Goal: Task Accomplishment & Management: Manage account settings

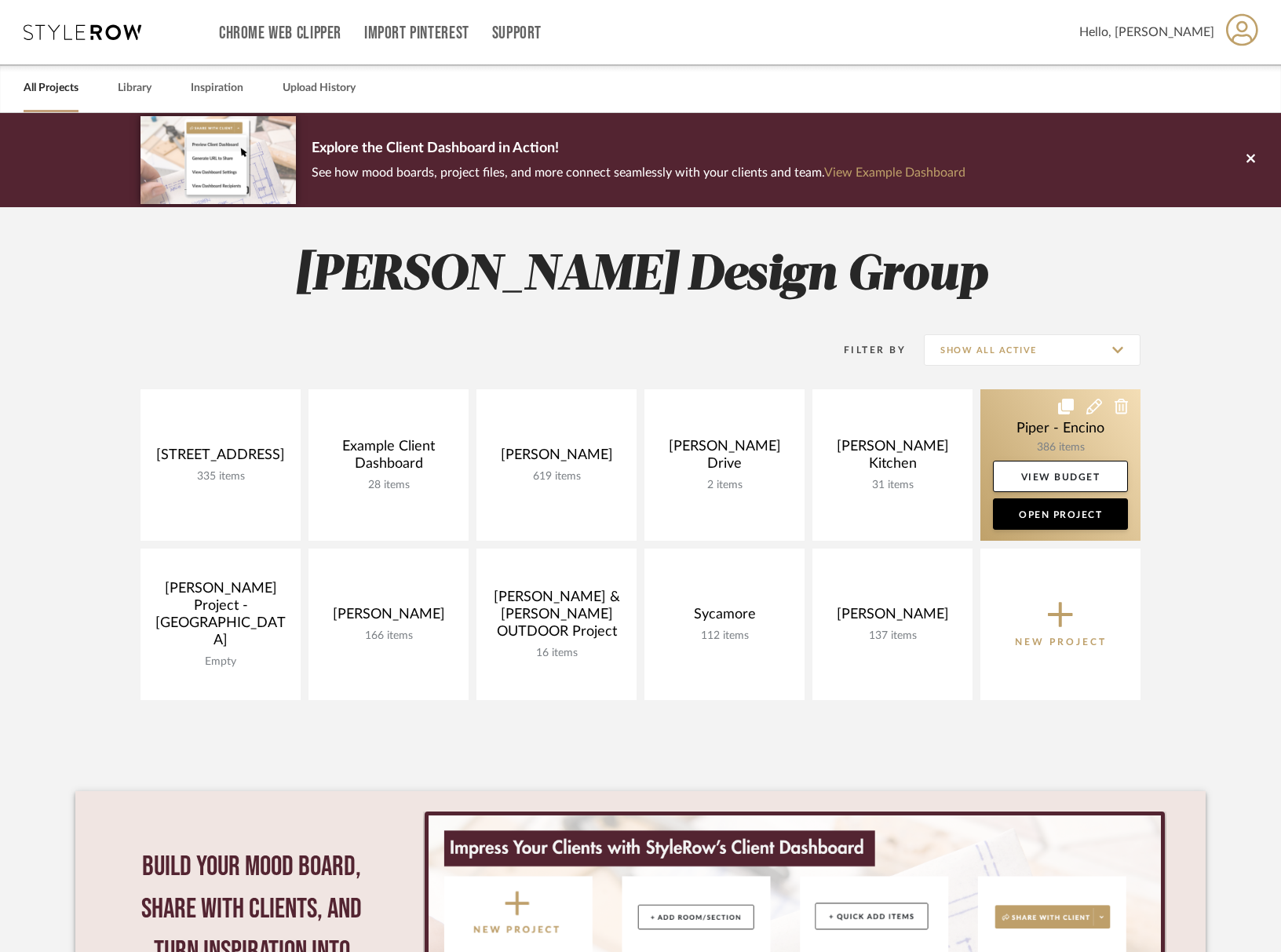
drag, startPoint x: 1033, startPoint y: 446, endPoint x: 1030, endPoint y: 429, distance: 17.3
click at [1033, 446] on link at bounding box center [1060, 464] width 160 height 151
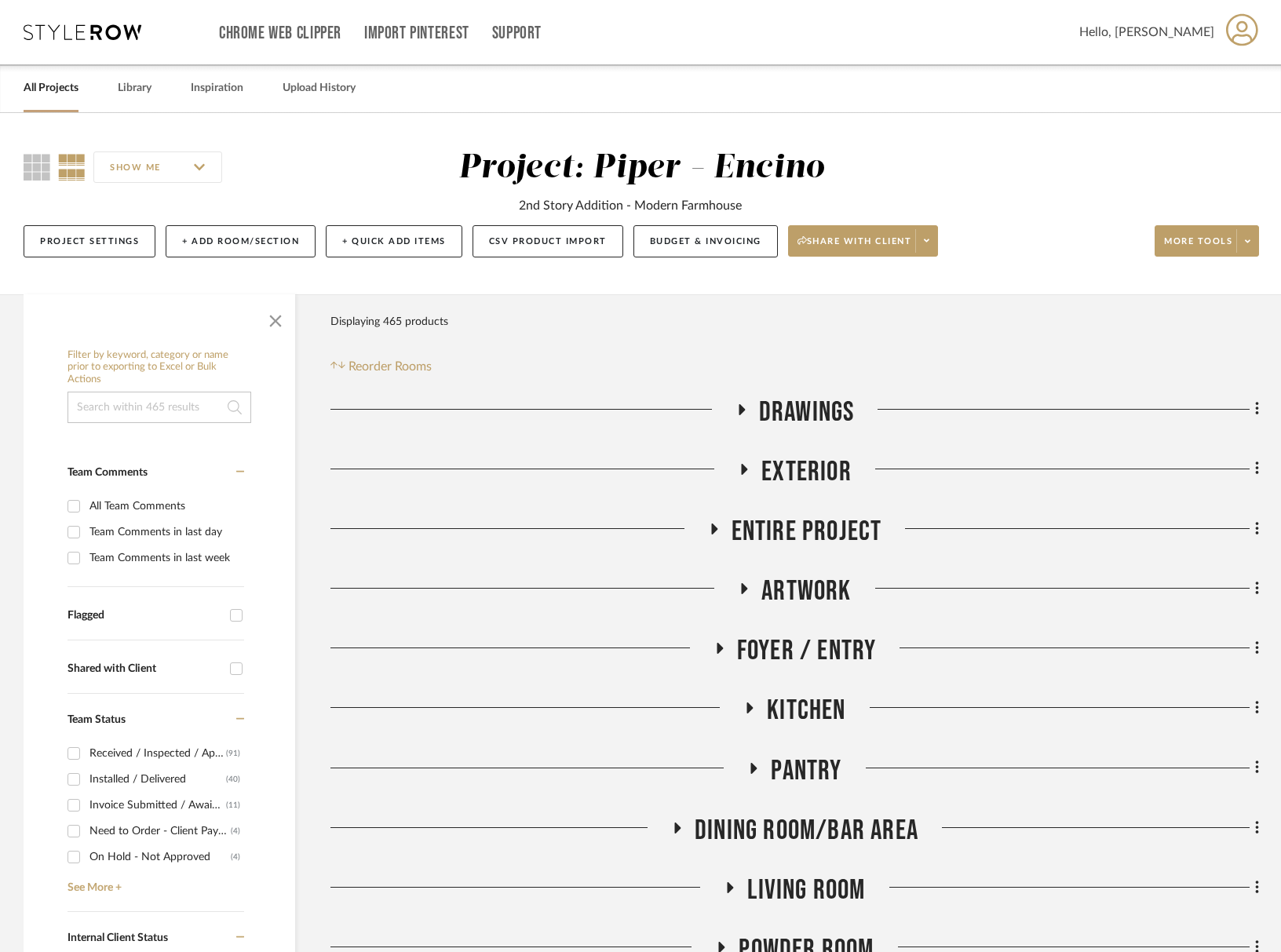
click at [280, 318] on span "button" at bounding box center [275, 318] width 38 height 38
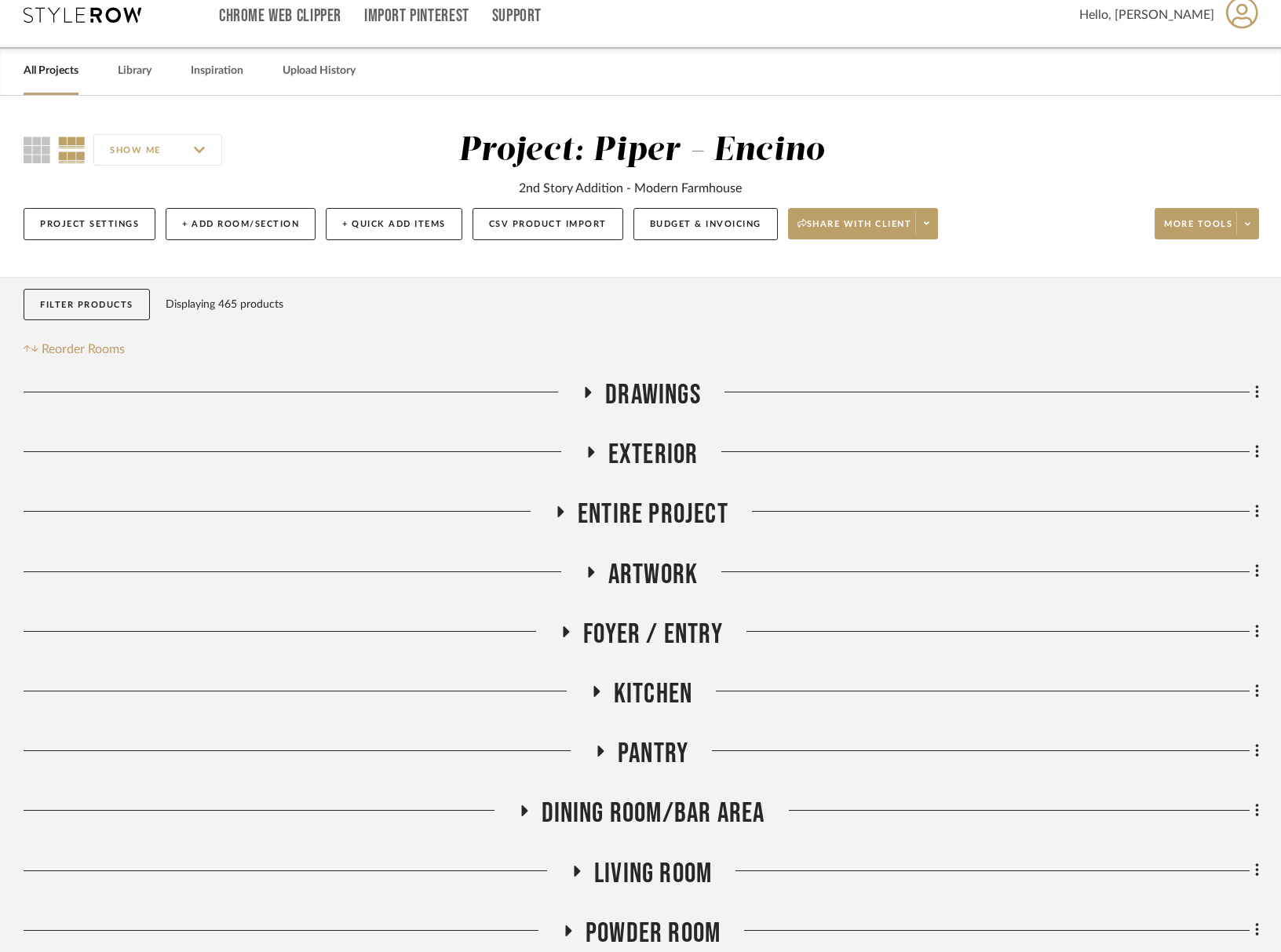
scroll to position [18, 0]
click at [667, 515] on span "Entire Project" at bounding box center [653, 514] width 151 height 34
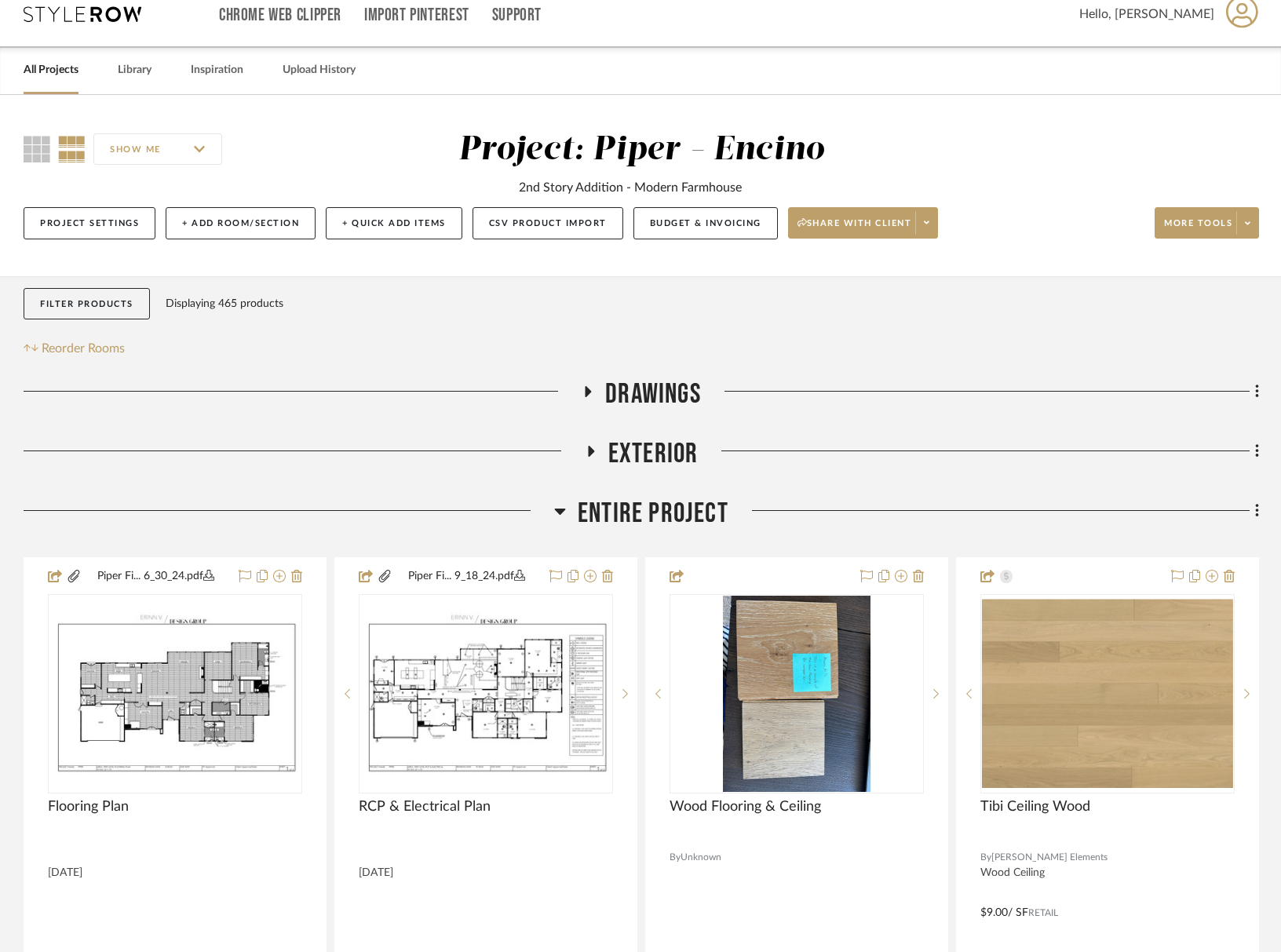
click at [667, 515] on span "Entire Project" at bounding box center [653, 514] width 151 height 34
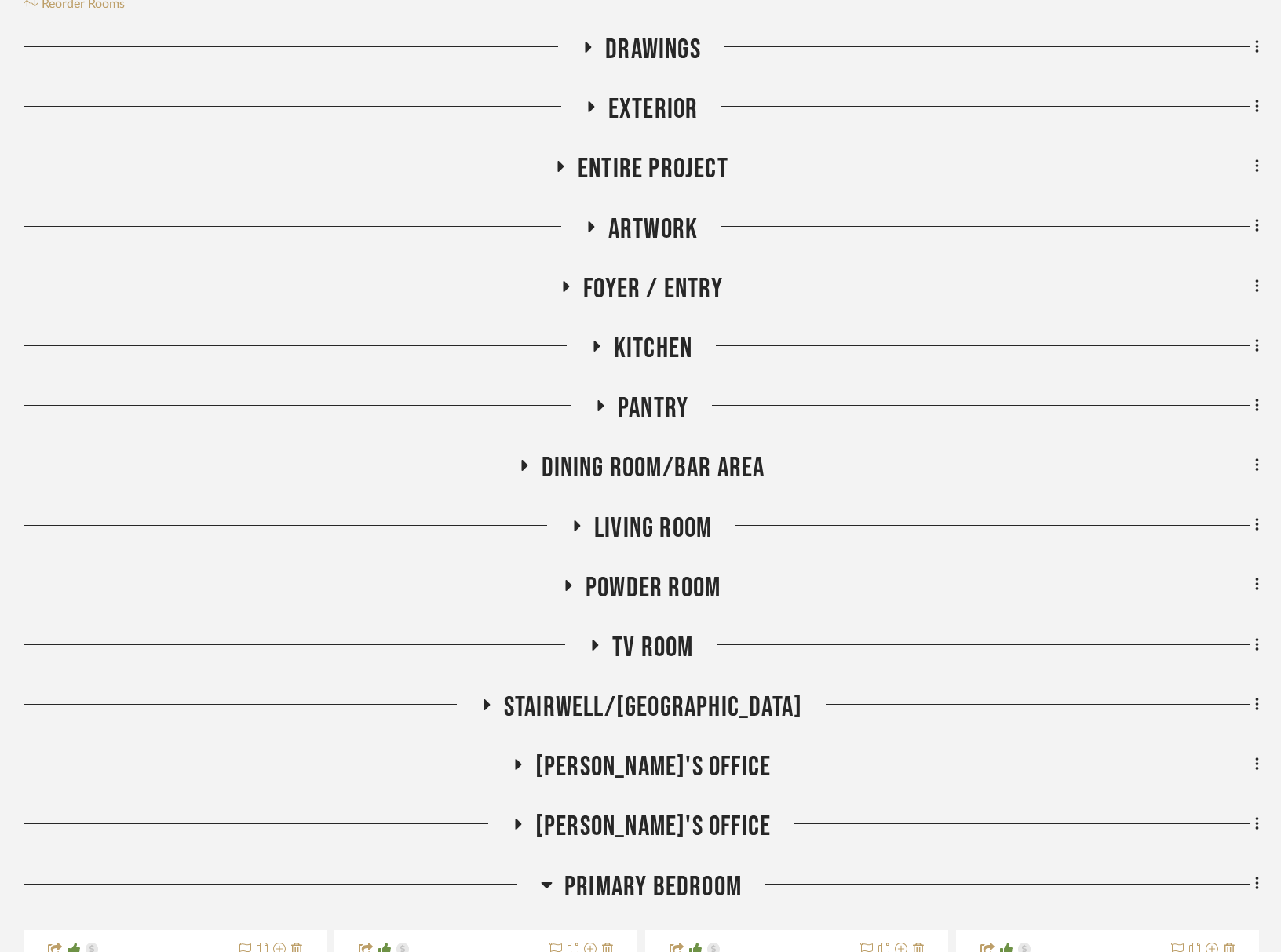
click at [669, 773] on span "[PERSON_NAME]'s Office" at bounding box center [653, 767] width 236 height 34
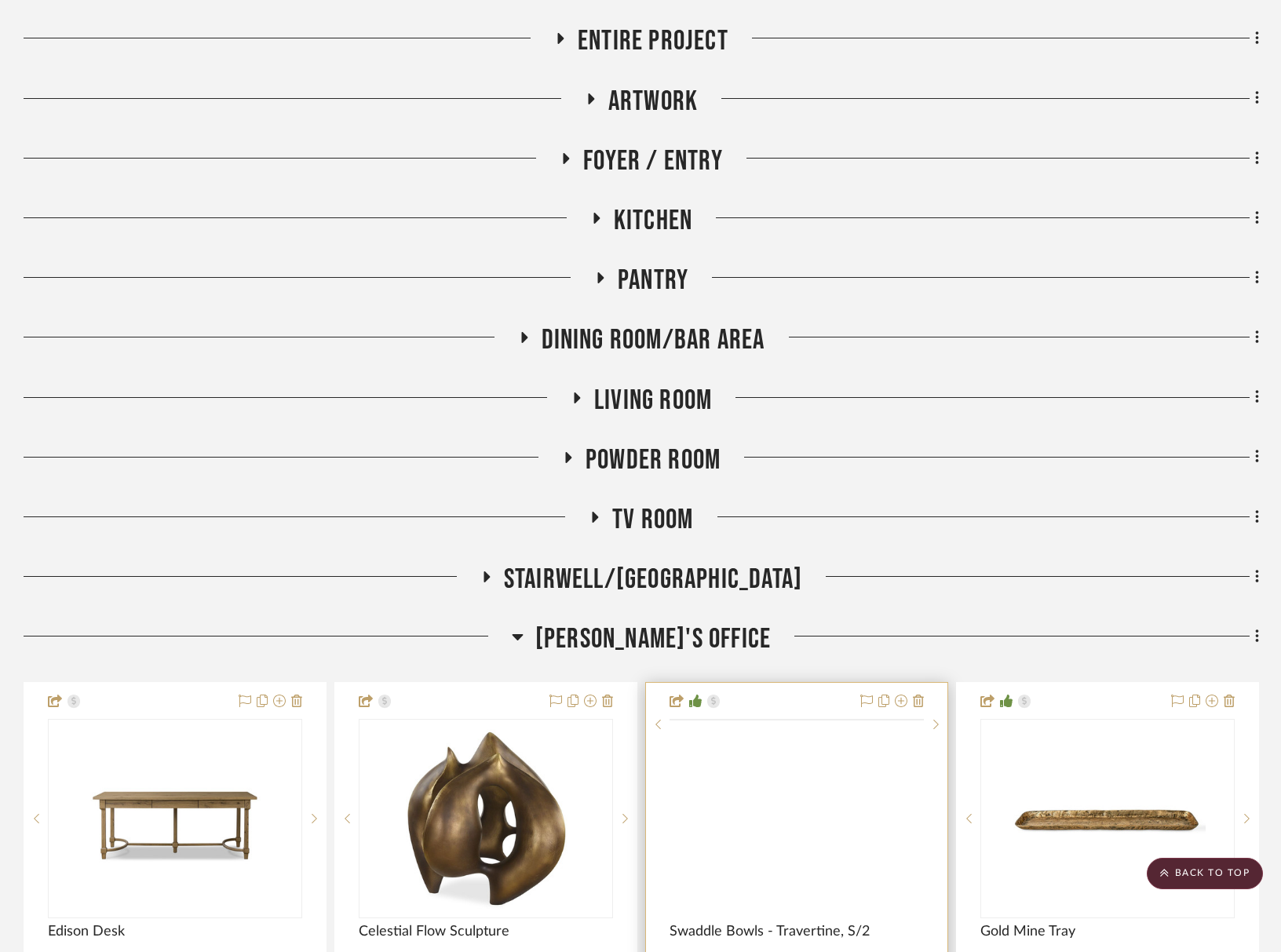
scroll to position [856, 0]
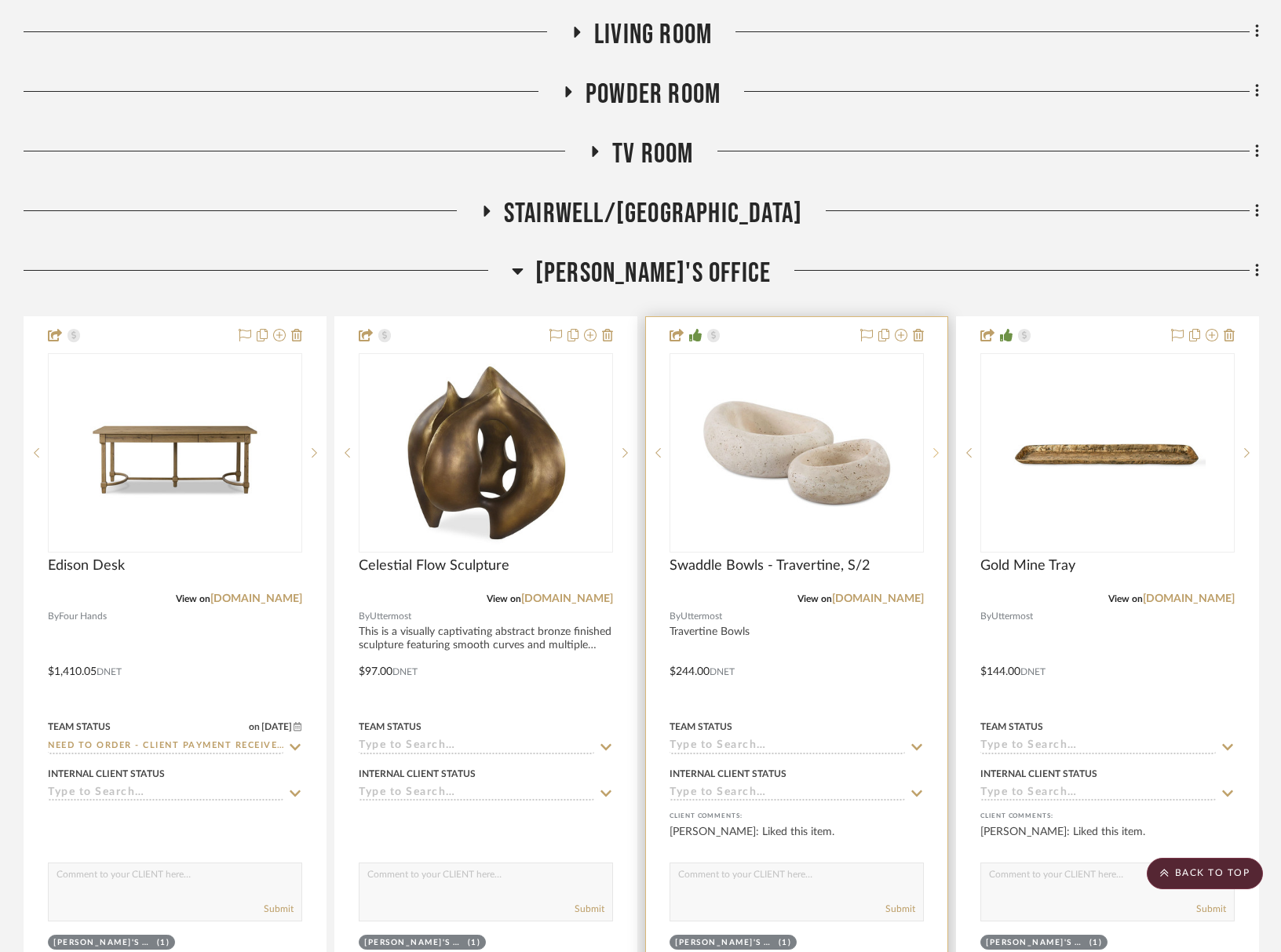
click at [939, 452] on sr-next-btn at bounding box center [936, 453] width 23 height 11
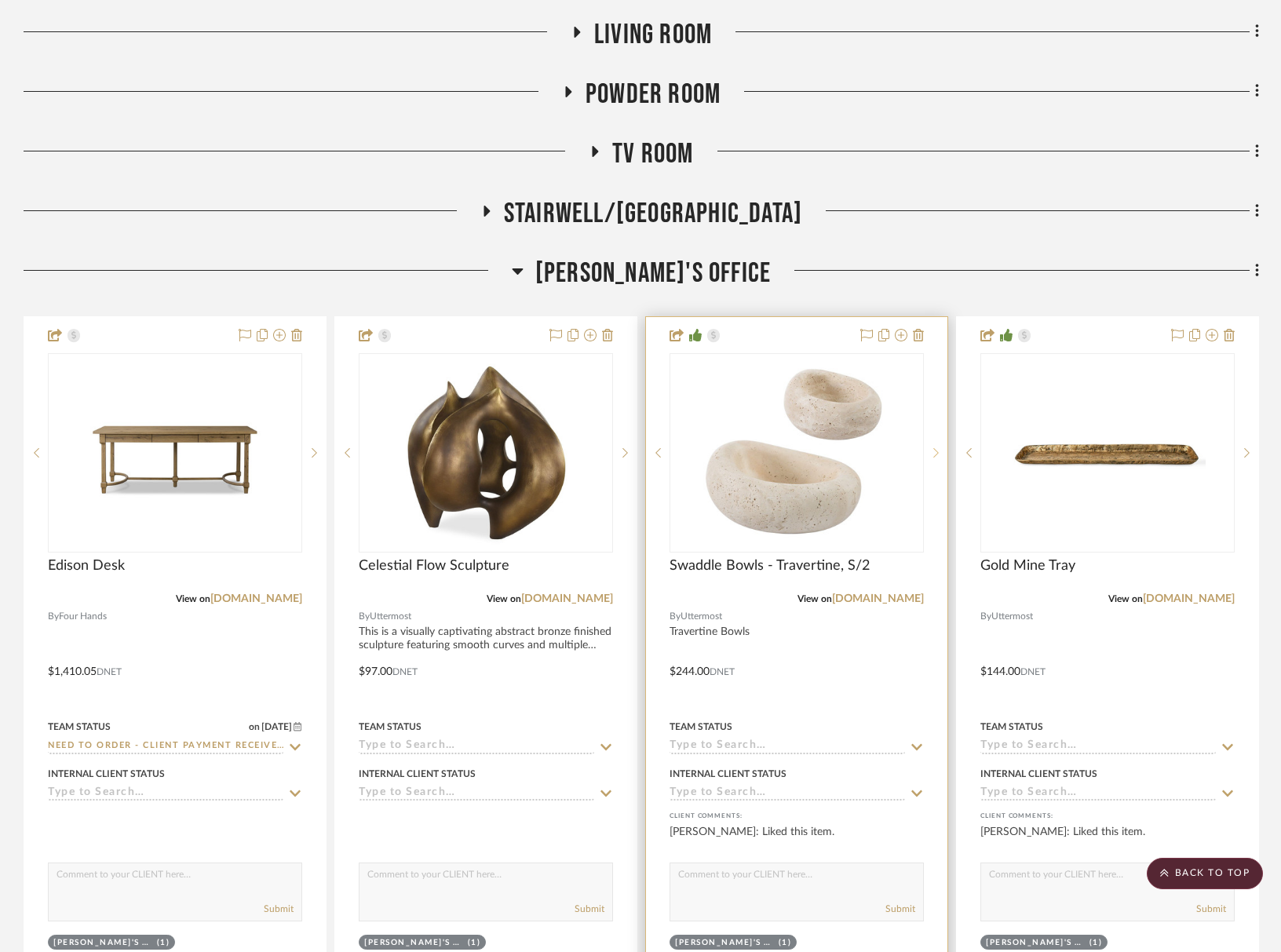
click at [939, 452] on sr-next-btn at bounding box center [936, 453] width 23 height 11
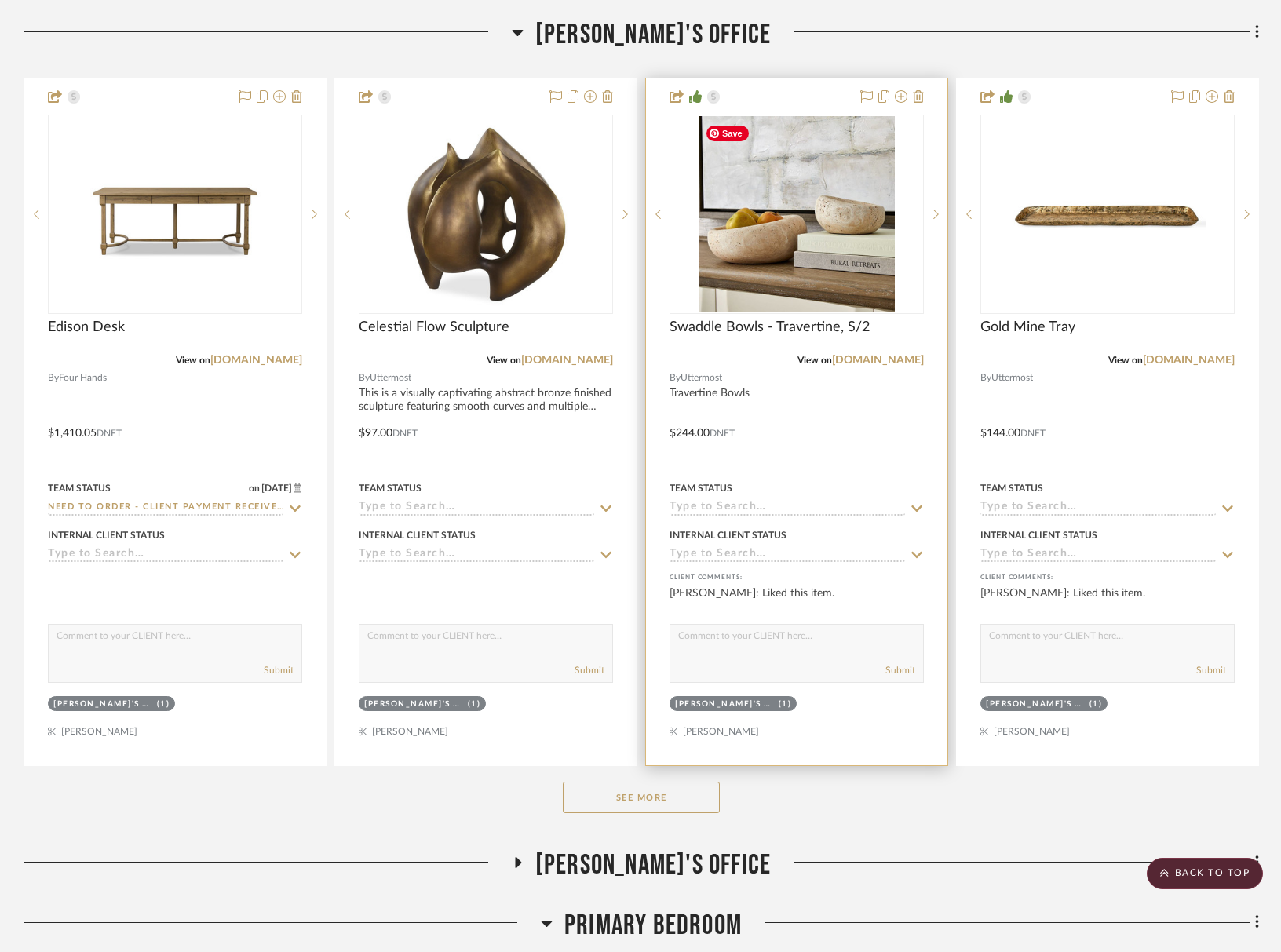
scroll to position [1403, 0]
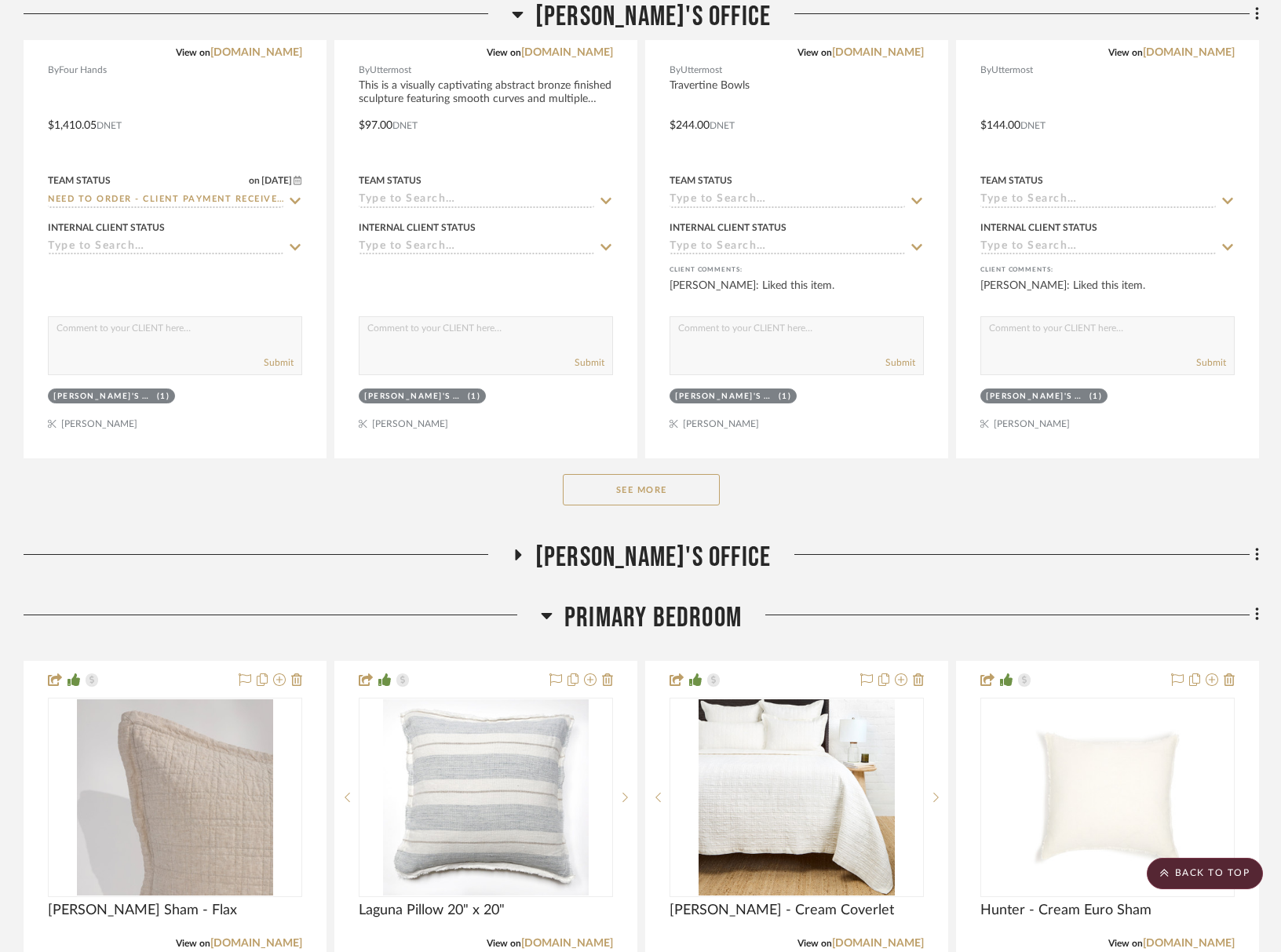
drag, startPoint x: 684, startPoint y: 494, endPoint x: 723, endPoint y: 498, distance: 39.2
click at [684, 494] on button "See More" at bounding box center [641, 489] width 157 height 31
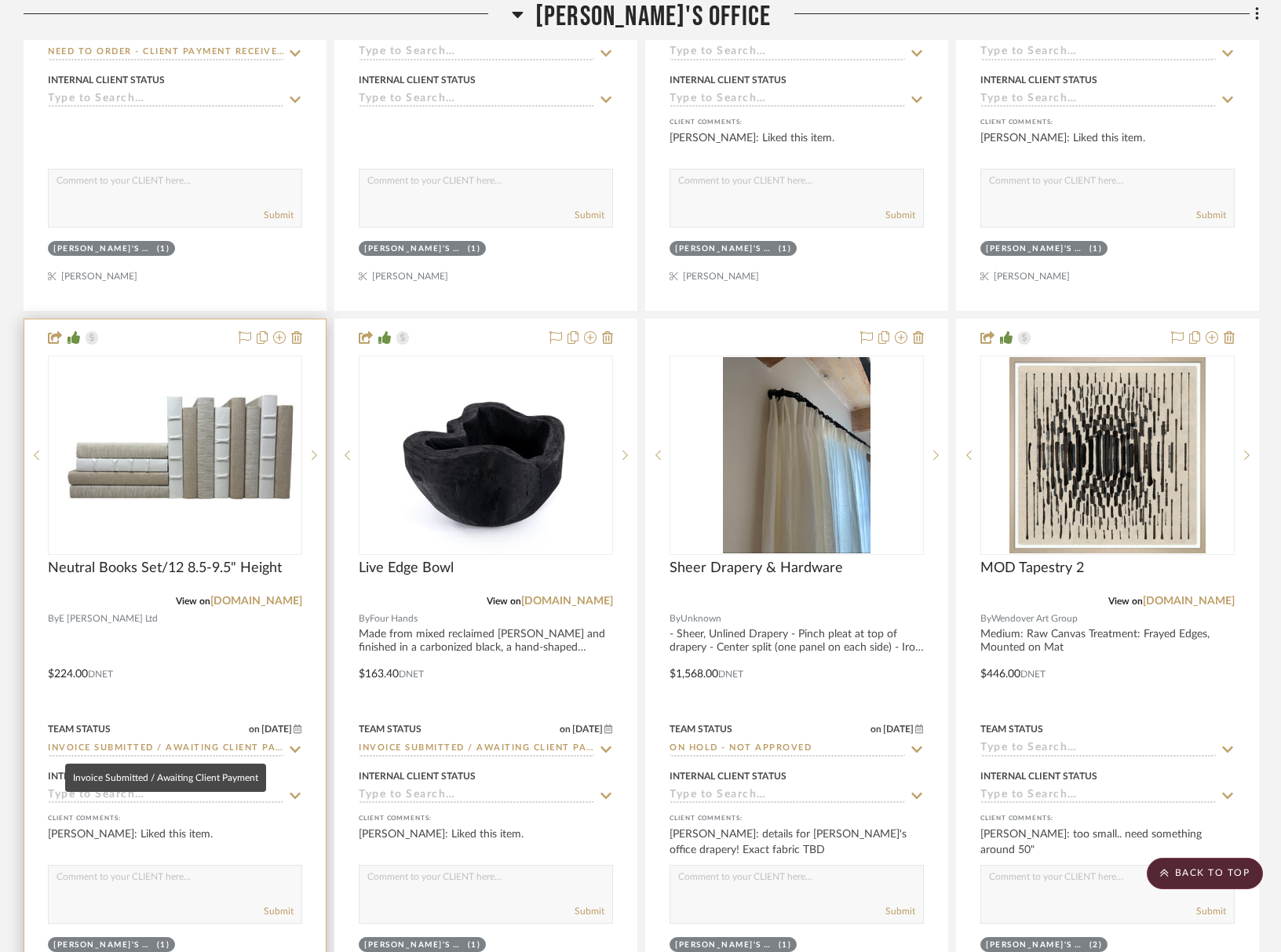
click at [193, 746] on input "Invoice Submitted / Awaiting Client Payment" at bounding box center [165, 749] width 236 height 15
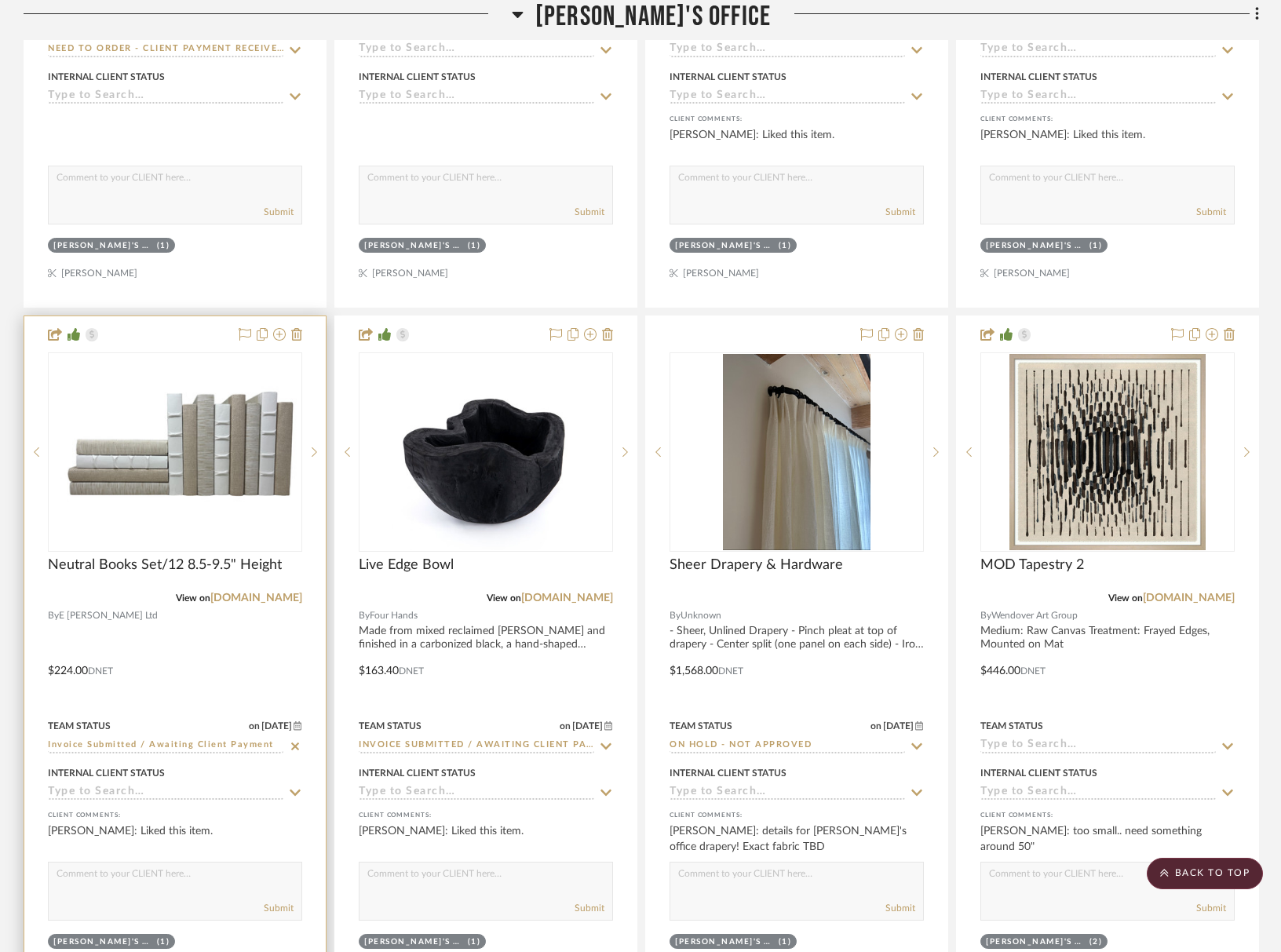
scroll to position [1550, 0]
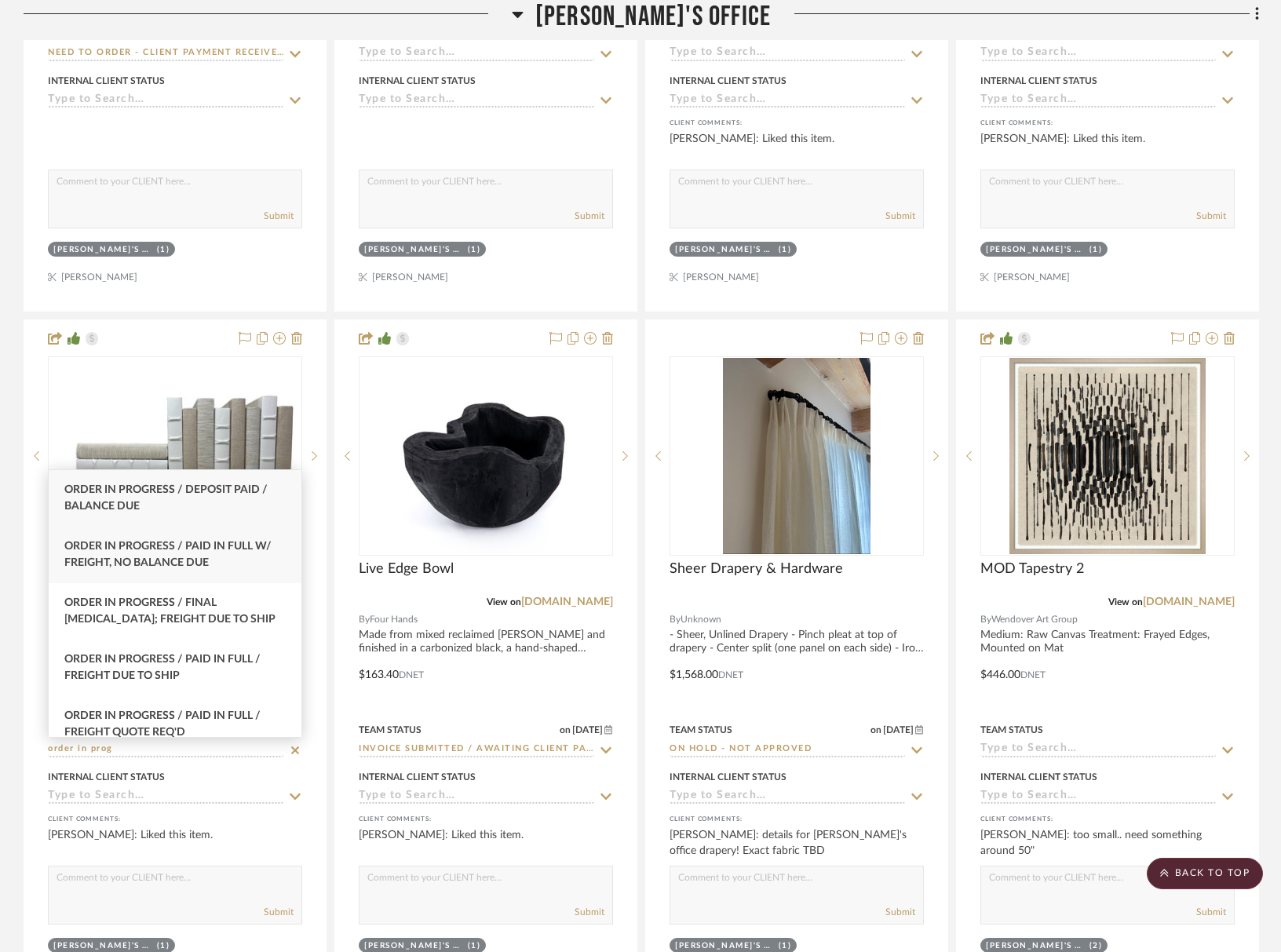
type input "order in prog"
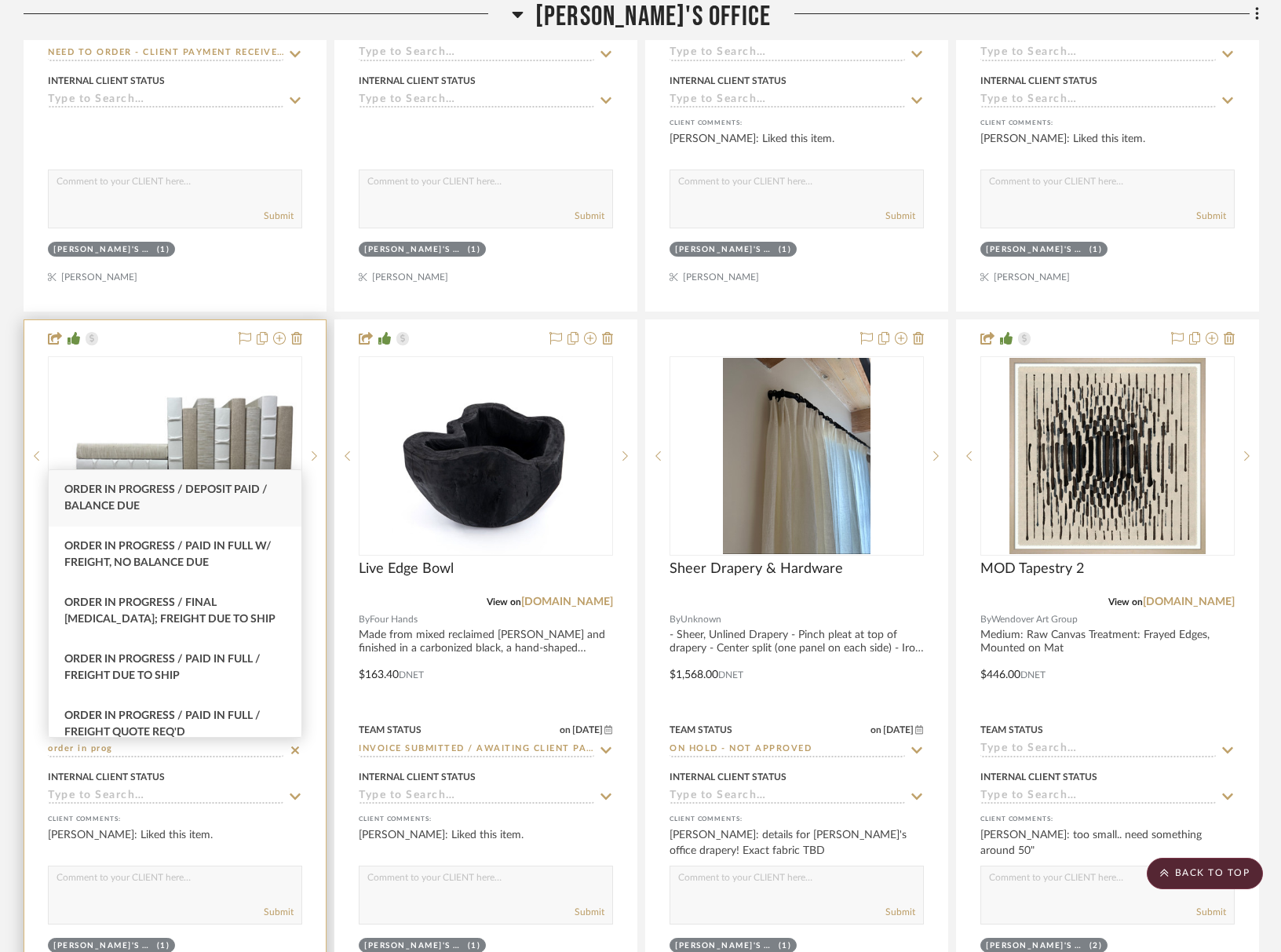
drag, startPoint x: 177, startPoint y: 558, endPoint x: 278, endPoint y: 636, distance: 127.6
click at [177, 557] on span "Order In Progress / Paid In Full w/ Freight, No Balance due" at bounding box center [168, 554] width 207 height 28
type input "[DATE]"
type input "Order In Progress / Paid In Full w/ Freight, No Balance due"
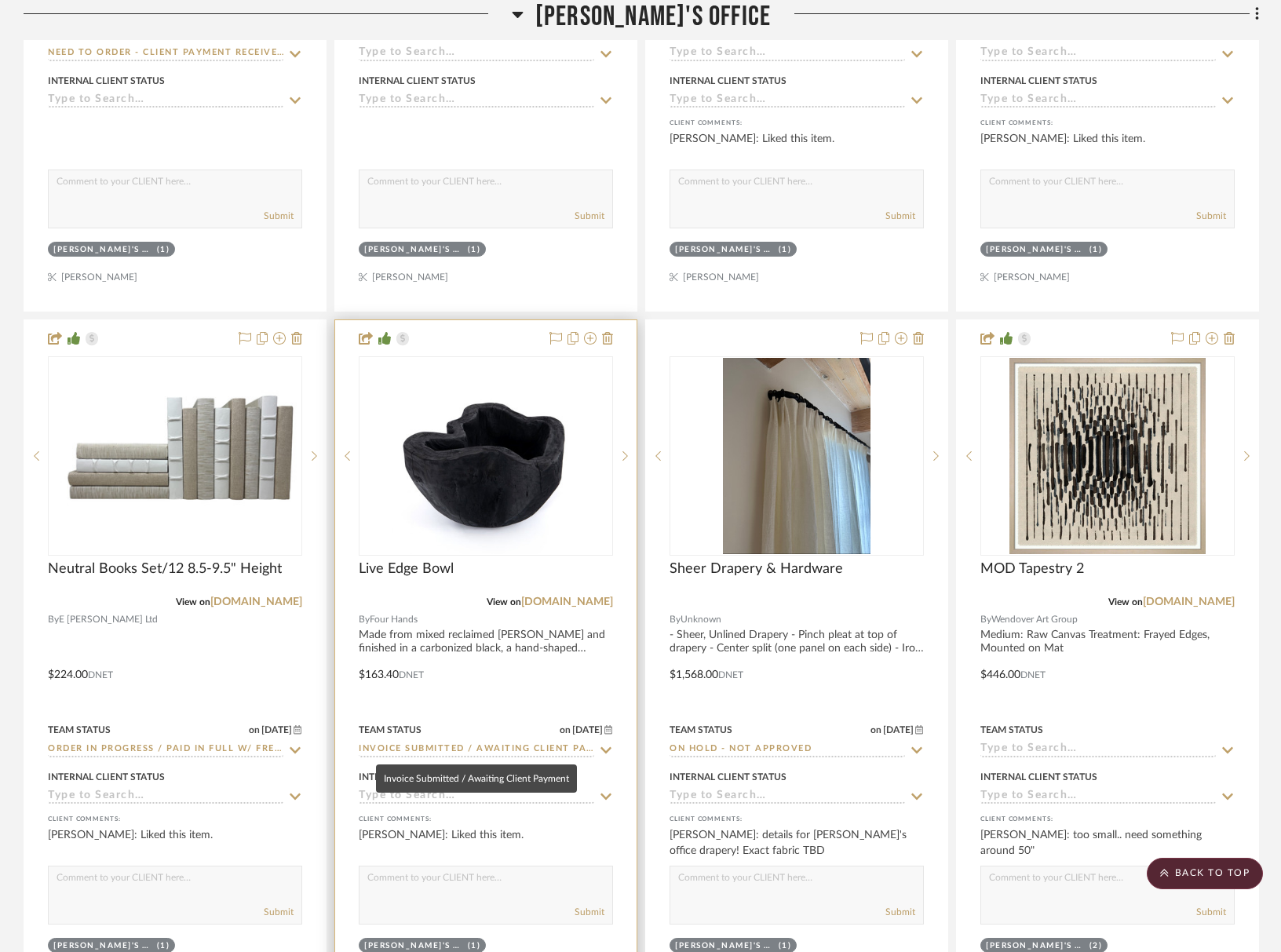
click at [398, 751] on input "Invoice Submitted / Awaiting Client Payment" at bounding box center [476, 749] width 236 height 15
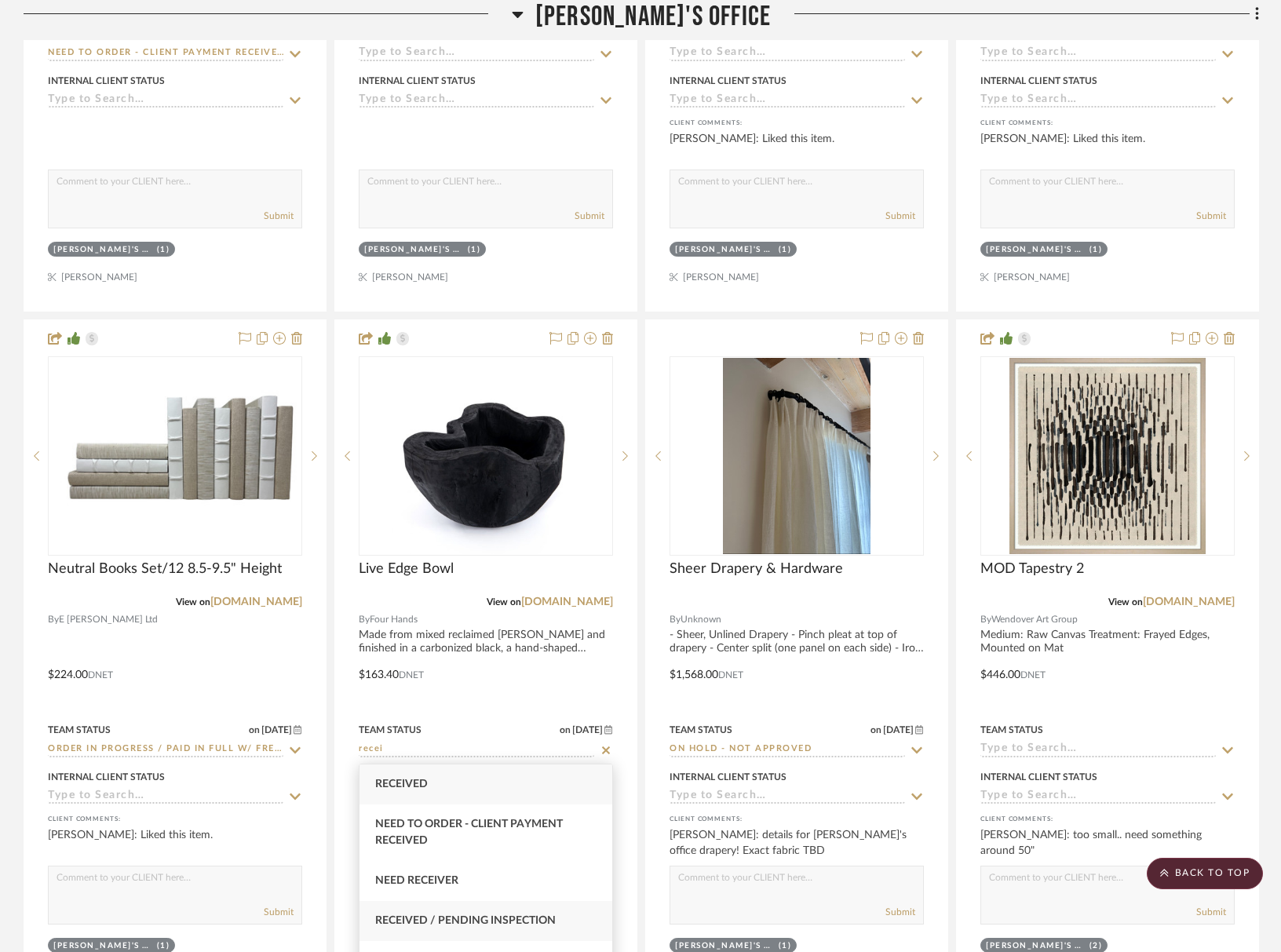
scroll to position [85, 0]
type input "recei"
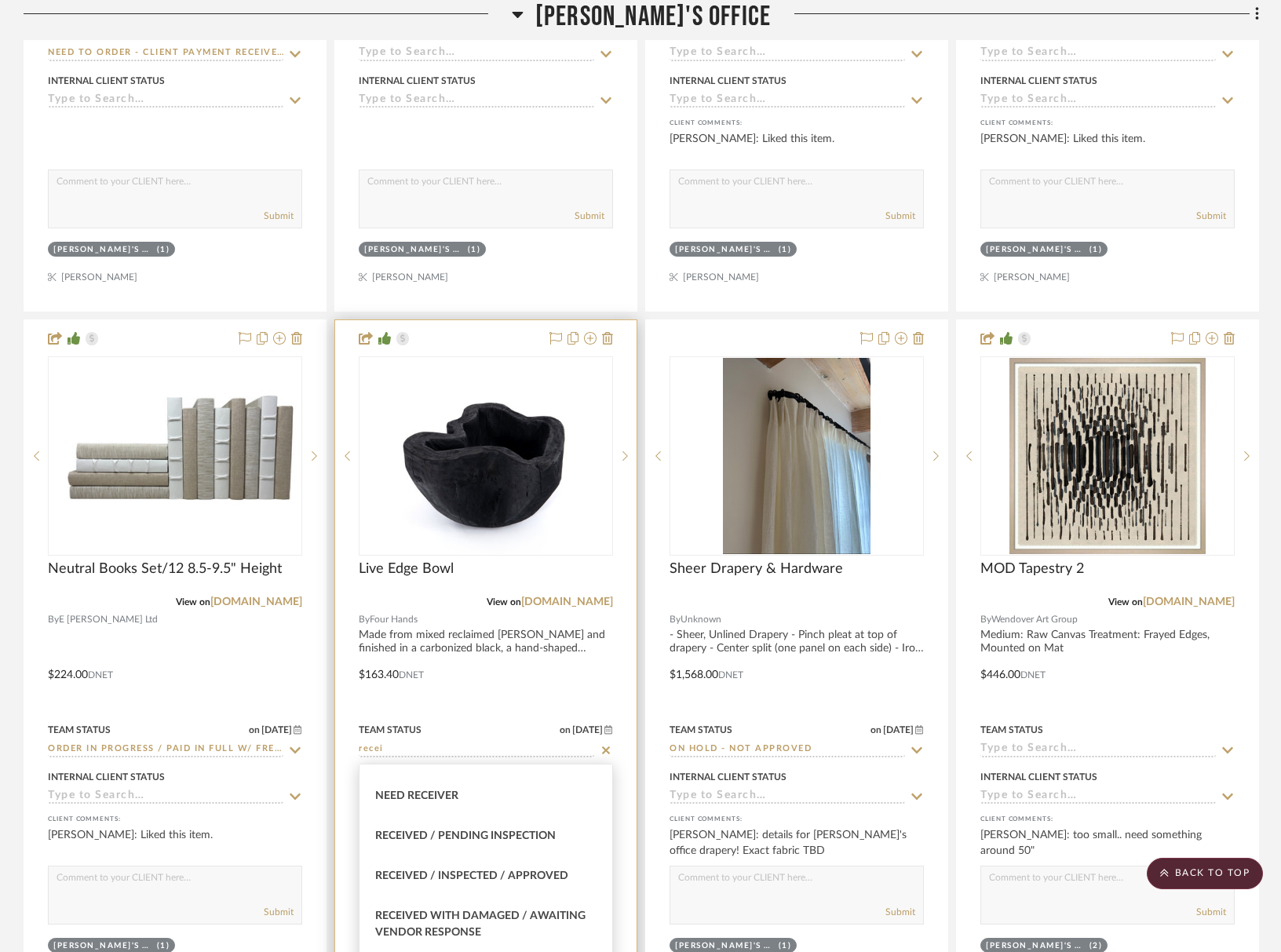
drag, startPoint x: 432, startPoint y: 880, endPoint x: 400, endPoint y: 841, distance: 50.4
click at [432, 880] on span "Received / Inspected / Approved" at bounding box center [472, 876] width 193 height 11
type input "9/3/2025"
type input "Received / Inspected / Approved"
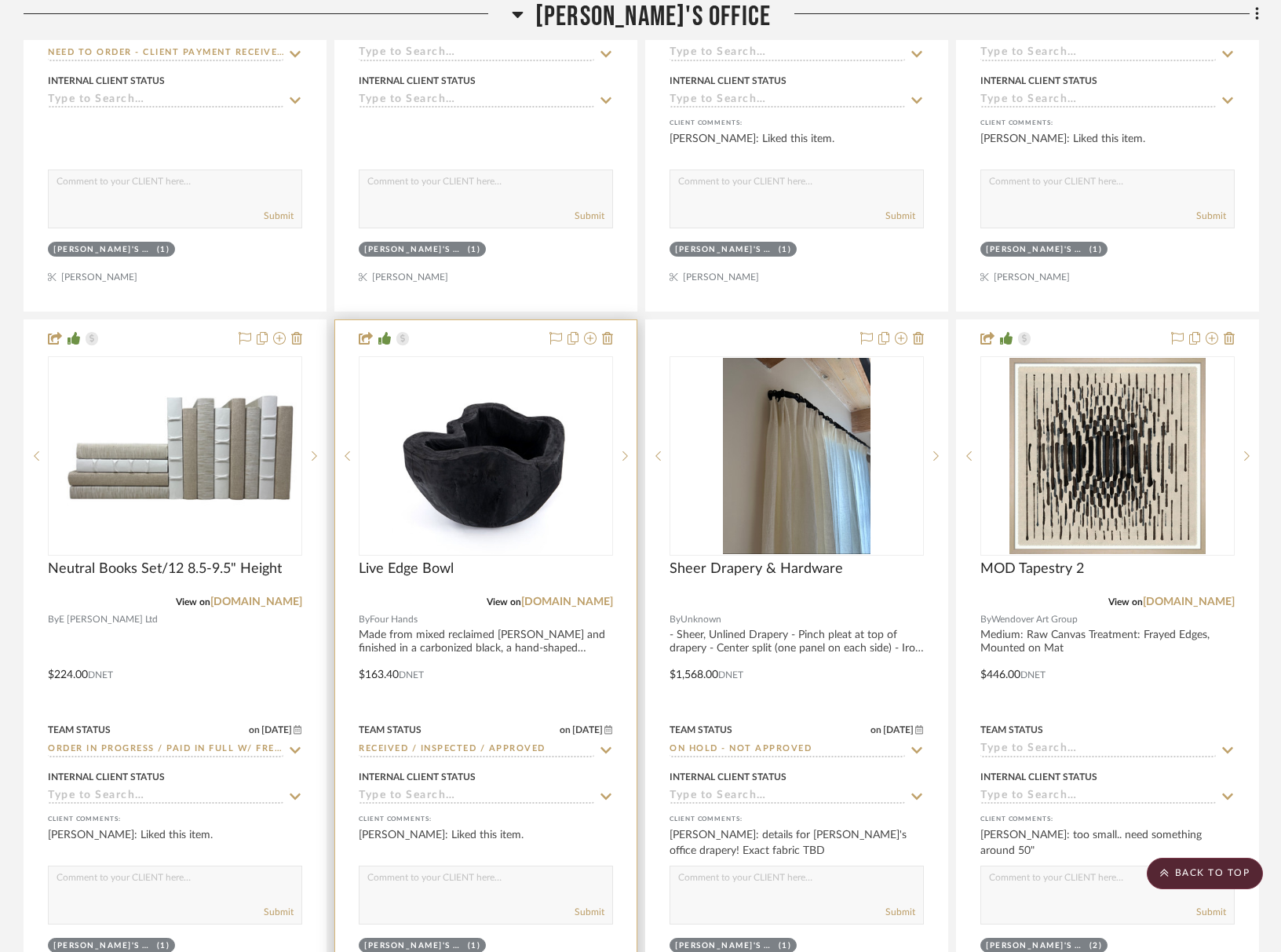
click at [401, 800] on input at bounding box center [476, 797] width 236 height 15
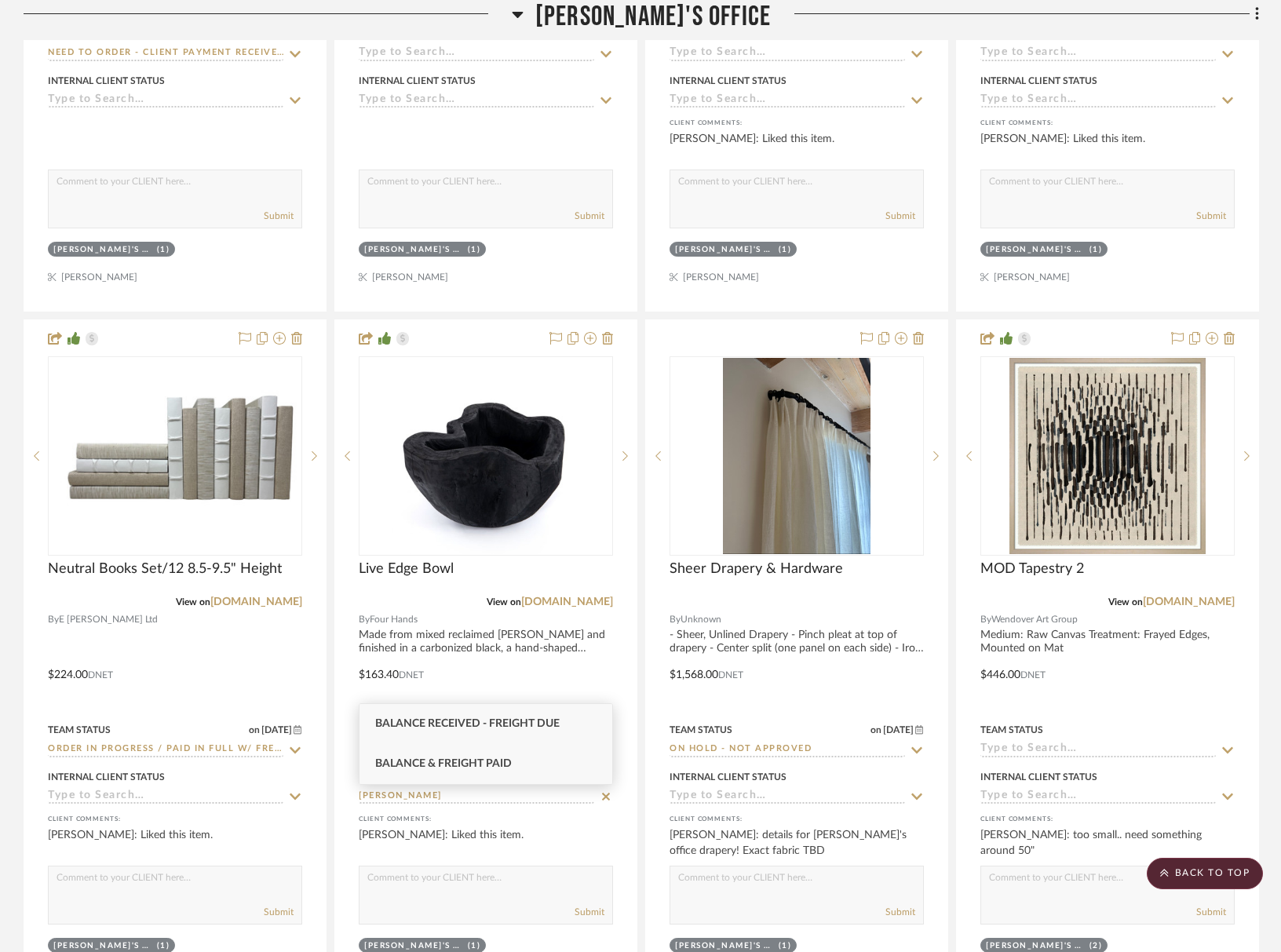
type input "balan"
click at [420, 765] on span "Balance & Freight Paid" at bounding box center [444, 764] width 136 height 11
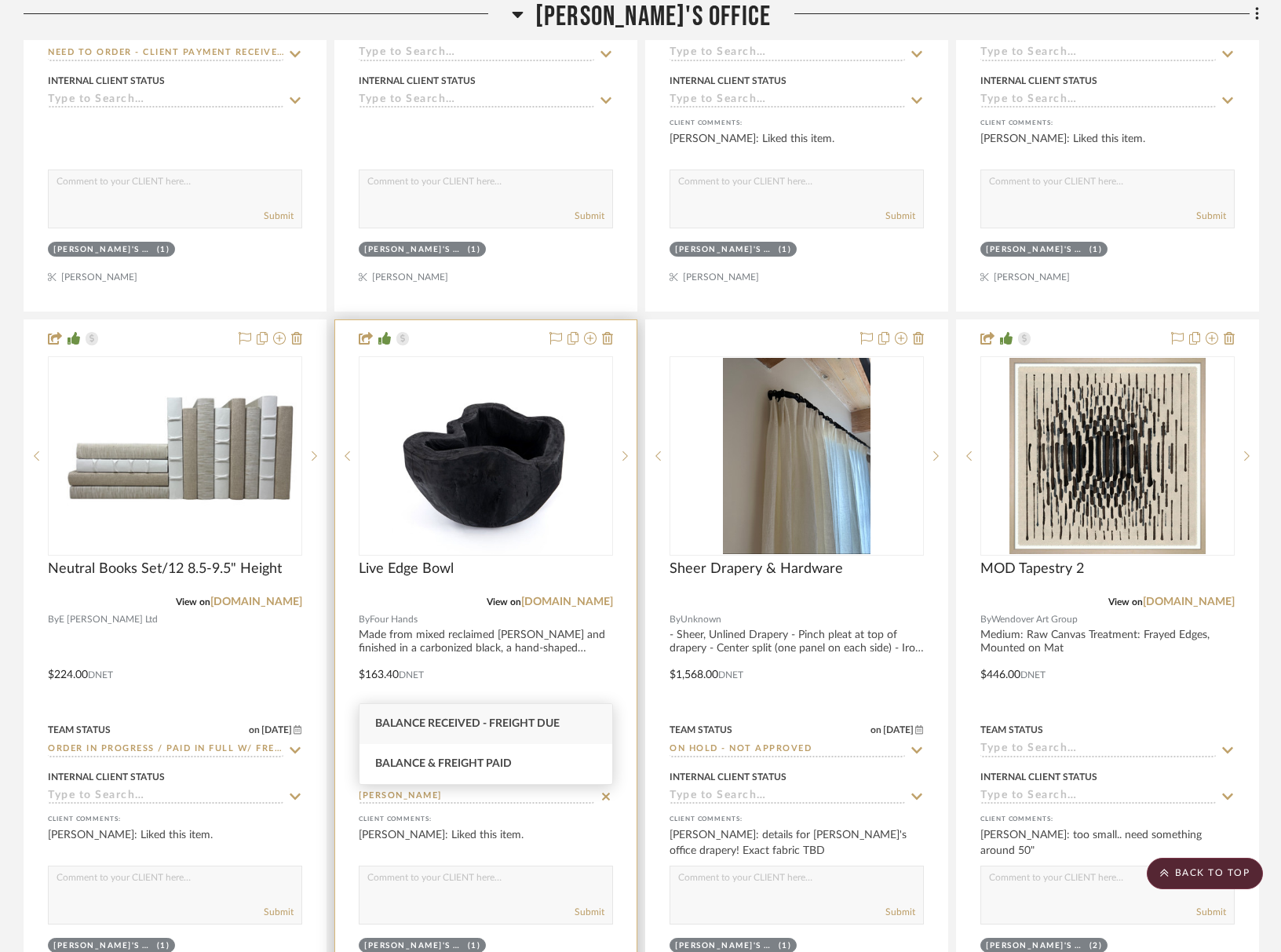
type input "9/3/2025"
type input "Balance & Freight Paid"
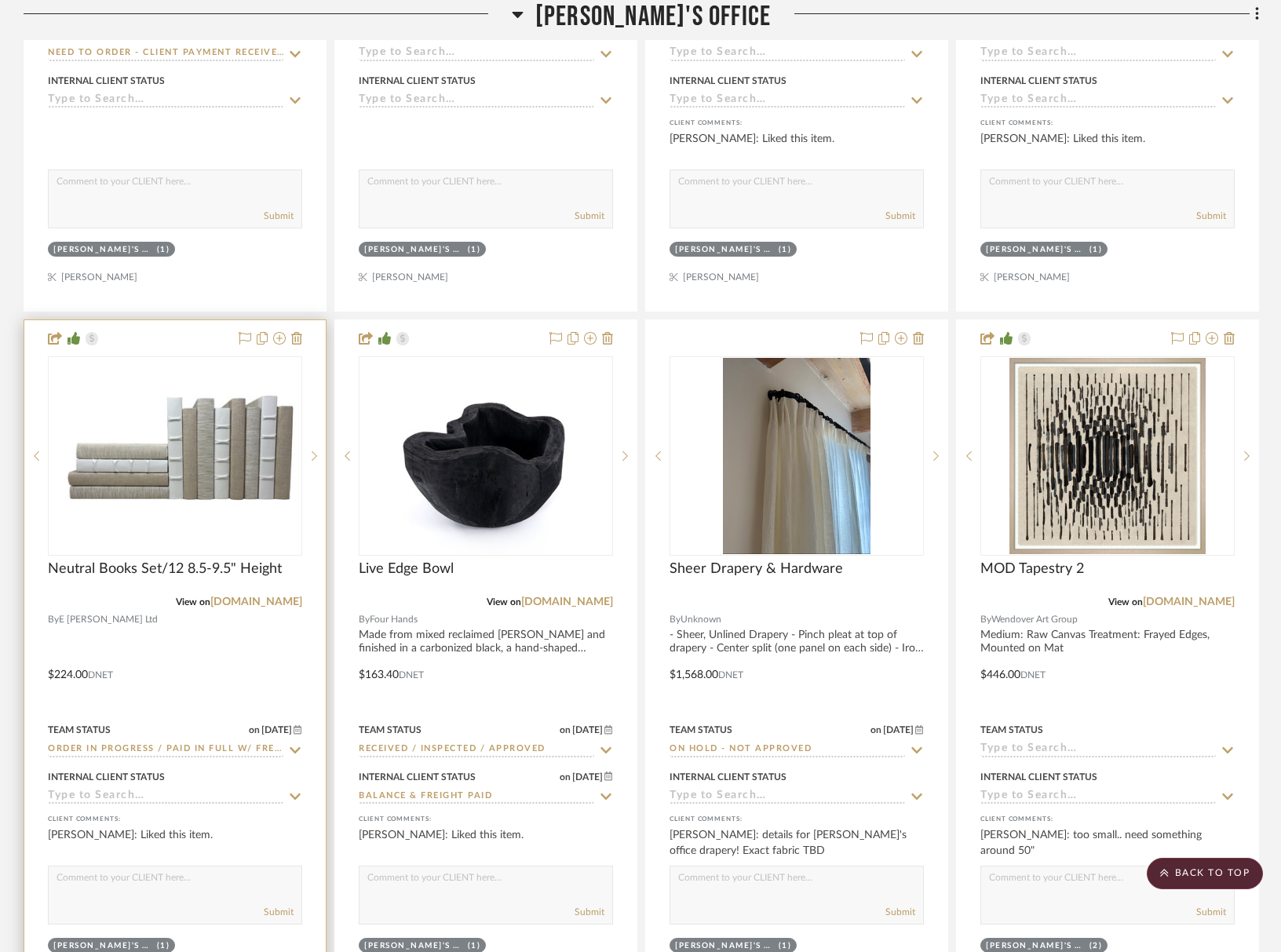
click at [199, 800] on input at bounding box center [165, 797] width 236 height 15
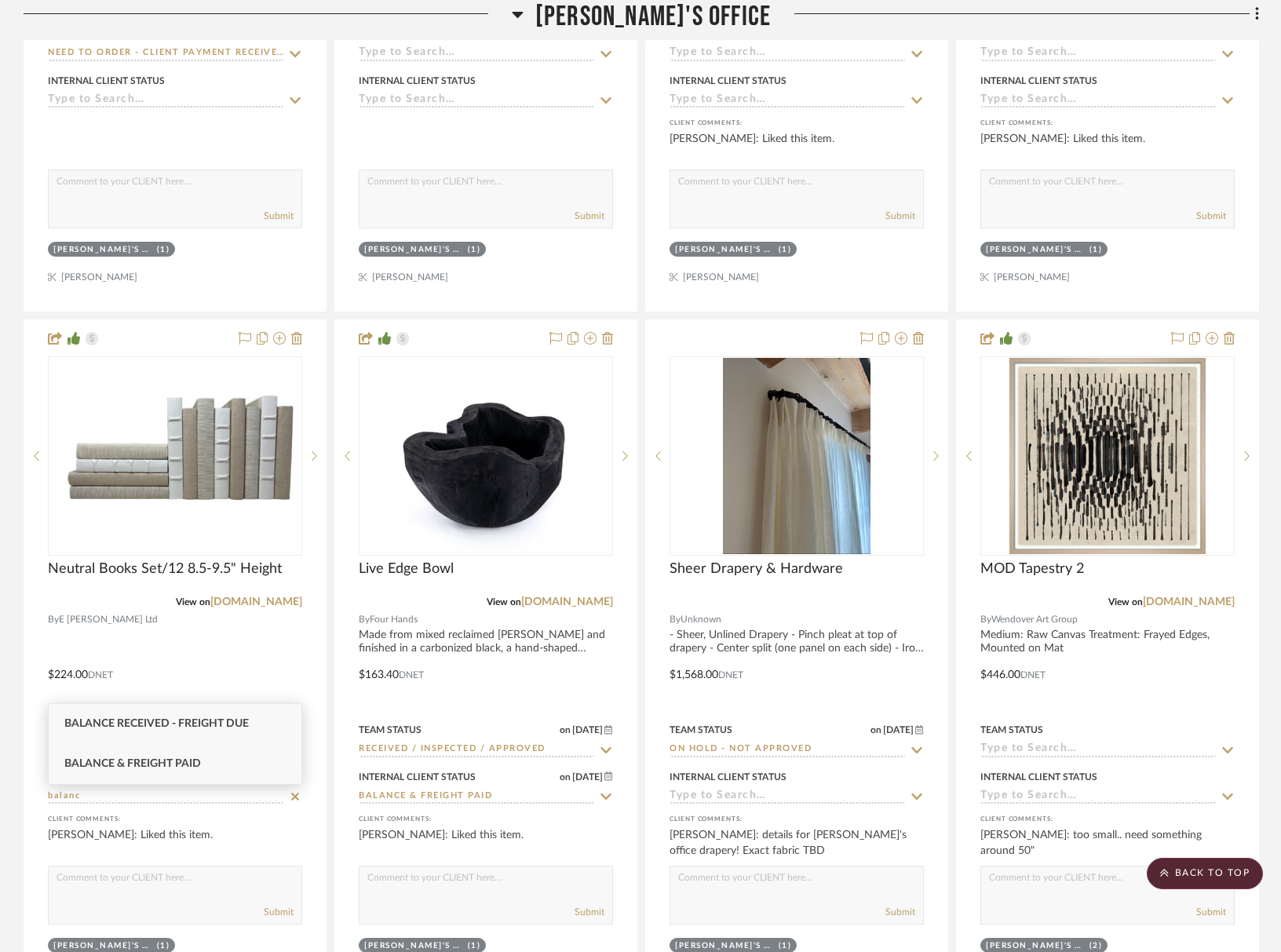
type input "balanc"
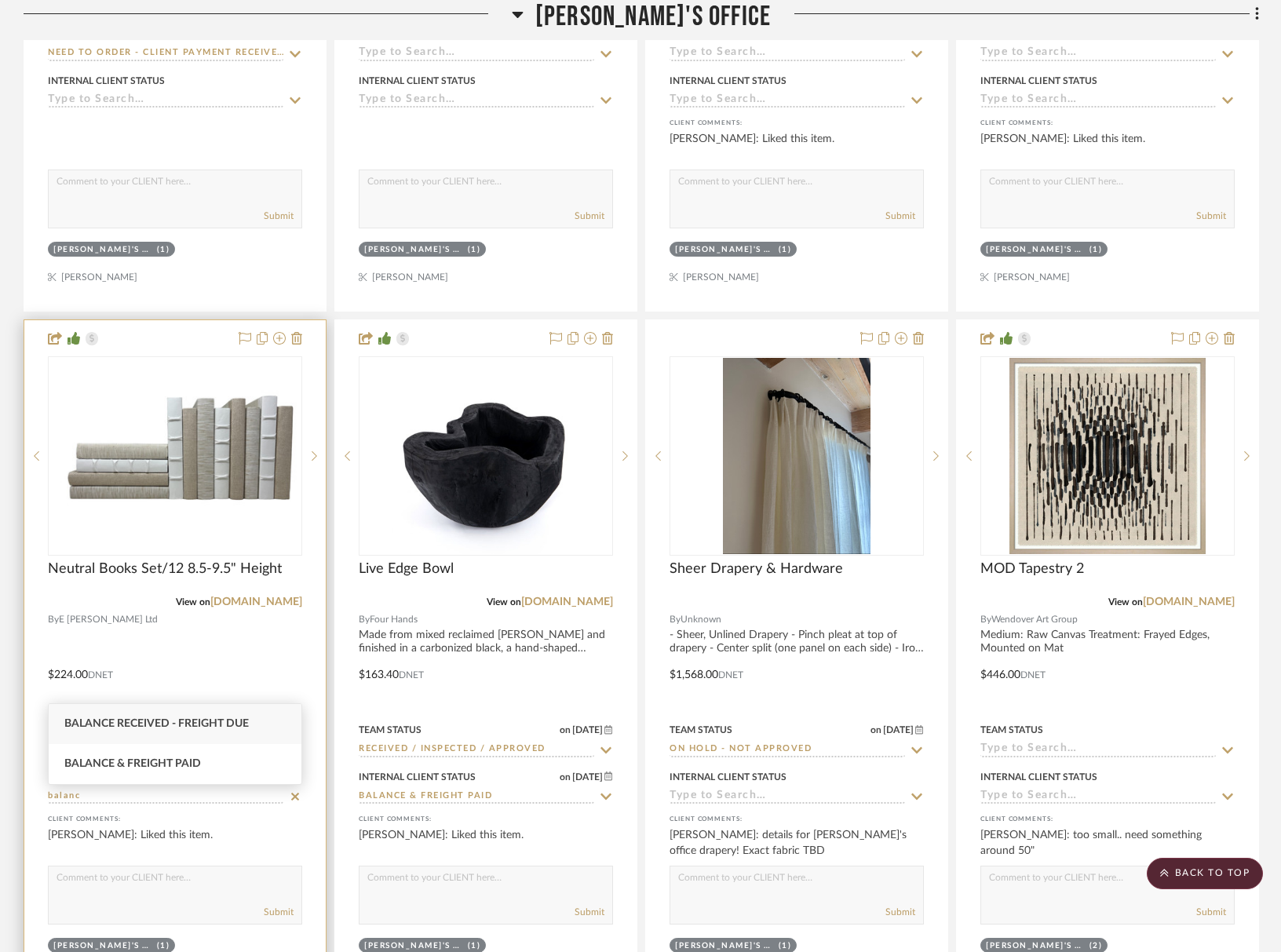
click at [230, 762] on div "Balance & Freight Paid" at bounding box center [175, 764] width 253 height 40
type input "9/3/2025"
type input "Balance & Freight Paid"
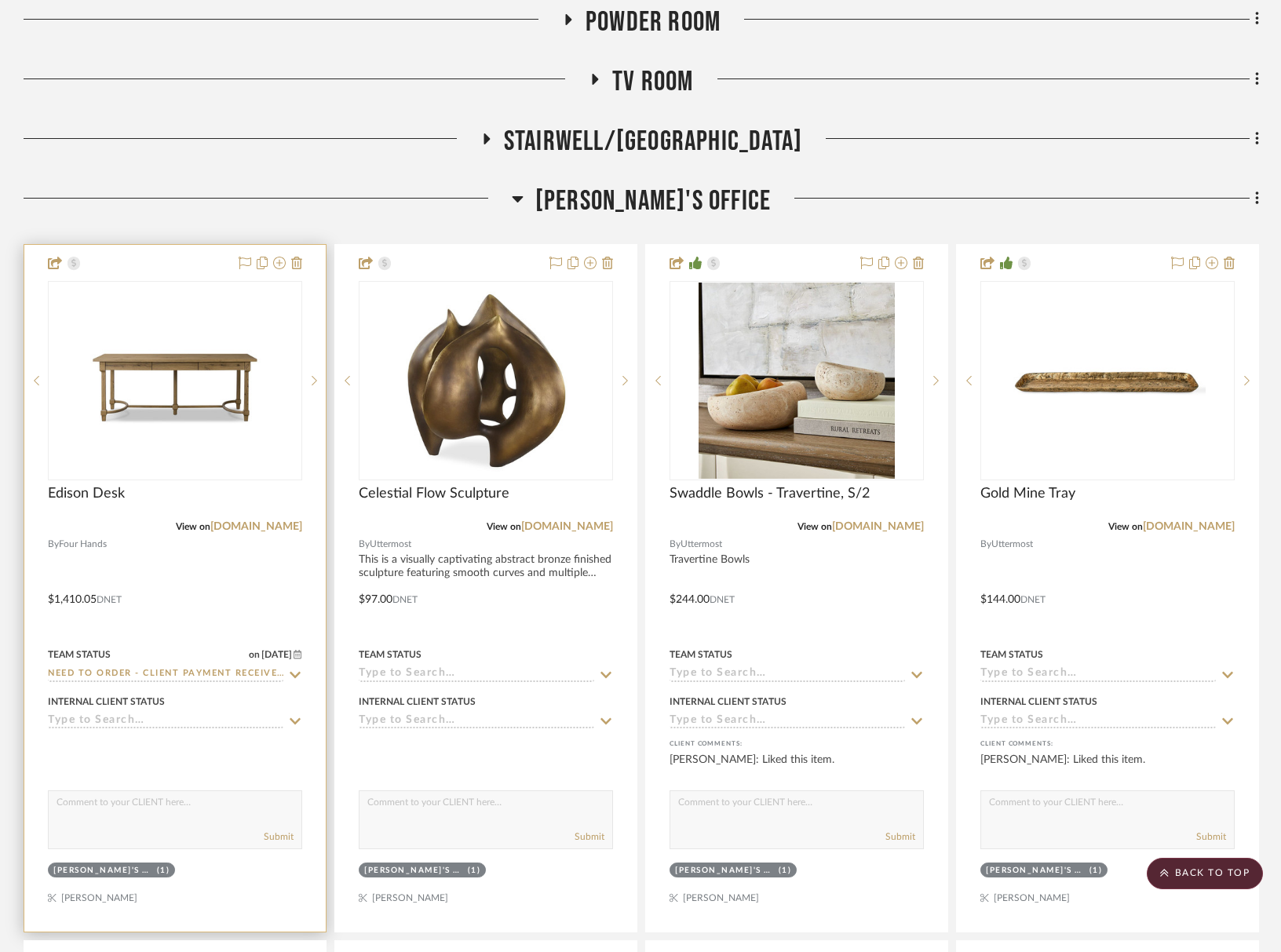
scroll to position [916, 0]
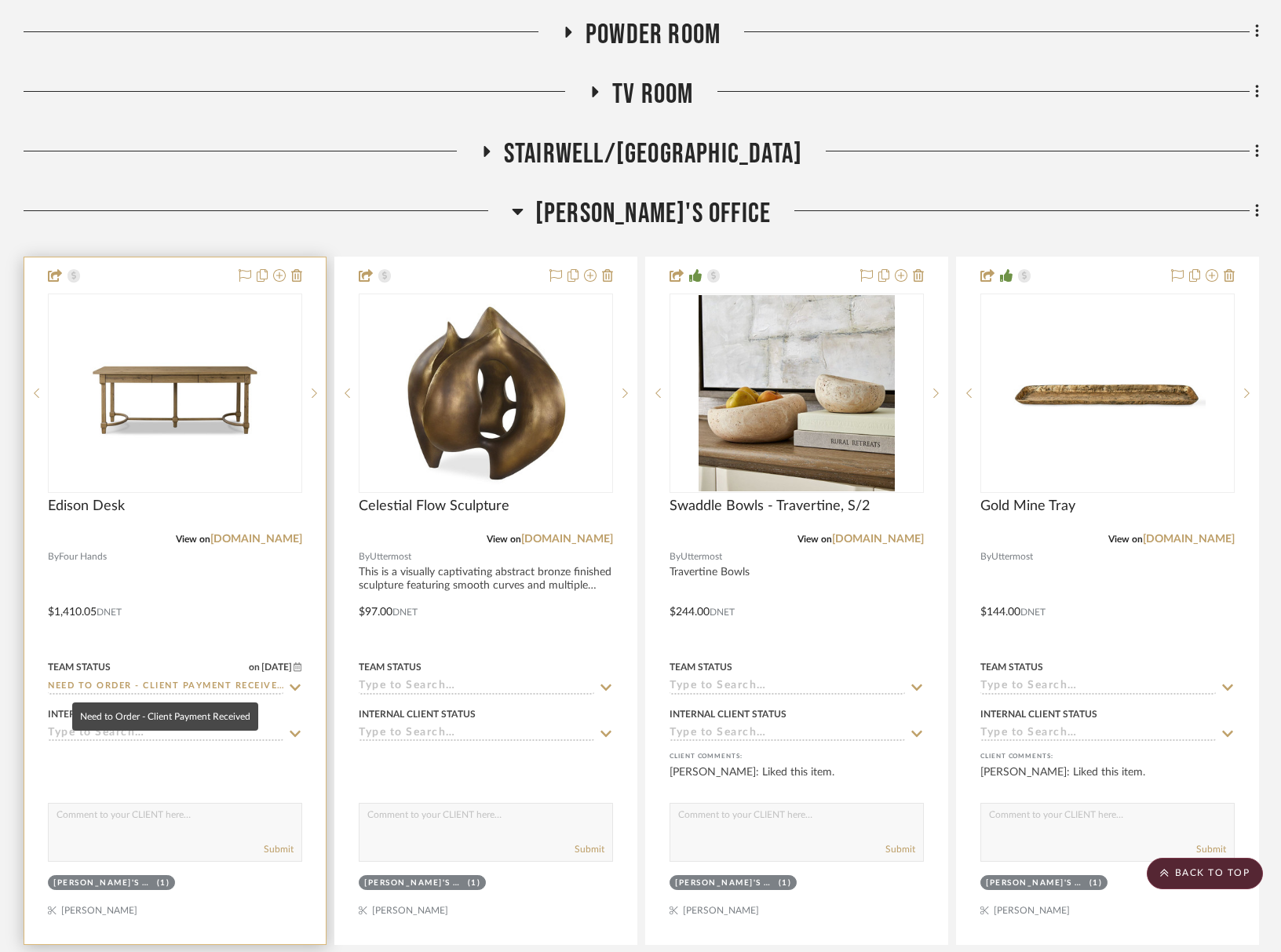
click at [119, 688] on input "Need to Order - Client Payment Received" at bounding box center [165, 687] width 236 height 15
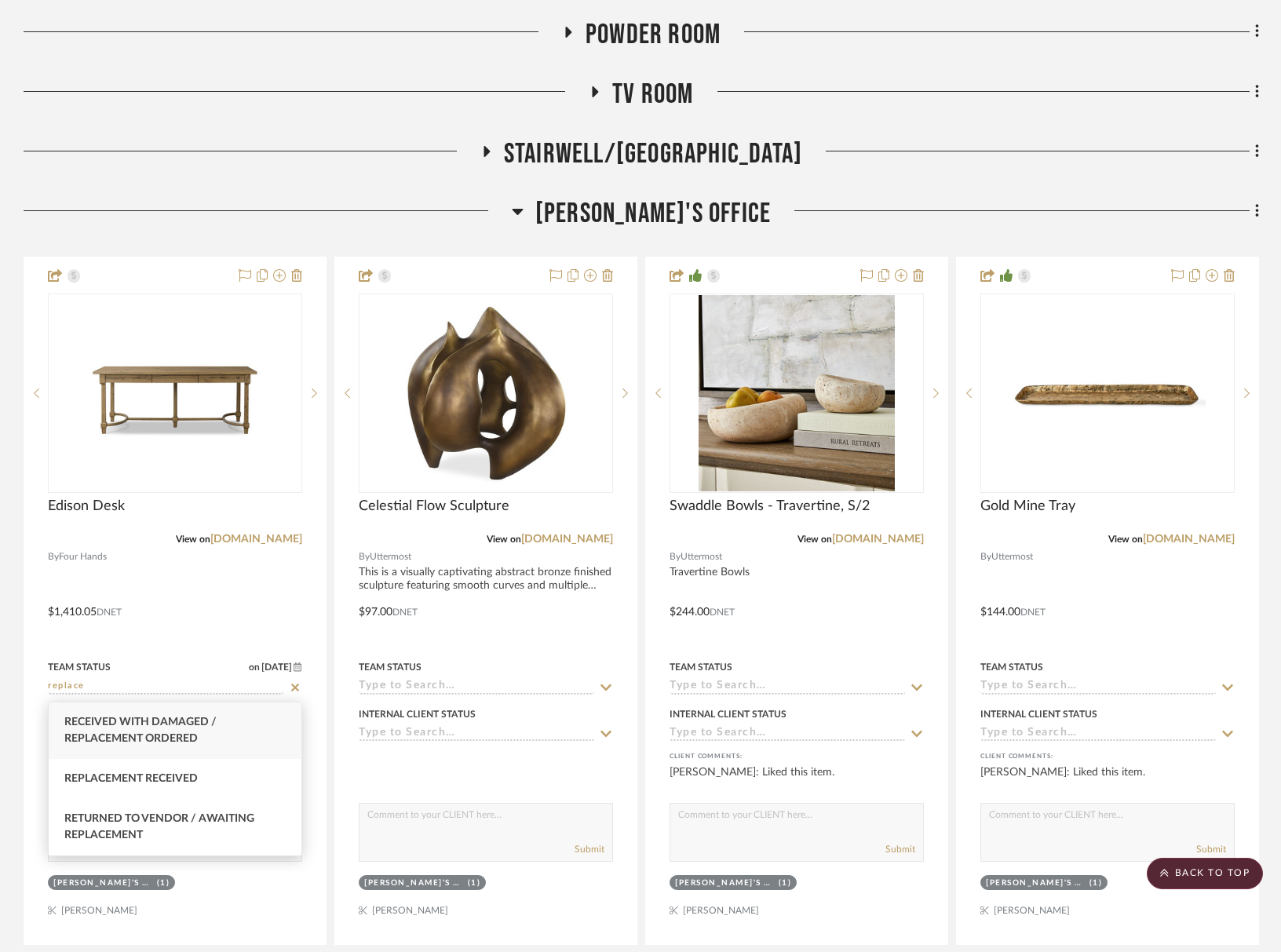
type input "replace"
click at [143, 740] on span "Received with Damaged / Replacement Ordered" at bounding box center [141, 731] width 152 height 28
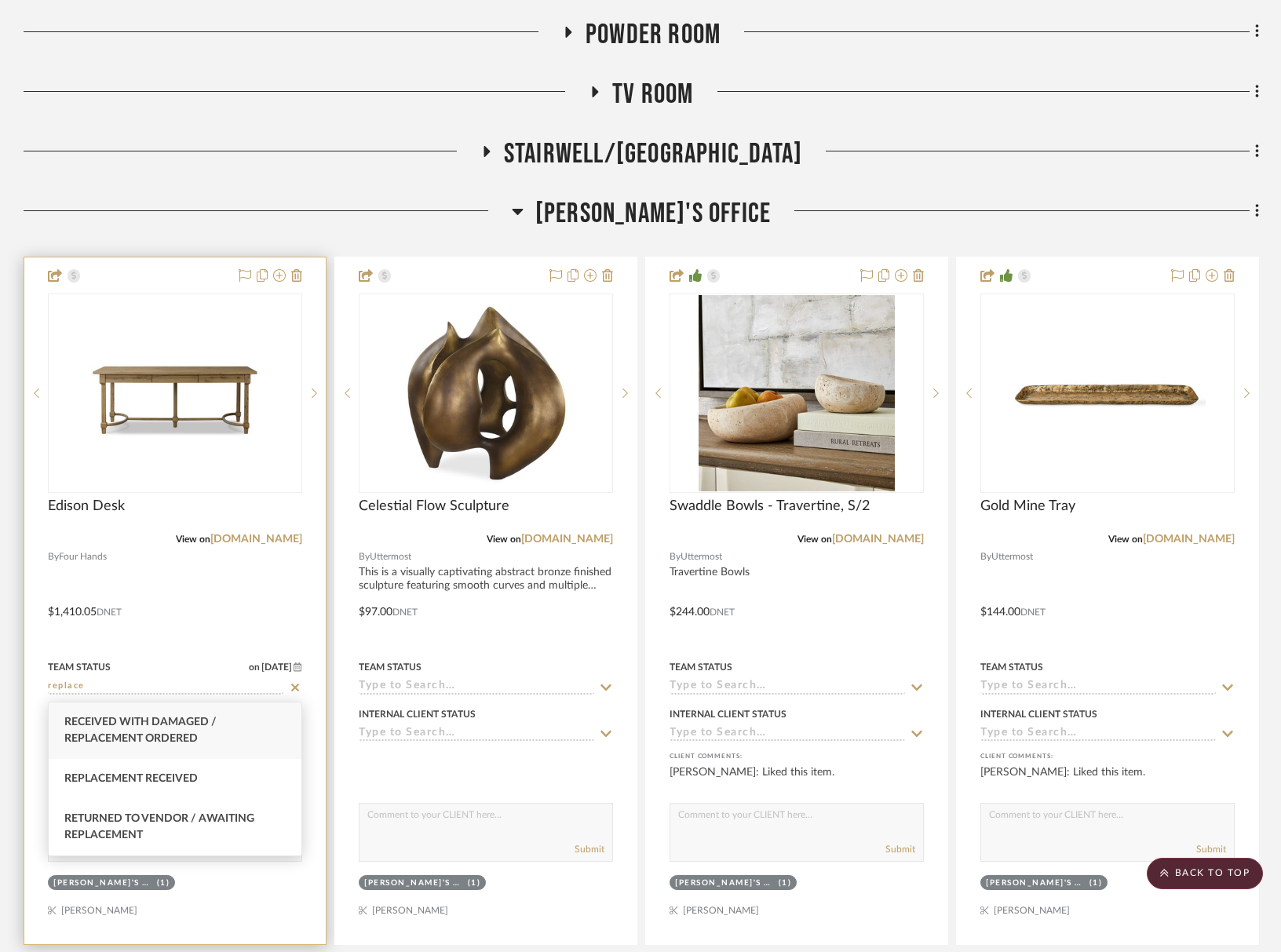
type input "9/3/2025"
type input "Received with Damaged / Replacement Ordered"
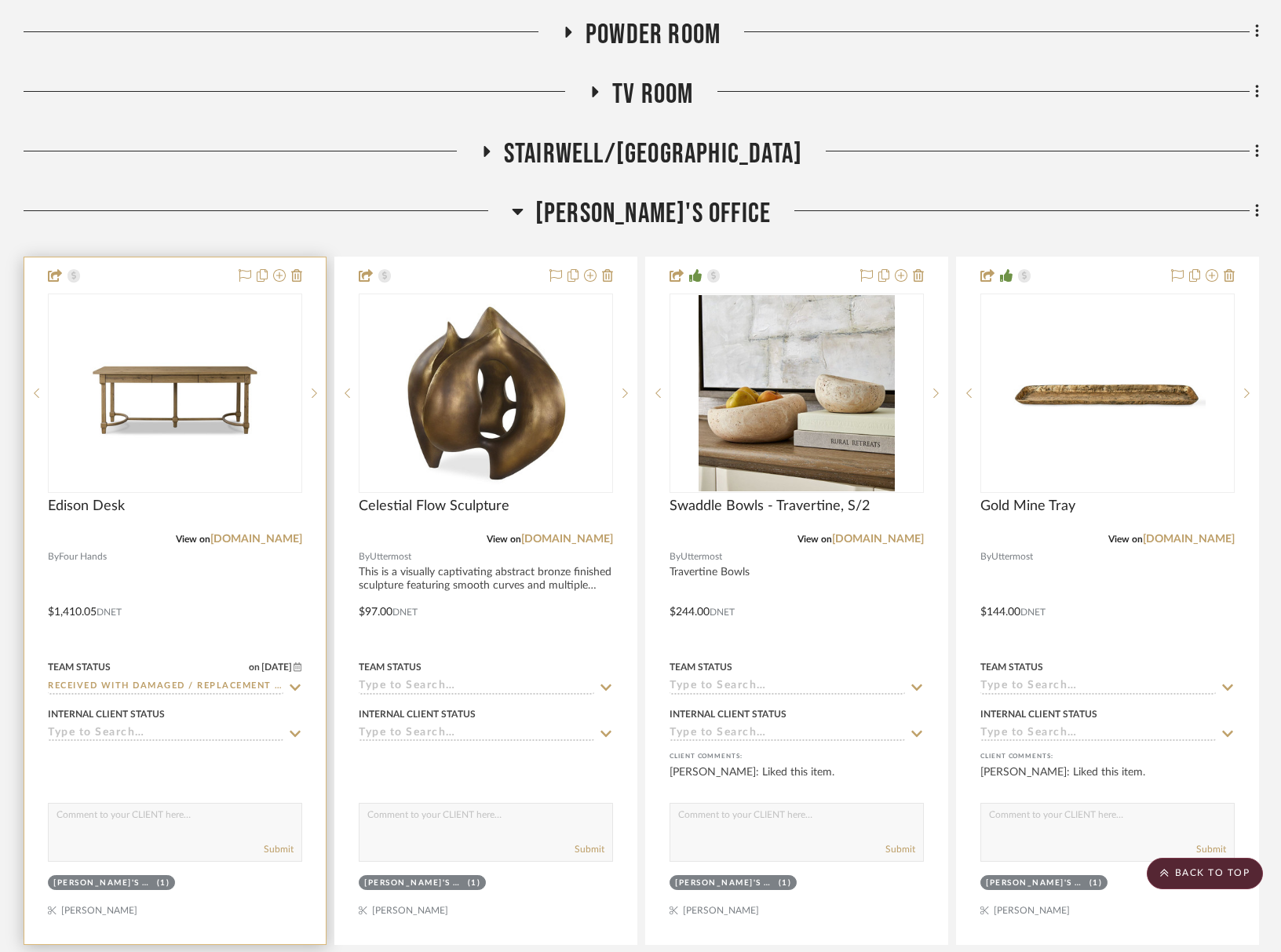
click at [113, 734] on input at bounding box center [165, 734] width 236 height 15
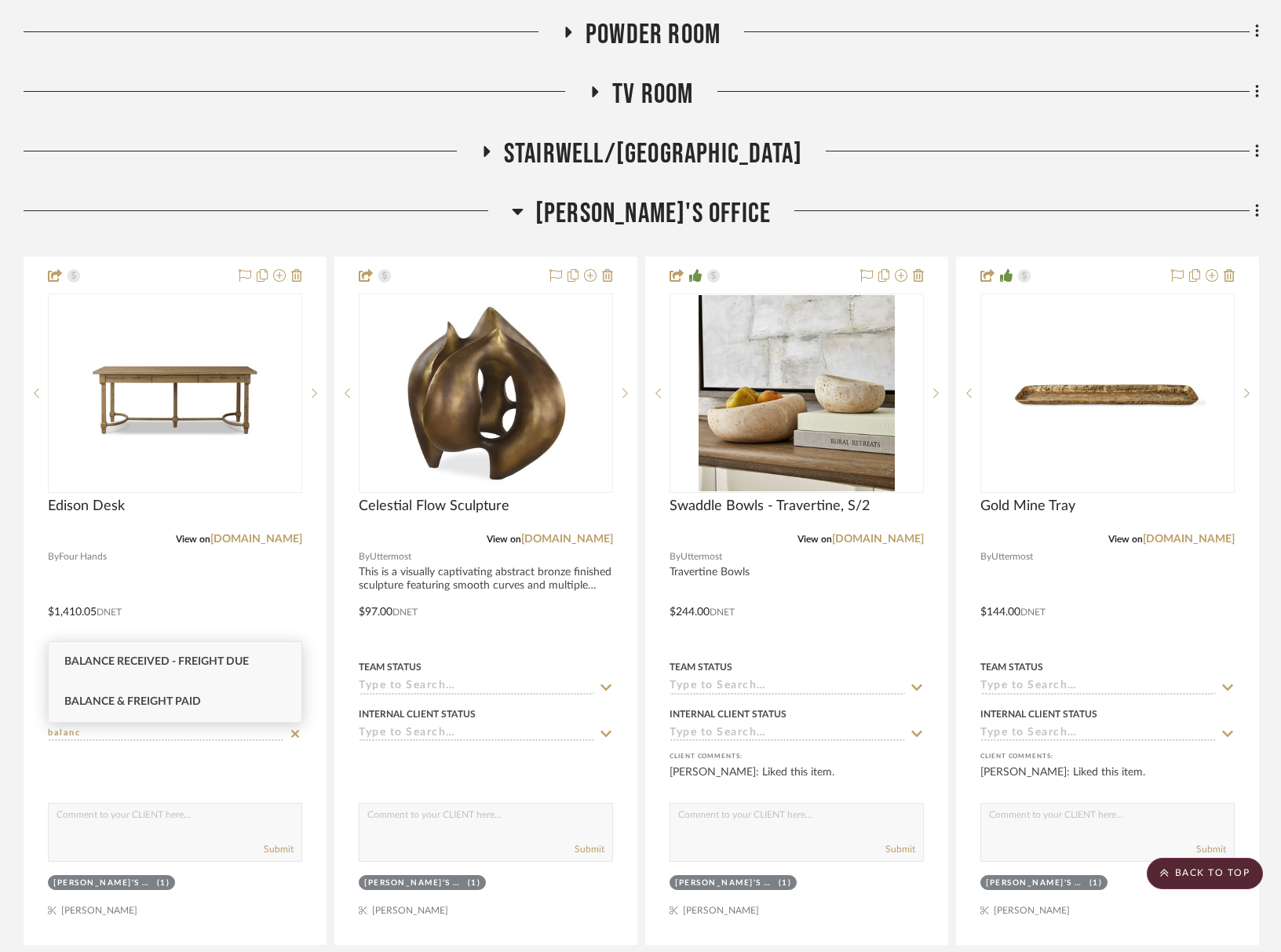
type input "balanc"
click at [139, 703] on span "Balance & Freight Paid" at bounding box center [133, 702] width 136 height 11
type input "[DATE]"
type input "Balance & Freight Paid"
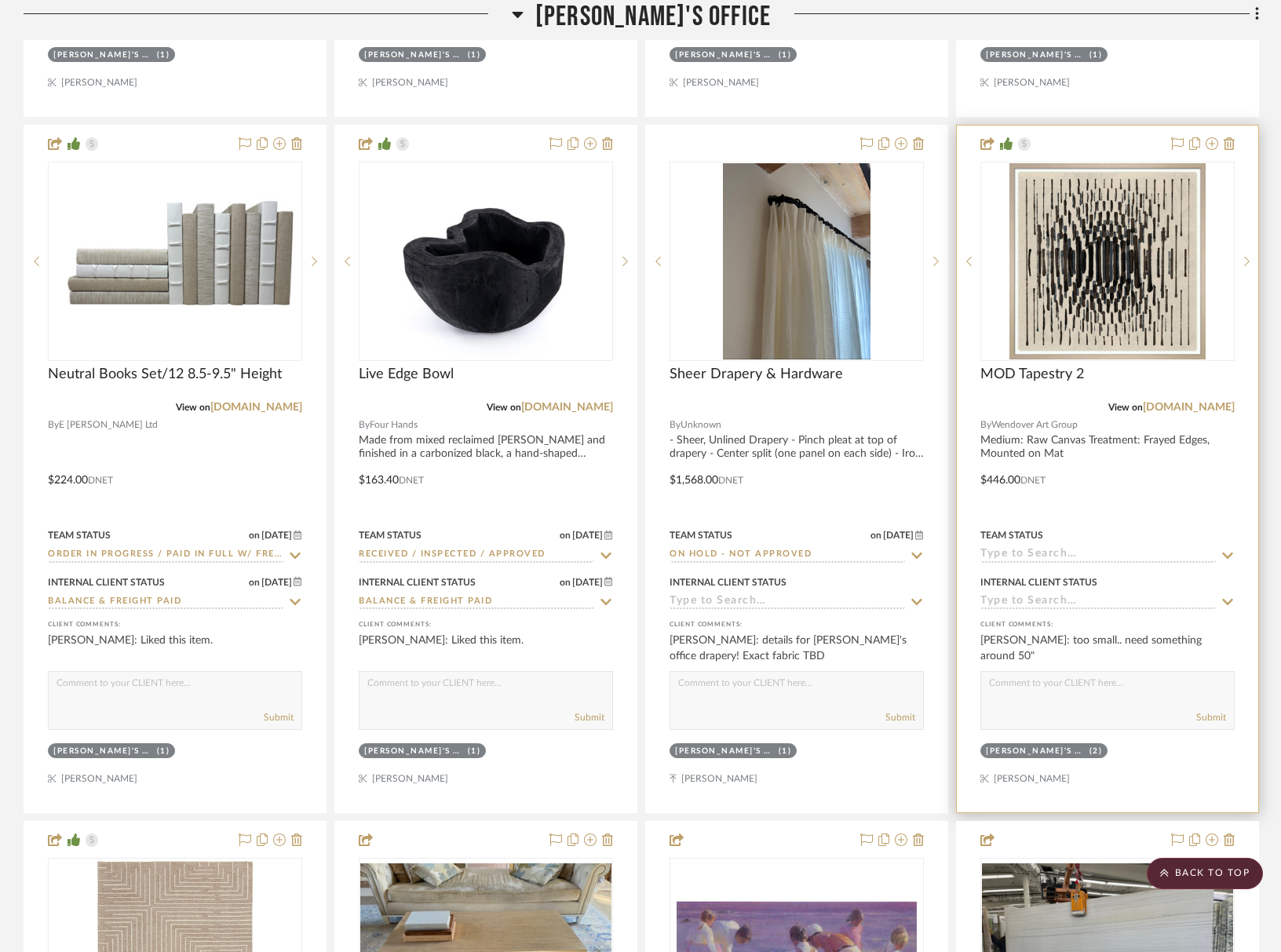
scroll to position [1737, 0]
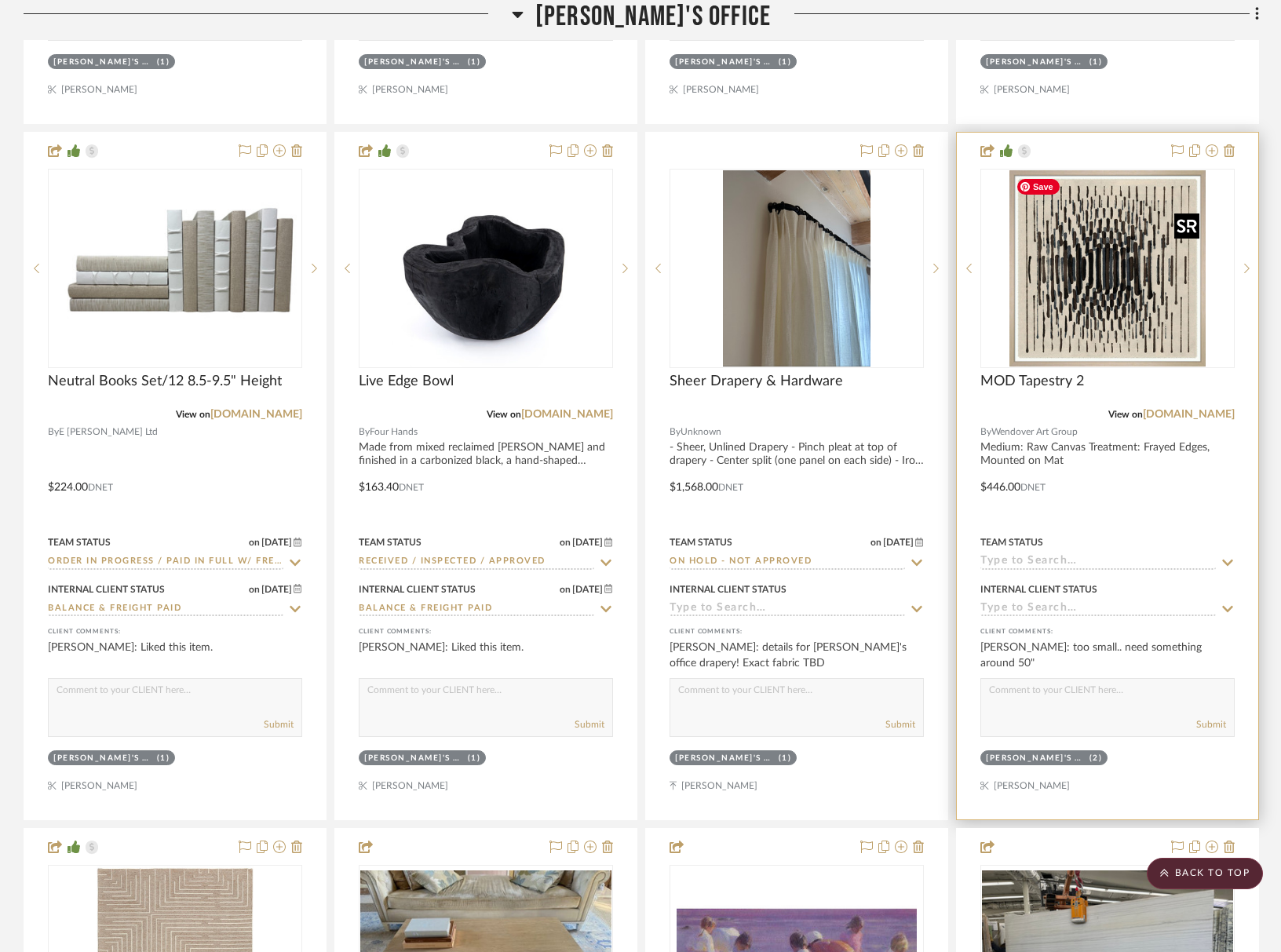
click at [1124, 264] on img "0" at bounding box center [1107, 268] width 196 height 196
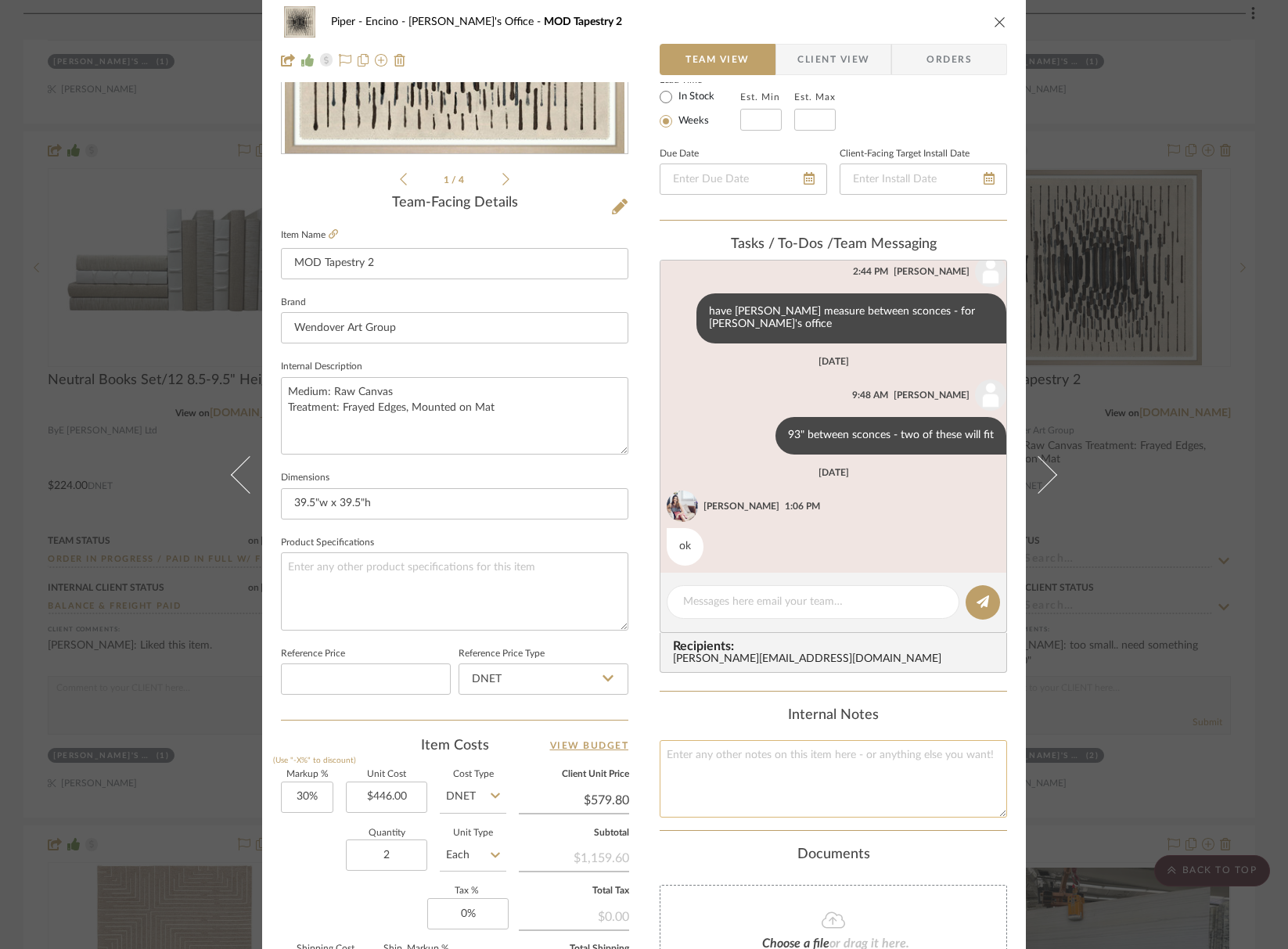
scroll to position [505, 0]
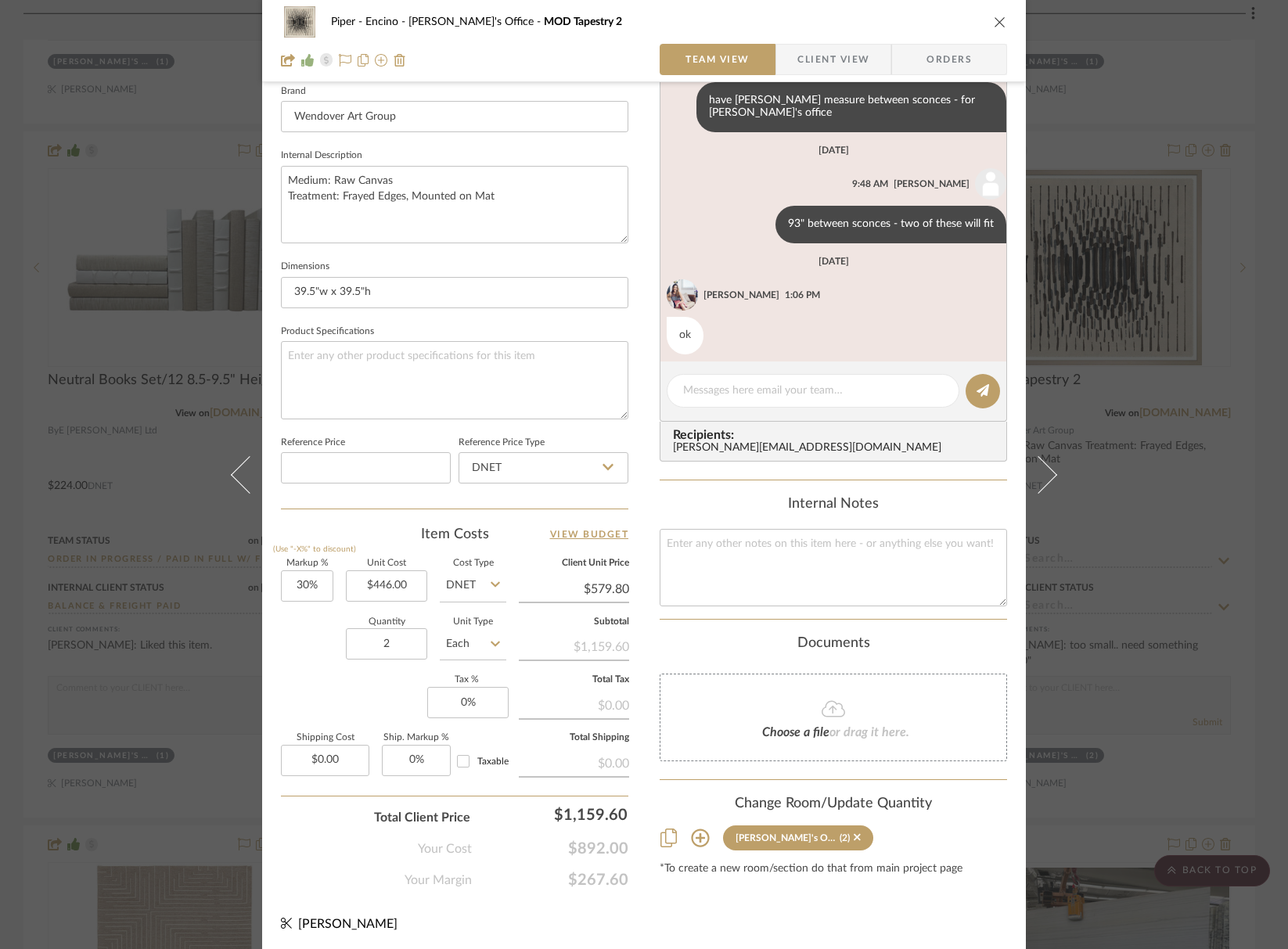
click at [698, 838] on icon at bounding box center [699, 838] width 18 height 18
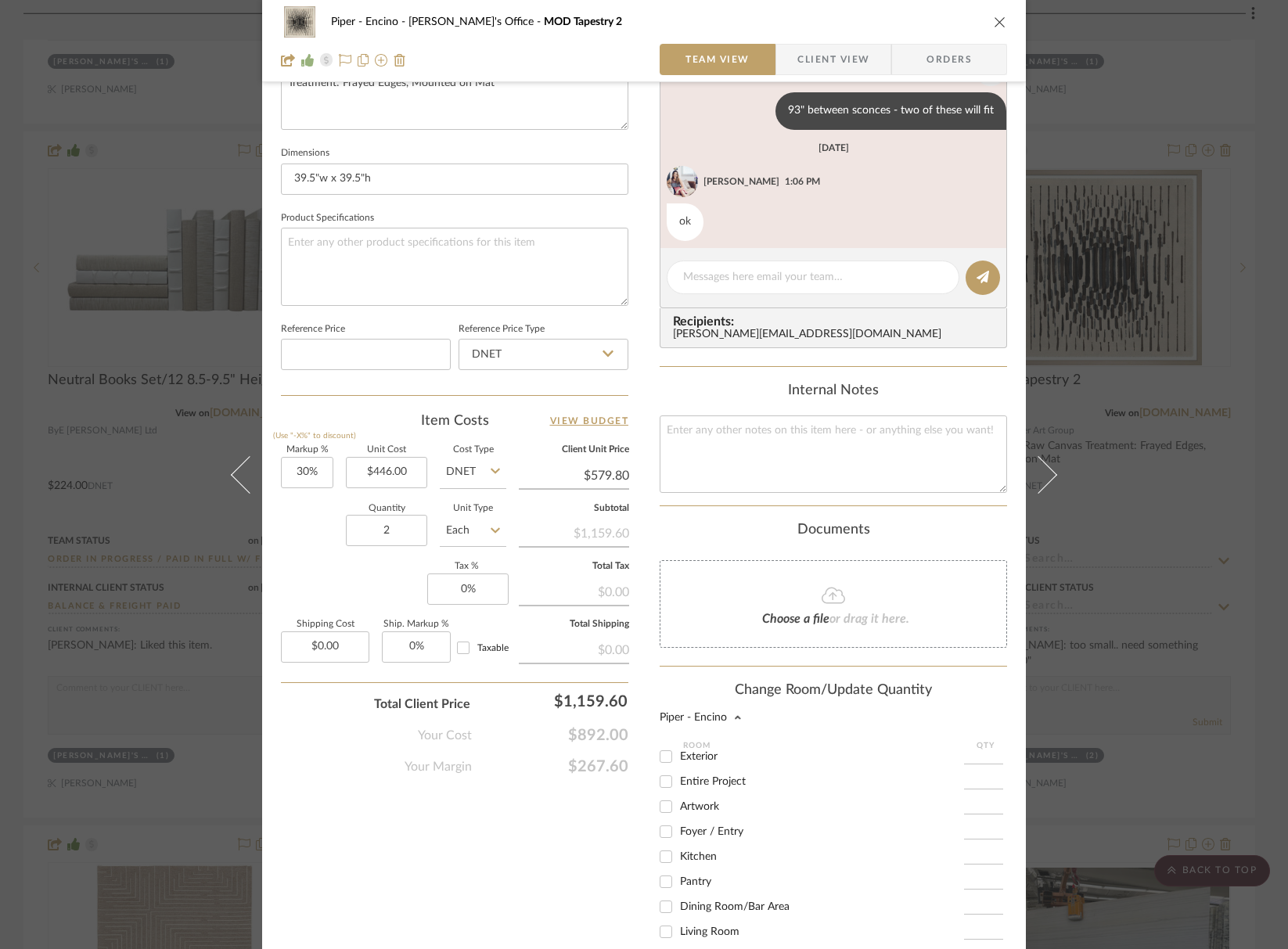
scroll to position [0, 0]
click at [681, 835] on span "Artwork" at bounding box center [699, 838] width 39 height 11
click at [678, 835] on input "Artwork" at bounding box center [665, 838] width 25 height 25
checkbox input "true"
type input "1"
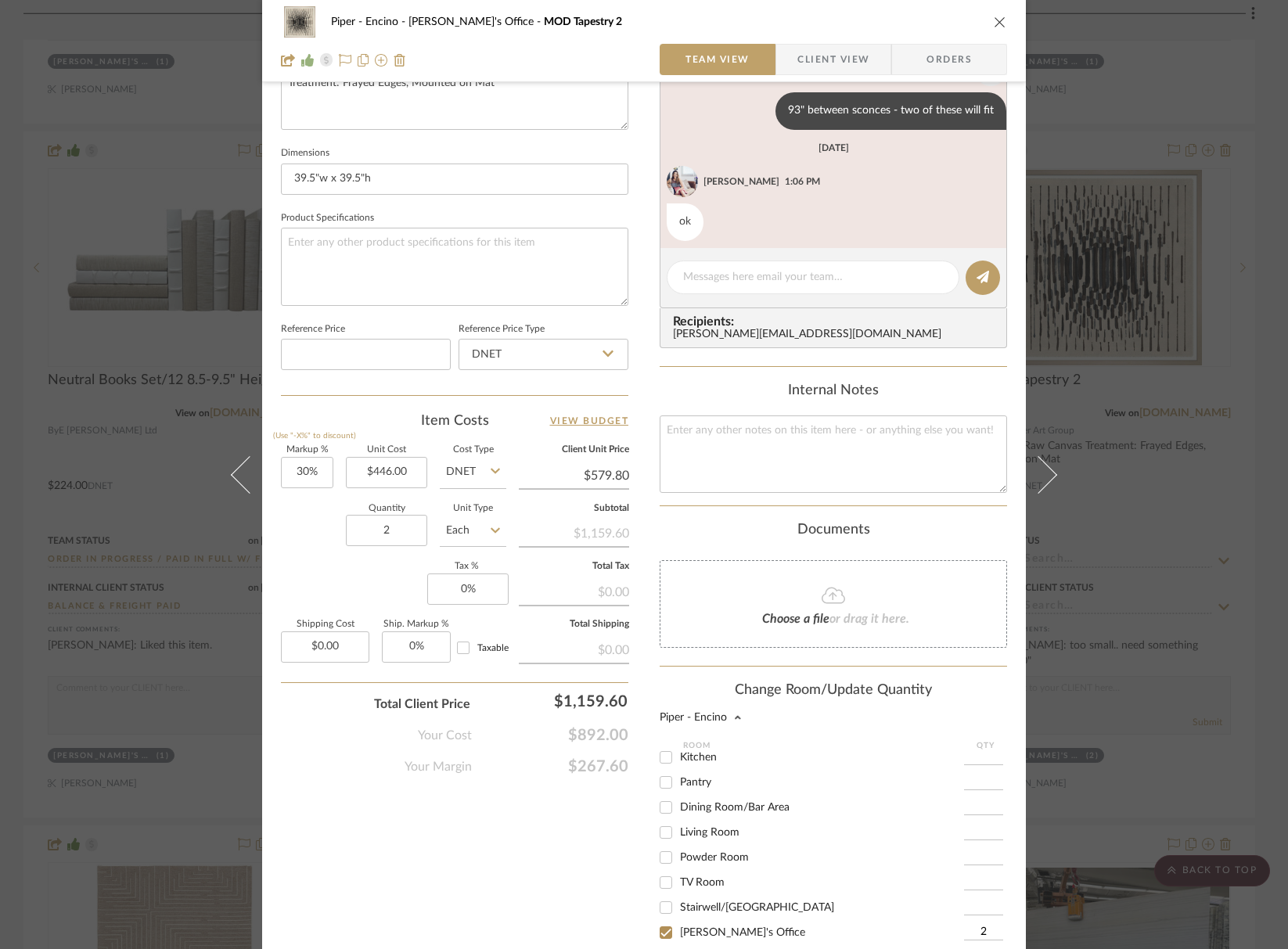
scroll to position [160, 0]
click at [659, 916] on input "[PERSON_NAME]'s Office" at bounding box center [665, 904] width 25 height 25
checkbox input "false"
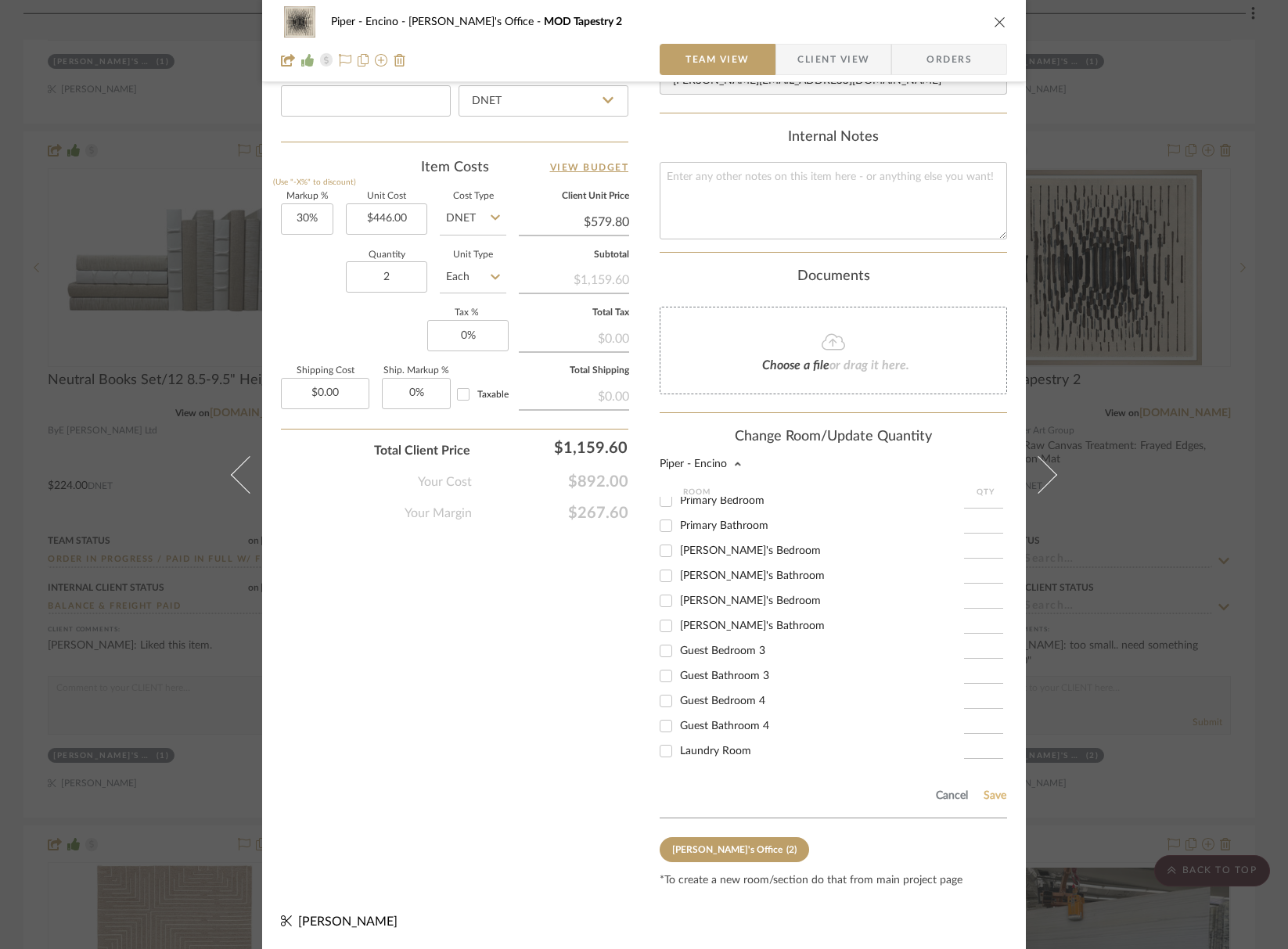
click at [989, 799] on button "Save" at bounding box center [994, 796] width 24 height 13
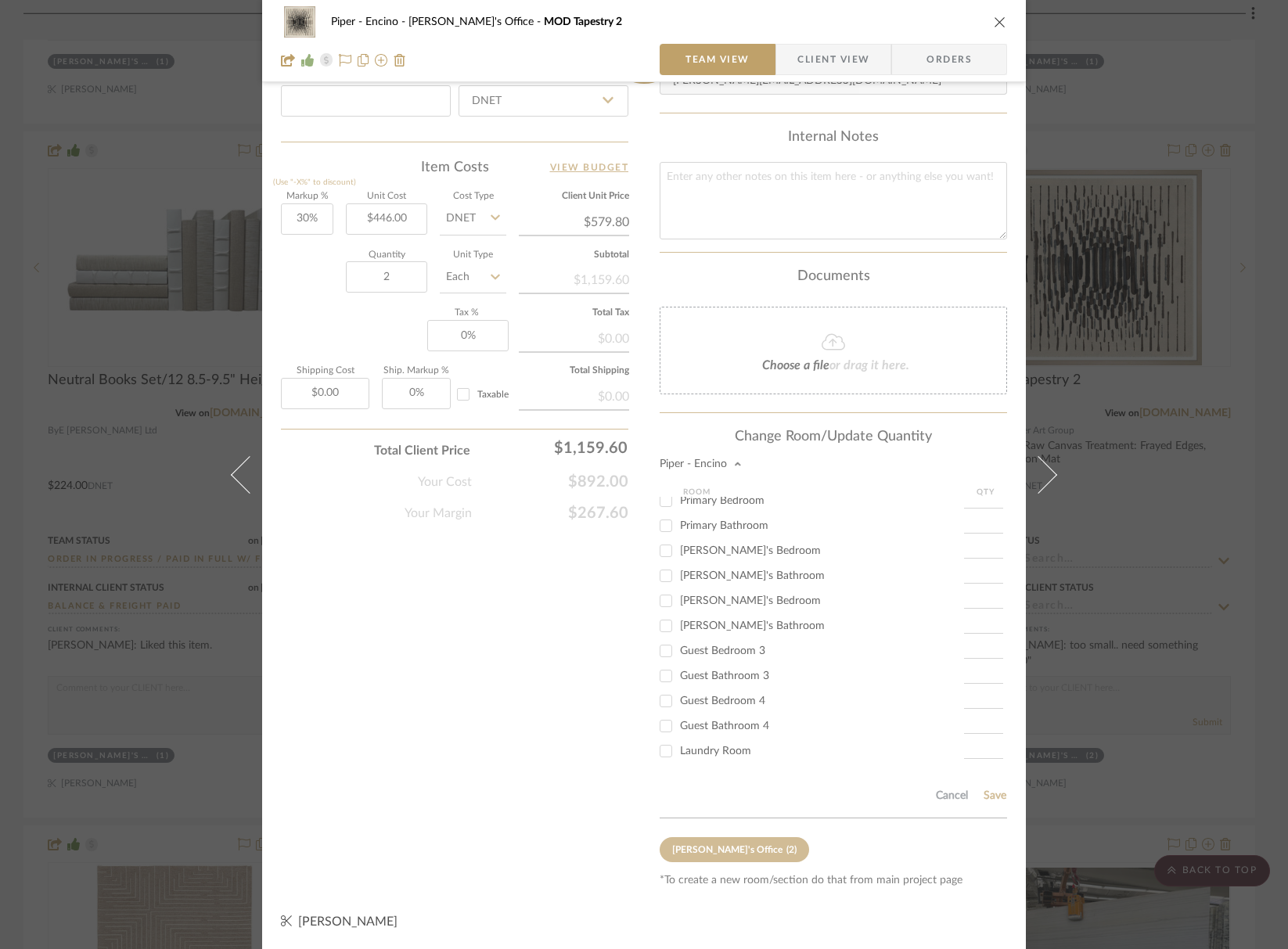
type input "1"
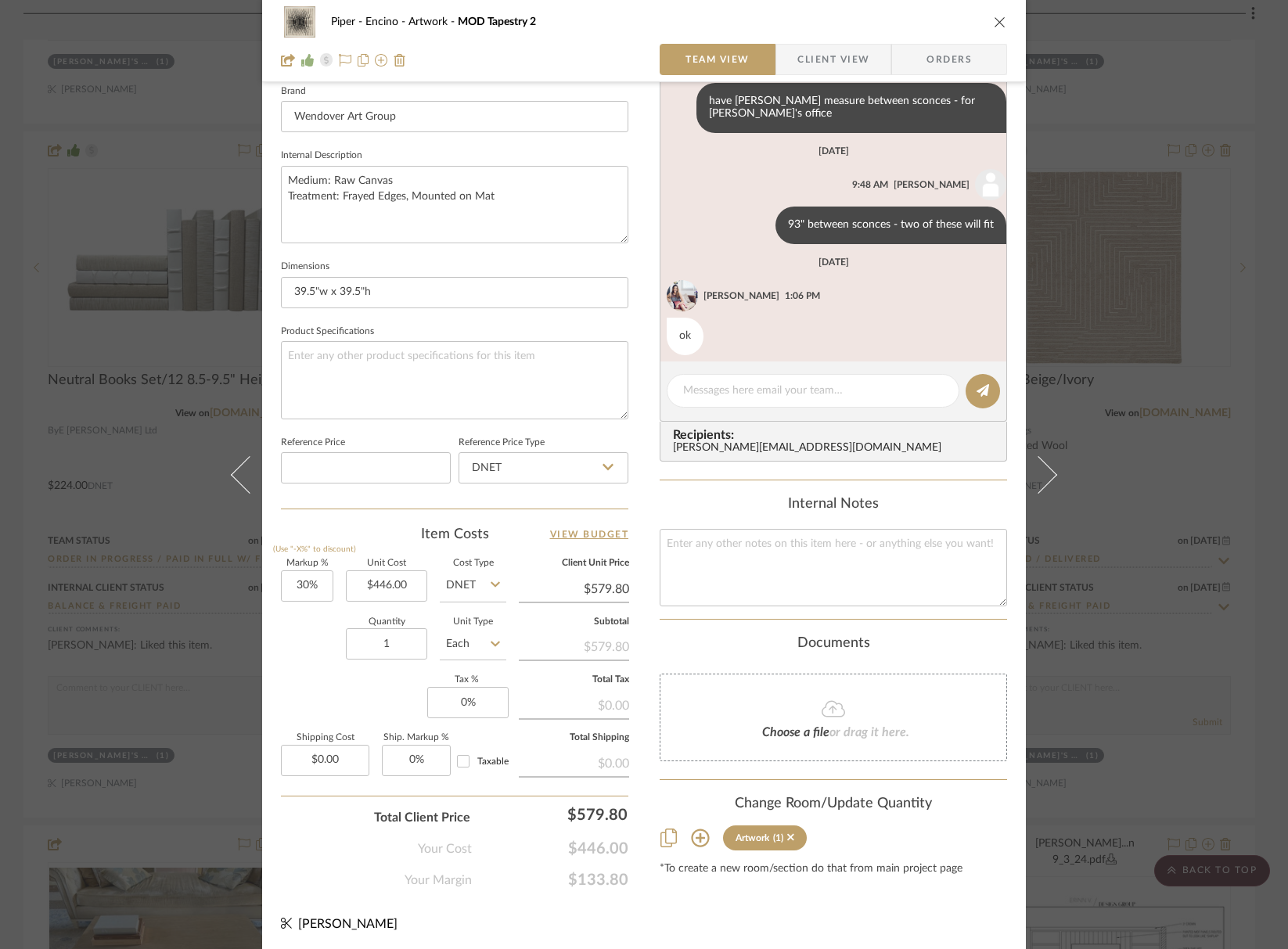
scroll to position [41, 0]
click at [993, 20] on icon "close" at bounding box center [999, 22] width 13 height 13
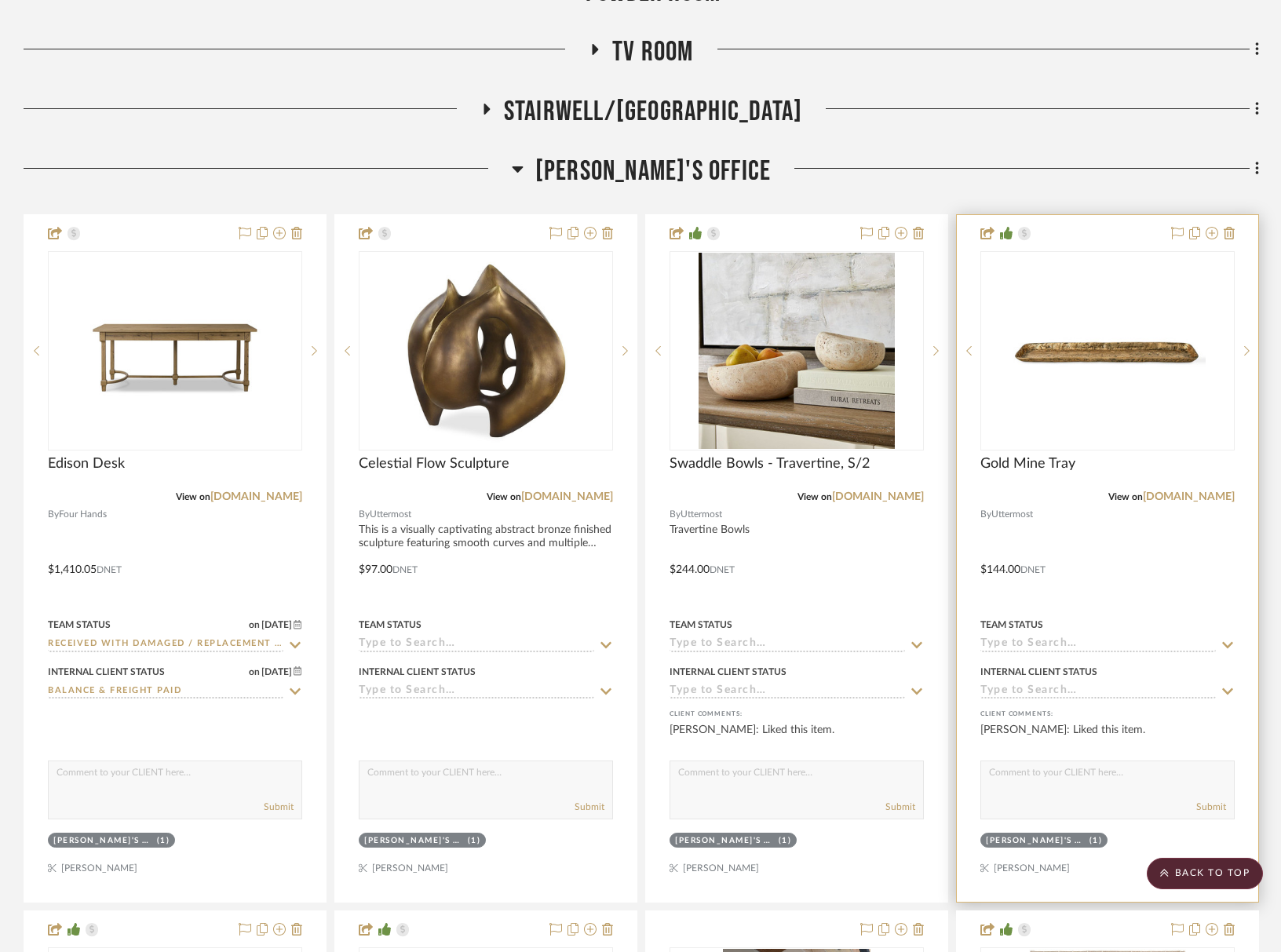
scroll to position [790, 0]
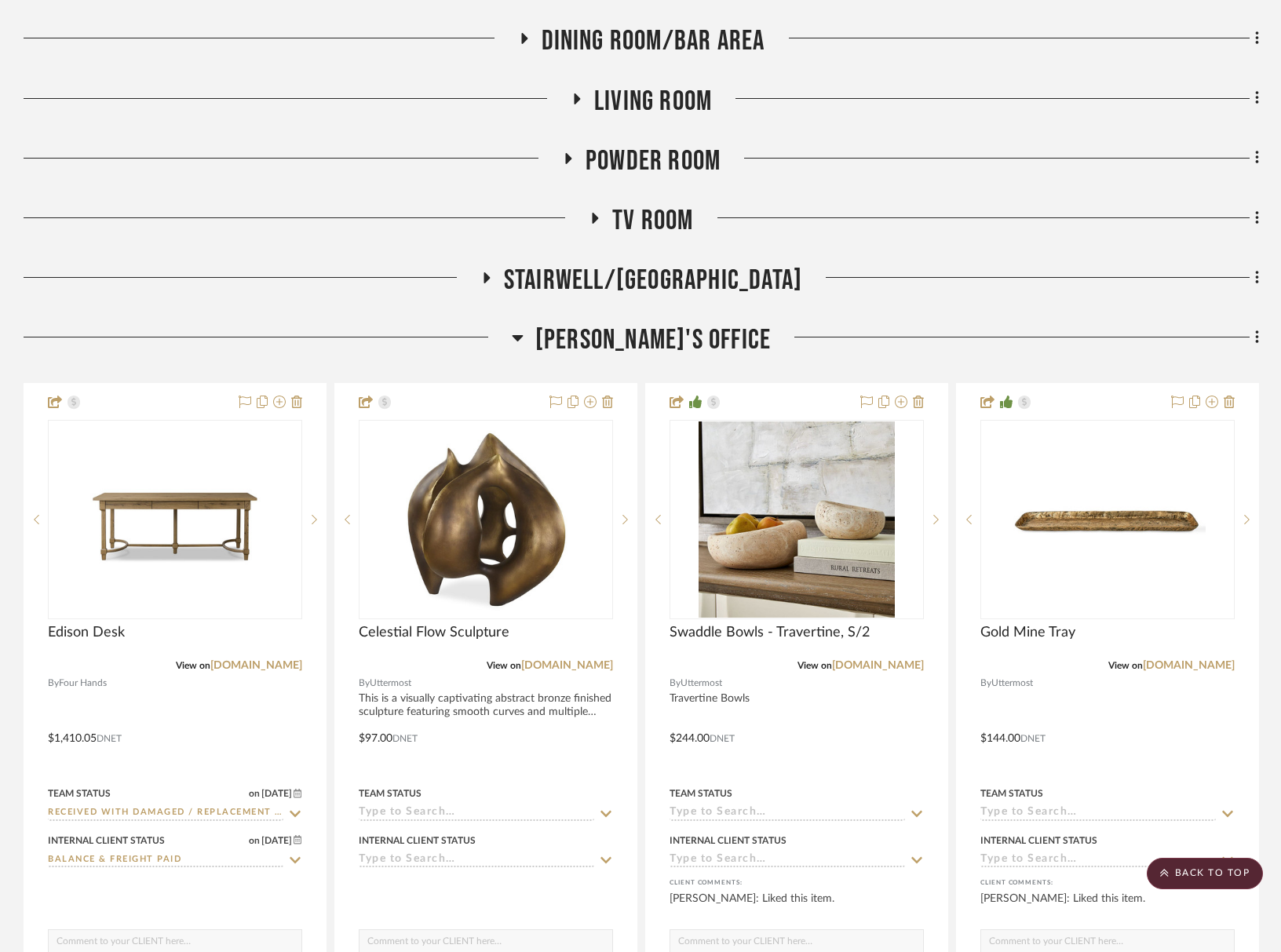
click at [628, 340] on span "[PERSON_NAME]'s Office" at bounding box center [653, 341] width 236 height 34
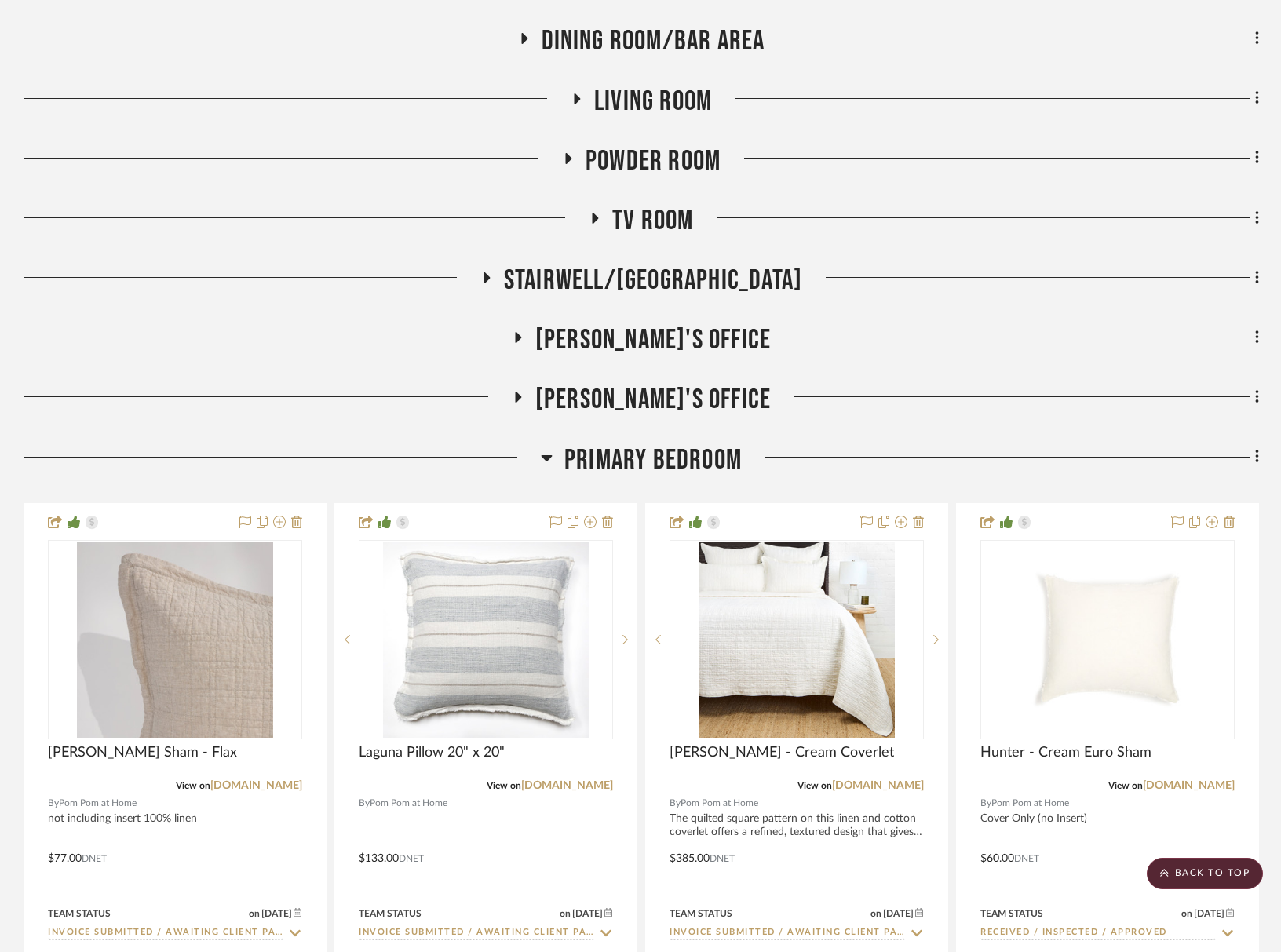
click at [683, 282] on span "Stairwell/[GEOGRAPHIC_DATA]" at bounding box center [653, 281] width 299 height 34
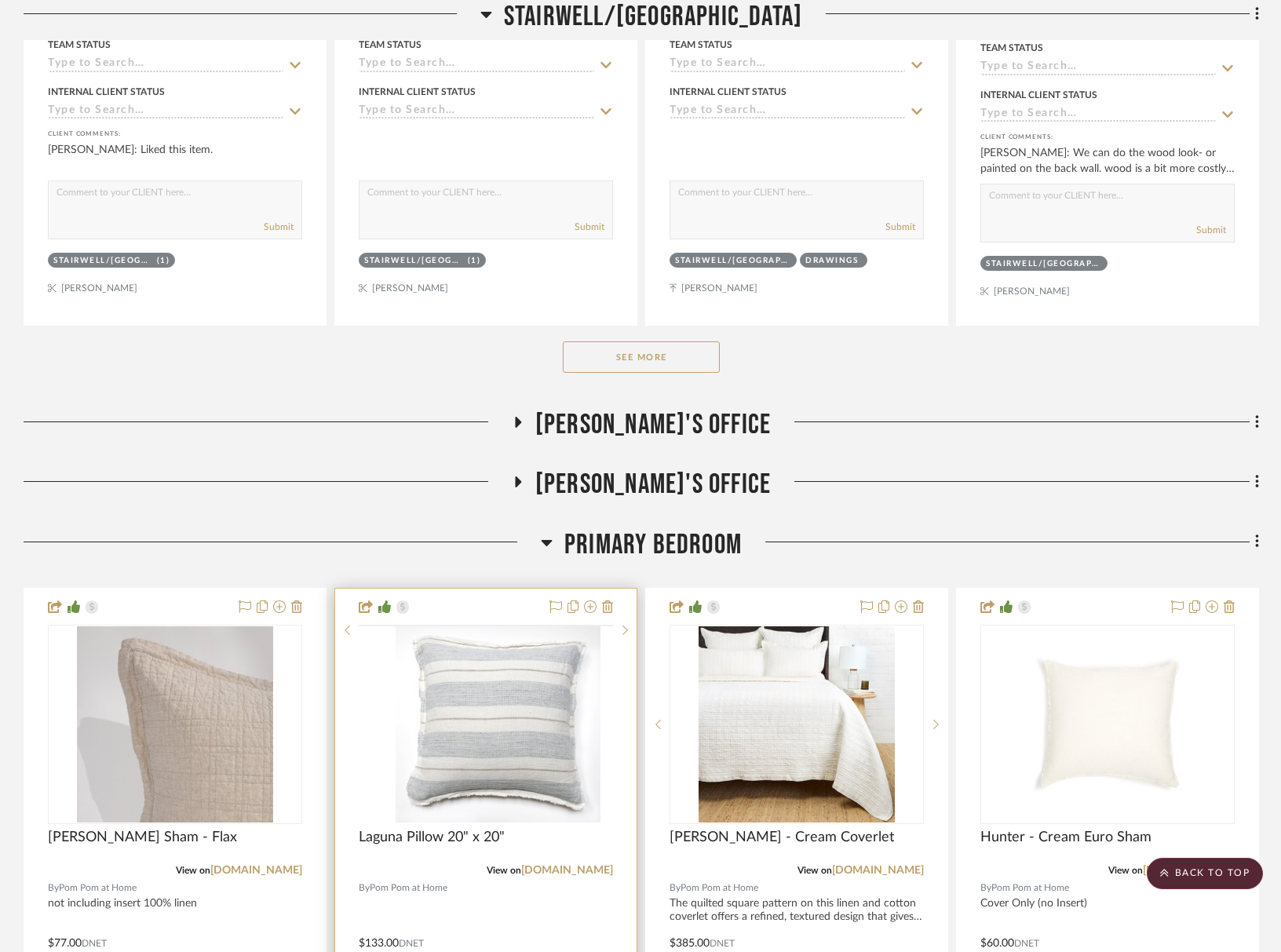
scroll to position [1550, 0]
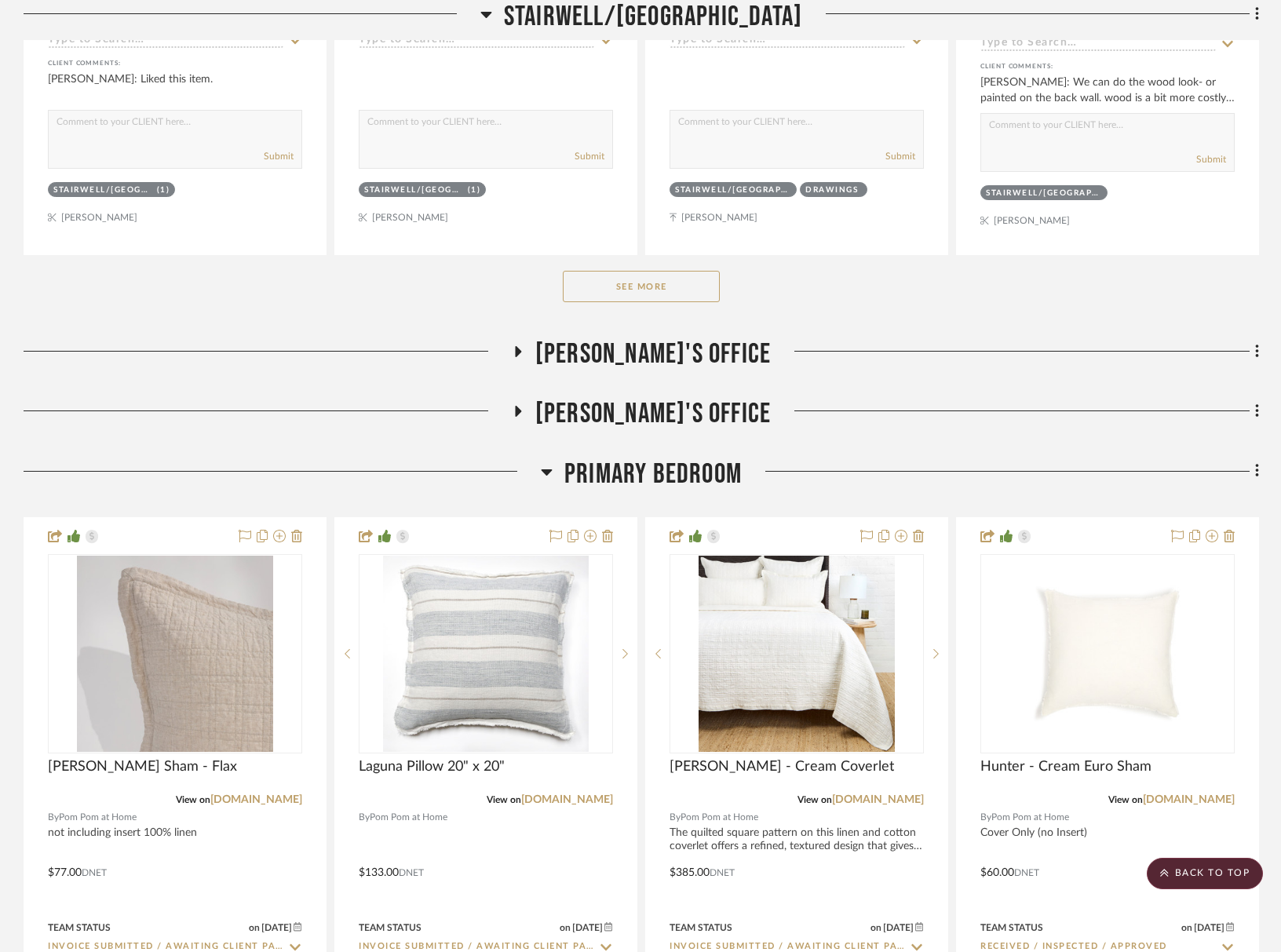
click at [677, 295] on button "See More" at bounding box center [641, 286] width 157 height 31
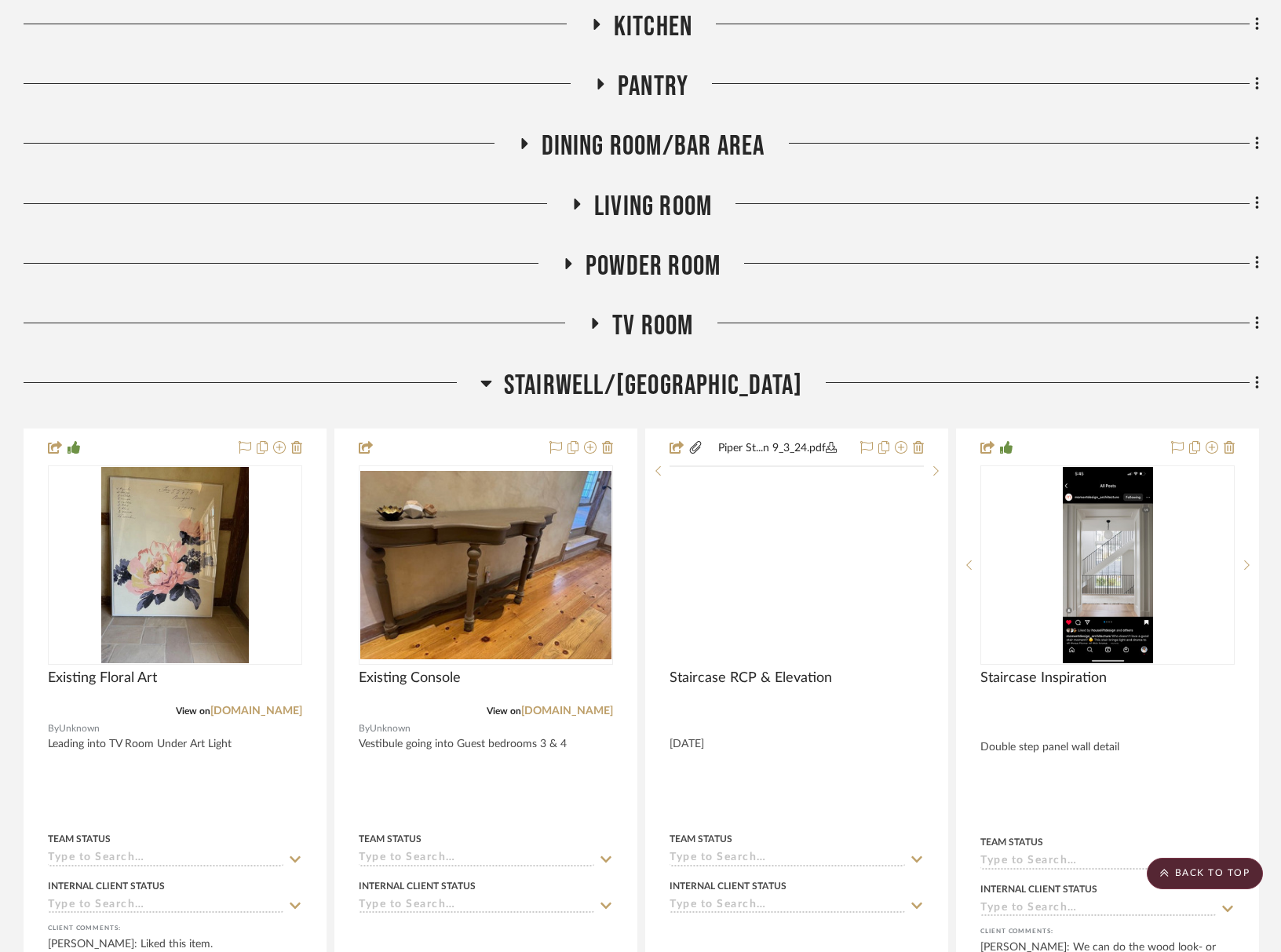
scroll to position [621, 0]
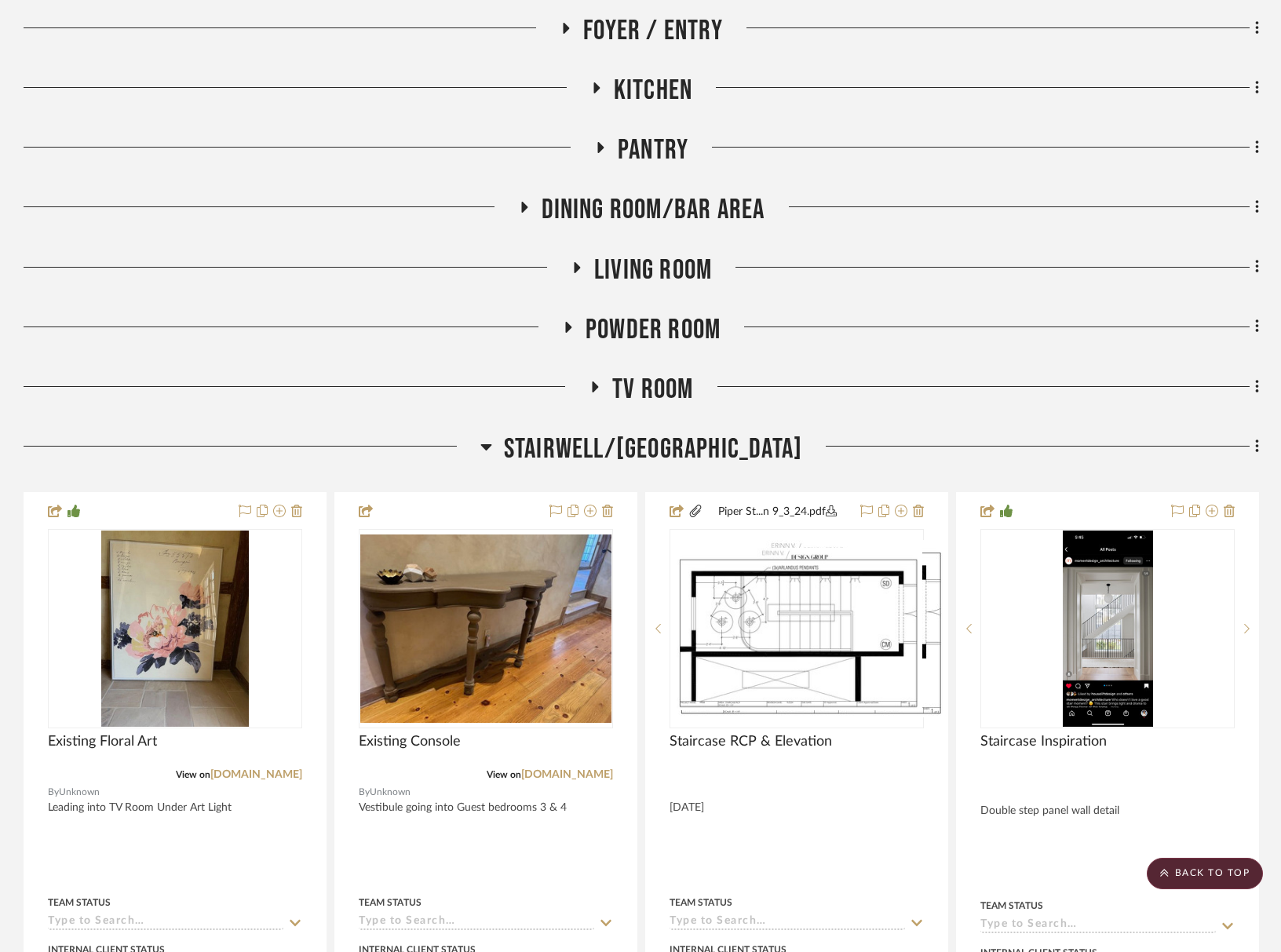
drag, startPoint x: 746, startPoint y: 463, endPoint x: 740, endPoint y: 454, distance: 10.8
click at [746, 463] on span "Stairwell/[GEOGRAPHIC_DATA]" at bounding box center [653, 450] width 299 height 34
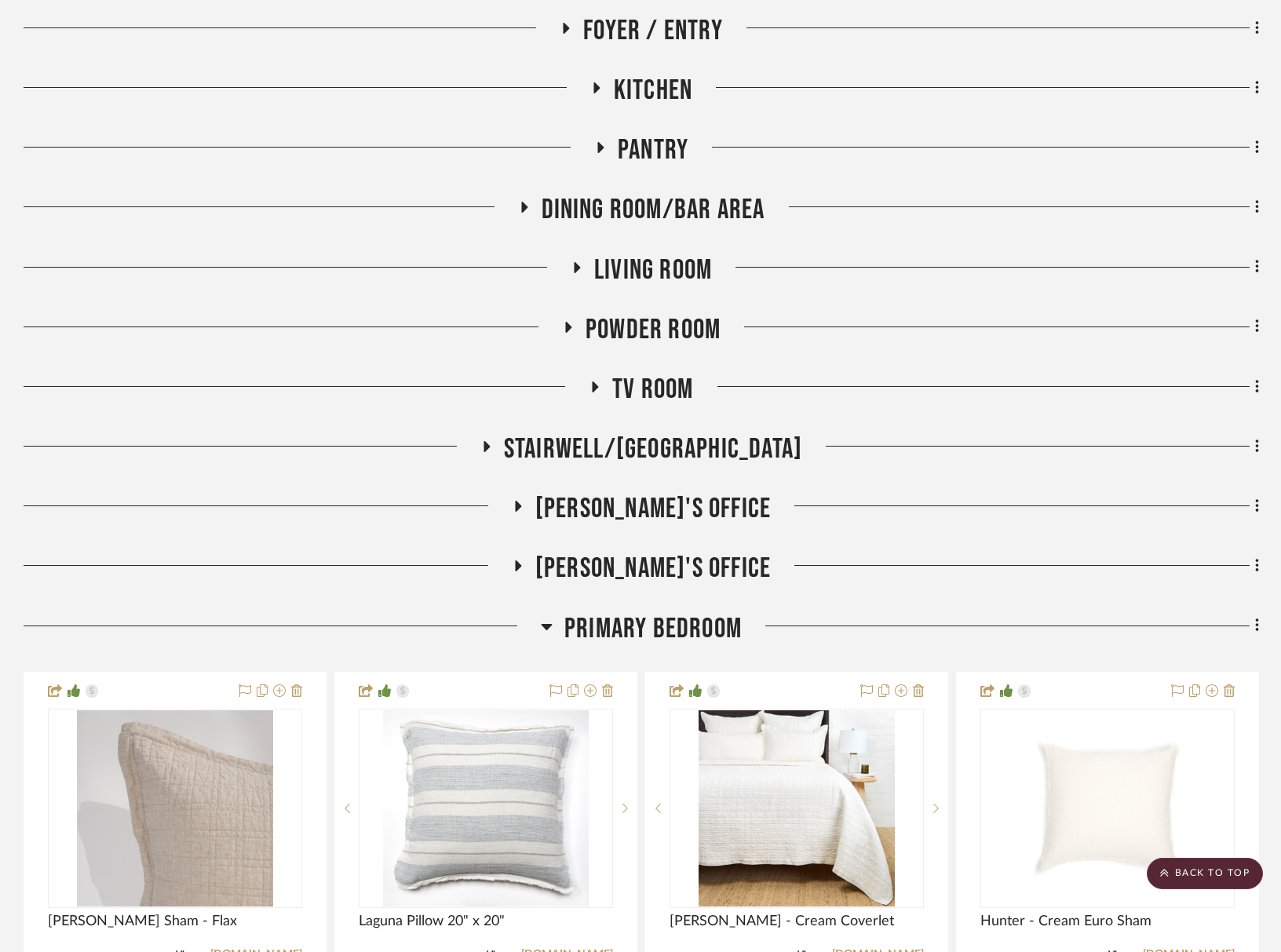
click at [676, 383] on span "TV Room" at bounding box center [653, 390] width 81 height 34
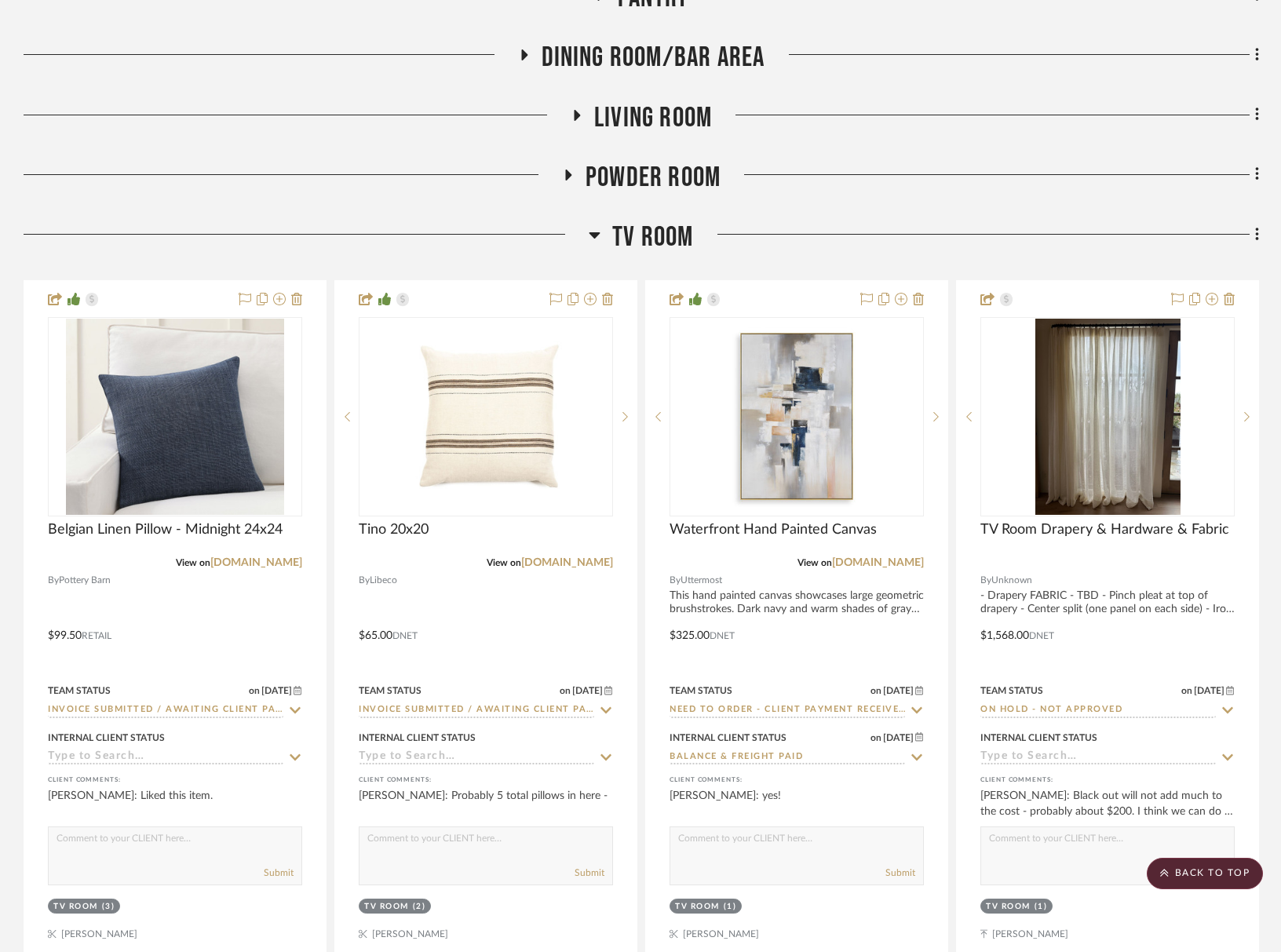
scroll to position [1088, 0]
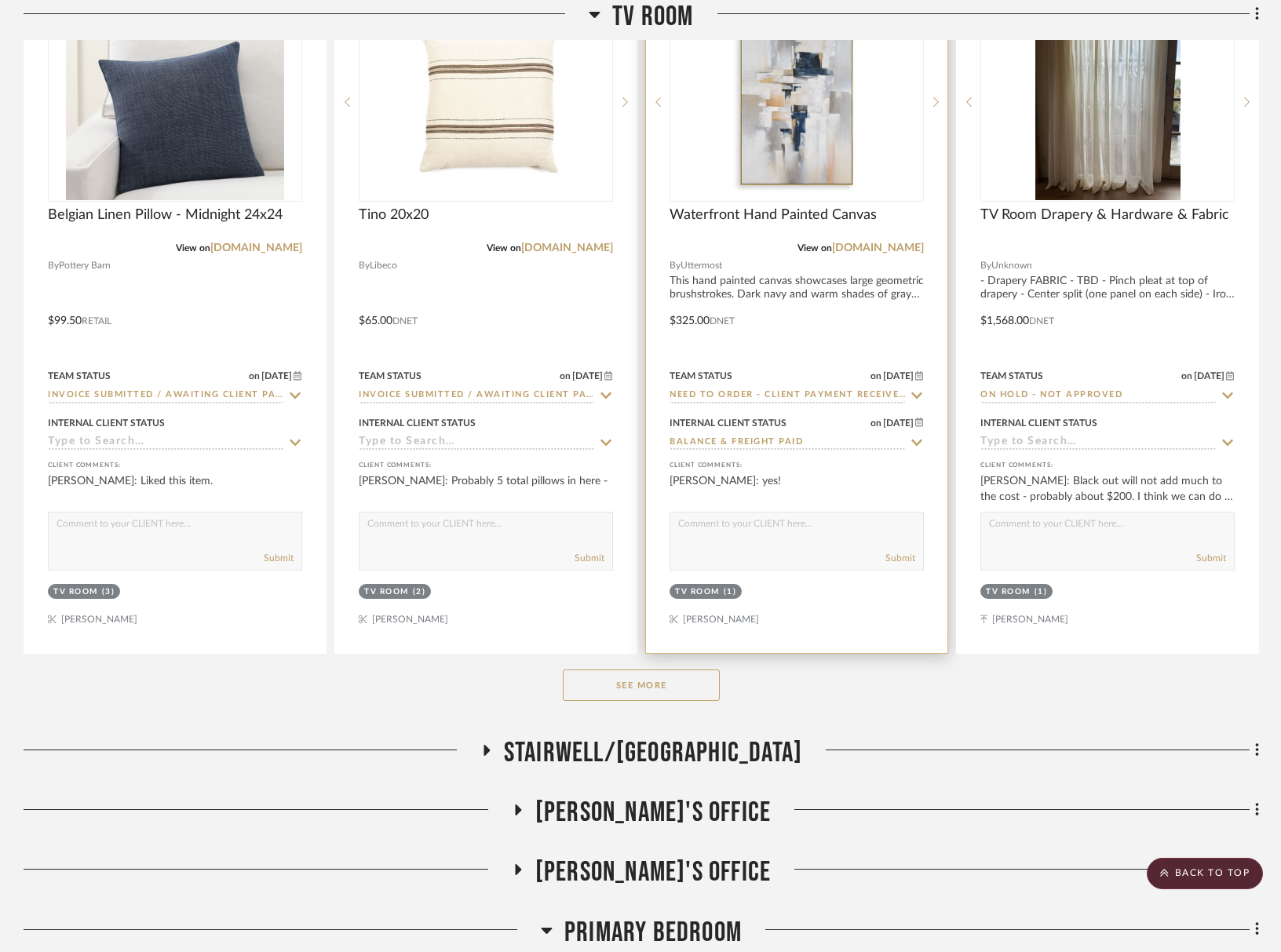
click at [811, 397] on input "Need to Order - Client Payment Received" at bounding box center [787, 396] width 236 height 15
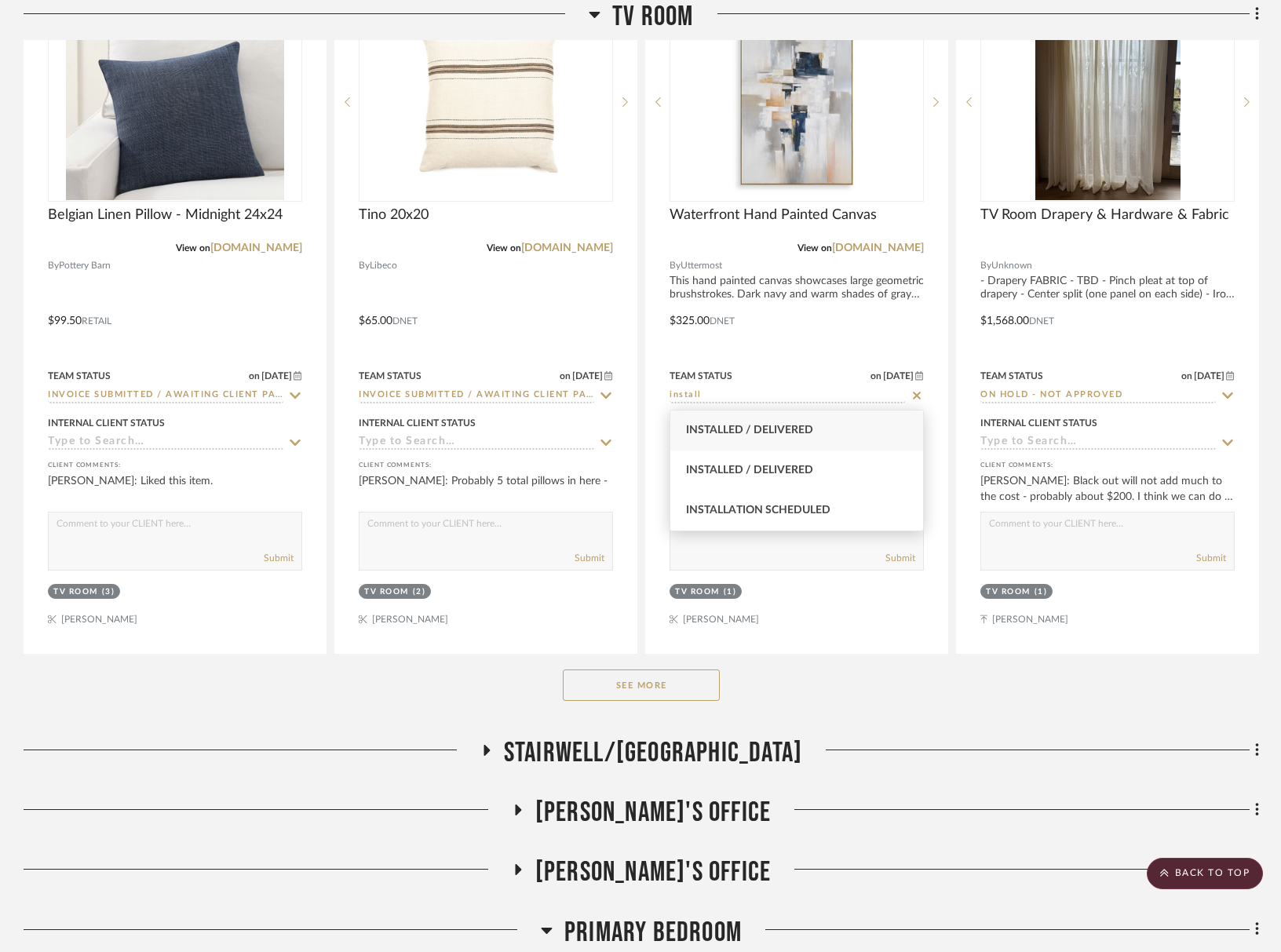
type input "install"
click at [820, 436] on div "Installed / Delivered" at bounding box center [797, 430] width 253 height 40
type input "[DATE]"
type input "Installed / Delivered"
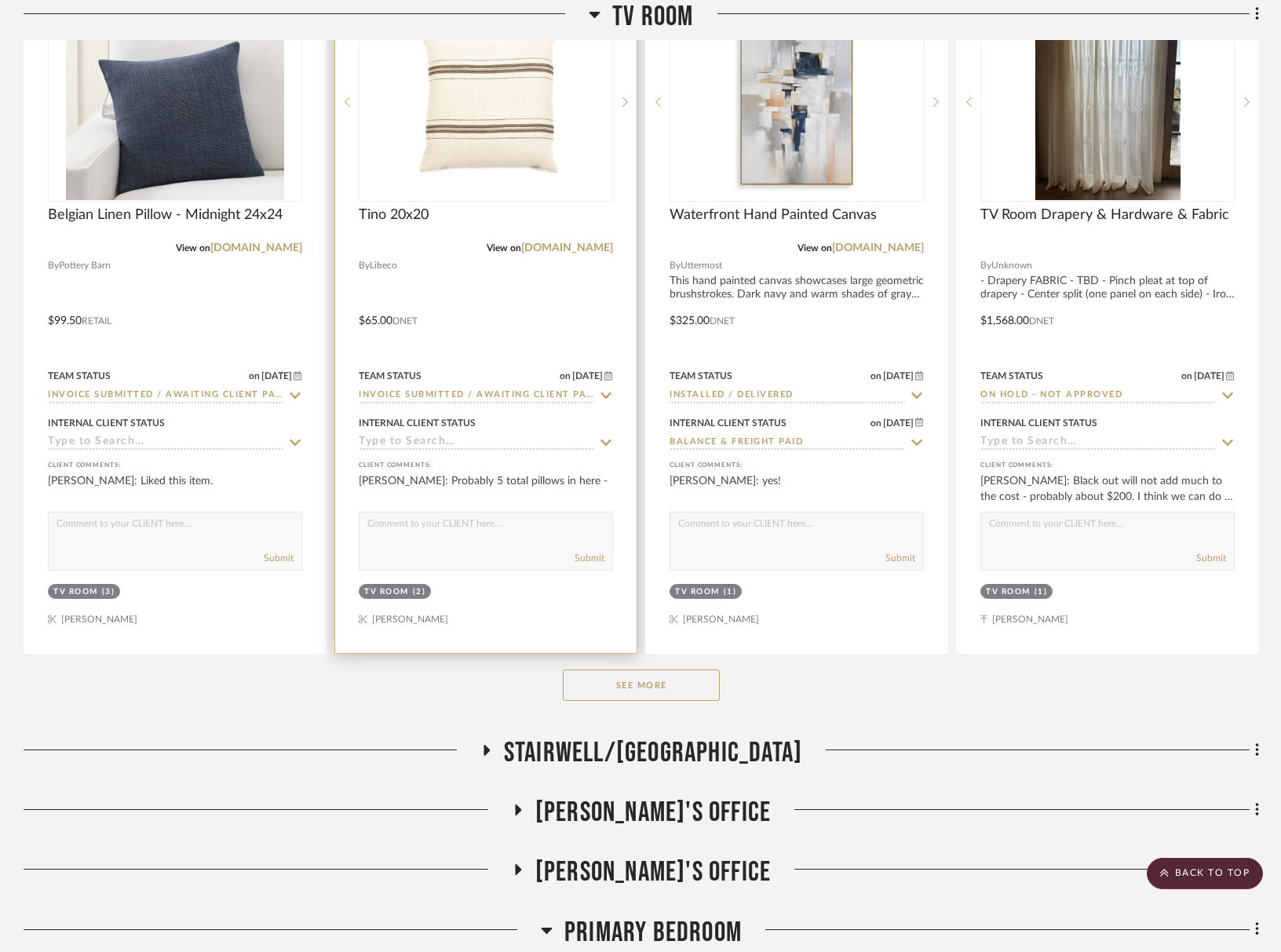
click at [464, 396] on input "Invoice Submitted / Awaiting Client Payment" at bounding box center [476, 396] width 236 height 15
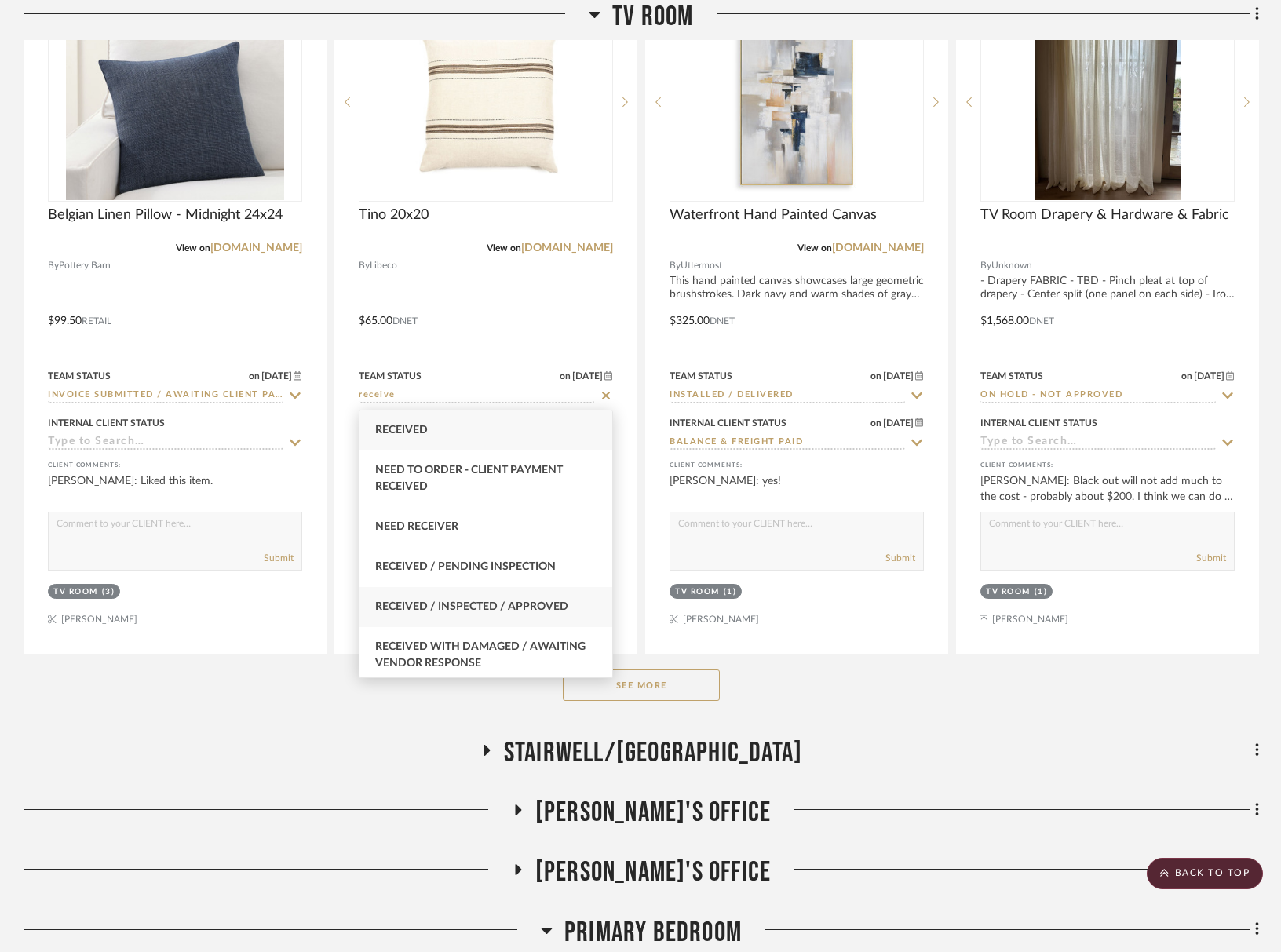
type input "receive"
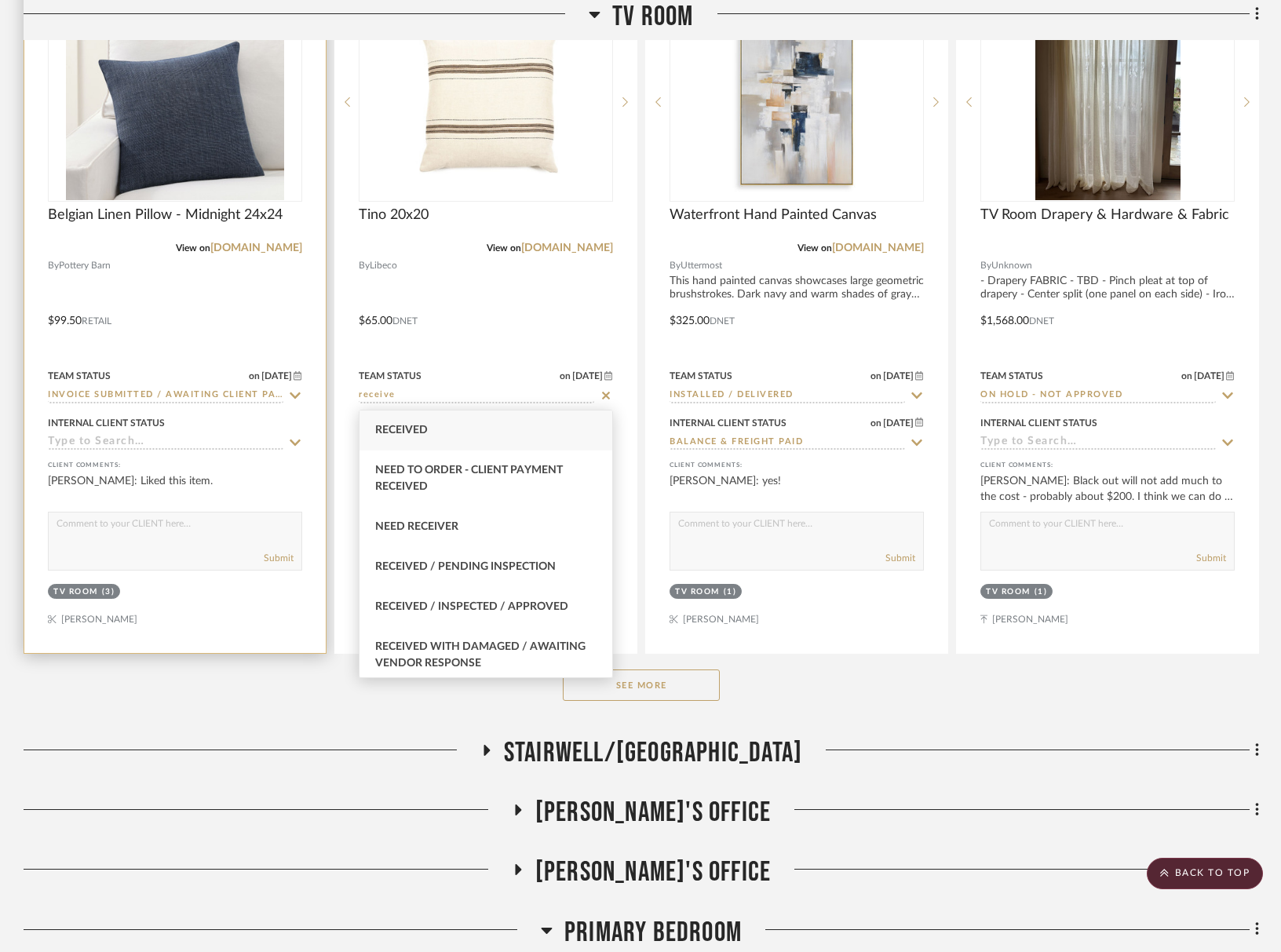
drag, startPoint x: 504, startPoint y: 609, endPoint x: 235, endPoint y: 502, distance: 289.5
click at [503, 609] on span "Received / Inspected / Approved" at bounding box center [472, 607] width 193 height 11
type input "[DATE]"
type input "Received / Inspected / Approved"
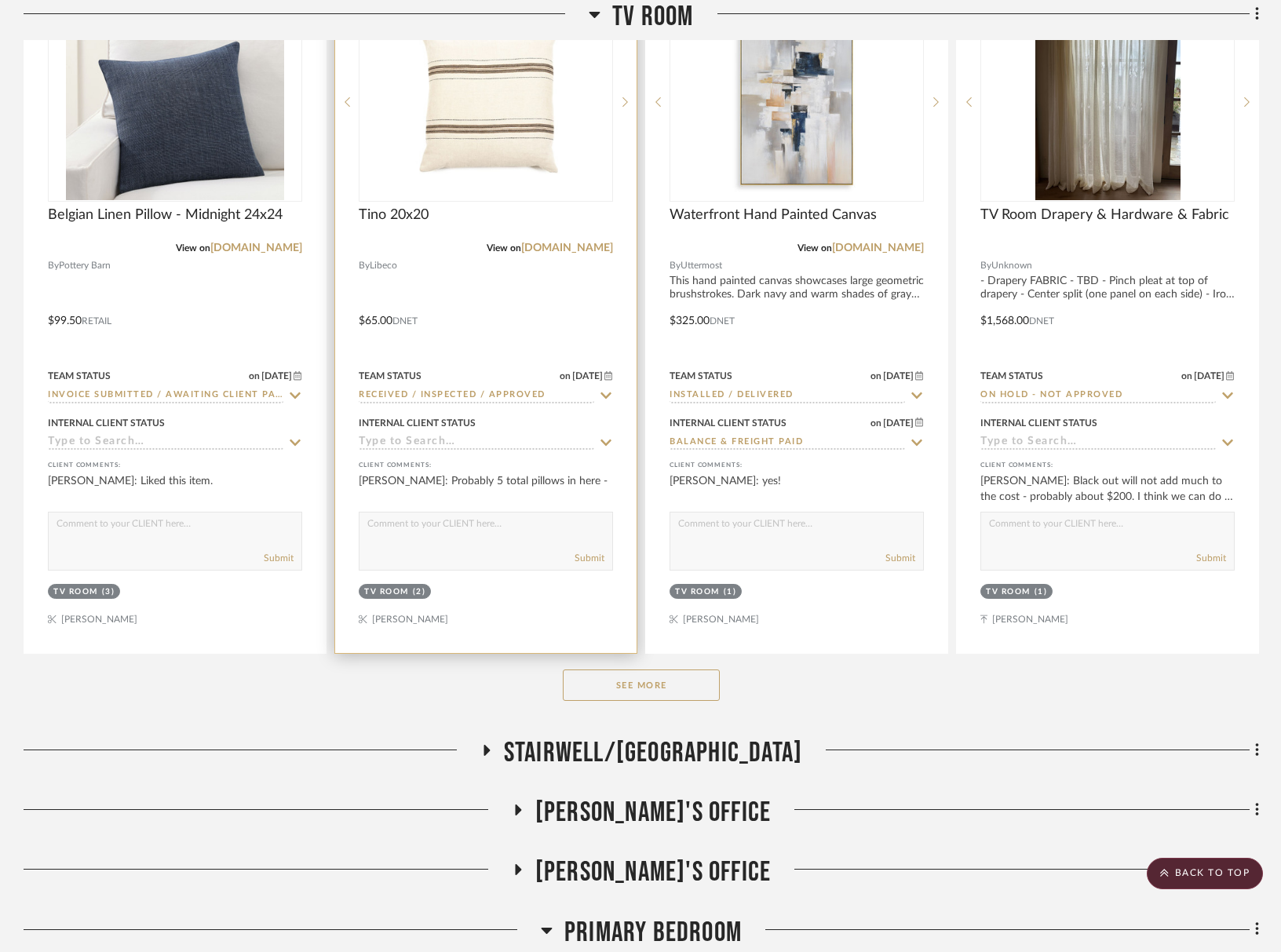
click at [424, 446] on input at bounding box center [476, 443] width 236 height 15
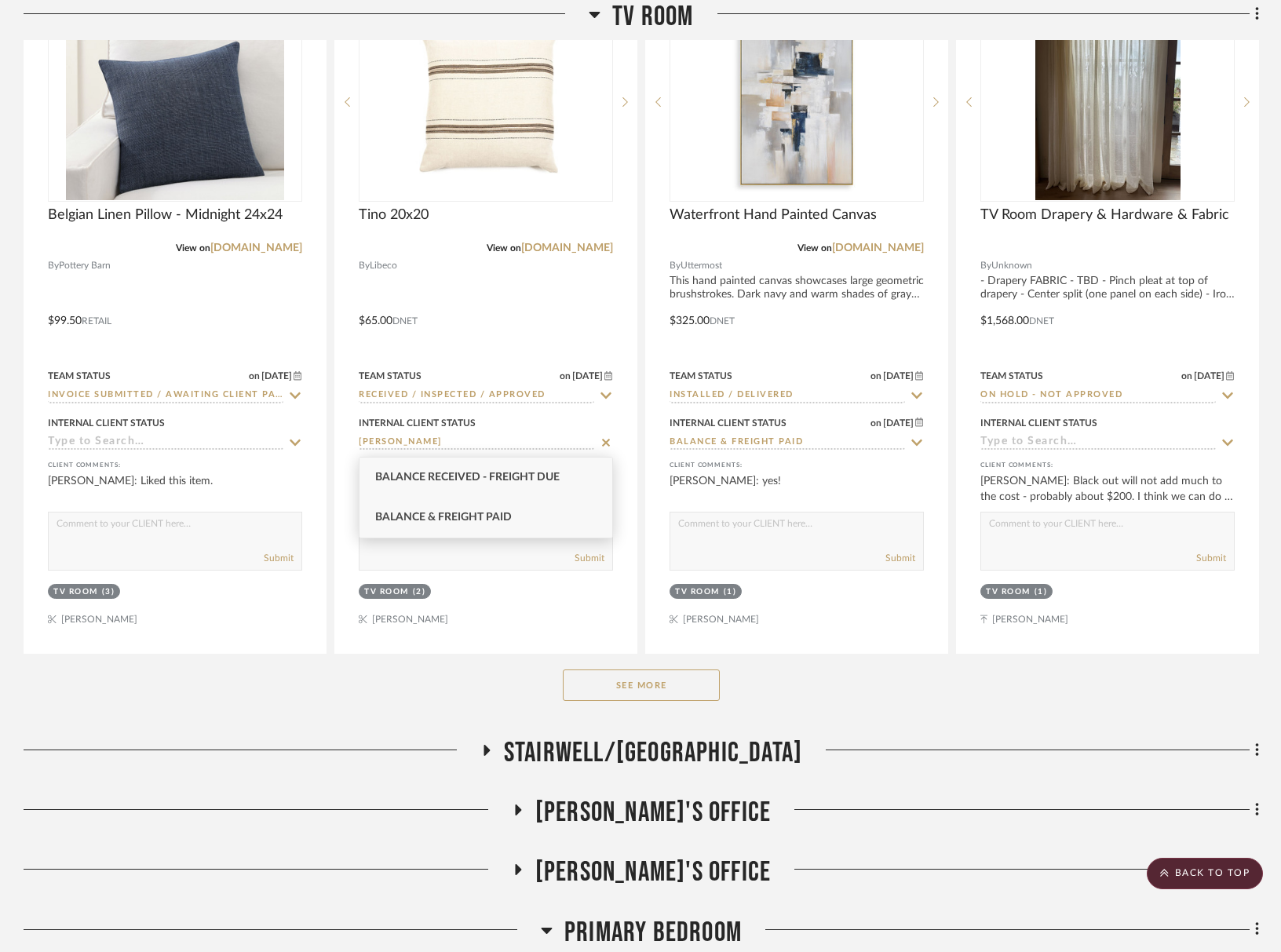
type input "balan"
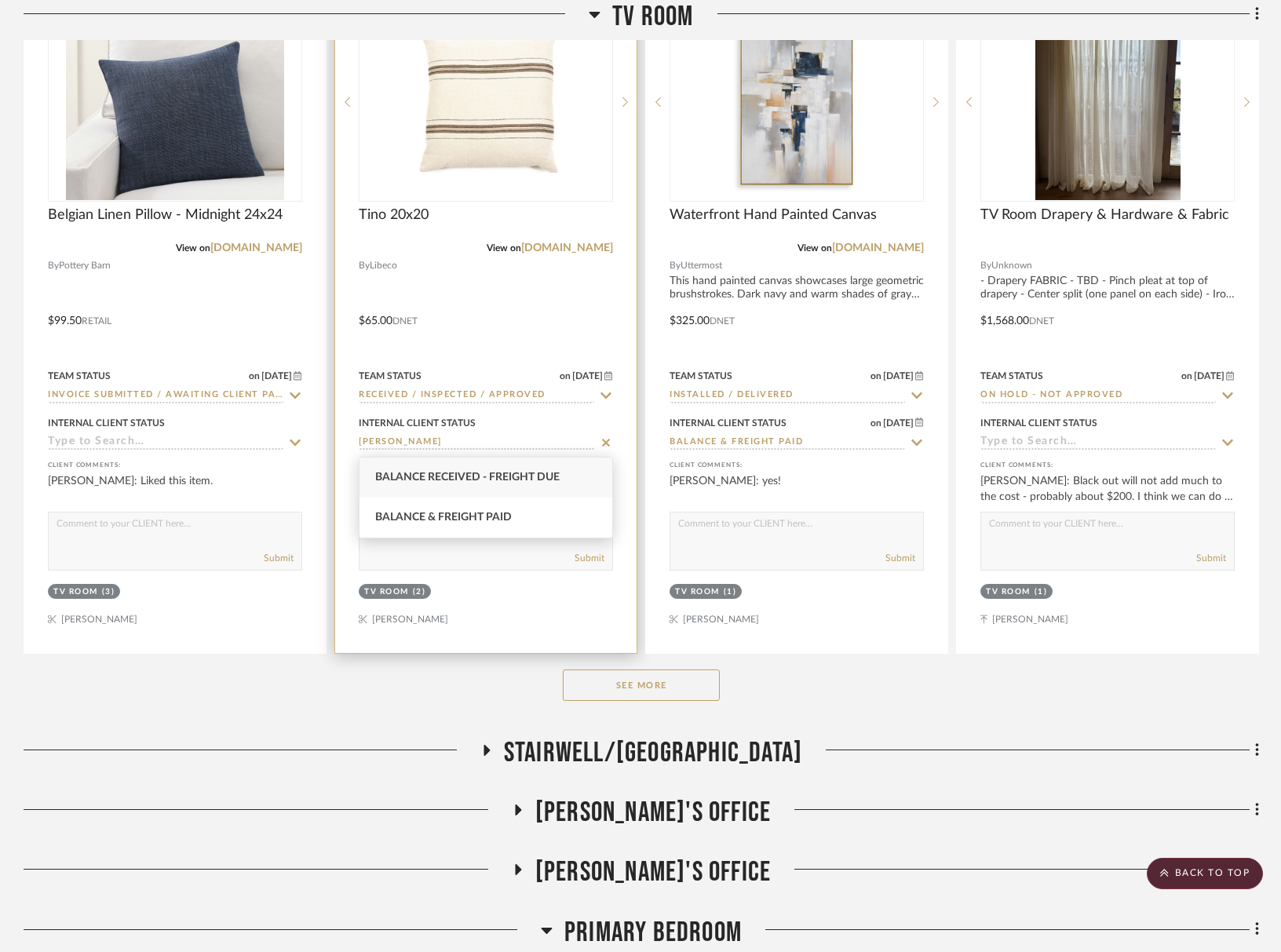
click at [440, 528] on div "Balance & Freight Paid" at bounding box center [486, 517] width 253 height 40
type input "[DATE]"
type input "Balance & Freight Paid"
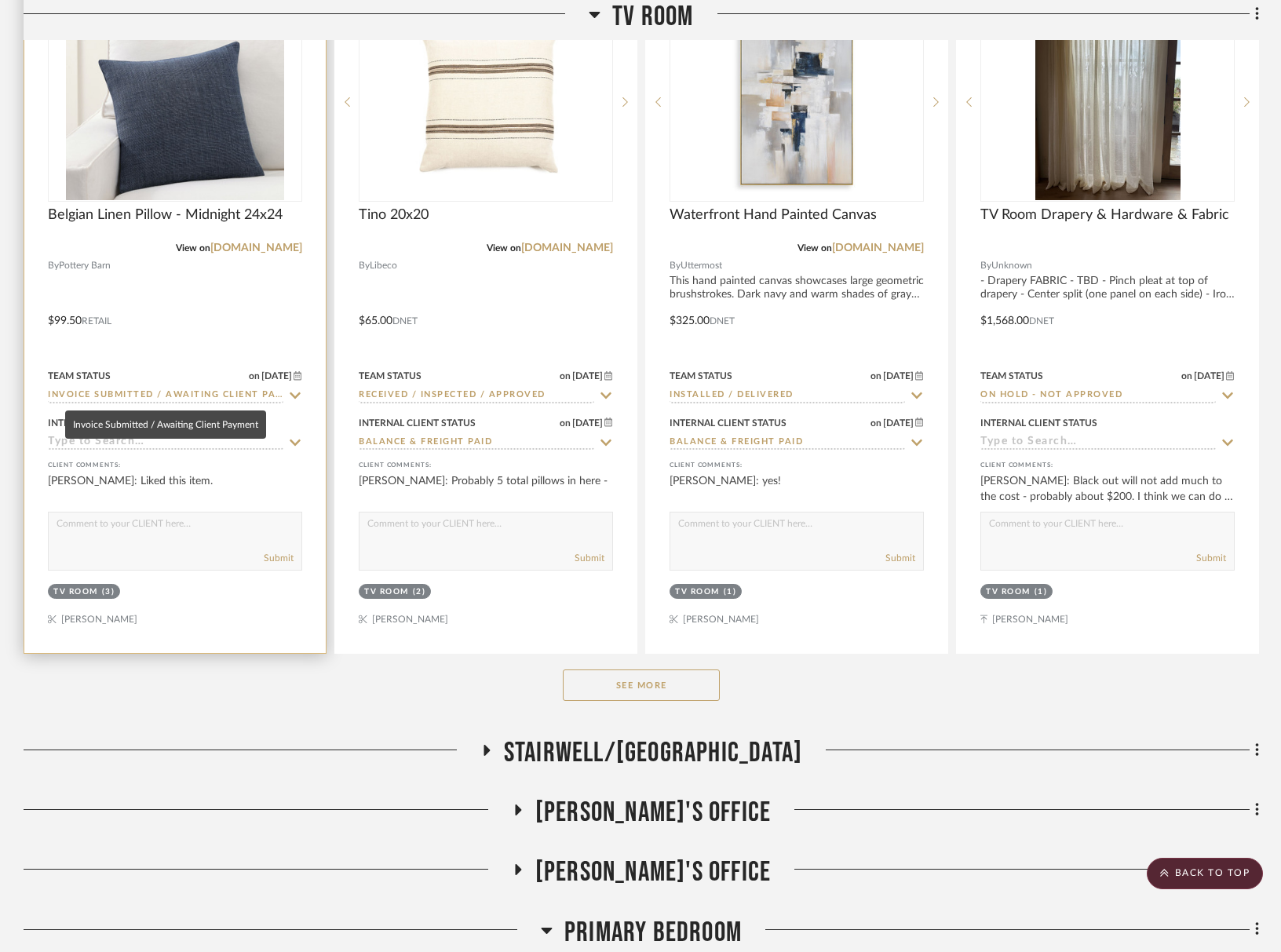
click at [198, 394] on input "Invoice Submitted / Awaiting Client Payment" at bounding box center [165, 396] width 236 height 15
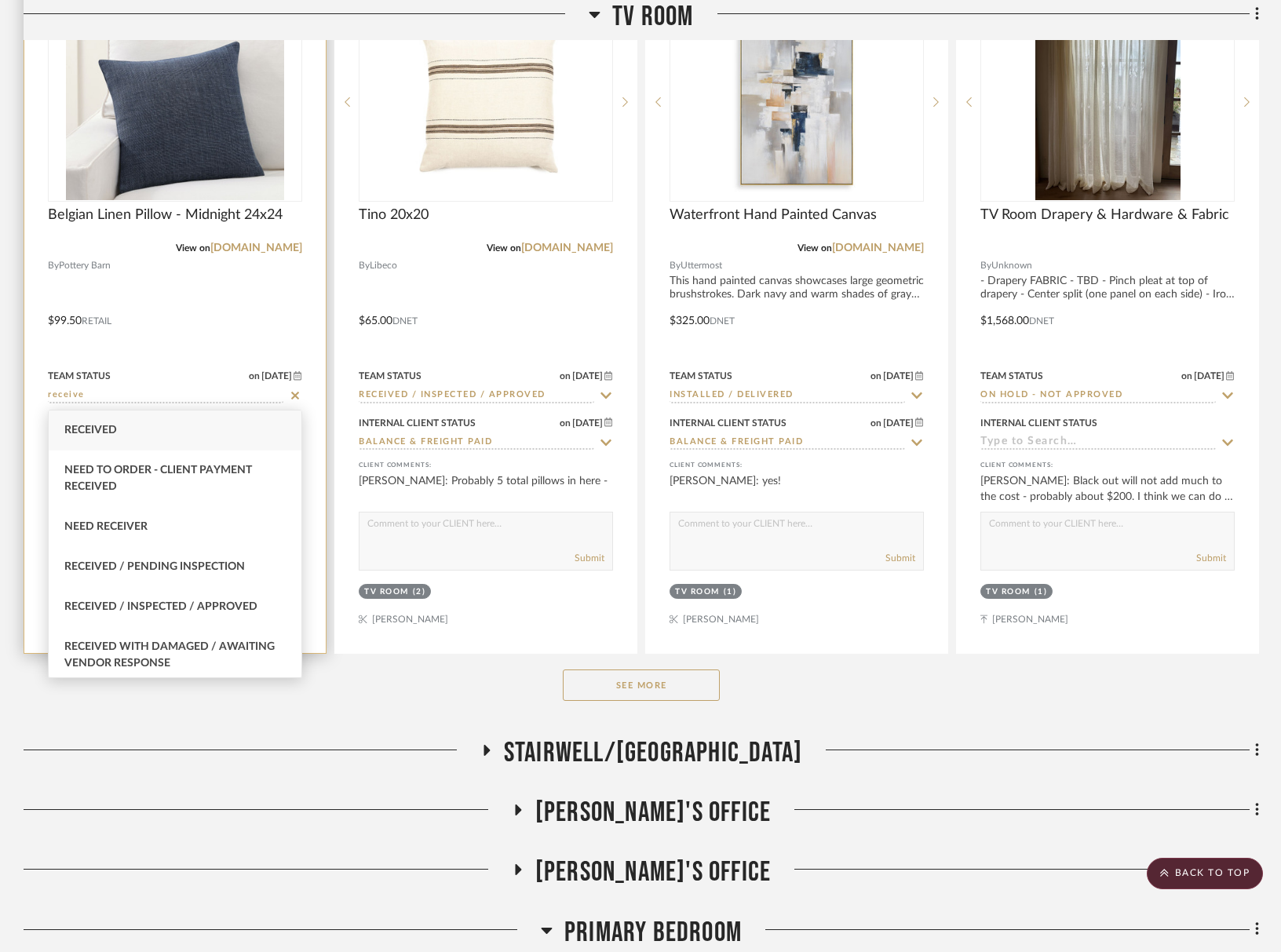
type input "receive"
click at [218, 597] on div "Received / Inspected / Approved" at bounding box center [175, 607] width 253 height 40
type input "[DATE]"
type input "Received / Inspected / Approved"
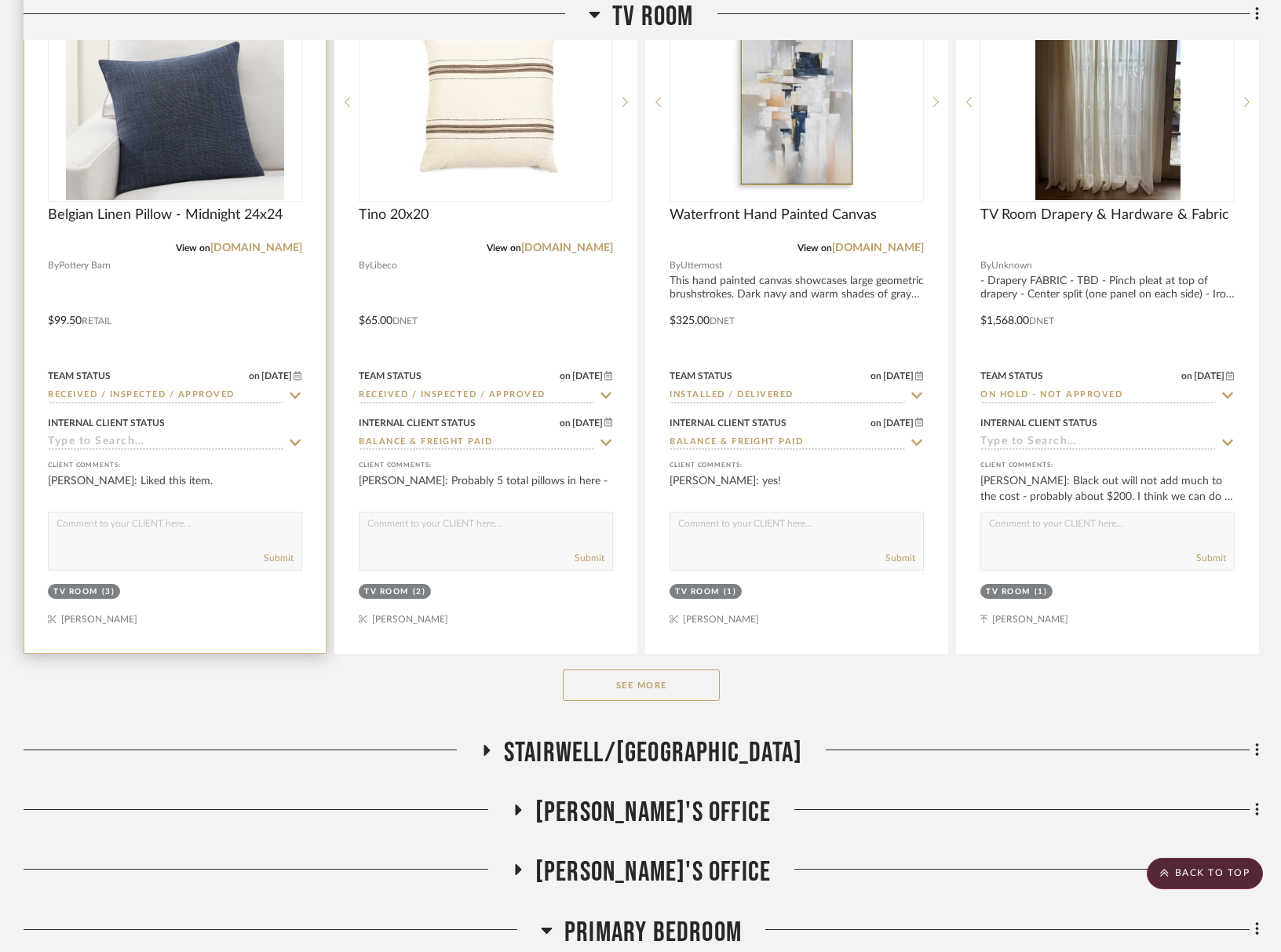
click at [145, 442] on input at bounding box center [165, 443] width 236 height 15
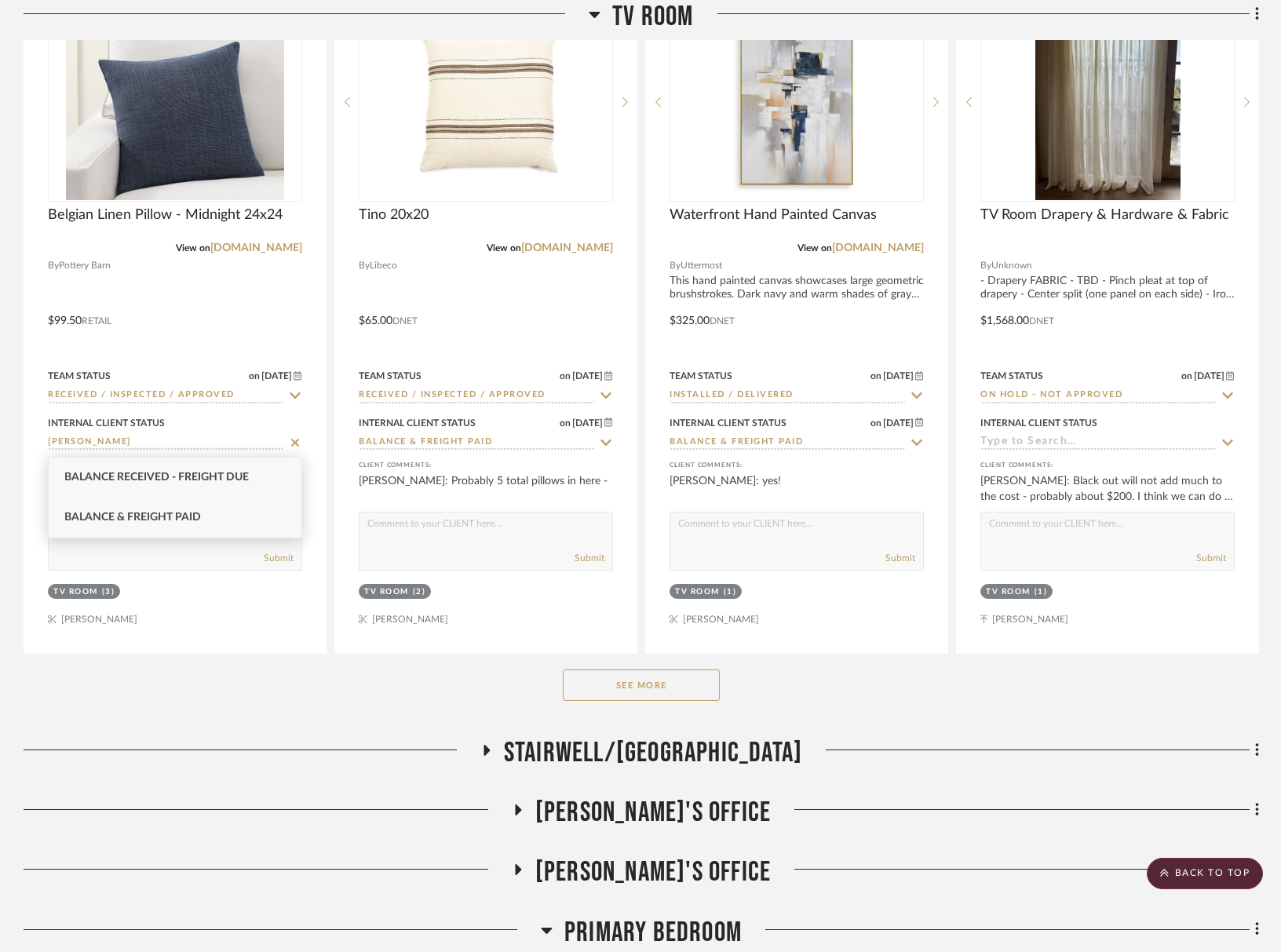
type input "balan"
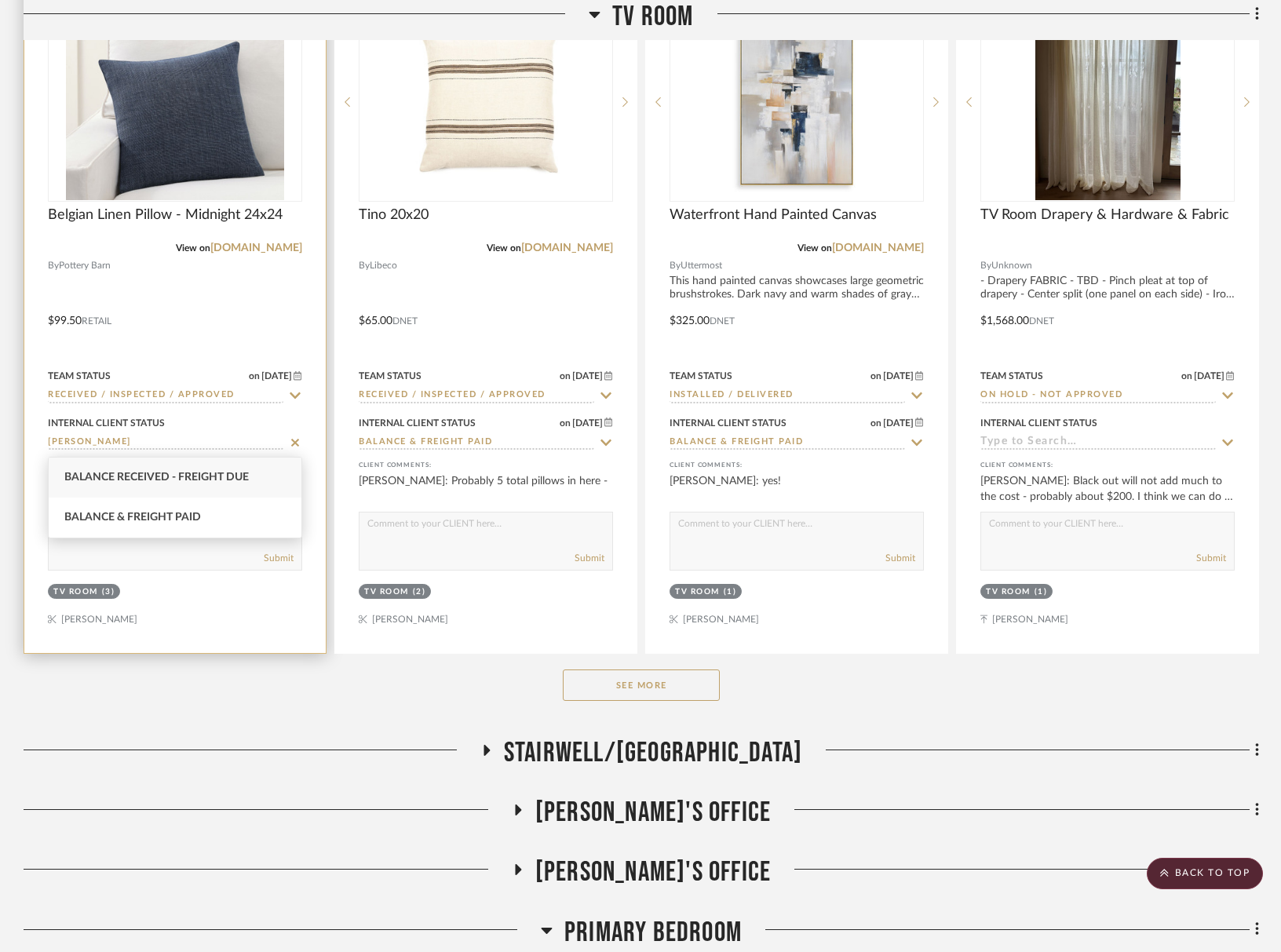
drag, startPoint x: 163, startPoint y: 521, endPoint x: 304, endPoint y: 528, distance: 141.2
click at [163, 521] on span "Balance & Freight Paid" at bounding box center [133, 517] width 136 height 11
type input "[DATE]"
type input "Balance & Freight Paid"
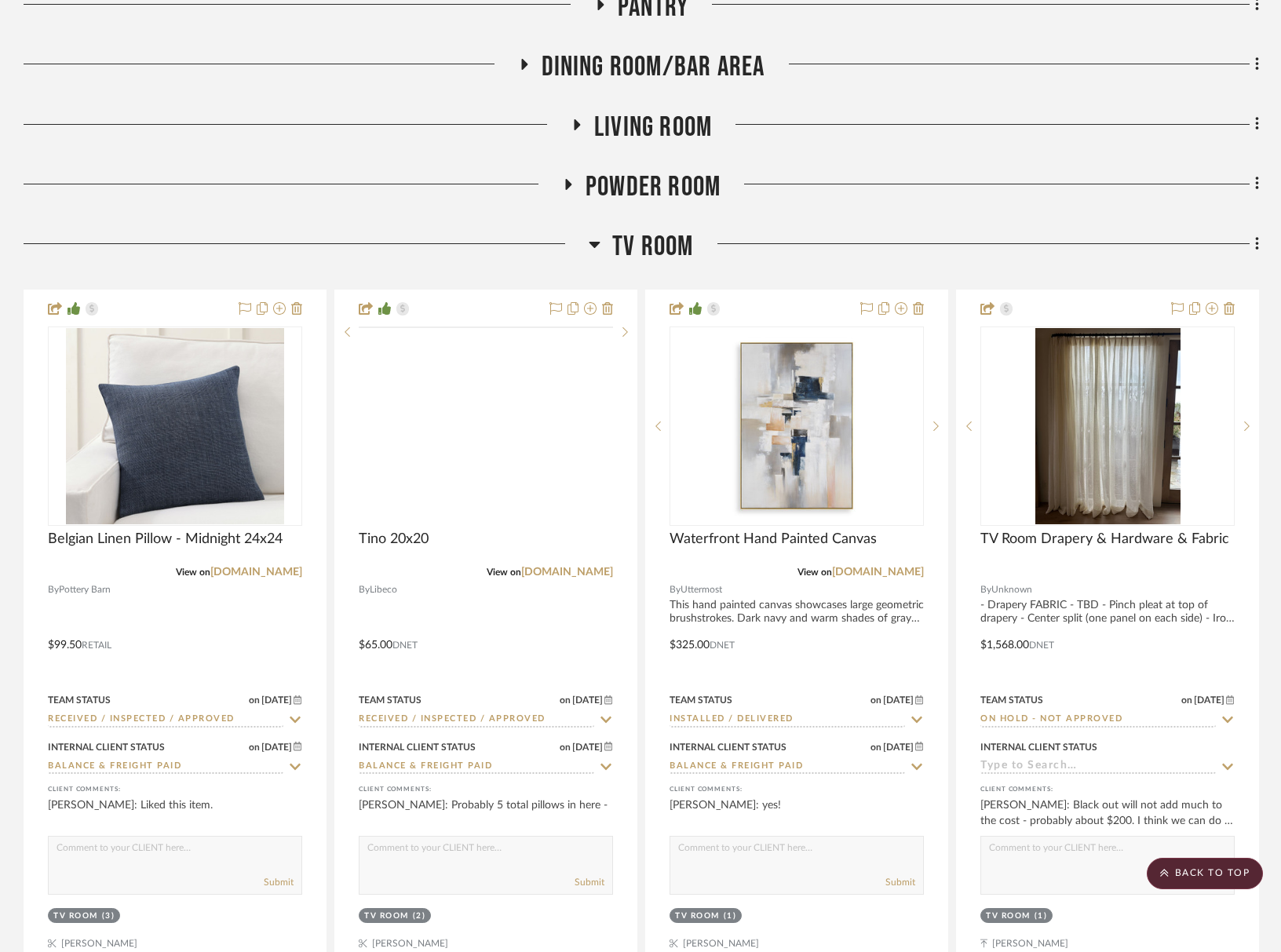
scroll to position [463, 0]
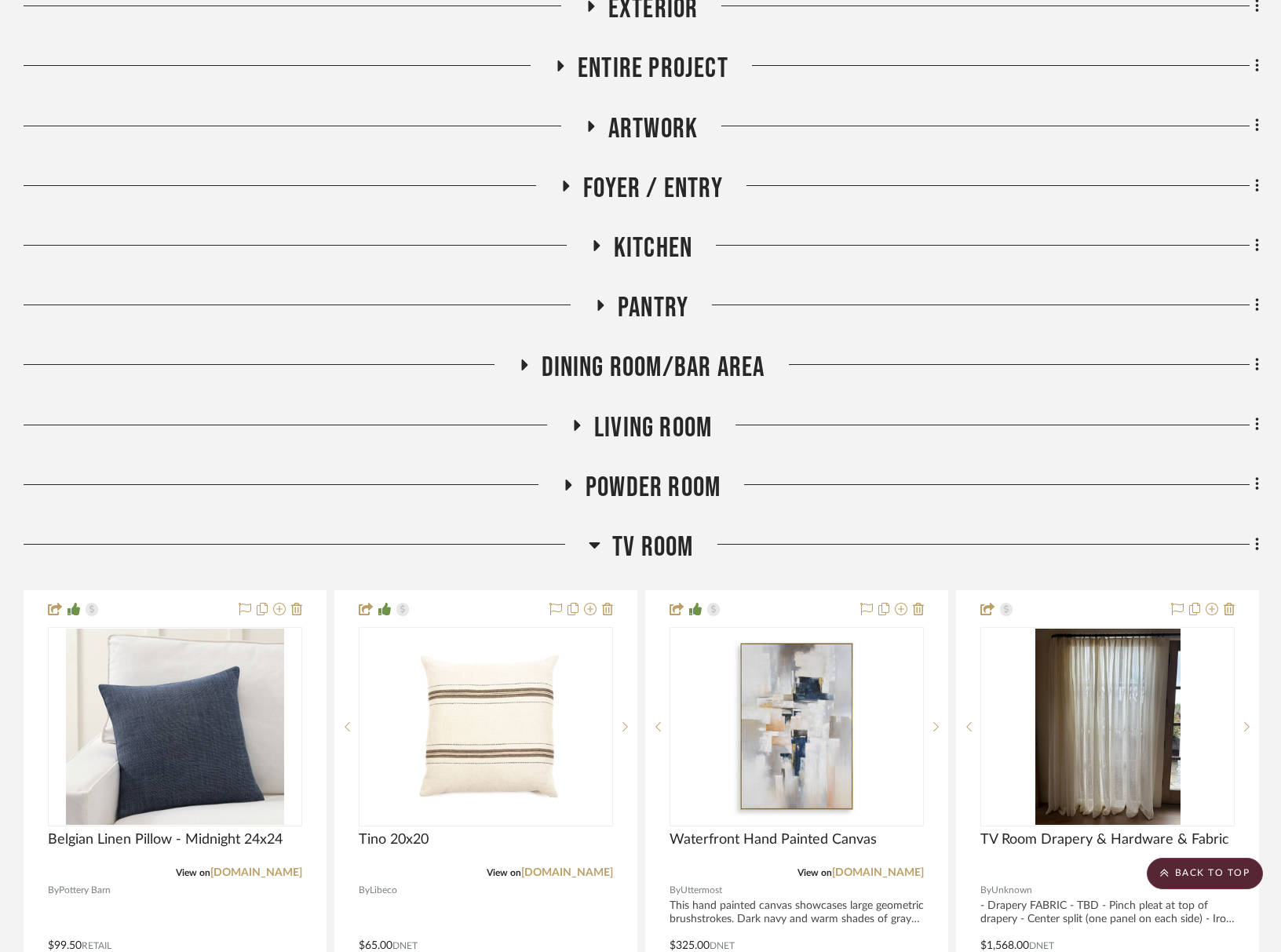
click at [638, 558] on span "TV Room" at bounding box center [653, 548] width 81 height 34
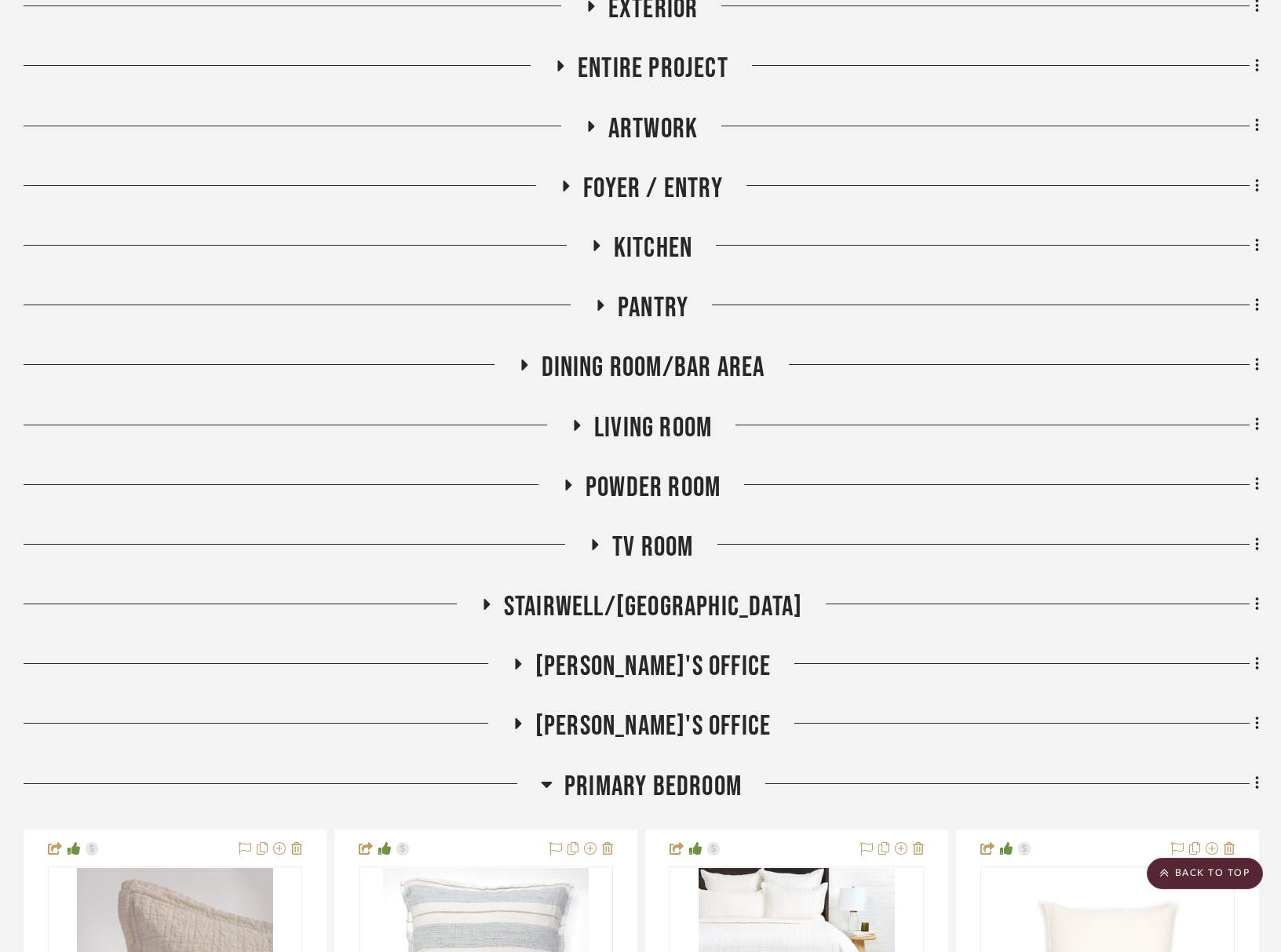
click at [670, 481] on span "Powder Room" at bounding box center [653, 488] width 135 height 34
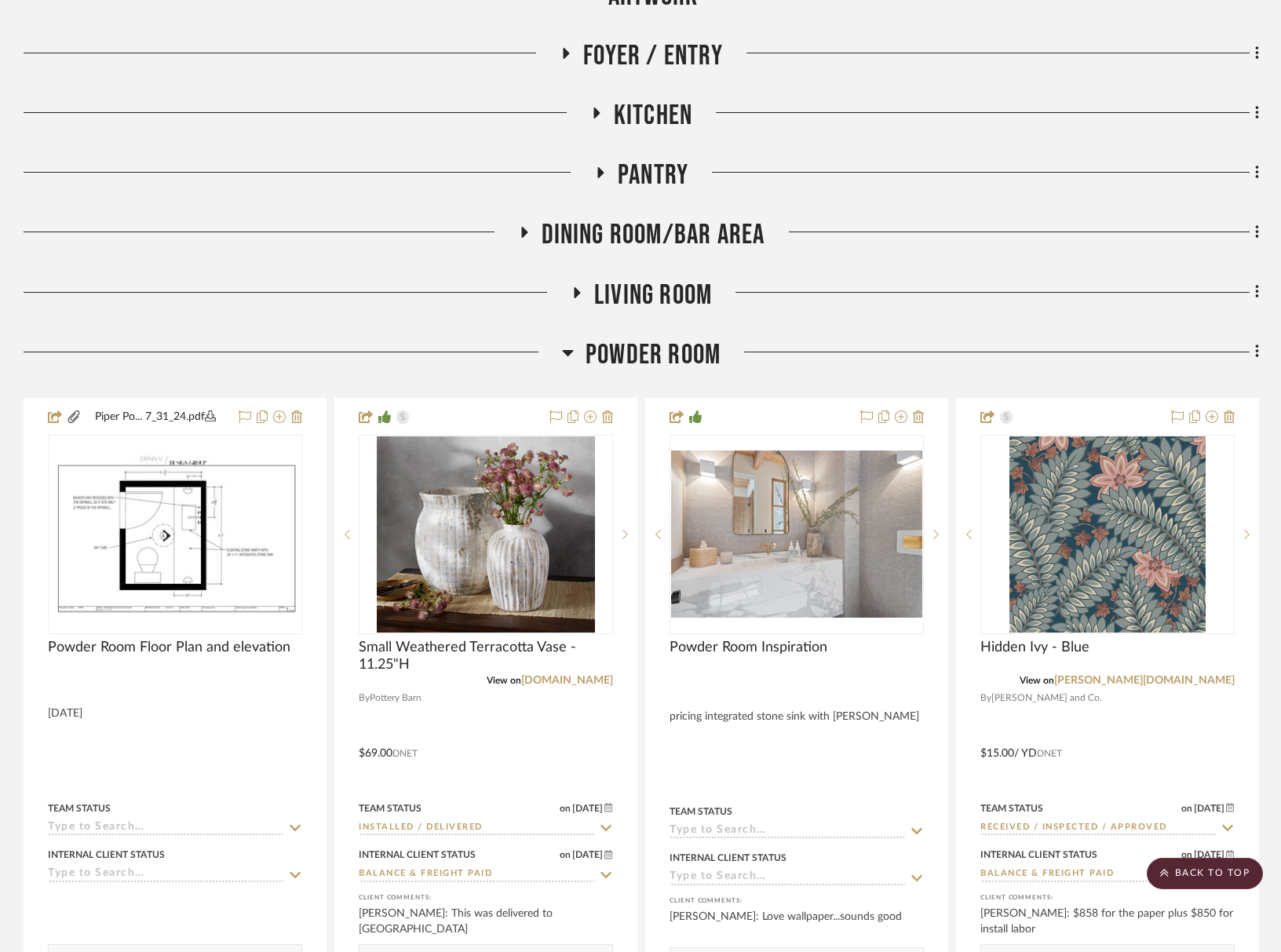
scroll to position [593, 0]
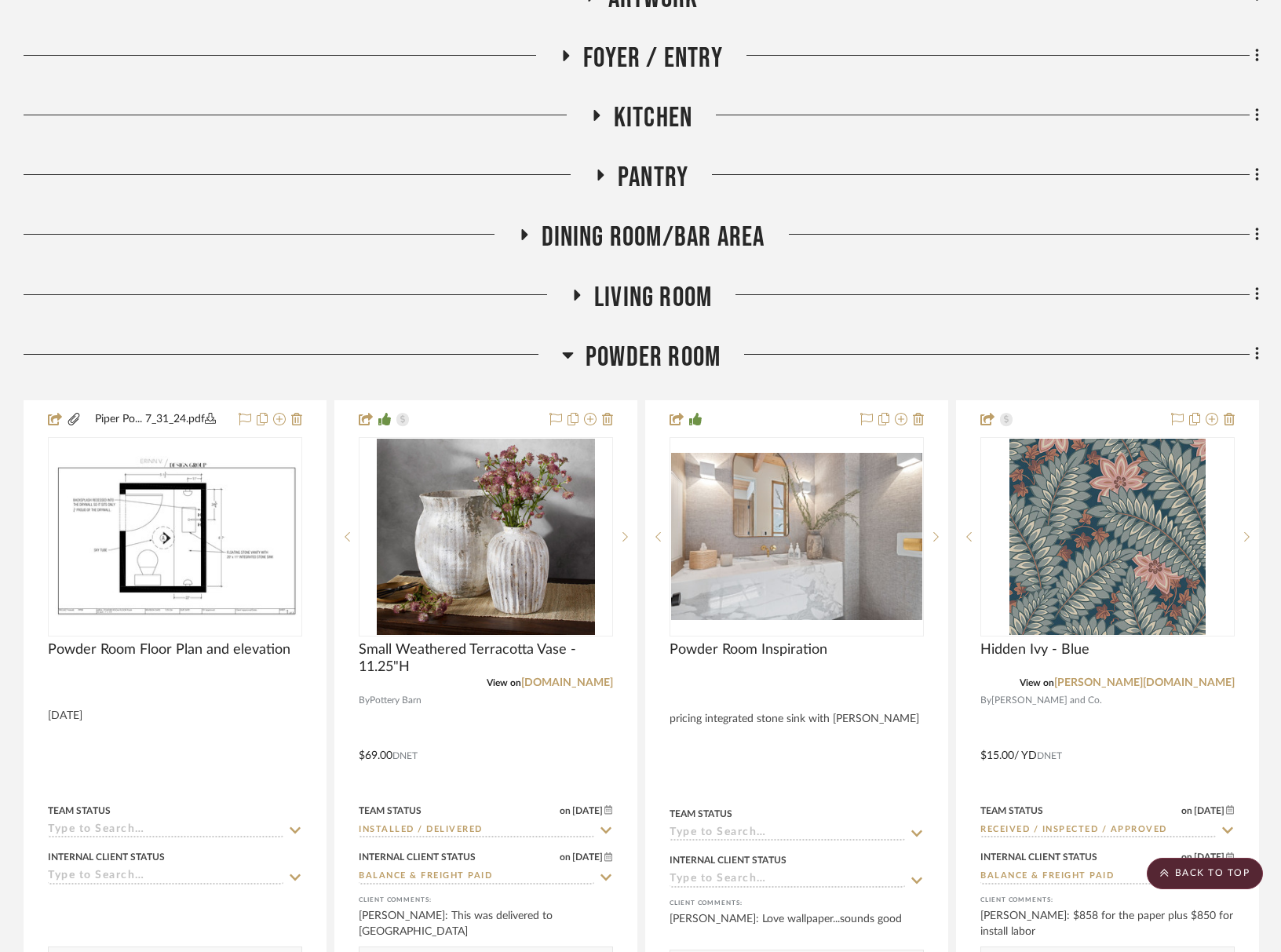
click at [655, 363] on span "Powder Room" at bounding box center [653, 358] width 135 height 34
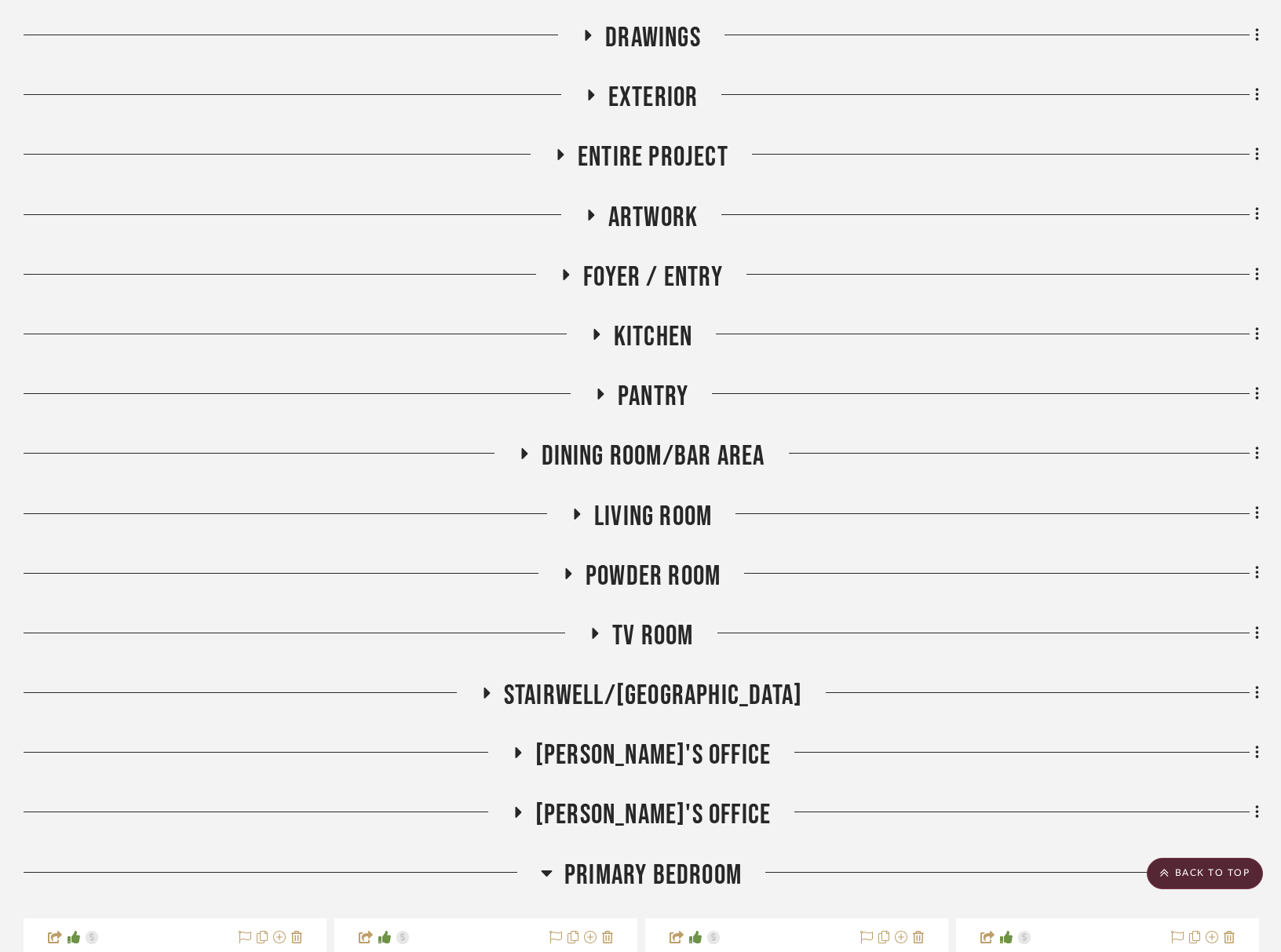
scroll to position [0, 0]
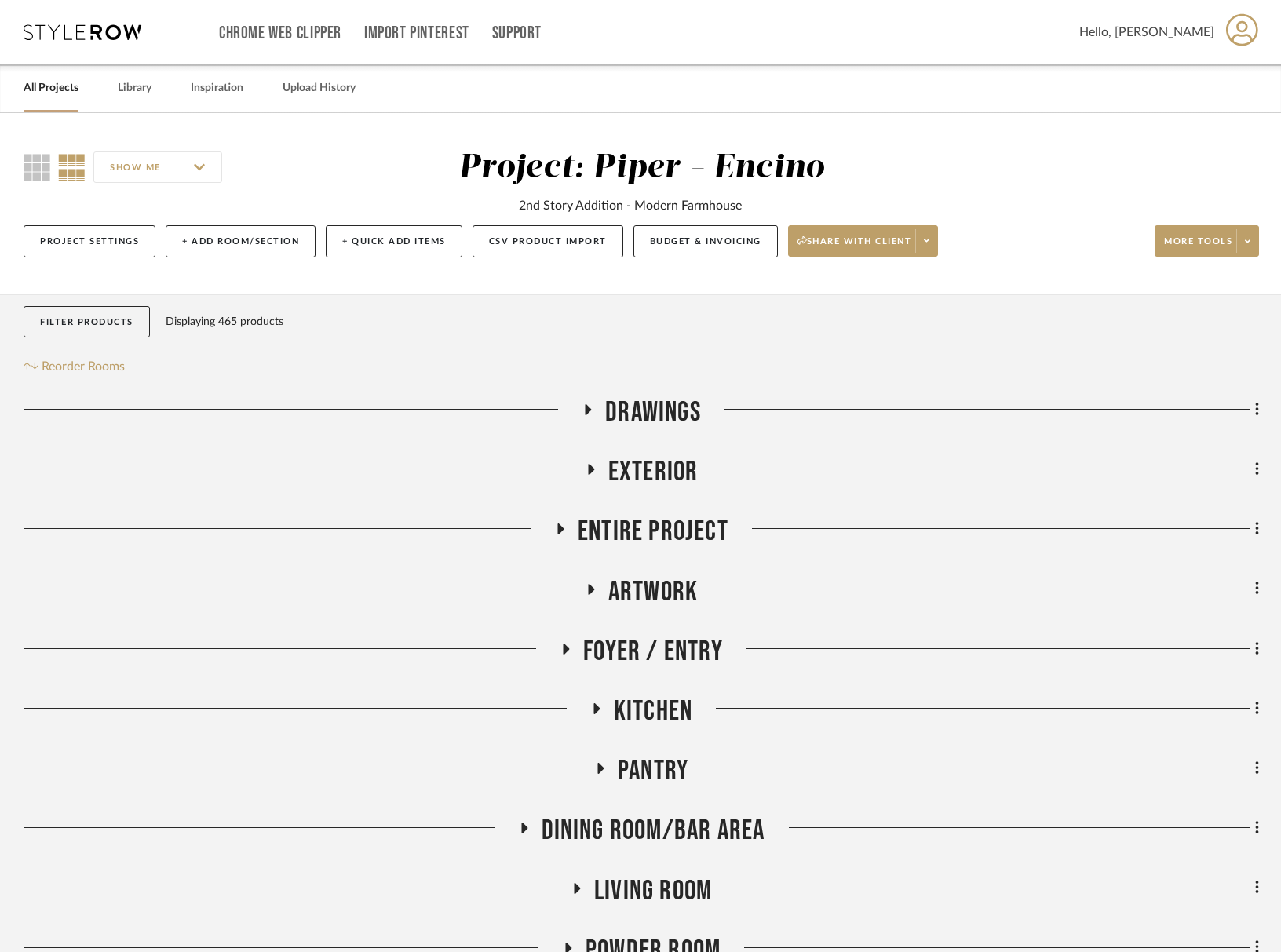
click at [48, 327] on button "Filter Products" at bounding box center [86, 323] width 126 height 32
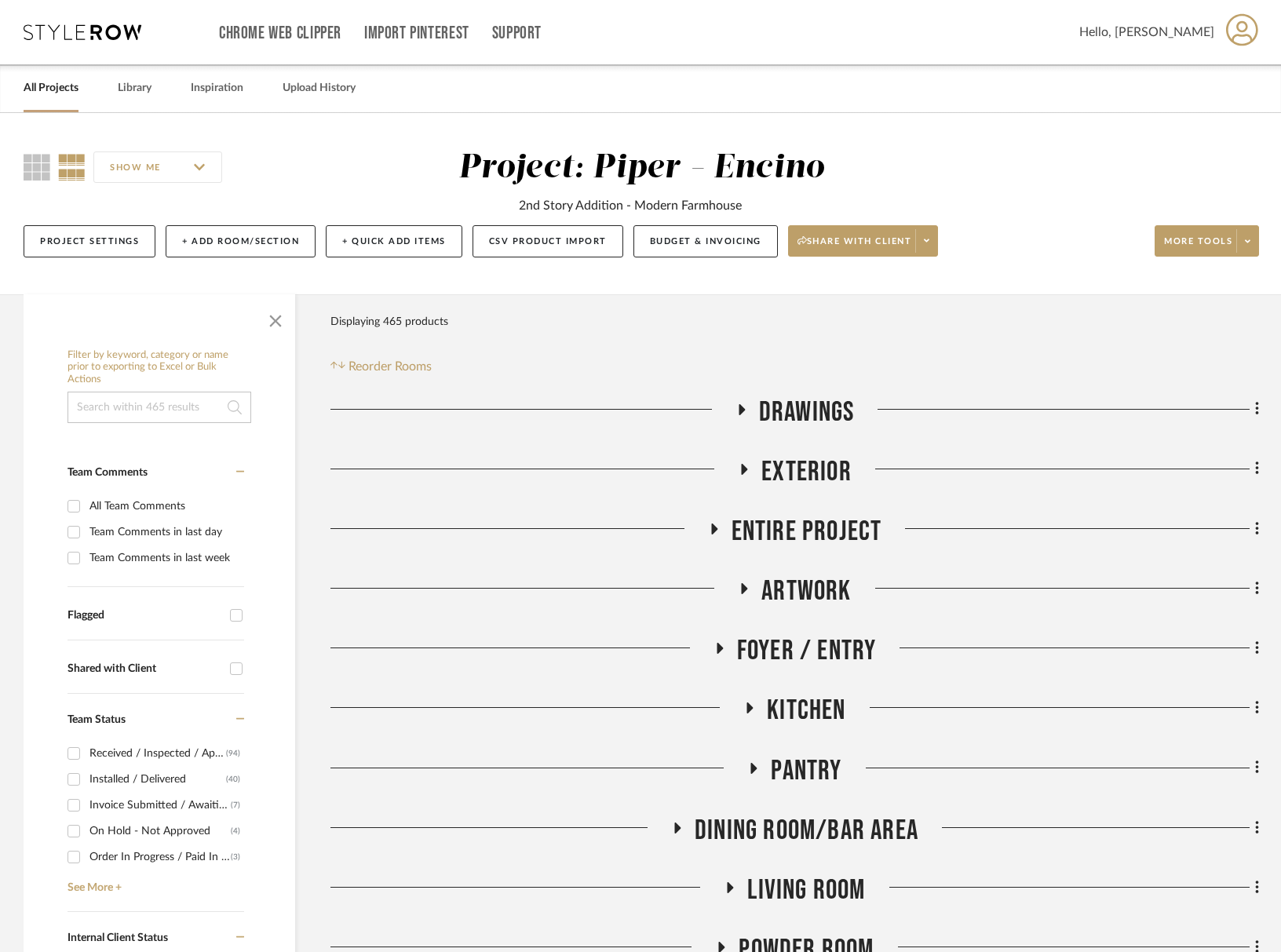
click at [95, 402] on input at bounding box center [159, 407] width 184 height 31
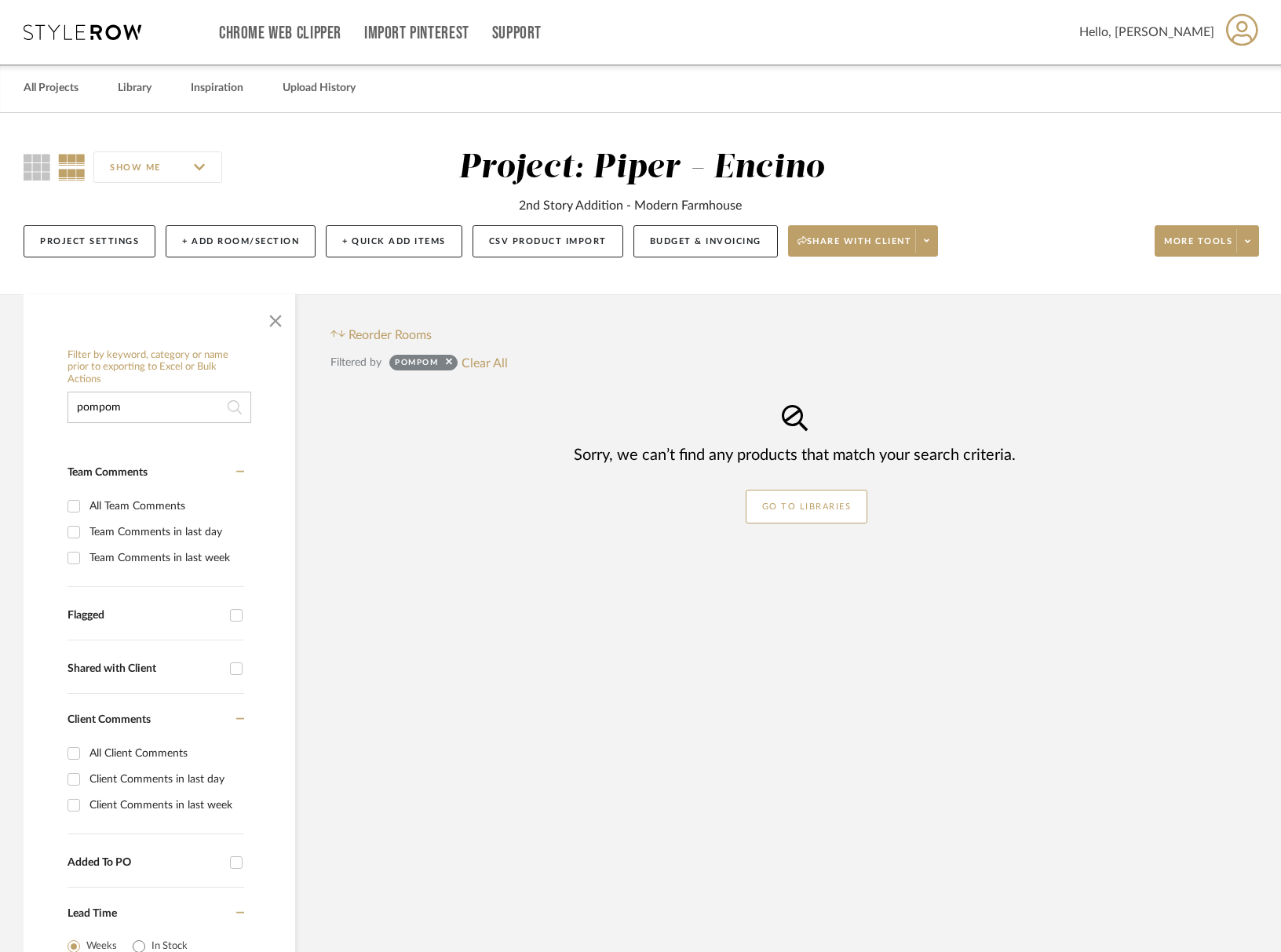
click at [99, 411] on input "pompom" at bounding box center [159, 407] width 184 height 31
type input "pom pom"
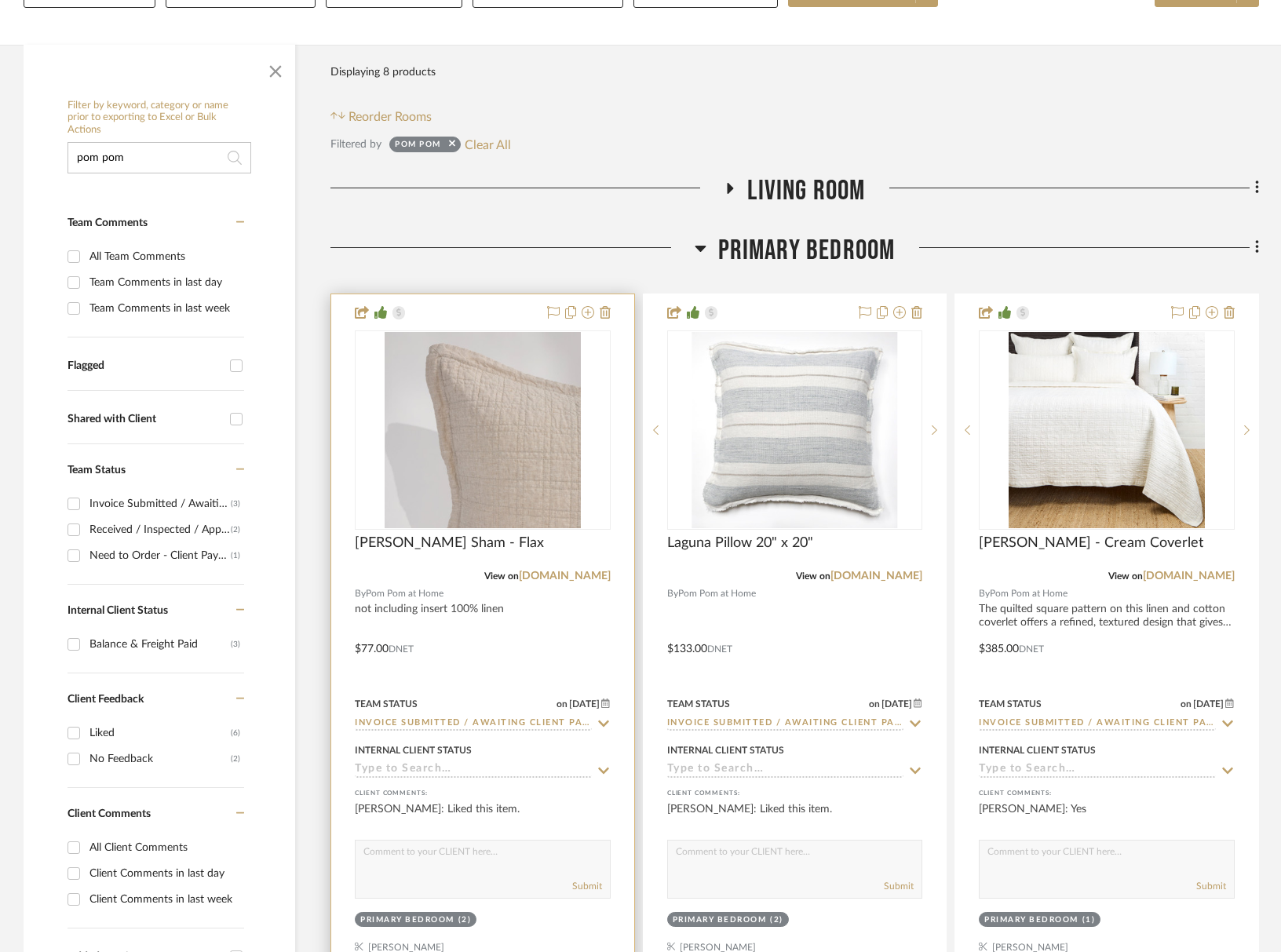
scroll to position [250, 0]
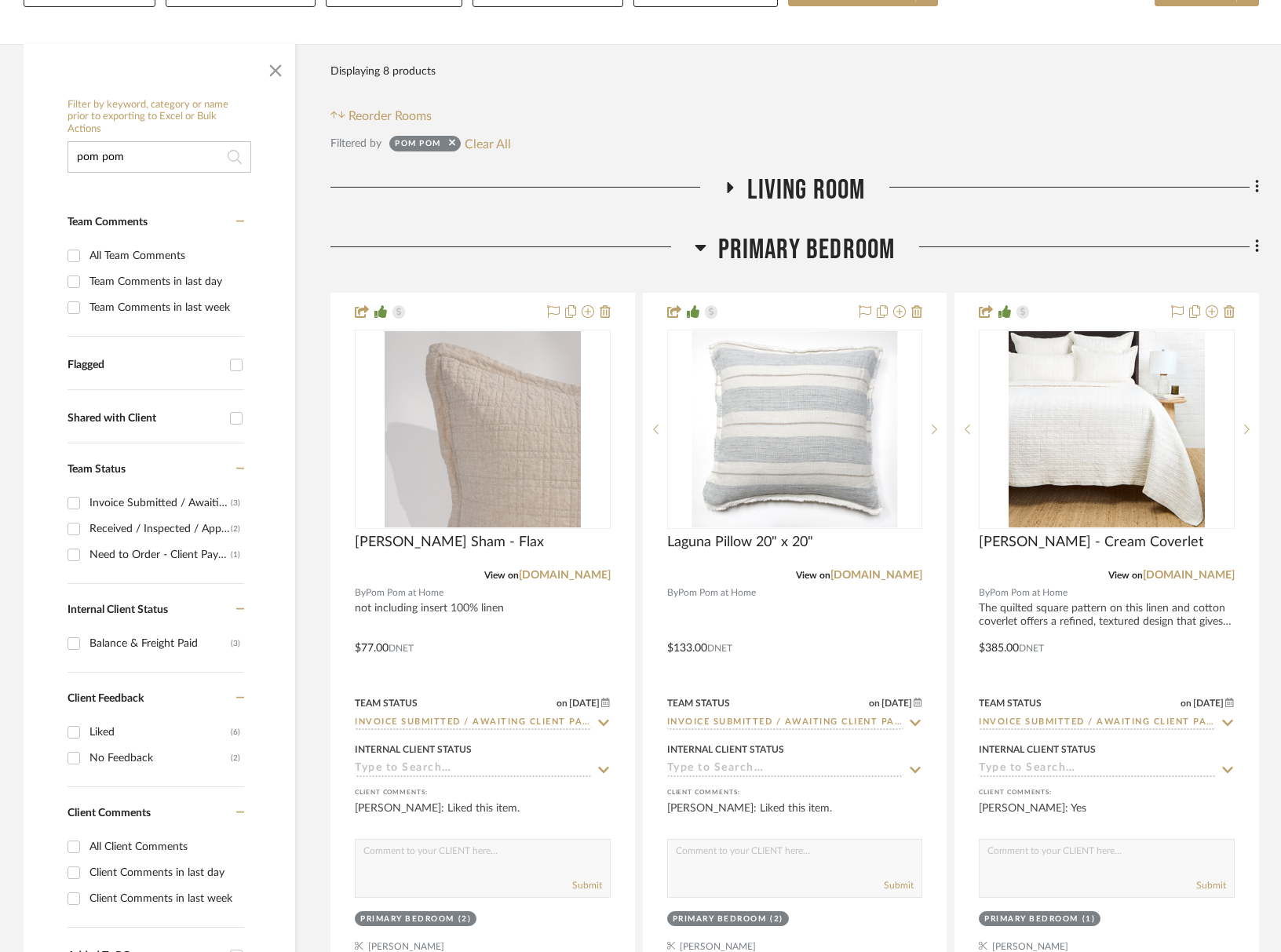
click at [817, 185] on span "Living Room" at bounding box center [806, 191] width 117 height 34
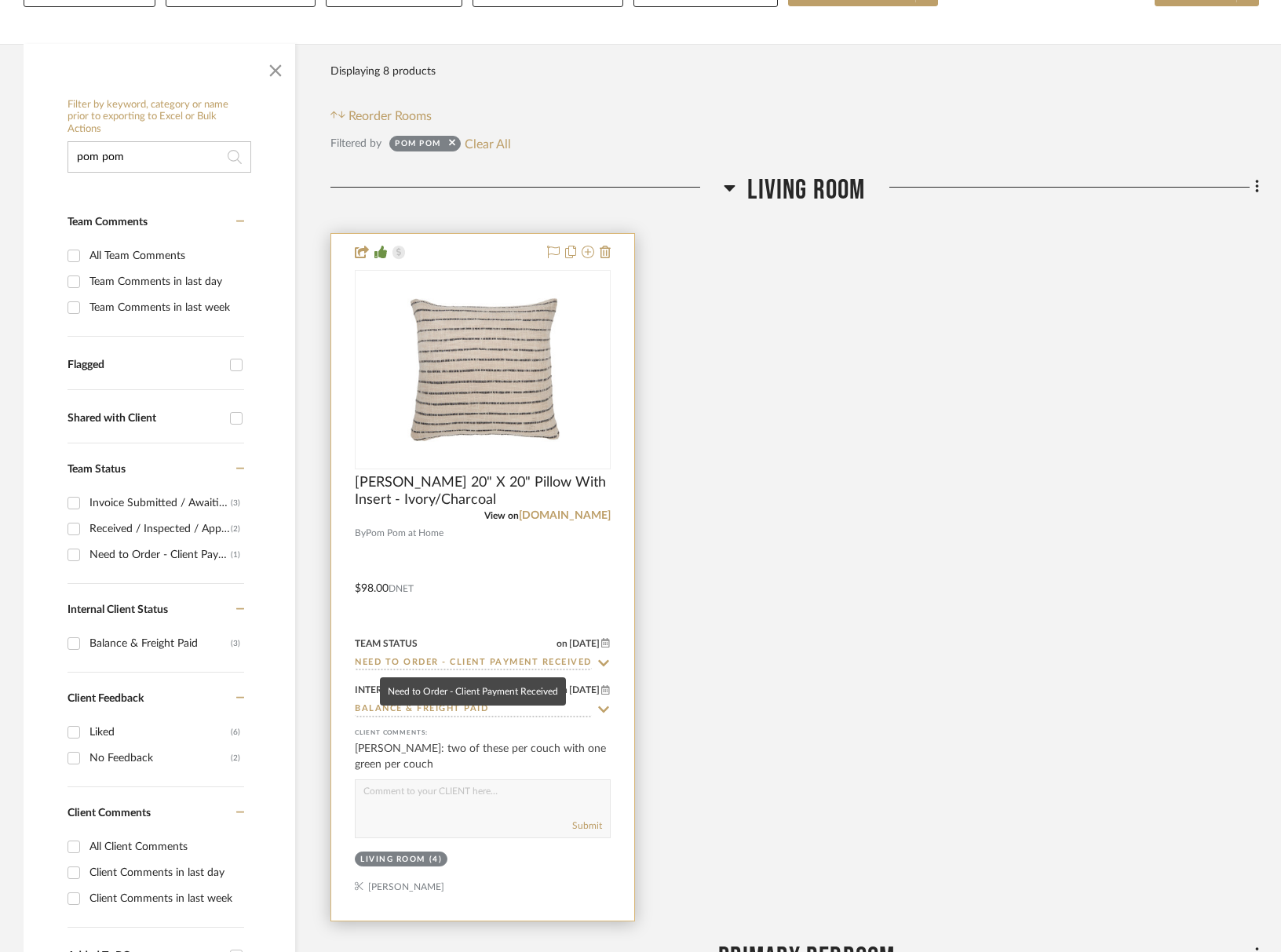
click at [461, 662] on input "Need to Order - Client Payment Received" at bounding box center [473, 663] width 237 height 15
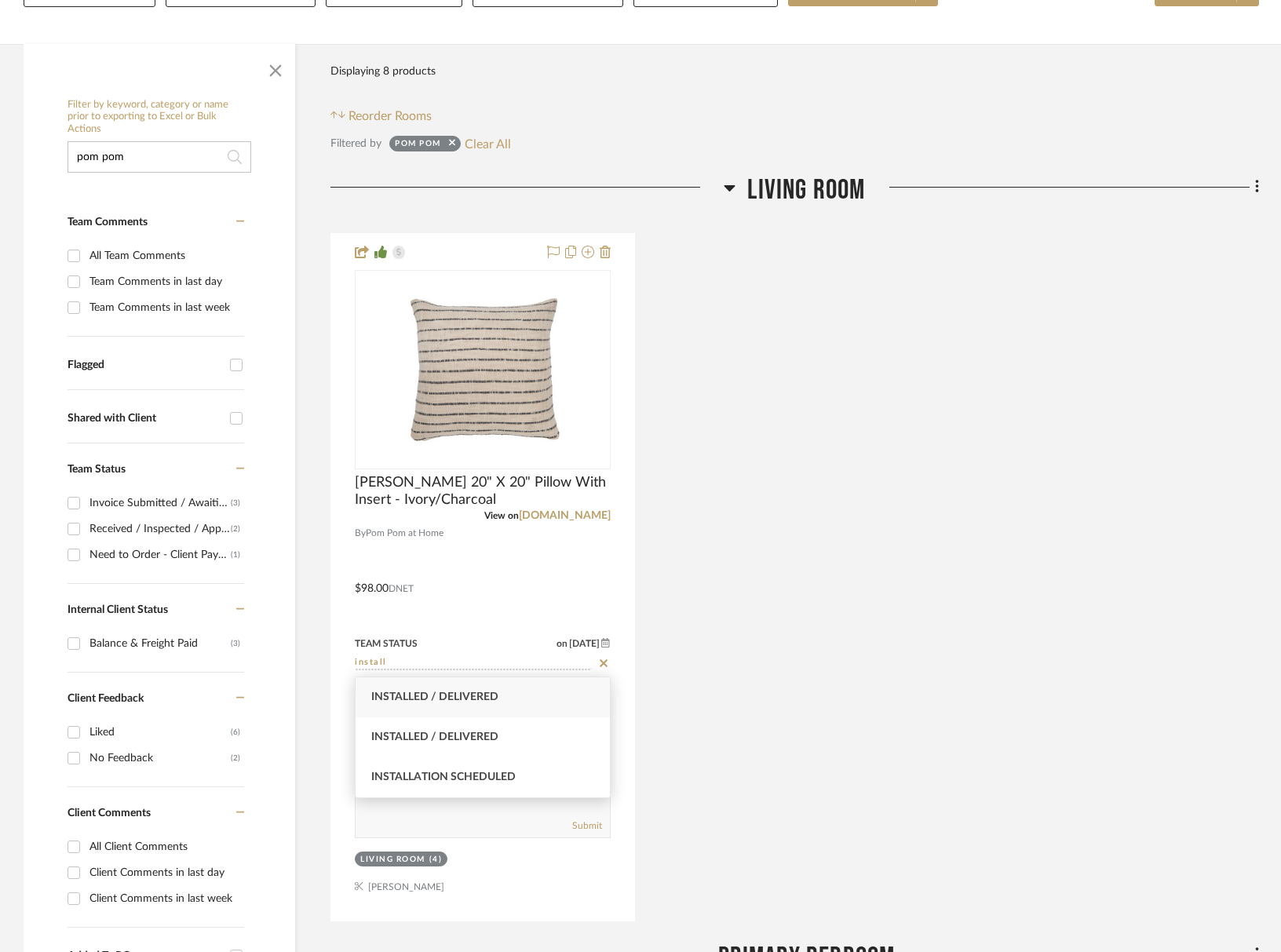
type input "install"
click at [478, 697] on span "Installed / Delivered" at bounding box center [435, 697] width 127 height 11
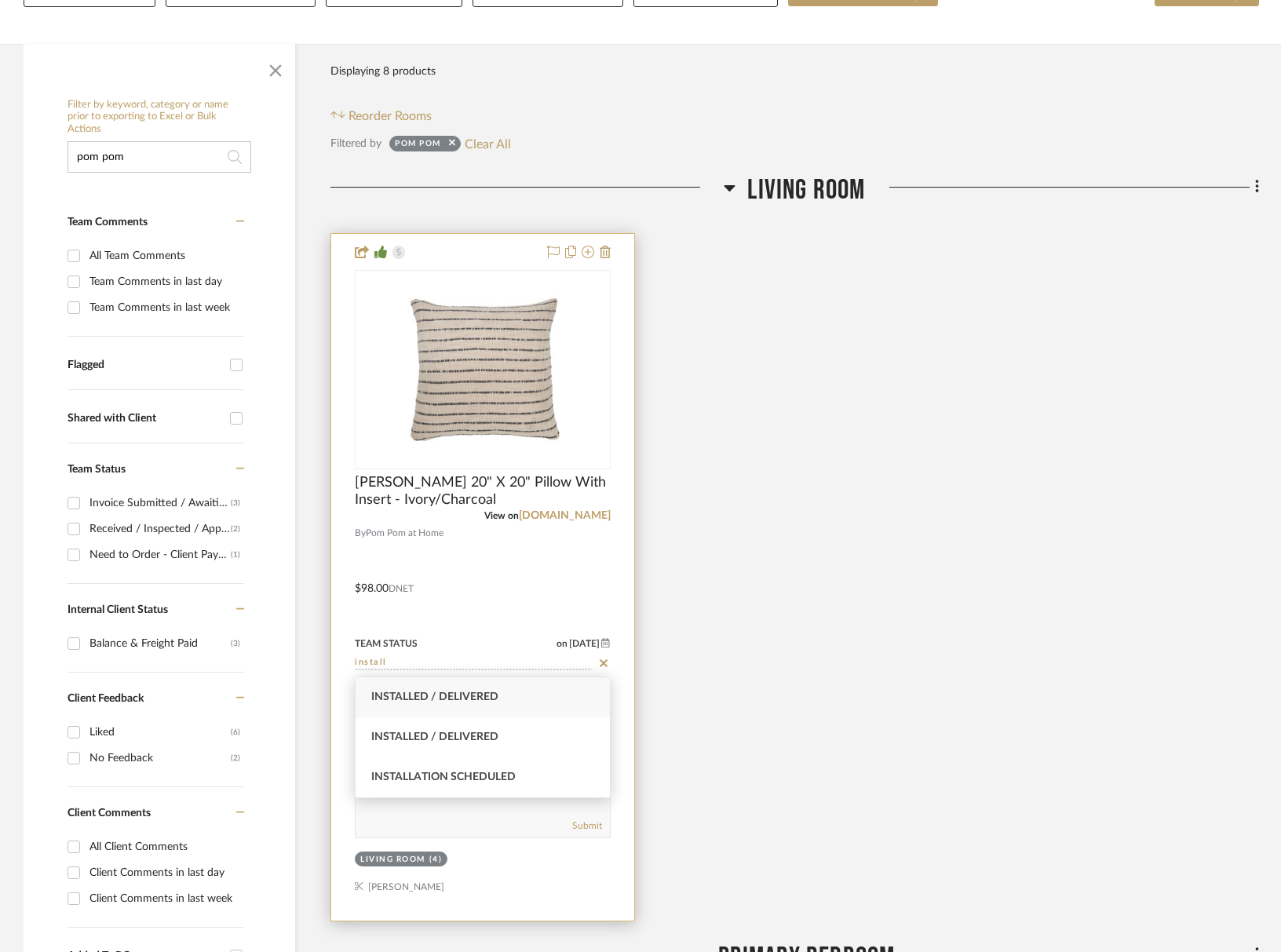
type input "[DATE]"
type input "Installed / Delivered"
click at [432, 709] on input "Balance & Freight Paid" at bounding box center [473, 710] width 237 height 15
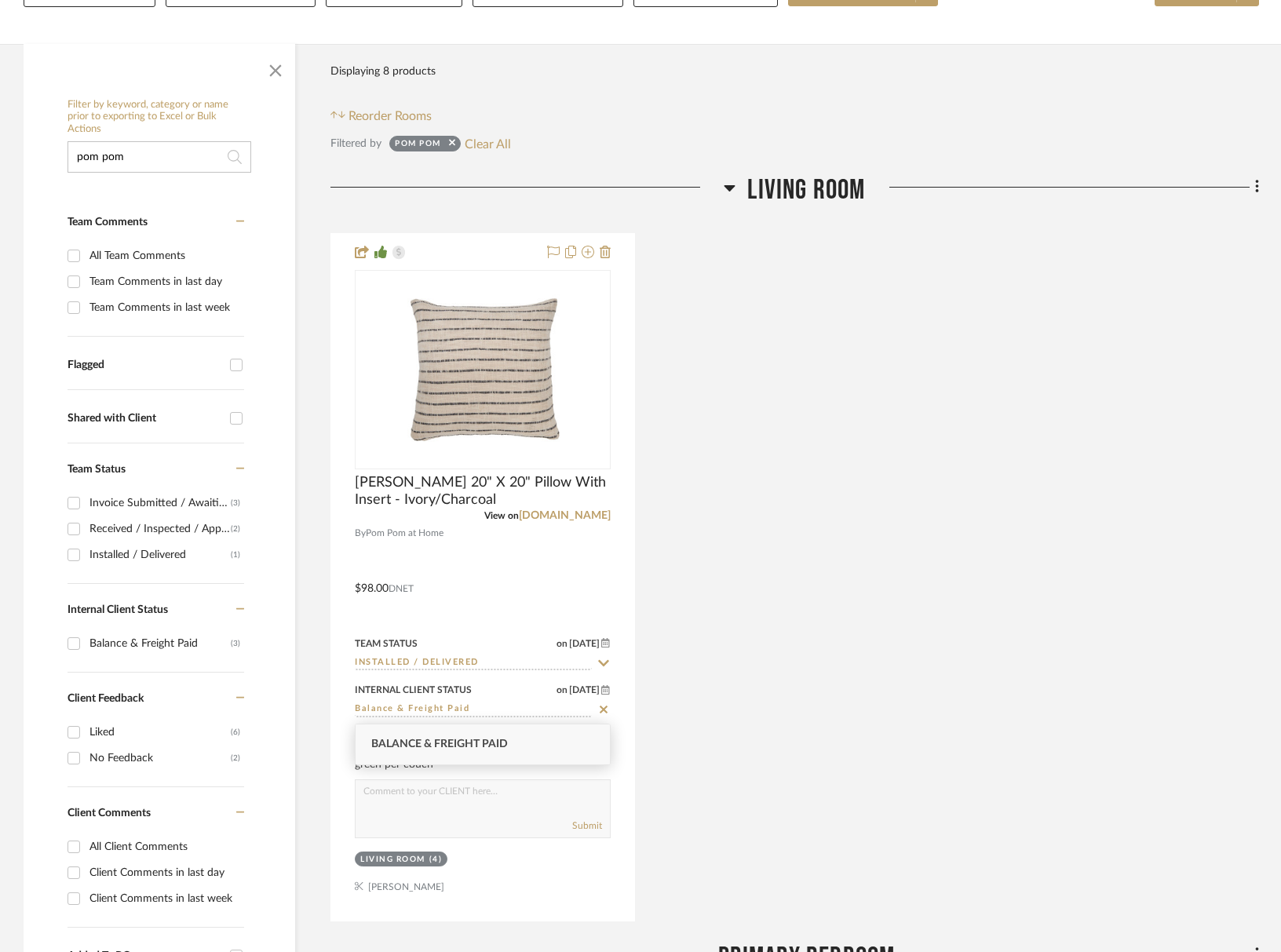
click at [801, 580] on div "Jojo 20" X 20" Pillow With Insert - Ivory/Charcoal View on wholesale.pompomatho…" at bounding box center [795, 577] width 929 height 688
click at [781, 194] on span "Living Room" at bounding box center [806, 191] width 117 height 34
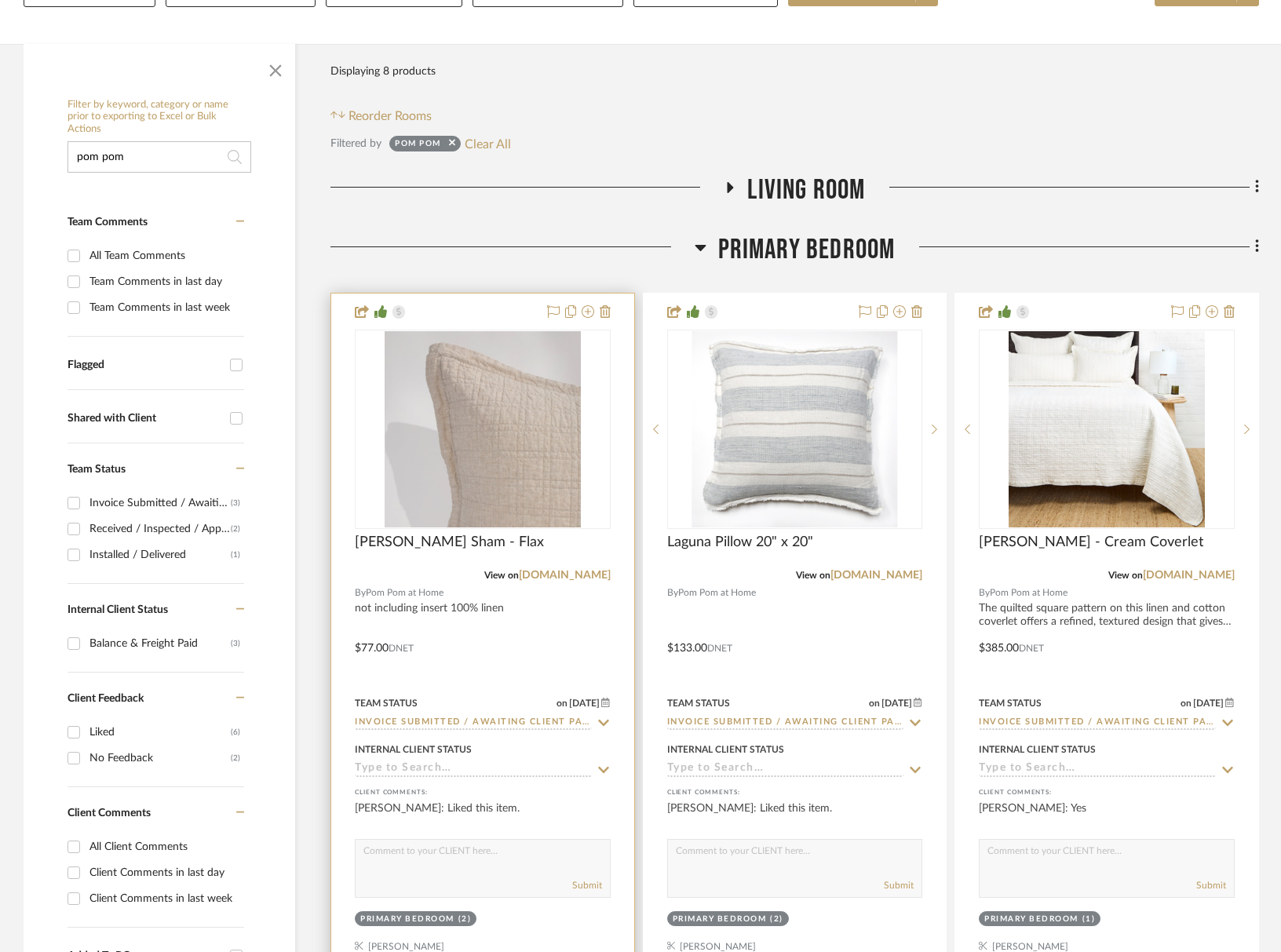
click at [408, 723] on input "Invoice Submitted / Awaiting Client Payment" at bounding box center [473, 723] width 237 height 15
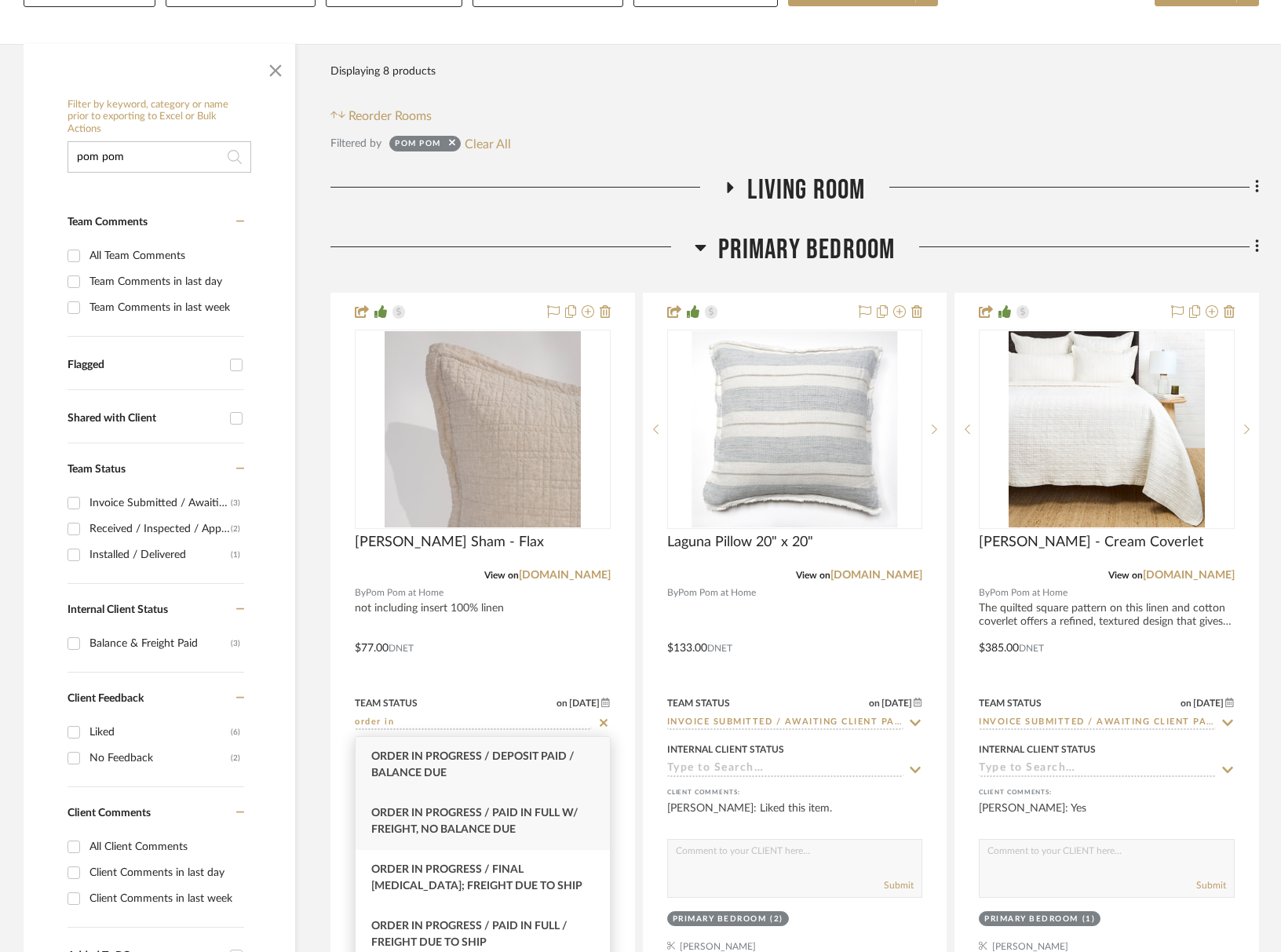
type input "order in"
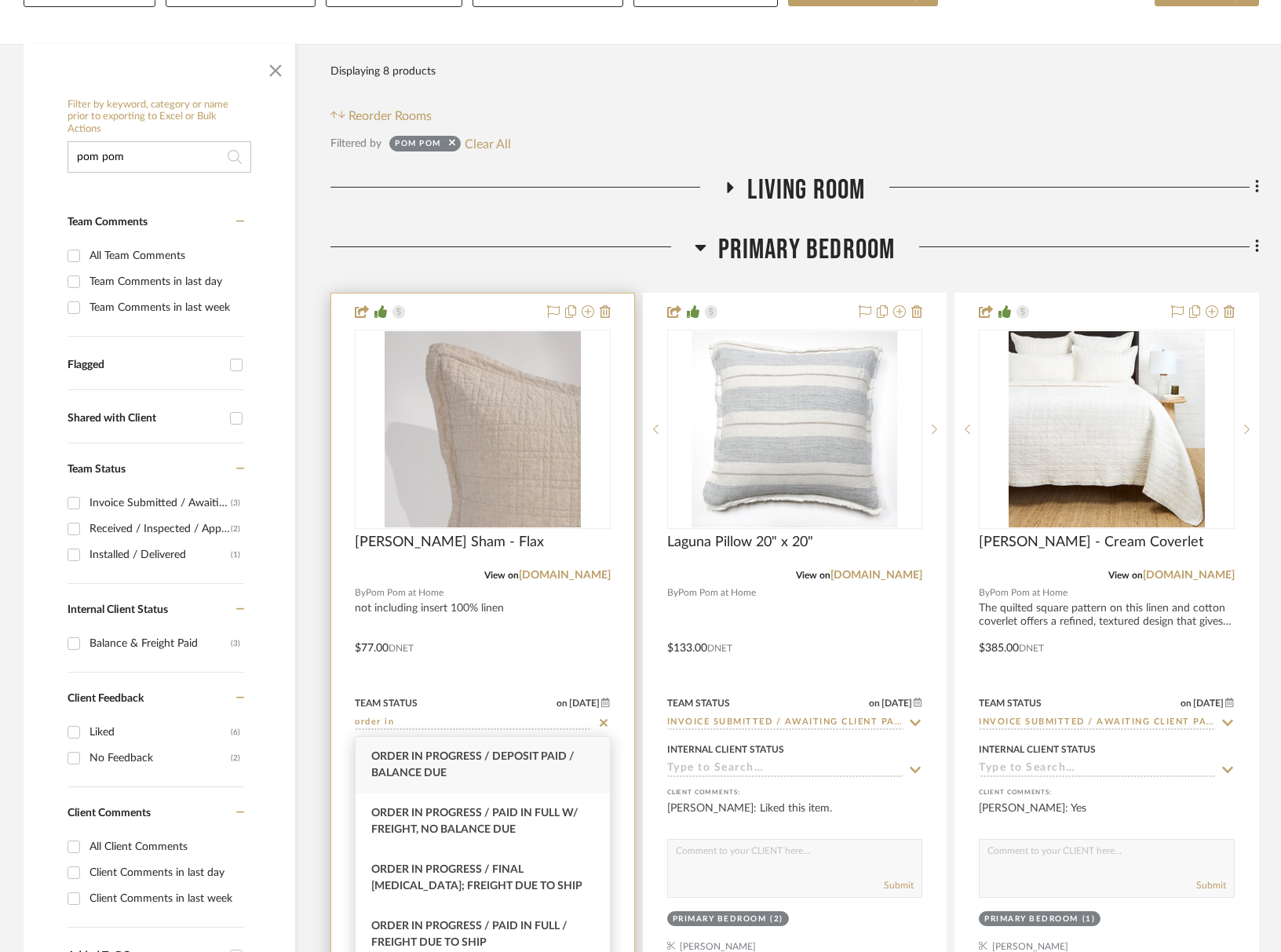
drag, startPoint x: 431, startPoint y: 835, endPoint x: 467, endPoint y: 821, distance: 38.6
click at [431, 835] on span "Order In Progress / Paid In Full w/ Freight, No Balance due" at bounding box center [474, 821] width 207 height 28
type input "[DATE]"
type input "Order In Progress / Paid In Full w/ Freight, No Balance due"
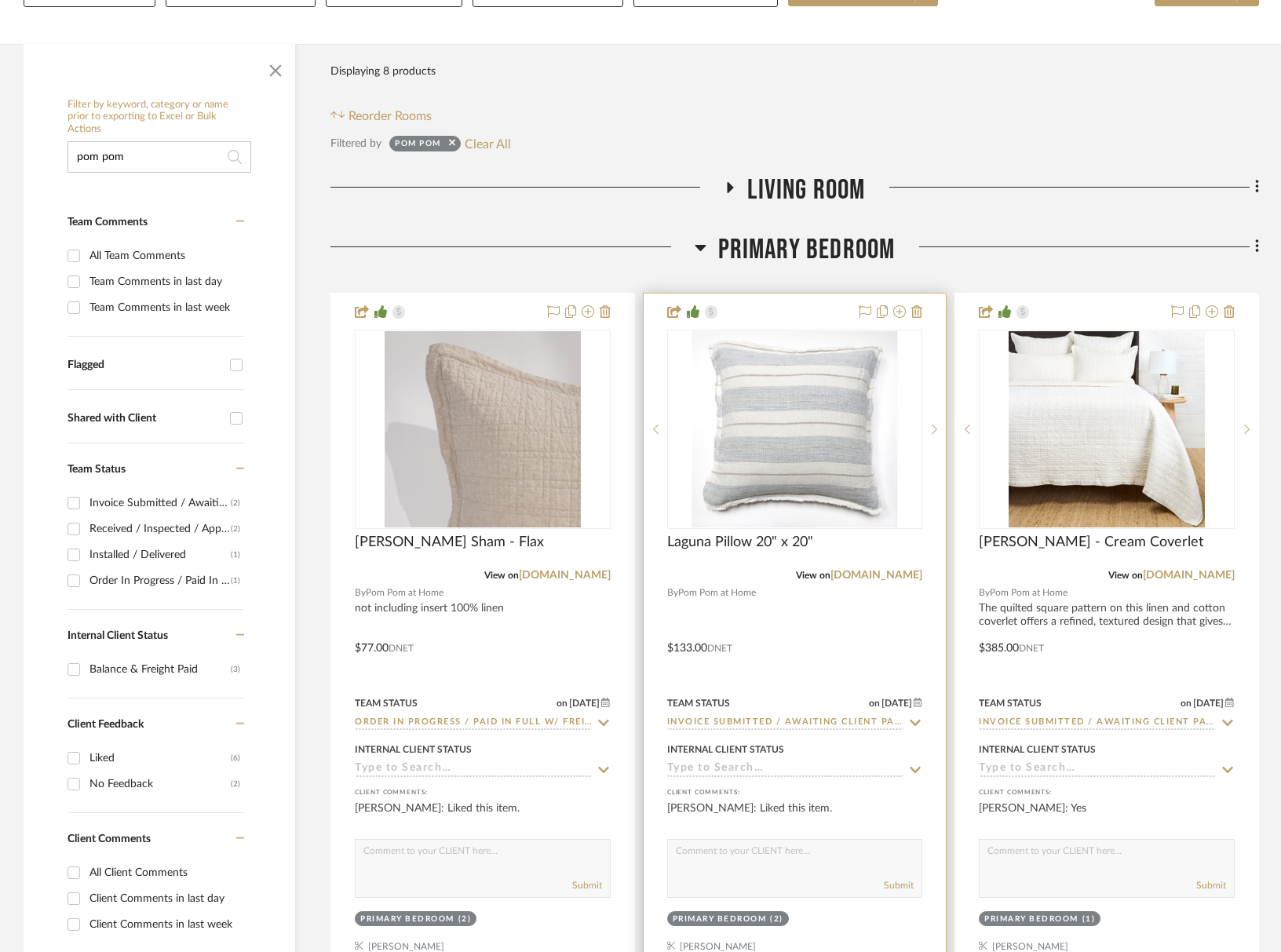
click at [730, 723] on input "Invoice Submitted / Awaiting Client Payment" at bounding box center [785, 723] width 237 height 15
type input "i"
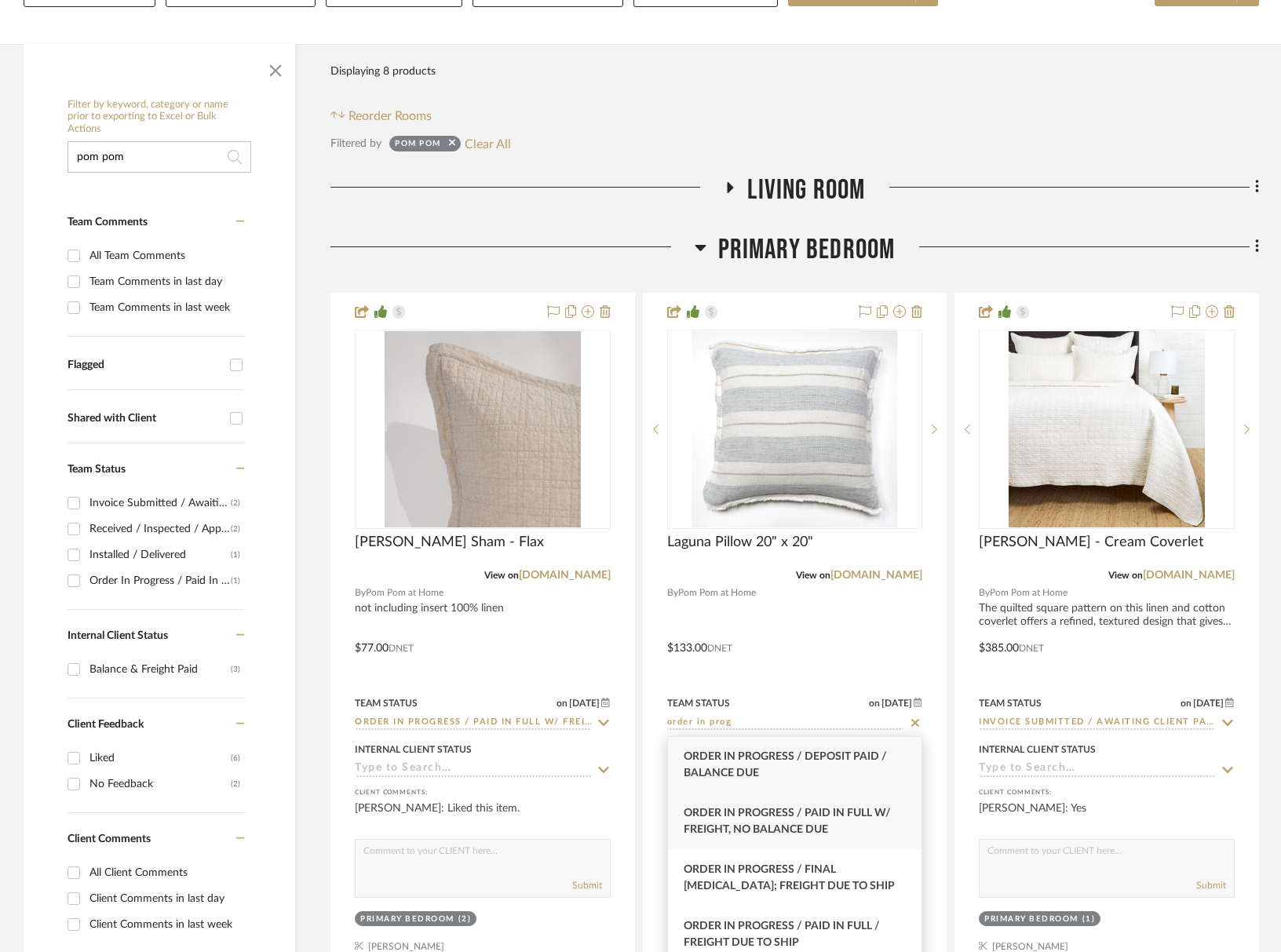
type input "order in prog"
click at [758, 803] on div "Order In Progress / Paid In Full w/ Freight, No Balance due" at bounding box center [795, 821] width 255 height 56
type input "[DATE]"
type input "Order In Progress / Paid In Full w/ Freight, No Balance due"
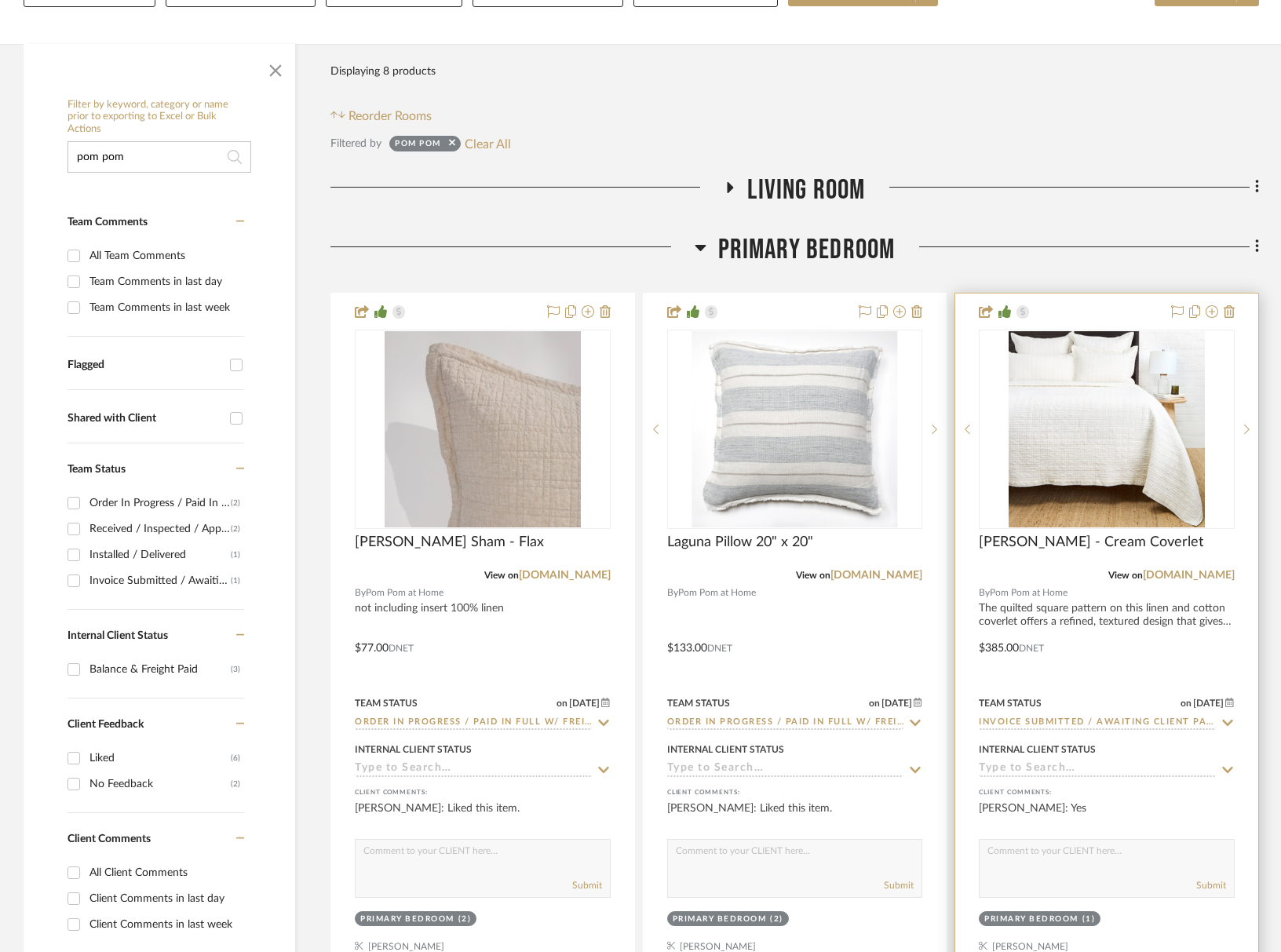
click at [1074, 722] on input "Invoice Submitted / Awaiting Client Payment" at bounding box center [1097, 723] width 237 height 15
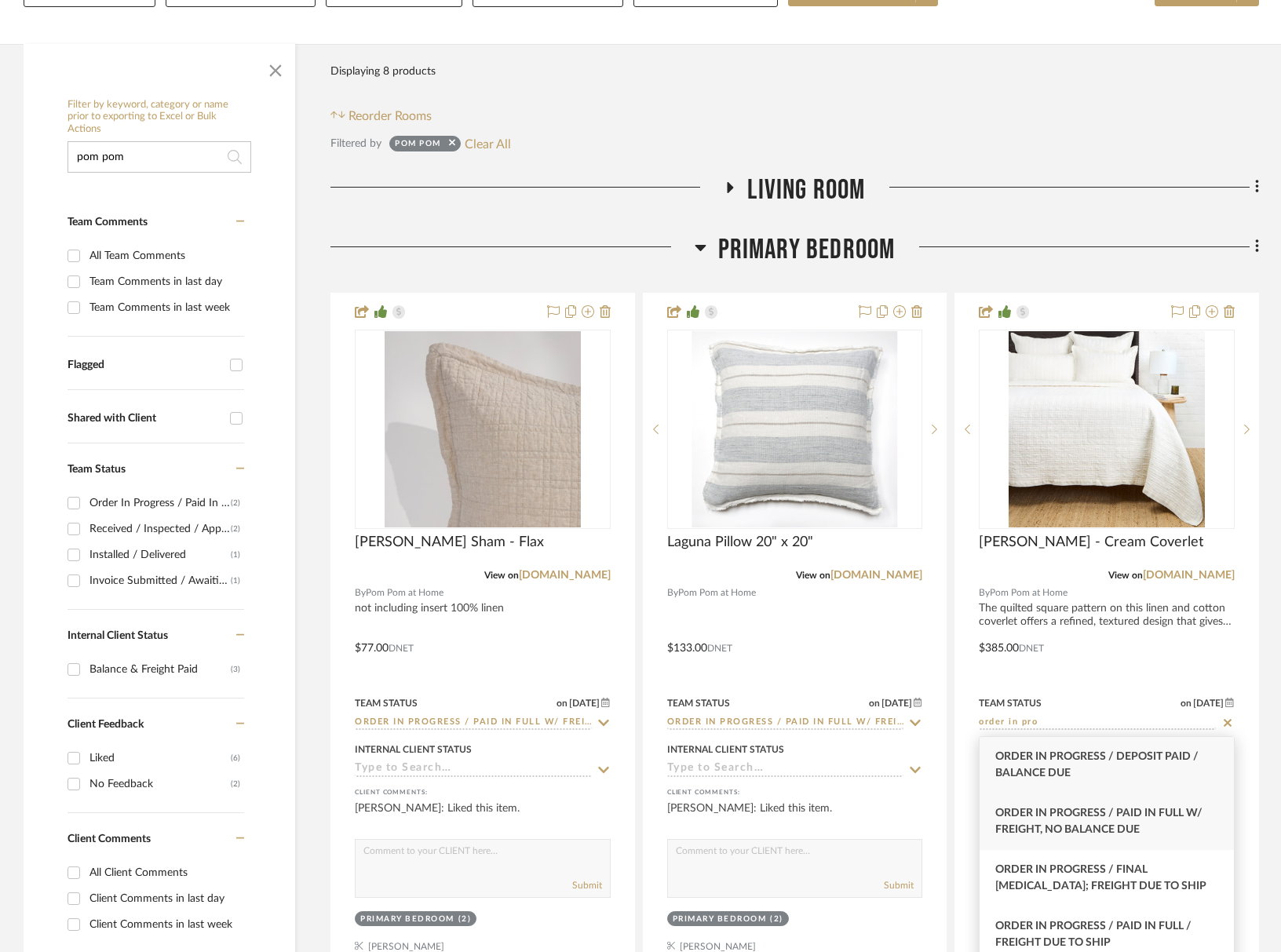
type input "order in pro"
drag, startPoint x: 1071, startPoint y: 825, endPoint x: 1055, endPoint y: 825, distance: 16.0
click at [1070, 825] on span "Order In Progress / Paid In Full w/ Freight, No Balance due" at bounding box center [1099, 821] width 207 height 28
type input "[DATE]"
type input "Order In Progress / Paid In Full w/ Freight, No Balance due"
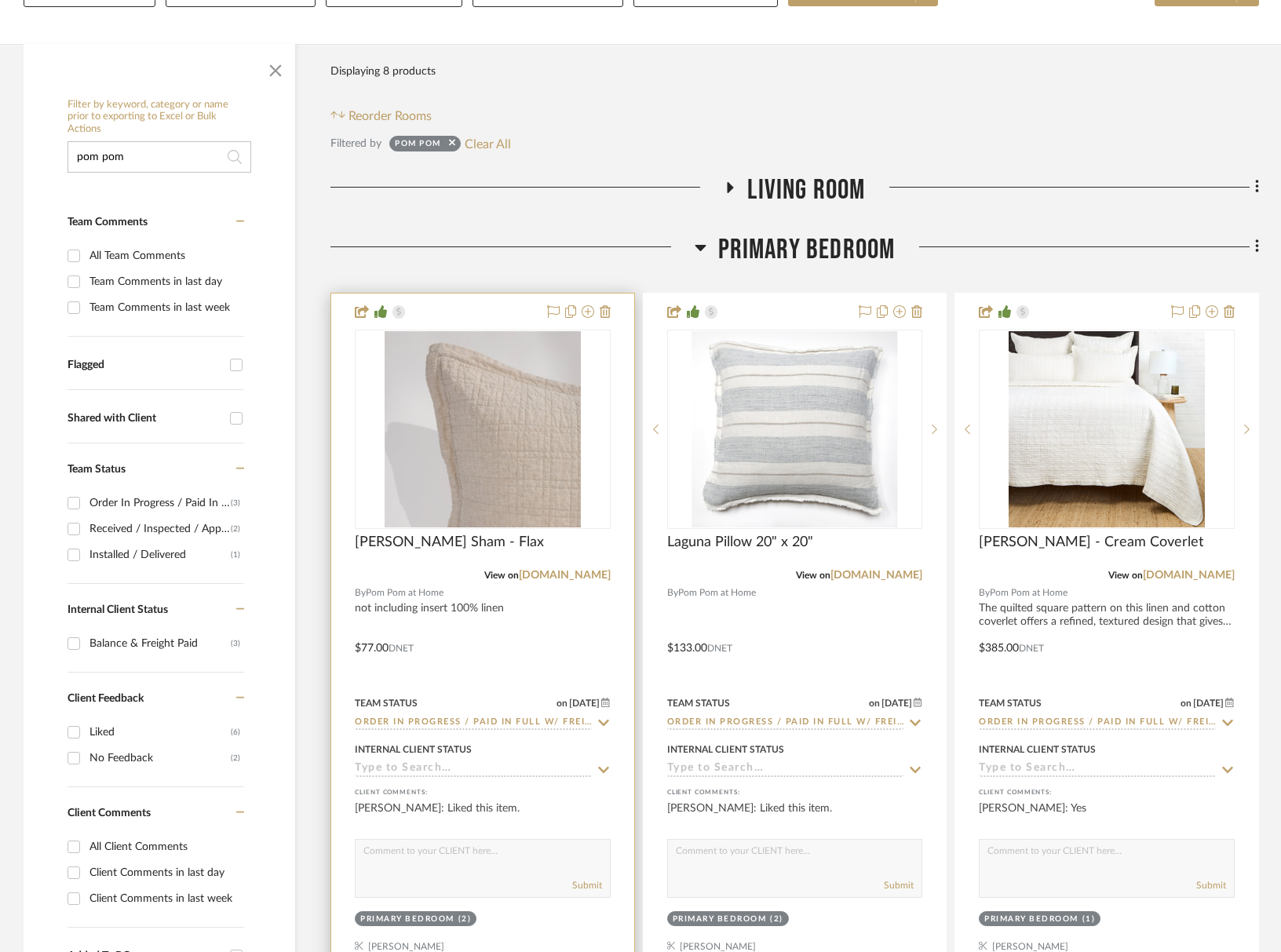
click at [470, 770] on input at bounding box center [473, 769] width 237 height 15
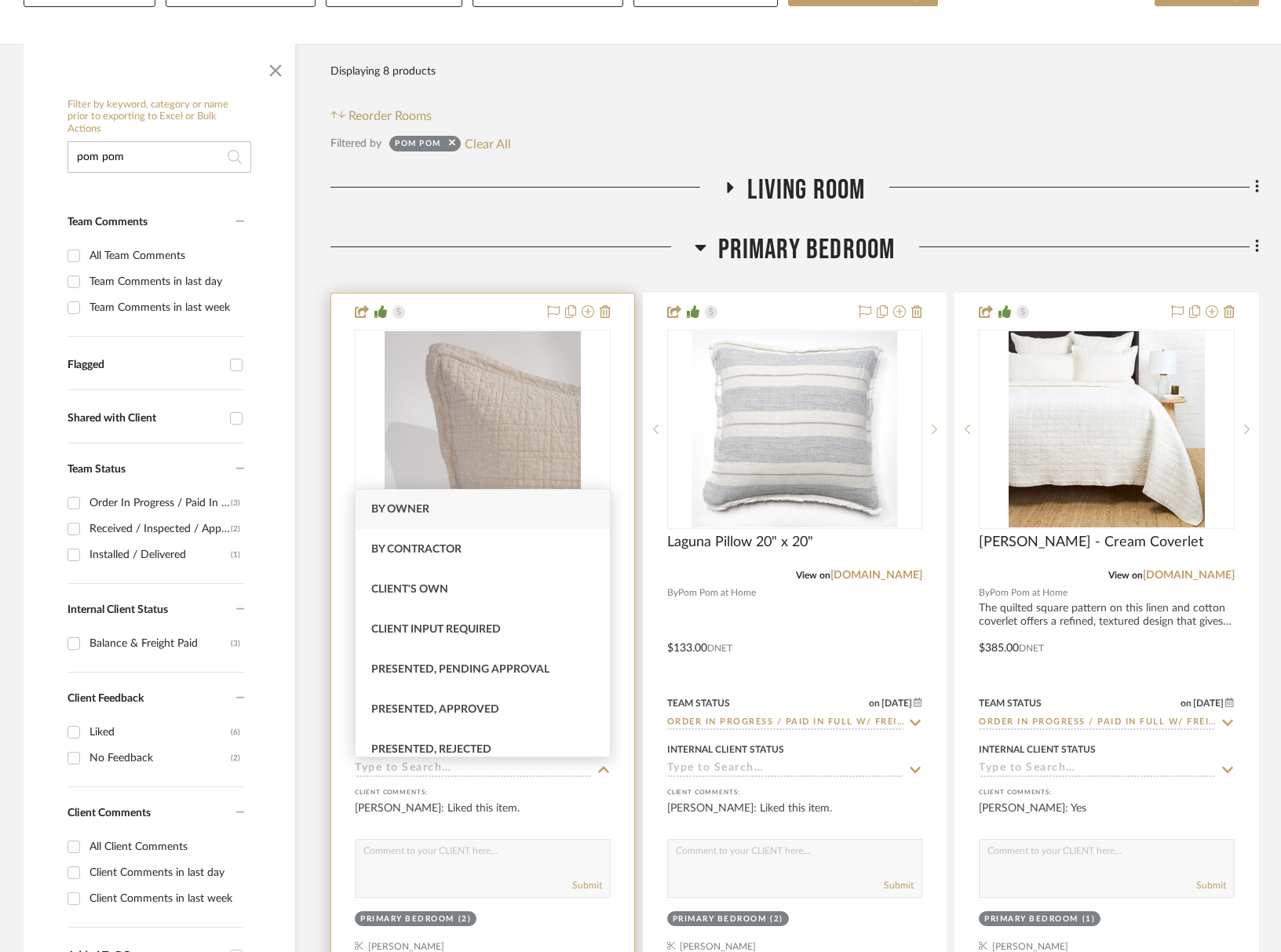
type input "a"
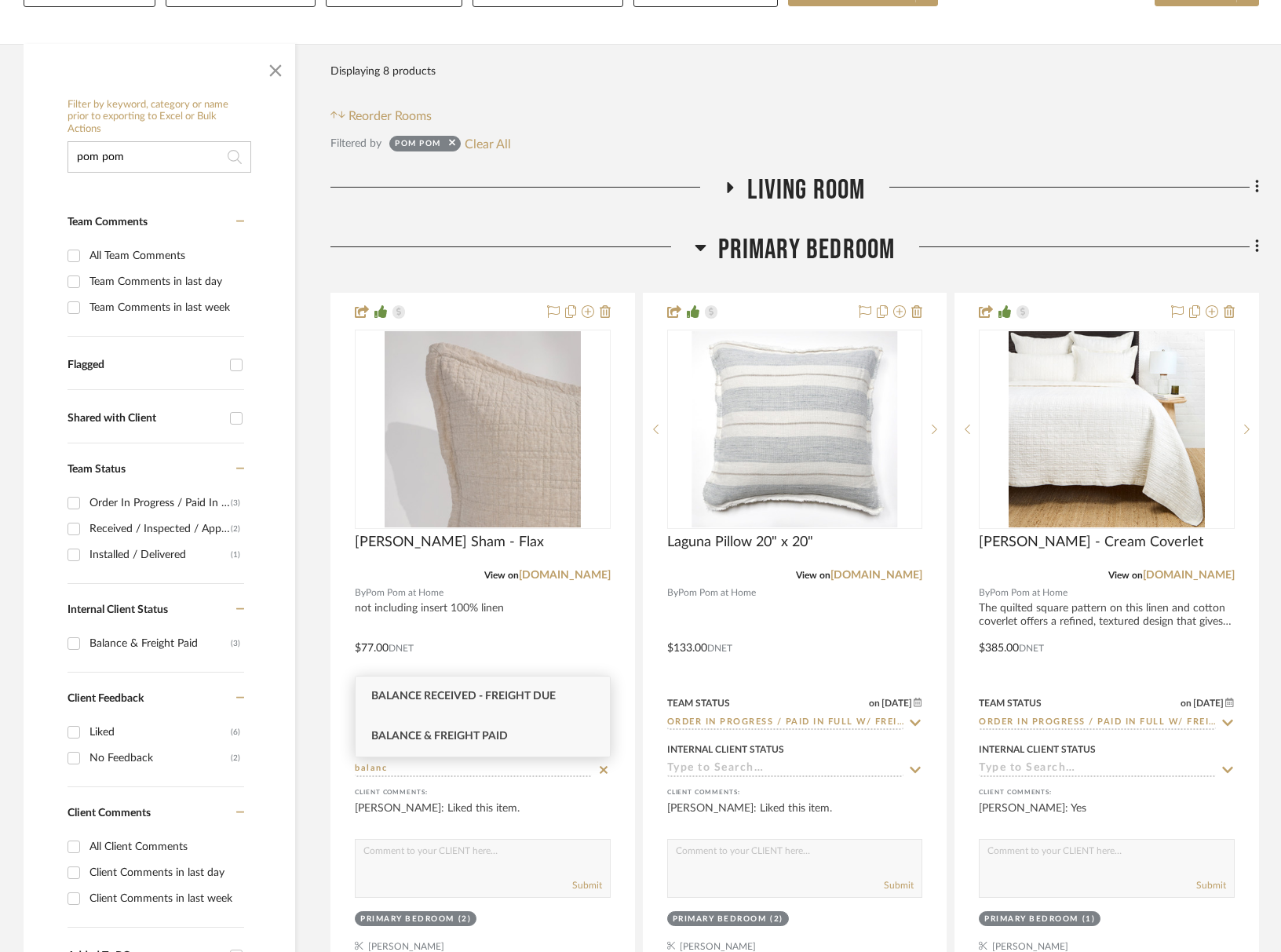
type input "balanc"
click at [493, 734] on span "Balance & Freight Paid" at bounding box center [439, 736] width 136 height 11
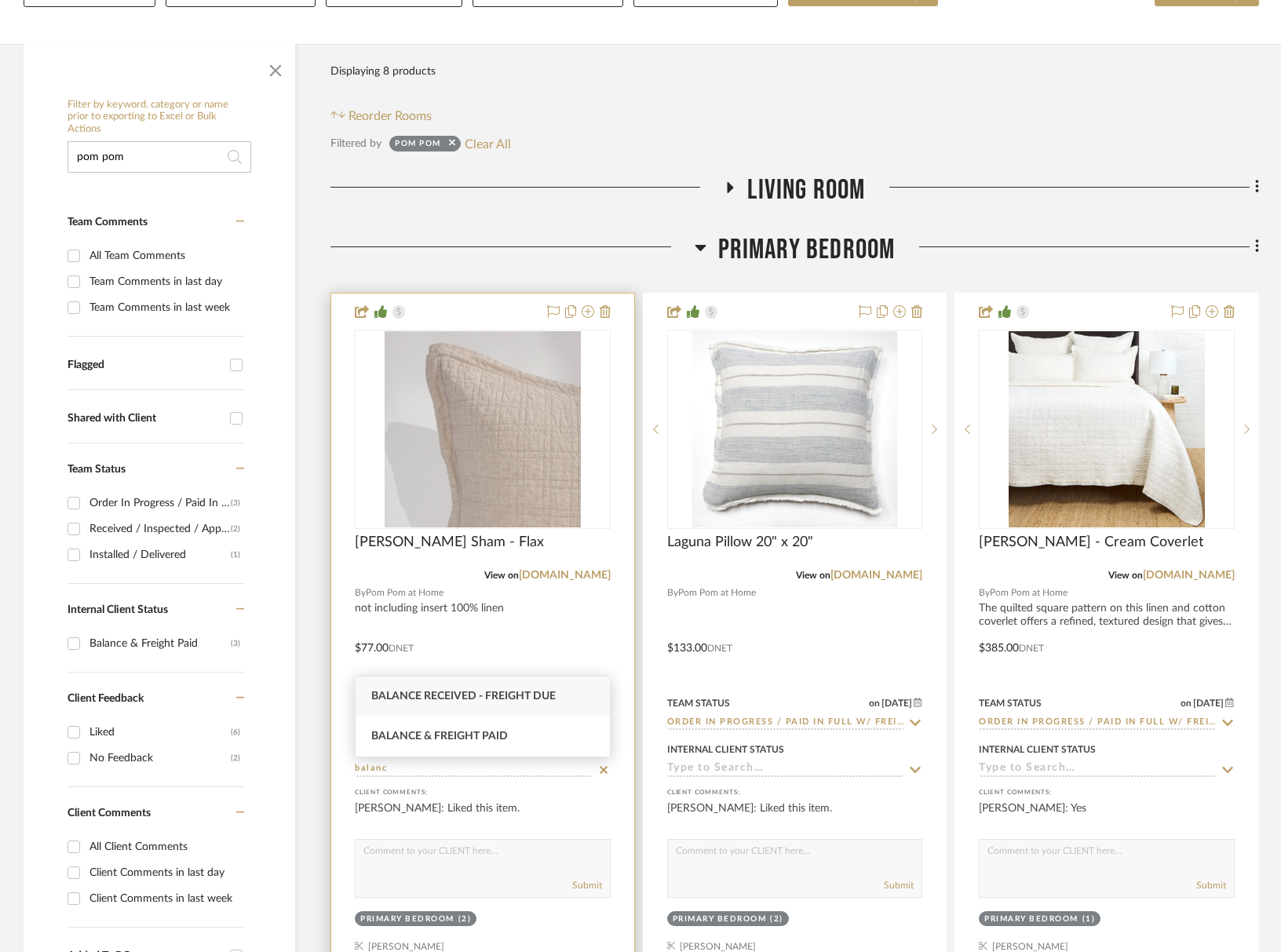
type input "[DATE]"
type input "Balance & Freight Paid"
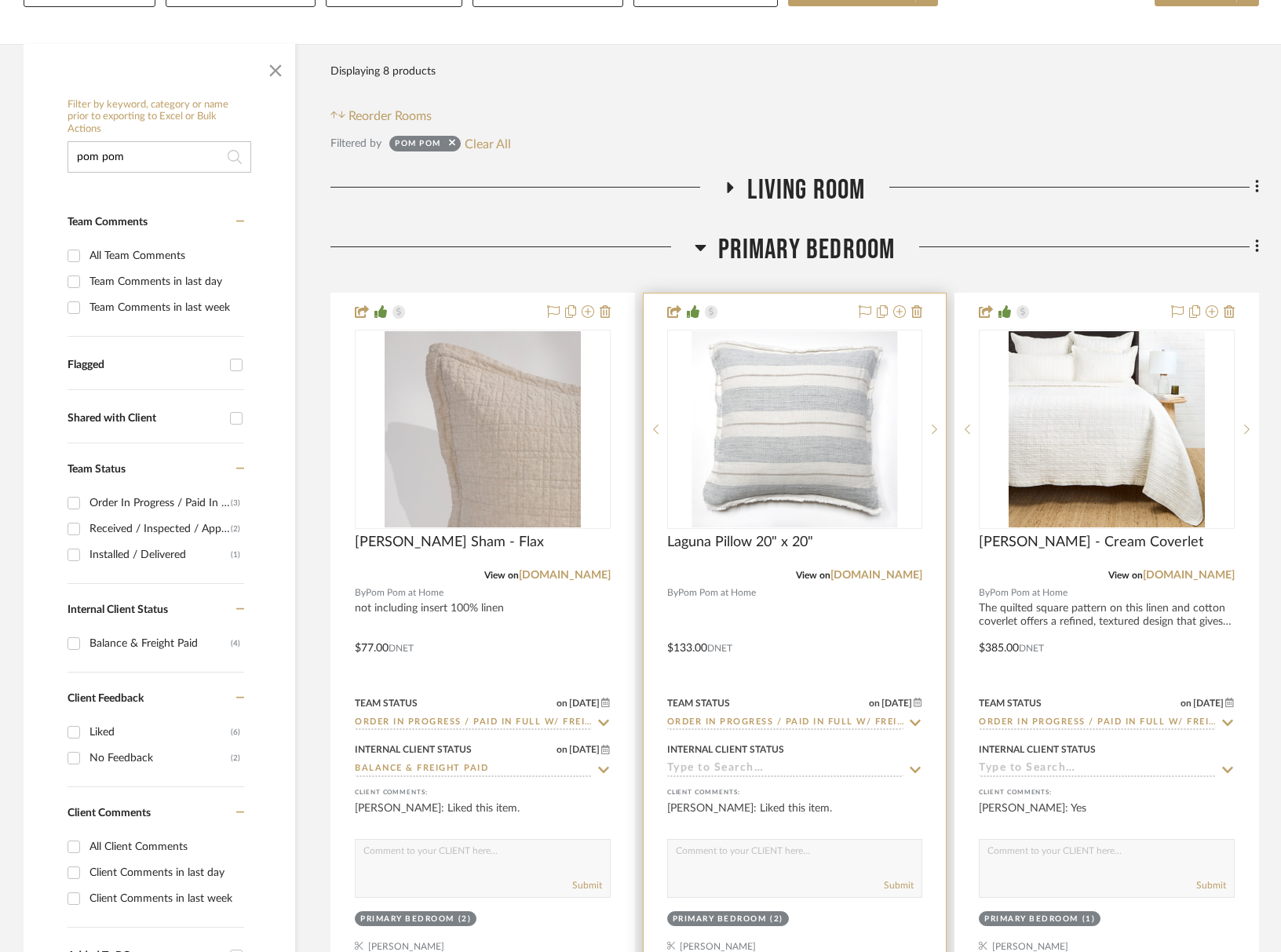
click at [762, 766] on input at bounding box center [785, 769] width 237 height 15
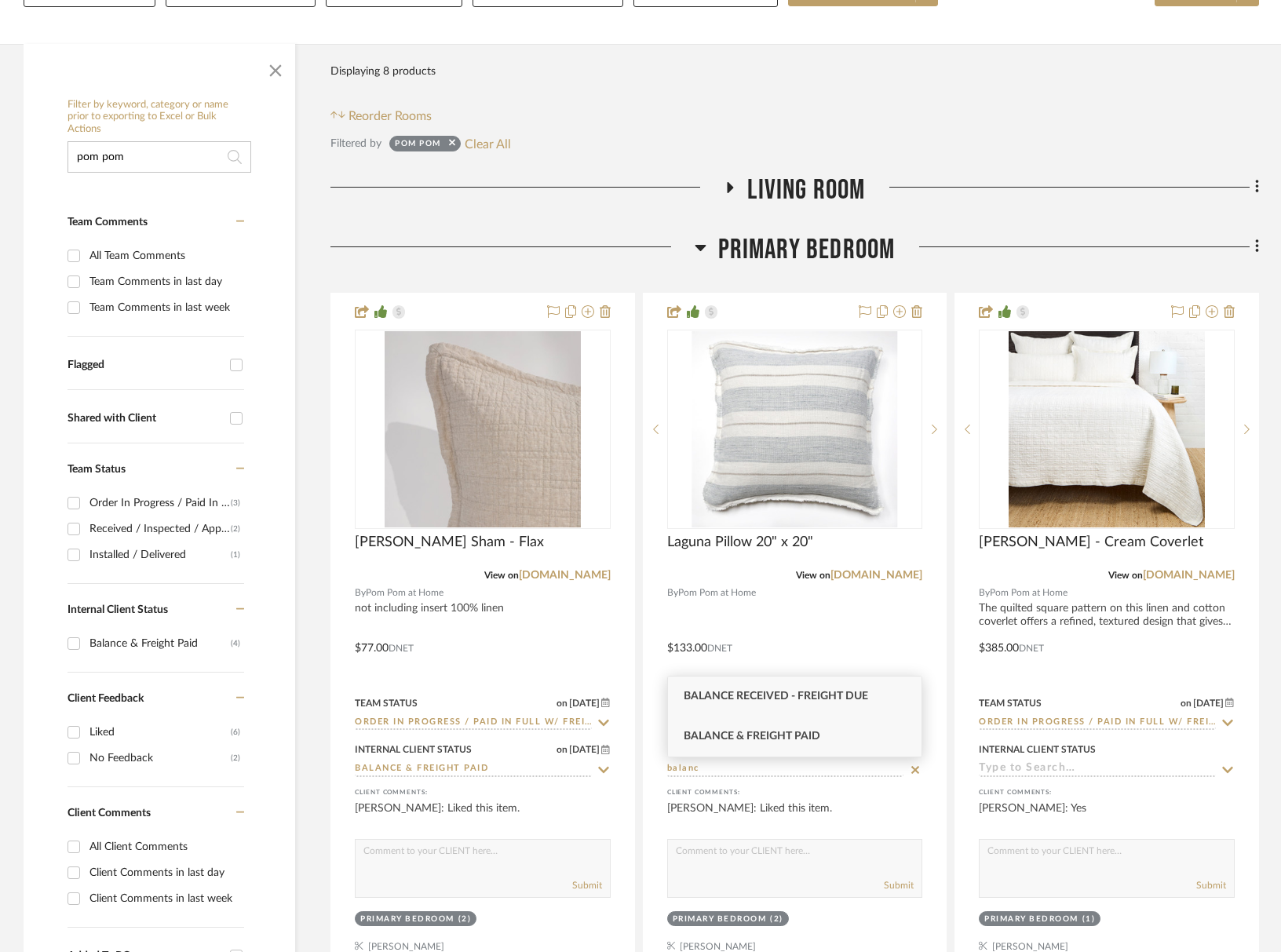
type input "balanc"
click at [765, 741] on span "Balance & Freight Paid" at bounding box center [752, 736] width 136 height 11
type input "[DATE]"
type input "Balance & Freight Paid"
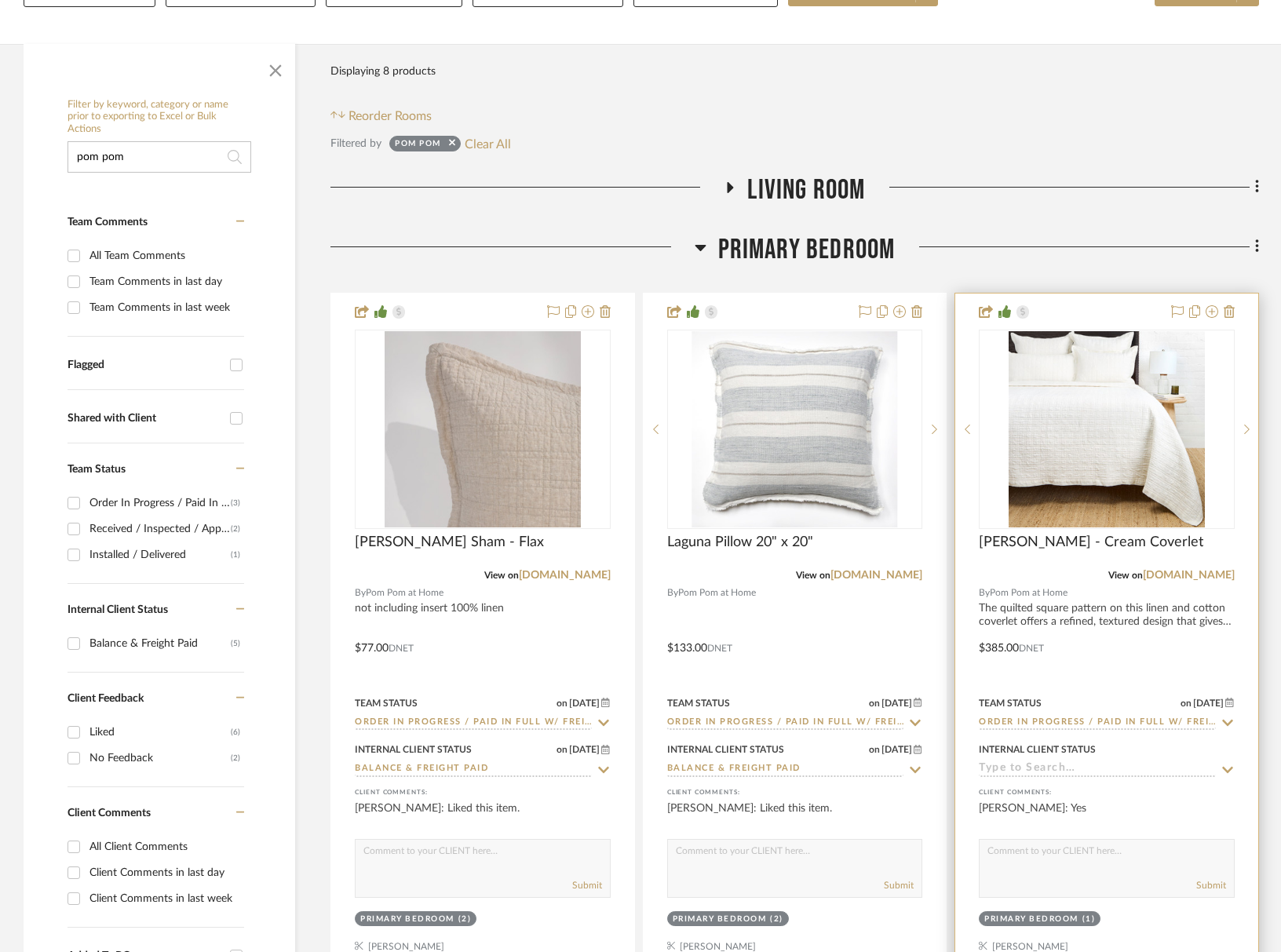
click at [1015, 770] on input at bounding box center [1097, 769] width 237 height 15
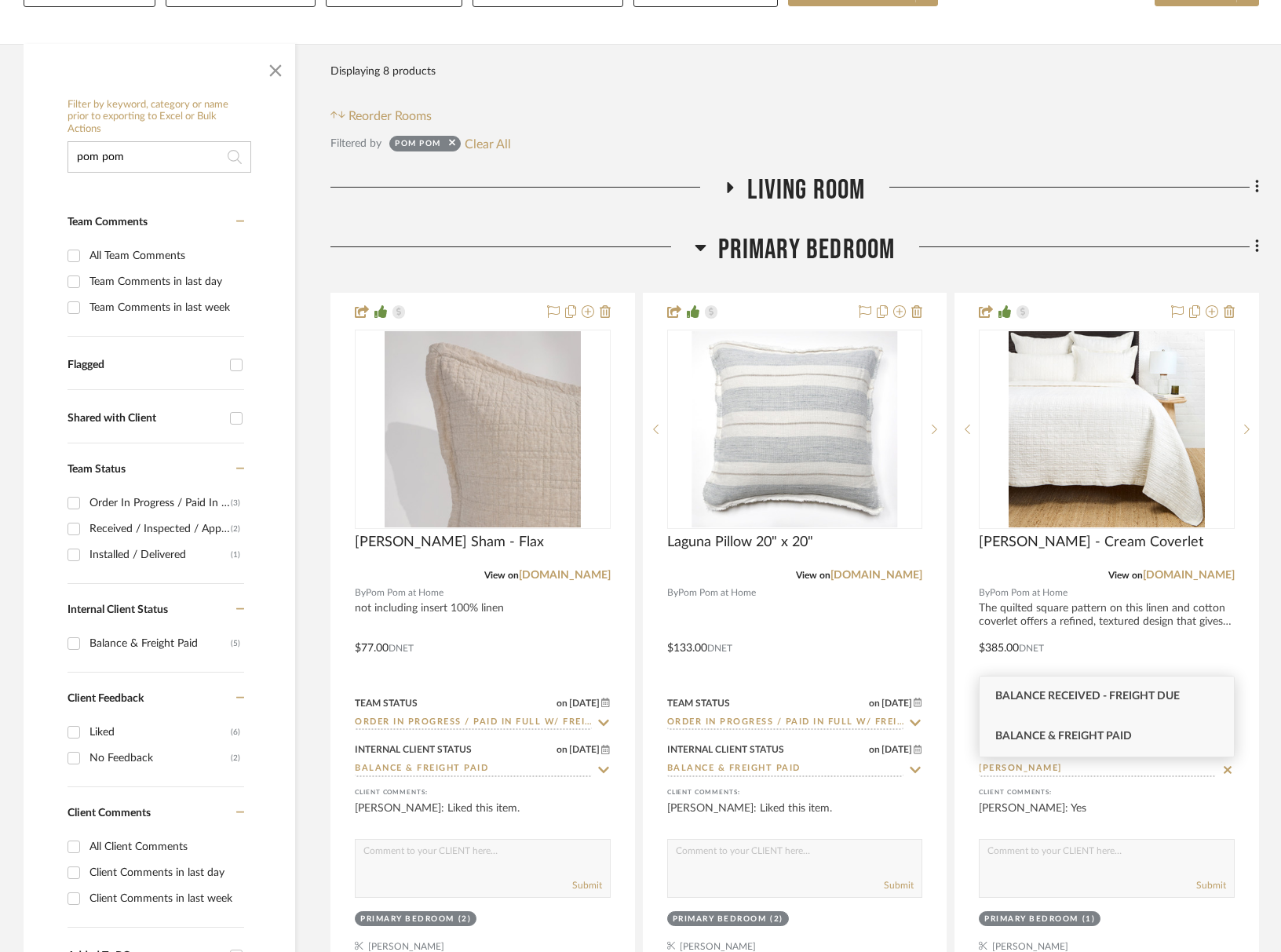
type input "balan"
drag, startPoint x: 1040, startPoint y: 737, endPoint x: 951, endPoint y: 790, distance: 103.6
click at [1040, 737] on span "Balance & Freight Paid" at bounding box center [1064, 736] width 136 height 11
type input "[DATE]"
type input "Balance & Freight Paid"
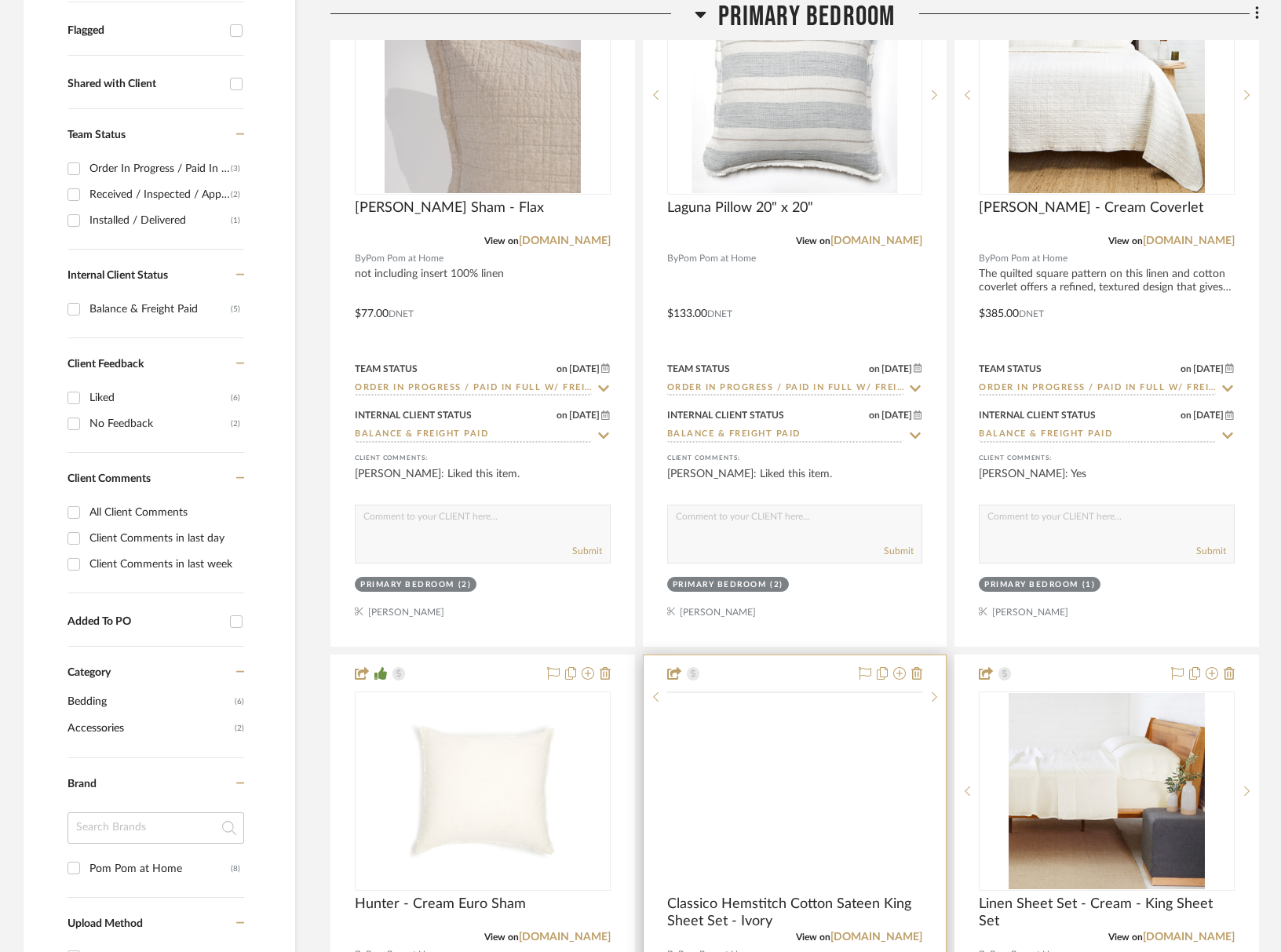
scroll to position [869, 0]
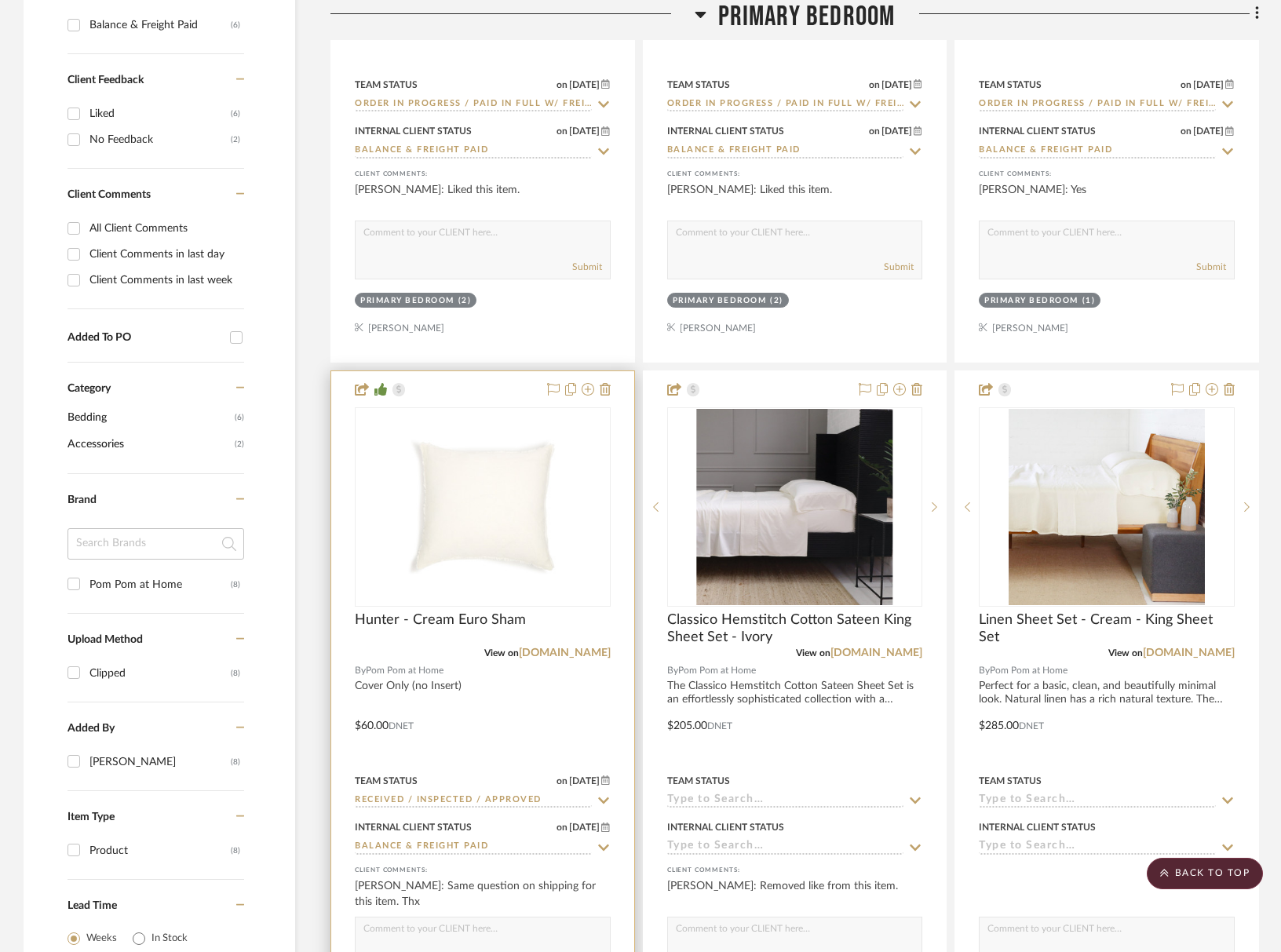
click at [522, 798] on input "Received / Inspected / Approved" at bounding box center [473, 801] width 237 height 15
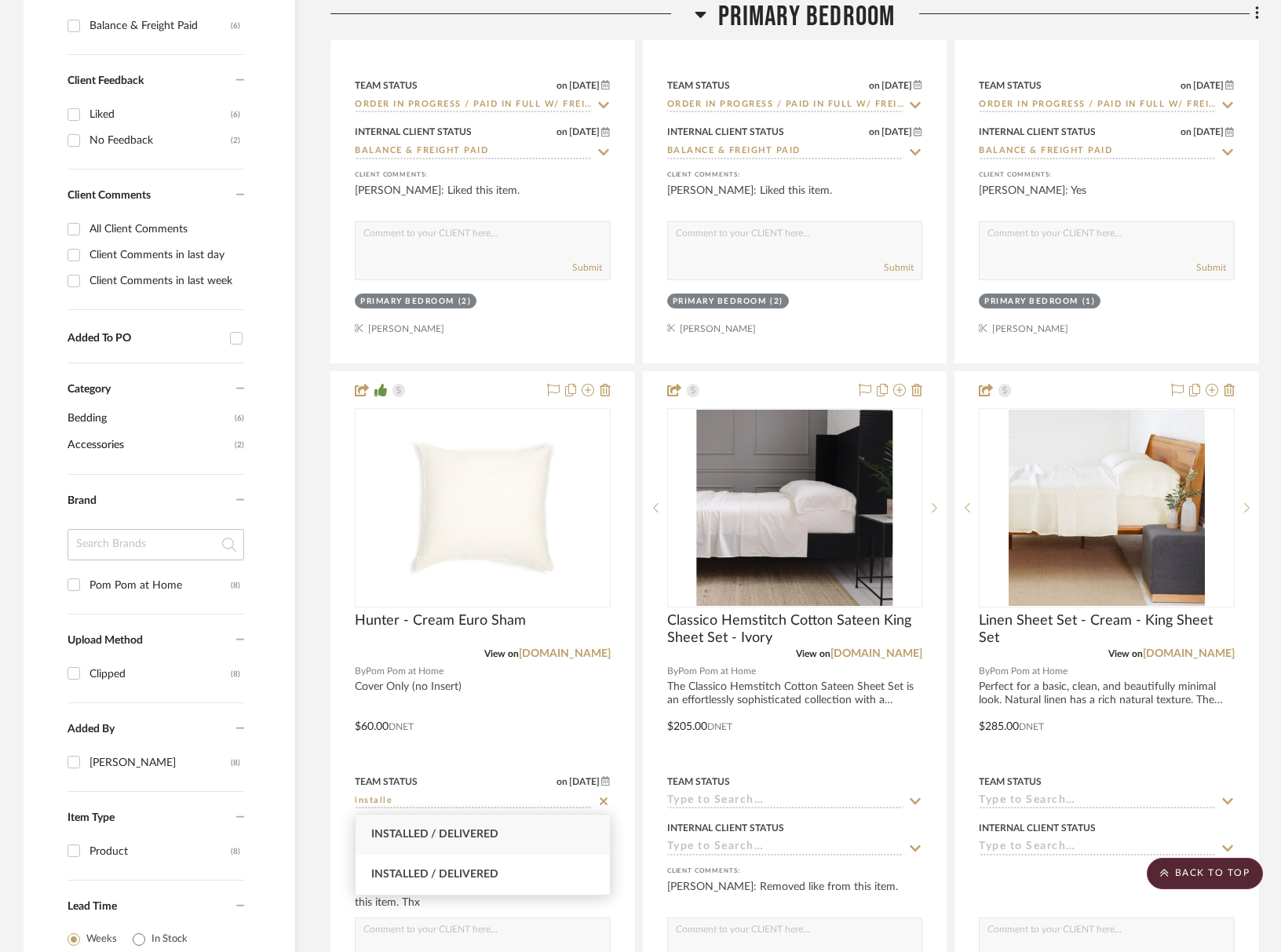
type input "installe"
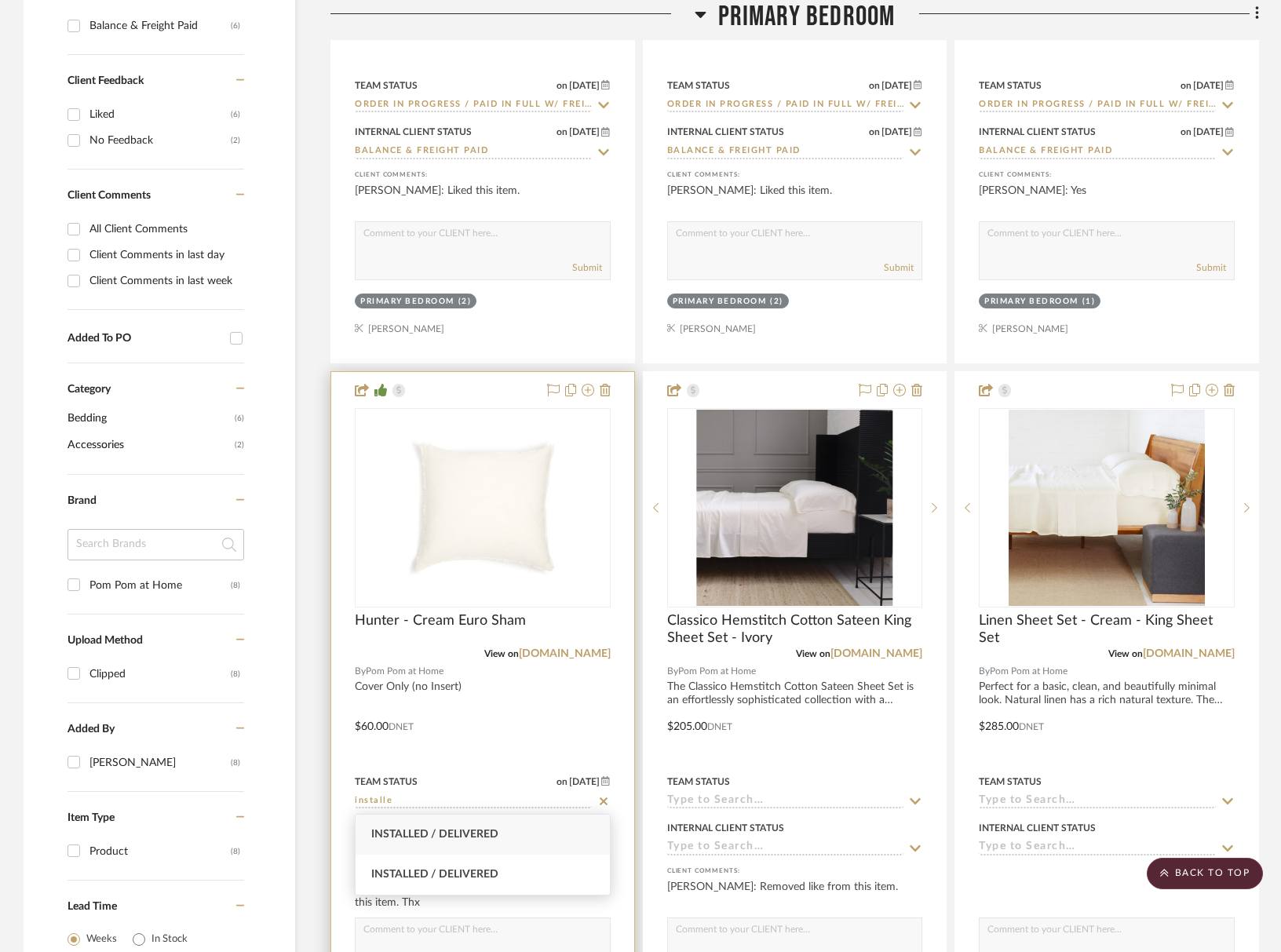
click at [446, 837] on span "Installed / Delivered" at bounding box center [435, 835] width 127 height 11
type input "[DATE]"
type input "Installed / Delivered"
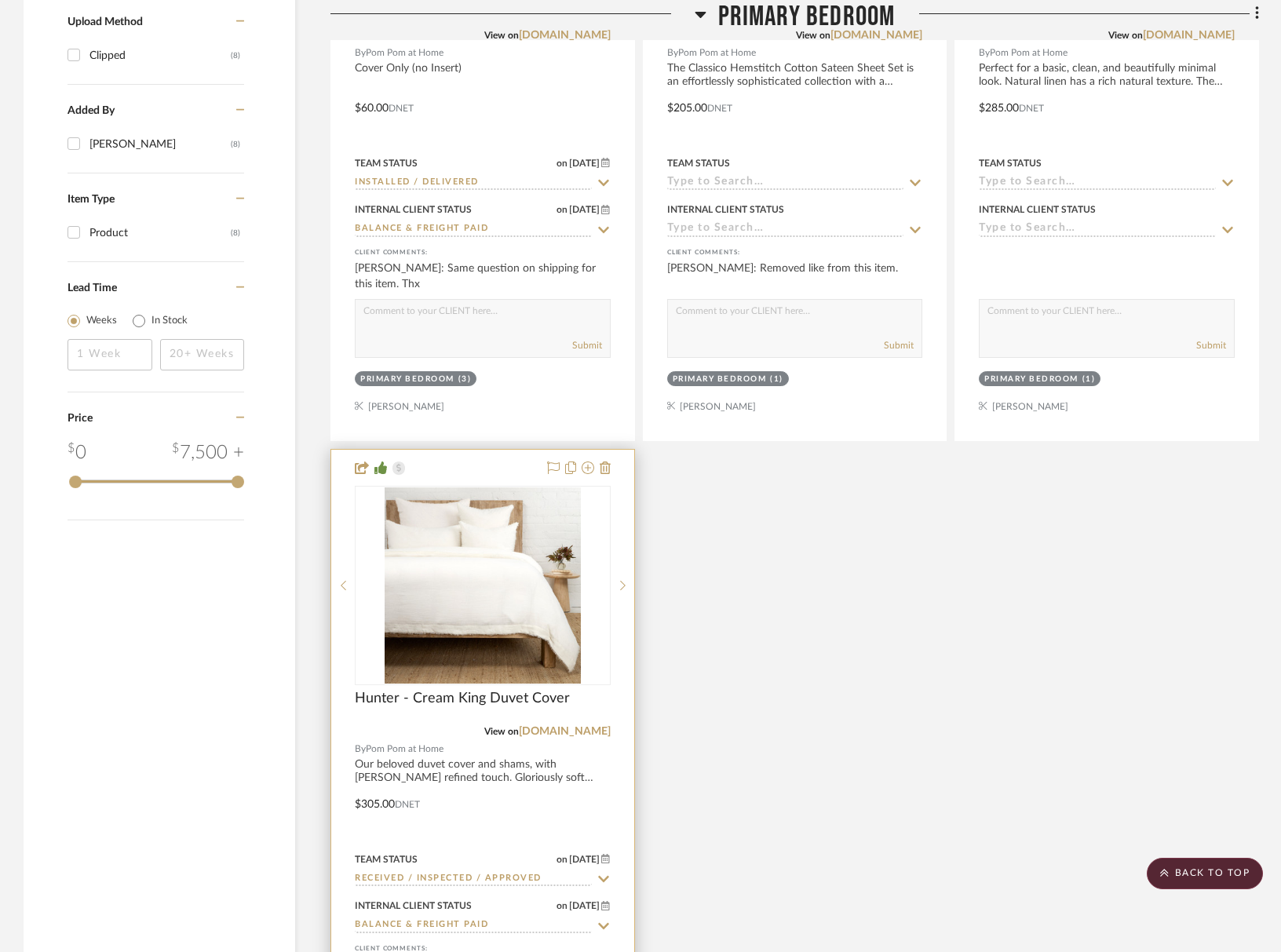
scroll to position [1495, 0]
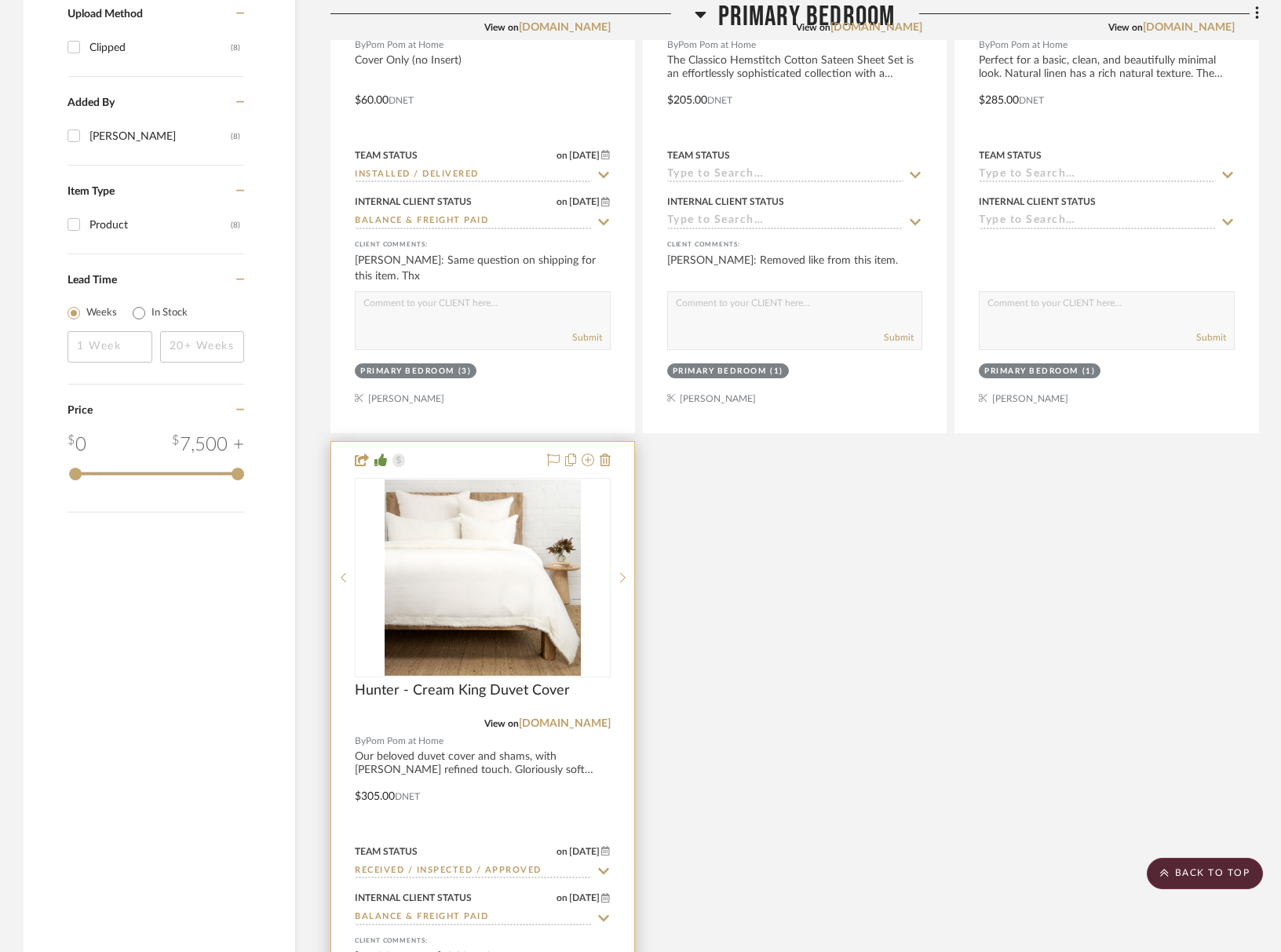
click at [489, 867] on input "Received / Inspected / Approved" at bounding box center [473, 871] width 237 height 15
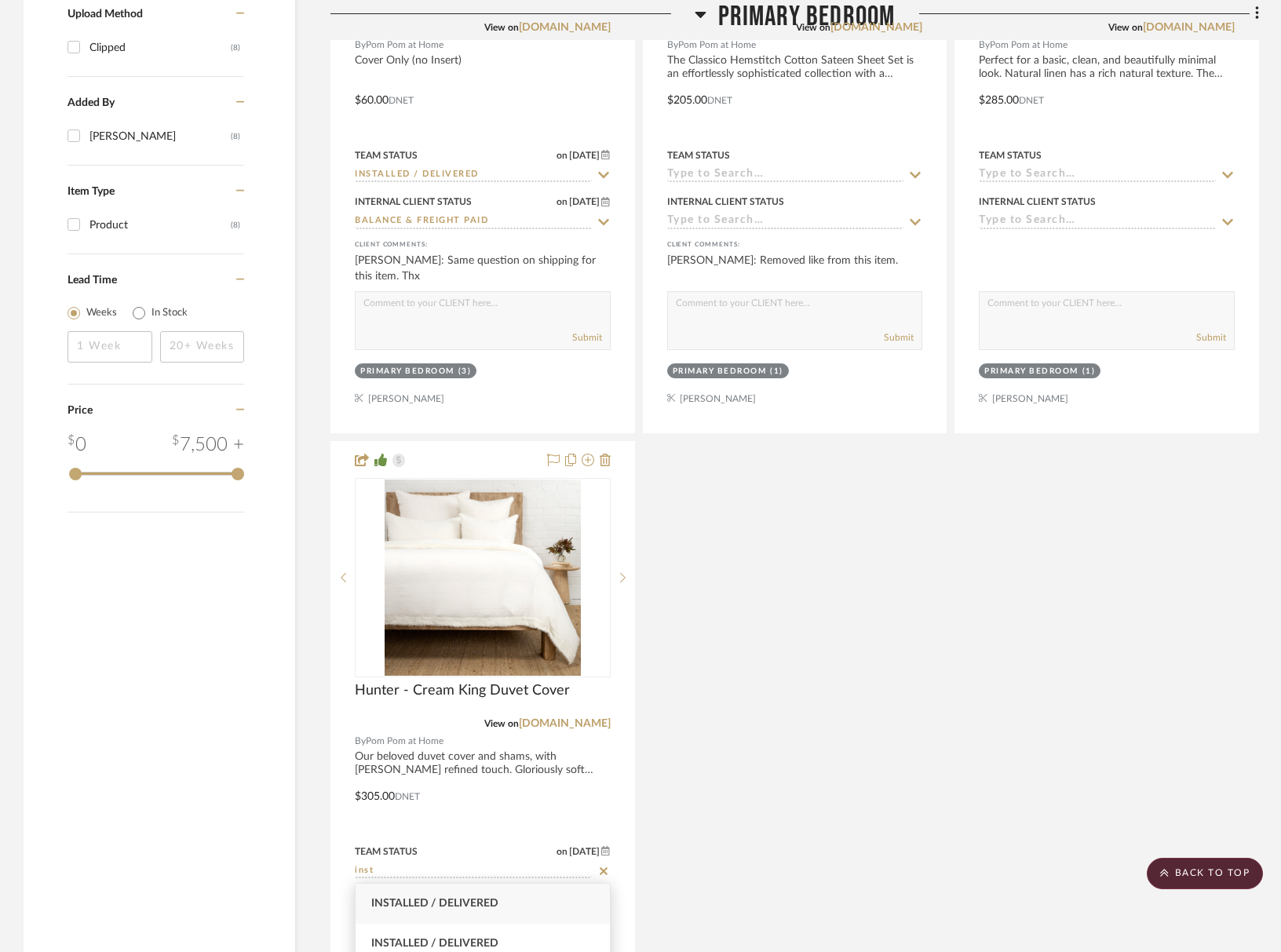
type input "inst"
click at [509, 904] on div "Installed / Delivered" at bounding box center [483, 904] width 255 height 40
type input "[DATE]"
type input "Installed / Delivered"
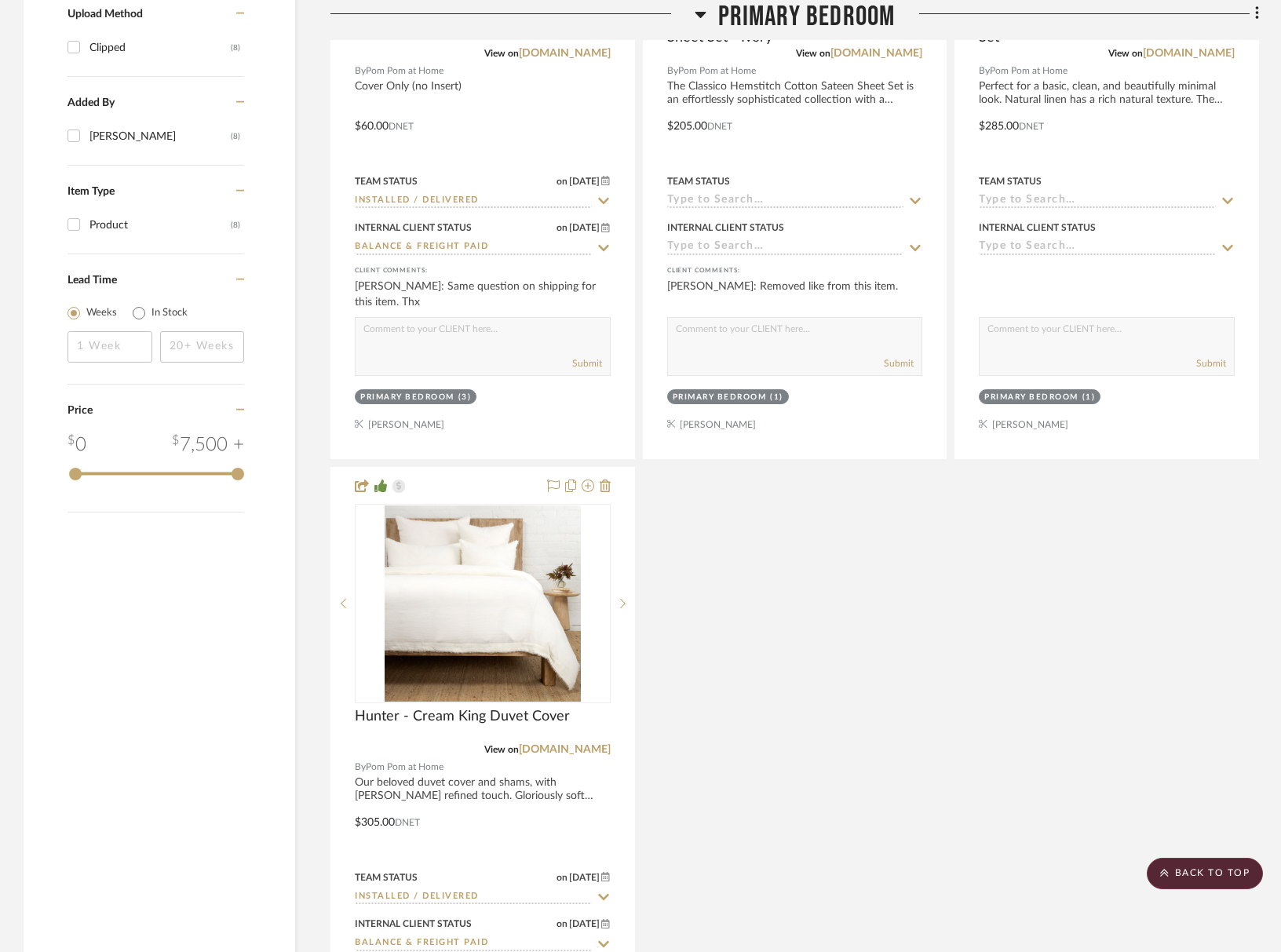
click at [801, 783] on div "Owen King Sham - Flax View on wholesale.pompomathome.com By Pom Pom at Home not…" at bounding box center [795, 115] width 929 height 2081
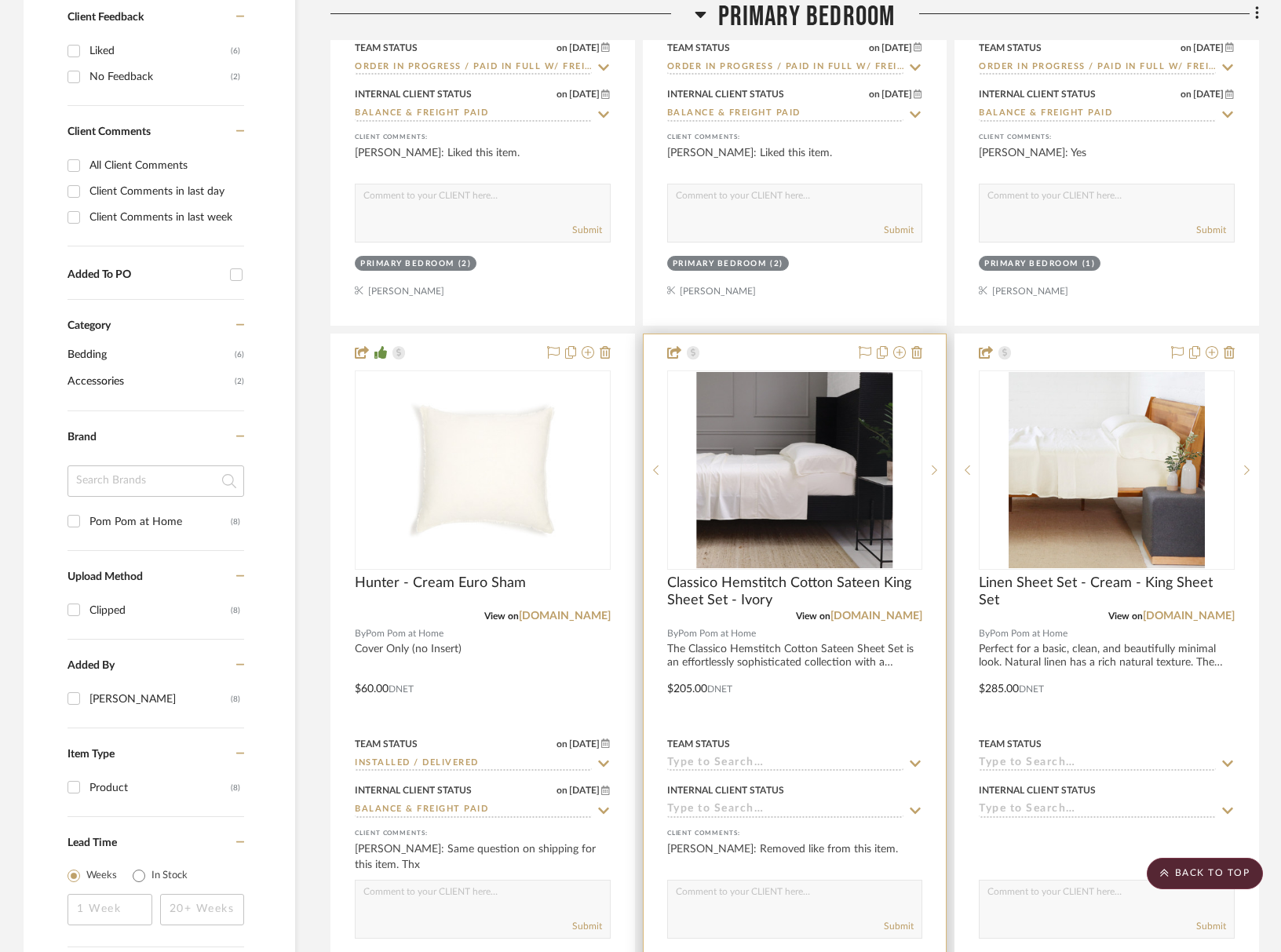
scroll to position [865, 0]
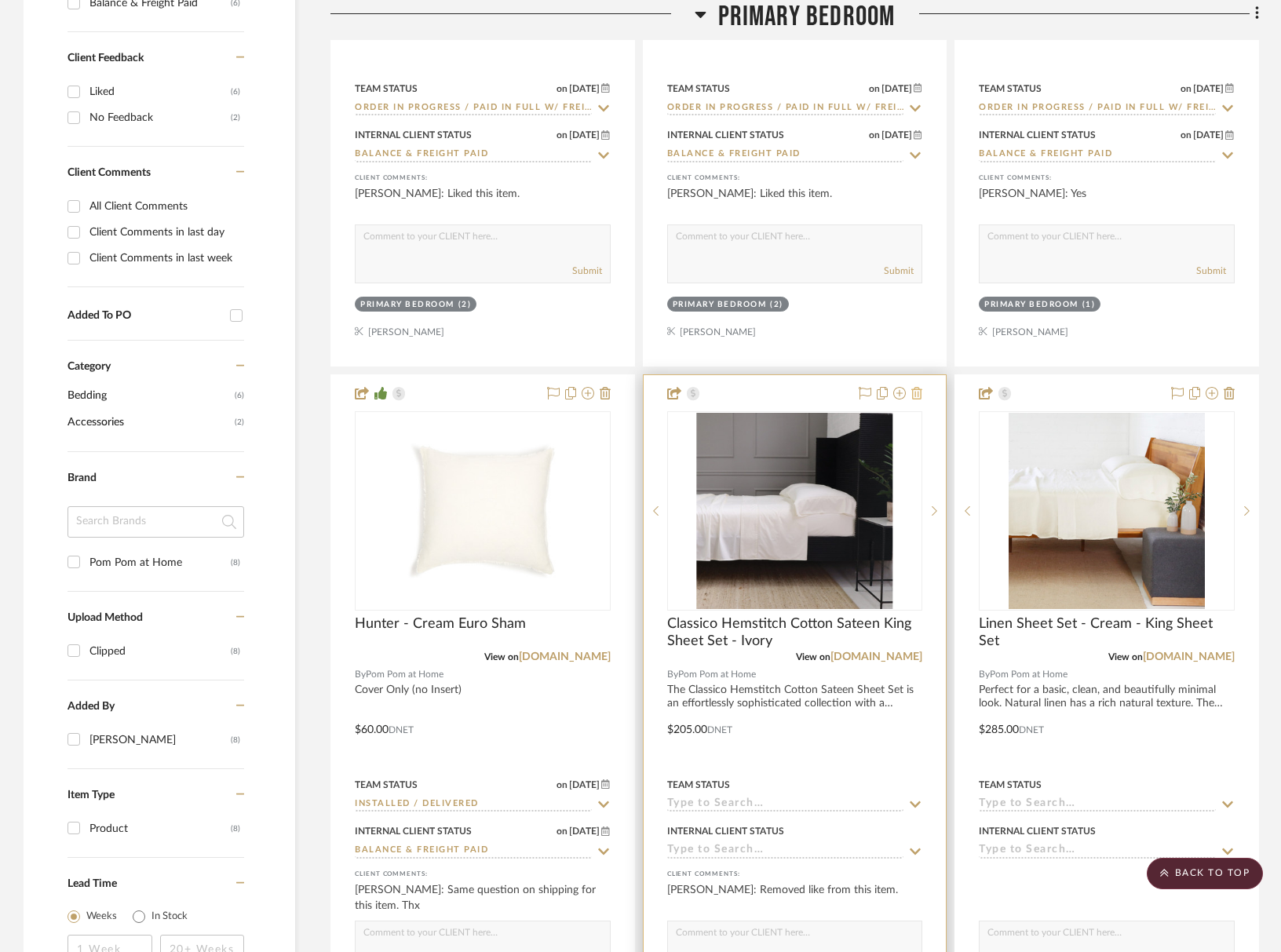
click at [919, 385] on button at bounding box center [917, 394] width 11 height 19
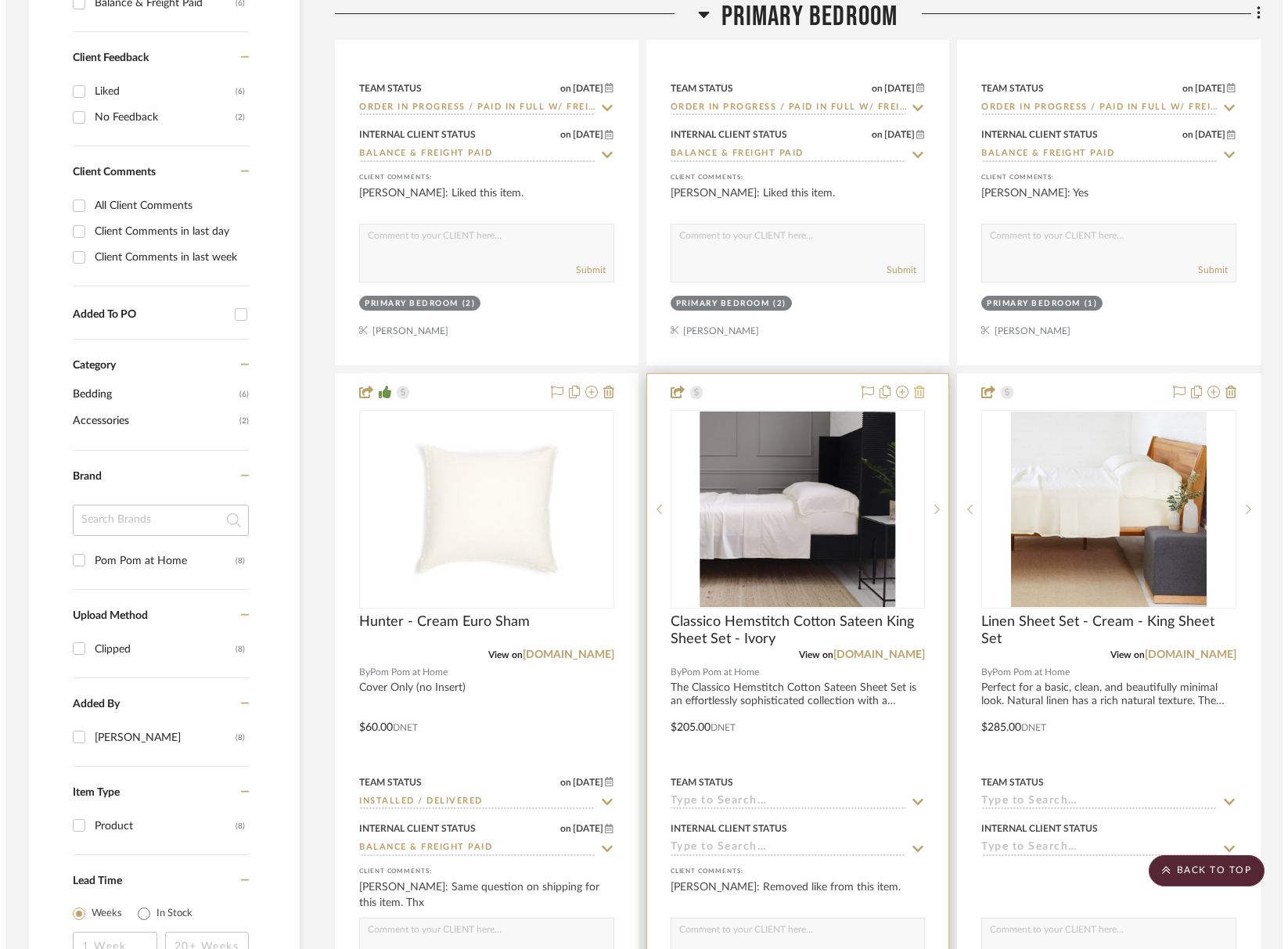
scroll to position [0, 0]
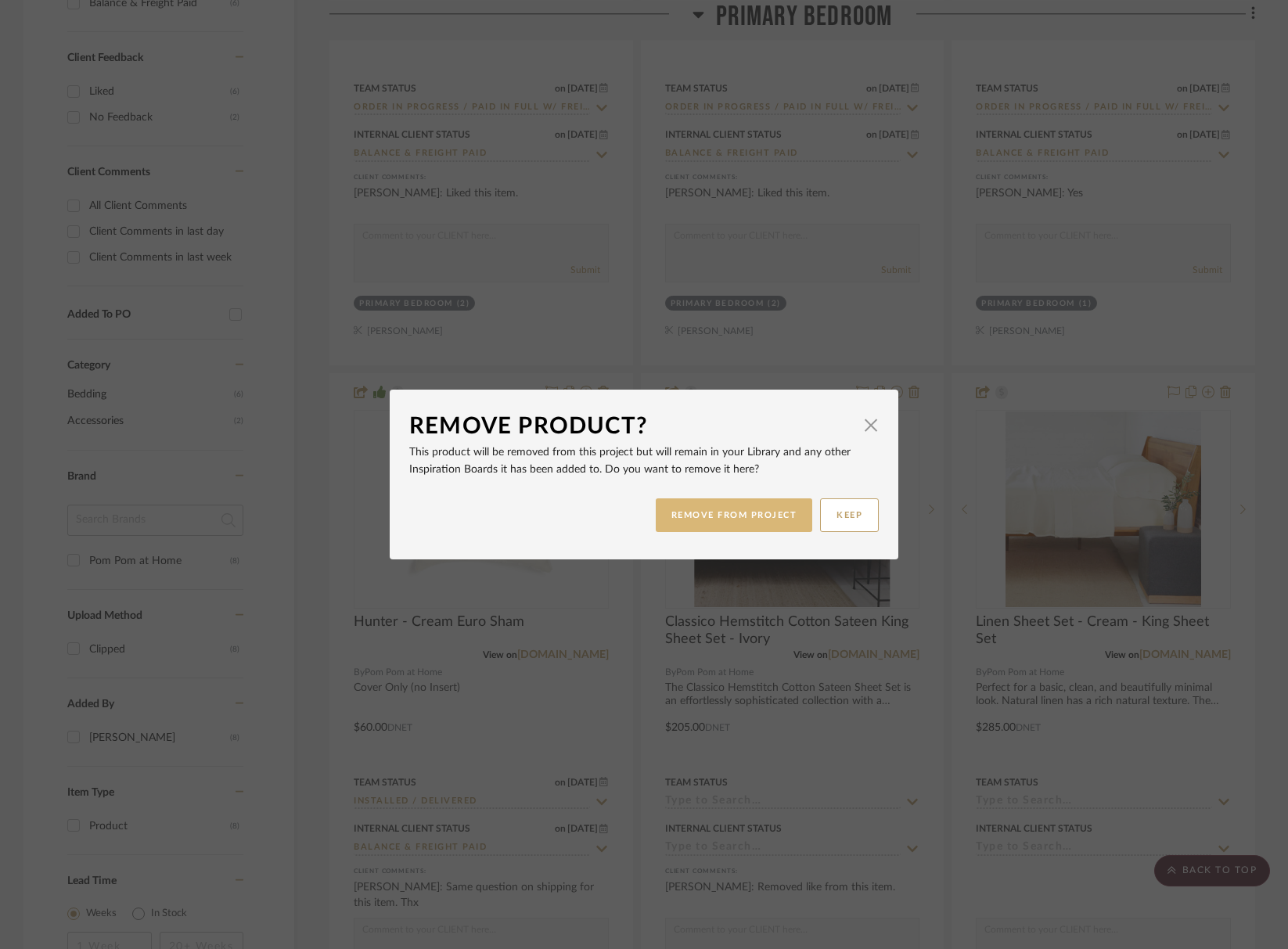
drag, startPoint x: 745, startPoint y: 516, endPoint x: 753, endPoint y: 511, distance: 9.4
click at [745, 516] on button "REMOVE FROM PROJECT" at bounding box center [734, 516] width 157 height 34
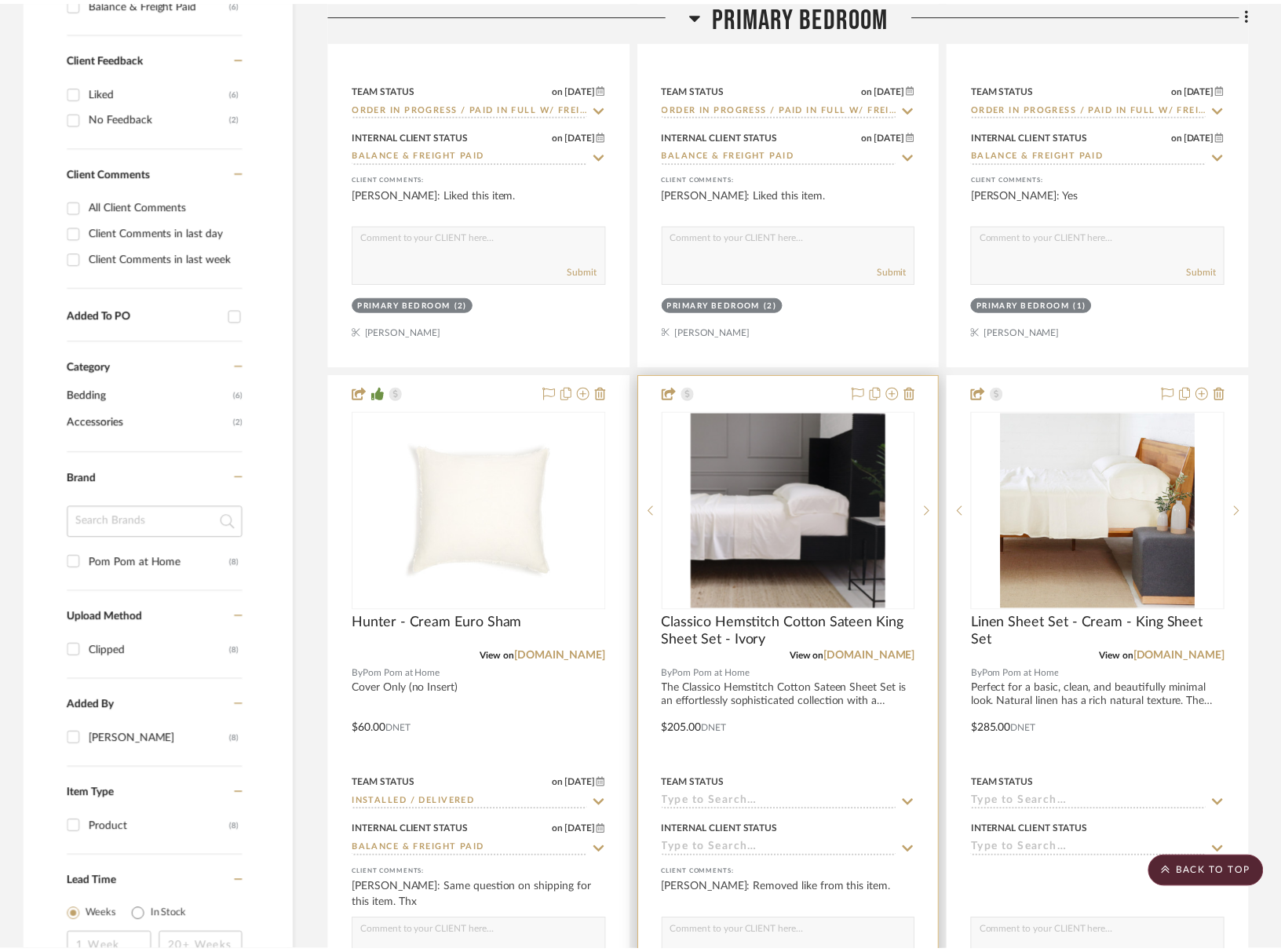
scroll to position [865, 0]
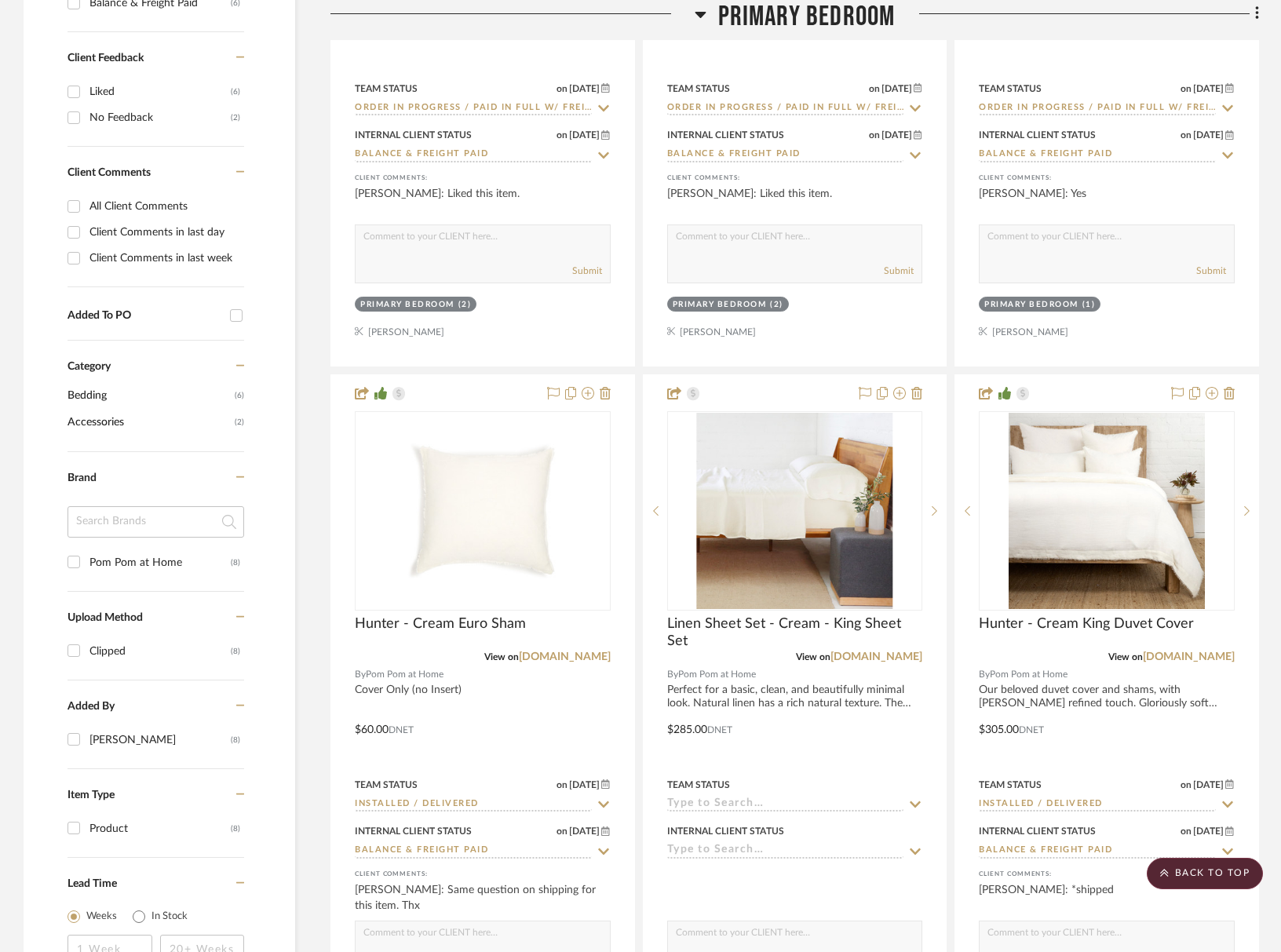
click at [920, 394] on icon at bounding box center [917, 394] width 11 height 13
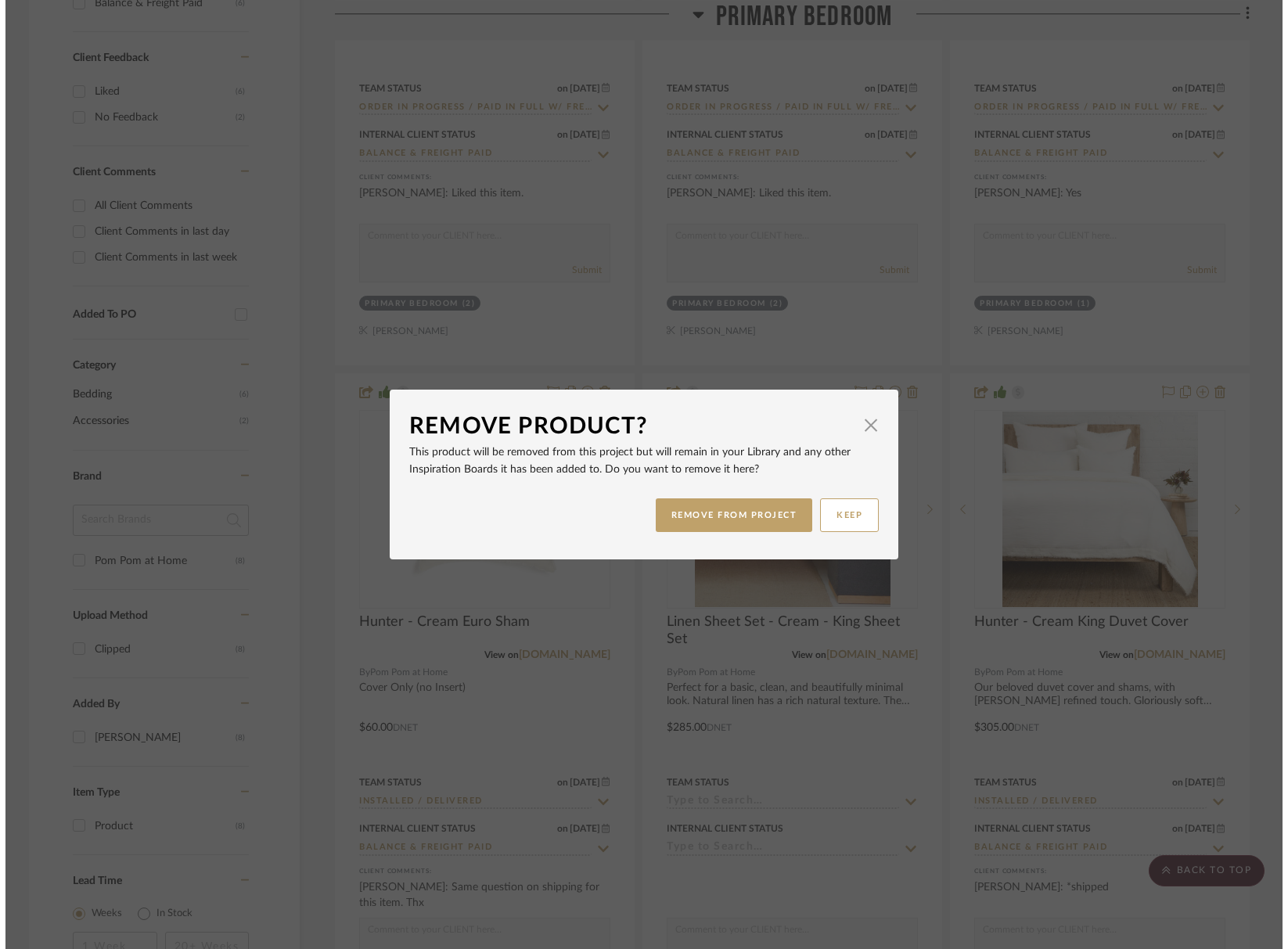
scroll to position [0, 0]
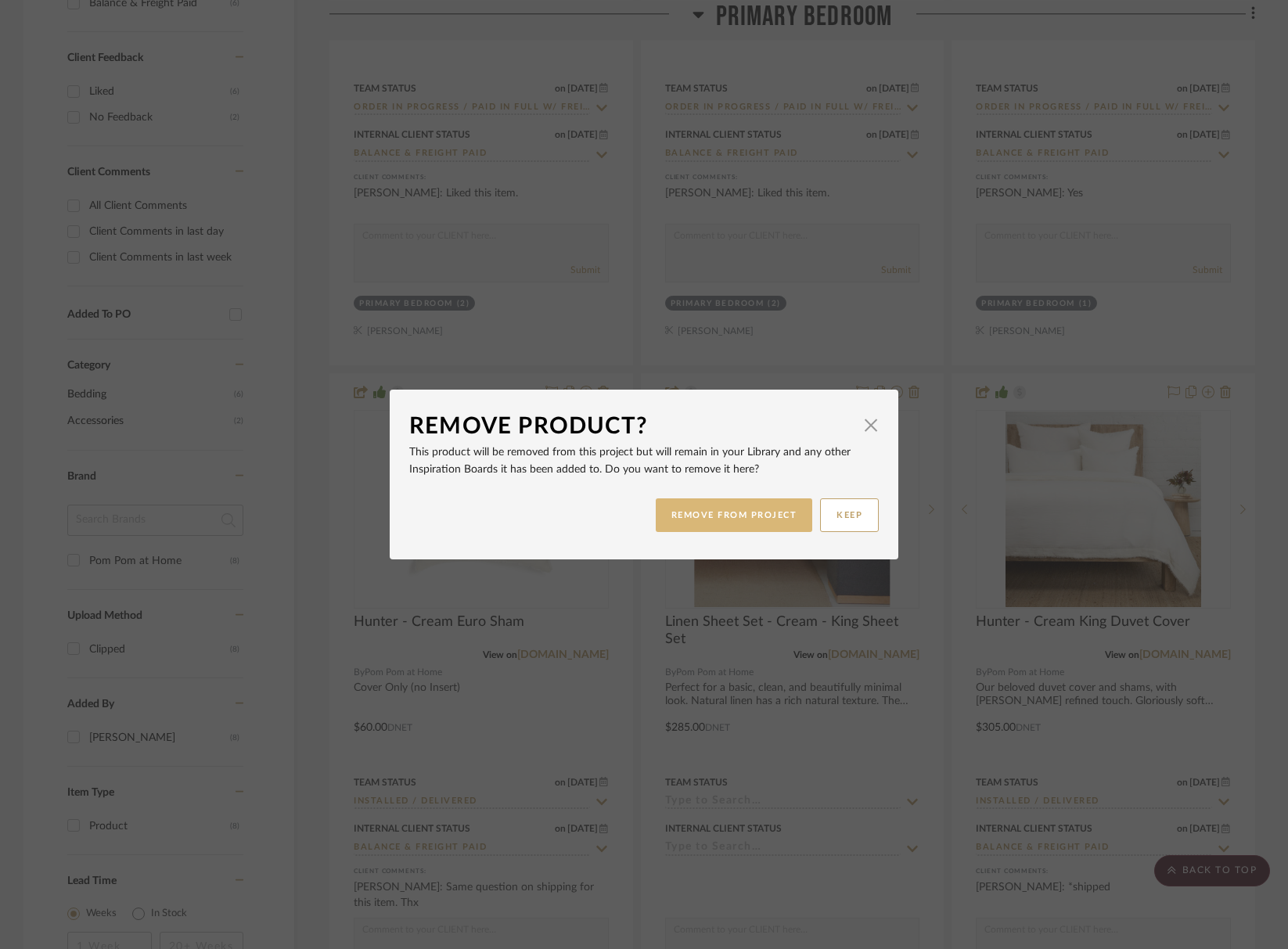
click at [753, 523] on button "REMOVE FROM PROJECT" at bounding box center [734, 516] width 157 height 34
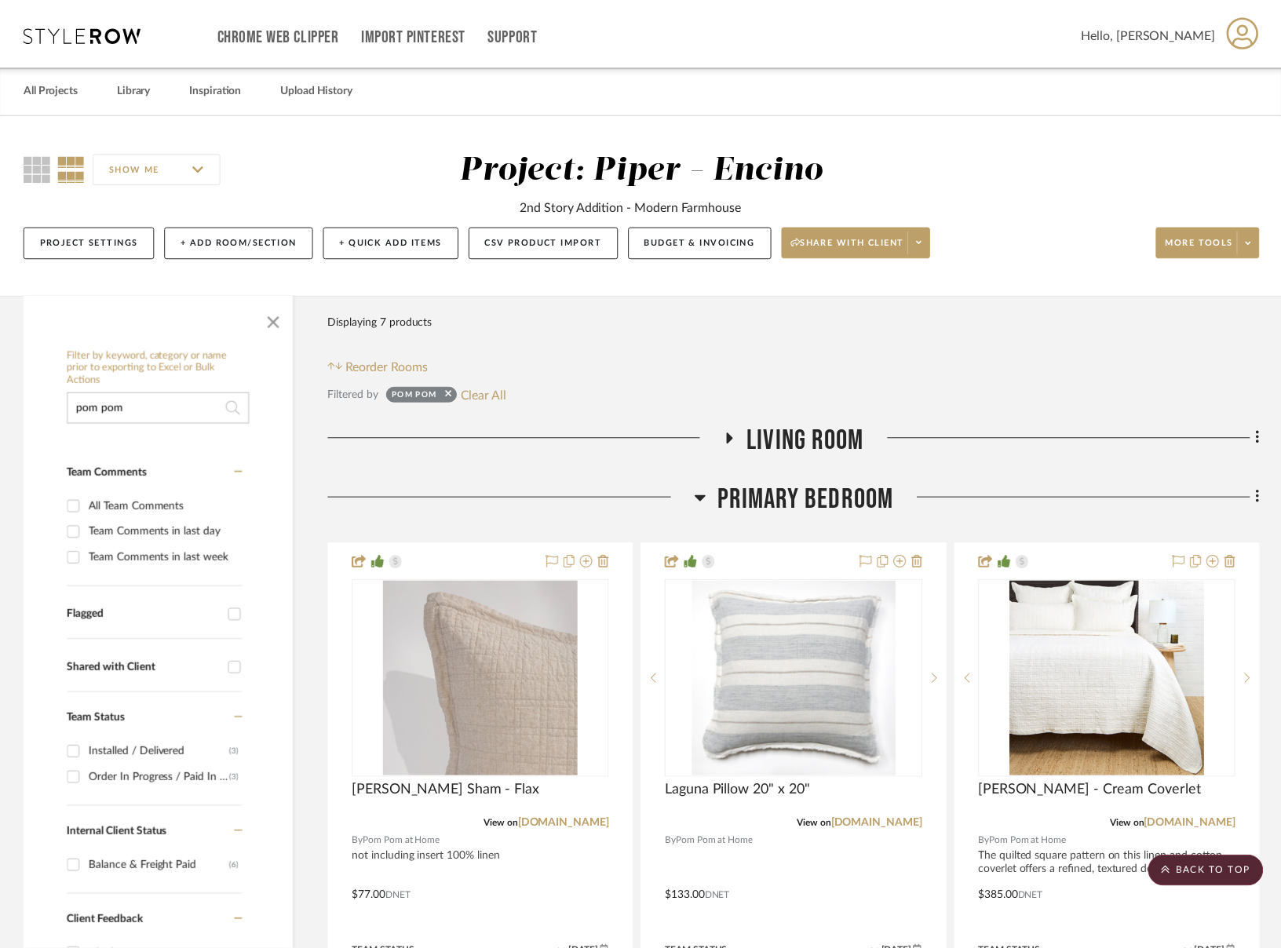
scroll to position [865, 0]
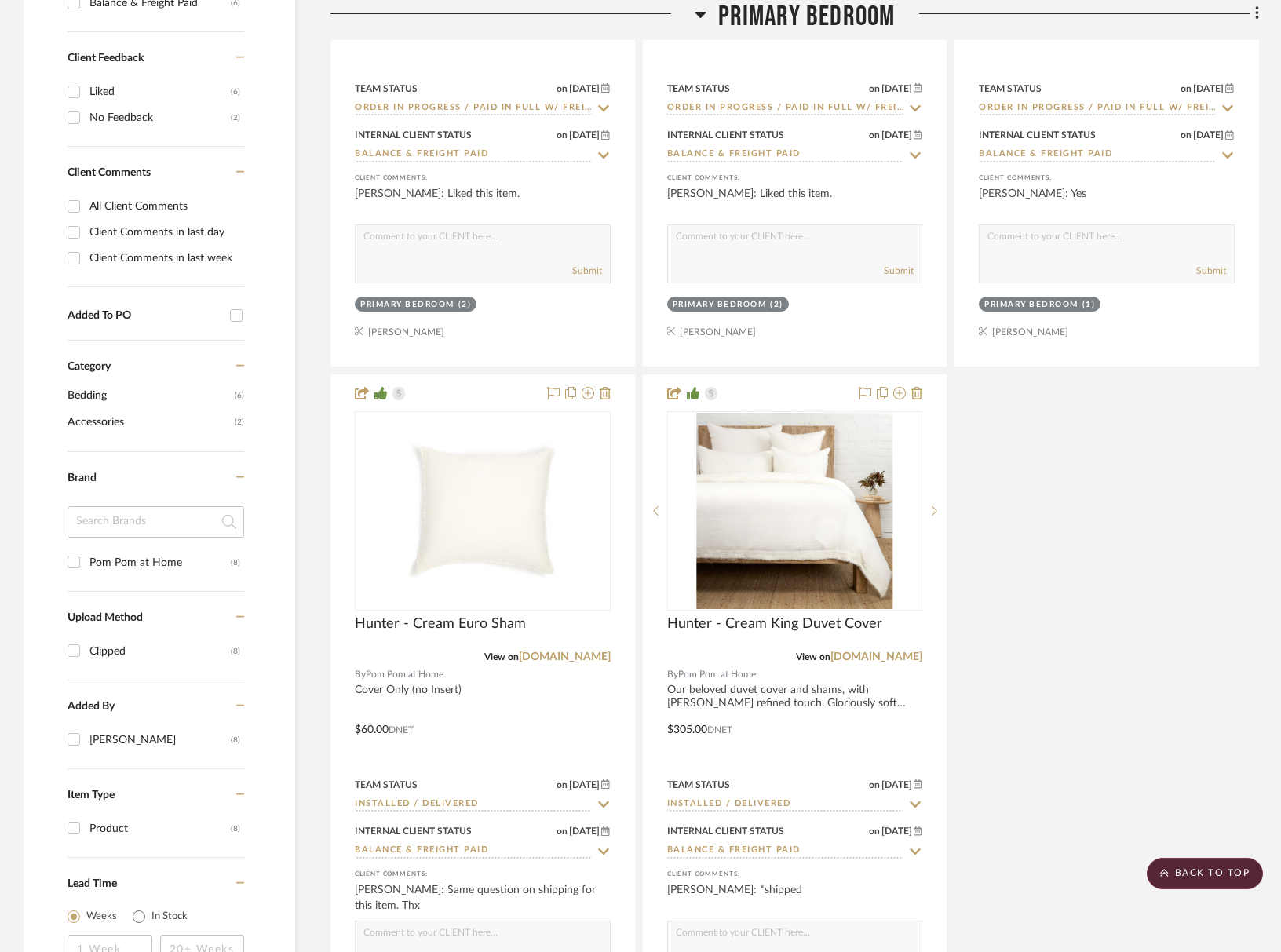
click at [1086, 709] on div "Owen King Sham - Flax View on wholesale.pompomathome.com By Pom Pom at Home not…" at bounding box center [795, 370] width 929 height 1385
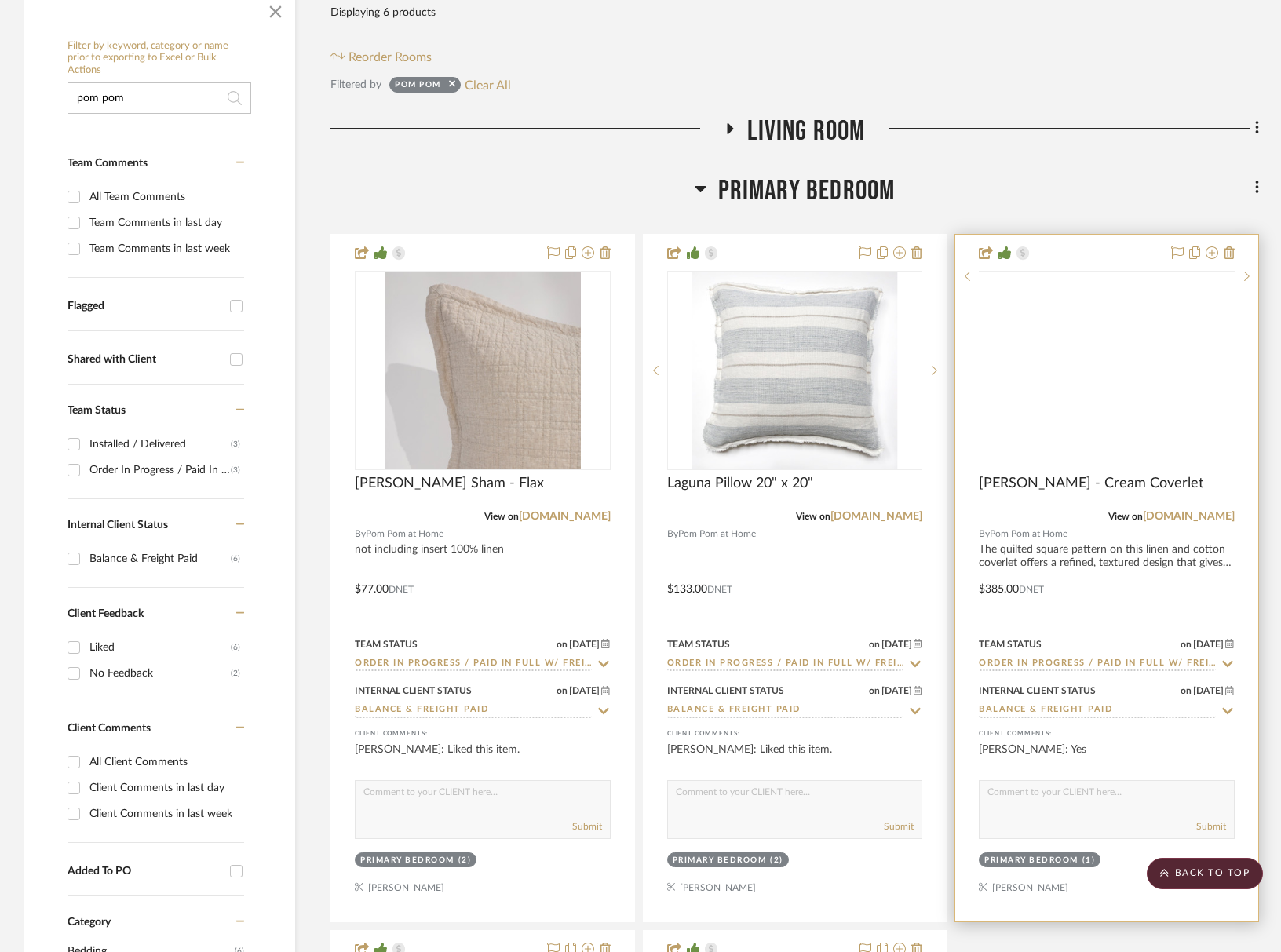
scroll to position [48, 0]
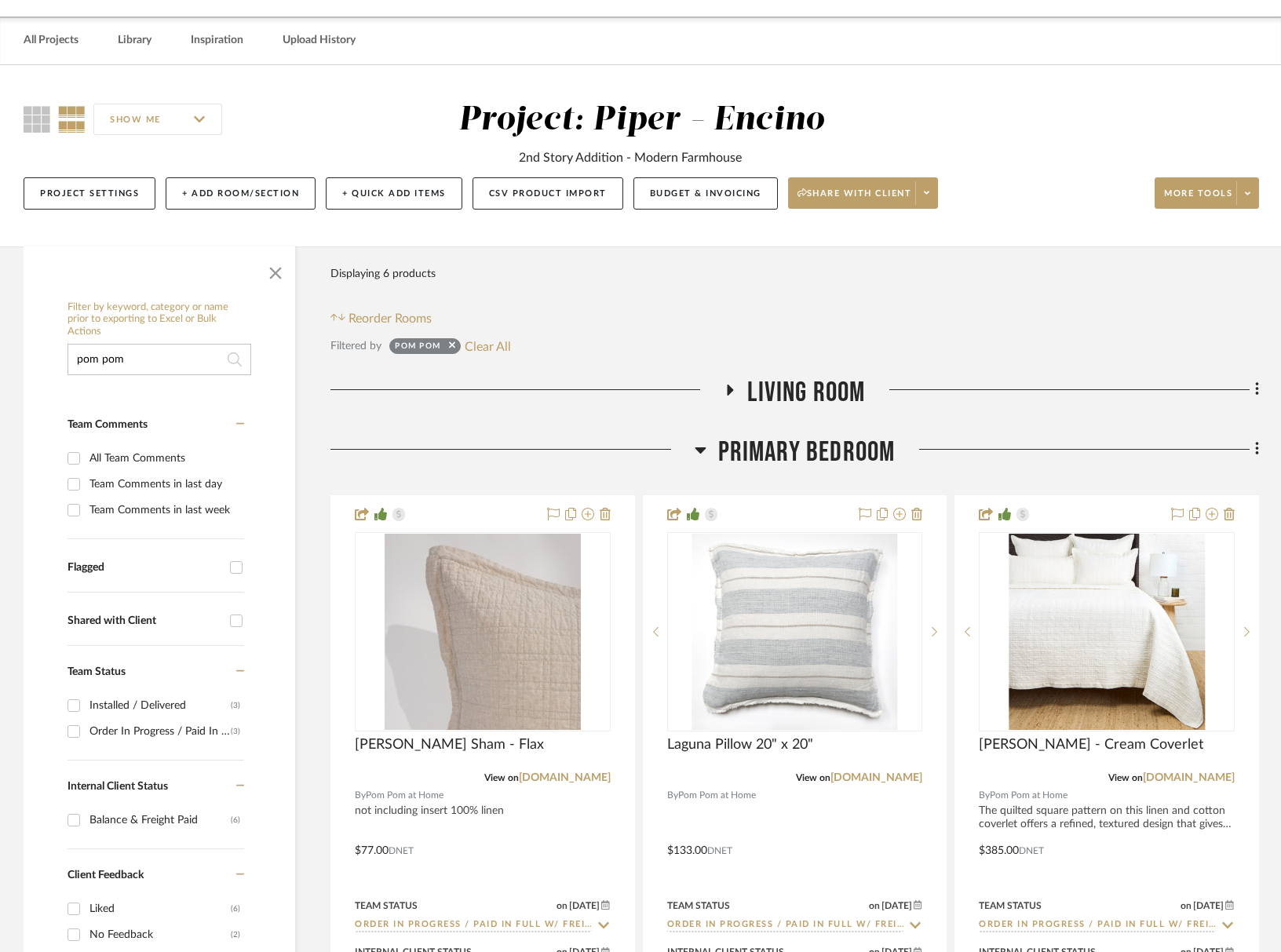
click at [829, 443] on span "Primary Bedroom" at bounding box center [807, 453] width 177 height 34
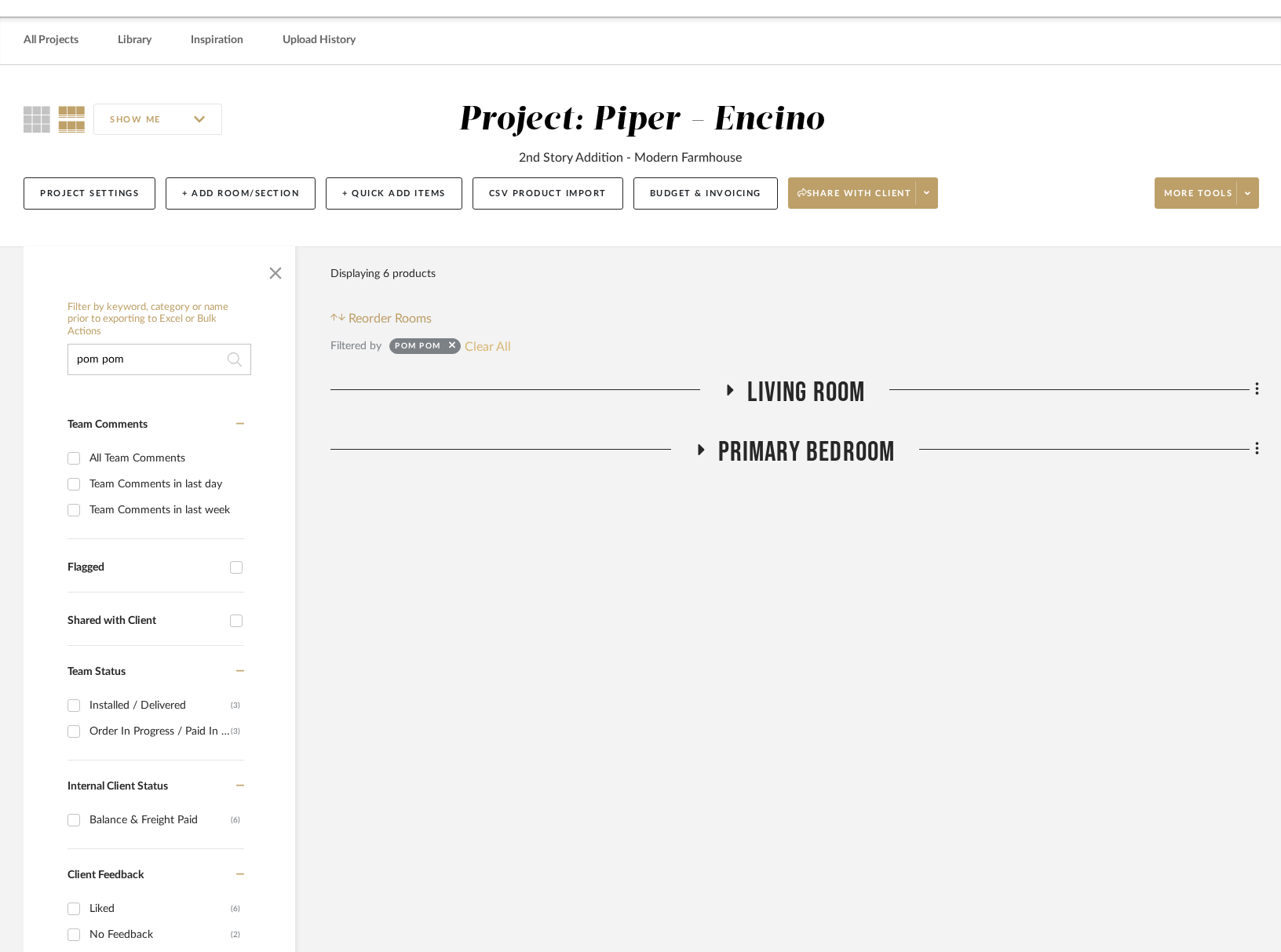
drag, startPoint x: 520, startPoint y: 346, endPoint x: 482, endPoint y: 345, distance: 38.0
click at [520, 346] on div "Filtered by pom pom Clear All" at bounding box center [795, 346] width 929 height 21
click at [482, 345] on button "Clear All" at bounding box center [488, 346] width 47 height 21
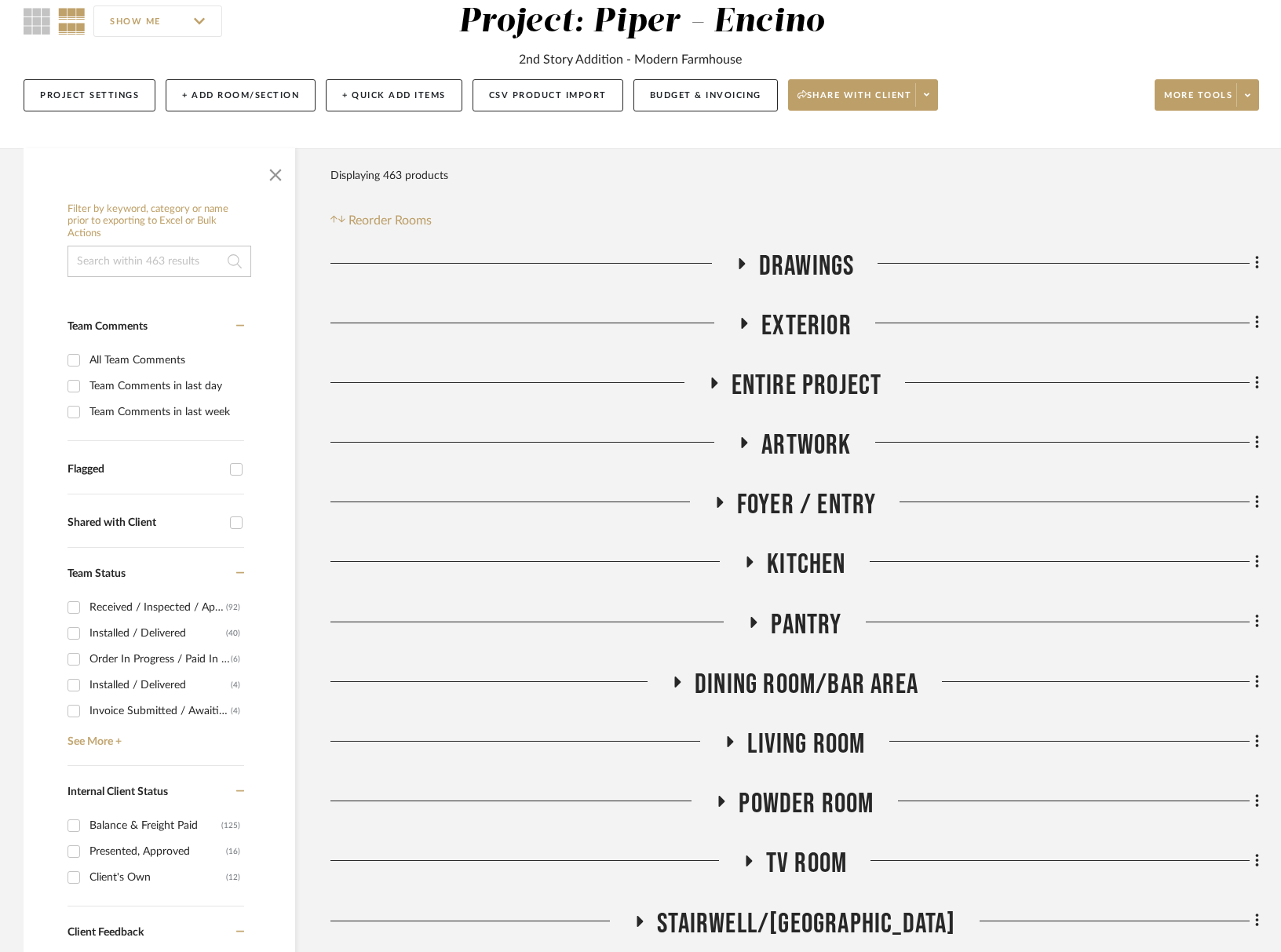
scroll to position [168, 0]
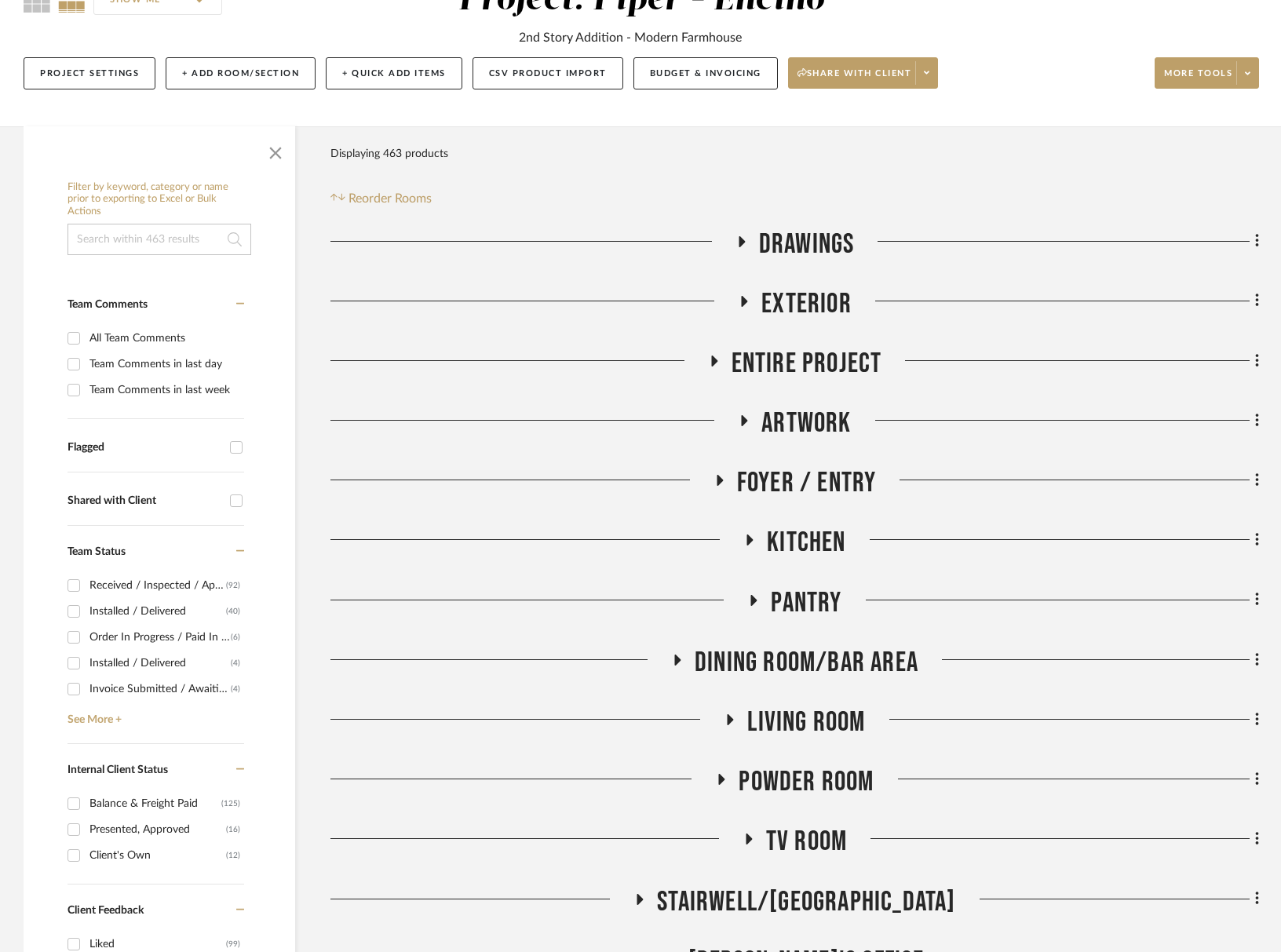
click at [119, 692] on div "Invoice Submitted / Awaiting Client Payment" at bounding box center [160, 689] width 142 height 25
click at [86, 692] on input "Invoice Submitted / Awaiting Client Payment (4)" at bounding box center [74, 689] width 25 height 25
checkbox input "true"
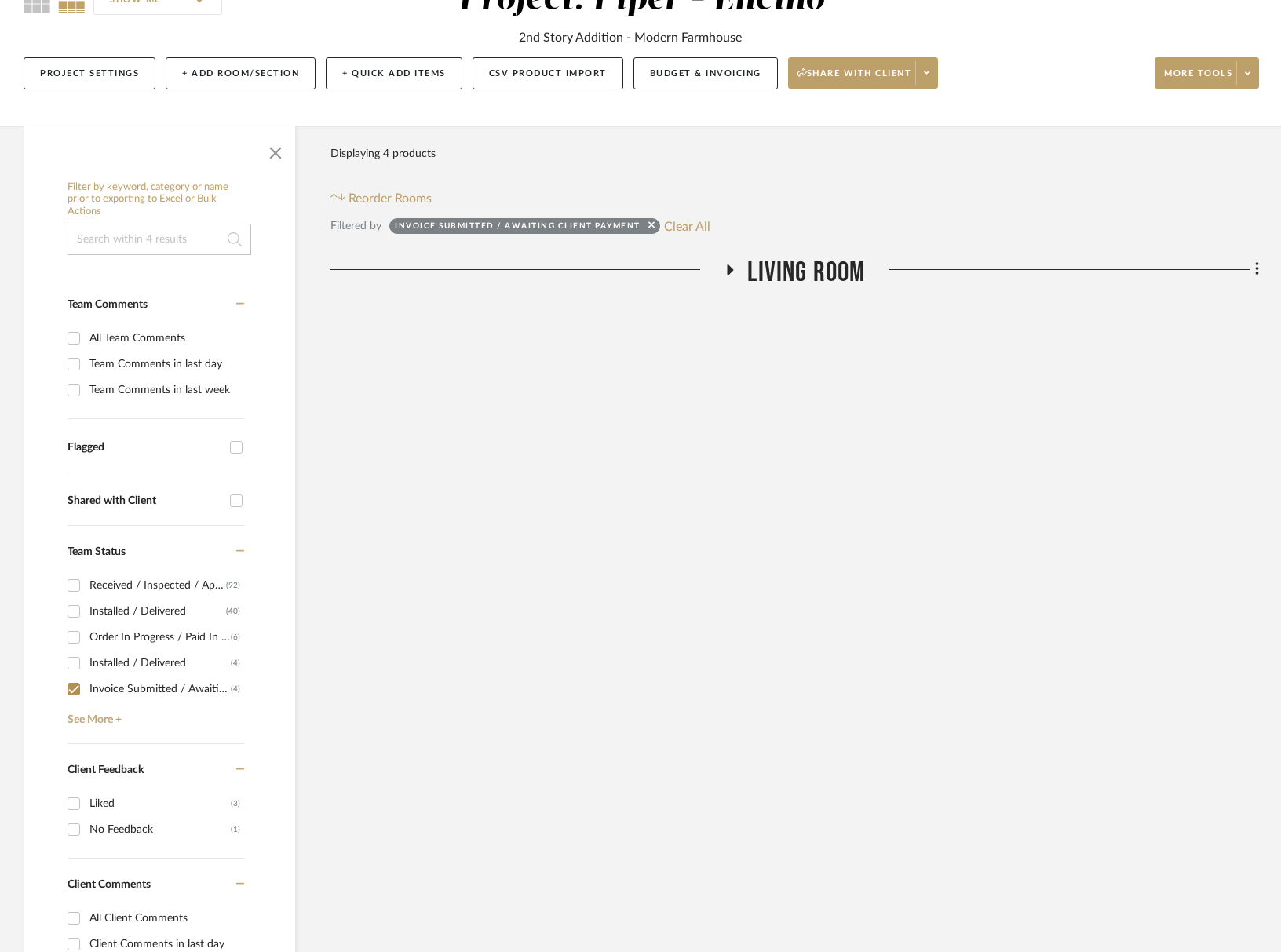
click at [776, 258] on span "Living Room" at bounding box center [806, 273] width 117 height 34
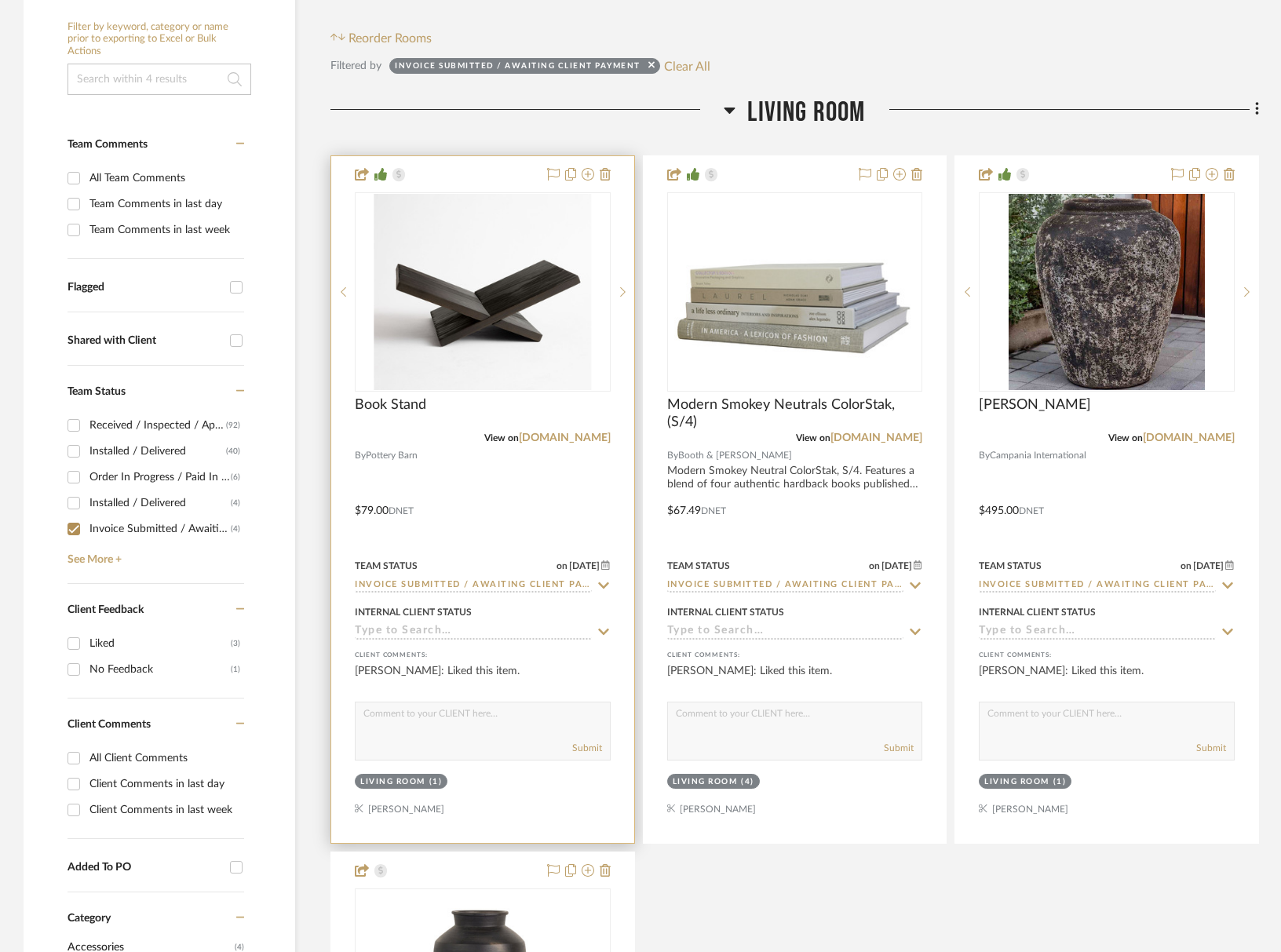
scroll to position [362, 0]
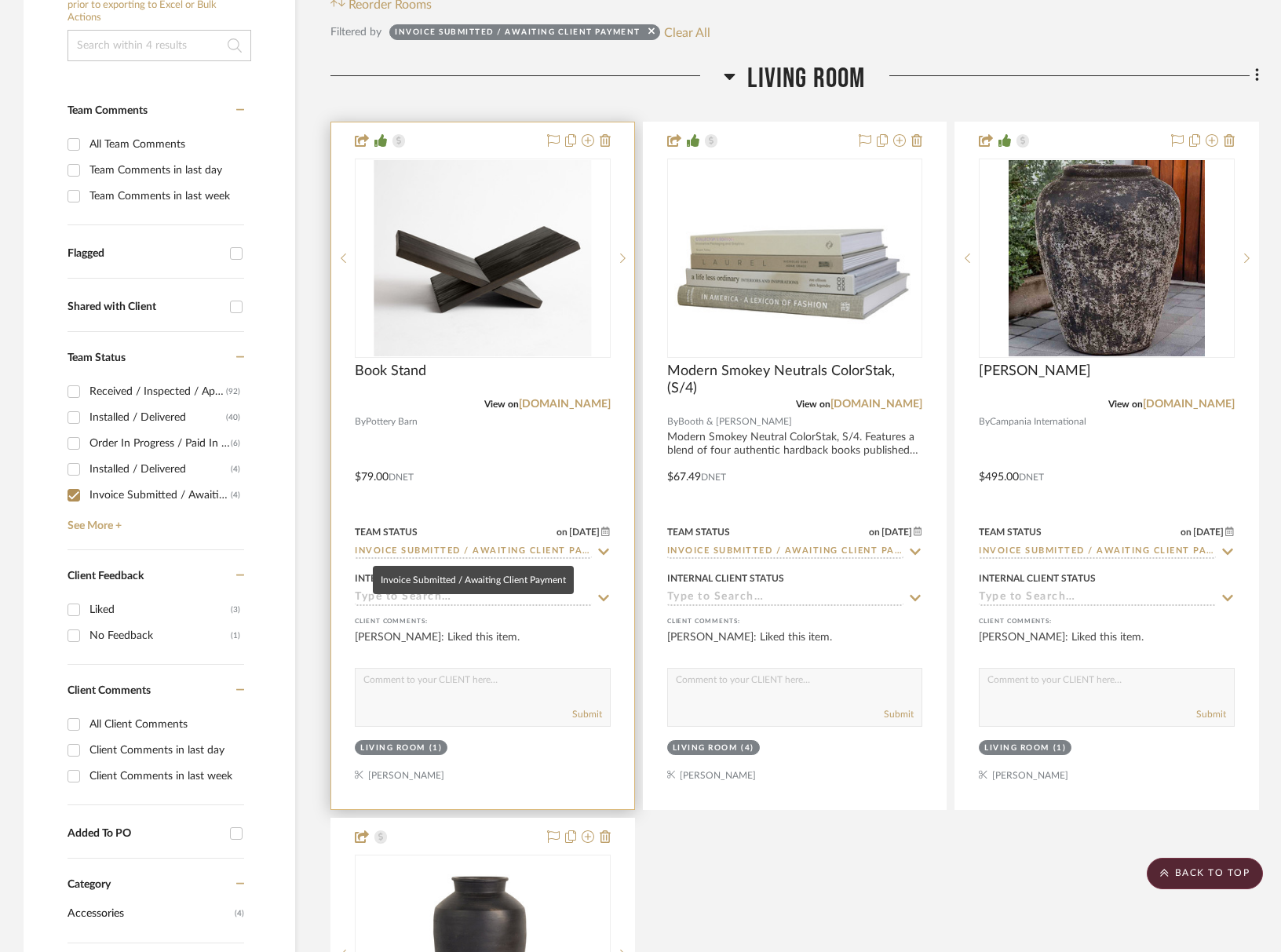
drag, startPoint x: 567, startPoint y: 550, endPoint x: 603, endPoint y: 547, distance: 36.1
click at [567, 550] on input "Invoice Submitted / Awaiting Client Payment" at bounding box center [473, 552] width 237 height 15
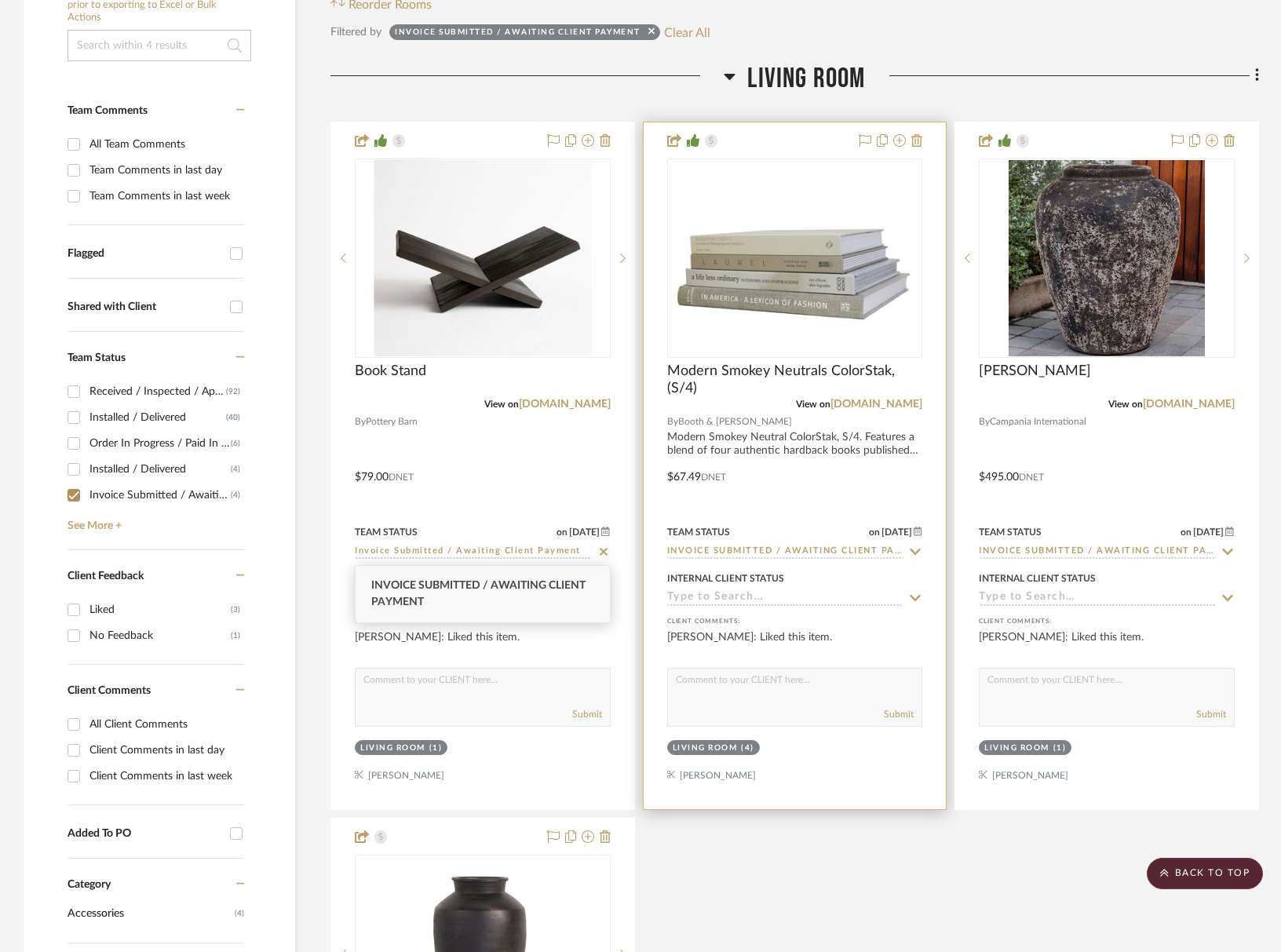
drag, startPoint x: 602, startPoint y: 549, endPoint x: 686, endPoint y: 554, distance: 84.1
click at [602, 549] on icon at bounding box center [604, 552] width 14 height 13
type input "[DATE]"
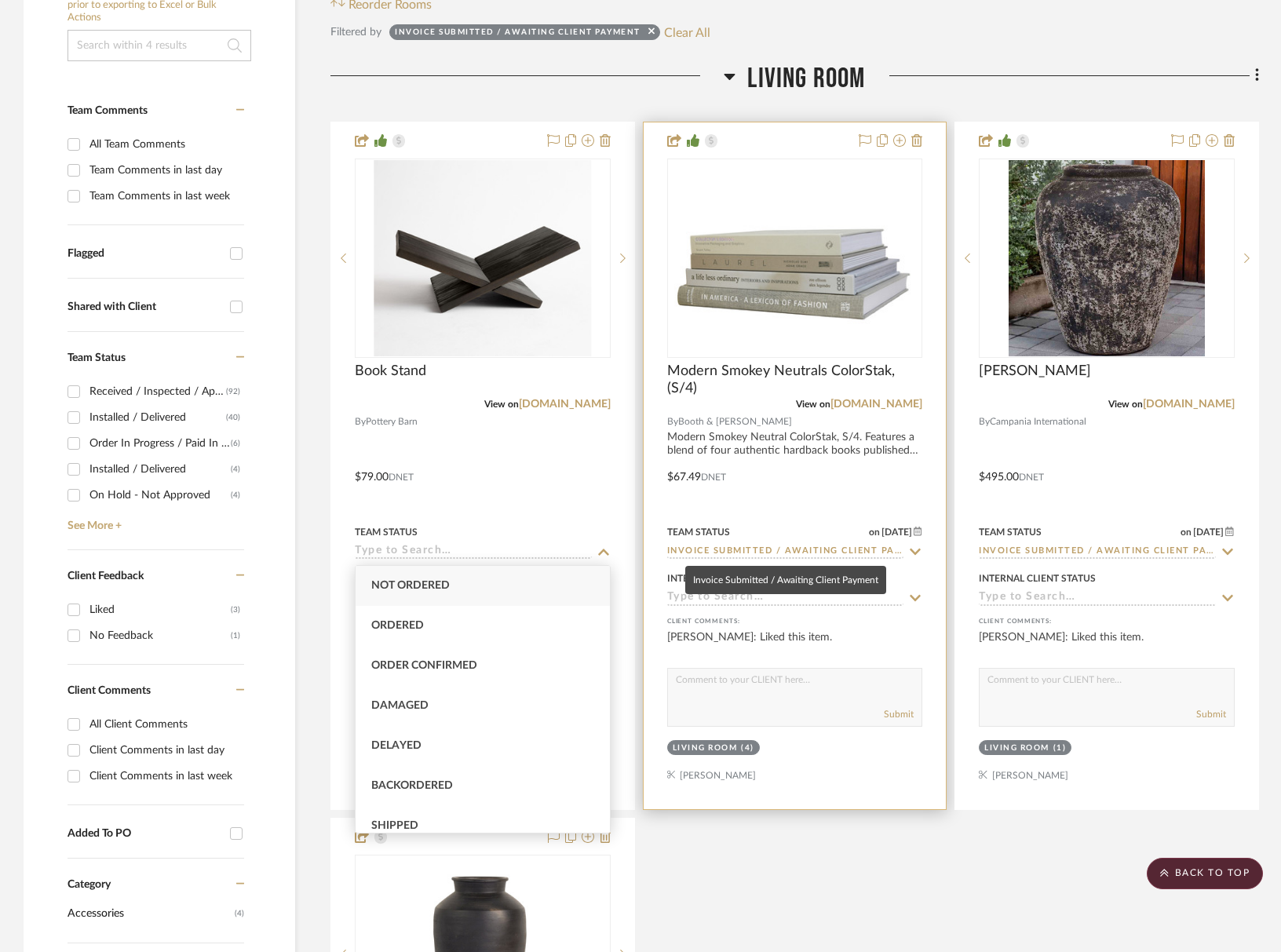
click at [705, 553] on input "Invoice Submitted / Awaiting Client Payment" at bounding box center [785, 552] width 237 height 15
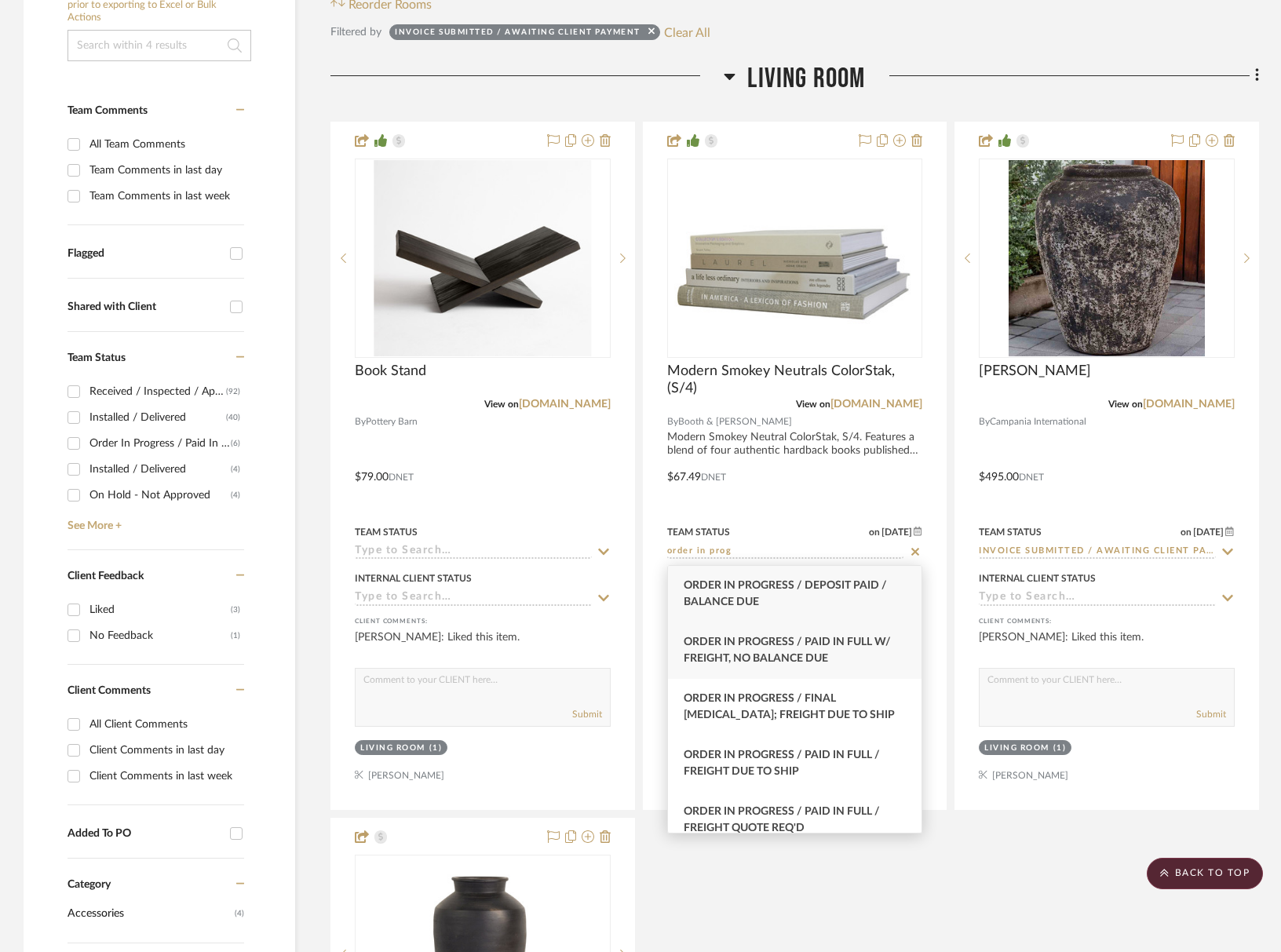
type input "order in prog"
click at [736, 642] on span "Order In Progress / Paid In Full w/ Freight, No Balance due" at bounding box center [787, 650] width 207 height 28
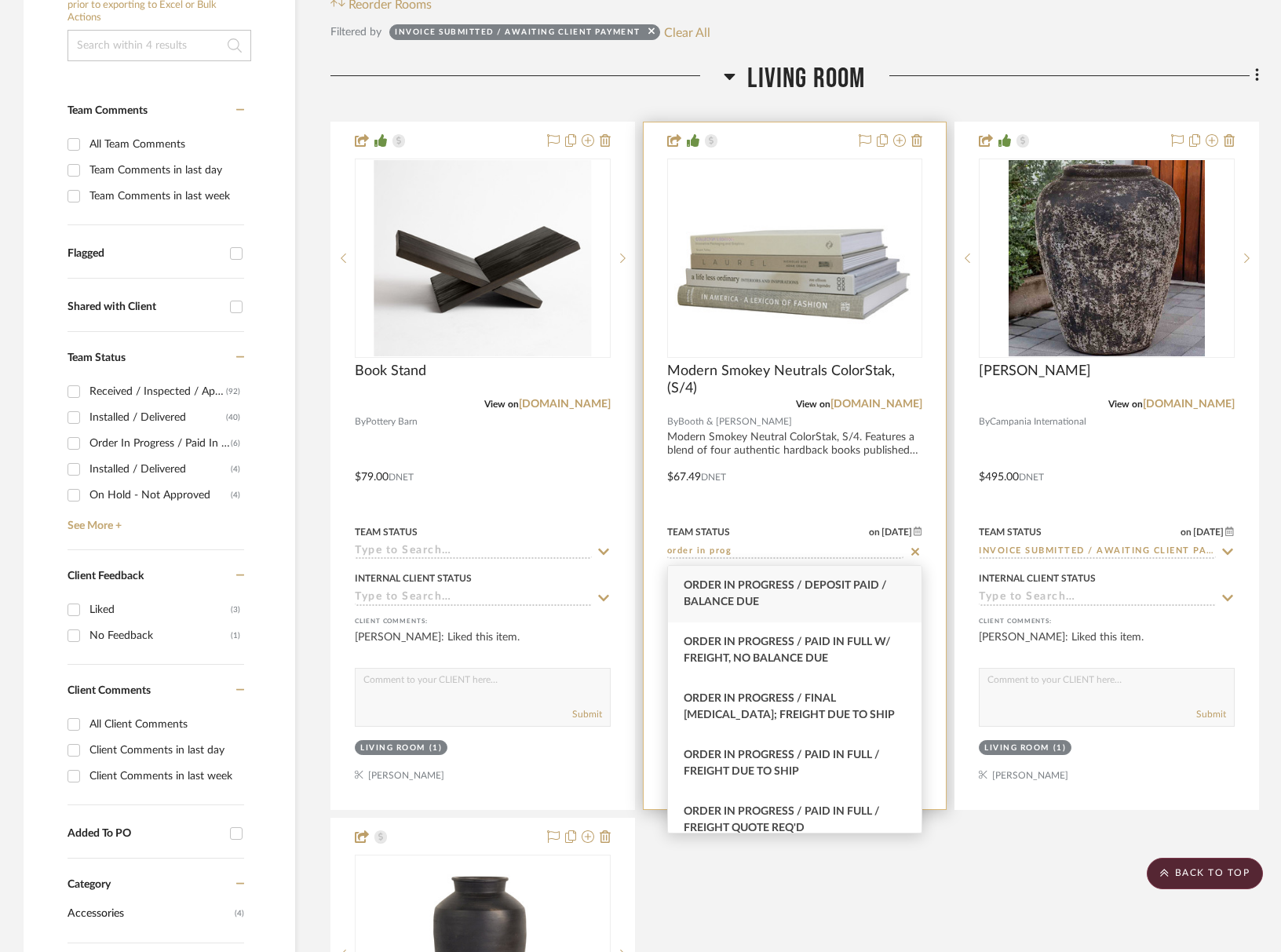
type input "[DATE]"
type input "Order In Progress / Paid In Full w/ Freight, No Balance due"
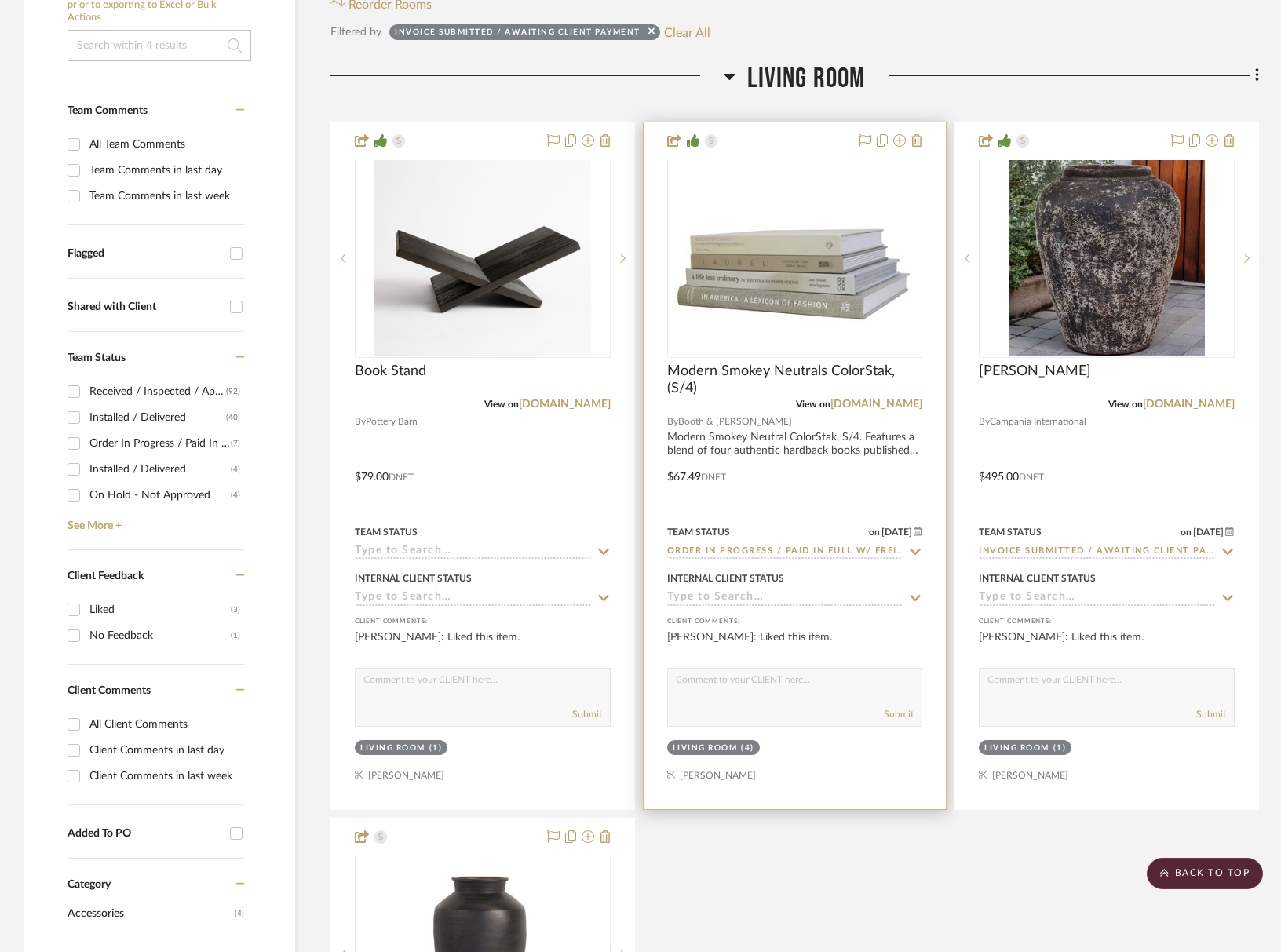
click at [709, 593] on input at bounding box center [785, 598] width 237 height 15
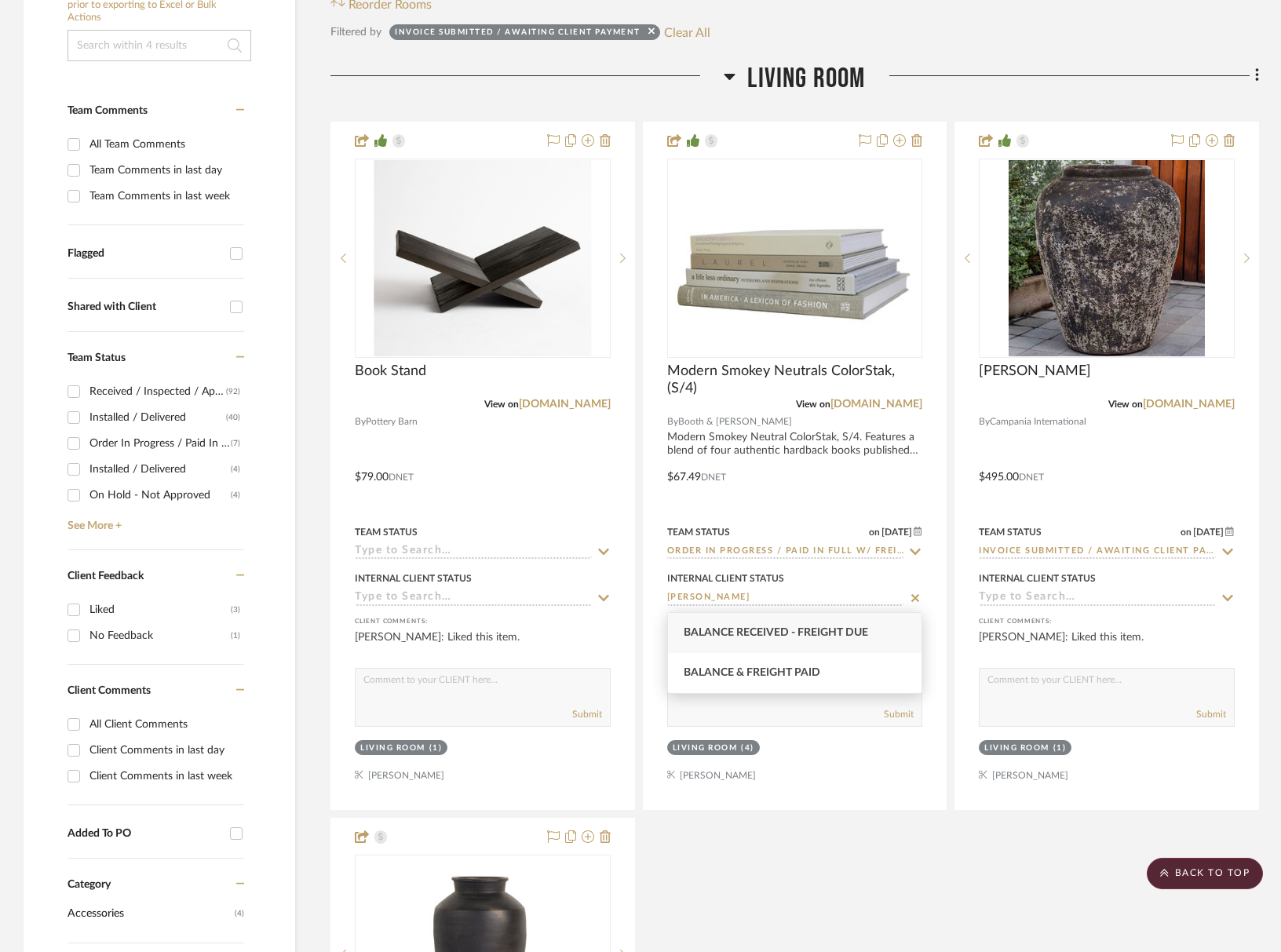
type input "balan"
click at [719, 636] on span "Balance Received - Freight Due" at bounding box center [776, 633] width 185 height 11
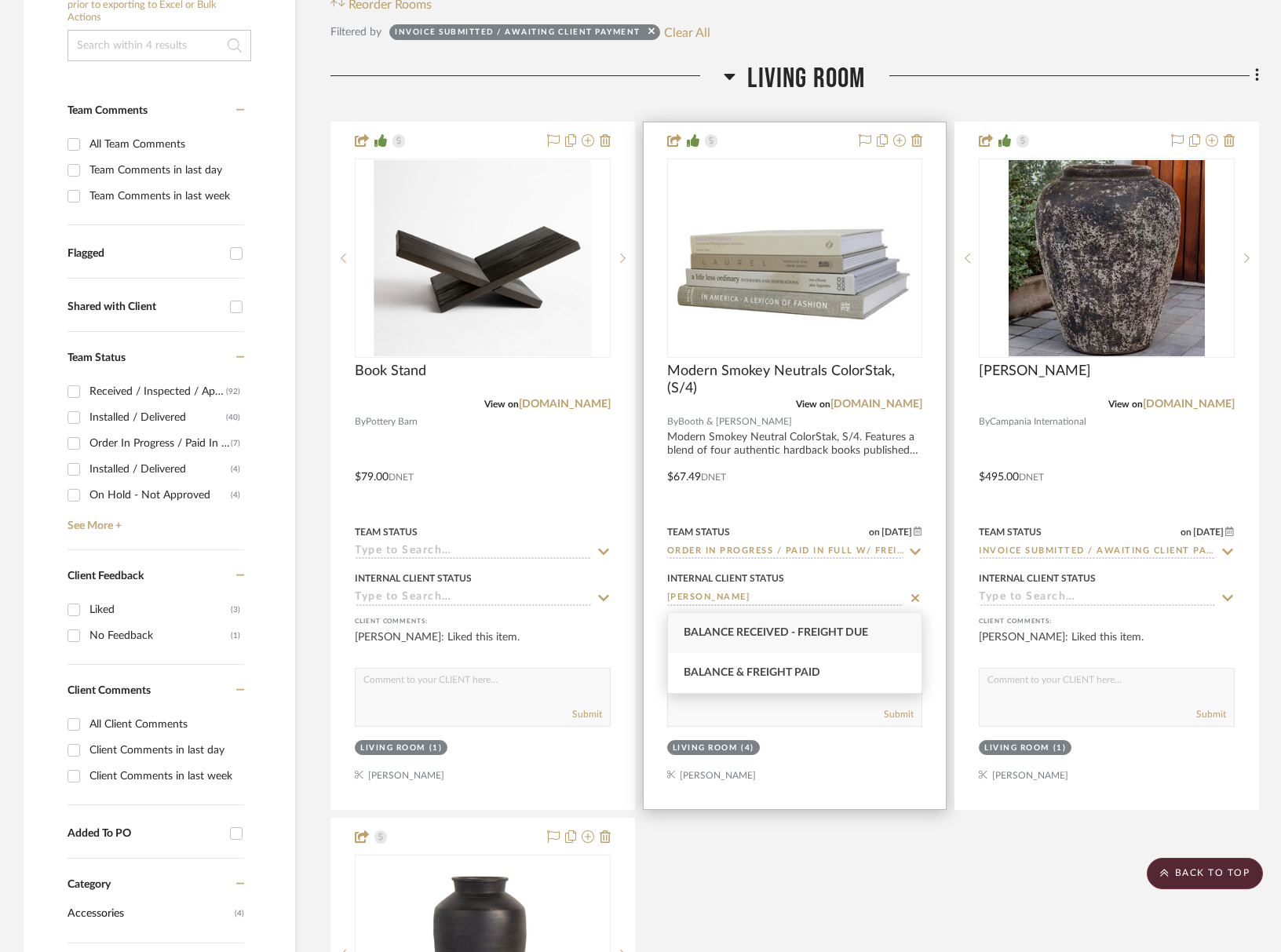
type input "[DATE]"
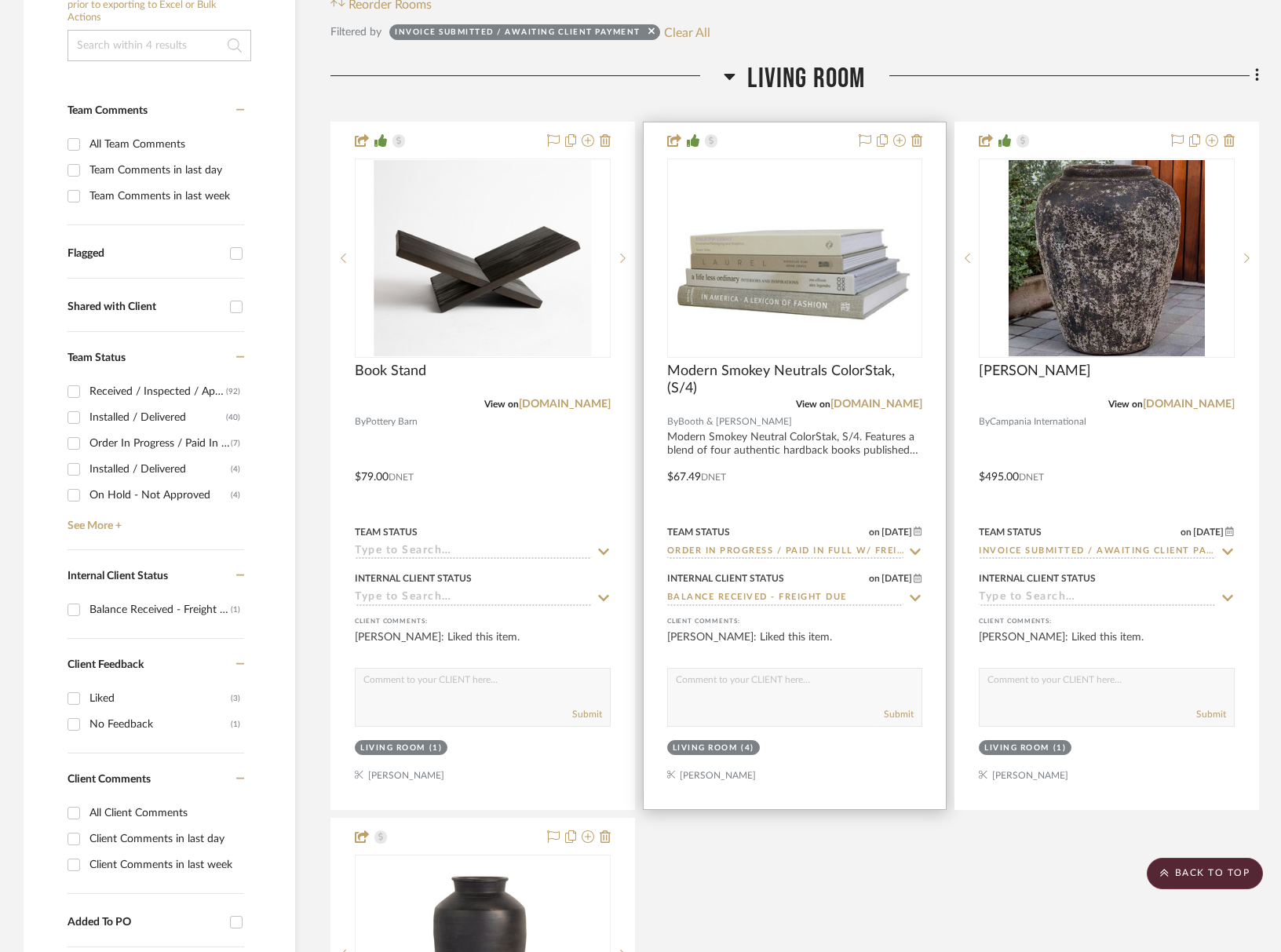
click at [740, 597] on input "Balance Received - Freight Due" at bounding box center [785, 598] width 237 height 15
click at [768, 673] on span "Balance & Freight Paid" at bounding box center [752, 672] width 136 height 11
type input "Balance & Freight Paid"
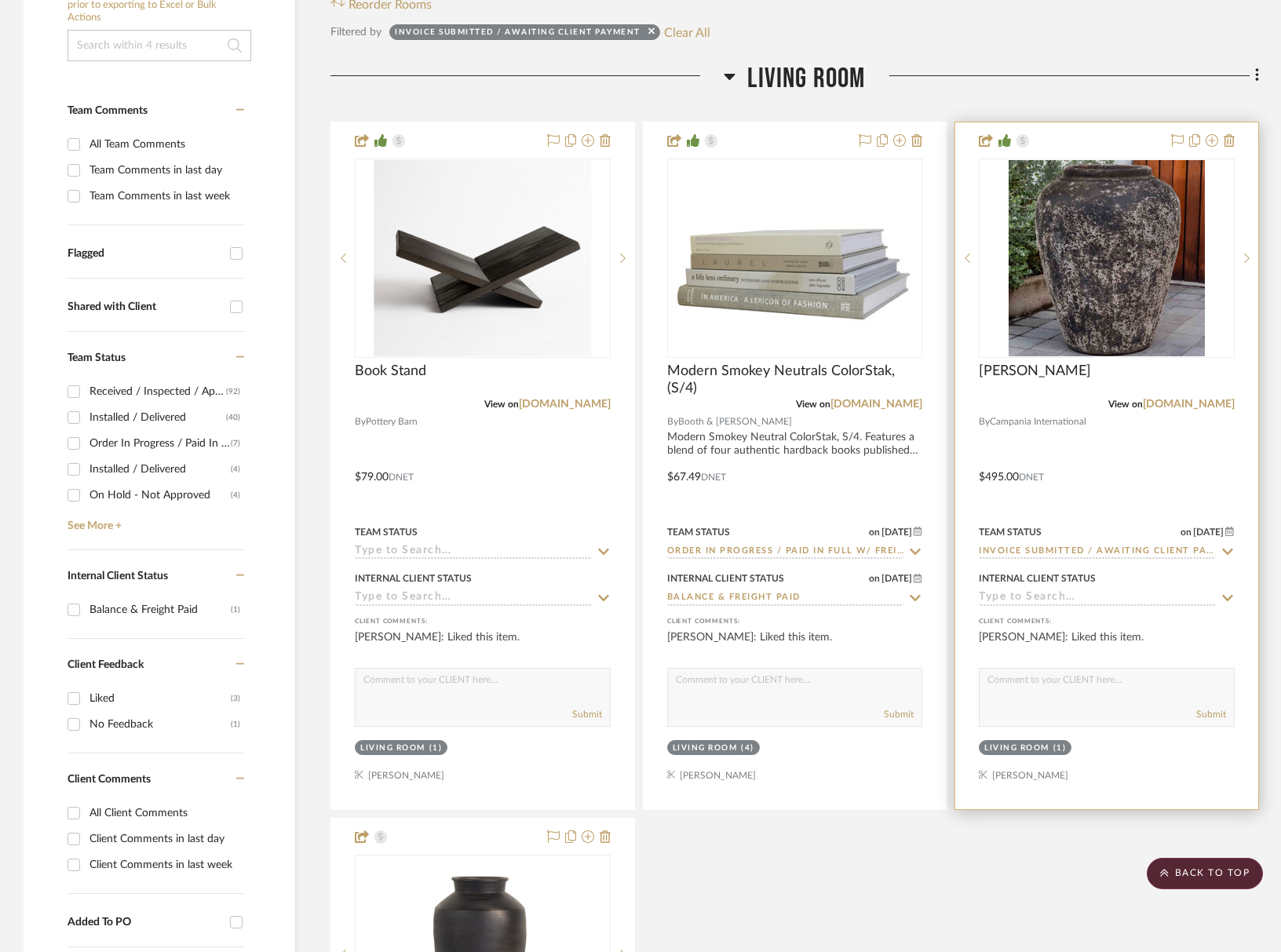
click at [1048, 542] on div "Team Status on 8/5/2025 8/5/2025 Invoice Submitted / Awaiting Client Payment" at bounding box center [1107, 541] width 256 height 38
click at [1052, 550] on input "Invoice Submitted / Awaiting Client Payment" at bounding box center [1097, 552] width 237 height 15
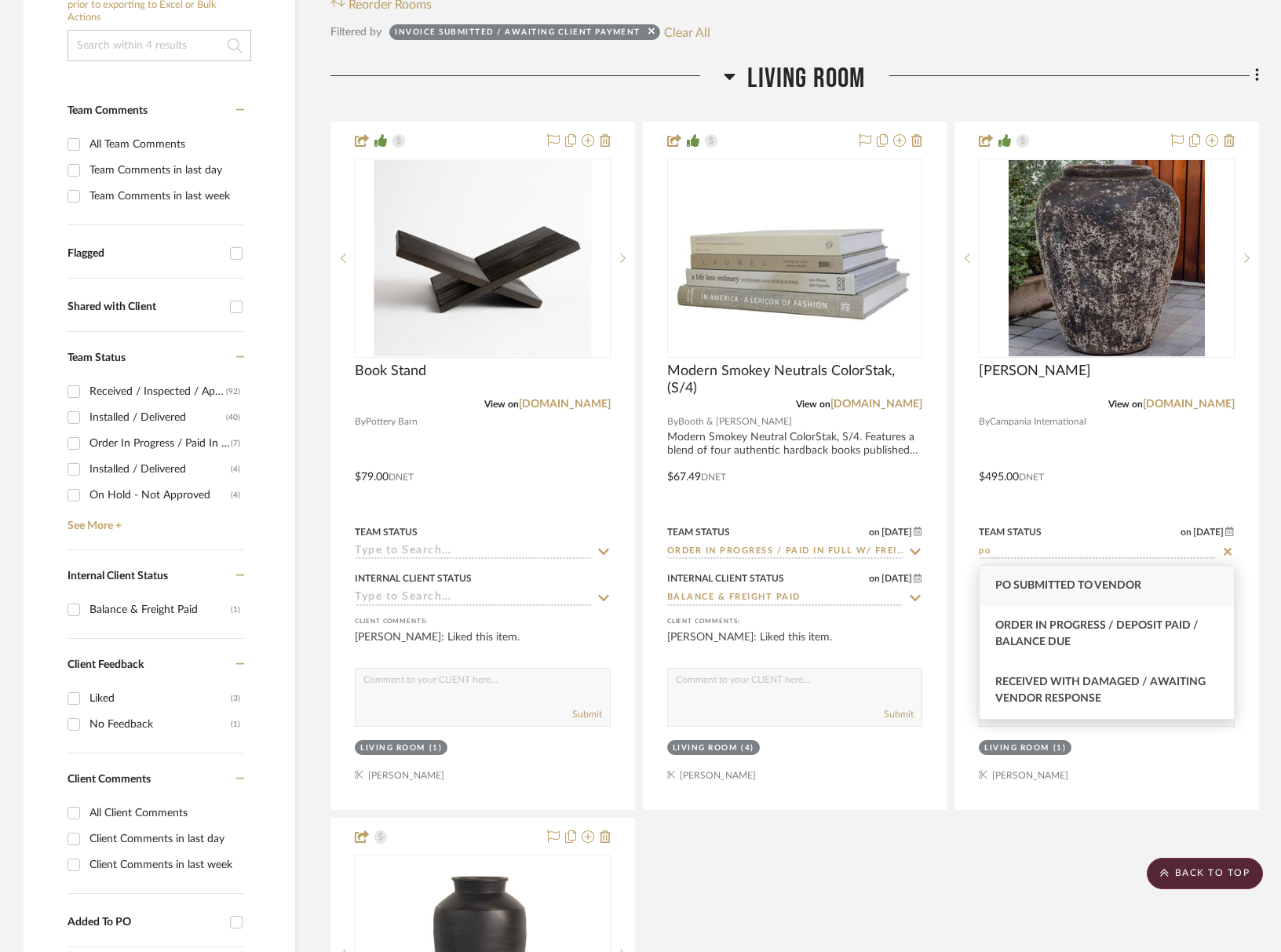
type input "po"
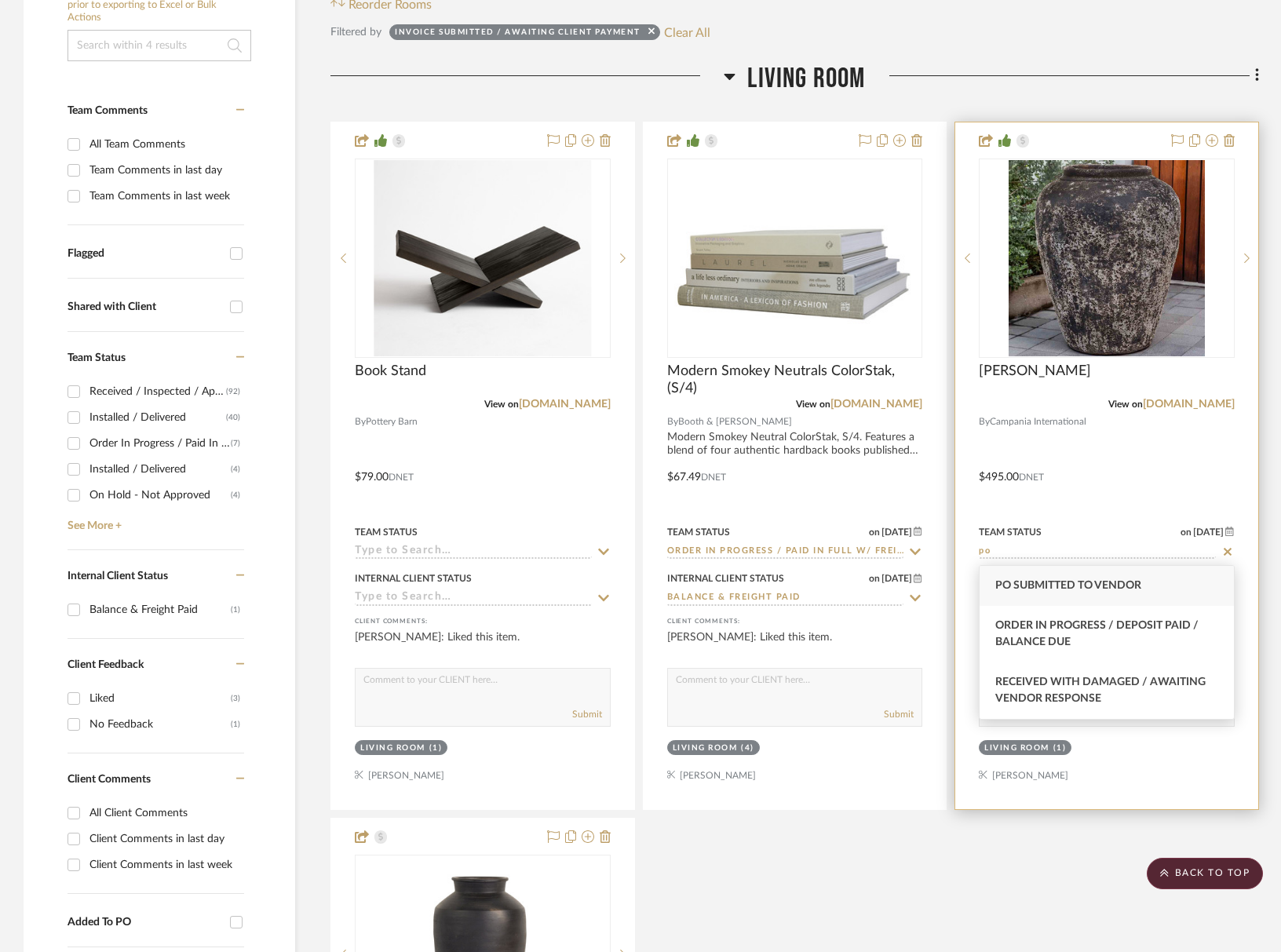
drag, startPoint x: 1038, startPoint y: 588, endPoint x: 1038, endPoint y: 608, distance: 20.0
click at [1038, 588] on span "PO Submitted to Vendor" at bounding box center [1069, 585] width 146 height 11
type input "[DATE]"
type input "PO Submitted to Vendor"
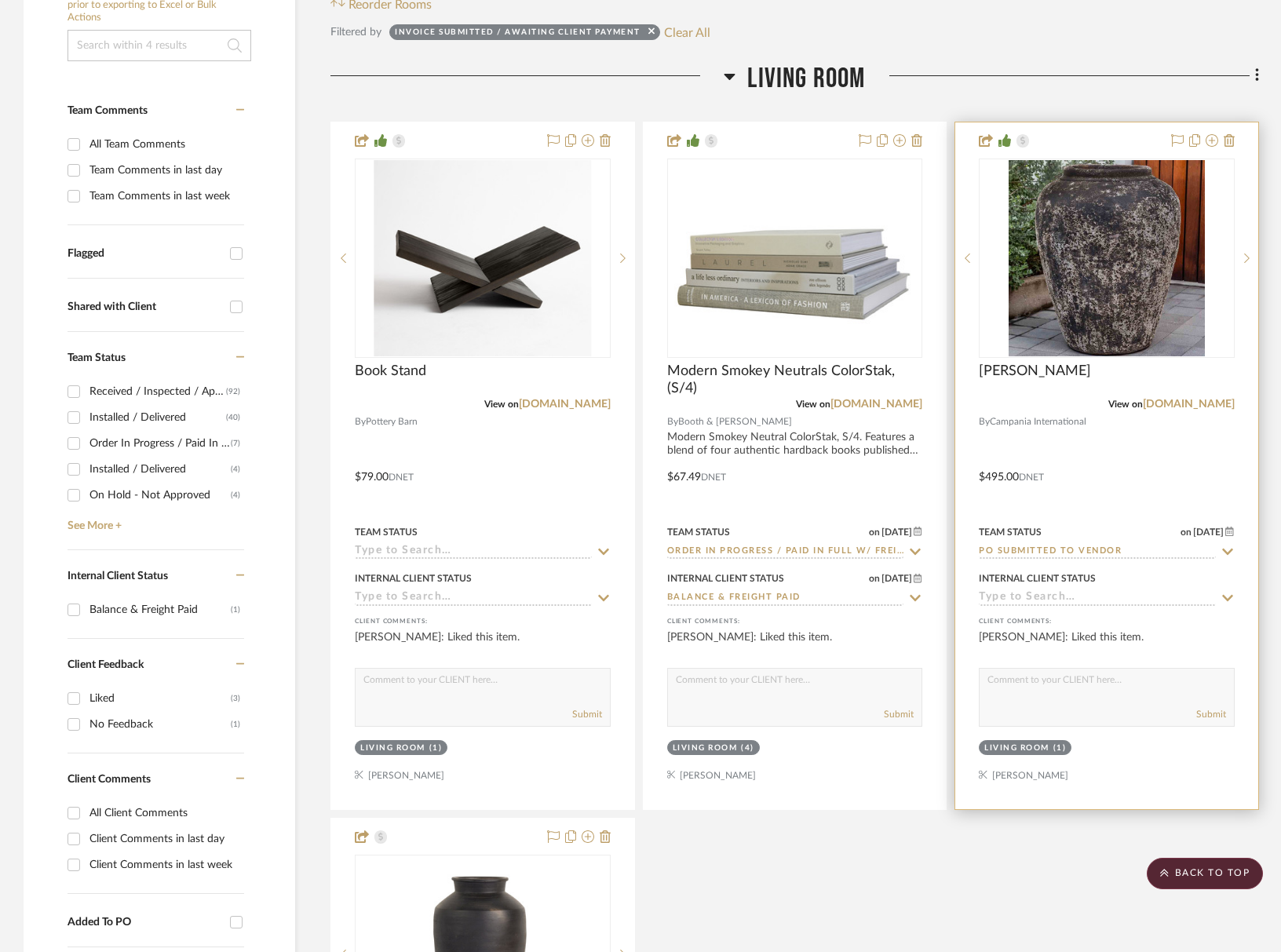
click at [1040, 602] on input at bounding box center [1097, 598] width 237 height 15
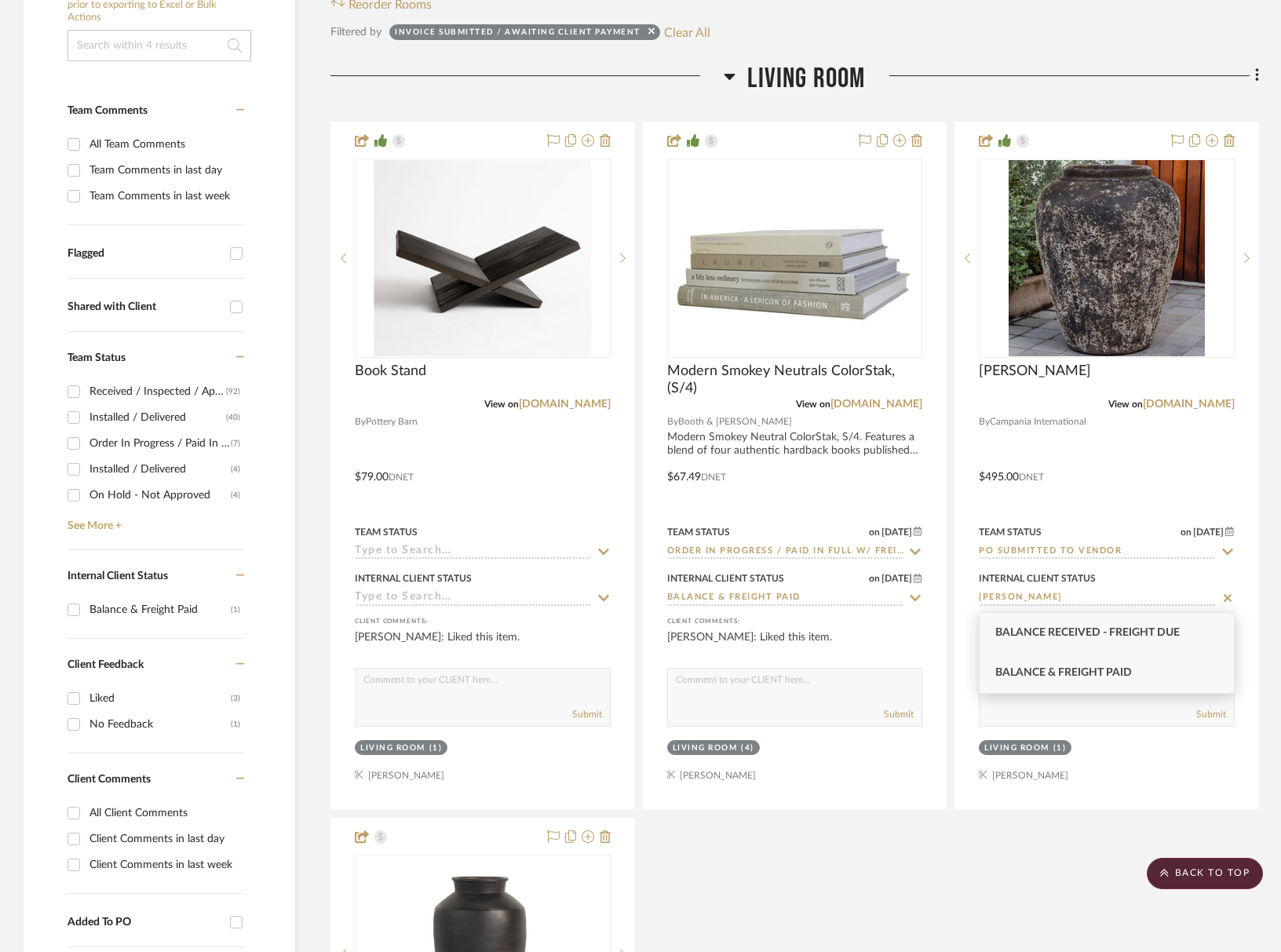
type input "balan"
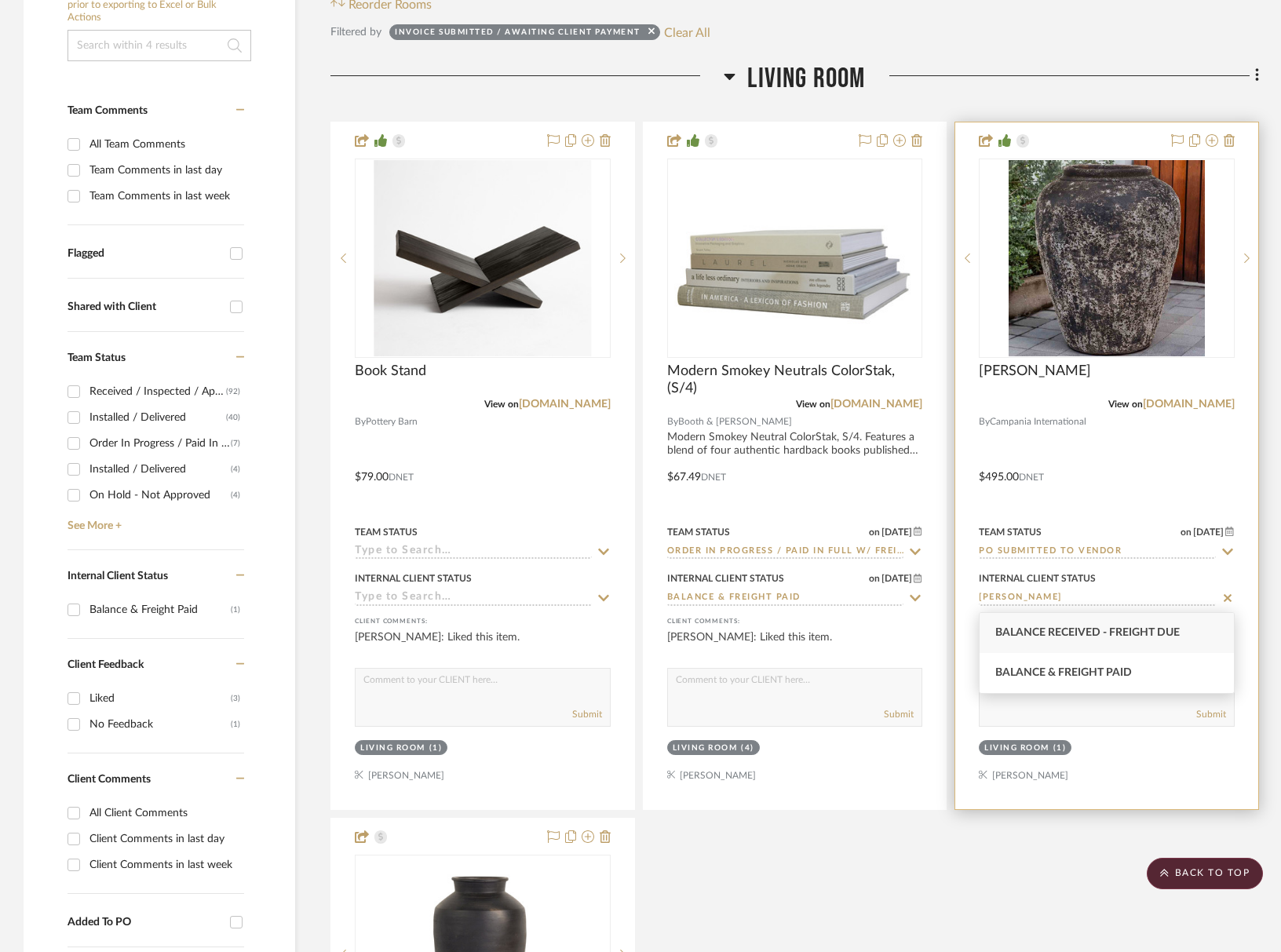
click at [1052, 669] on span "Balance & Freight Paid" at bounding box center [1064, 672] width 136 height 11
type input "[DATE]"
type input "Balance & Freight Paid"
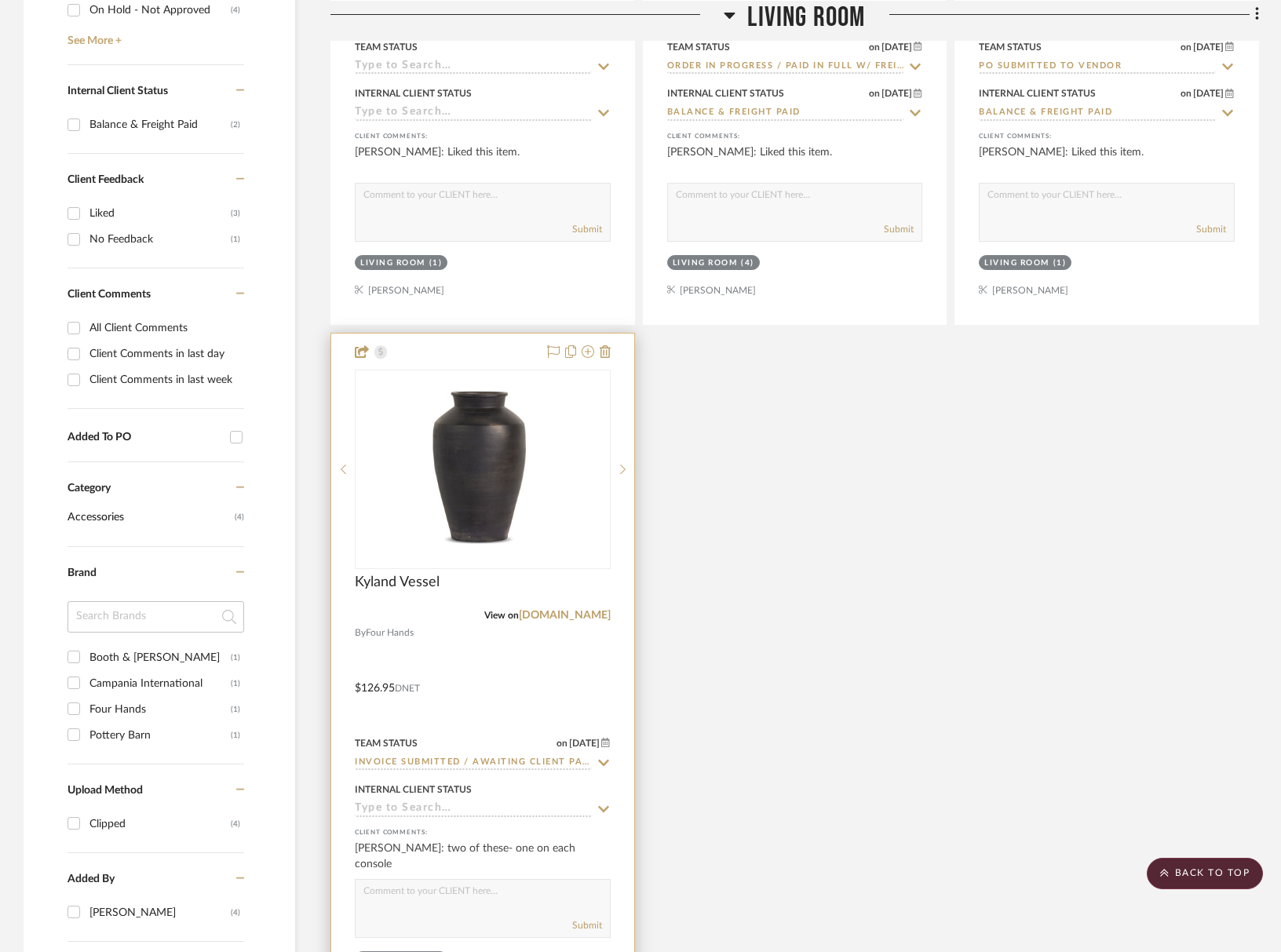
click at [419, 759] on input "Invoice Submitted / Awaiting Client Payment" at bounding box center [473, 763] width 237 height 15
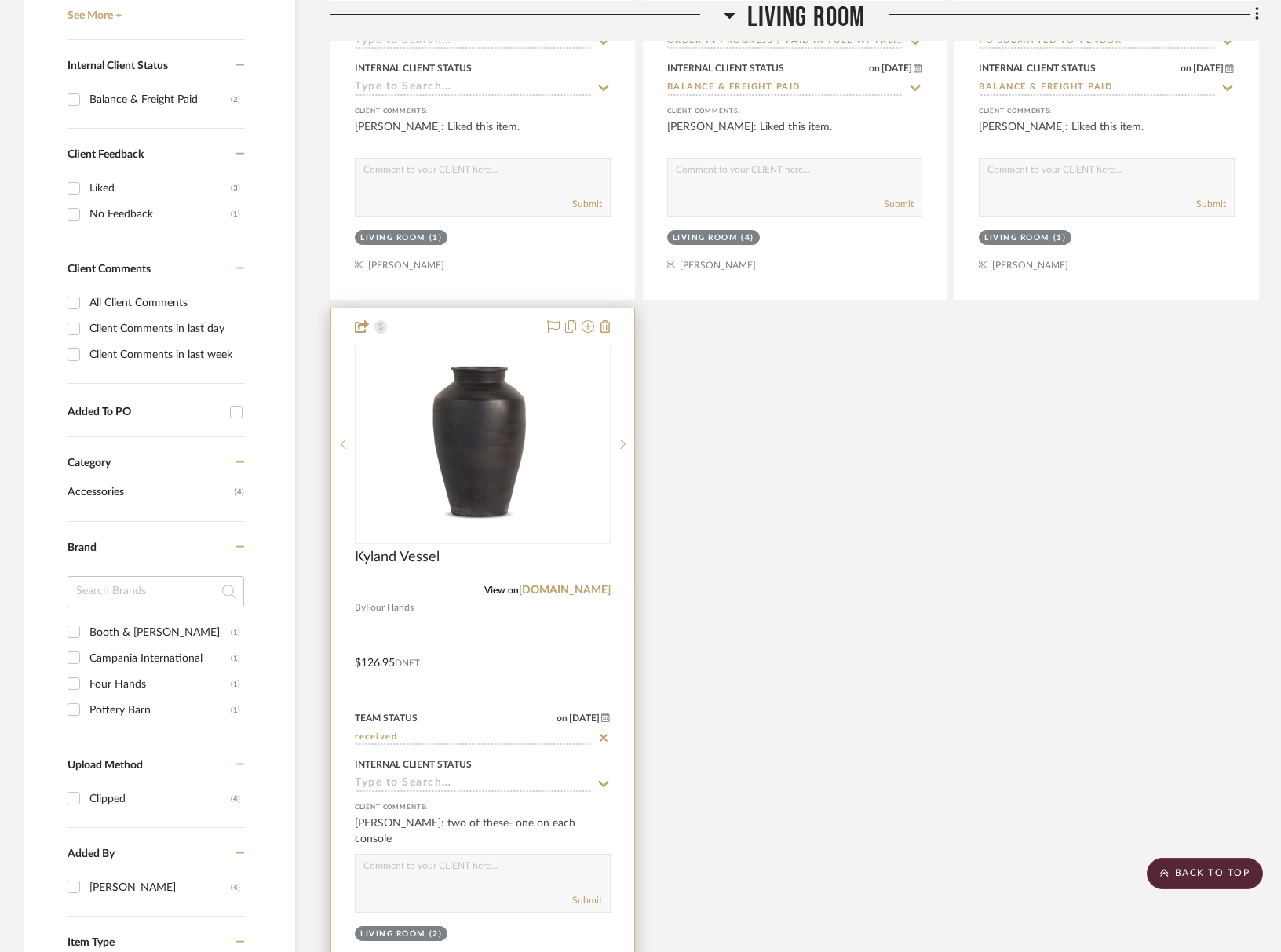
scroll to position [882, 0]
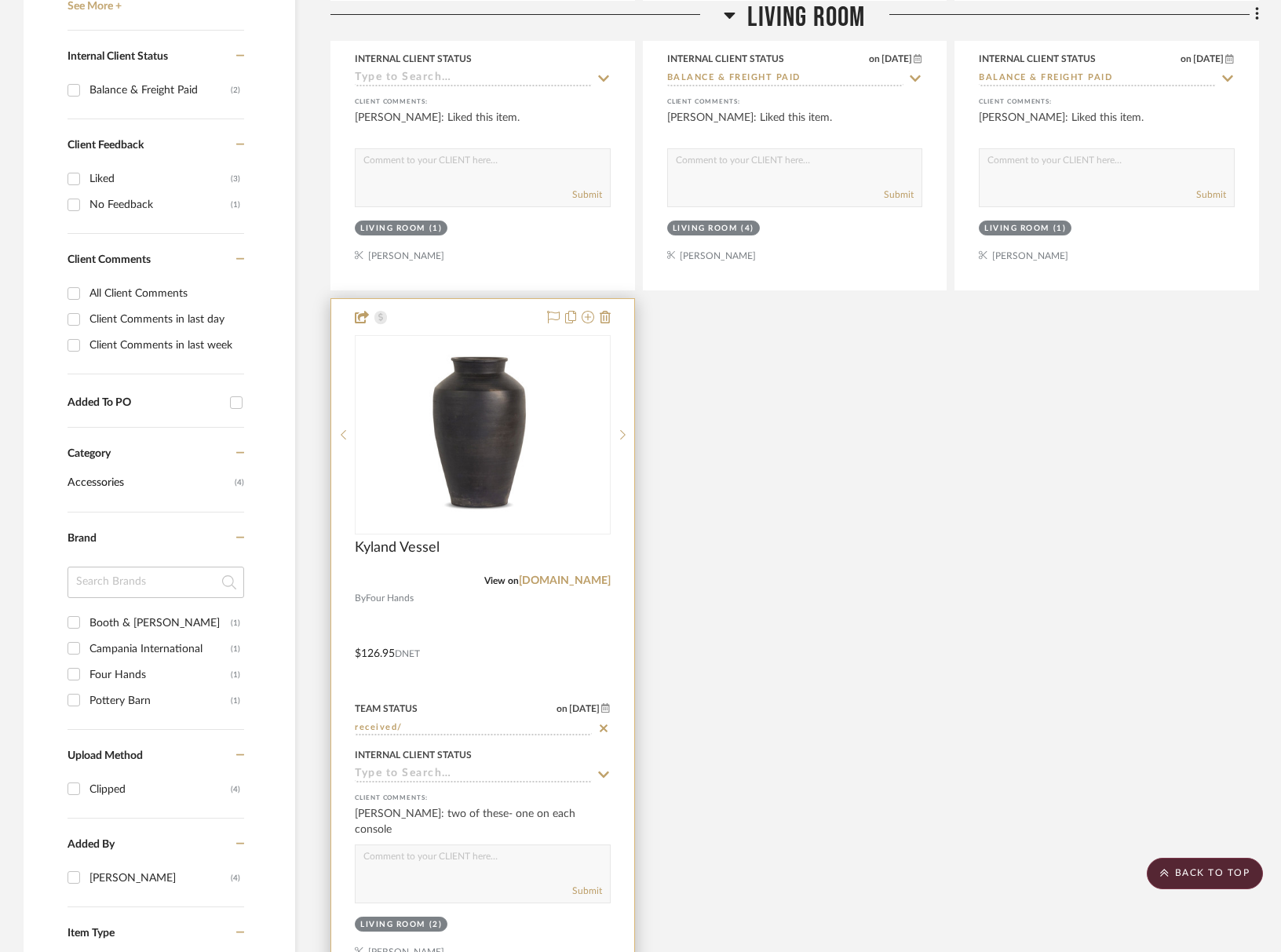
type input "received/"
click at [360, 738] on div at bounding box center [483, 643] width 303 height 687
type input "[DATE]"
click at [366, 728] on input at bounding box center [473, 729] width 237 height 15
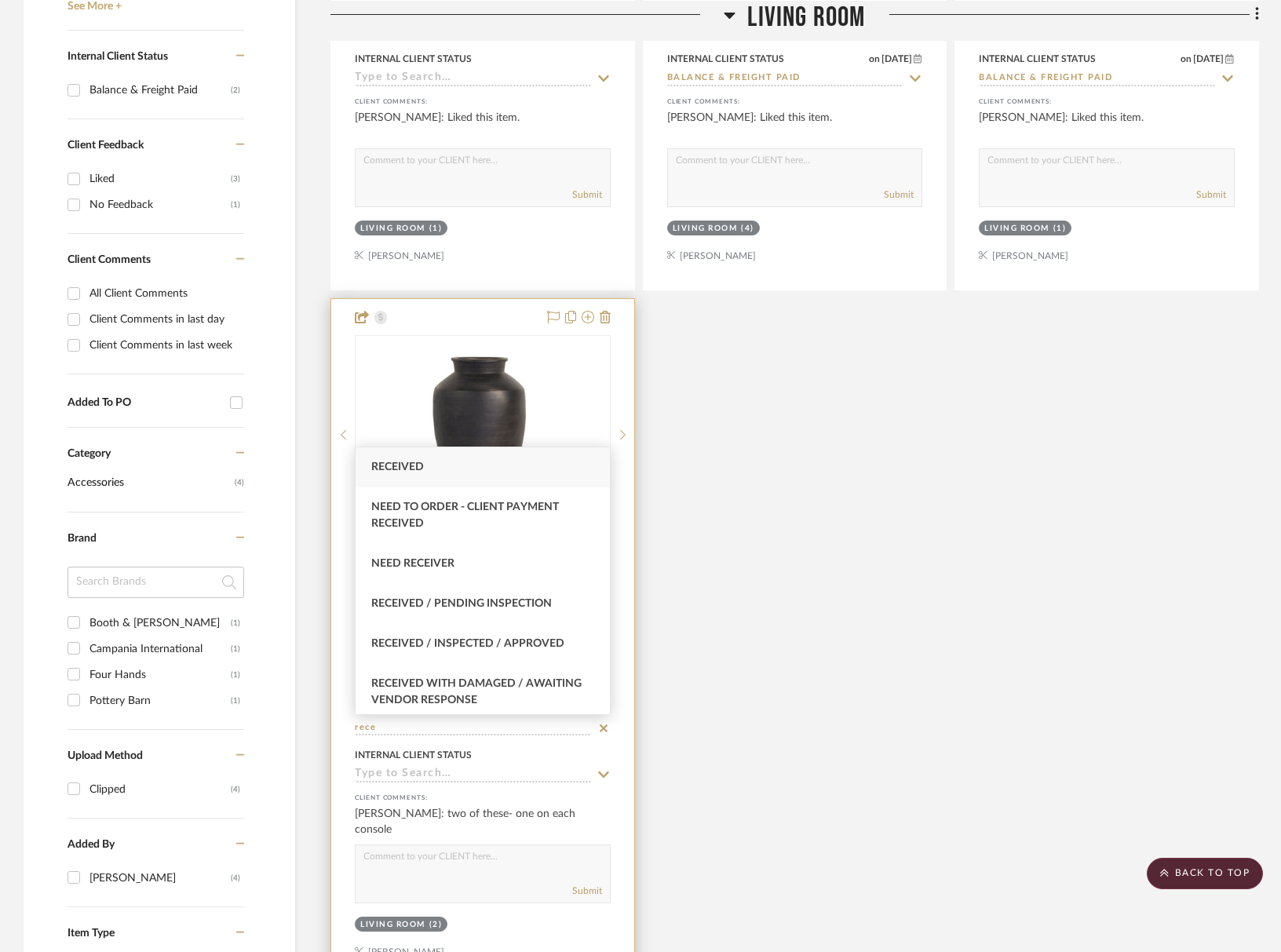
drag, startPoint x: 435, startPoint y: 652, endPoint x: 425, endPoint y: 688, distance: 37.4
click at [435, 652] on div "Received / Inspected / Approved" at bounding box center [483, 644] width 255 height 40
type input "Received / Inspected / Approved"
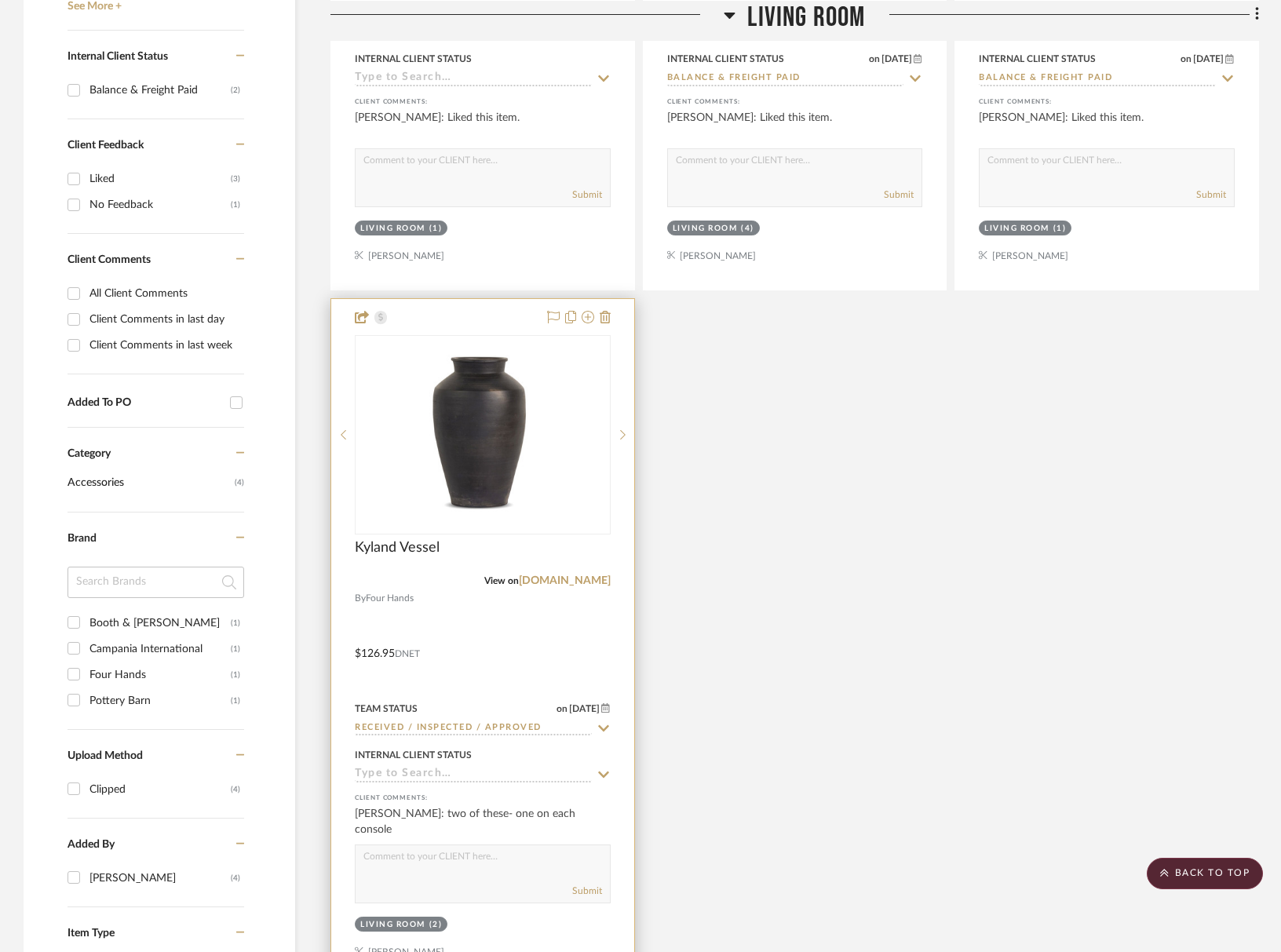
click at [407, 774] on input at bounding box center [473, 775] width 237 height 15
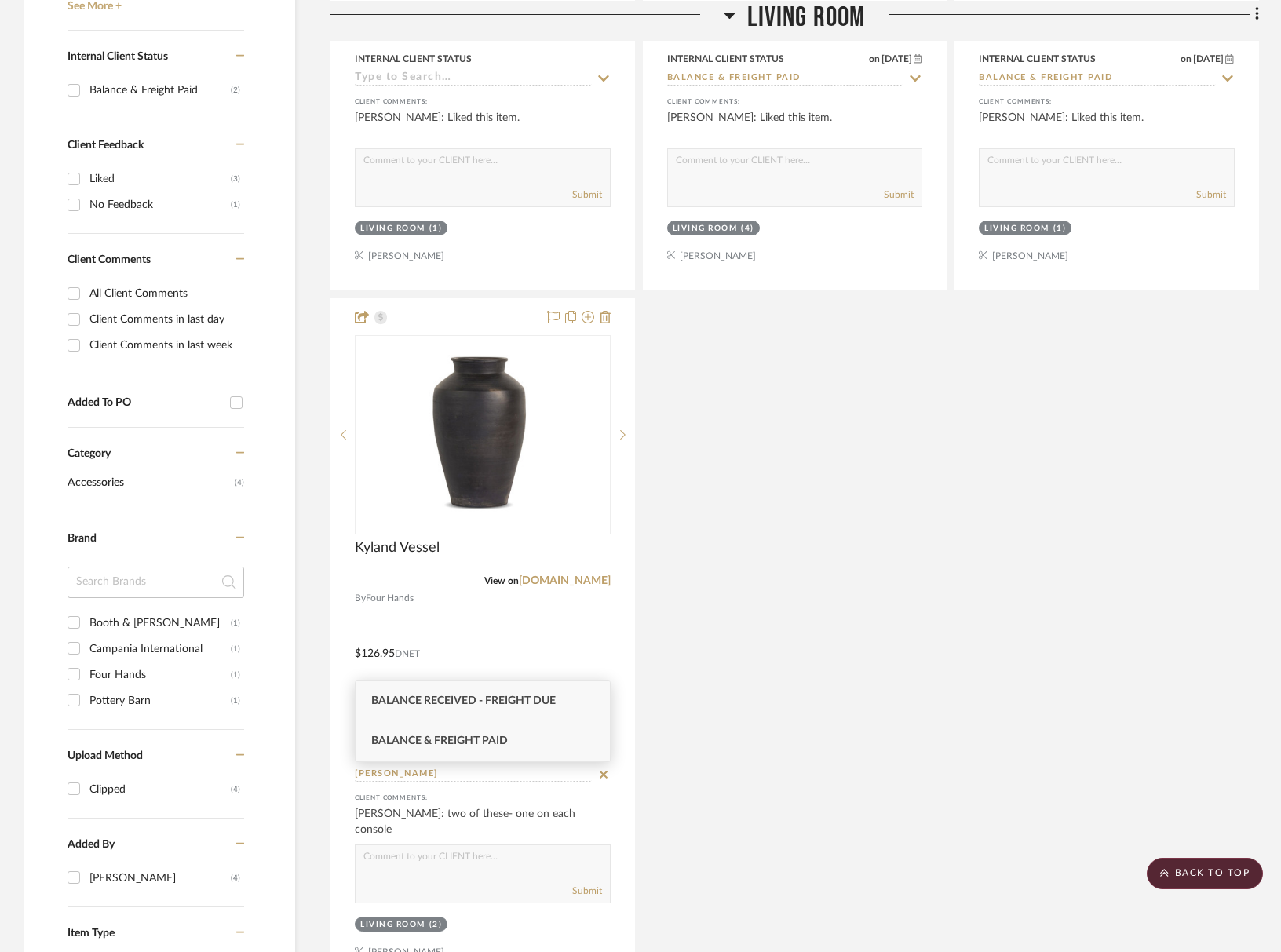
type input "balan"
click at [456, 747] on span "Balance & Freight Paid" at bounding box center [439, 741] width 136 height 11
type input "[DATE]"
type input "Balance & Freight Paid"
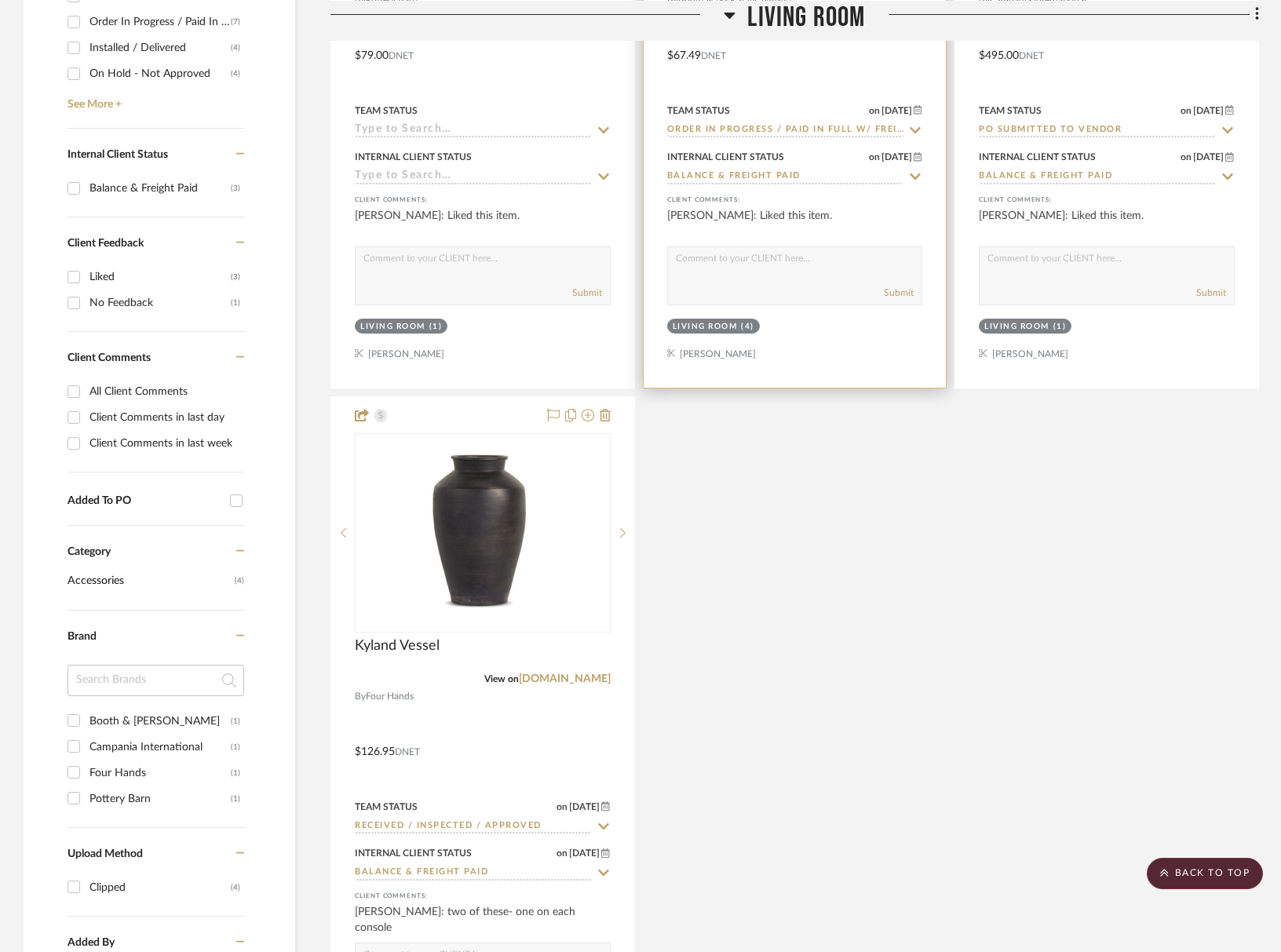
scroll to position [39, 0]
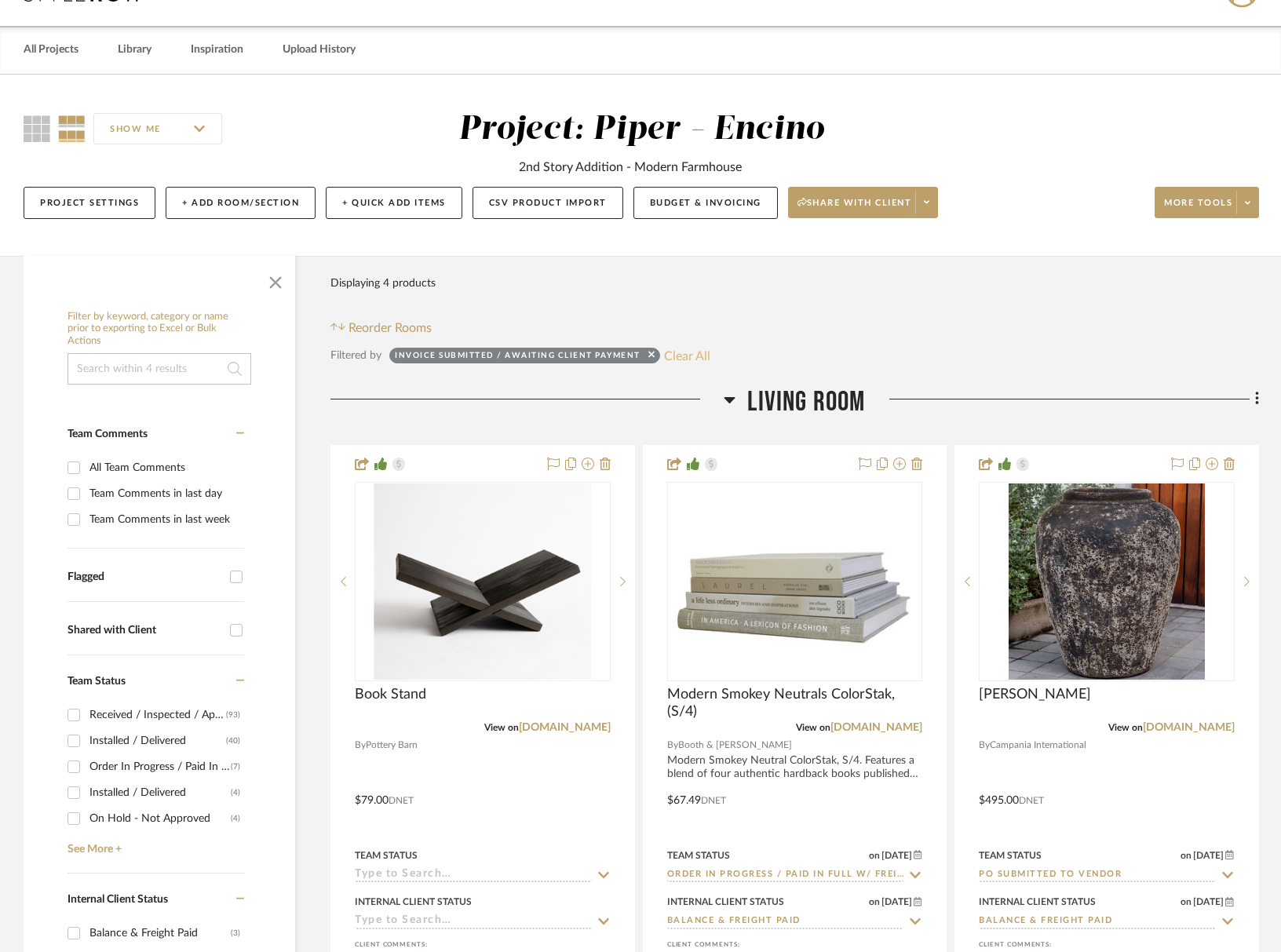
click at [689, 357] on button "Clear All" at bounding box center [688, 355] width 47 height 21
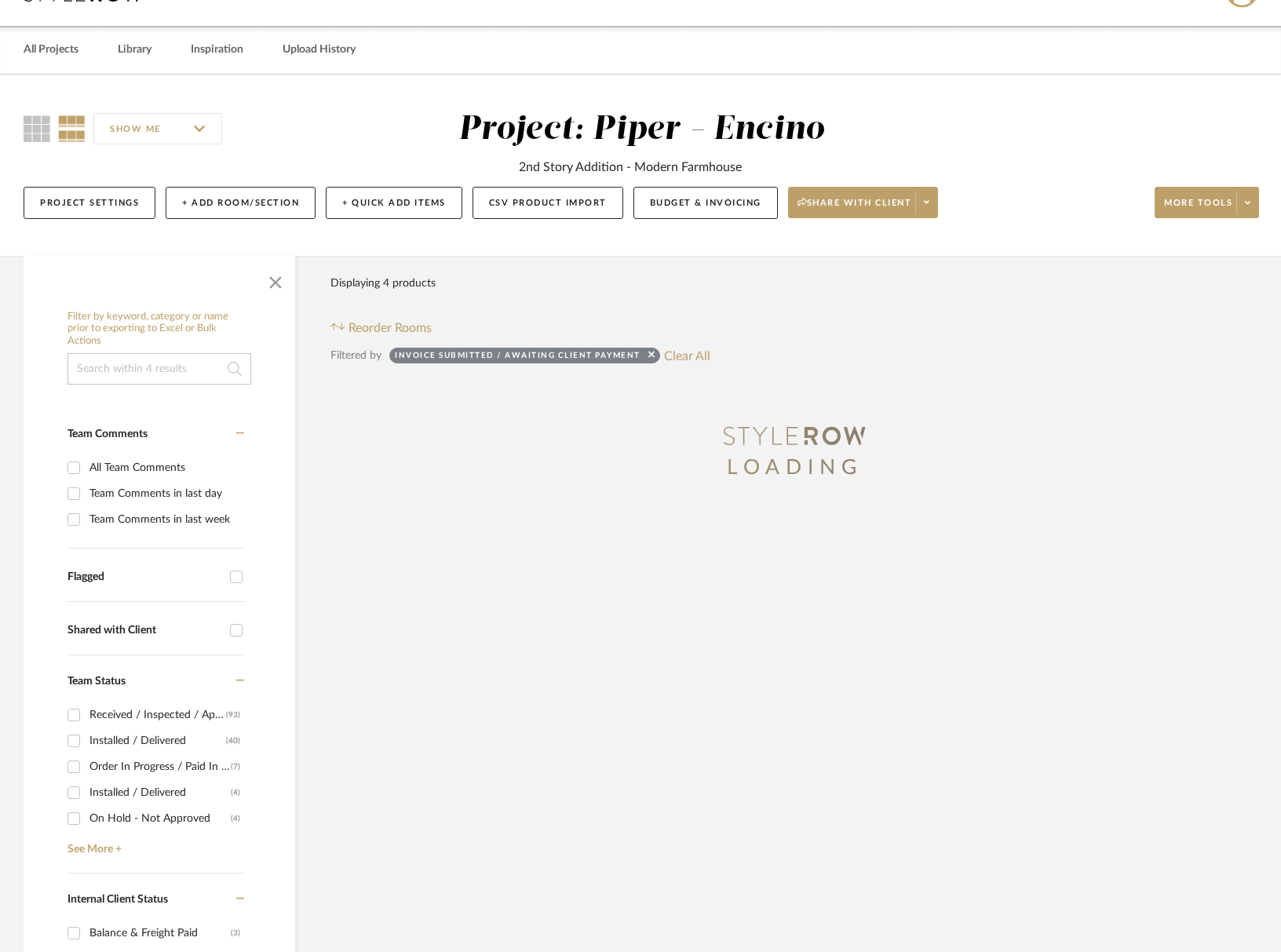
scroll to position [45, 0]
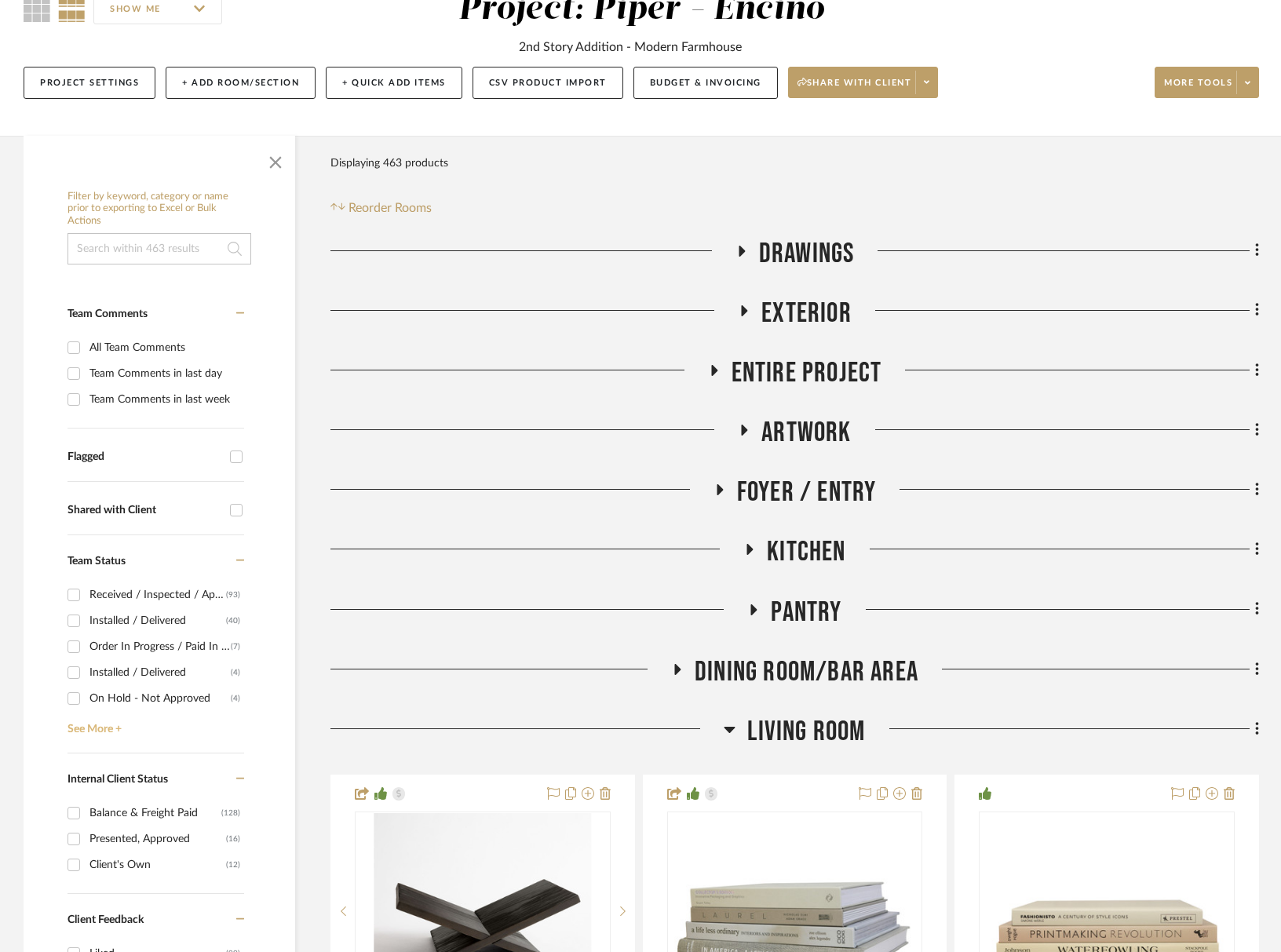
scroll to position [166, 0]
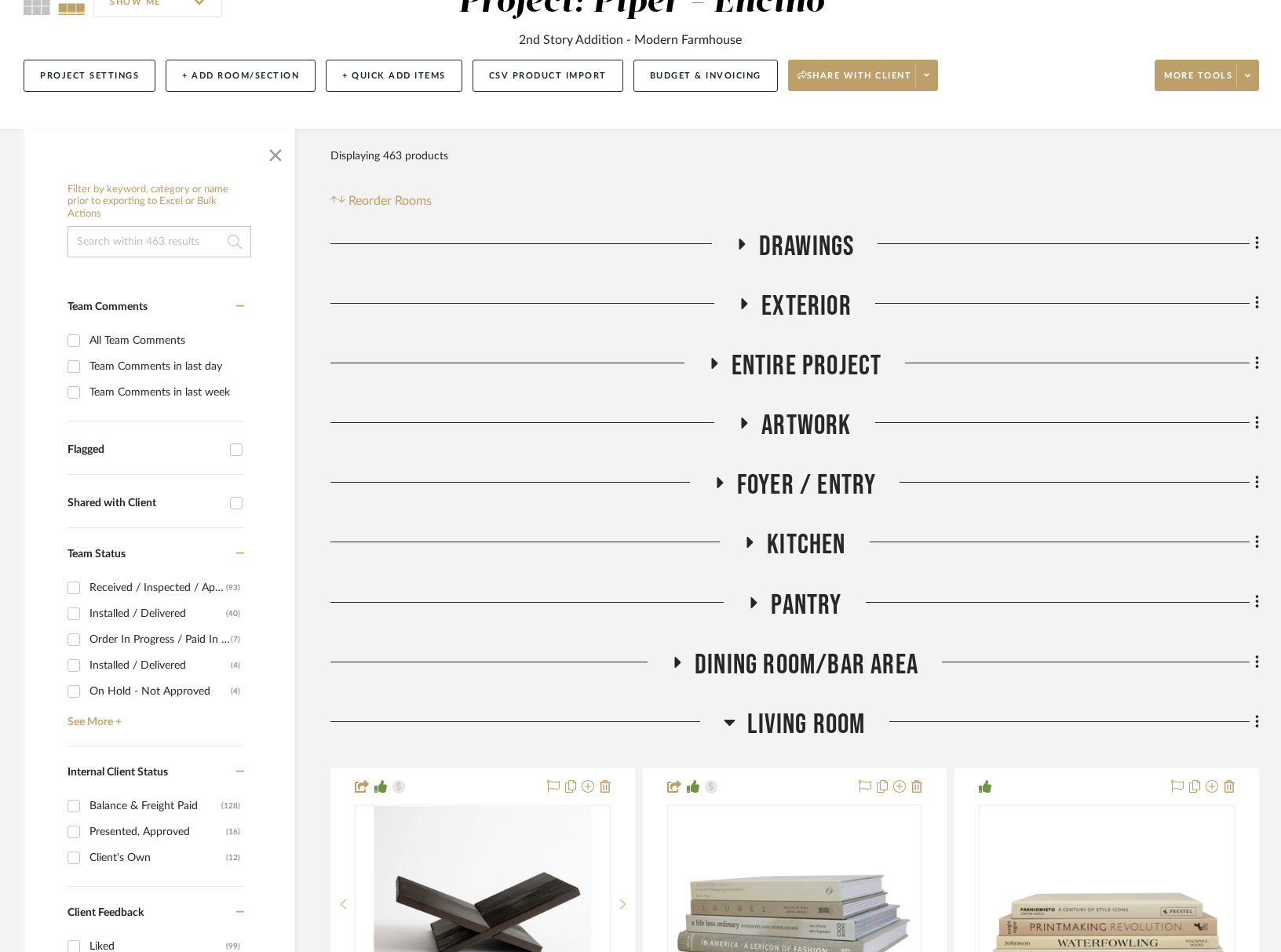
click at [241, 768] on icon at bounding box center [241, 772] width 9 height 11
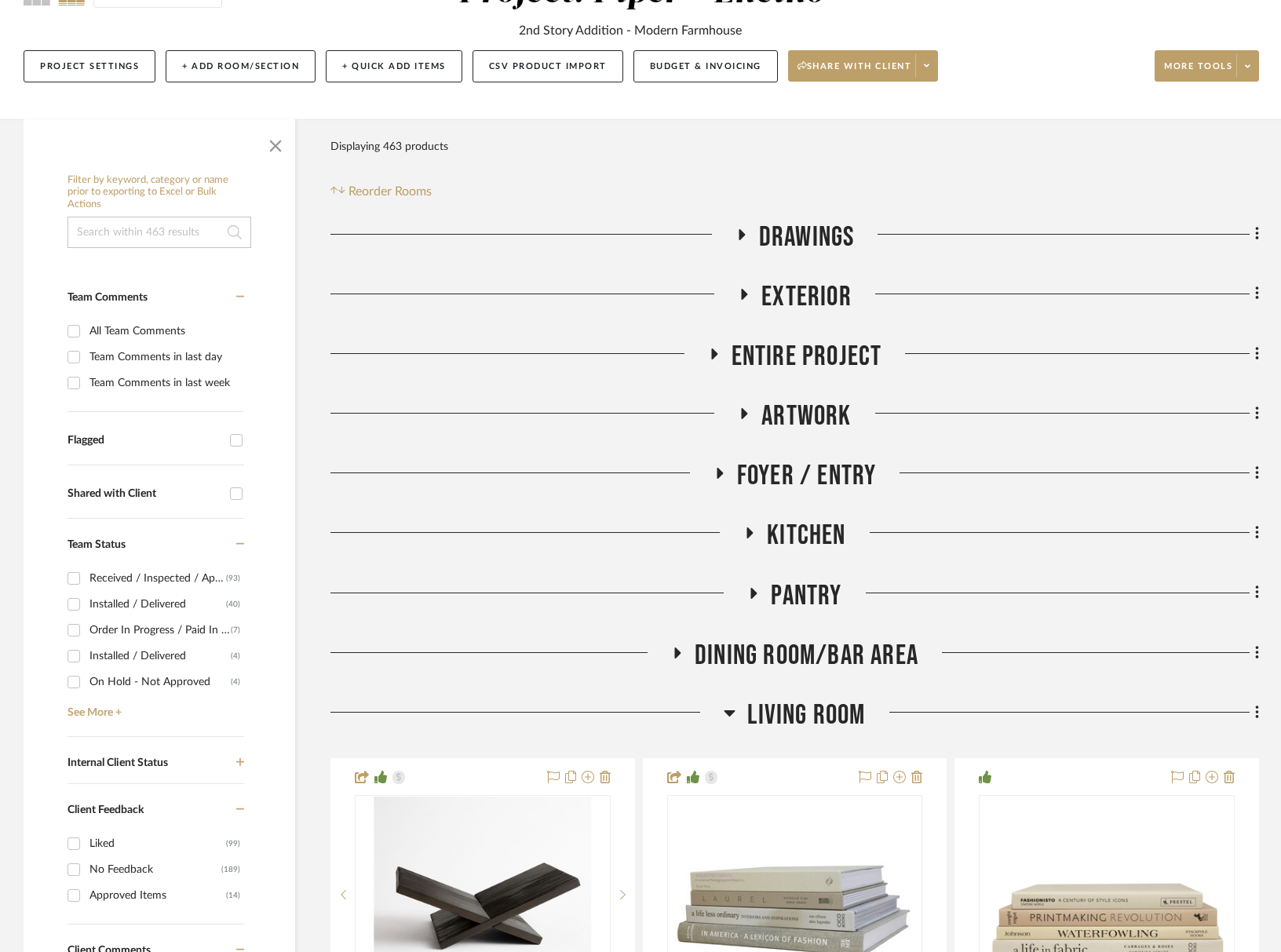
scroll to position [176, 0]
click at [241, 800] on div "Client Feedback" at bounding box center [155, 807] width 177 height 47
click at [100, 713] on link "See More +" at bounding box center [153, 708] width 180 height 25
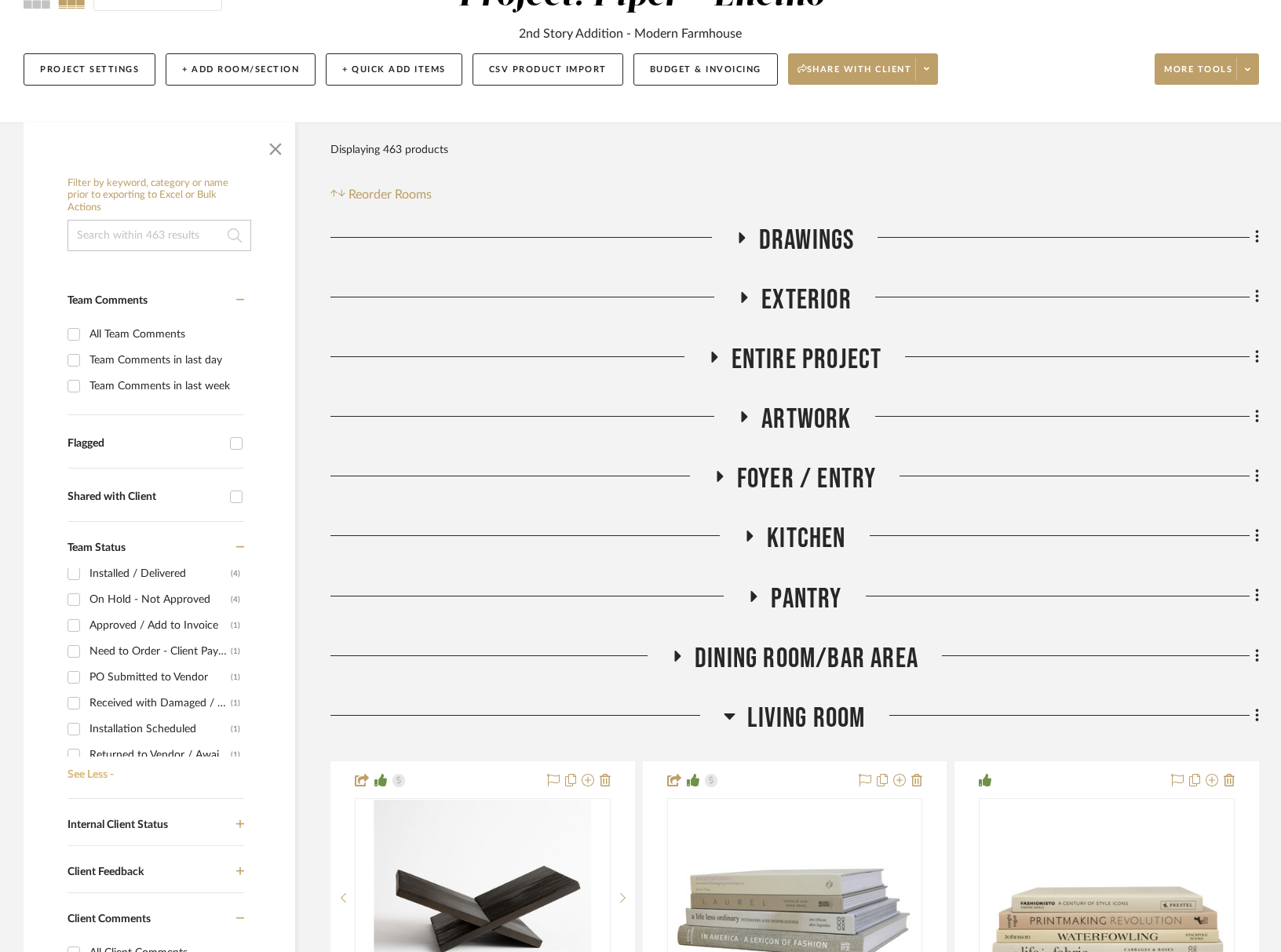
scroll to position [97, 0]
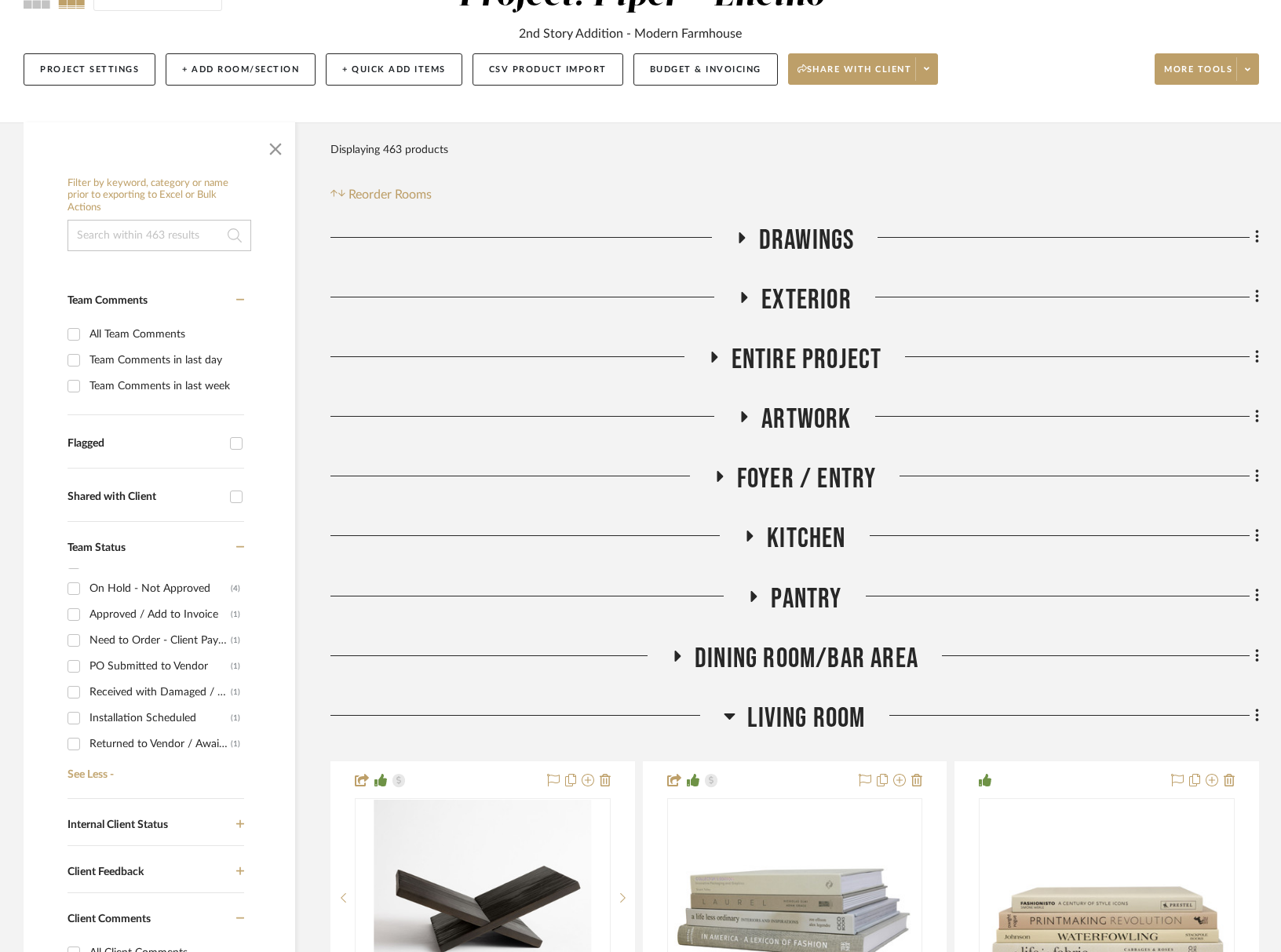
click at [136, 648] on div "Need to Order - Client Payment Received" at bounding box center [160, 641] width 142 height 25
click at [86, 648] on input "Need to Order - Client Payment Received (1)" at bounding box center [74, 641] width 25 height 25
checkbox input "true"
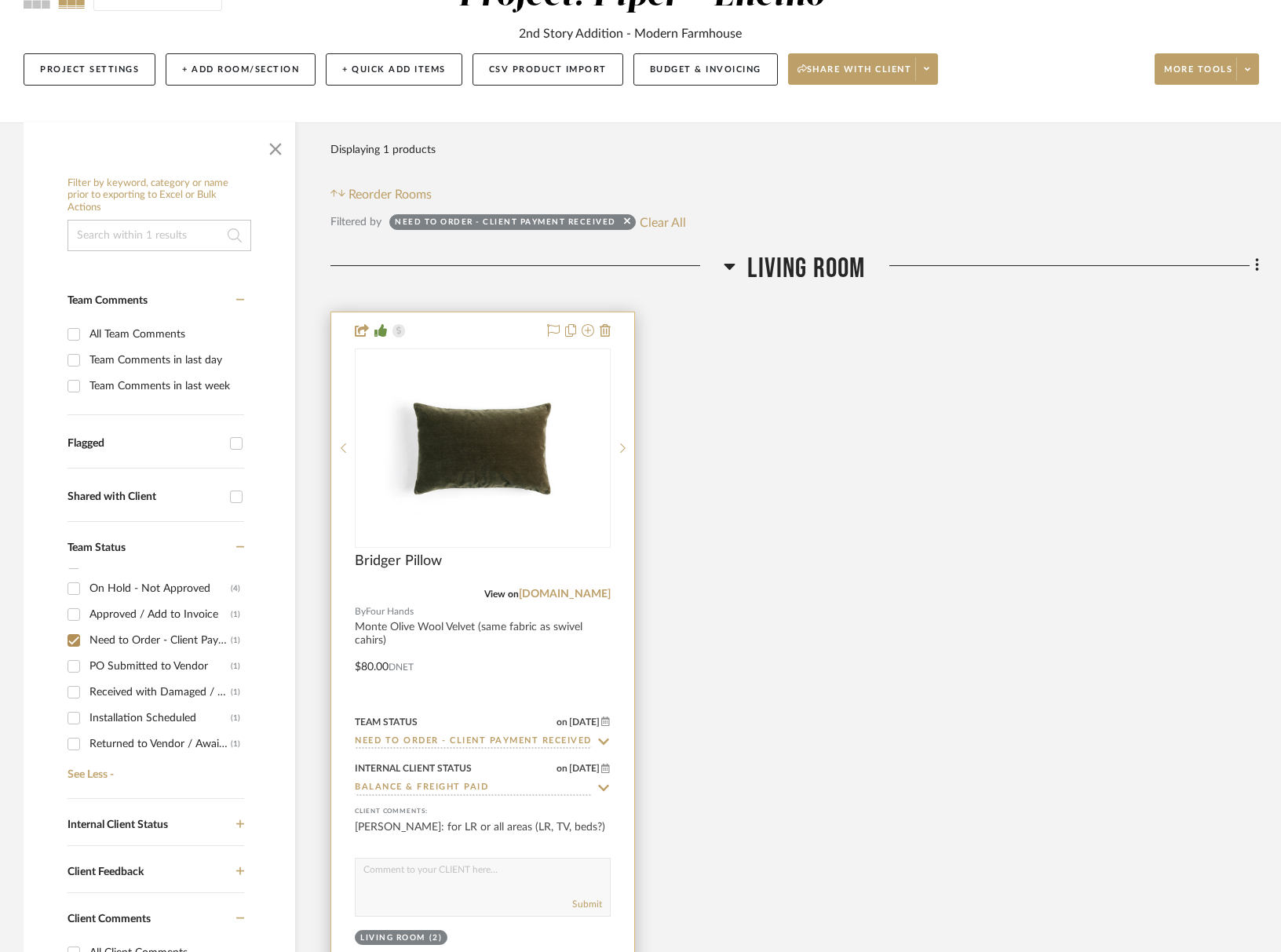
click at [427, 741] on input "Need to Order - Client Payment Received" at bounding box center [473, 742] width 237 height 15
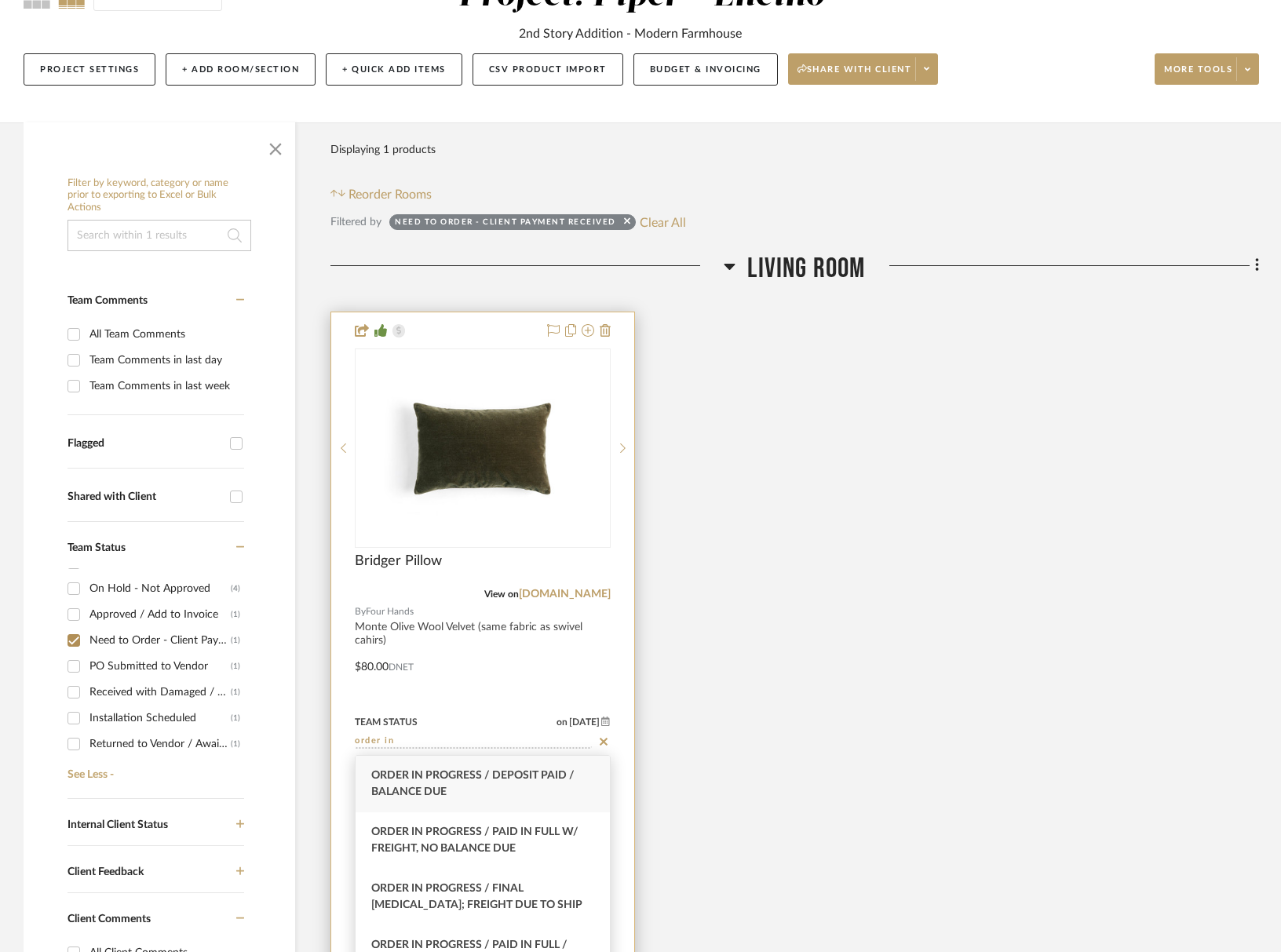
scroll to position [173, 0]
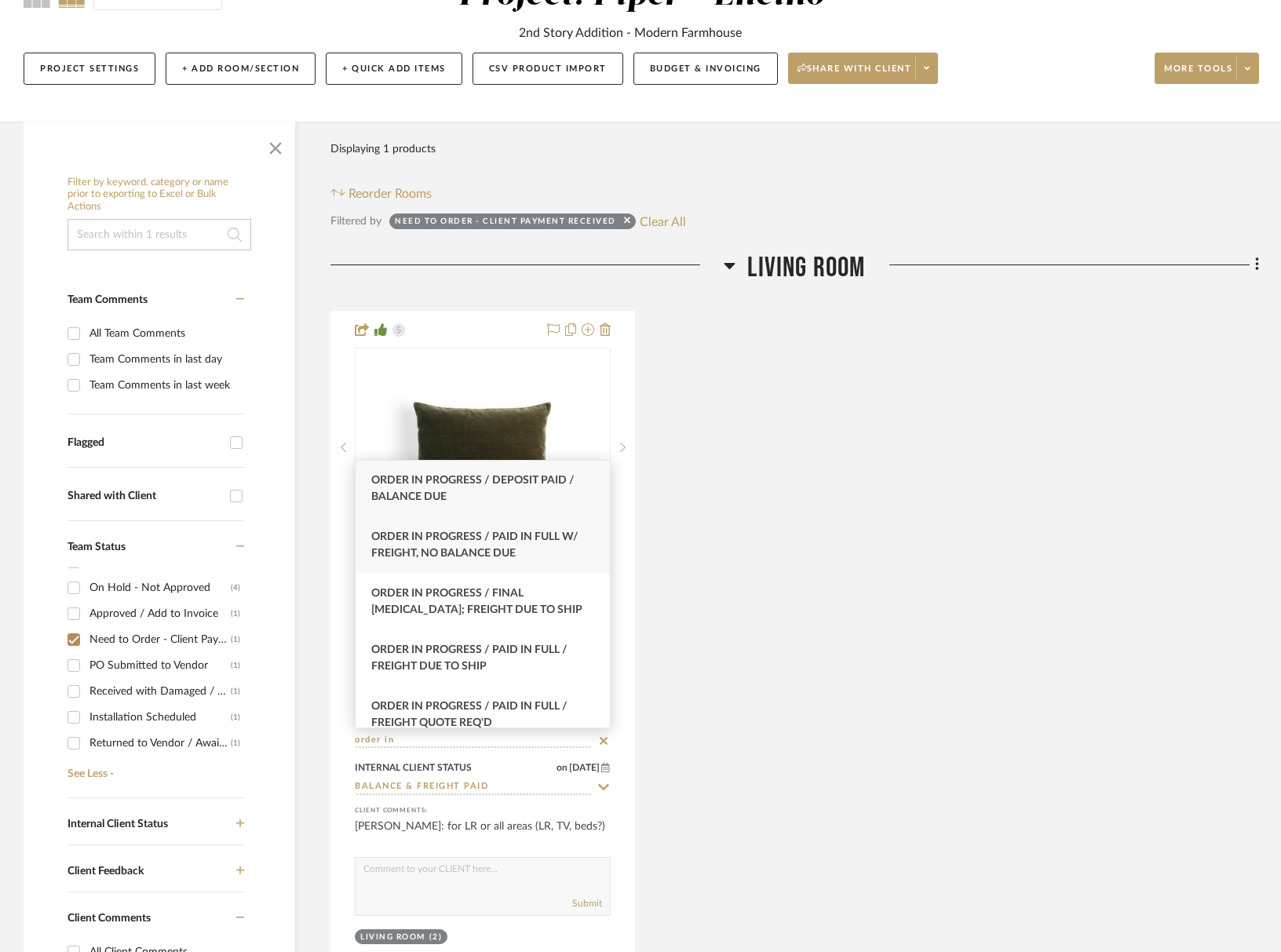
type input "order in"
click at [458, 549] on span "Order In Progress / Paid In Full w/ Freight, No Balance due" at bounding box center [474, 545] width 207 height 28
type input "[DATE]"
type input "Order In Progress / Paid In Full w/ Freight, No Balance due"
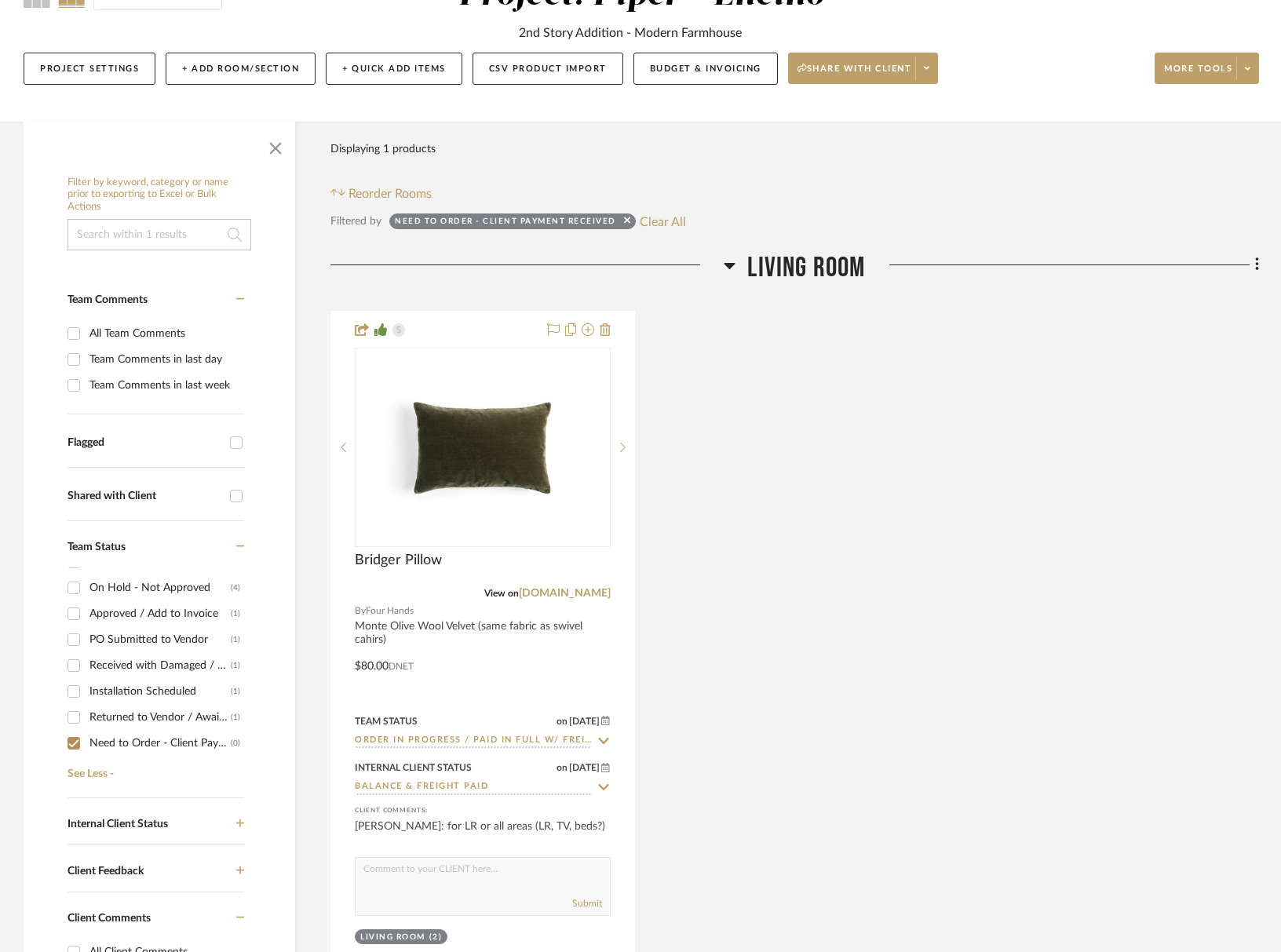
click at [74, 742] on input "Need to Order - Client Payment Received (0)" at bounding box center [74, 743] width 25 height 25
checkbox input "false"
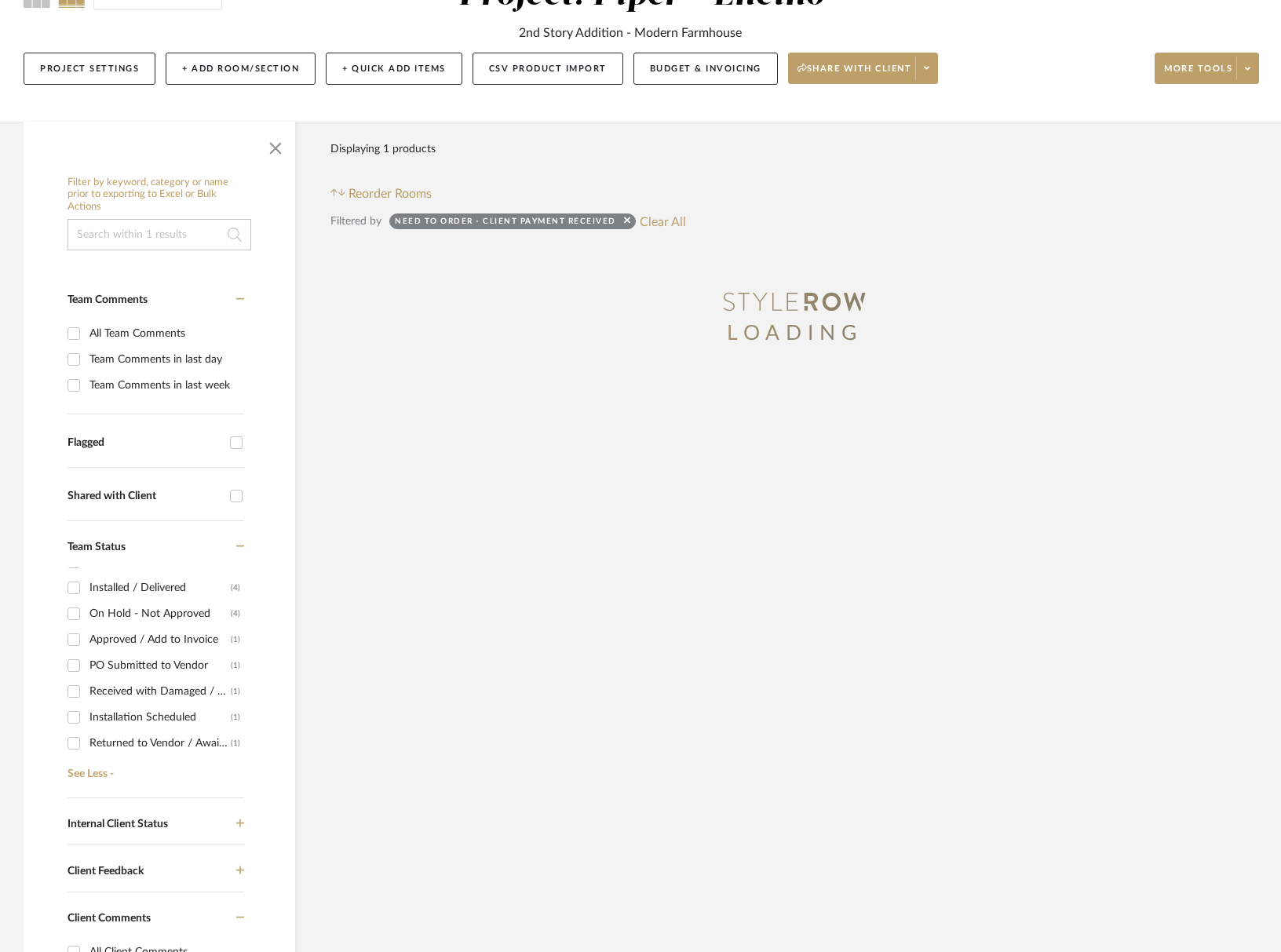
scroll to position [71, 0]
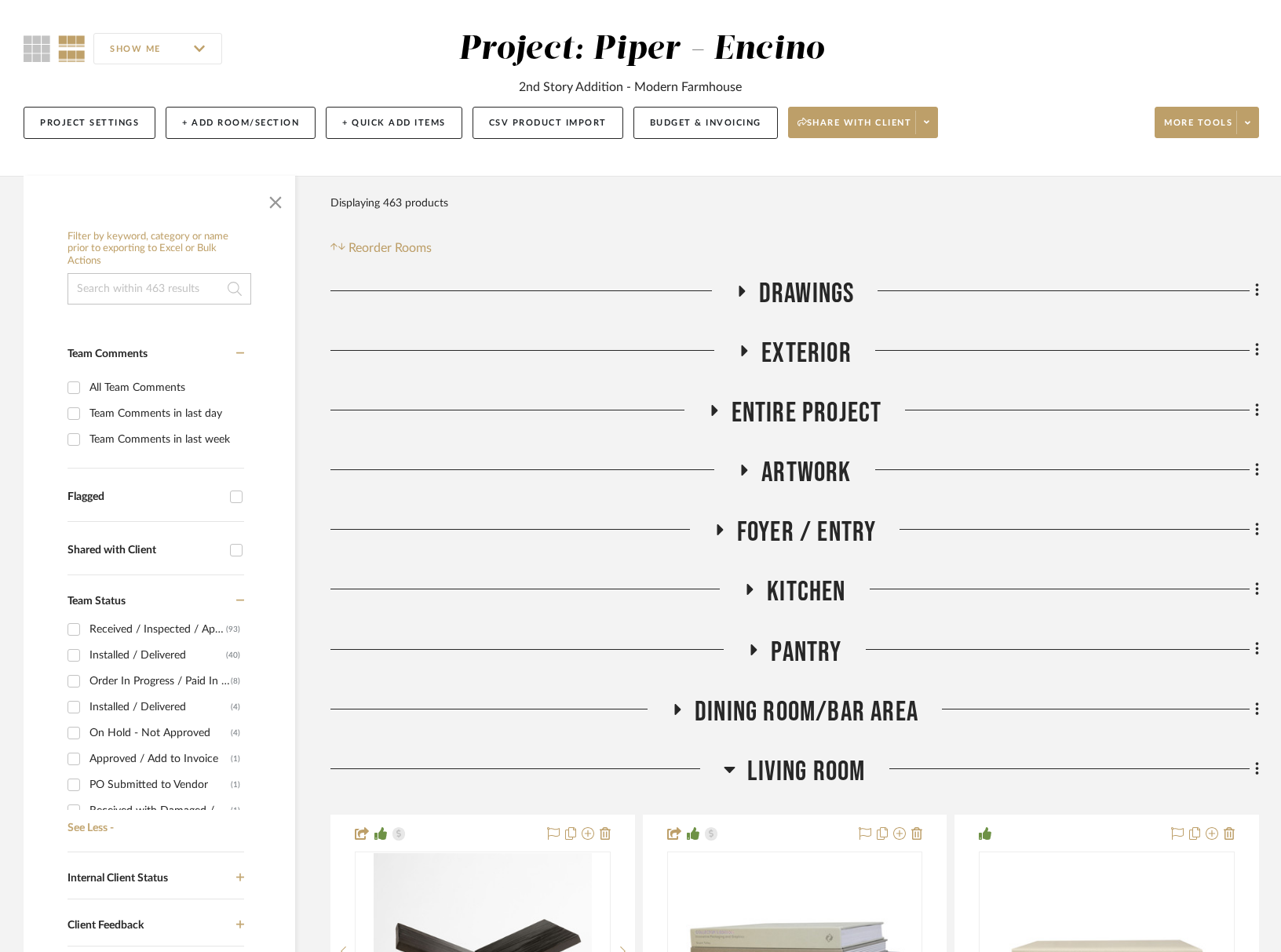
scroll to position [131, 0]
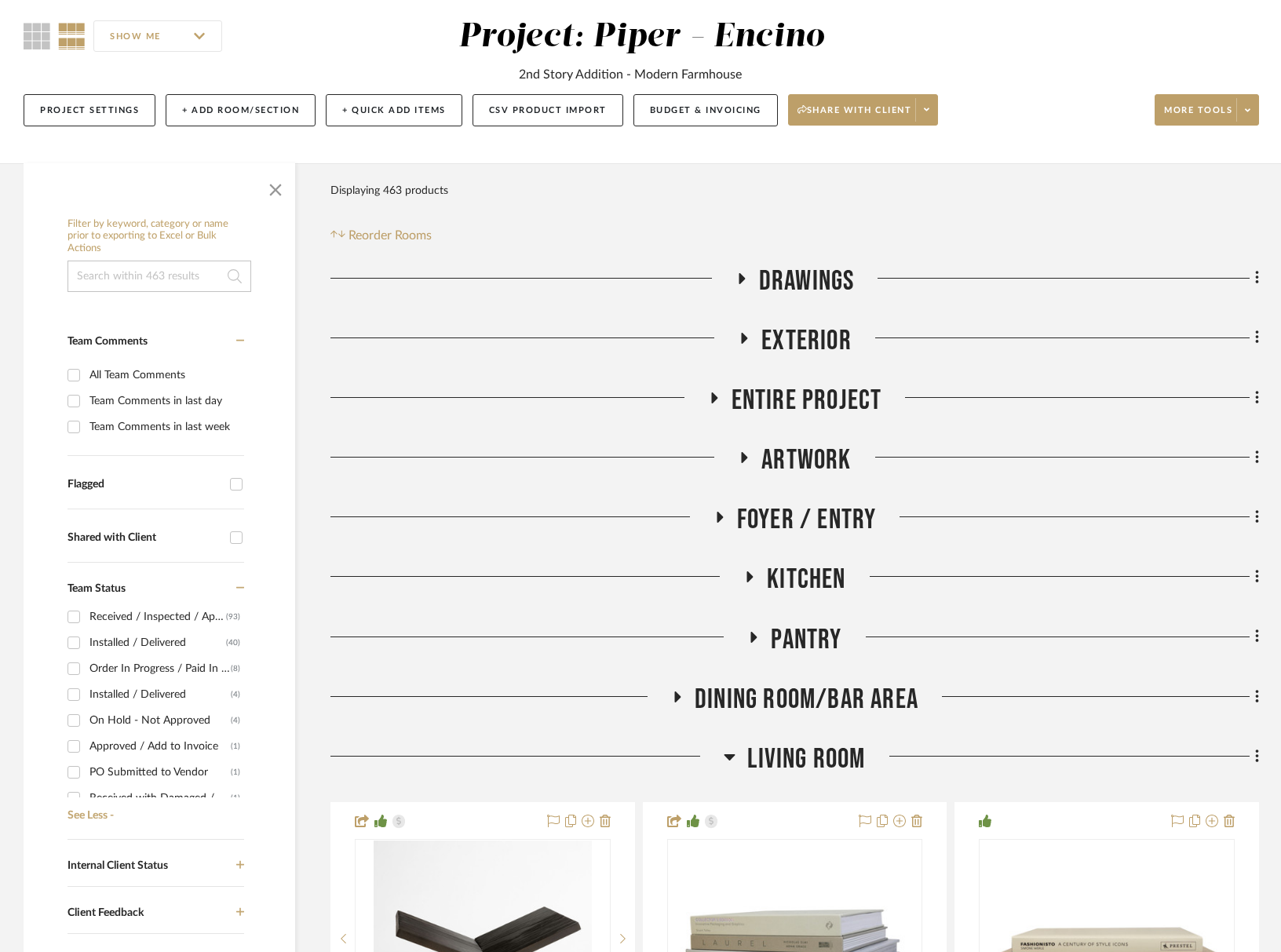
click at [131, 673] on div "Order In Progress / Paid In Full w/ Freight, No Balance due" at bounding box center [160, 669] width 142 height 25
click at [86, 673] on input "Order In Progress / Paid In Full w/ Freight, No Balance due (8)" at bounding box center [74, 669] width 25 height 25
checkbox input "true"
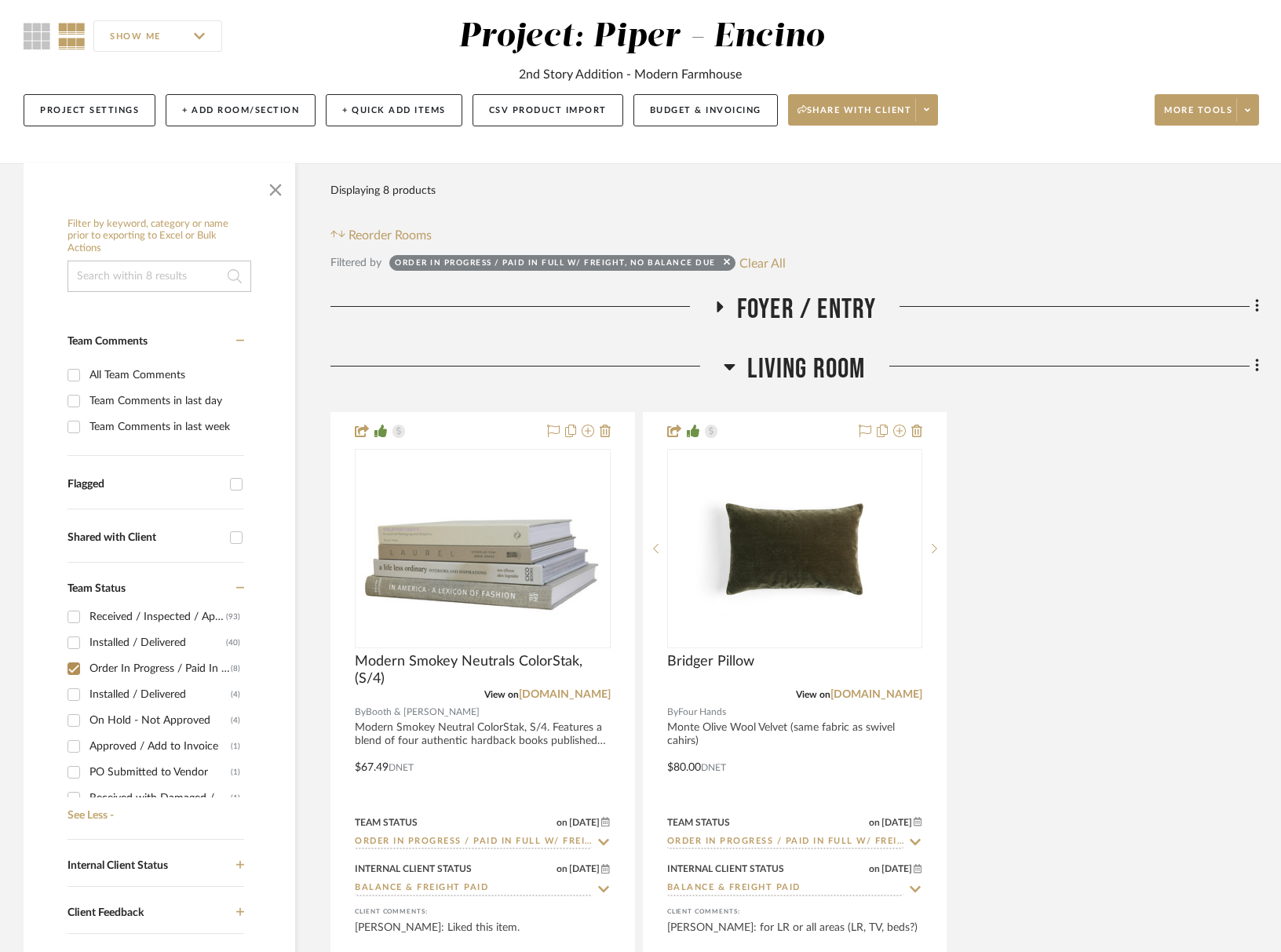
click at [827, 314] on span "Foyer / Entry" at bounding box center [807, 310] width 140 height 34
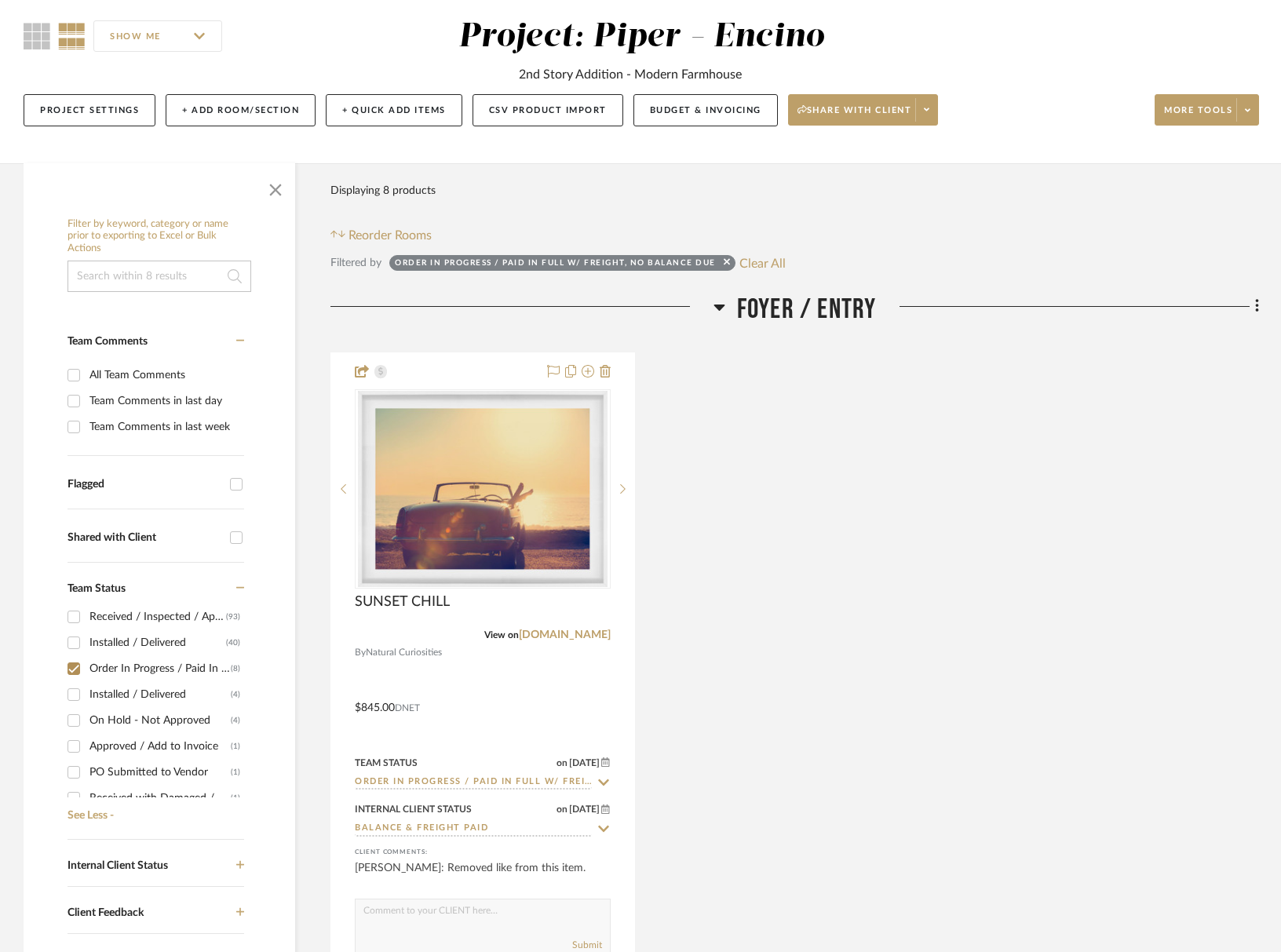
click at [828, 314] on span "Foyer / Entry" at bounding box center [807, 310] width 140 height 34
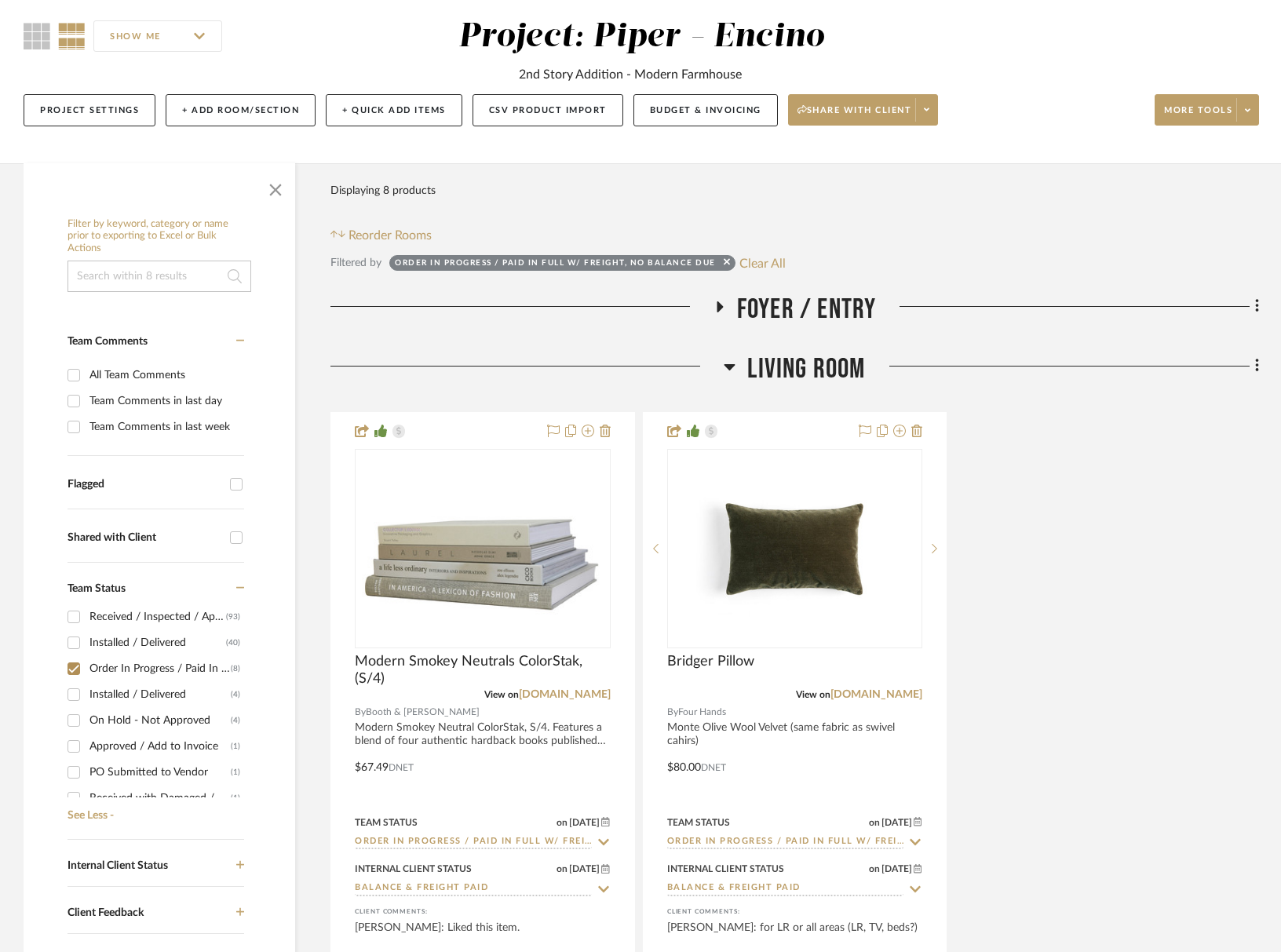
click at [828, 314] on span "Foyer / Entry" at bounding box center [807, 310] width 140 height 34
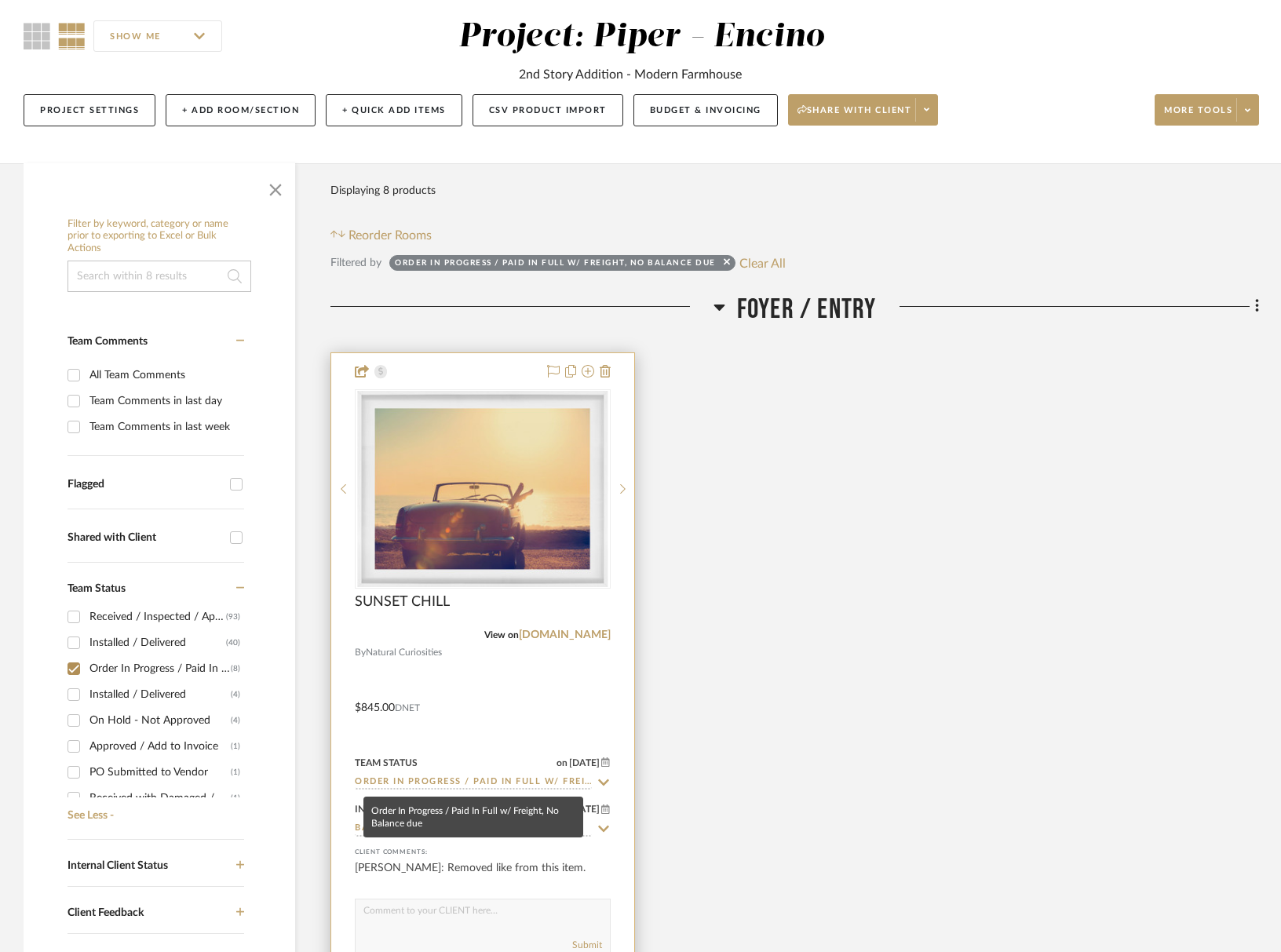
click at [468, 778] on input "Order In Progress / Paid In Full w/ Freight, No Balance due" at bounding box center [473, 783] width 237 height 15
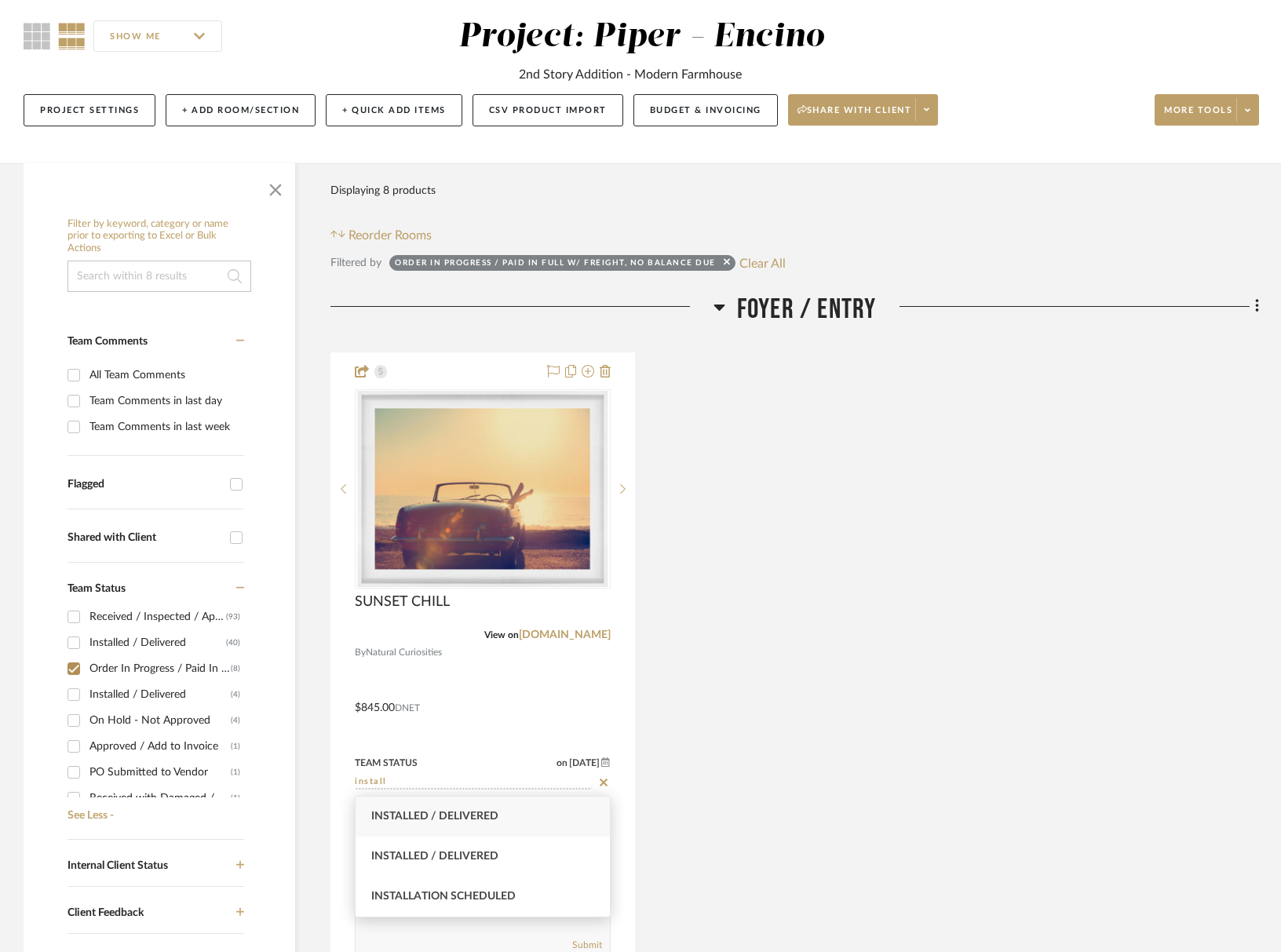
type input "install"
drag, startPoint x: 466, startPoint y: 818, endPoint x: 822, endPoint y: 818, distance: 356.0
click at [467, 817] on span "Installed / Delivered" at bounding box center [435, 817] width 127 height 11
type input "[DATE]"
type input "Installed / Delivered"
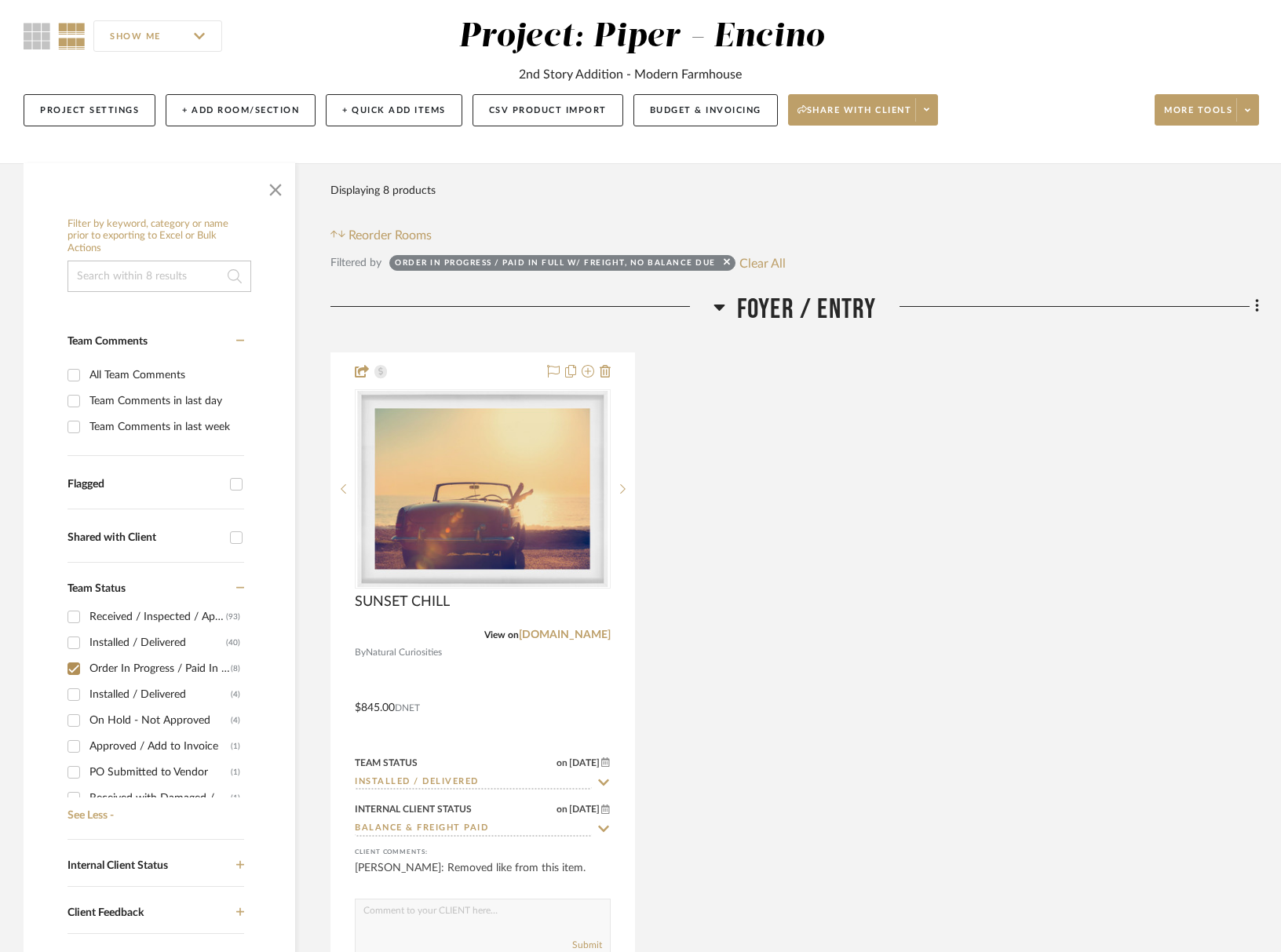
click at [844, 816] on div "SUNSET CHILL View on naturalcuriosities.com By Natural Curiosities $845.00 DNET…" at bounding box center [795, 697] width 929 height 688
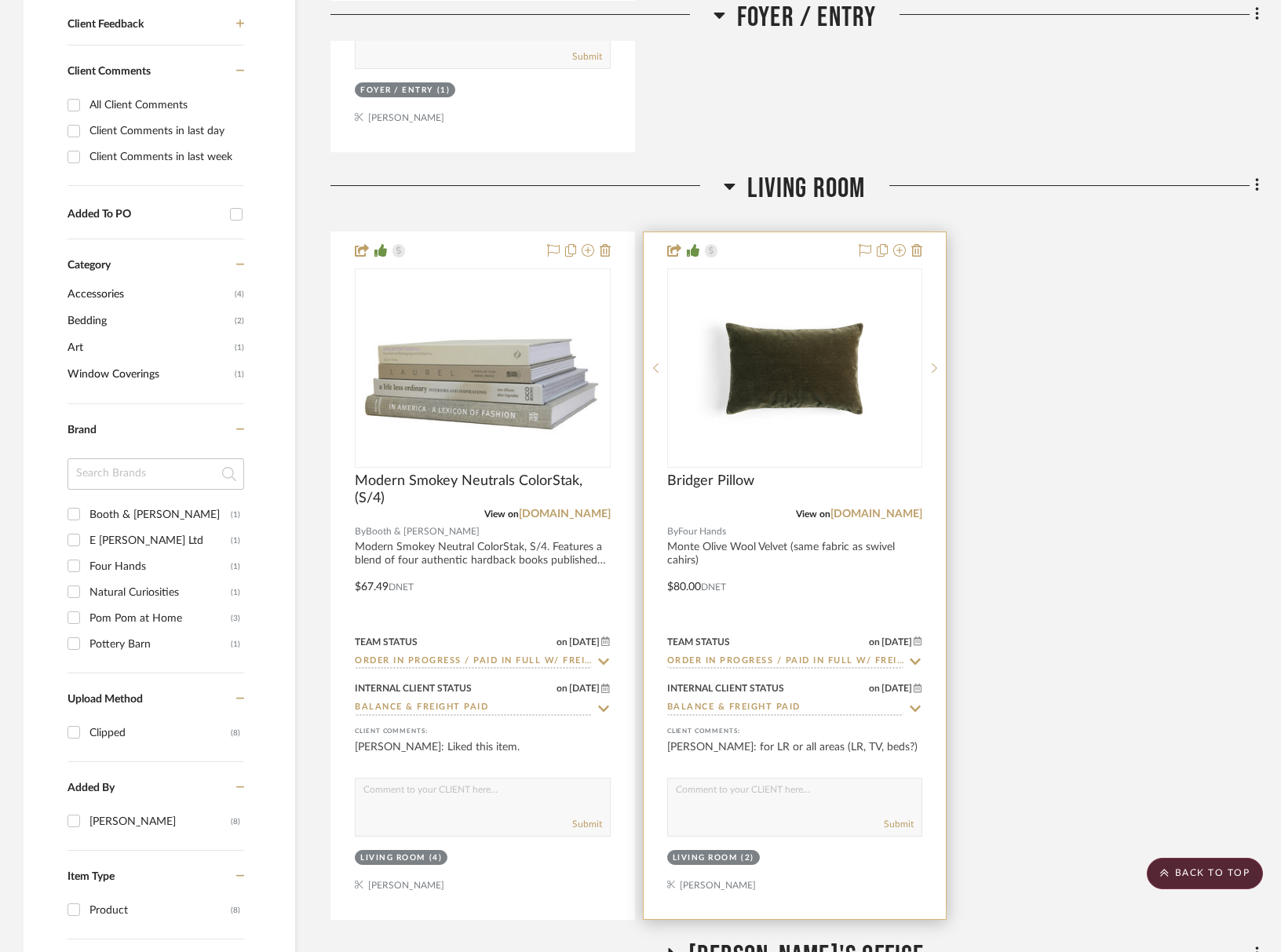
scroll to position [1337, 0]
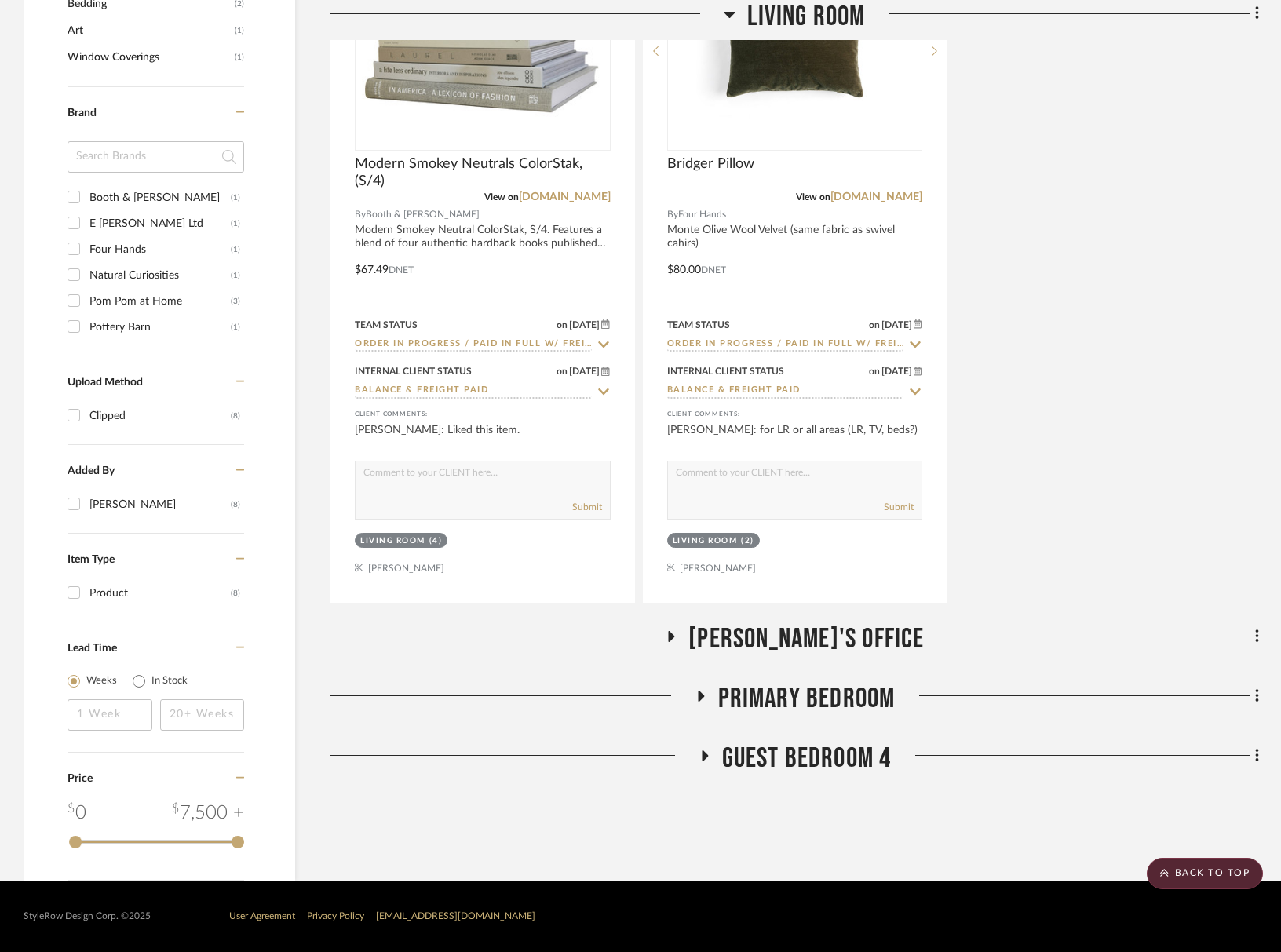
click at [808, 633] on span "[PERSON_NAME]'s Office" at bounding box center [806, 640] width 236 height 34
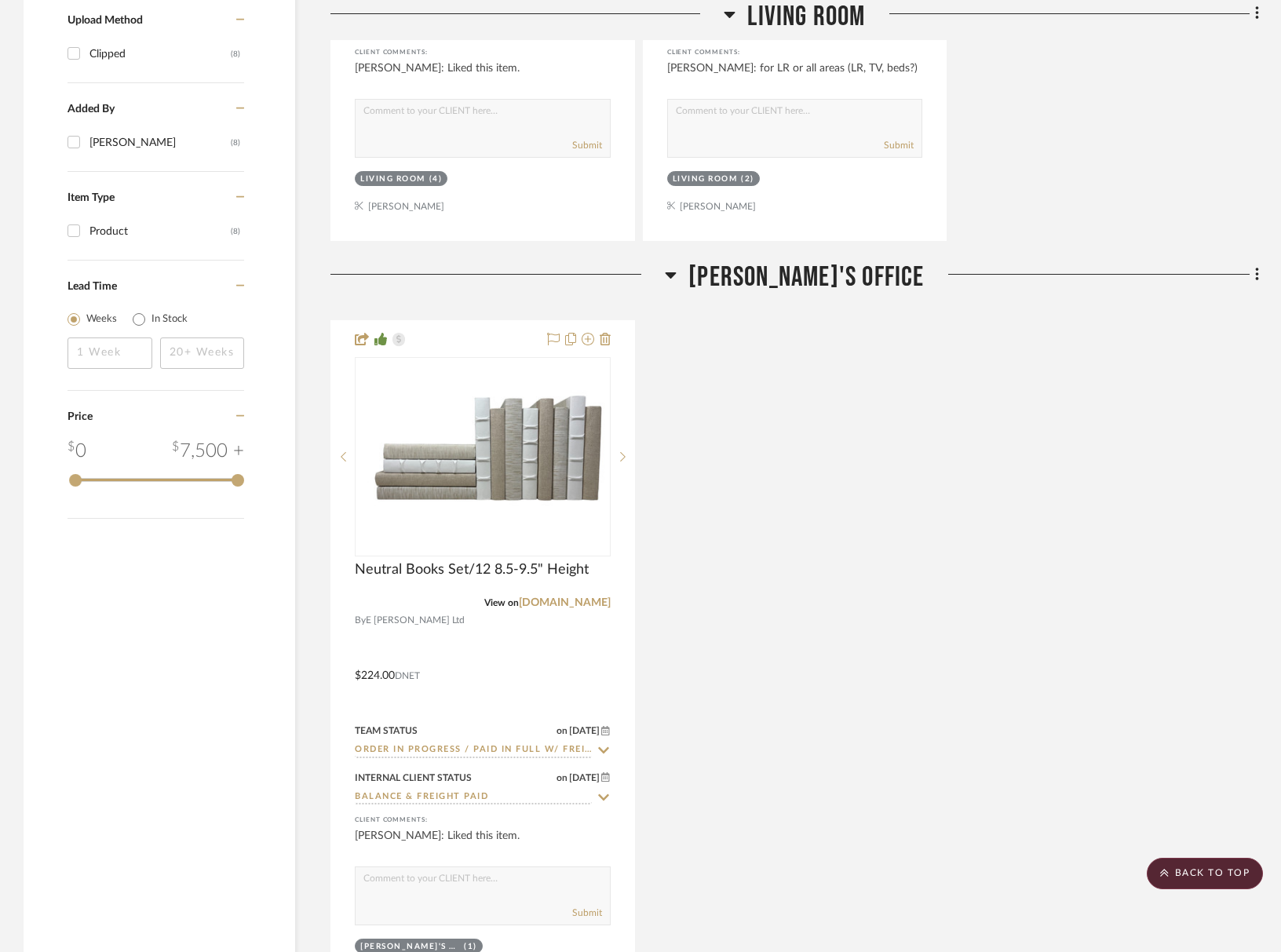
scroll to position [1925, 0]
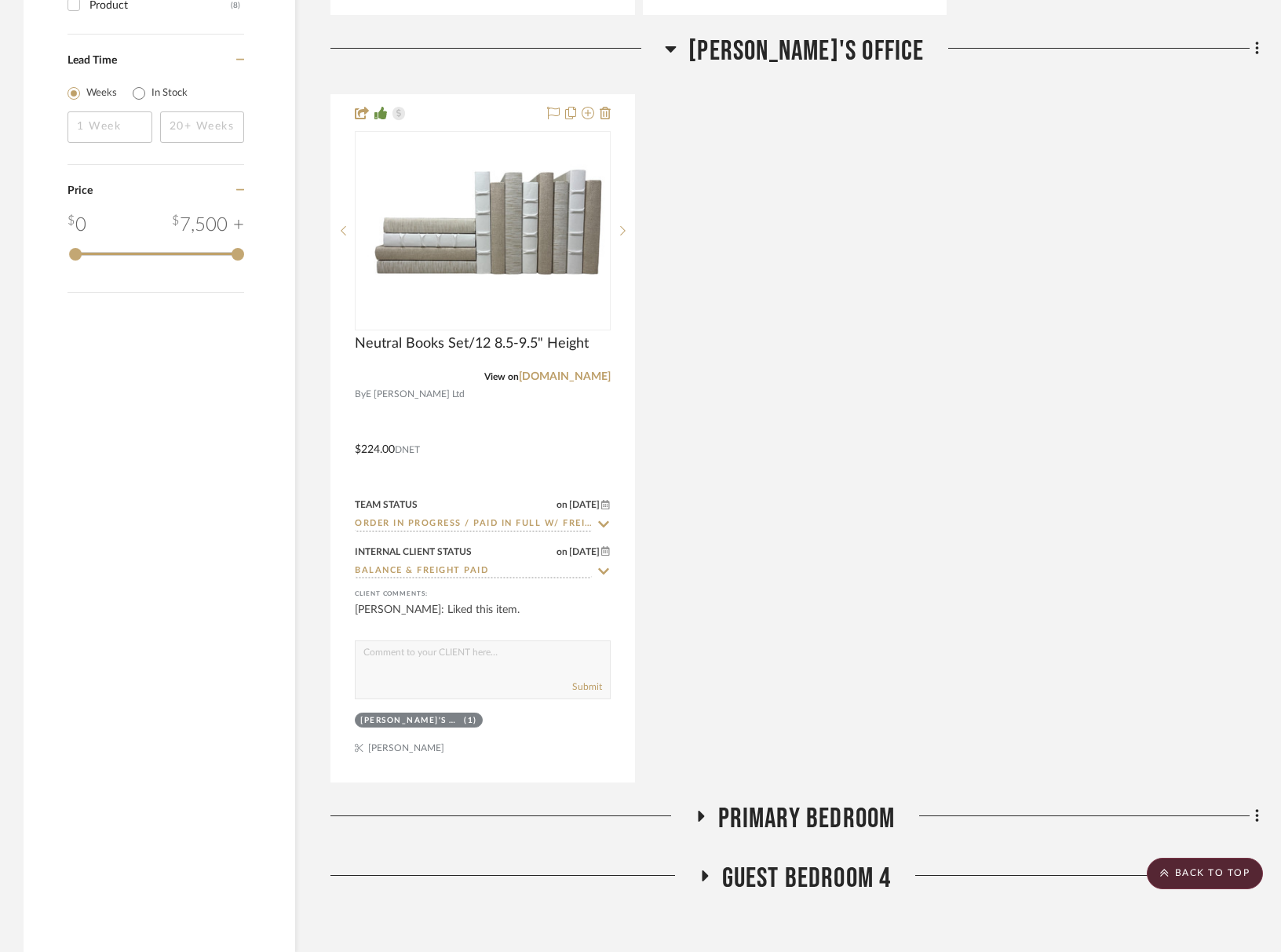
click at [841, 811] on span "Primary Bedroom" at bounding box center [807, 819] width 177 height 34
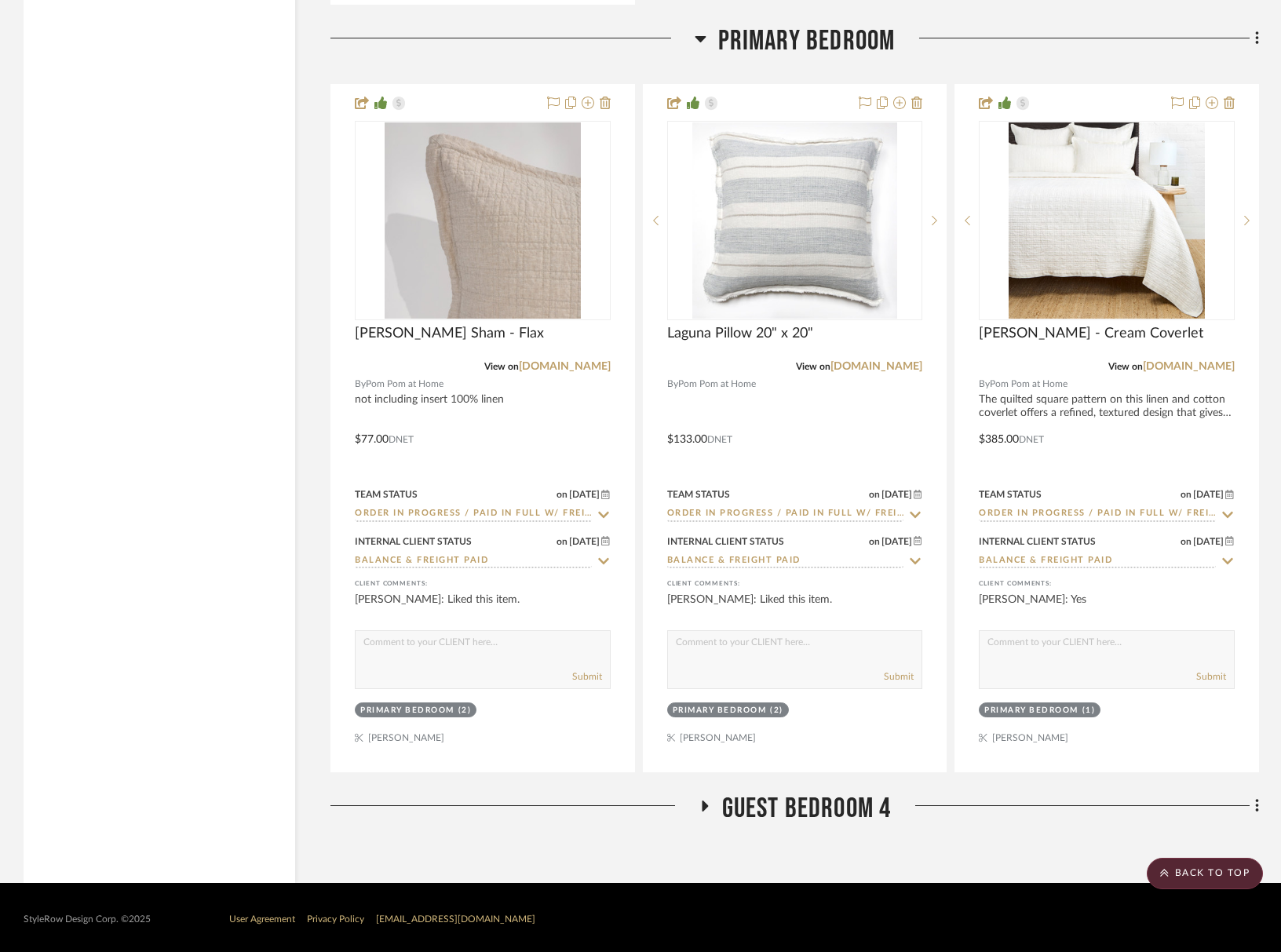
click at [836, 819] on span "Guest Bedroom 4" at bounding box center [807, 809] width 169 height 34
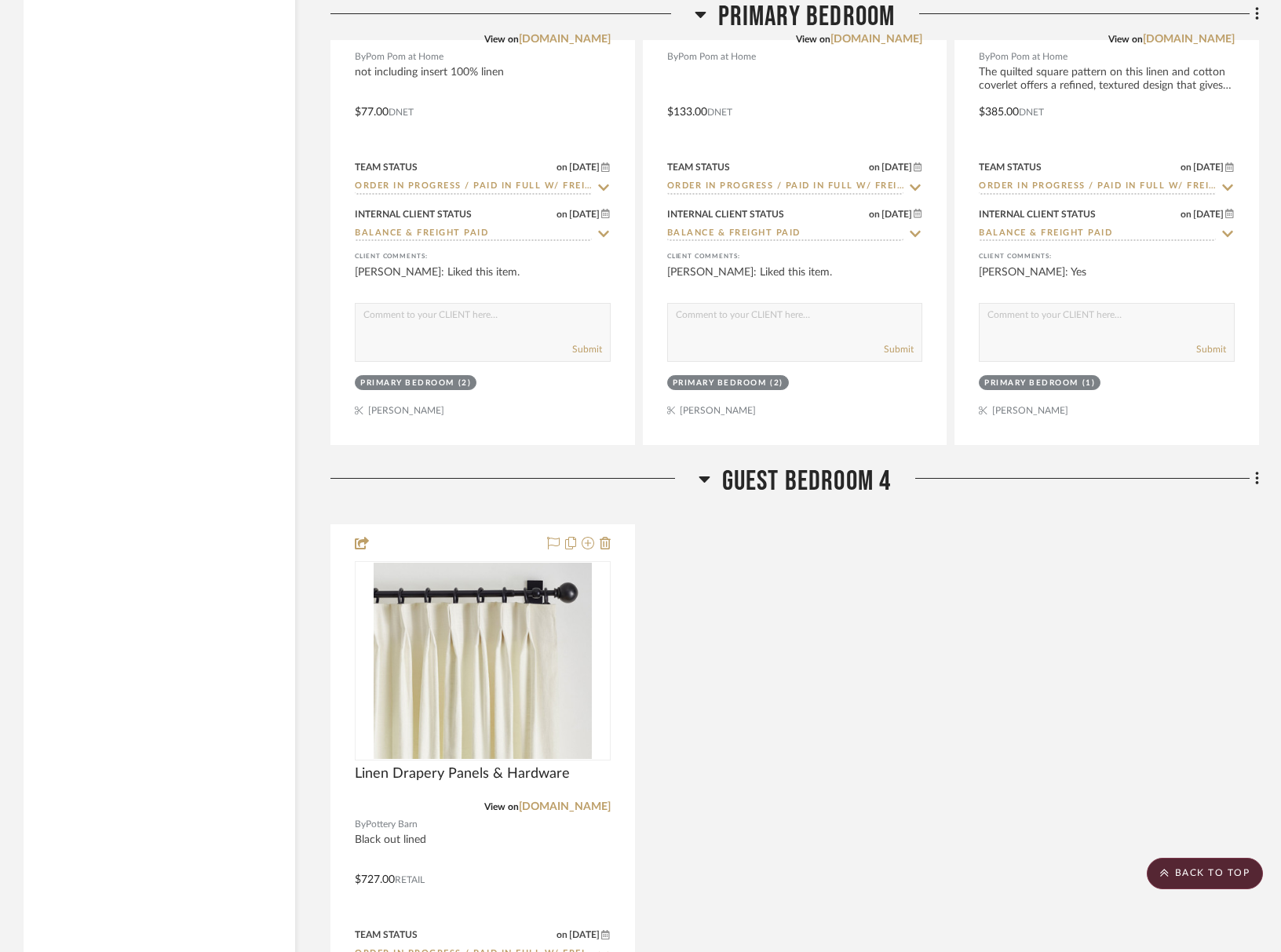
scroll to position [3171, 0]
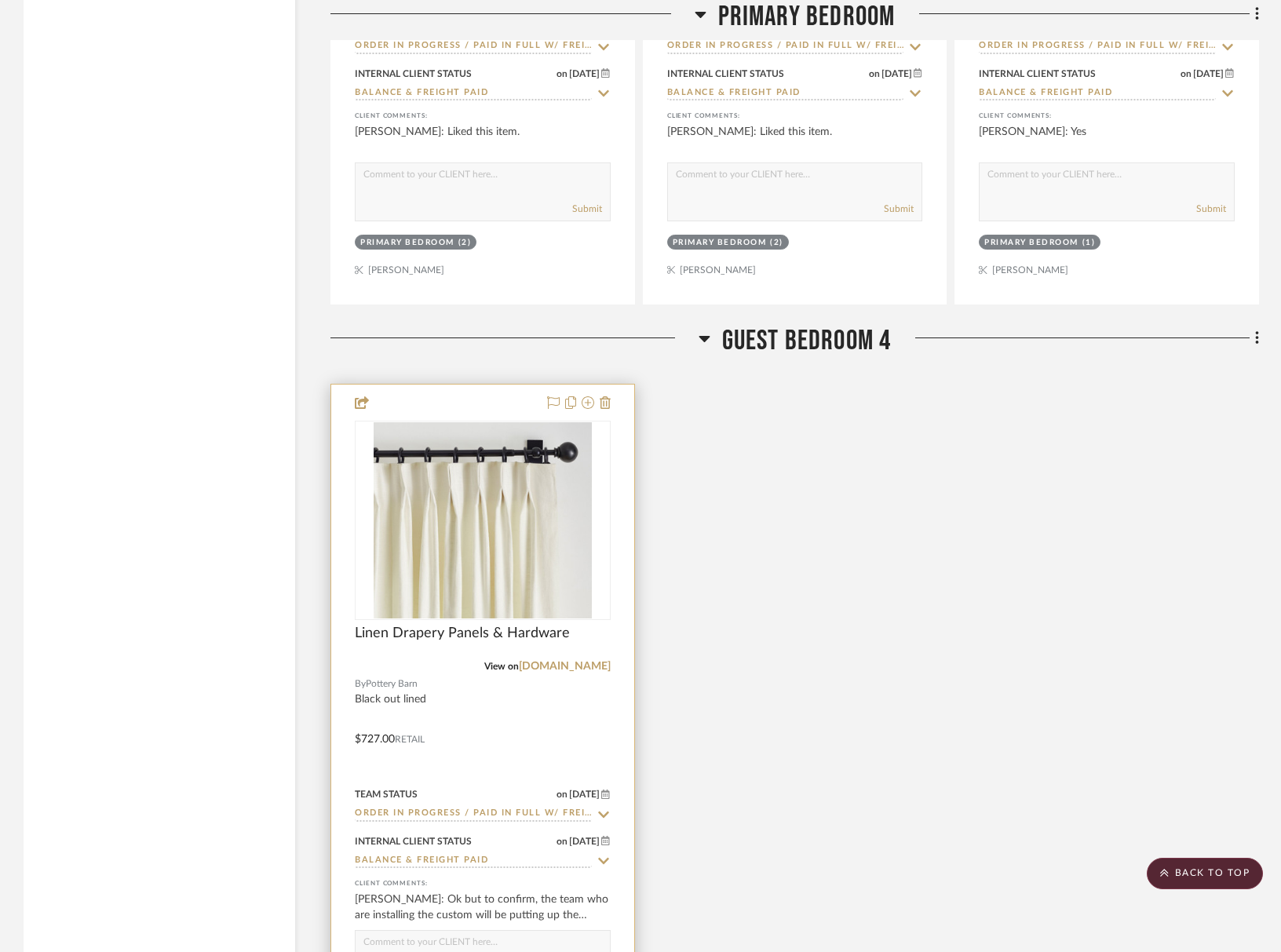
click at [471, 810] on input "Order In Progress / Paid In Full w/ Freight, No Balance due" at bounding box center [473, 814] width 237 height 15
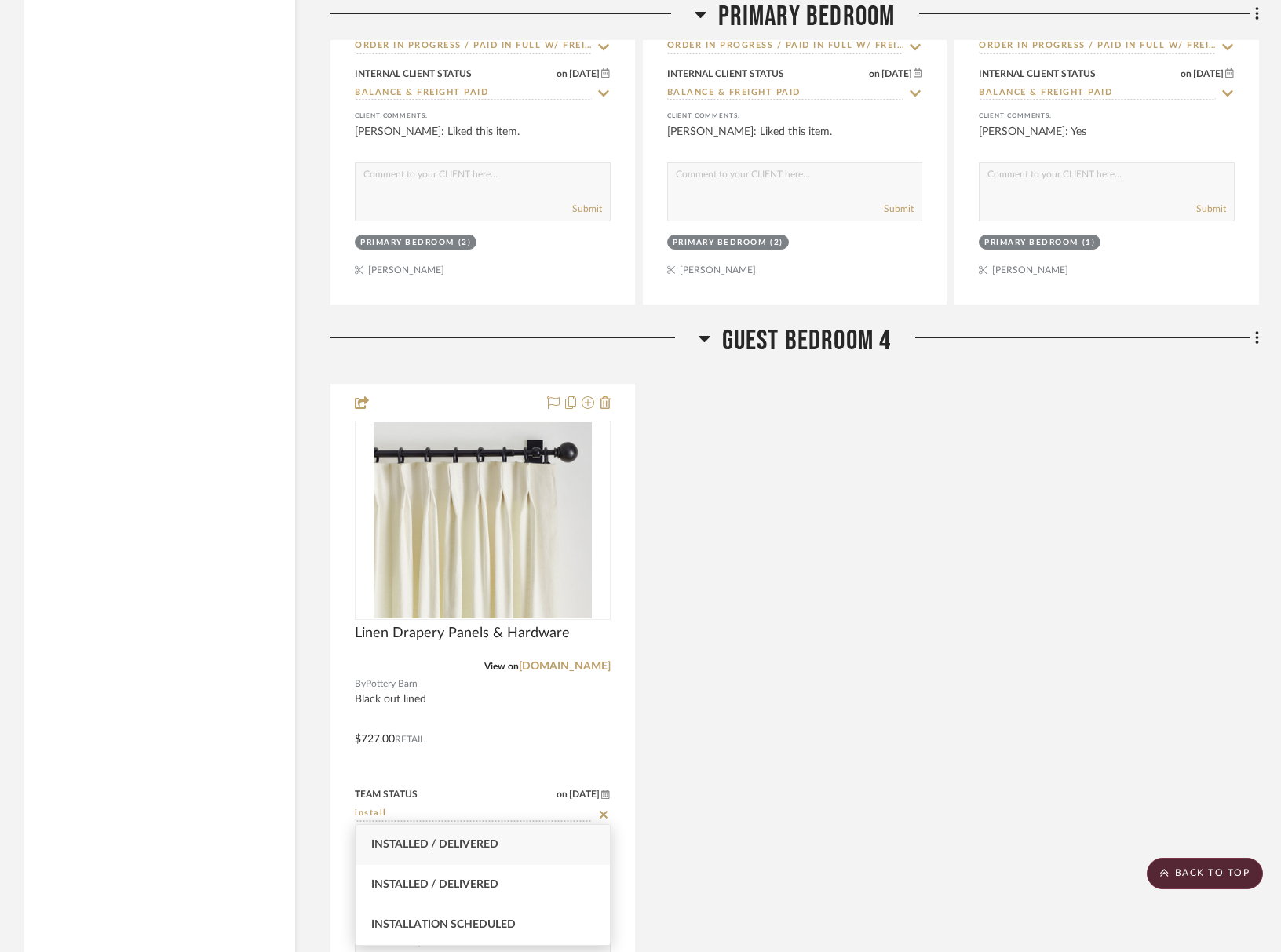
type input "install"
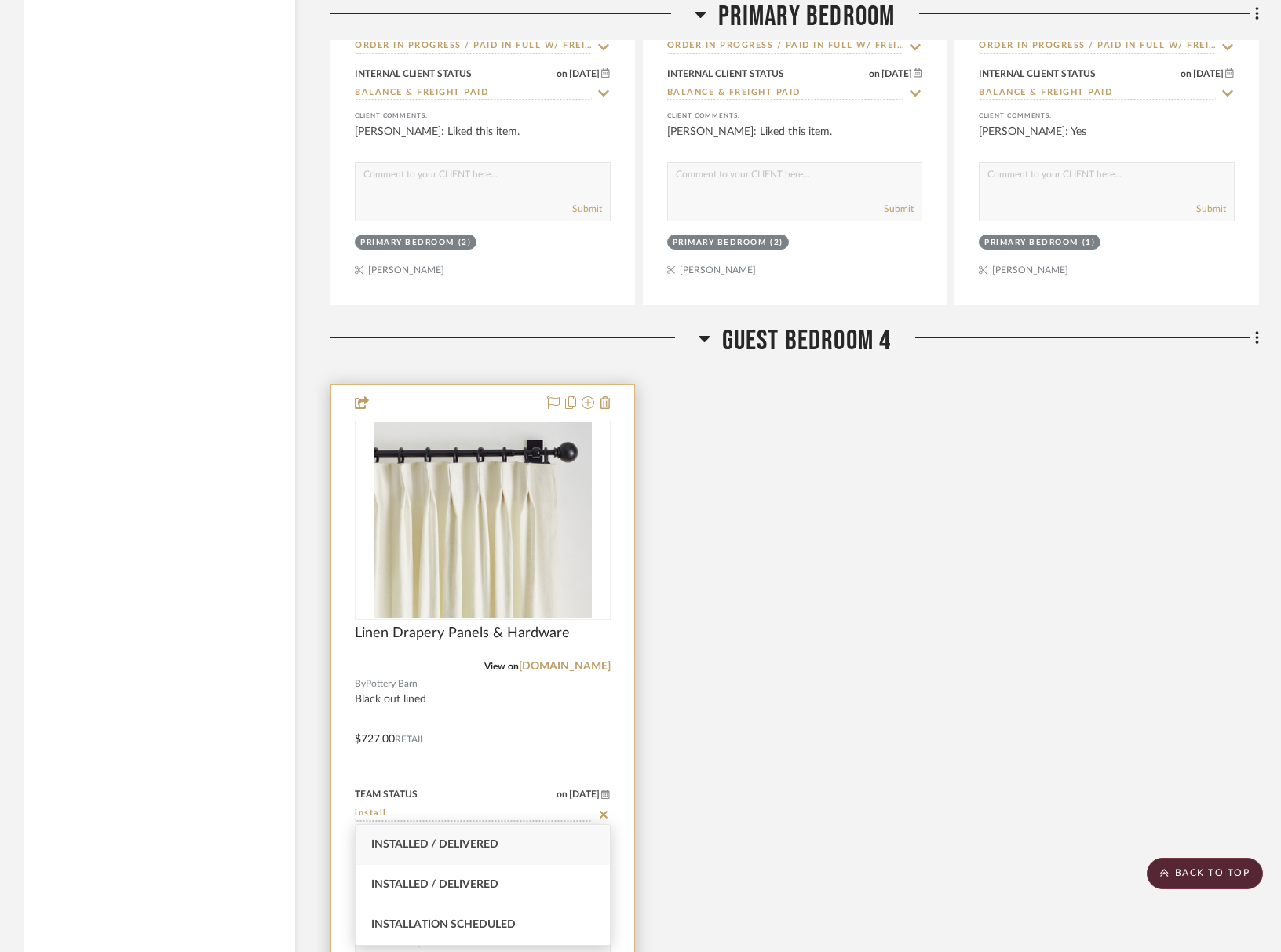
drag, startPoint x: 473, startPoint y: 852, endPoint x: 534, endPoint y: 843, distance: 61.7
click at [473, 852] on div "Installed / Delivered" at bounding box center [483, 844] width 255 height 40
type input "[DATE]"
type input "Installed / Delivered"
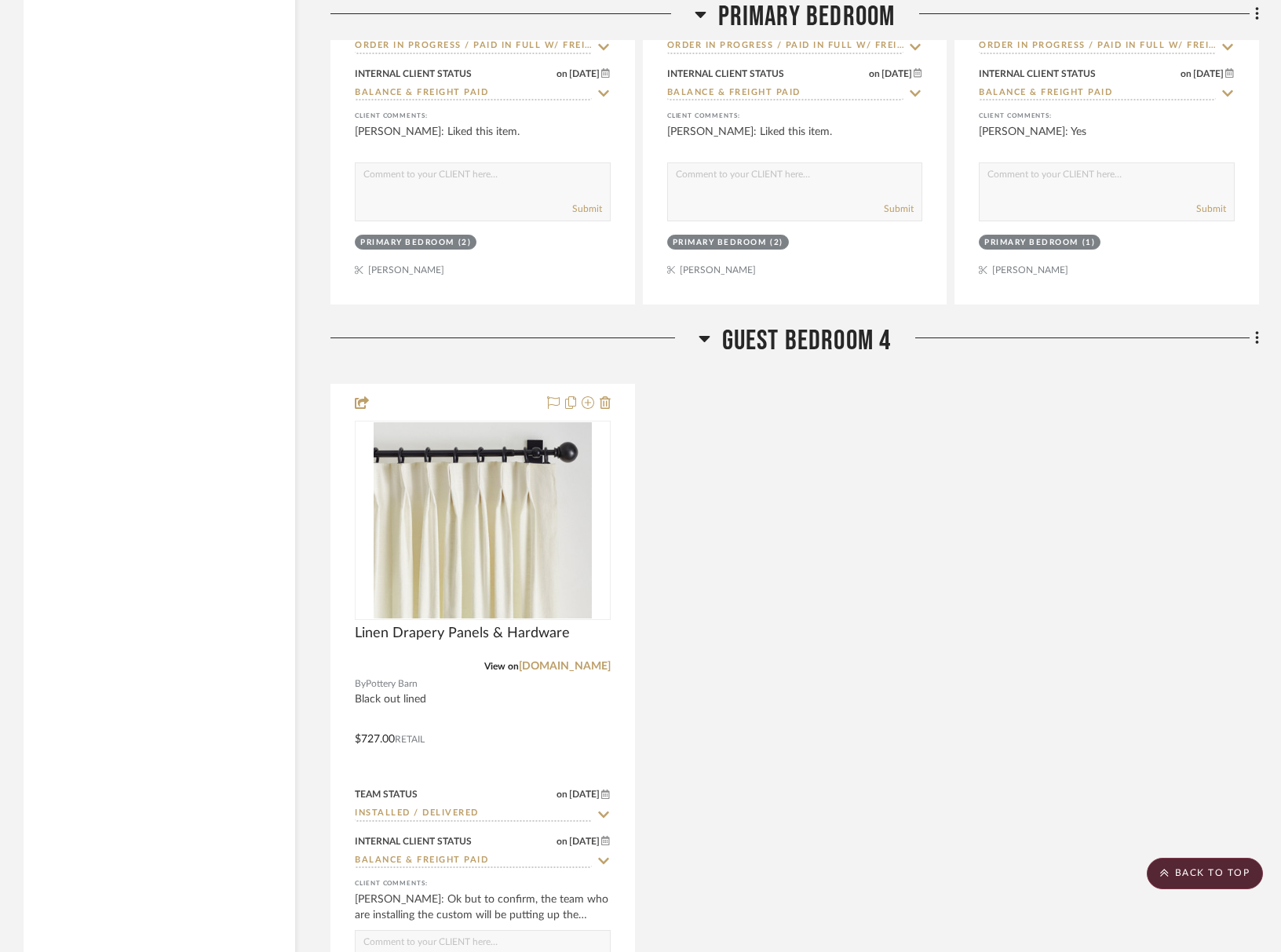
drag, startPoint x: 759, startPoint y: 785, endPoint x: 757, endPoint y: 772, distance: 13.2
click at [759, 784] on div "Linen Drapery Panels & Hardware View on potterybarn.com By Pottery Barn Black o…" at bounding box center [795, 728] width 929 height 688
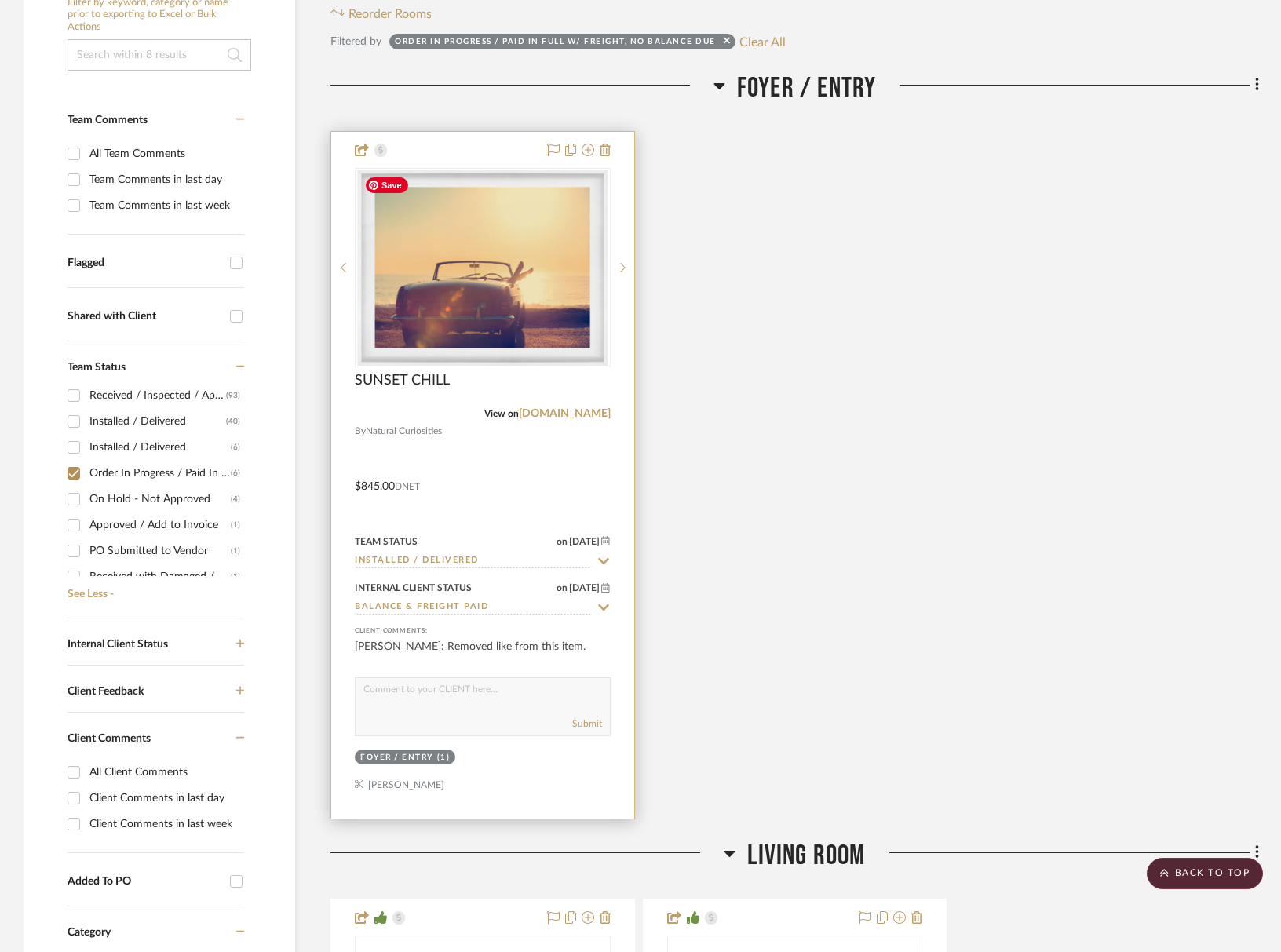
scroll to position [80, 0]
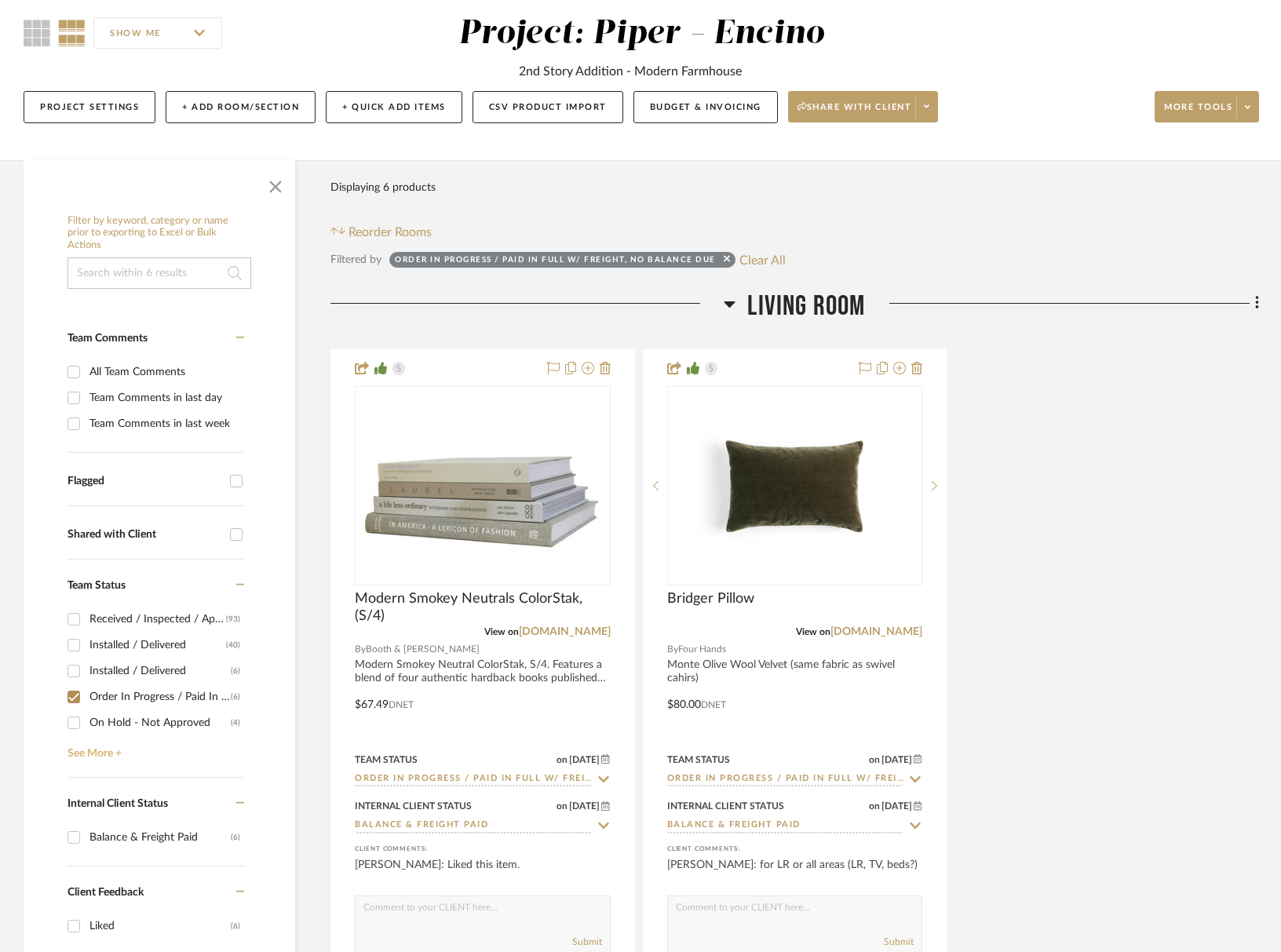
click at [109, 749] on link "See More +" at bounding box center [153, 749] width 180 height 25
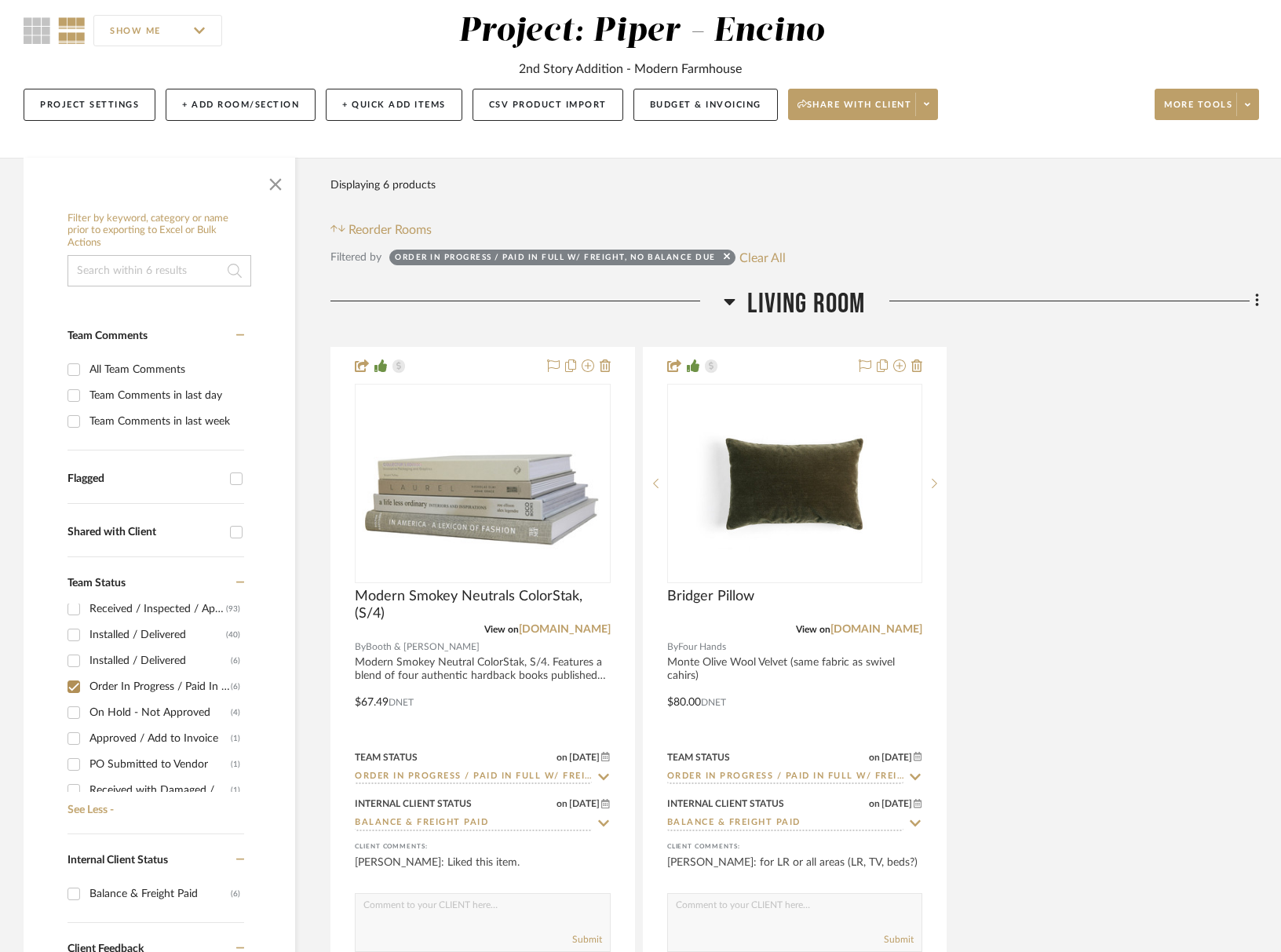
click at [120, 741] on div "Approved / Add to Invoice" at bounding box center [160, 739] width 142 height 25
click at [86, 741] on input "Approved / Add to Invoice (1)" at bounding box center [74, 739] width 25 height 25
checkbox input "true"
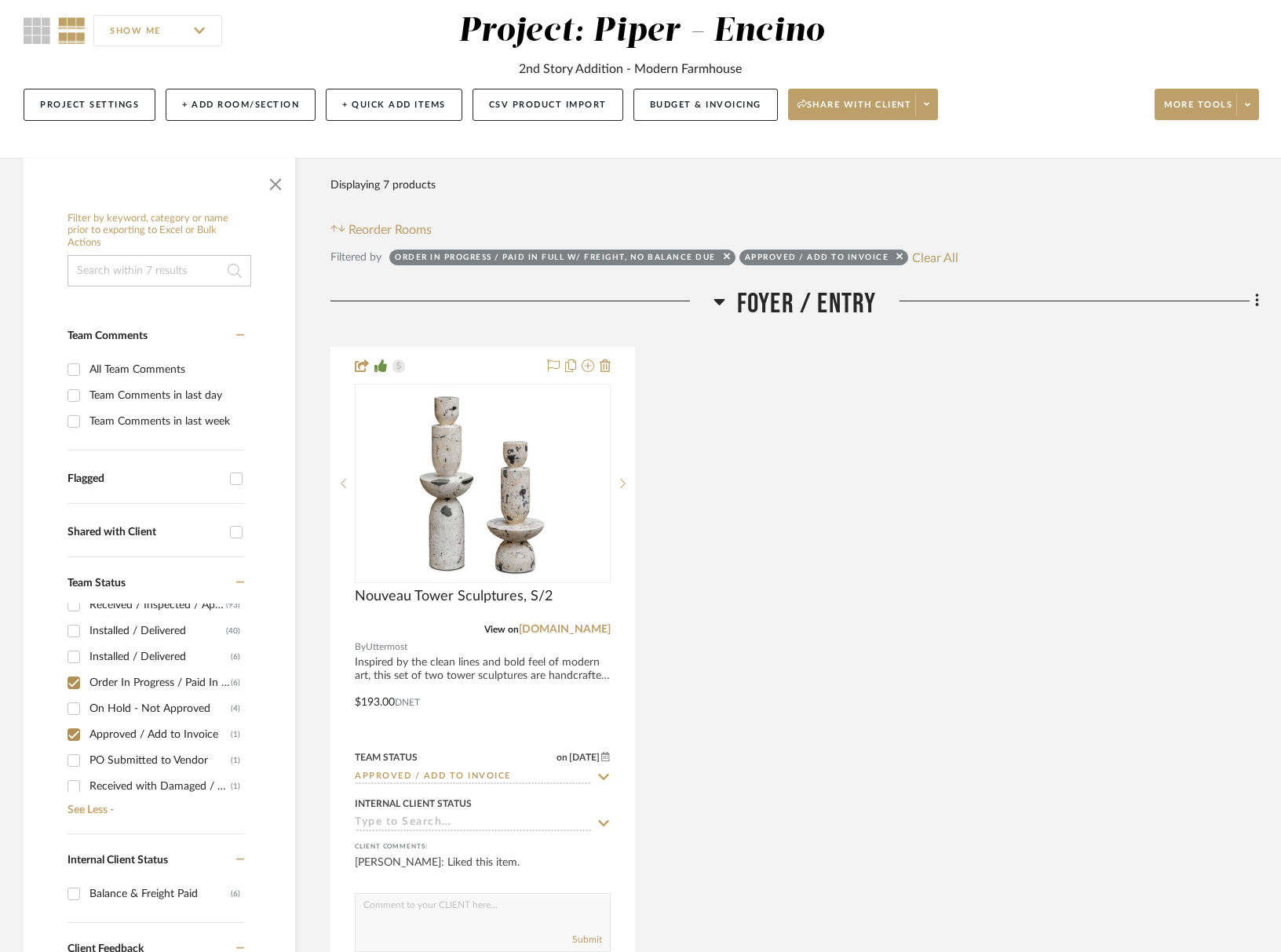
click at [74, 686] on input "Order In Progress / Paid In Full w/ Freight, No Balance due (6)" at bounding box center [74, 683] width 25 height 25
checkbox input "false"
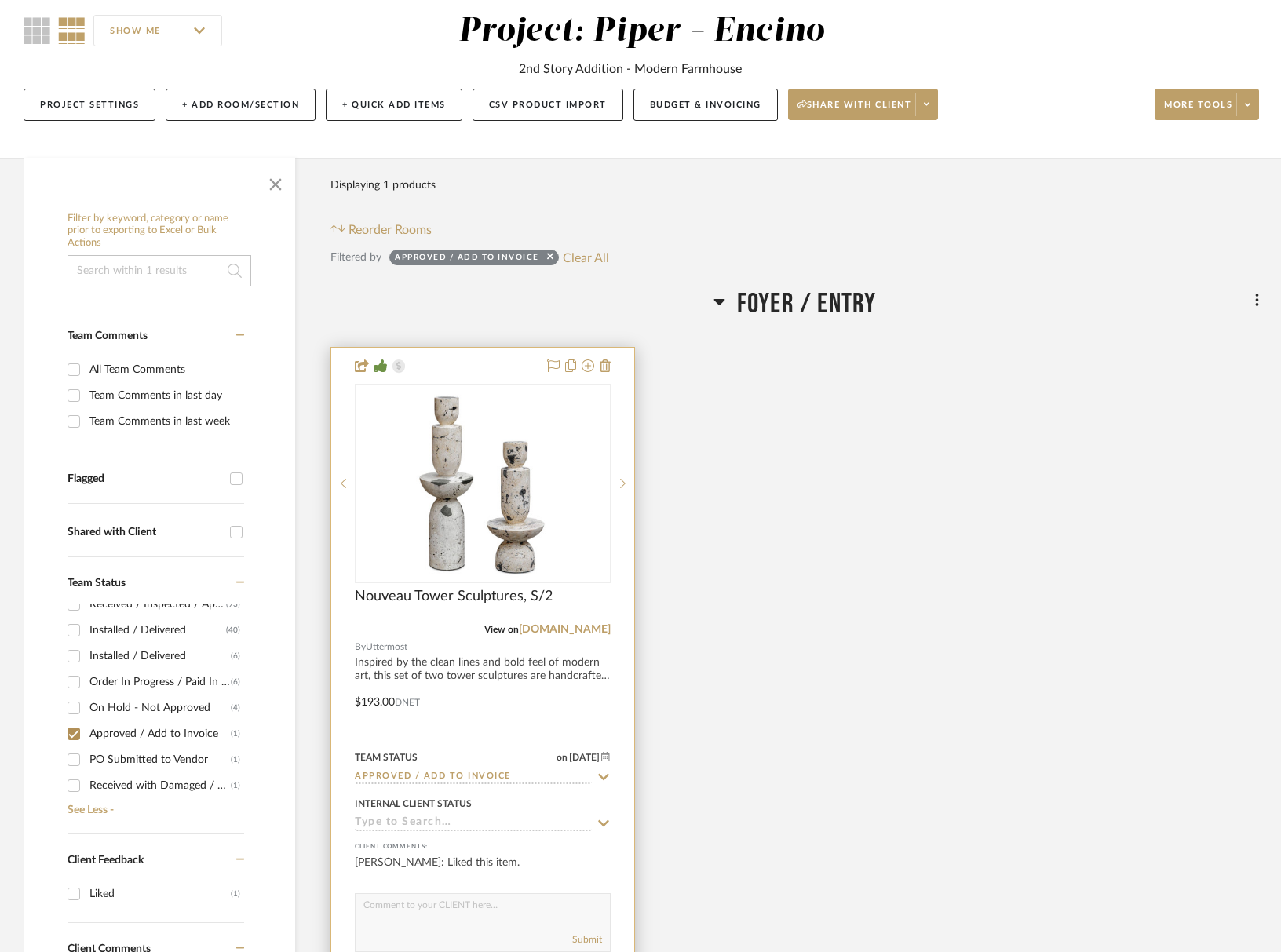
click at [381, 777] on input "Approved / Add to Invoice" at bounding box center [473, 777] width 237 height 15
type input "install"
click at [414, 812] on span "Installed / Delivered" at bounding box center [435, 811] width 127 height 11
type input "[DATE]"
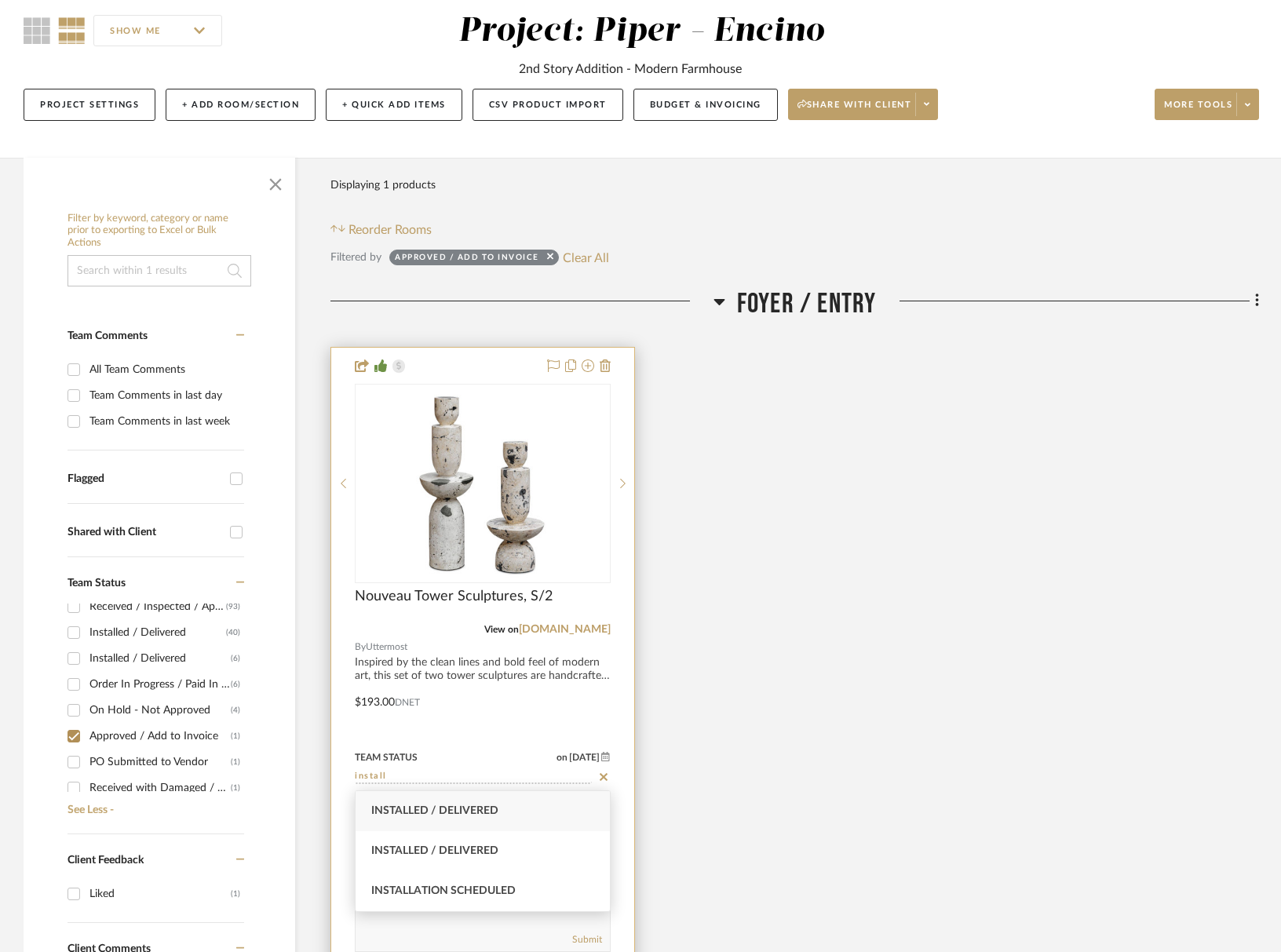
type input "Installed / Delivered"
click at [402, 823] on input at bounding box center [473, 824] width 237 height 15
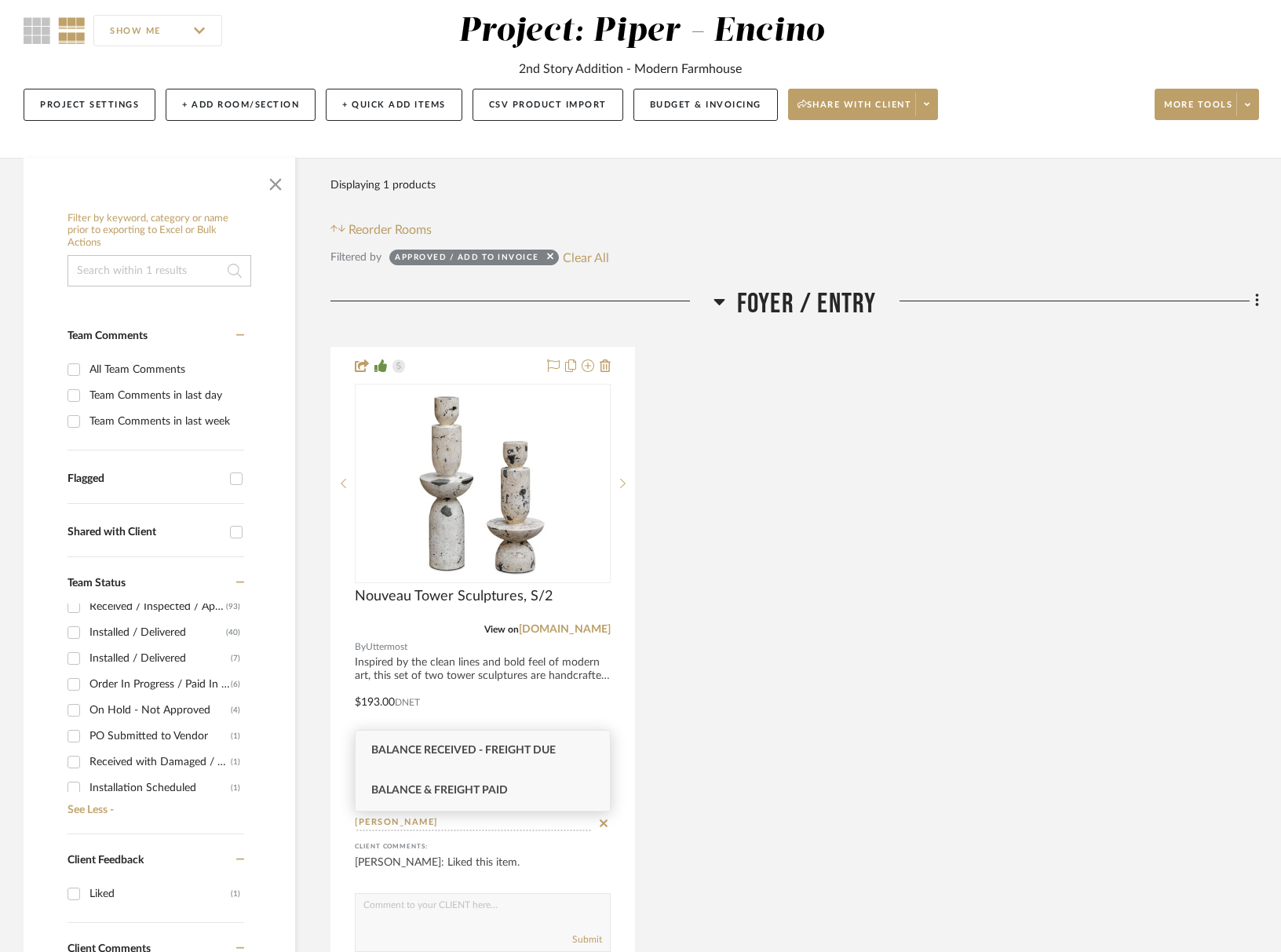
type input "[PERSON_NAME]"
click at [441, 803] on div "Balance & Freight Paid" at bounding box center [483, 791] width 255 height 40
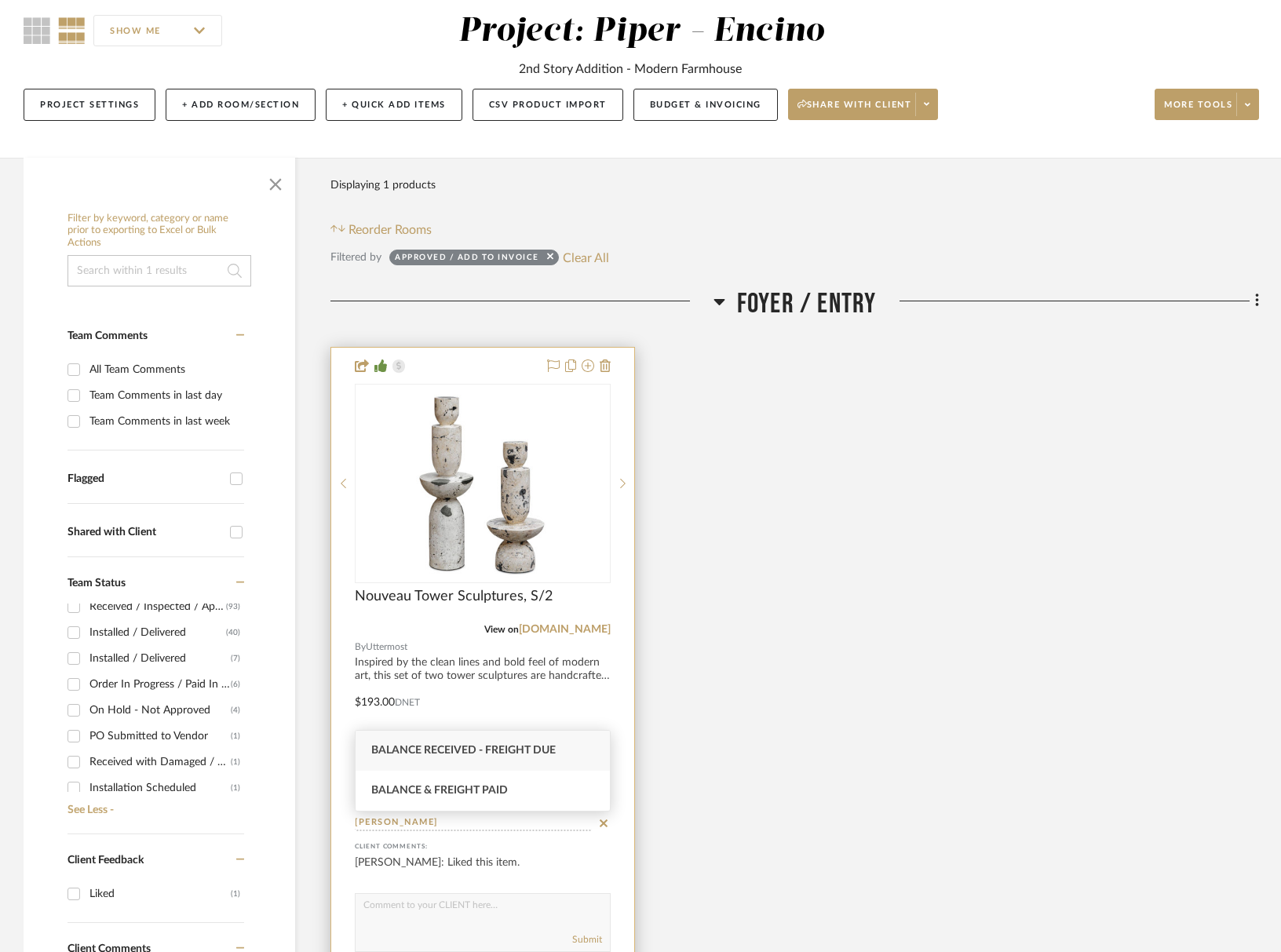
type input "[DATE]"
type input "Balance & Freight Paid"
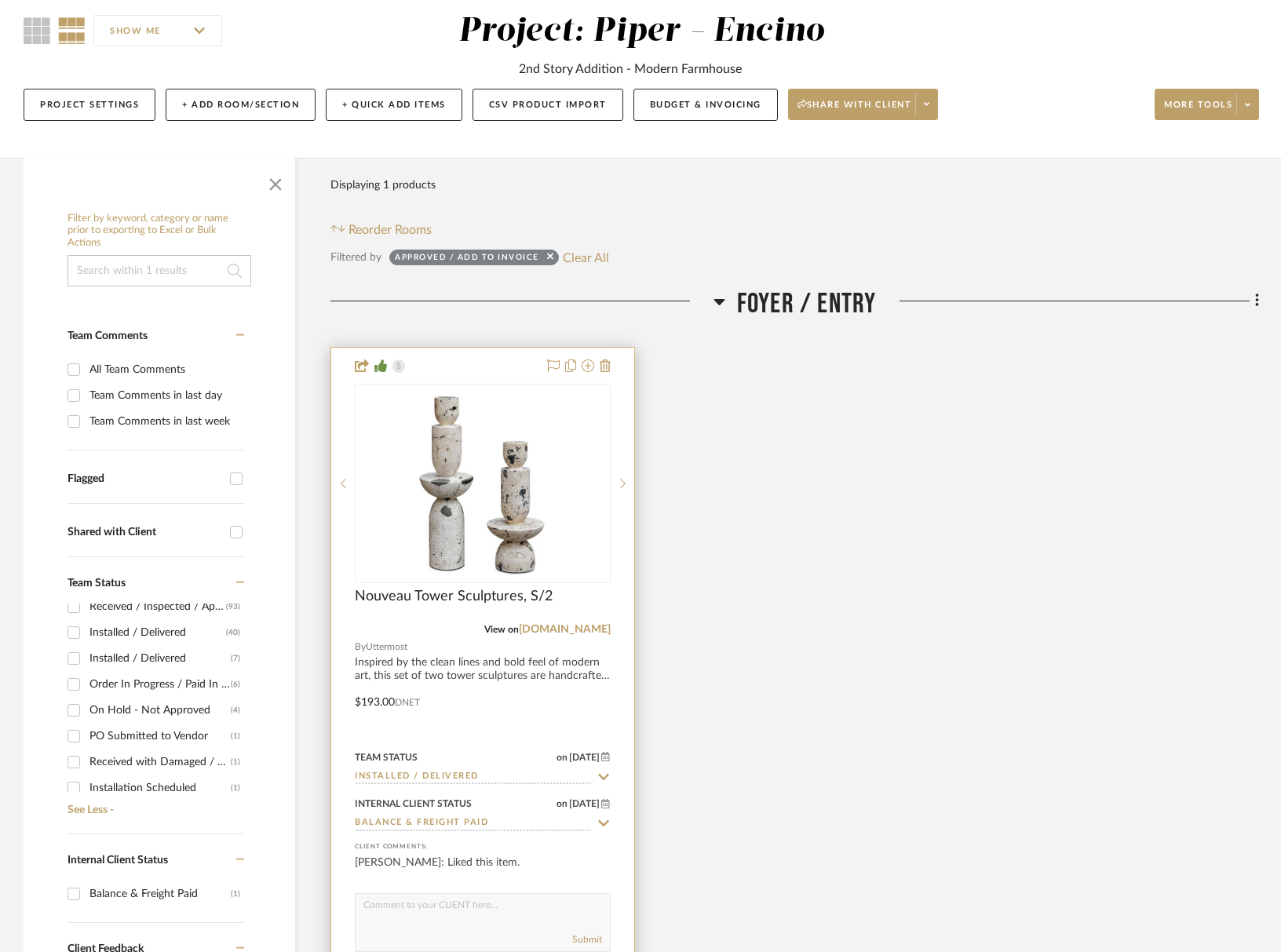
click at [419, 778] on input "Installed / Delivered" at bounding box center [473, 777] width 237 height 15
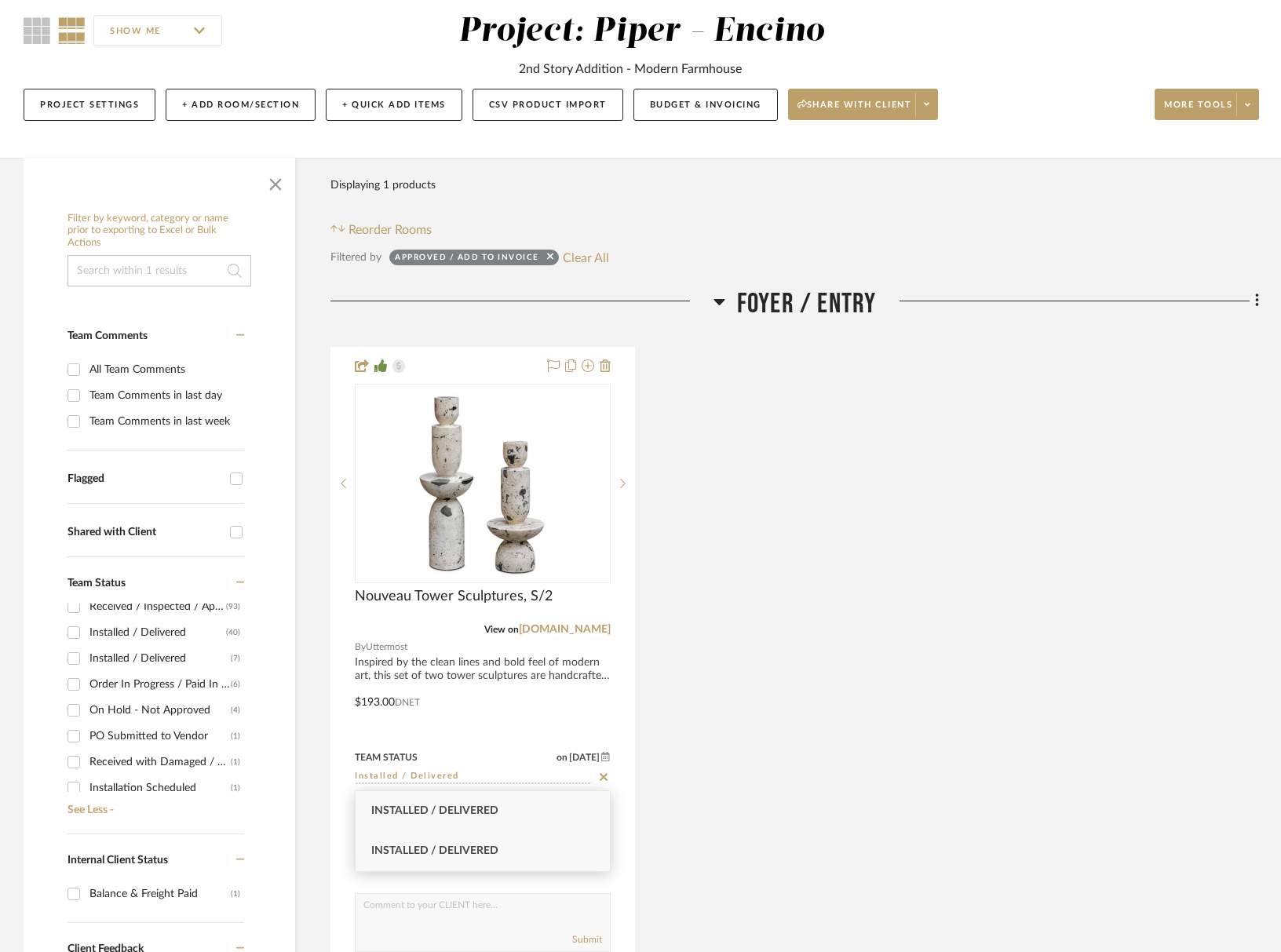
click at [427, 852] on span "Installed / Delivered" at bounding box center [435, 851] width 127 height 11
drag, startPoint x: 723, startPoint y: 831, endPoint x: 718, endPoint y: 510, distance: 321.0
click at [723, 831] on div "Nouveau Tower Sculptures, S/2 View on uttermost.com By Uttermost Inspired by th…" at bounding box center [795, 691] width 929 height 688
click at [167, 653] on div "Installed / Delivered" at bounding box center [160, 659] width 142 height 25
click at [86, 653] on input "Installed / Delivered (6)" at bounding box center [74, 659] width 25 height 25
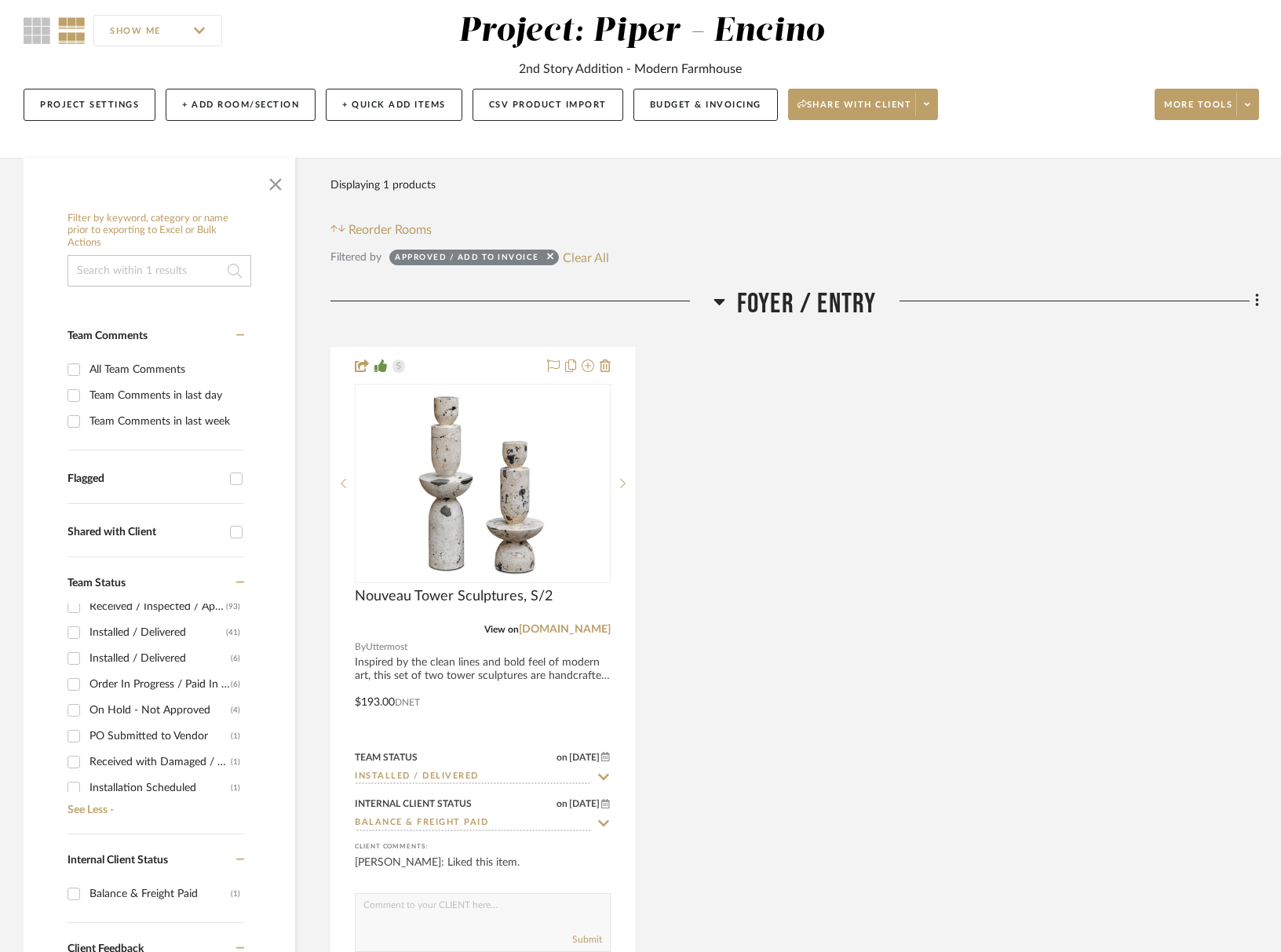
checkbox input "true"
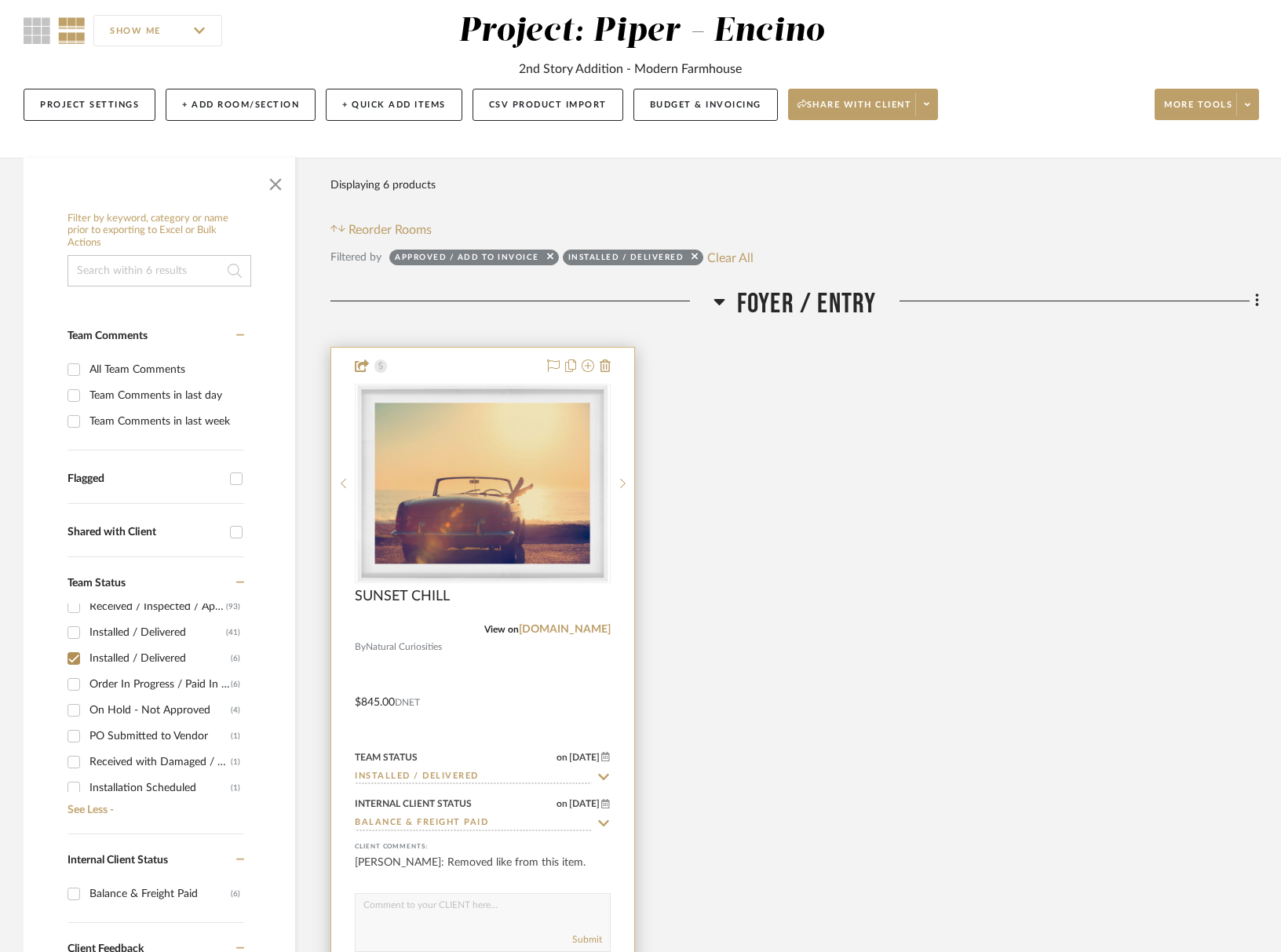
click at [396, 771] on input "Installed / Delivered" at bounding box center [473, 777] width 237 height 15
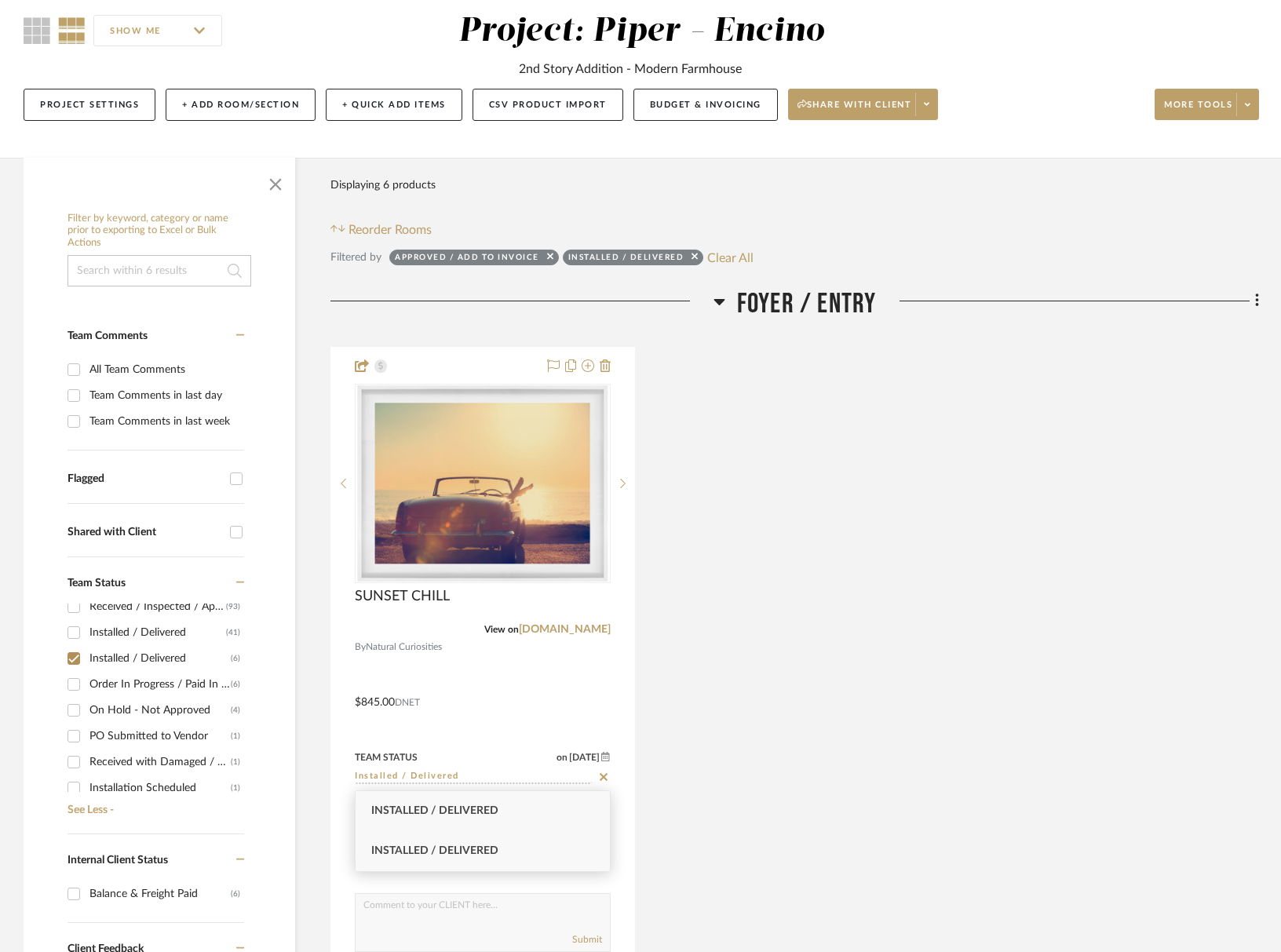
click at [422, 851] on span "Installed / Delivered" at bounding box center [435, 851] width 127 height 11
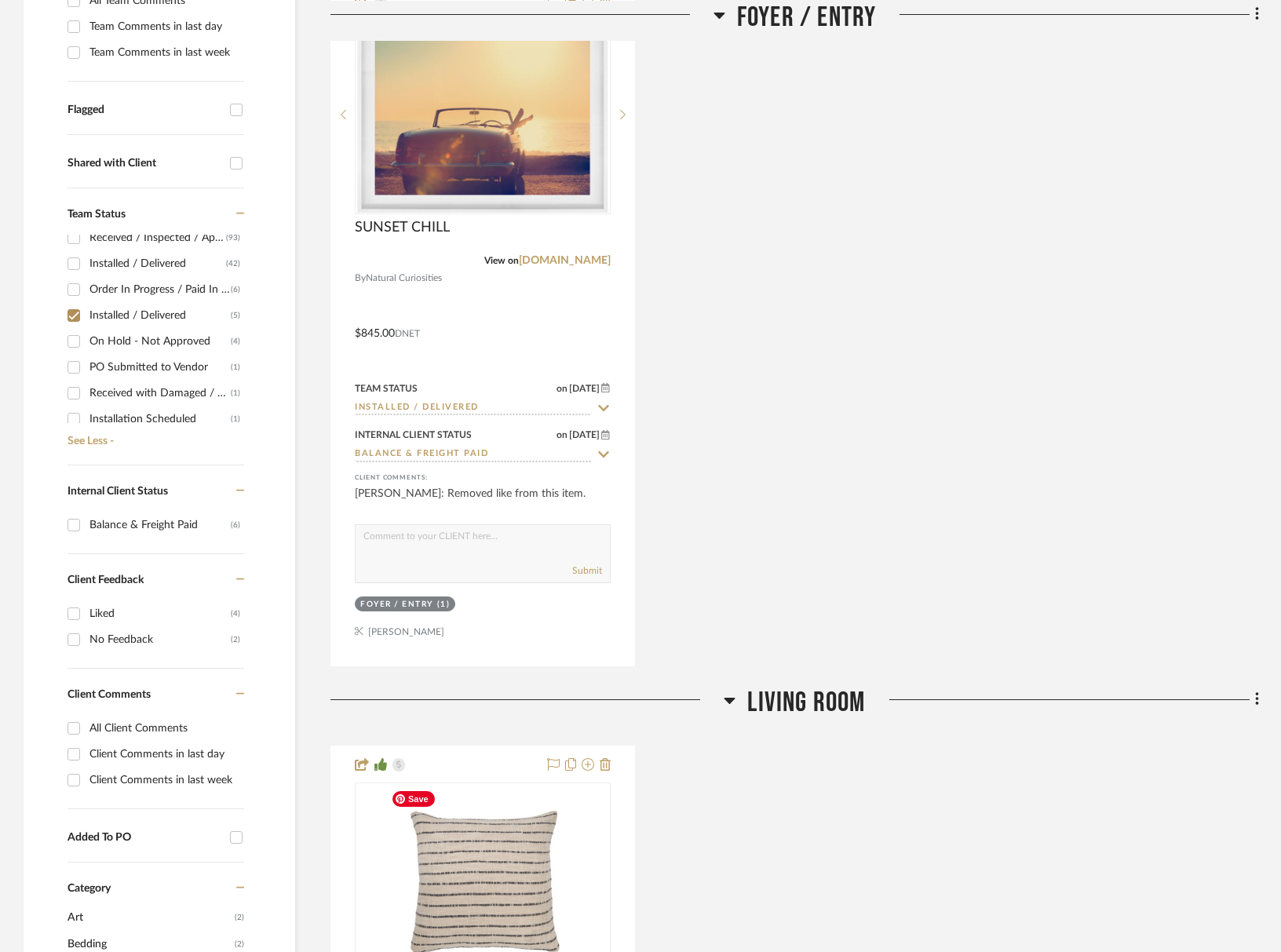
scroll to position [1129, 0]
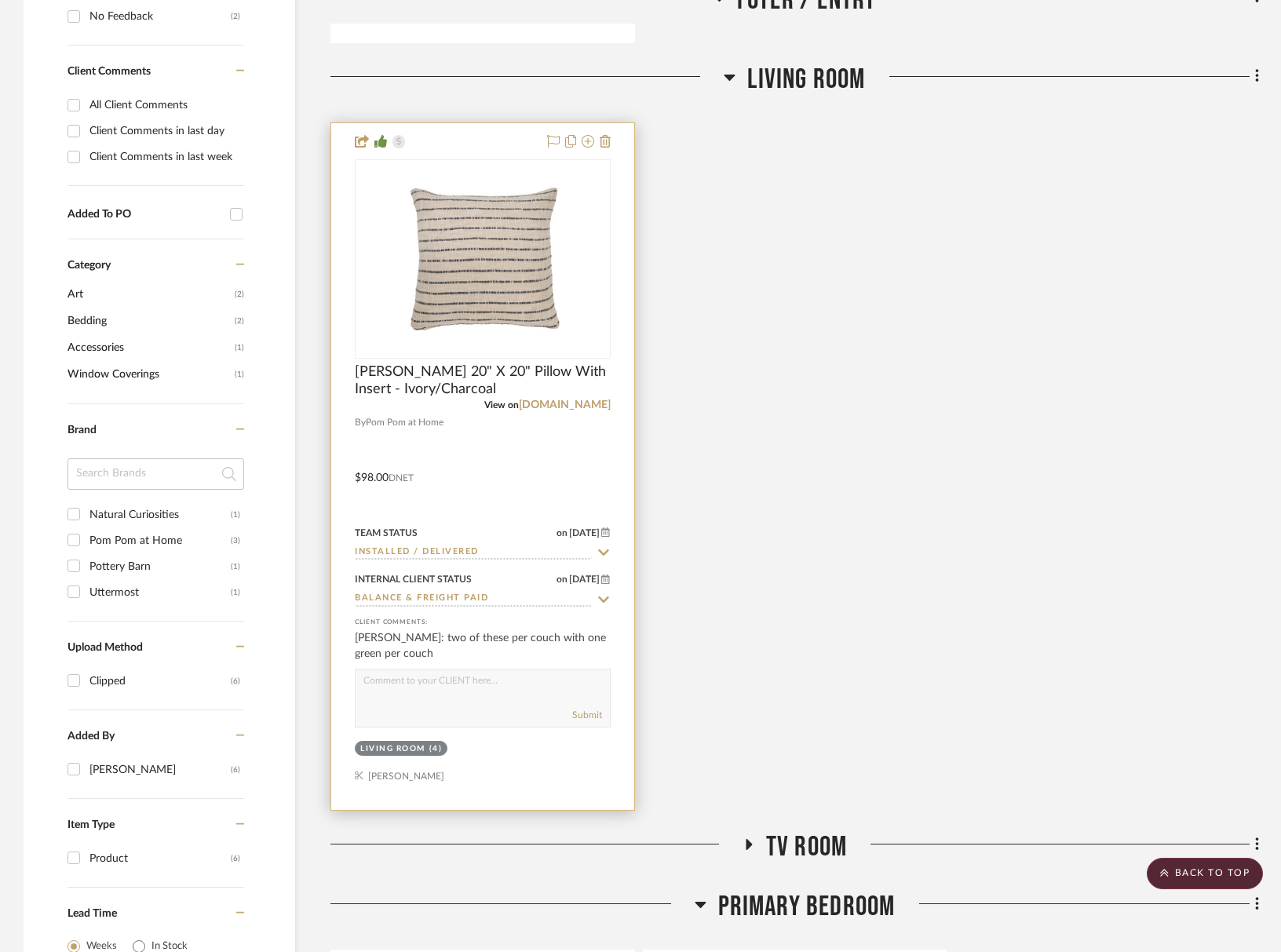
click at [471, 558] on input "Installed / Delivered" at bounding box center [473, 553] width 237 height 15
click at [471, 625] on span "Installed / Delivered" at bounding box center [435, 626] width 127 height 11
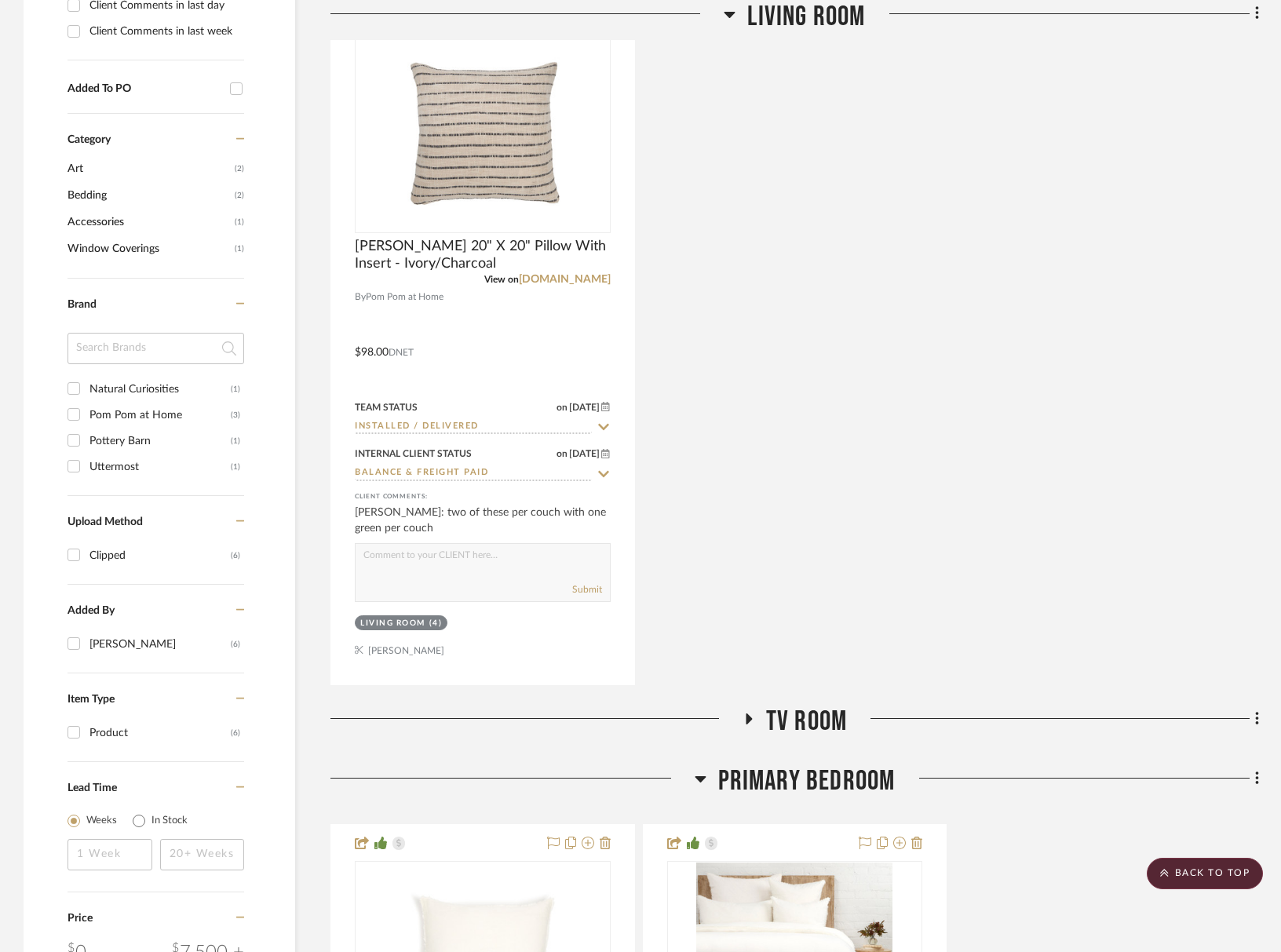
click at [801, 709] on span "TV Room" at bounding box center [807, 722] width 81 height 34
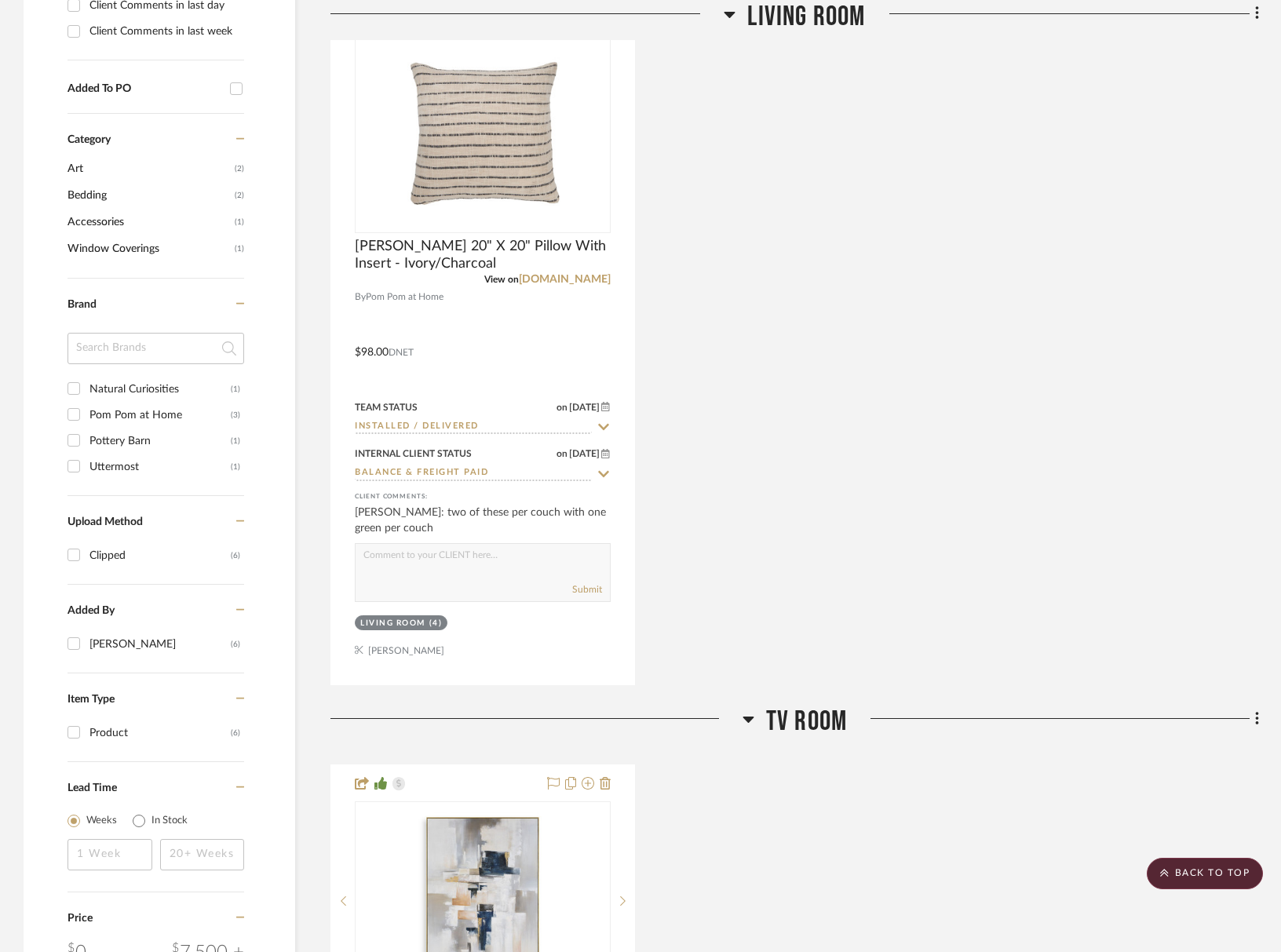
scroll to position [2128, 0]
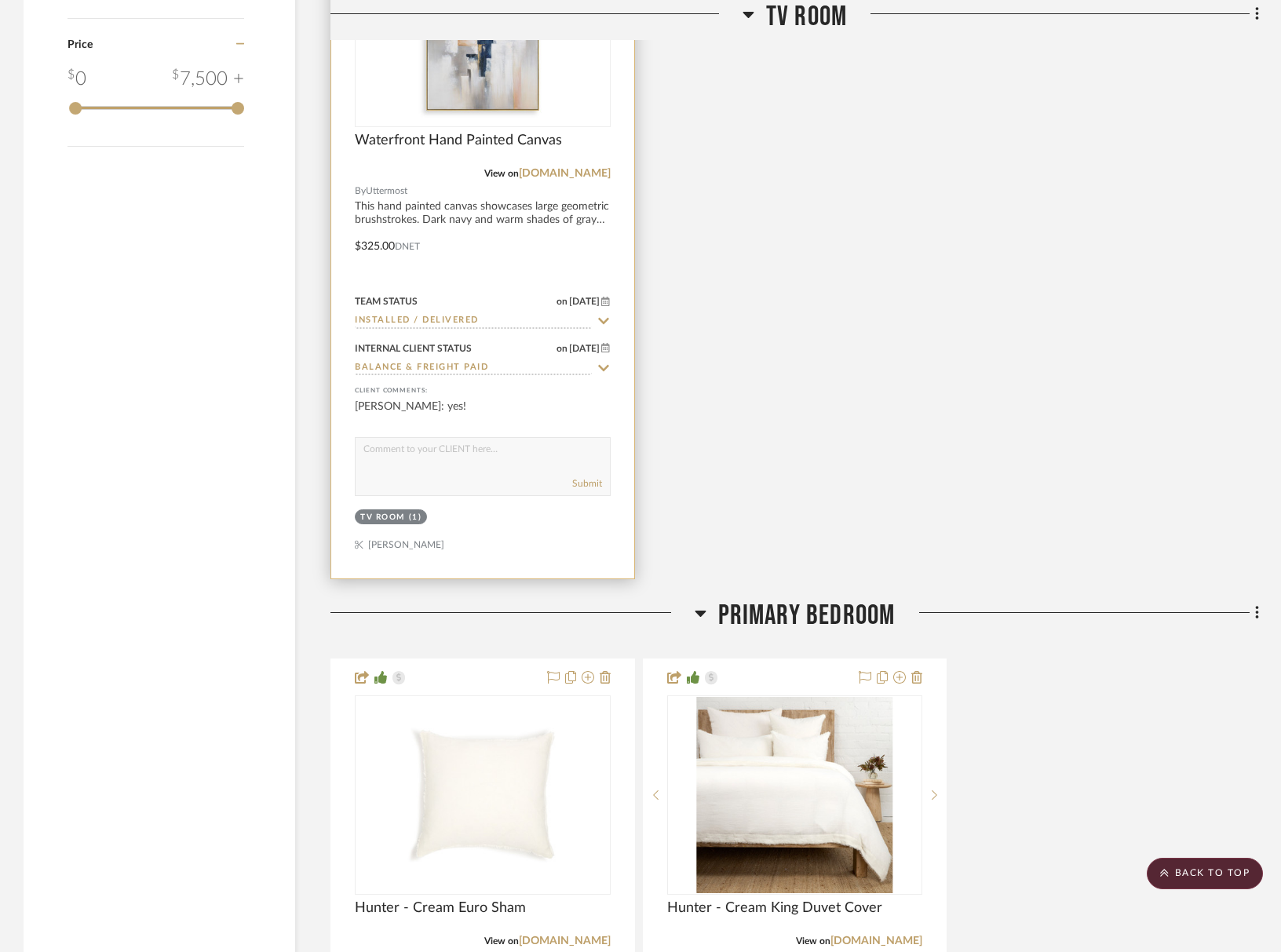
click at [445, 315] on input "Installed / Delivered" at bounding box center [473, 321] width 237 height 15
drag, startPoint x: 450, startPoint y: 391, endPoint x: 455, endPoint y: 403, distance: 13.0
click at [450, 391] on span "Installed / Delivered" at bounding box center [435, 394] width 127 height 11
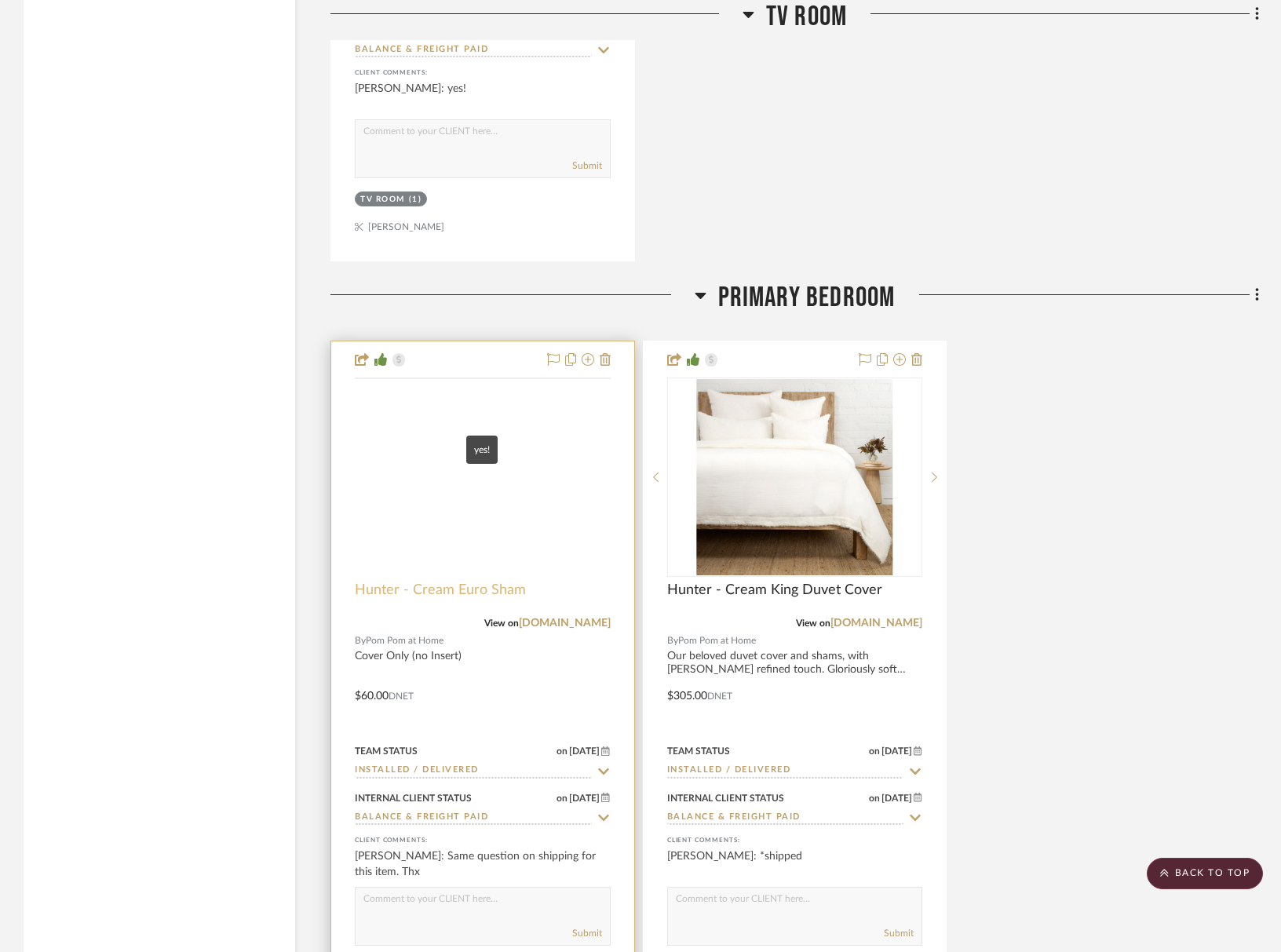
scroll to position [2609, 0]
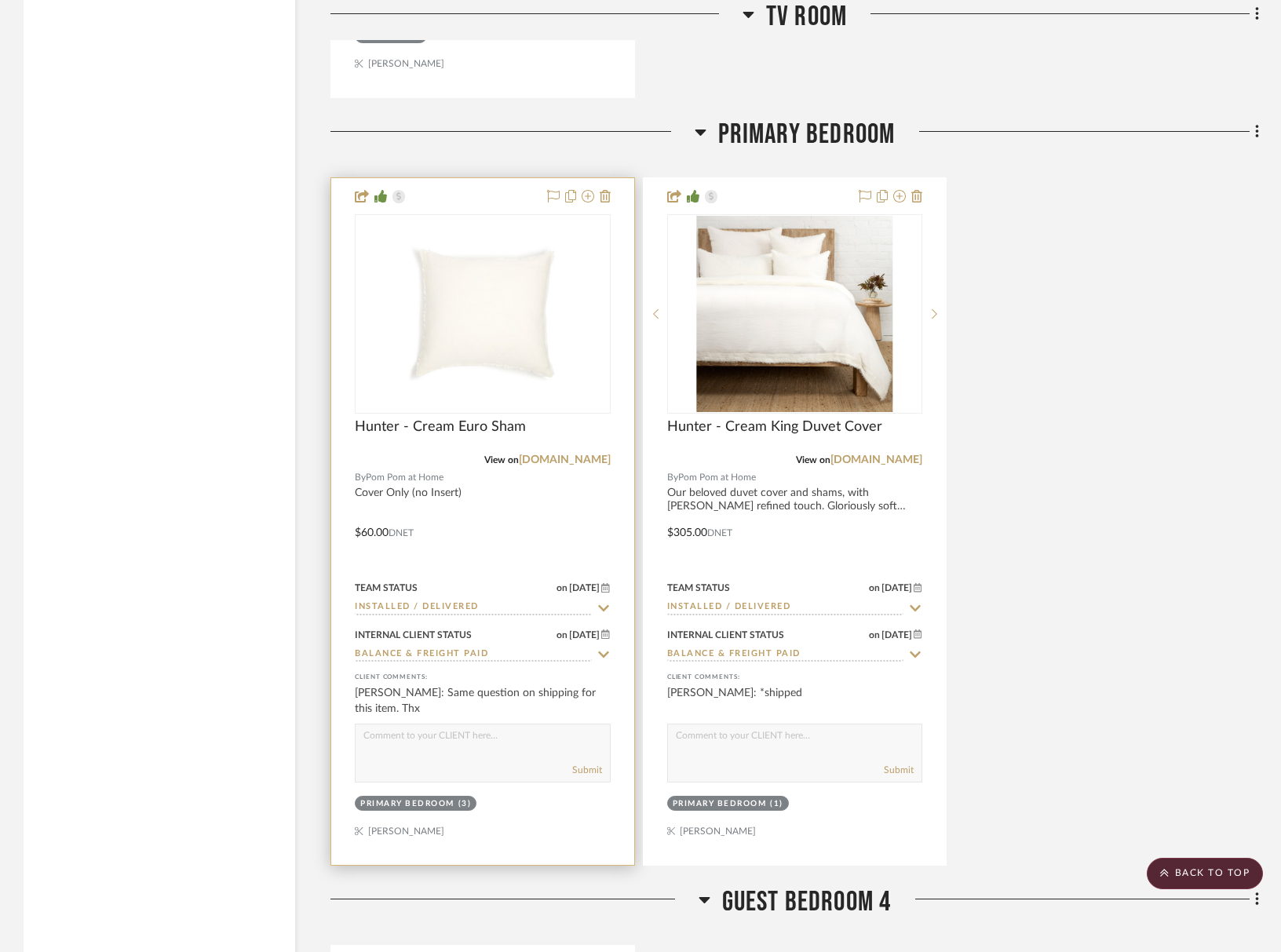
click at [475, 609] on input "Installed / Delivered" at bounding box center [473, 608] width 237 height 15
drag, startPoint x: 470, startPoint y: 679, endPoint x: 573, endPoint y: 653, distance: 106.2
click at [470, 679] on span "Installed / Delivered" at bounding box center [435, 679] width 127 height 11
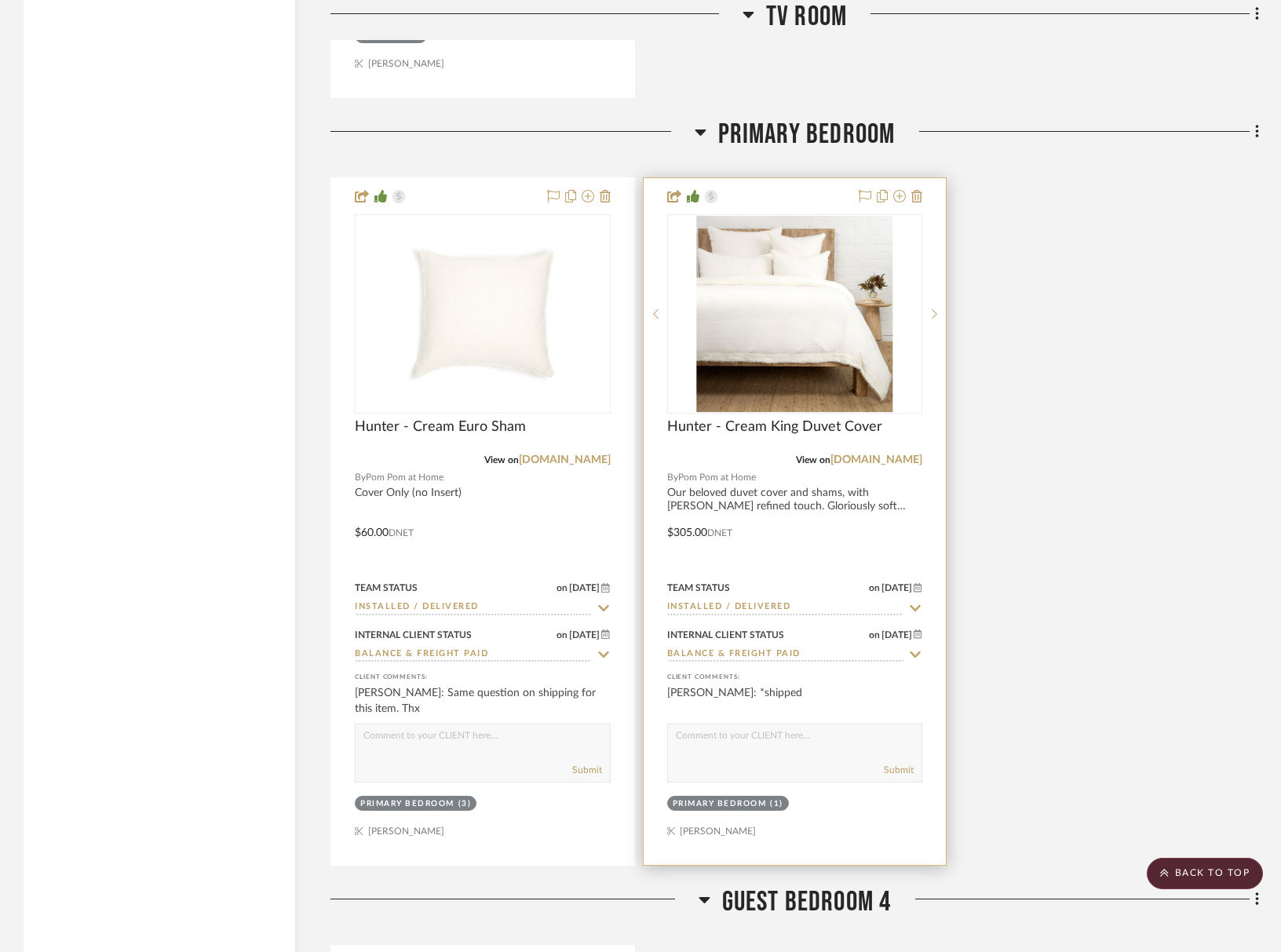
click at [713, 606] on input "Installed / Delivered" at bounding box center [785, 608] width 237 height 15
click at [723, 683] on span "Installed / Delivered" at bounding box center [748, 679] width 127 height 11
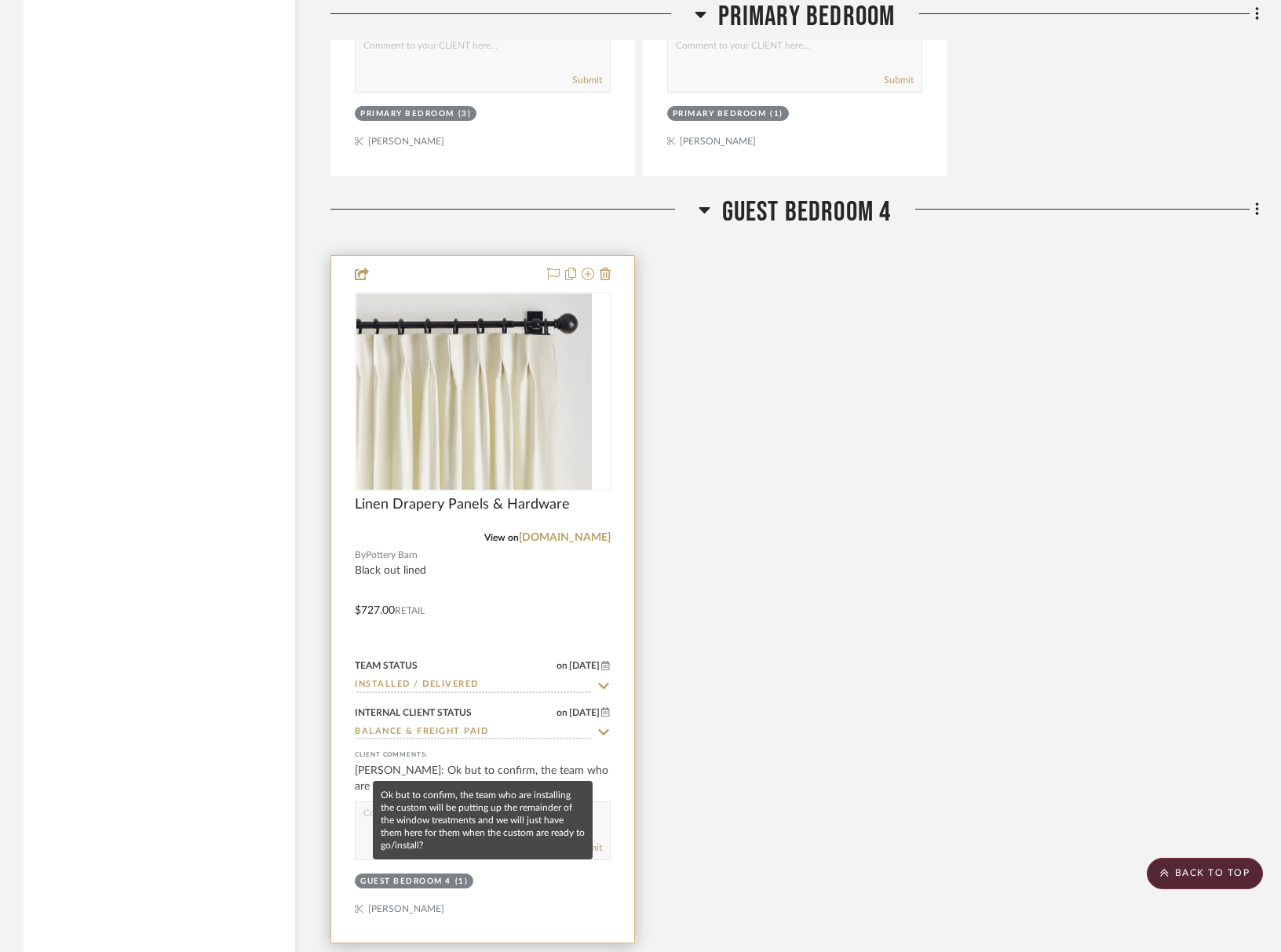
scroll to position [3318, 0]
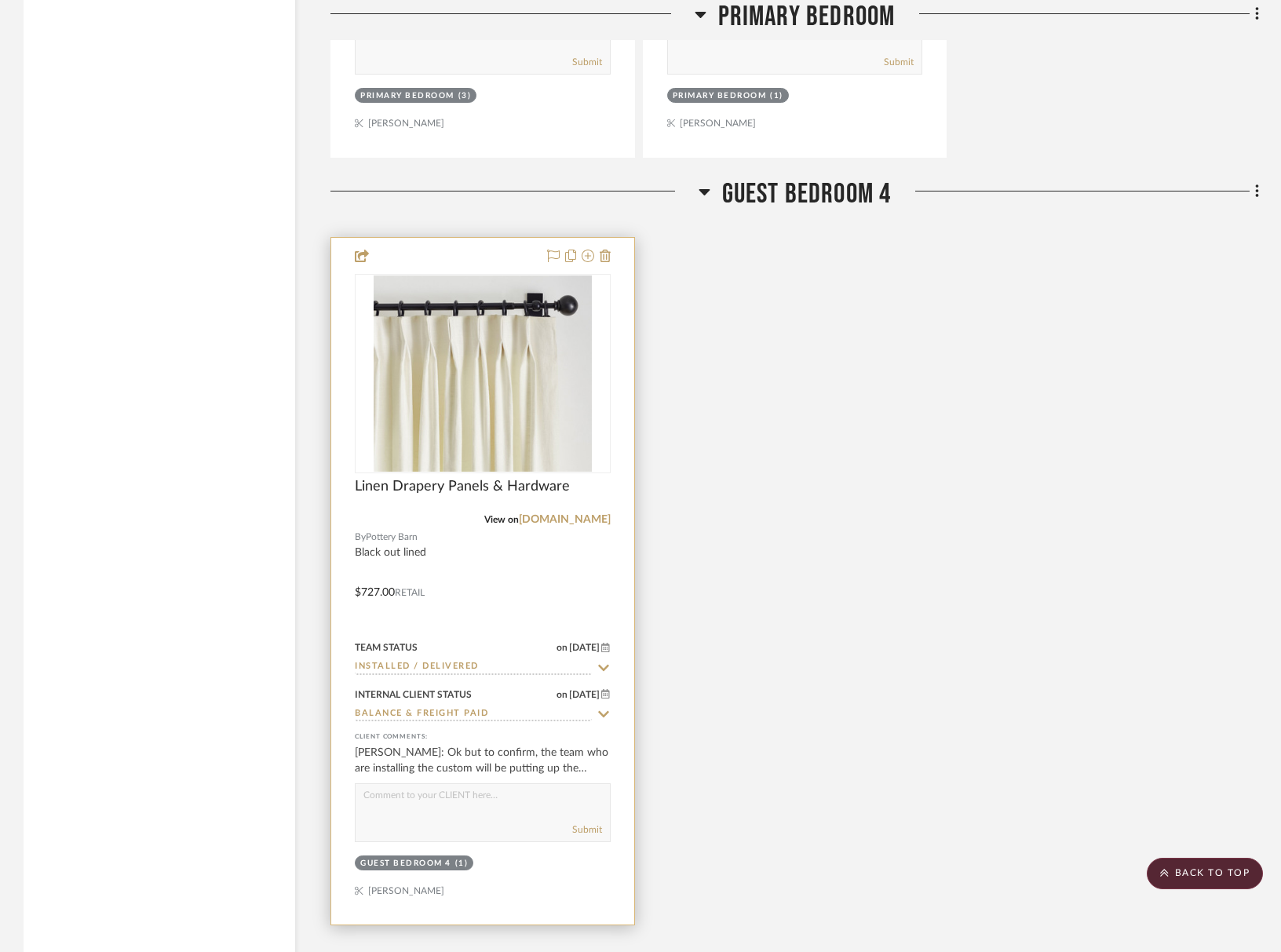
click at [462, 668] on input "Installed / Delivered" at bounding box center [473, 668] width 237 height 15
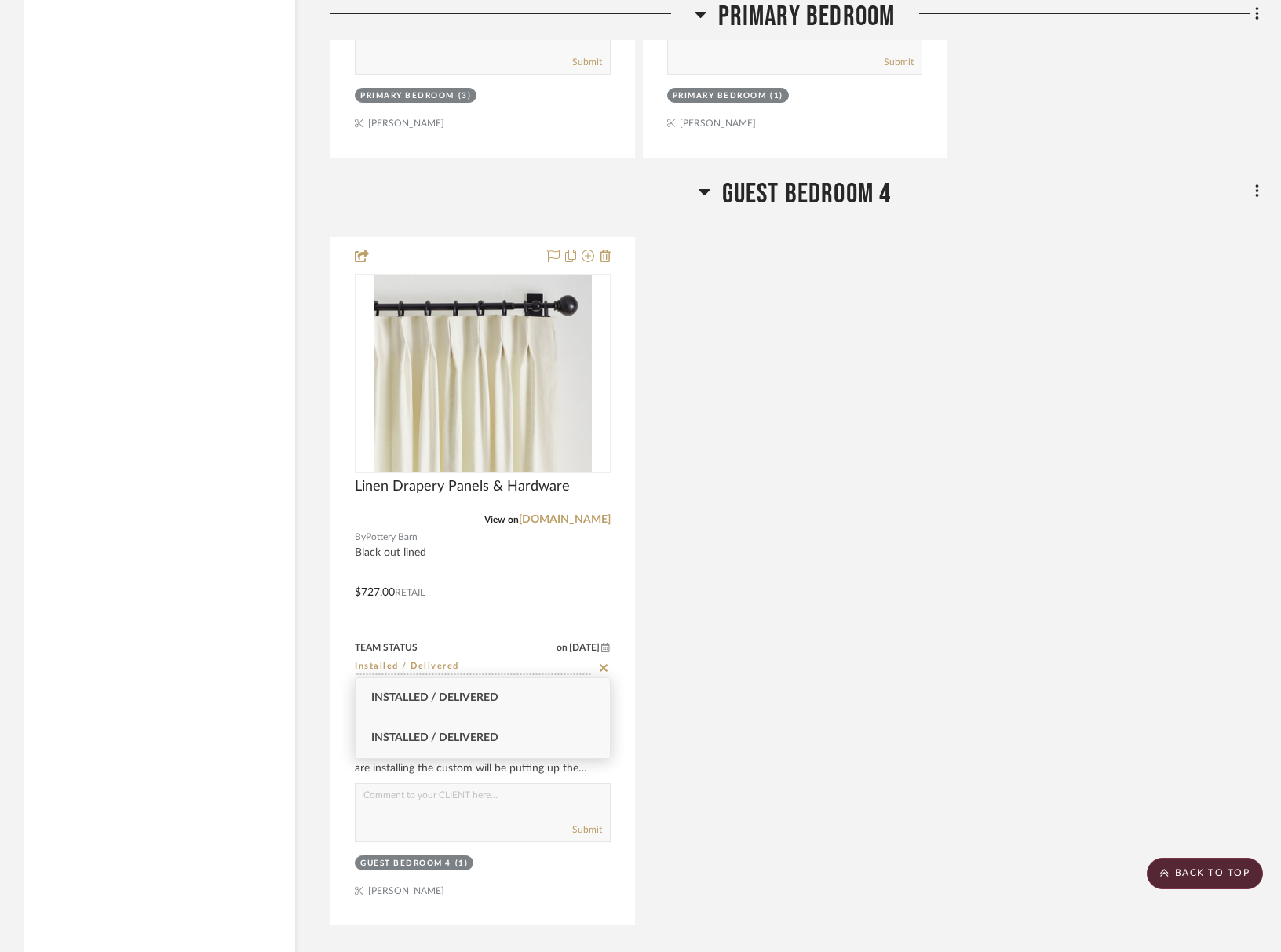
click at [471, 736] on span "Installed / Delivered" at bounding box center [435, 738] width 127 height 11
click at [823, 731] on div "Linen Drapery Panels & Hardware View on potterybarn.com By Pottery Barn Black o…" at bounding box center [795, 581] width 929 height 688
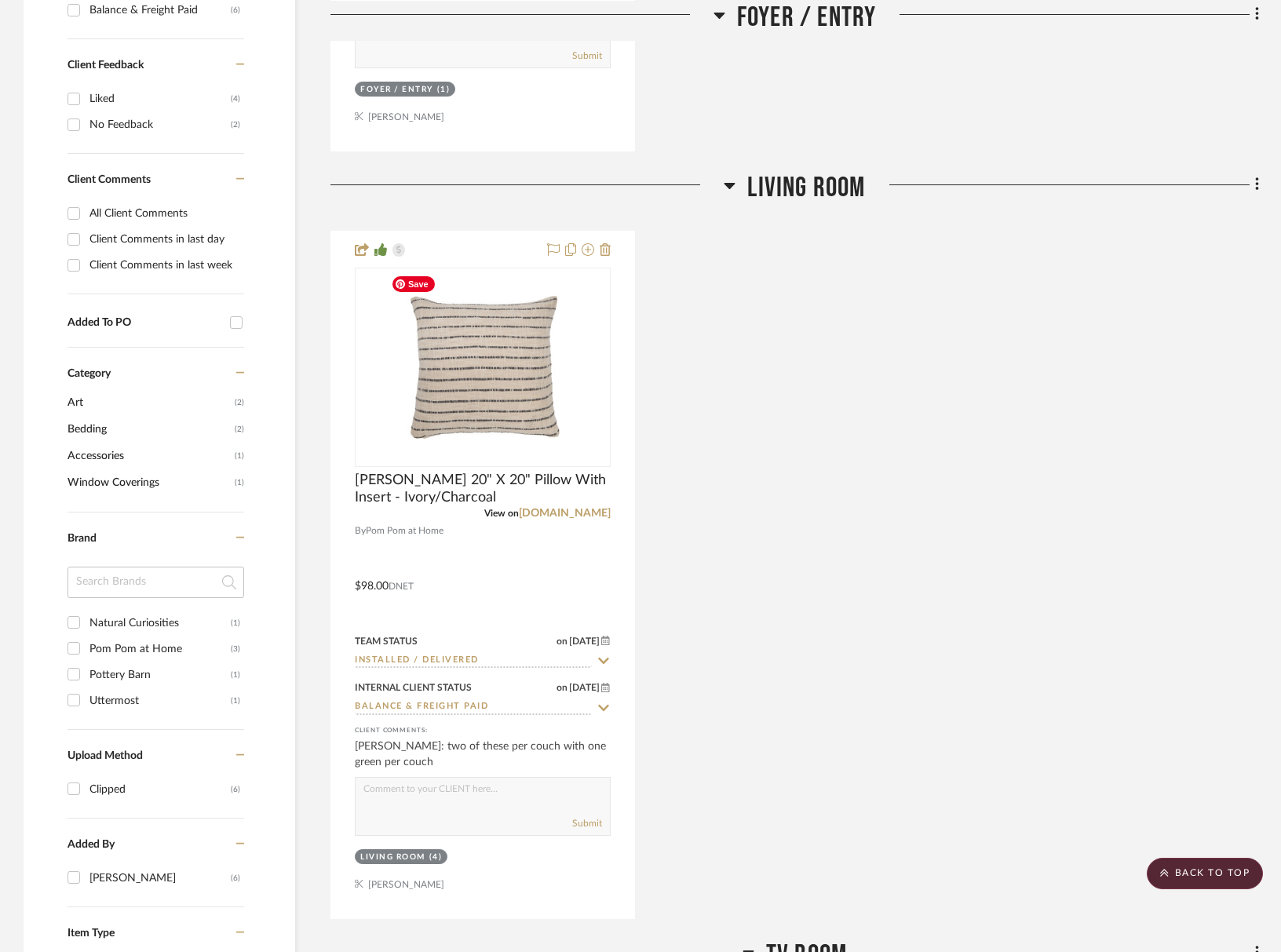
scroll to position [0, 0]
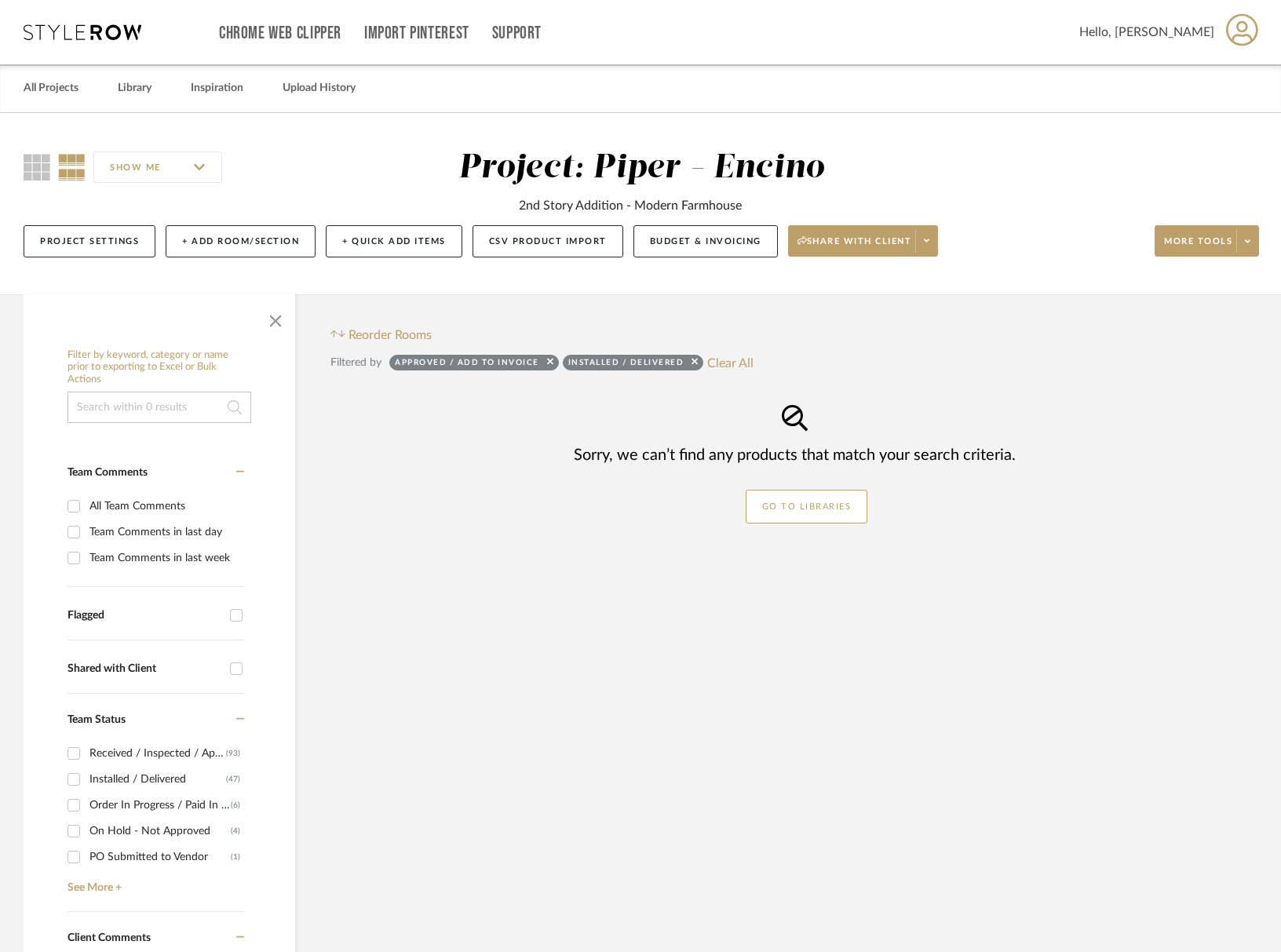
drag, startPoint x: 697, startPoint y: 363, endPoint x: 653, endPoint y: 365, distance: 44.0
click at [697, 363] on sr-tag "Installed / Delivered" at bounding box center [634, 363] width 142 height 16
click at [545, 359] on div at bounding box center [548, 365] width 10 height 16
click at [550, 362] on icon at bounding box center [550, 361] width 6 height 10
click at [528, 362] on sr-tag "Installed / Delivered" at bounding box center [460, 363] width 142 height 16
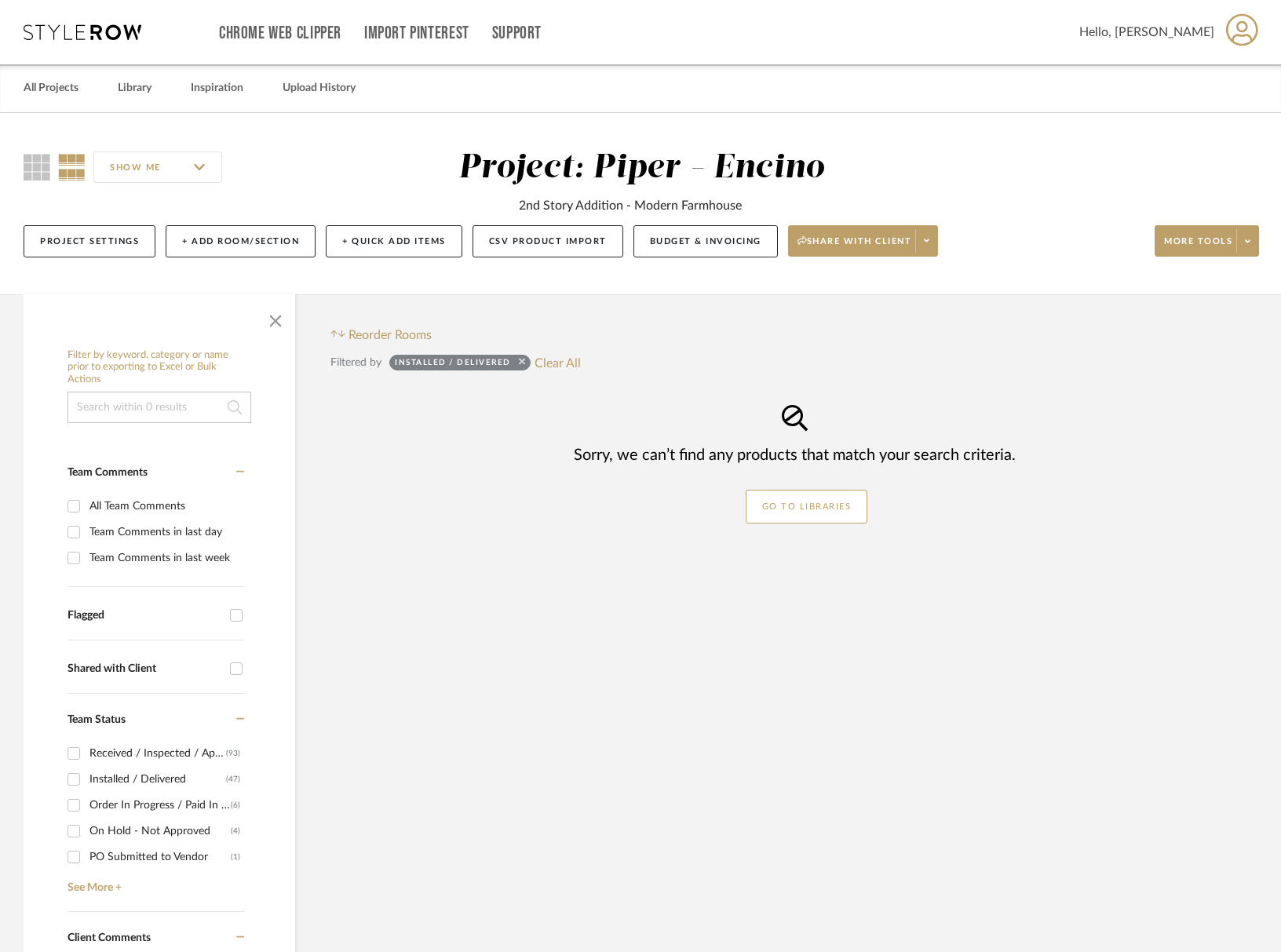
click at [522, 362] on icon at bounding box center [522, 361] width 6 height 6
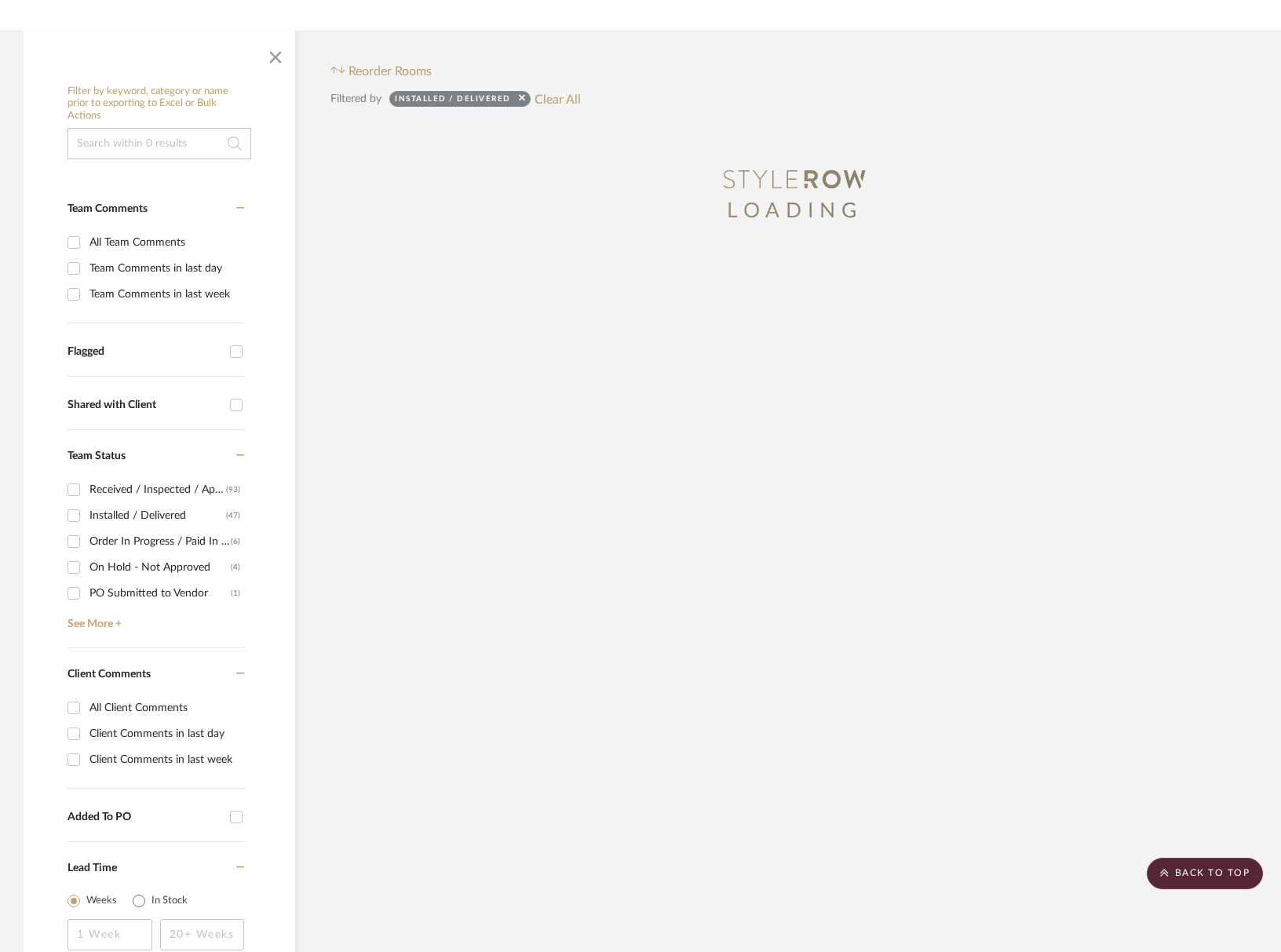
scroll to position [458, 0]
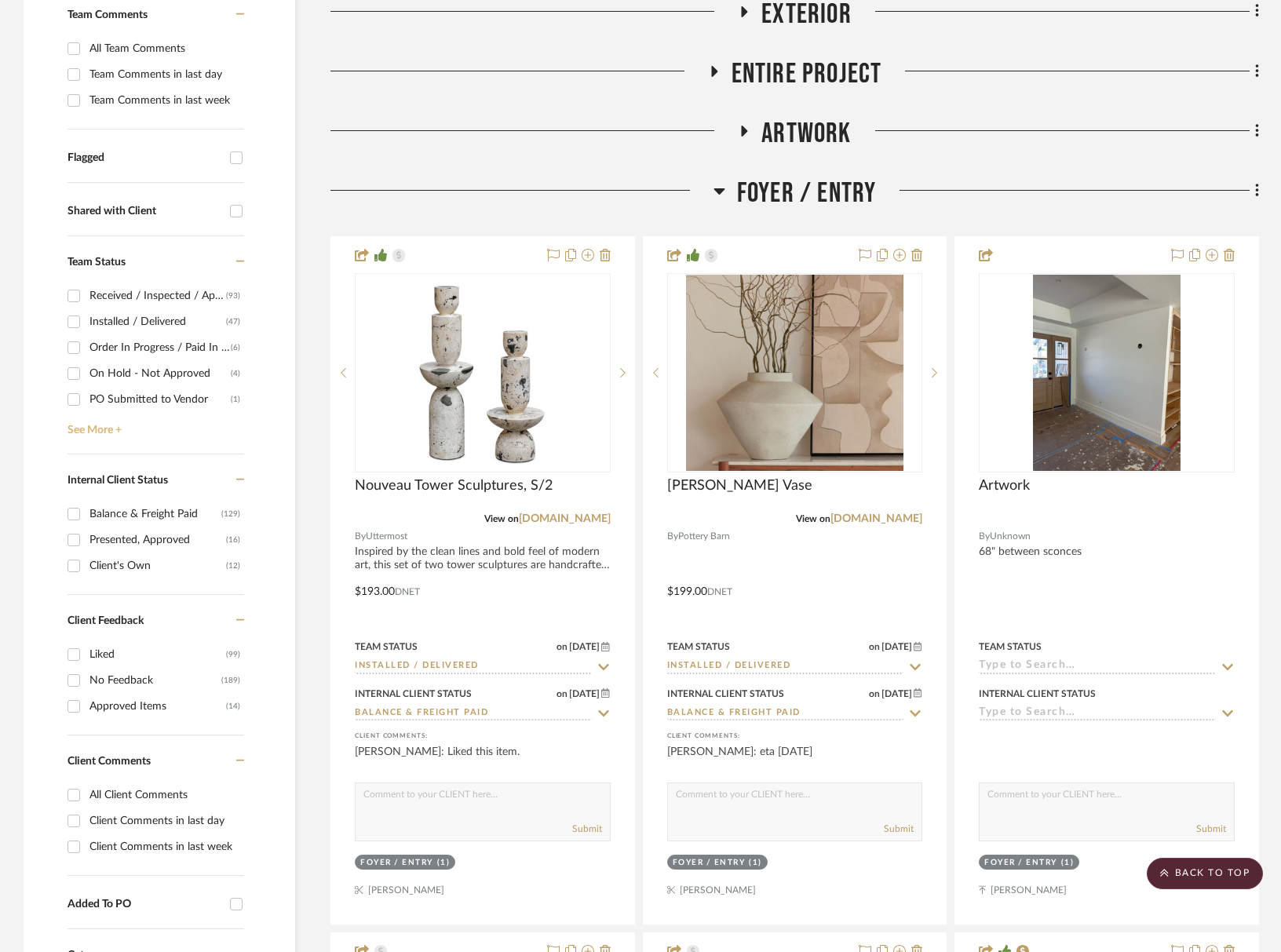
click at [110, 431] on link "See More +" at bounding box center [153, 425] width 180 height 25
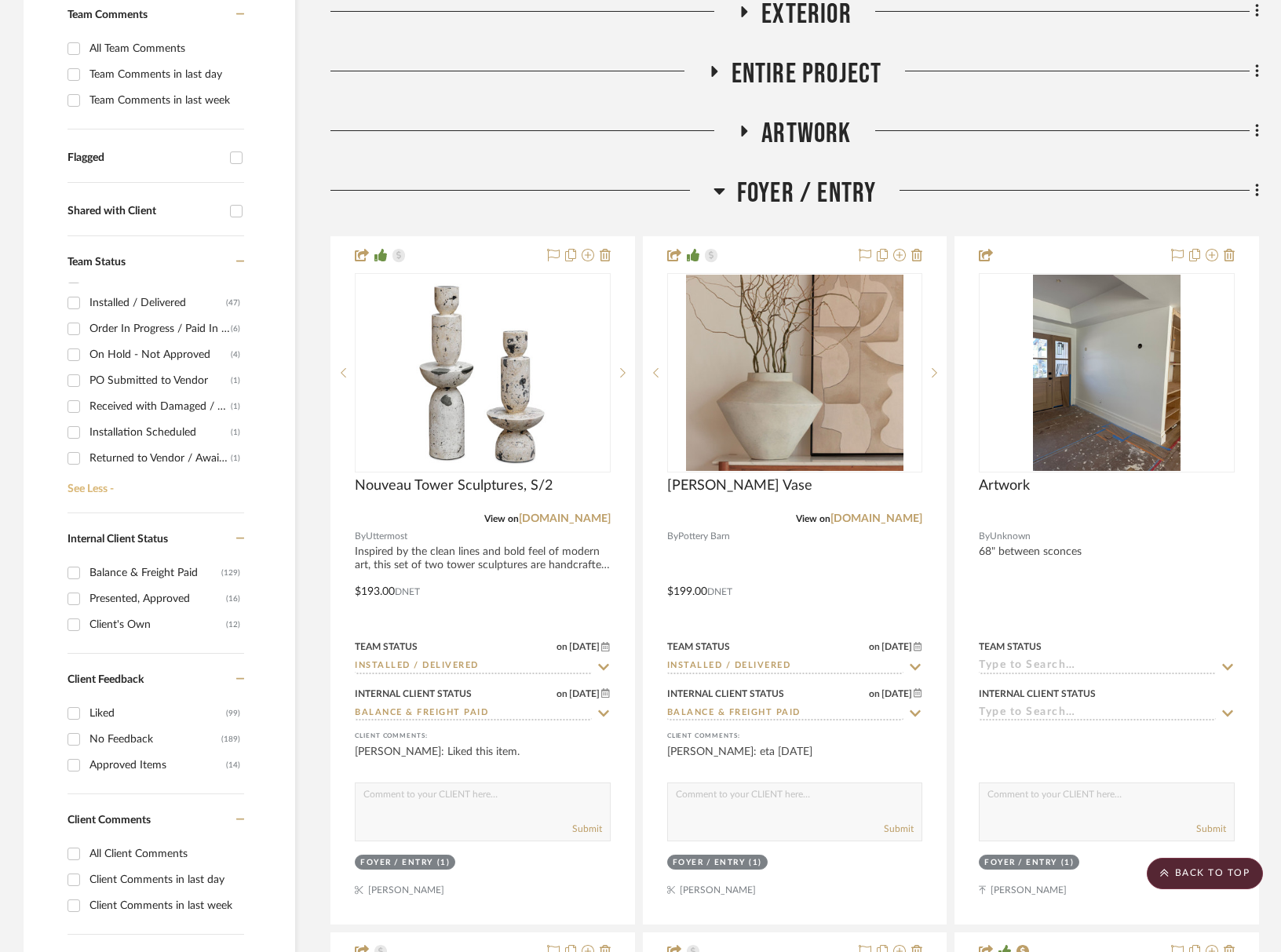
scroll to position [18, 0]
click at [135, 432] on div "Installation Scheduled" at bounding box center [160, 433] width 142 height 25
click at [86, 432] on input "Installation Scheduled (1)" at bounding box center [74, 433] width 25 height 25
checkbox input "true"
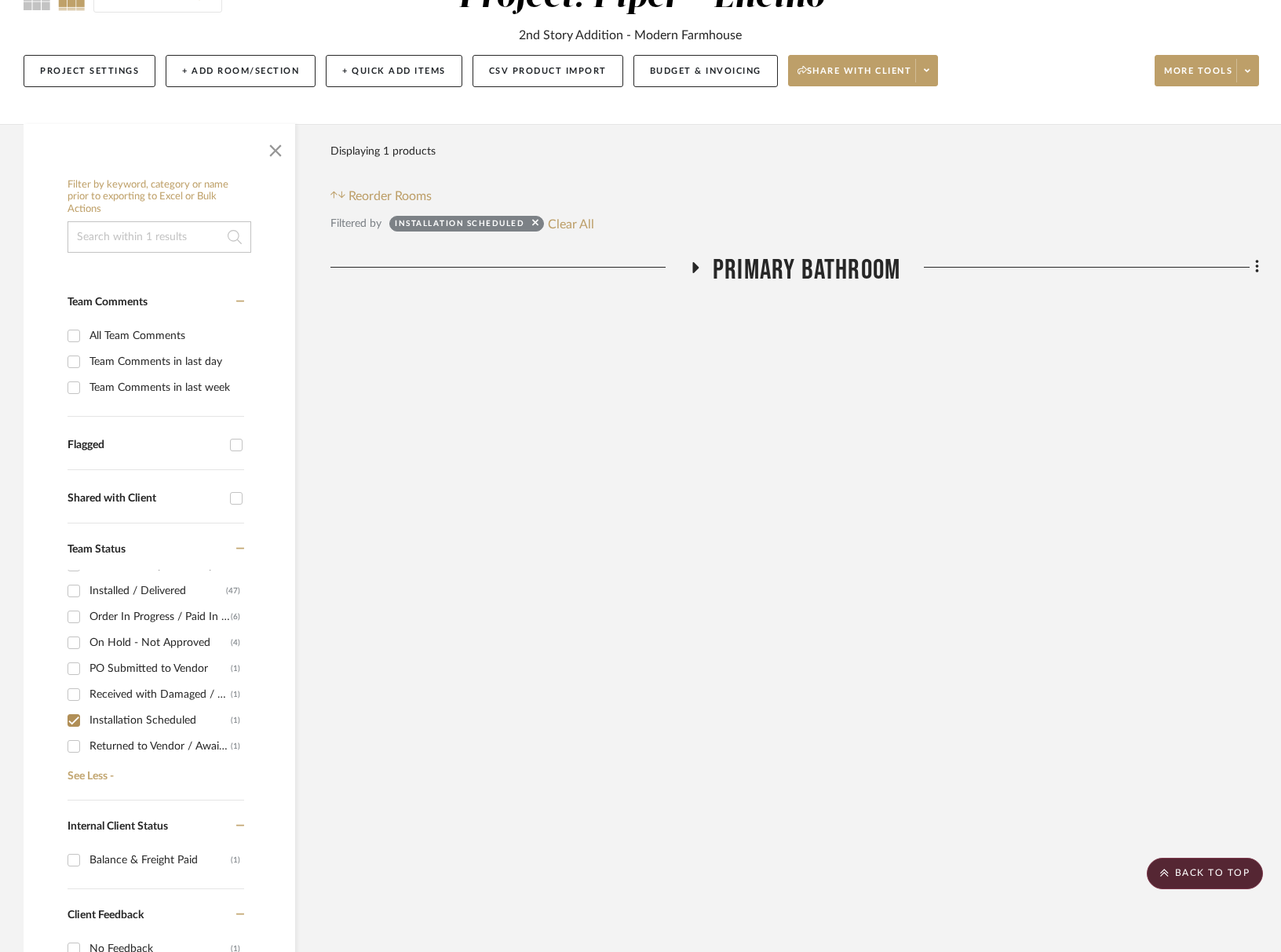
scroll to position [0, 0]
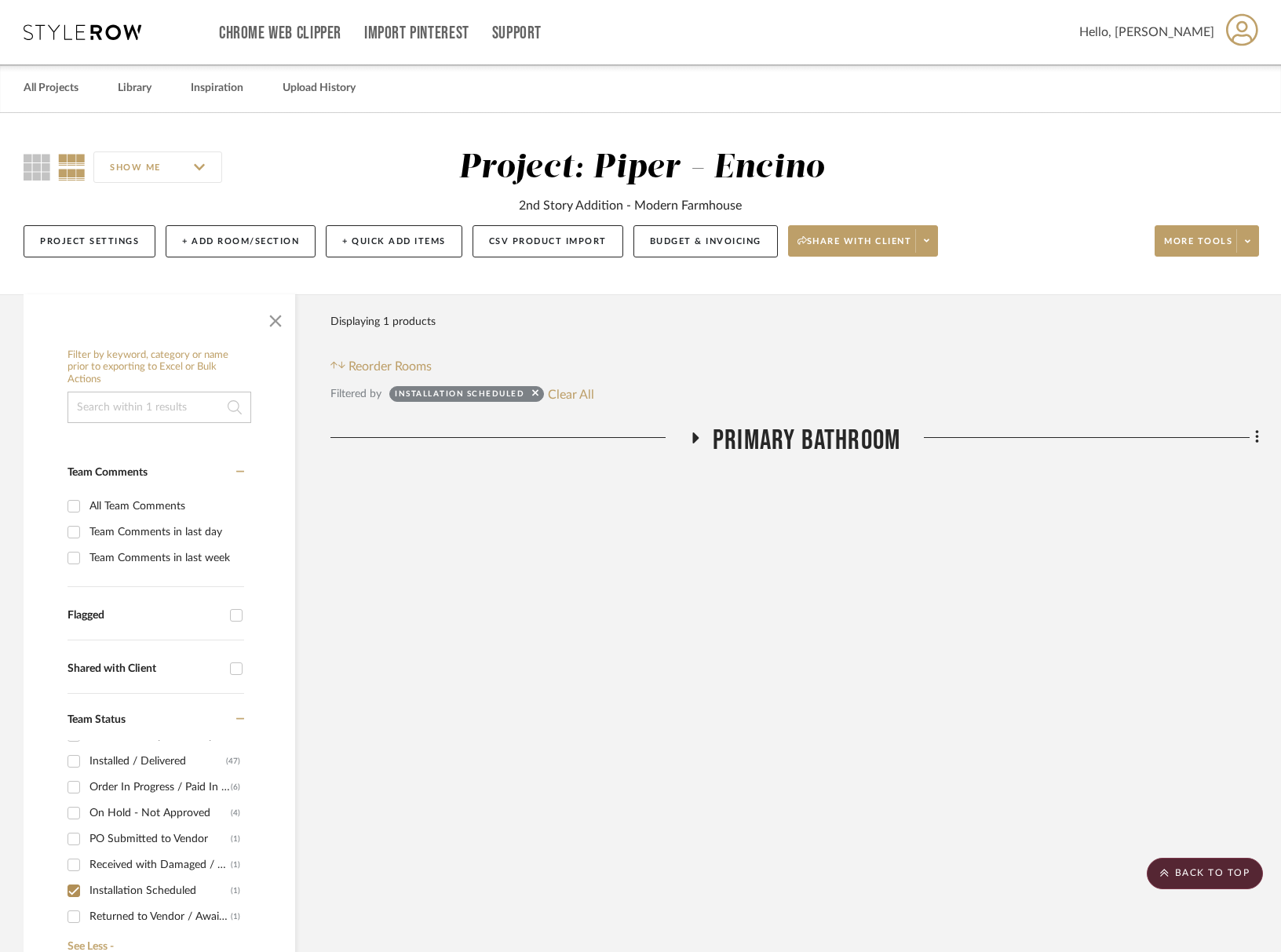
click at [794, 441] on span "Primary Bathroom" at bounding box center [806, 441] width 187 height 34
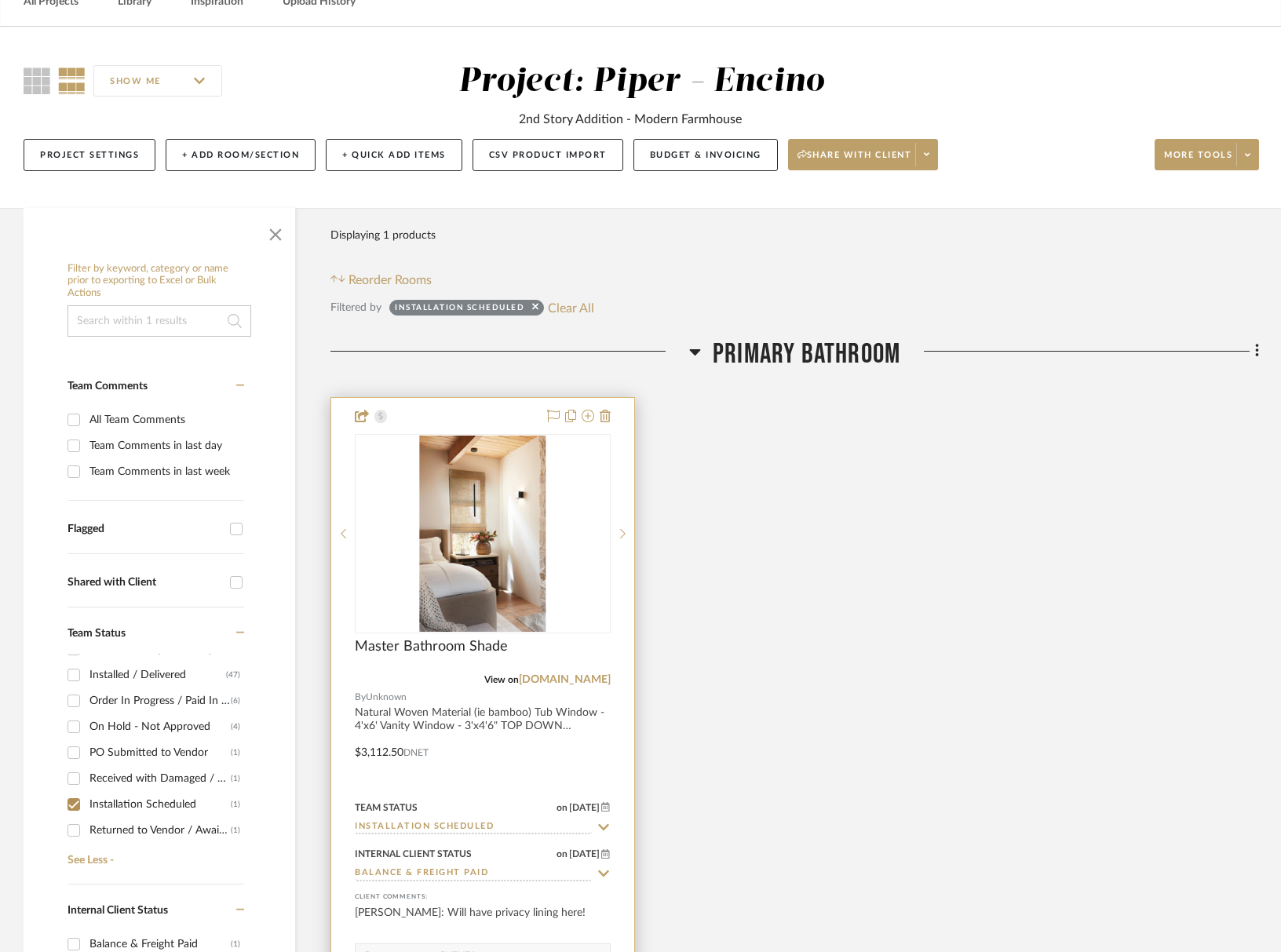
scroll to position [275, 0]
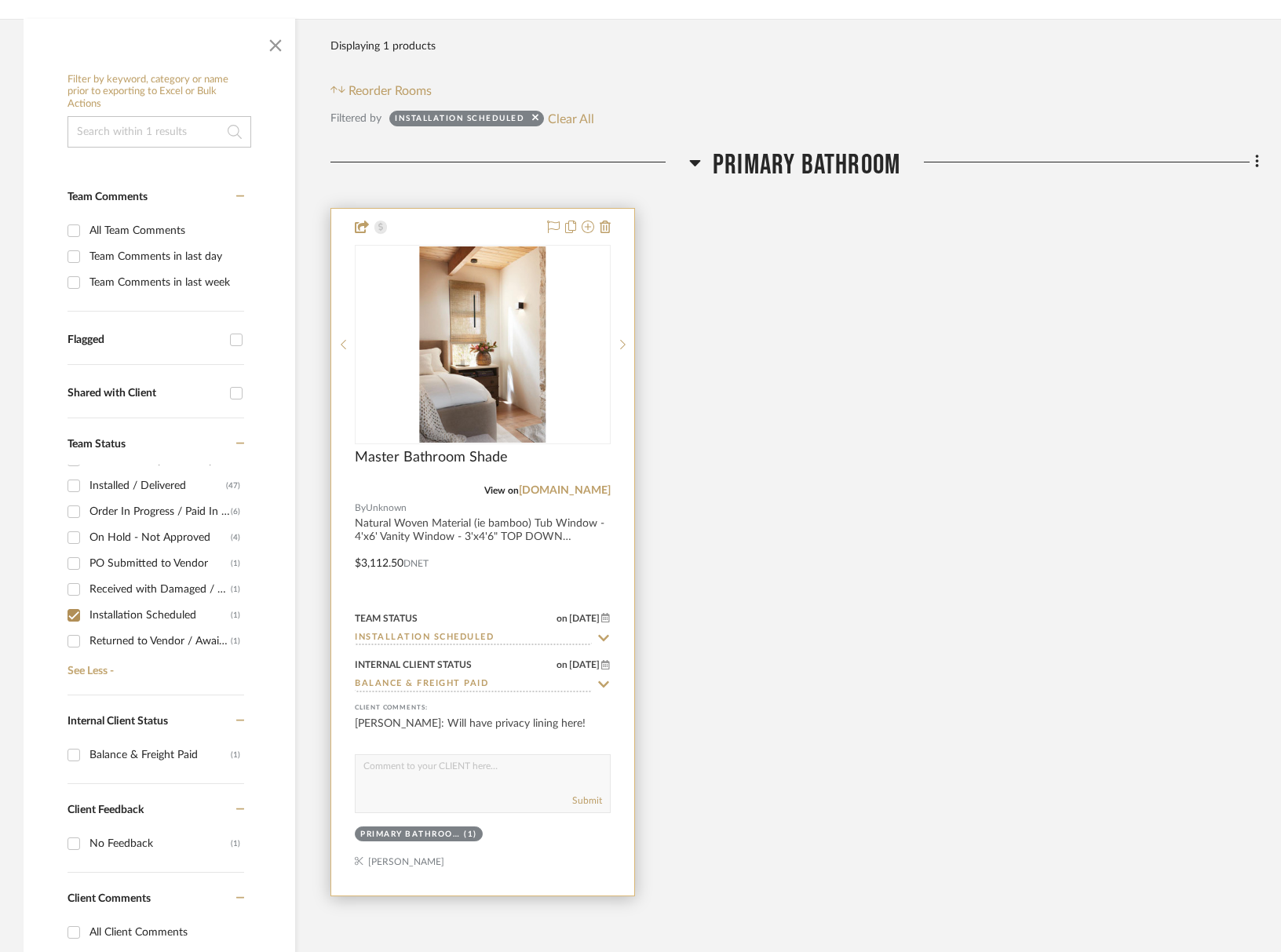
click at [477, 638] on input "Installation Scheduled" at bounding box center [473, 638] width 237 height 15
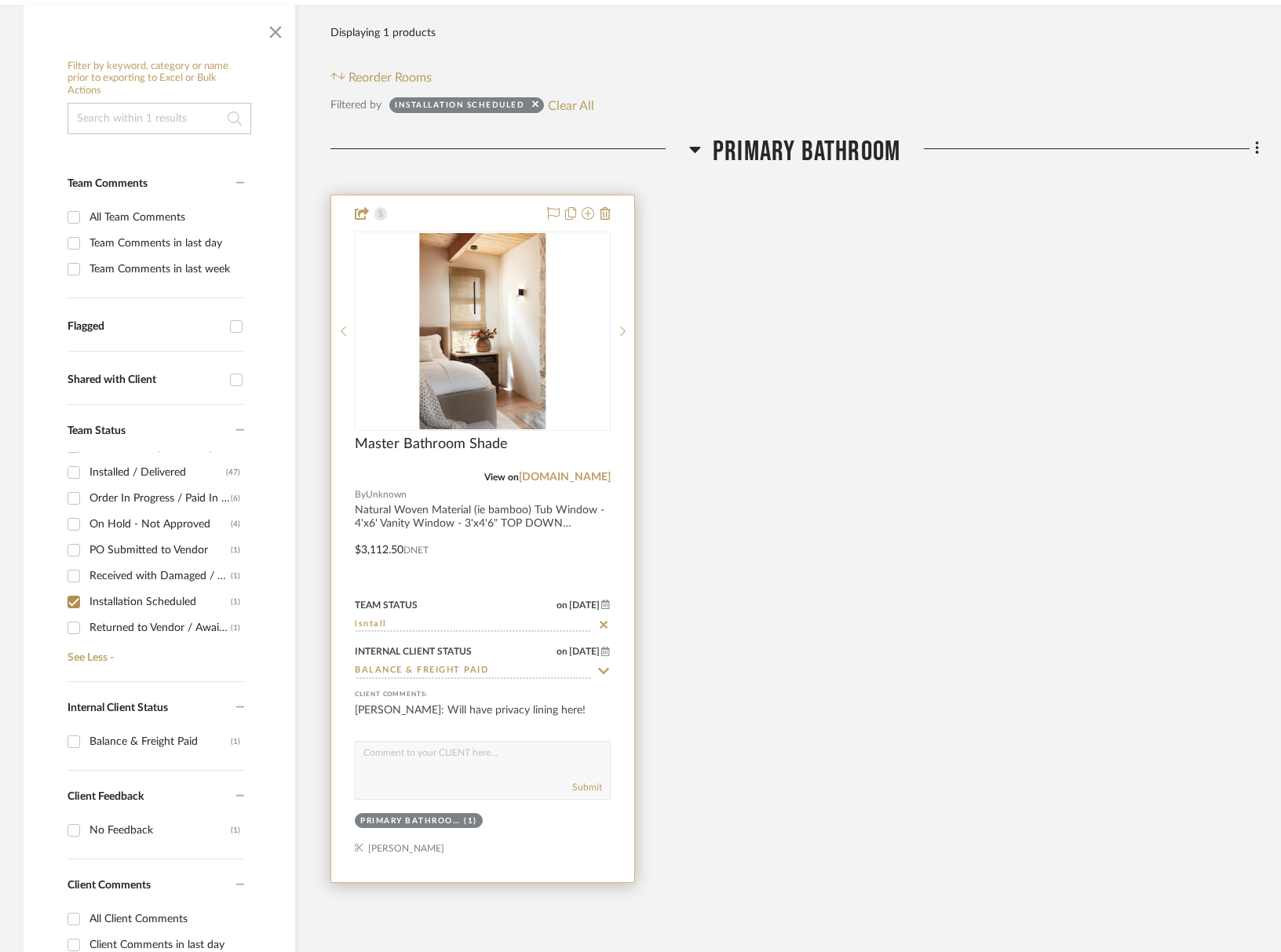
scroll to position [287, 0]
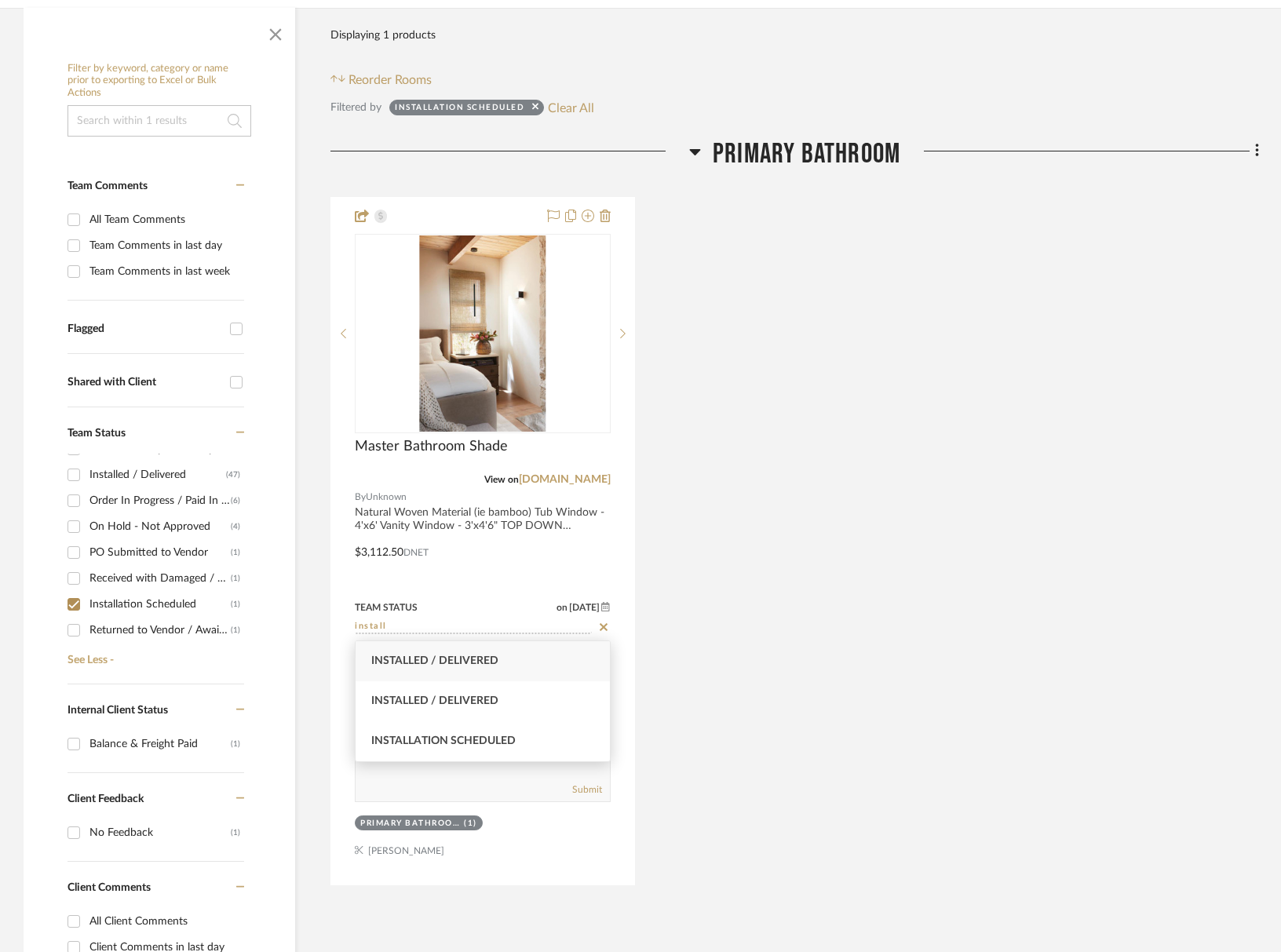
type input "install"
click at [404, 663] on span "Installed / Delivered" at bounding box center [435, 661] width 127 height 11
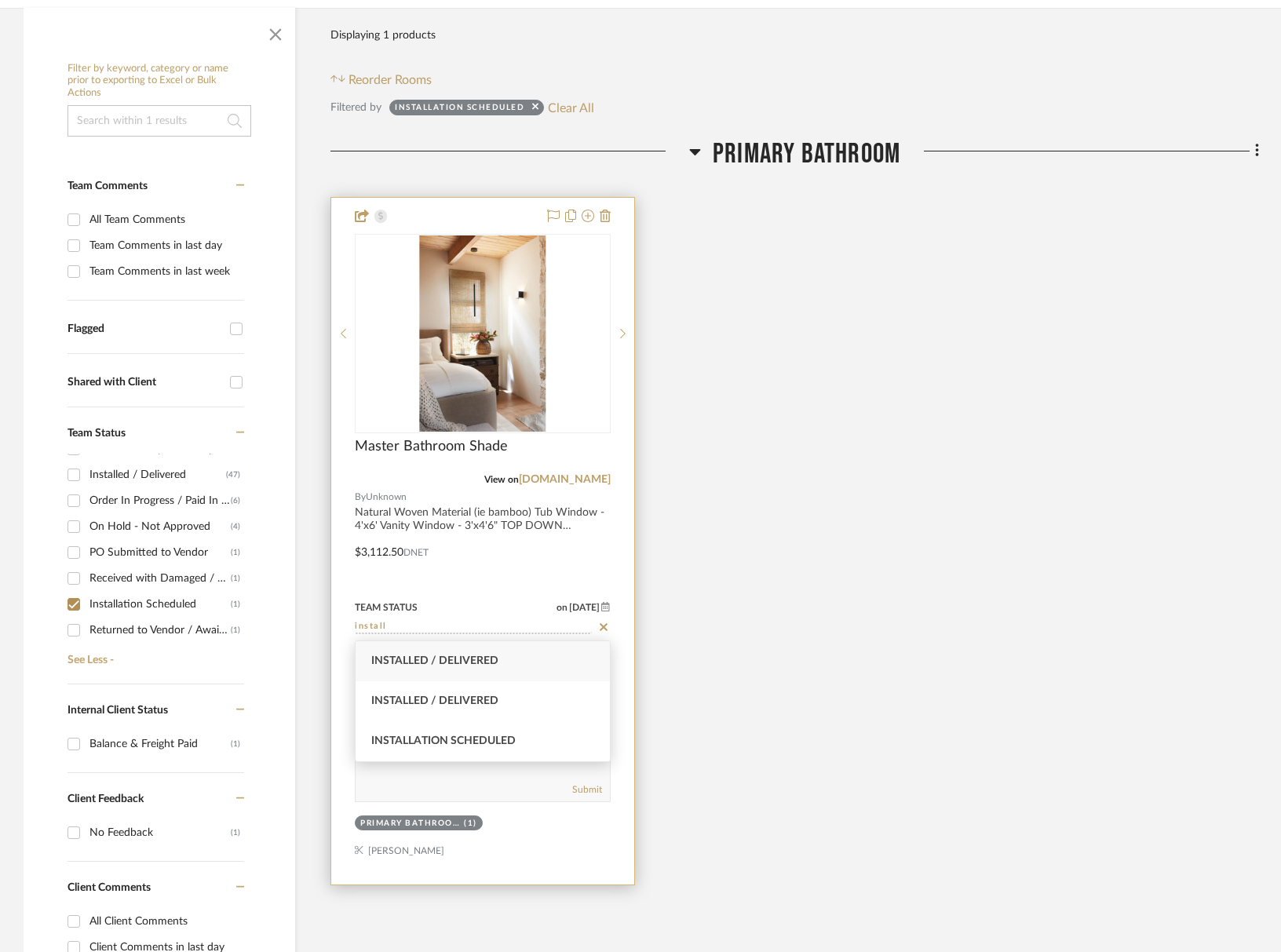
type input "[DATE]"
type input "Installed / Delivered"
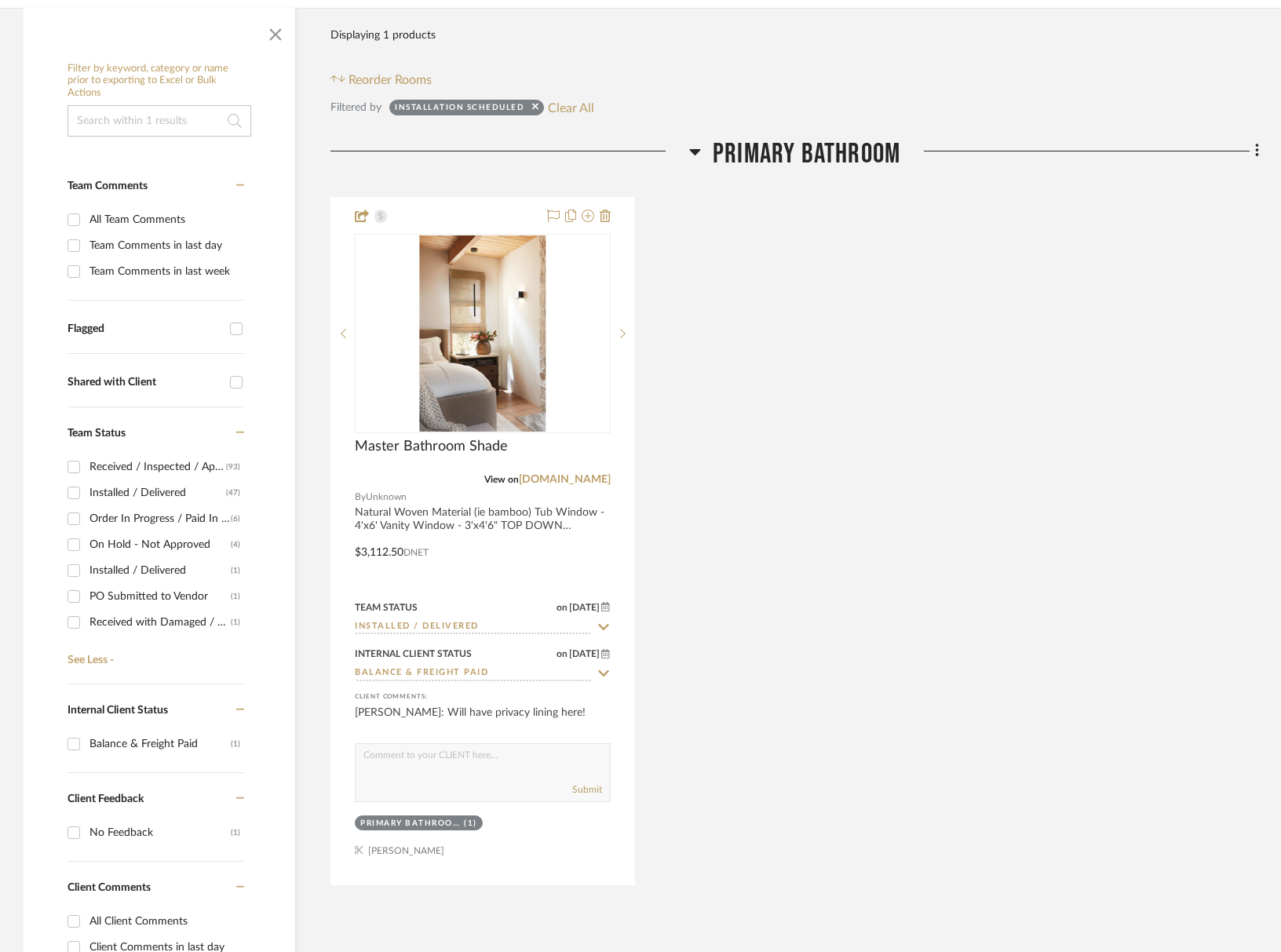
scroll to position [45, 0]
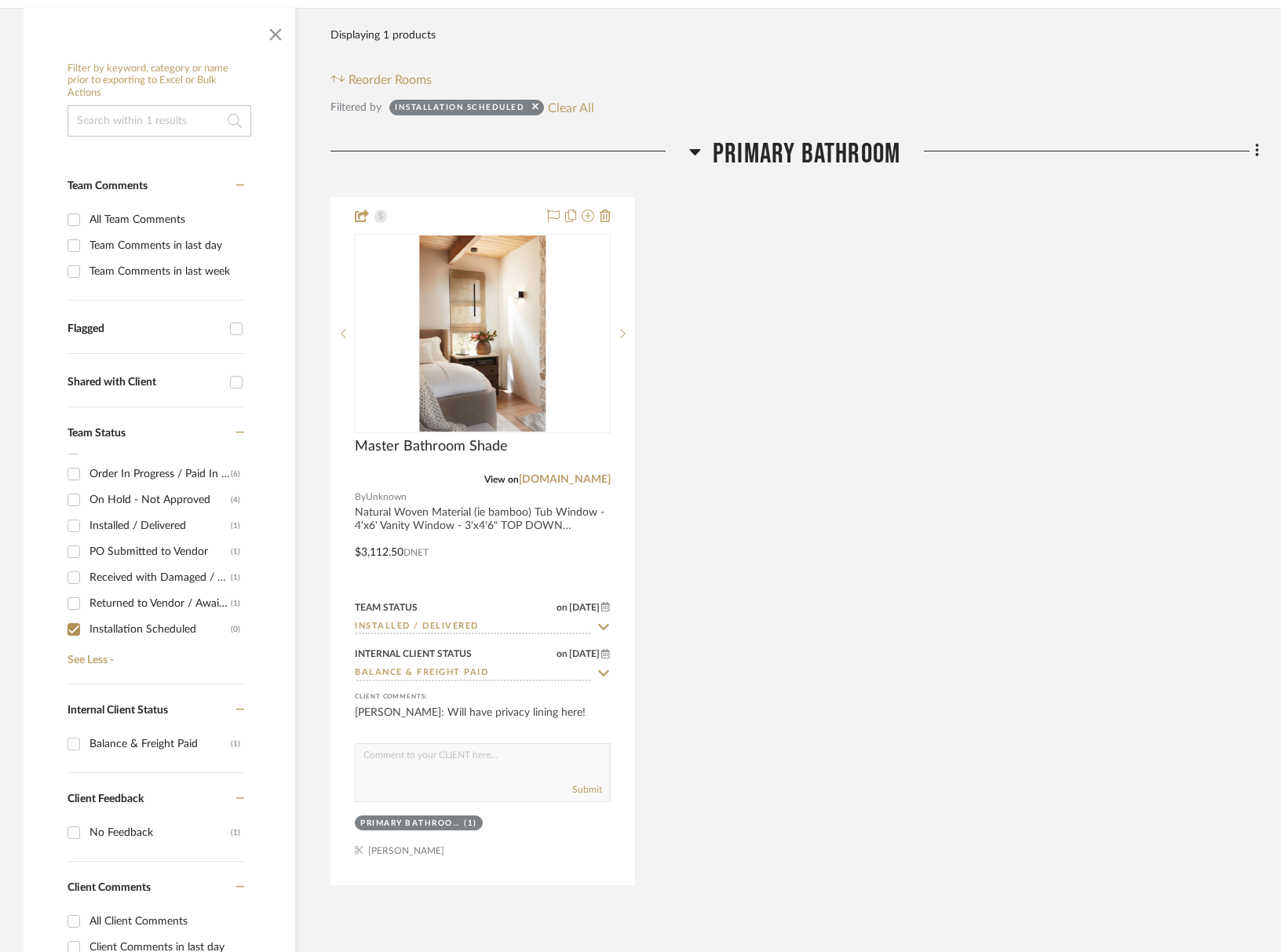
click at [77, 629] on input "Installation Scheduled (0)" at bounding box center [74, 629] width 25 height 25
checkbox input "false"
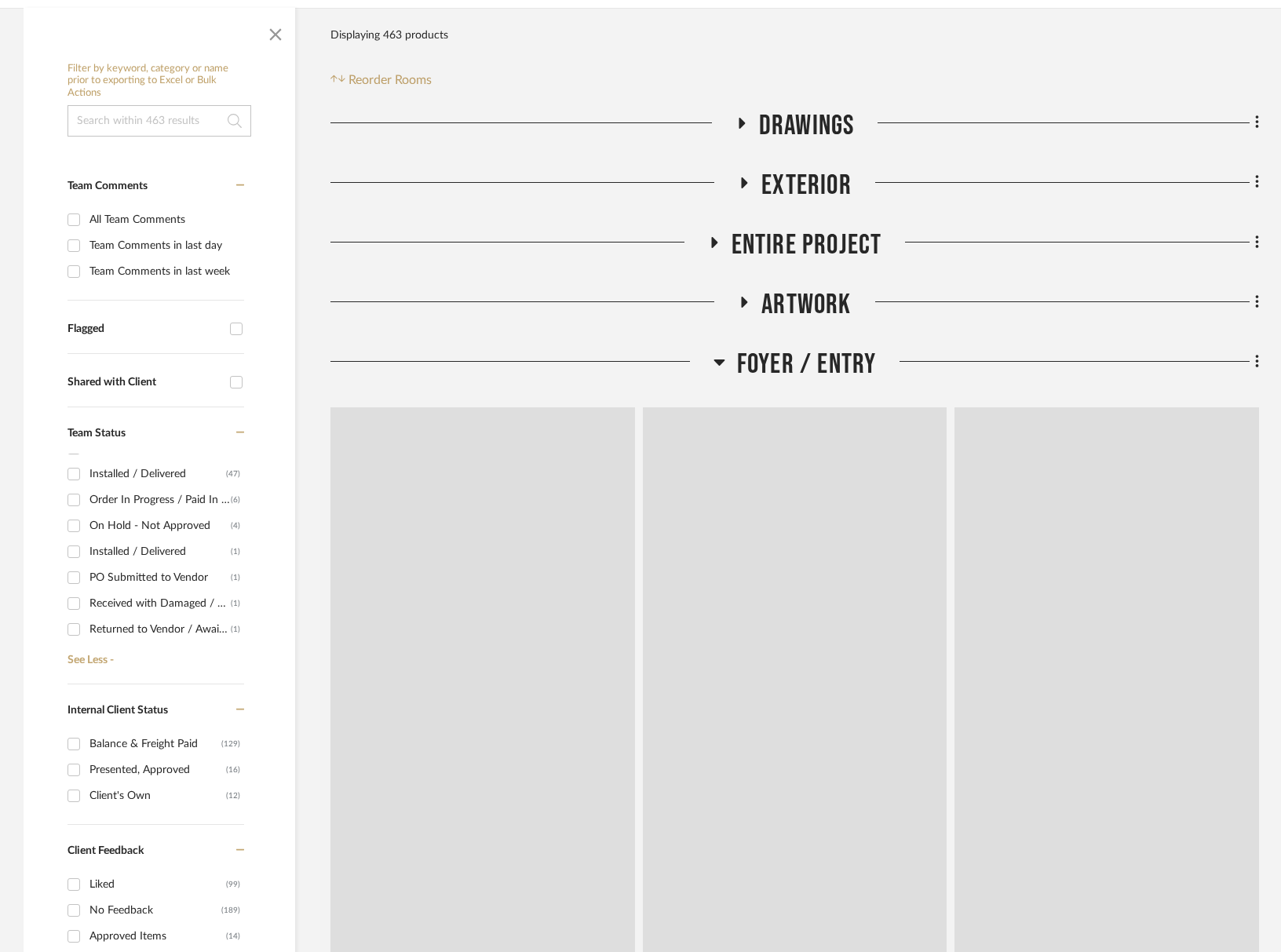
scroll to position [14, 0]
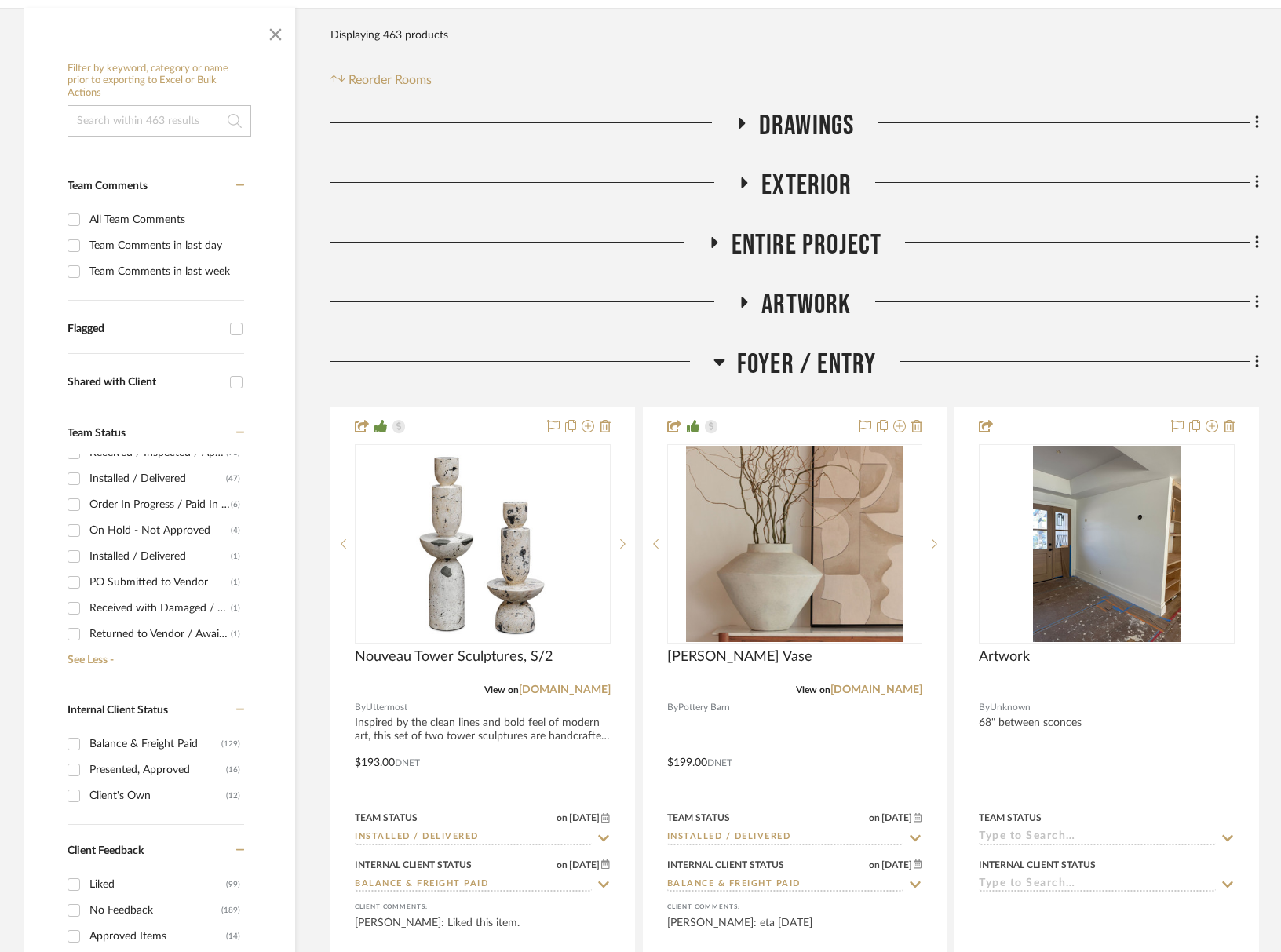
click at [77, 634] on input "Returned to Vendor / Awaiting Replacement (1)" at bounding box center [74, 635] width 25 height 25
checkbox input "true"
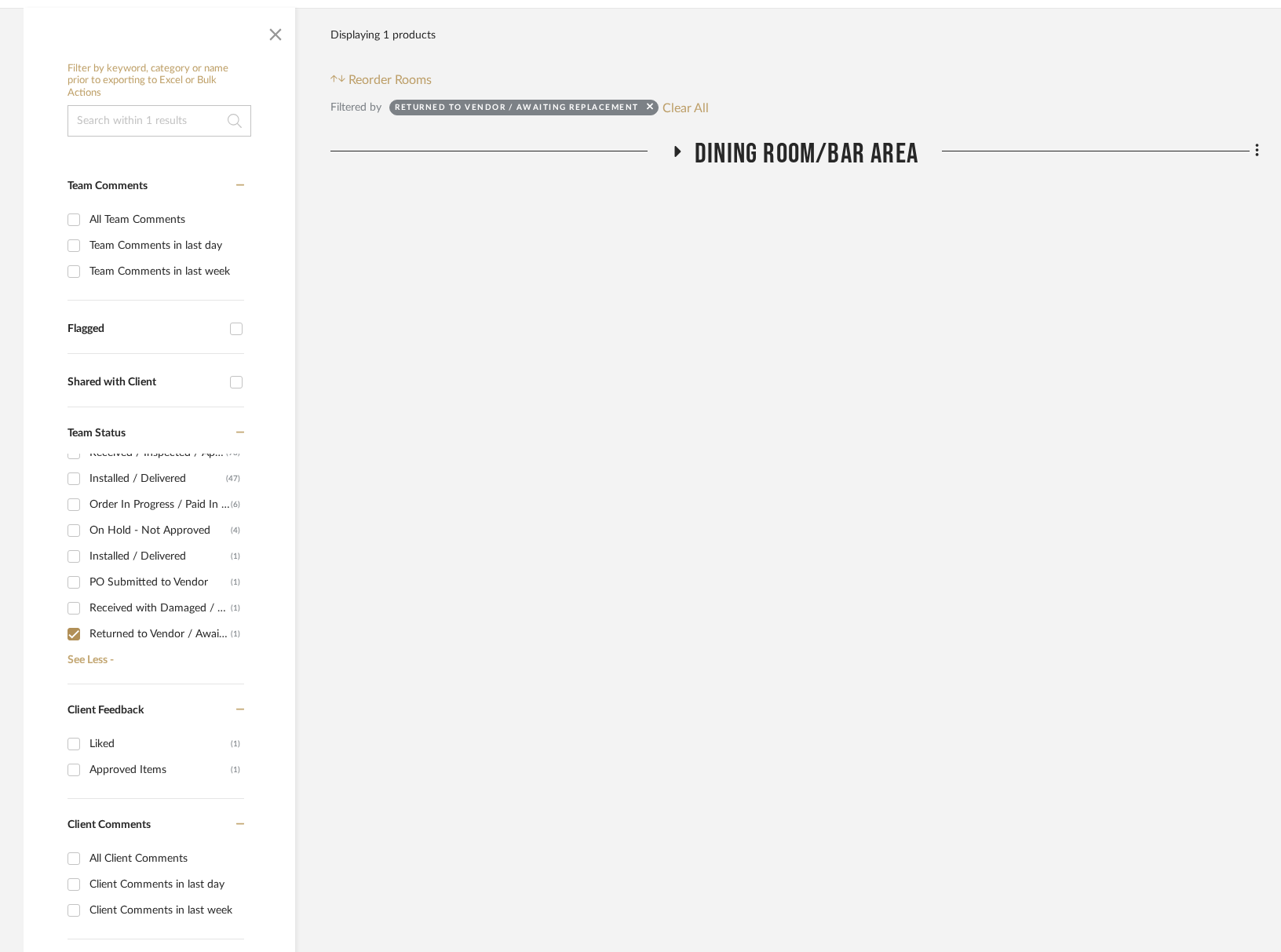
click at [777, 145] on span "Dining Room/Bar Area" at bounding box center [807, 154] width 224 height 34
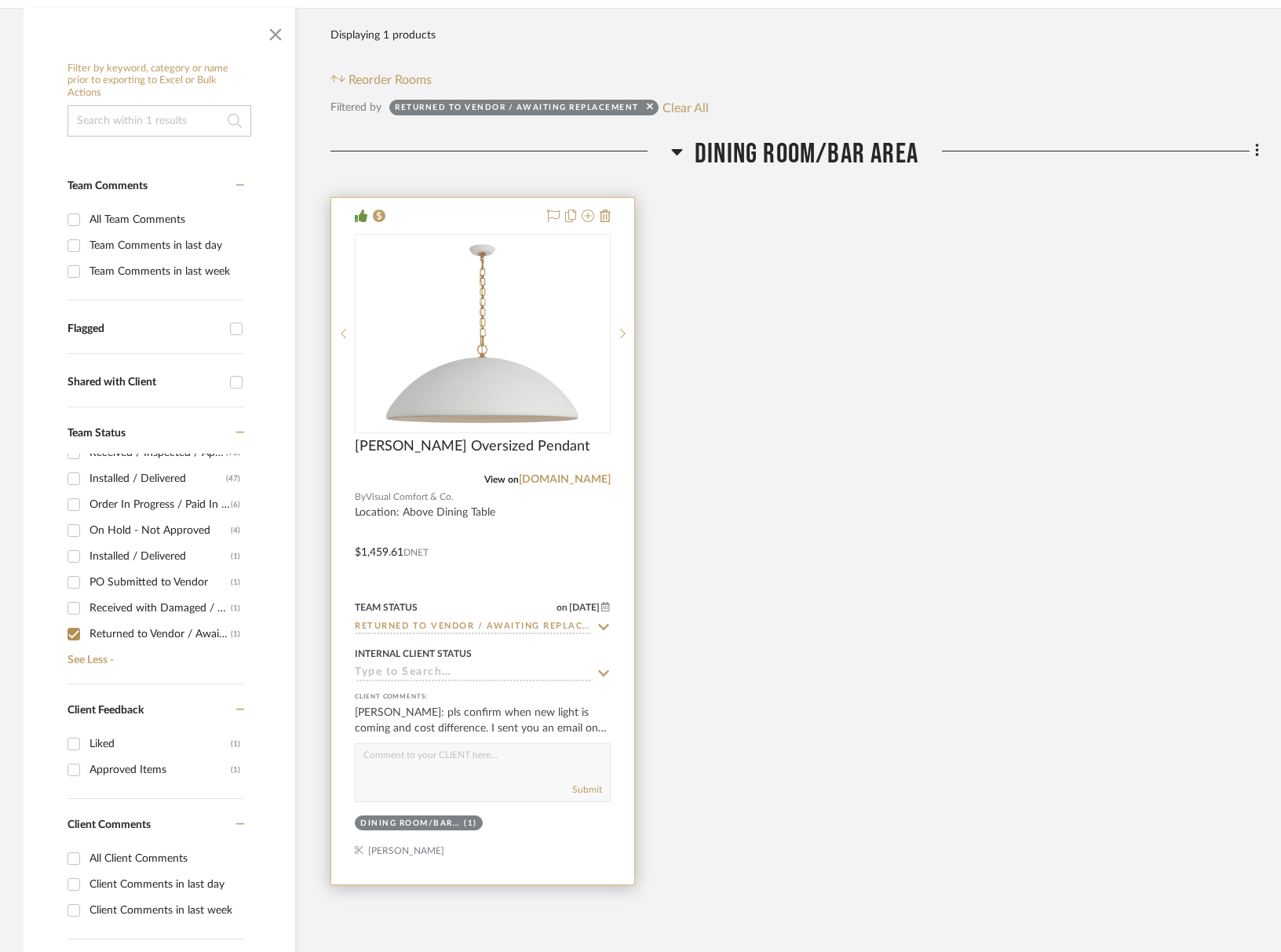
scroll to position [288, 0]
click at [566, 625] on input "Returned to Vendor / Awaiting Replacement" at bounding box center [473, 627] width 237 height 15
click at [605, 628] on icon at bounding box center [603, 627] width 8 height 8
type input "[DATE]"
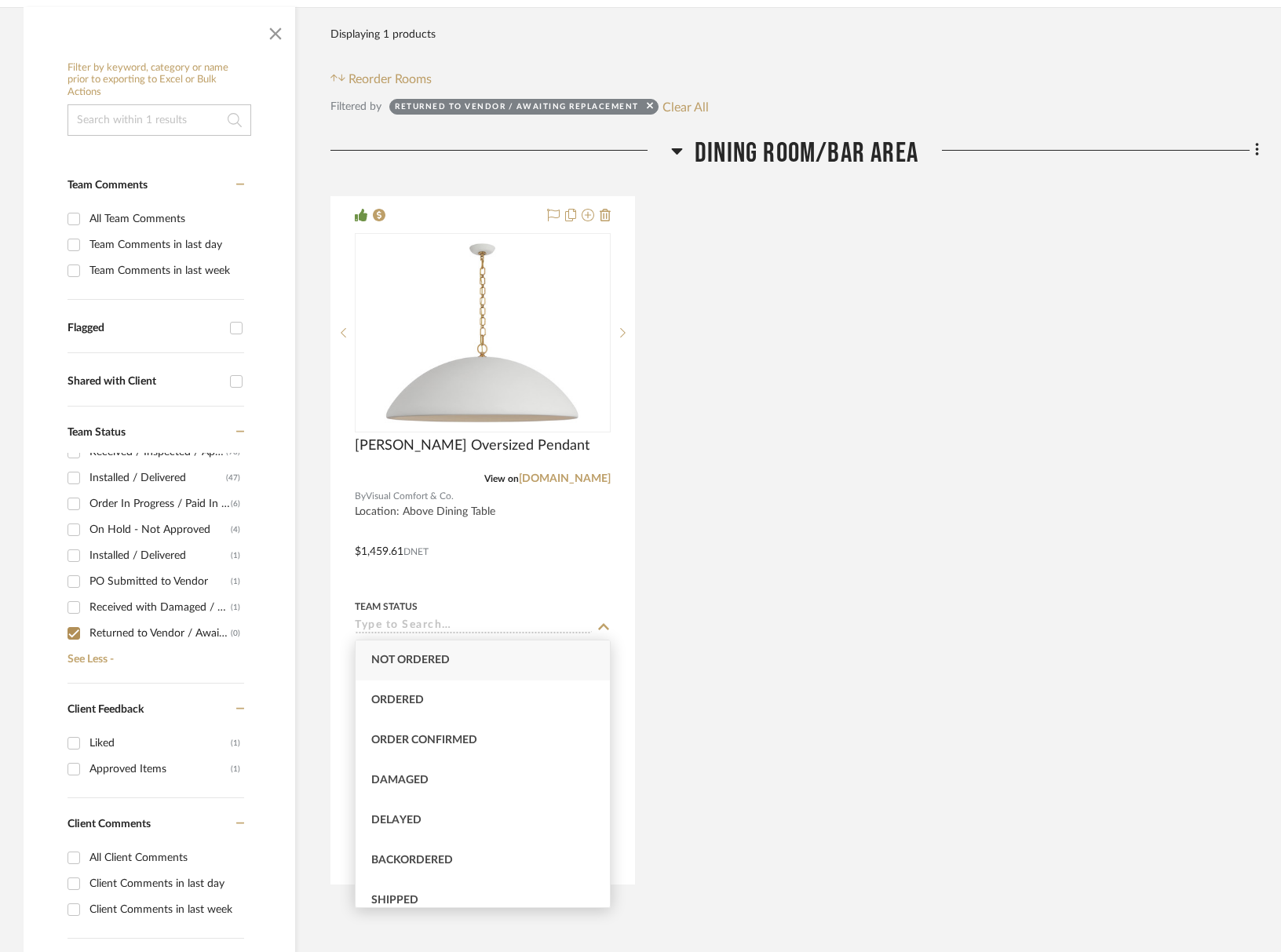
drag, startPoint x: 744, startPoint y: 266, endPoint x: 666, endPoint y: 247, distance: 80.3
click at [743, 266] on div "Elliot Oversized Pendant View on visualcomfort.com By Visual Comfort & Co. Loca…" at bounding box center [795, 541] width 929 height 688
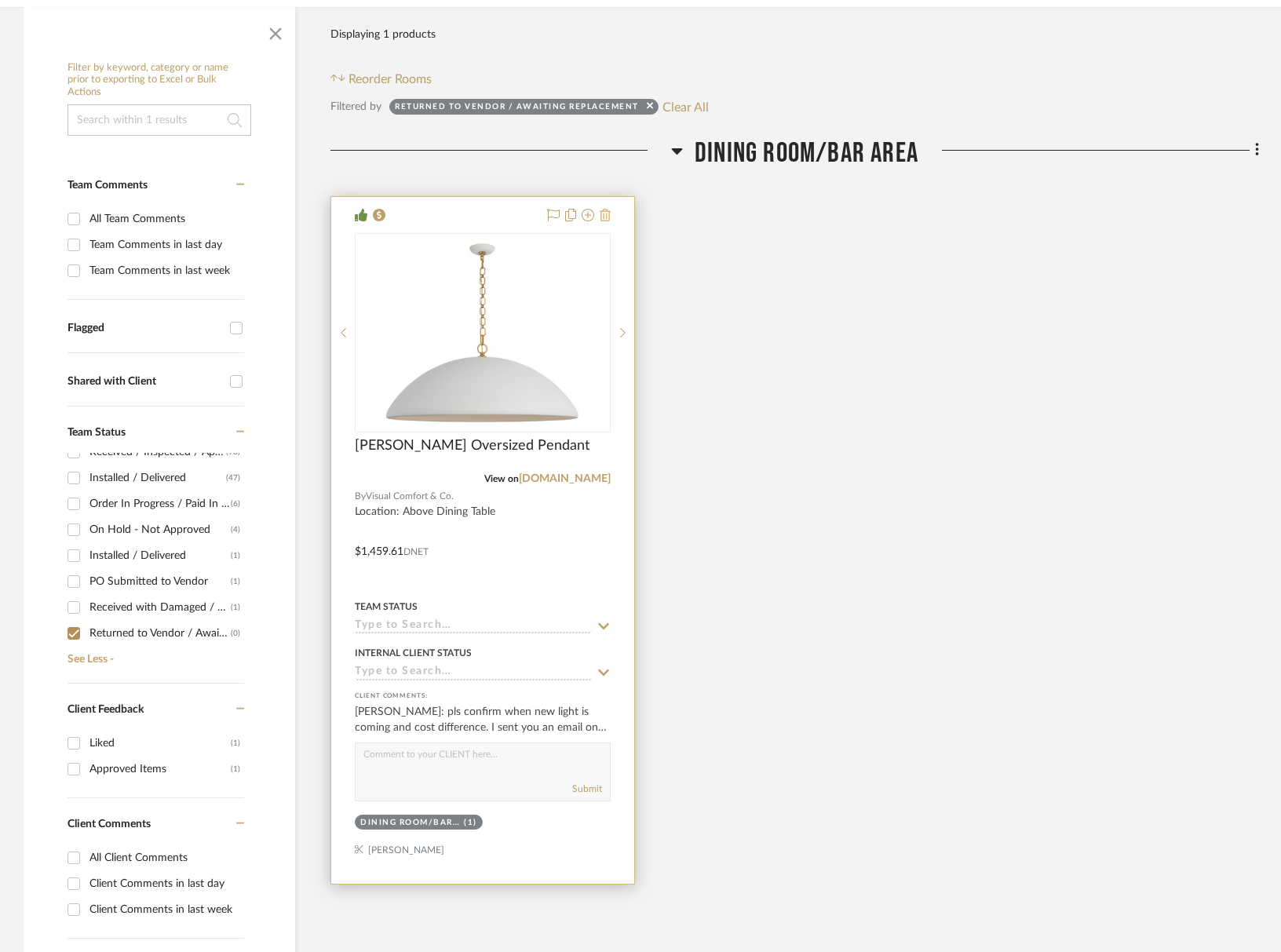
click at [600, 216] on icon at bounding box center [605, 215] width 11 height 13
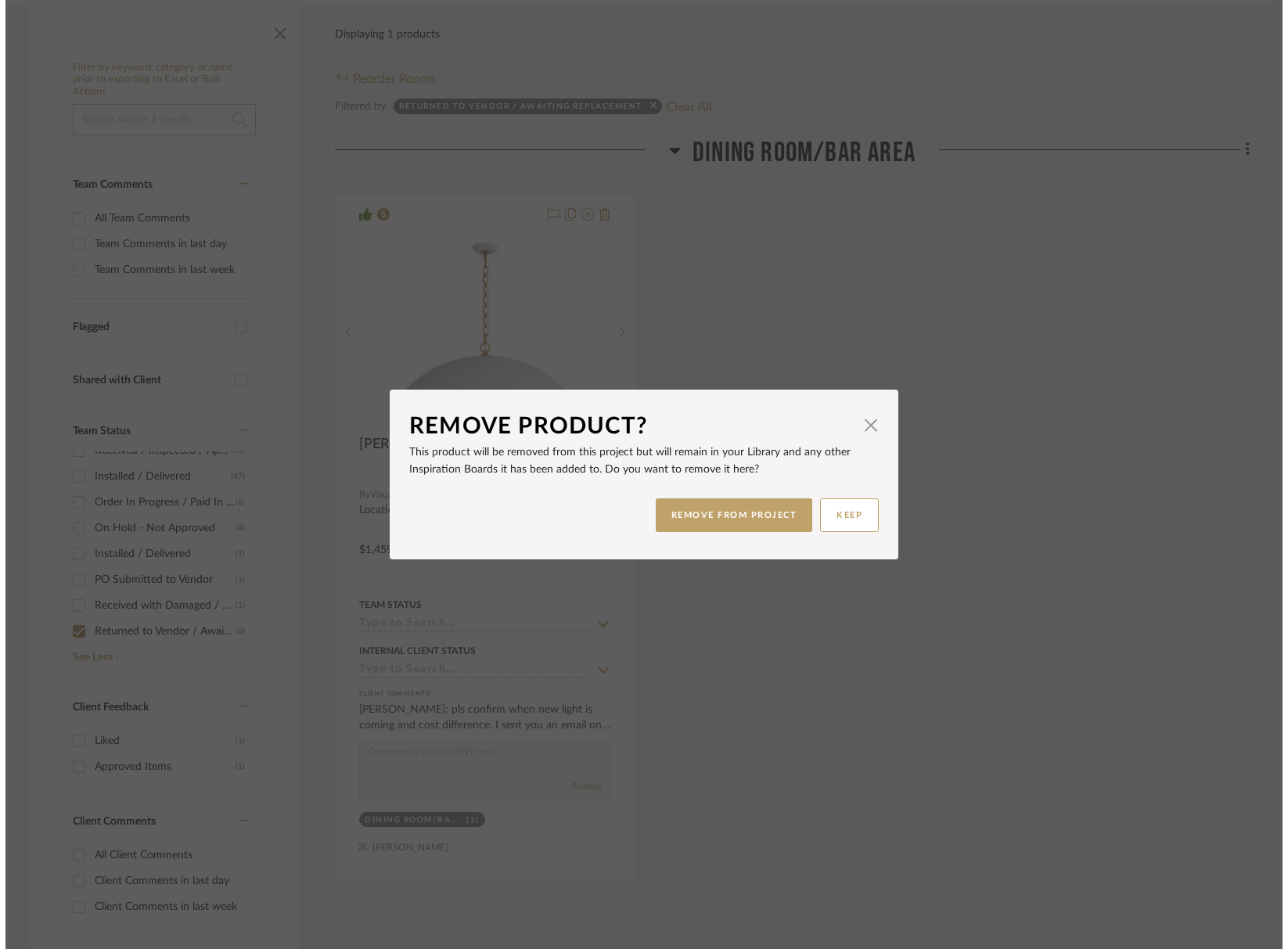
scroll to position [0, 0]
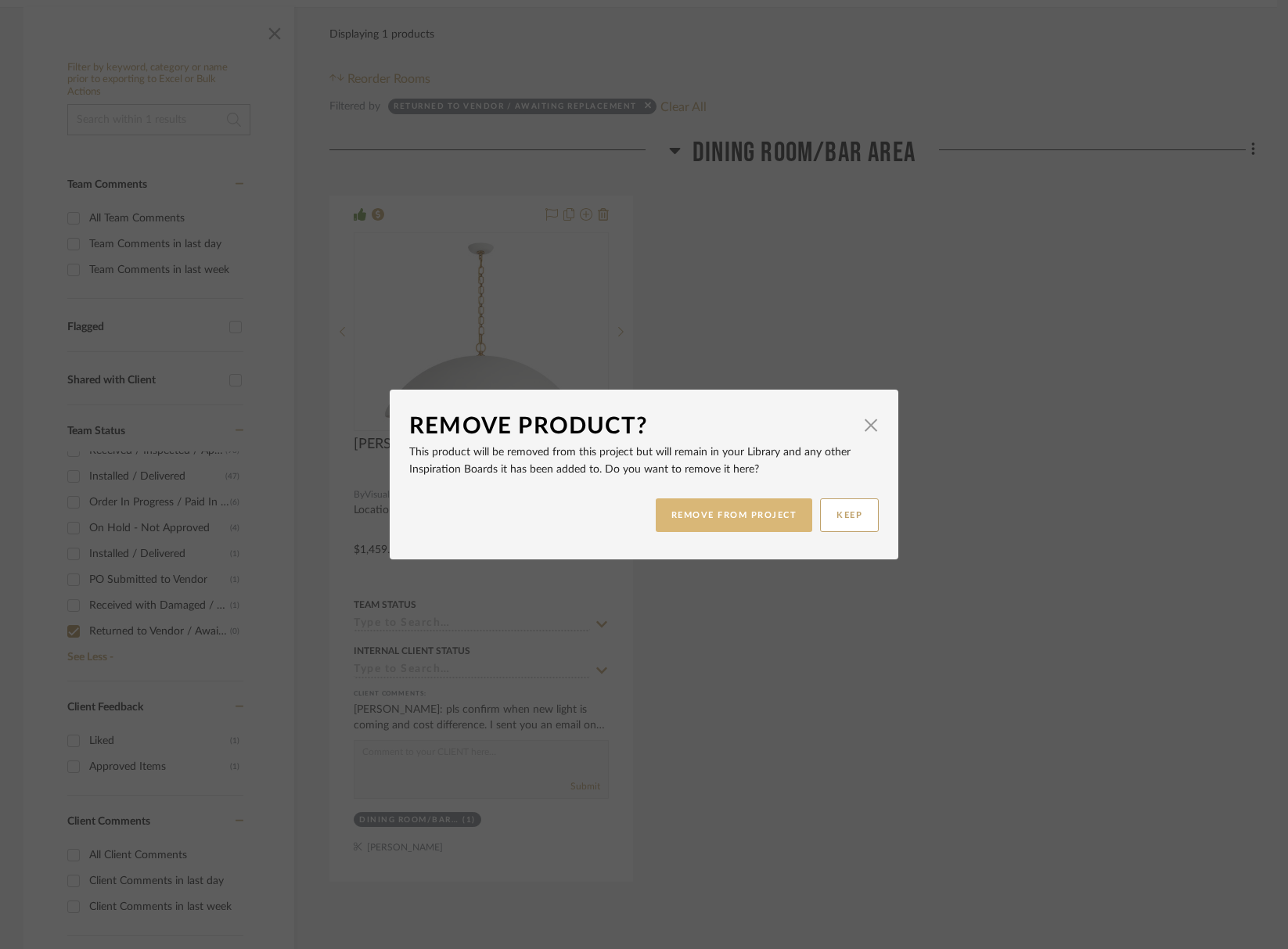
click at [713, 530] on button "REMOVE FROM PROJECT" at bounding box center [734, 516] width 157 height 34
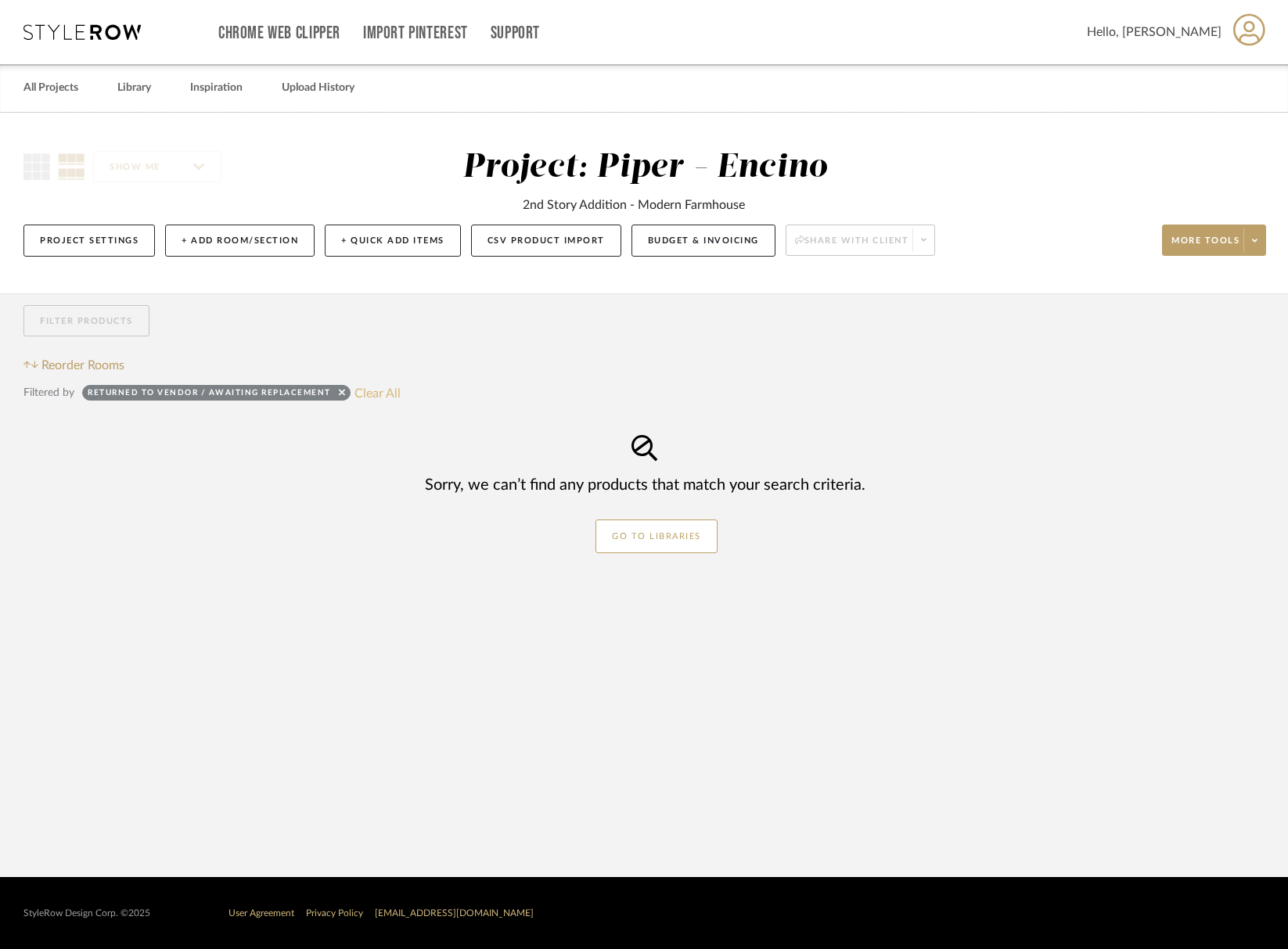
click at [395, 394] on button "Clear All" at bounding box center [378, 392] width 46 height 21
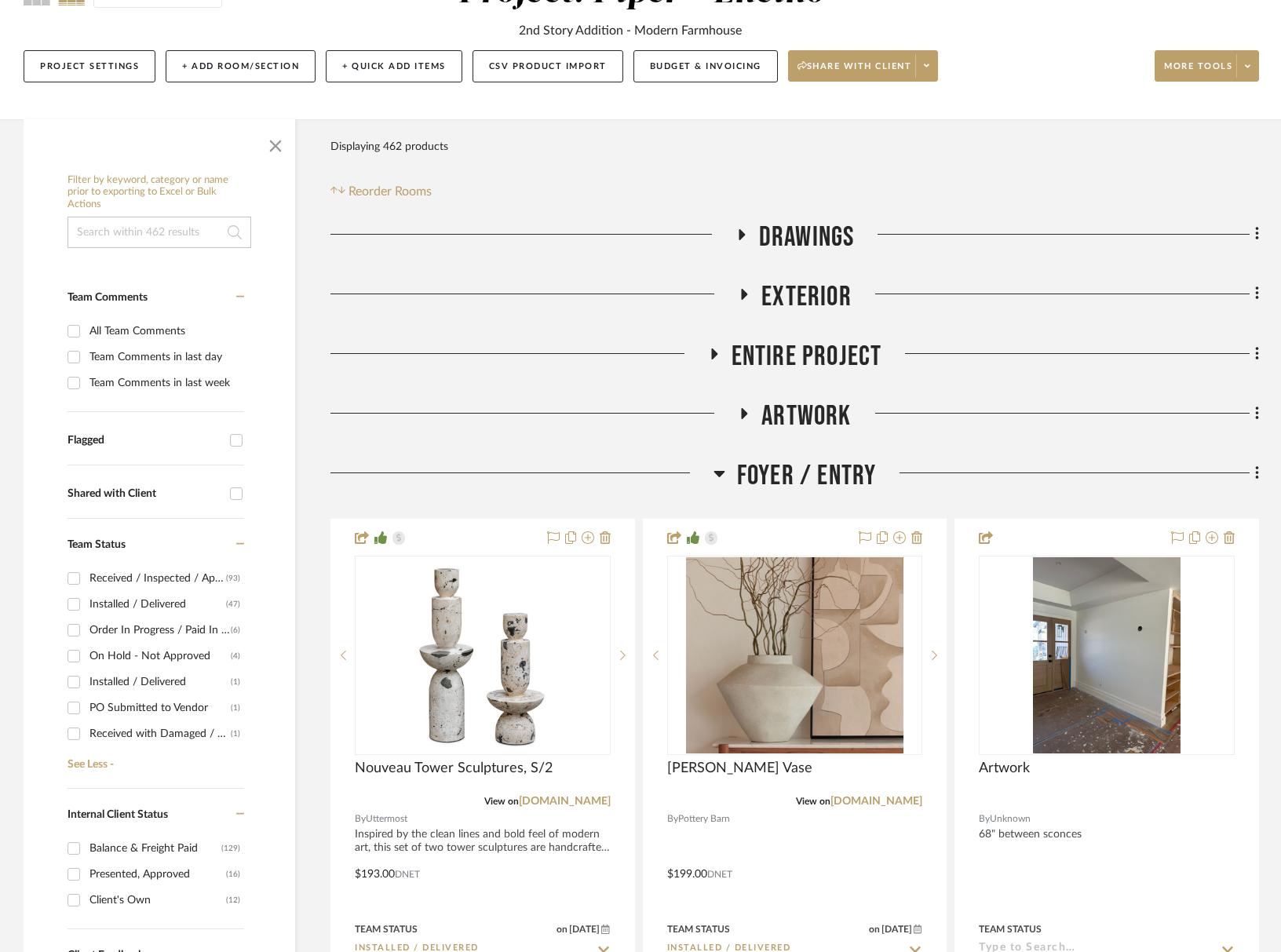
drag, startPoint x: 143, startPoint y: 711, endPoint x: 120, endPoint y: 692, distance: 29.8
click at [141, 709] on div "PO Submitted to Vendor" at bounding box center [160, 708] width 142 height 25
click at [86, 709] on input "PO Submitted to Vendor (1)" at bounding box center [74, 708] width 25 height 25
checkbox input "true"
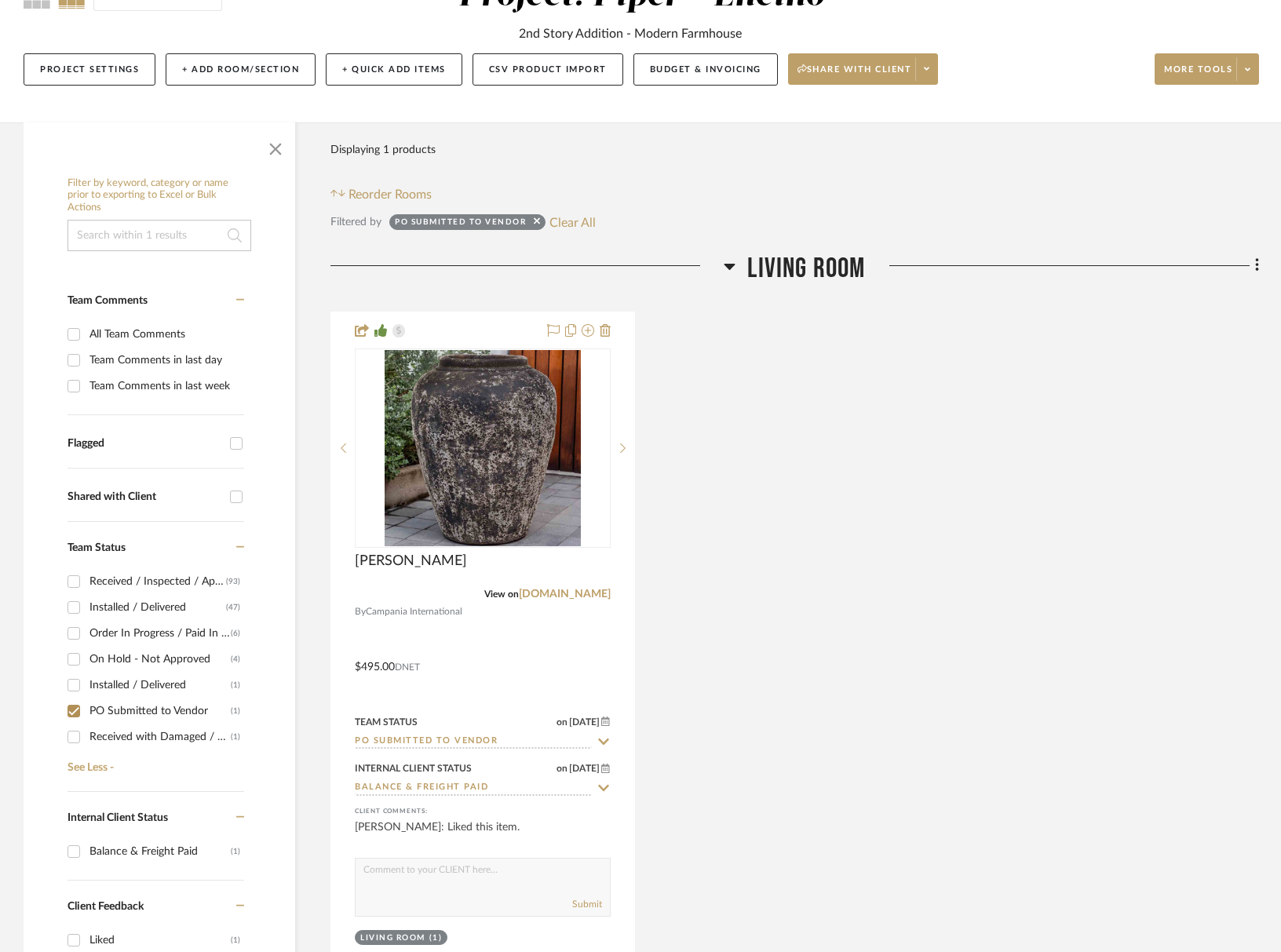
click at [126, 682] on div "Installed / Delivered" at bounding box center [160, 686] width 142 height 25
click at [86, 682] on input "Installed / Delivered (1)" at bounding box center [74, 686] width 25 height 25
checkbox input "true"
click at [74, 713] on input "PO Submitted to Vendor (1)" at bounding box center [74, 712] width 25 height 25
checkbox input "false"
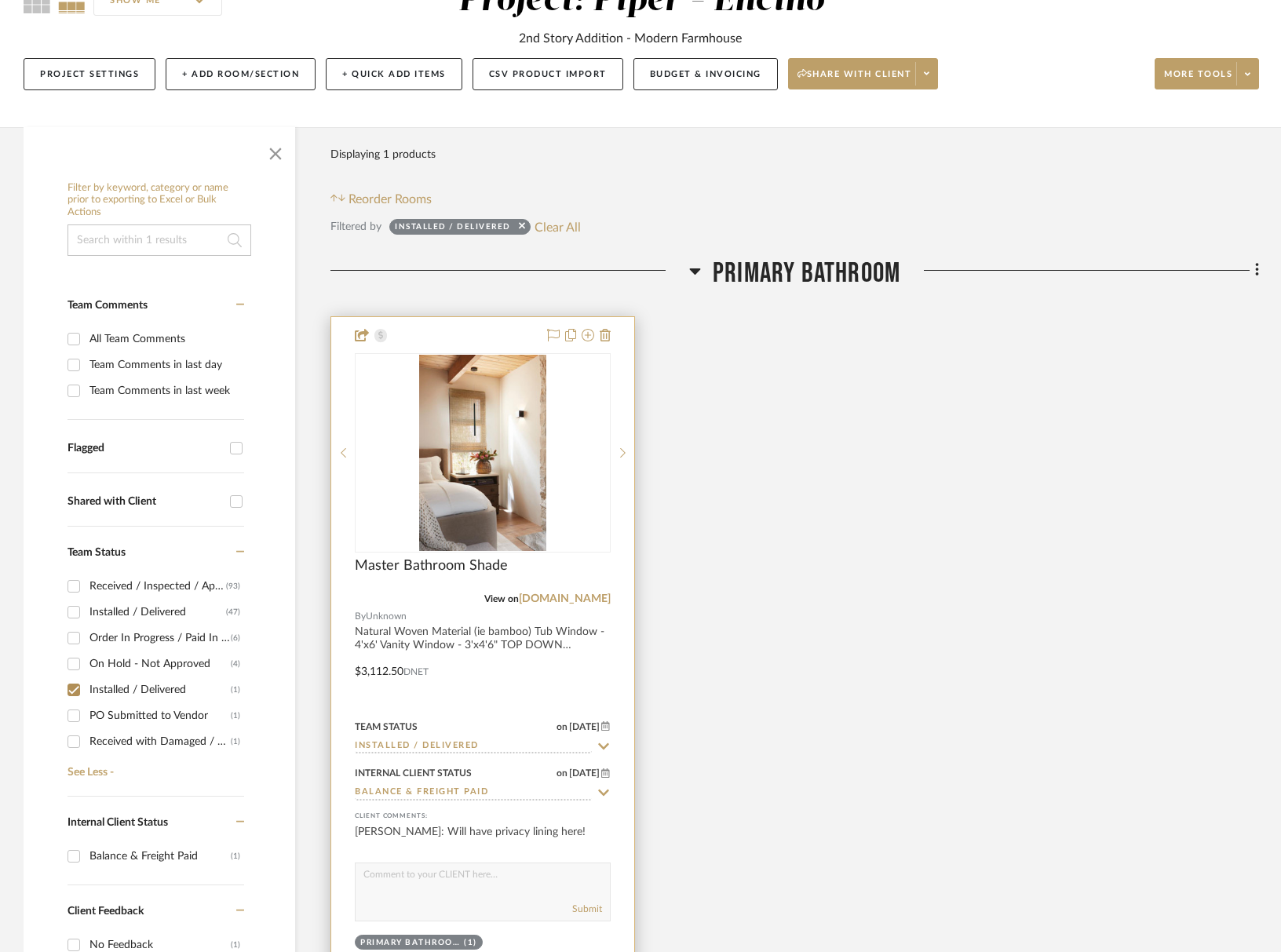
scroll to position [168, 0]
click at [463, 748] on input "Installed / Delivered" at bounding box center [473, 746] width 237 height 15
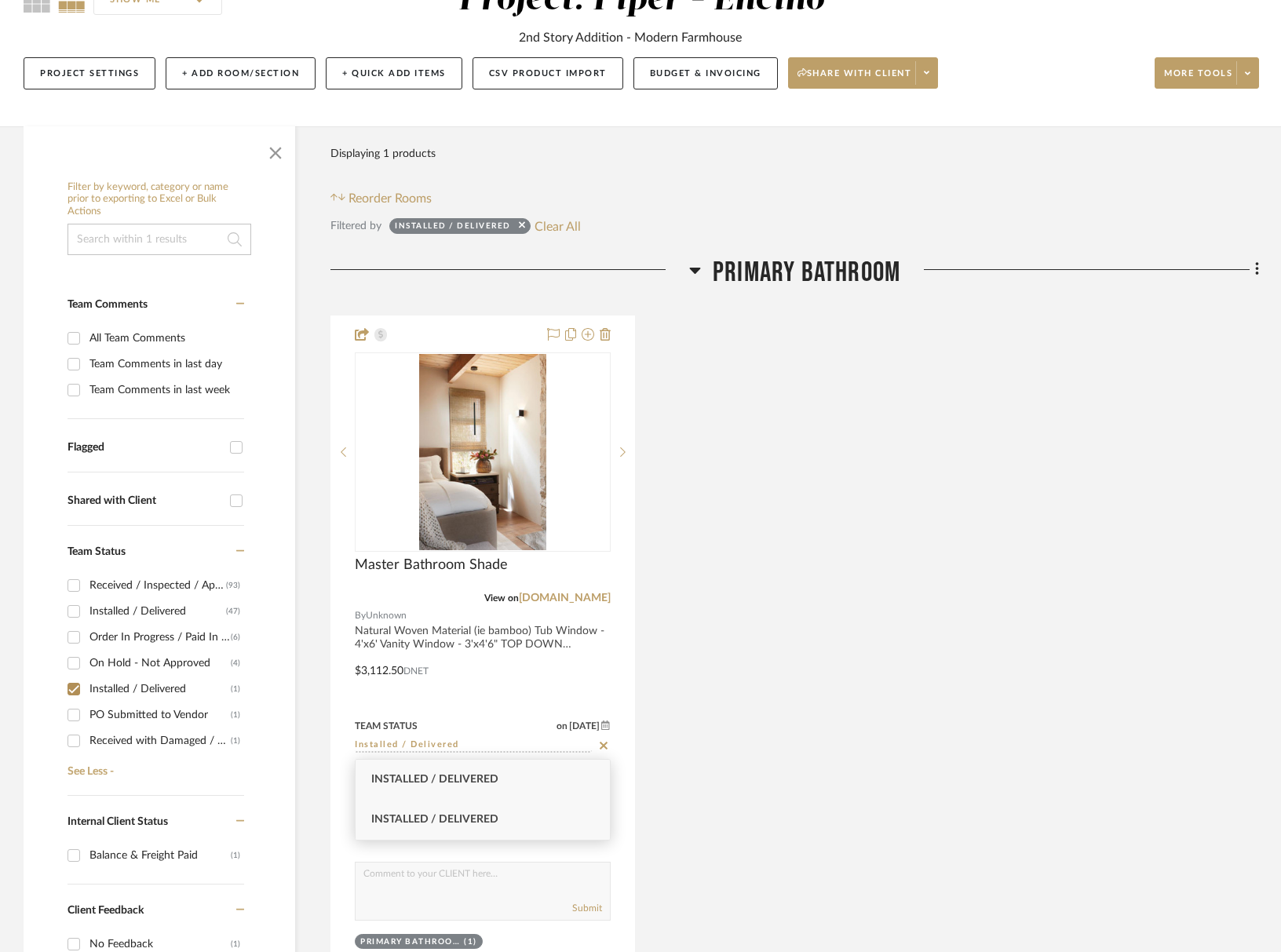
click at [452, 822] on span "Installed / Delivered" at bounding box center [435, 819] width 127 height 11
drag, startPoint x: 74, startPoint y: 742, endPoint x: 73, endPoint y: 728, distance: 14.0
click at [74, 742] on input "Installed / Delivered (0)" at bounding box center [74, 741] width 25 height 25
checkbox input "false"
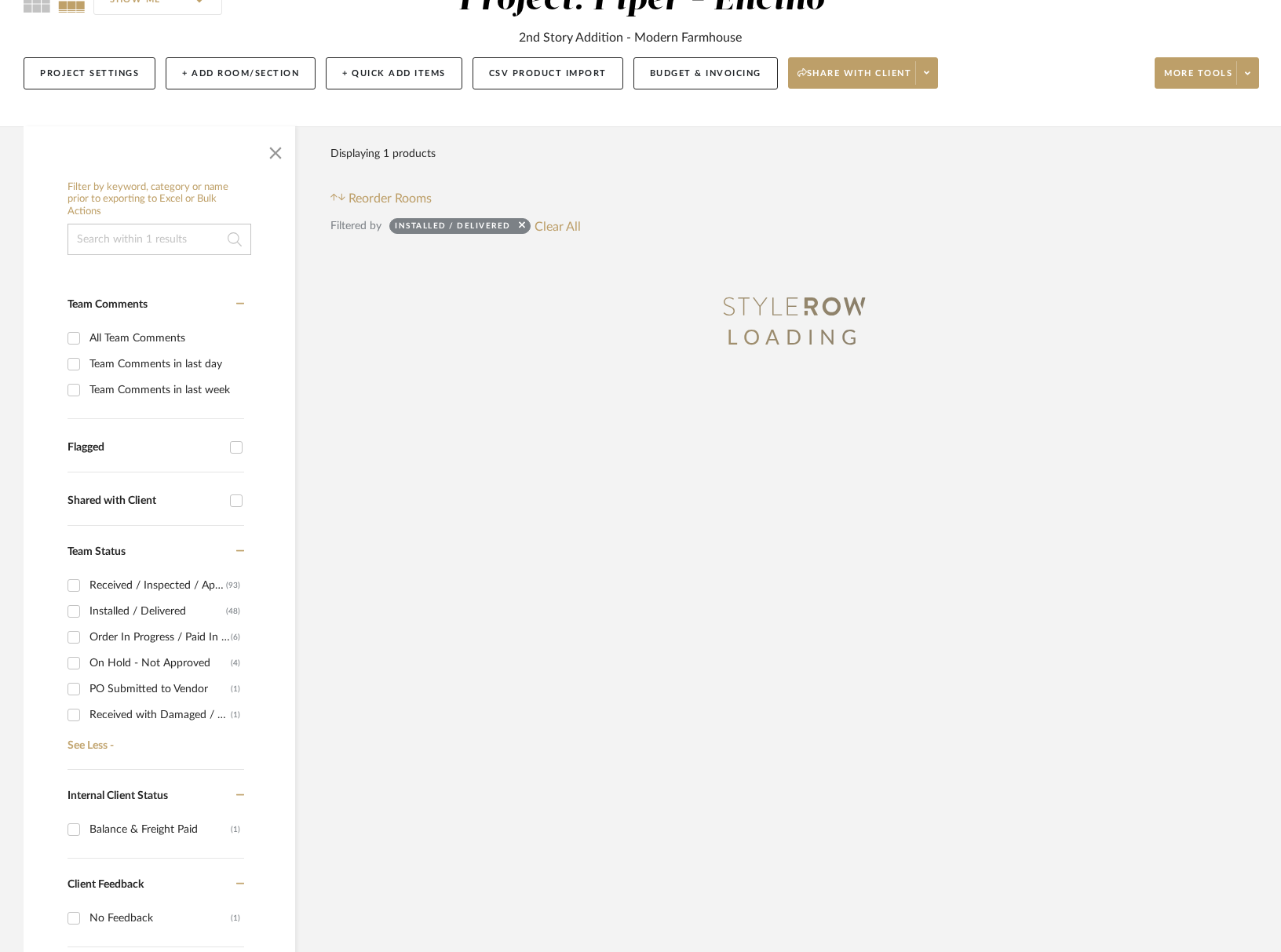
click at [136, 671] on div "On Hold - Not Approved" at bounding box center [160, 663] width 142 height 25
click at [86, 671] on input "On Hold - Not Approved (4)" at bounding box center [74, 663] width 25 height 25
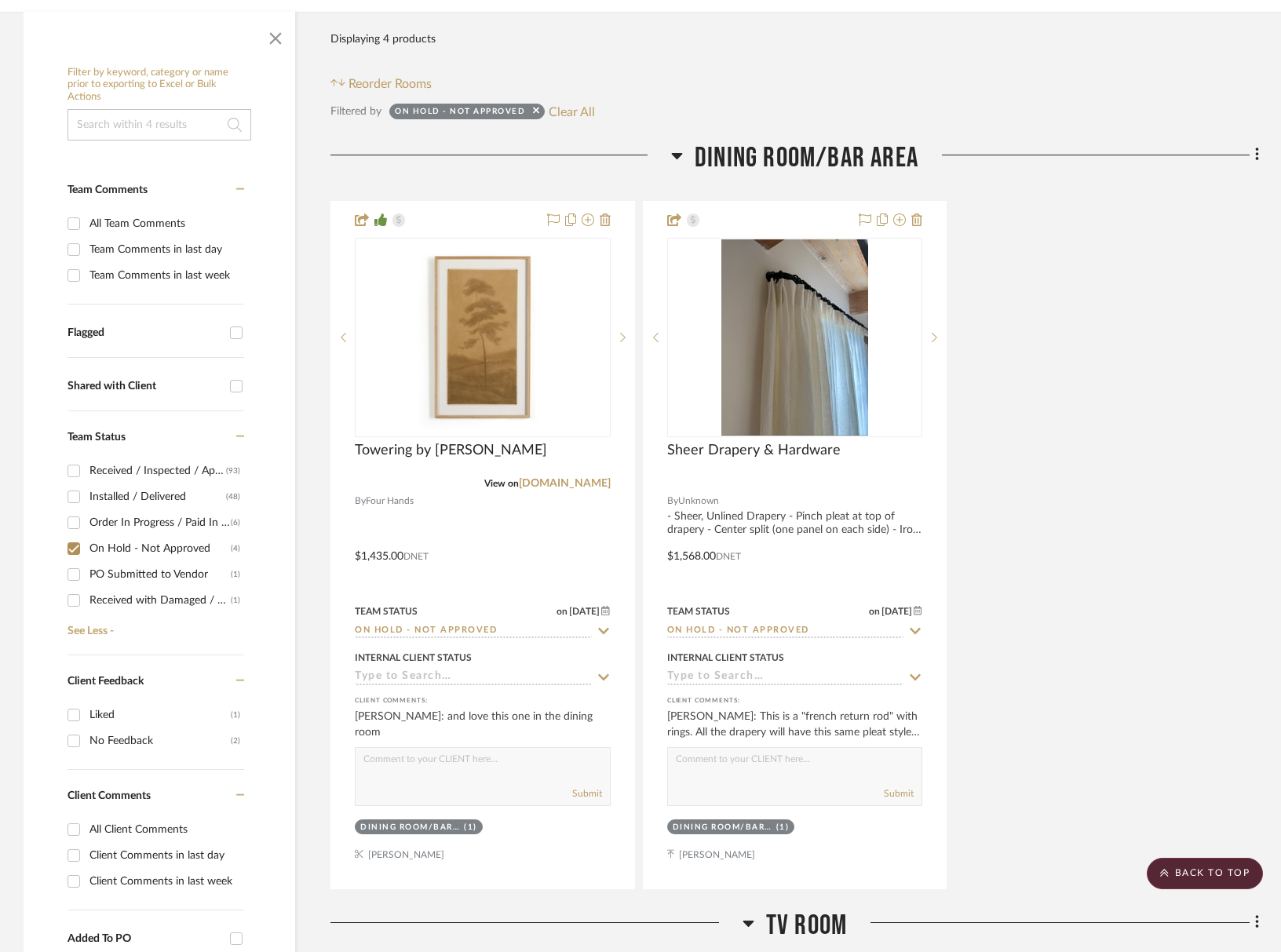
scroll to position [244, 0]
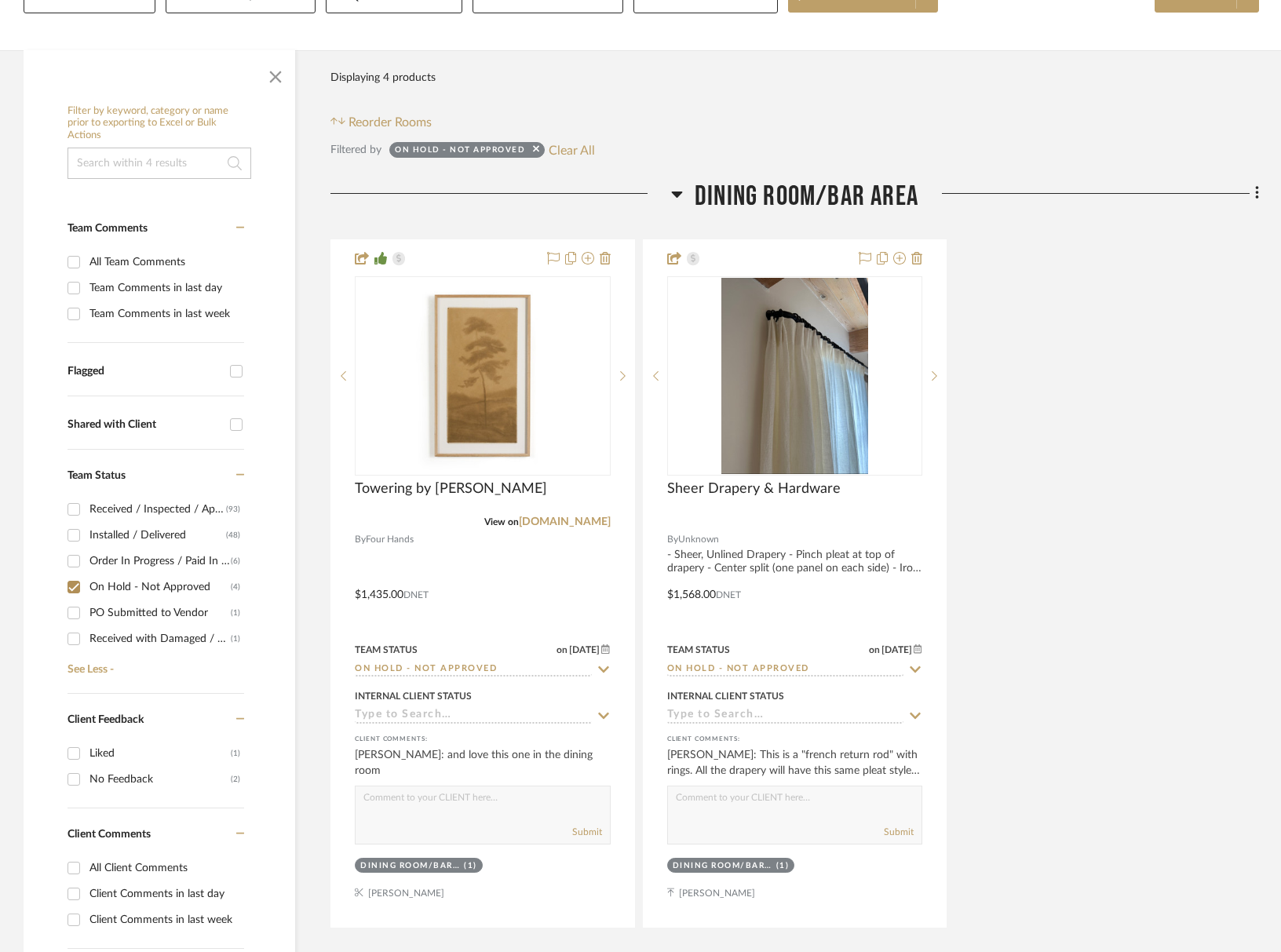
click at [73, 584] on input "On Hold - Not Approved (4)" at bounding box center [74, 587] width 25 height 25
checkbox input "false"
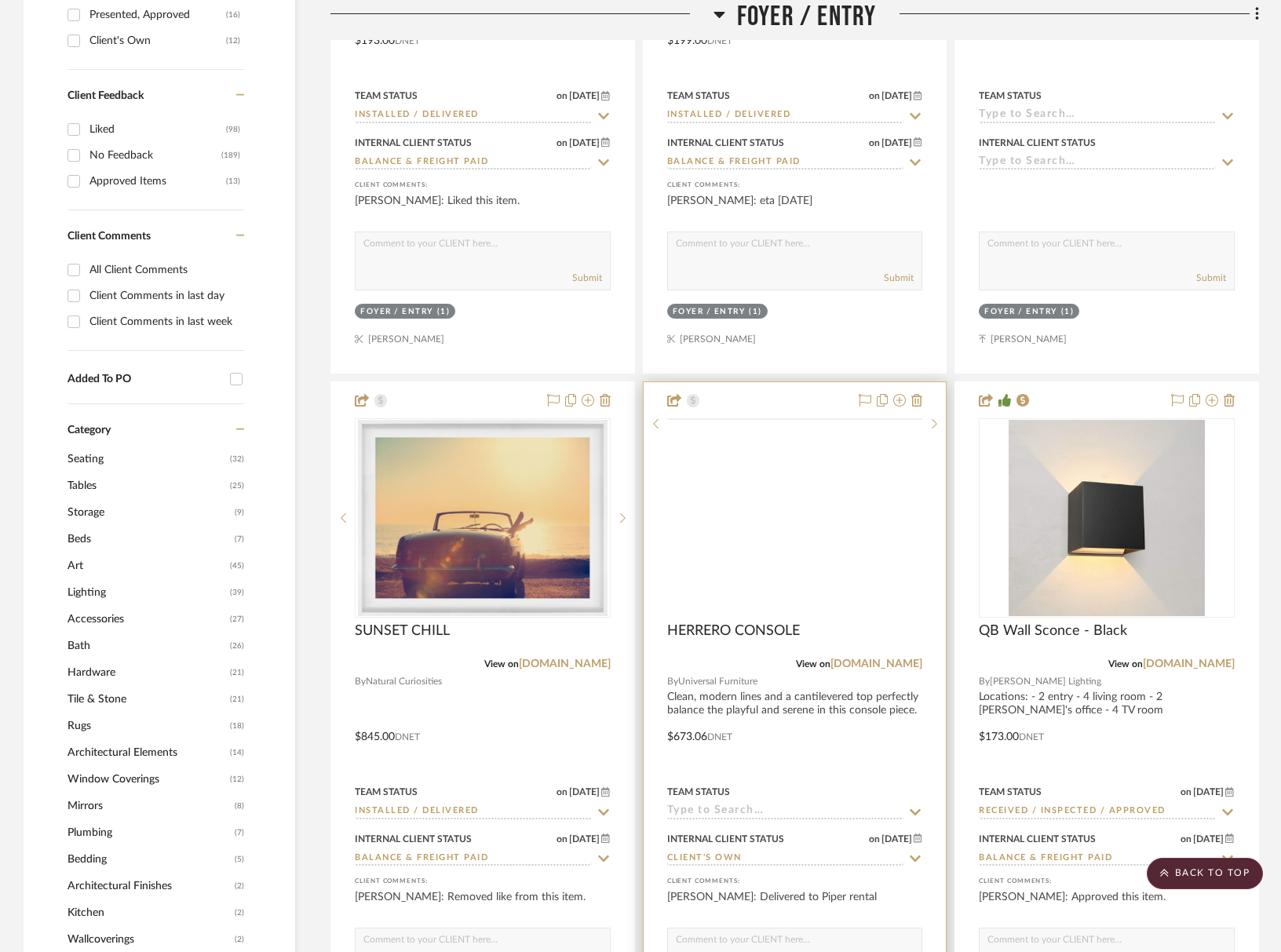
scroll to position [1077, 0]
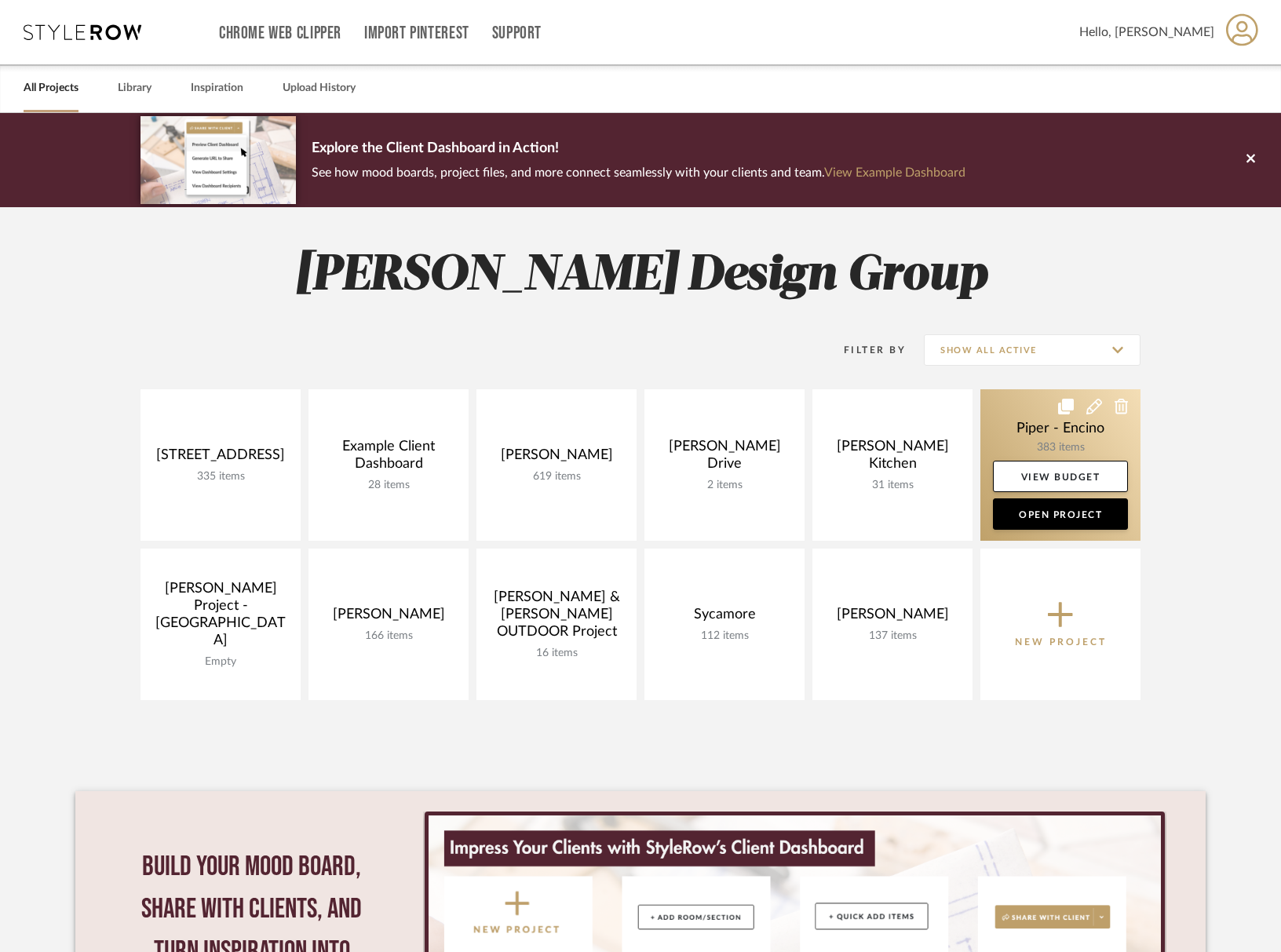
click at [1038, 442] on link at bounding box center [1060, 464] width 160 height 151
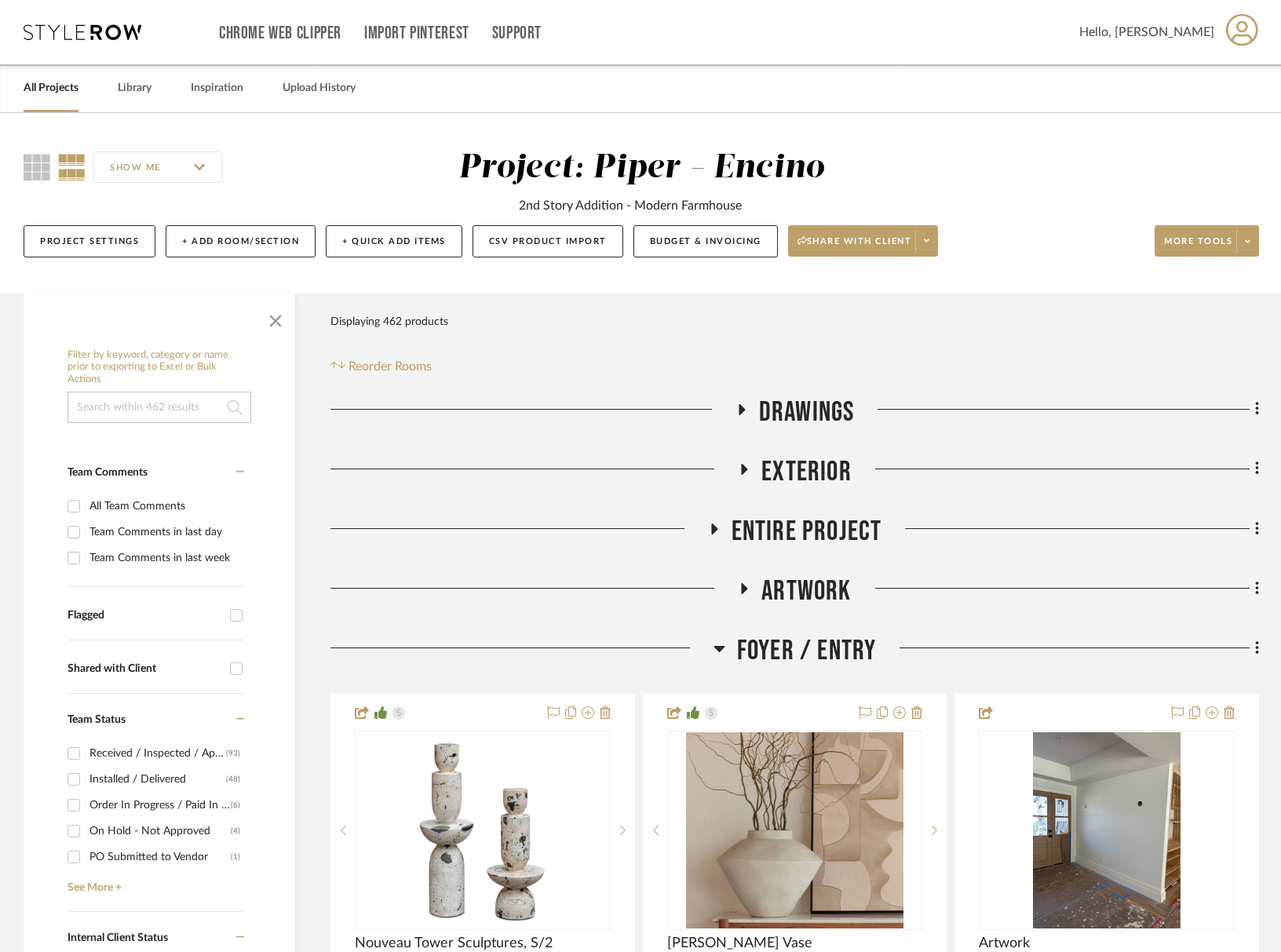
click at [739, 648] on span "Foyer / Entry" at bounding box center [807, 652] width 140 height 34
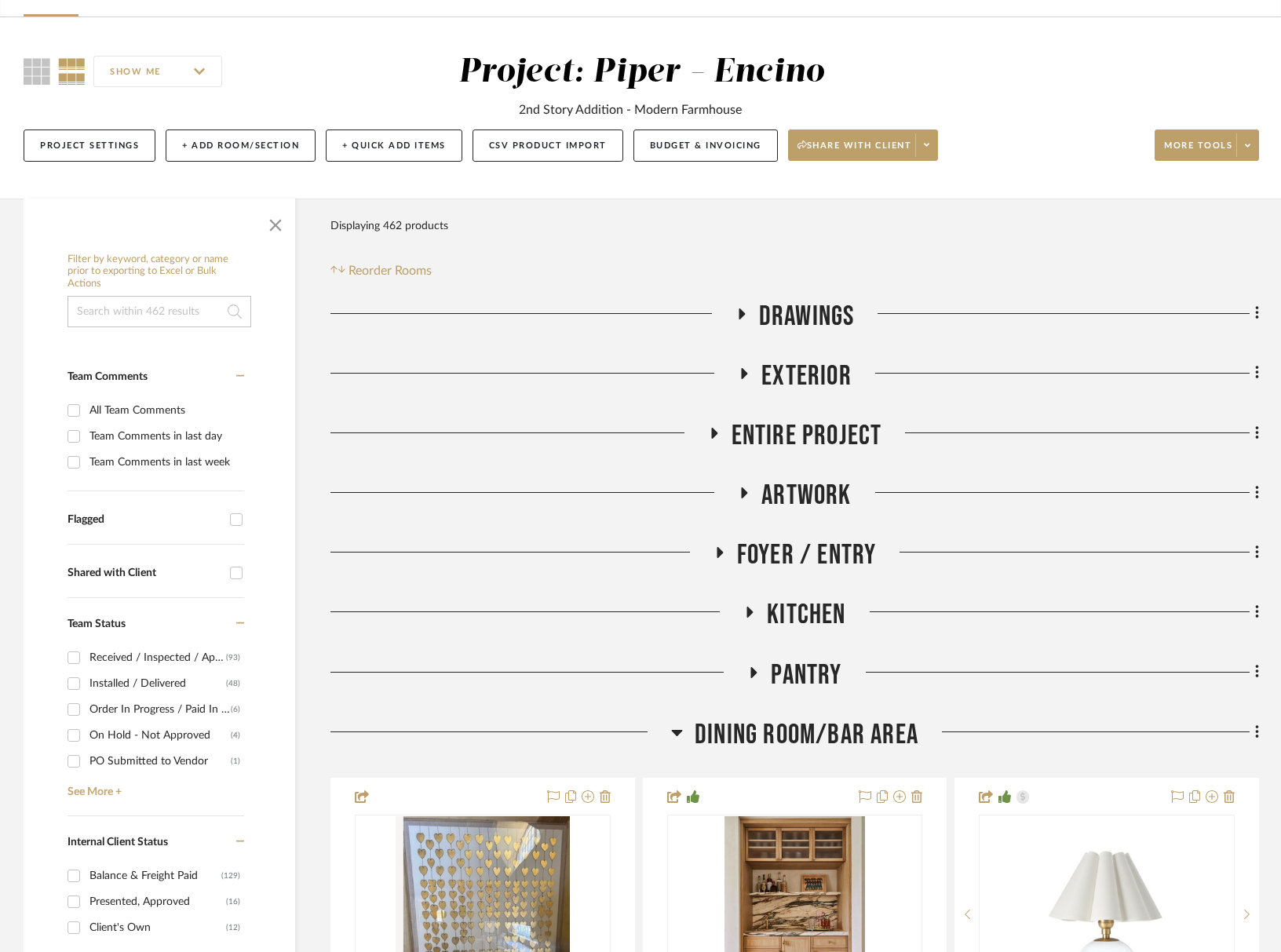
click at [803, 741] on span "Dining Room/Bar Area" at bounding box center [807, 735] width 224 height 34
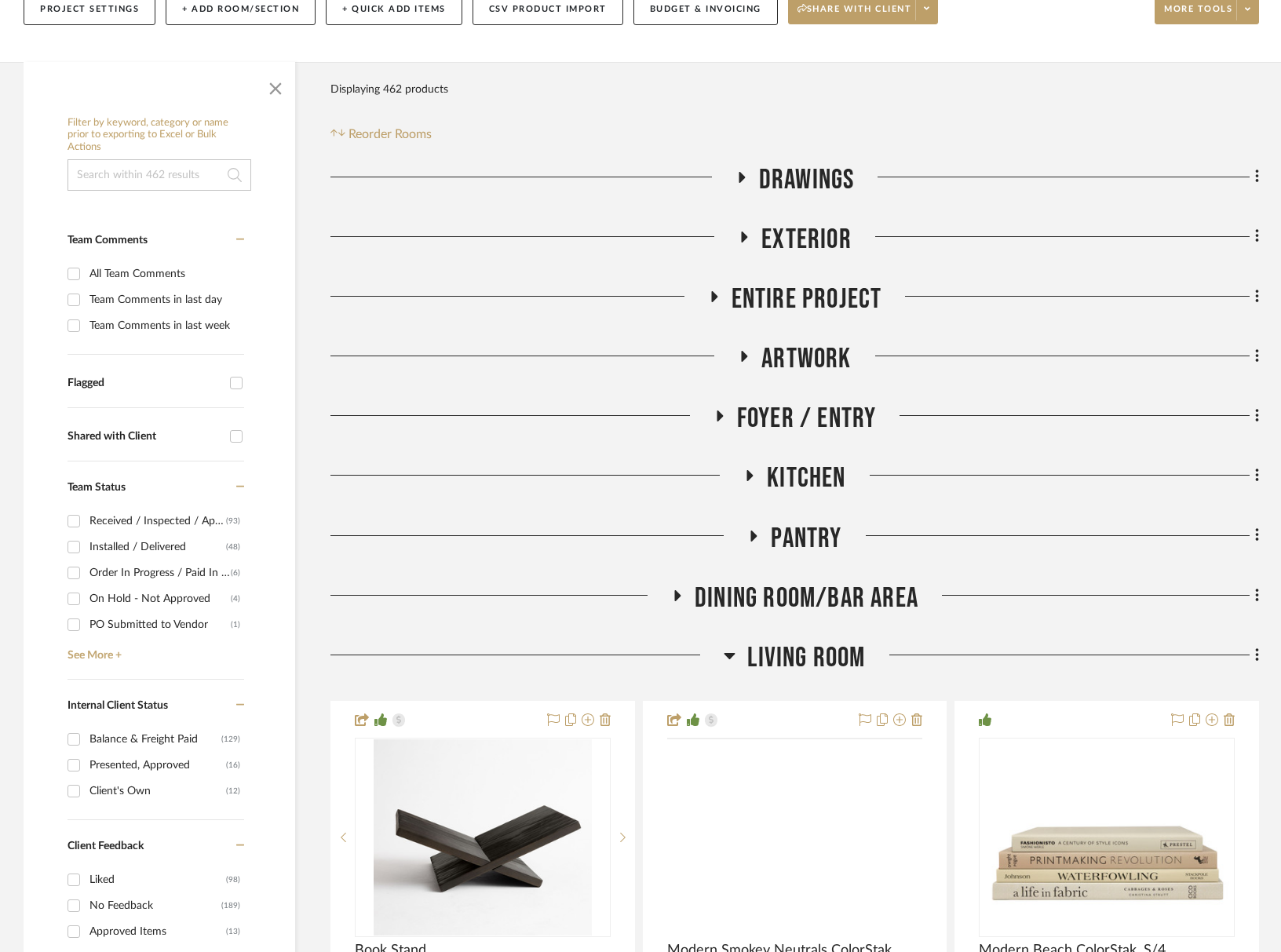
scroll to position [239, 0]
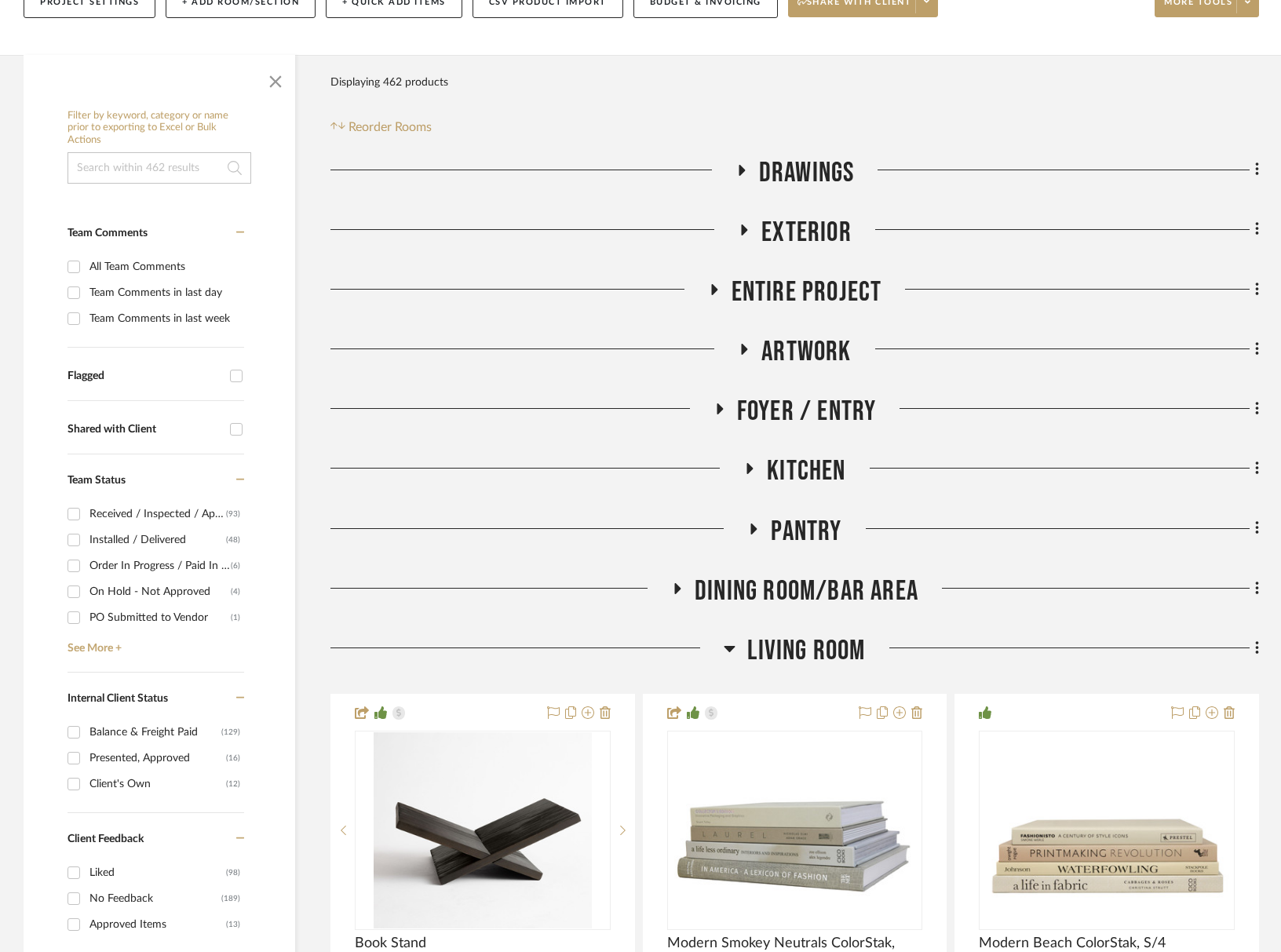
click at [805, 644] on span "Living Room" at bounding box center [806, 652] width 117 height 34
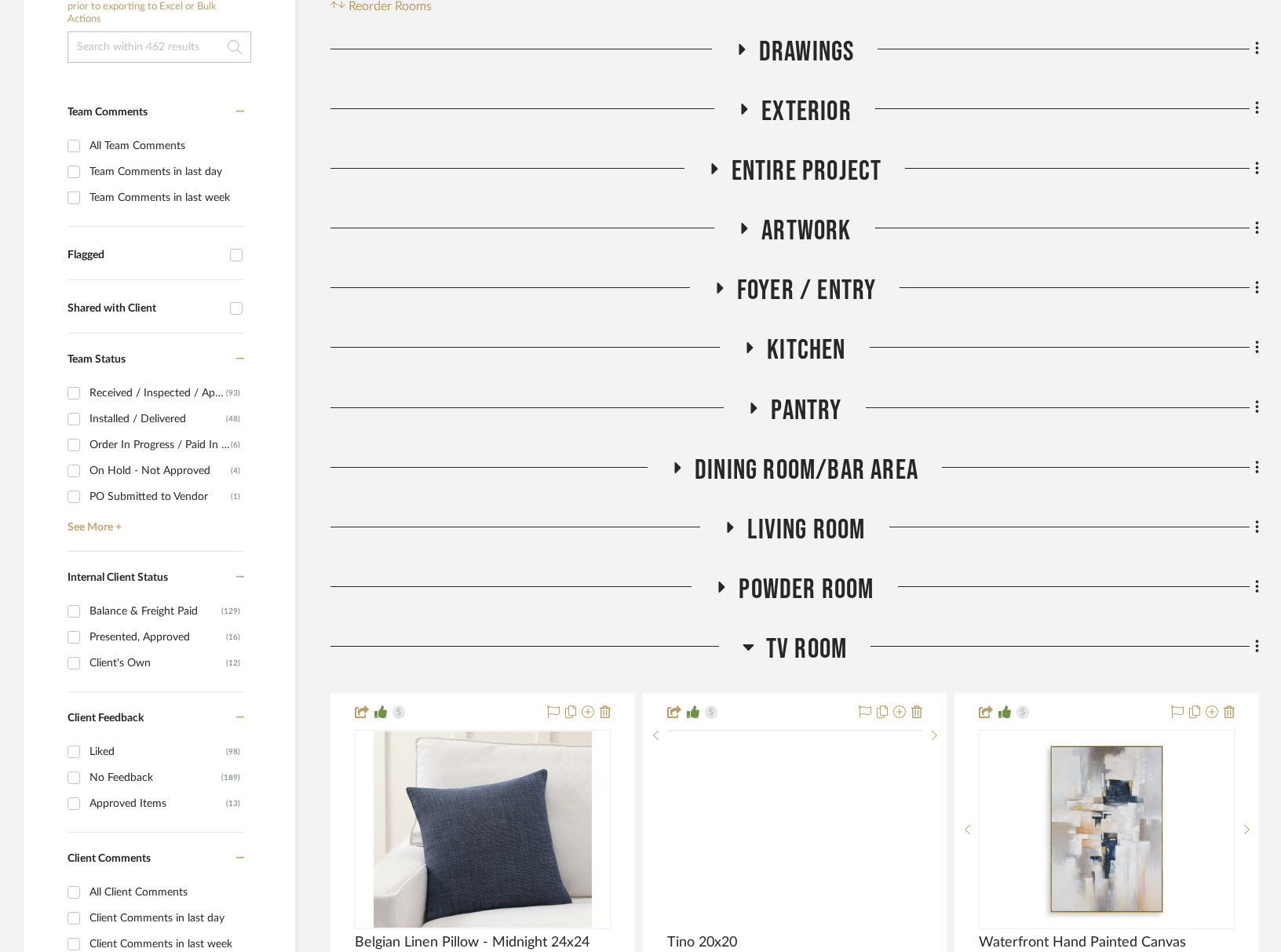
scroll to position [379, 0]
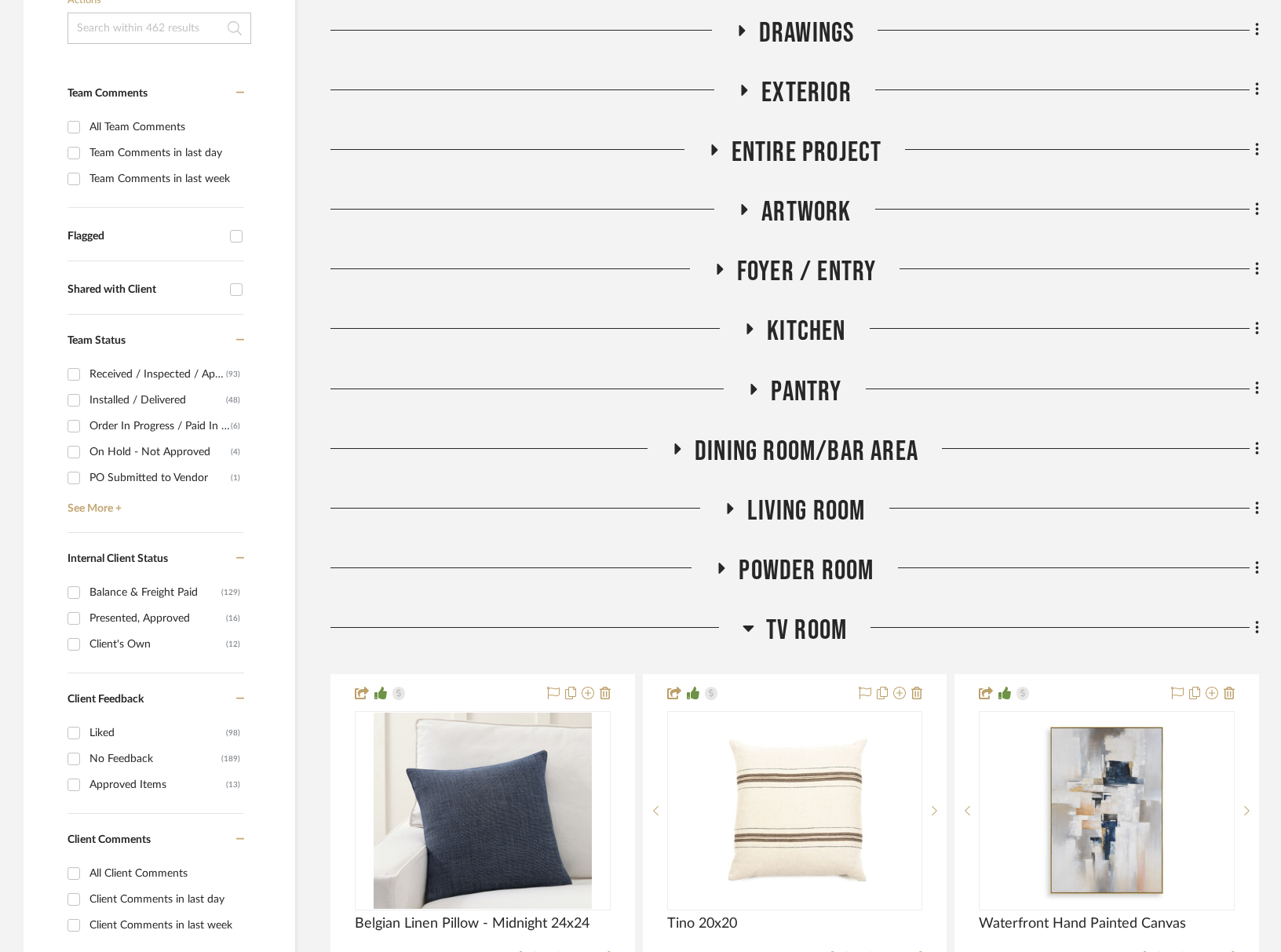
click at [800, 642] on span "TV Room" at bounding box center [807, 631] width 81 height 34
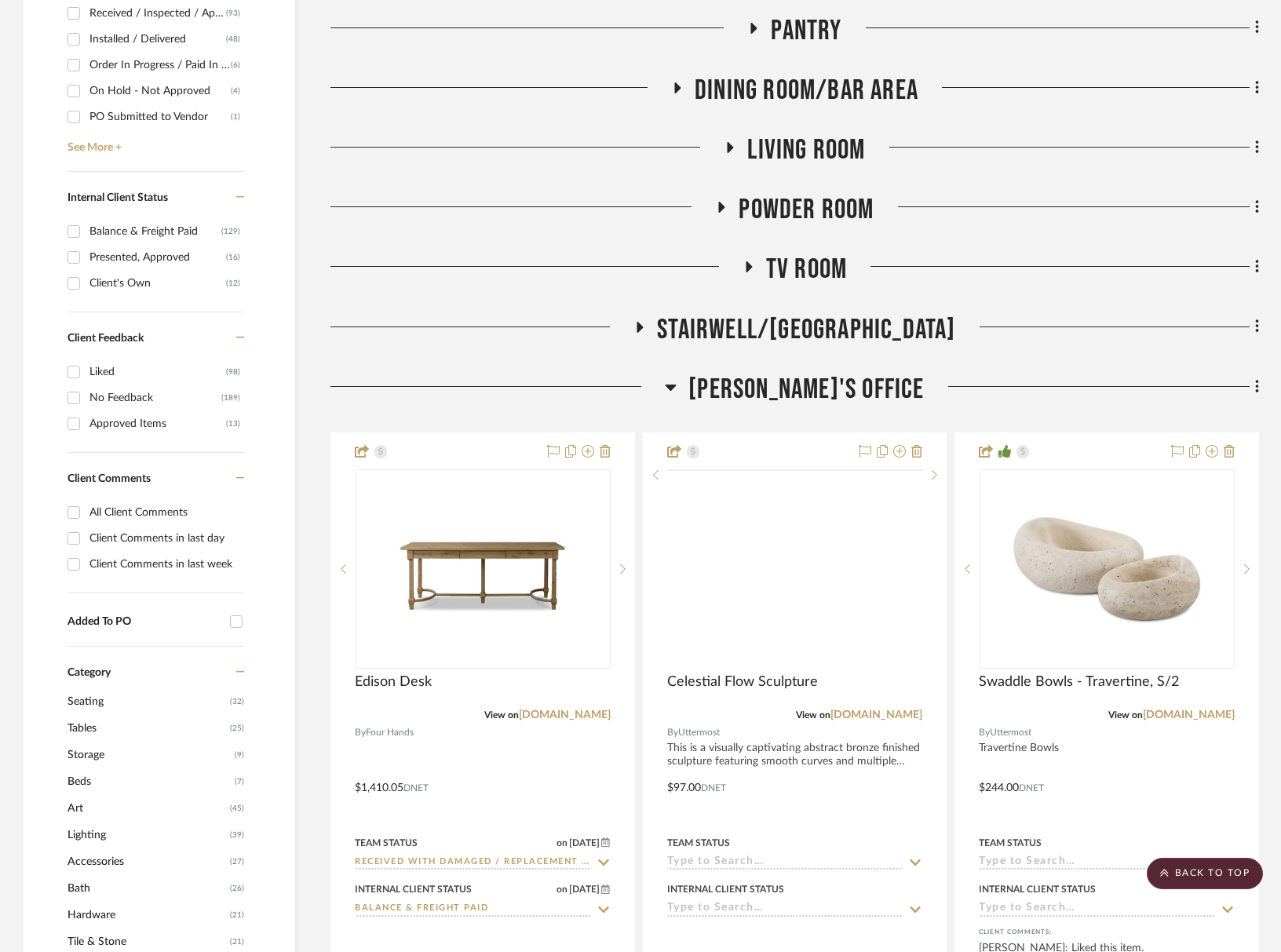
scroll to position [1228, 0]
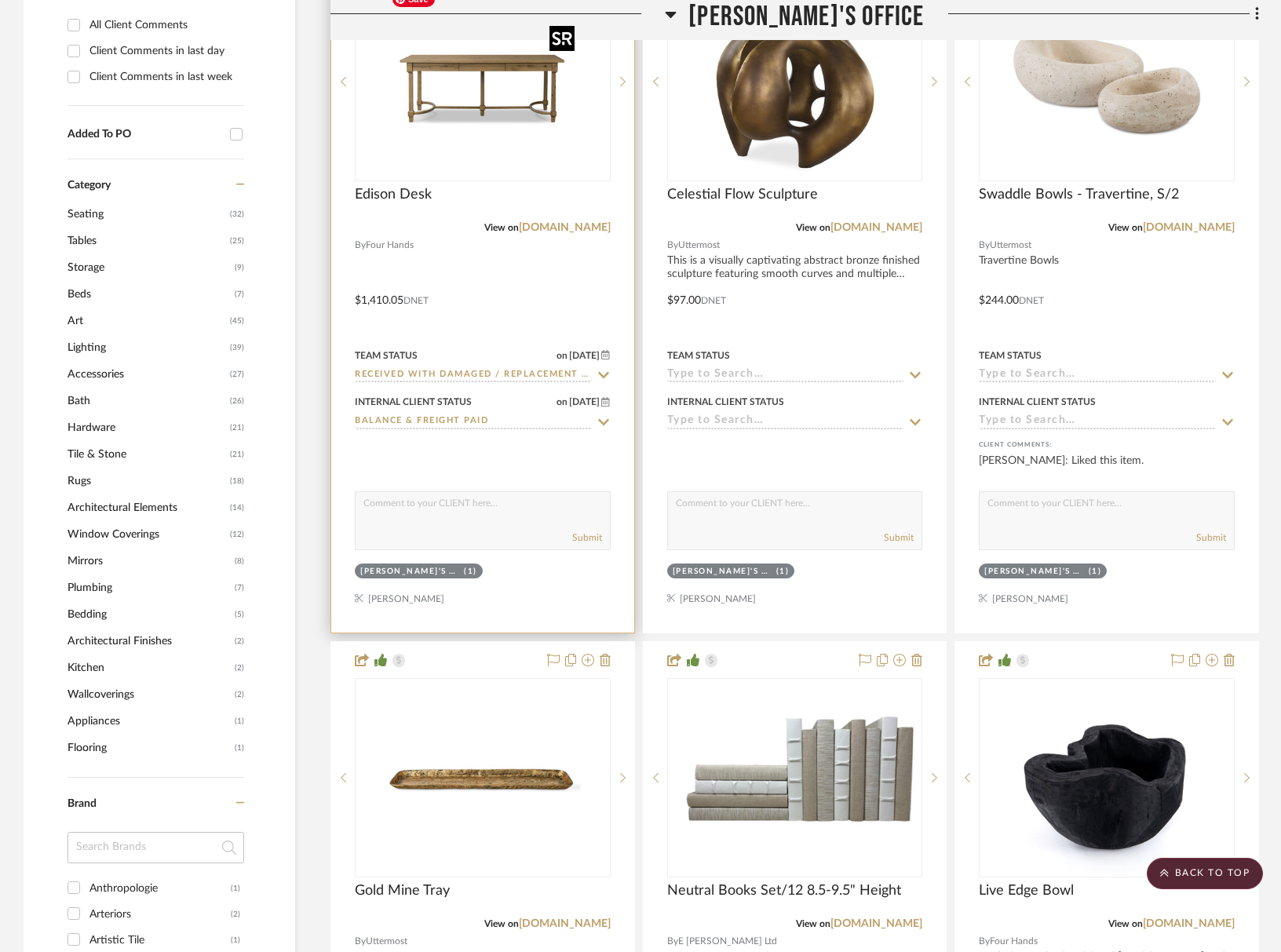
click at [503, 130] on img "0" at bounding box center [482, 82] width 196 height 196
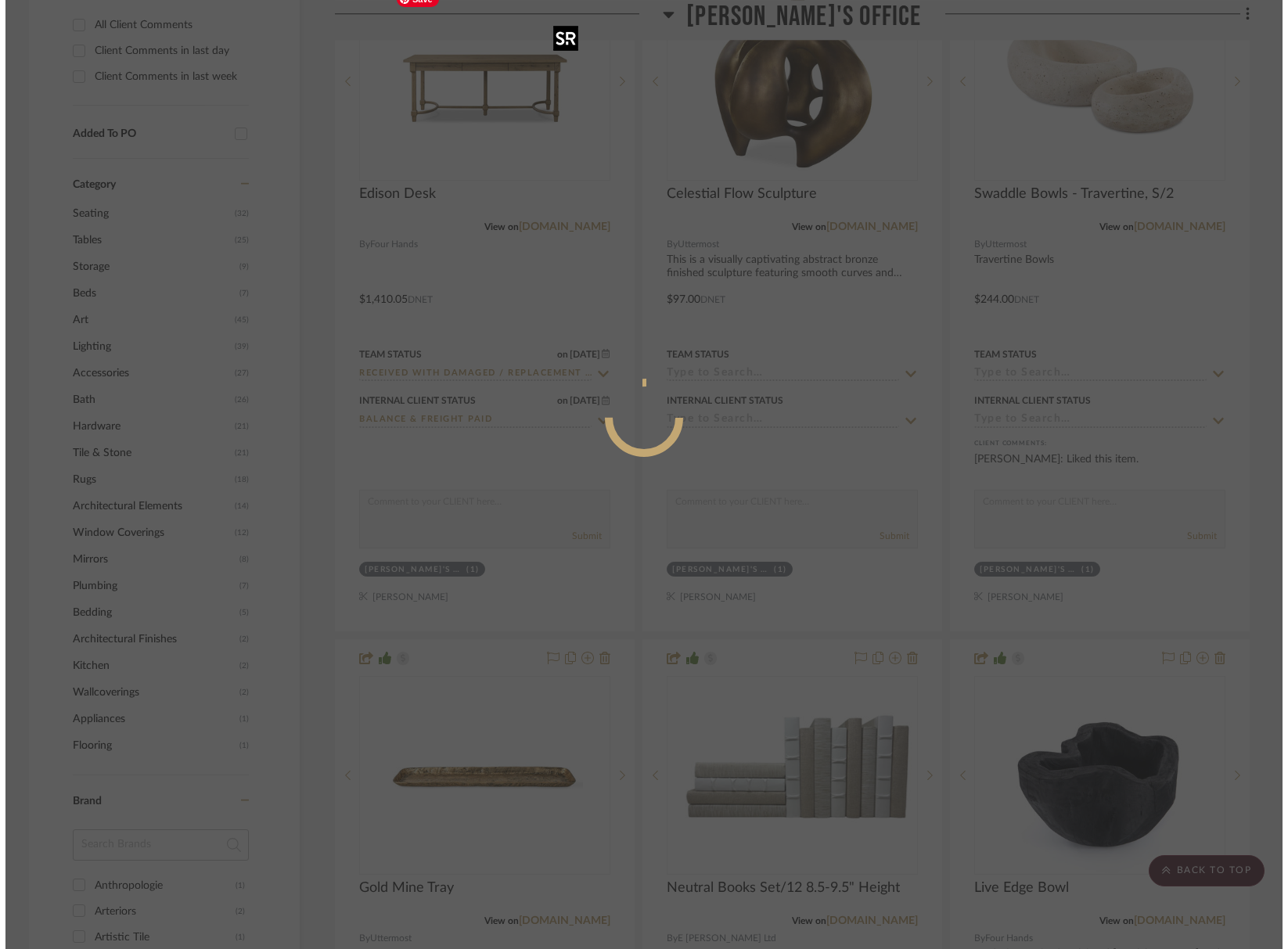
scroll to position [0, 0]
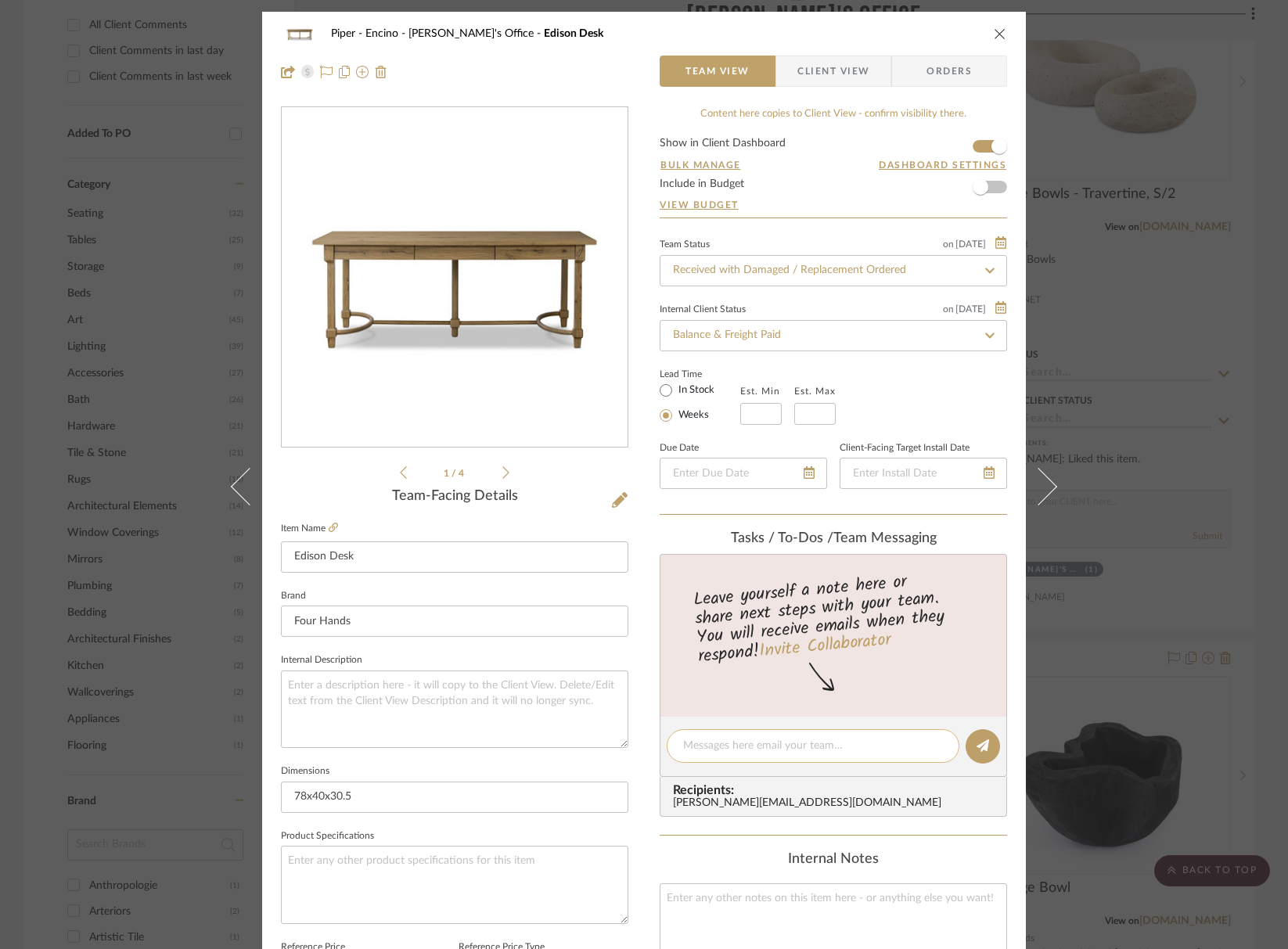
click at [746, 754] on textarea at bounding box center [813, 746] width 260 height 16
type textarea "T"
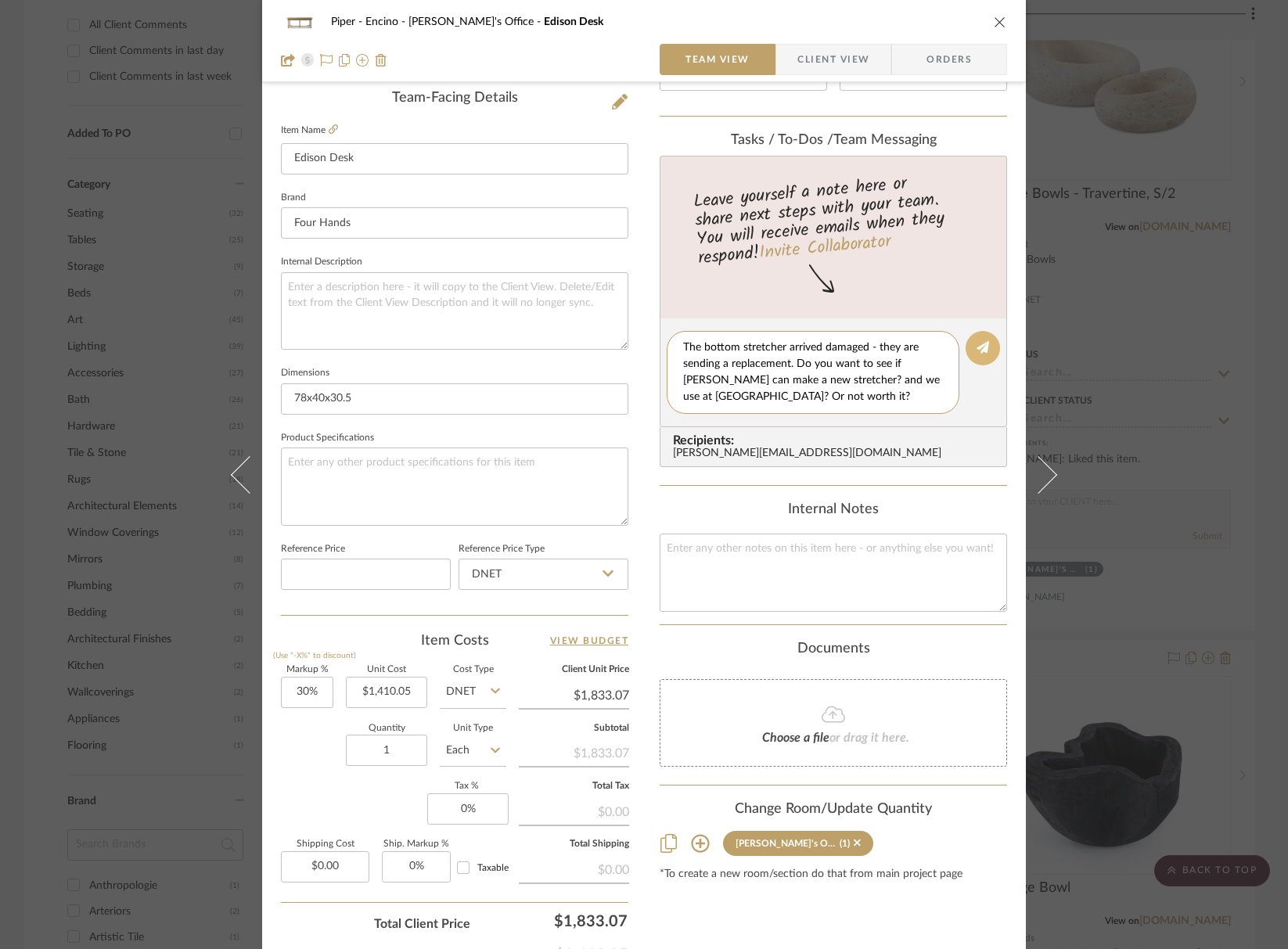
type textarea "The bottom stretcher arrived damaged - they are sending a replacement. Do you w…"
click at [988, 348] on button at bounding box center [983, 348] width 35 height 35
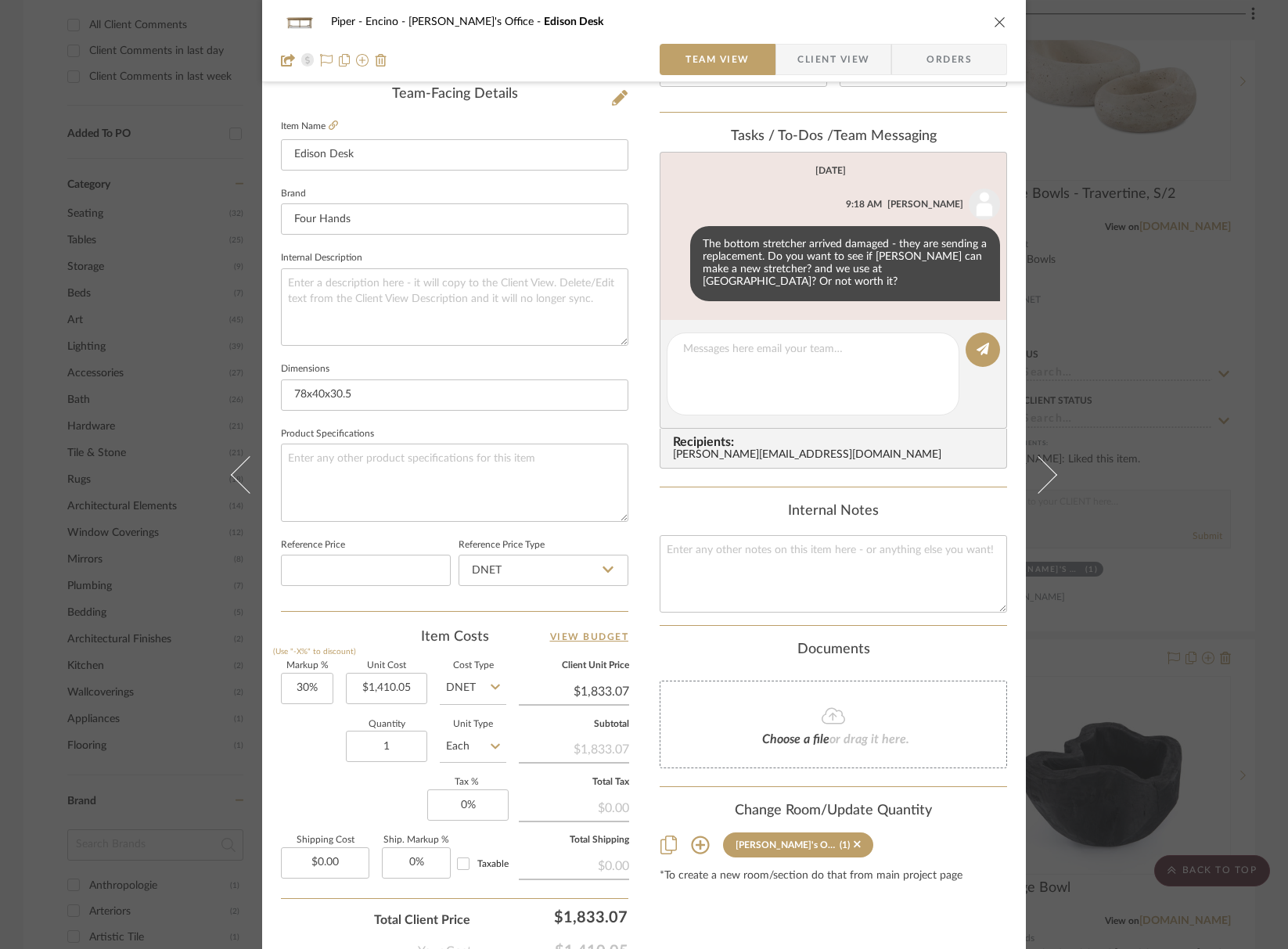
scroll to position [363, 0]
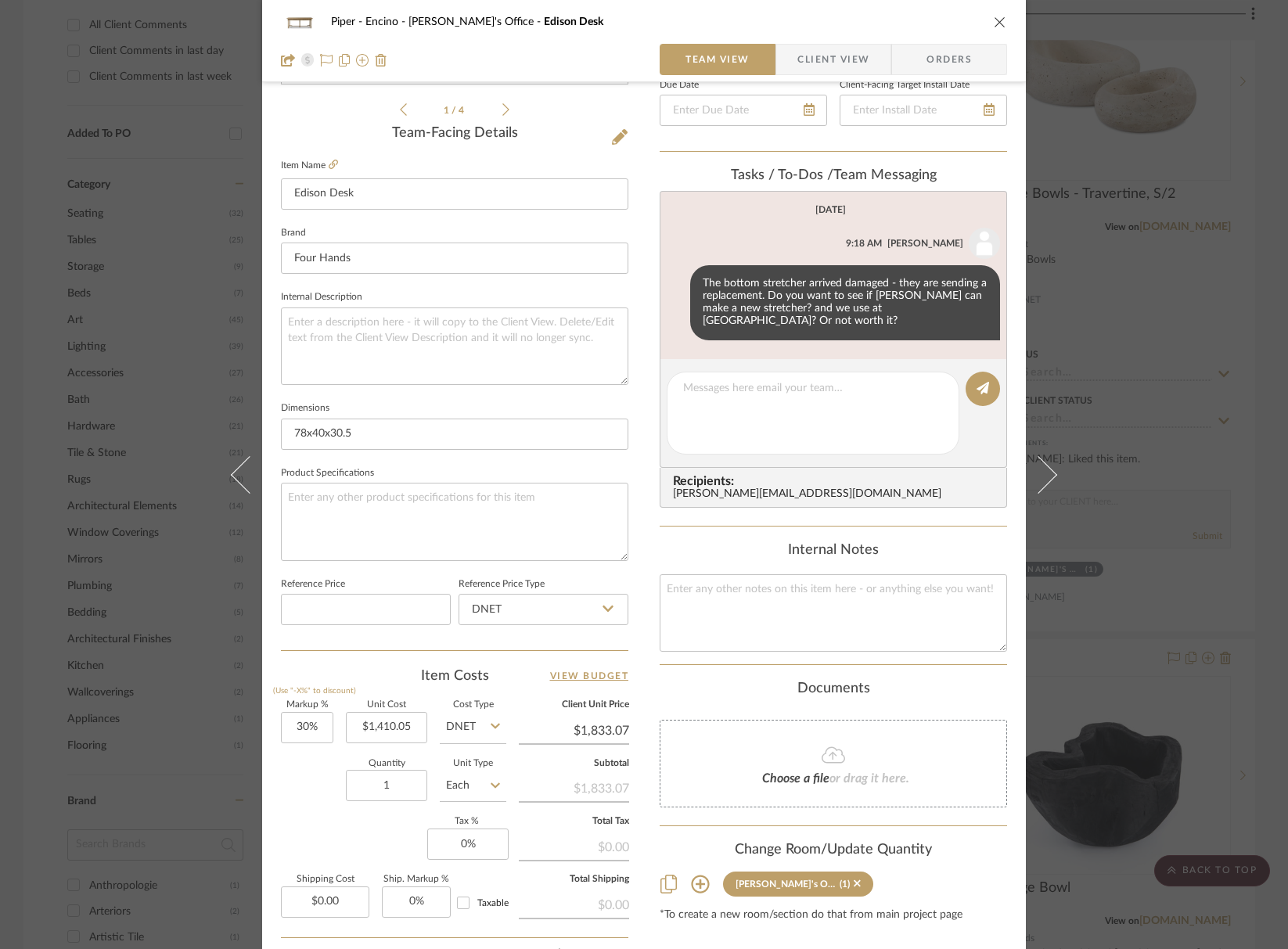
drag, startPoint x: 994, startPoint y: 17, endPoint x: 1282, endPoint y: 187, distance: 334.4
click at [995, 17] on icon "close" at bounding box center [999, 22] width 13 height 13
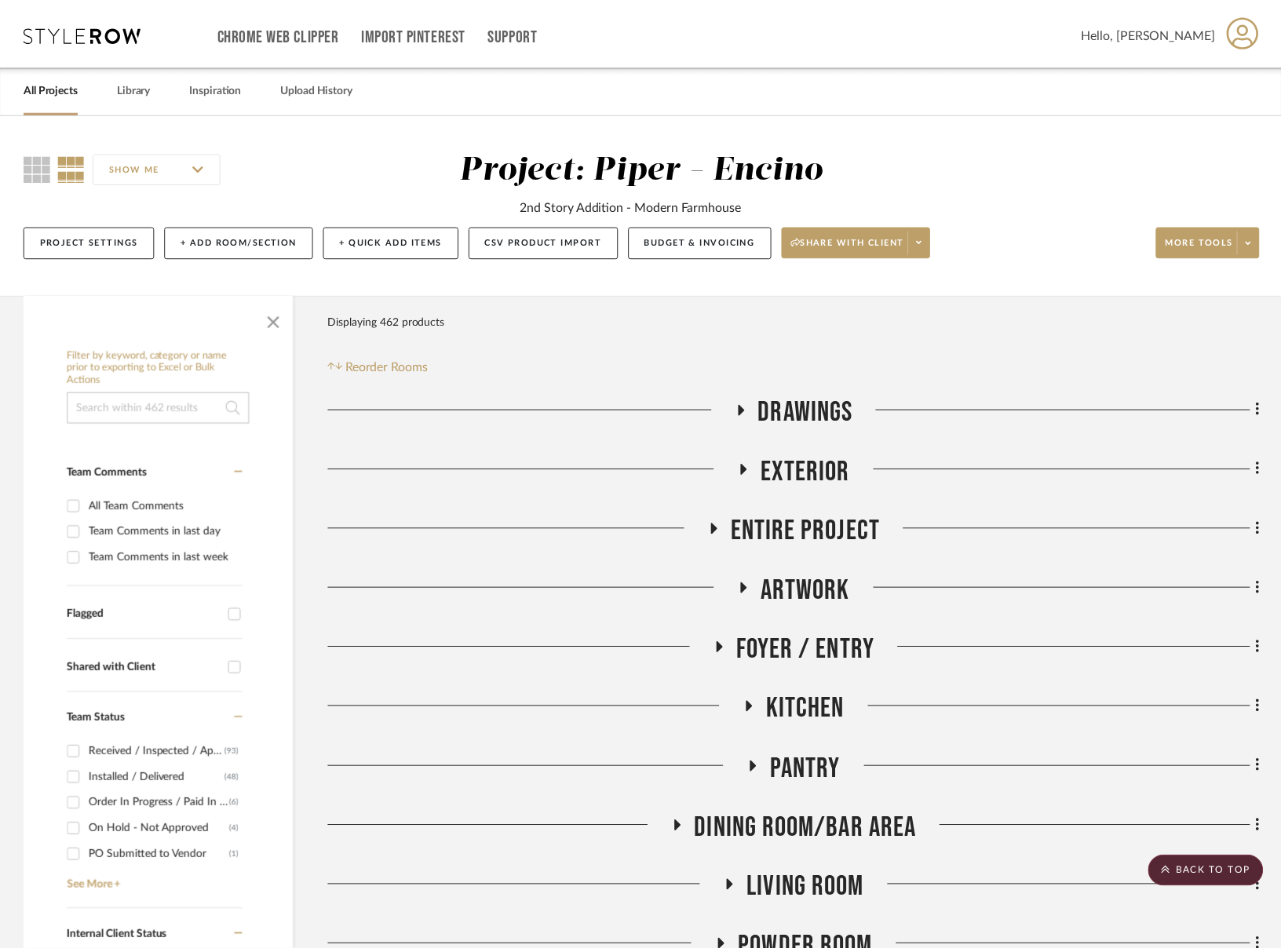
scroll to position [1228, 0]
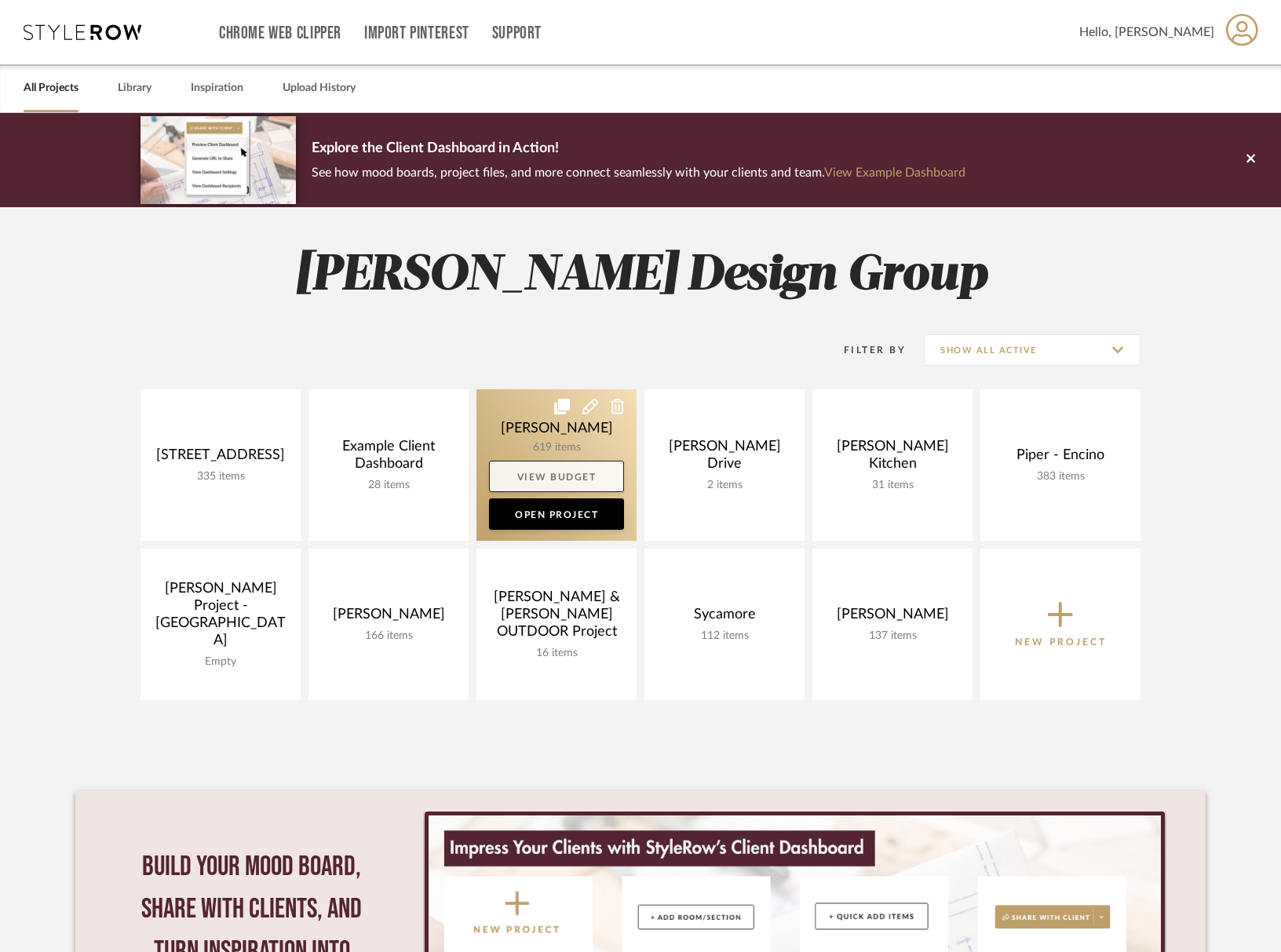
drag, startPoint x: 520, startPoint y: 433, endPoint x: 573, endPoint y: 469, distance: 64.1
click at [520, 433] on link at bounding box center [557, 464] width 160 height 151
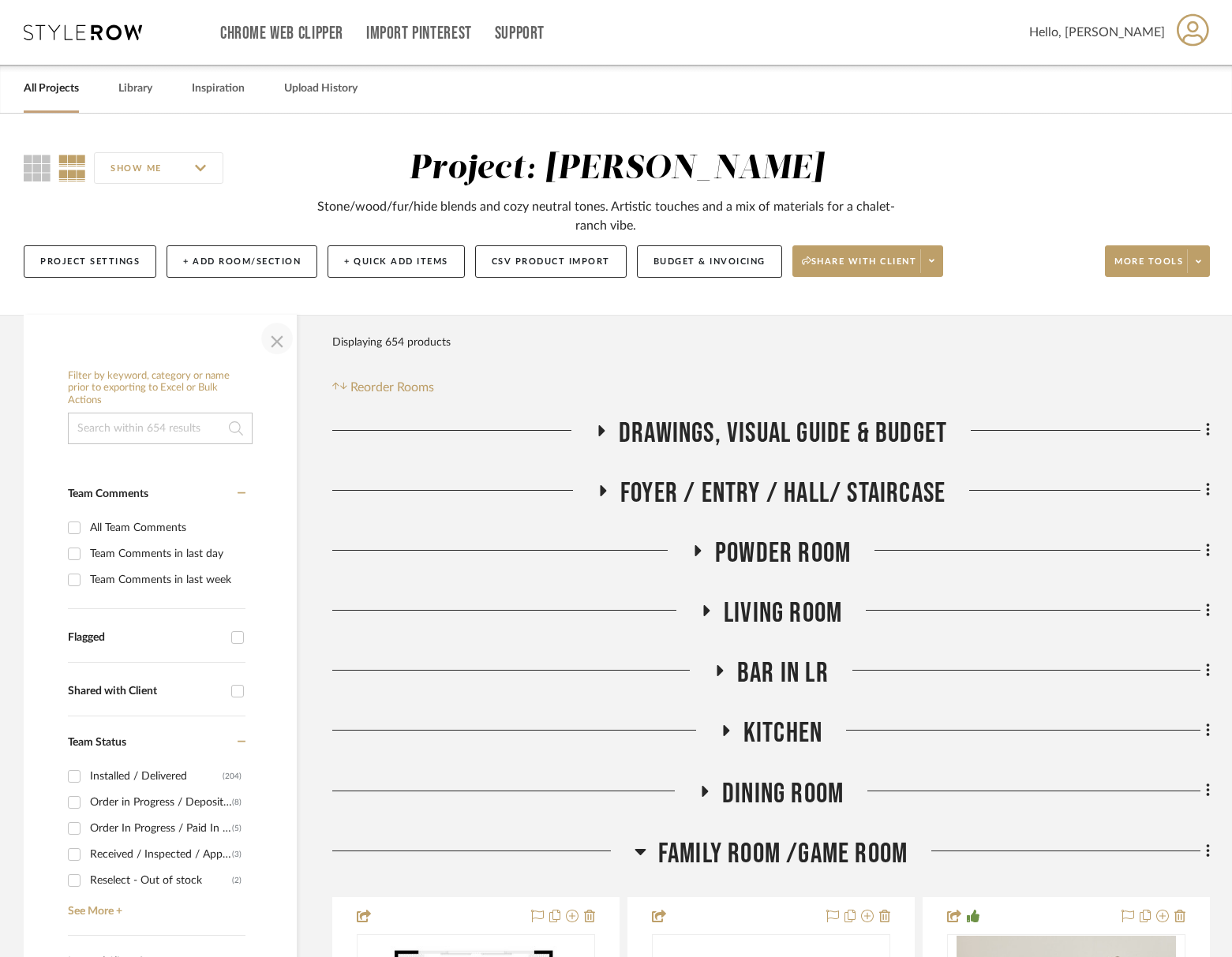
click at [278, 341] on span "button" at bounding box center [277, 339] width 38 height 38
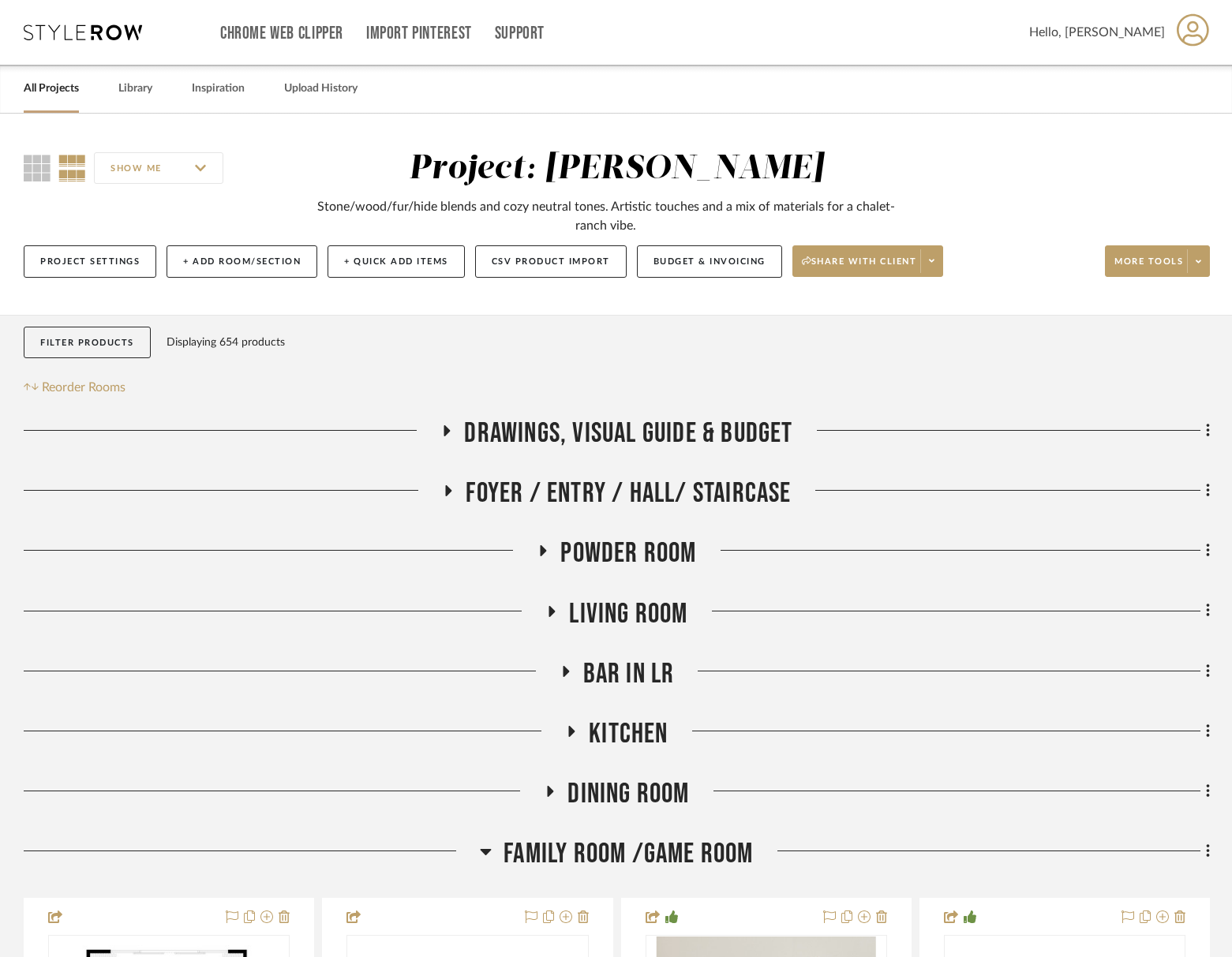
click at [673, 859] on span "Family Room /Game Room" at bounding box center [628, 854] width 250 height 34
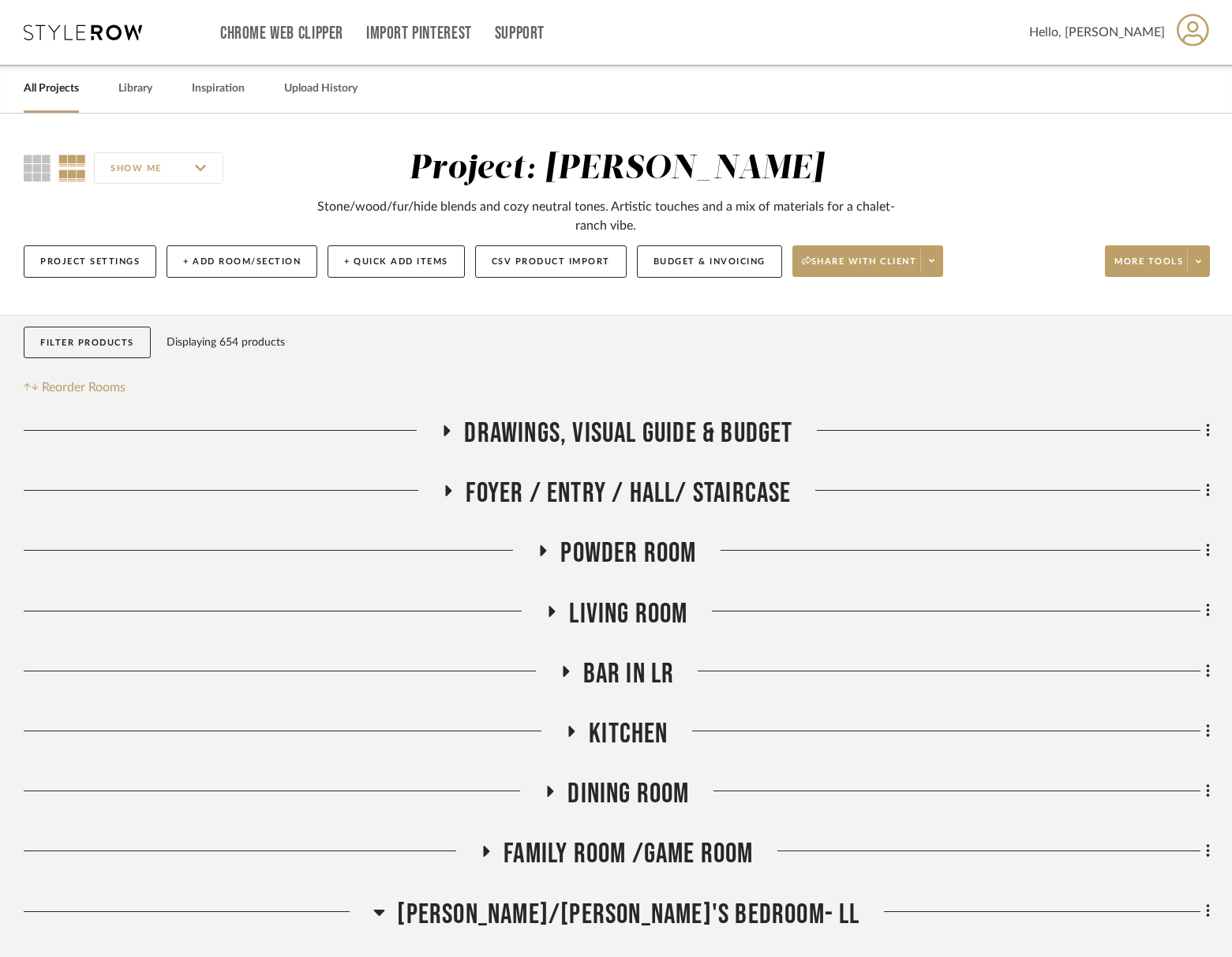
click at [673, 859] on span "Family Room /Game Room" at bounding box center [628, 854] width 250 height 34
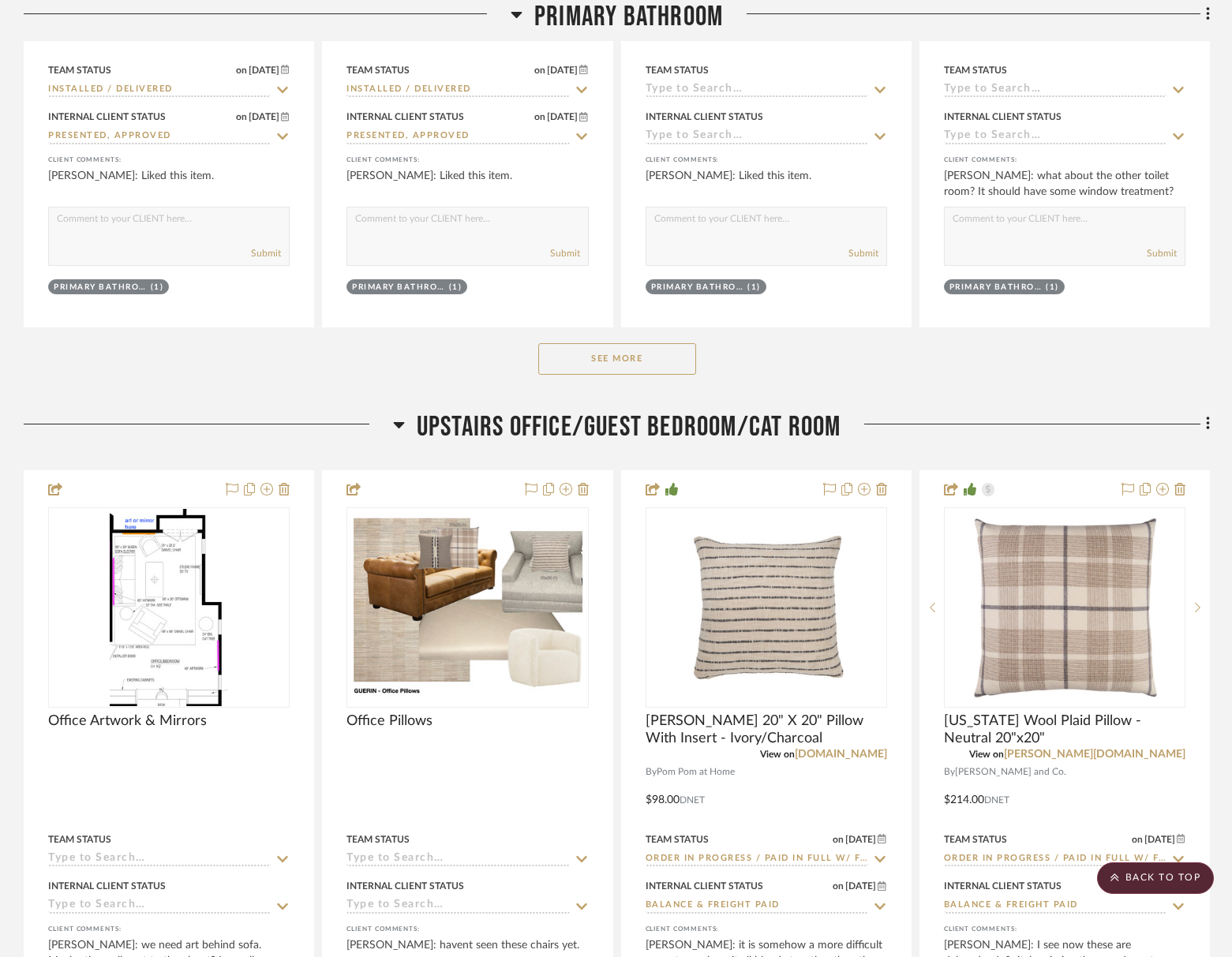
scroll to position [4616, 0]
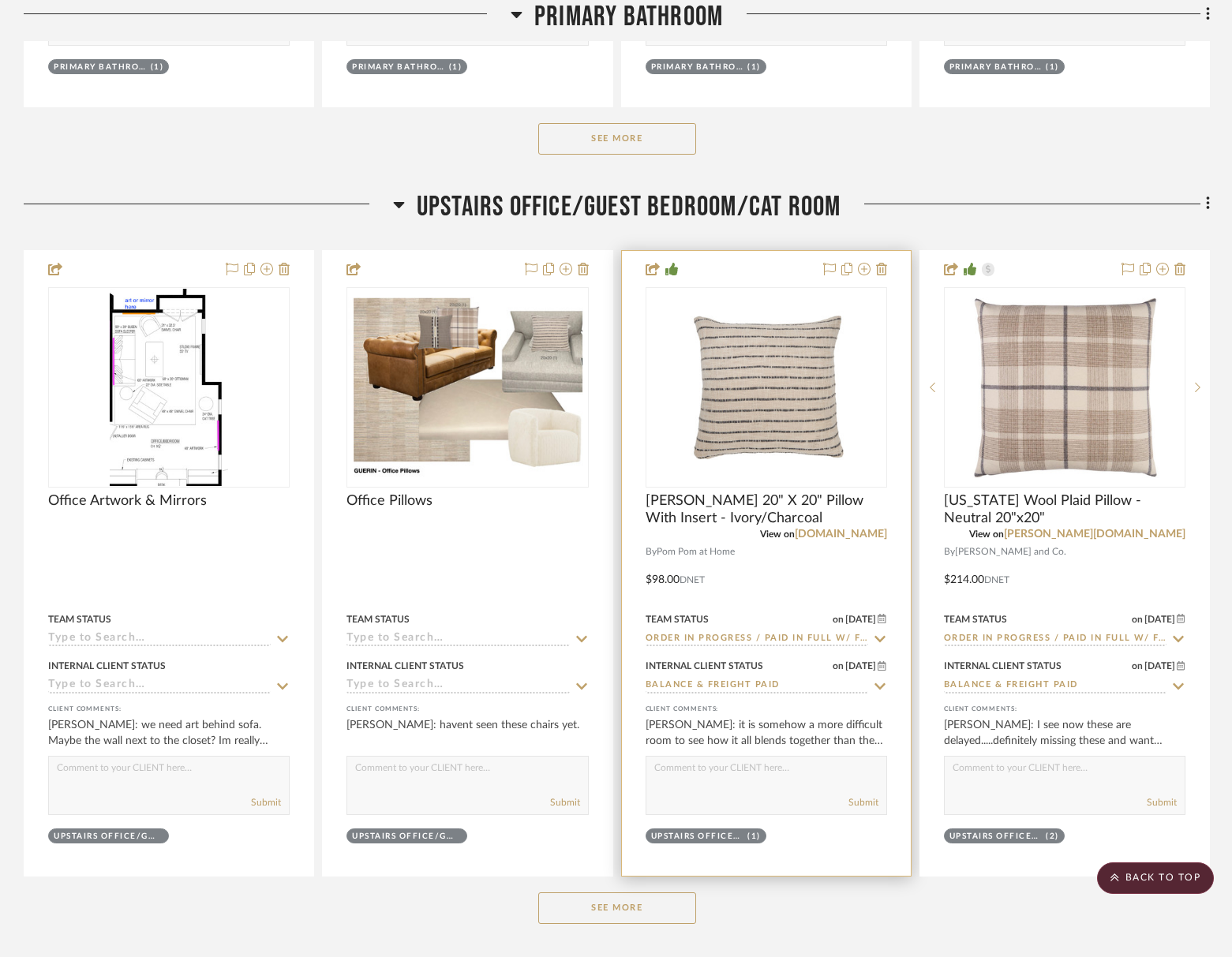
click at [772, 777] on textarea at bounding box center [766, 771] width 240 height 30
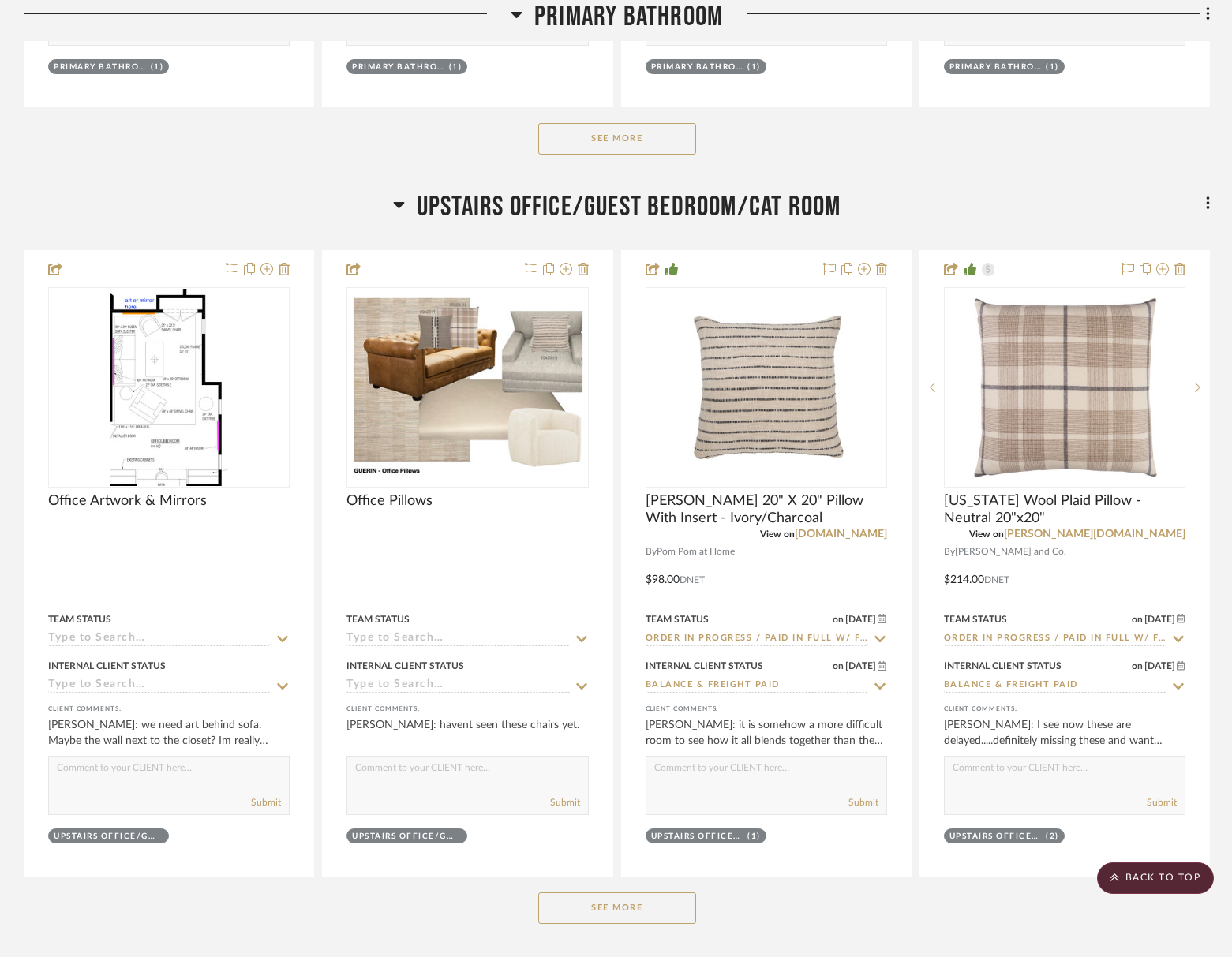
click at [617, 902] on button "See More" at bounding box center [616, 908] width 158 height 32
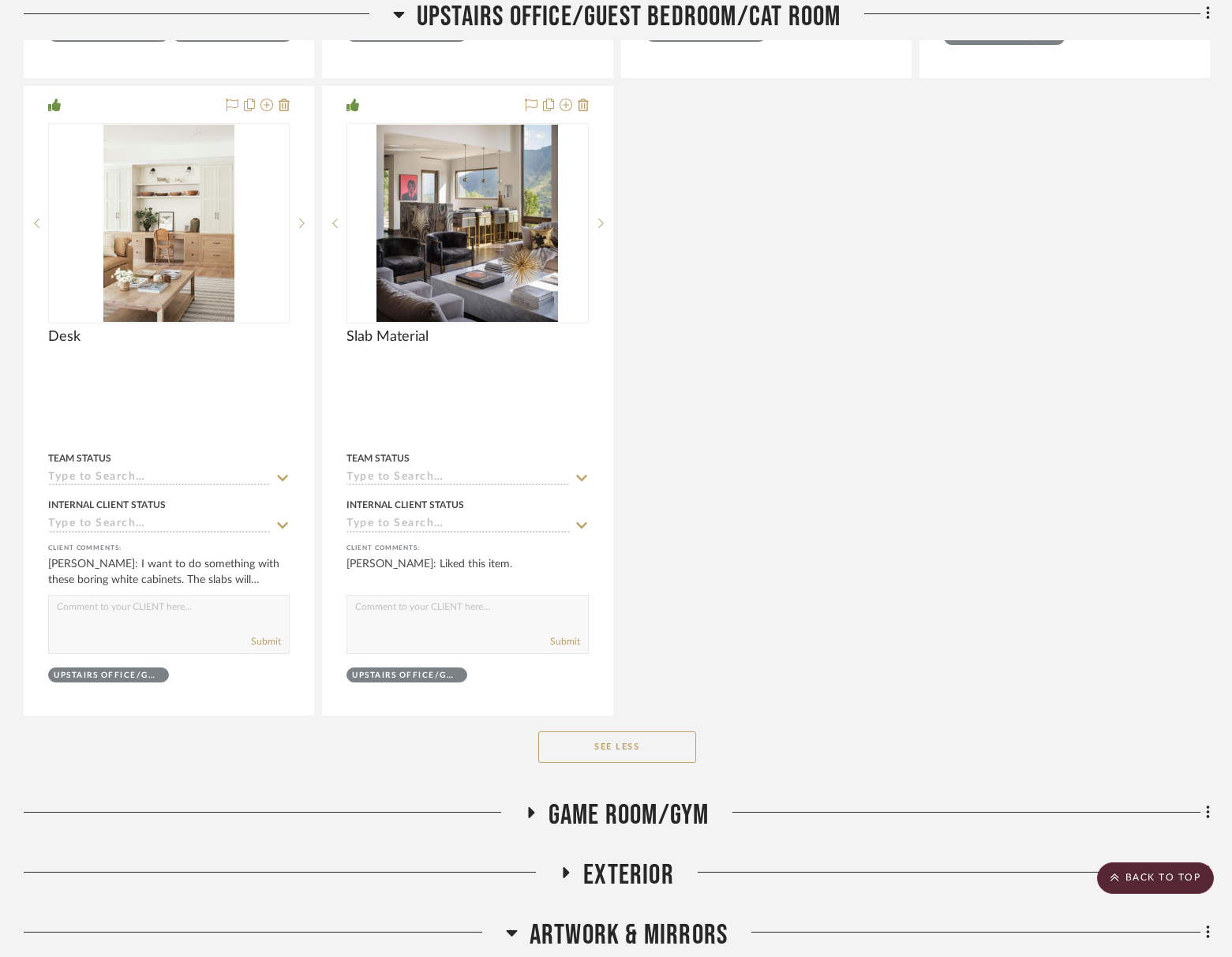
scroll to position [9292, 0]
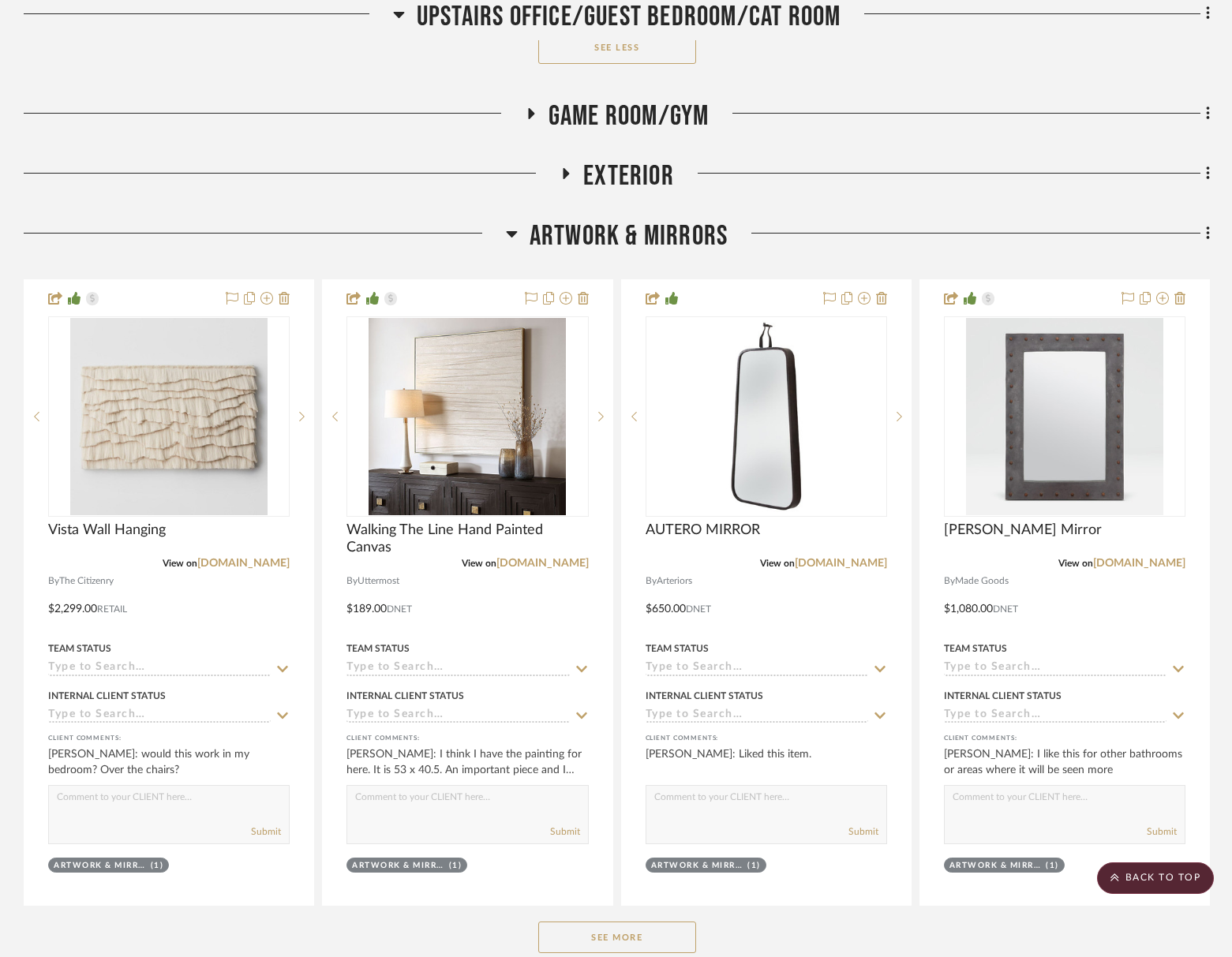
click at [680, 219] on span "Artwork & Mirrors" at bounding box center [629, 236] width 198 height 34
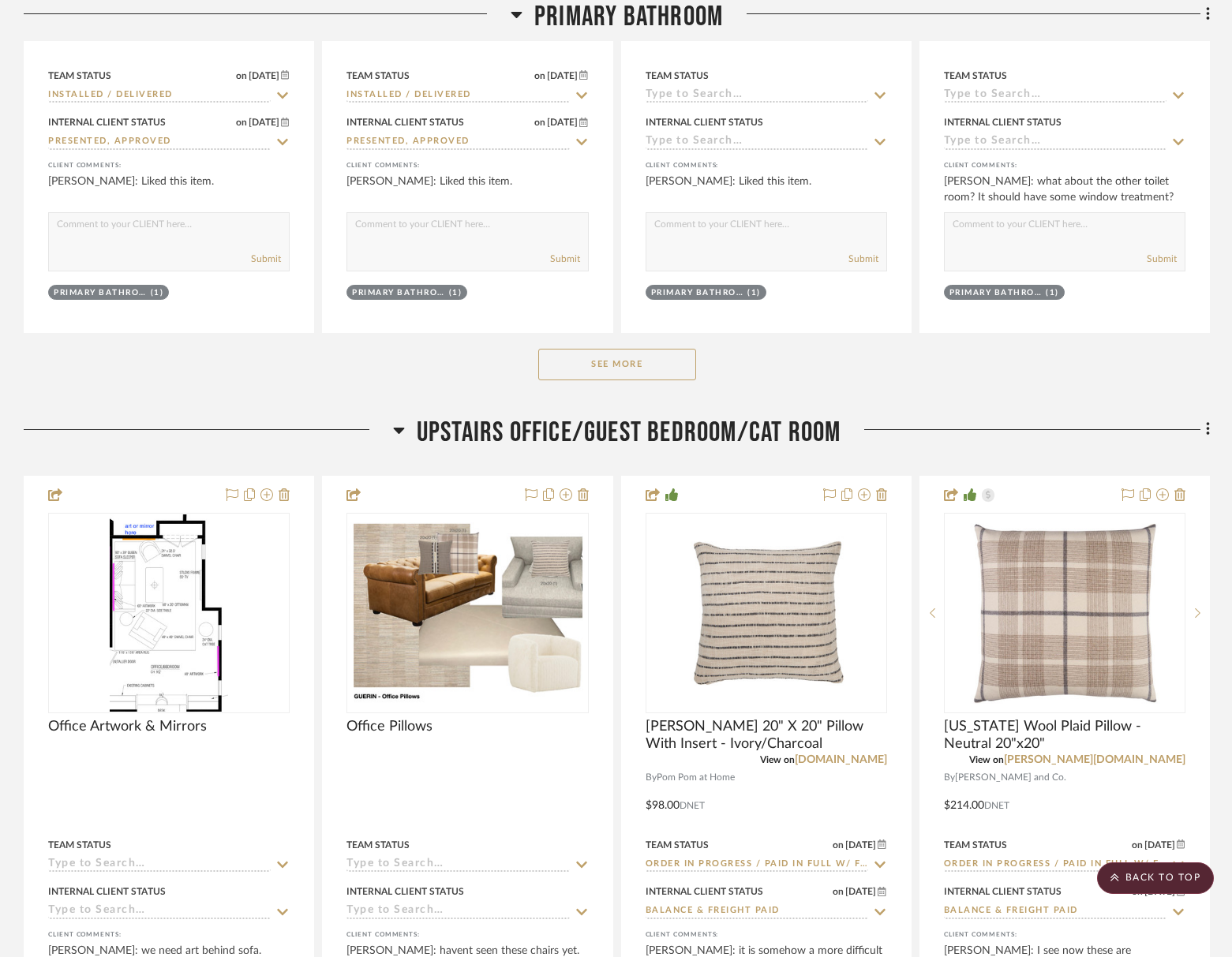
click at [1220, 598] on div "Filter by keyword, category or name prior to exporting to Excel or Bulk Actions…" at bounding box center [616, 802] width 1232 height 9757
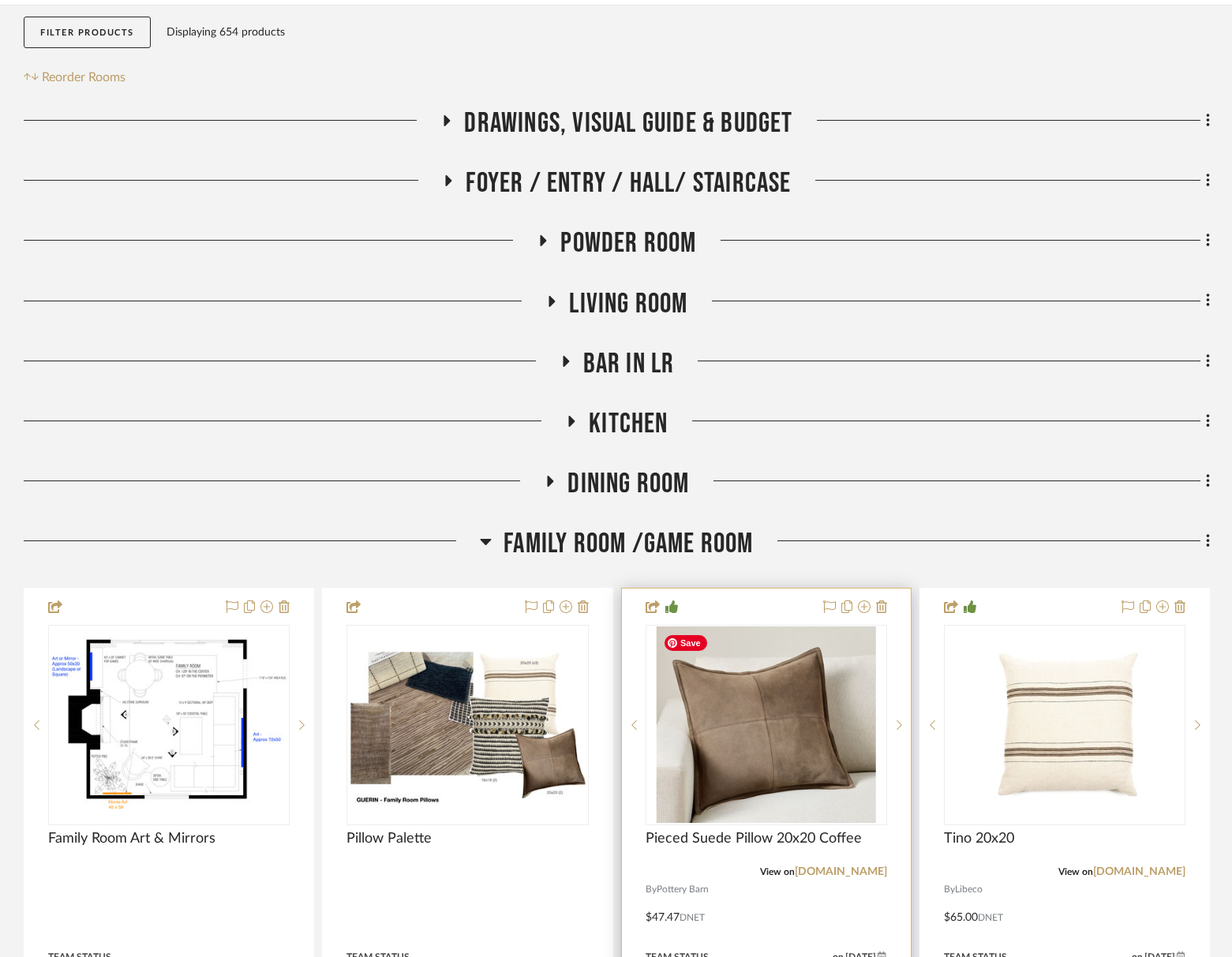
scroll to position [637, 0]
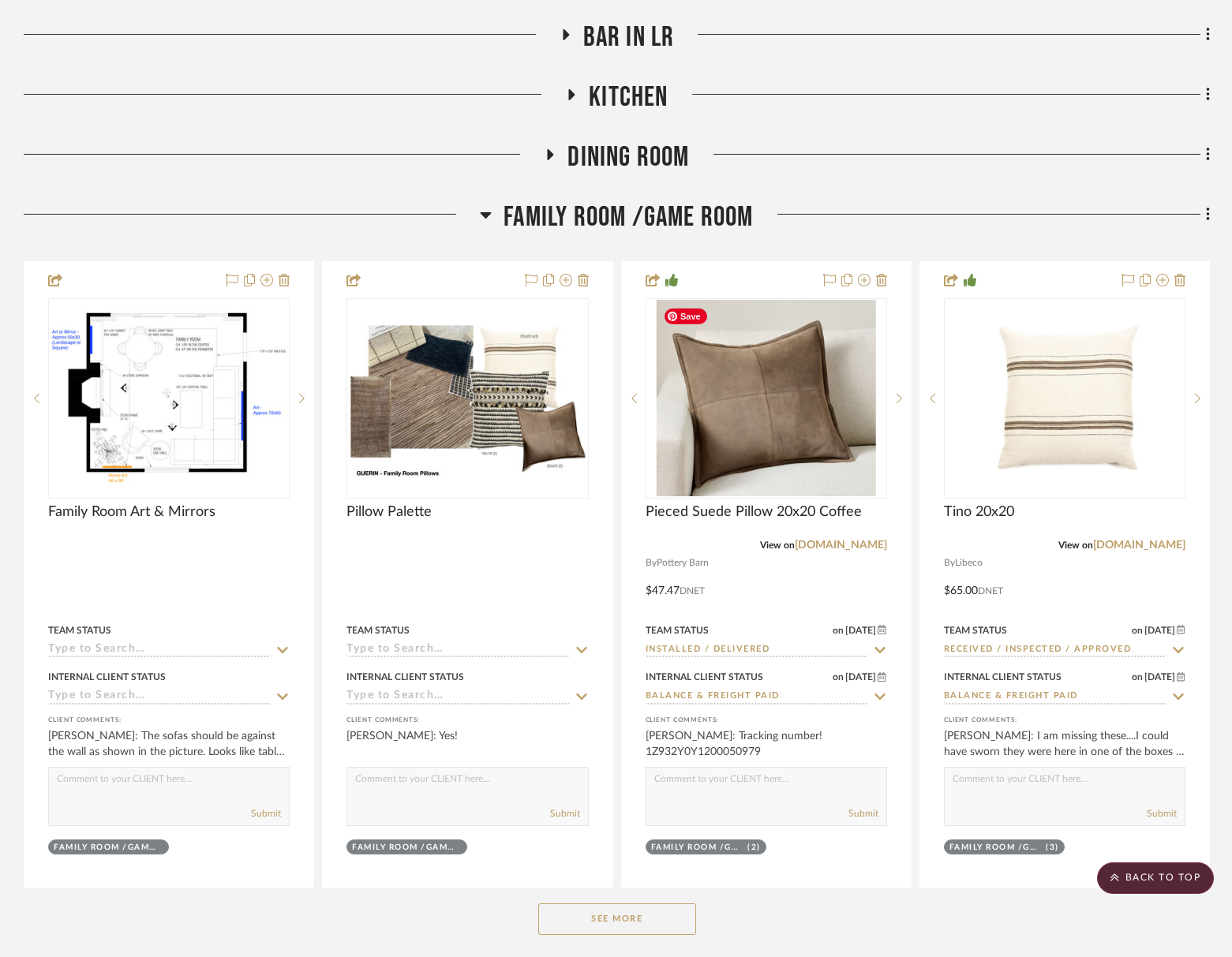
click at [671, 239] on div "Family Room /Game Room" at bounding box center [616, 220] width 1186 height 41
click at [689, 223] on span "Family Room /Game Room" at bounding box center [628, 217] width 250 height 34
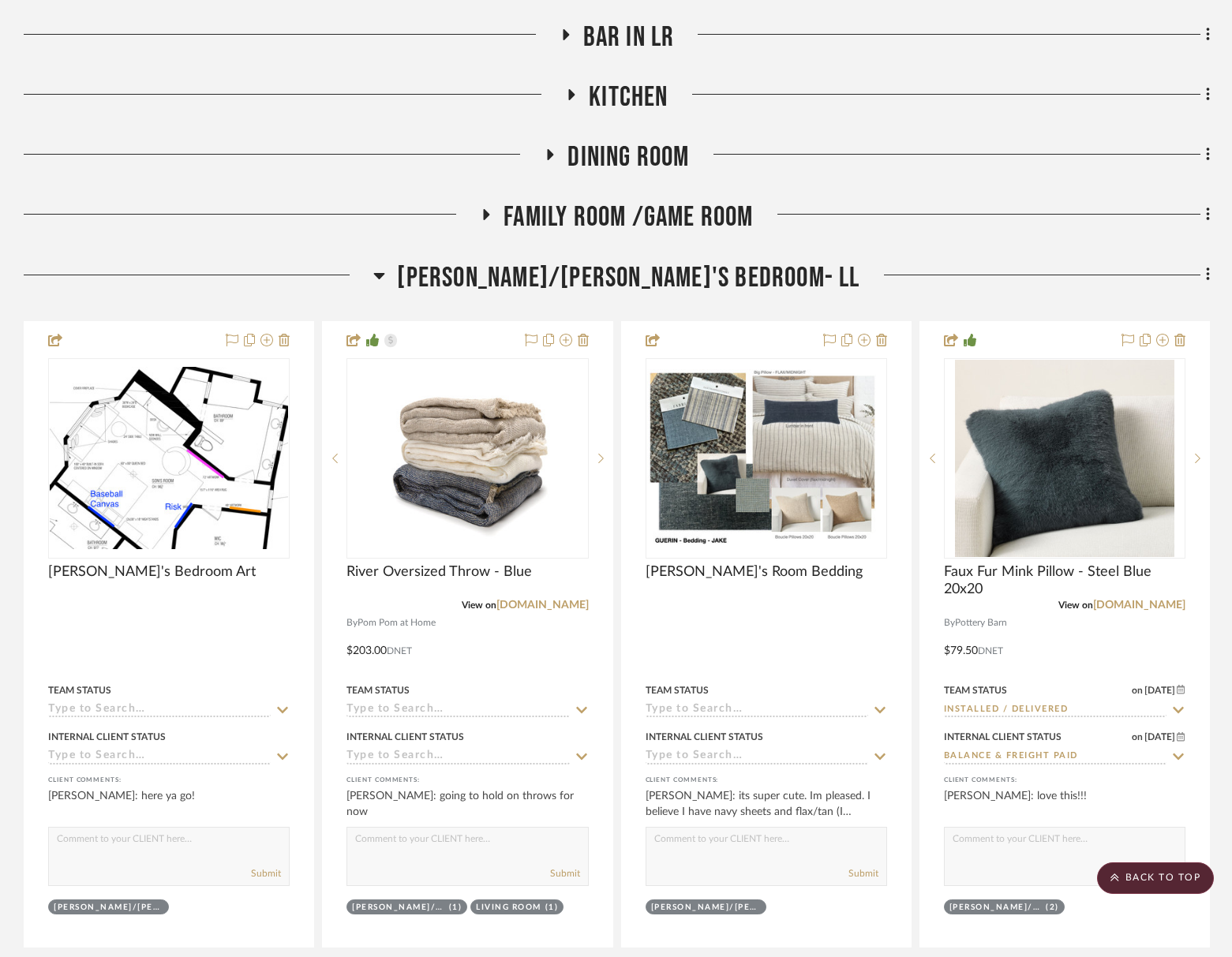
click at [719, 287] on span "[PERSON_NAME]/[PERSON_NAME]'s Bedroom- LL" at bounding box center [628, 278] width 462 height 34
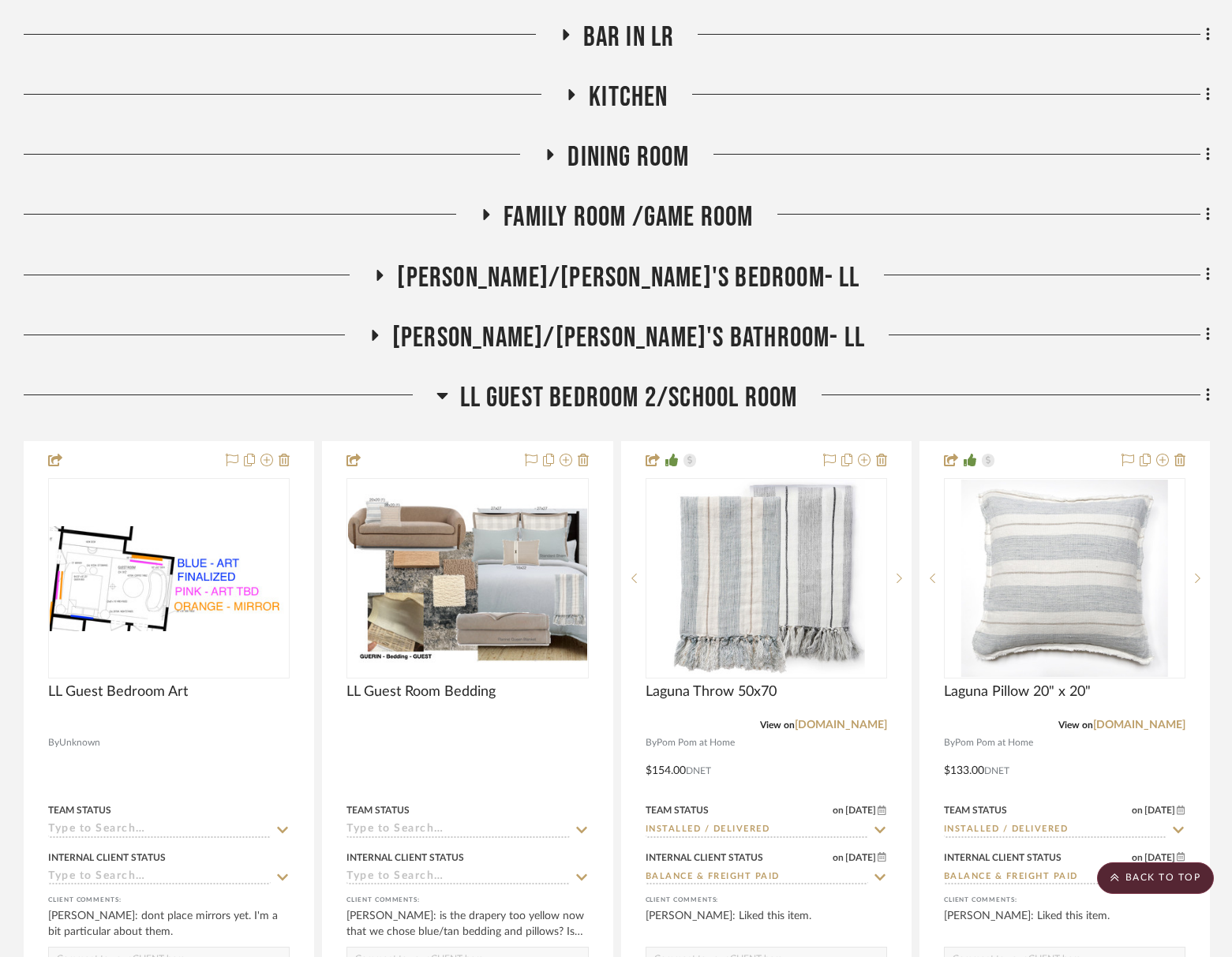
click at [714, 397] on span "LL Guest Bedroom 2/School Room" at bounding box center [629, 398] width 338 height 34
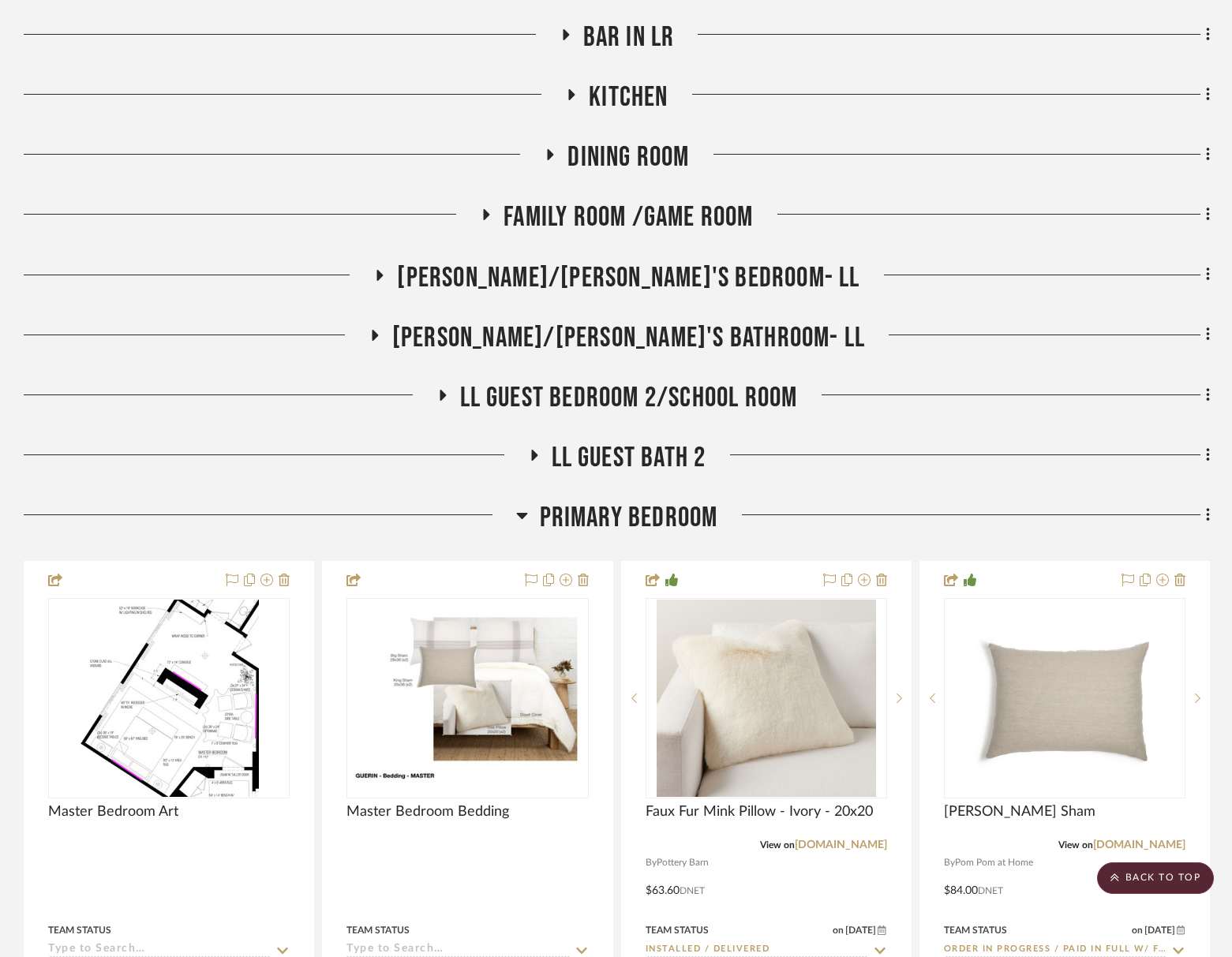
click at [625, 538] on div "Primary Bedroom" at bounding box center [616, 521] width 1186 height 41
click at [643, 527] on span "Primary Bedroom" at bounding box center [629, 518] width 178 height 34
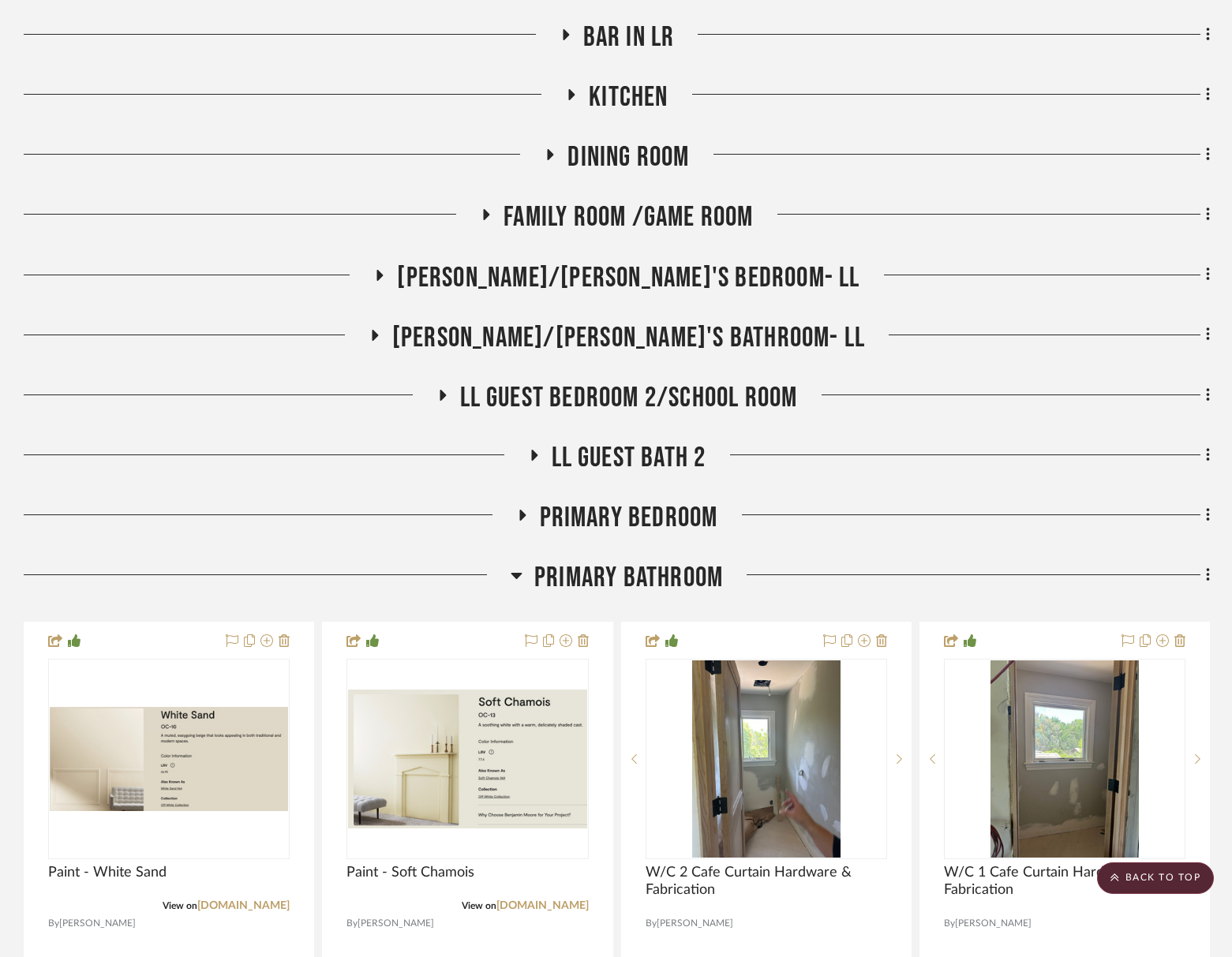
click at [664, 569] on span "Primary Bathroom" at bounding box center [628, 579] width 188 height 34
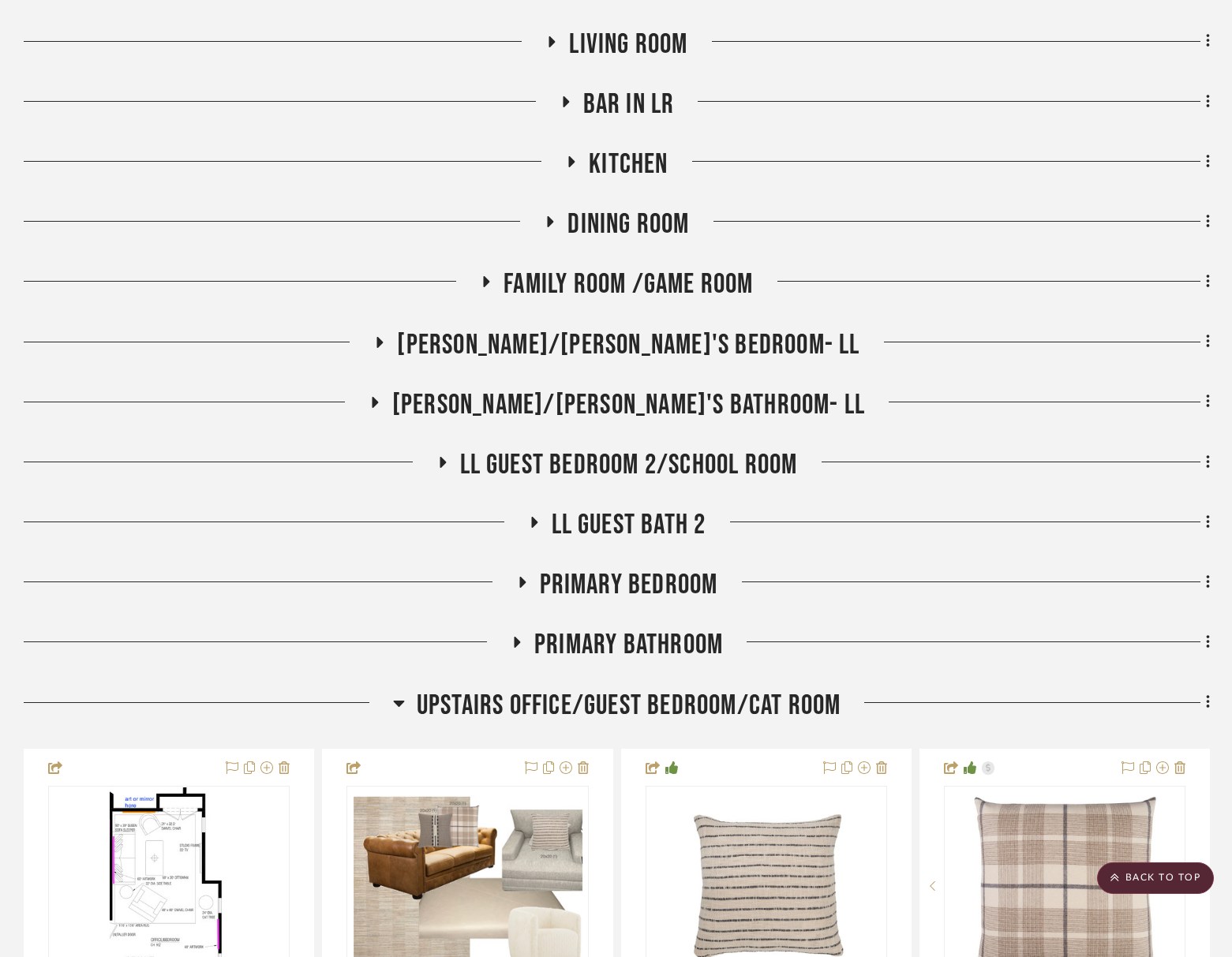
scroll to position [786, 0]
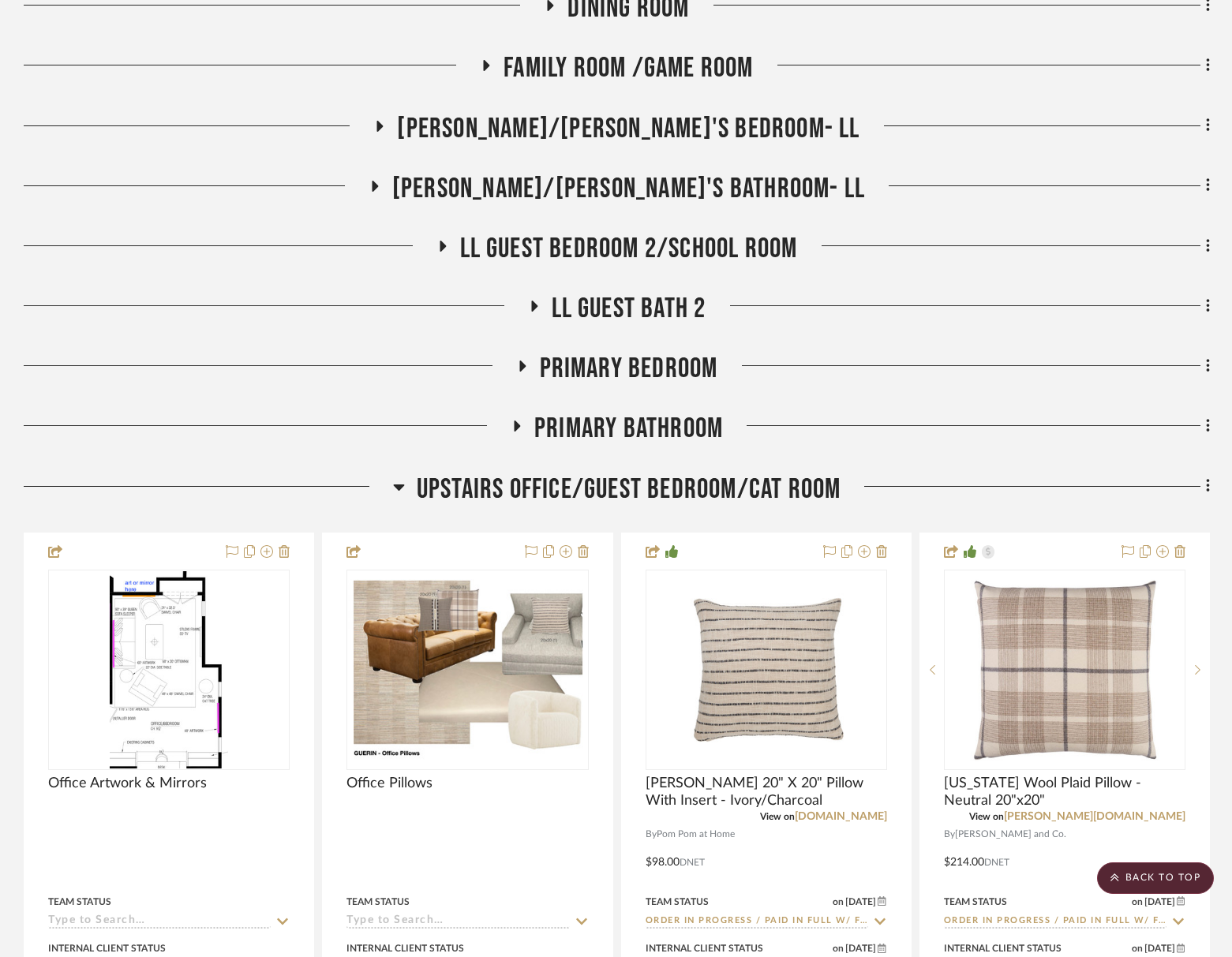
click at [620, 484] on span "Upstairs Office/Guest Bedroom/Cat Room" at bounding box center [628, 490] width 424 height 34
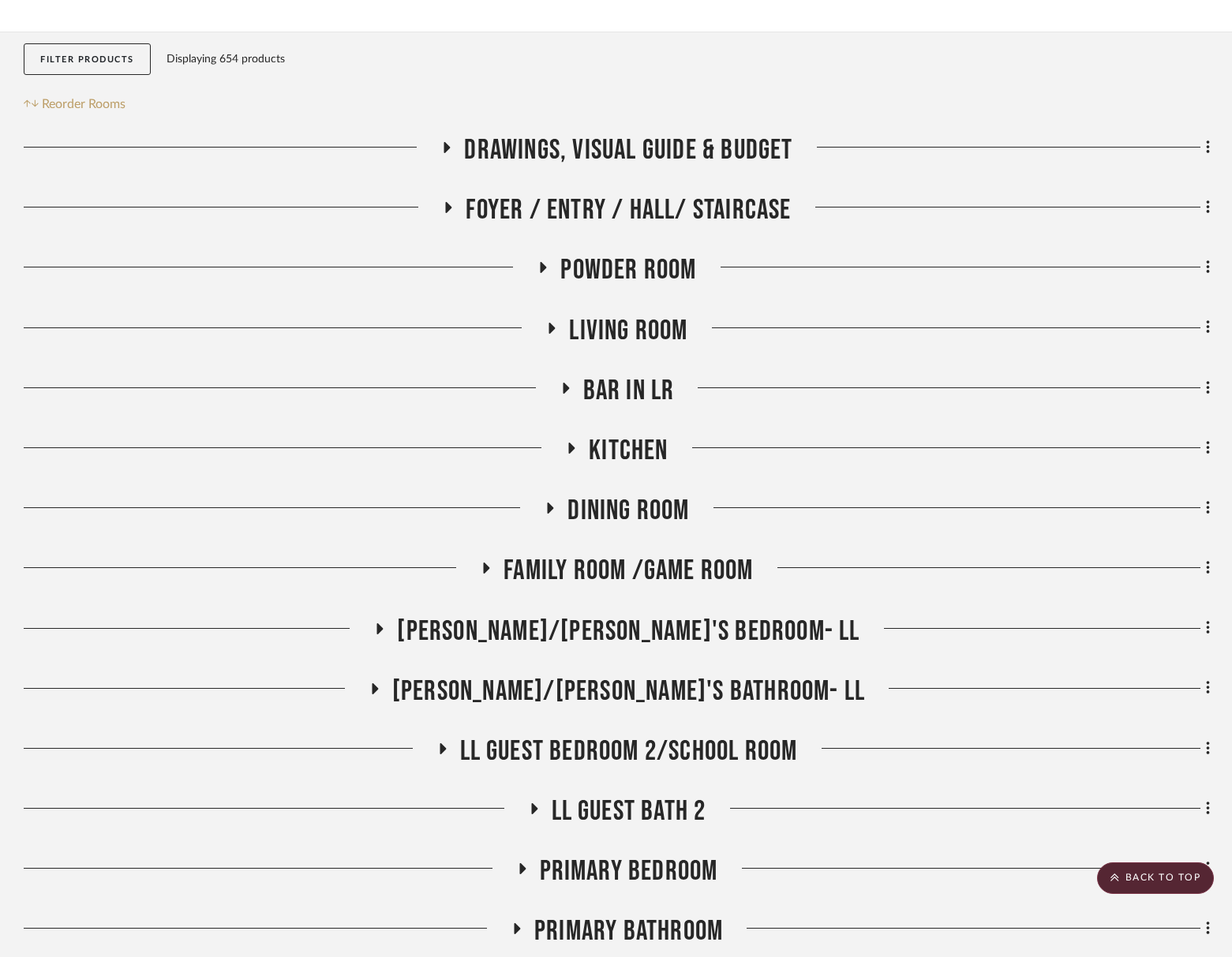
scroll to position [0, 0]
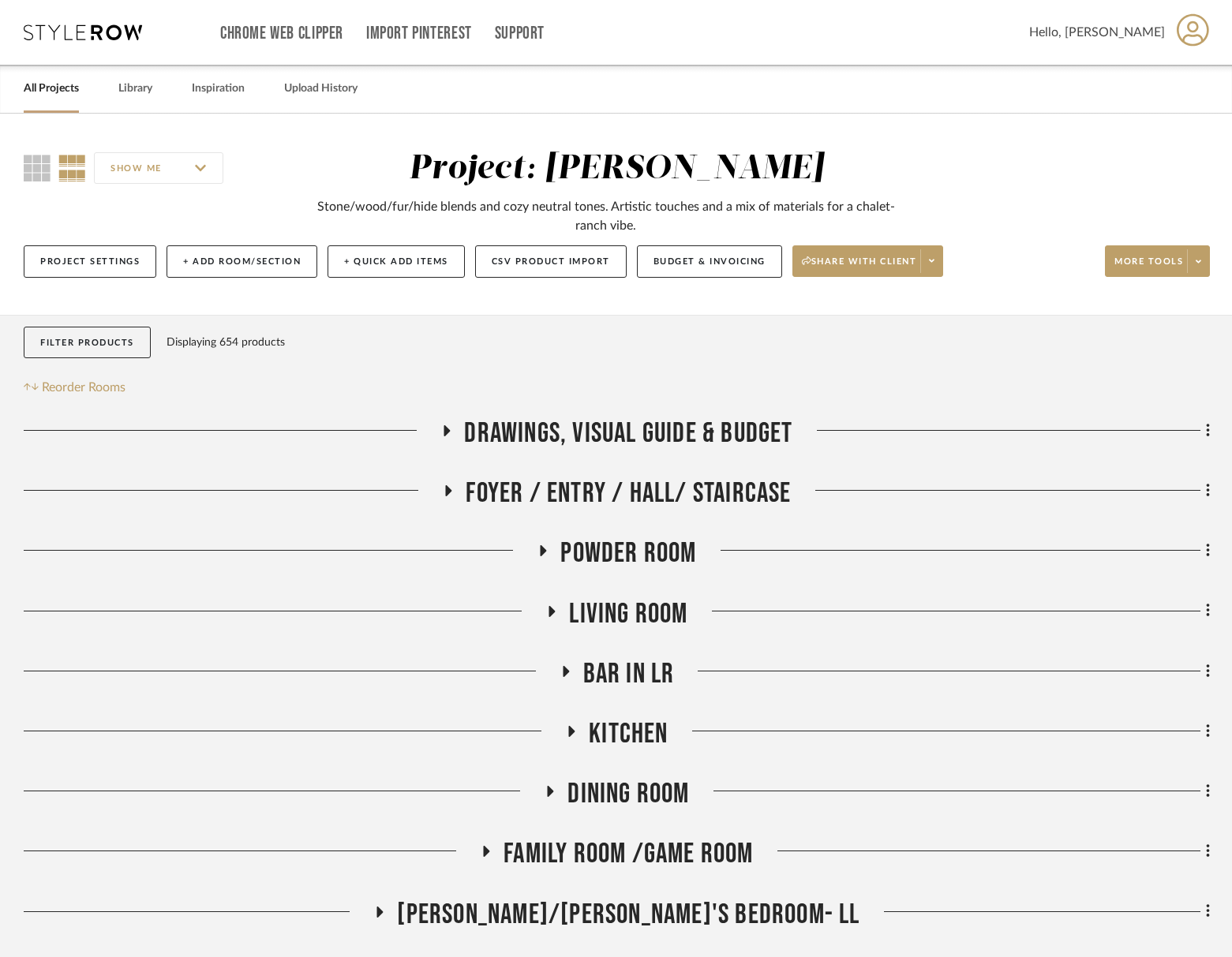
click at [616, 396] on div "Filter Products Displaying 654 products Reorder Rooms" at bounding box center [616, 362] width 1186 height 71
click at [626, 428] on span "Drawings, Visual Guide & Budget" at bounding box center [628, 433] width 328 height 34
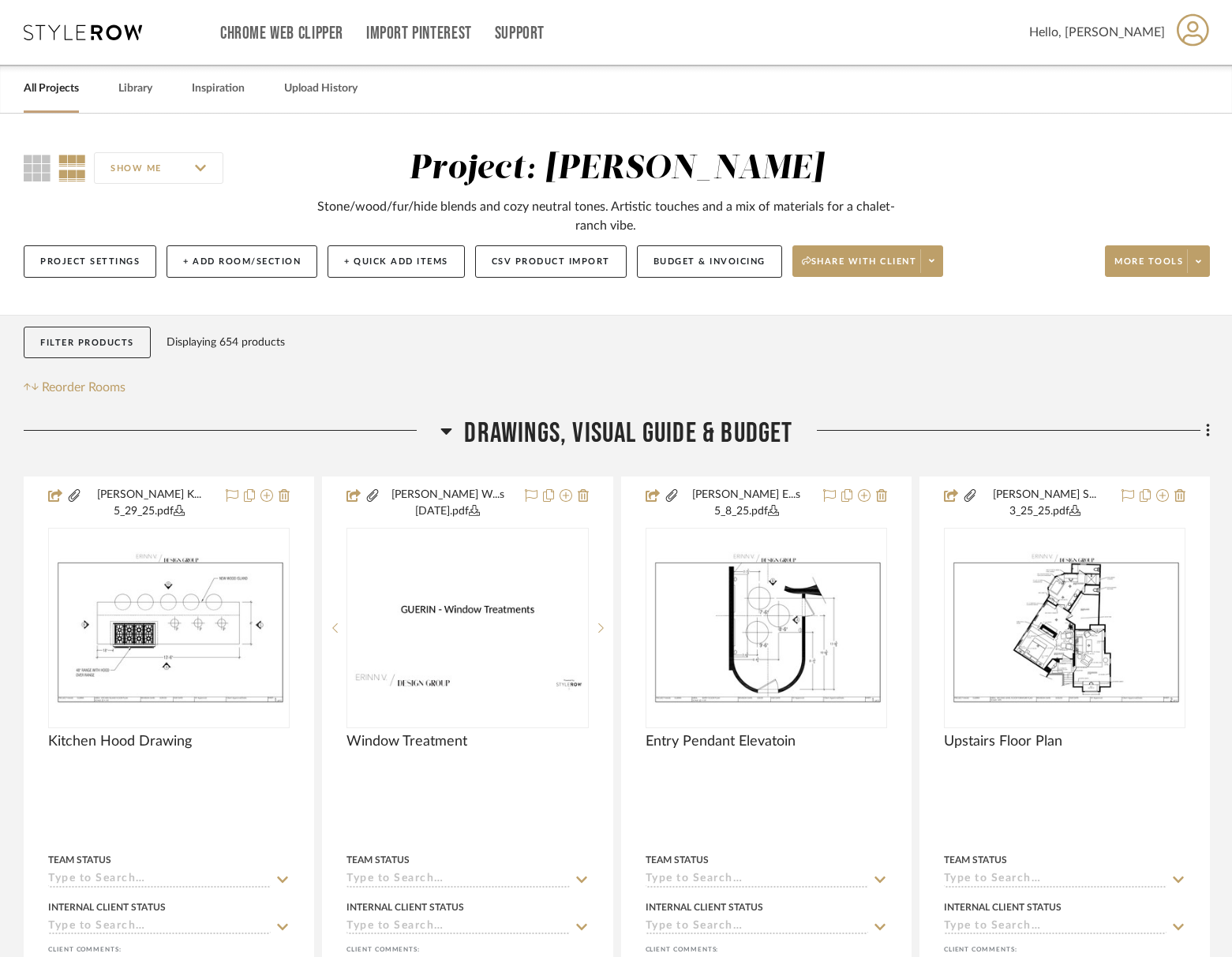
click at [628, 427] on span "Drawings, Visual Guide & Budget" at bounding box center [628, 433] width 328 height 34
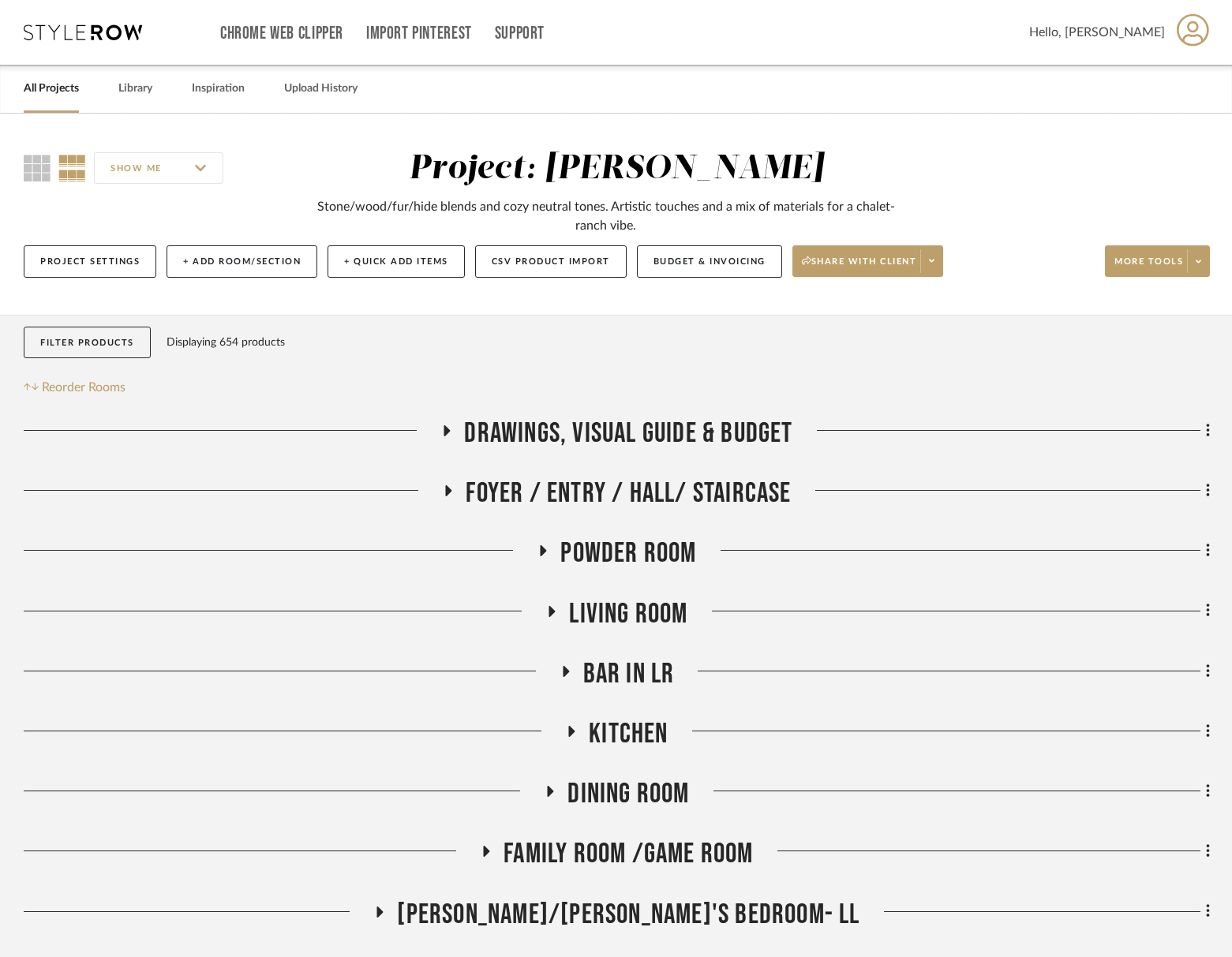
click at [630, 482] on span "Foyer / Entry / Hall/ Staircase" at bounding box center [628, 494] width 325 height 34
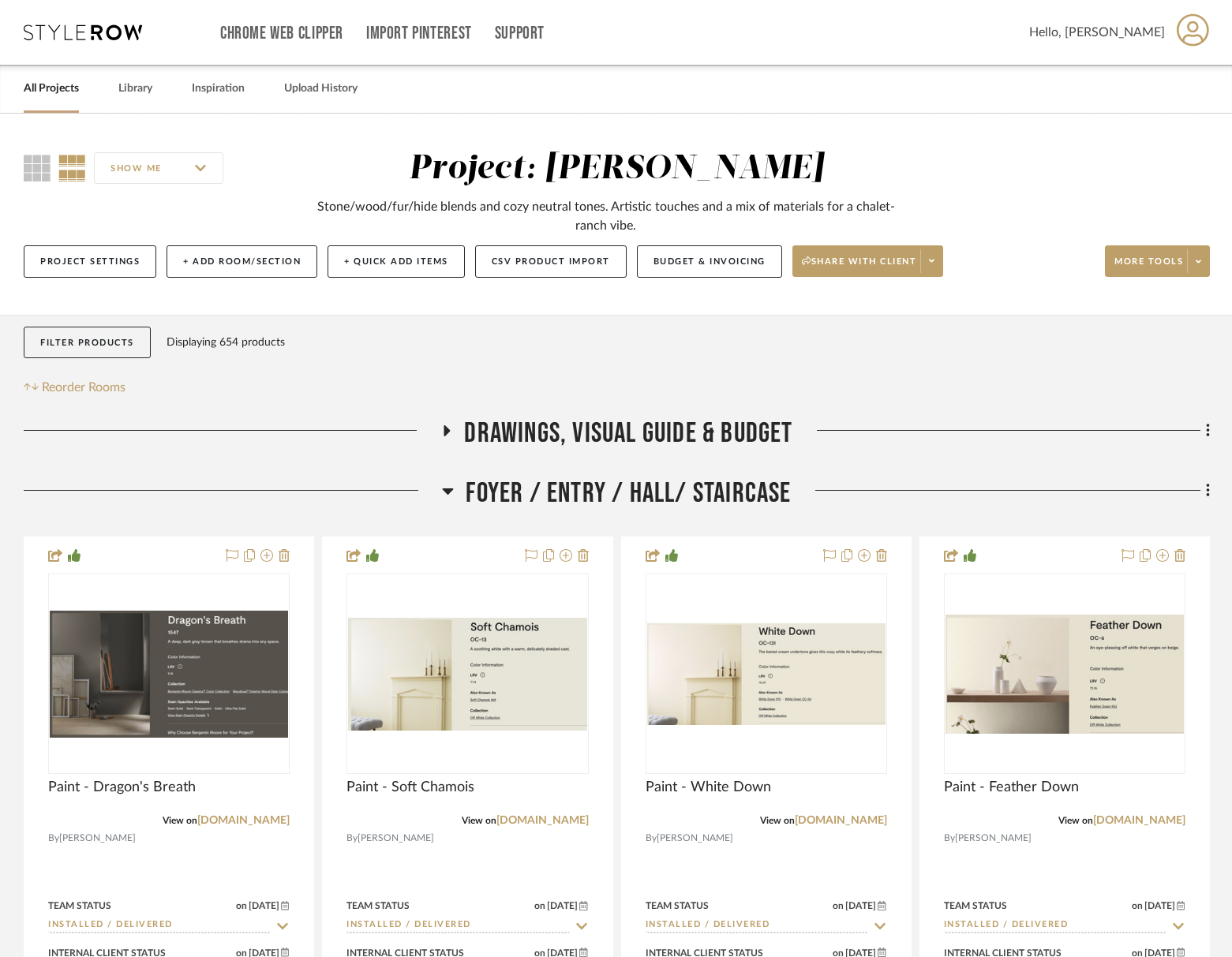
click at [630, 482] on span "Foyer / Entry / Hall/ Staircase" at bounding box center [628, 494] width 325 height 34
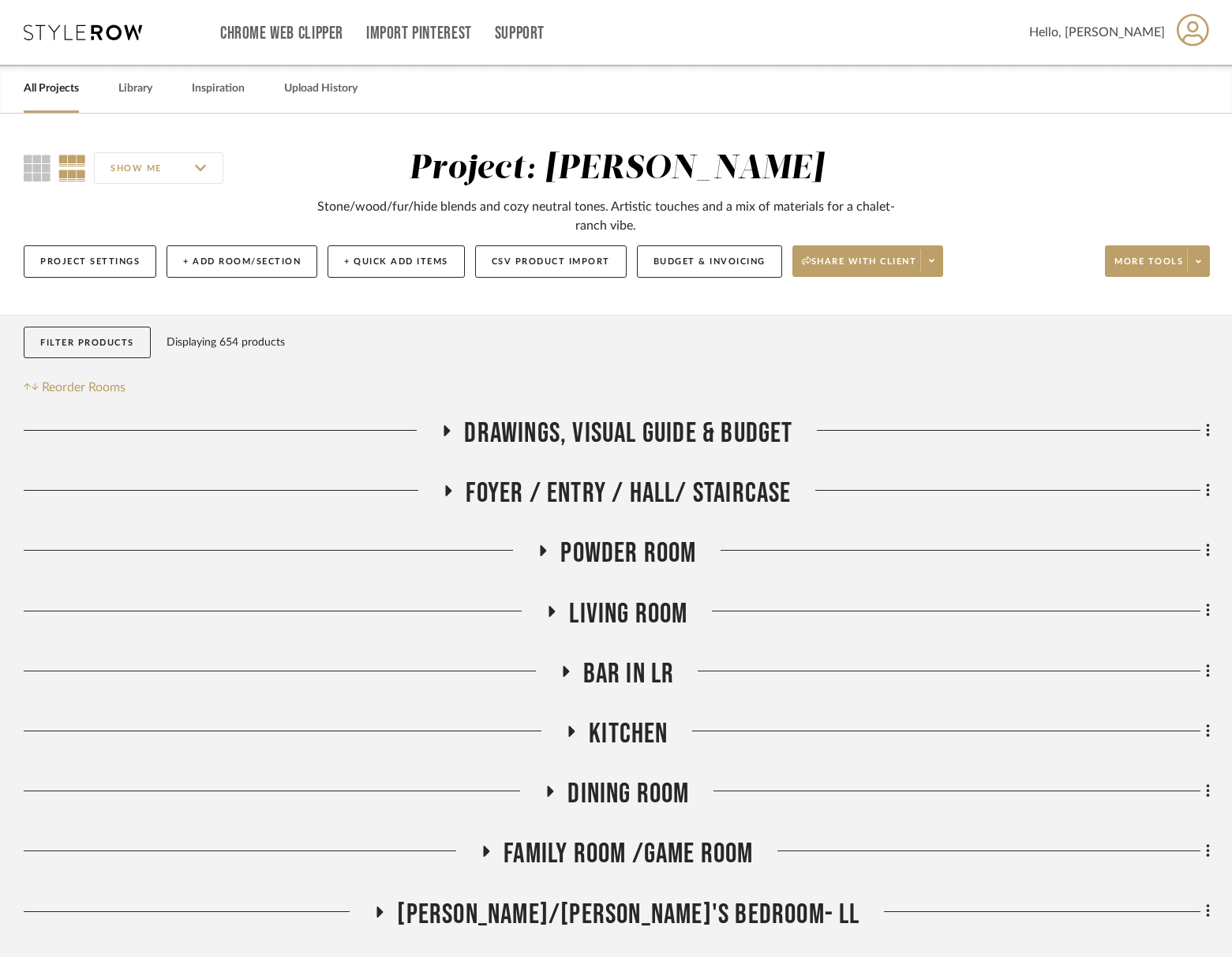
click at [658, 564] on span "Powder Room" at bounding box center [628, 554] width 136 height 34
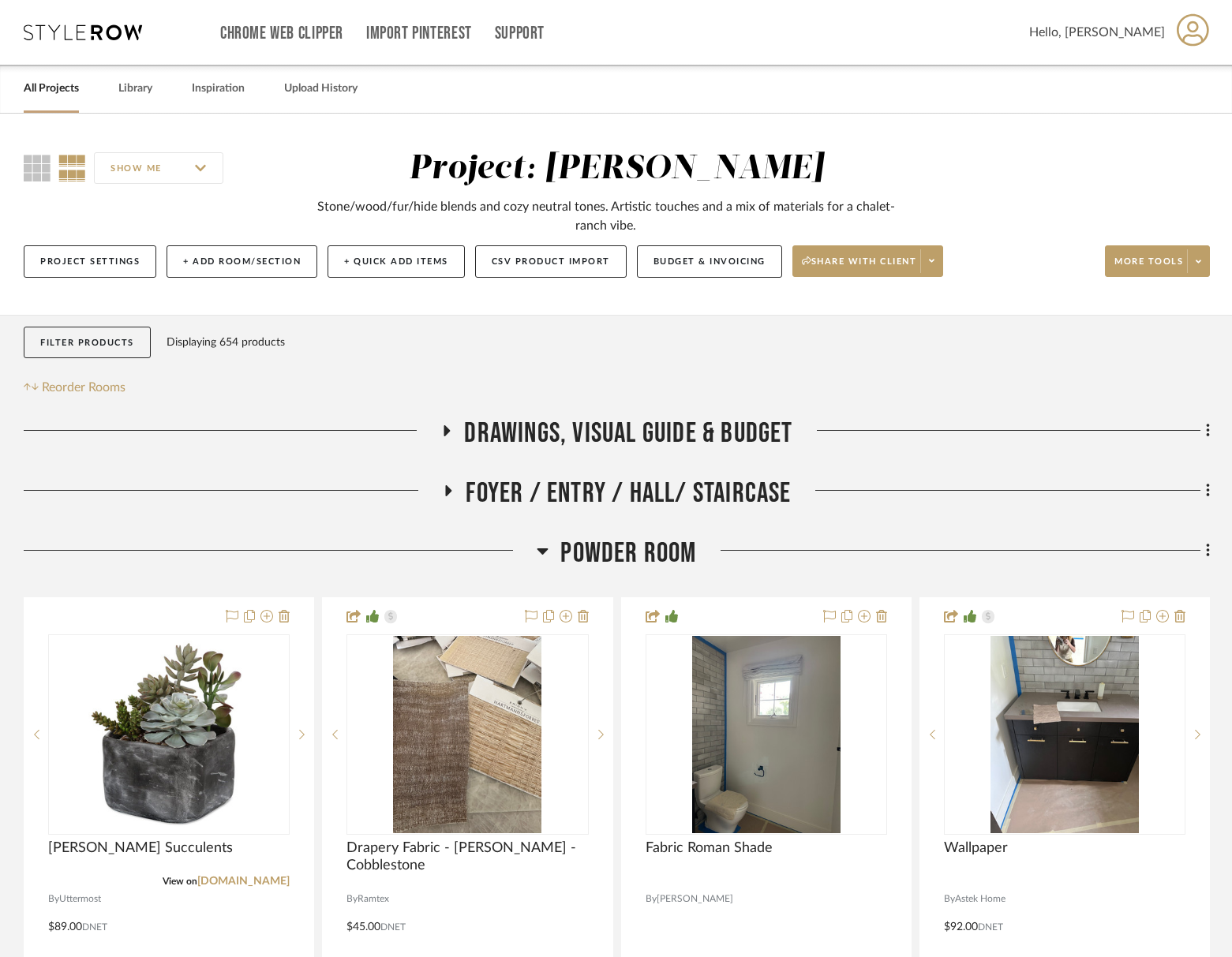
click at [634, 557] on span "Powder Room" at bounding box center [628, 554] width 136 height 34
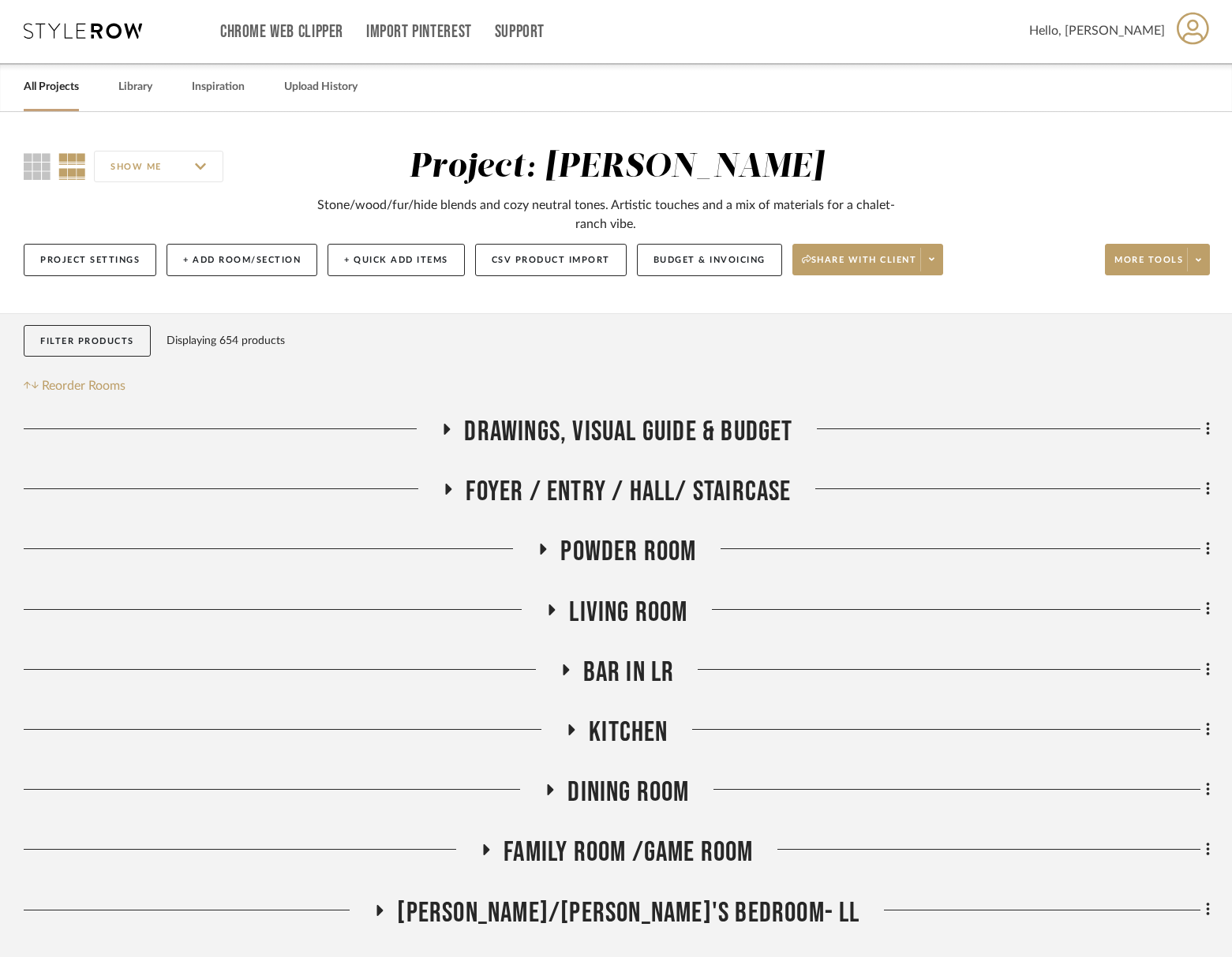
scroll to position [4, 0]
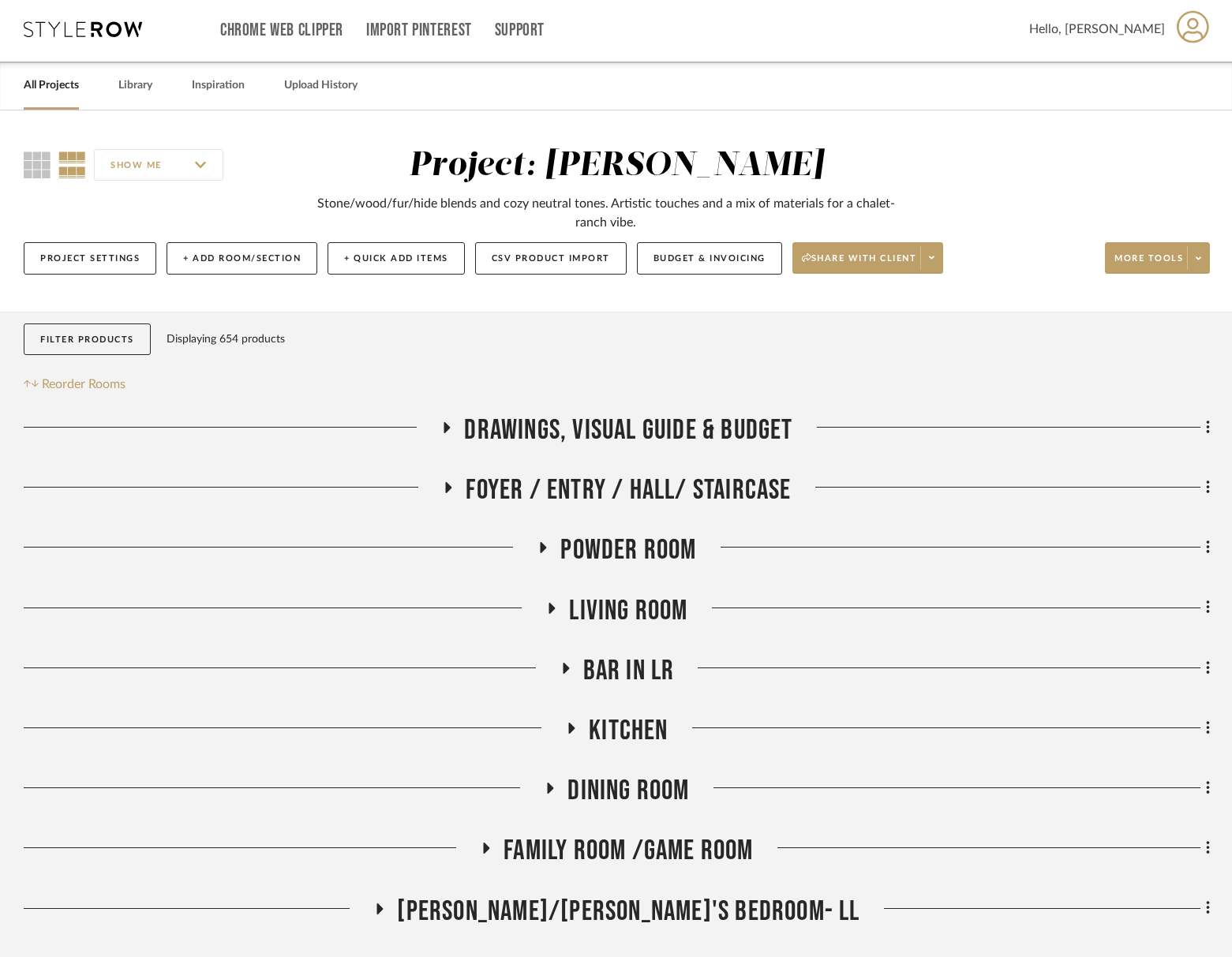
click at [607, 542] on span "Powder Room" at bounding box center [628, 551] width 136 height 34
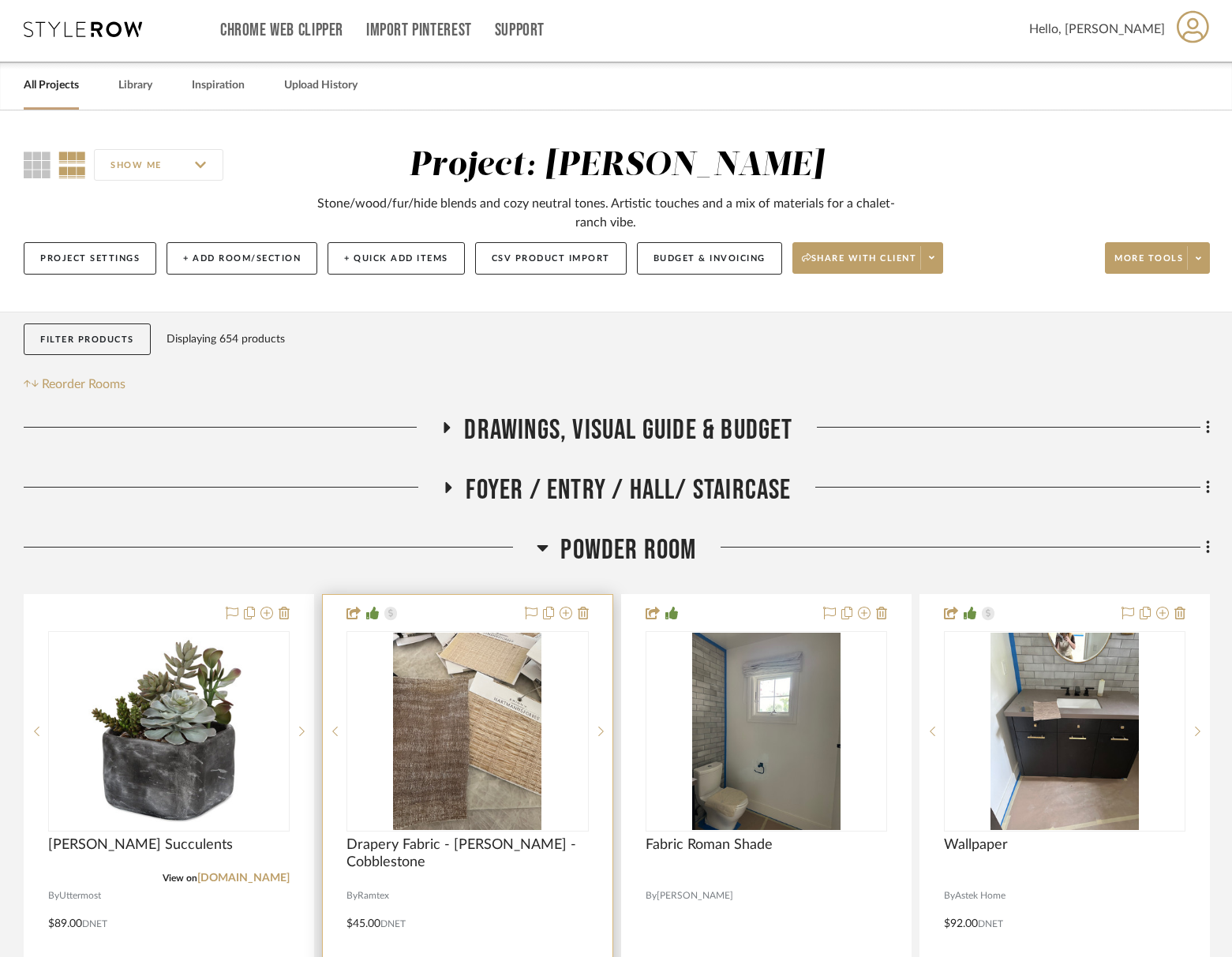
scroll to position [73, 0]
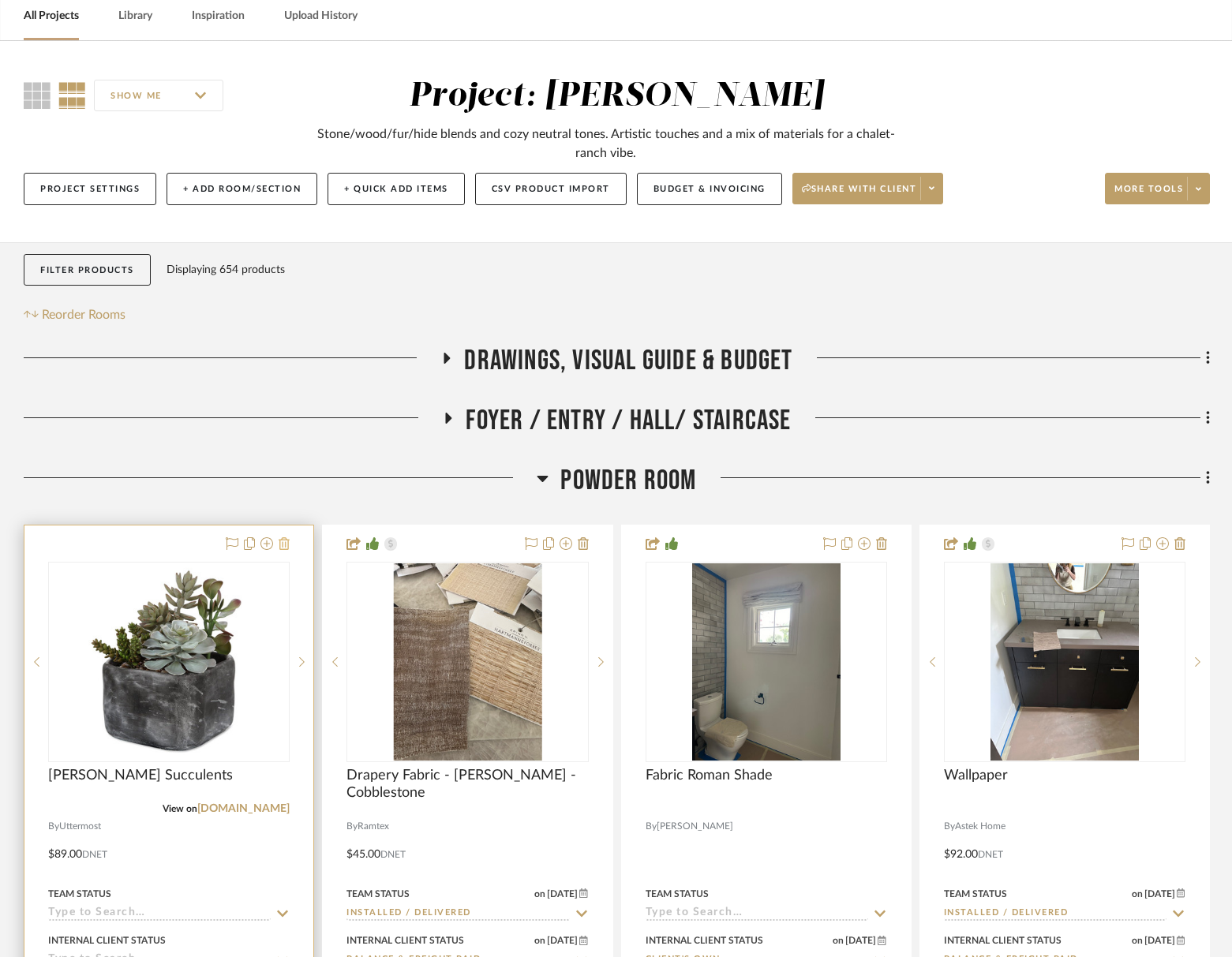
click at [281, 542] on icon at bounding box center [284, 543] width 11 height 13
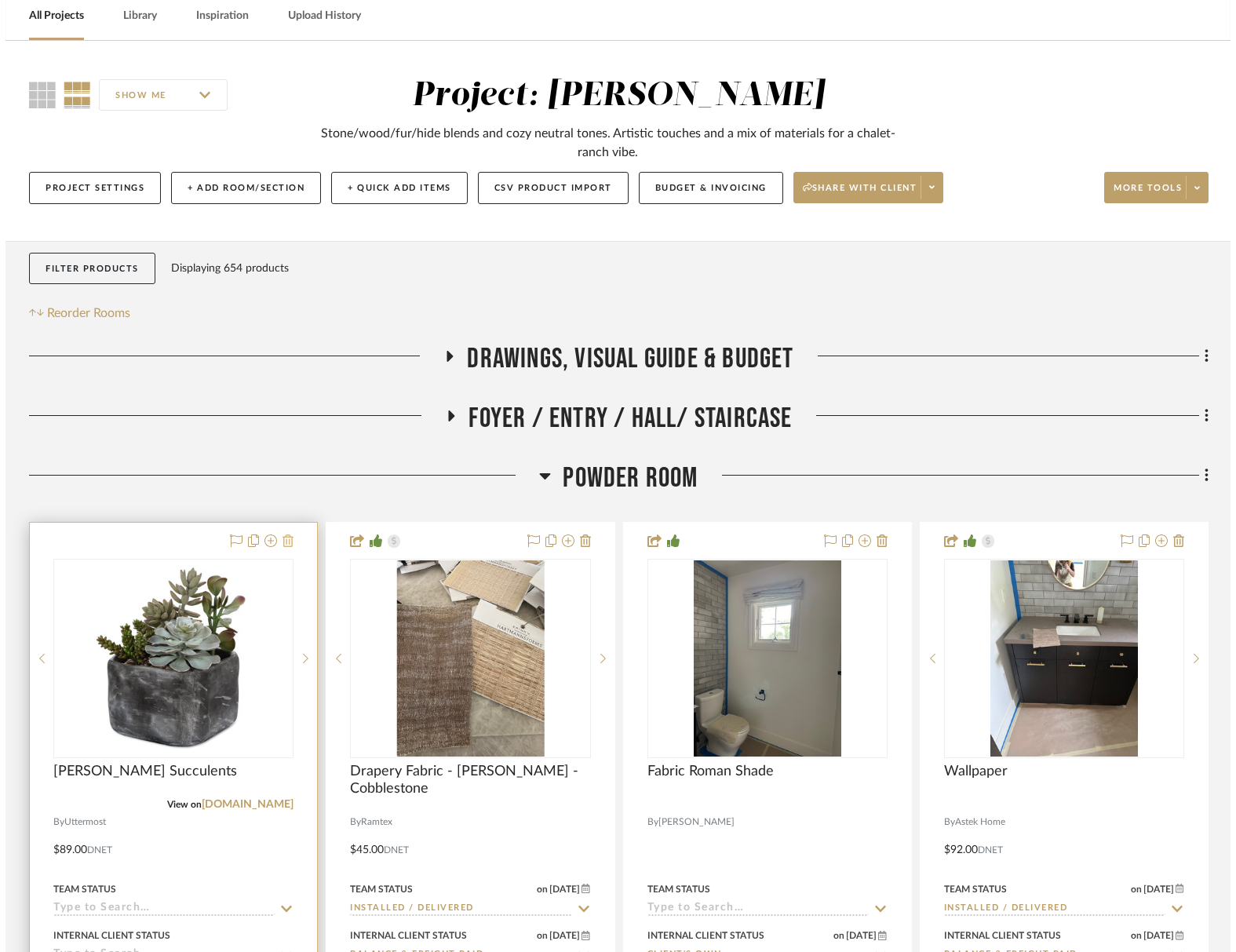
scroll to position [0, 0]
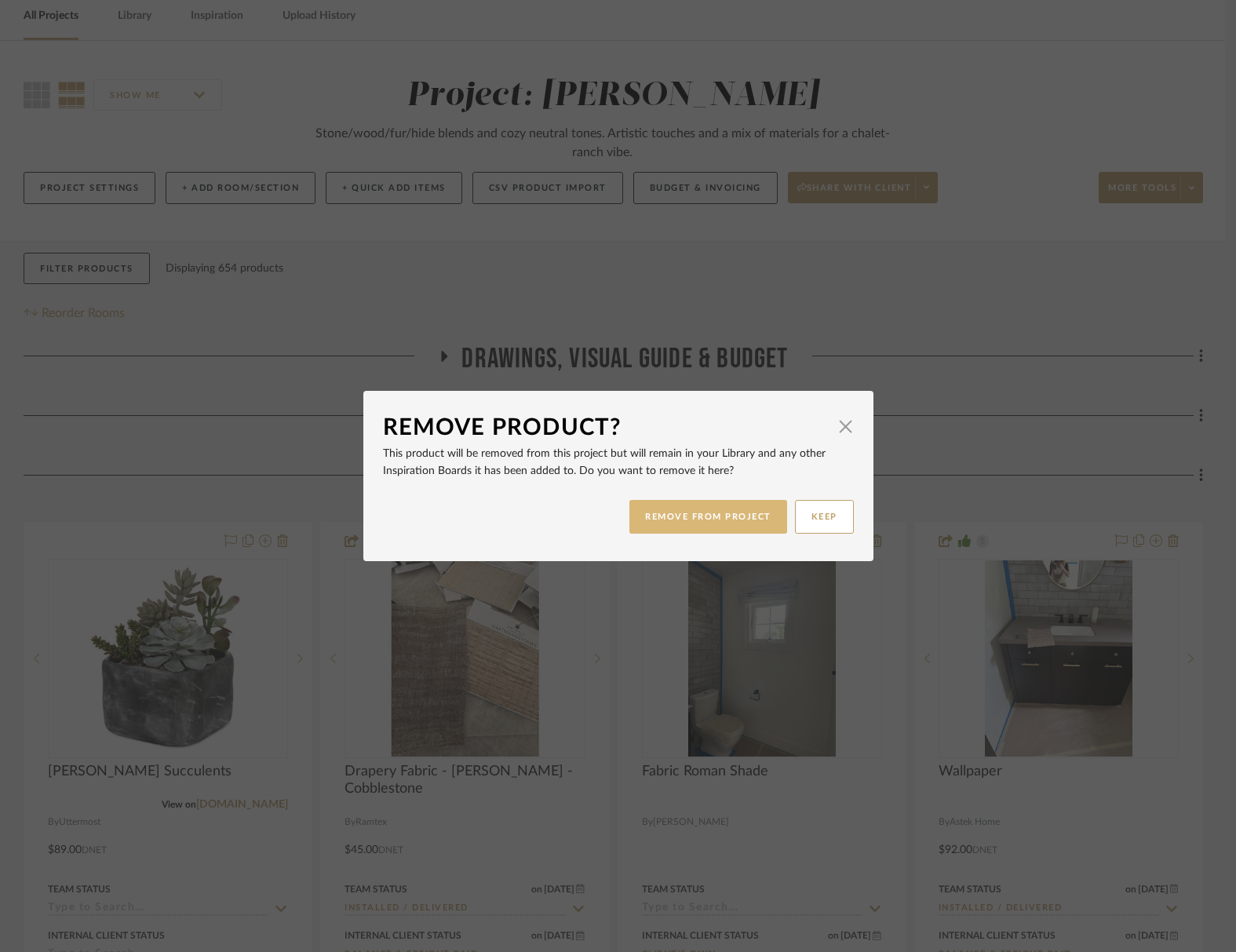
click at [736, 527] on button "REMOVE FROM PROJECT" at bounding box center [708, 517] width 158 height 34
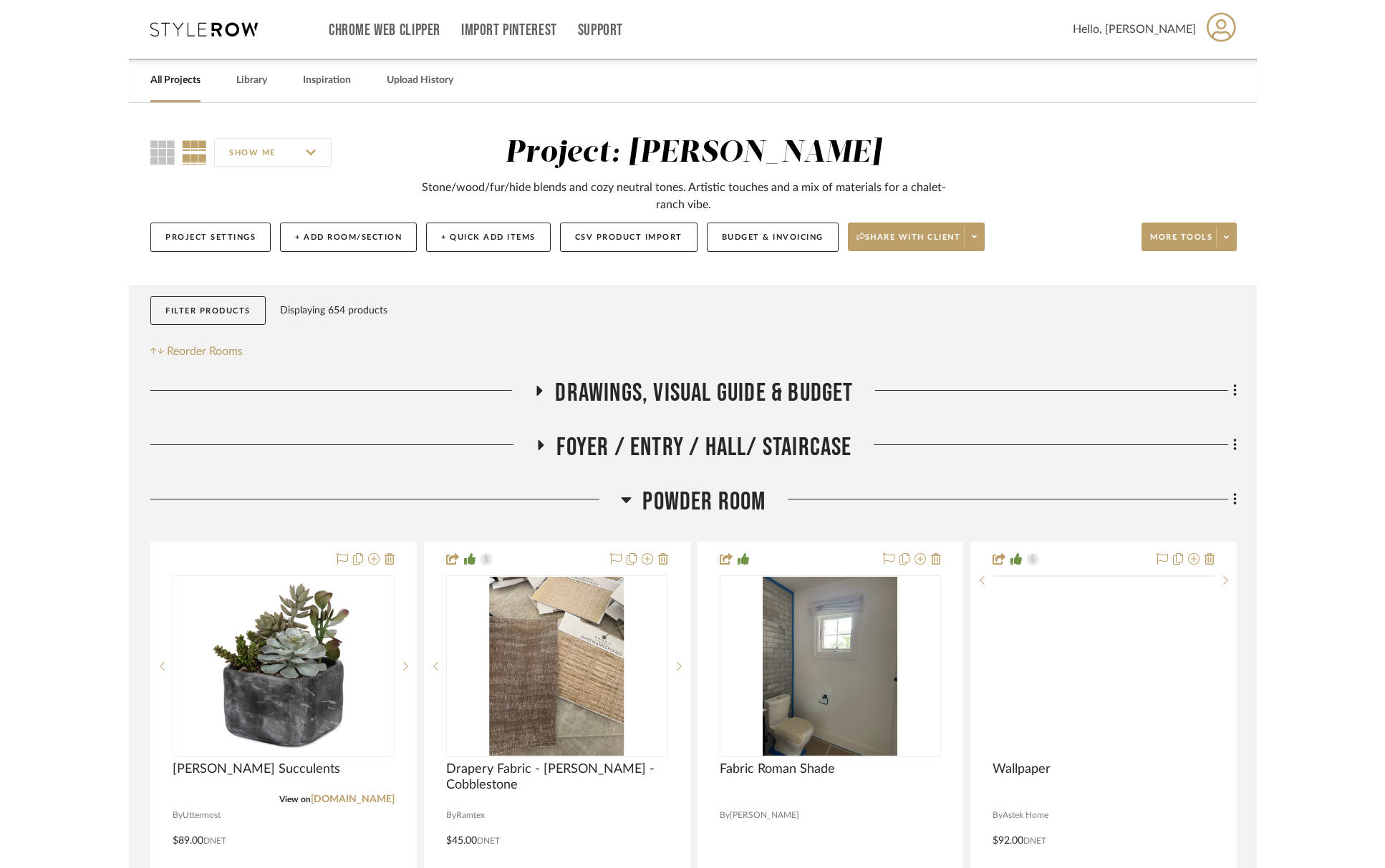
scroll to position [66, 0]
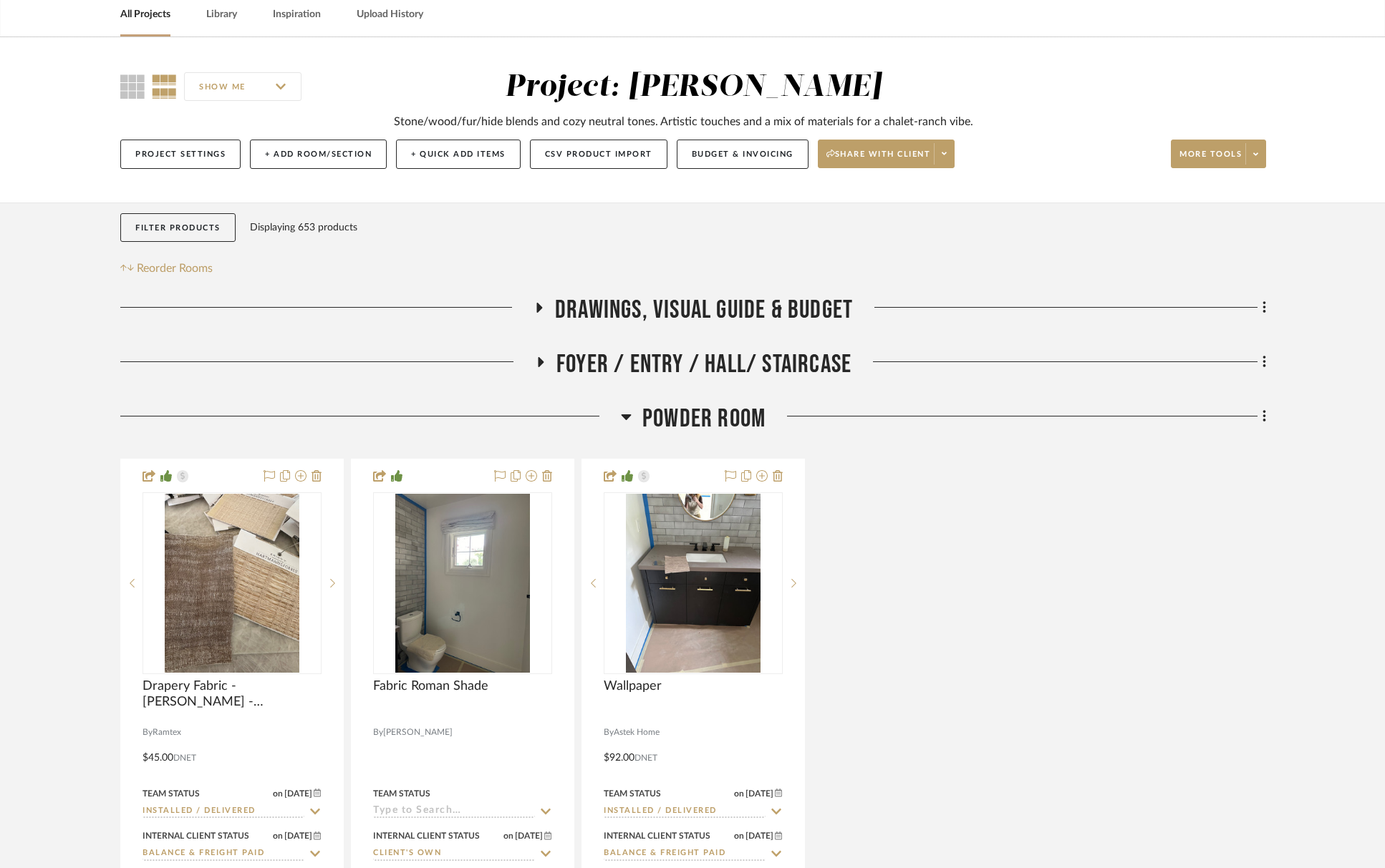
click at [701, 412] on span "Powder Room" at bounding box center [704, 419] width 123 height 31
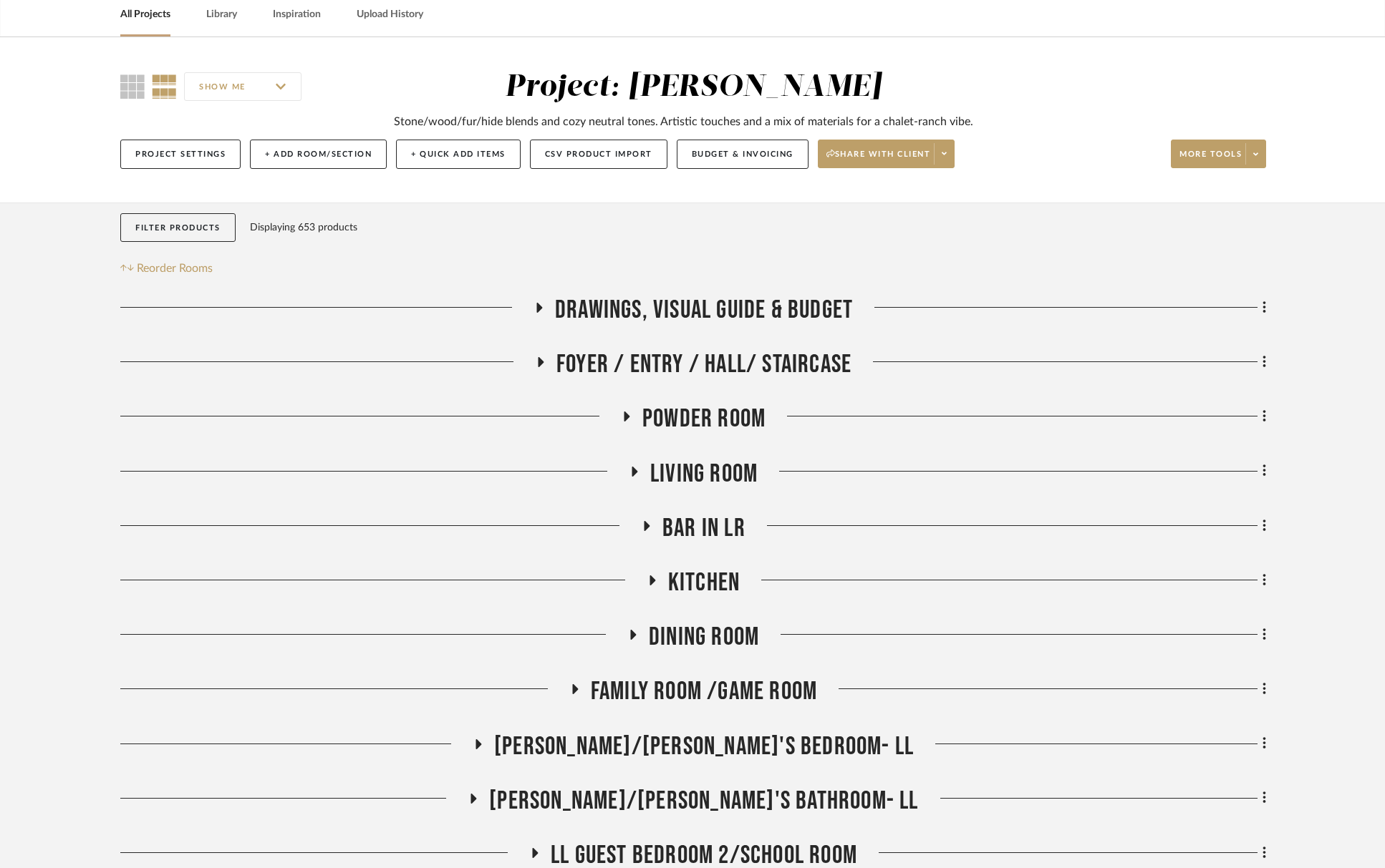
click at [689, 361] on span "Foyer / Entry / Hall/ Staircase" at bounding box center [703, 365] width 295 height 31
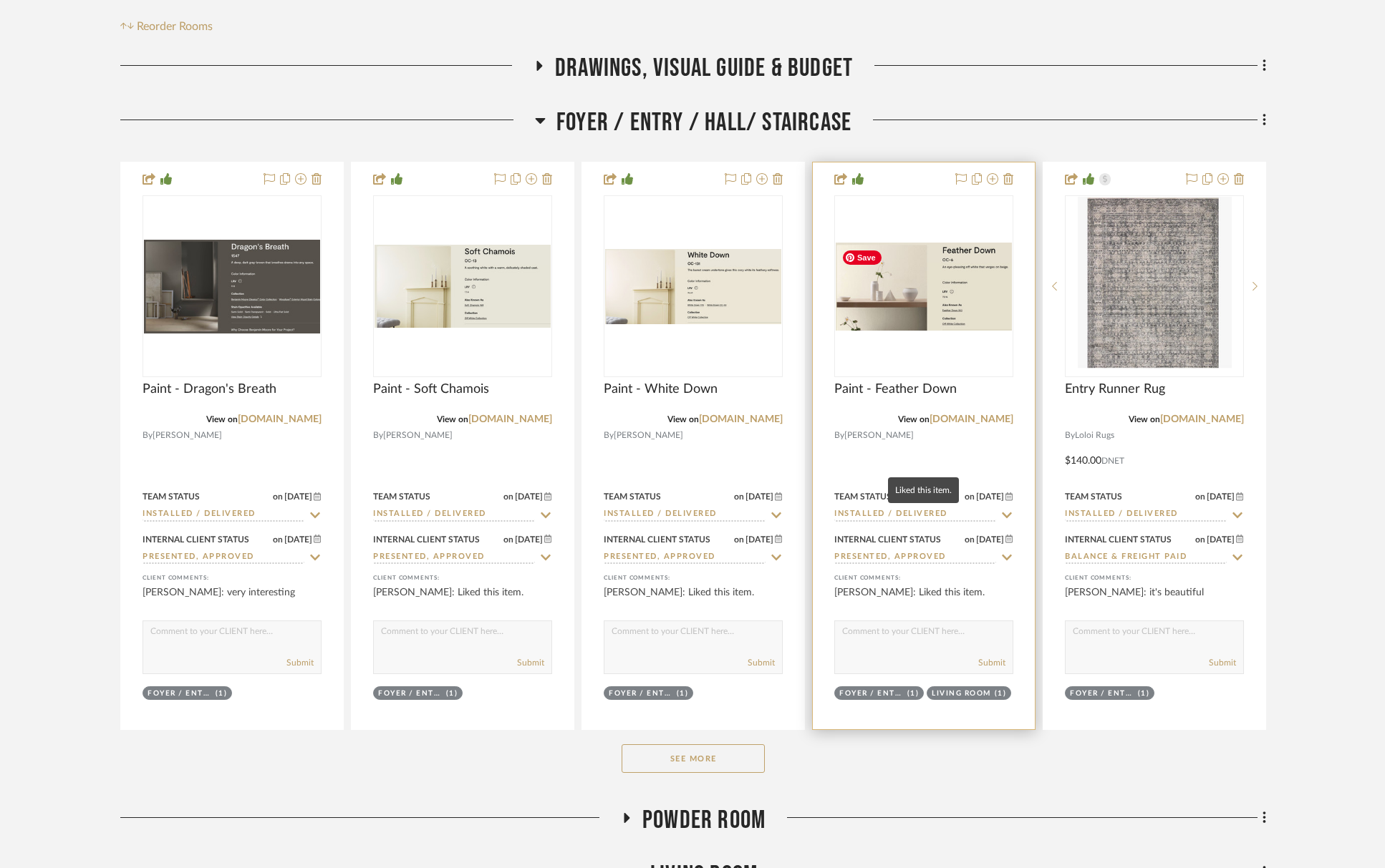
scroll to position [589, 0]
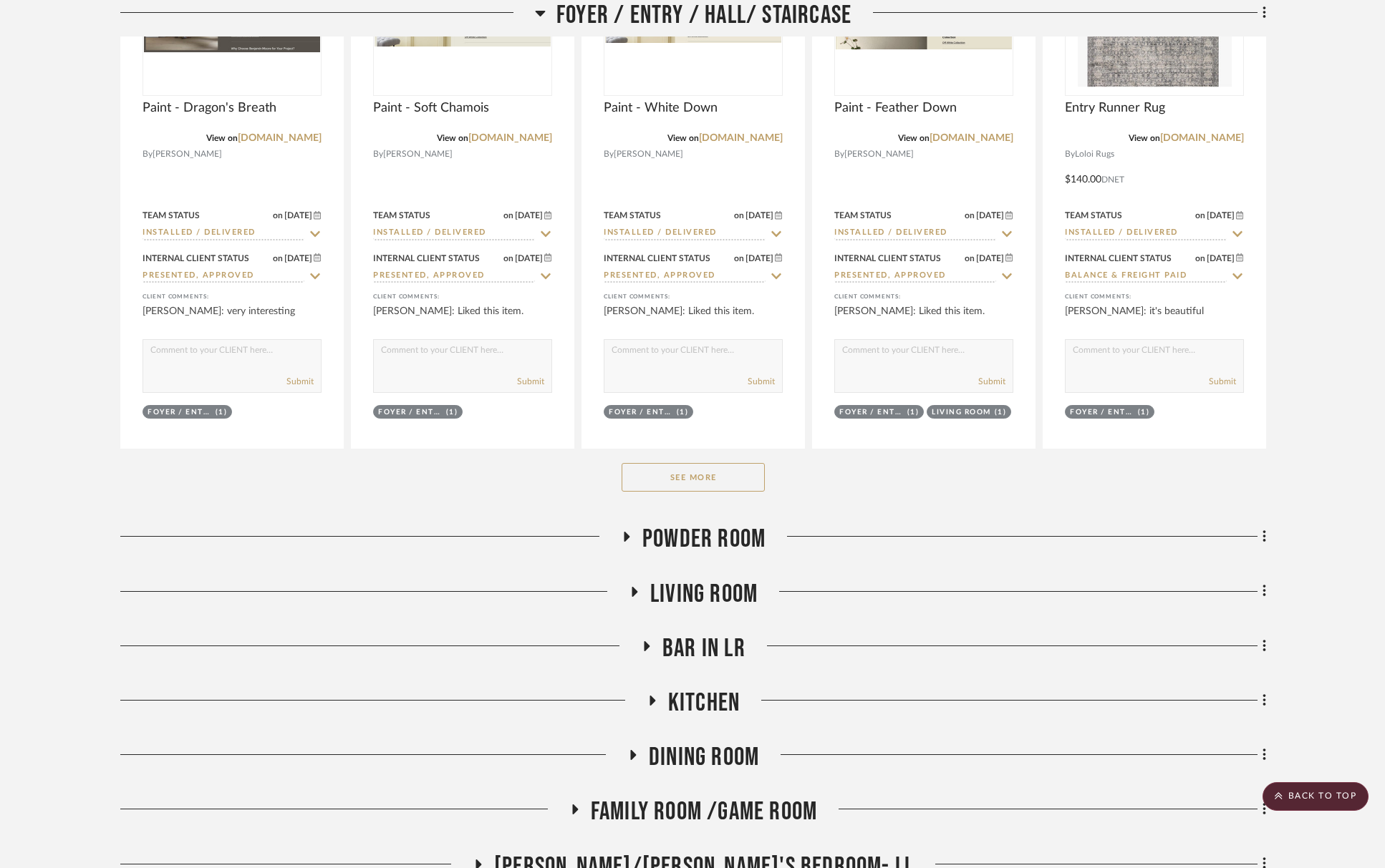
click at [684, 464] on button "See More" at bounding box center [692, 477] width 143 height 29
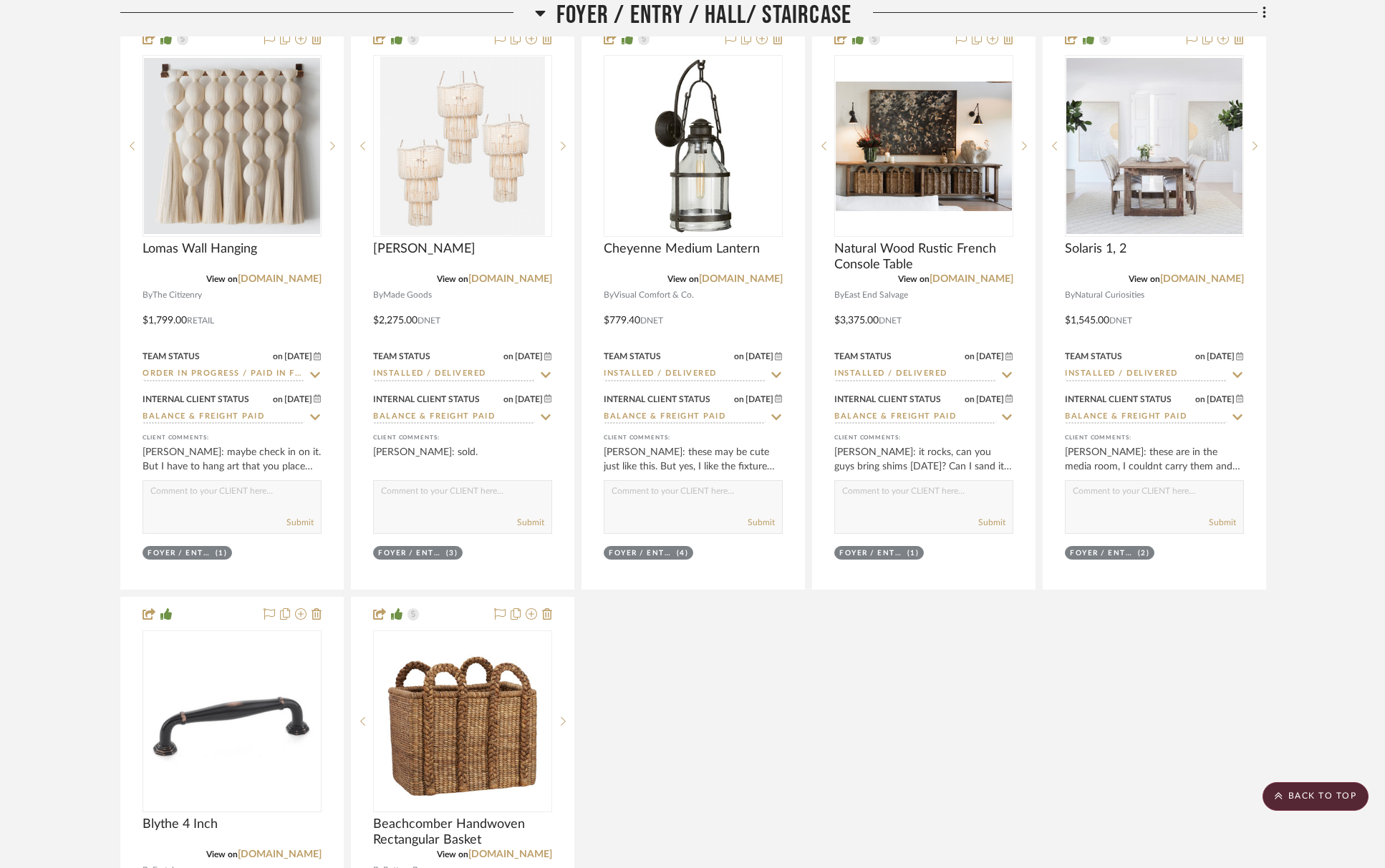
scroll to position [0, 0]
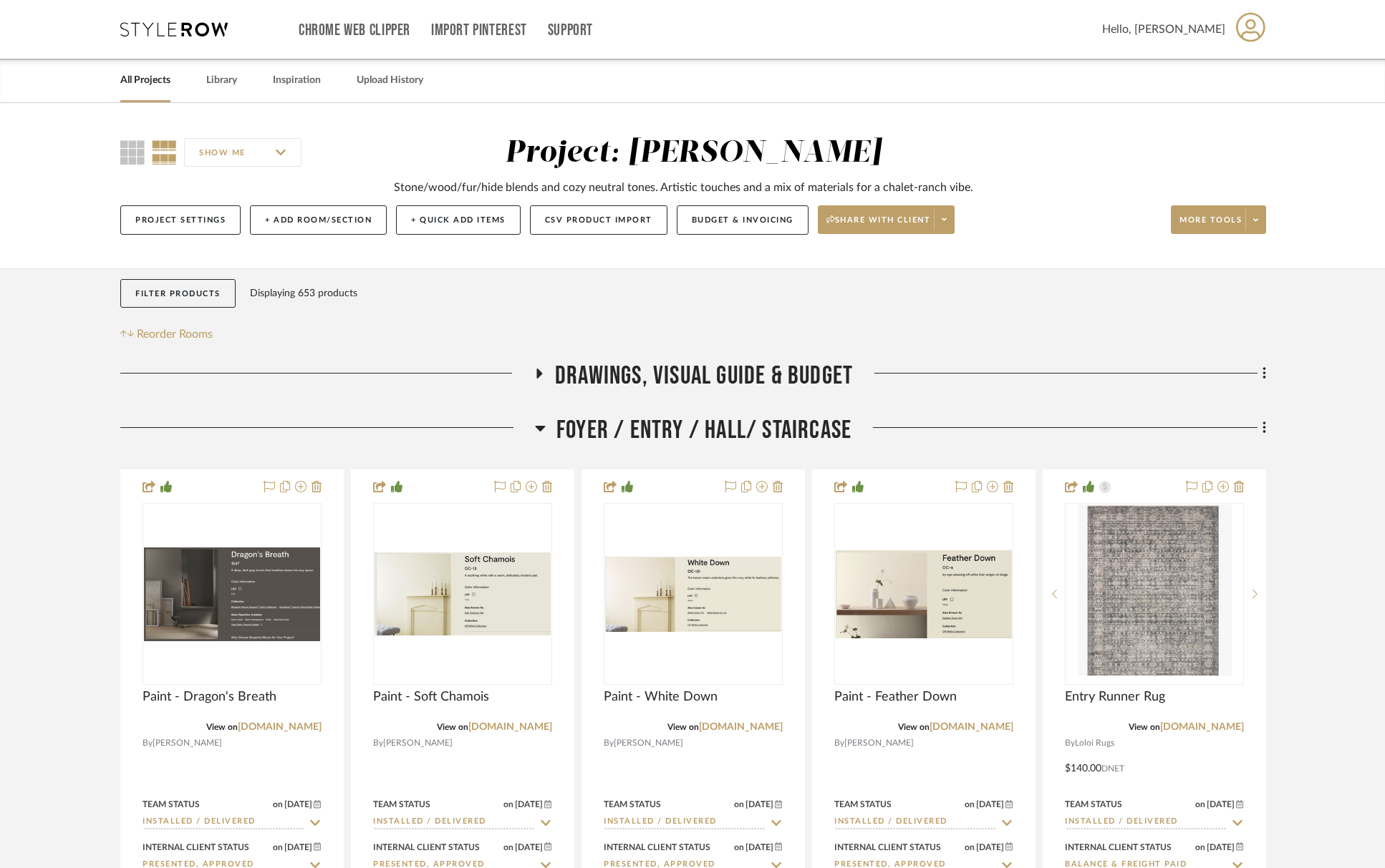
click at [691, 432] on span "Foyer / Entry / Hall/ Staircase" at bounding box center [703, 431] width 295 height 31
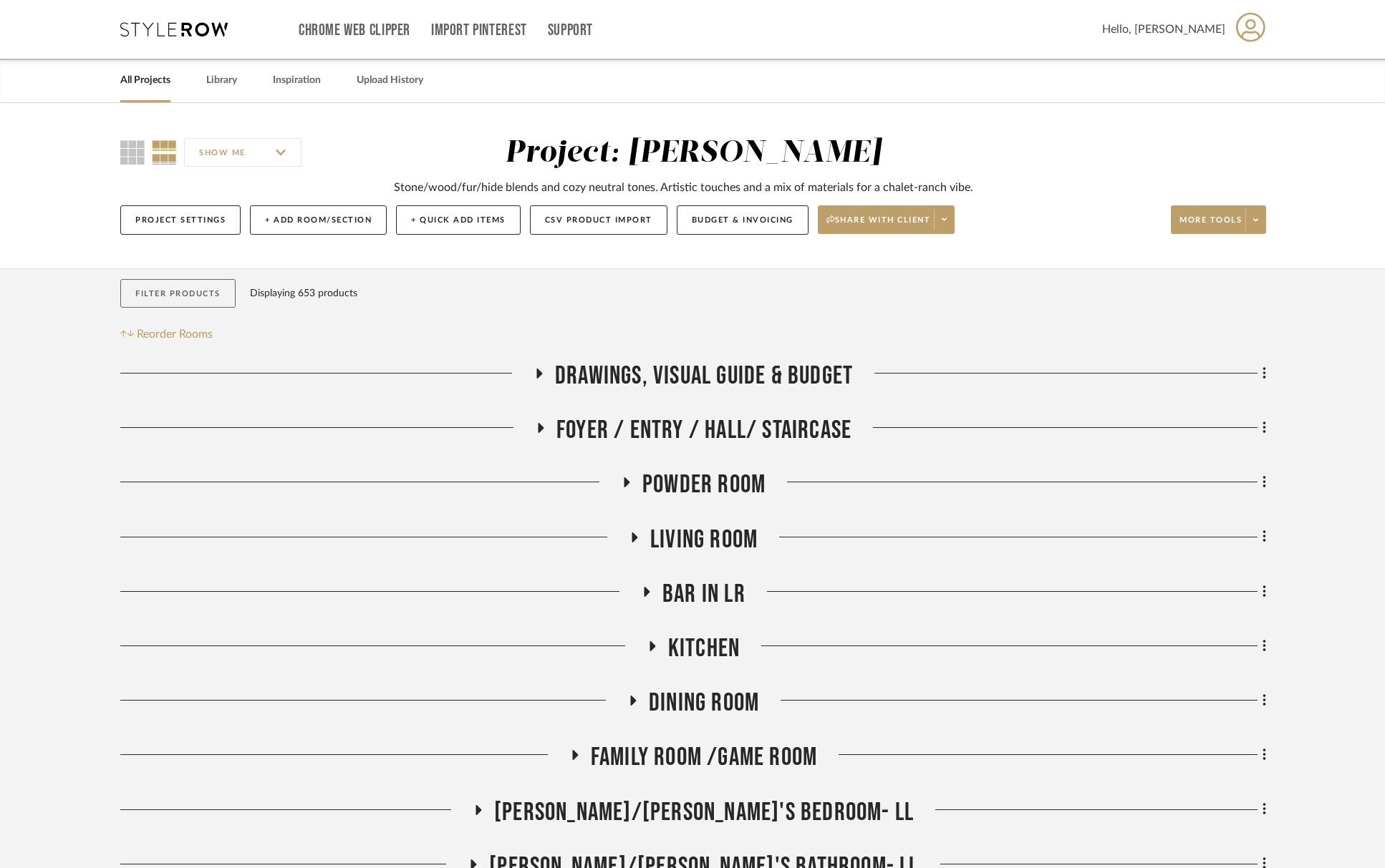
click at [192, 284] on button "Filter Products" at bounding box center [177, 294] width 115 height 29
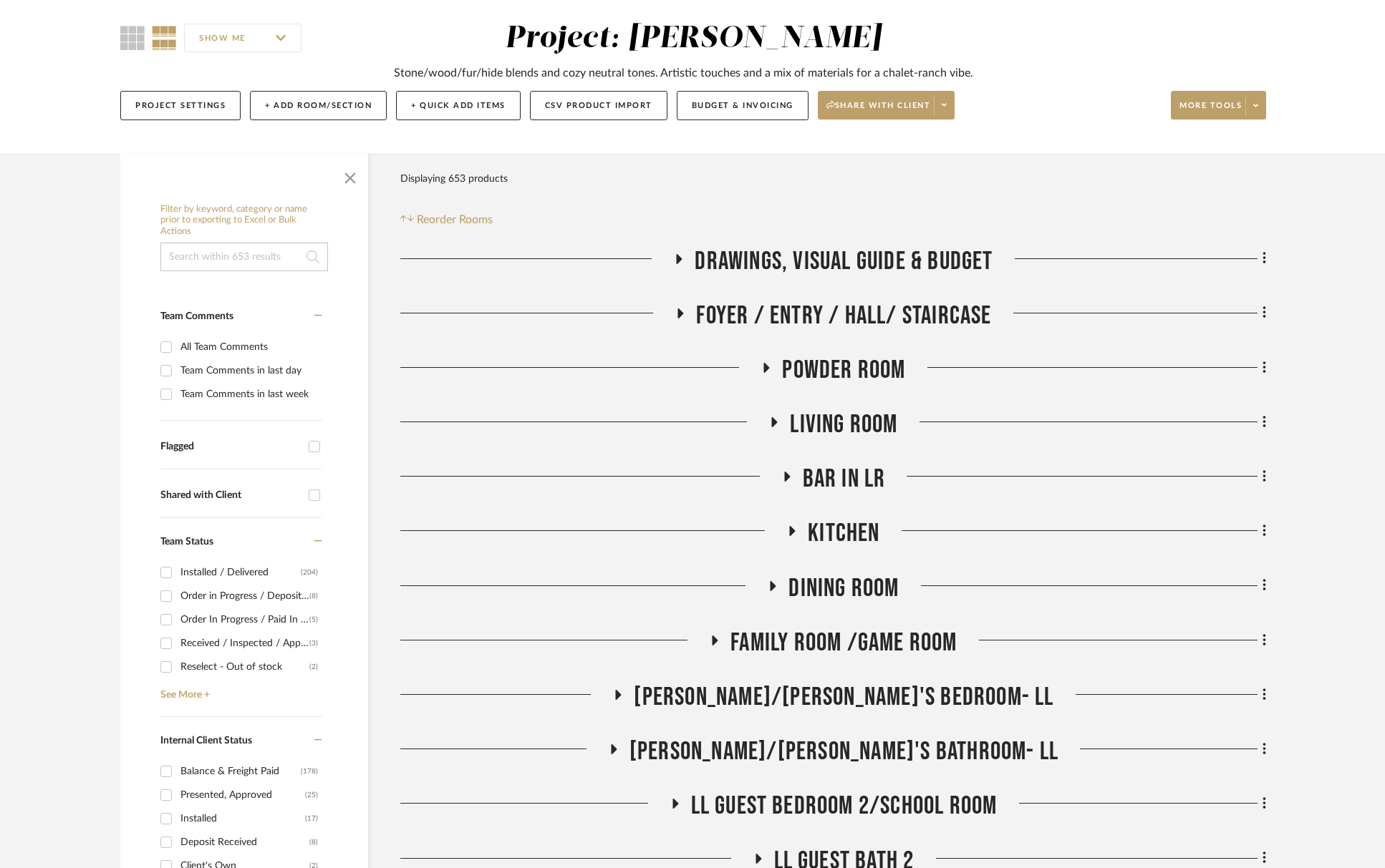
click at [238, 596] on div "Order in Progress / Deposit Paid / Balance due" at bounding box center [245, 597] width 129 height 23
click at [177, 596] on input "Order in Progress / Deposit Paid / Balance due (8)" at bounding box center [166, 597] width 23 height 23
checkbox input "true"
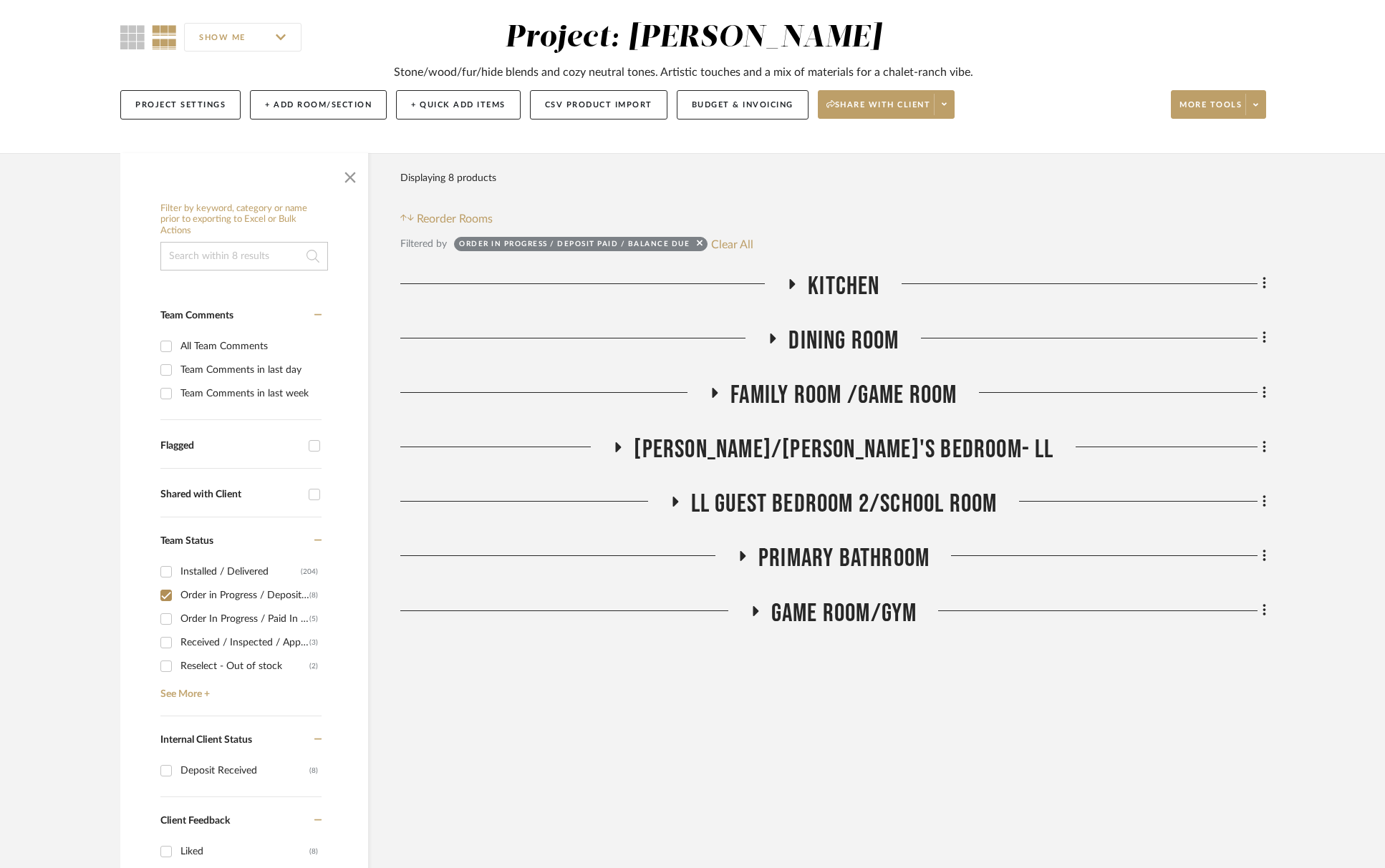
scroll to position [119, 0]
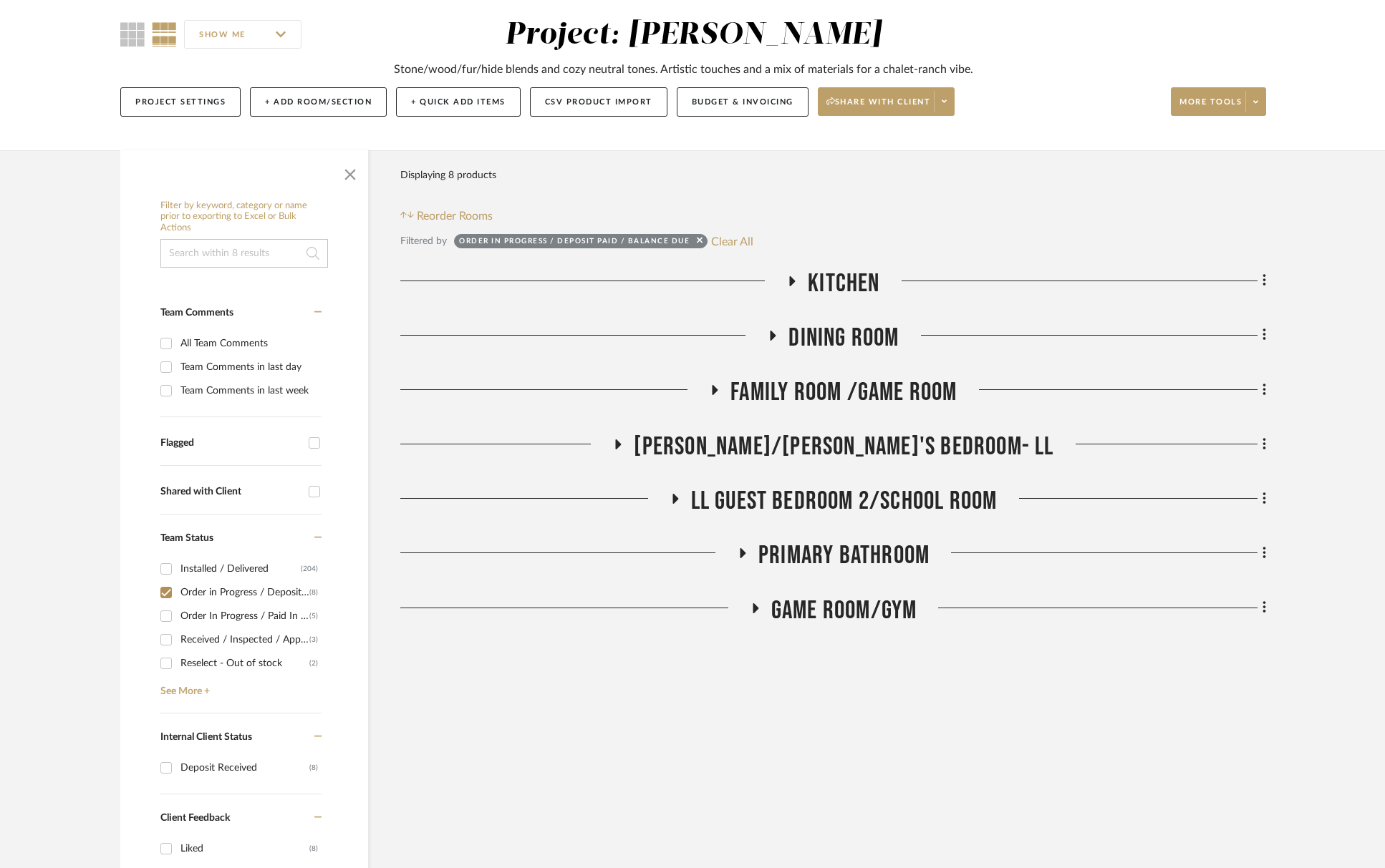
click at [856, 272] on span "Kitchen" at bounding box center [844, 284] width 72 height 31
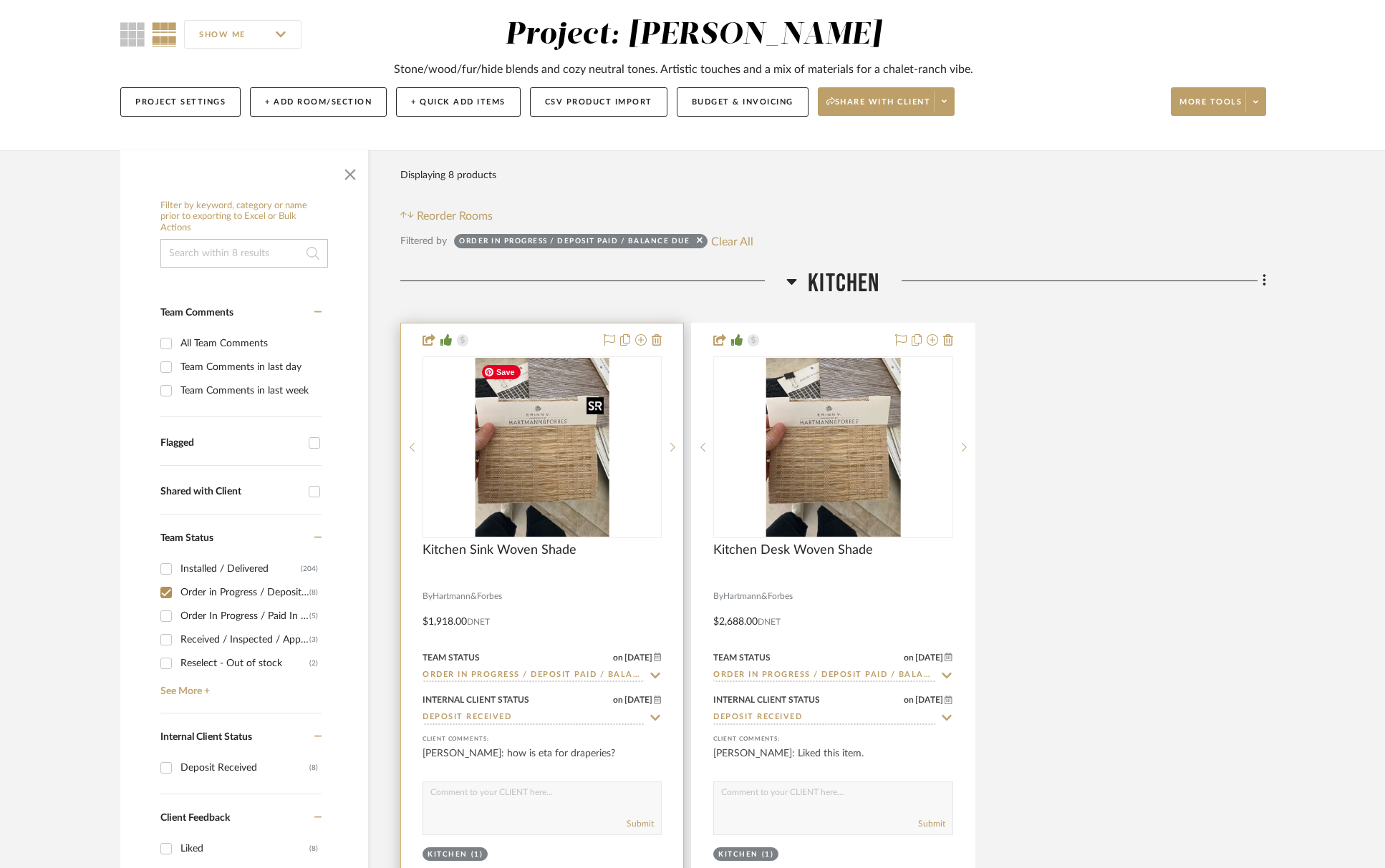
click at [522, 486] on img "0" at bounding box center [542, 447] width 135 height 179
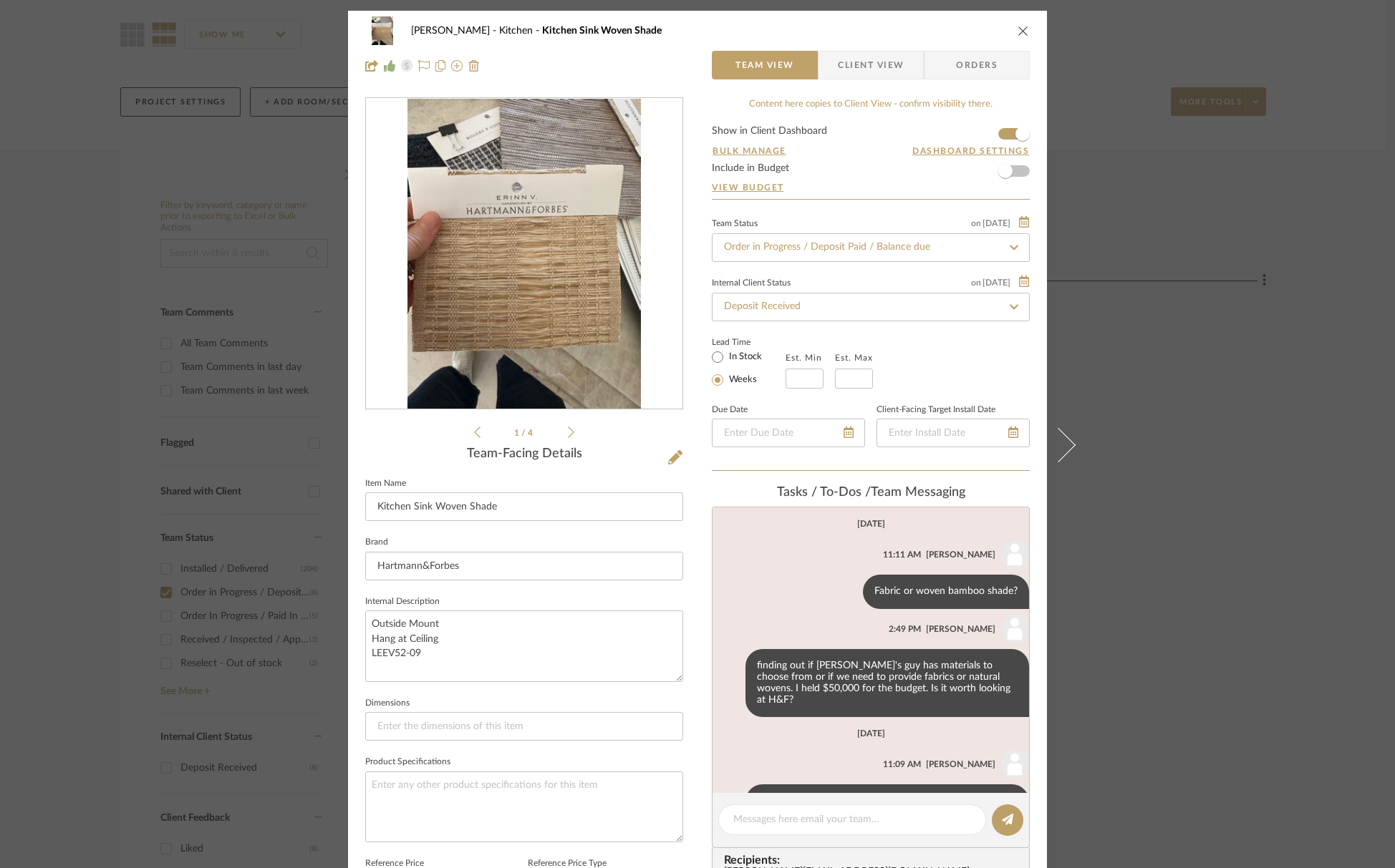
scroll to position [106, 0]
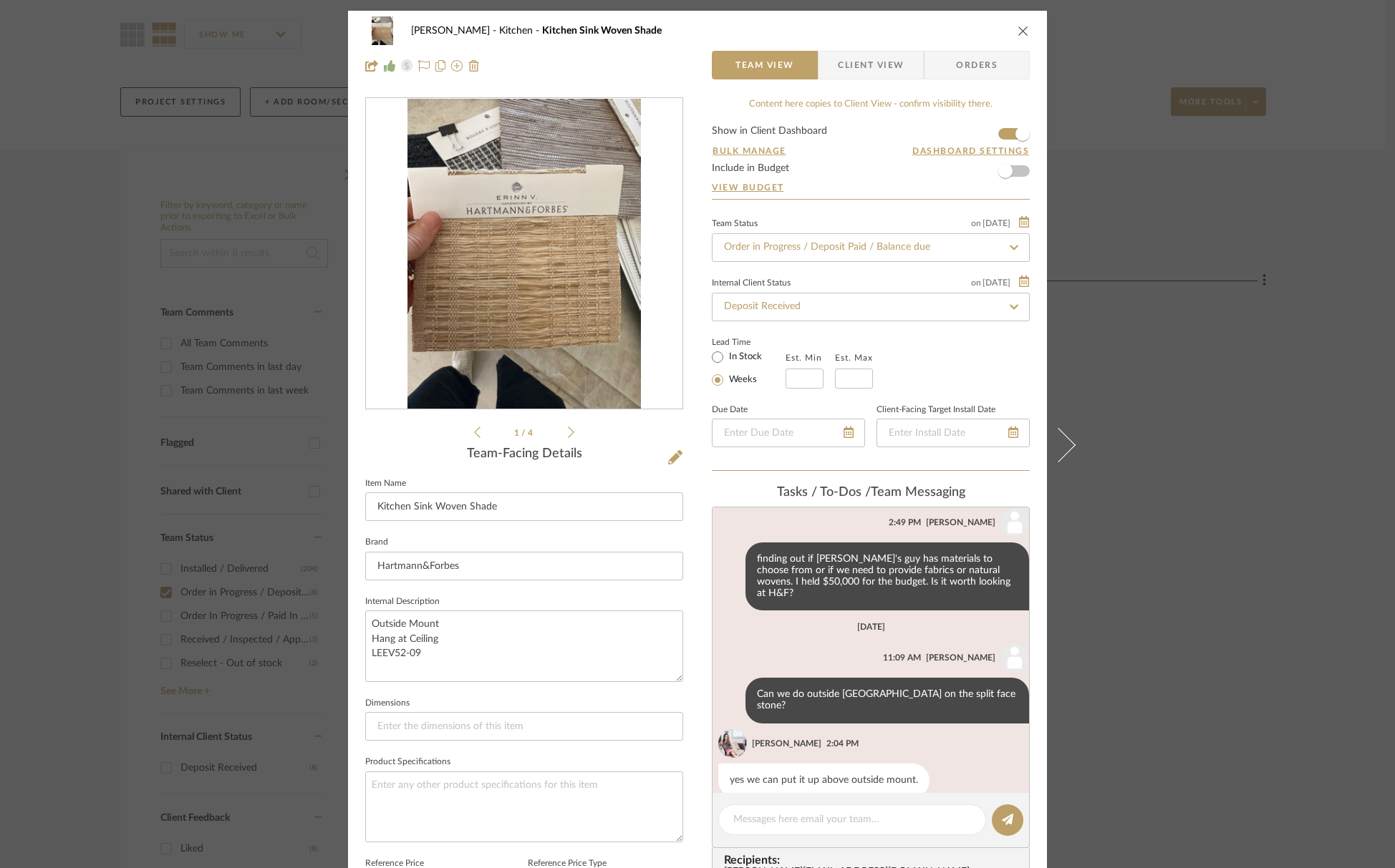
drag, startPoint x: 862, startPoint y: 71, endPoint x: 862, endPoint y: 83, distance: 12.0
click at [862, 71] on span "Client View" at bounding box center [871, 65] width 66 height 29
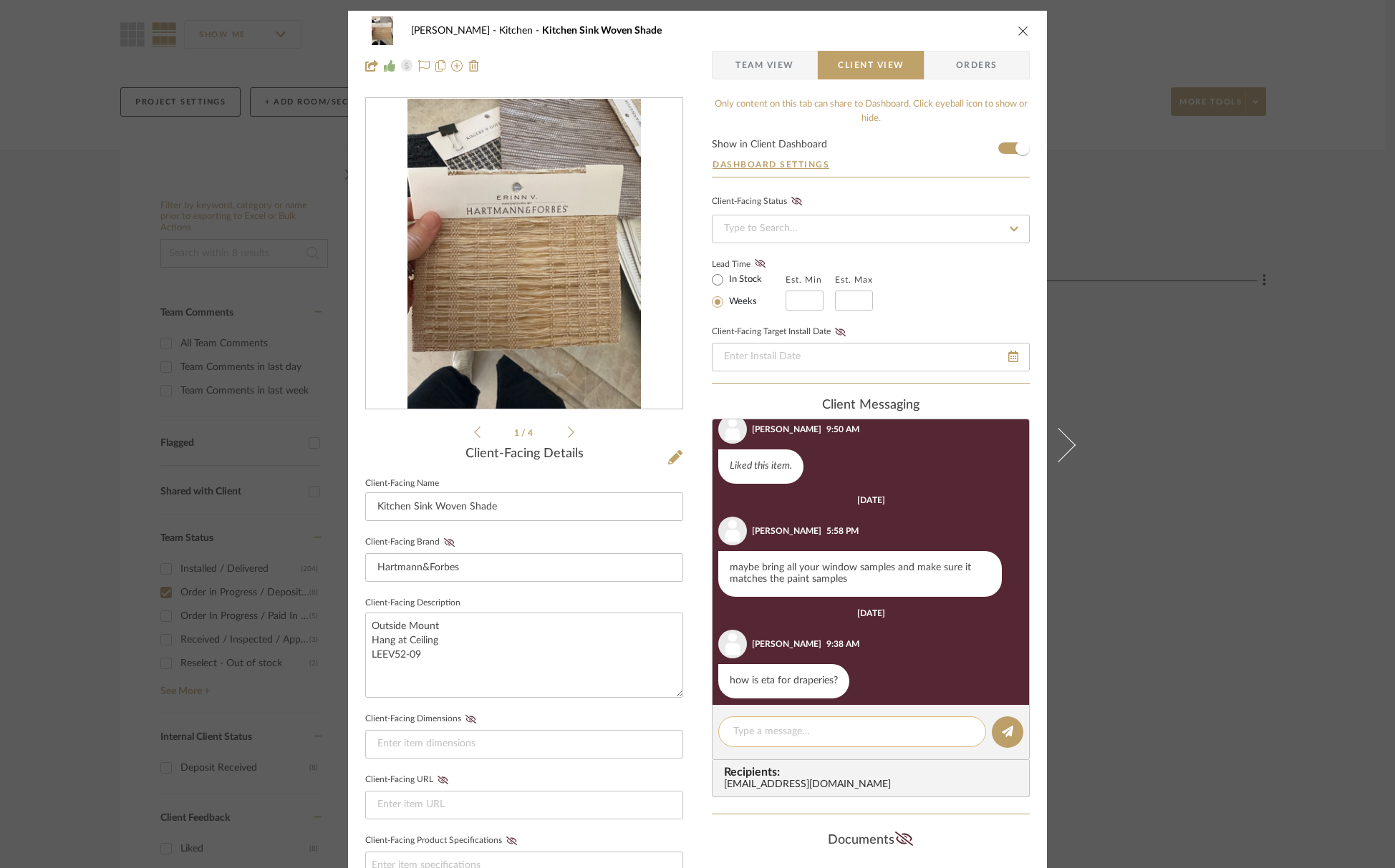
scroll to position [973, 0]
click at [855, 731] on textarea at bounding box center [852, 732] width 238 height 15
type textarea "S"
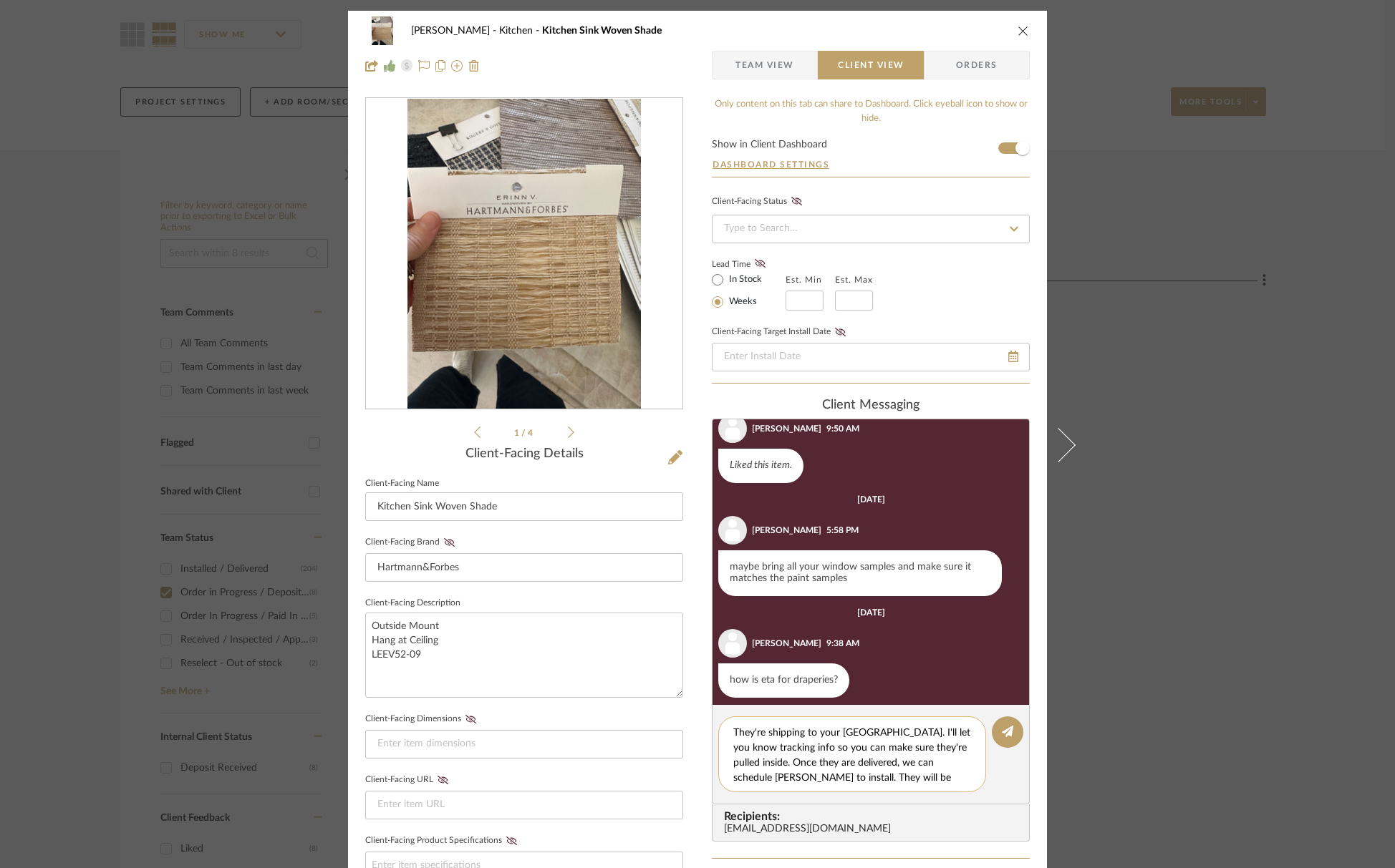
scroll to position [29, 0]
type textarea "All of the woven shades are expected to ship 9/11. They're shipping to your Lon…"
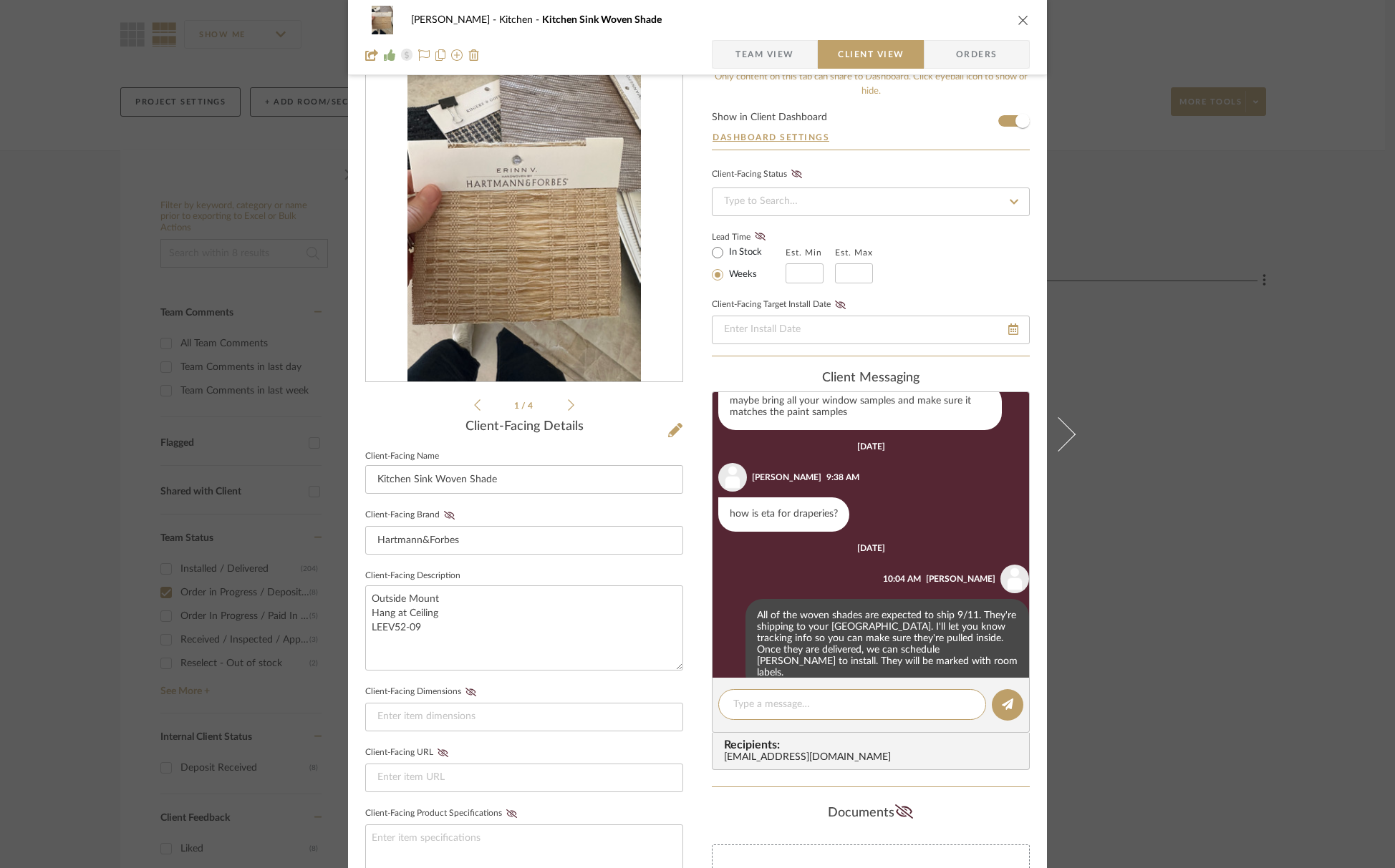
scroll to position [1121, 0]
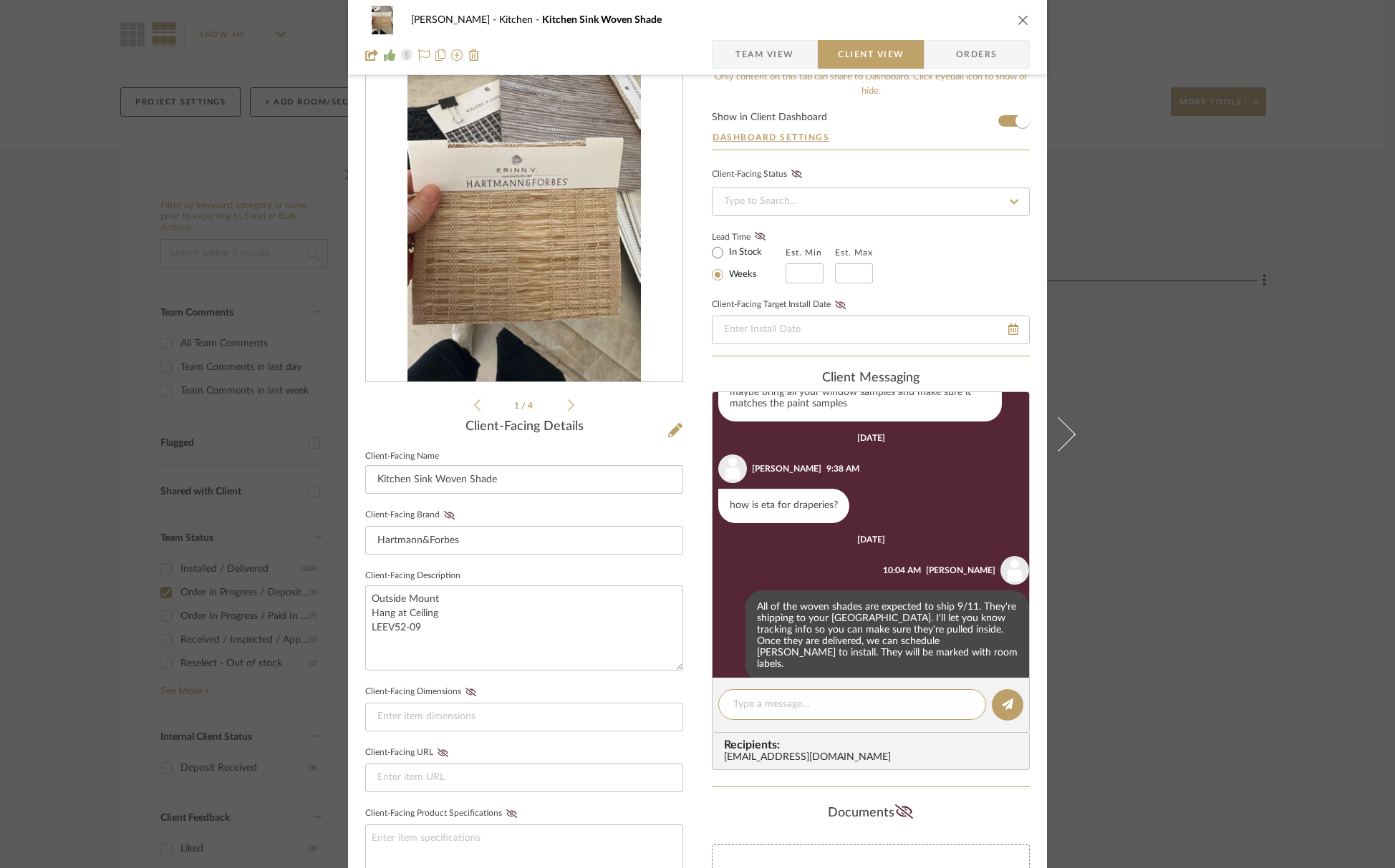
click at [1017, 17] on icon "close" at bounding box center [1023, 20] width 11 height 11
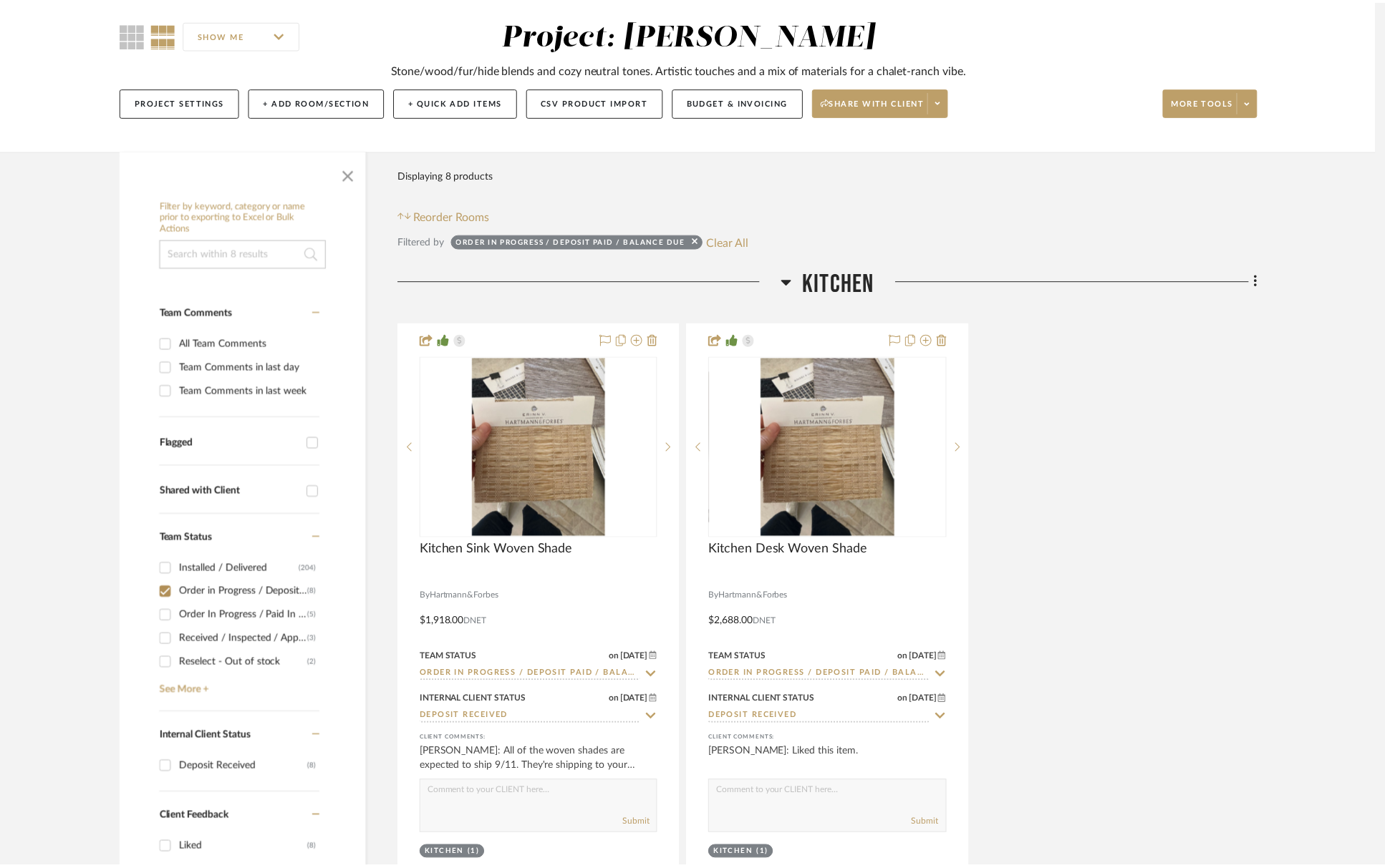
scroll to position [119, 0]
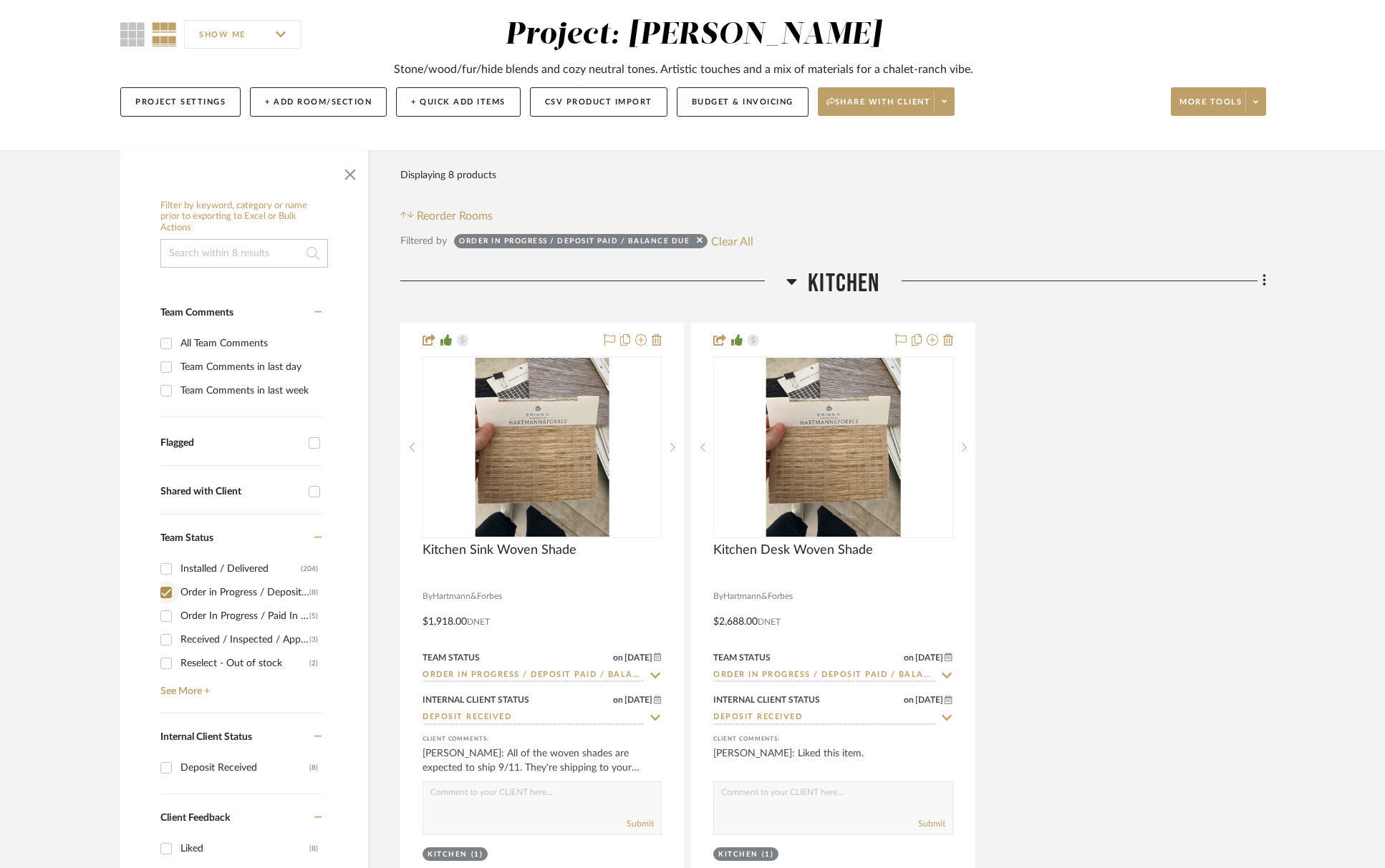
click at [172, 593] on input "Order in Progress / Deposit Paid / Balance due (8)" at bounding box center [166, 593] width 23 height 23
checkbox input "false"
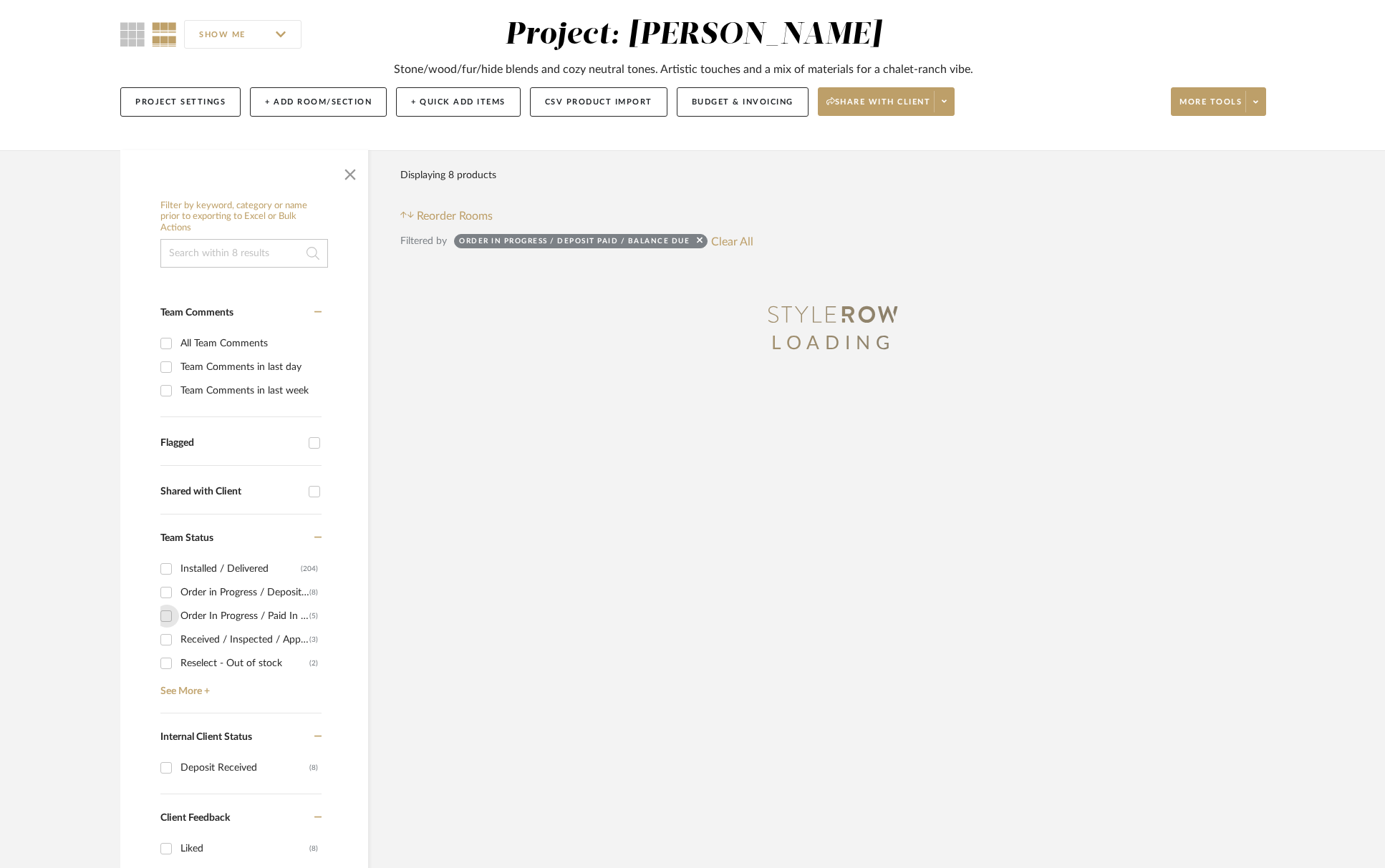
click at [177, 614] on input "Order In Progress / Paid In Full w/ Freight, No Balance due (5)" at bounding box center [166, 616] width 23 height 23
checkbox input "true"
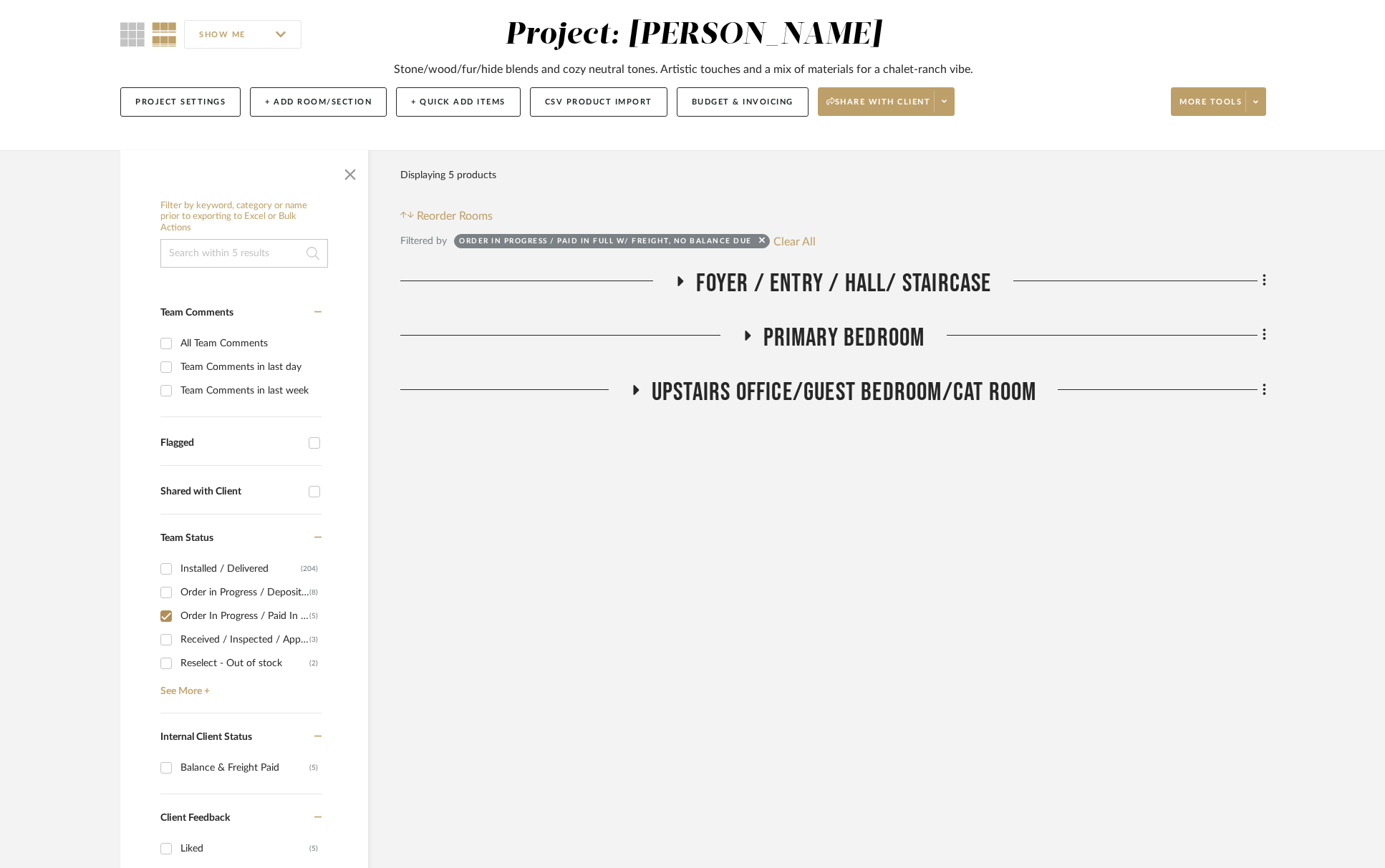
click at [877, 273] on span "Foyer / Entry / Hall/ Staircase" at bounding box center [843, 284] width 295 height 31
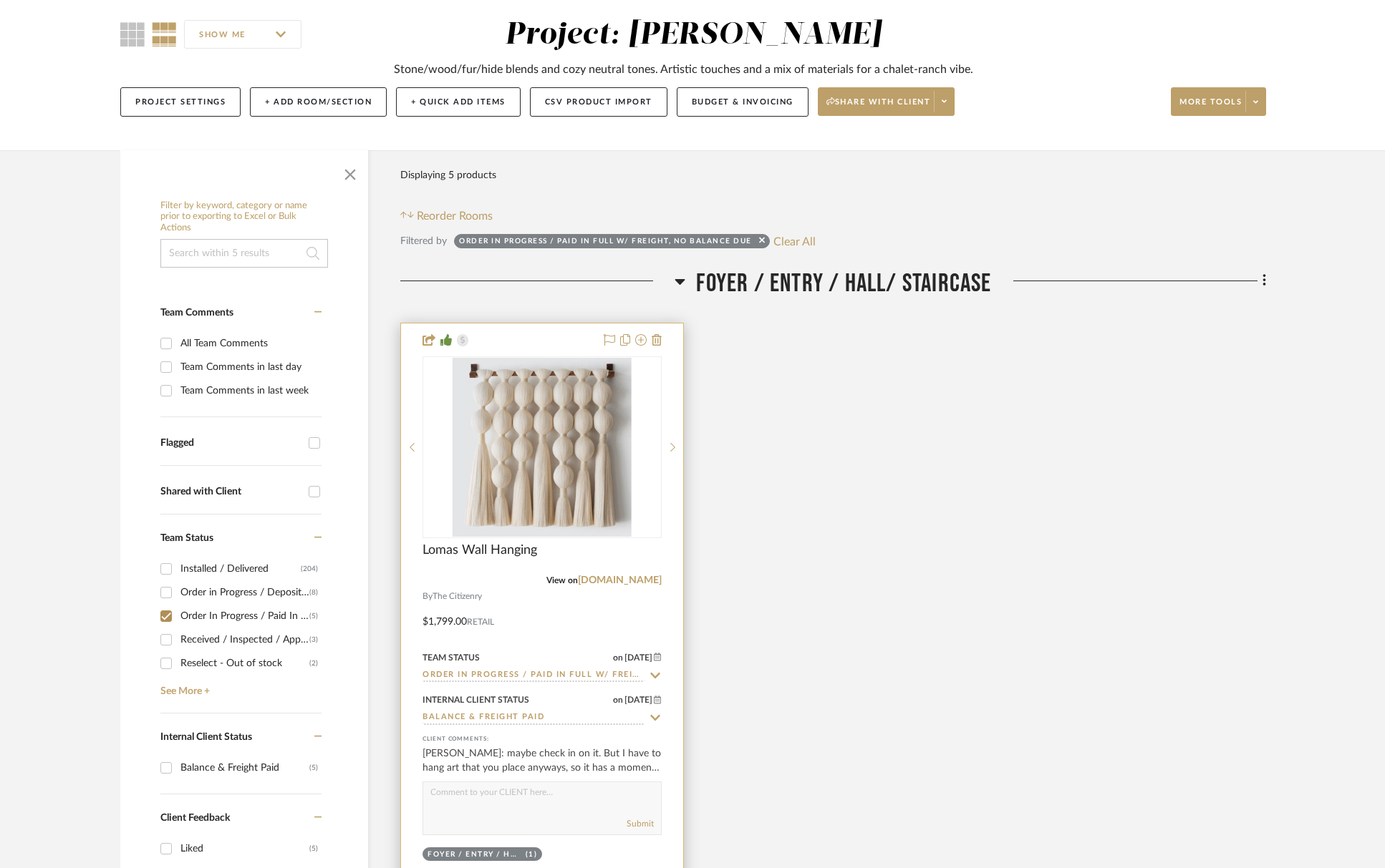
click at [471, 808] on textarea at bounding box center [542, 795] width 238 height 27
type textarea "e"
type textarea "ETA mid-October"
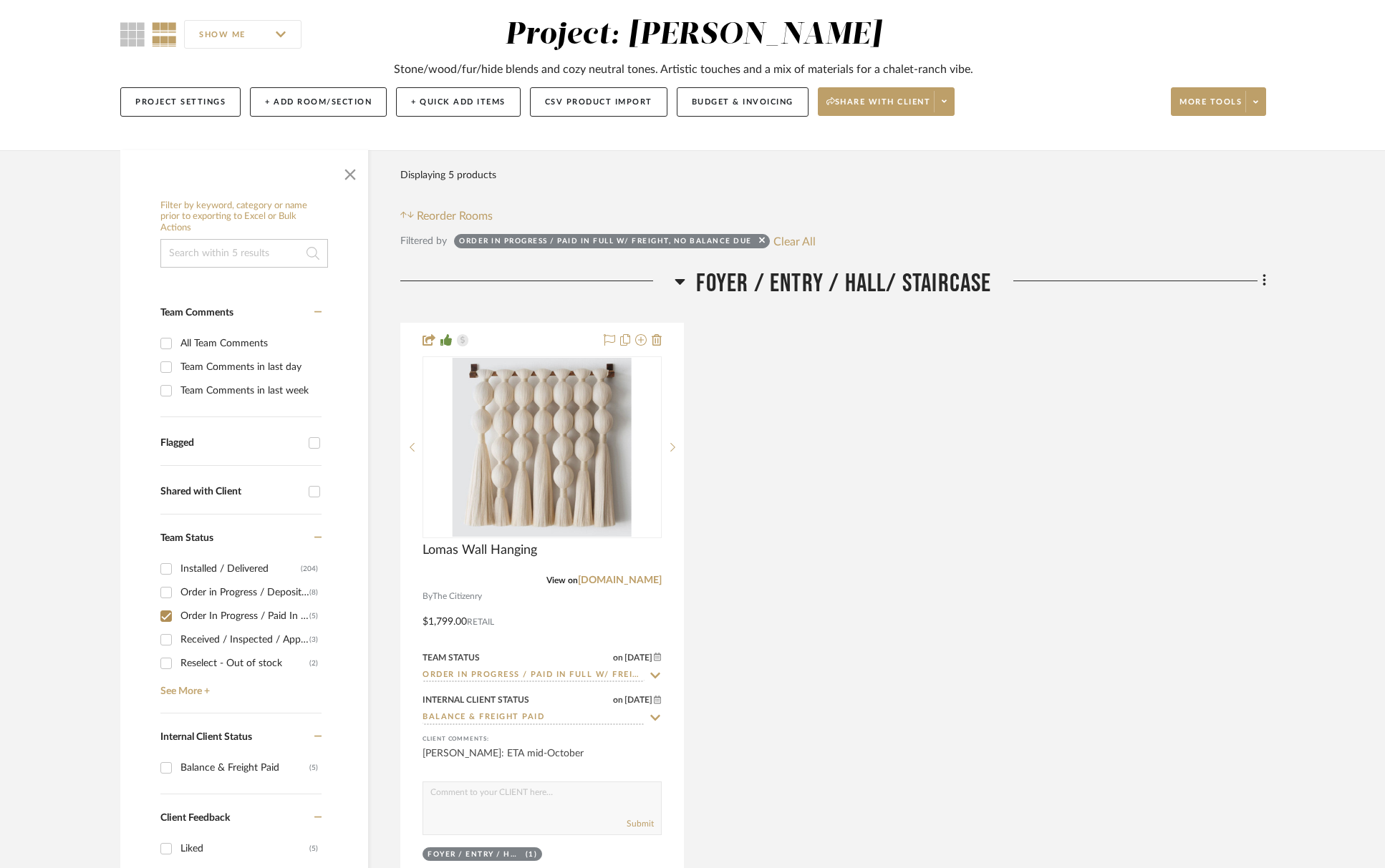
click at [856, 289] on span "Foyer / Entry / Hall/ Staircase" at bounding box center [843, 284] width 295 height 31
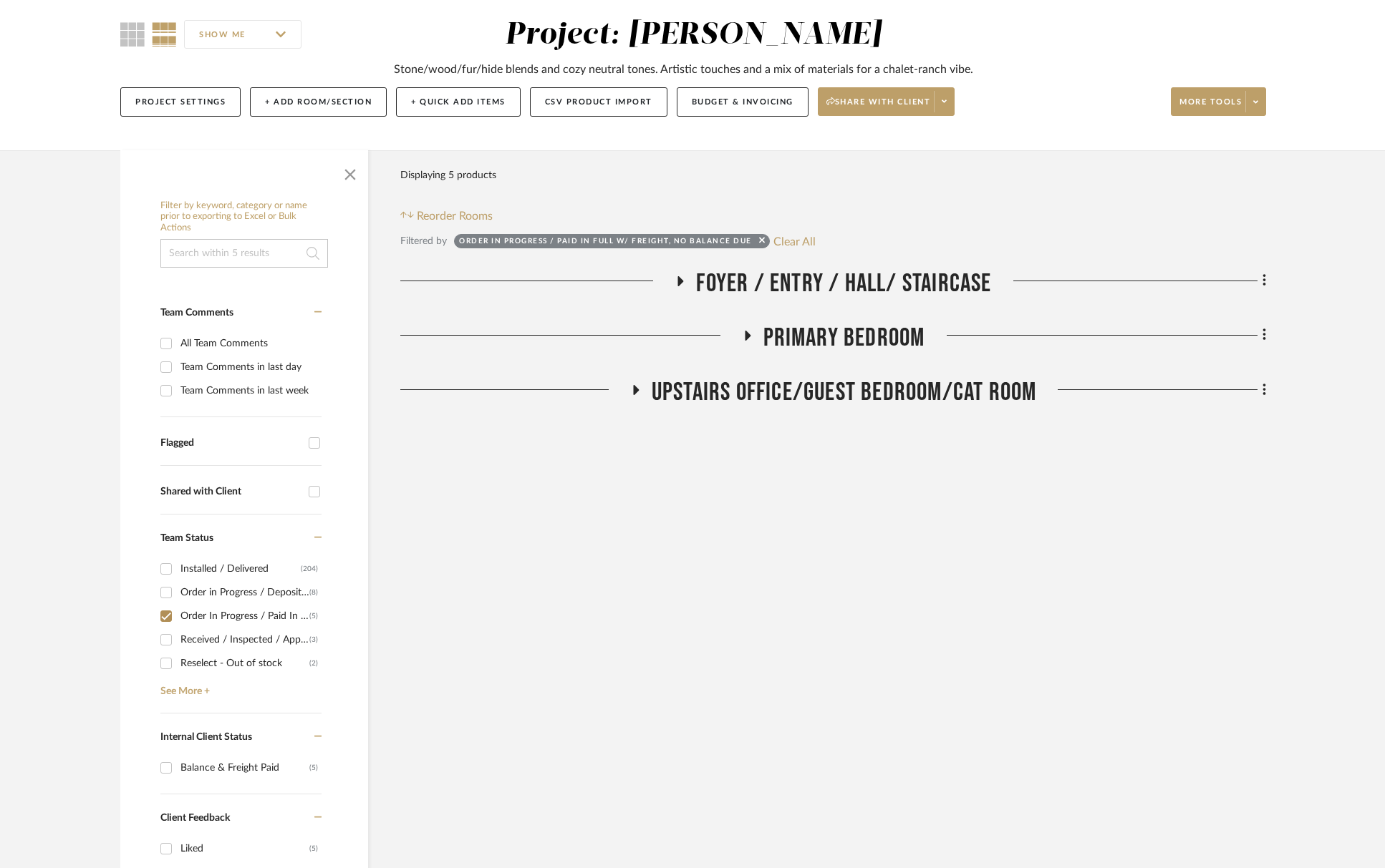
click at [865, 337] on span "Primary Bedroom" at bounding box center [845, 338] width 162 height 31
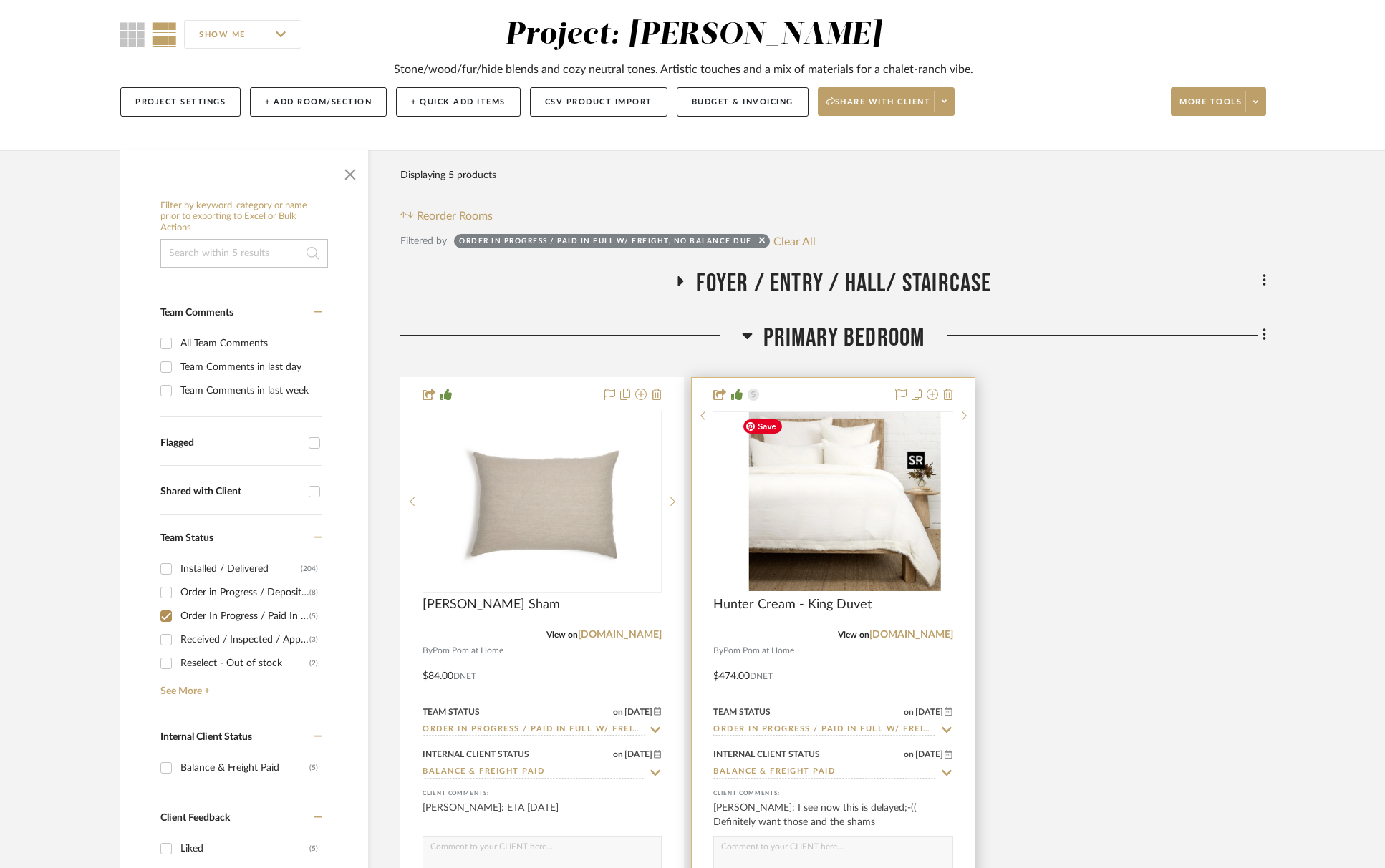
scroll to position [521, 0]
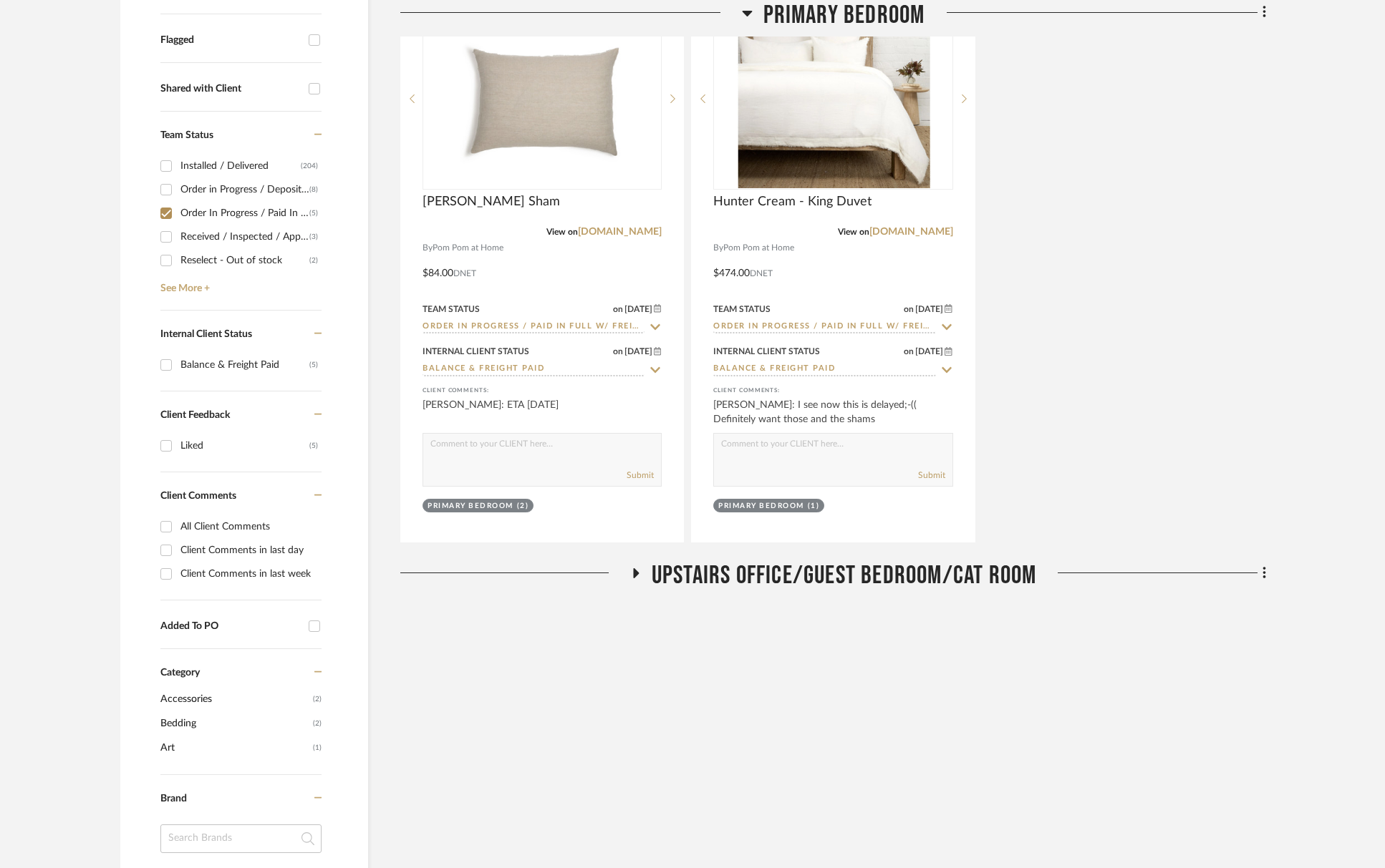
click at [881, 581] on span "Upstairs Office/Guest Bedroom/Cat Room" at bounding box center [844, 576] width 385 height 31
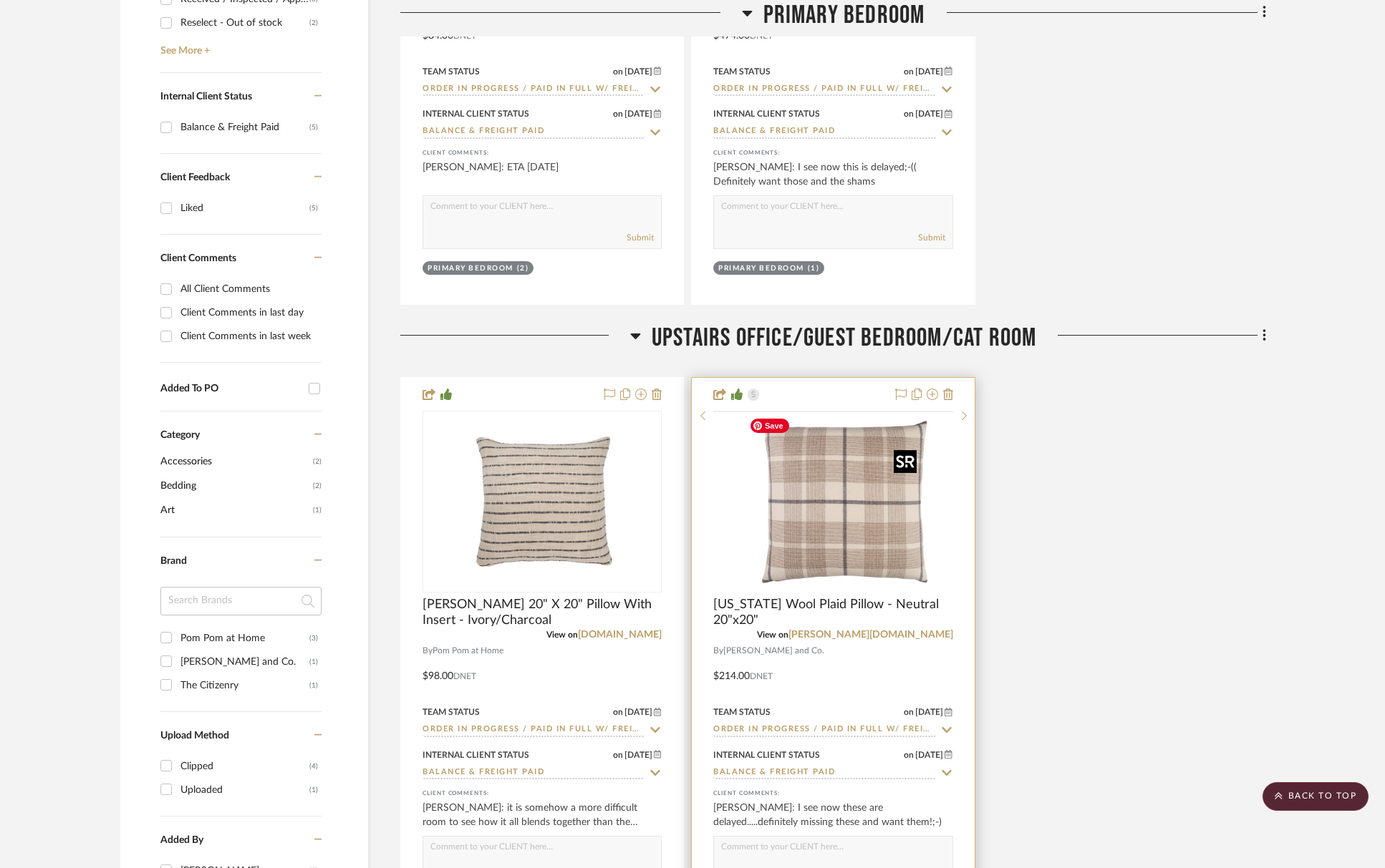
scroll to position [896, 0]
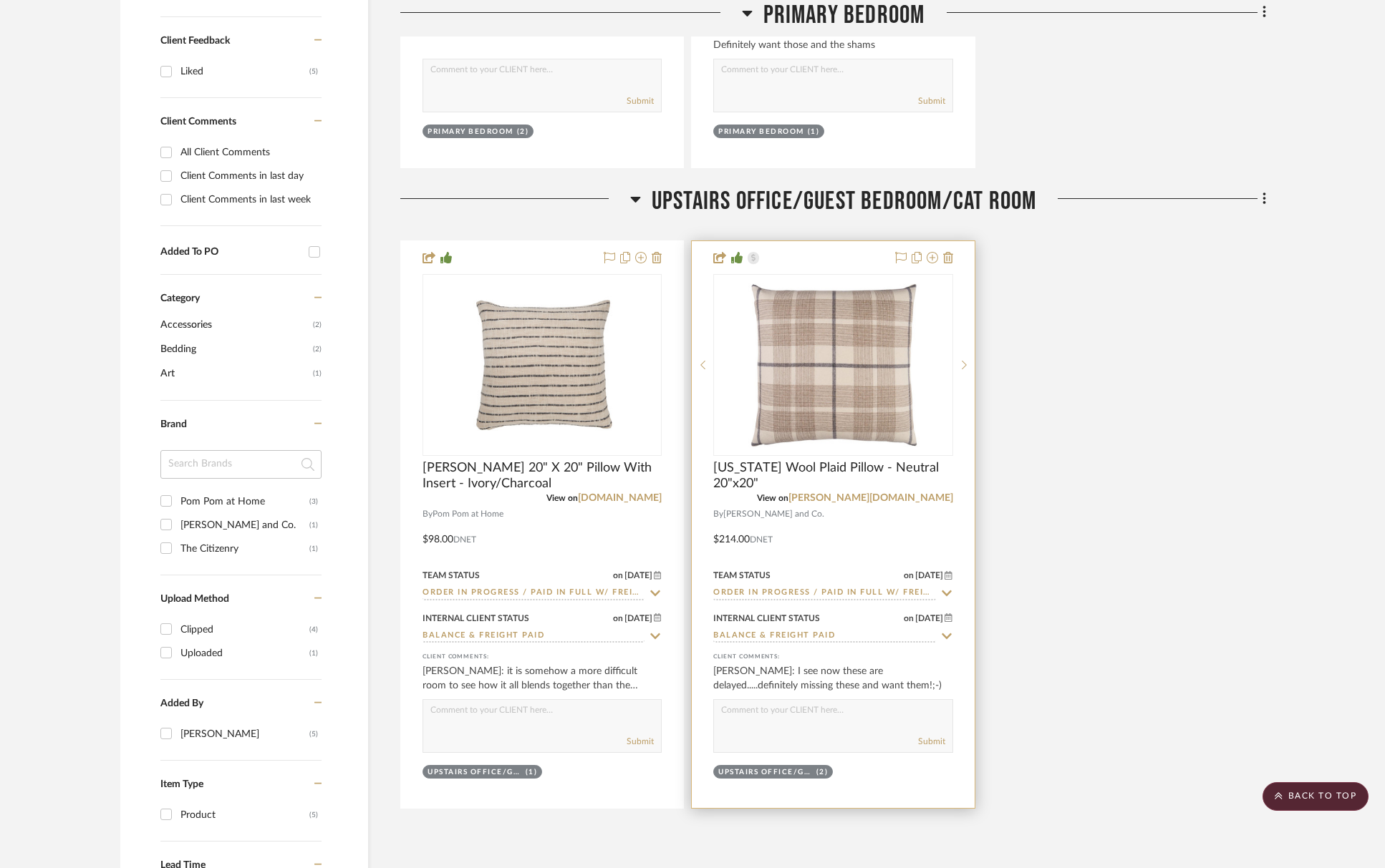
click at [796, 719] on textarea at bounding box center [832, 714] width 238 height 27
type textarea "Eta Sept 10th"
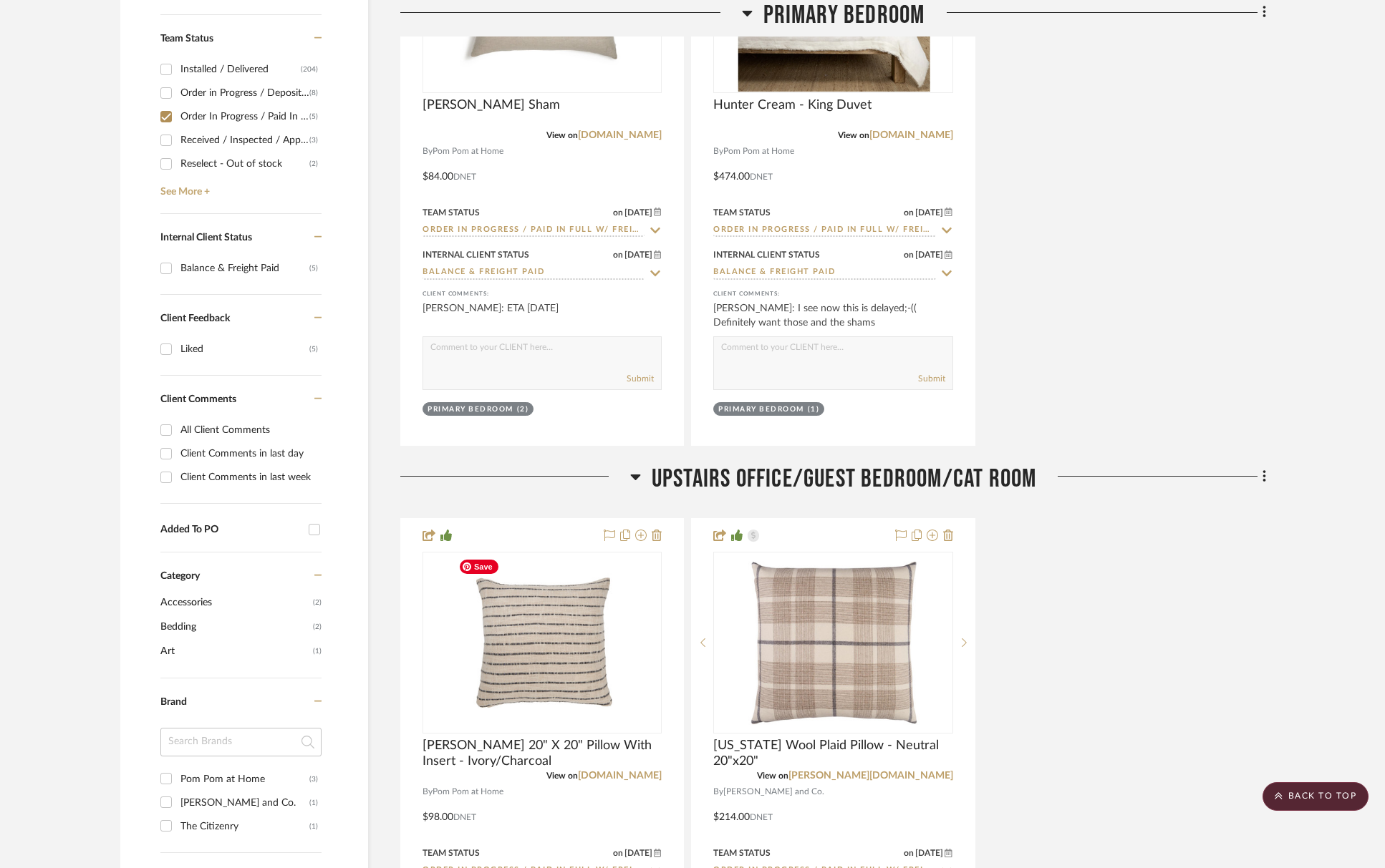
scroll to position [582, 0]
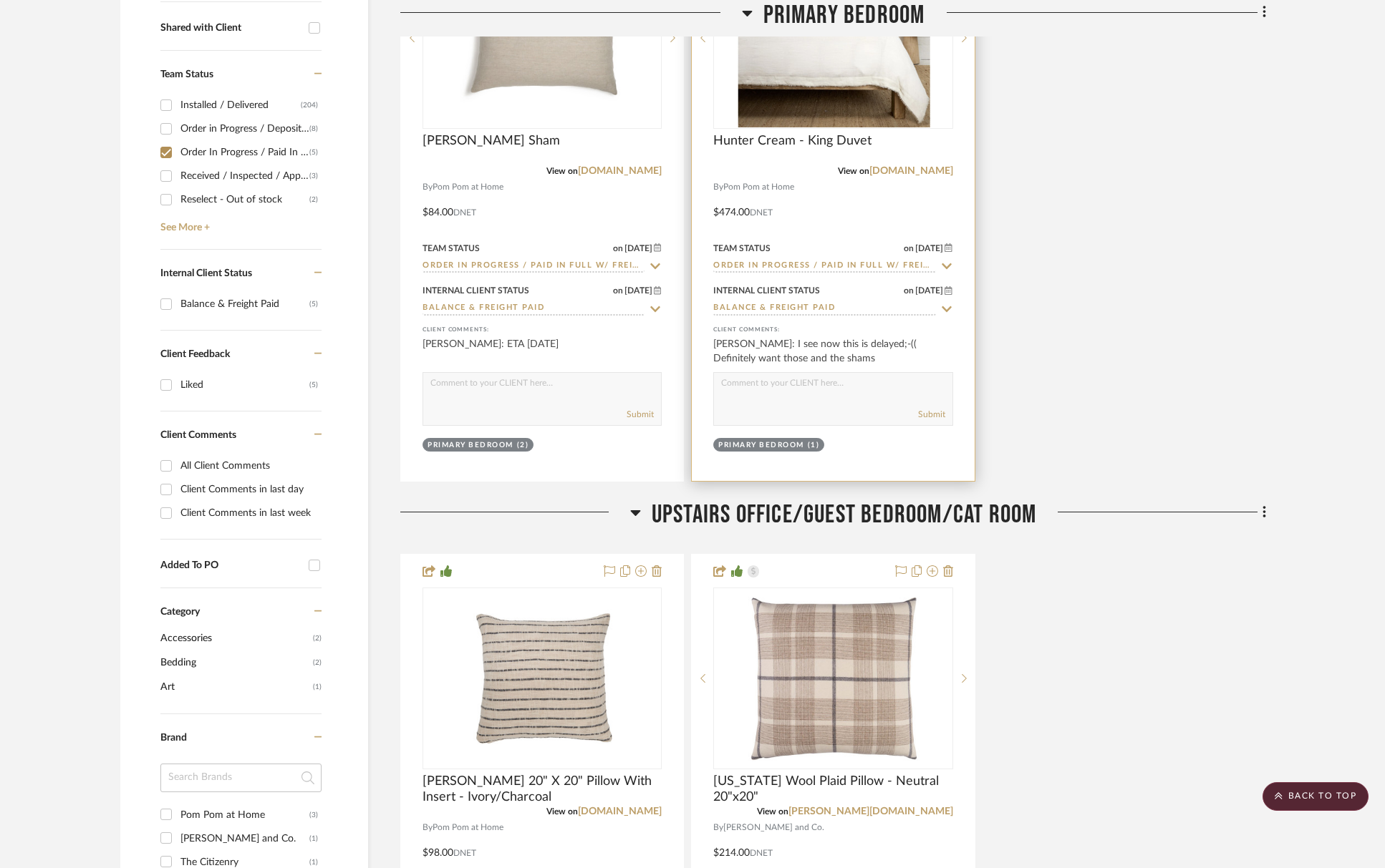
click at [862, 387] on textarea at bounding box center [832, 386] width 238 height 27
type textarea "eta 9/7"
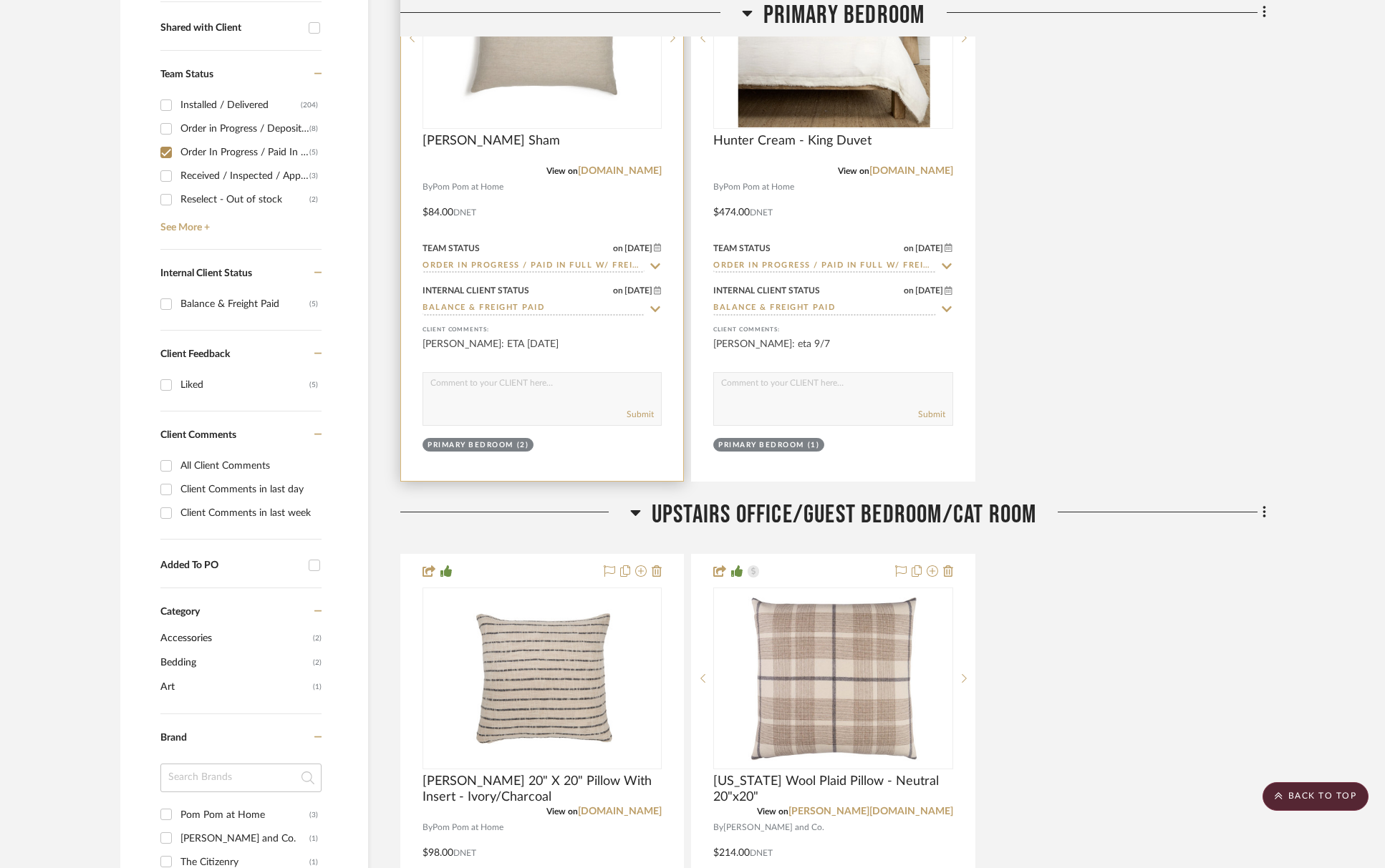
click at [477, 391] on textarea at bounding box center [542, 386] width 238 height 27
type textarea "eta 9/7"
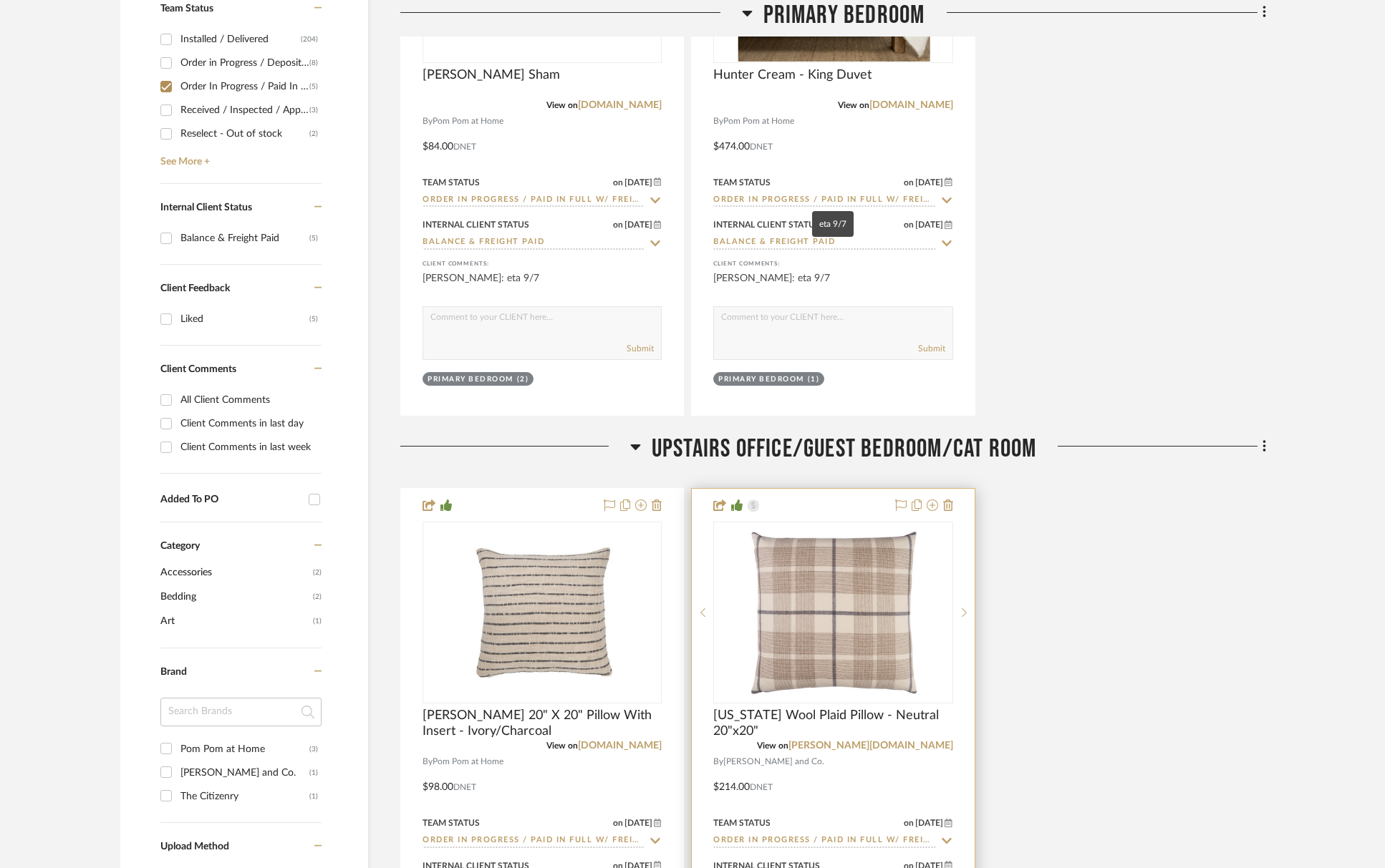
scroll to position [1091, 0]
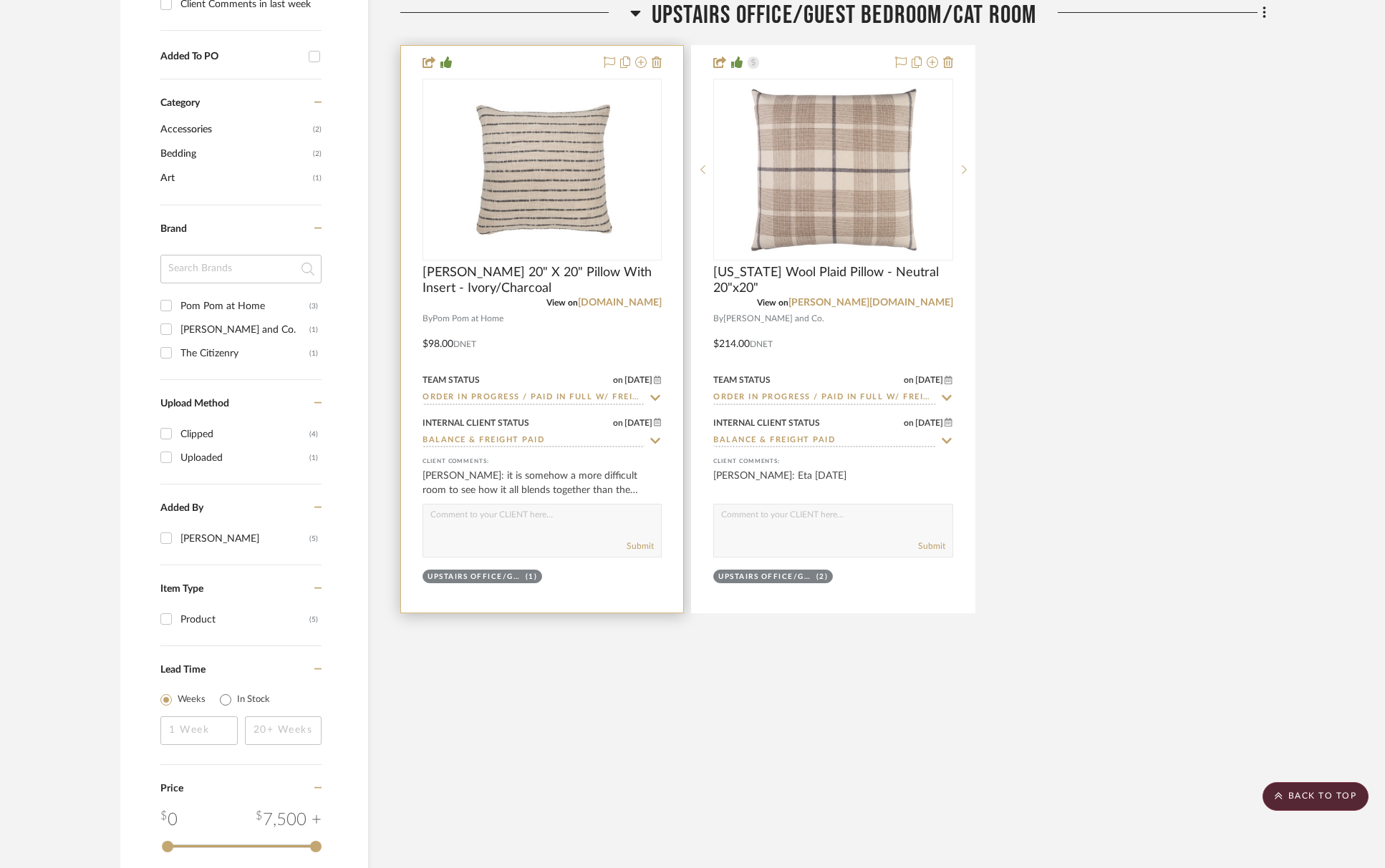
click at [476, 520] on textarea at bounding box center [542, 517] width 238 height 27
type textarea "H"
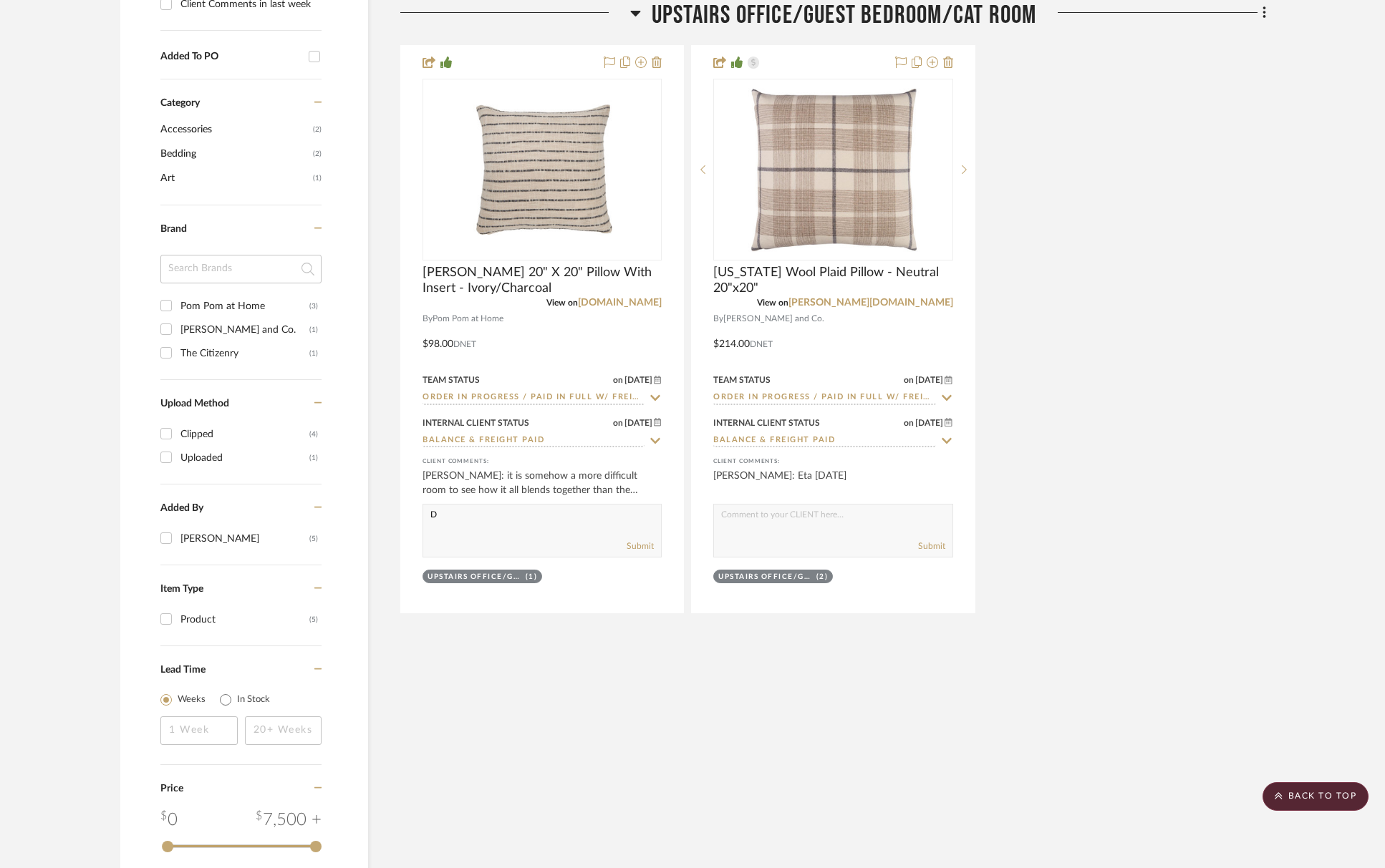
scroll to position [1085, 0]
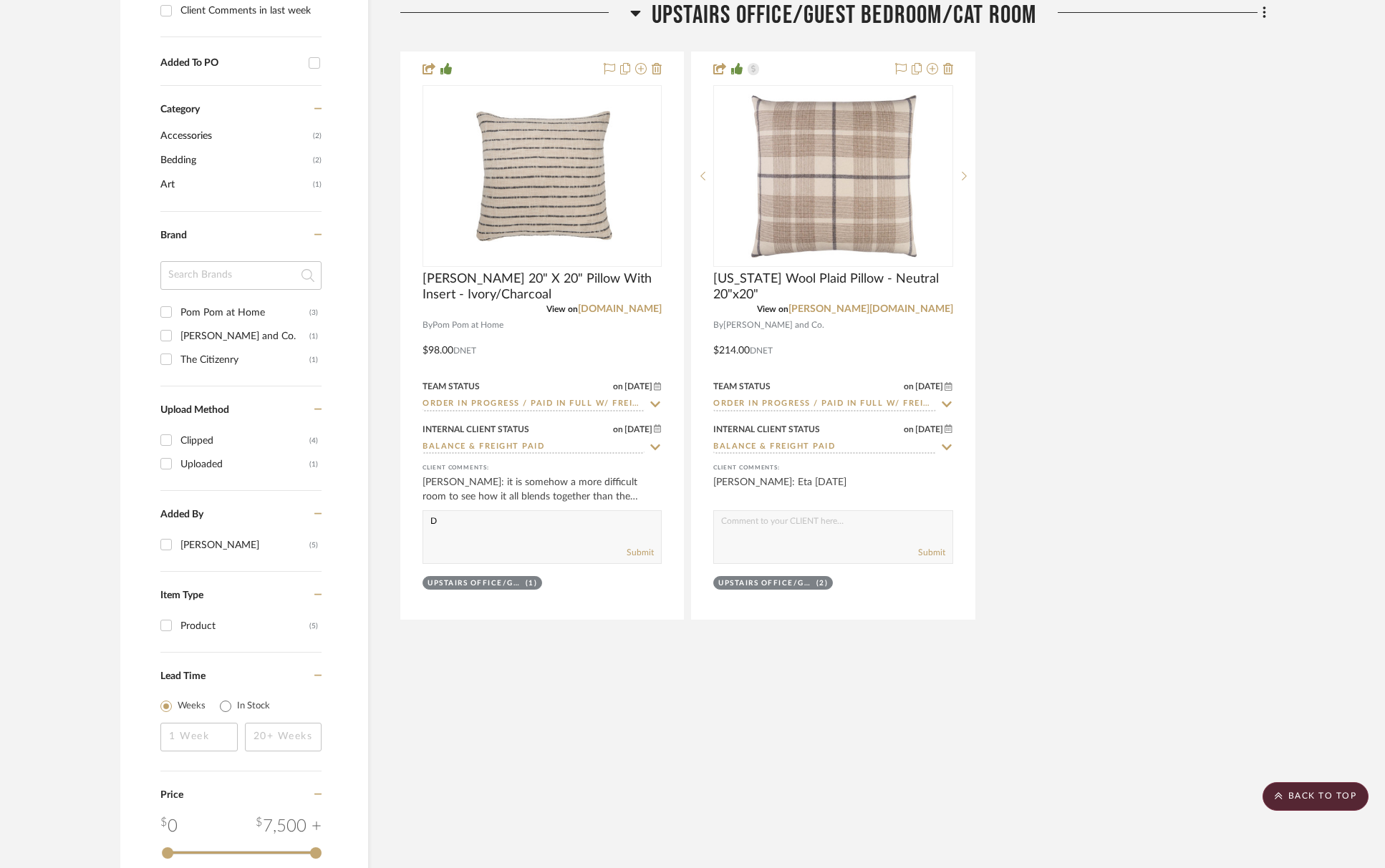
type textarea "D"
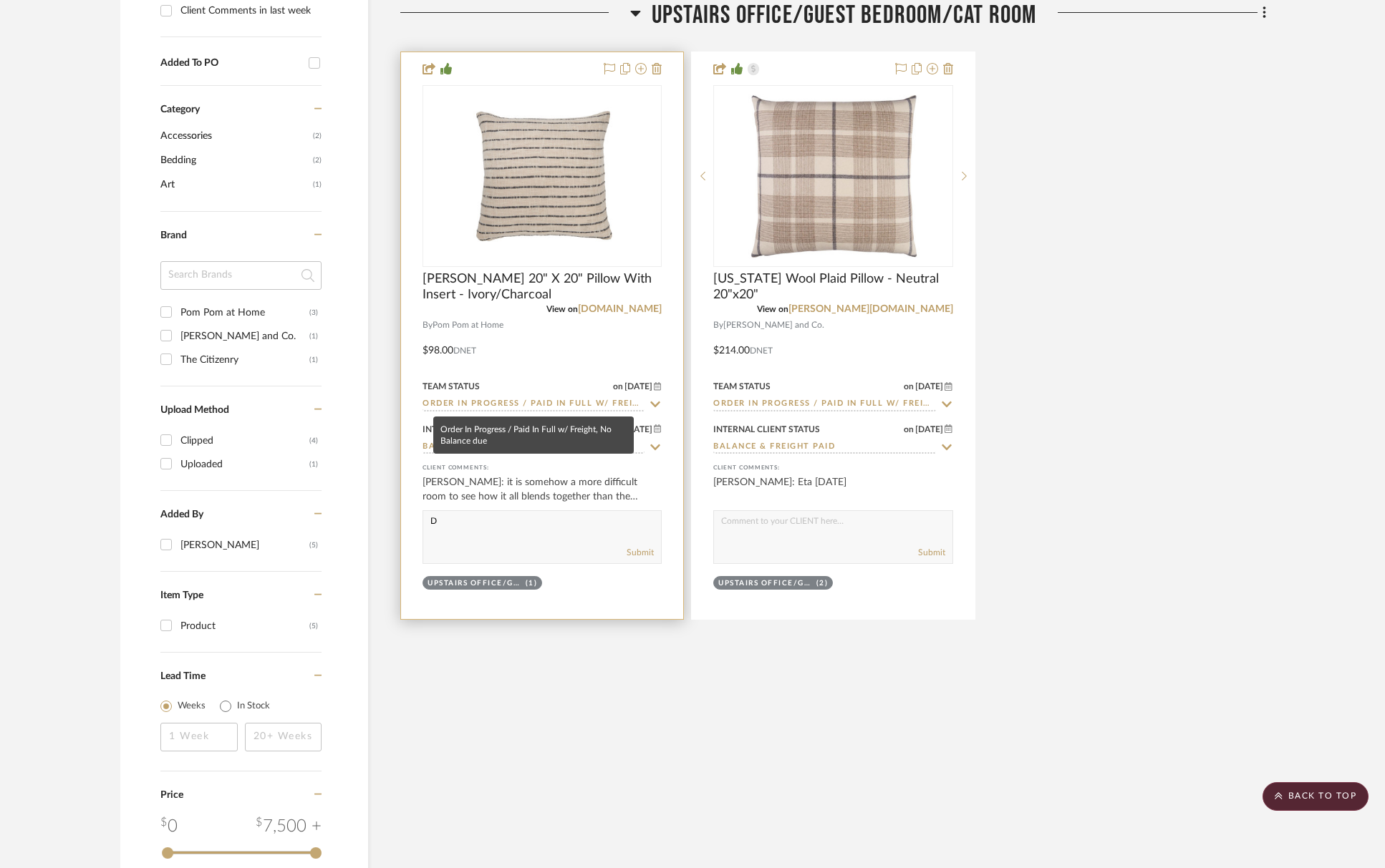
drag, startPoint x: 568, startPoint y: 402, endPoint x: 601, endPoint y: 404, distance: 33.1
click at [568, 402] on input "Order In Progress / Paid In Full w/ Freight, No Balance due" at bounding box center [533, 405] width 222 height 14
click at [652, 405] on icon at bounding box center [655, 405] width 13 height 11
type input "[DATE]"
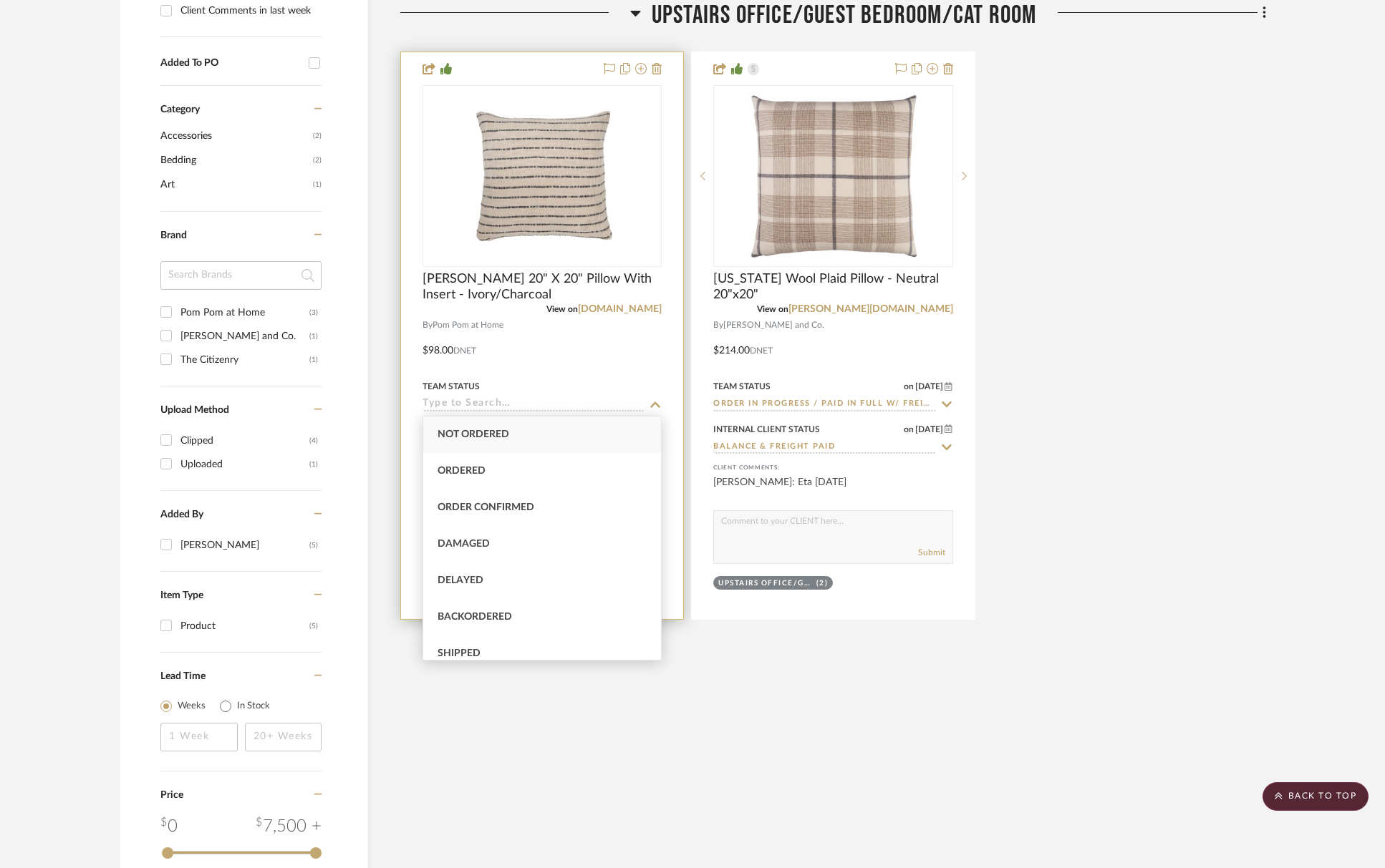
click at [671, 441] on div at bounding box center [541, 336] width 282 height 567
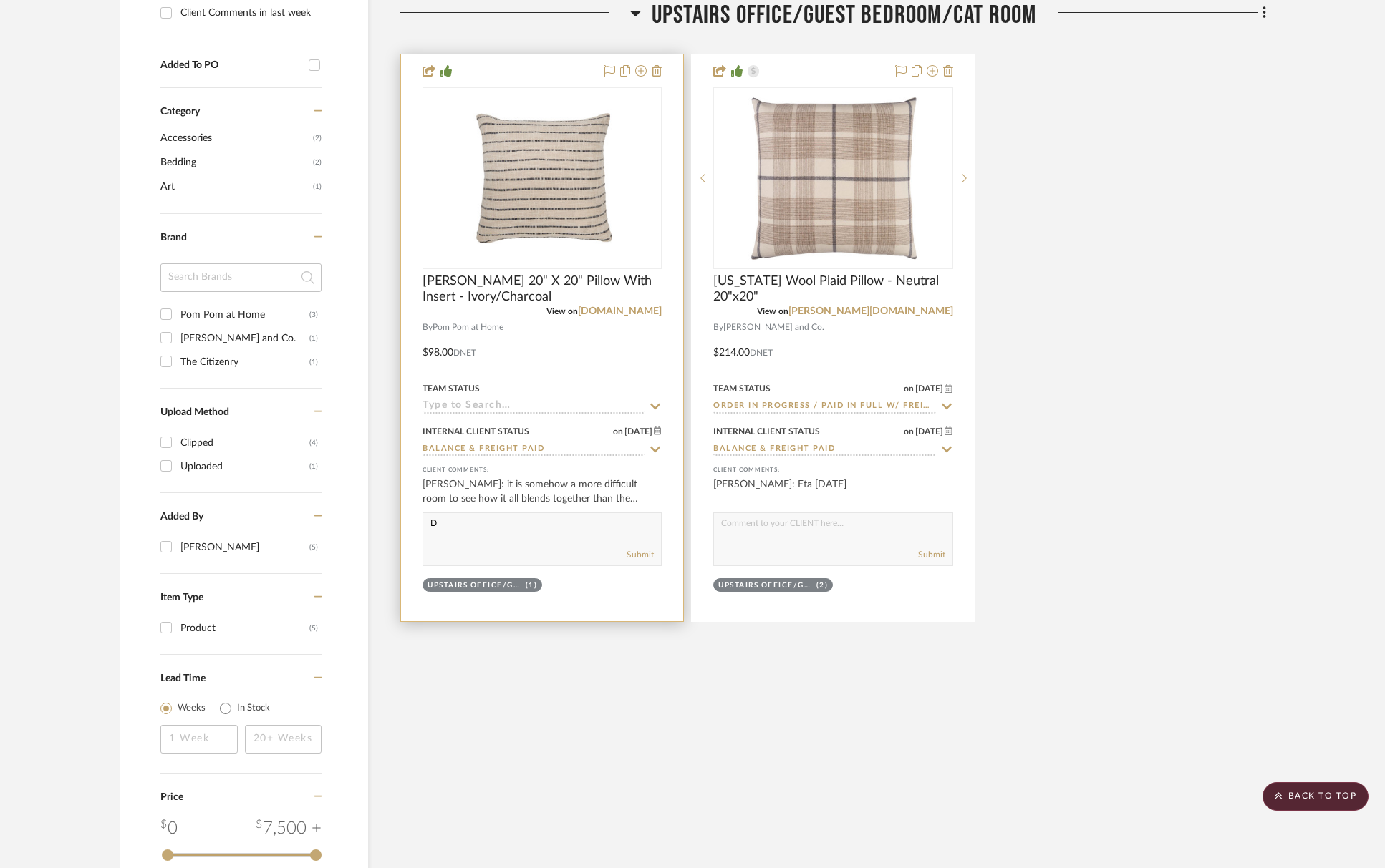
click at [657, 441] on div "Internal Client Status on 7/29/2025 7/29/2025 Balance & Freight Paid" at bounding box center [542, 440] width 240 height 34
click at [654, 446] on icon at bounding box center [655, 452] width 13 height 11
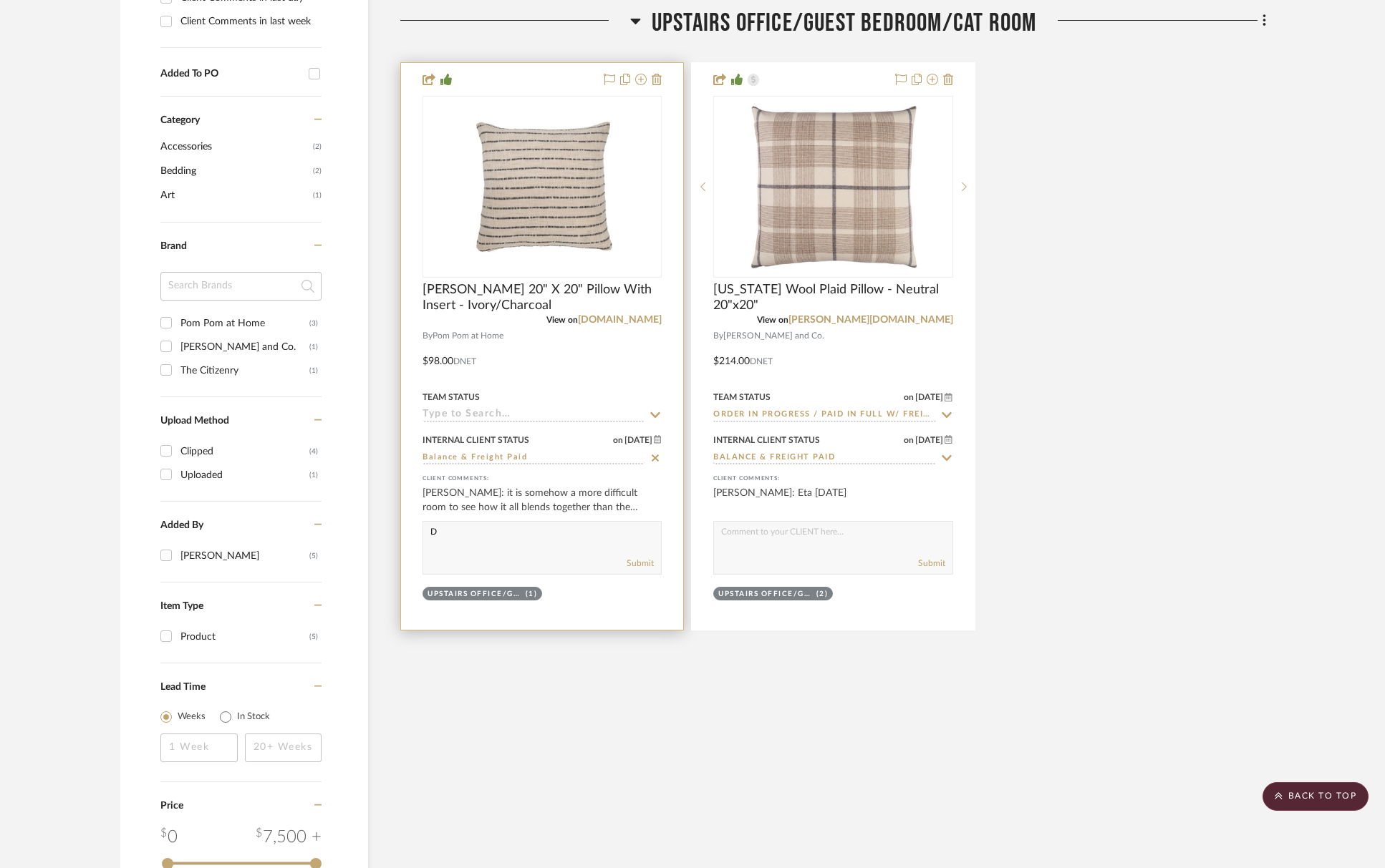
click at [652, 459] on icon at bounding box center [655, 458] width 7 height 7
type input "[DATE]"
click at [594, 199] on img "0" at bounding box center [541, 186] width 179 height 179
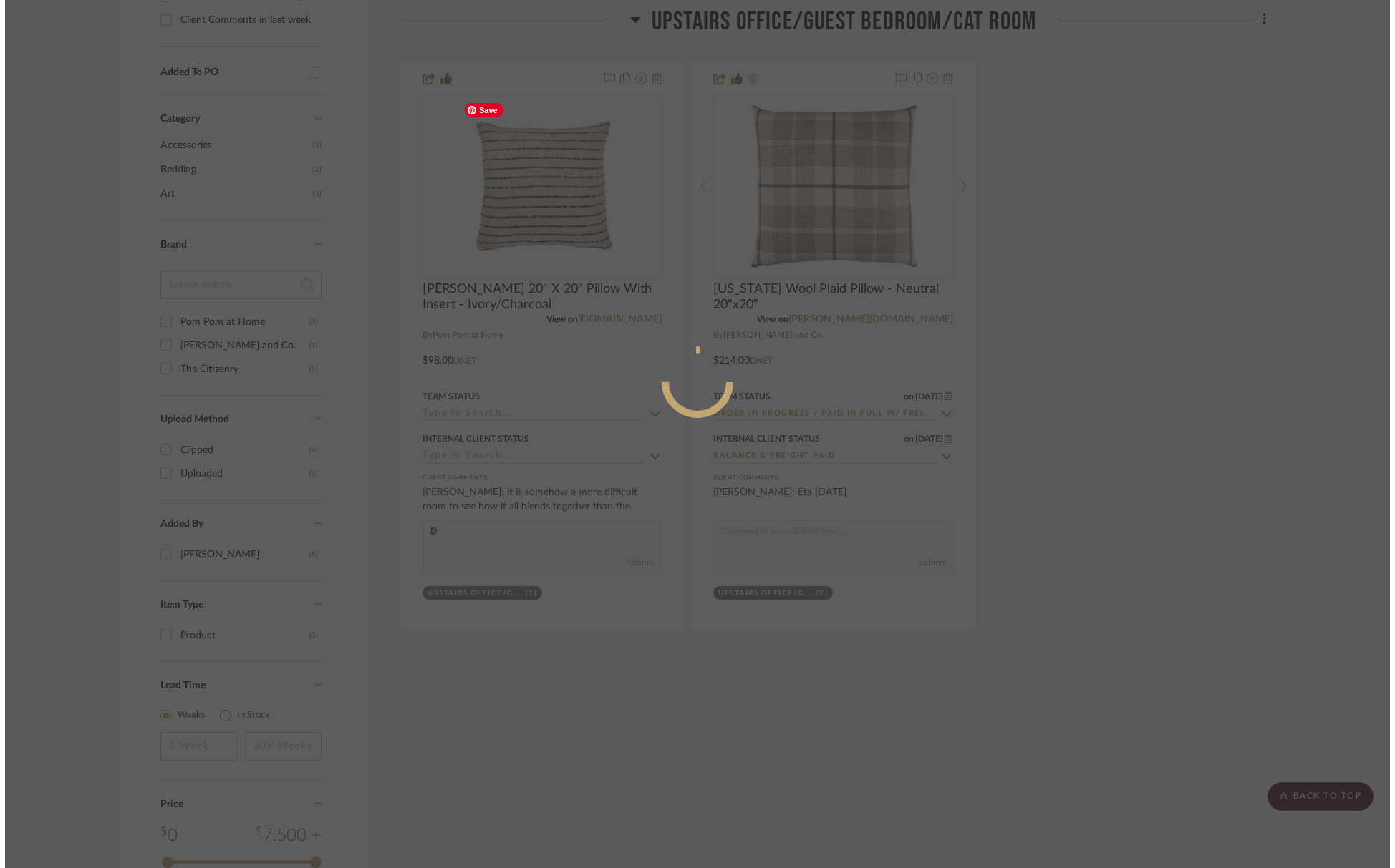
scroll to position [0, 0]
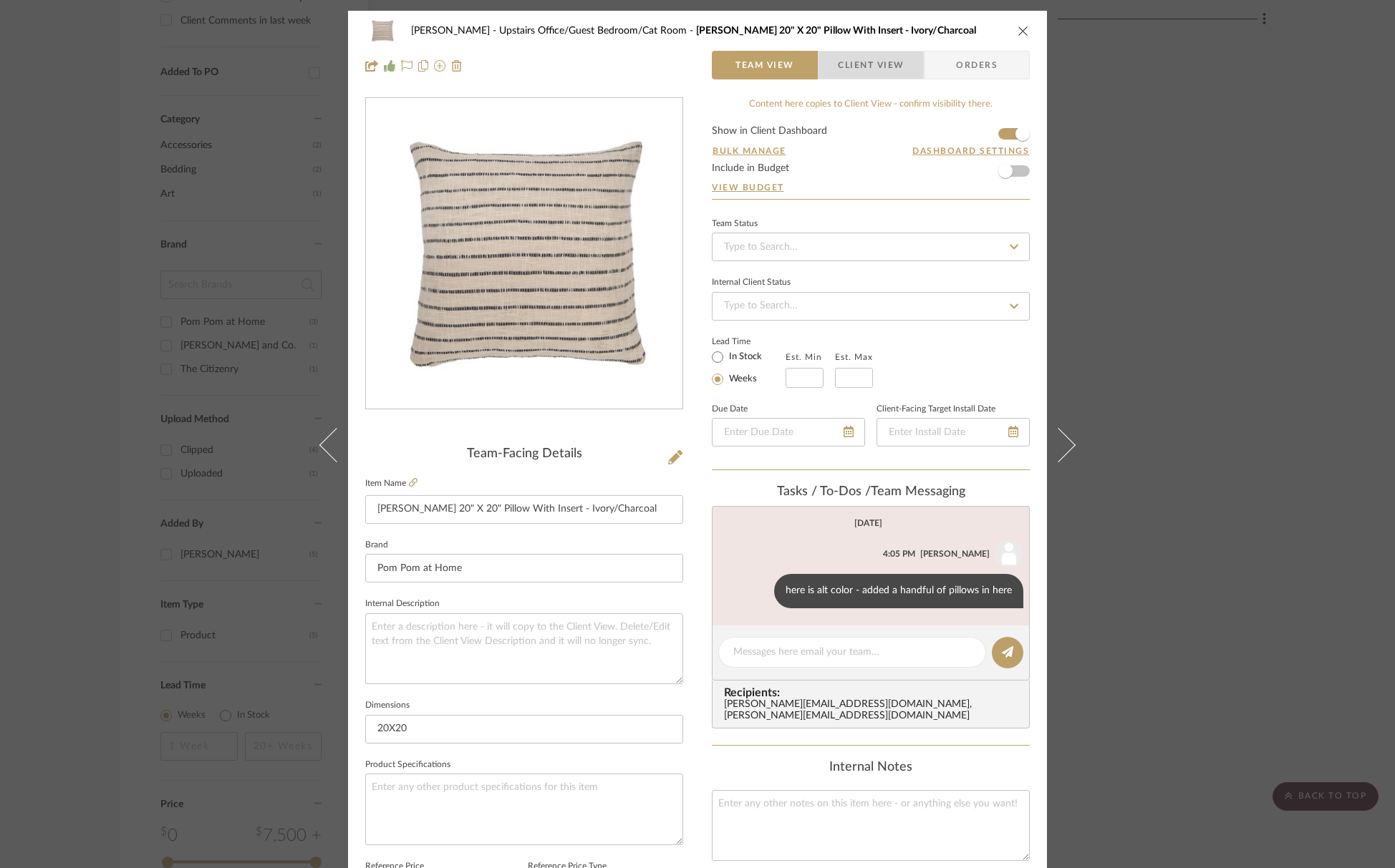
click at [867, 55] on span "Client View" at bounding box center [871, 65] width 66 height 29
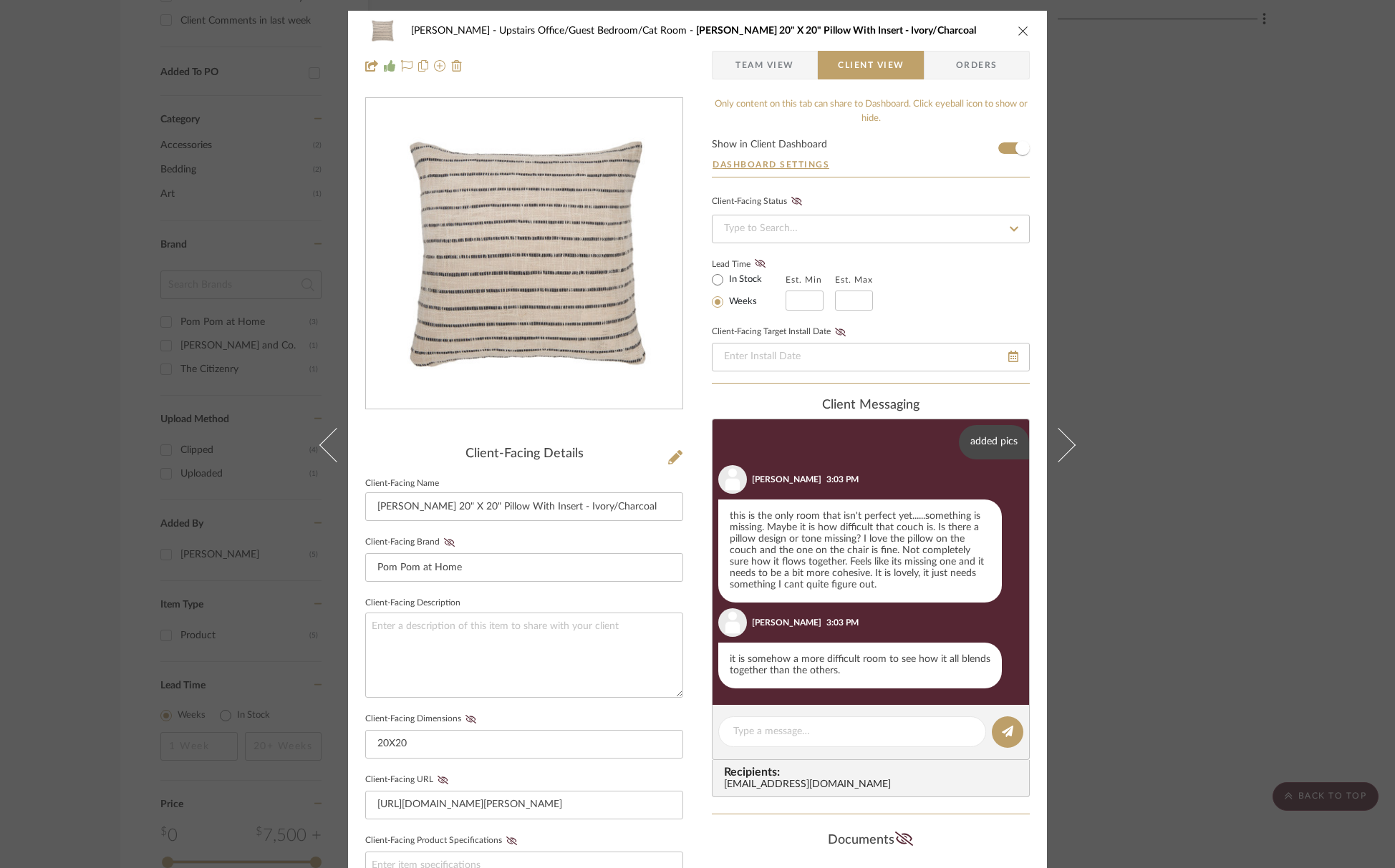
scroll to position [472, 0]
click at [1011, 156] on span "button" at bounding box center [1022, 148] width 32 height 32
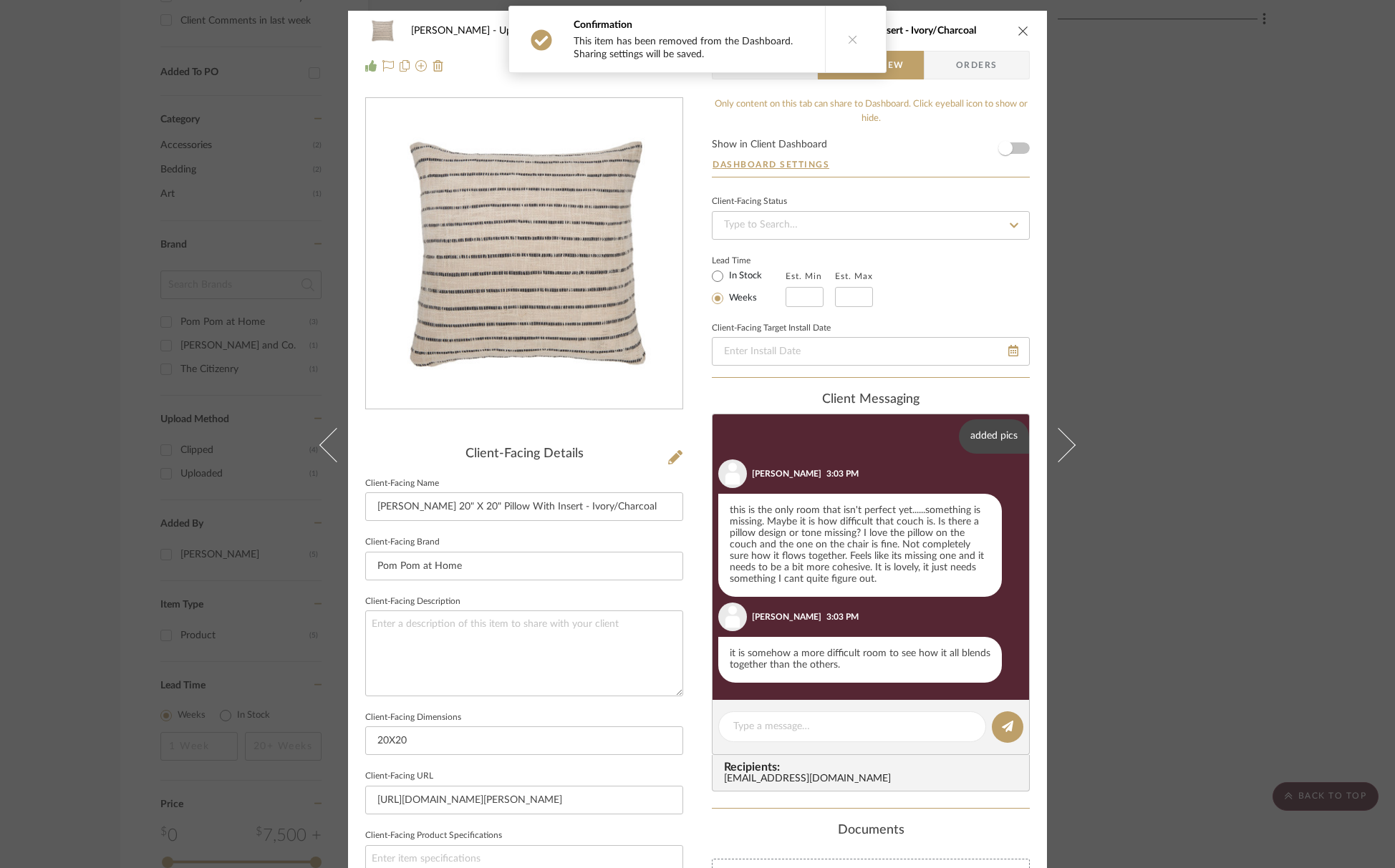
click at [1017, 34] on icon "close" at bounding box center [1023, 31] width 11 height 11
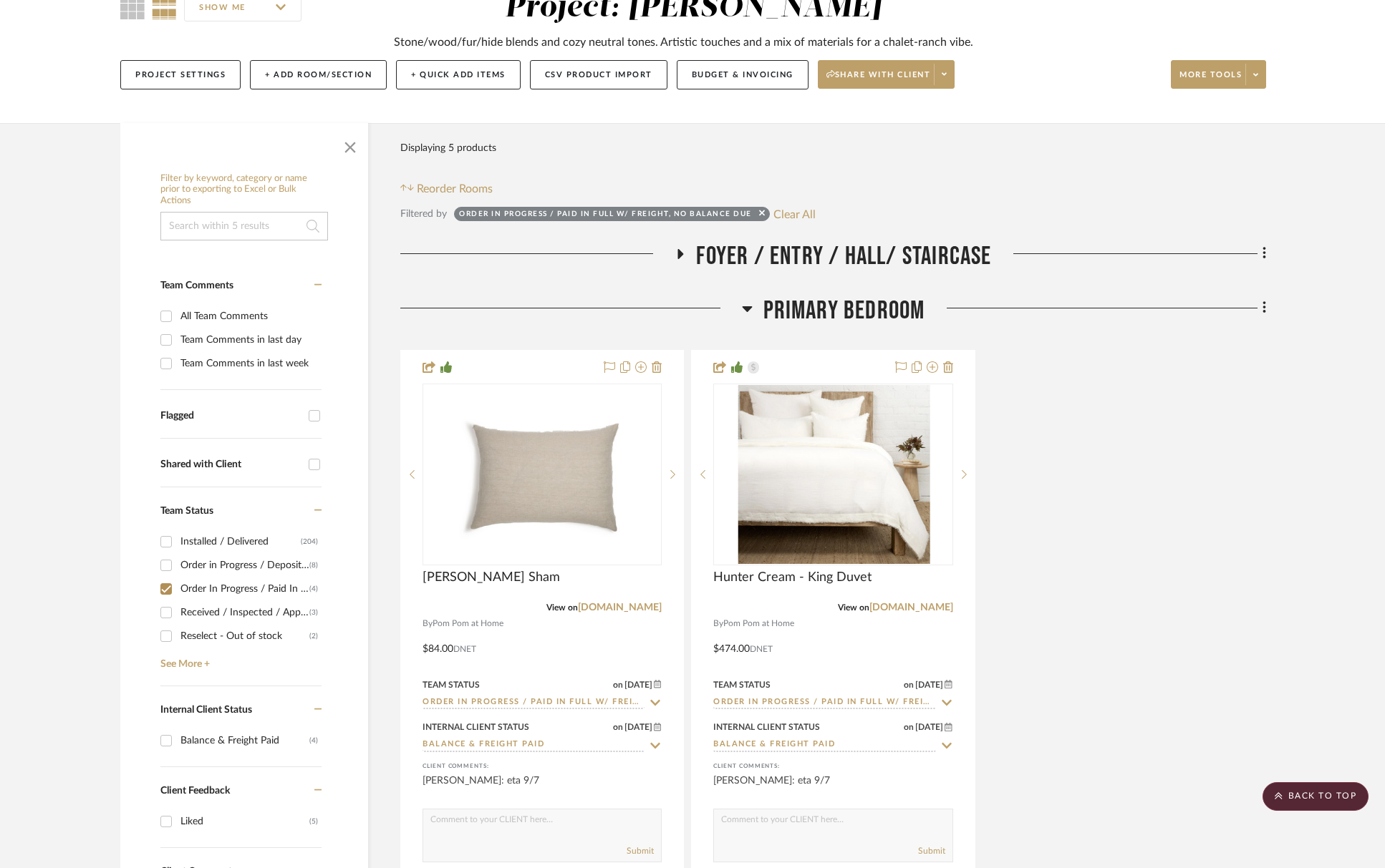
scroll to position [0, 0]
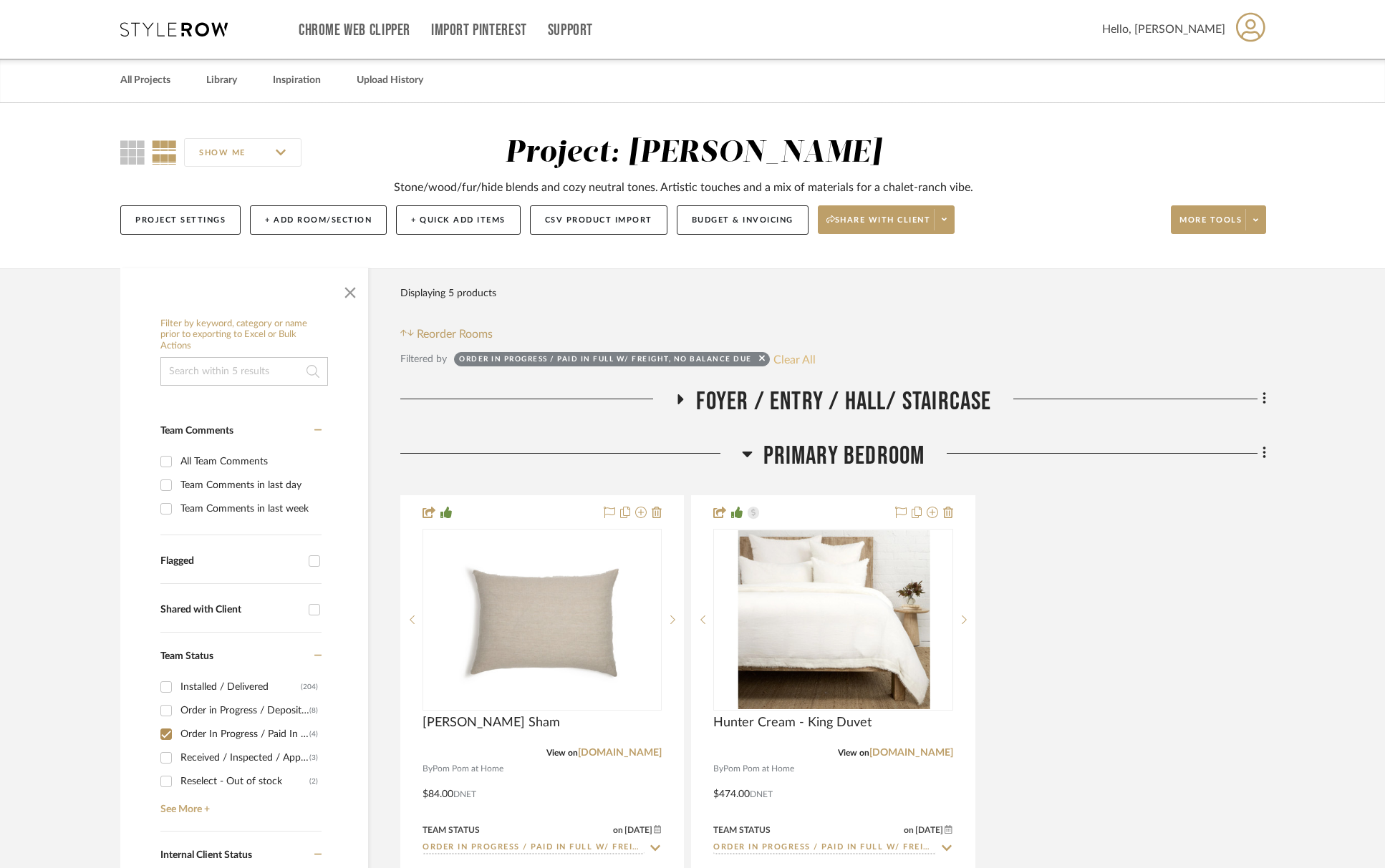
drag, startPoint x: 800, startPoint y: 359, endPoint x: 414, endPoint y: 559, distance: 434.7
click at [800, 359] on button "Clear All" at bounding box center [795, 359] width 43 height 19
checkbox input "false"
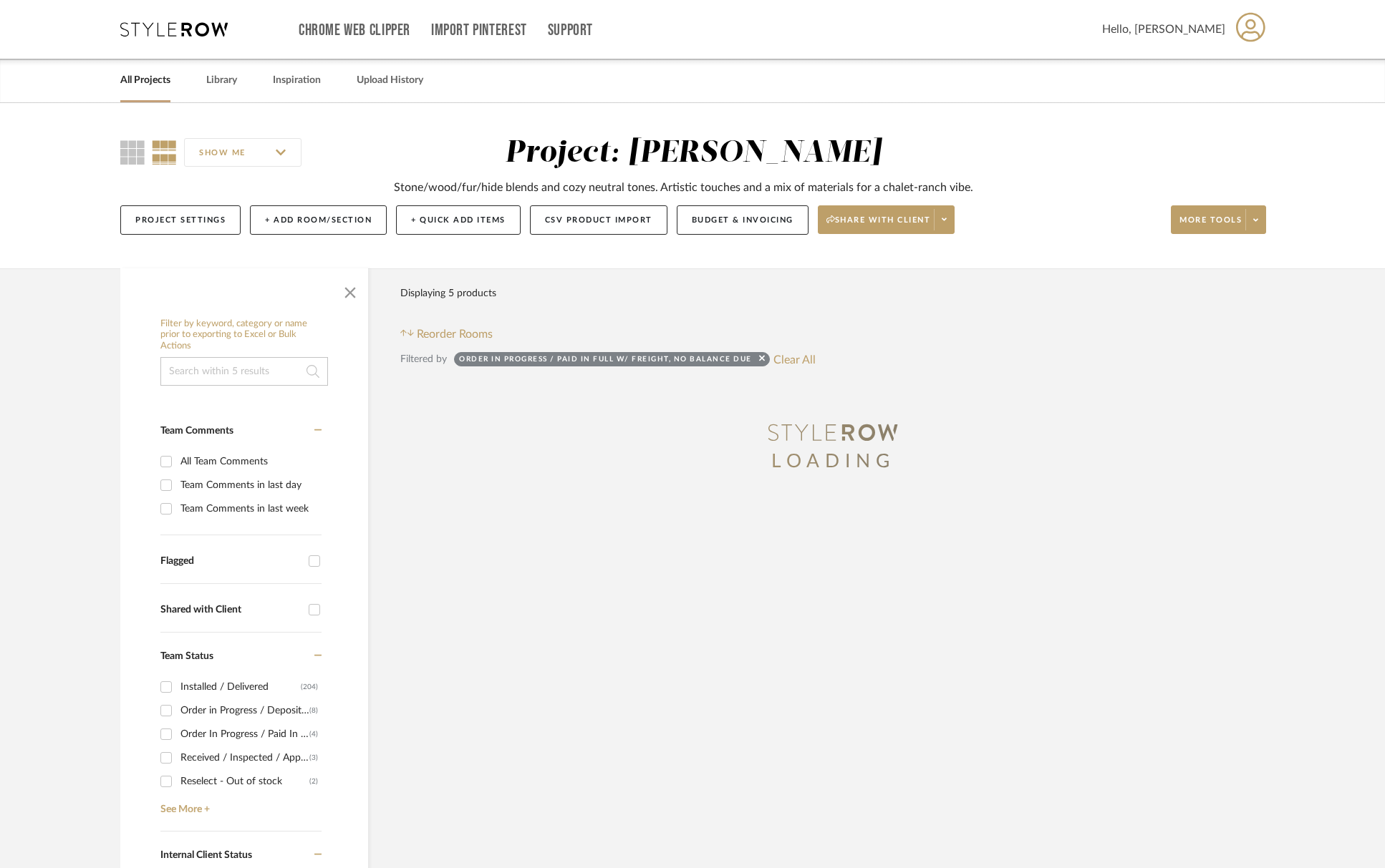
click at [237, 758] on div "Received / Inspected / Approved" at bounding box center [245, 758] width 129 height 23
click at [177, 758] on input "Received / Inspected / Approved (3)" at bounding box center [166, 758] width 23 height 23
checkbox input "true"
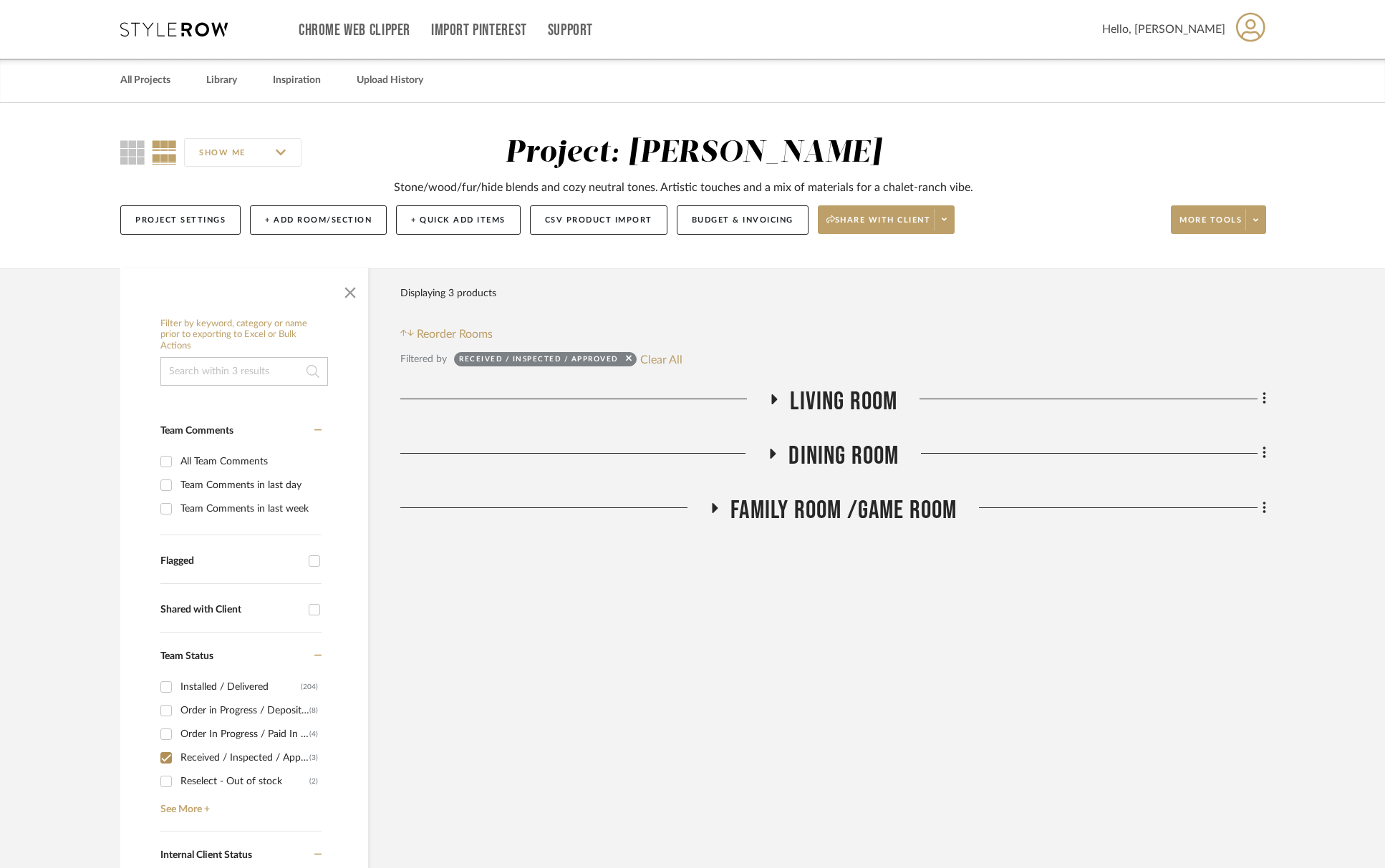
click at [806, 403] on span "Living Room" at bounding box center [843, 402] width 107 height 31
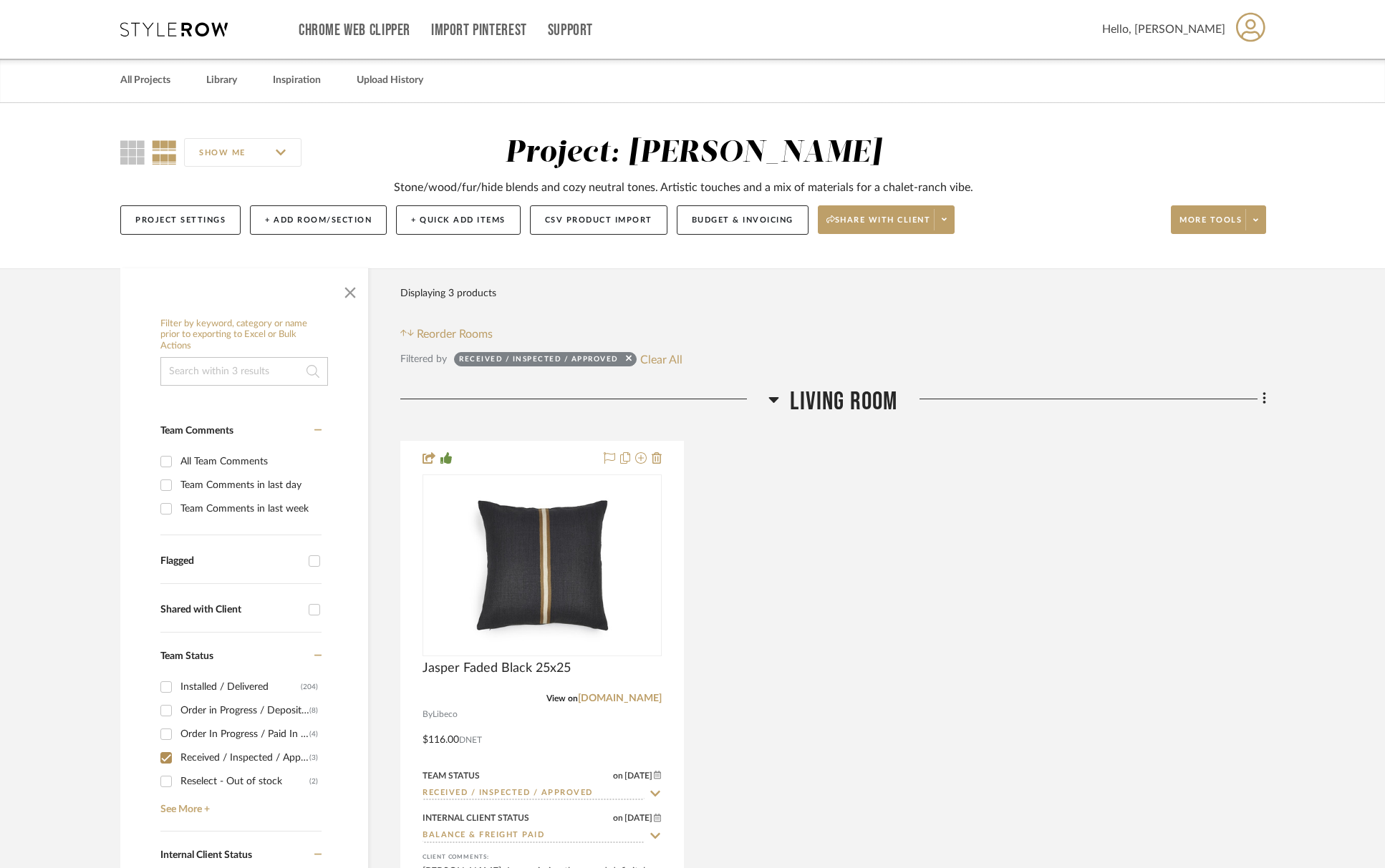
scroll to position [219, 0]
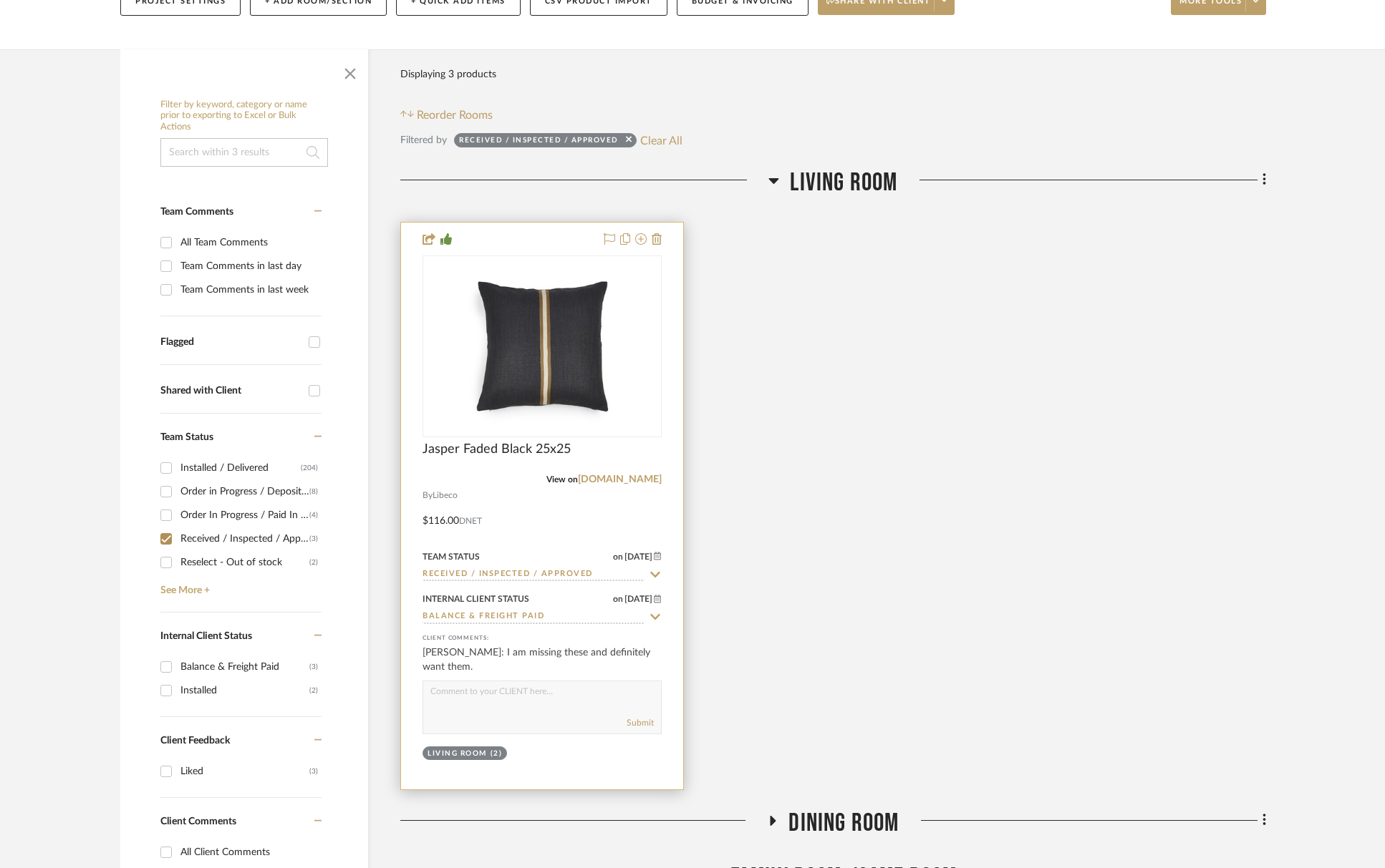
drag, startPoint x: 438, startPoint y: 714, endPoint x: 448, endPoint y: 701, distance: 16.4
click at [439, 713] on div "Submit" at bounding box center [542, 708] width 240 height 54
click at [448, 701] on textarea at bounding box center [542, 695] width 238 height 27
click at [609, 689] on textarea "These arrived at warehouse - will schedule dlievery with the rug." at bounding box center [542, 695] width 238 height 27
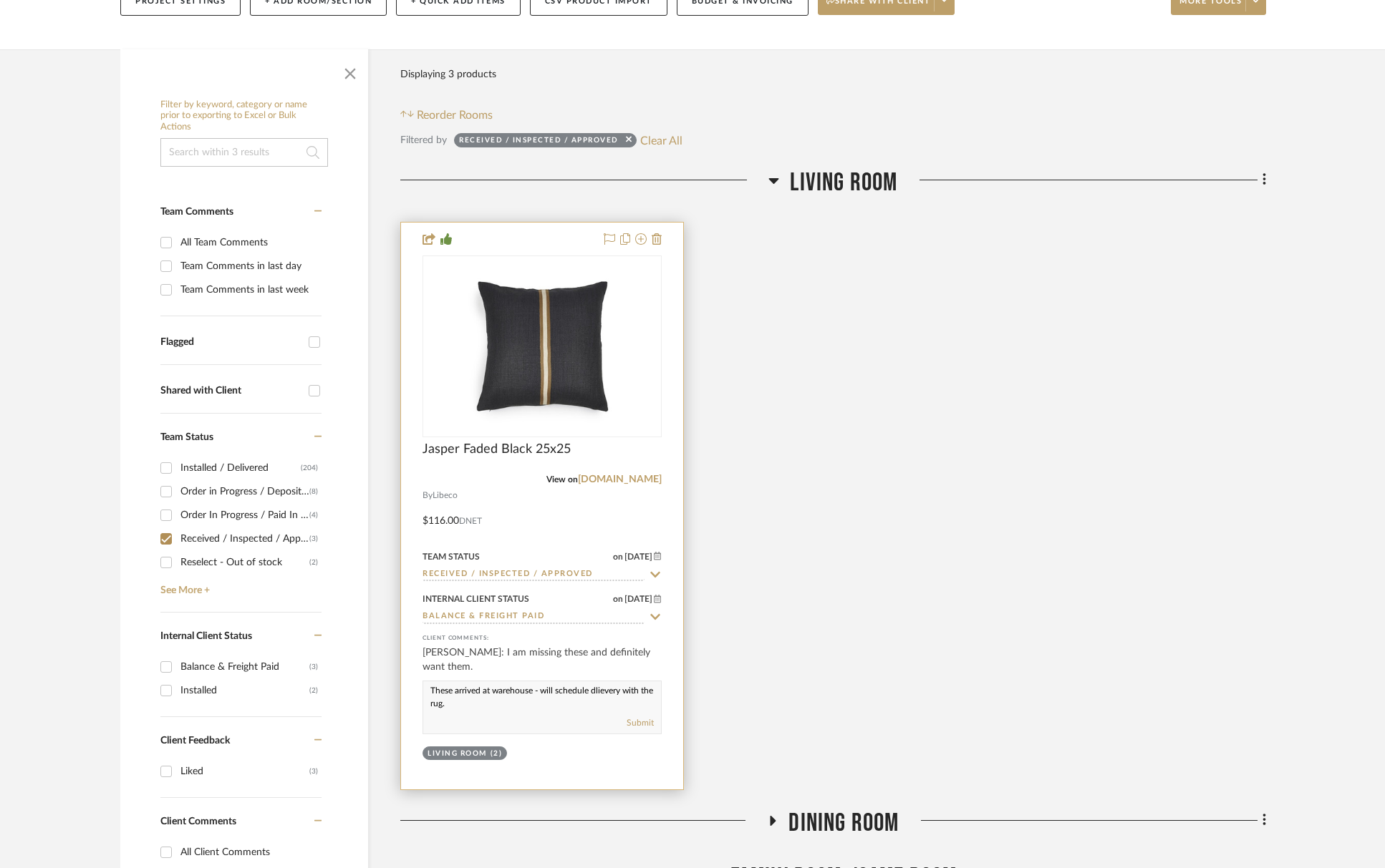
click at [609, 690] on textarea "These arrived at warehouse - will schedule dlievery with the rug." at bounding box center [542, 695] width 238 height 27
type textarea "These arrived at warehouse - will schedule deliver with the rug."
click at [464, 693] on textarea "These arrived at warehouse - will schedule deliver with the rug." at bounding box center [542, 695] width 238 height 27
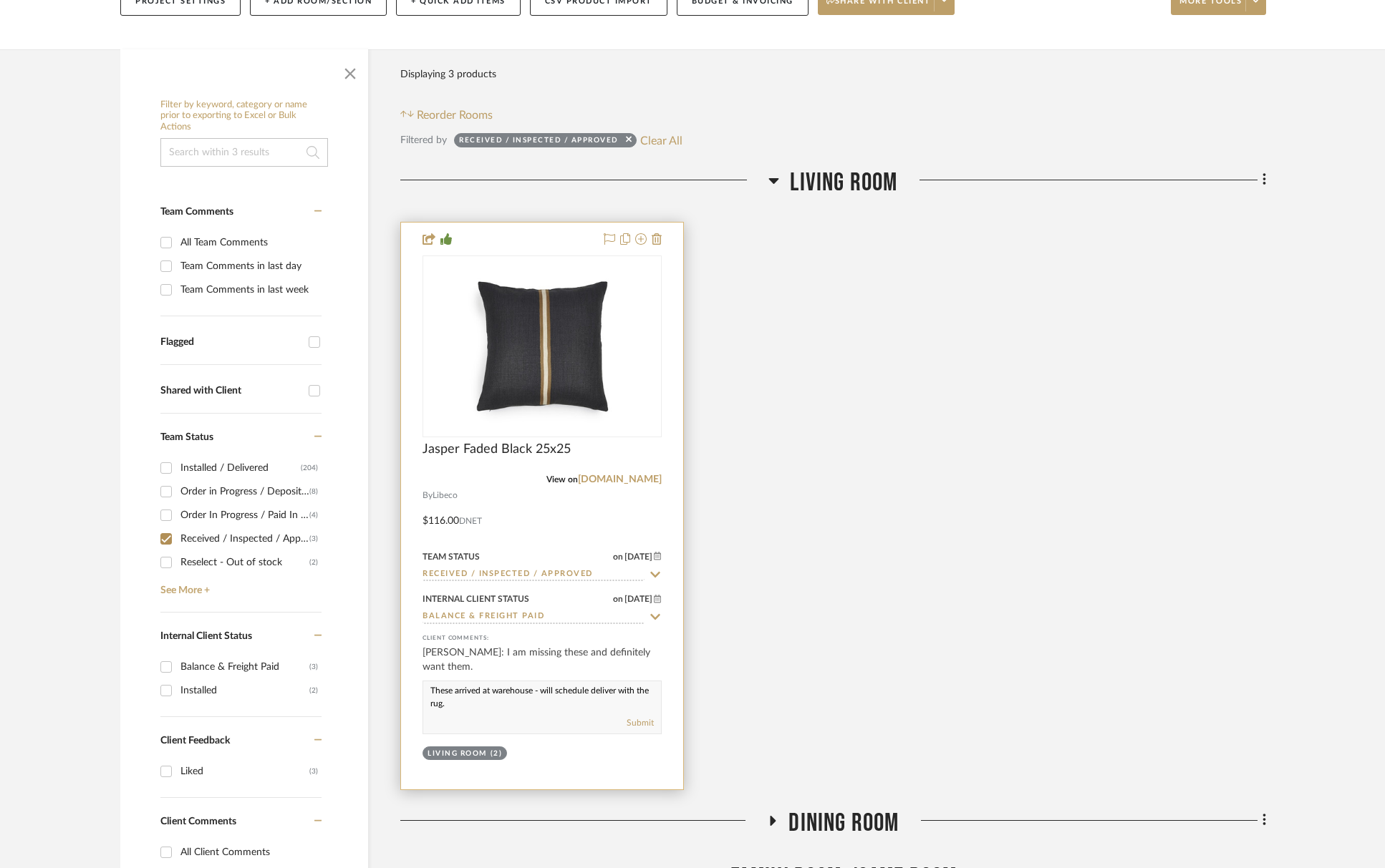
drag, startPoint x: 493, startPoint y: 708, endPoint x: 599, endPoint y: 723, distance: 107.1
click at [493, 708] on textarea "These arrived at warehouse - will schedule deliver with the rug." at bounding box center [542, 695] width 238 height 27
click at [646, 727] on button "Submit" at bounding box center [639, 723] width 27 height 13
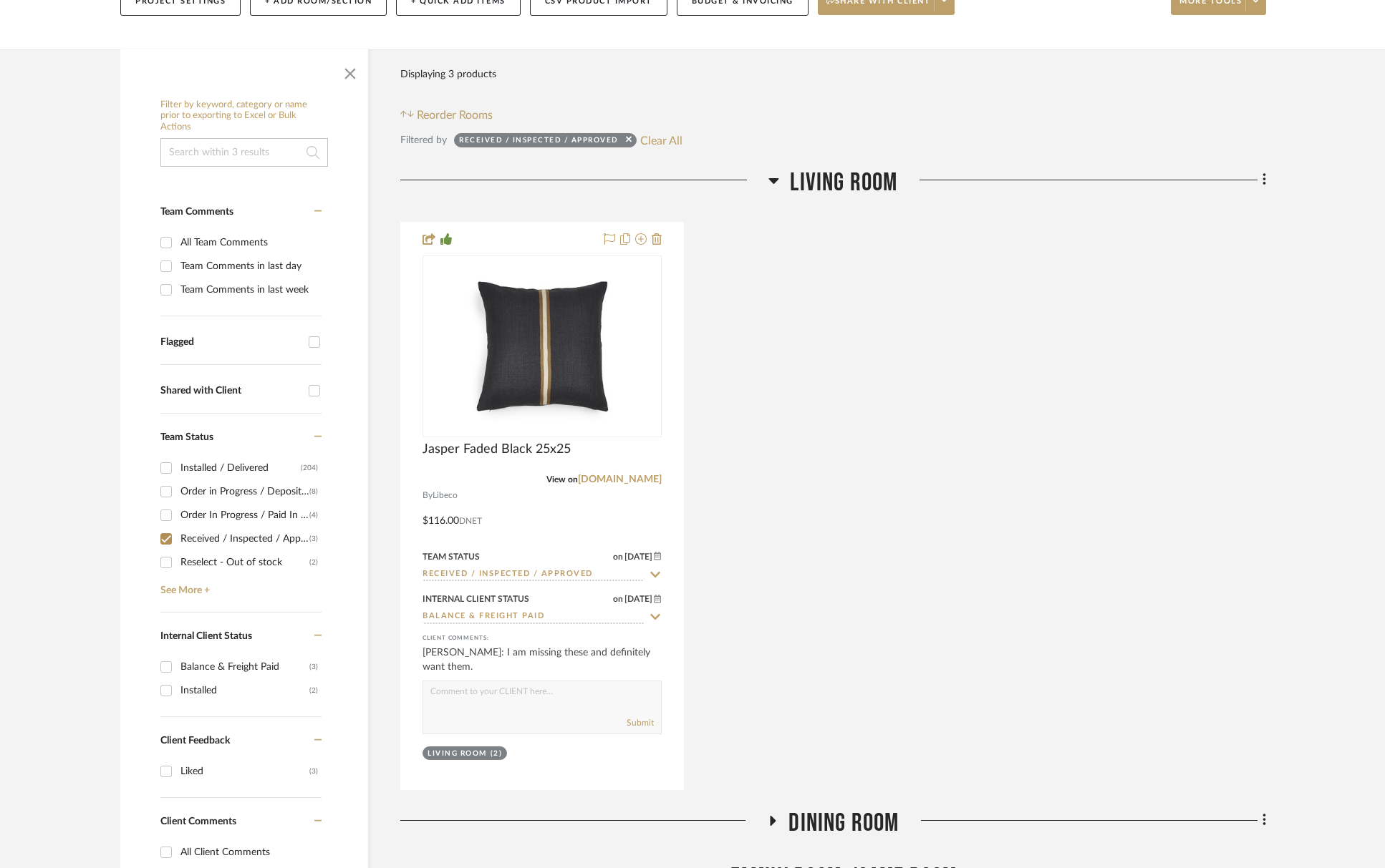
scroll to position [0, 0]
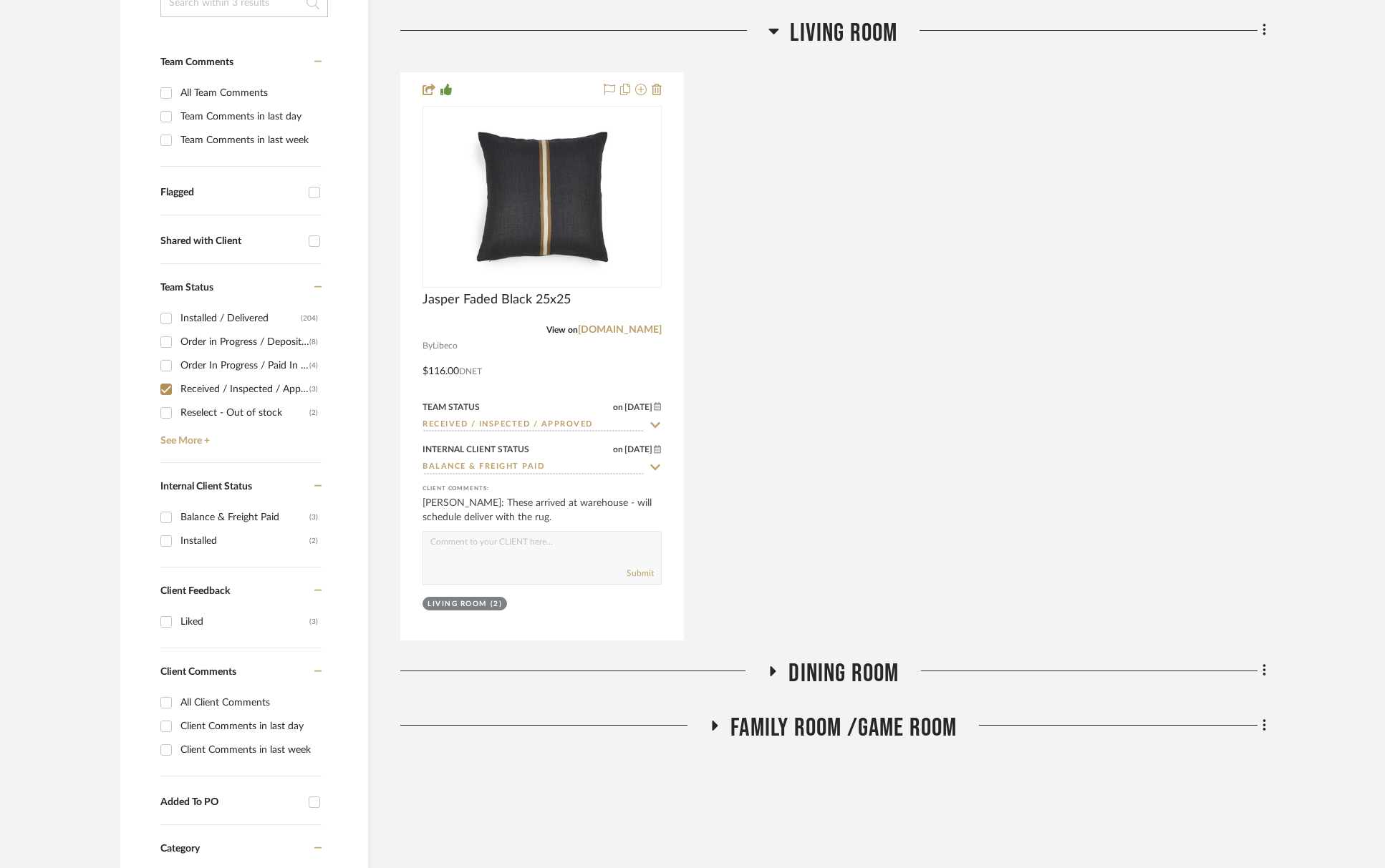
click at [829, 668] on span "Dining Room" at bounding box center [843, 674] width 110 height 31
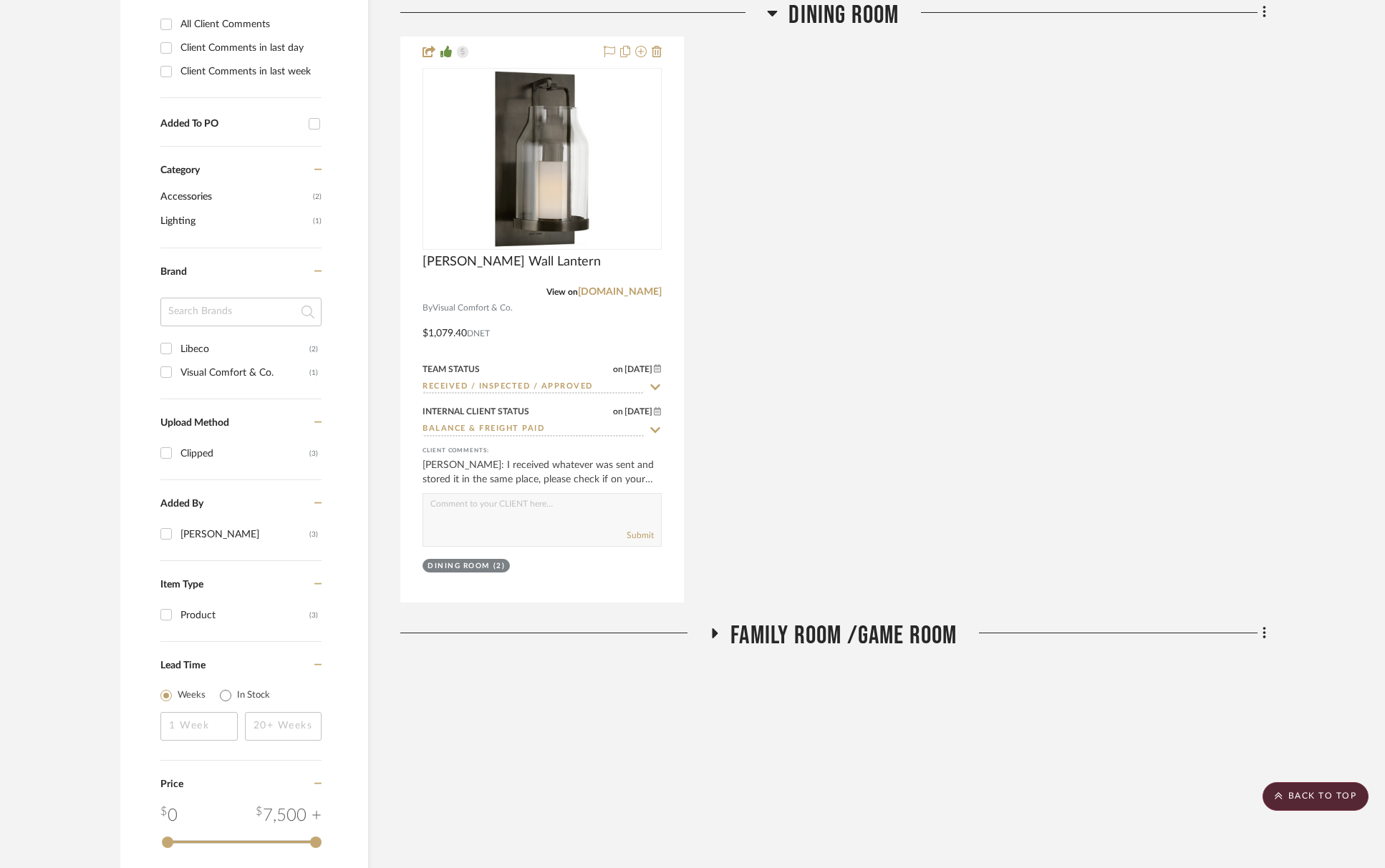
click at [835, 633] on span "Family Room /Game Room" at bounding box center [843, 636] width 226 height 31
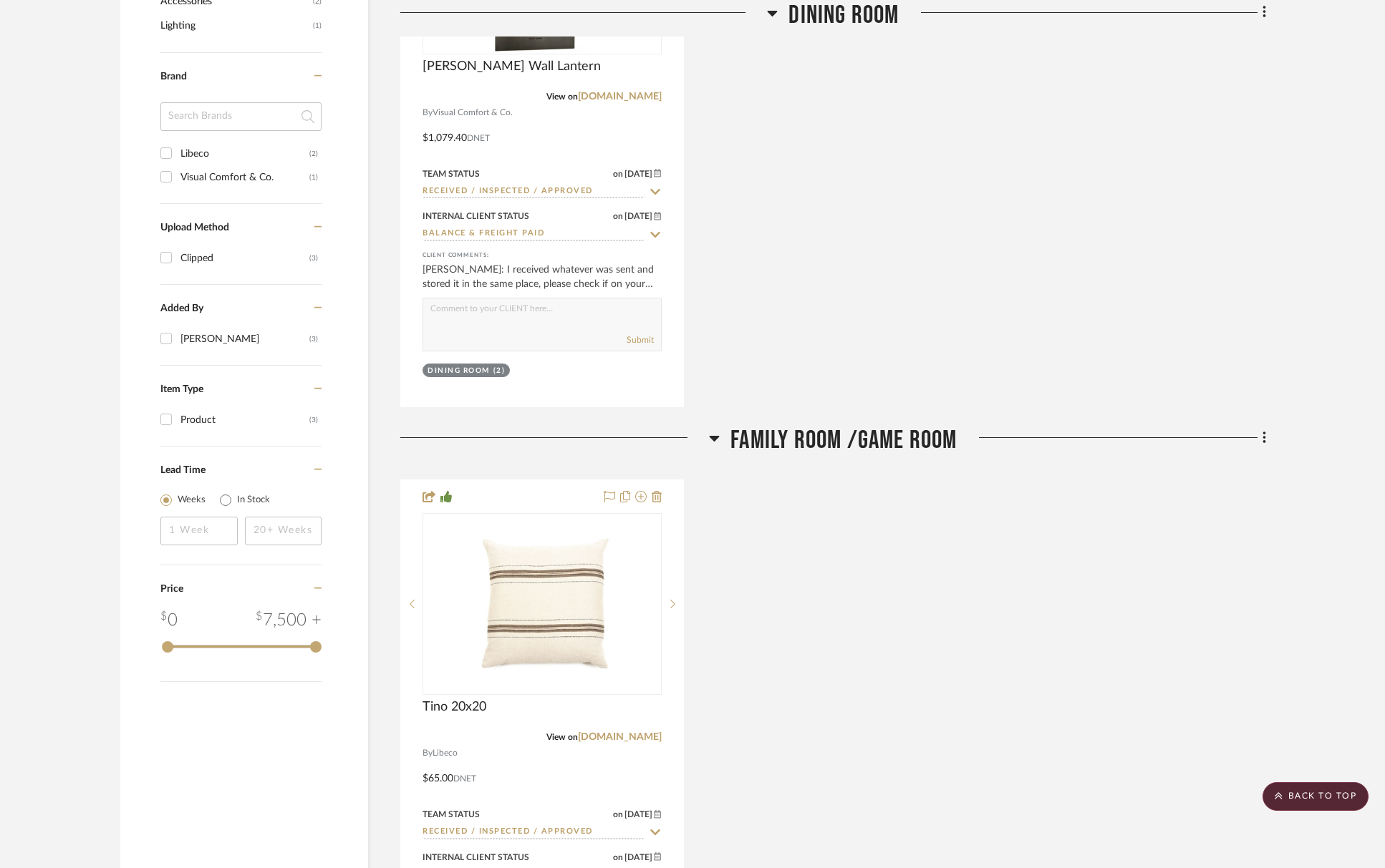
scroll to position [1461, 0]
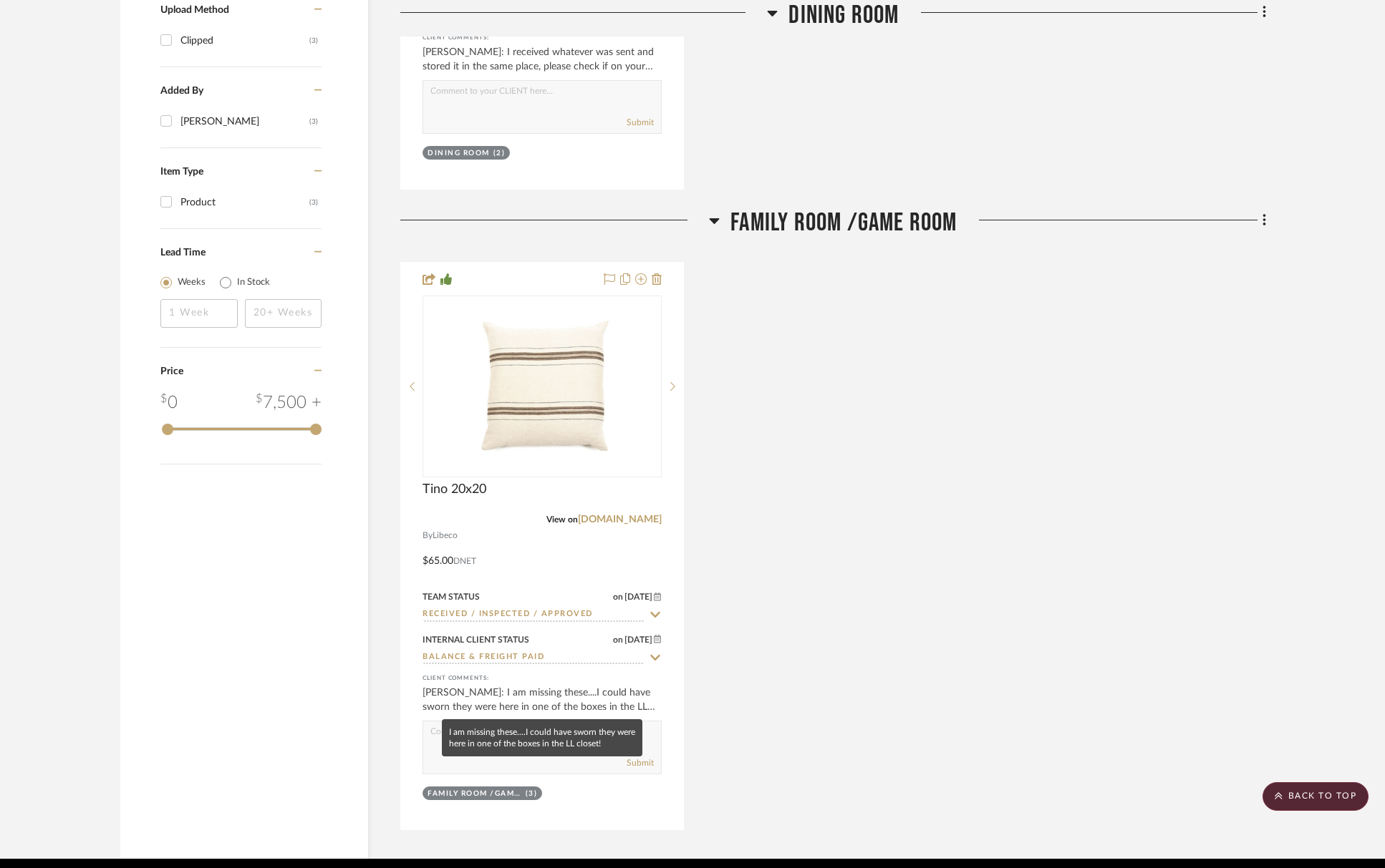
click at [452, 747] on mat-tooltip-component "I am missing these....I could have sworn they were here in one of the boxes in …" at bounding box center [541, 738] width 200 height 38
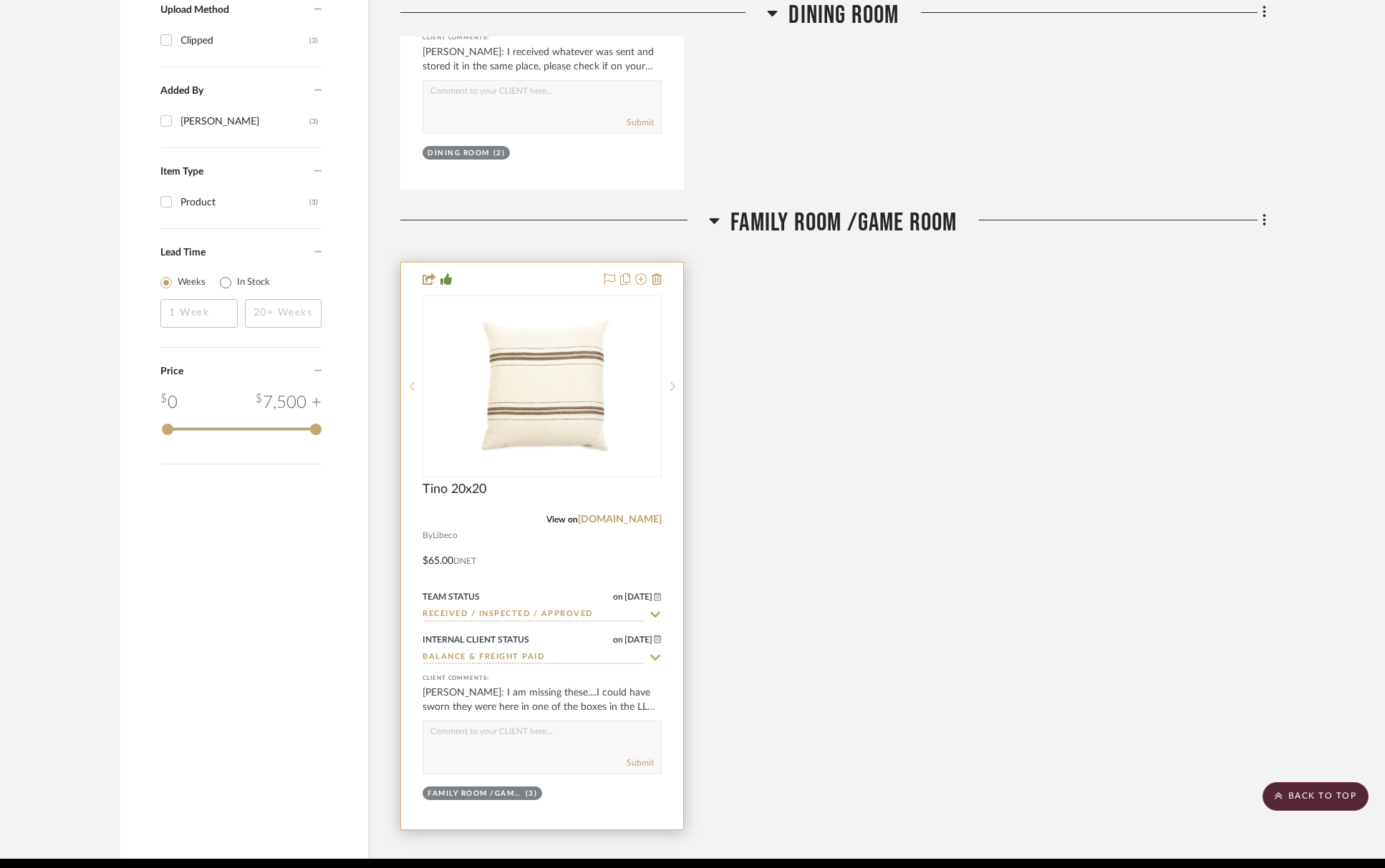
drag, startPoint x: 442, startPoint y: 742, endPoint x: 470, endPoint y: 741, distance: 28.0
click at [442, 742] on textarea at bounding box center [542, 735] width 238 height 27
paste textarea "These arrived at warehouse - will schedule deliver with the rug."
type textarea "These arrived at warehouse - will schedule deliver with the rug."
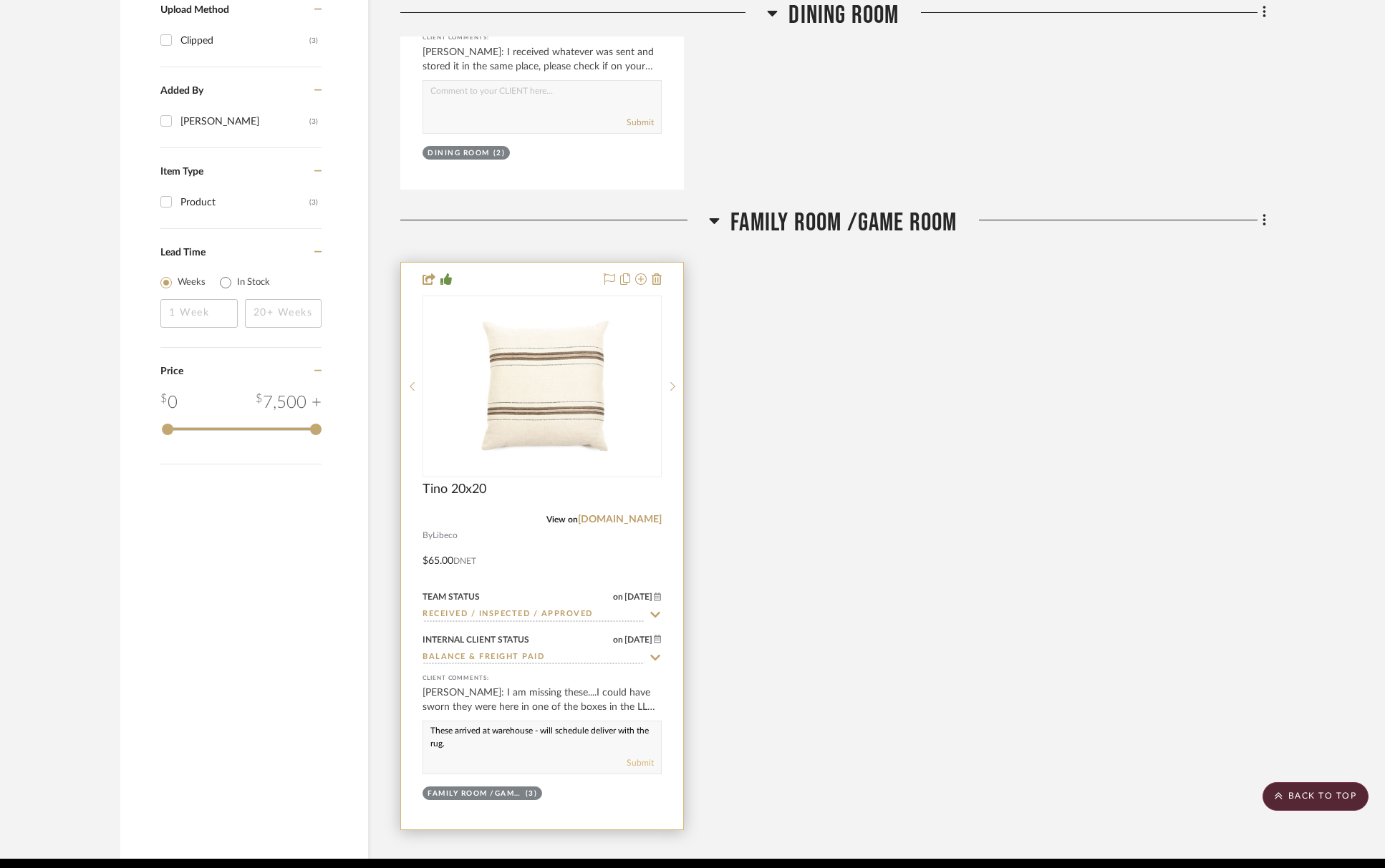
click at [648, 758] on button "Submit" at bounding box center [639, 763] width 27 height 13
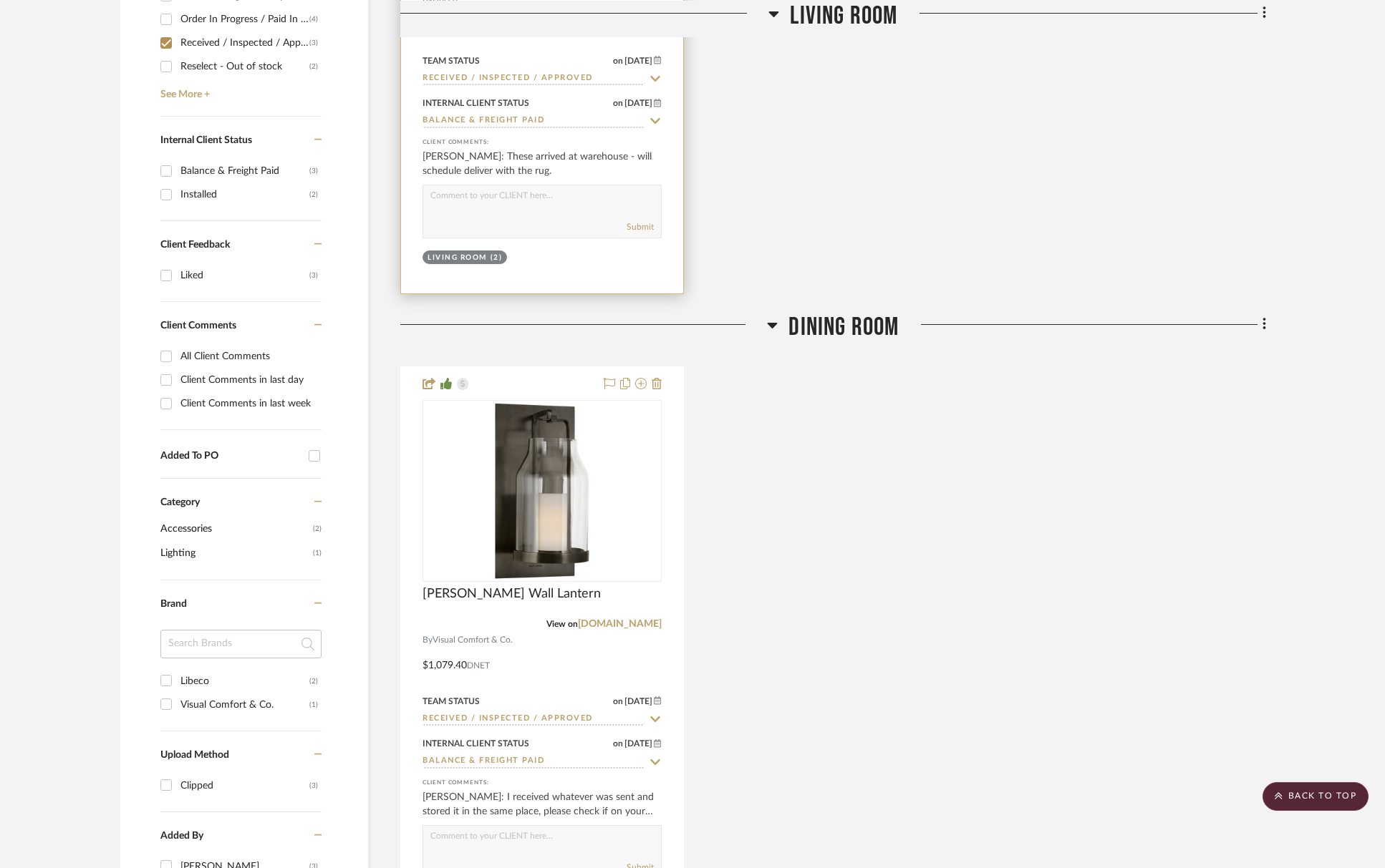
scroll to position [306, 0]
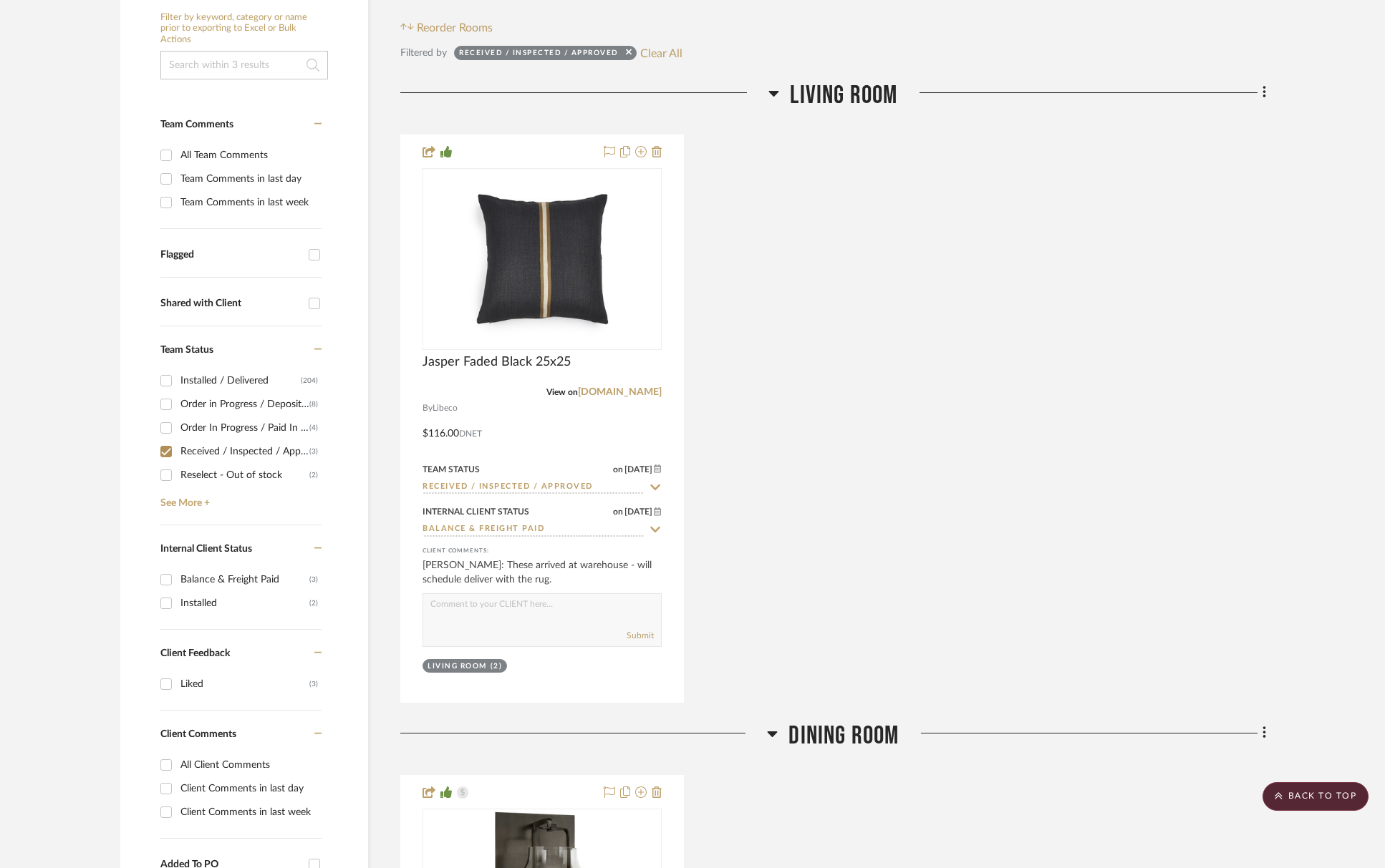
click at [176, 455] on input "Received / Inspected / Approved (3)" at bounding box center [166, 452] width 23 height 23
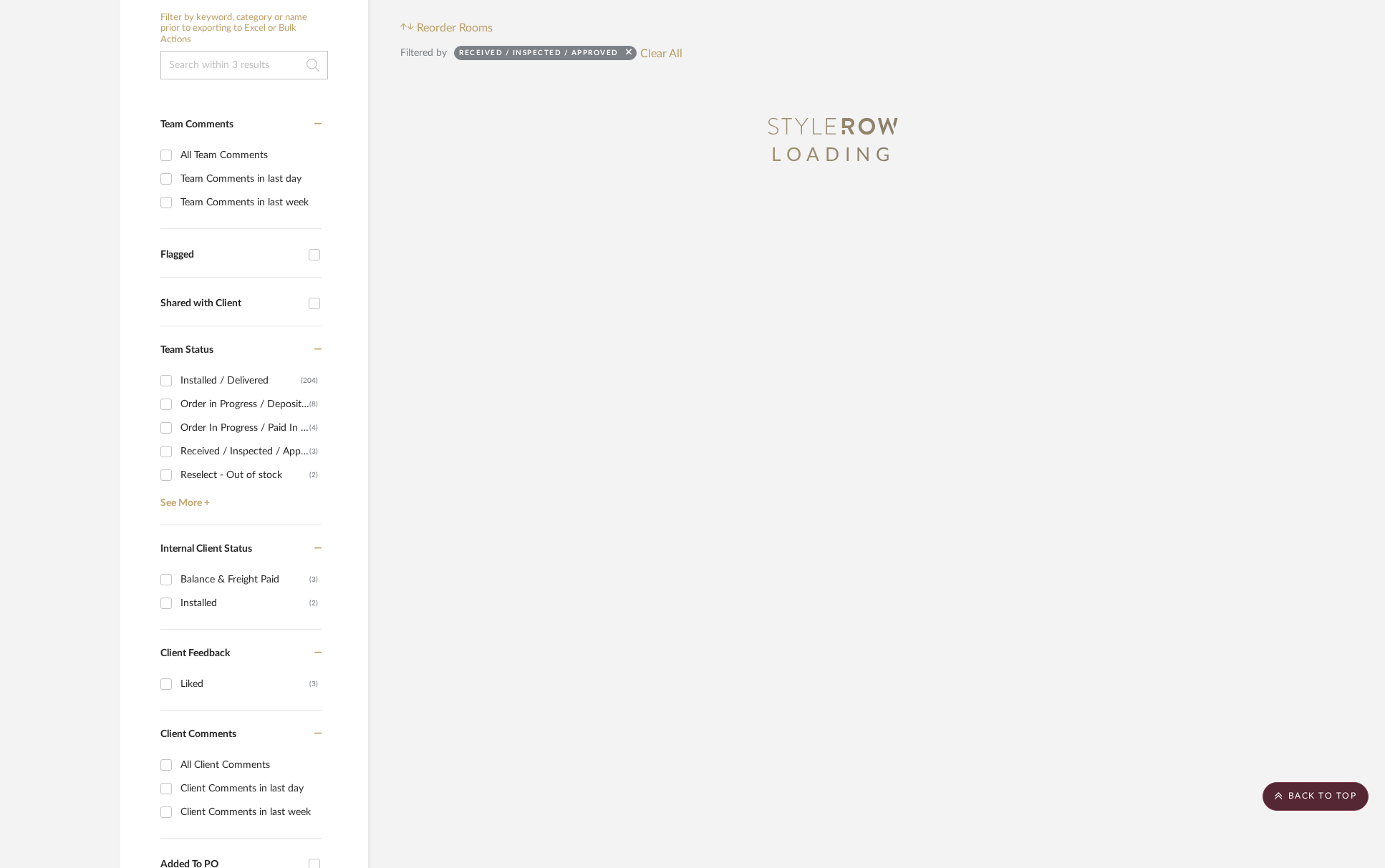
click at [192, 459] on div "Received / Inspected / Approved" at bounding box center [245, 452] width 129 height 23
click at [177, 459] on input "Received / Inspected / Approved (3)" at bounding box center [166, 452] width 23 height 23
checkbox input "true"
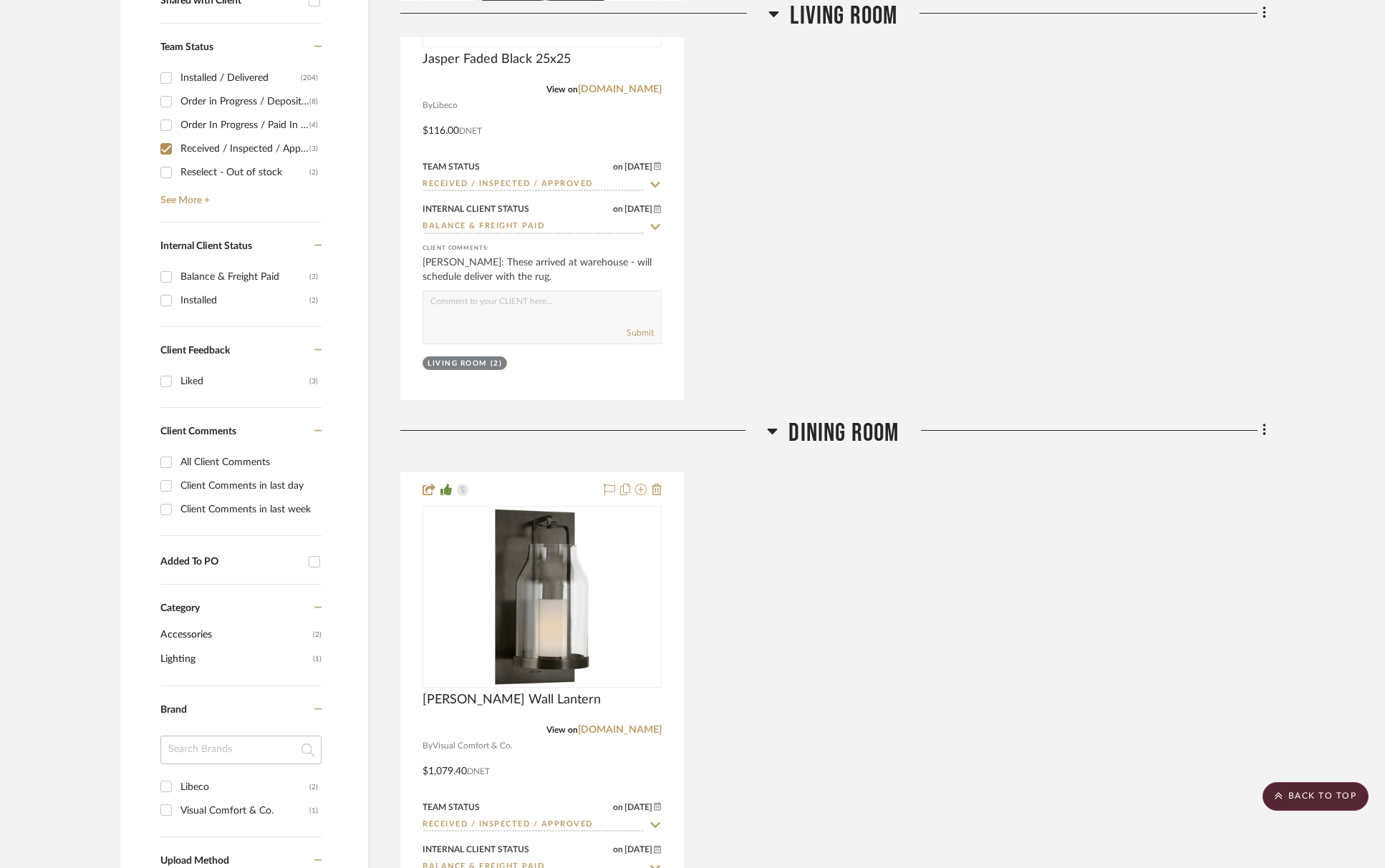
scroll to position [709, 0]
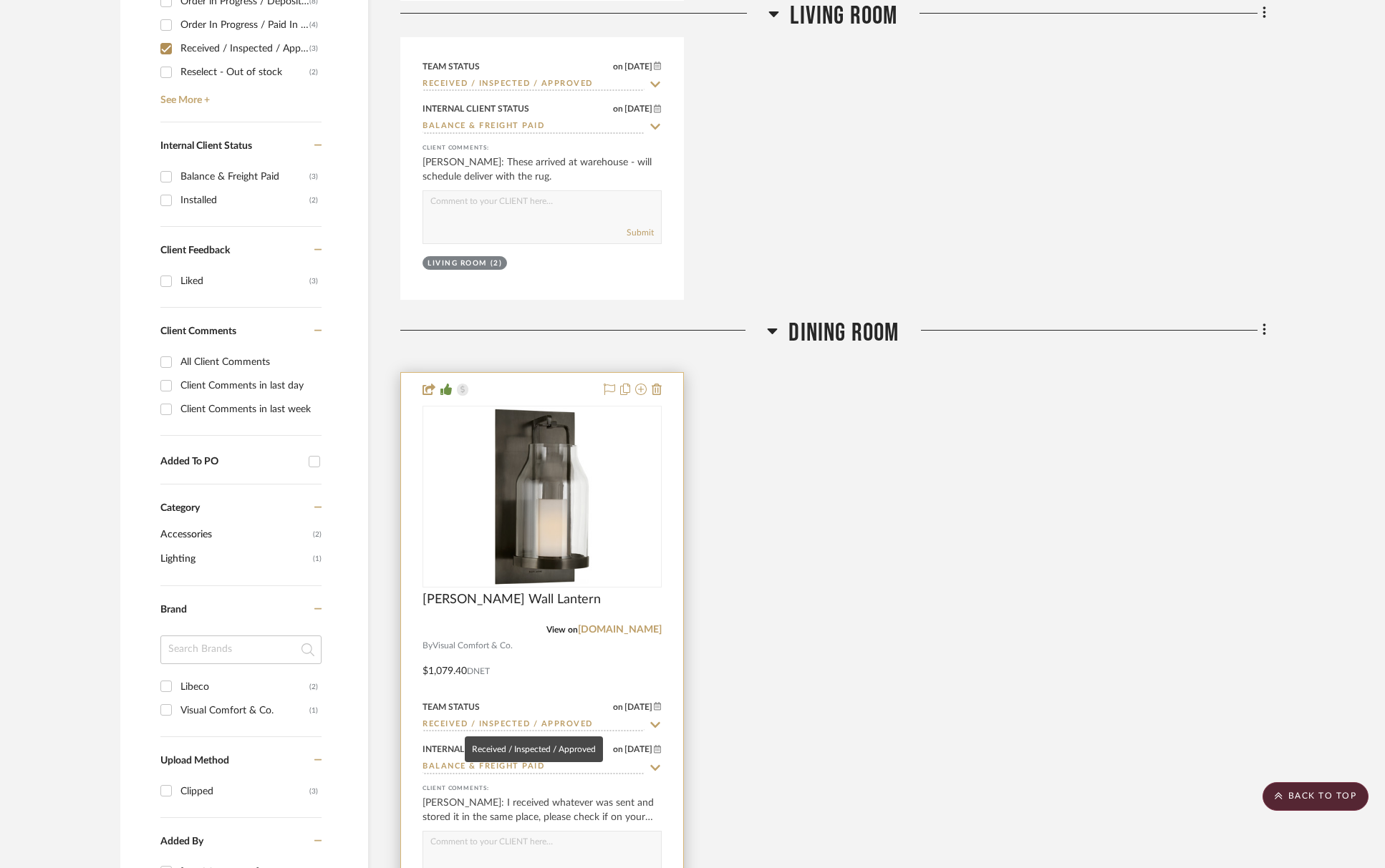
click at [555, 724] on input "Received / Inspected / Approved" at bounding box center [533, 725] width 222 height 14
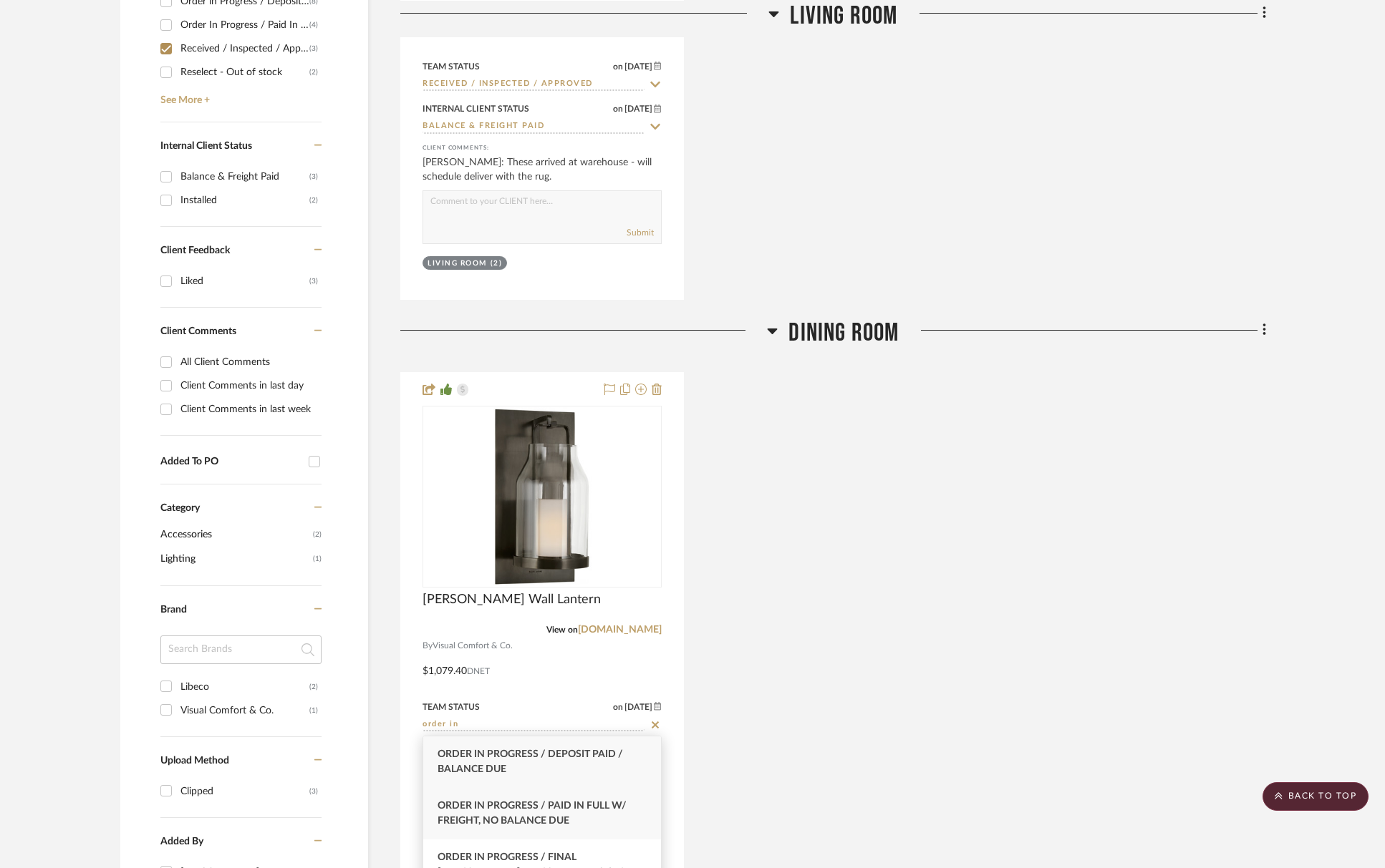
type input "order in"
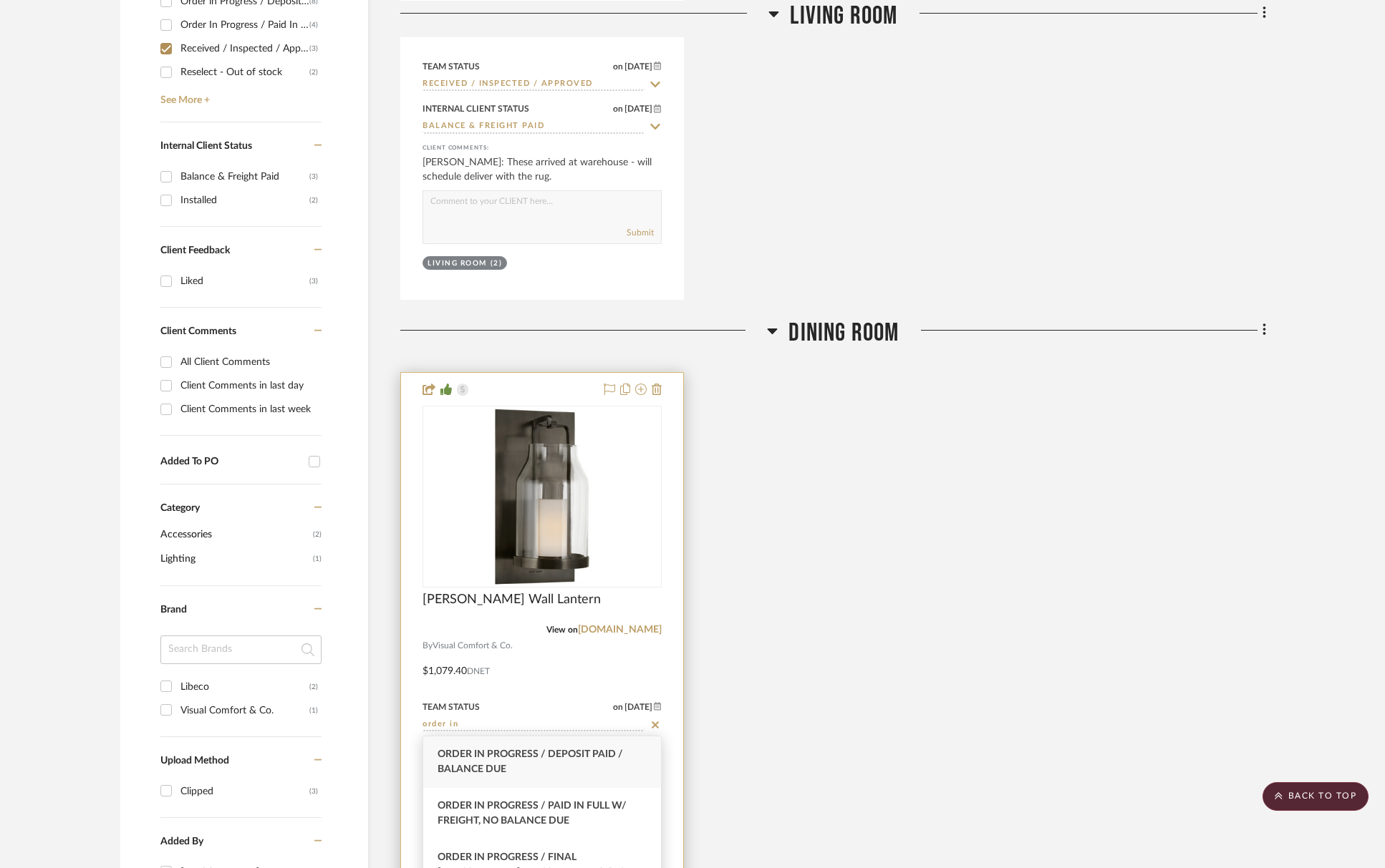
drag, startPoint x: 563, startPoint y: 817, endPoint x: 607, endPoint y: 801, distance: 46.8
click at [563, 817] on span "Order In Progress / Paid In Full w/ Freight, No Balance due" at bounding box center [531, 813] width 189 height 25
type input "[DATE]"
type input "Order In Progress / Paid In Full w/ Freight, No Balance due"
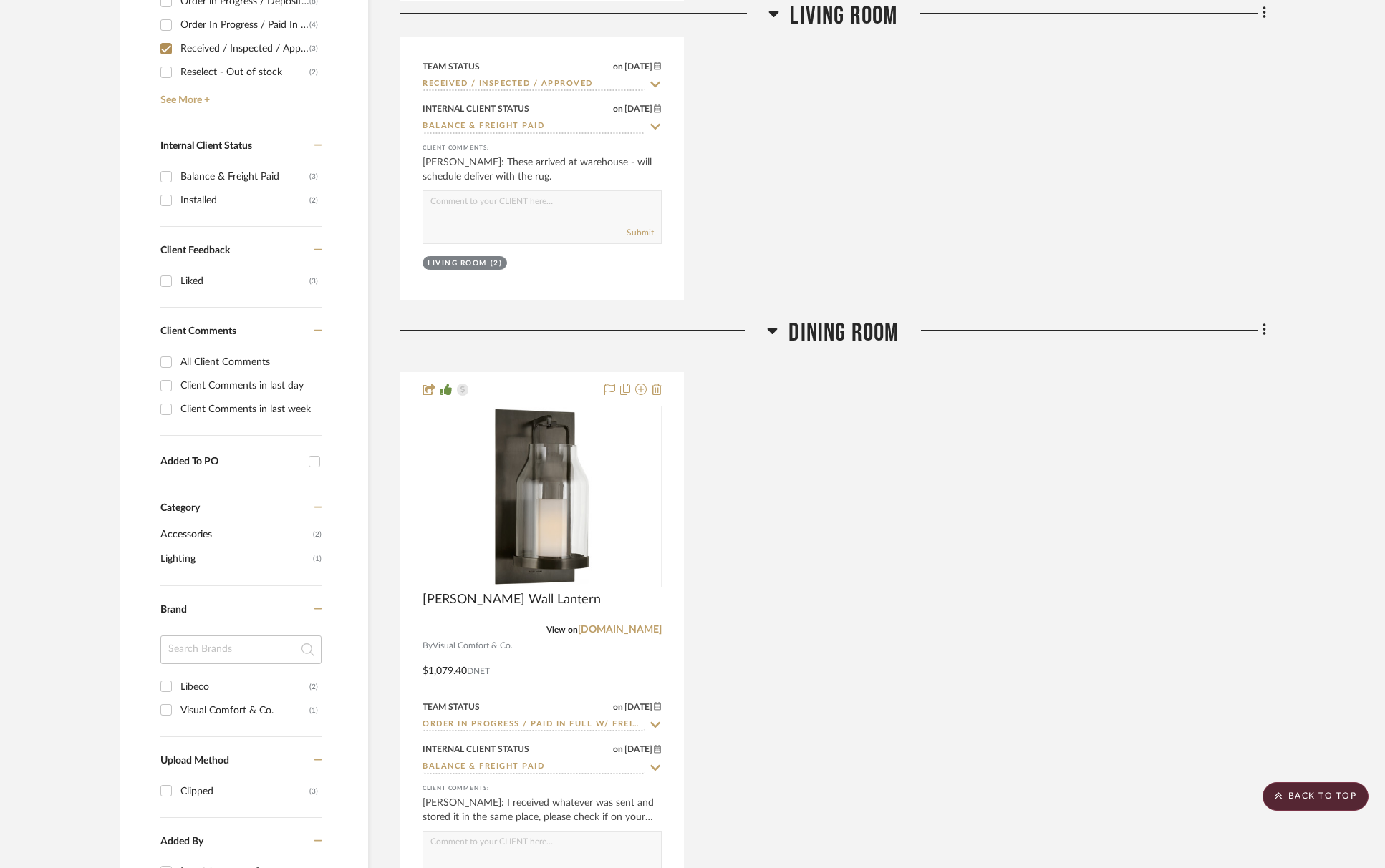
click at [722, 779] on div "Ollie Small Wall Lantern View on visualcomfort.com By Visual Comfort & Co. $1,0…" at bounding box center [833, 655] width 866 height 568
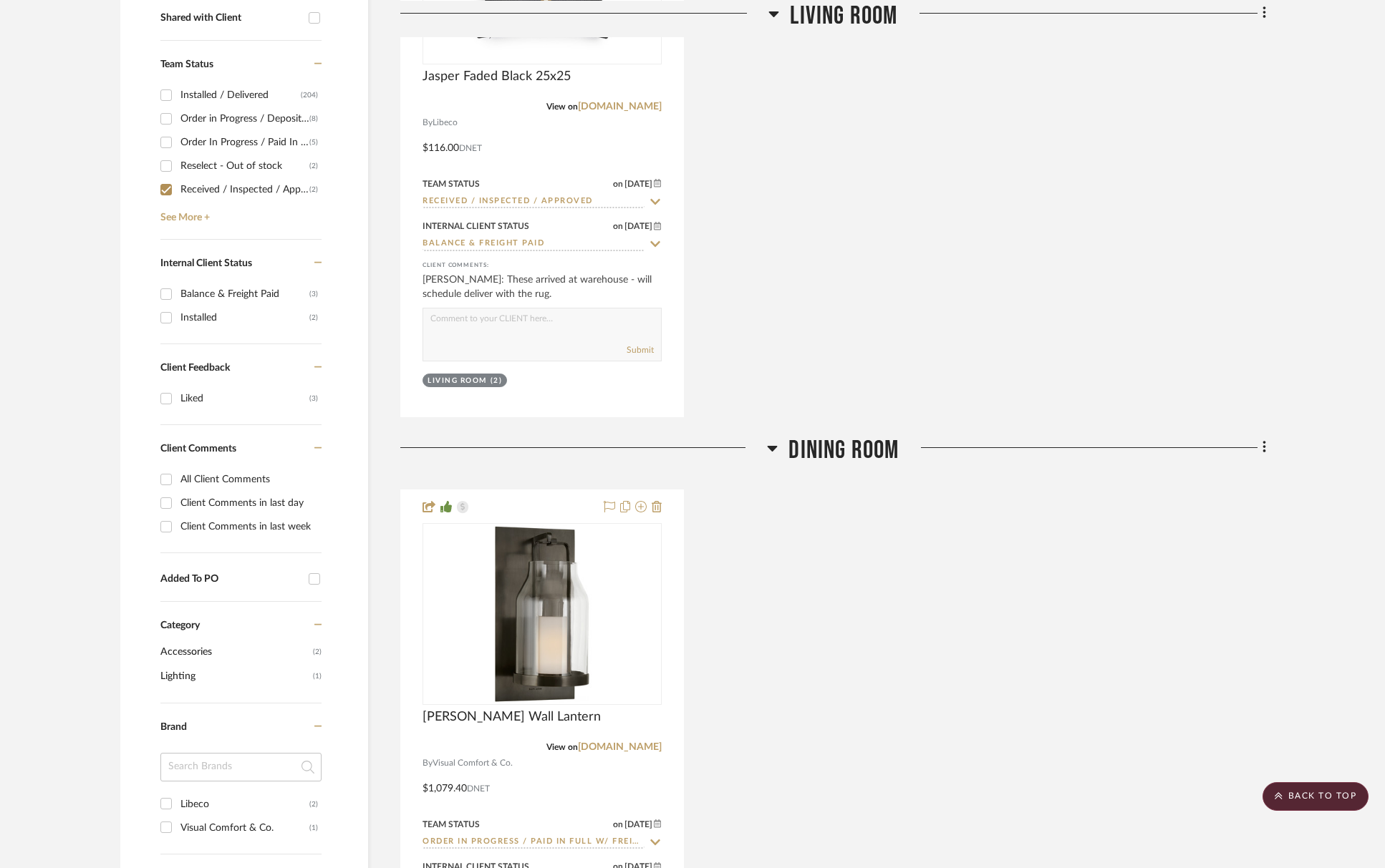
scroll to position [585, 0]
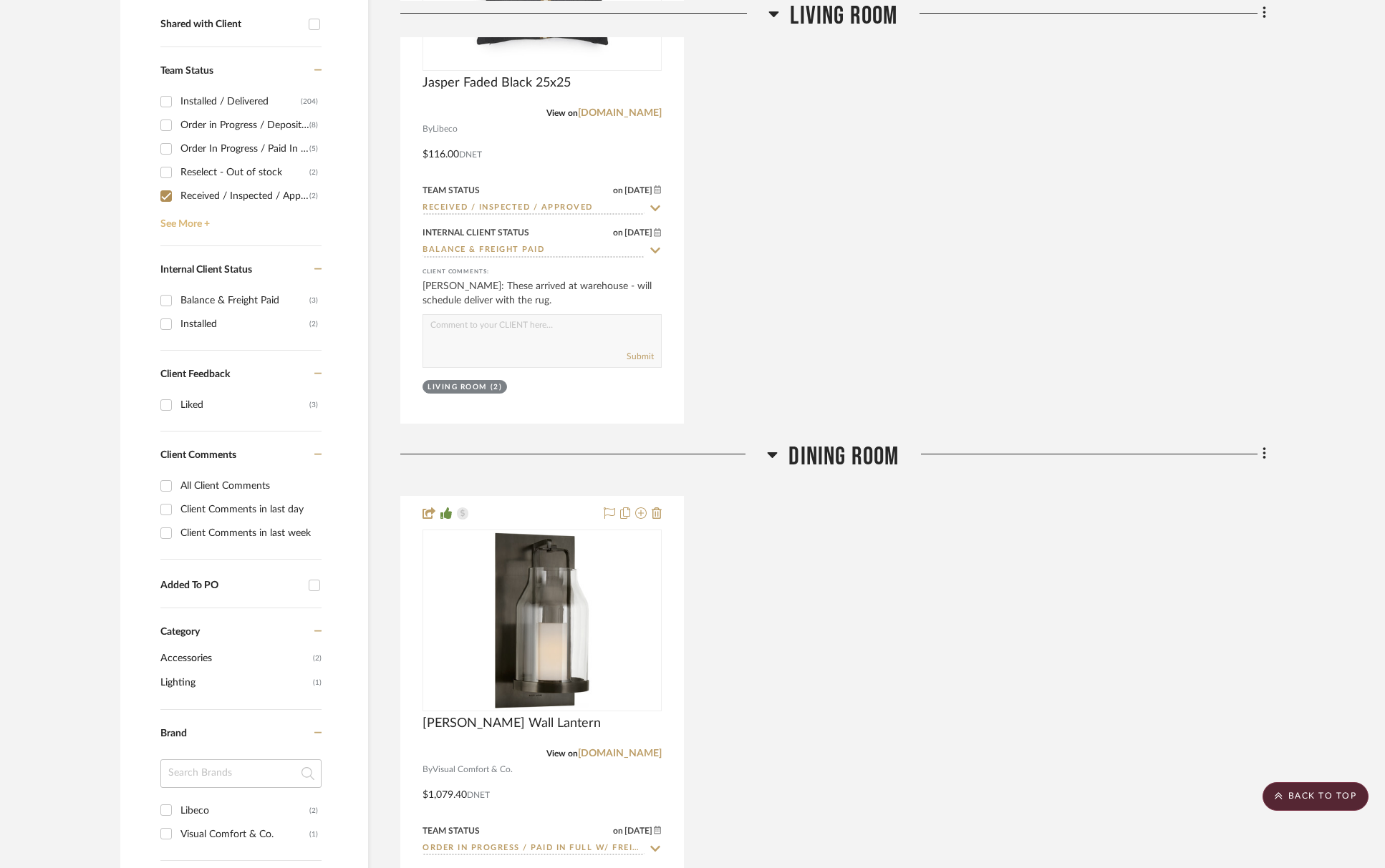
click at [176, 221] on link "See More +" at bounding box center [239, 219] width 164 height 23
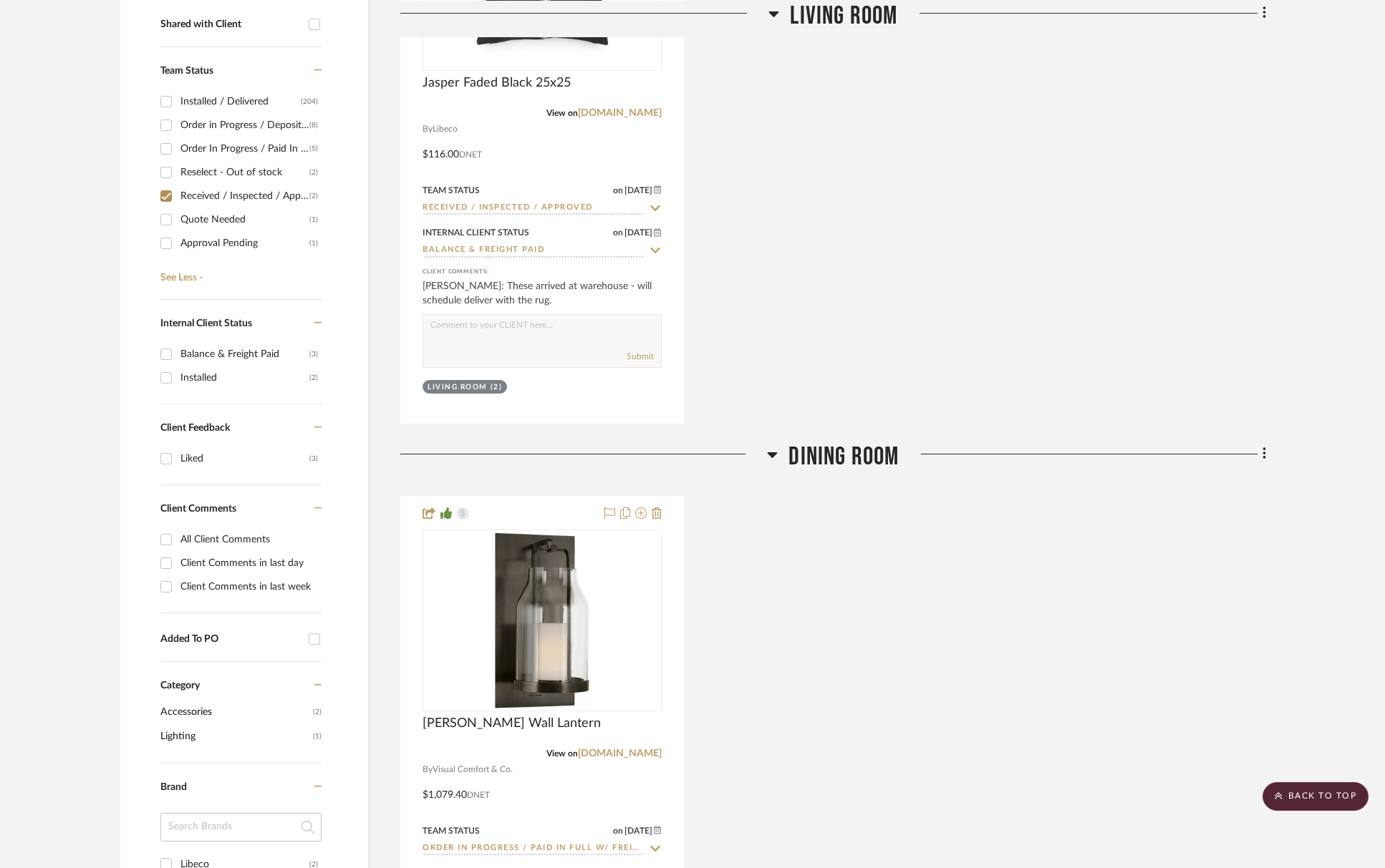
click at [182, 217] on div "Quote Needed" at bounding box center [245, 220] width 129 height 23
click at [177, 217] on input "Quote Needed (1)" at bounding box center [166, 220] width 23 height 23
checkbox input "true"
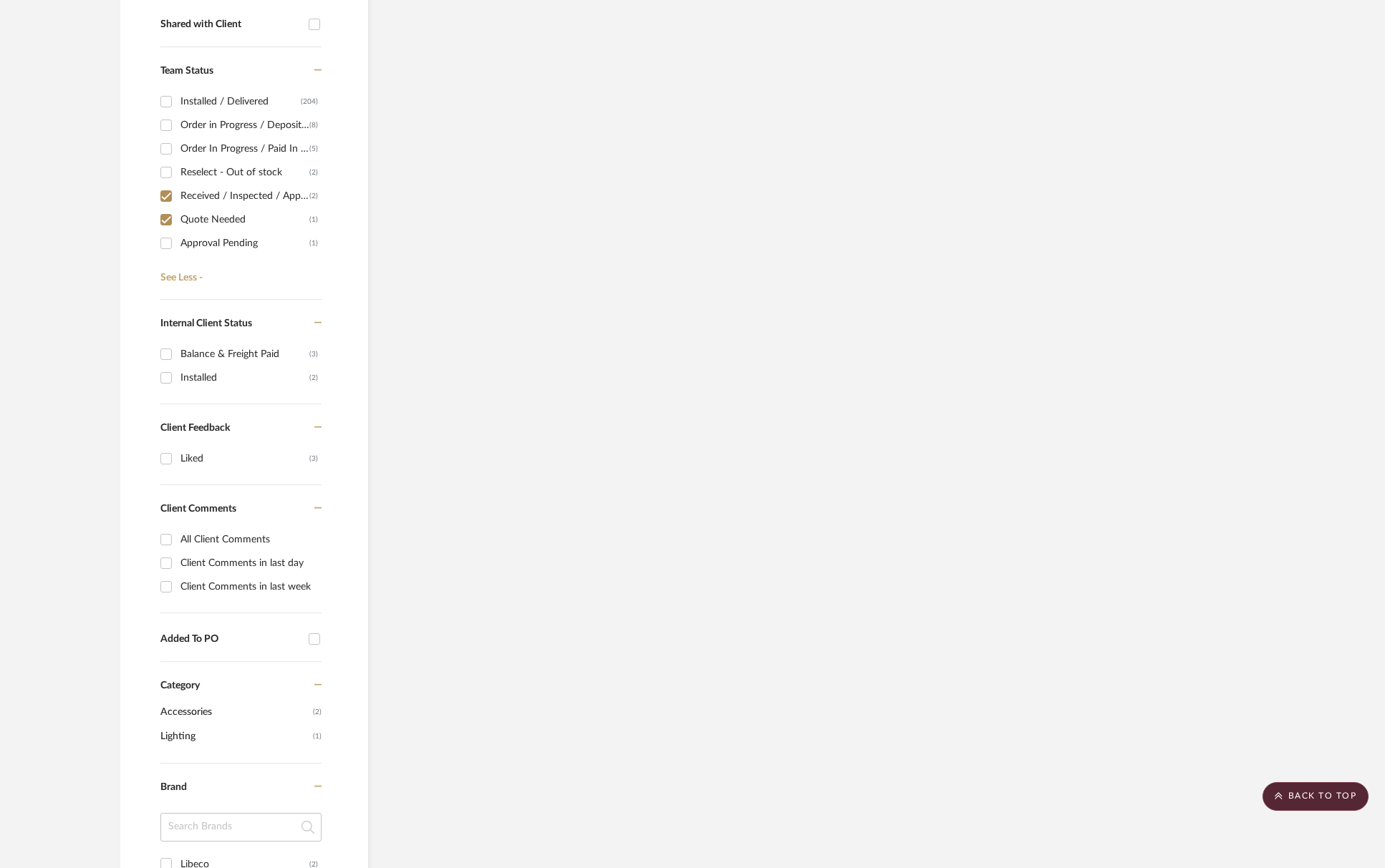
click at [164, 199] on input "Received / Inspected / Approved (2)" at bounding box center [166, 196] width 23 height 23
checkbox input "false"
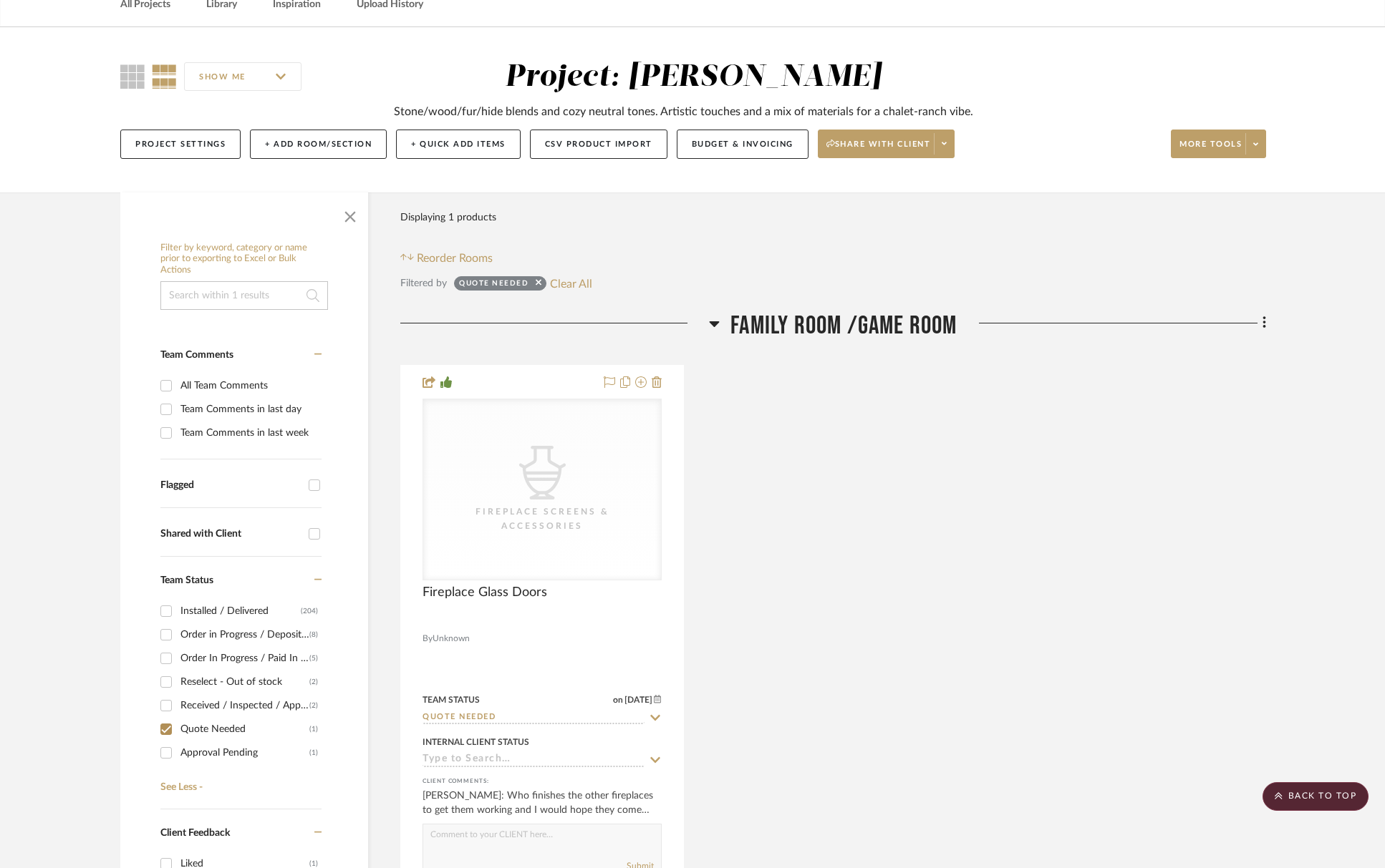
scroll to position [0, 0]
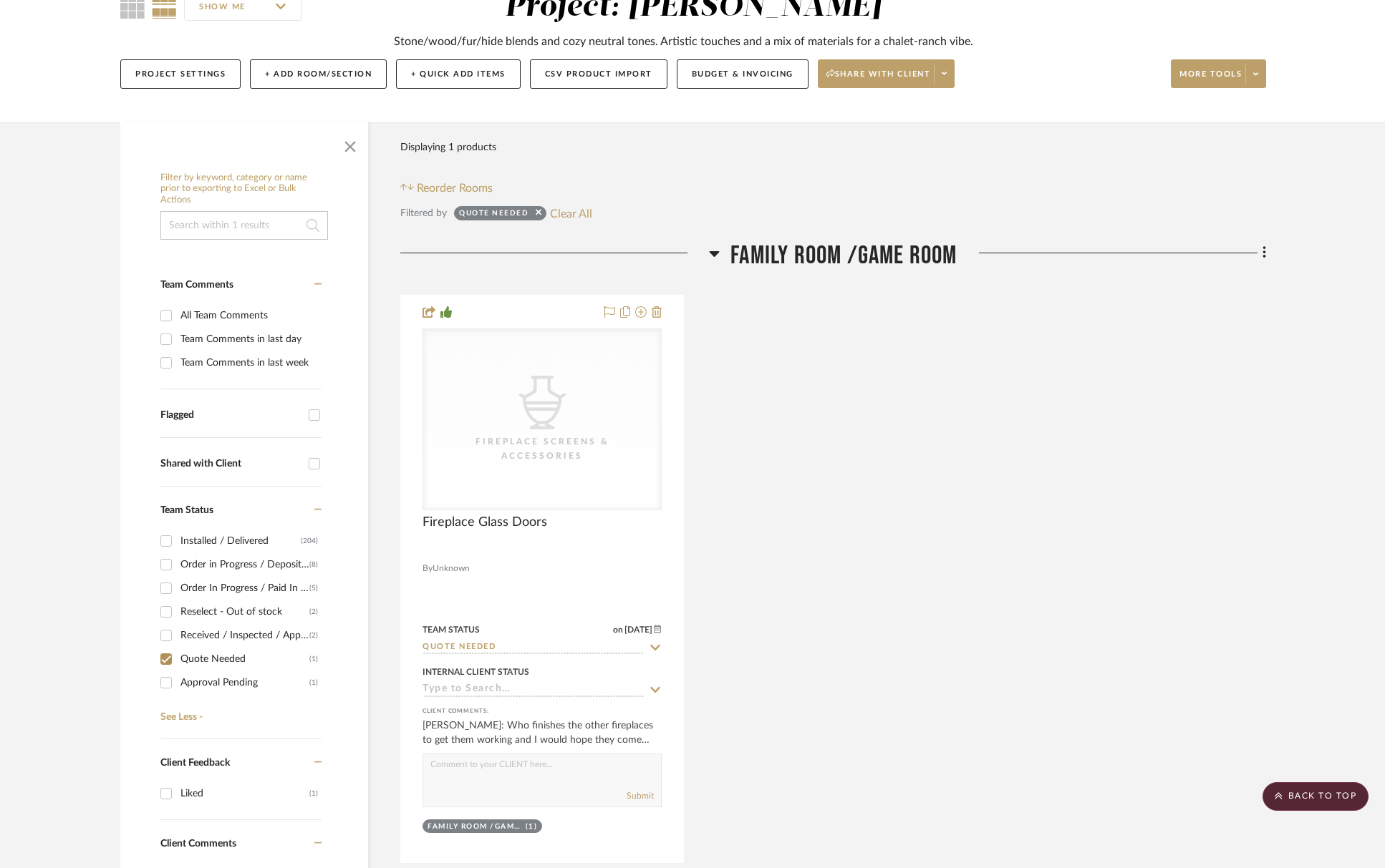
scroll to position [177, 0]
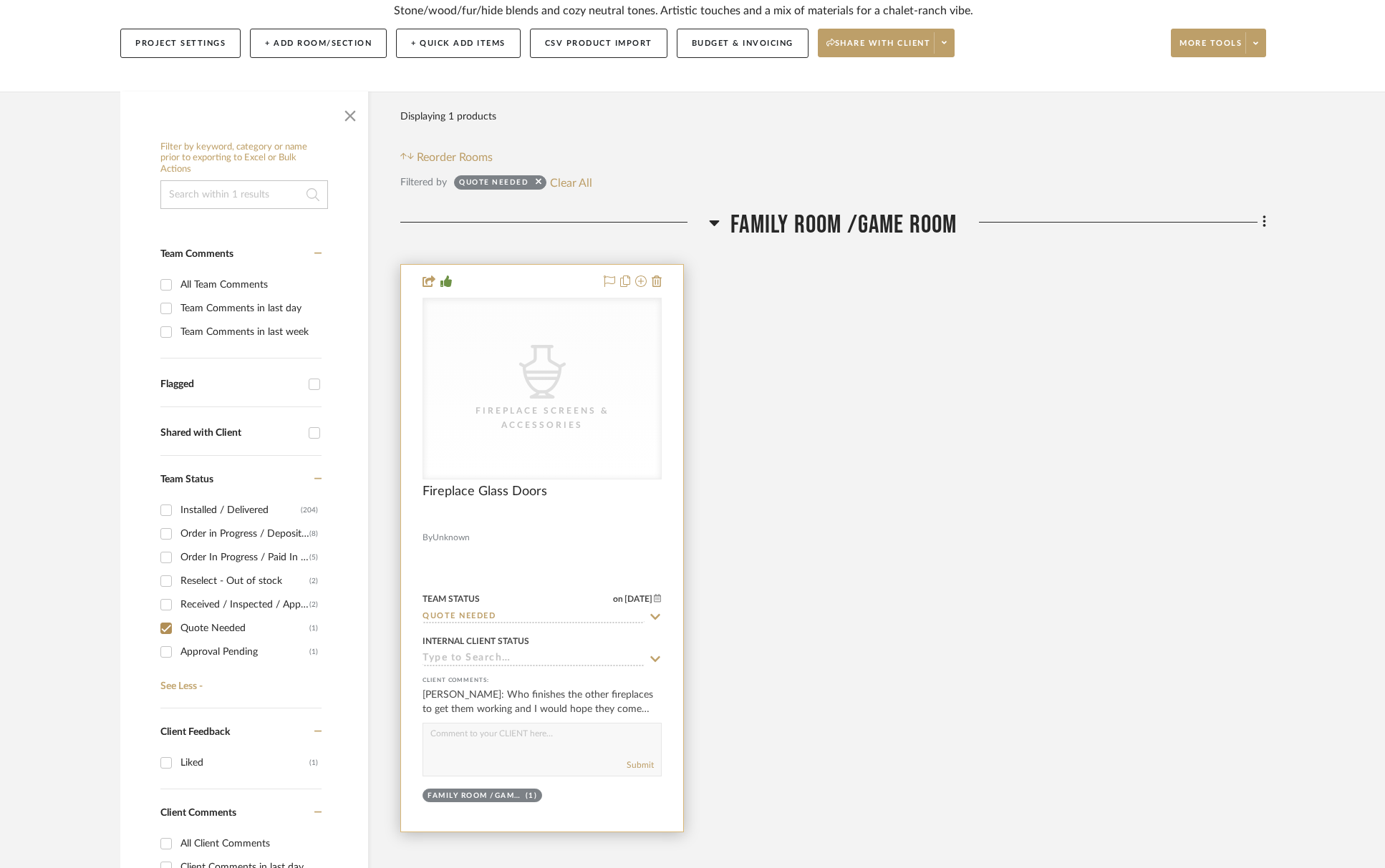
click at [648, 616] on sr-typeahead "Quote Needed" at bounding box center [542, 617] width 240 height 14
click at [656, 619] on icon at bounding box center [656, 616] width 10 height 6
click at [657, 619] on icon at bounding box center [655, 617] width 7 height 7
type input "[DATE]"
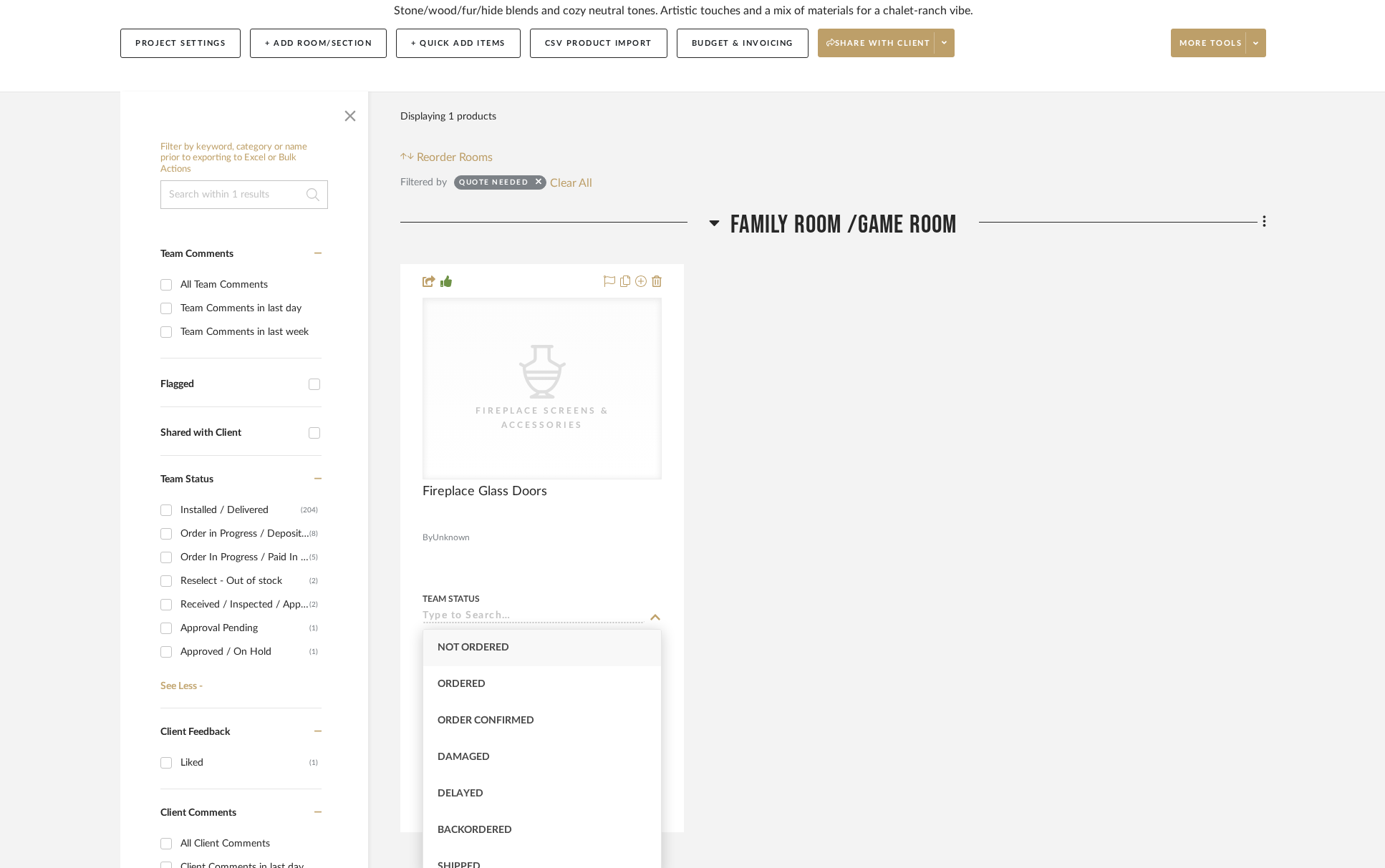
click at [774, 436] on div "CategoryIconAccessories Created with Sketch. Fireplace Screens & Accessories Ca…" at bounding box center [833, 548] width 866 height 568
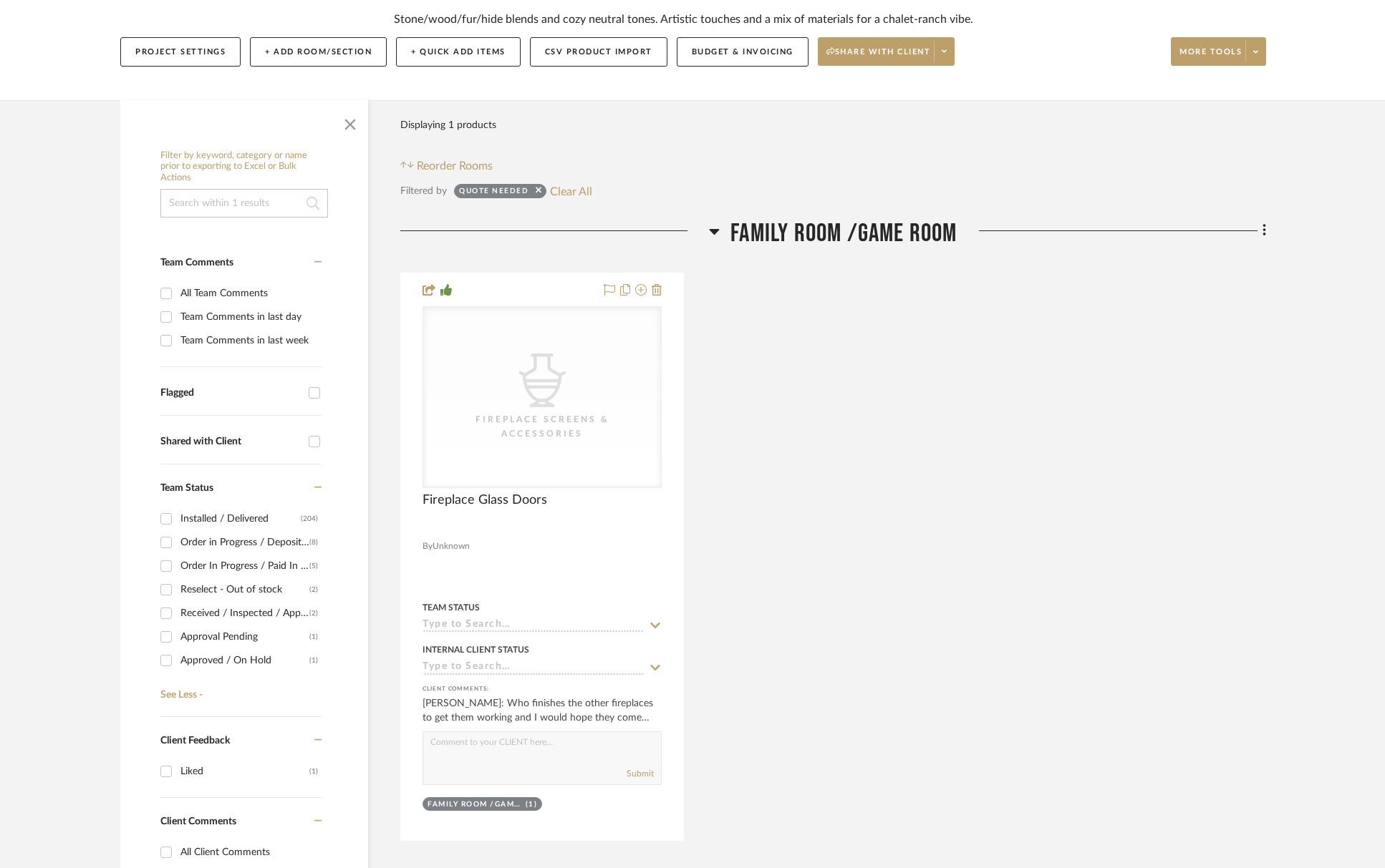
scroll to position [168, 0]
click at [235, 602] on div "Approval Pending" at bounding box center [245, 602] width 129 height 23
click at [177, 602] on input "Approval Pending (1)" at bounding box center [166, 602] width 23 height 23
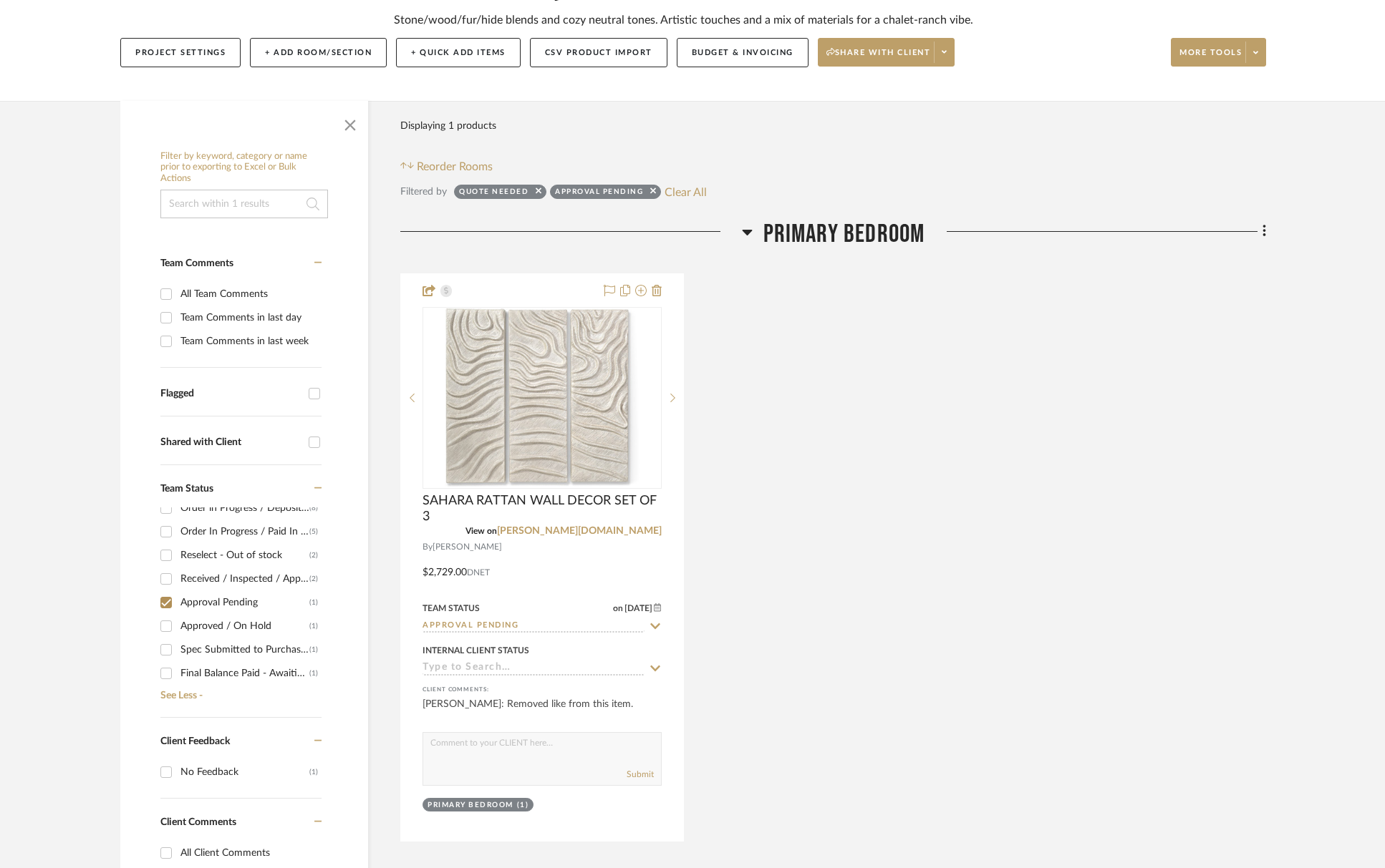
click at [235, 602] on div "Approval Pending" at bounding box center [245, 602] width 129 height 23
click at [177, 602] on input "Approval Pending (1)" at bounding box center [166, 602] width 23 height 23
checkbox input "false"
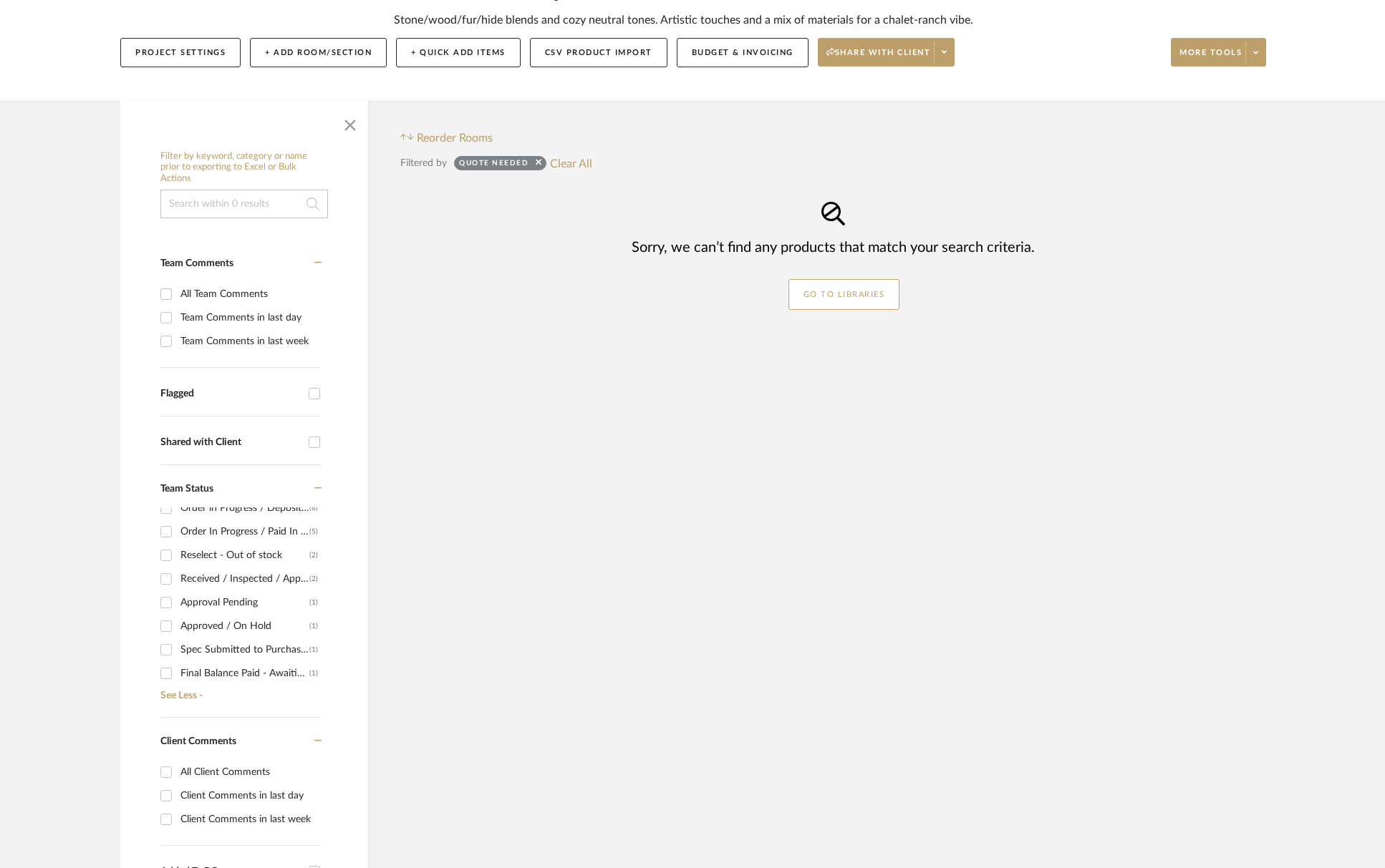
click at [256, 561] on div "Reselect - Out of stock" at bounding box center [245, 556] width 129 height 23
click at [177, 561] on input "Reselect - Out of stock (2)" at bounding box center [166, 556] width 23 height 23
checkbox input "true"
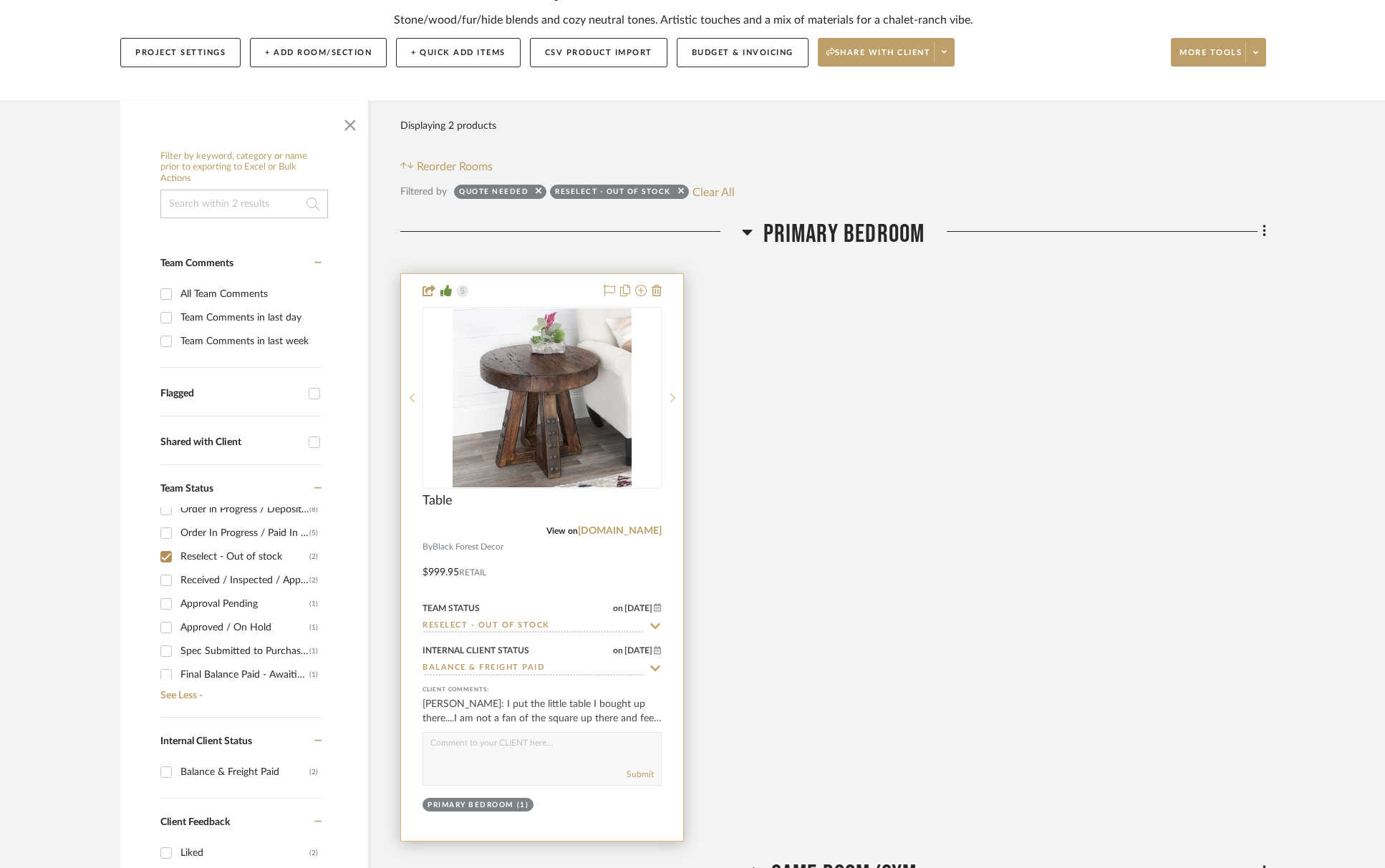
click at [655, 626] on icon at bounding box center [655, 626] width 13 height 11
click at [656, 627] on icon at bounding box center [655, 626] width 7 height 7
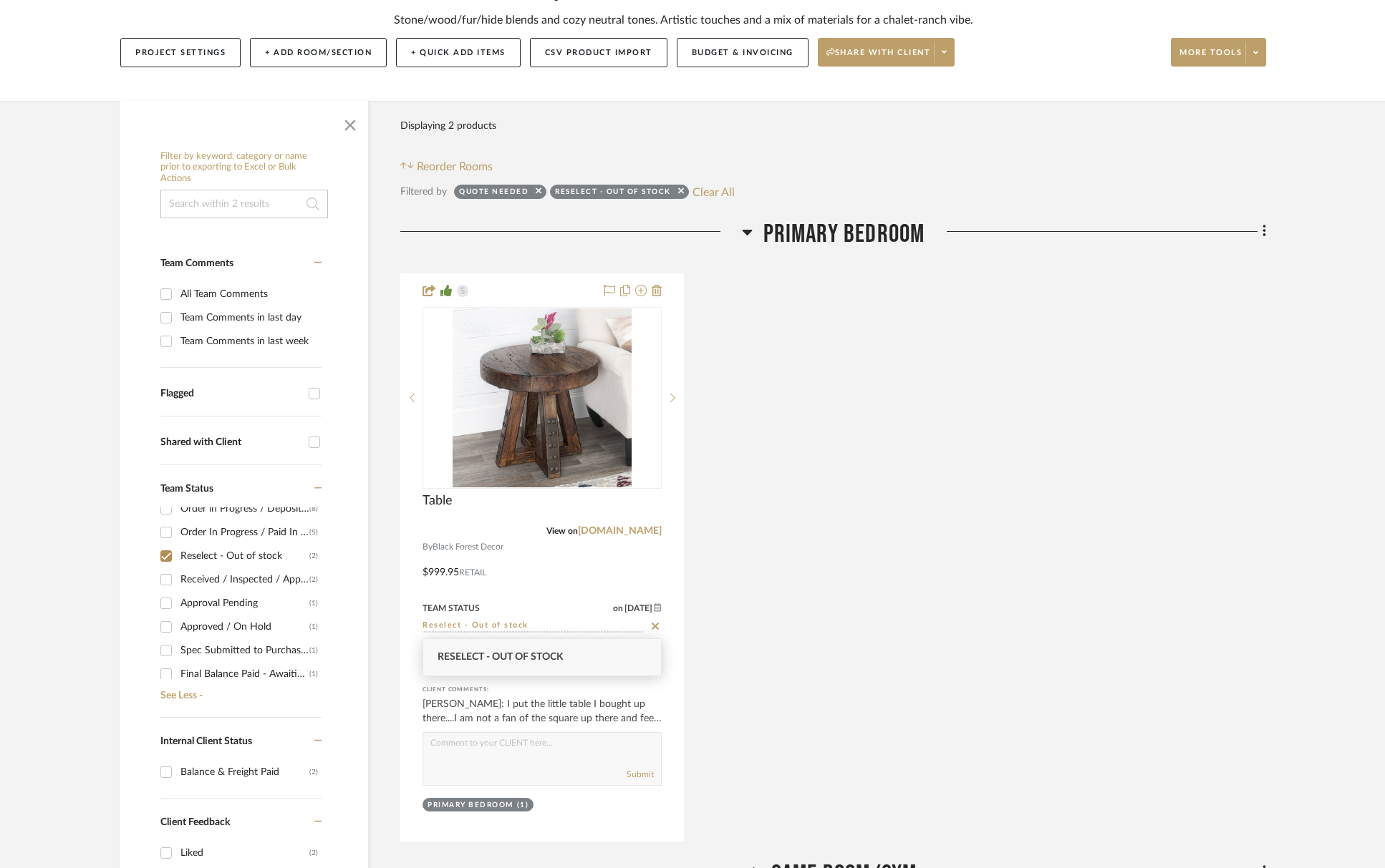
type input "[DATE]"
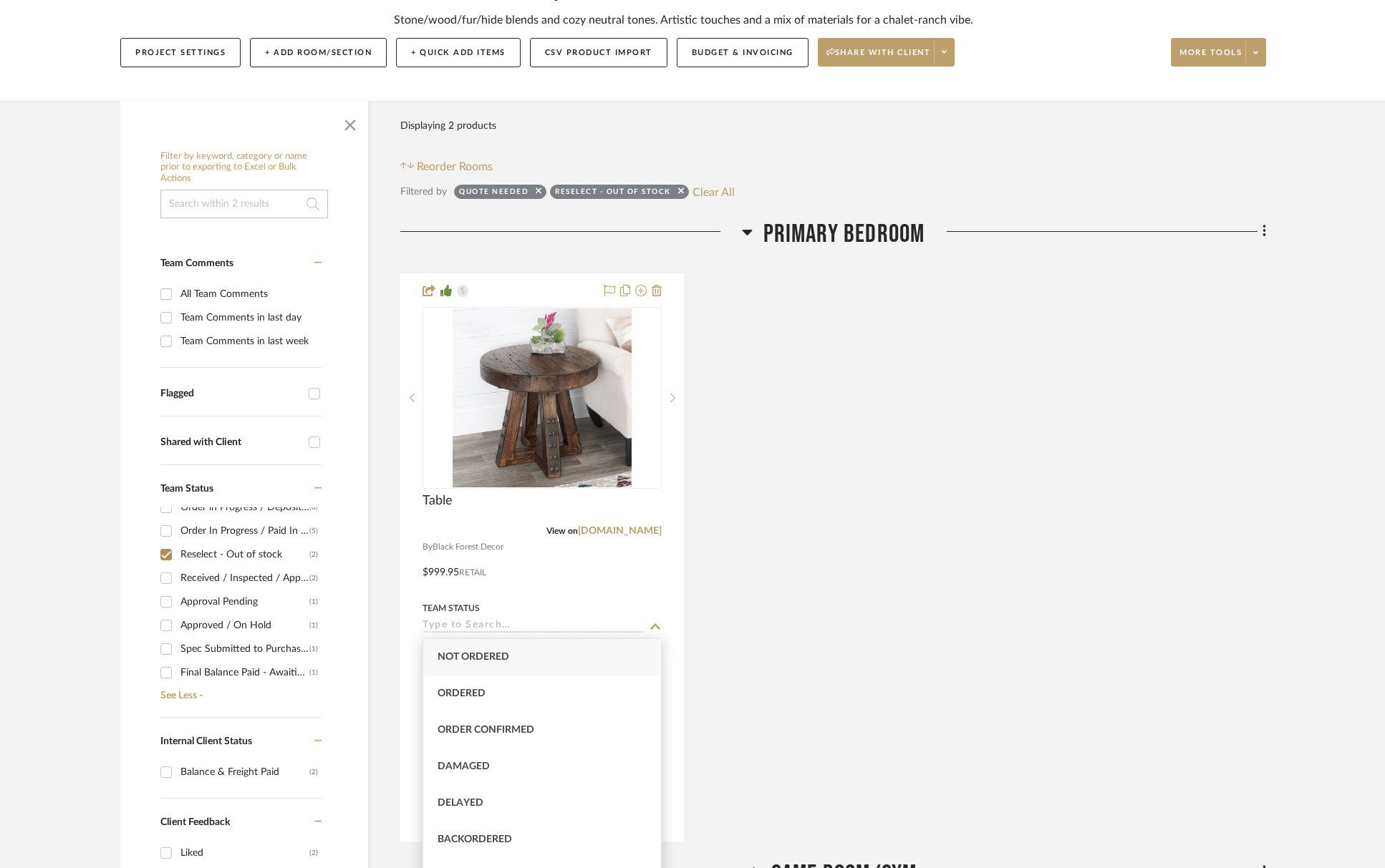
scroll to position [38, 0]
click at [712, 631] on div "Table View on blackforestdecor.com By Black Forest Decor Handmade using old and…" at bounding box center [833, 557] width 866 height 568
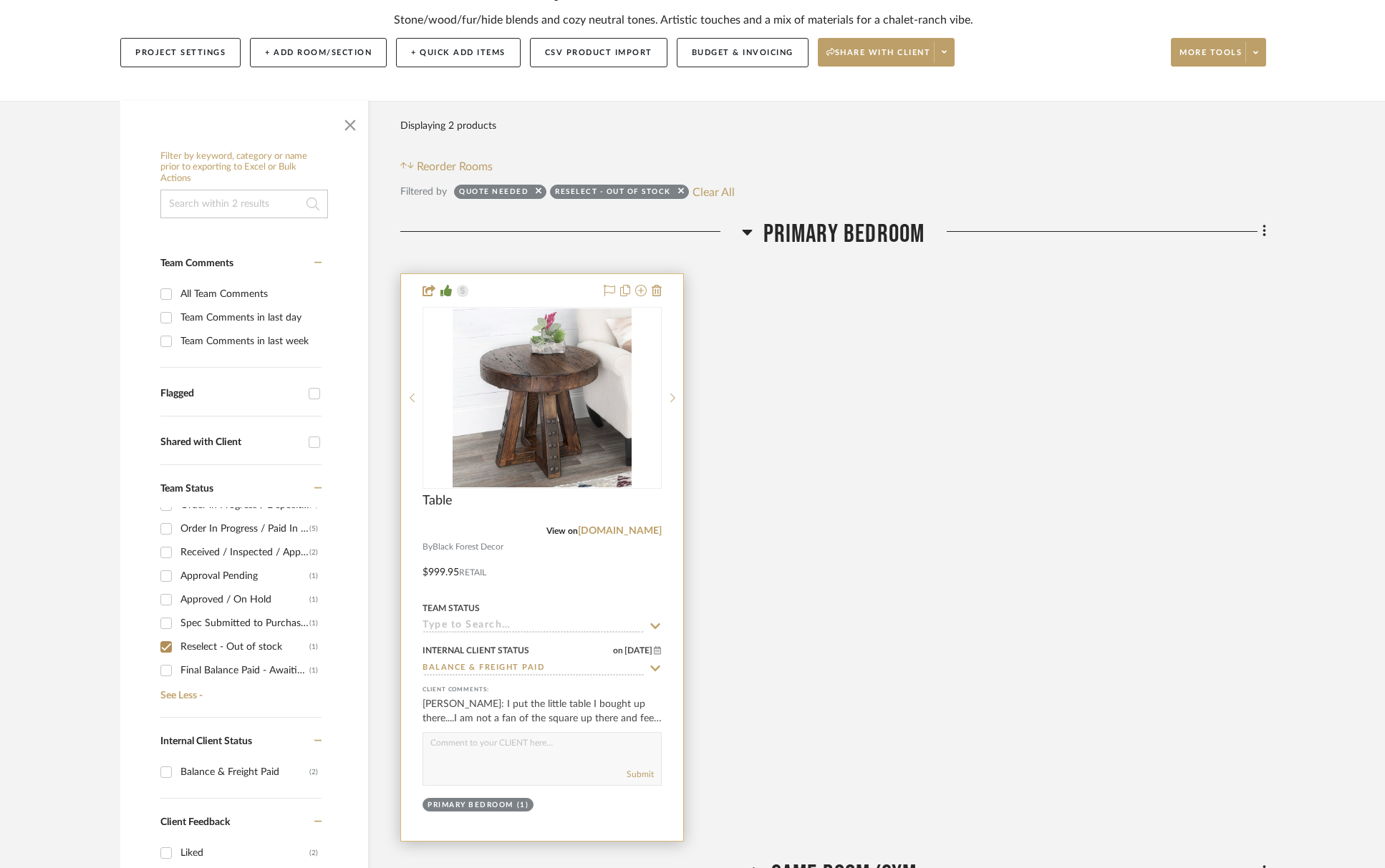
click at [659, 666] on icon at bounding box center [655, 669] width 13 height 11
click at [658, 667] on icon at bounding box center [655, 669] width 7 height 7
type input "[DATE]"
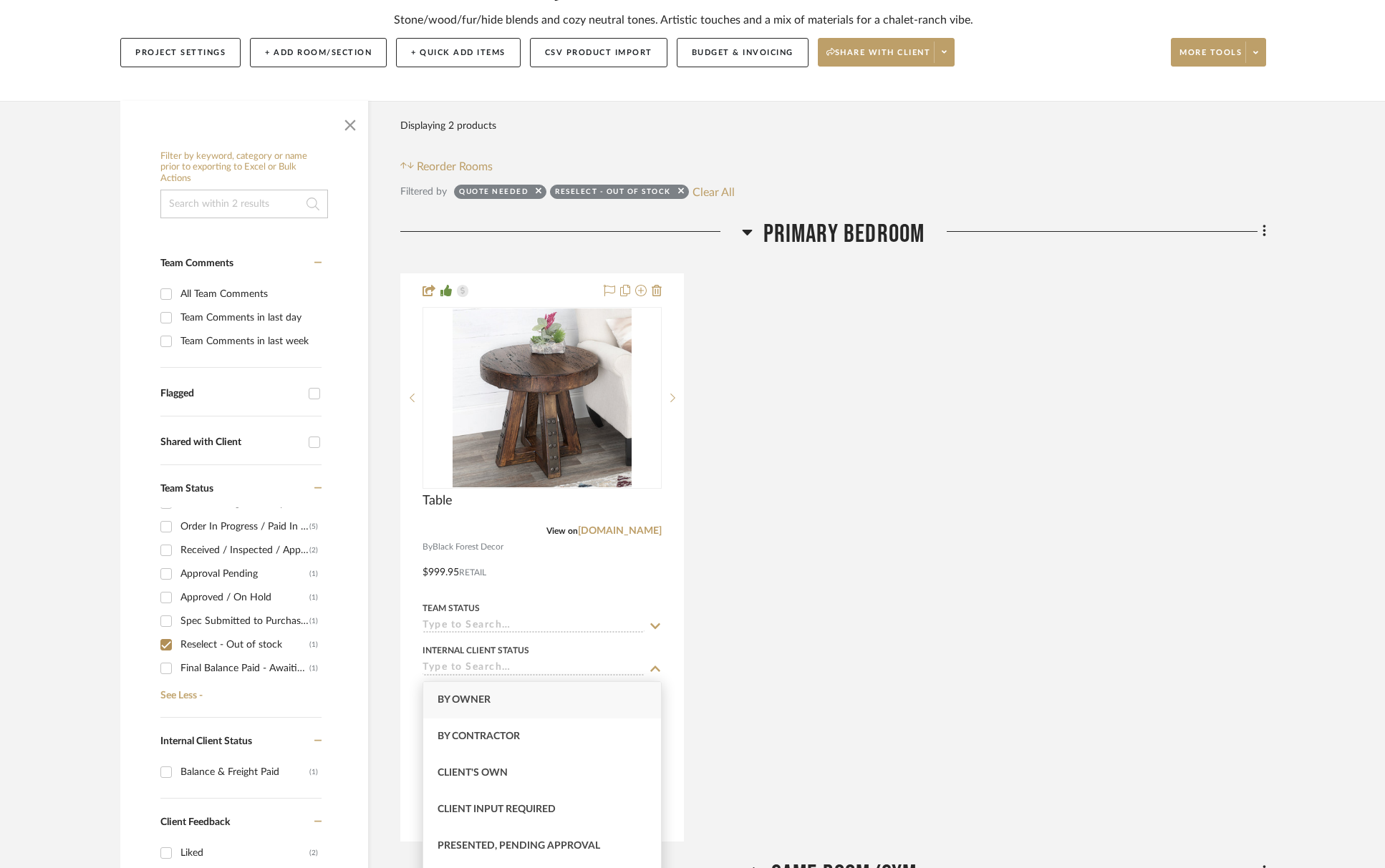
click at [758, 665] on div "Table View on blackforestdecor.com By Black Forest Decor Handmade using old and…" at bounding box center [833, 557] width 866 height 568
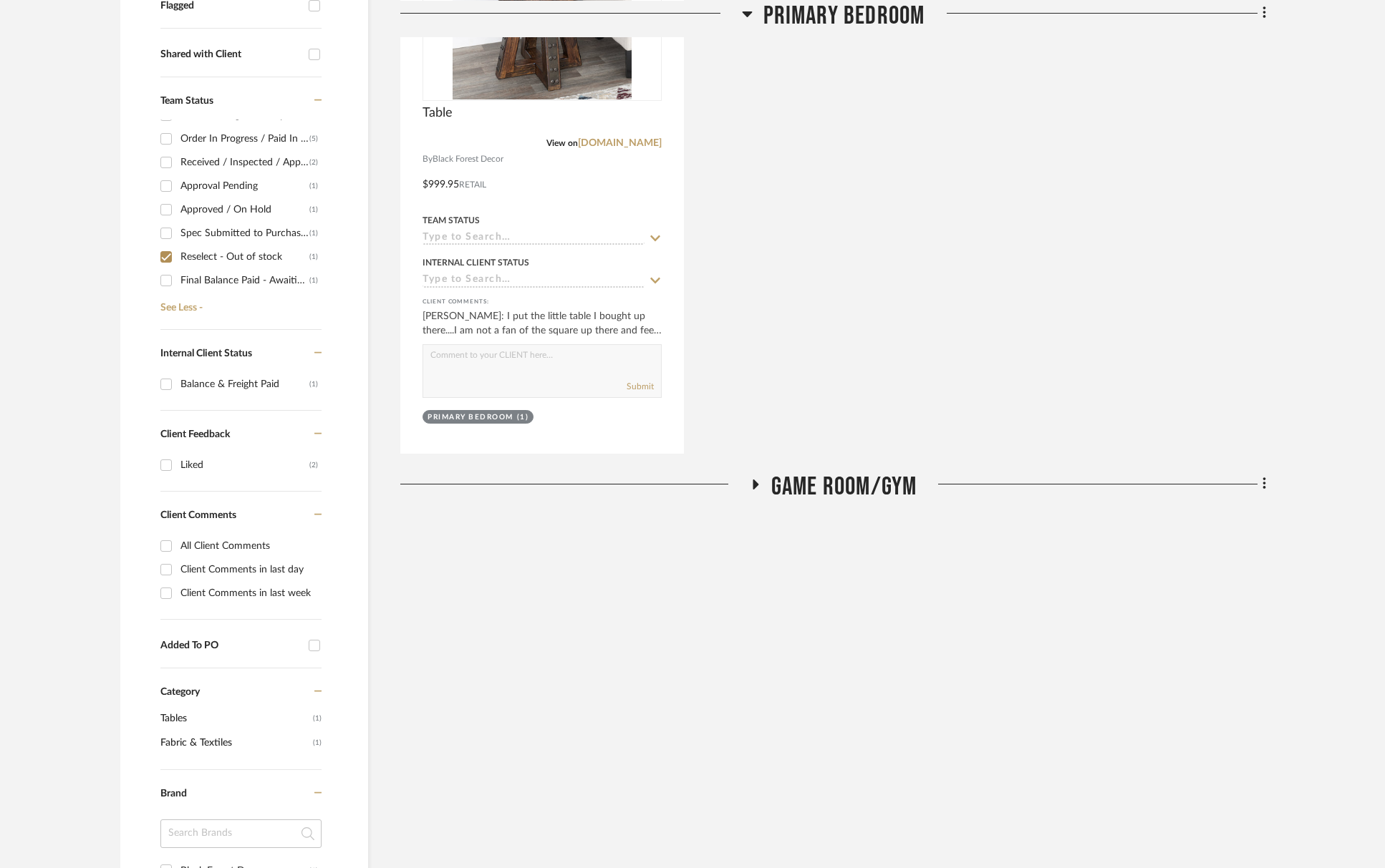
scroll to position [709, 0]
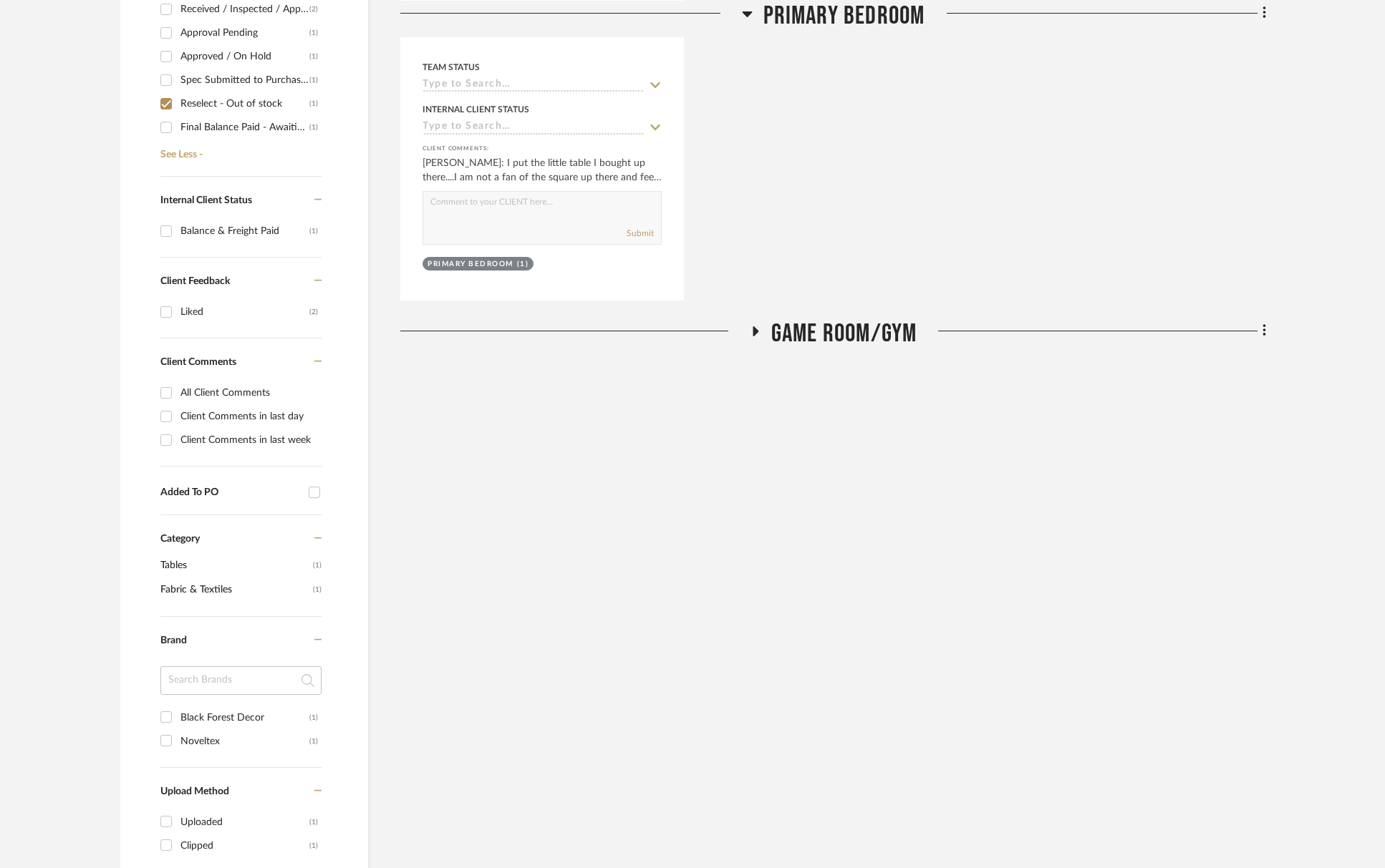
click at [827, 339] on span "Game Room/Gym" at bounding box center [844, 334] width 146 height 31
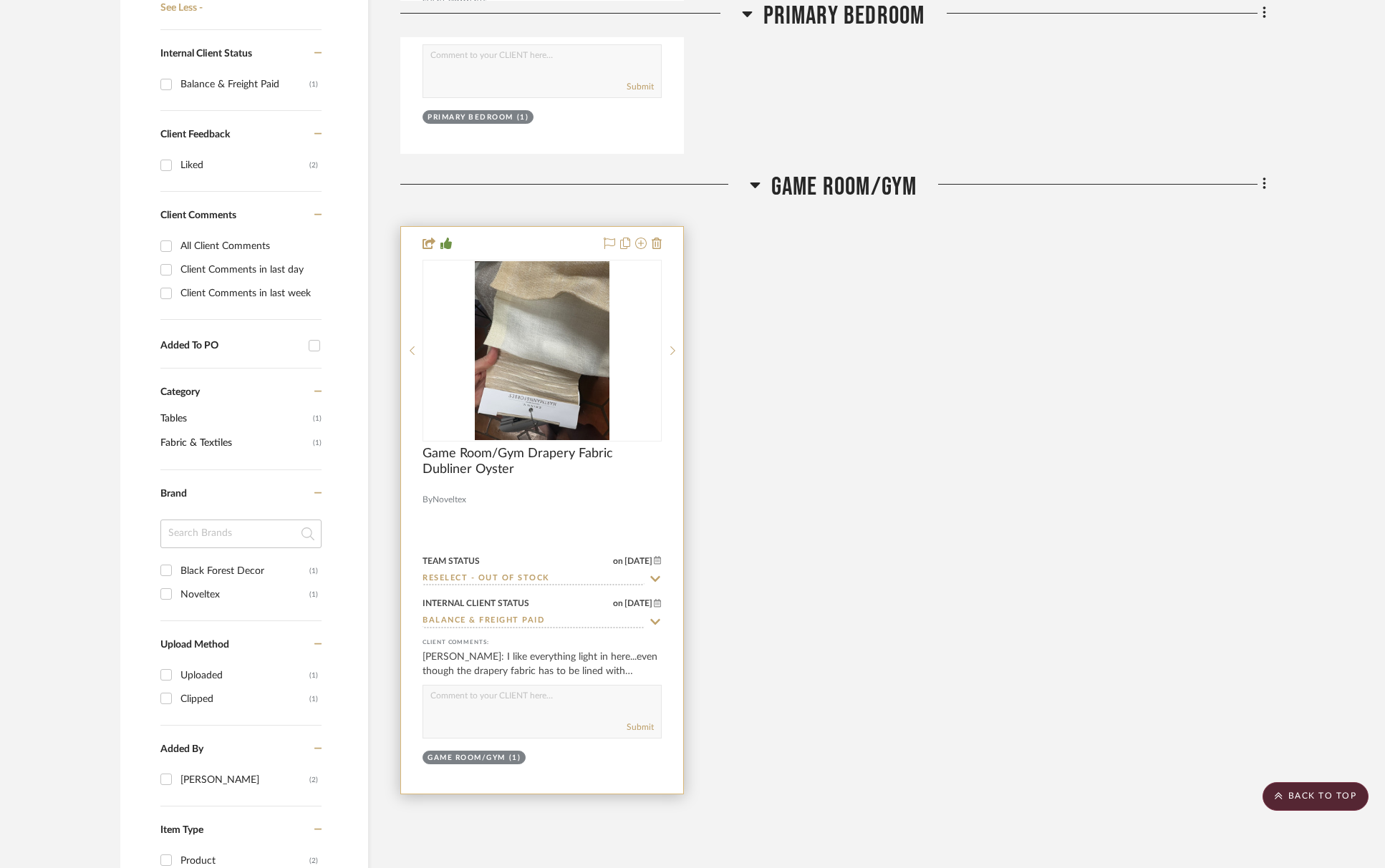
scroll to position [857, 0]
click at [657, 576] on icon at bounding box center [655, 577] width 13 height 11
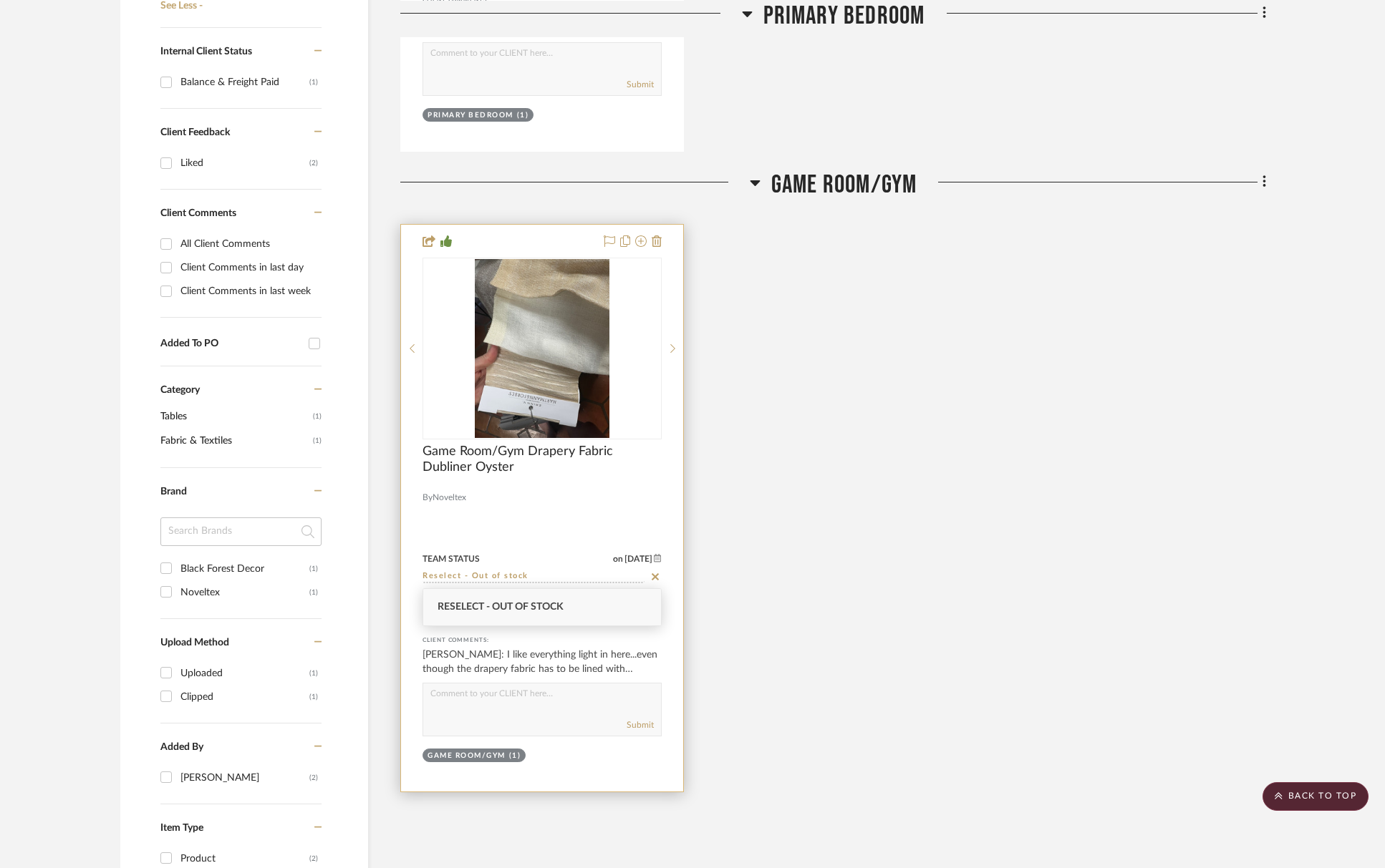
drag, startPoint x: 657, startPoint y: 576, endPoint x: 661, endPoint y: 597, distance: 21.4
click at [657, 576] on icon at bounding box center [655, 577] width 13 height 11
type input "[DATE]"
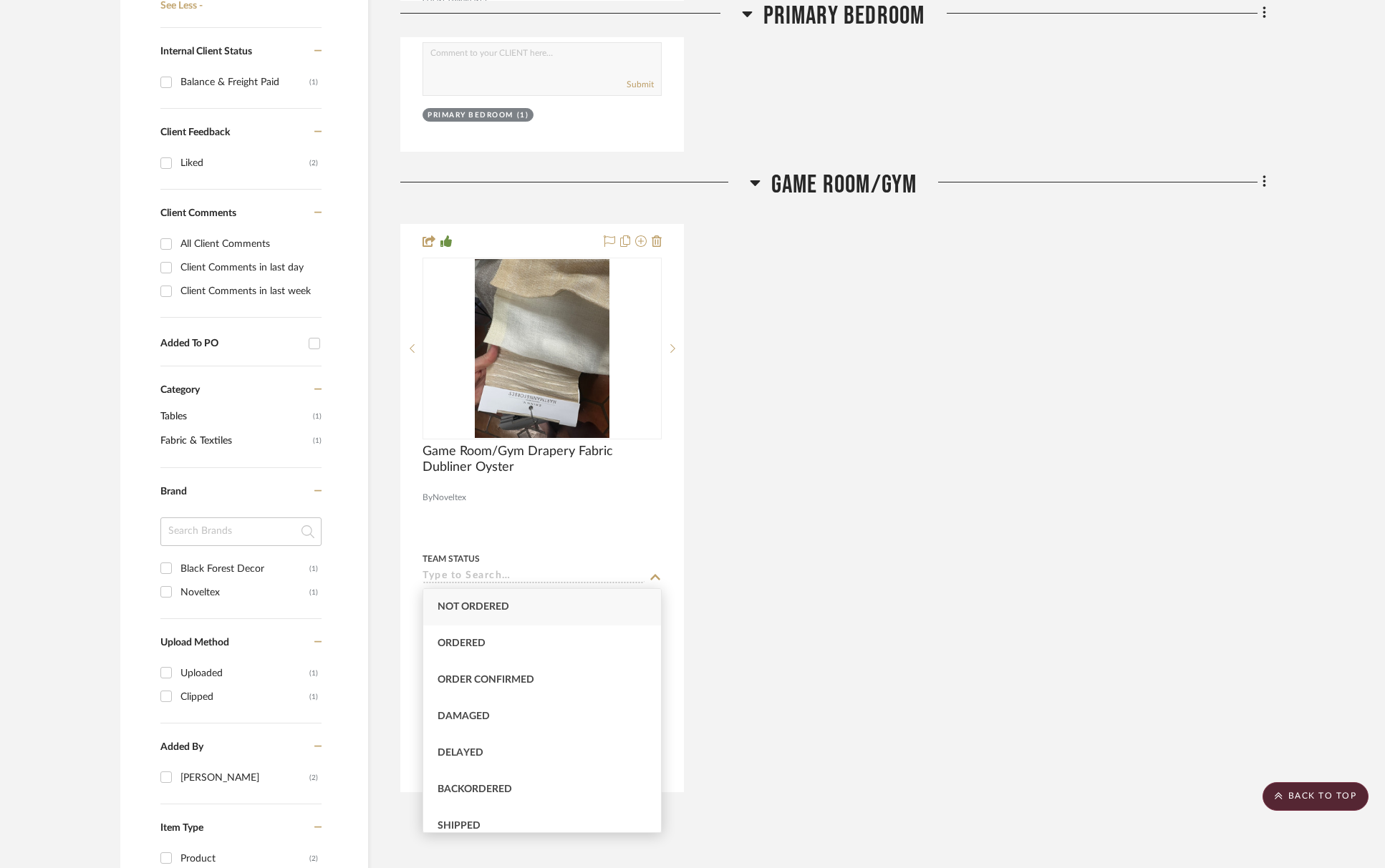
click at [688, 625] on div "Game Room/Gym Drapery Fabric Dubliner Oyster By Noveltex Team Status 9/3/2025 I…" at bounding box center [833, 508] width 866 height 568
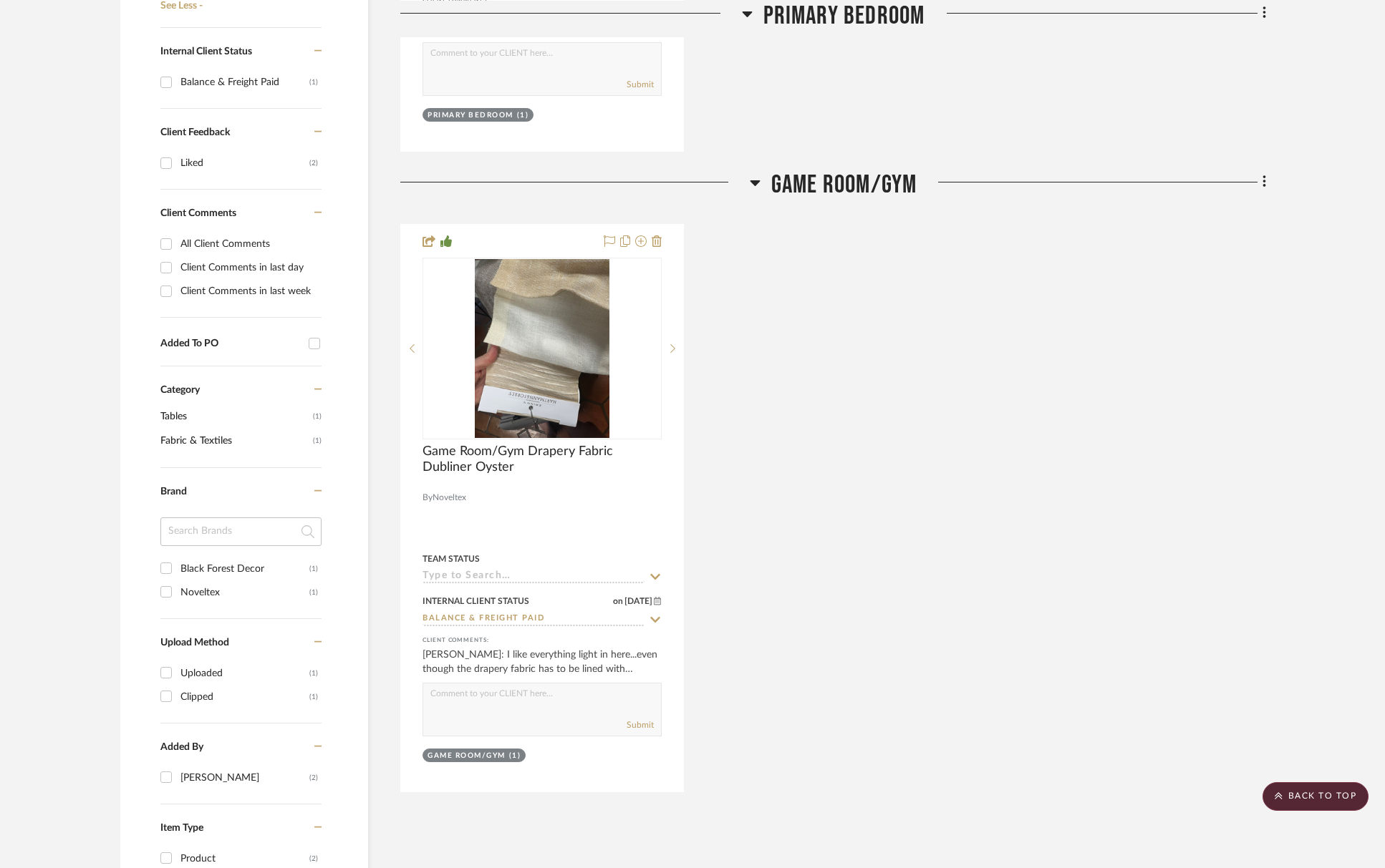
scroll to position [857, 0]
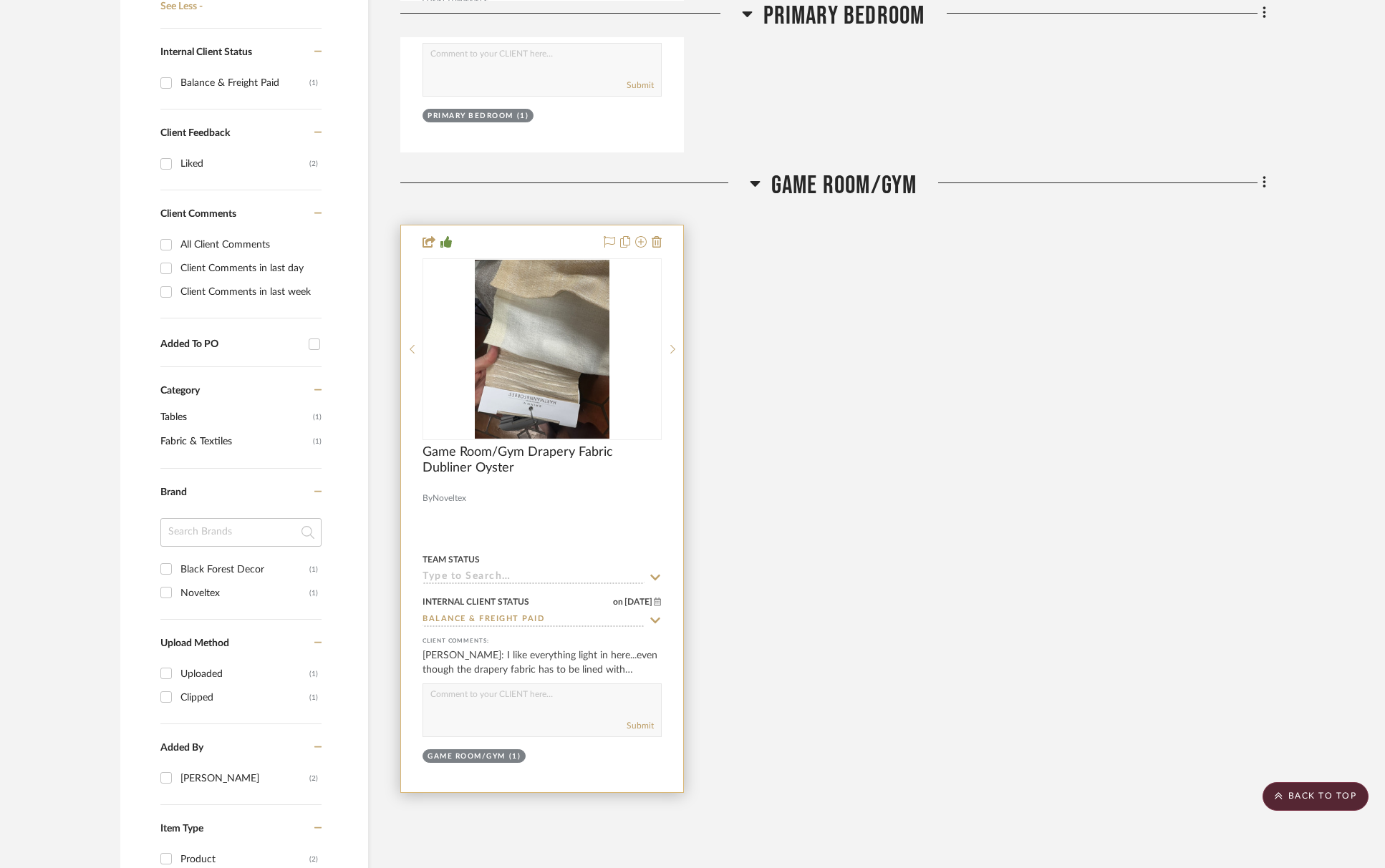
click at [664, 618] on div at bounding box center [541, 509] width 282 height 567
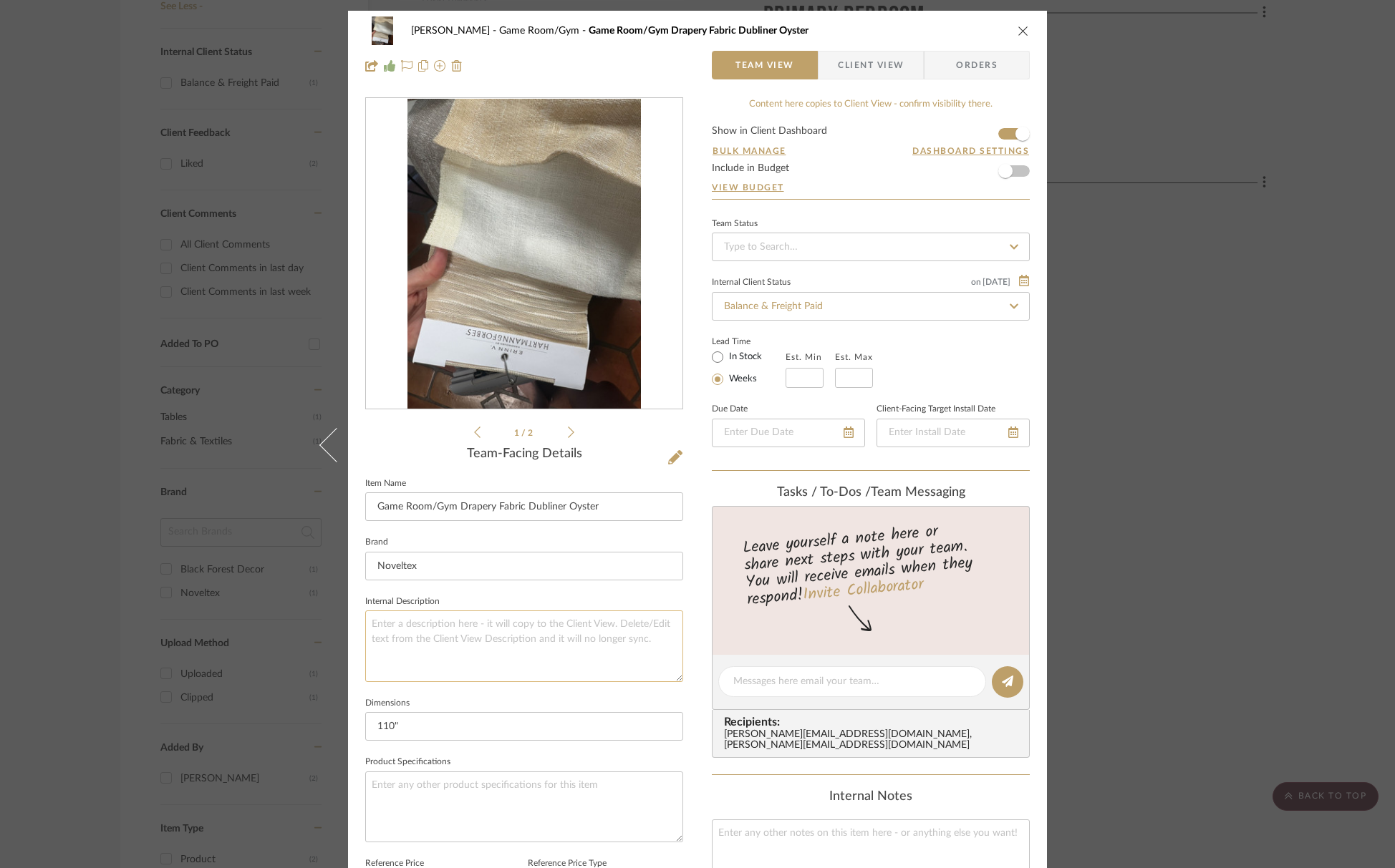
scroll to position [1, 0]
click at [1006, 314] on sr-typeahead "Balance & Freight Paid" at bounding box center [871, 305] width 318 height 29
click at [1010, 303] on icon at bounding box center [1014, 306] width 13 height 10
drag, startPoint x: 1010, startPoint y: 302, endPoint x: 1007, endPoint y: 206, distance: 96.0
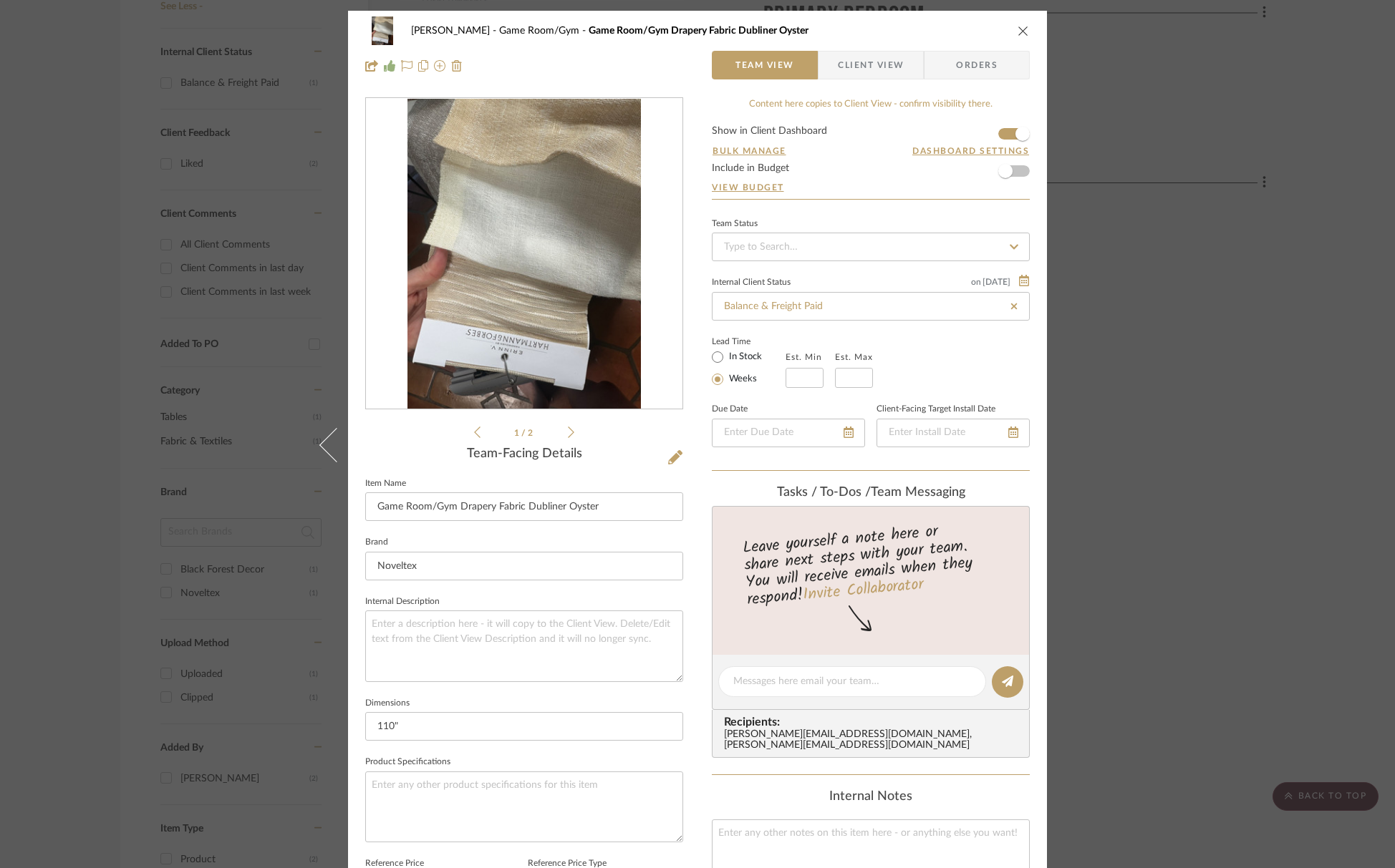
click at [1010, 302] on icon at bounding box center [1014, 306] width 13 height 10
type input "[DATE]"
click at [1017, 34] on icon "close" at bounding box center [1023, 31] width 11 height 11
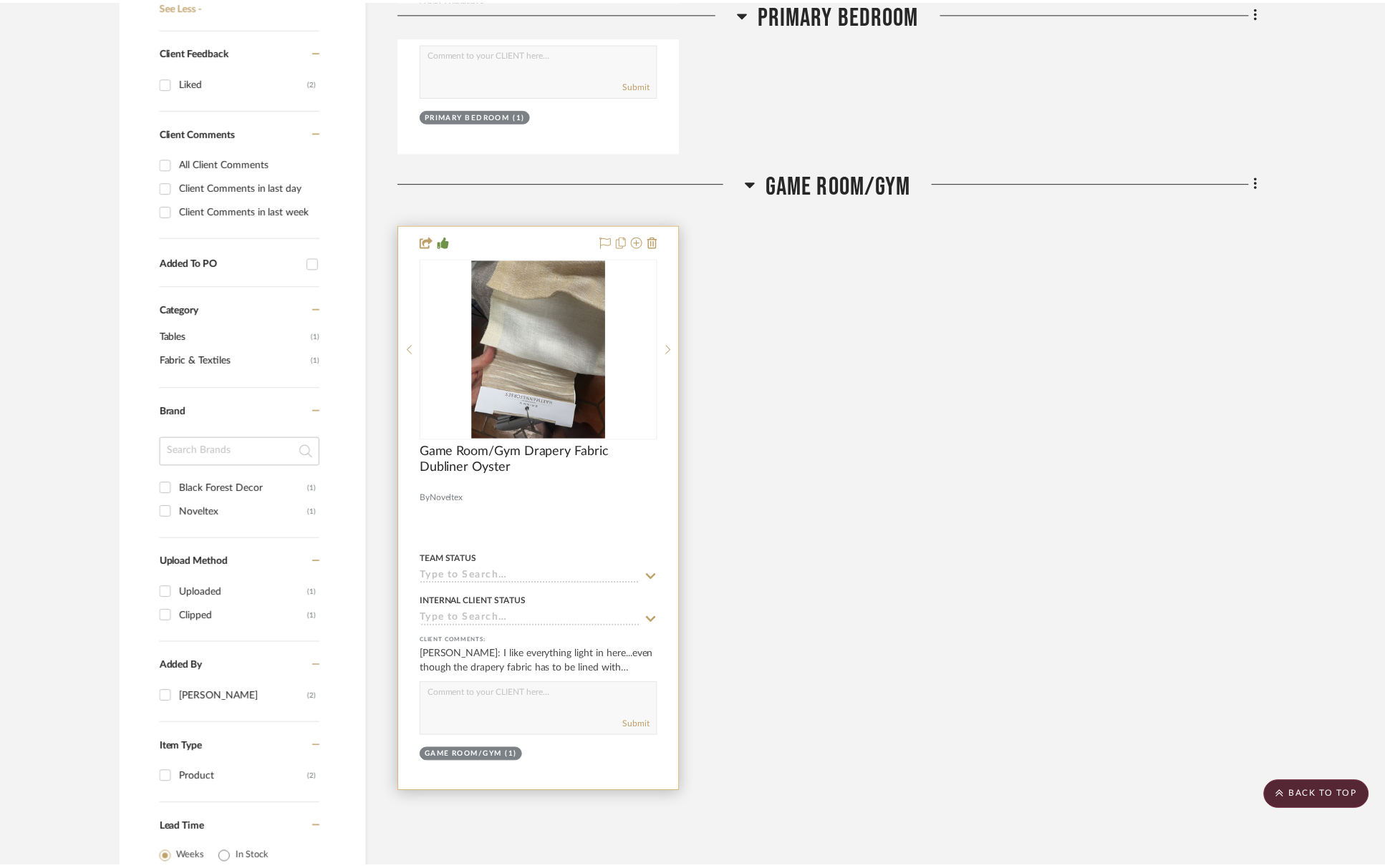
scroll to position [857, 0]
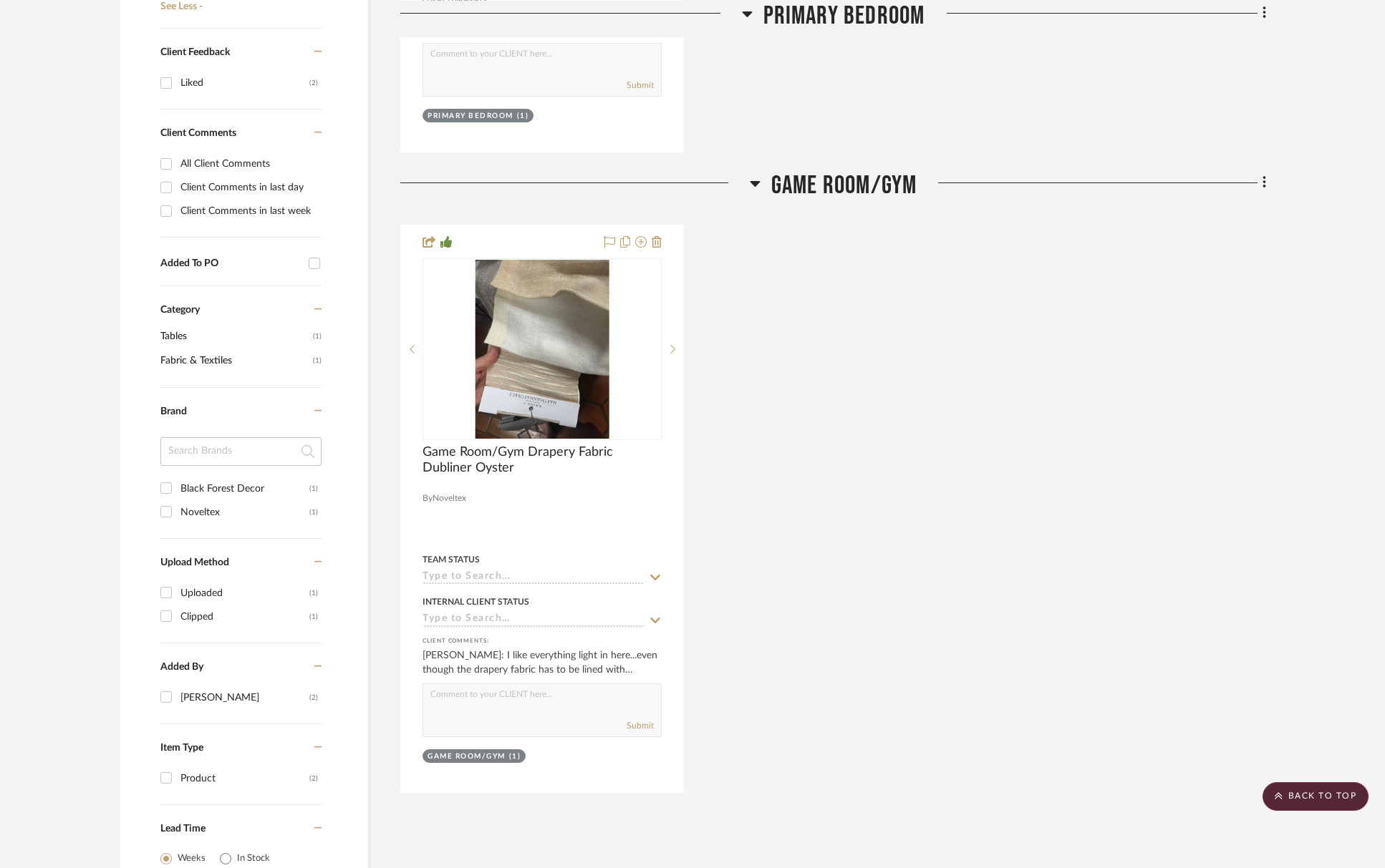
click at [909, 544] on div "Game Room/Gym Drapery Fabric Dubliner Oyster By Noveltex Team Status 9/3/2025 I…" at bounding box center [833, 508] width 866 height 568
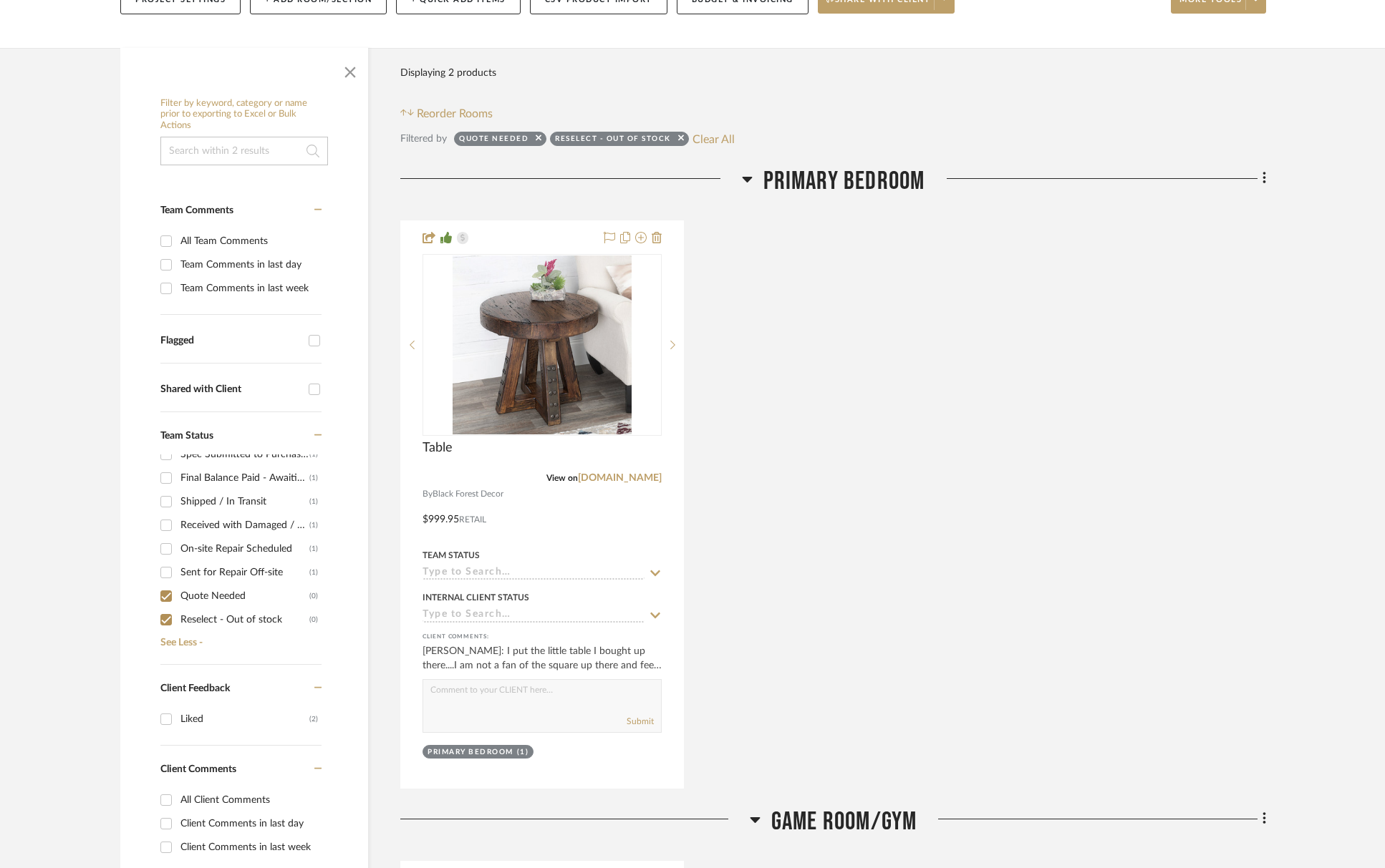
scroll to position [159, 0]
click at [166, 590] on input "Quote Needed (0)" at bounding box center [166, 591] width 23 height 23
checkbox input "false"
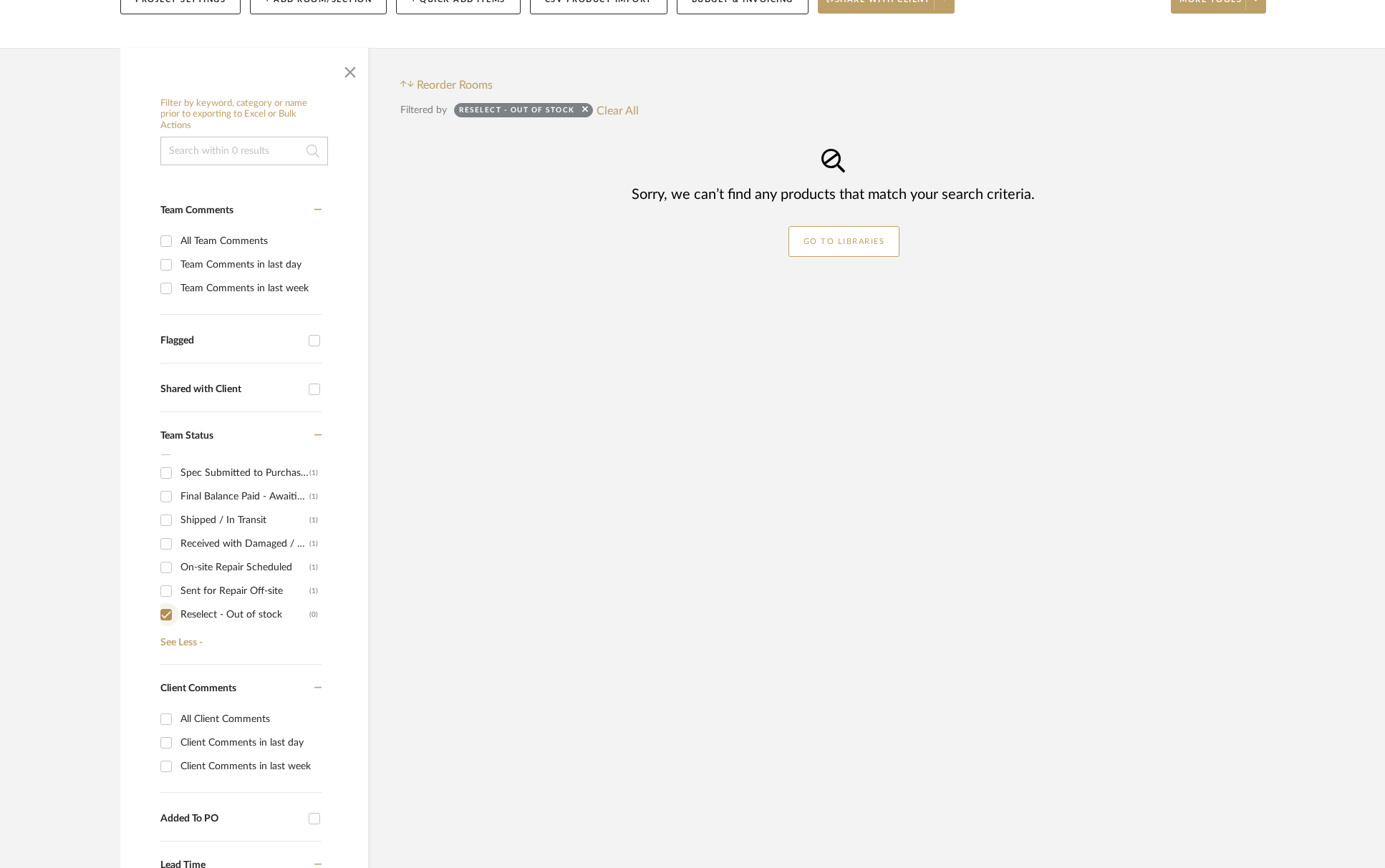
click at [168, 614] on input "Reselect - Out of stock (0)" at bounding box center [166, 615] width 23 height 23
checkbox input "false"
click at [168, 613] on input "Sent for Repair Off-site (1)" at bounding box center [166, 616] width 23 height 23
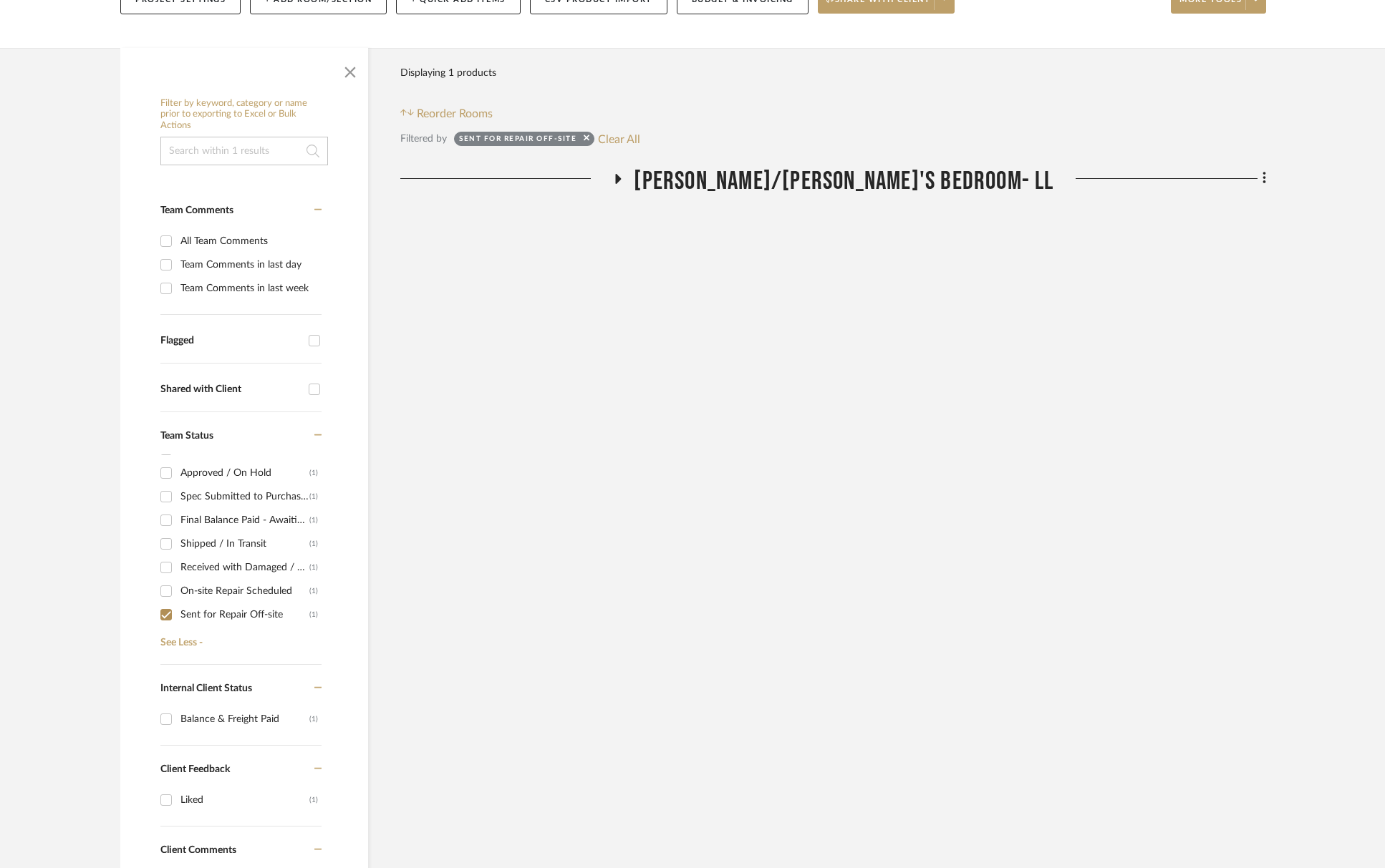
click at [194, 613] on div "Sent for Repair Off-site" at bounding box center [245, 615] width 129 height 23
click at [177, 613] on input "Sent for Repair Off-site (1)" at bounding box center [166, 615] width 23 height 23
checkbox input "false"
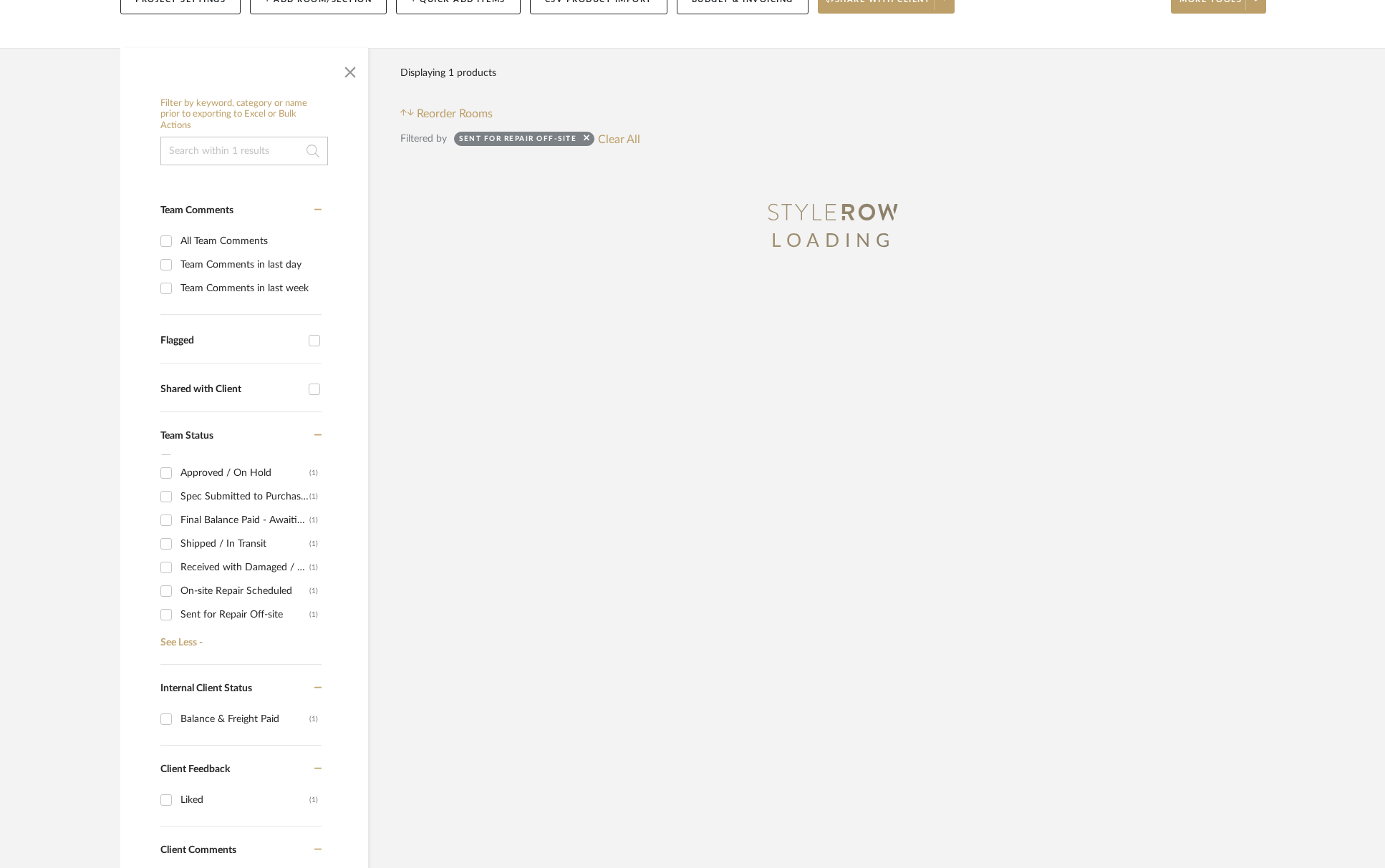
click at [213, 597] on div "On-site Repair Scheduled" at bounding box center [245, 591] width 129 height 23
click at [177, 597] on input "On-site Repair Scheduled (1)" at bounding box center [166, 591] width 23 height 23
checkbox input "true"
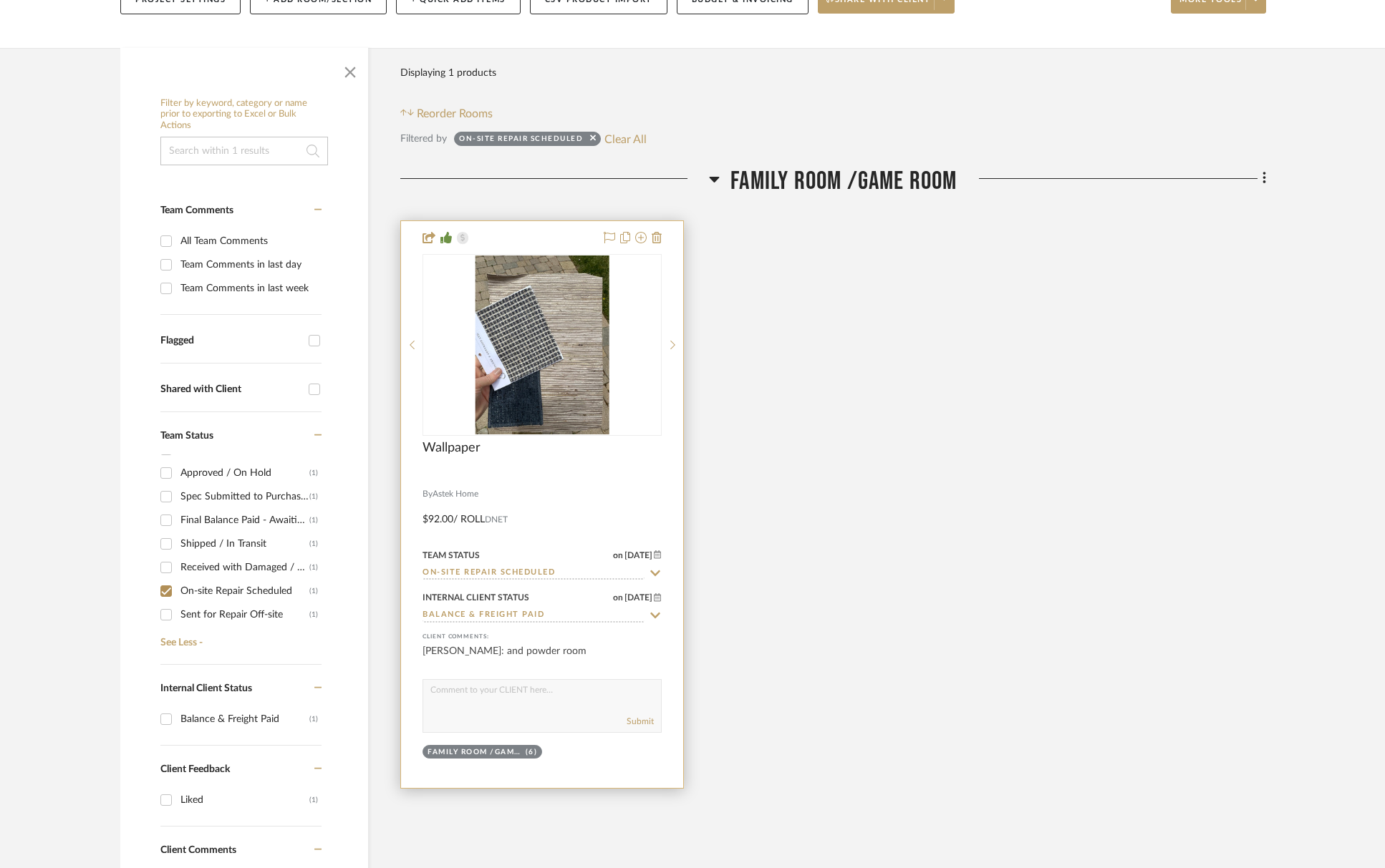
click at [541, 574] on input "On-site Repair Scheduled" at bounding box center [533, 574] width 222 height 14
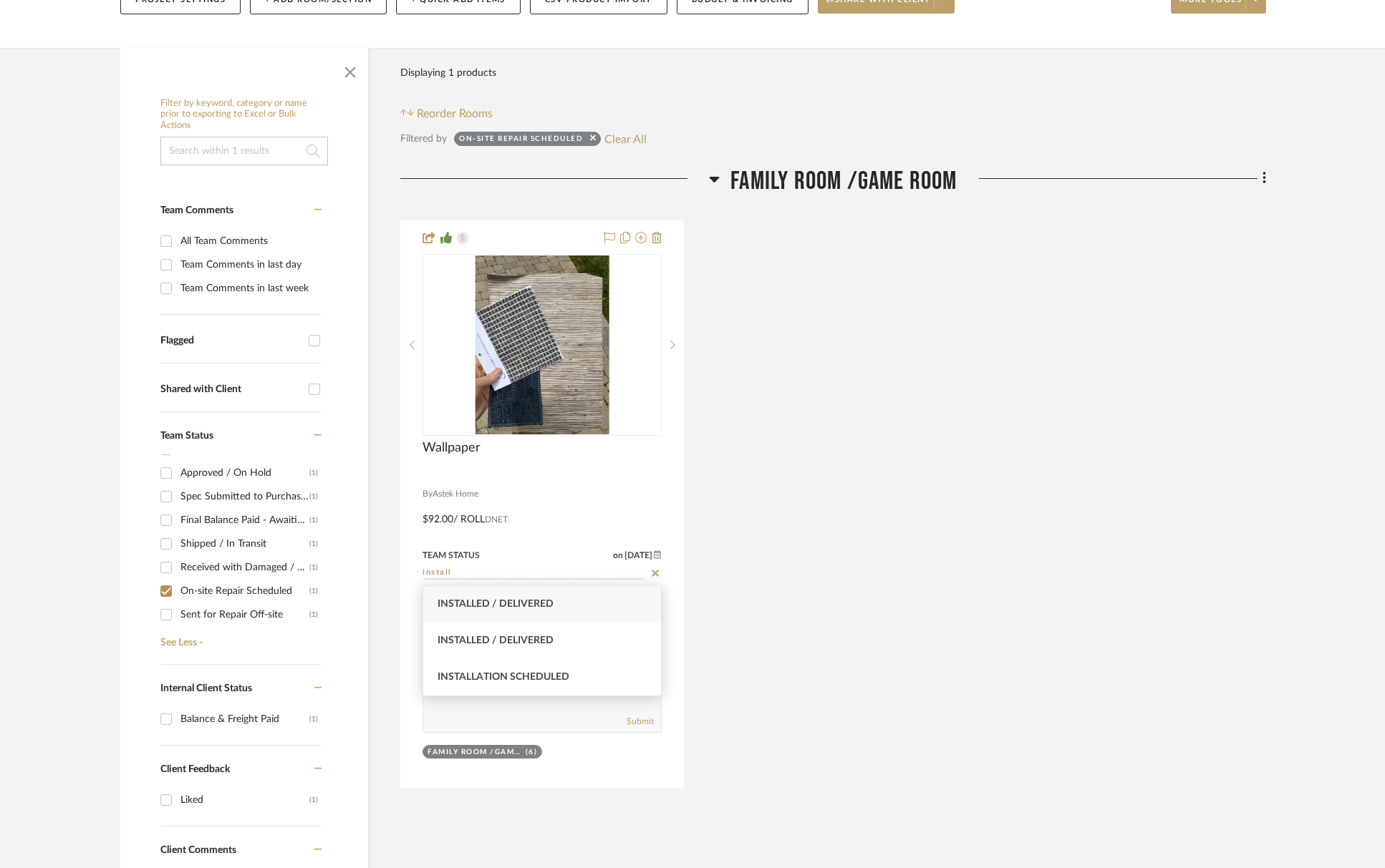
type input "install"
click at [534, 602] on span "Installed / Delivered" at bounding box center [495, 604] width 116 height 10
type input "[DATE]"
type input "Installed / Delivered"
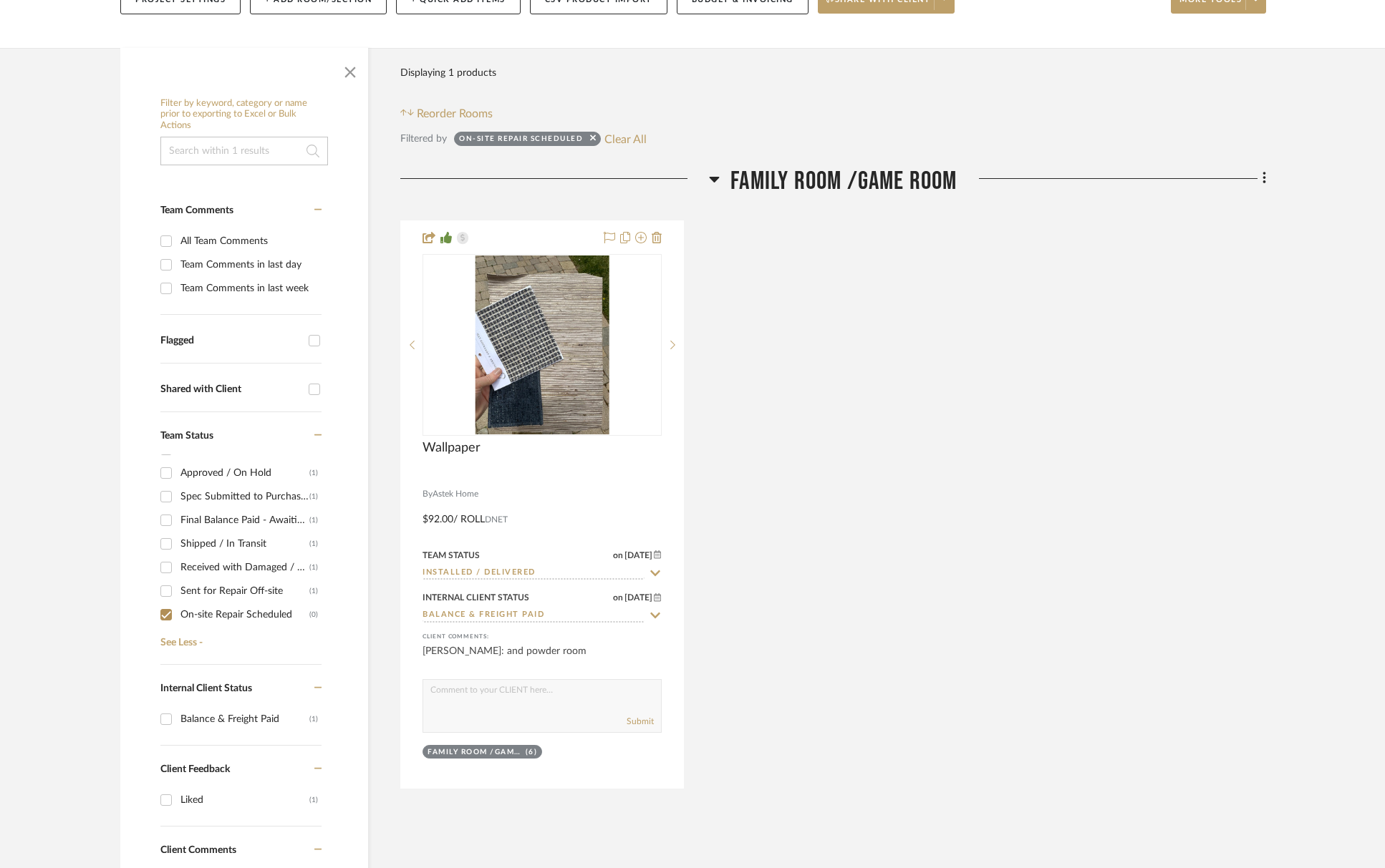
click at [164, 613] on input "On-site Repair Scheduled (0)" at bounding box center [166, 615] width 23 height 23
checkbox input "false"
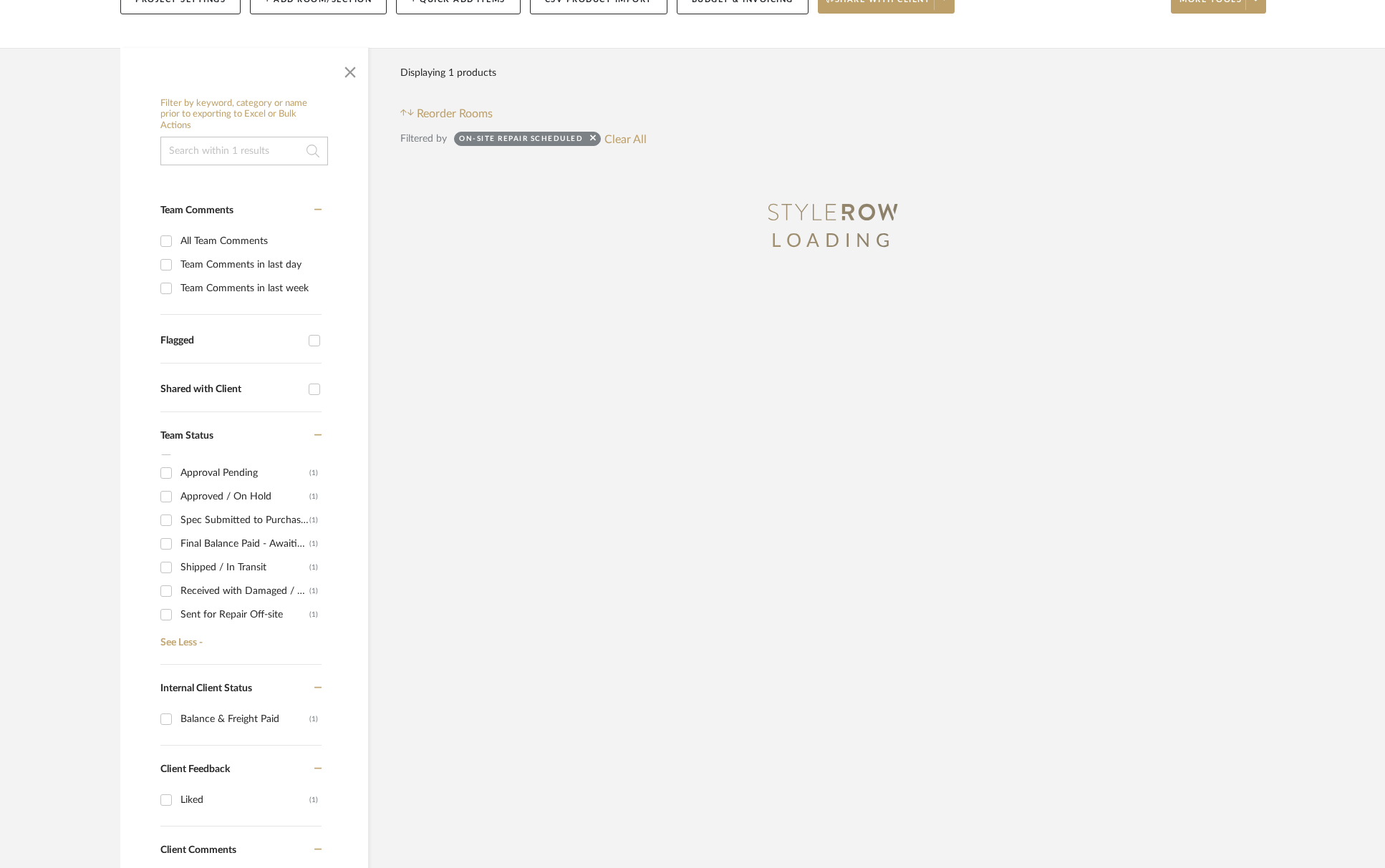
scroll to position [88, 0]
click at [168, 596] on input "Received with Damaged / Awaiting Vendor Response (1)" at bounding box center [166, 591] width 23 height 23
checkbox input "true"
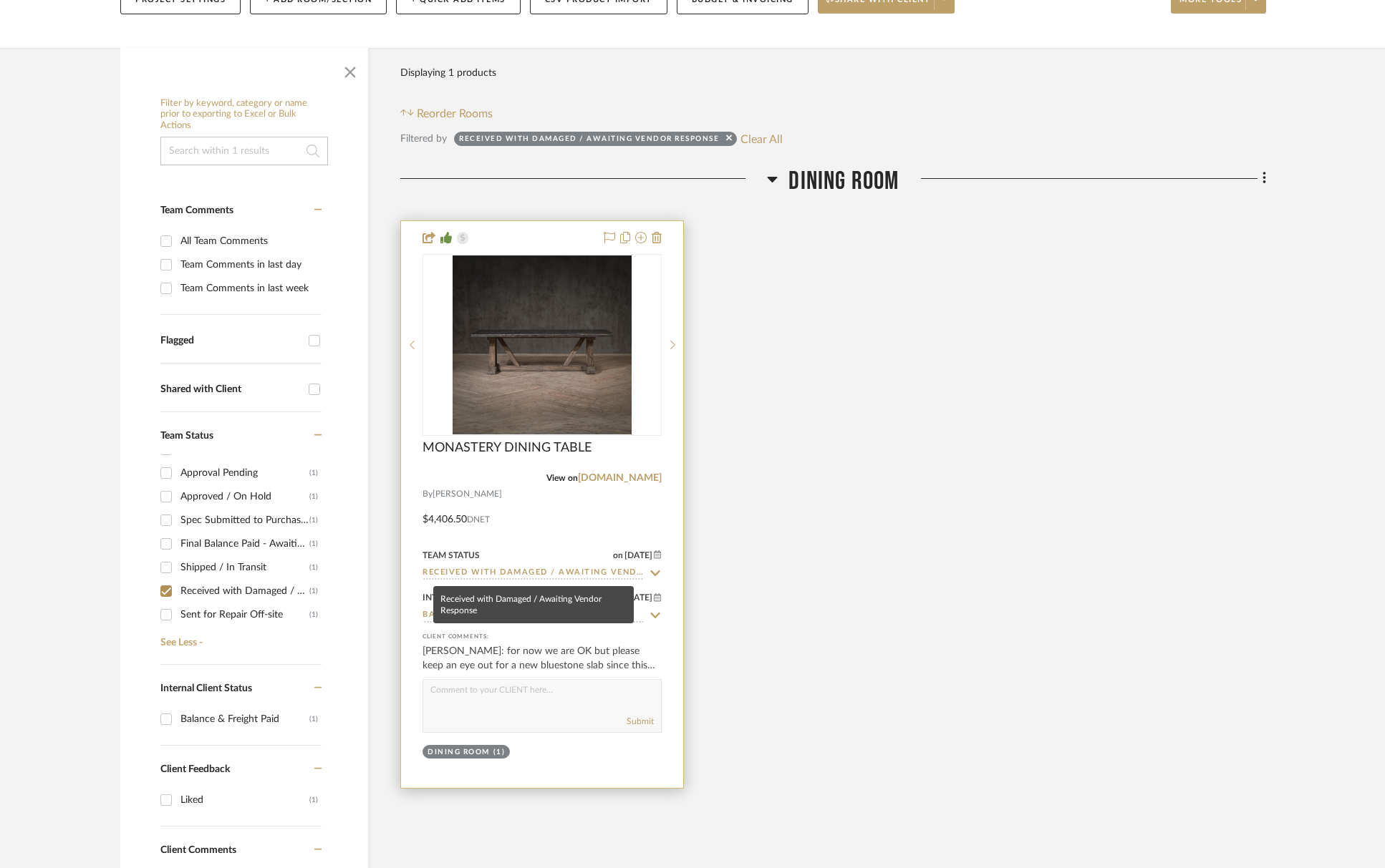
click at [504, 571] on input "Received with Damaged / Awaiting Vendor Response" at bounding box center [533, 574] width 222 height 14
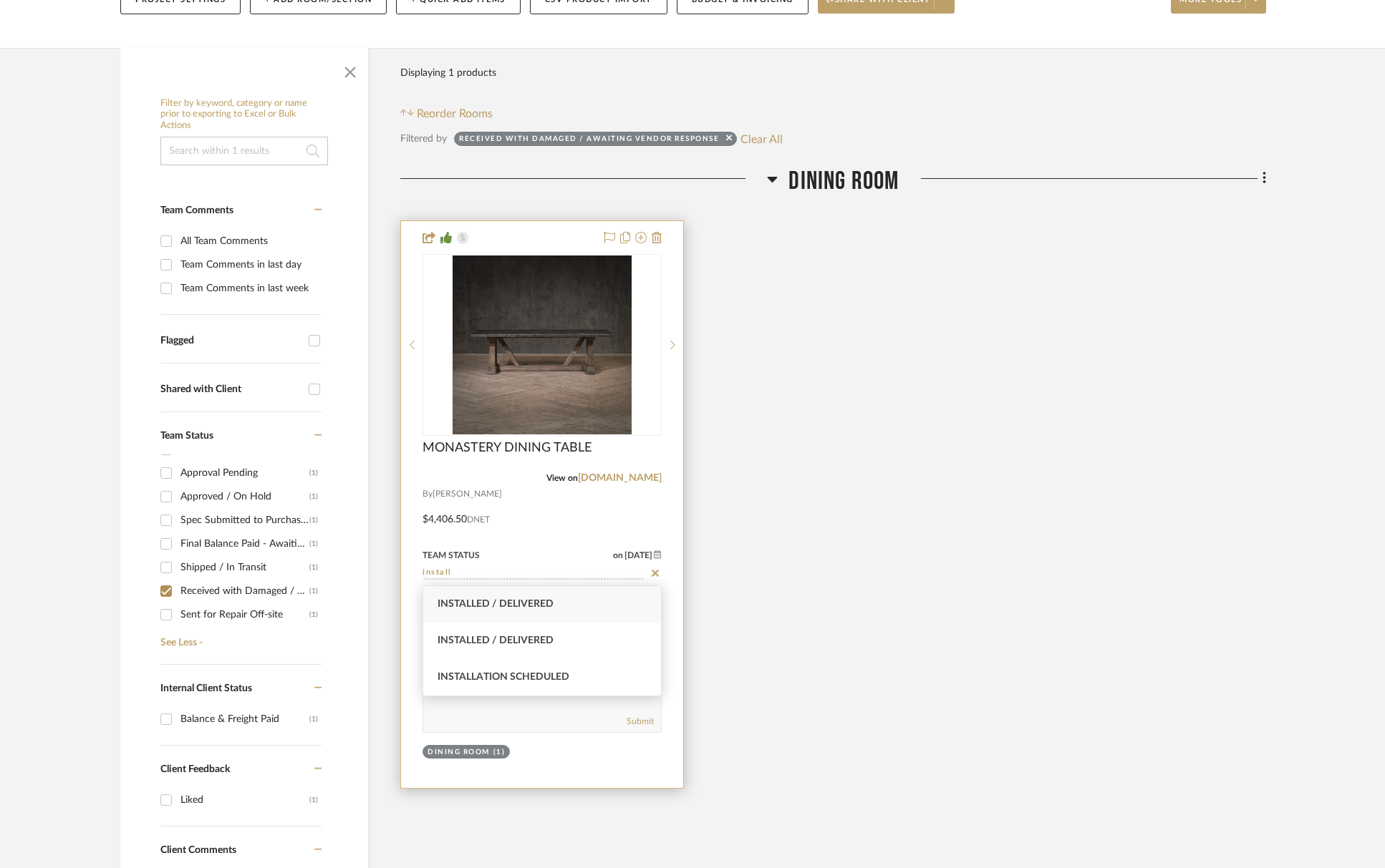
type input "install"
click at [504, 603] on span "Installed / Delivered" at bounding box center [495, 604] width 116 height 10
type input "[DATE]"
type input "Installed / Delivered"
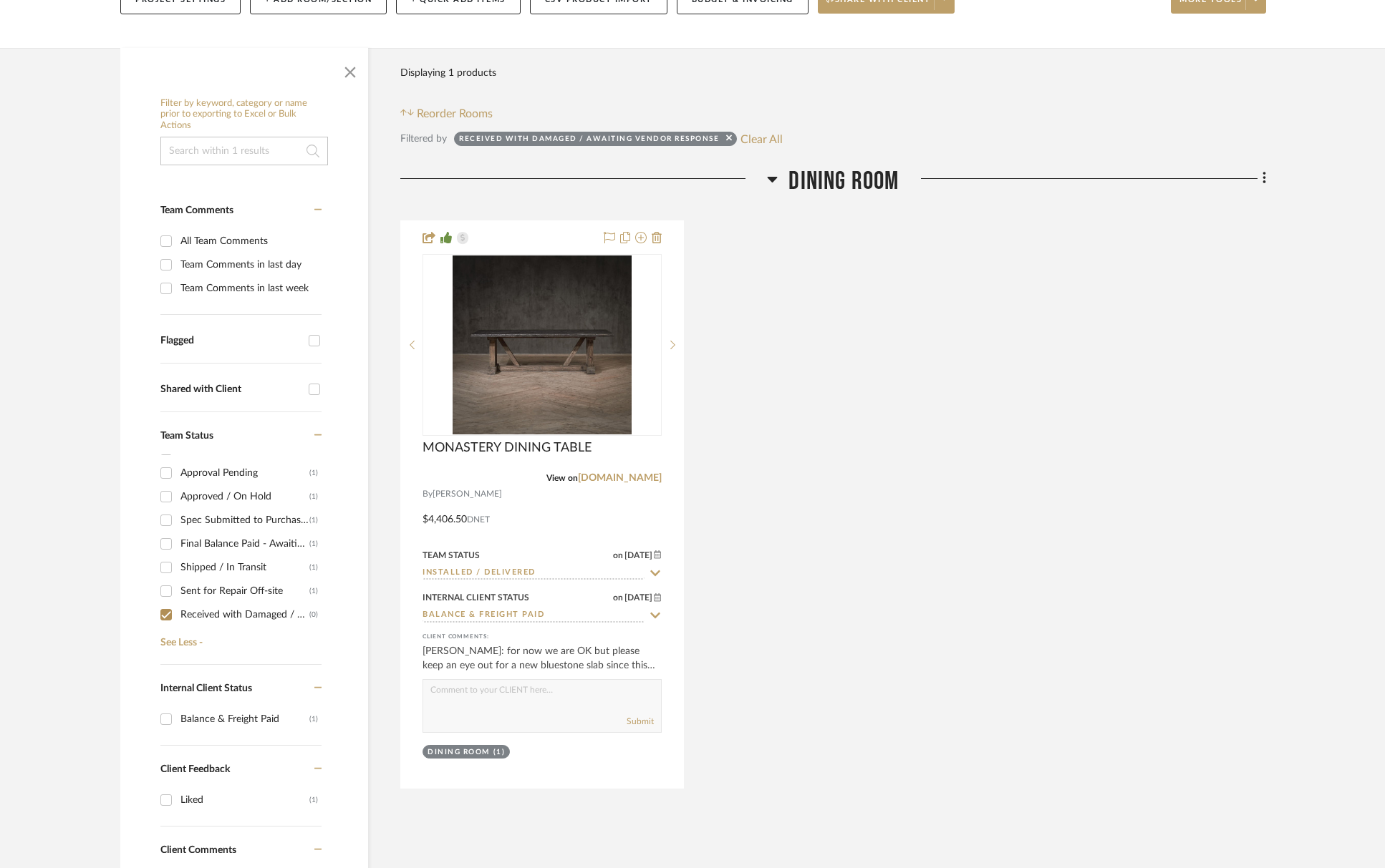
click at [164, 573] on input "Shipped / In Transit (1)" at bounding box center [166, 567] width 23 height 23
checkbox input "true"
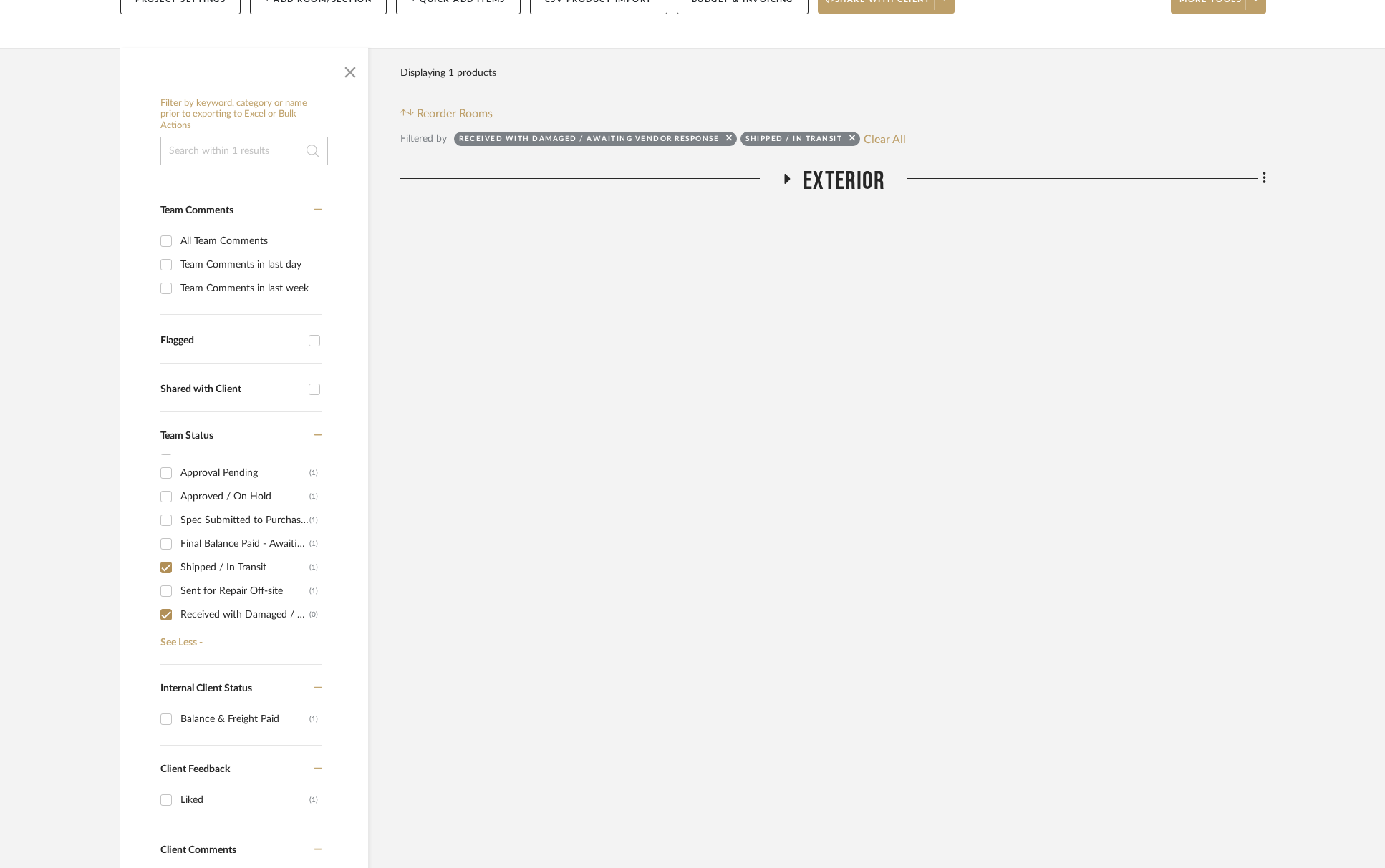
click at [165, 614] on input "Received with Damaged / Awaiting Vendor Response (0)" at bounding box center [166, 615] width 23 height 23
checkbox input "false"
click at [850, 178] on span "Exterior" at bounding box center [844, 181] width 83 height 31
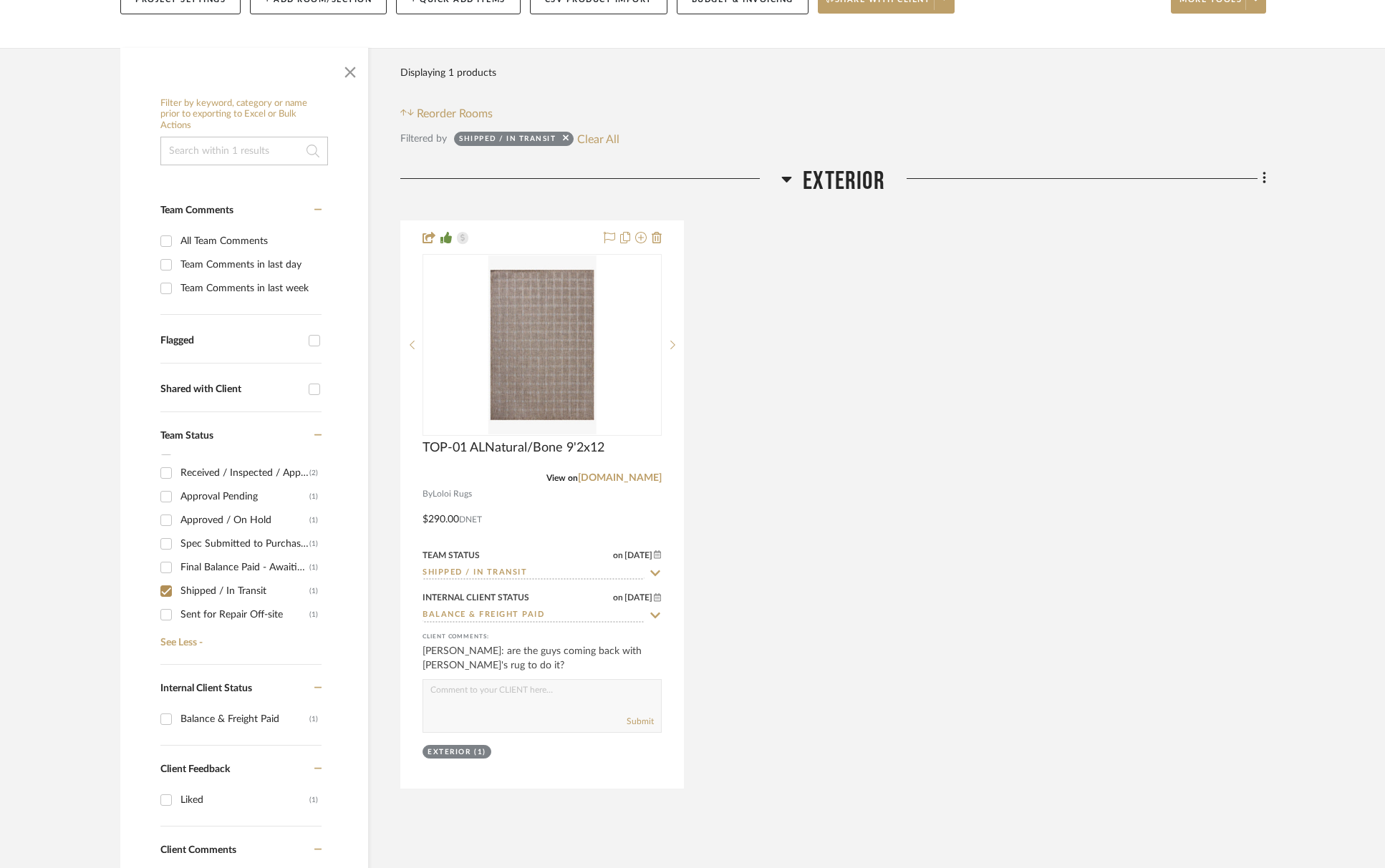
click at [226, 586] on div "Shipped / In Transit" at bounding box center [245, 591] width 129 height 23
click at [177, 586] on input "Shipped / In Transit (1)" at bounding box center [166, 591] width 23 height 23
checkbox input "false"
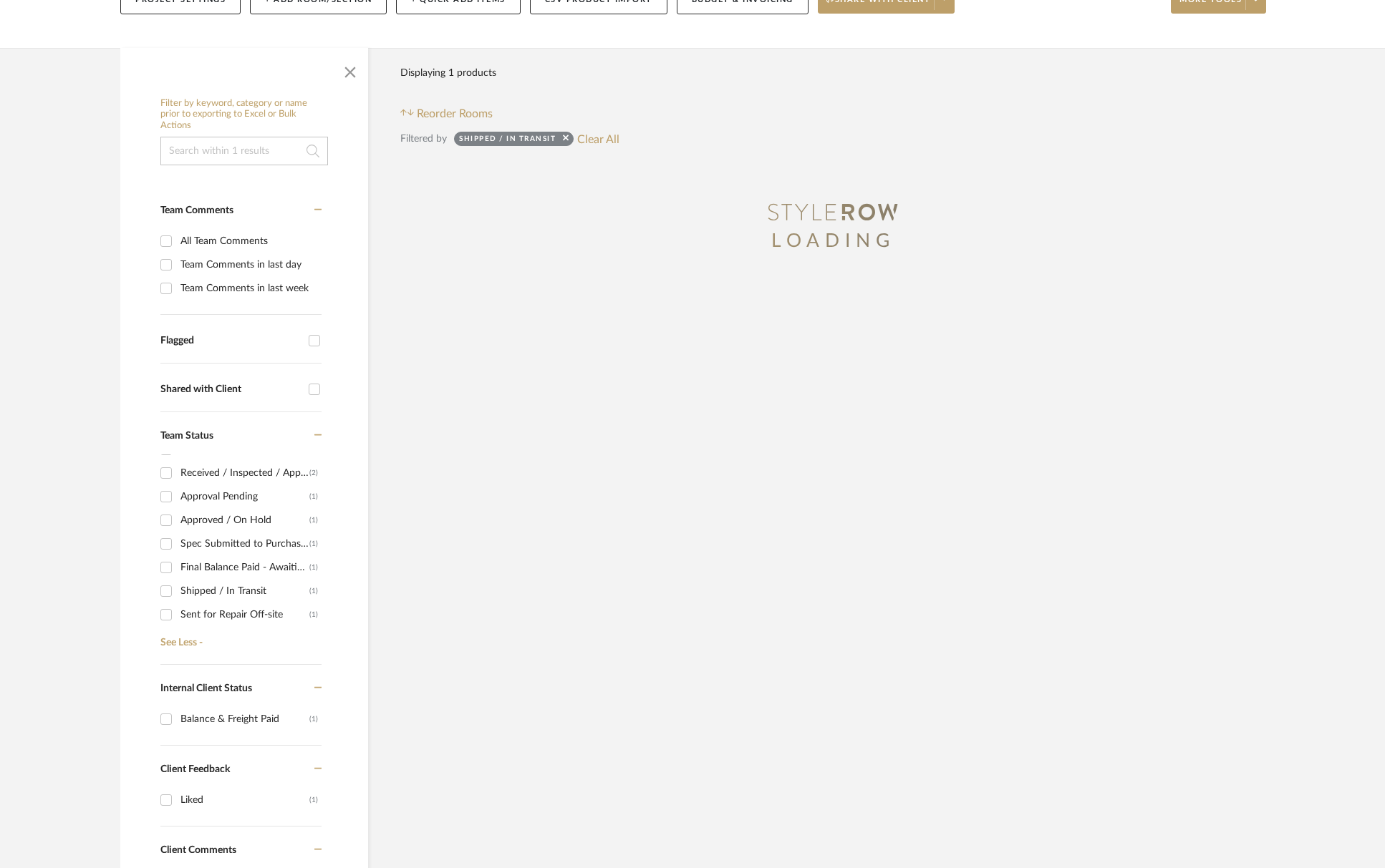
click at [235, 572] on div "Final Balance Paid - Awaiting Shipping" at bounding box center [245, 567] width 129 height 23
click at [177, 572] on input "Final Balance Paid - Awaiting Shipping (1)" at bounding box center [166, 567] width 23 height 23
checkbox input "true"
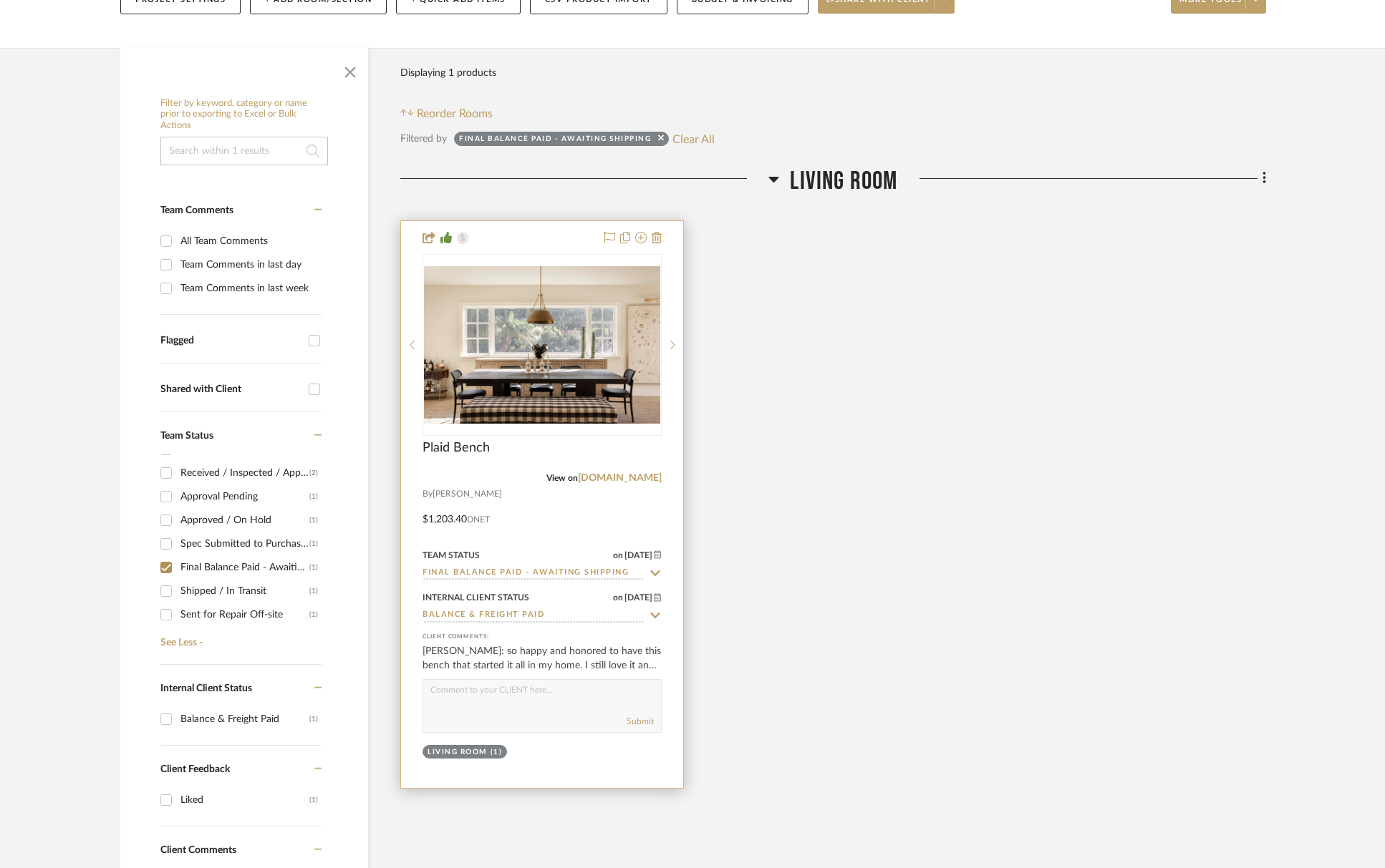
click at [513, 575] on input "Final Balance Paid - Awaiting Shipping" at bounding box center [533, 574] width 222 height 14
click at [480, 573] on input "isntall" at bounding box center [533, 574] width 222 height 14
click at [480, 572] on input "isntall" at bounding box center [533, 574] width 222 height 14
click at [435, 570] on input "isntall" at bounding box center [533, 574] width 222 height 14
click at [435, 571] on input "isntall" at bounding box center [533, 574] width 222 height 14
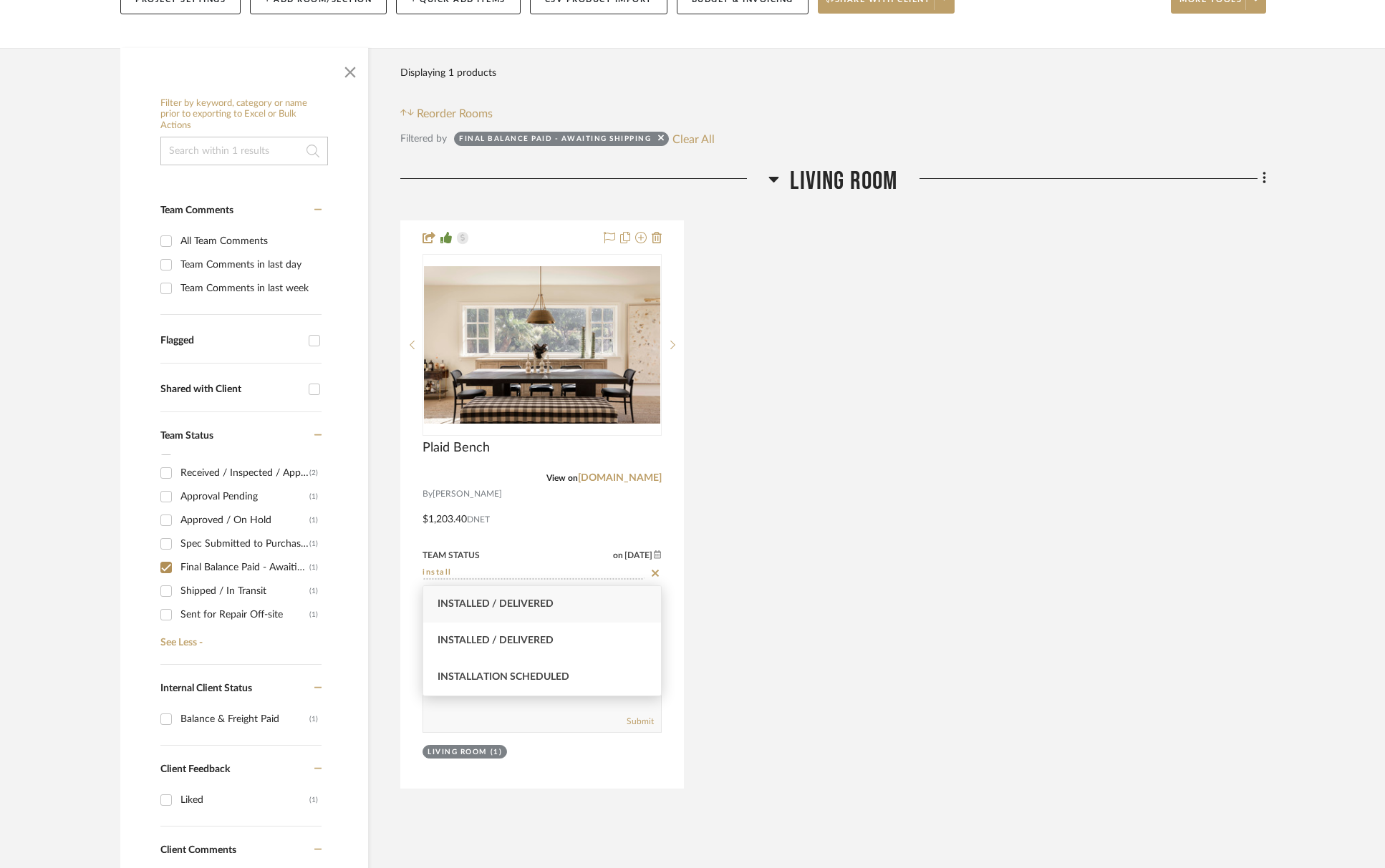
type input "install"
click at [450, 599] on span "Installed / Delivered" at bounding box center [495, 604] width 116 height 10
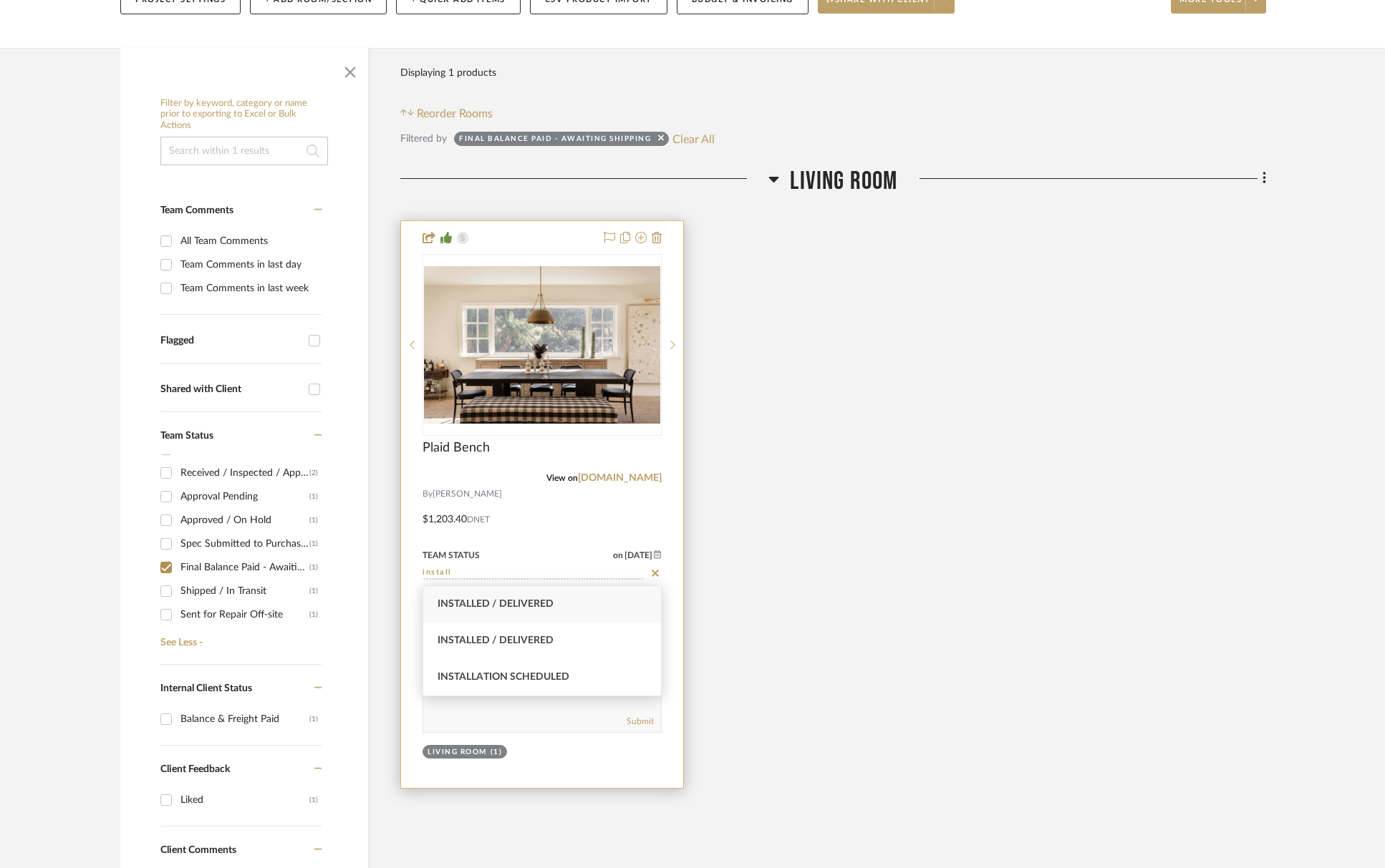
type input "[DATE]"
type input "Installed / Delivered"
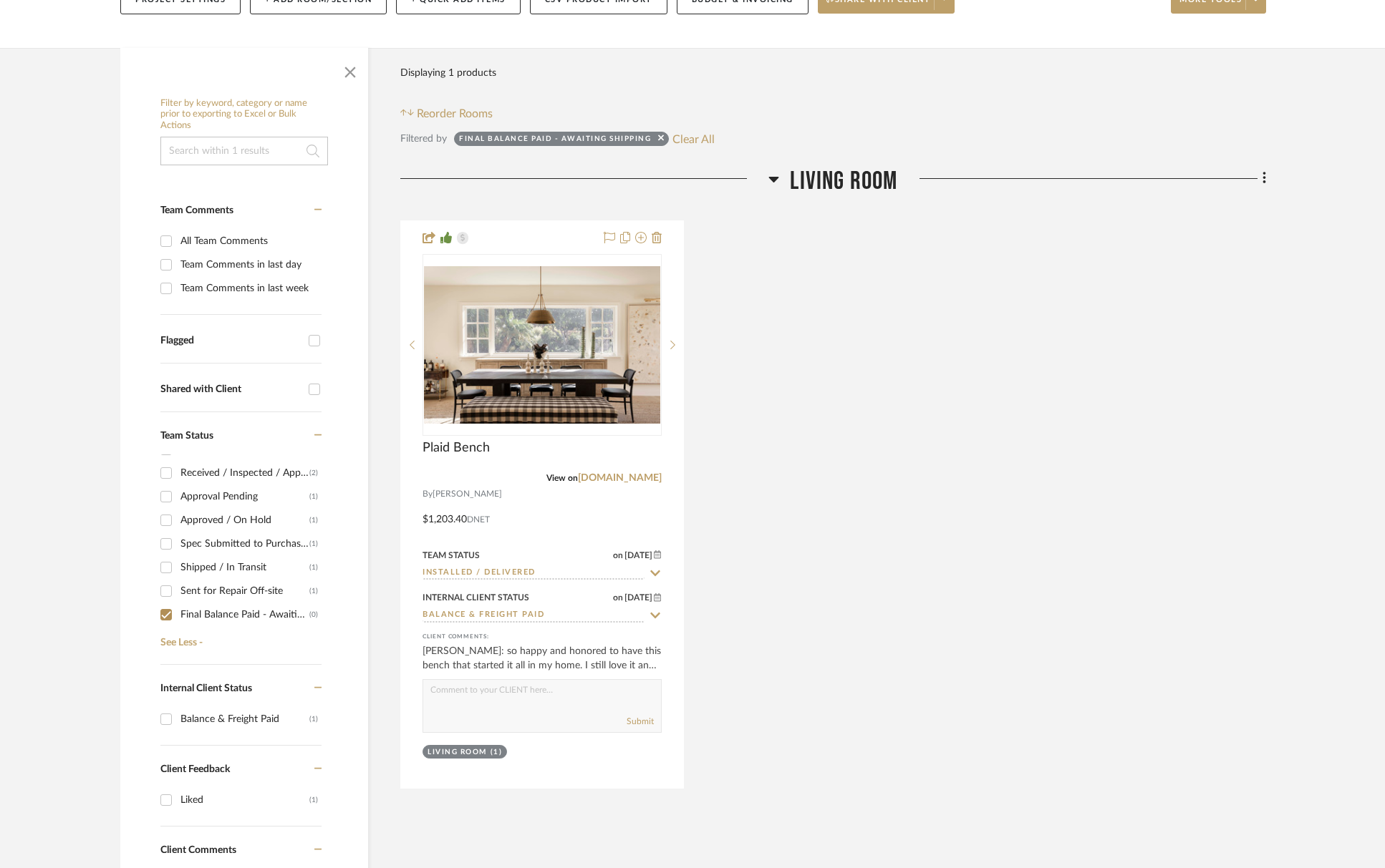
drag, startPoint x: 204, startPoint y: 615, endPoint x: 204, endPoint y: 592, distance: 23.0
click at [204, 614] on div "Final Balance Paid - Awaiting Shipping" at bounding box center [245, 615] width 129 height 23
click at [177, 614] on input "Final Balance Paid - Awaiting Shipping (0)" at bounding box center [166, 615] width 23 height 23
checkbox input "false"
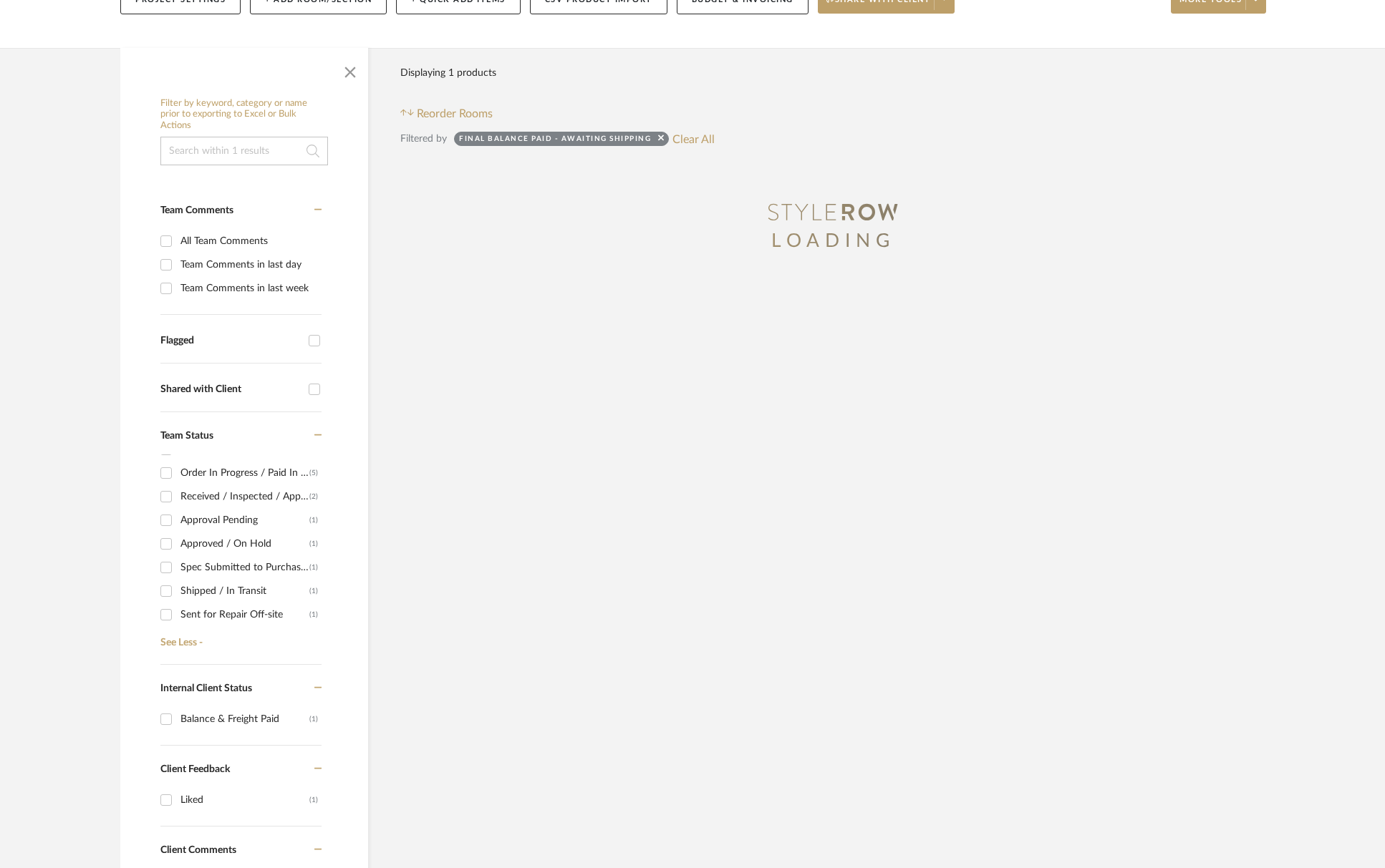
click at [222, 539] on div "Approved / On Hold" at bounding box center [245, 544] width 129 height 23
click at [177, 539] on input "Approved / On Hold (1)" at bounding box center [166, 544] width 23 height 23
checkbox input "true"
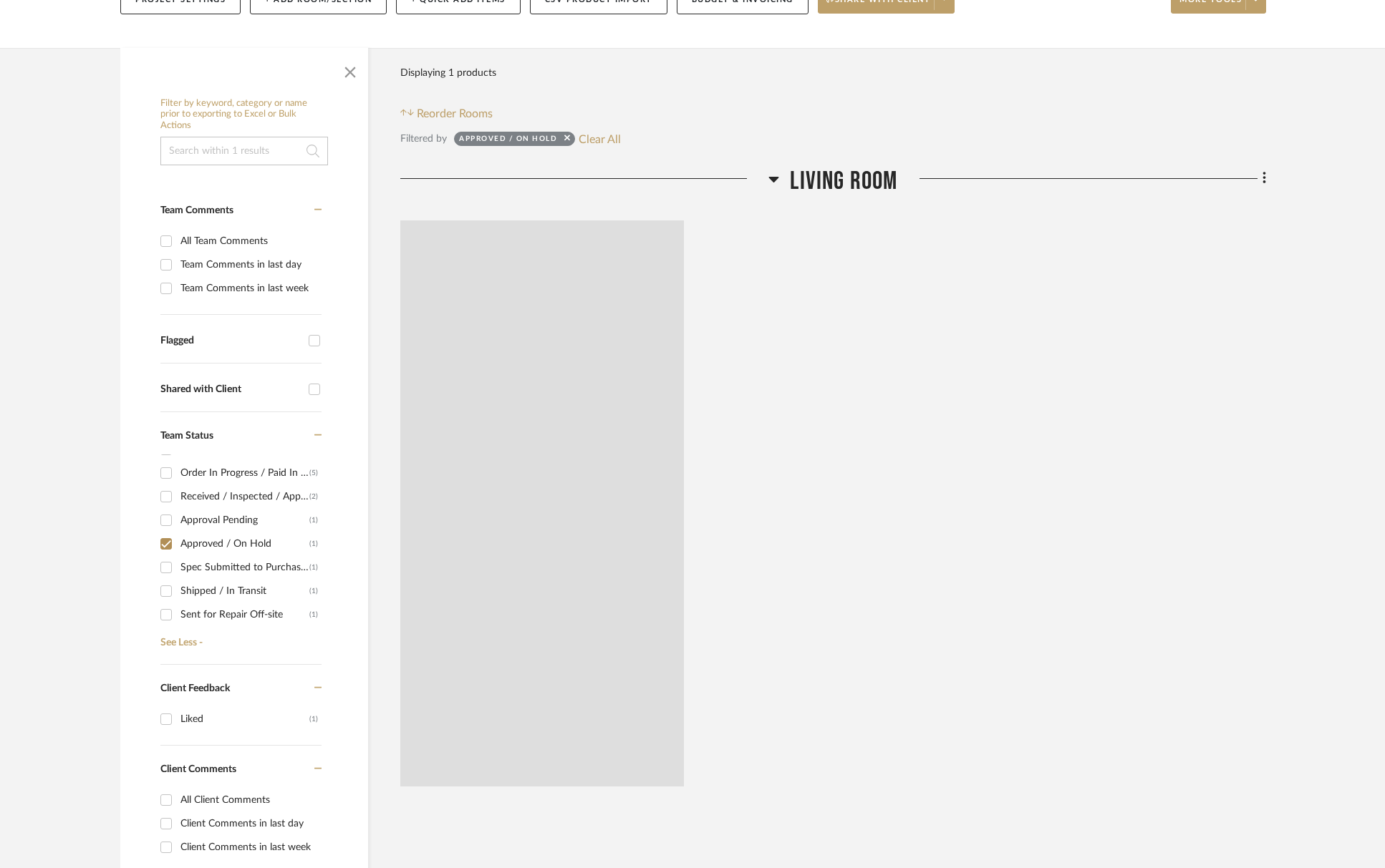
click at [223, 570] on div "Spec Submitted to Purchasing Agent" at bounding box center [245, 567] width 129 height 23
click at [177, 570] on input "Spec Submitted to Purchasing Agent (1)" at bounding box center [166, 567] width 23 height 23
checkbox input "true"
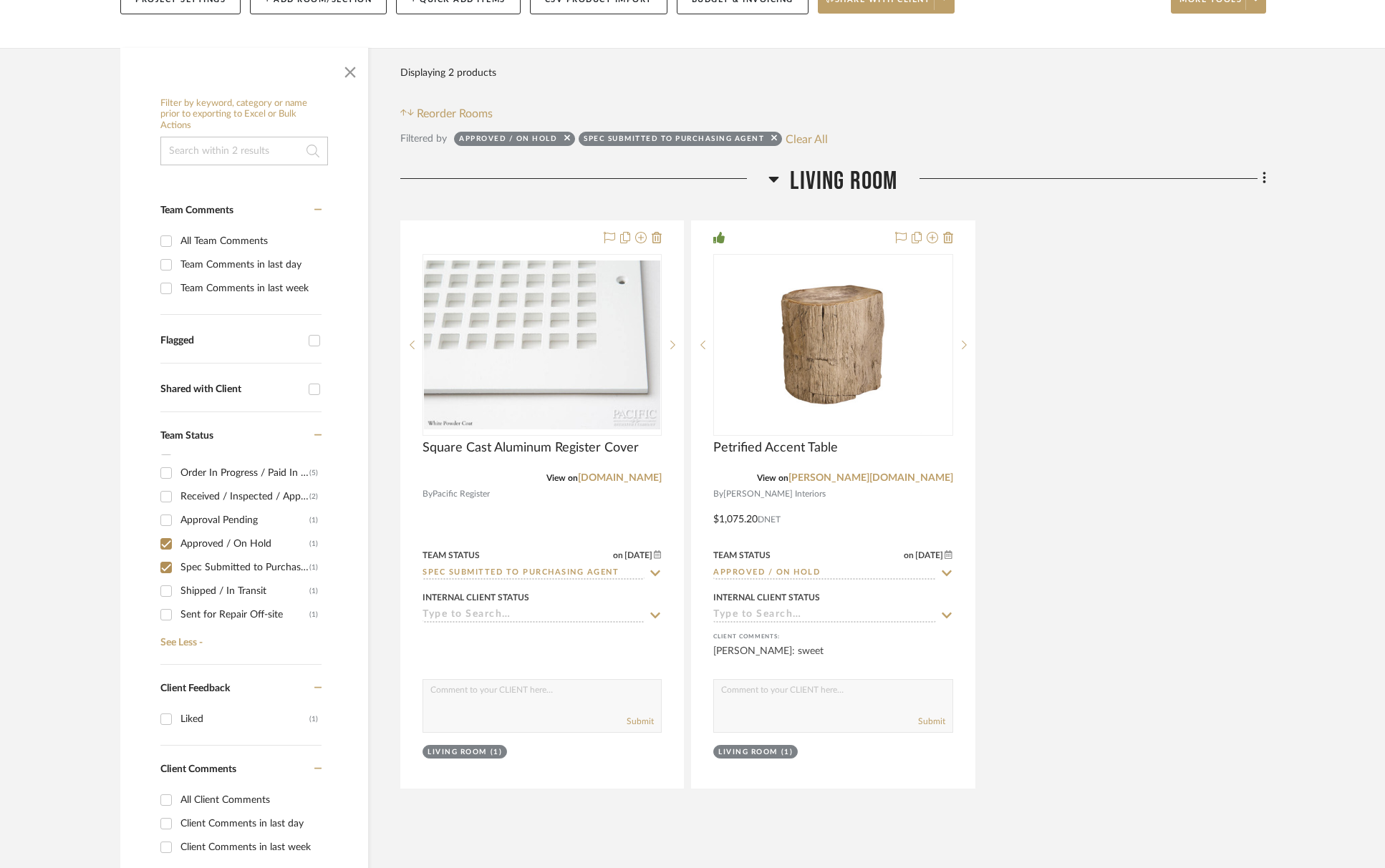
click at [232, 541] on div "Approved / On Hold" at bounding box center [245, 544] width 129 height 23
click at [177, 541] on input "Approved / On Hold (1)" at bounding box center [166, 544] width 23 height 23
checkbox input "false"
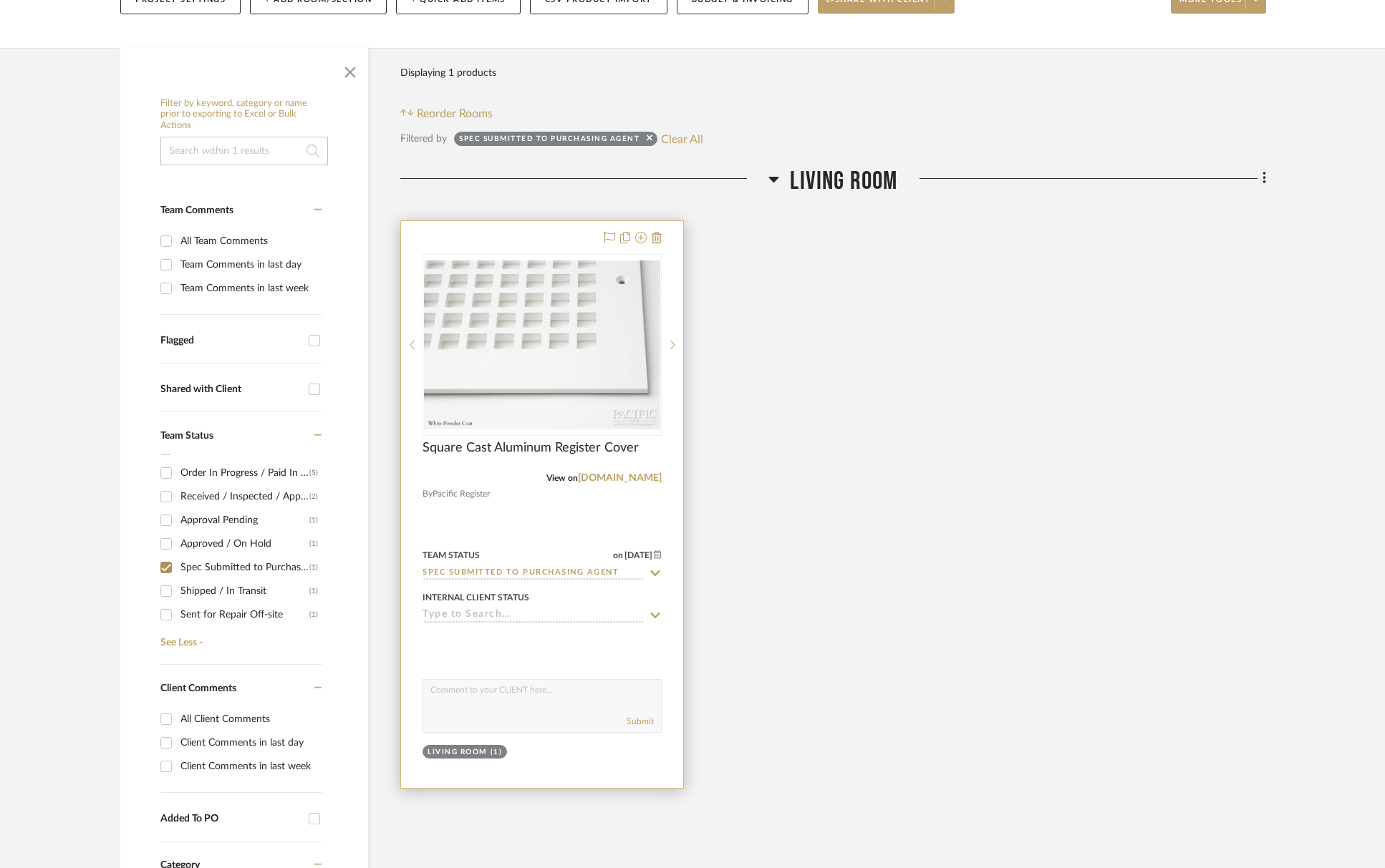
click at [588, 574] on input "Spec Submitted to Purchasing Agent" at bounding box center [533, 574] width 222 height 14
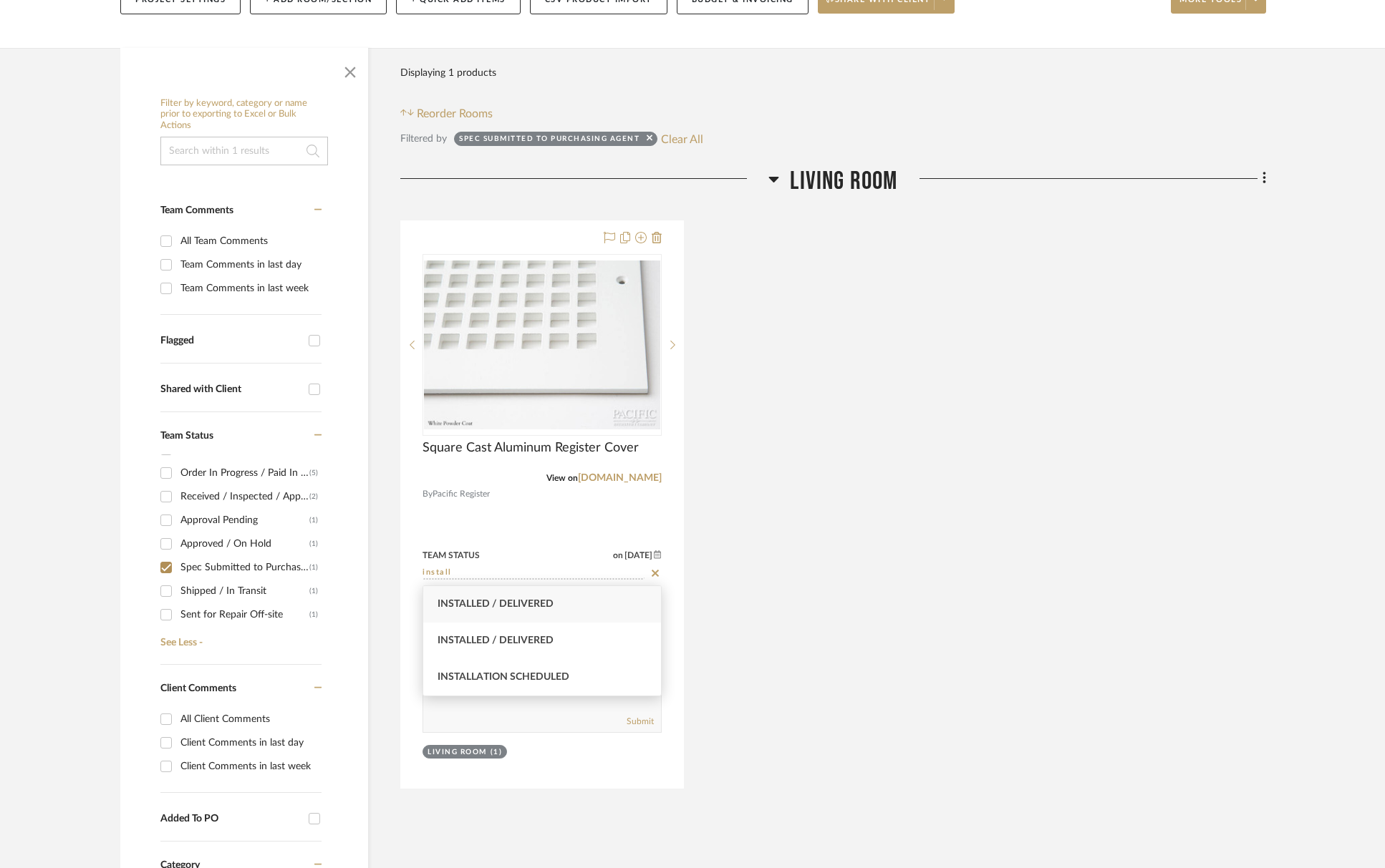
type input "install"
drag, startPoint x: 571, startPoint y: 611, endPoint x: 386, endPoint y: 597, distance: 185.5
click at [571, 611] on div "Installed / Delivered" at bounding box center [542, 604] width 238 height 37
type input "[DATE]"
type input "Installed / Delivered"
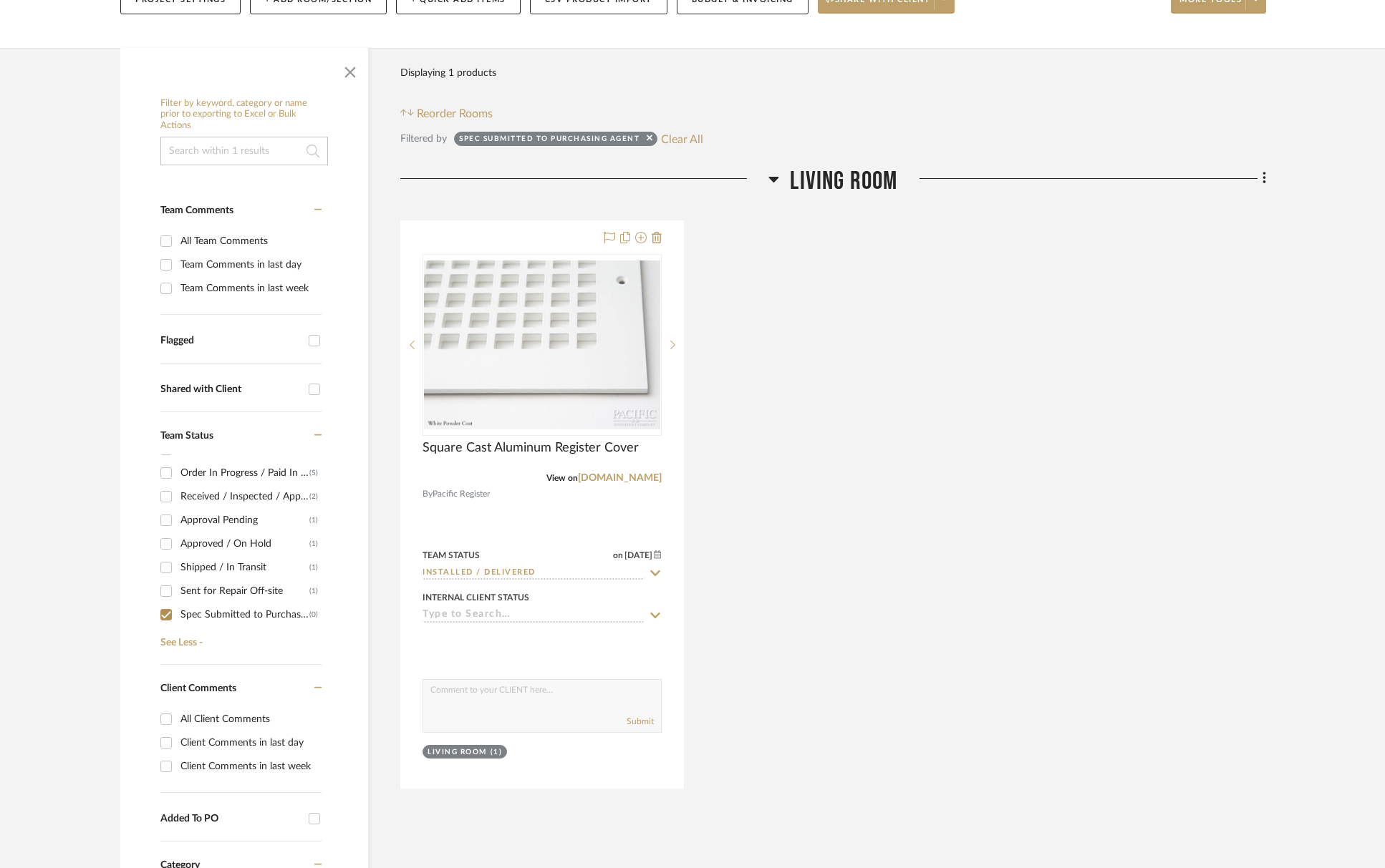
click at [179, 566] on div "Shipped / In Transit (1)" at bounding box center [239, 567] width 158 height 24
click at [167, 611] on input "Spec Submitted to Purchasing Agent (0)" at bounding box center [166, 615] width 23 height 23
checkbox input "false"
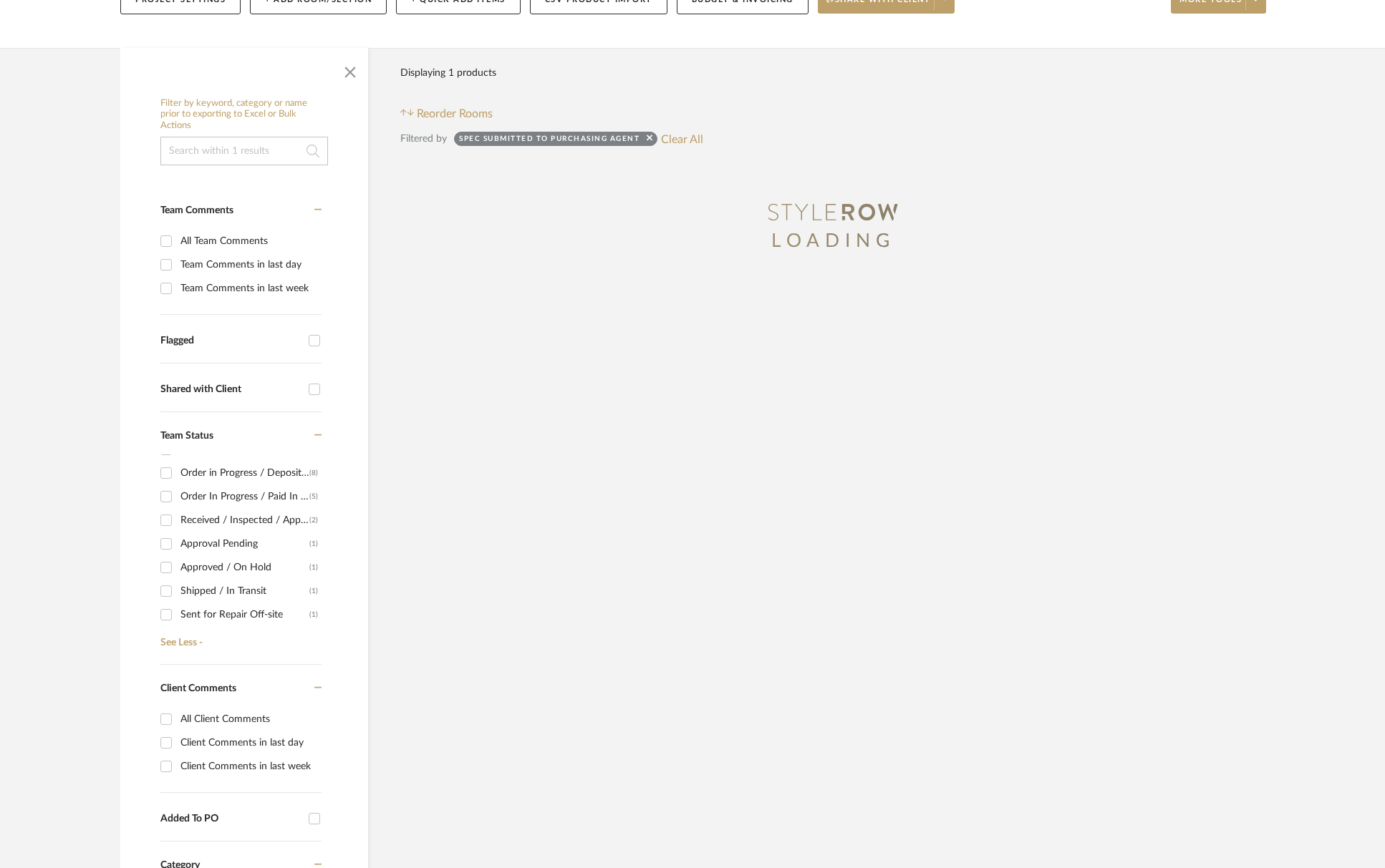
scroll to position [17, 0]
click at [231, 545] on div "Approval Pending" at bounding box center [245, 544] width 129 height 23
click at [177, 545] on input "Approval Pending (1)" at bounding box center [166, 544] width 23 height 23
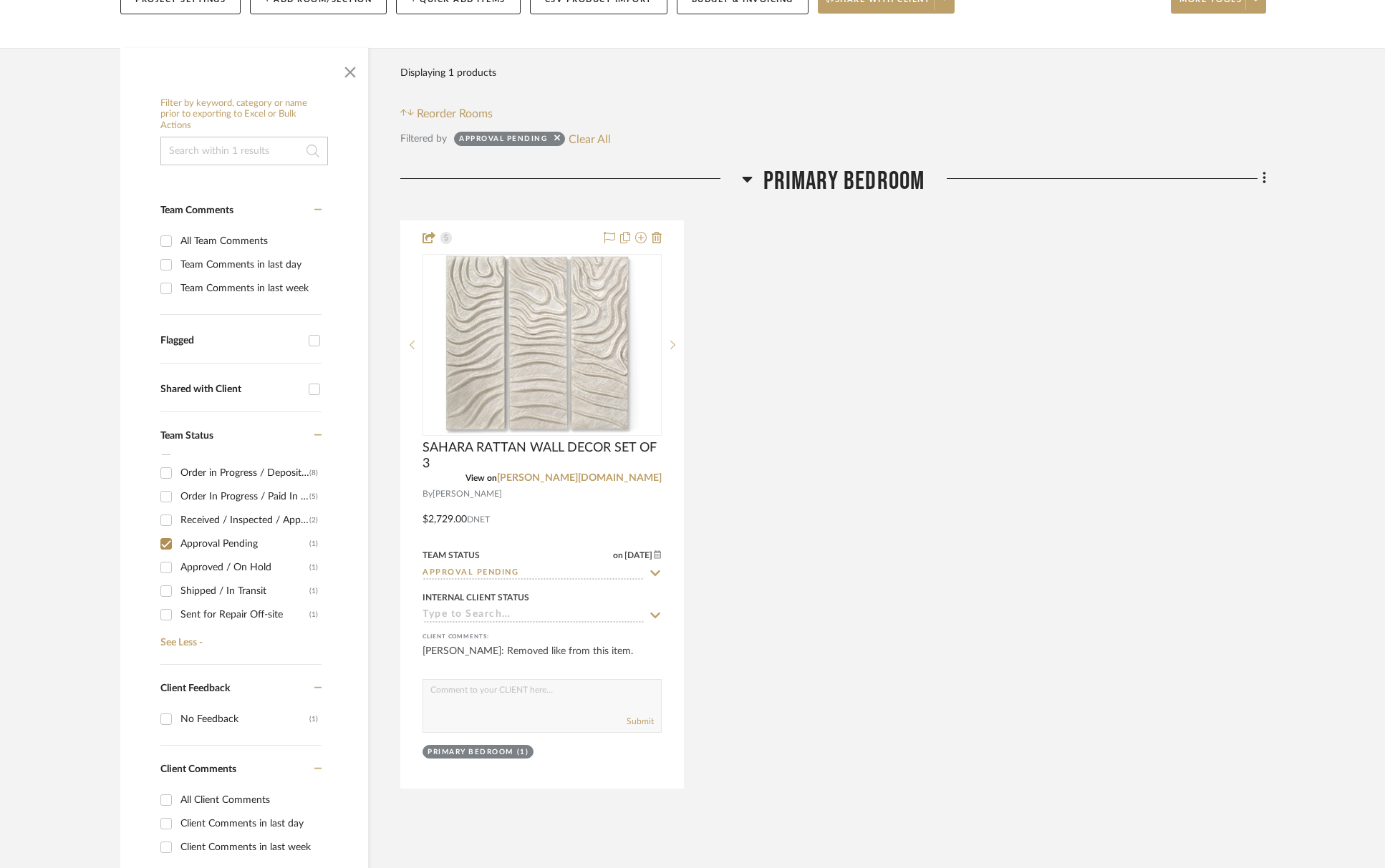
click at [231, 545] on div "Approval Pending" at bounding box center [245, 544] width 129 height 23
click at [177, 545] on input "Approval Pending (1)" at bounding box center [166, 544] width 23 height 23
checkbox input "false"
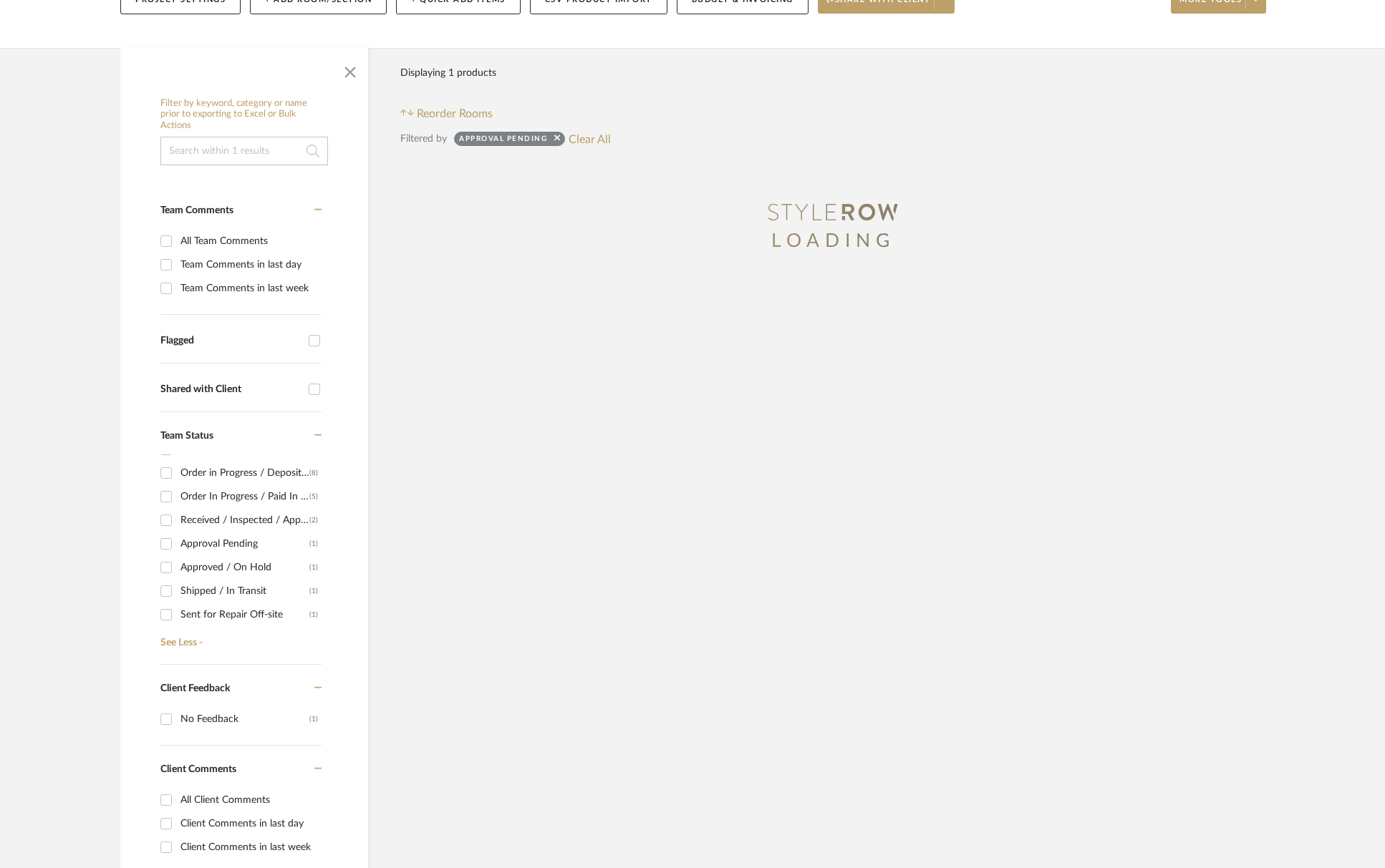
click at [232, 570] on div "Approved / On Hold" at bounding box center [245, 567] width 129 height 23
click at [177, 570] on input "Approved / On Hold (1)" at bounding box center [166, 567] width 23 height 23
checkbox input "true"
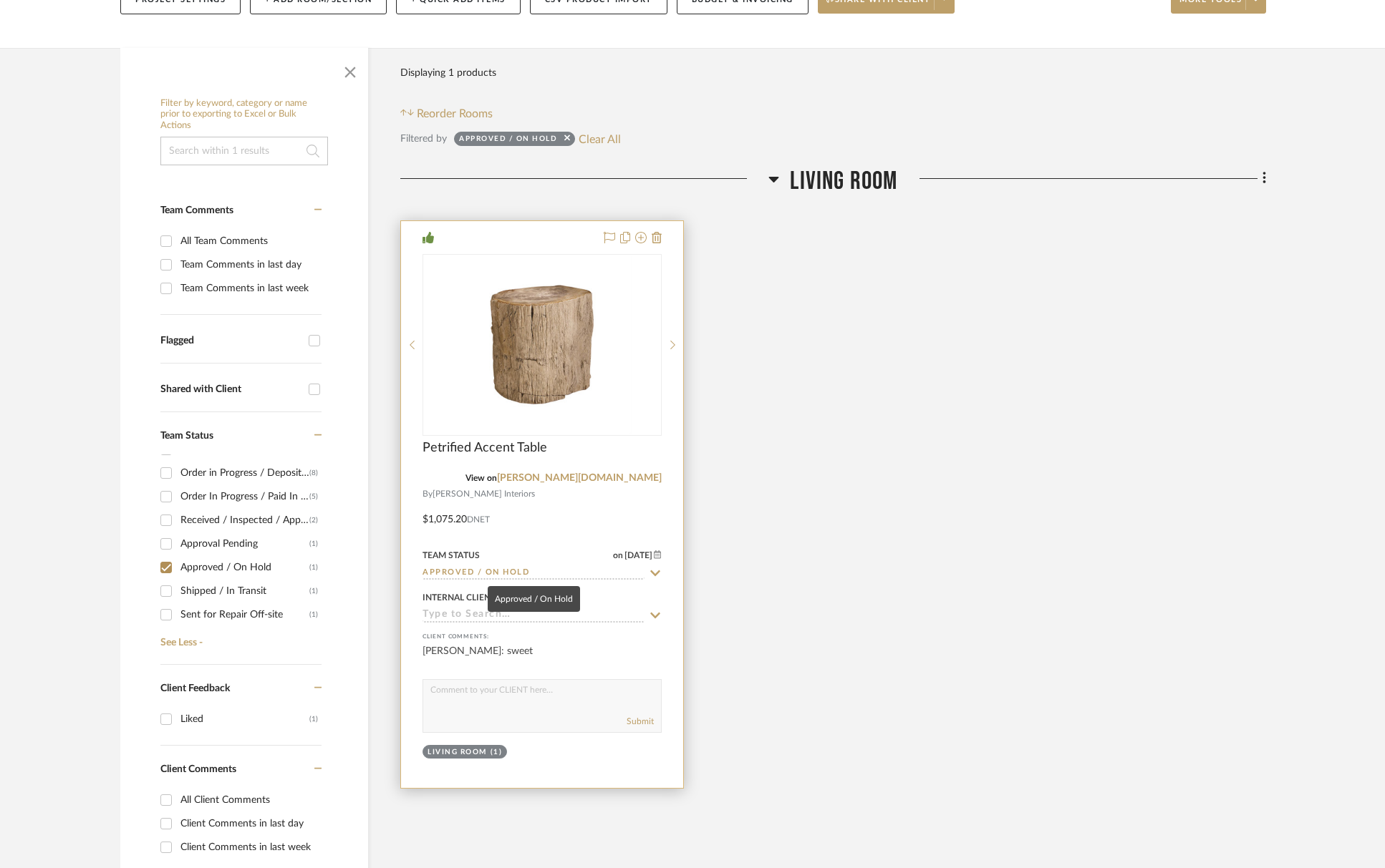
click at [648, 570] on sr-typeahead "Approved / On Hold" at bounding box center [542, 574] width 240 height 14
click at [658, 572] on icon at bounding box center [656, 573] width 10 height 6
click at [655, 572] on icon at bounding box center [655, 573] width 7 height 7
type input "[DATE]"
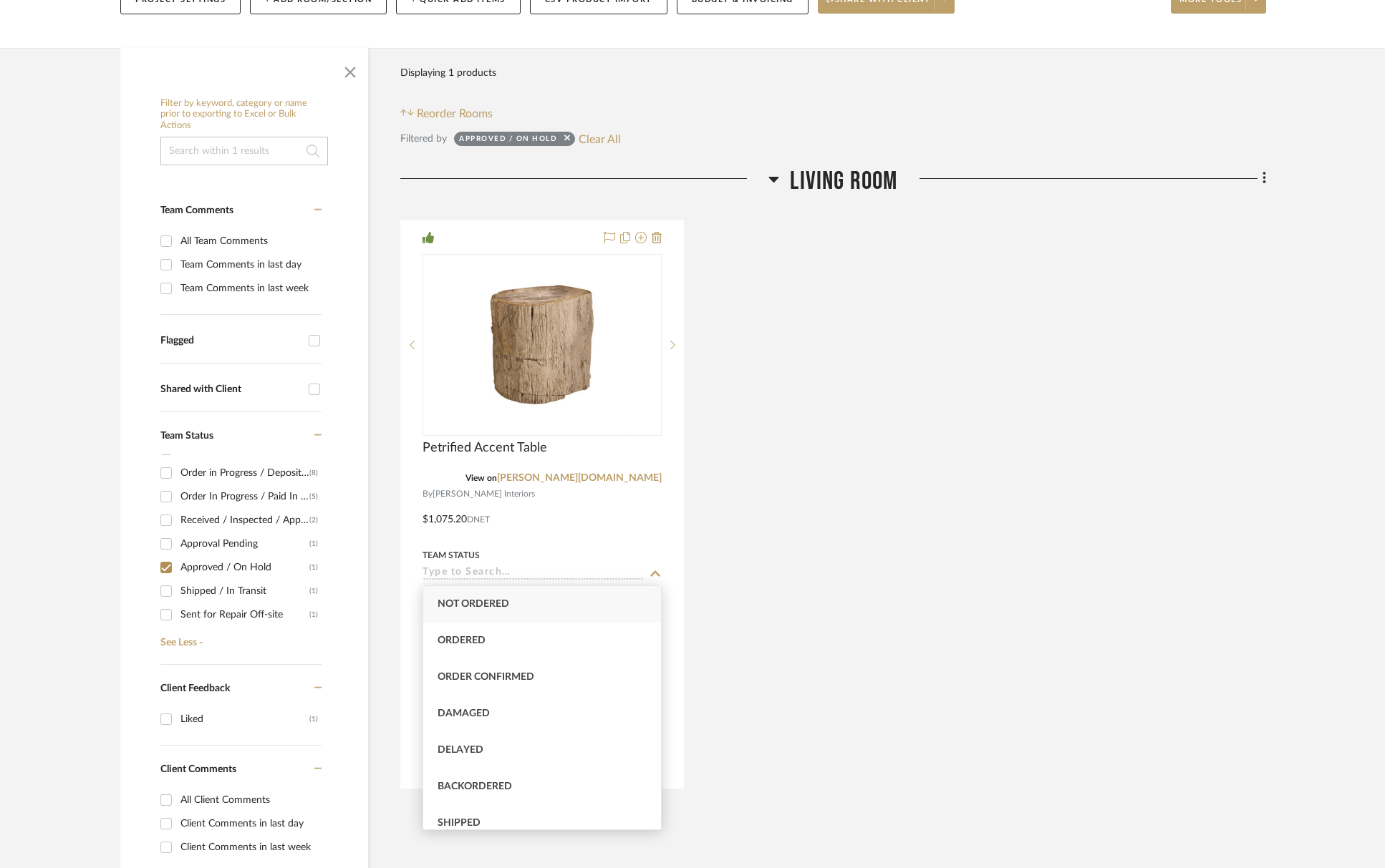
click at [241, 546] on div "Approval Pending" at bounding box center [245, 544] width 129 height 23
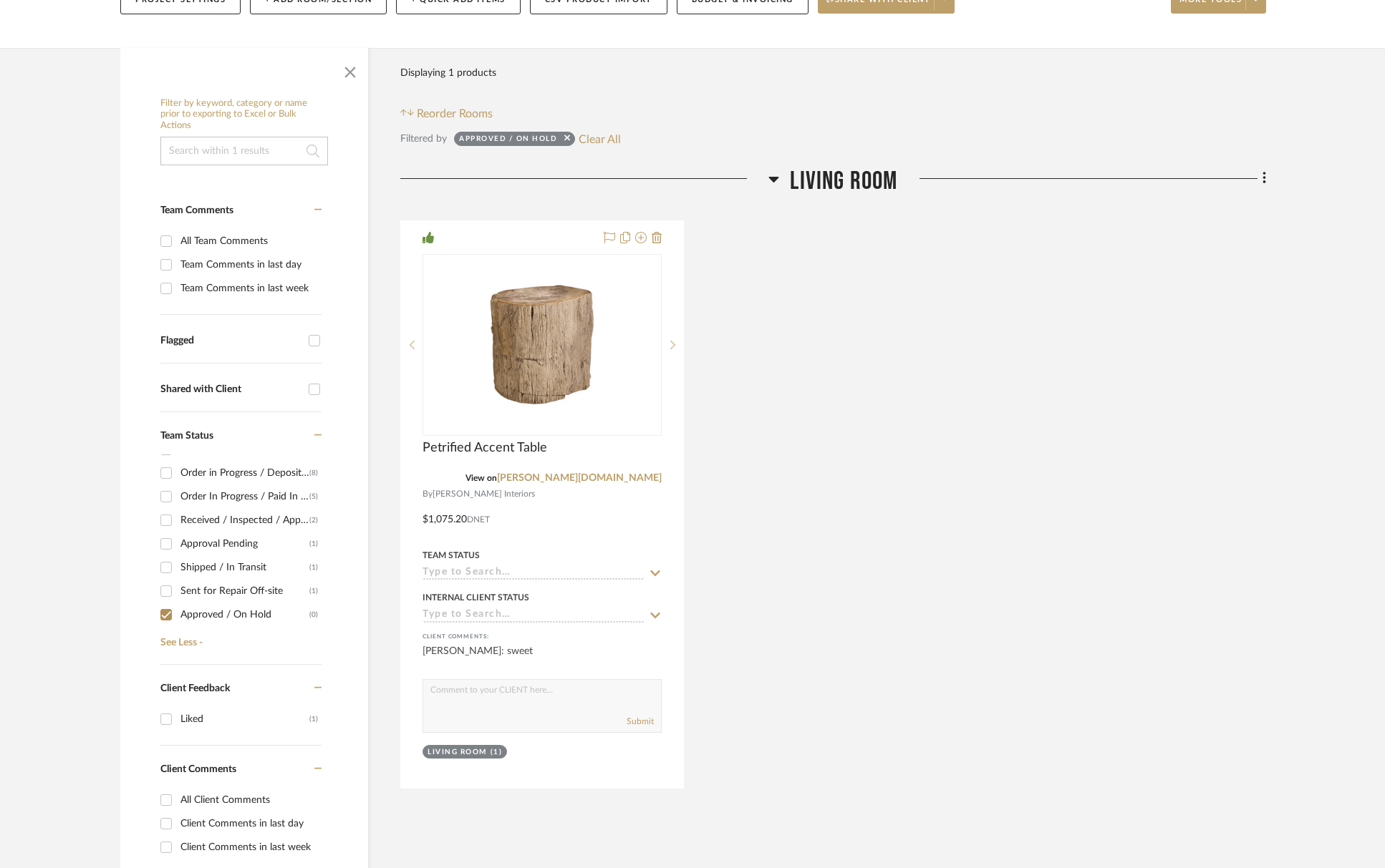
click at [231, 546] on div "Approval Pending" at bounding box center [245, 544] width 129 height 23
click at [177, 546] on input "Approval Pending (1)" at bounding box center [166, 544] width 23 height 23
checkbox input "true"
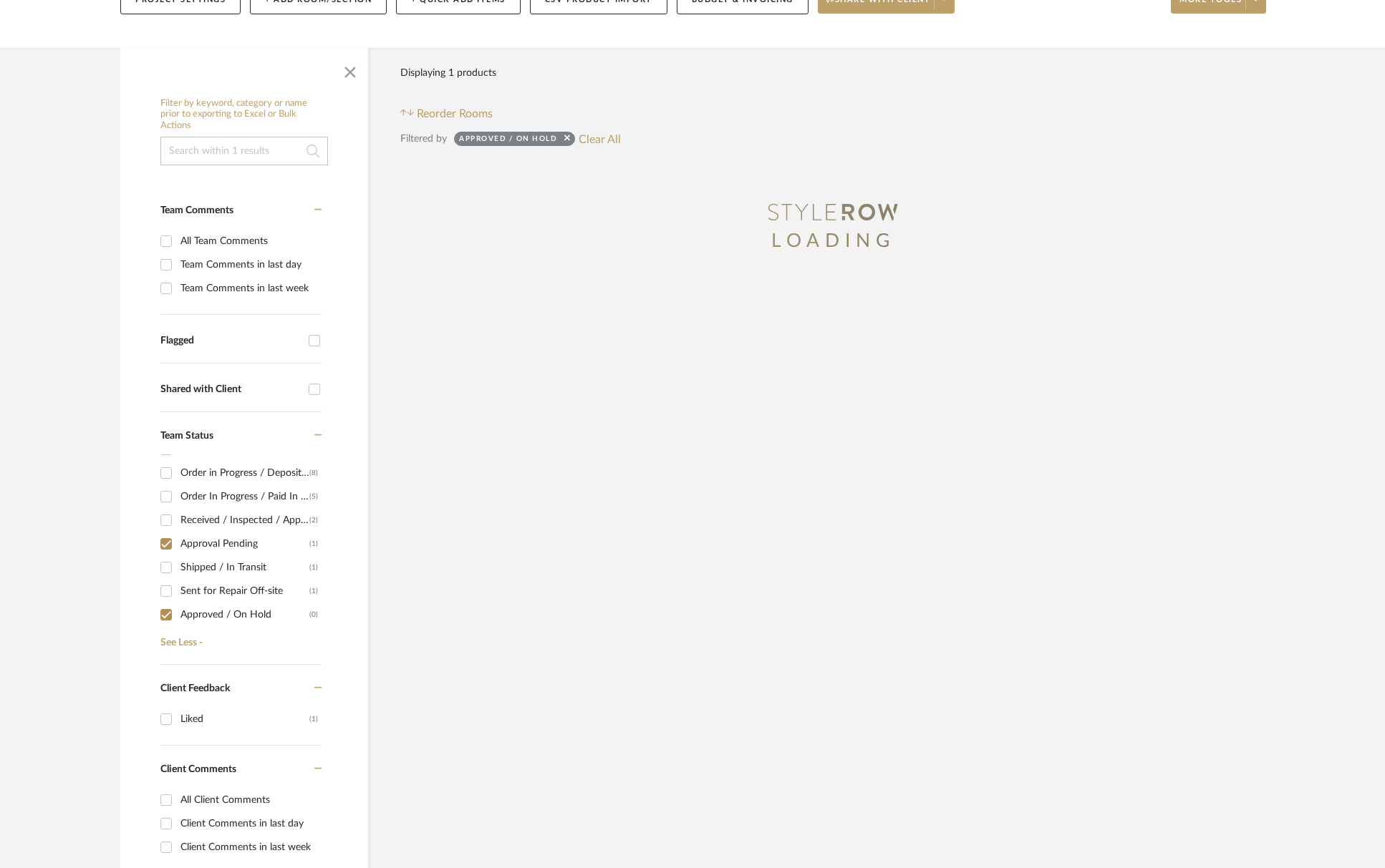
type input "4/9/2025"
type input "Approved / On Hold"
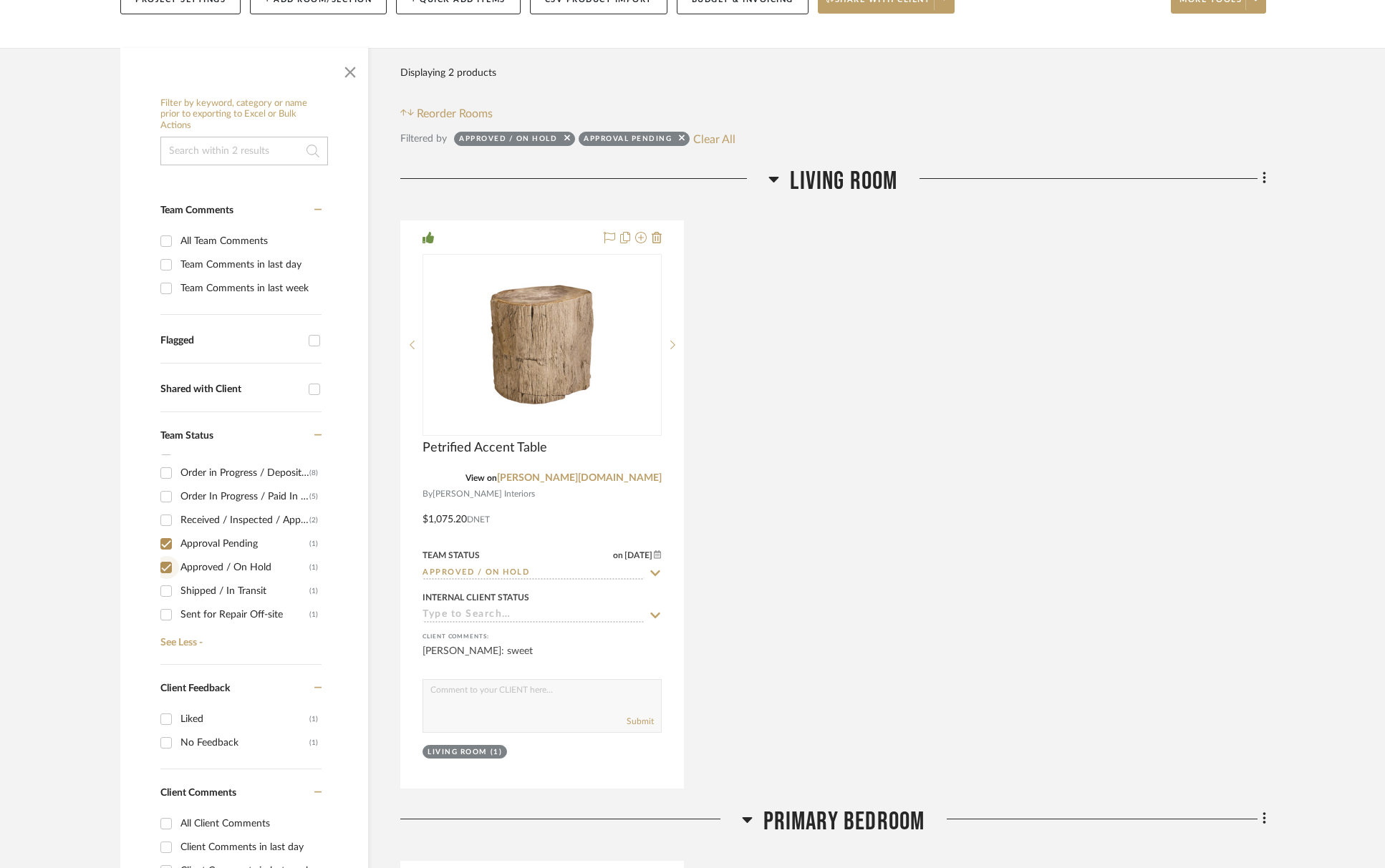
click at [177, 566] on input "Approved / On Hold (1)" at bounding box center [166, 567] width 23 height 23
checkbox input "false"
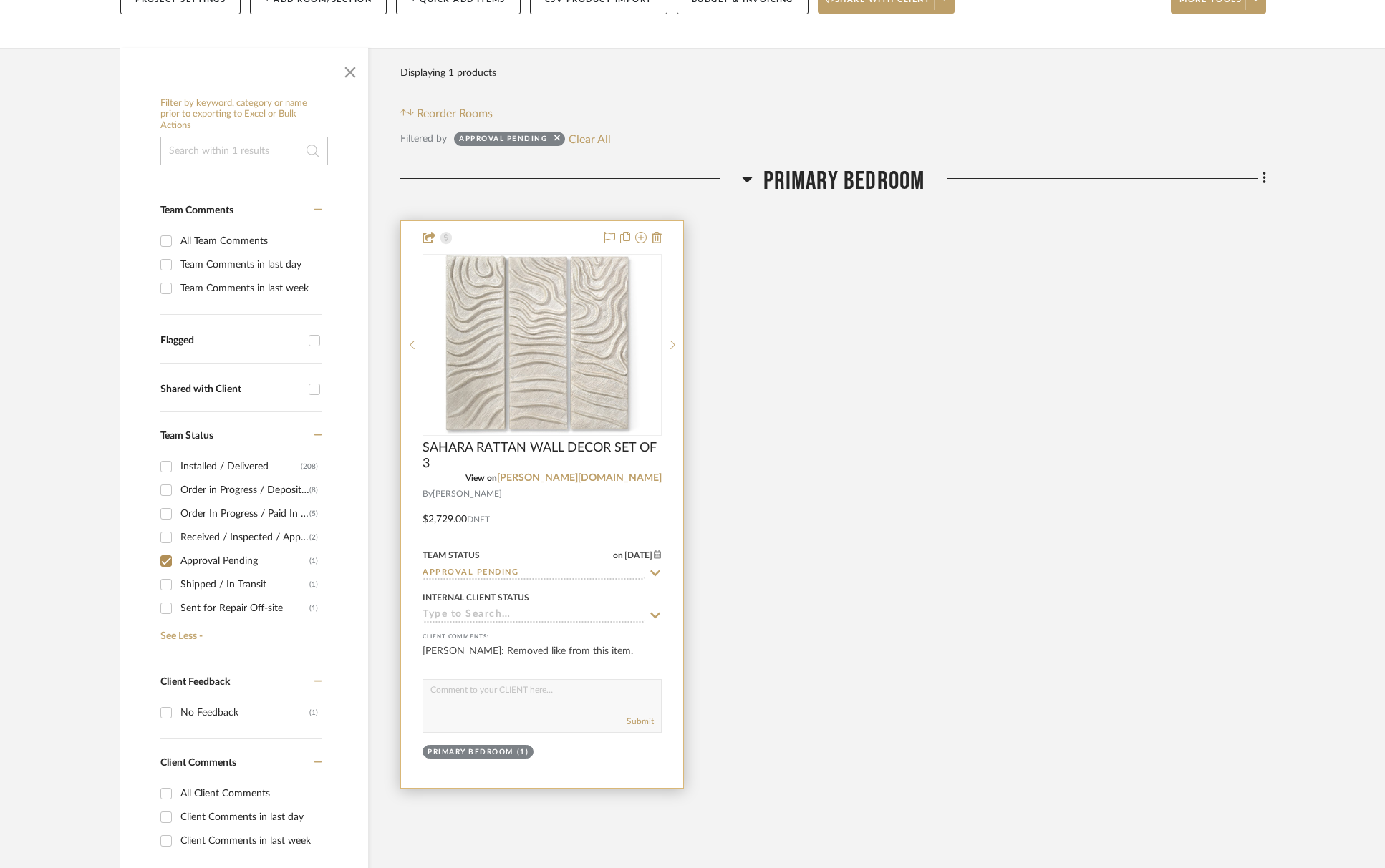
click at [655, 570] on icon at bounding box center [655, 574] width 13 height 11
type input "[DATE]"
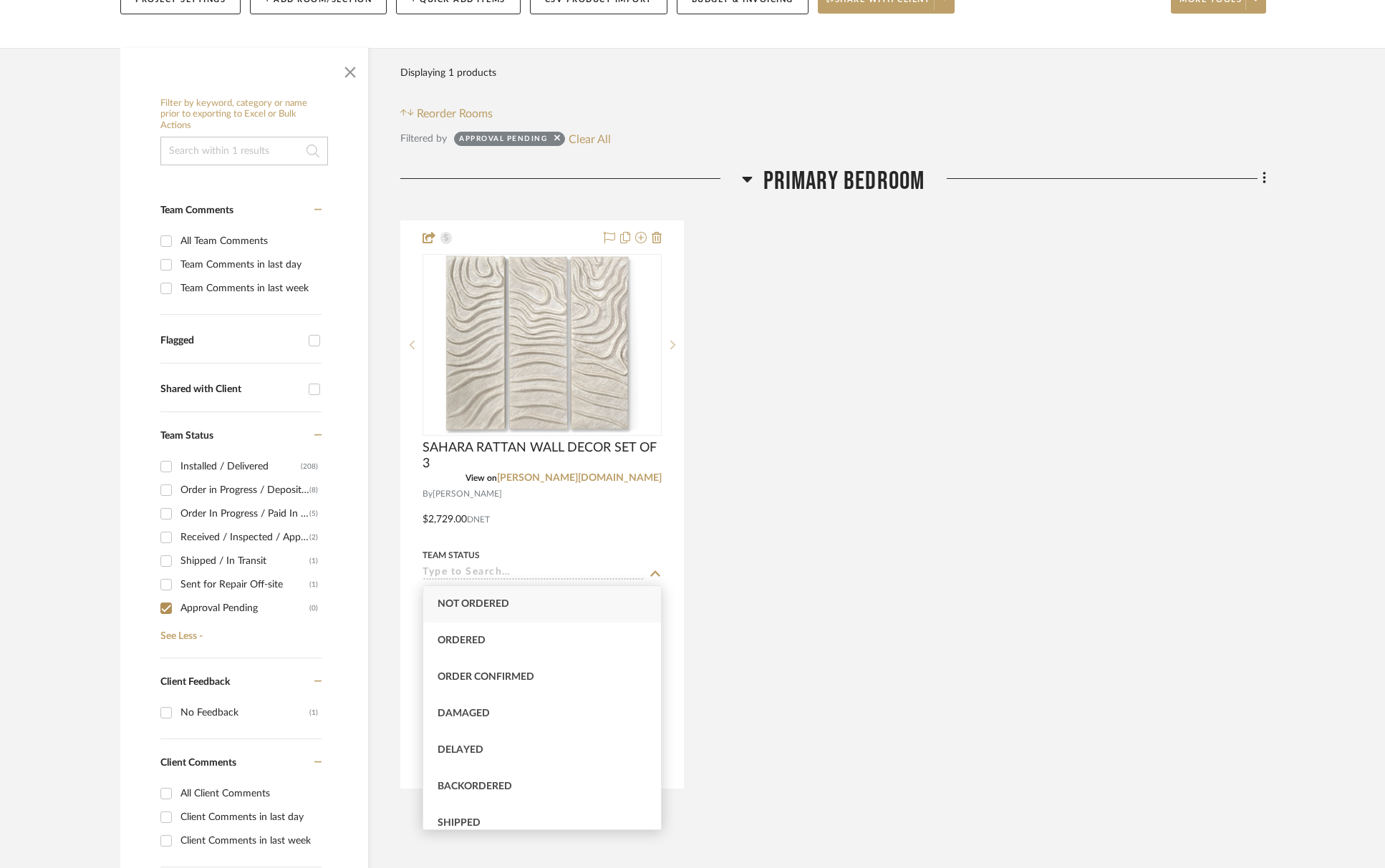
click at [165, 614] on input "Approval Pending (0)" at bounding box center [166, 608] width 23 height 23
checkbox input "false"
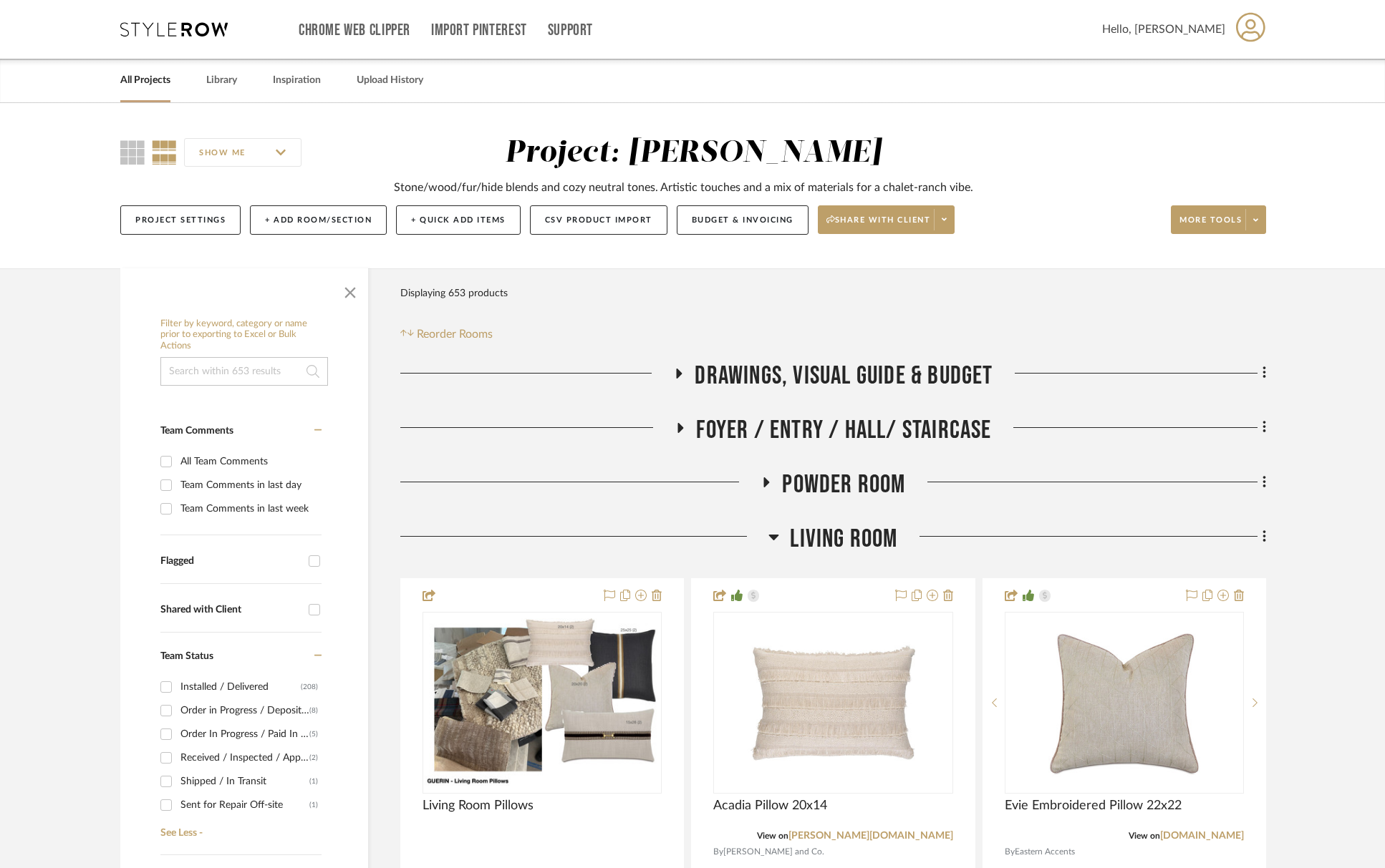
click at [854, 539] on span "Living Room" at bounding box center [843, 539] width 107 height 31
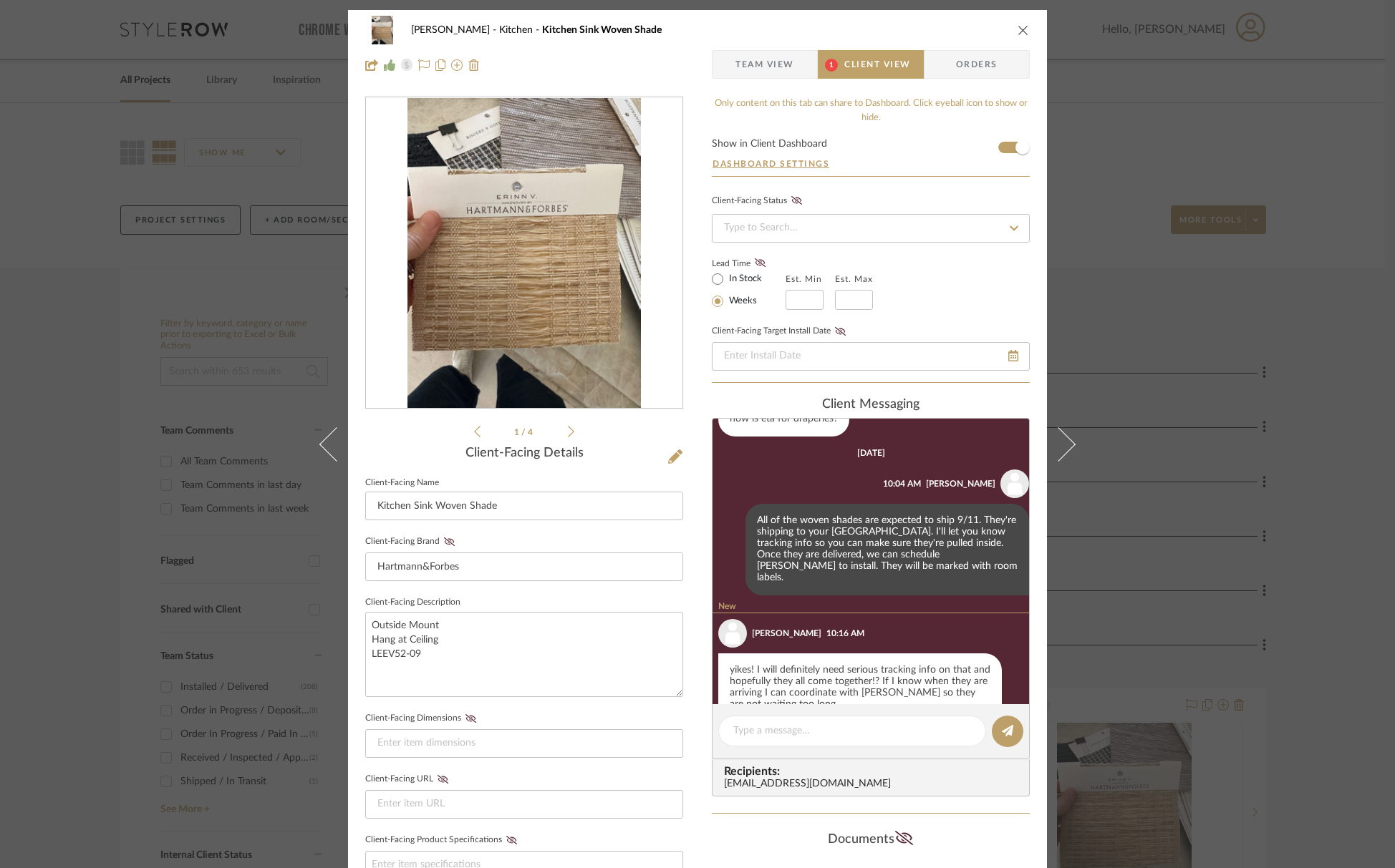
scroll to position [1248, 0]
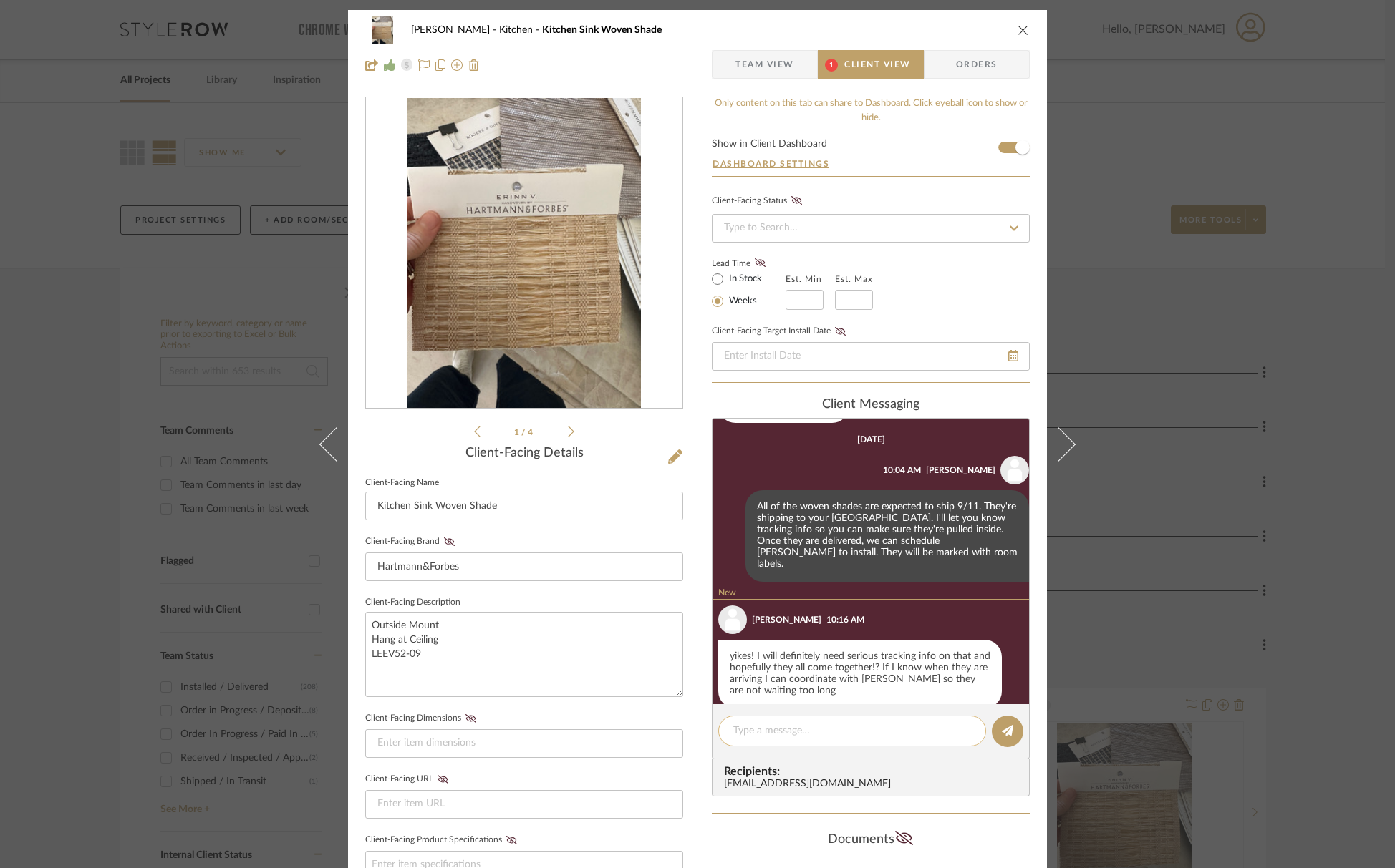
click at [851, 725] on textarea at bounding box center [852, 731] width 238 height 15
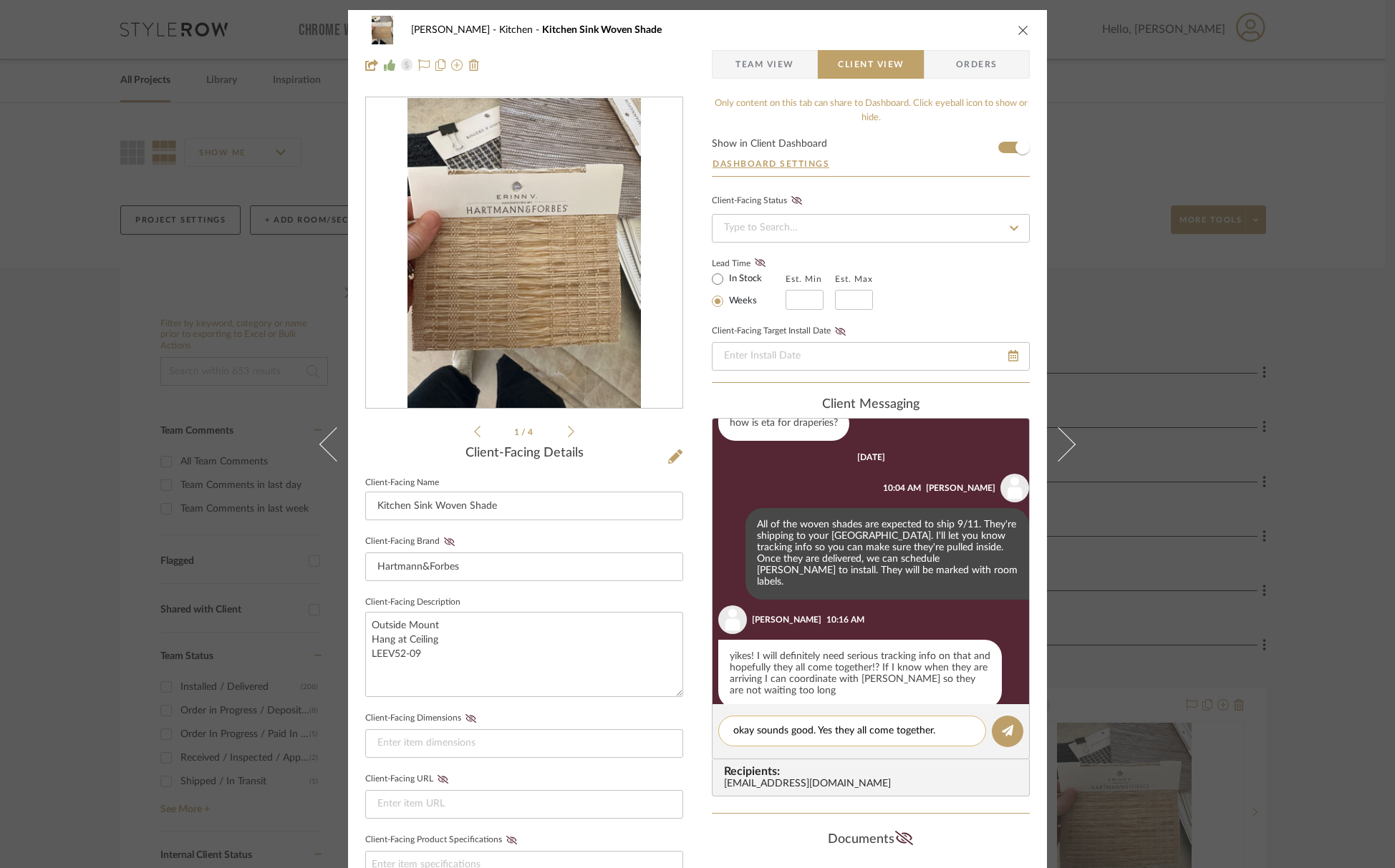
type textarea "okay sounds good. Yes they all come together."
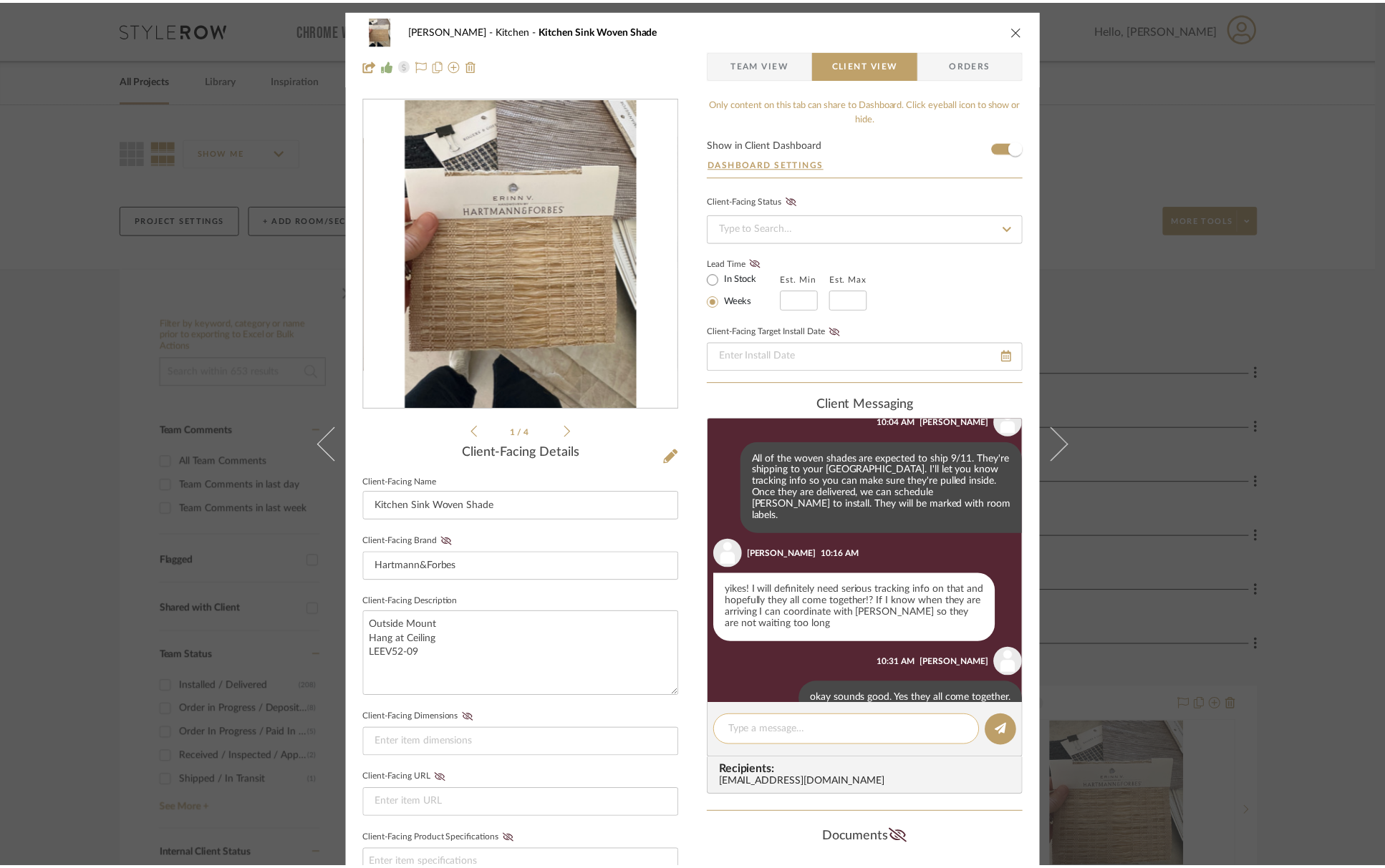
scroll to position [1304, 0]
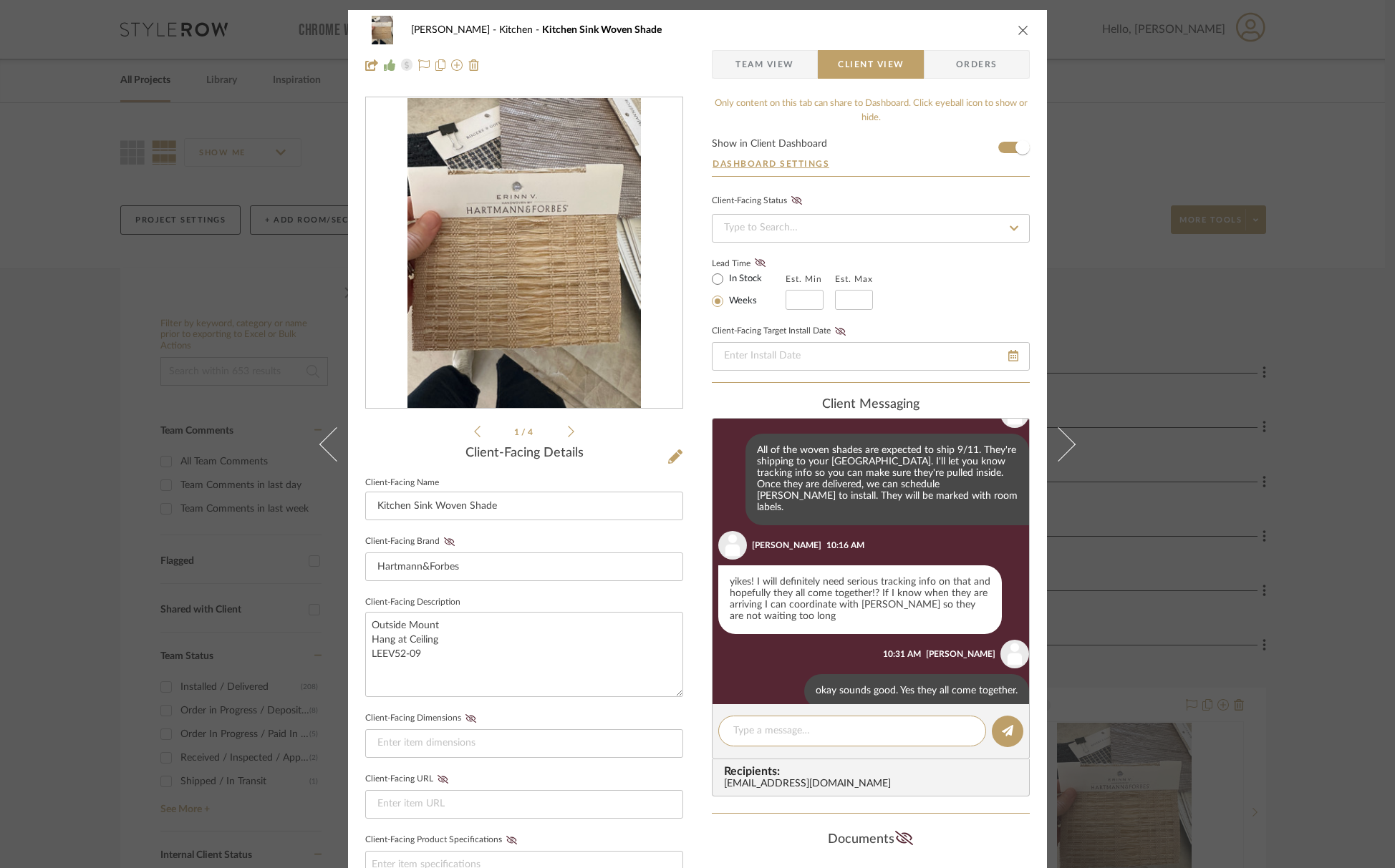
click at [1027, 28] on div "Guerin Kitchen Kitchen Sink Woven Shade Team View Client View Orders" at bounding box center [698, 47] width 699 height 75
click at [1020, 29] on icon "close" at bounding box center [1023, 30] width 11 height 11
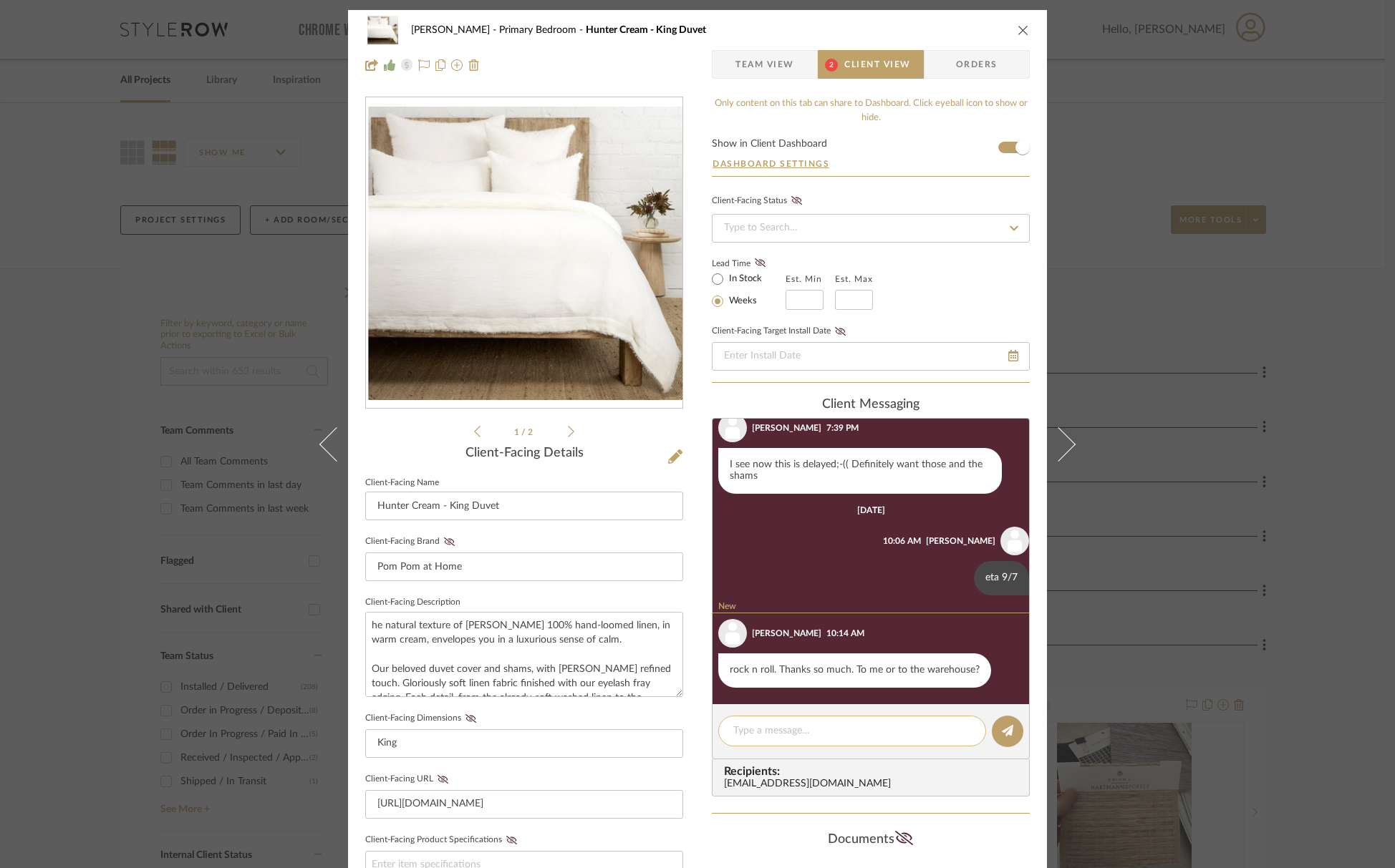
scroll to position [2733, 0]
click at [836, 736] on textarea at bounding box center [852, 731] width 238 height 15
type textarea "To you!"
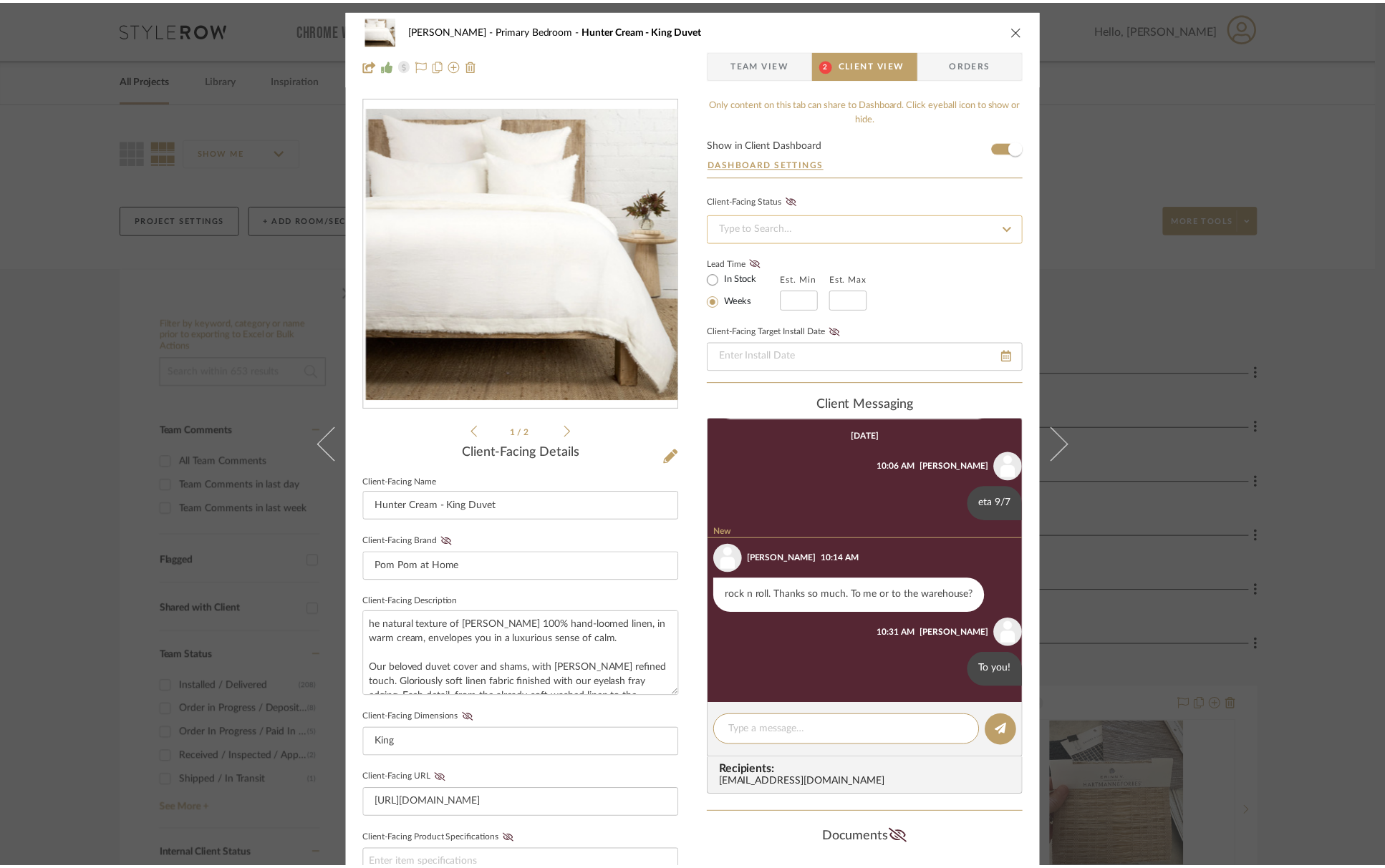
scroll to position [2808, 0]
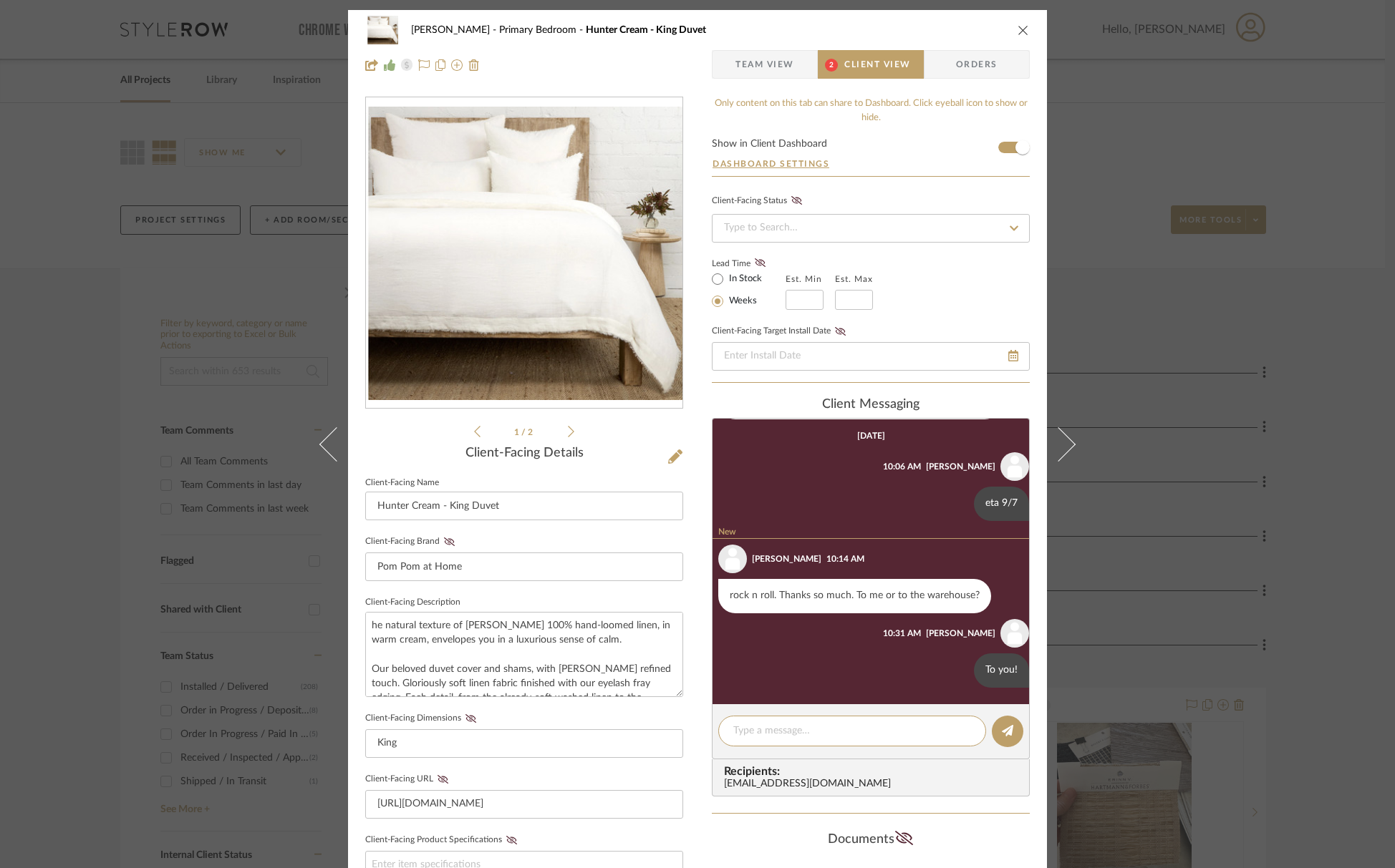
click at [1022, 29] on icon "close" at bounding box center [1023, 30] width 11 height 11
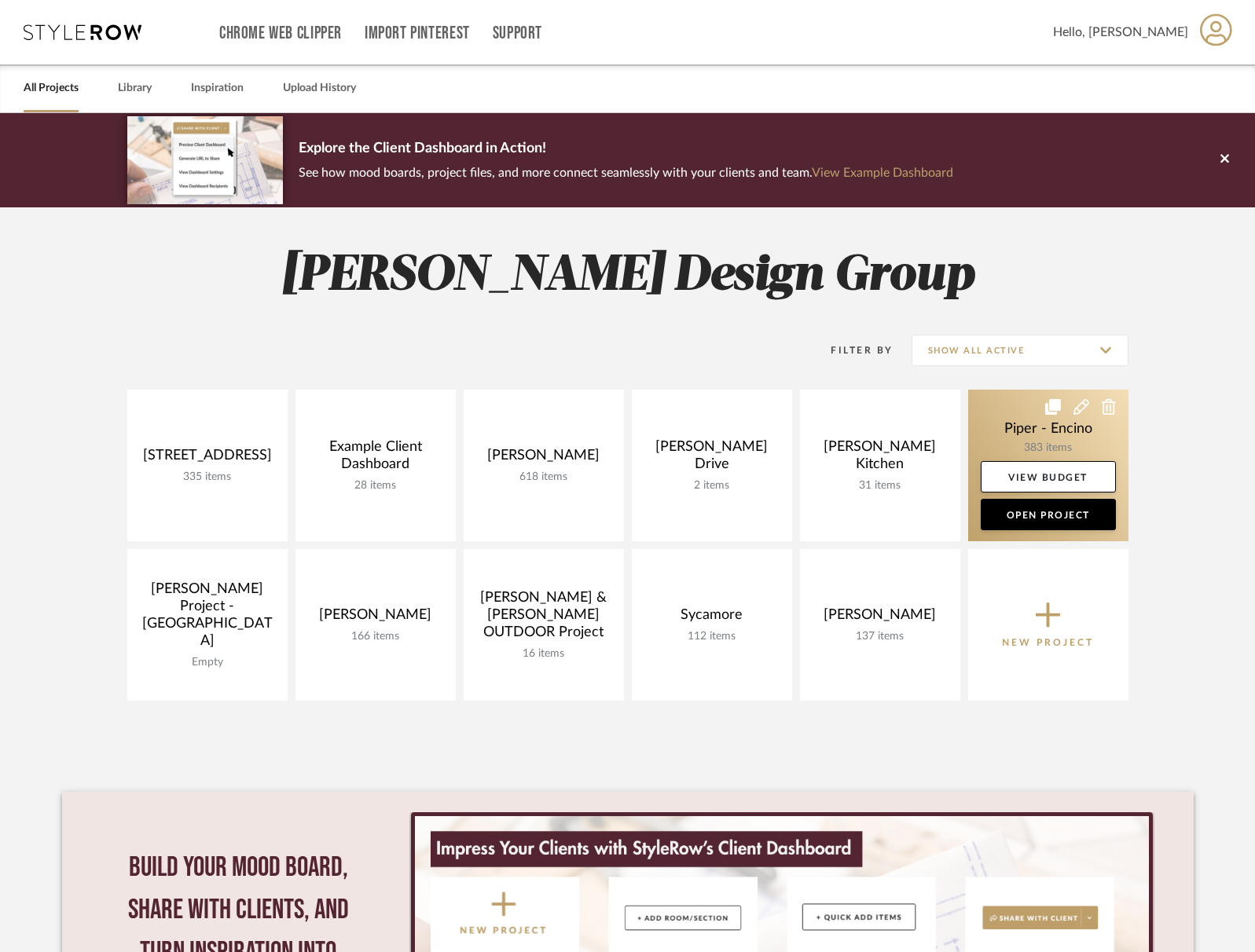
click at [990, 431] on link at bounding box center [1048, 465] width 161 height 152
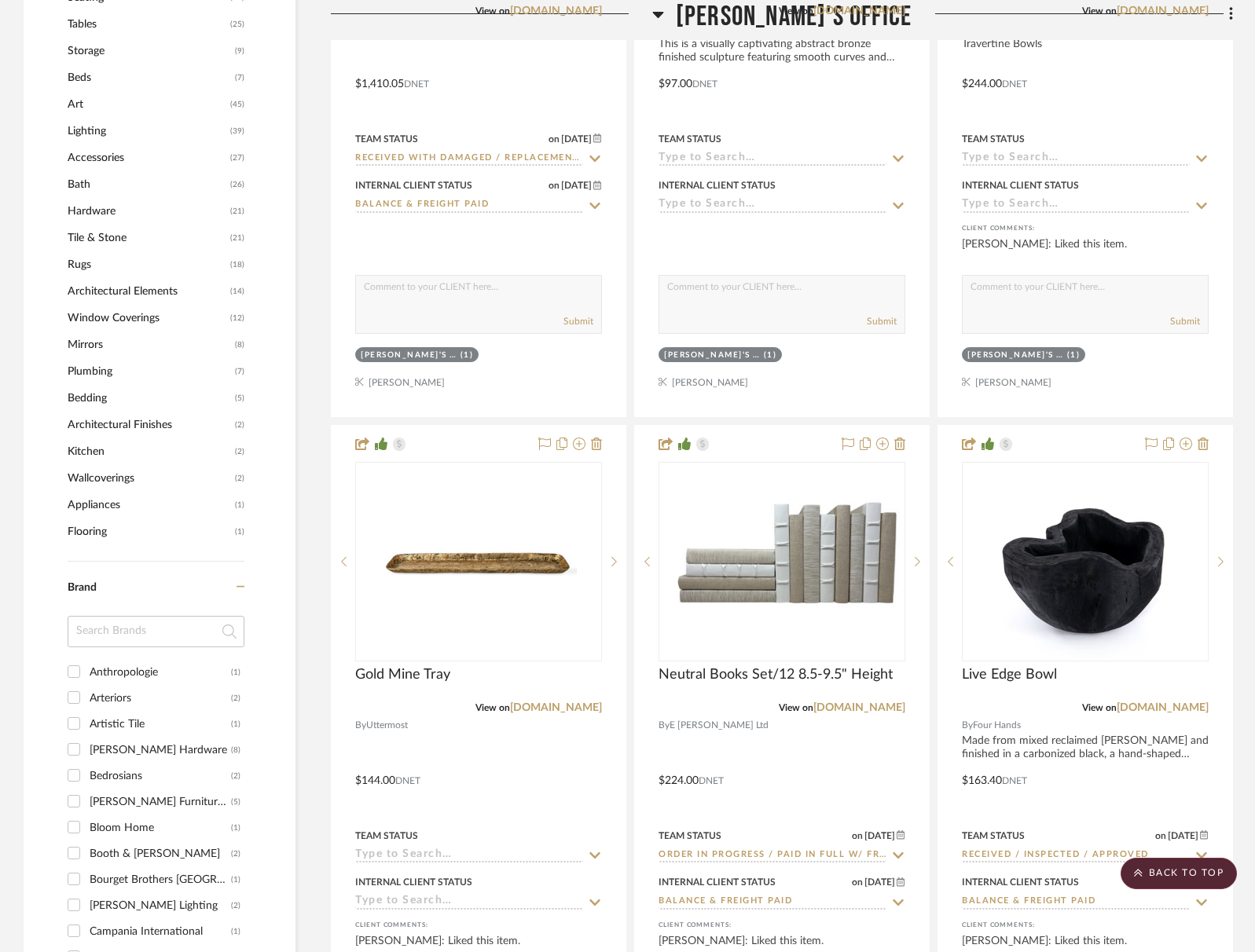
scroll to position [1458, 0]
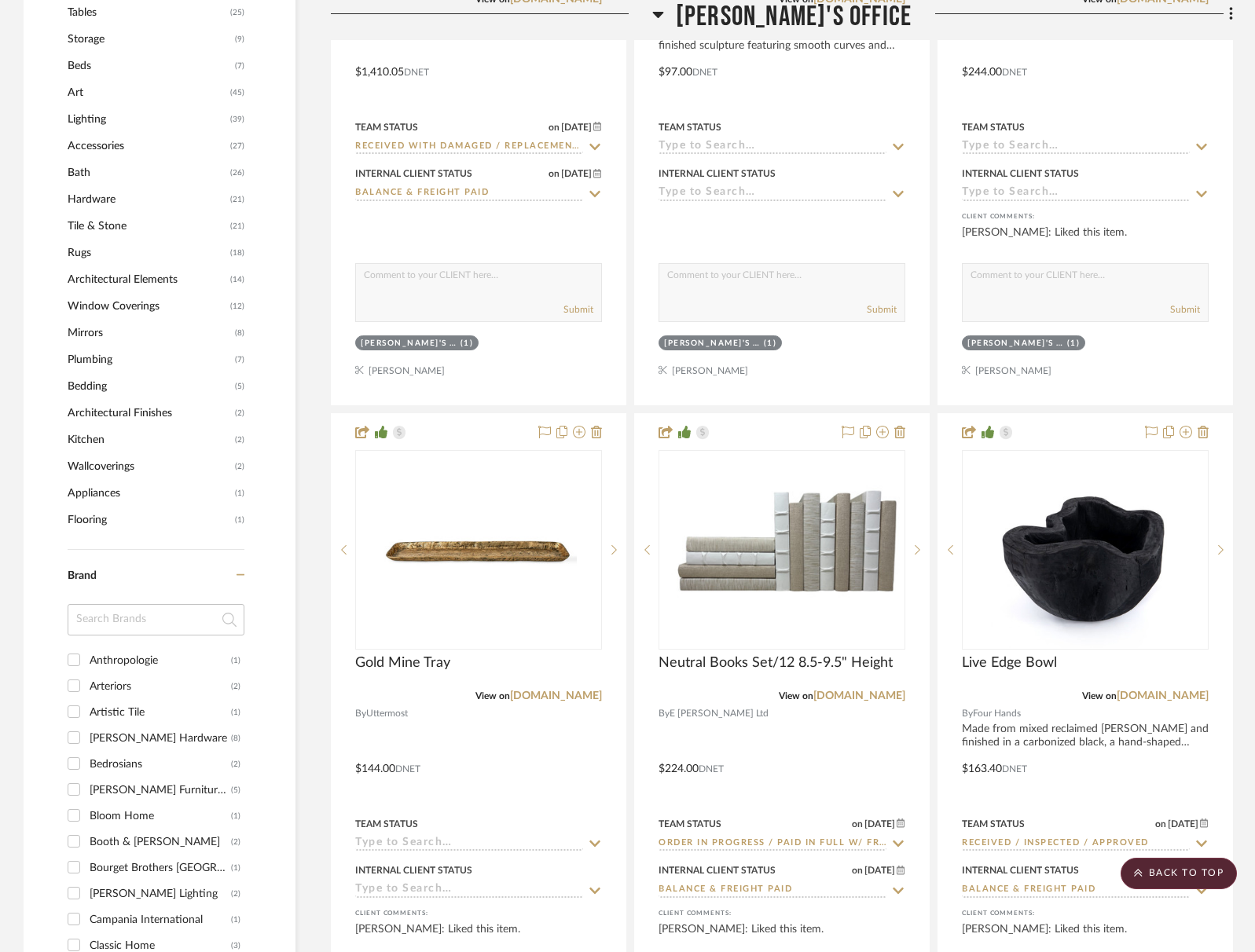
click at [135, 630] on input at bounding box center [155, 619] width 177 height 31
type input "four"
click at [114, 661] on div "Four Hands" at bounding box center [158, 661] width 136 height 25
click at [86, 661] on input "Four Hands (59)" at bounding box center [74, 660] width 25 height 25
checkbox input "true"
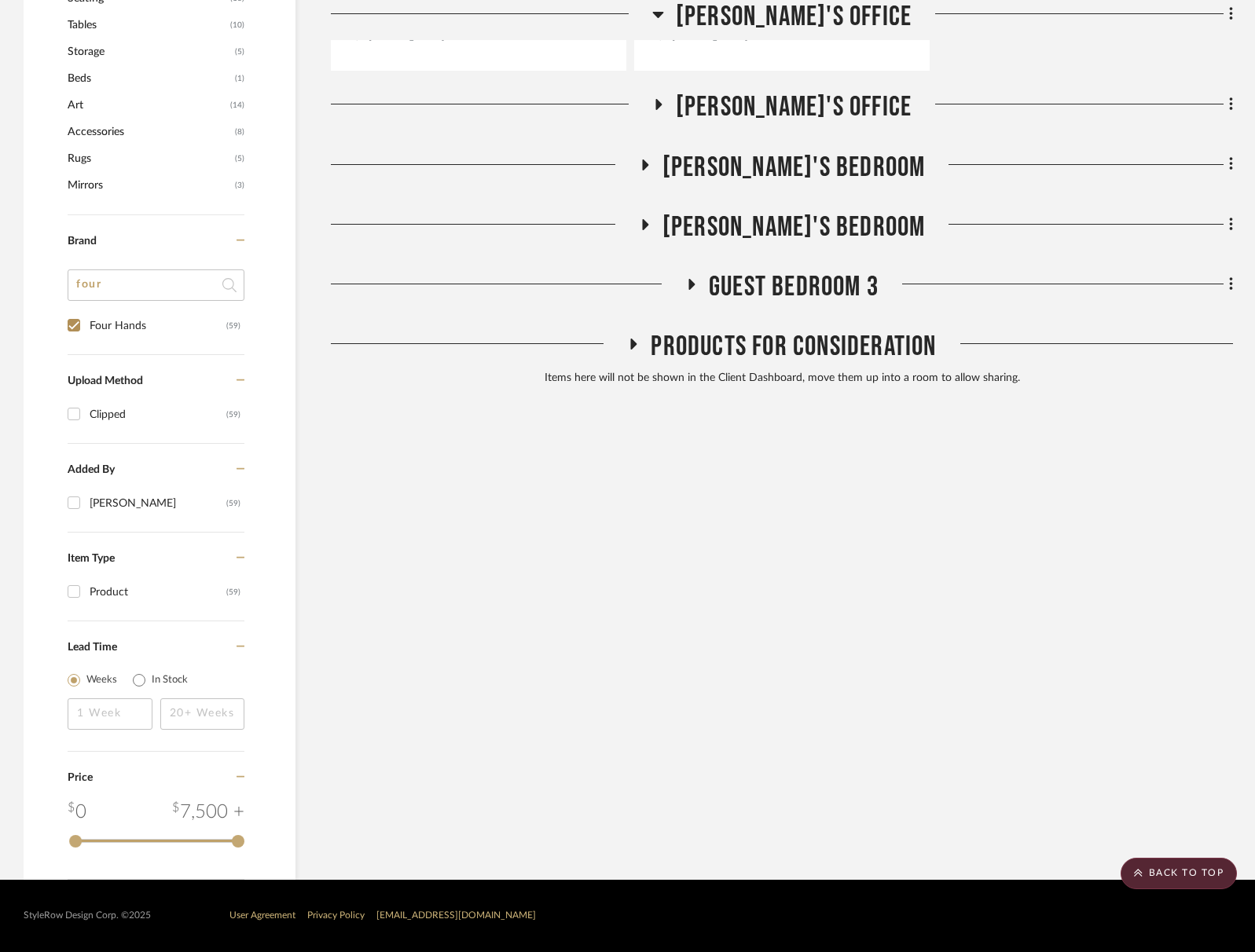
scroll to position [1341, 0]
click at [789, 360] on span "Products For Consideration" at bounding box center [793, 348] width 285 height 34
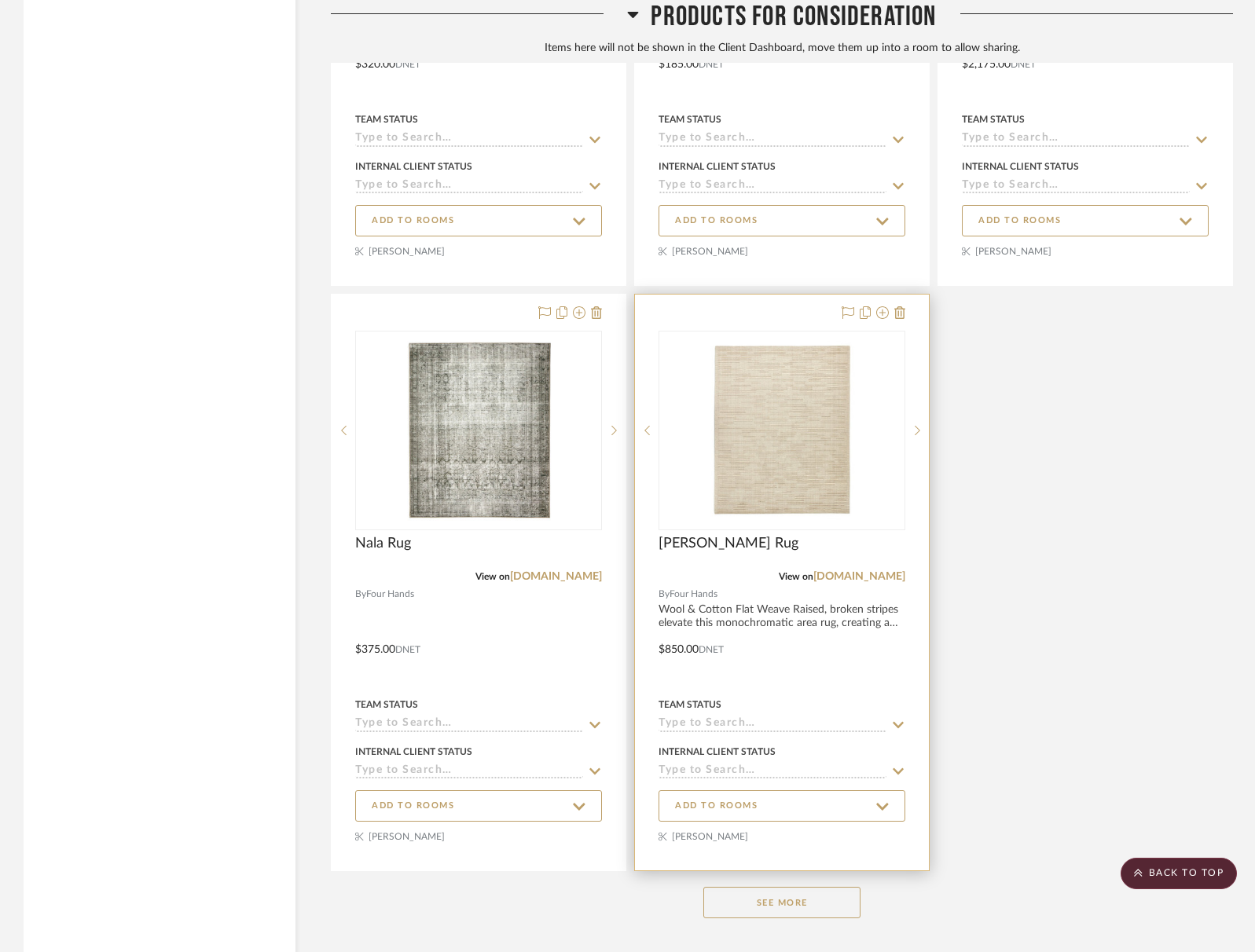
scroll to position [2717, 0]
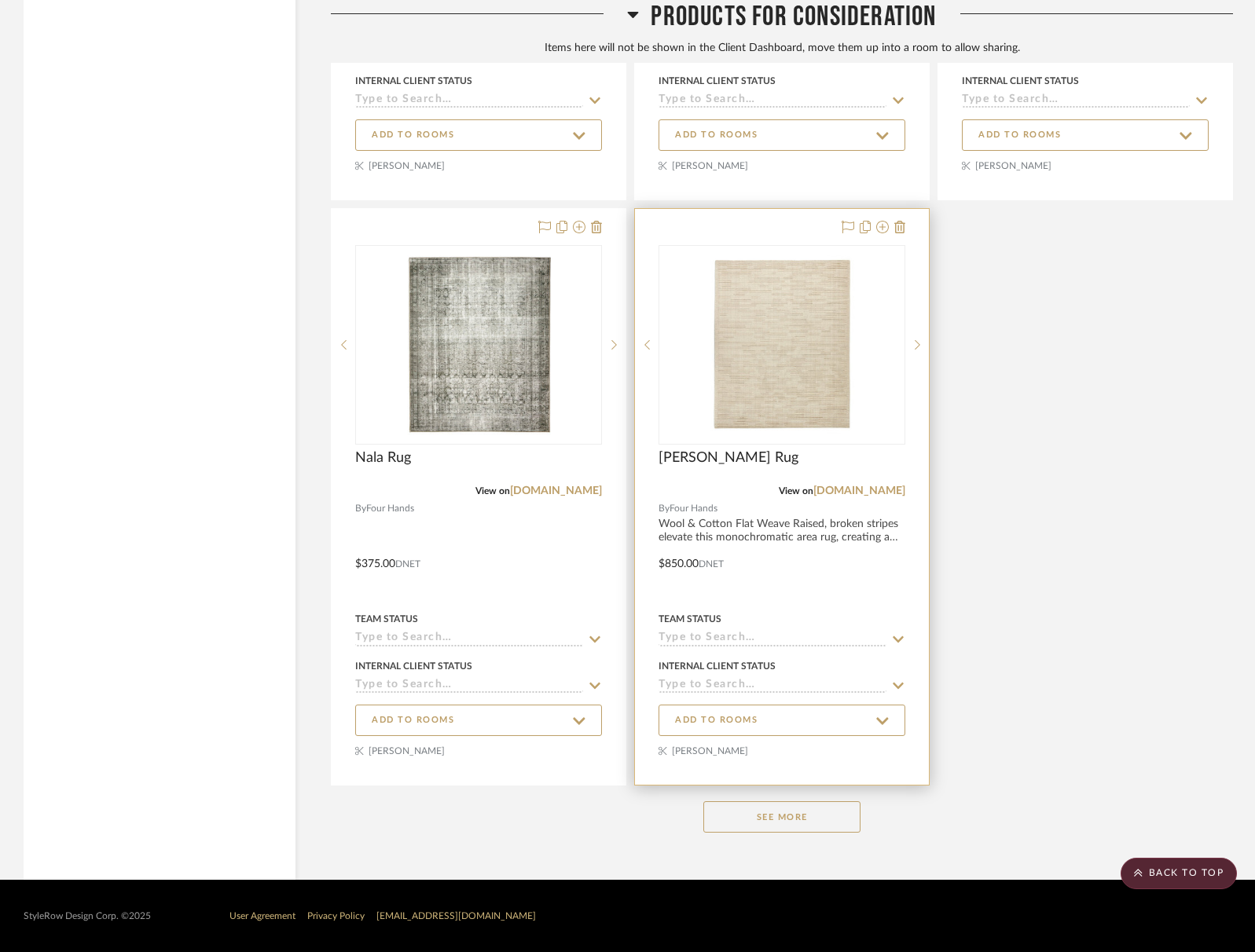
click at [838, 819] on button "See More" at bounding box center [781, 817] width 157 height 31
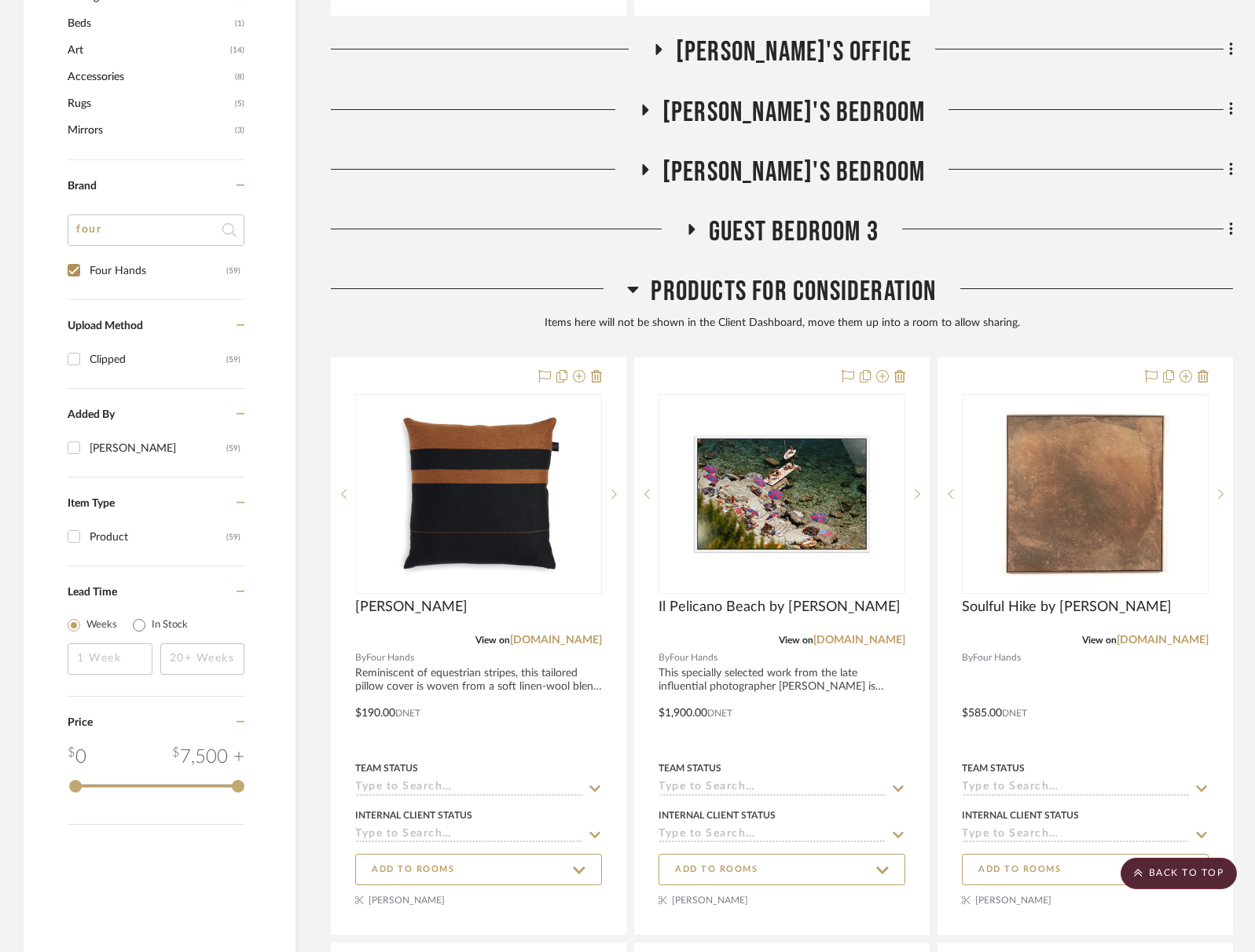
click at [813, 288] on span "Products For Consideration" at bounding box center [793, 293] width 285 height 34
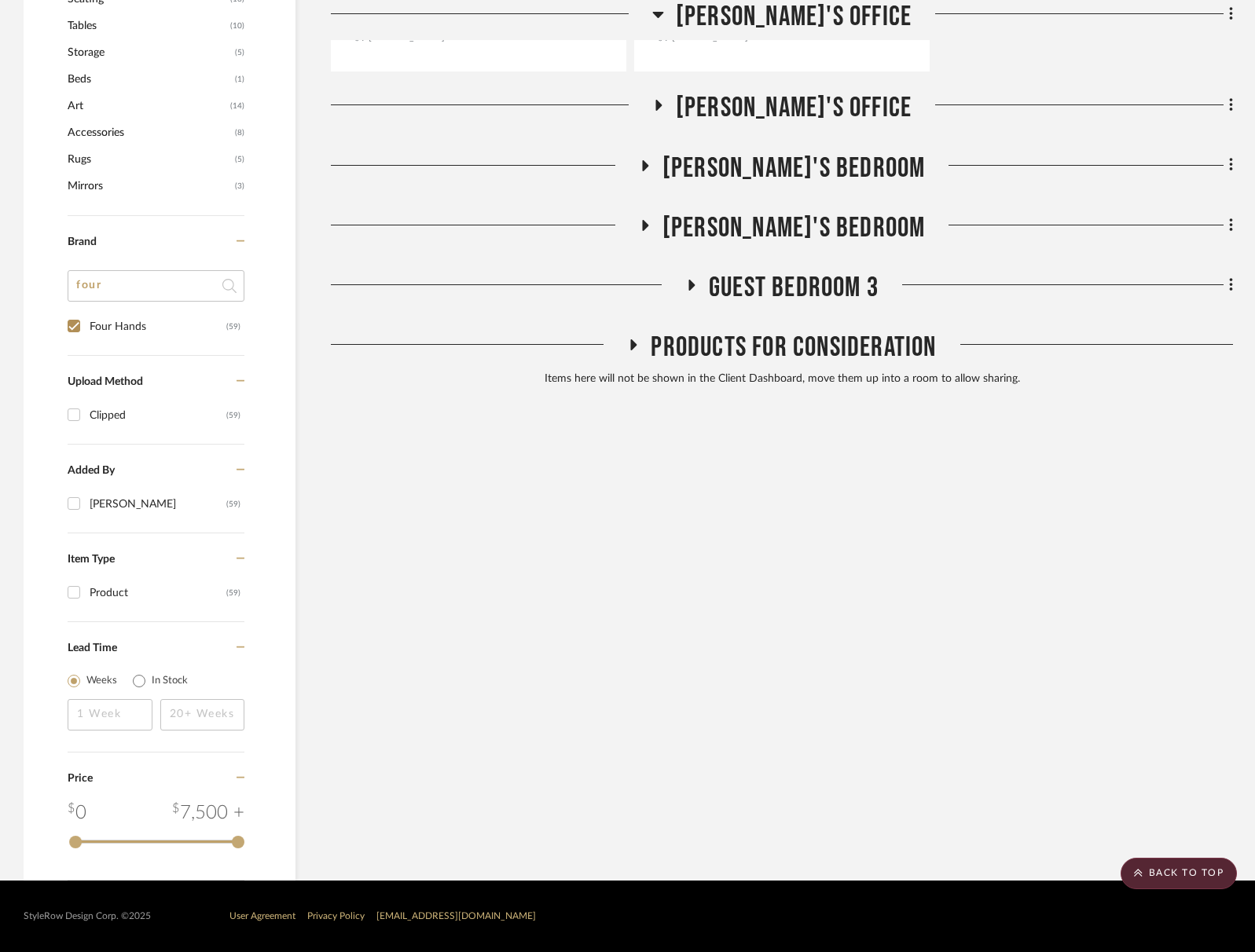
click at [820, 271] on span "Guest Bedroom 3" at bounding box center [793, 288] width 170 height 34
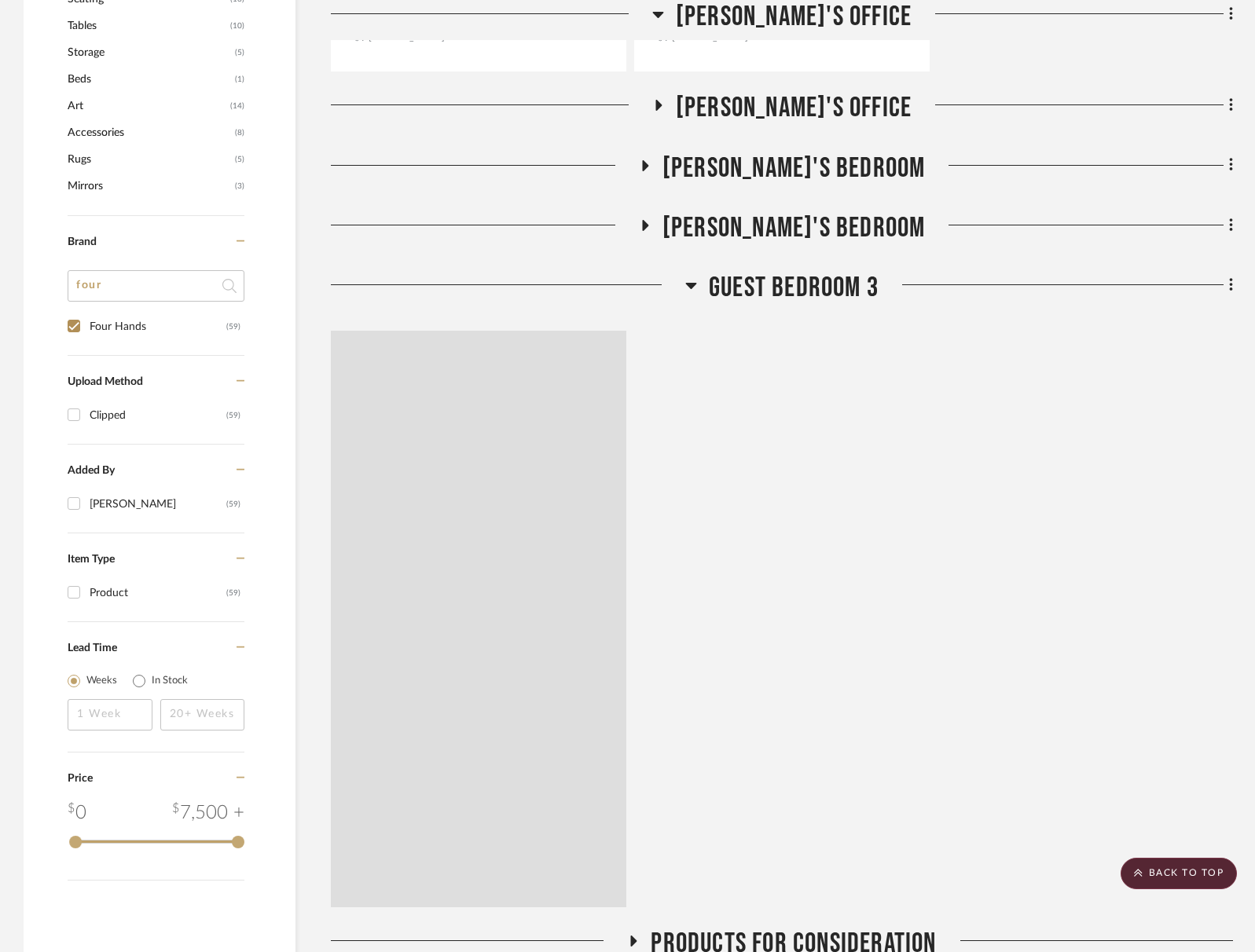
scroll to position [1396, 0]
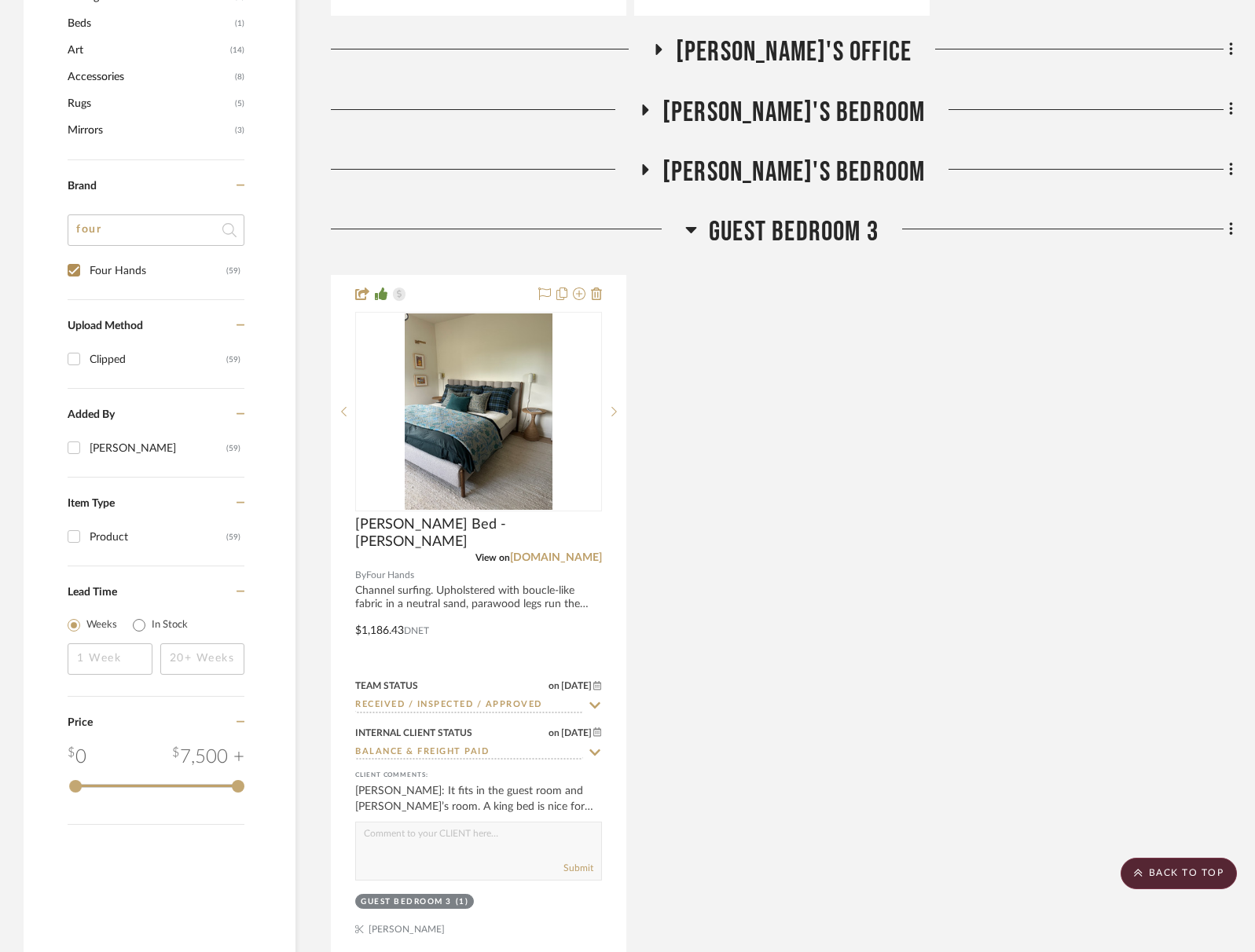
click at [821, 224] on span "Guest Bedroom 3" at bounding box center [793, 232] width 170 height 34
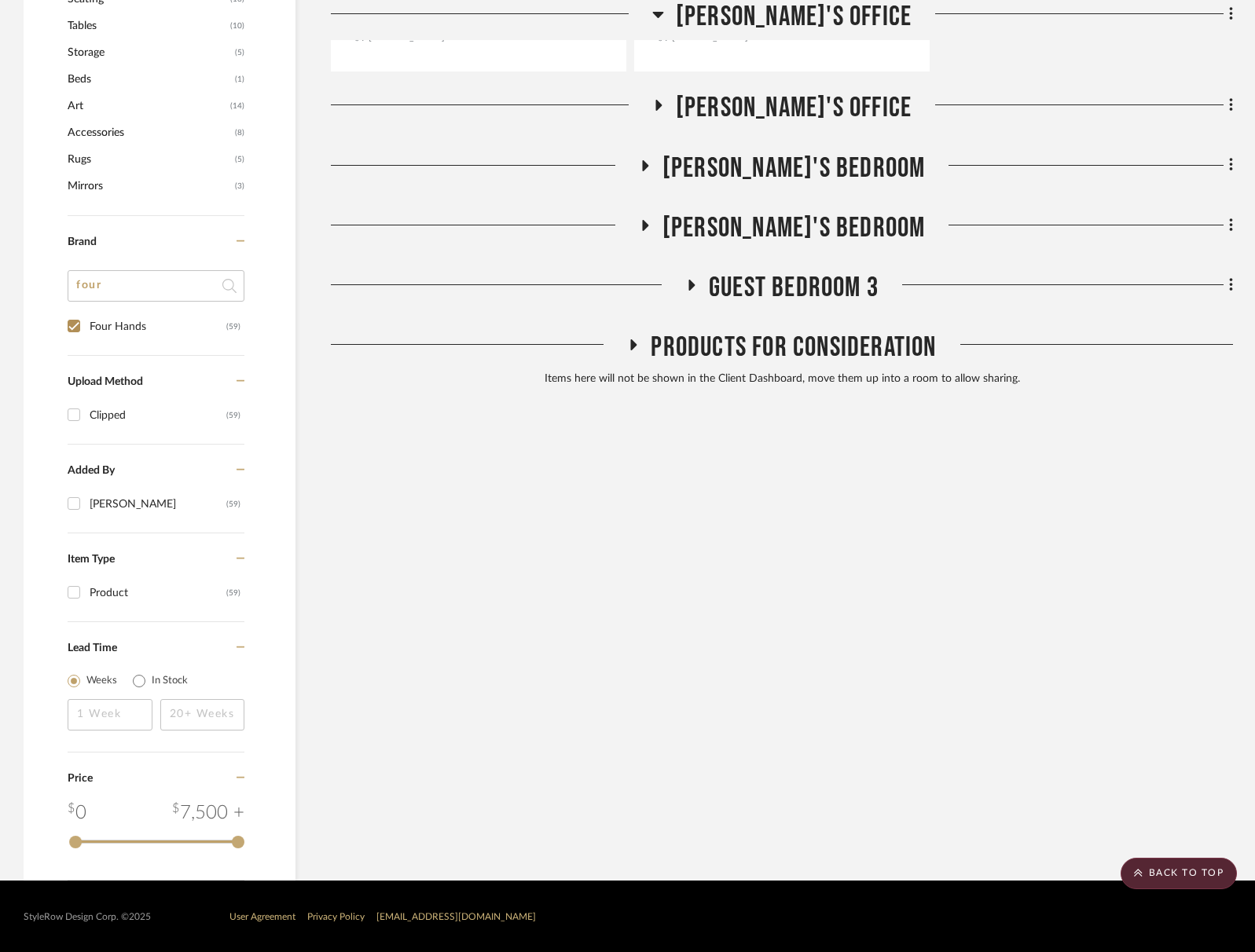
click at [823, 223] on span "[PERSON_NAME]'s Bedroom" at bounding box center [793, 229] width 263 height 34
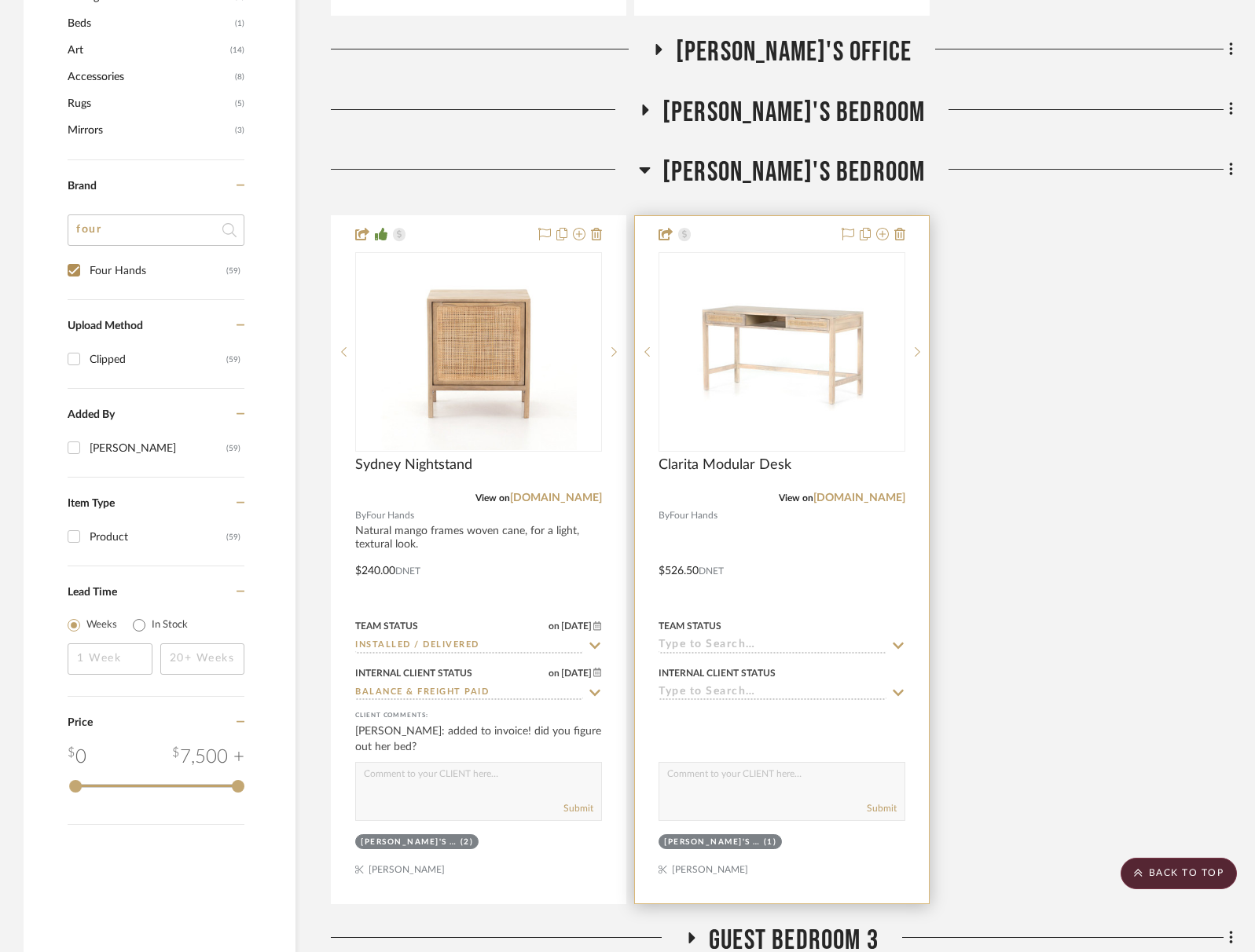
click at [823, 223] on div at bounding box center [782, 560] width 294 height 687
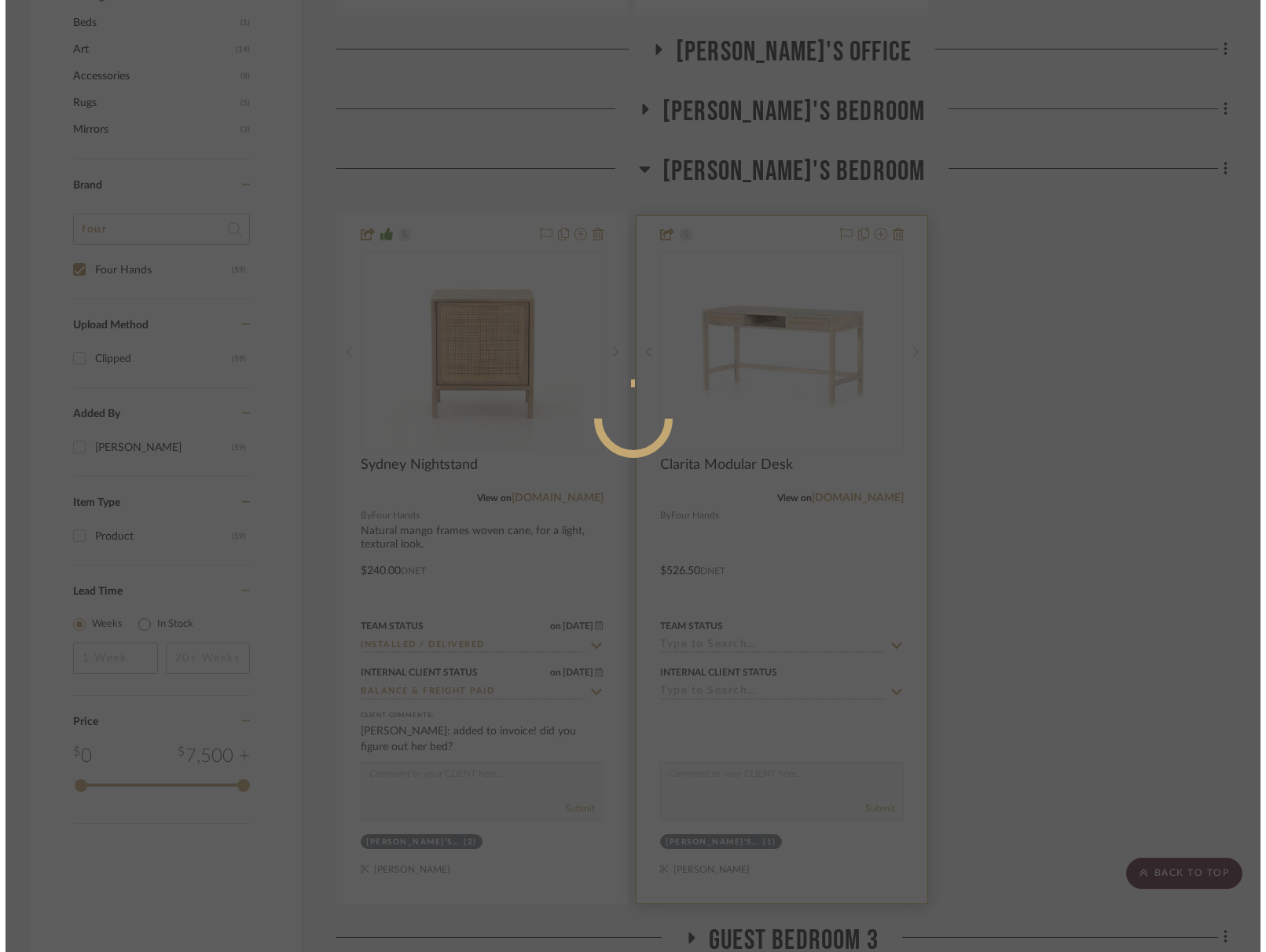
scroll to position [0, 0]
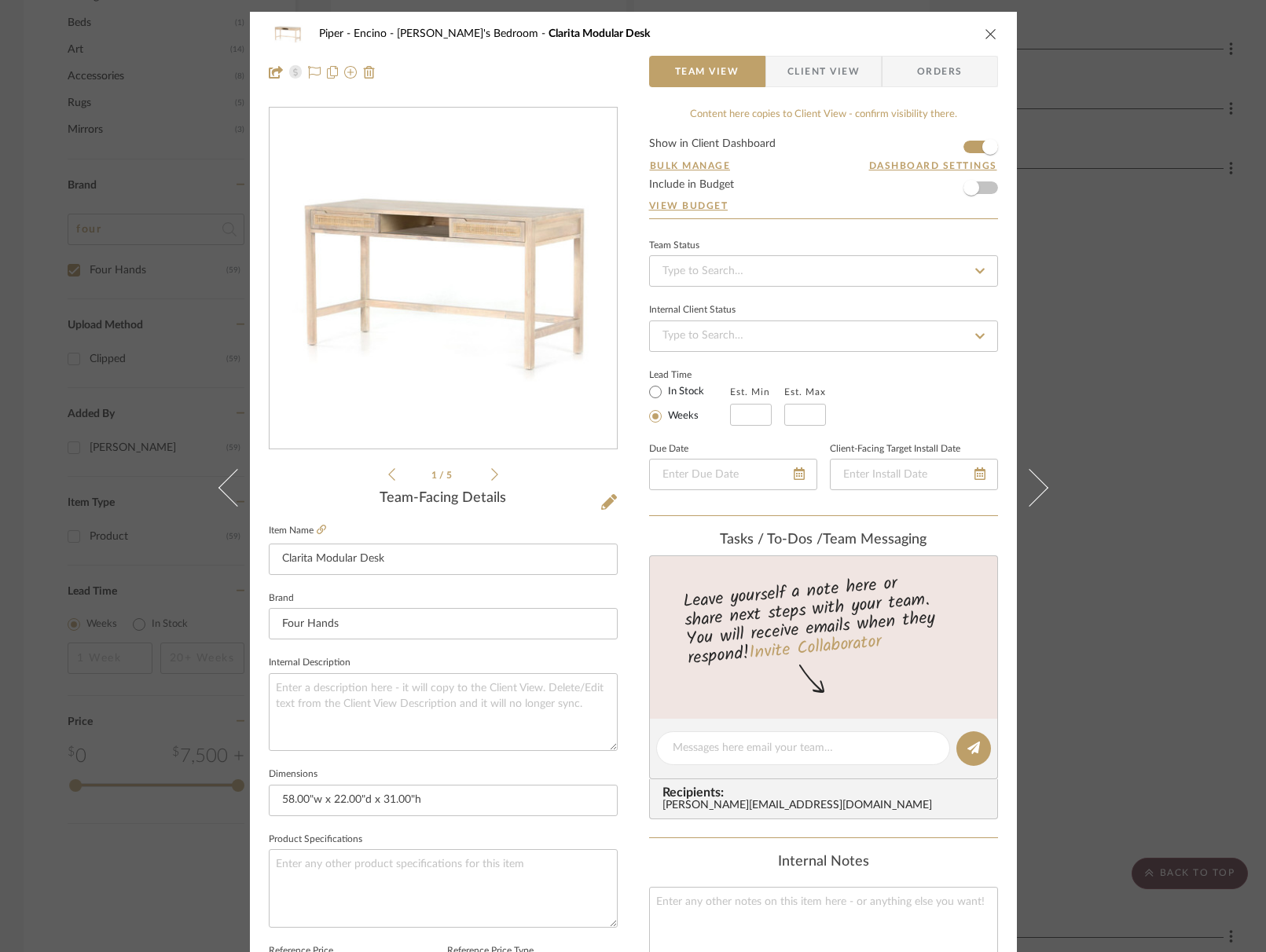
click at [984, 32] on icon "close" at bounding box center [991, 34] width 13 height 13
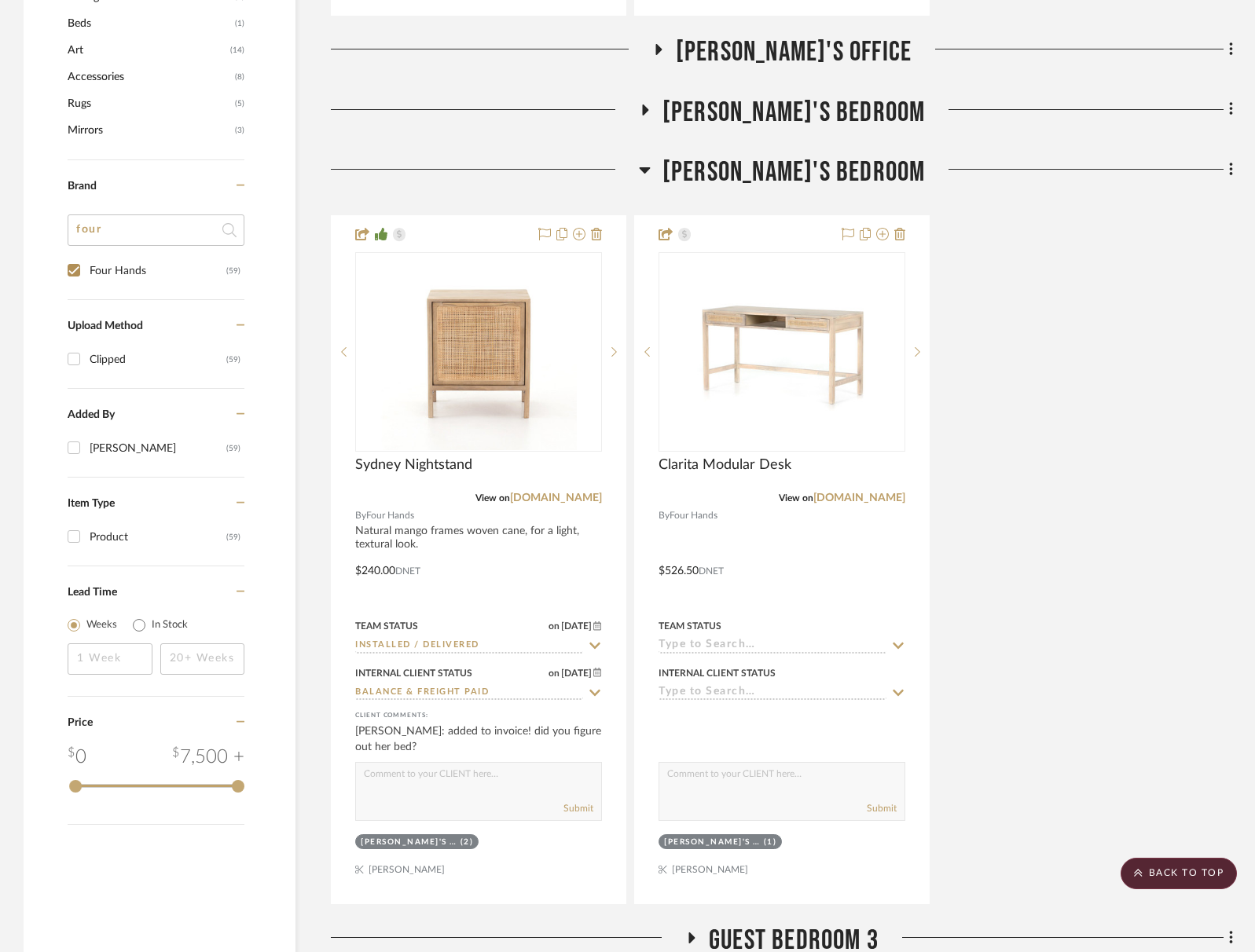
click at [800, 165] on span "[PERSON_NAME]'s Bedroom" at bounding box center [793, 172] width 263 height 34
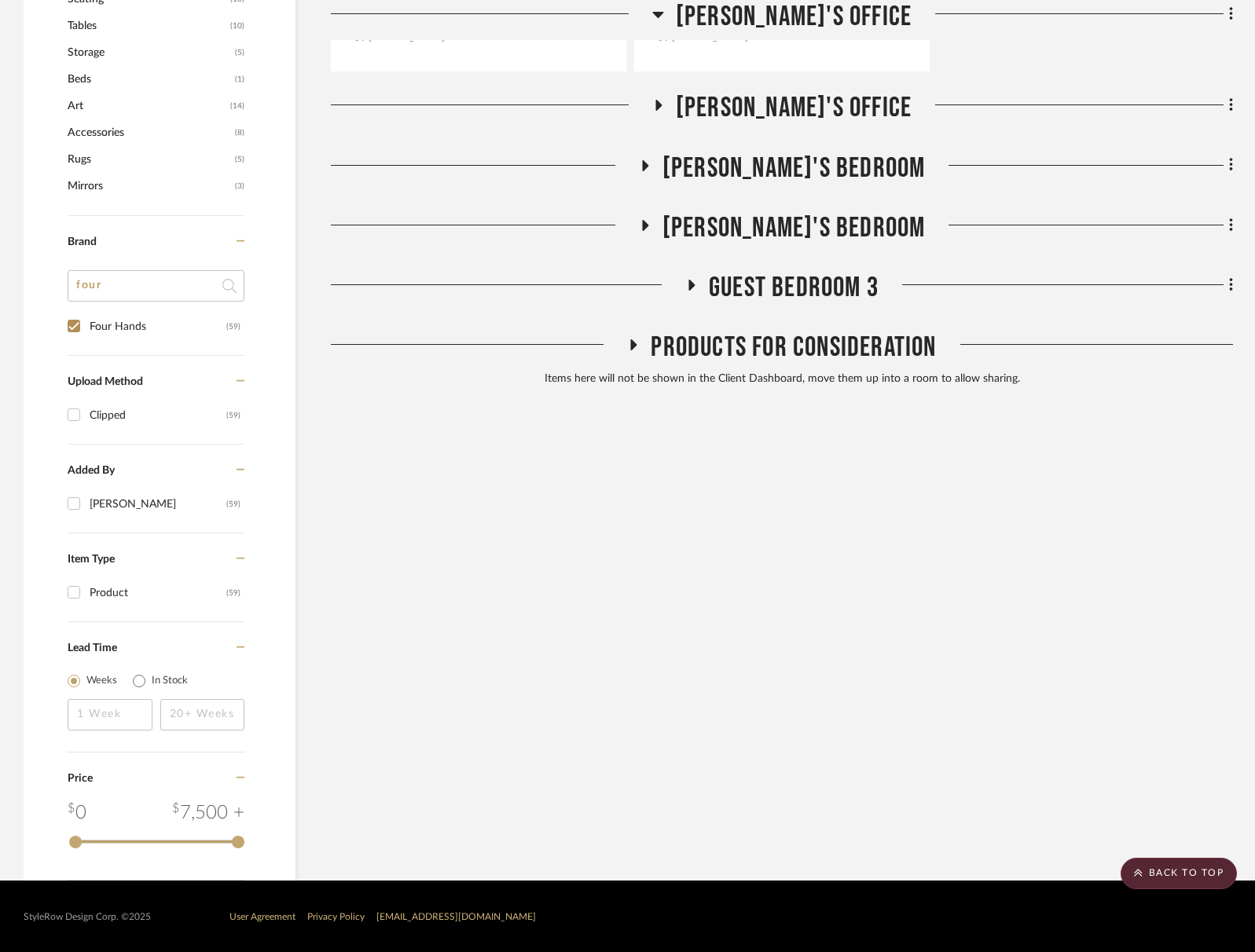
click at [806, 160] on span "[PERSON_NAME]'s Bedroom" at bounding box center [793, 169] width 263 height 34
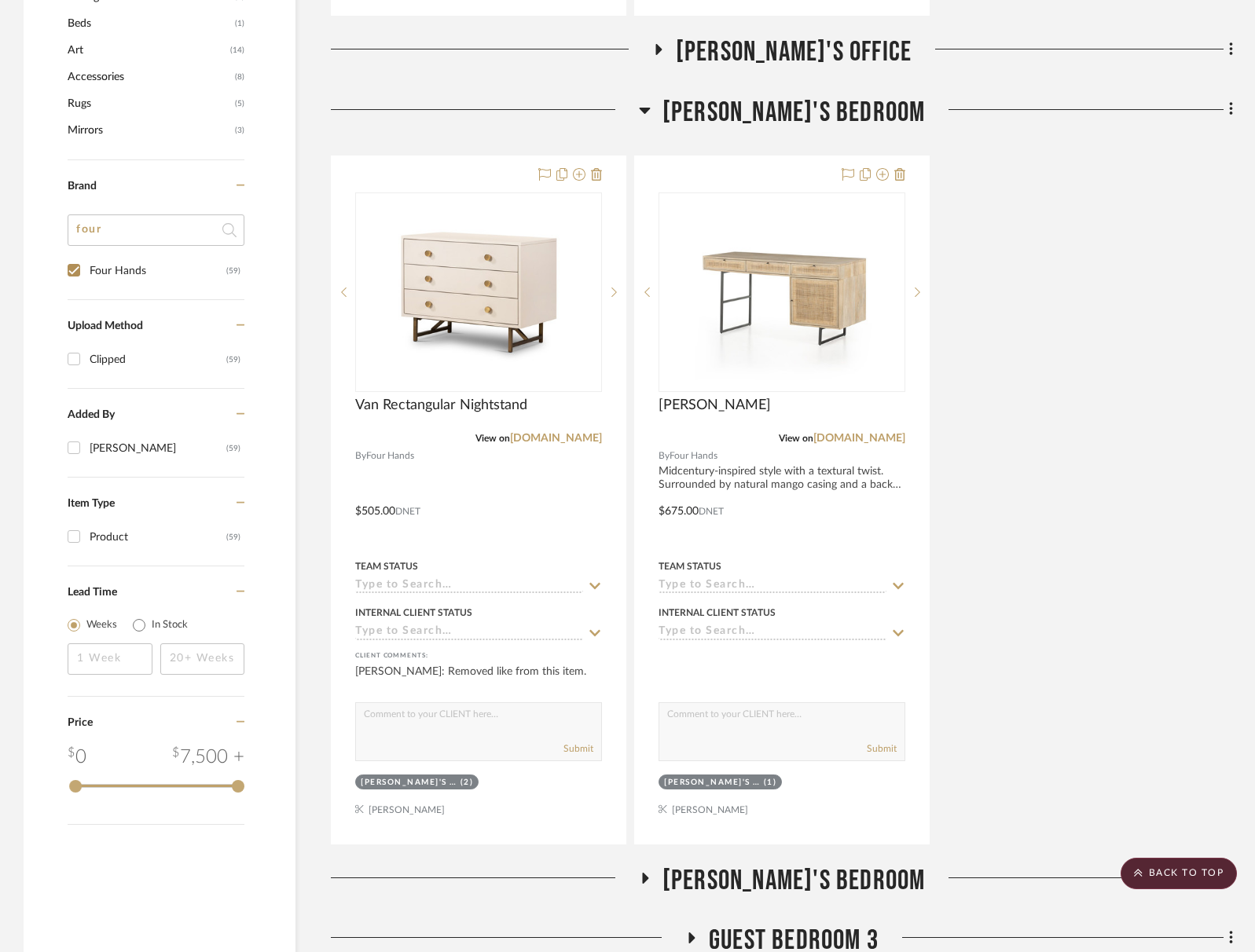
click at [806, 160] on div at bounding box center [782, 500] width 294 height 687
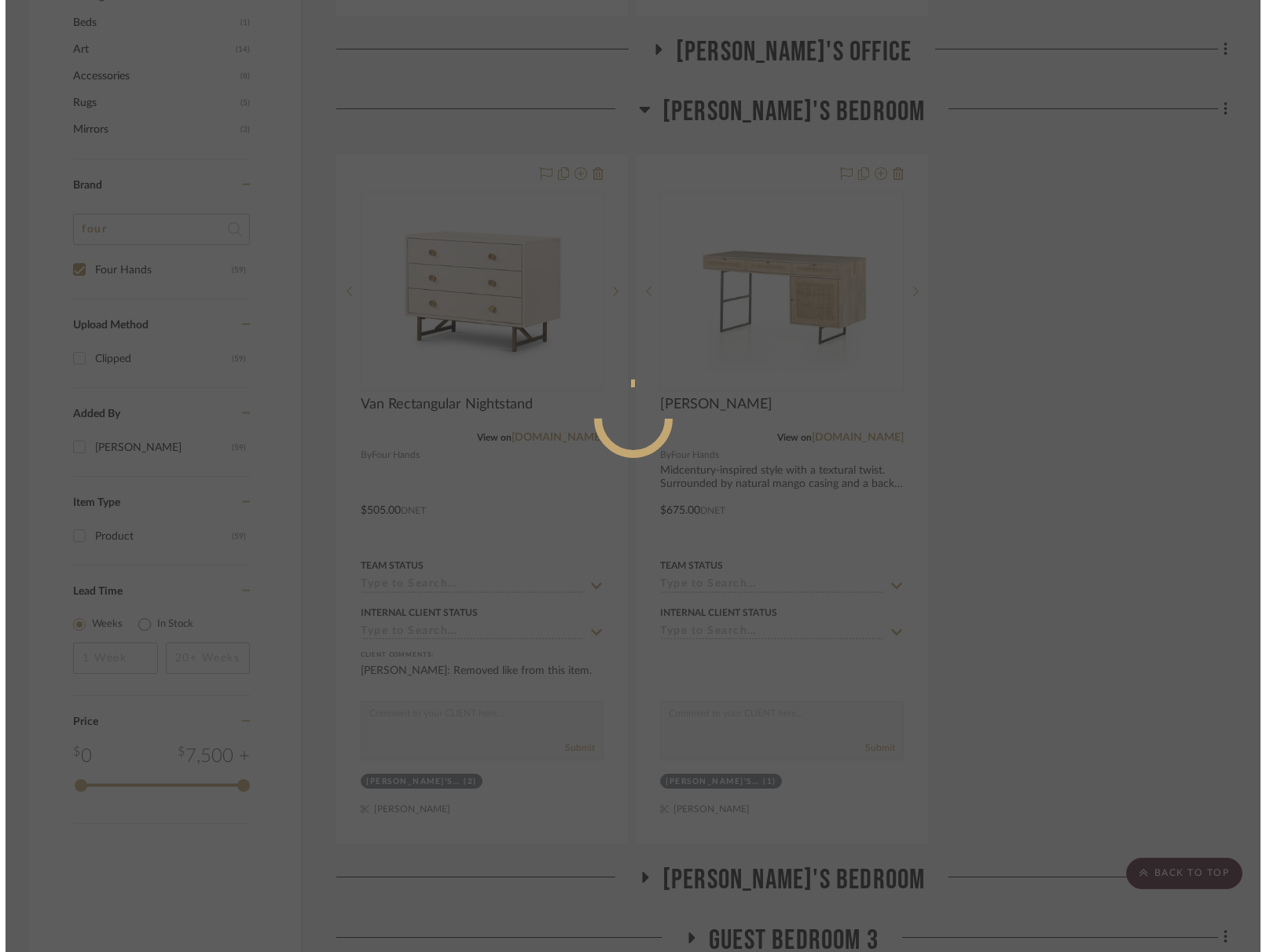
scroll to position [0, 0]
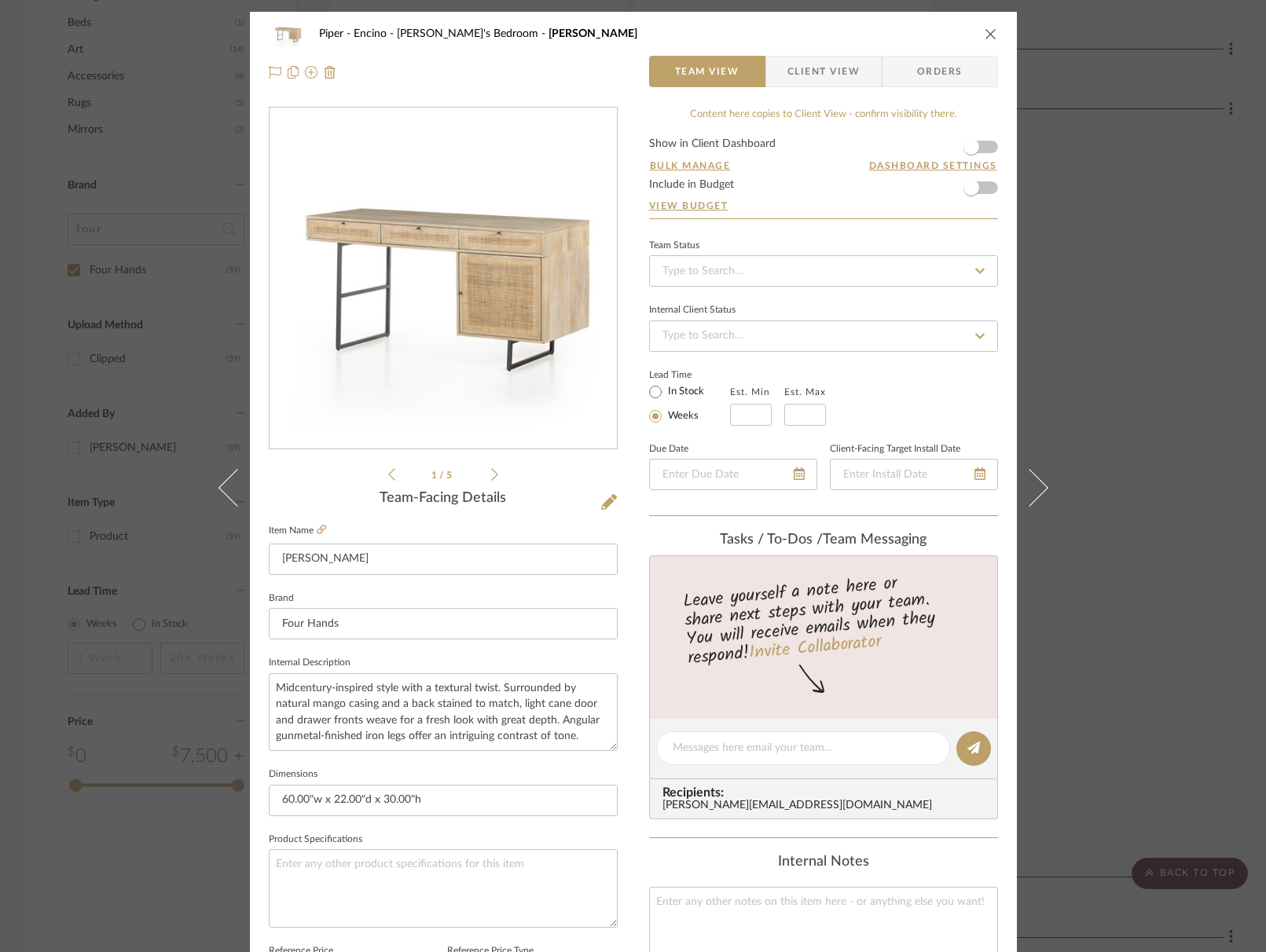
click at [975, 42] on div "Piper - Encino Zoe's Bedroom Carmel Desk" at bounding box center [633, 33] width 729 height 31
drag, startPoint x: 988, startPoint y: 33, endPoint x: 967, endPoint y: 57, distance: 31.9
click at [988, 33] on icon "close" at bounding box center [991, 34] width 13 height 13
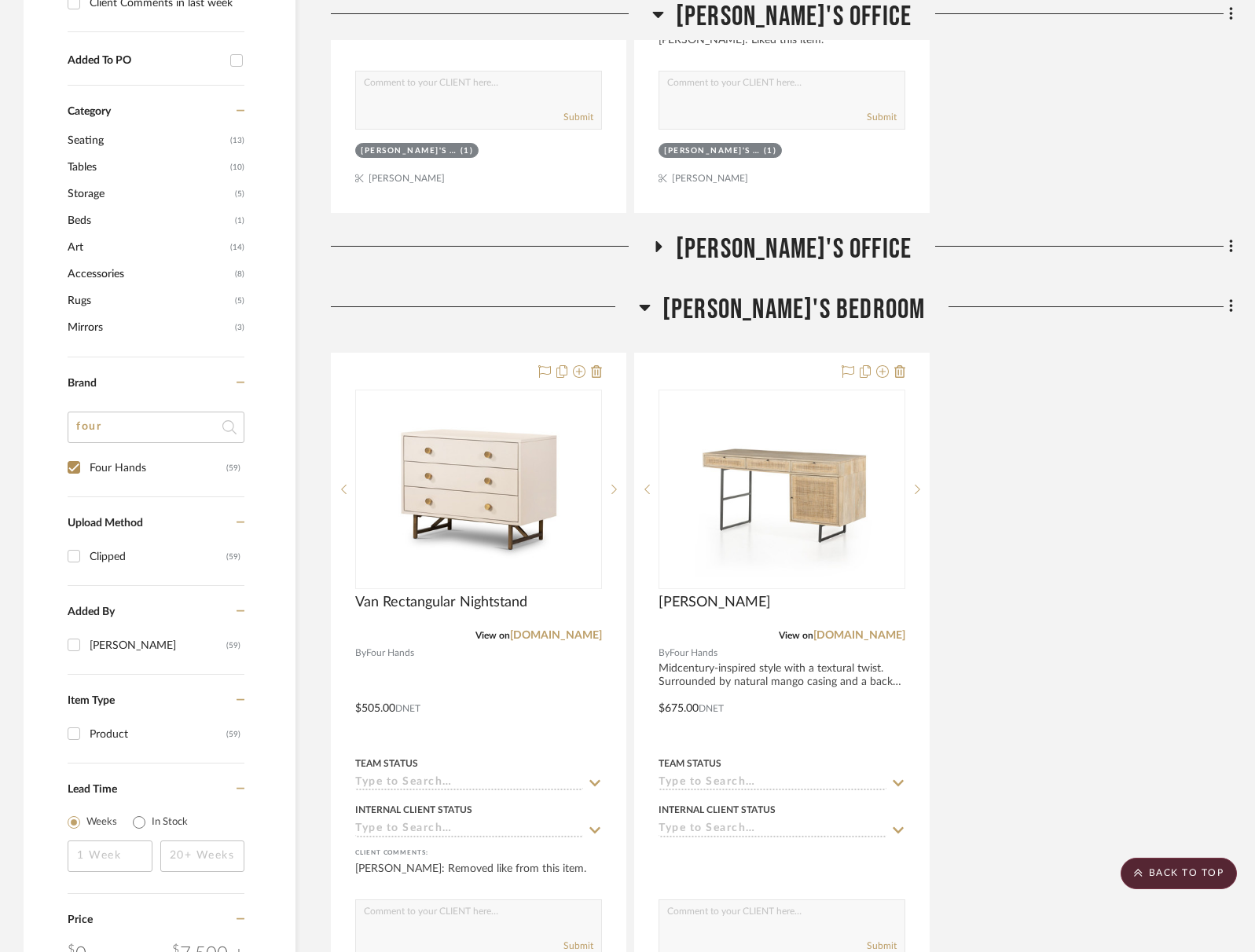
scroll to position [1192, 0]
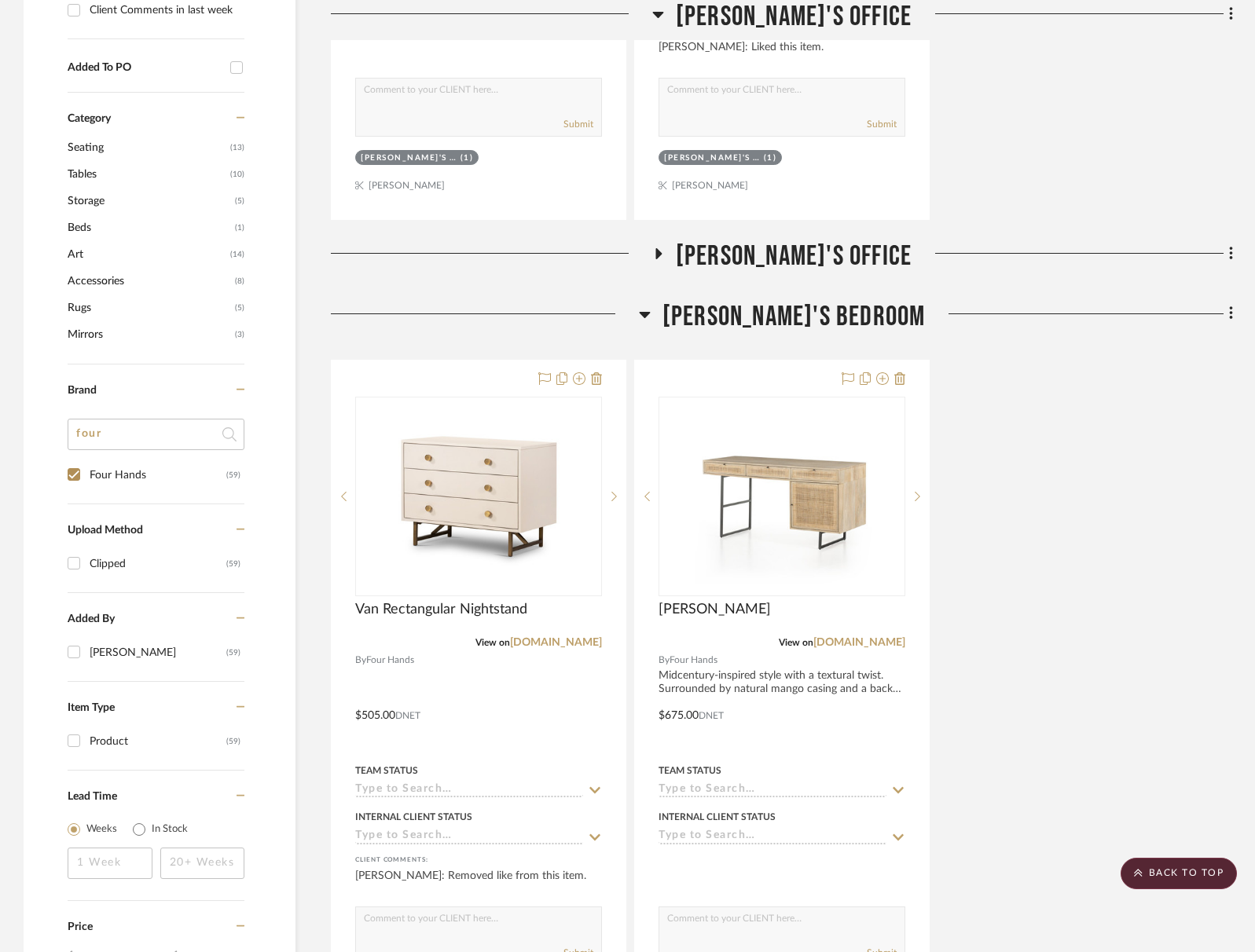
drag, startPoint x: 789, startPoint y: 323, endPoint x: 793, endPoint y: 310, distance: 13.6
click at [789, 322] on span "[PERSON_NAME]'s Bedroom" at bounding box center [793, 318] width 263 height 34
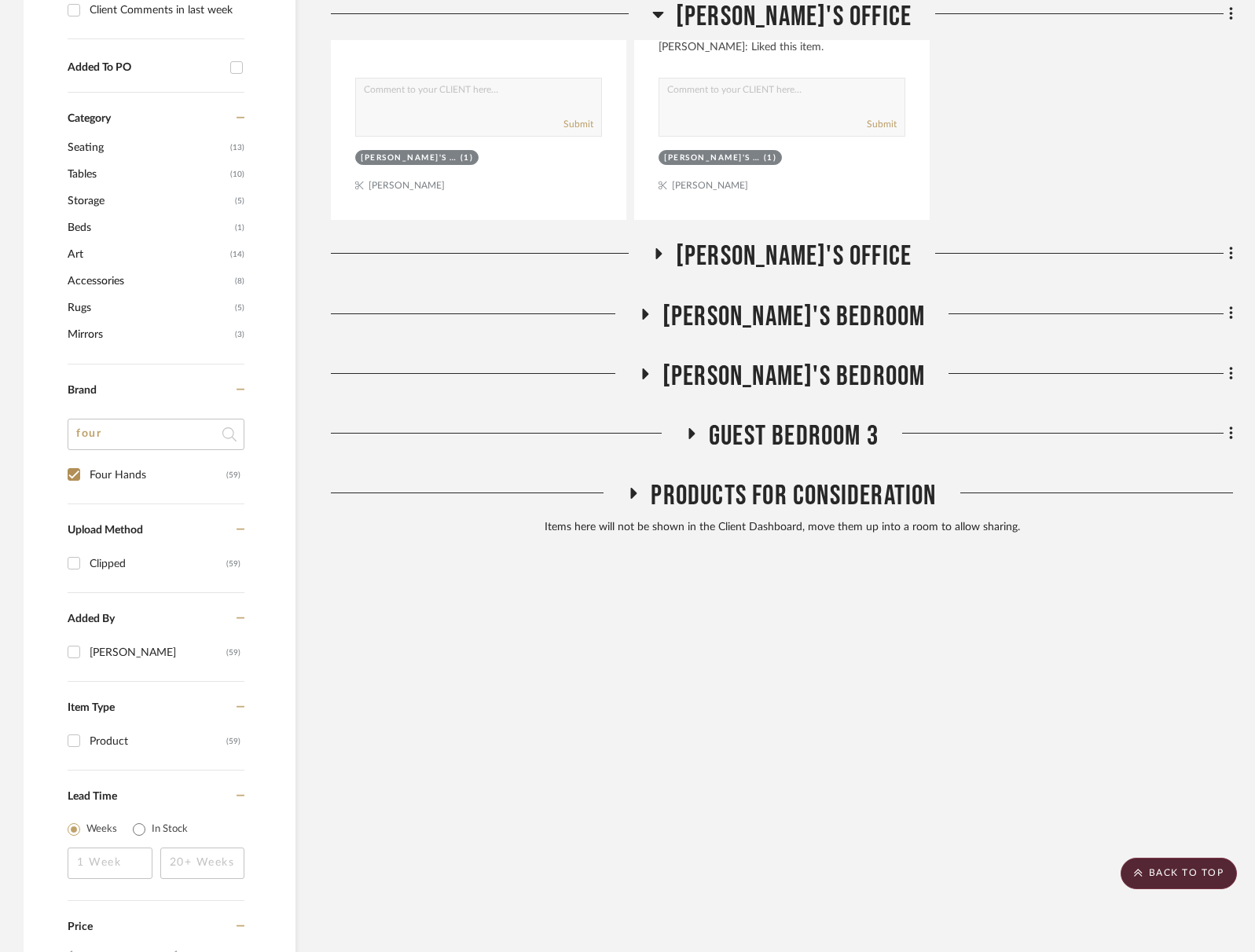
click at [797, 251] on span "[PERSON_NAME]'s Office" at bounding box center [793, 257] width 236 height 34
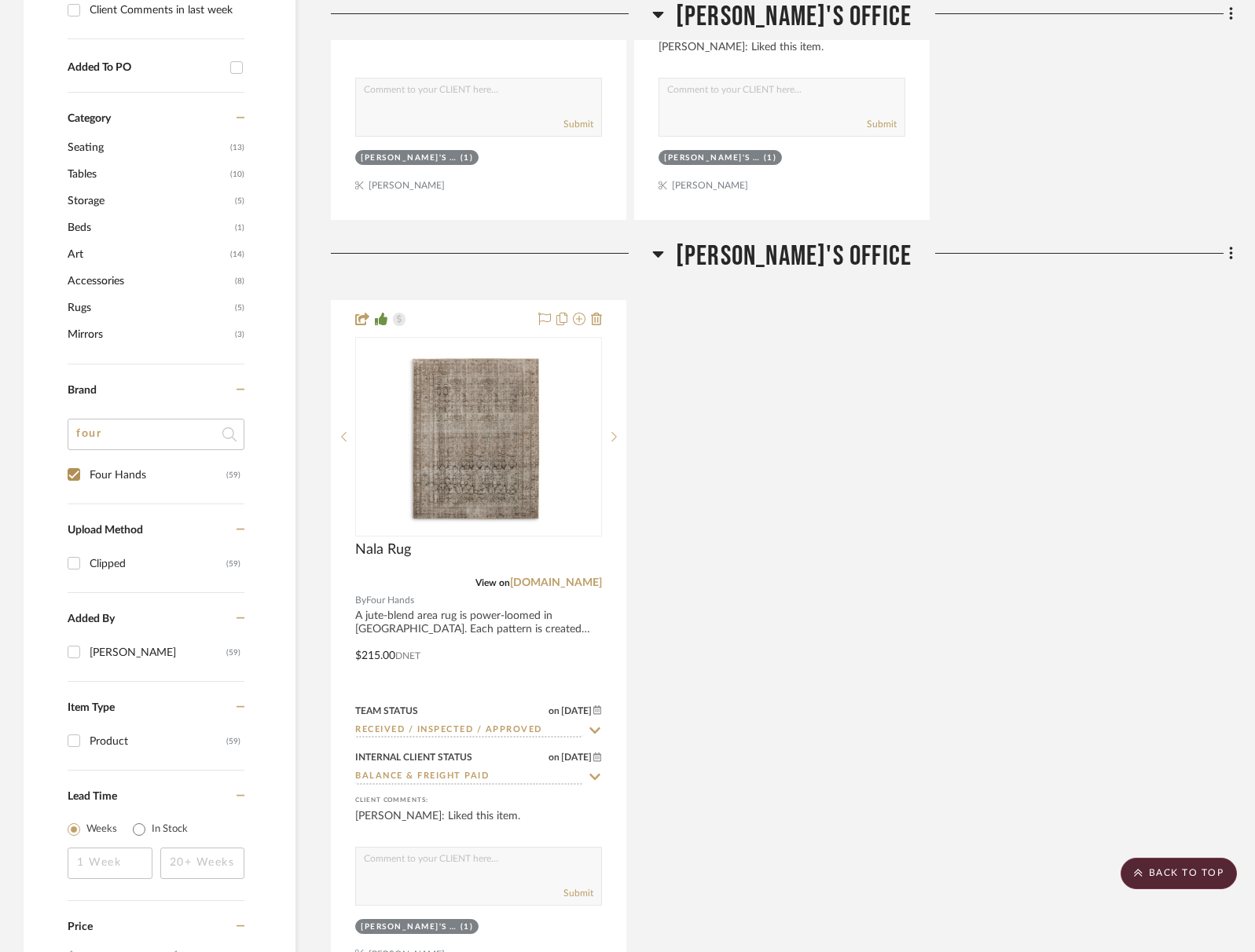
click at [794, 250] on span "[PERSON_NAME]'s Office" at bounding box center [793, 257] width 236 height 34
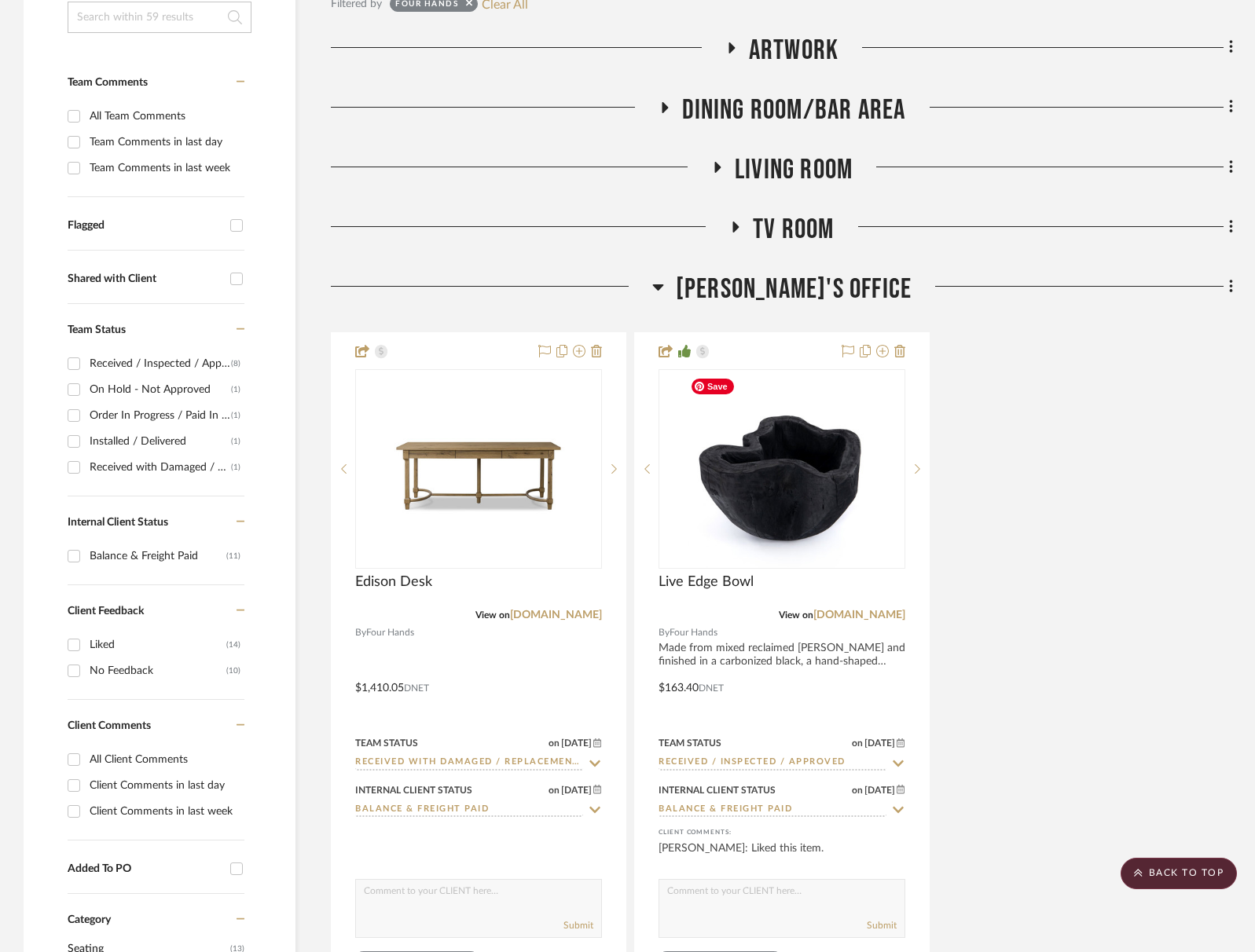
scroll to position [406, 0]
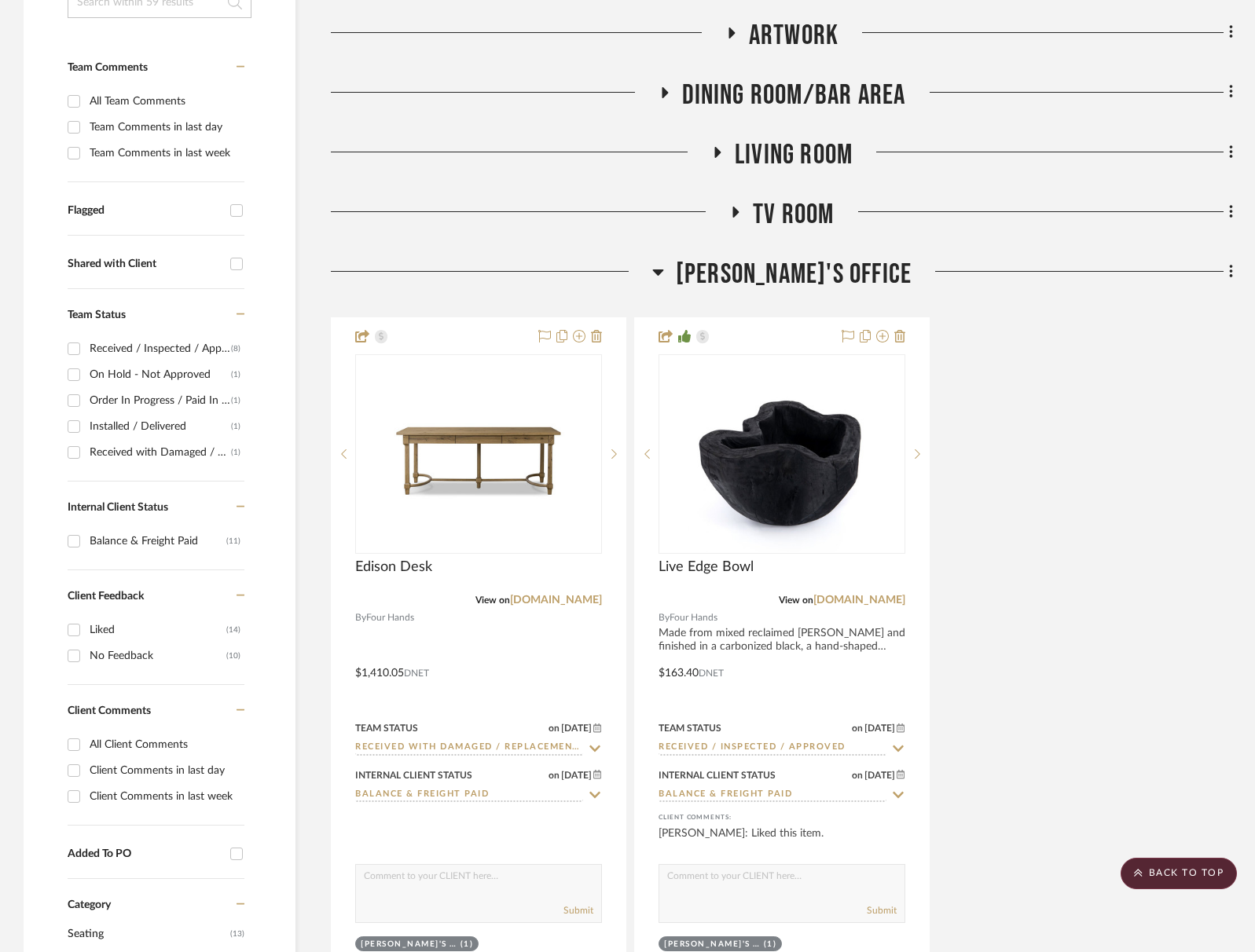
click at [799, 272] on span "[PERSON_NAME]'s Office" at bounding box center [793, 275] width 236 height 34
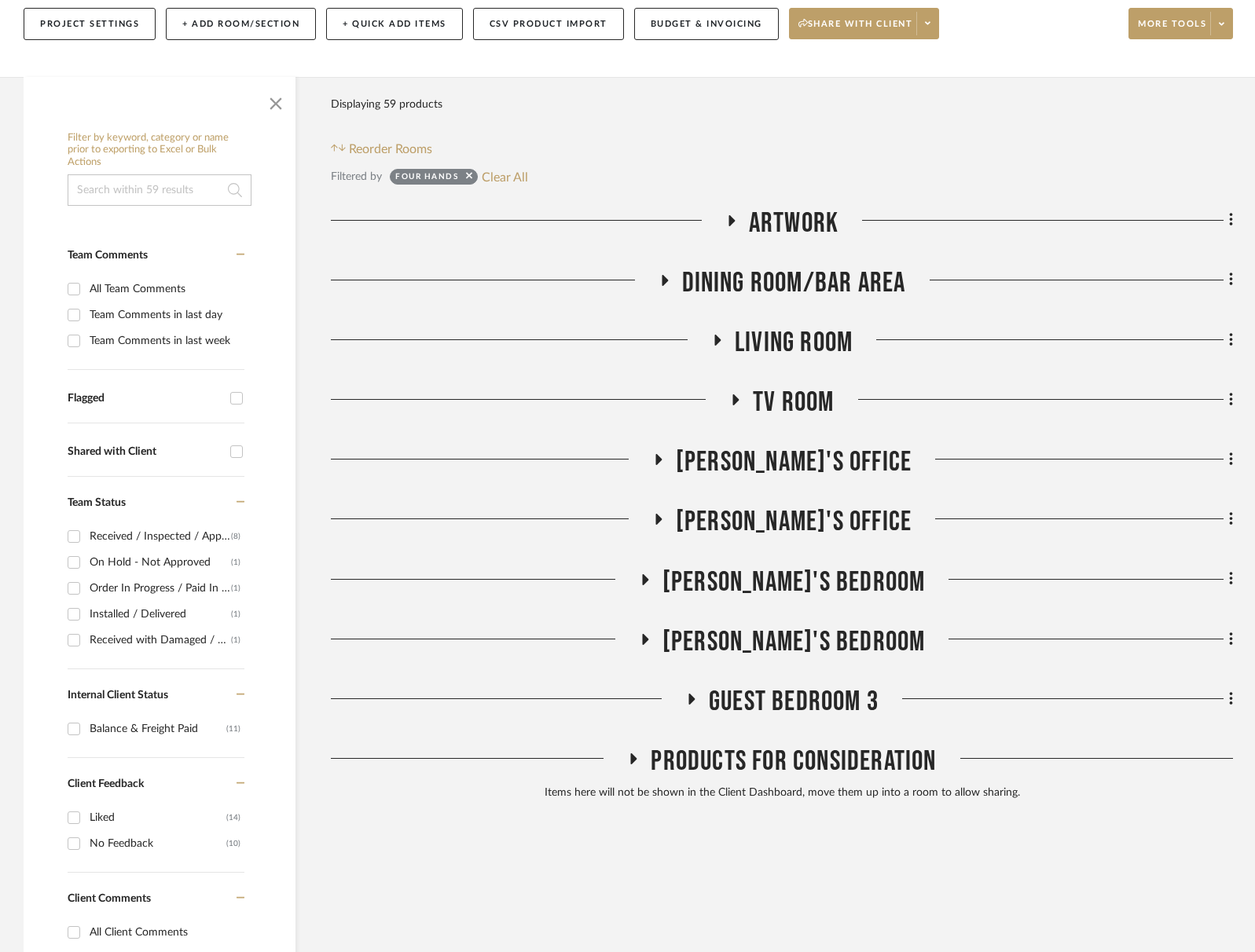
scroll to position [220, 0]
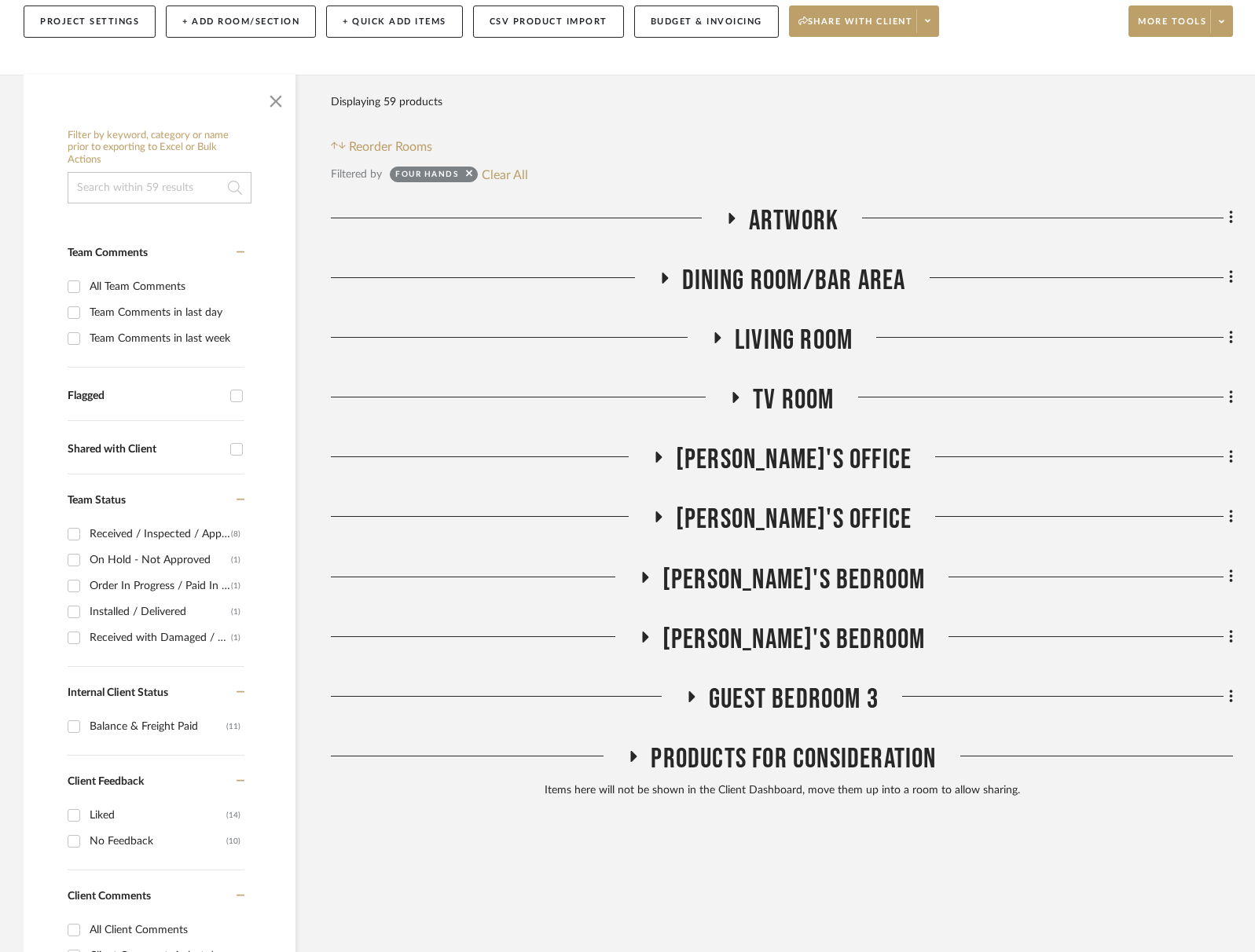
click at [819, 224] on span "Artwork" at bounding box center [794, 222] width 90 height 34
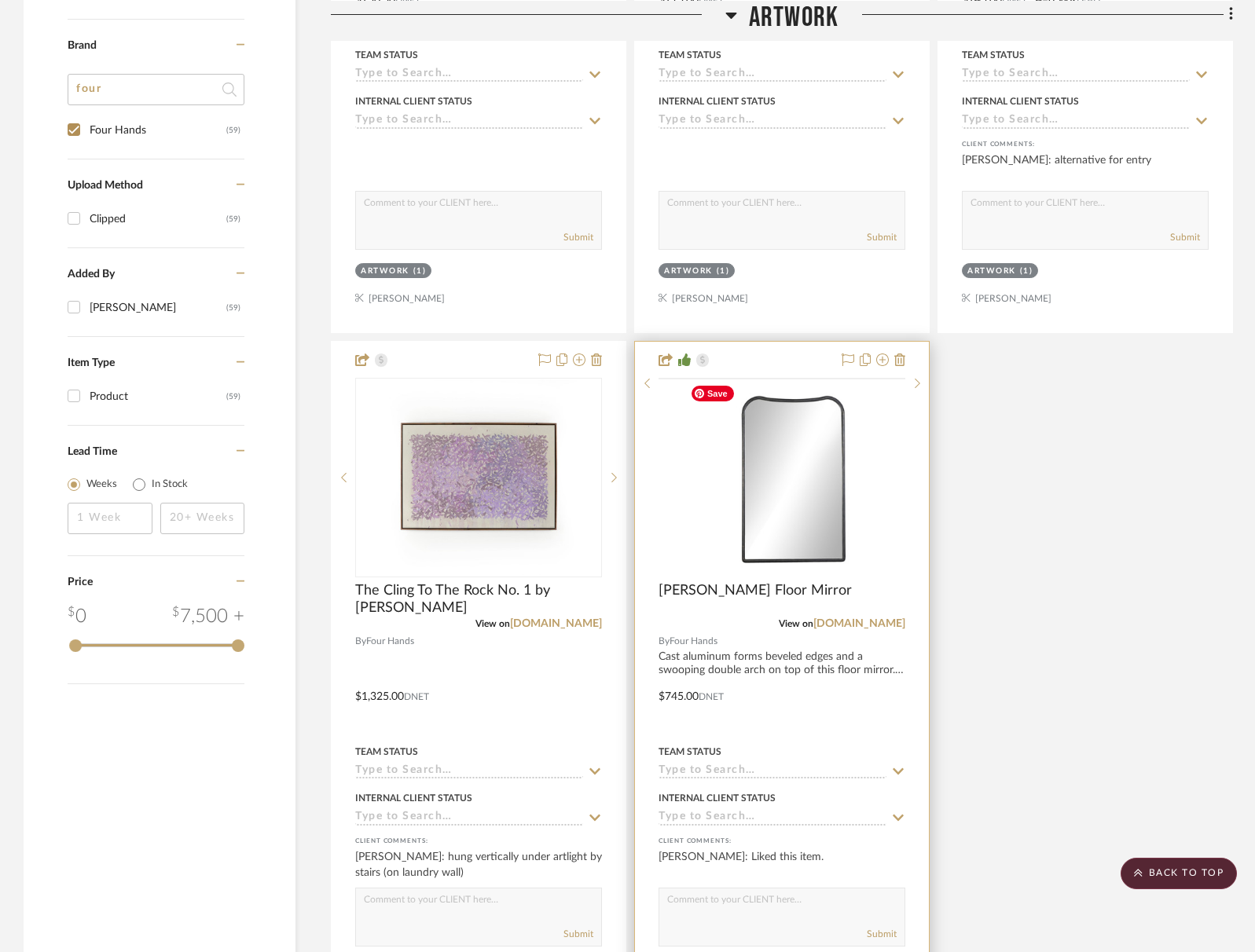
scroll to position [1827, 0]
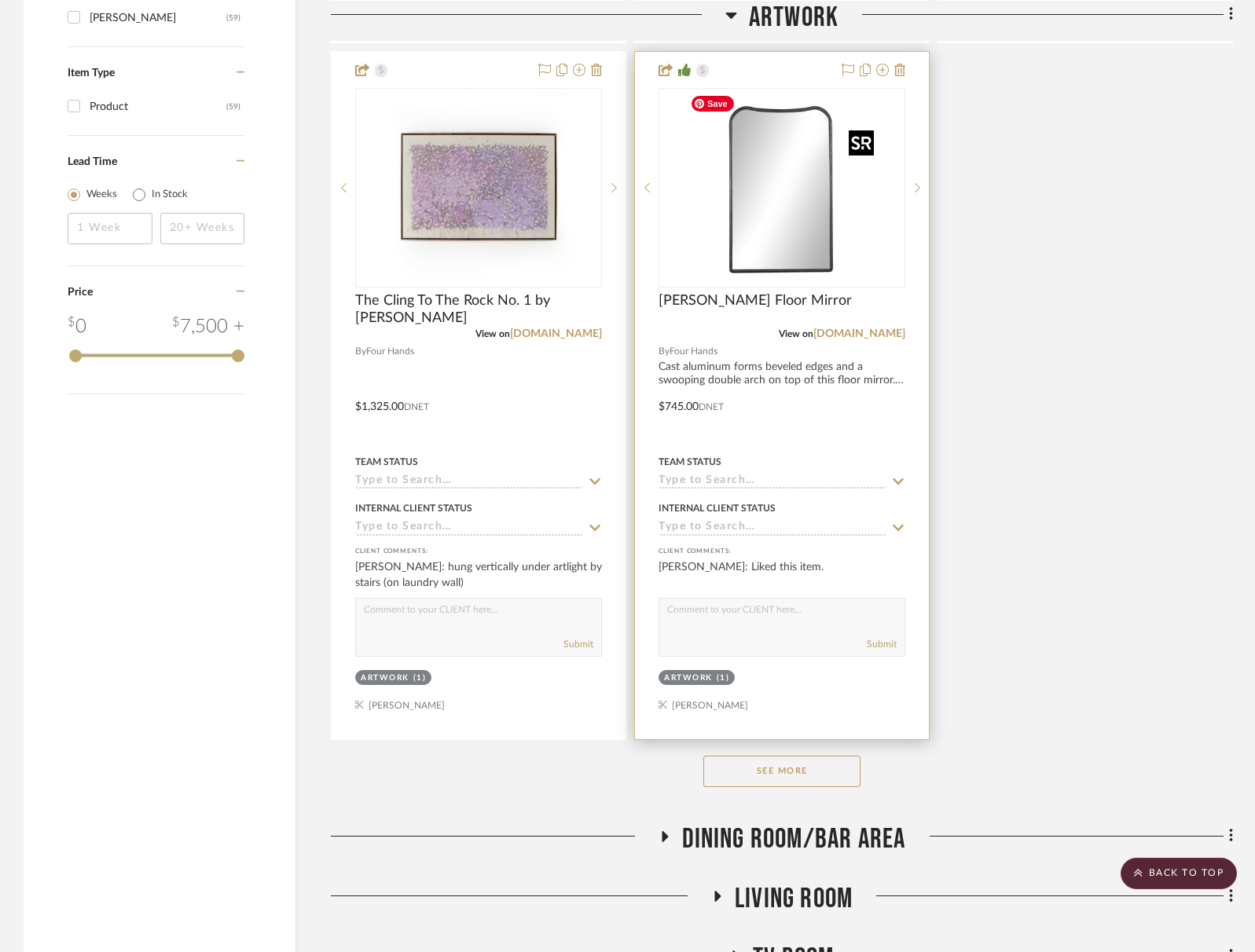
click at [774, 229] on img "0" at bounding box center [781, 188] width 196 height 197
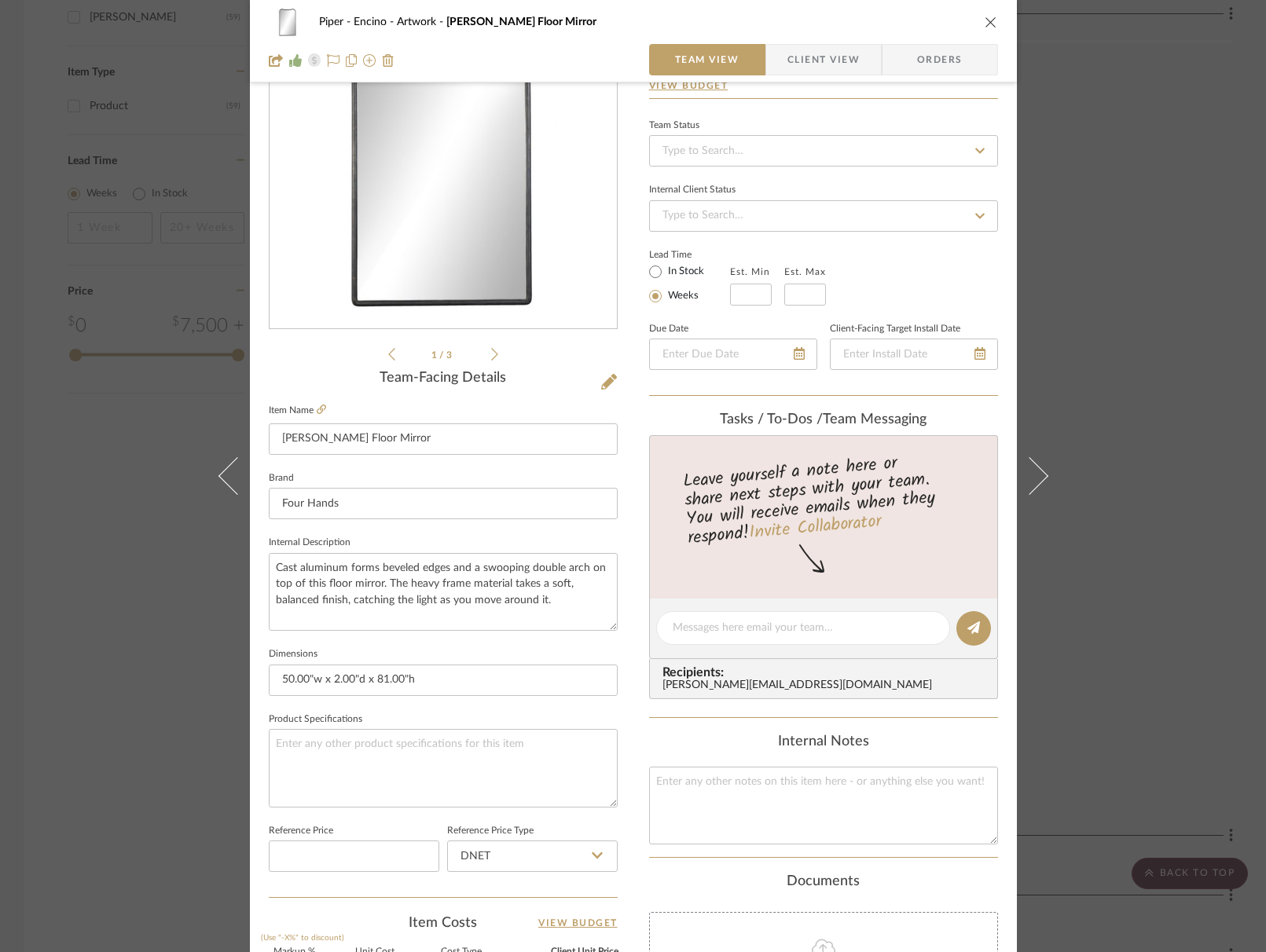
scroll to position [0, 0]
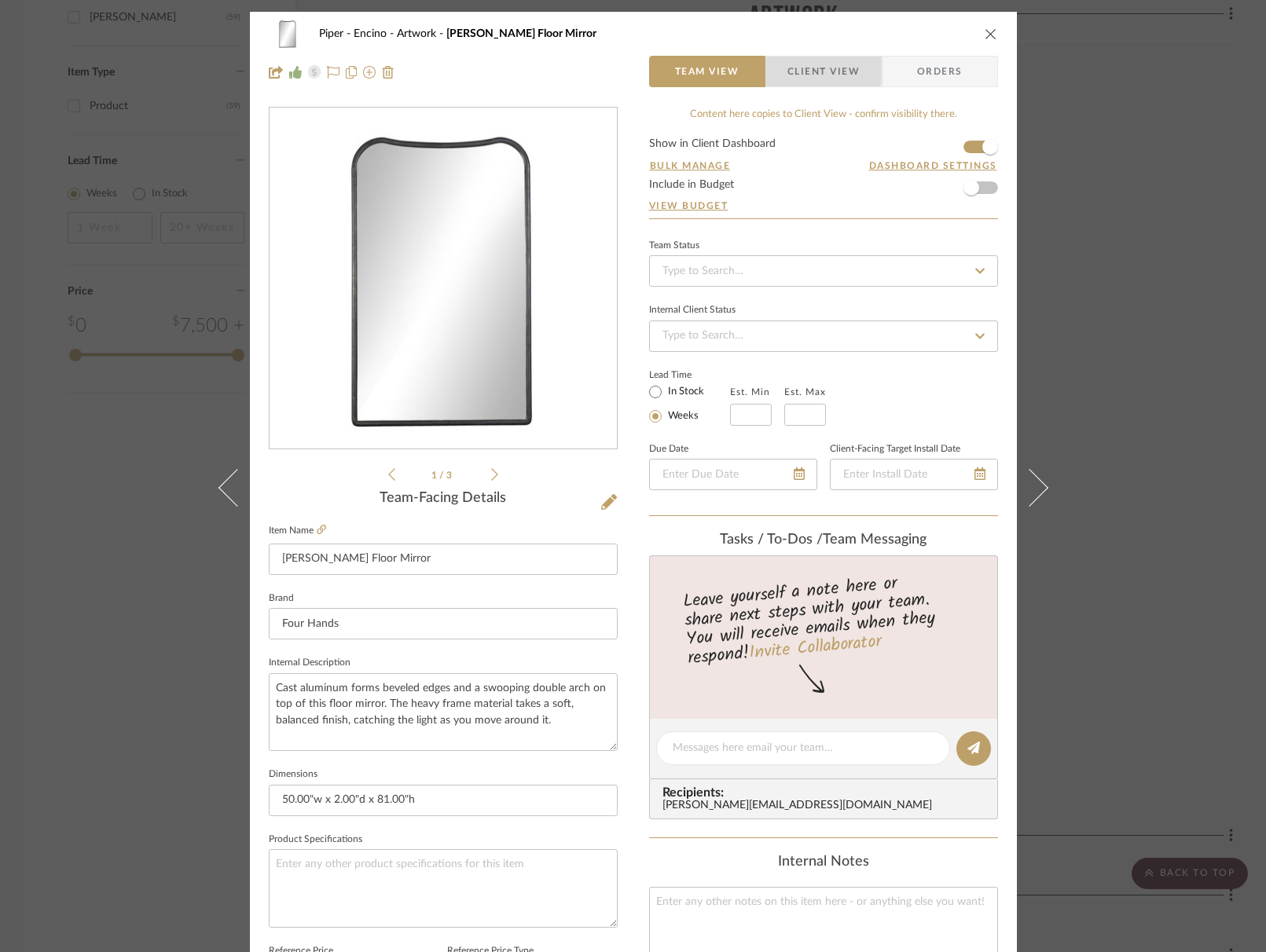
drag, startPoint x: 814, startPoint y: 65, endPoint x: 818, endPoint y: 132, distance: 67.1
click at [814, 65] on span "Client View" at bounding box center [824, 71] width 73 height 31
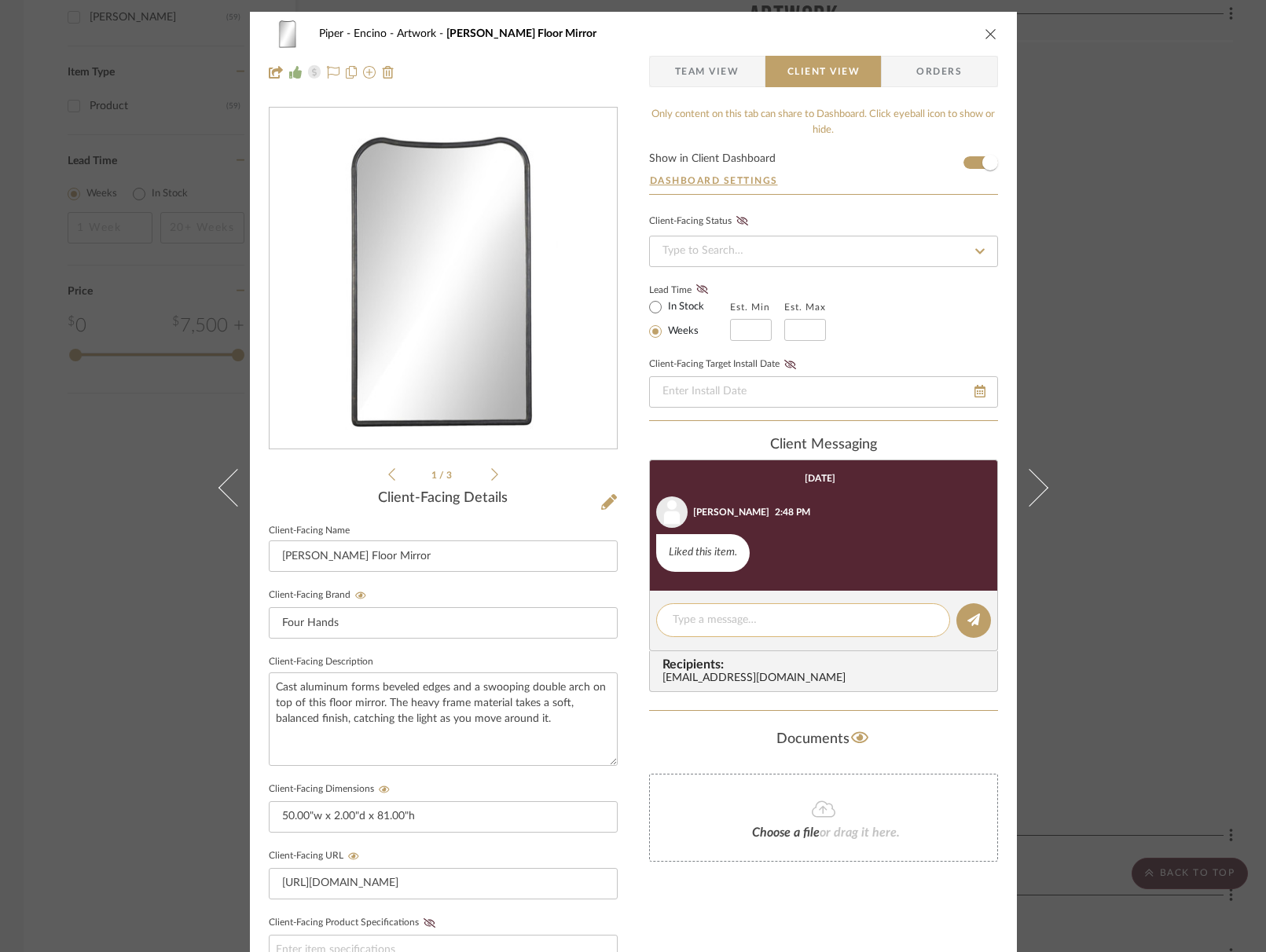
click at [744, 609] on div at bounding box center [803, 621] width 294 height 34
click at [741, 620] on textarea at bounding box center [803, 620] width 261 height 16
click at [906, 620] on textarea "Double check dims but this should be great in master!" at bounding box center [803, 620] width 261 height 16
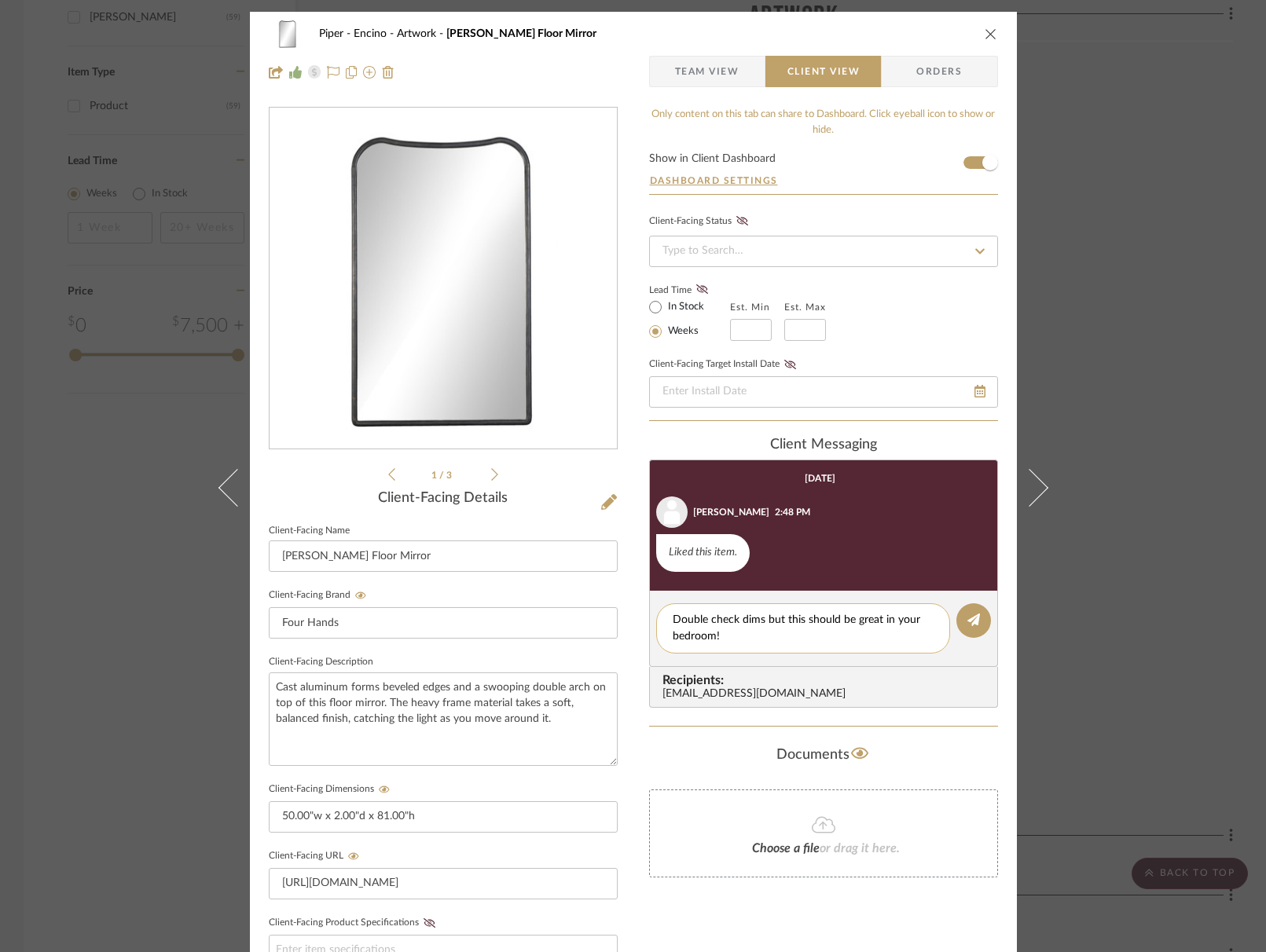
click at [810, 622] on textarea "Double check dims but this should be great in your bedroom!" at bounding box center [803, 628] width 261 height 33
click at [811, 622] on textarea "Double check dims but this should be great in your bedroom!" at bounding box center [803, 628] width 261 height 33
type textarea "Double check dims but this will be great in your bedroom!"
click at [971, 623] on icon at bounding box center [974, 620] width 13 height 13
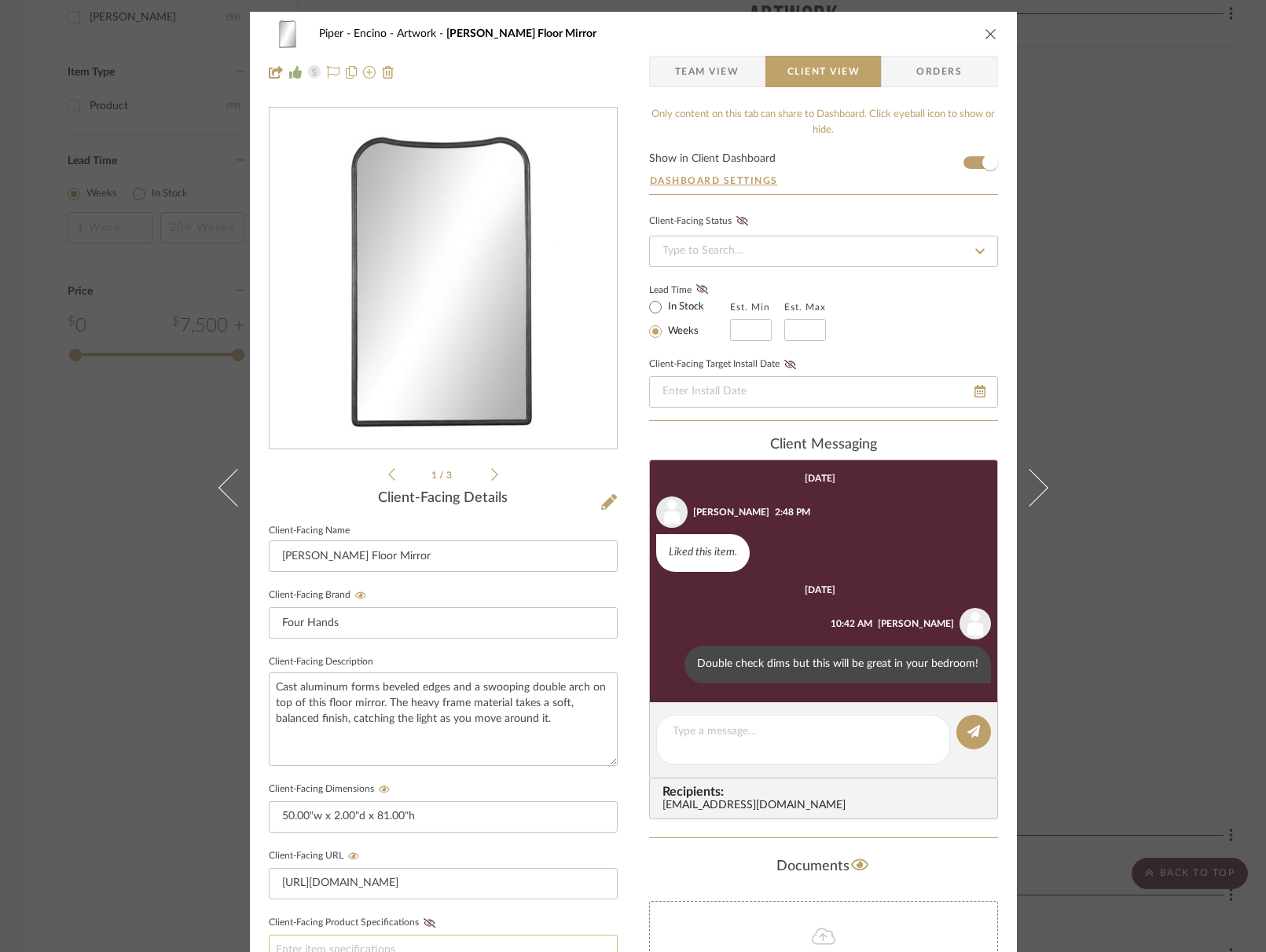
scroll to position [367, 0]
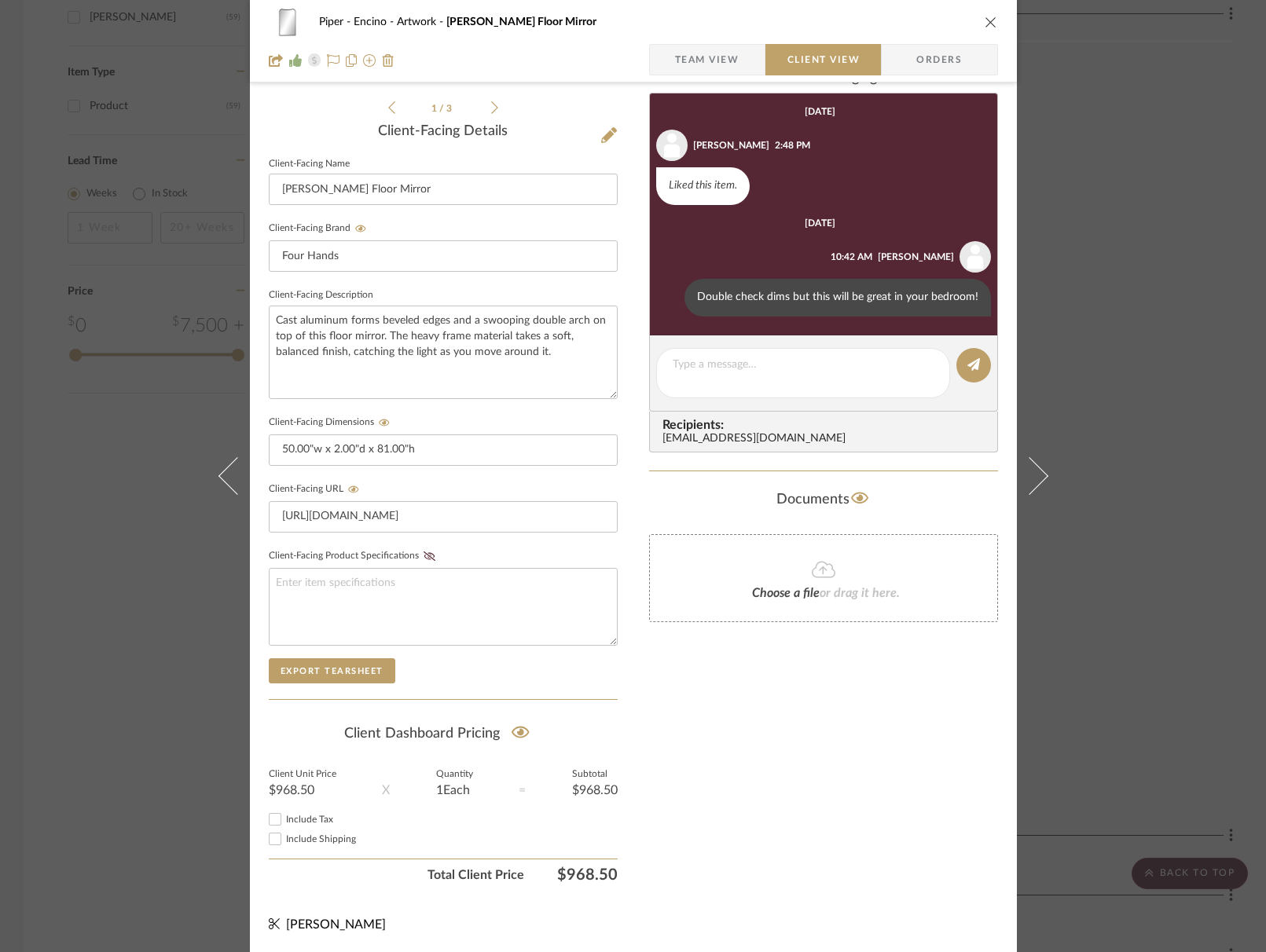
click at [991, 17] on icon "close" at bounding box center [991, 22] width 13 height 13
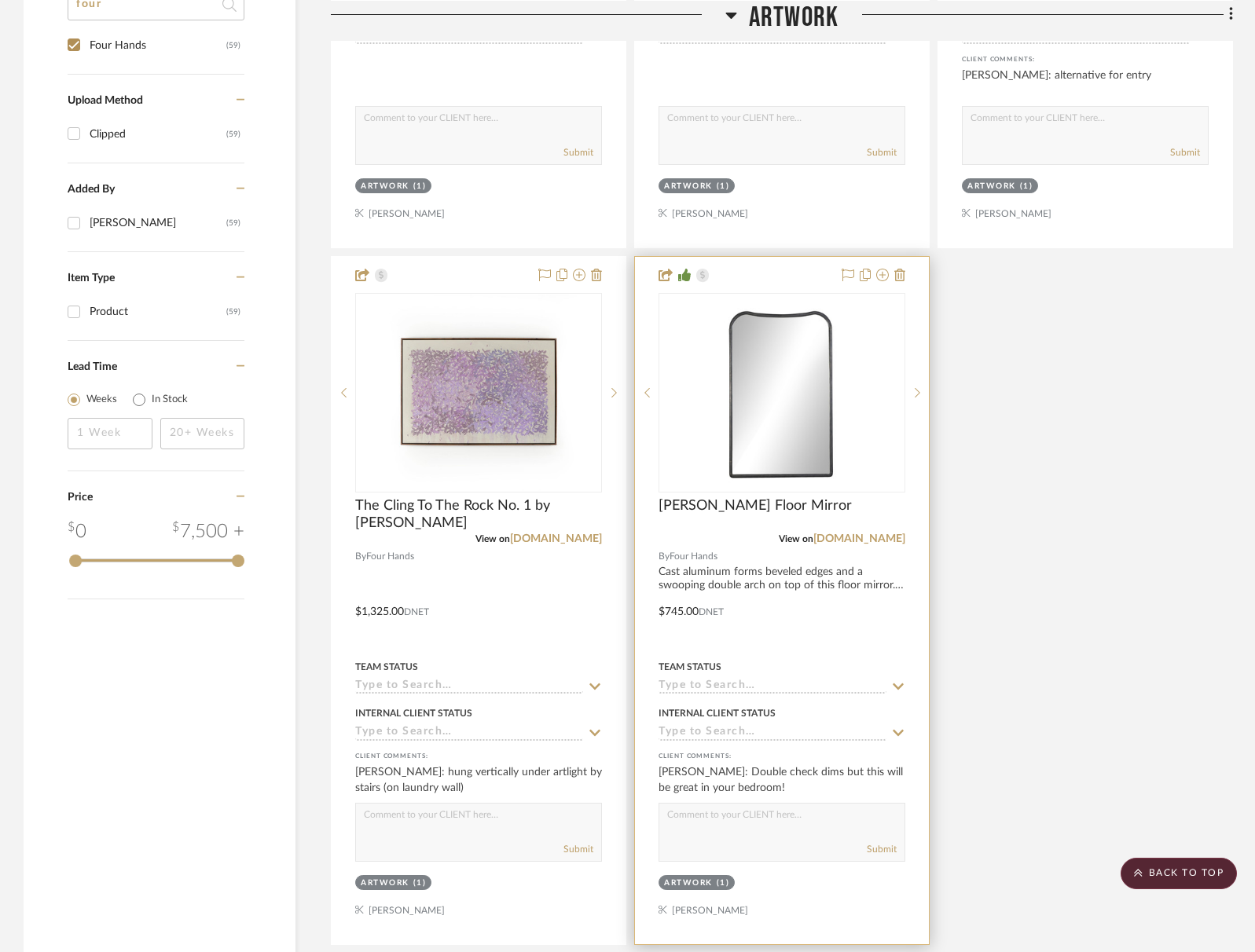
scroll to position [1623, 0]
click at [766, 385] on img "0" at bounding box center [781, 392] width 196 height 197
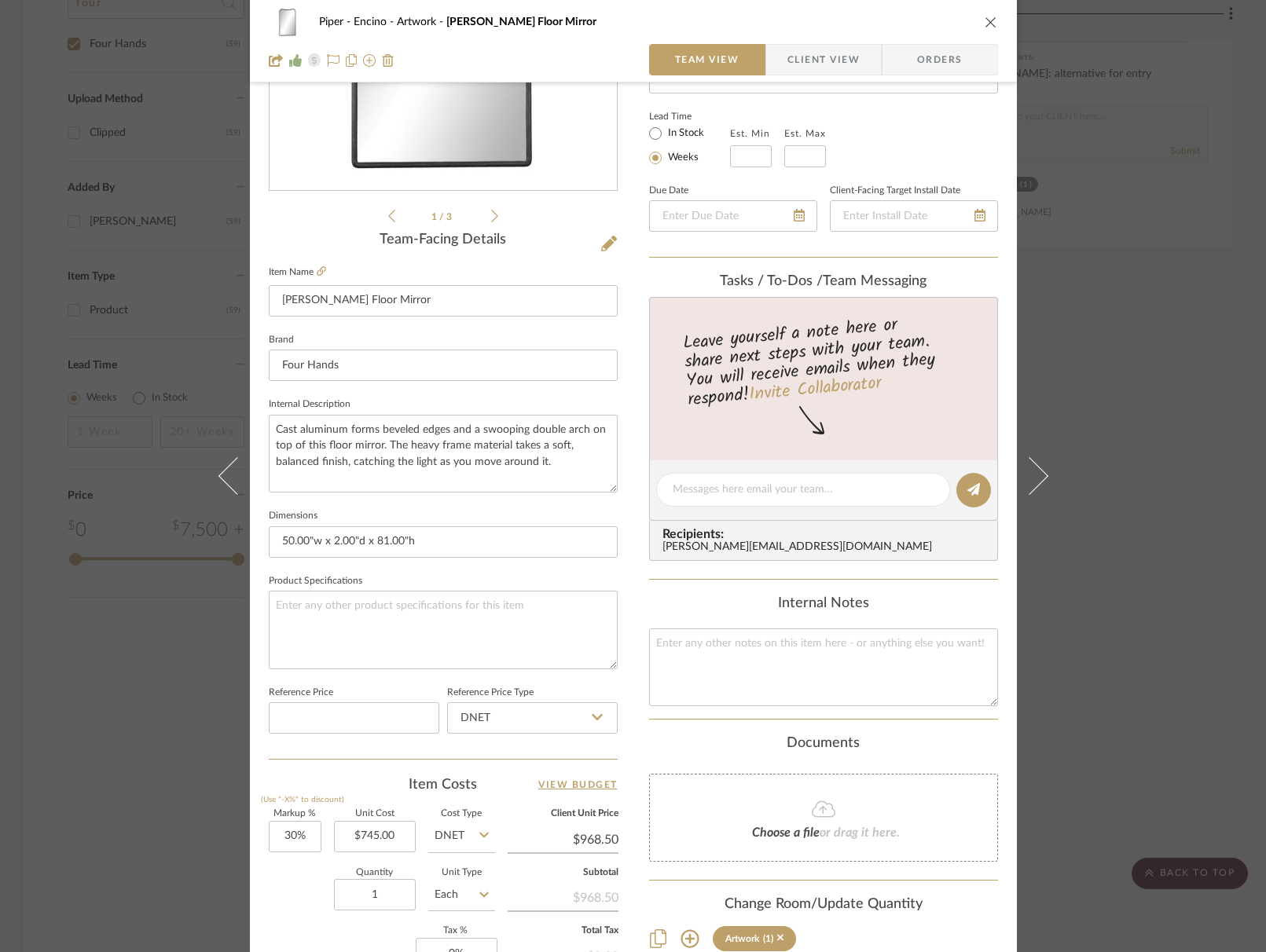
scroll to position [371, 0]
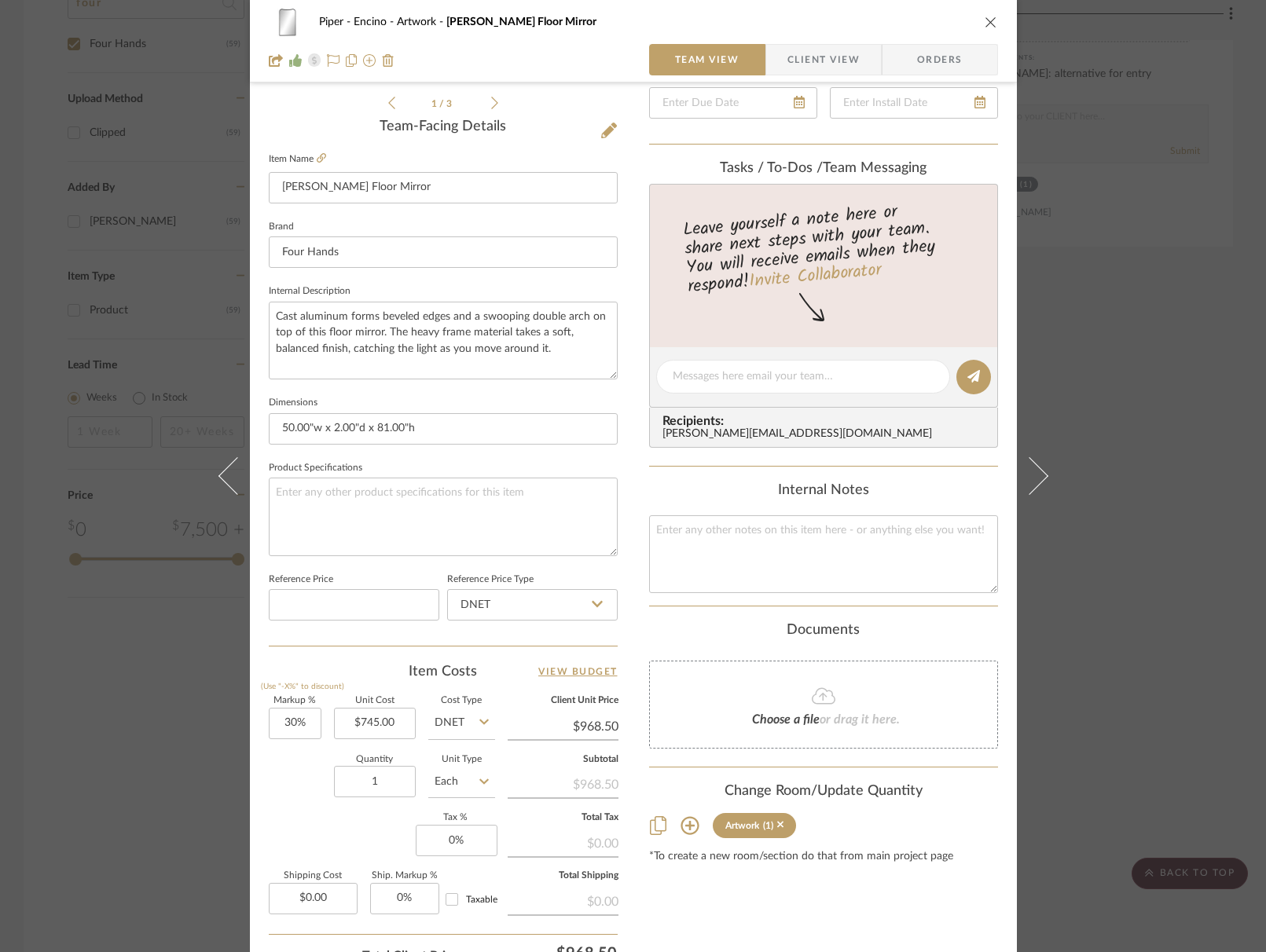
click at [680, 825] on icon at bounding box center [689, 826] width 18 height 18
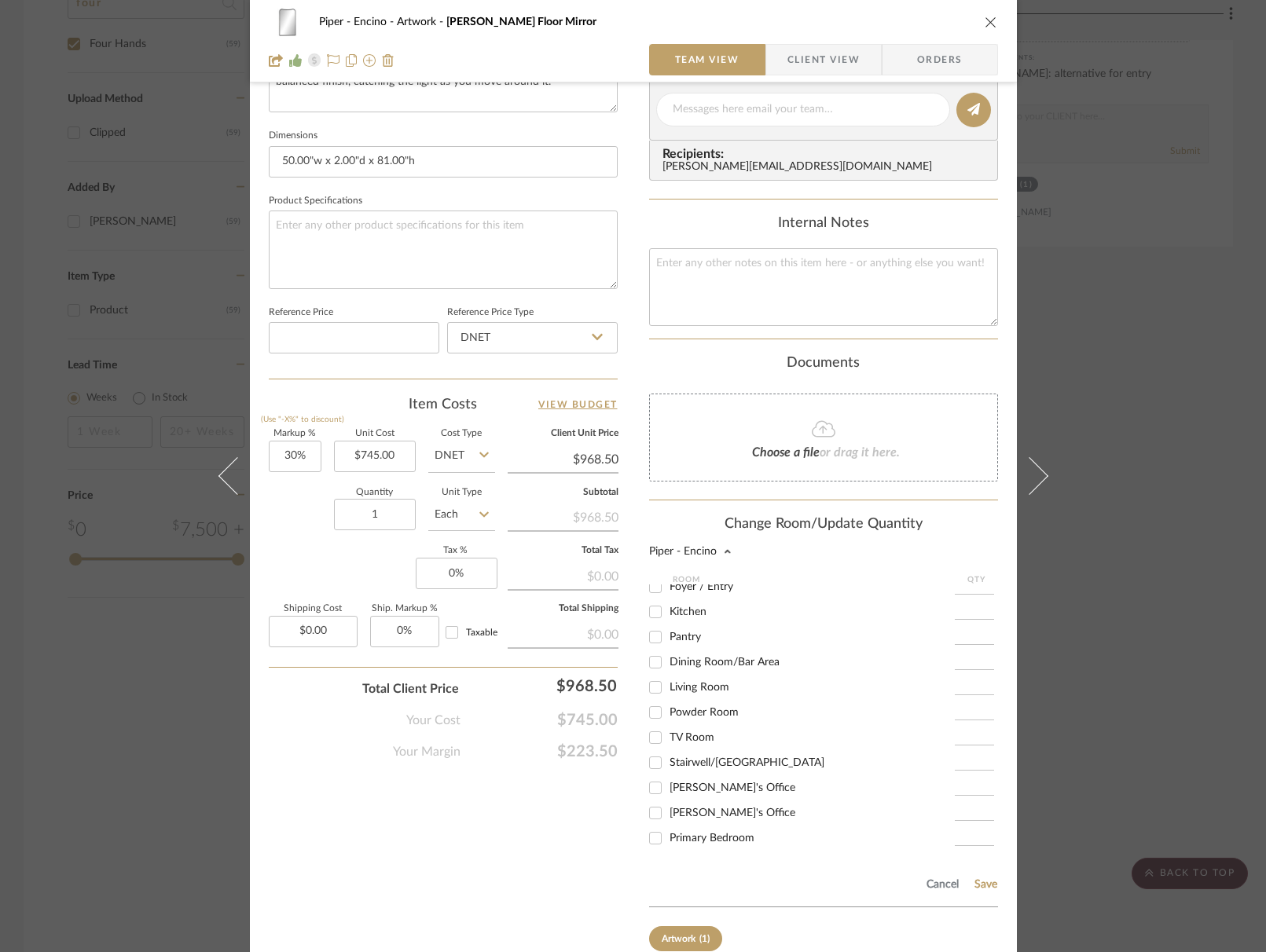
scroll to position [144, 0]
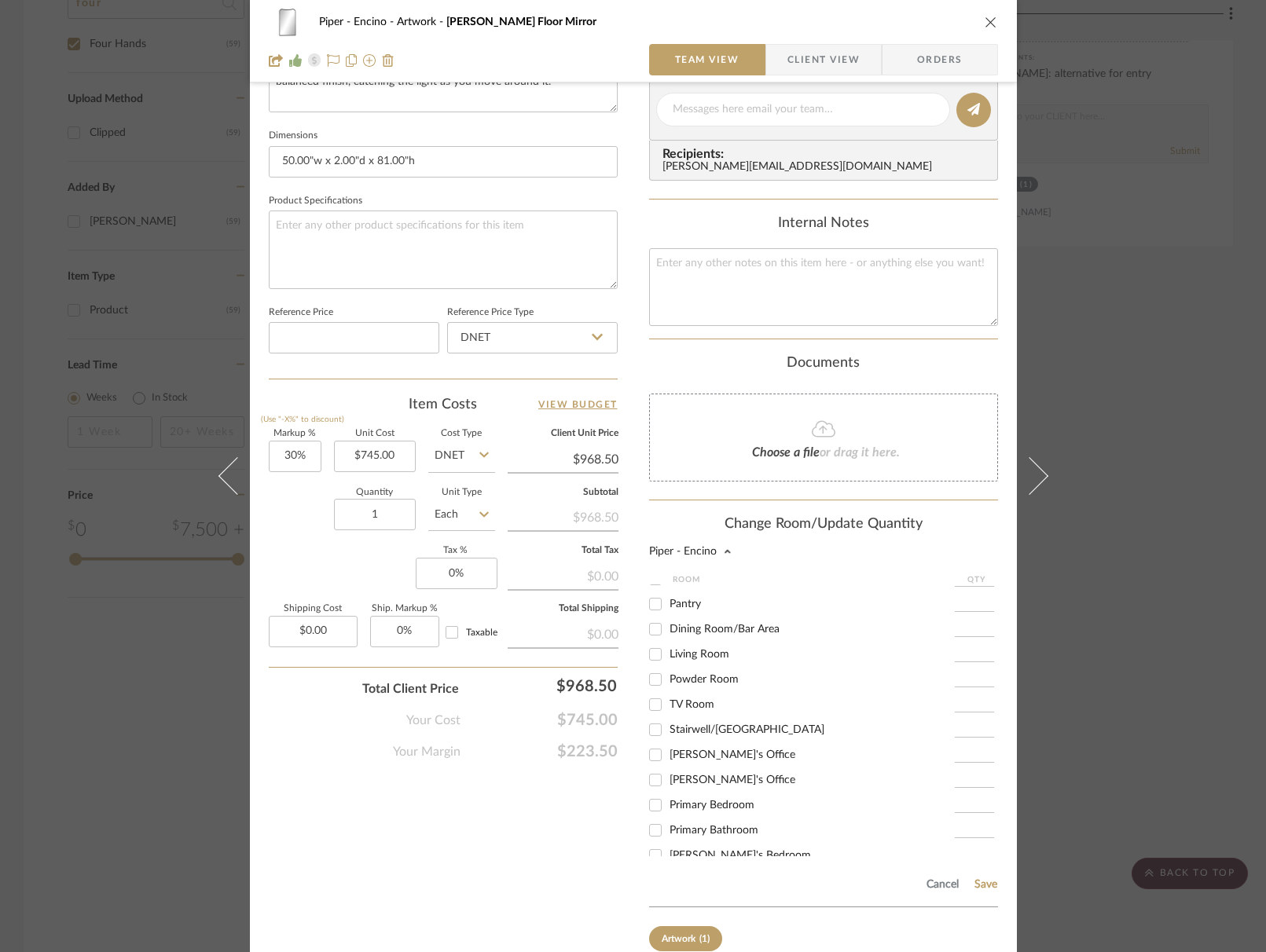
click at [656, 809] on input "Primary Bedroom" at bounding box center [655, 806] width 25 height 25
checkbox input "true"
type input "1"
click at [653, 677] on input "Artwork" at bounding box center [655, 673] width 25 height 25
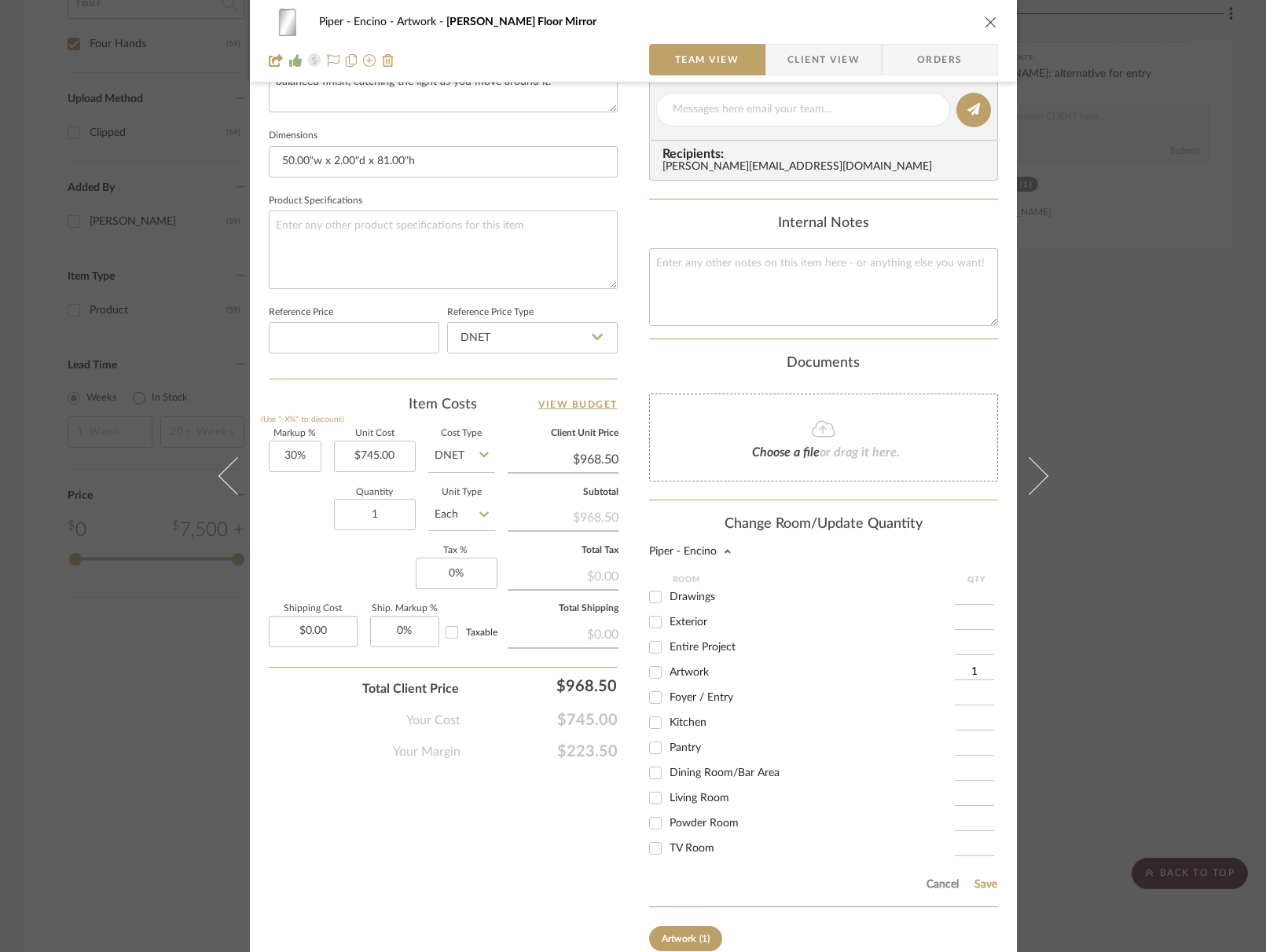
checkbox input "false"
click at [986, 886] on button "Save" at bounding box center [985, 885] width 24 height 13
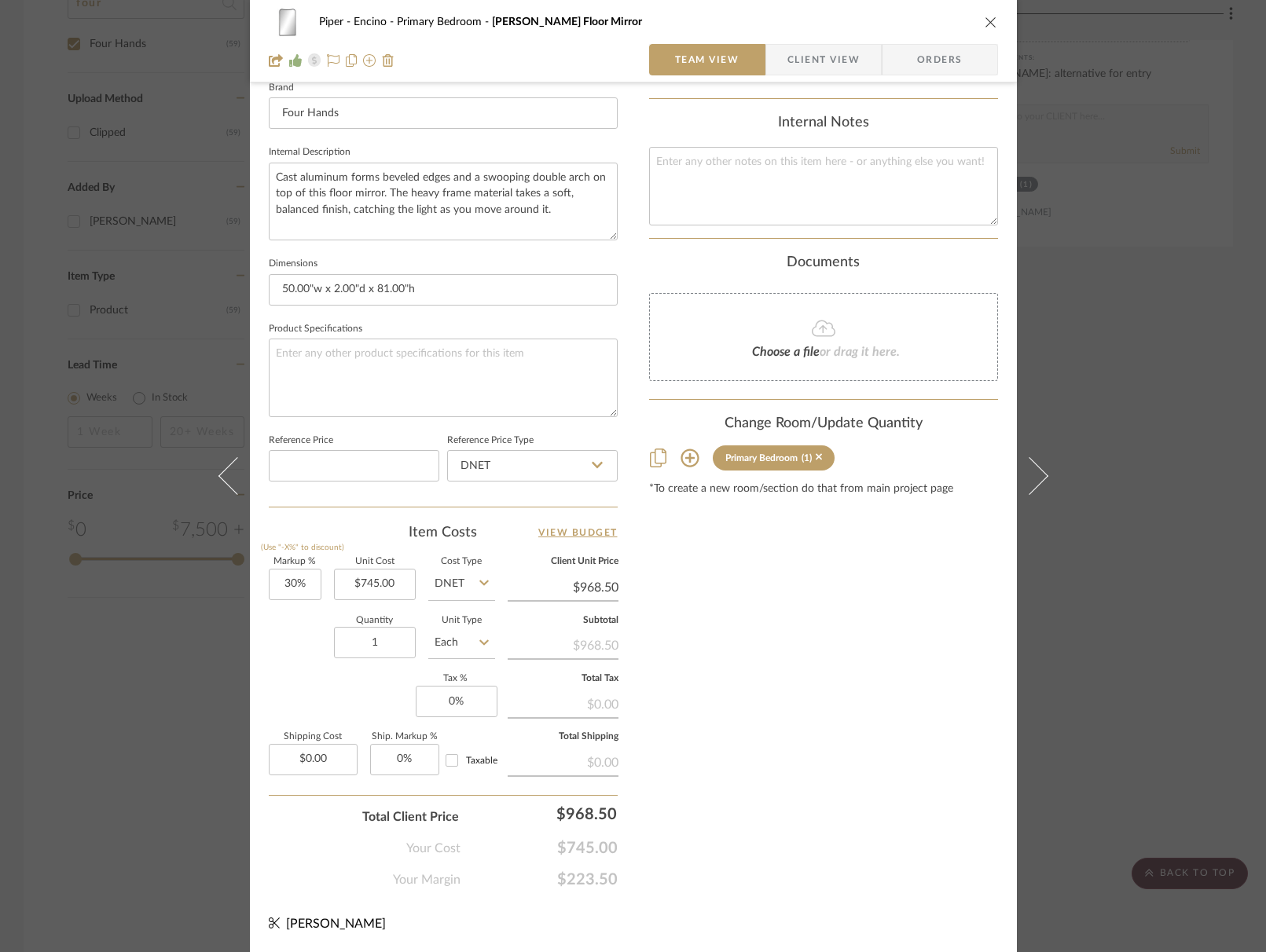
scroll to position [508, 0]
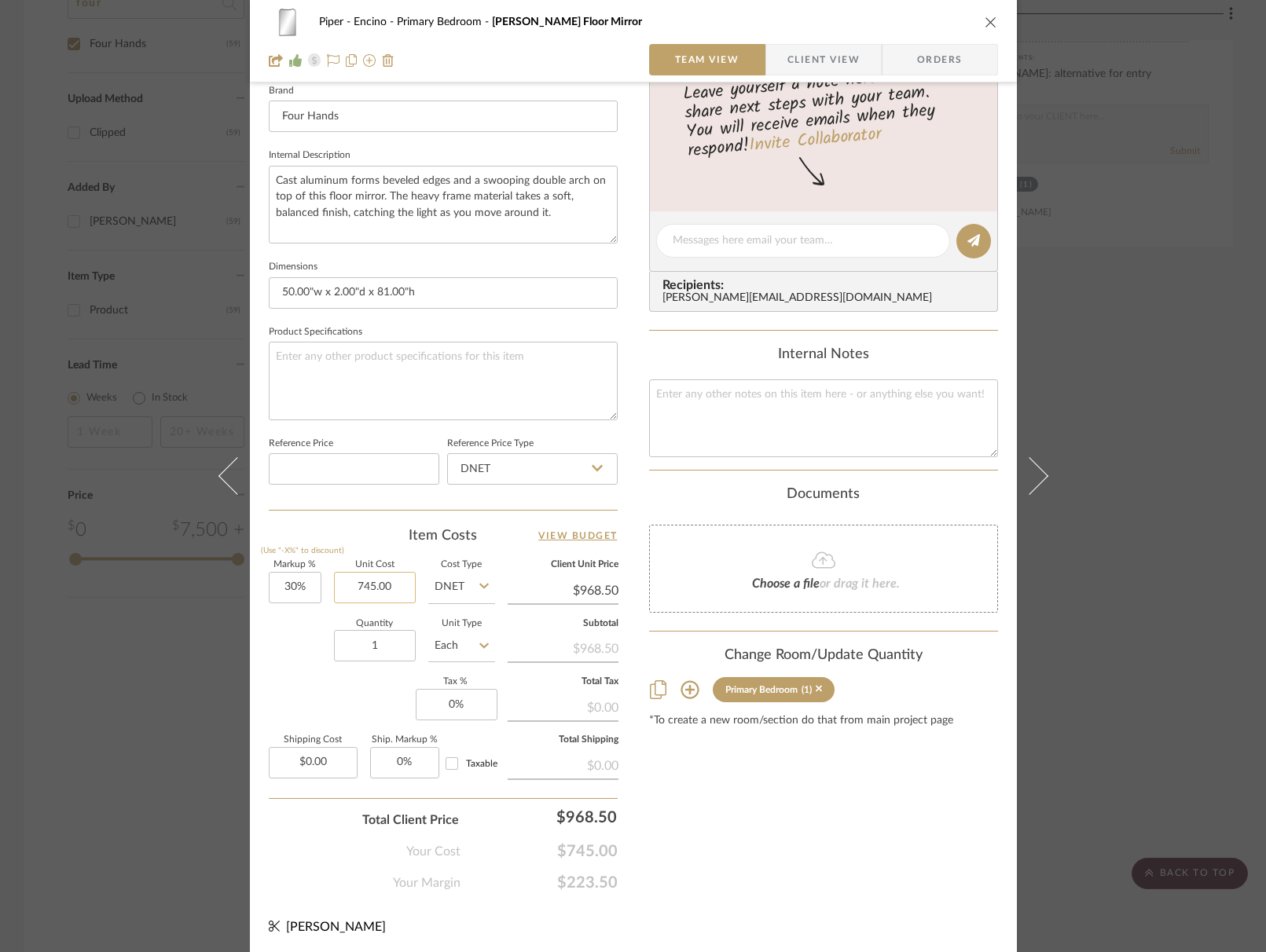
click at [374, 590] on input "745.00" at bounding box center [374, 588] width 82 height 31
type input "$682.00"
type input "$886.60"
click at [389, 591] on input "682.00" at bounding box center [374, 588] width 82 height 31
type input "$682.05"
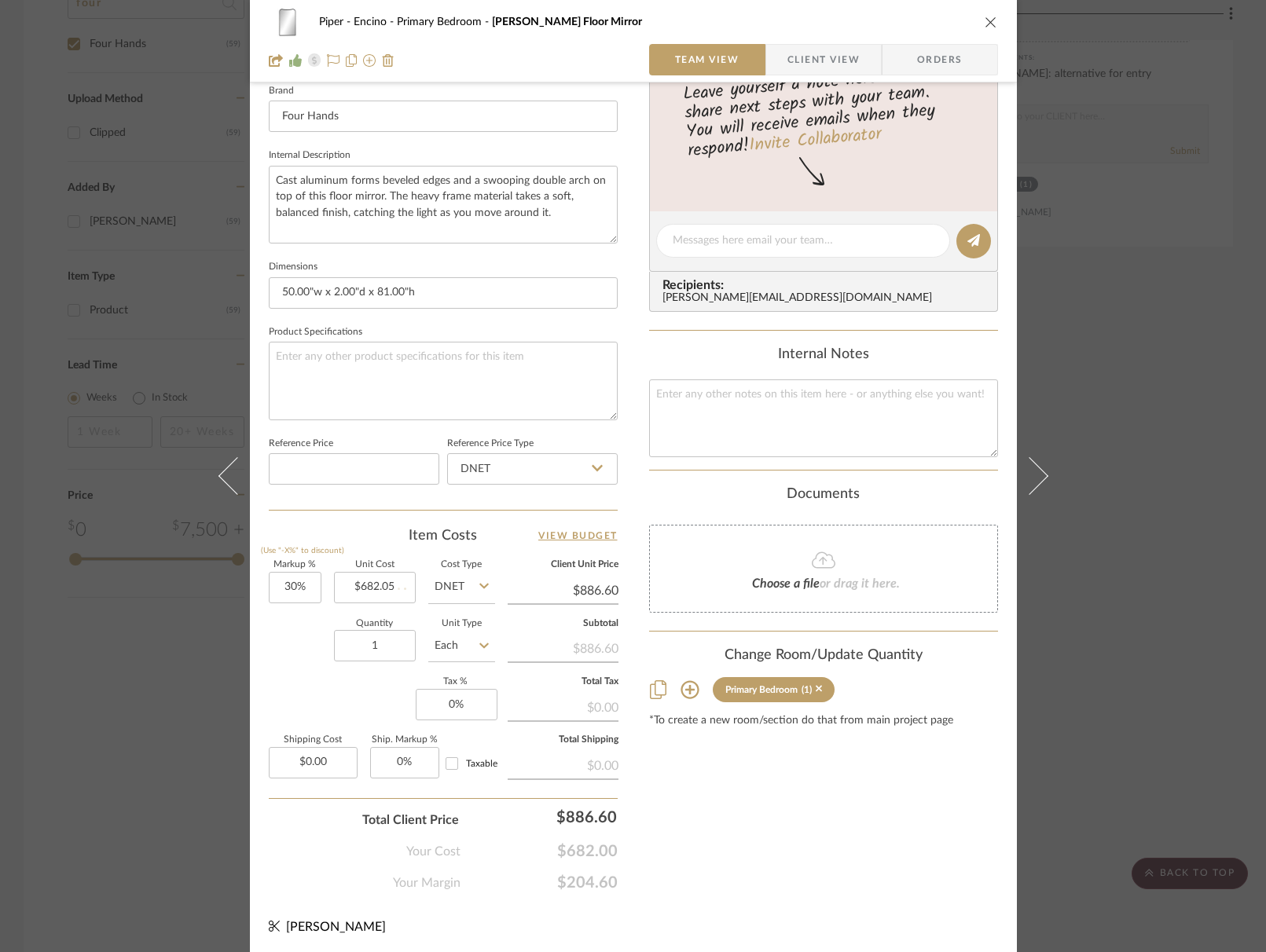
type input "$886.67"
click at [278, 649] on div "Quantity 1 Unit Type Each" at bounding box center [382, 648] width 226 height 56
click at [304, 674] on div "Markup % (Use "-X%" to discount) 30% Unit Cost $682.05 Cost Type DNET Client Un…" at bounding box center [443, 676] width 349 height 230
click at [877, 832] on div "Content here copies to Client View - confirm visibility there. Show in Client D…" at bounding box center [823, 246] width 349 height 1294
click at [988, 22] on icon "close" at bounding box center [991, 22] width 13 height 13
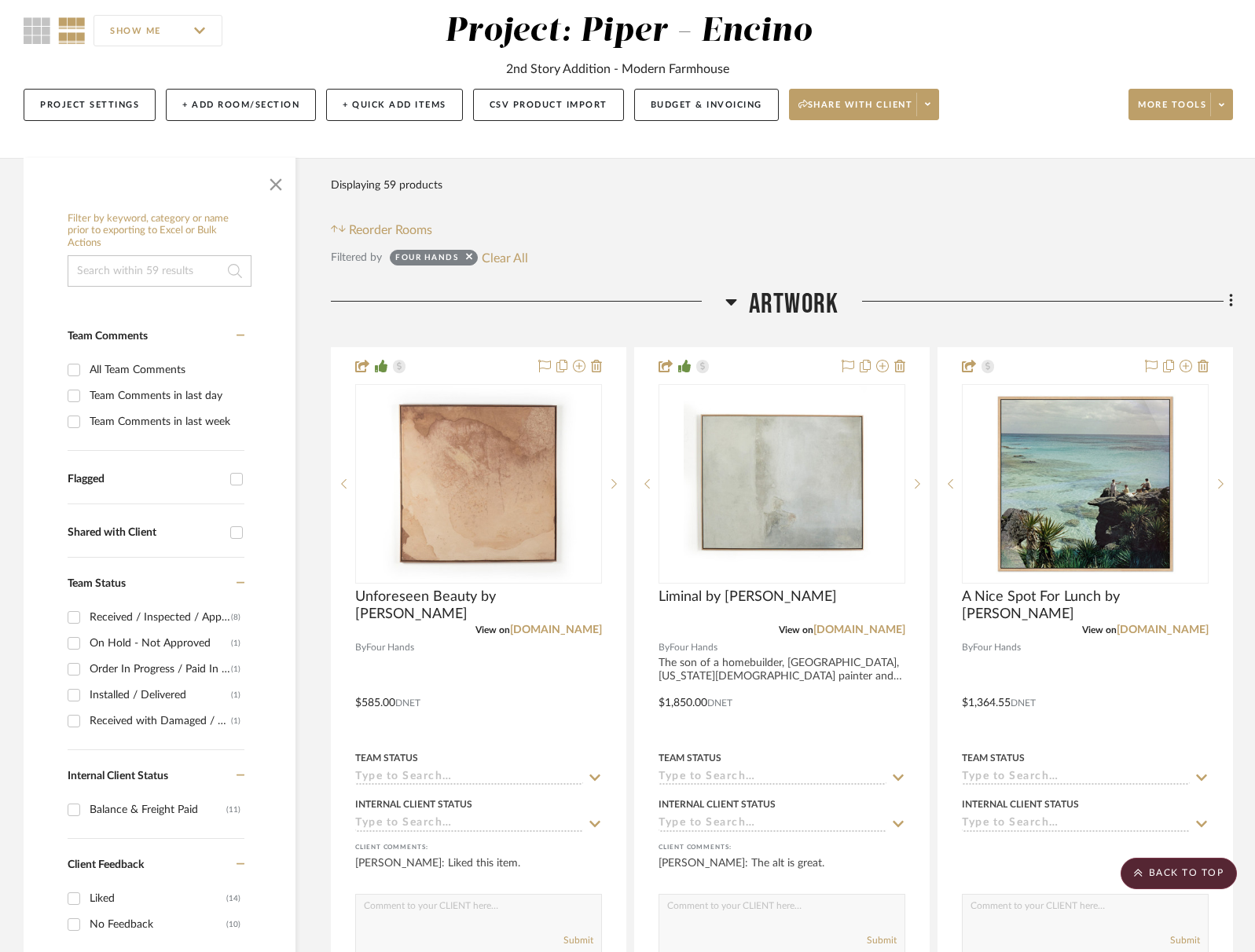
scroll to position [0, 0]
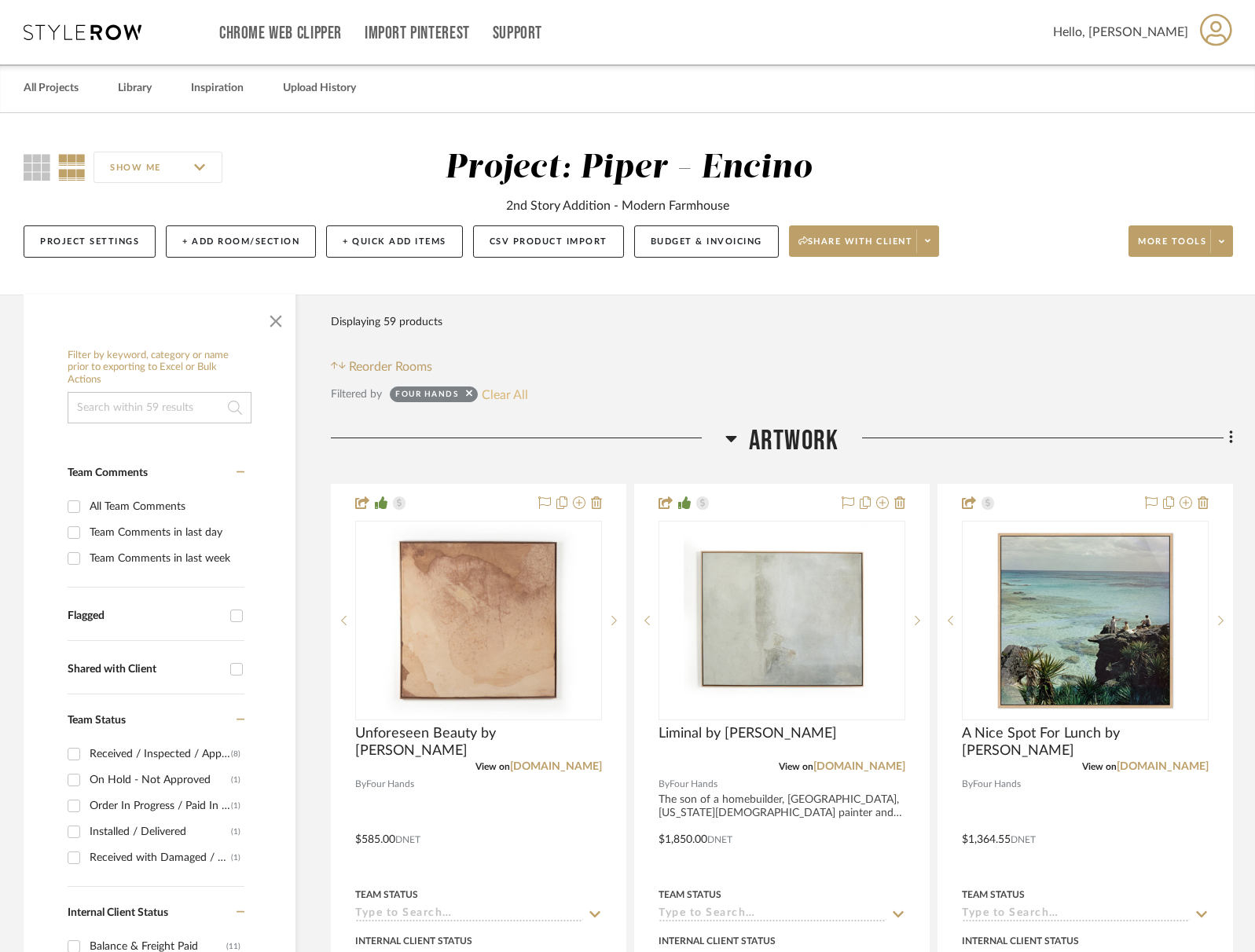
click at [490, 400] on button "Clear All" at bounding box center [505, 394] width 47 height 21
checkbox input "false"
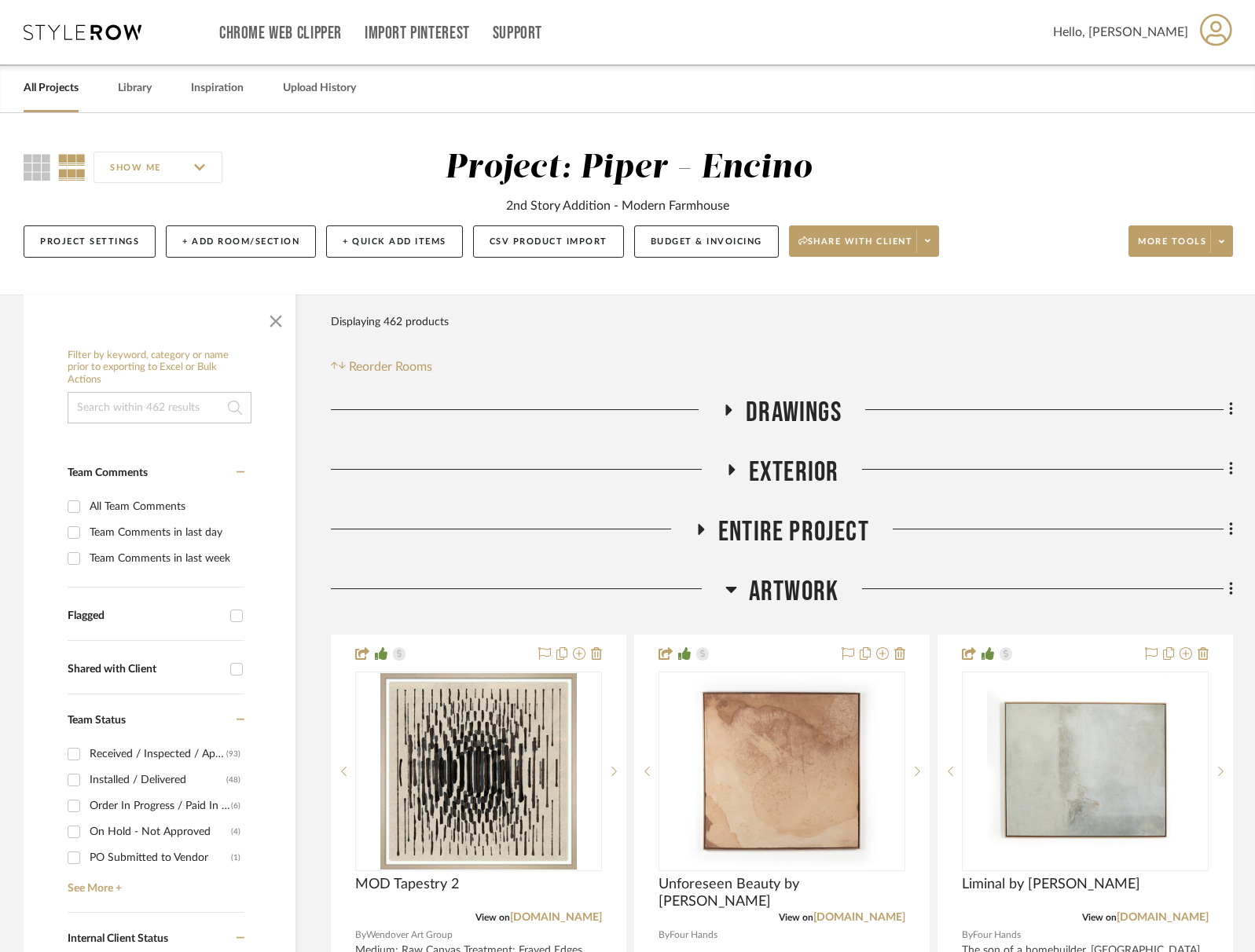
drag, startPoint x: 782, startPoint y: 583, endPoint x: 772, endPoint y: 580, distance: 10.4
click at [781, 583] on span "Artwork" at bounding box center [794, 592] width 90 height 34
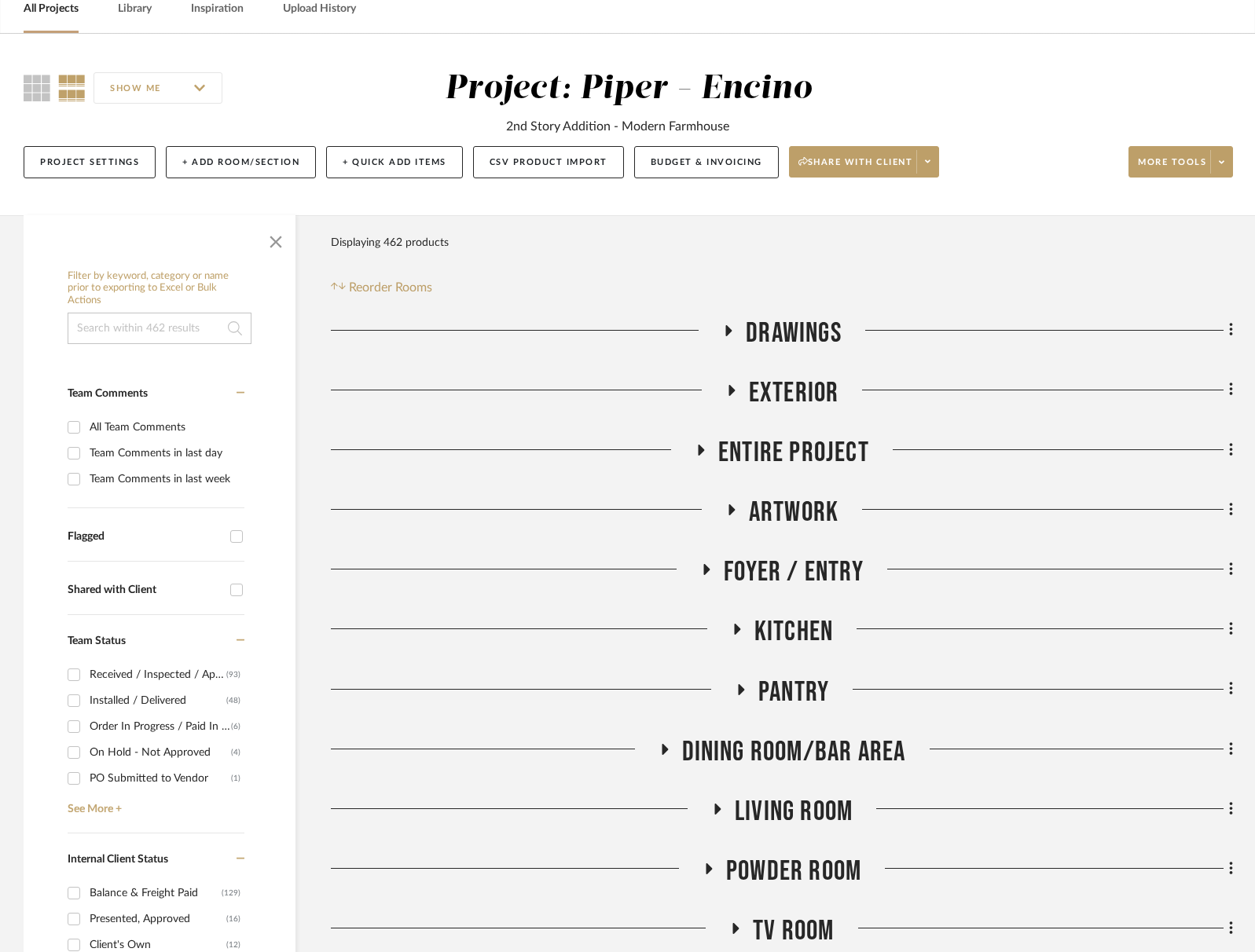
click at [794, 569] on span "Foyer / Entry" at bounding box center [794, 572] width 140 height 34
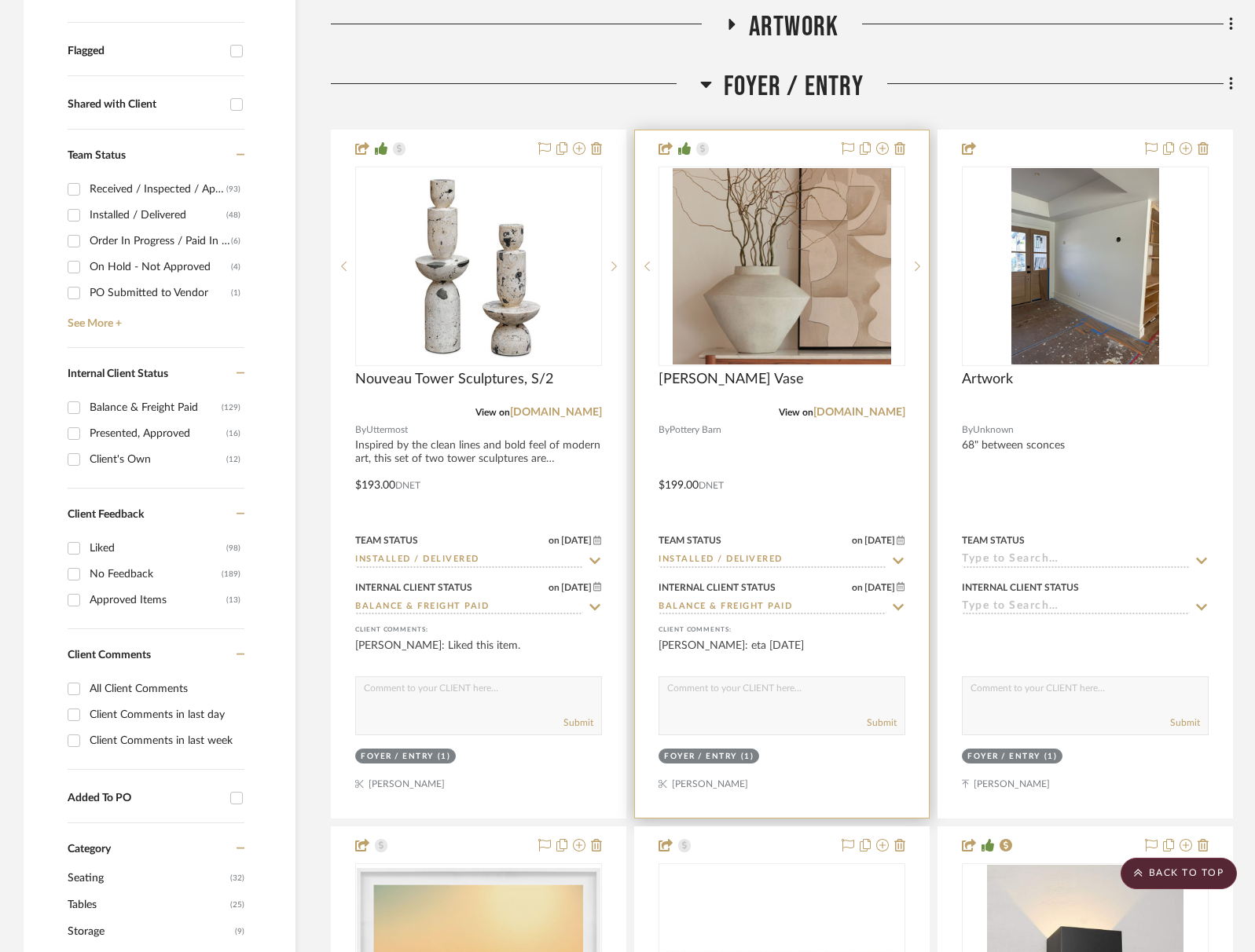
scroll to position [212, 0]
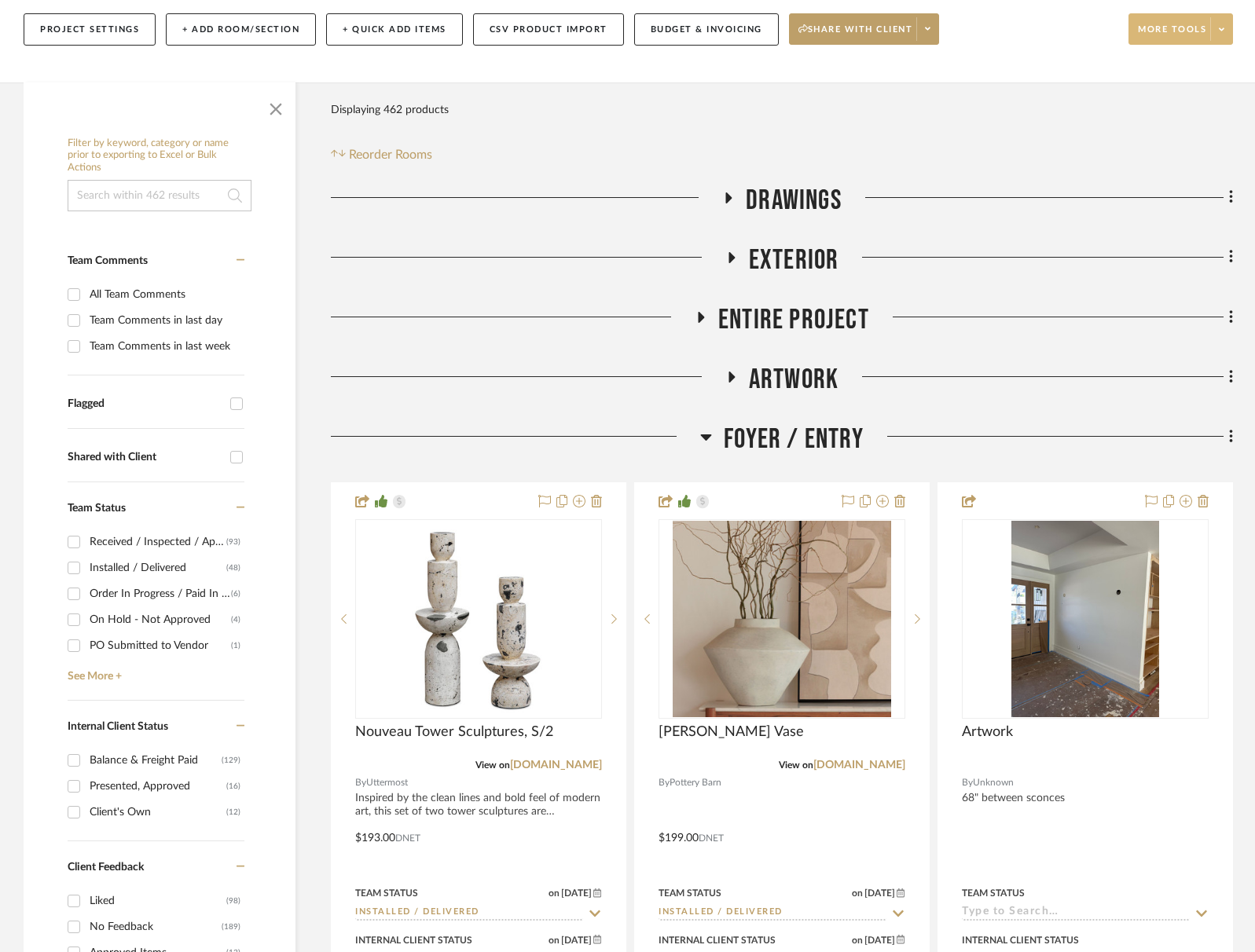
click at [1146, 33] on span "More tools" at bounding box center [1172, 35] width 68 height 23
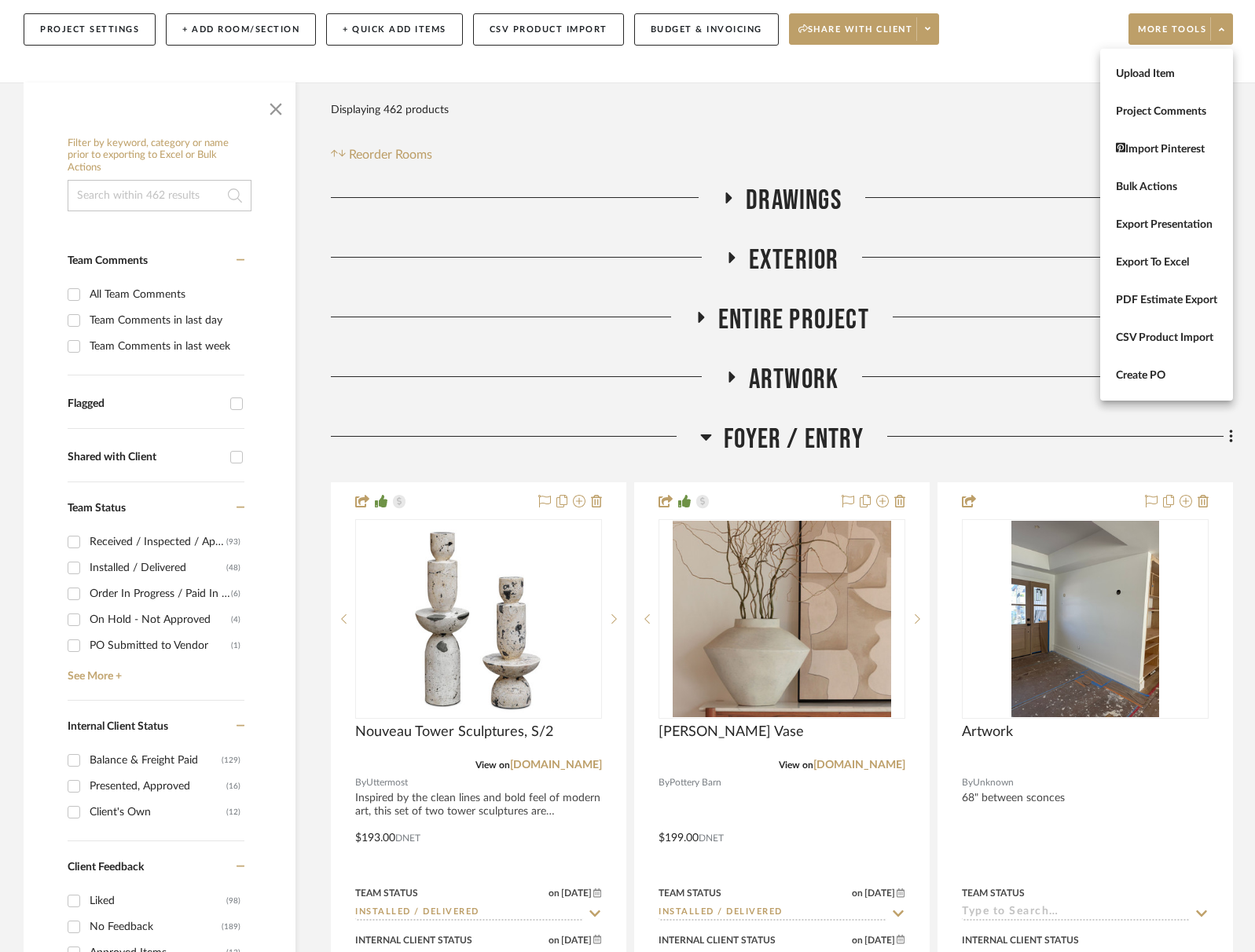
click at [1149, 64] on button "Upload Item" at bounding box center [1166, 74] width 133 height 38
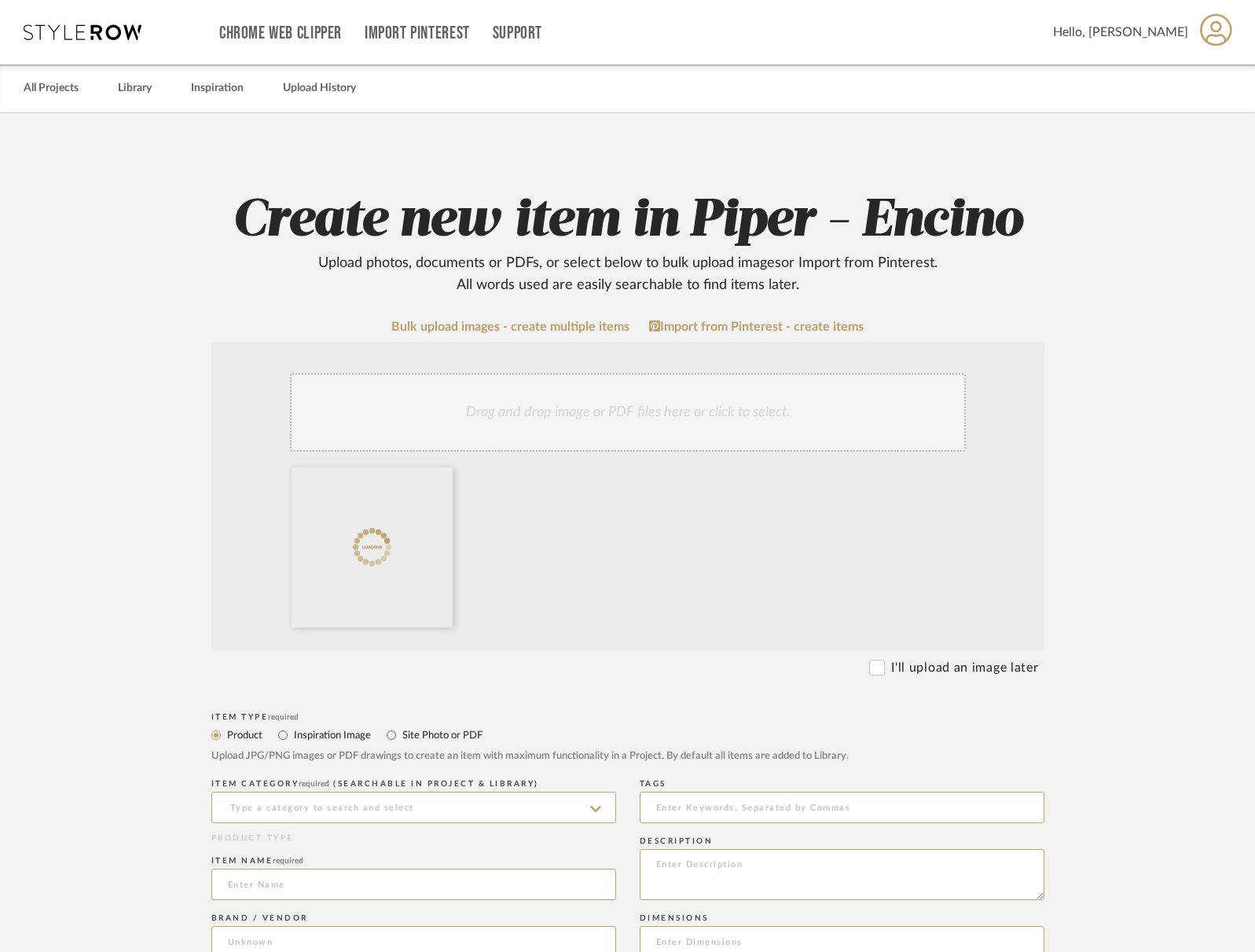
click at [433, 738] on label "Site Photo or PDF" at bounding box center [441, 735] width 82 height 17
click at [401, 738] on input "Site Photo or PDF" at bounding box center [391, 735] width 19 height 19
radio input "true"
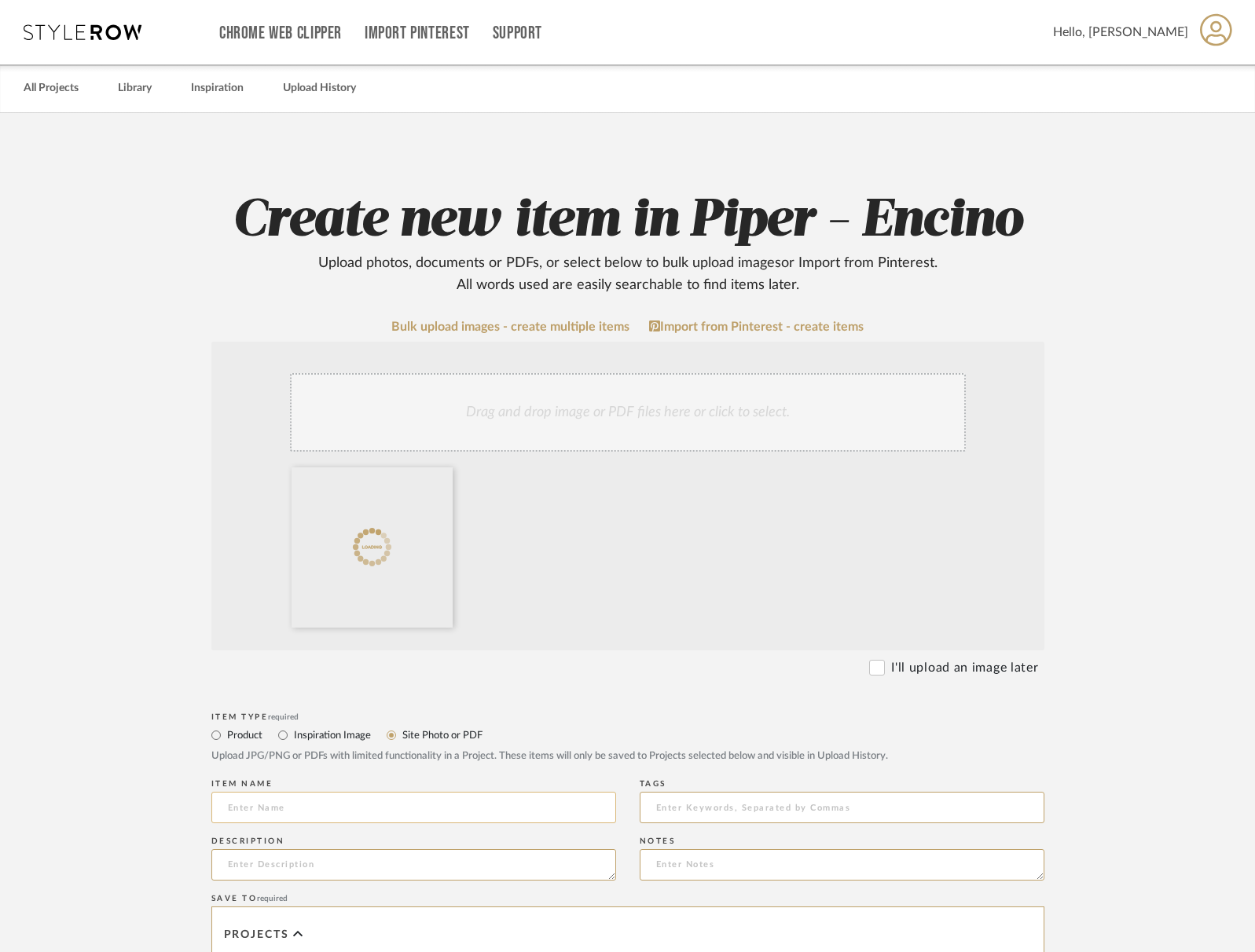
click at [400, 800] on input at bounding box center [414, 808] width 405 height 31
type input "Entry Progress Shot"
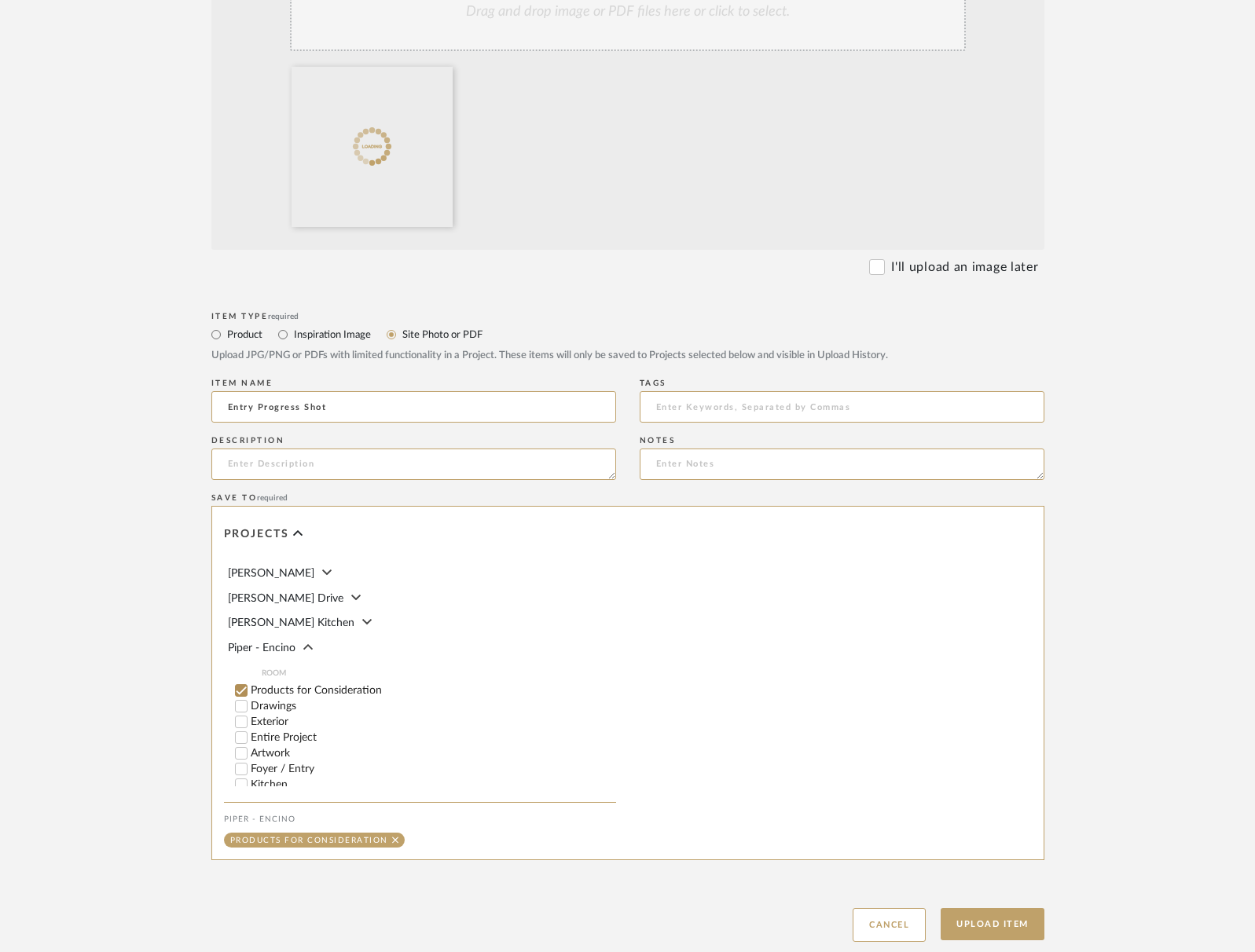
scroll to position [54, 0]
click at [242, 756] on input "Foyer / Entry" at bounding box center [241, 763] width 16 height 16
checkbox input "false"
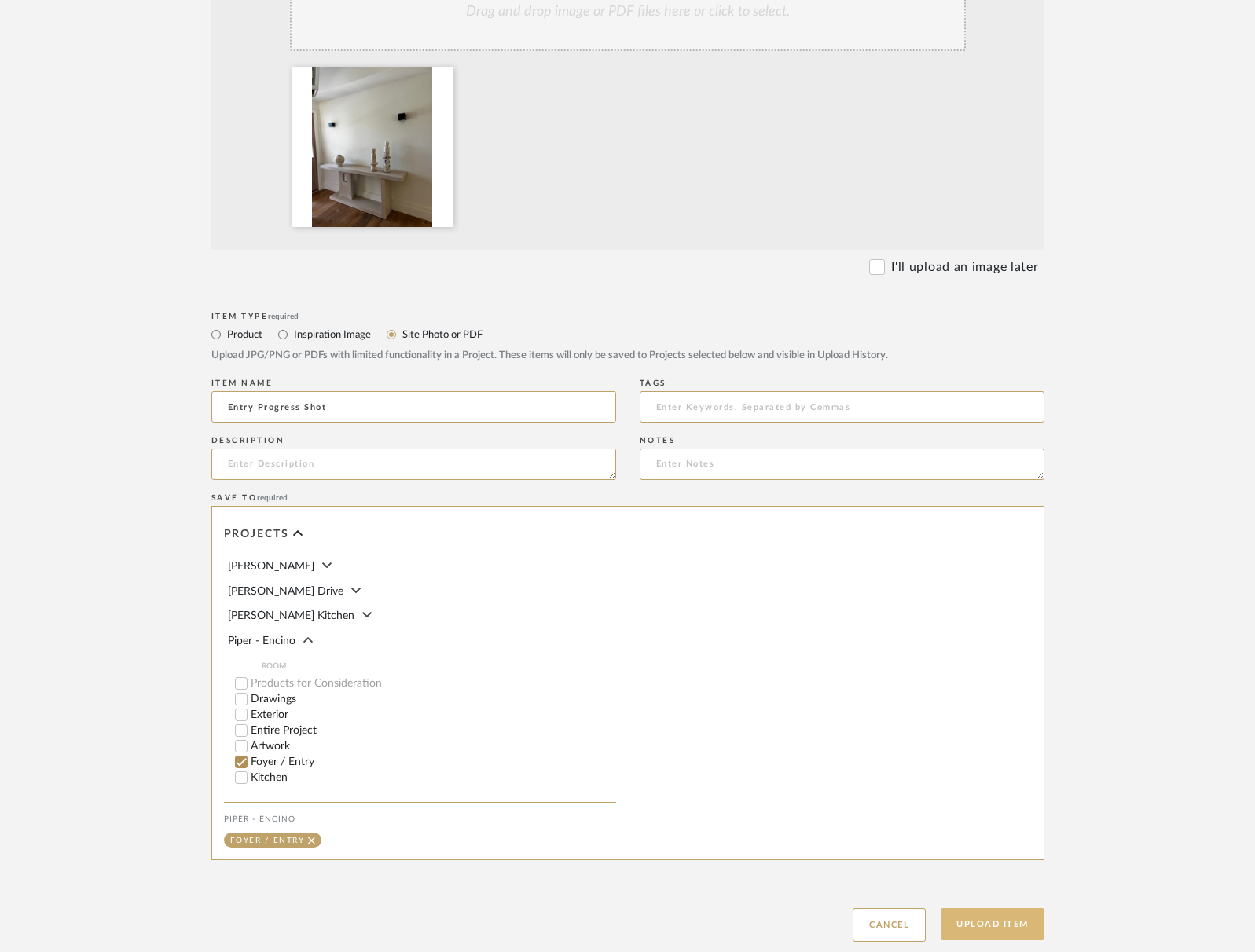
click at [998, 924] on button "Upload Item" at bounding box center [992, 924] width 104 height 32
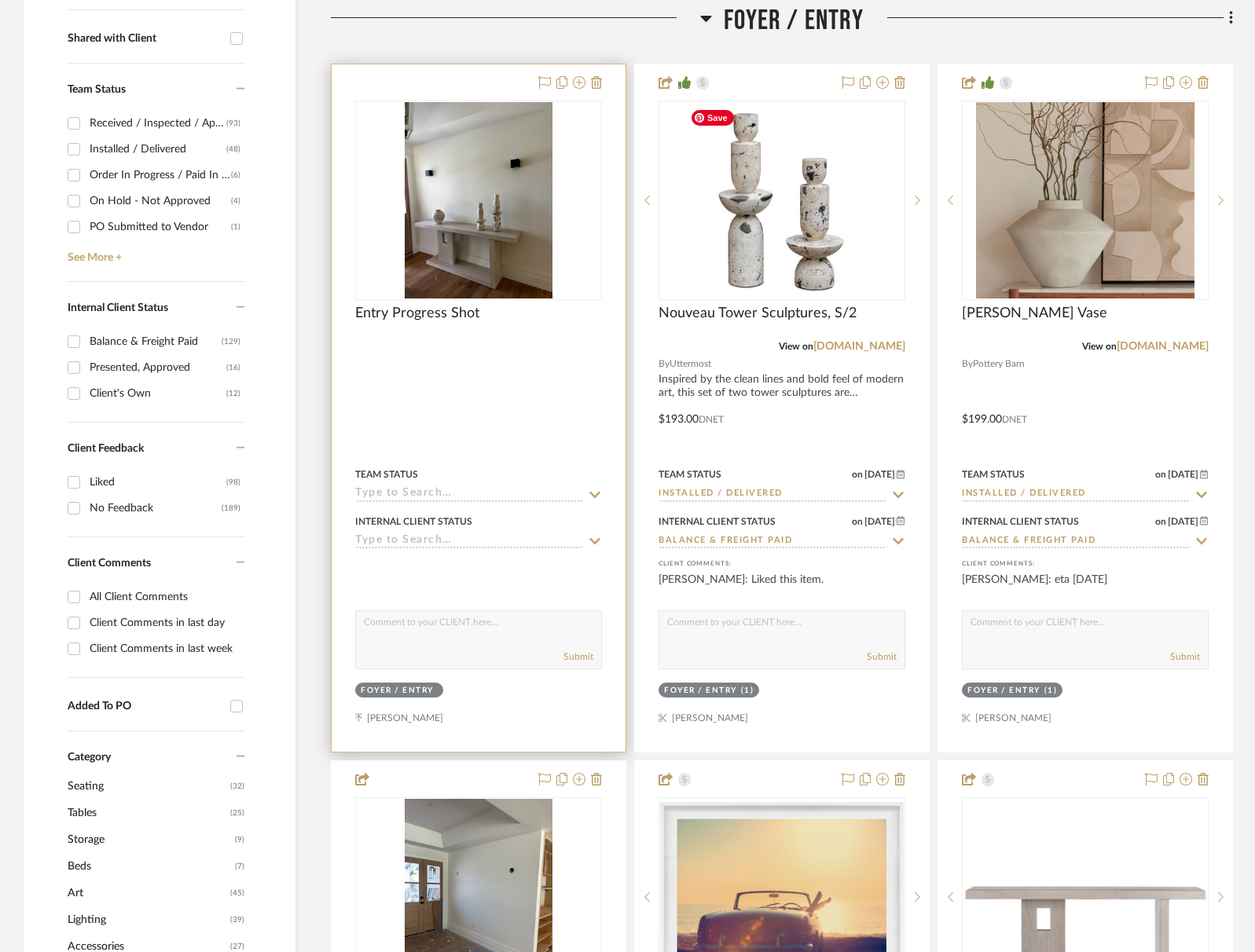
scroll to position [635, 0]
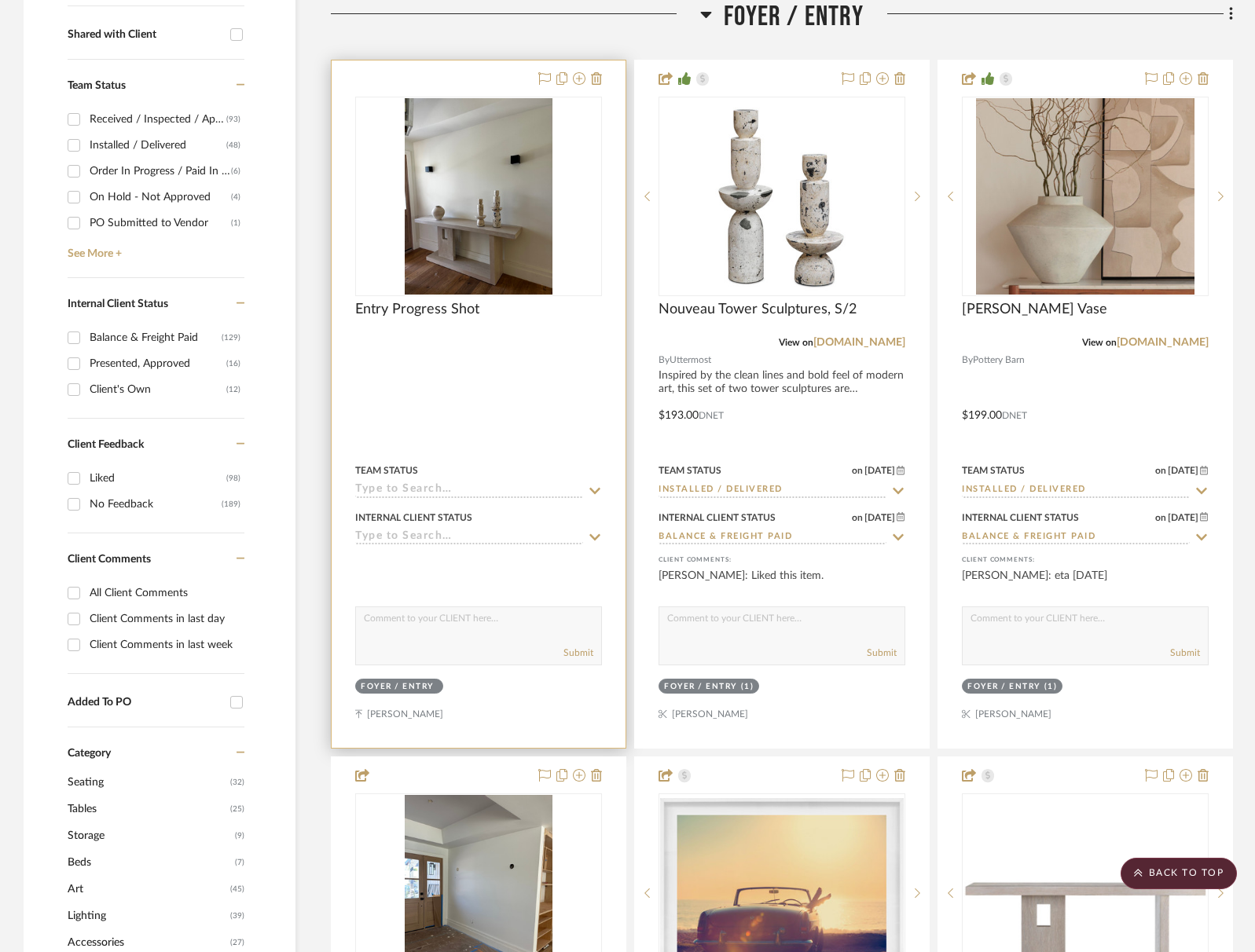
click at [440, 630] on textarea at bounding box center [478, 622] width 245 height 30
click at [449, 188] on div "0" at bounding box center [478, 197] width 245 height 198
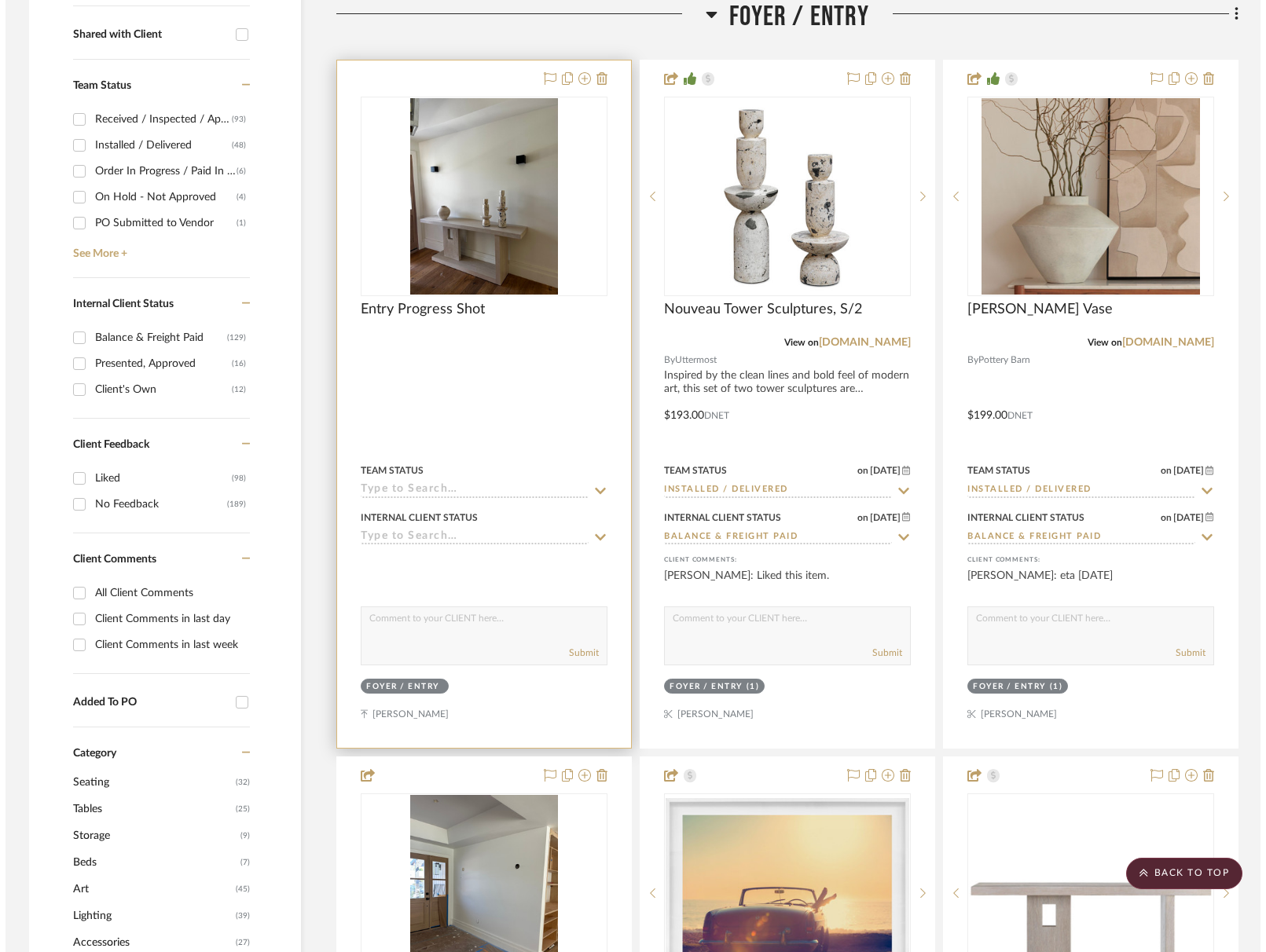
scroll to position [0, 0]
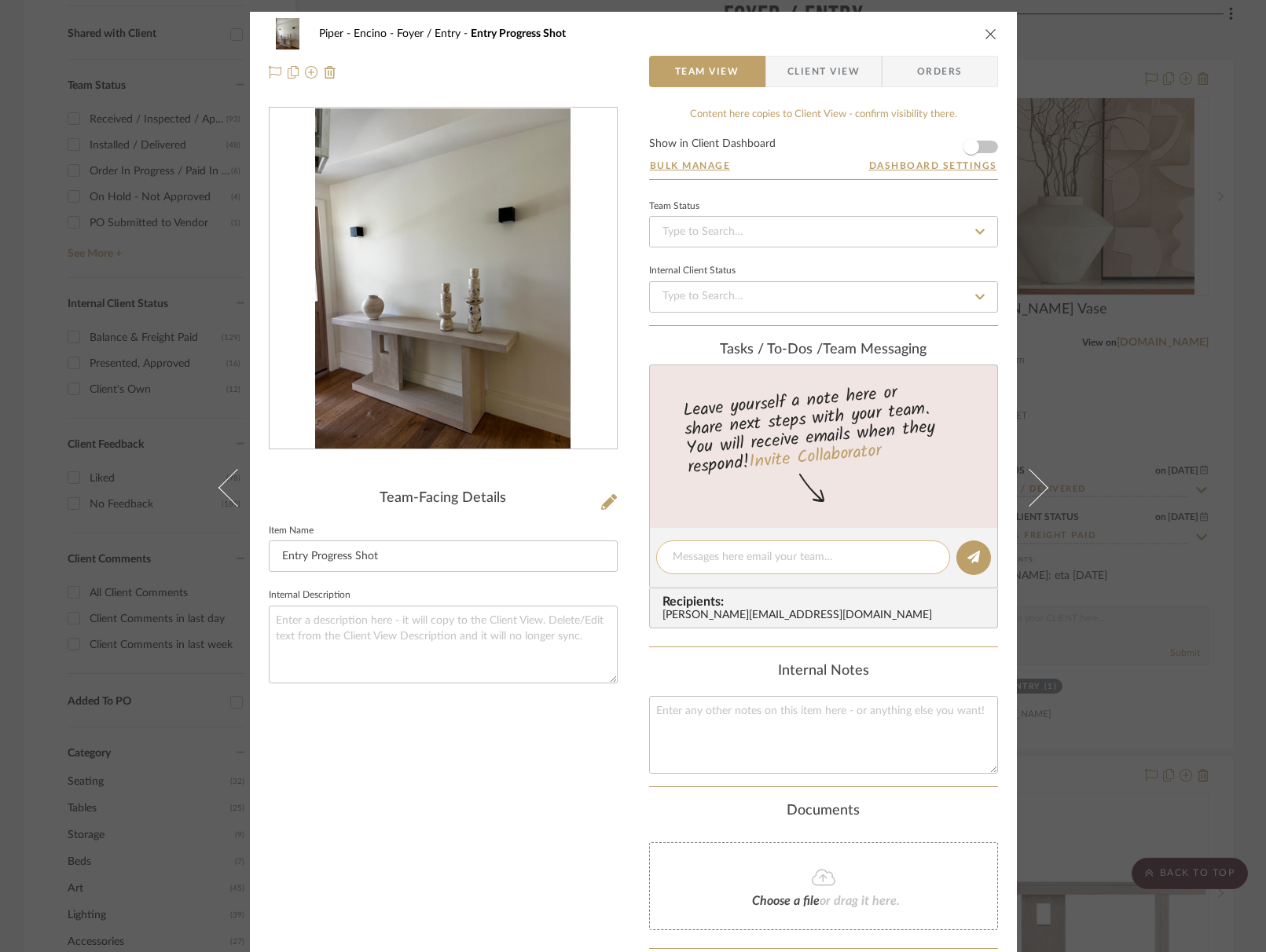
click at [734, 545] on div at bounding box center [803, 558] width 294 height 34
click at [761, 564] on textarea at bounding box center [803, 557] width 261 height 16
type textarea "r"
drag, startPoint x: 891, startPoint y: 560, endPoint x: 733, endPoint y: 559, distance: 158.0
click at [732, 559] on textarea "Progress shot - Art is there ready for install," at bounding box center [803, 557] width 261 height 16
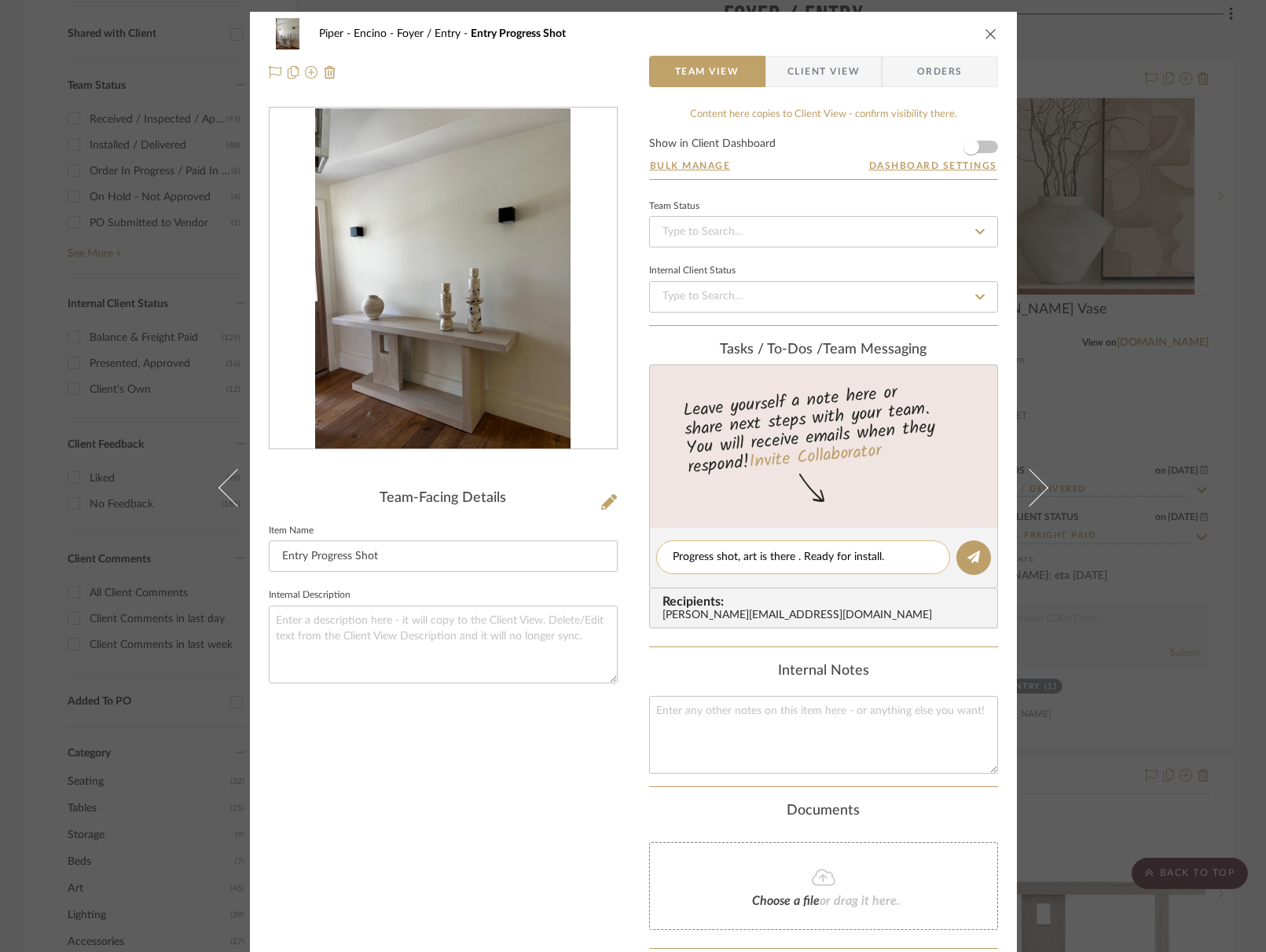
drag, startPoint x: 890, startPoint y: 558, endPoint x: 791, endPoint y: 557, distance: 99.0
click at [790, 557] on textarea "Progress shot, art is there . Ready for install." at bounding box center [803, 557] width 261 height 16
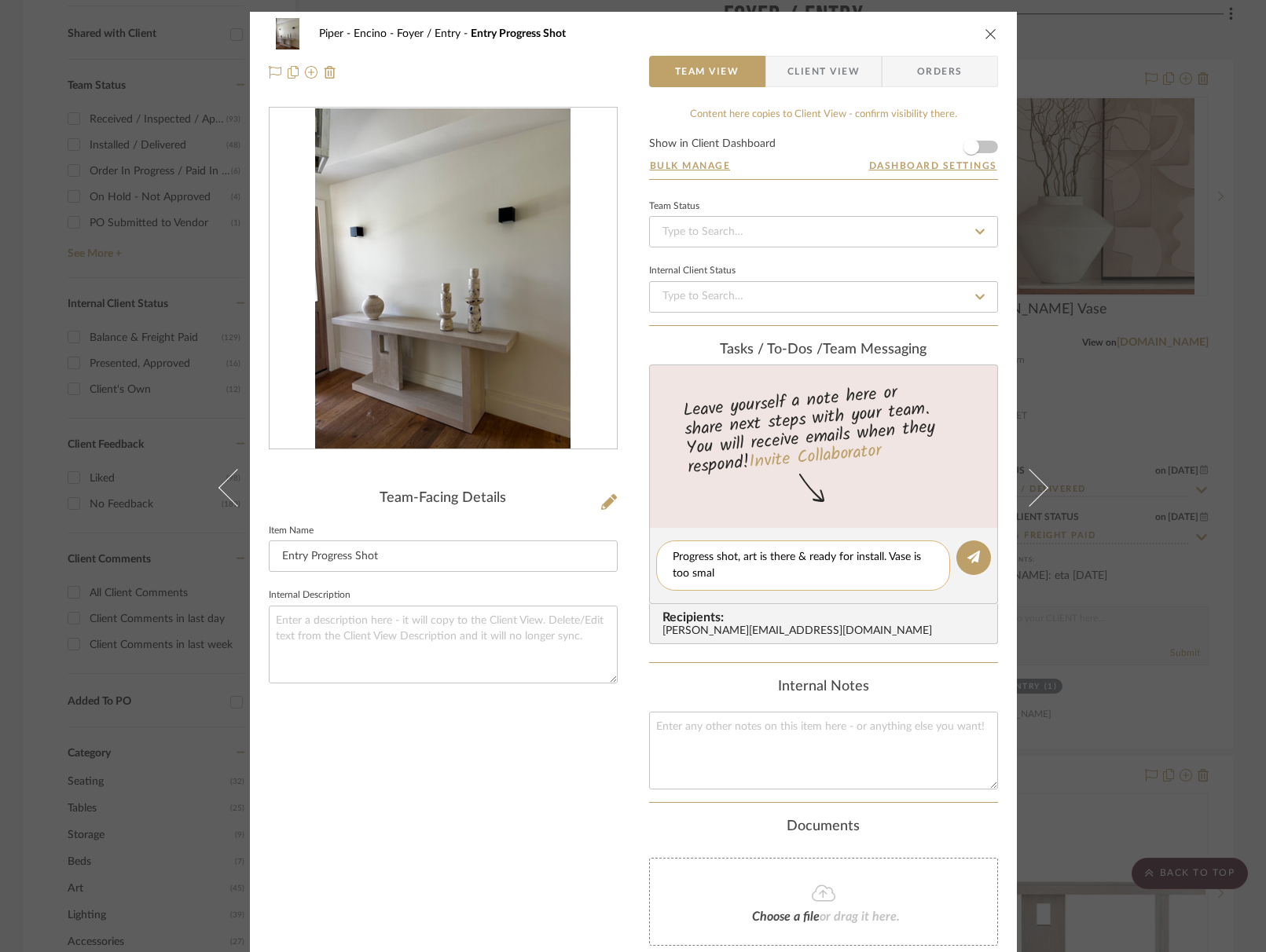
type textarea "Progress shot, art is there & ready for install. Vase is too small"
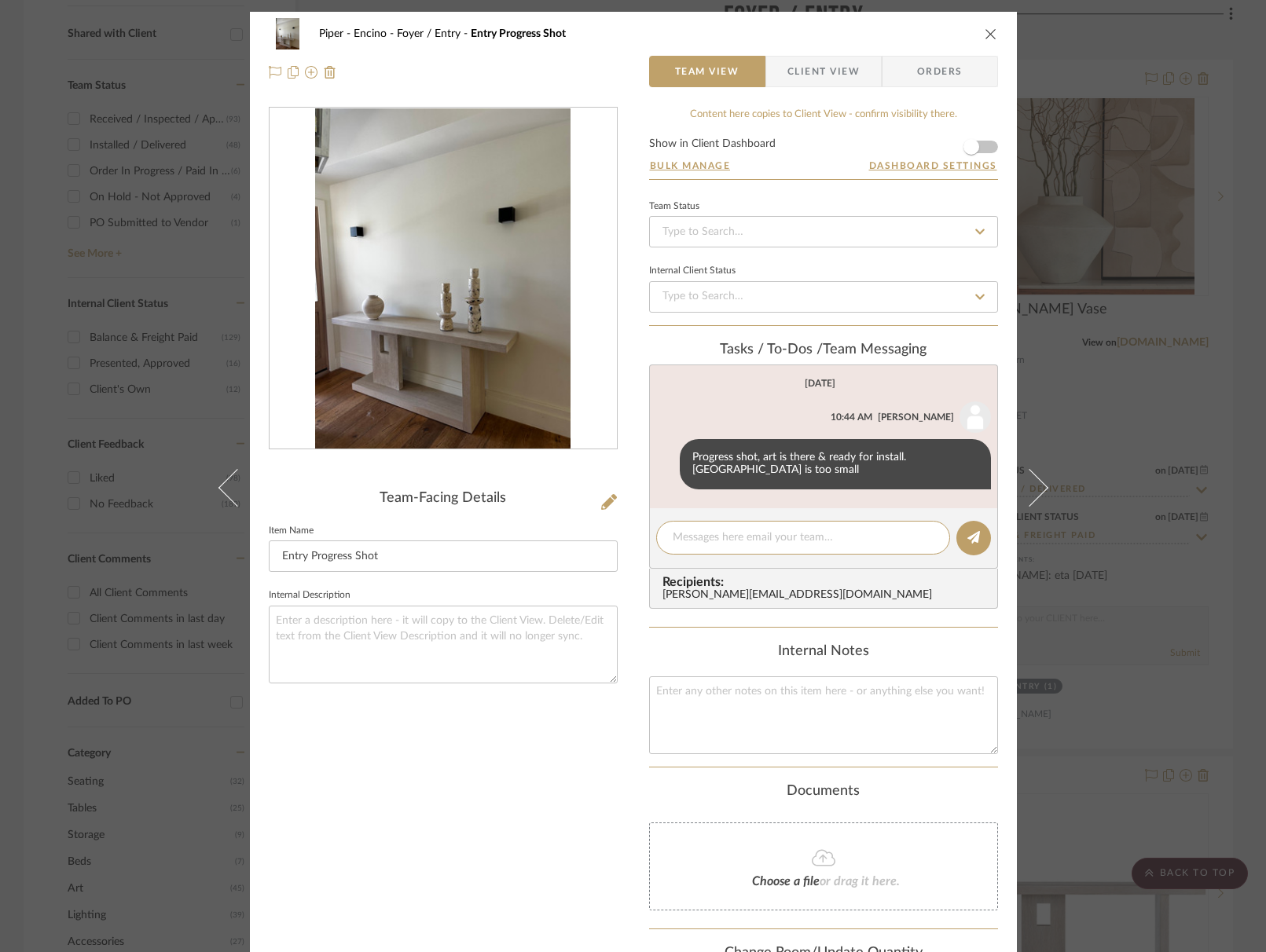
drag, startPoint x: 988, startPoint y: 31, endPoint x: 999, endPoint y: 31, distance: 11.0
click at [988, 31] on icon "close" at bounding box center [991, 34] width 13 height 13
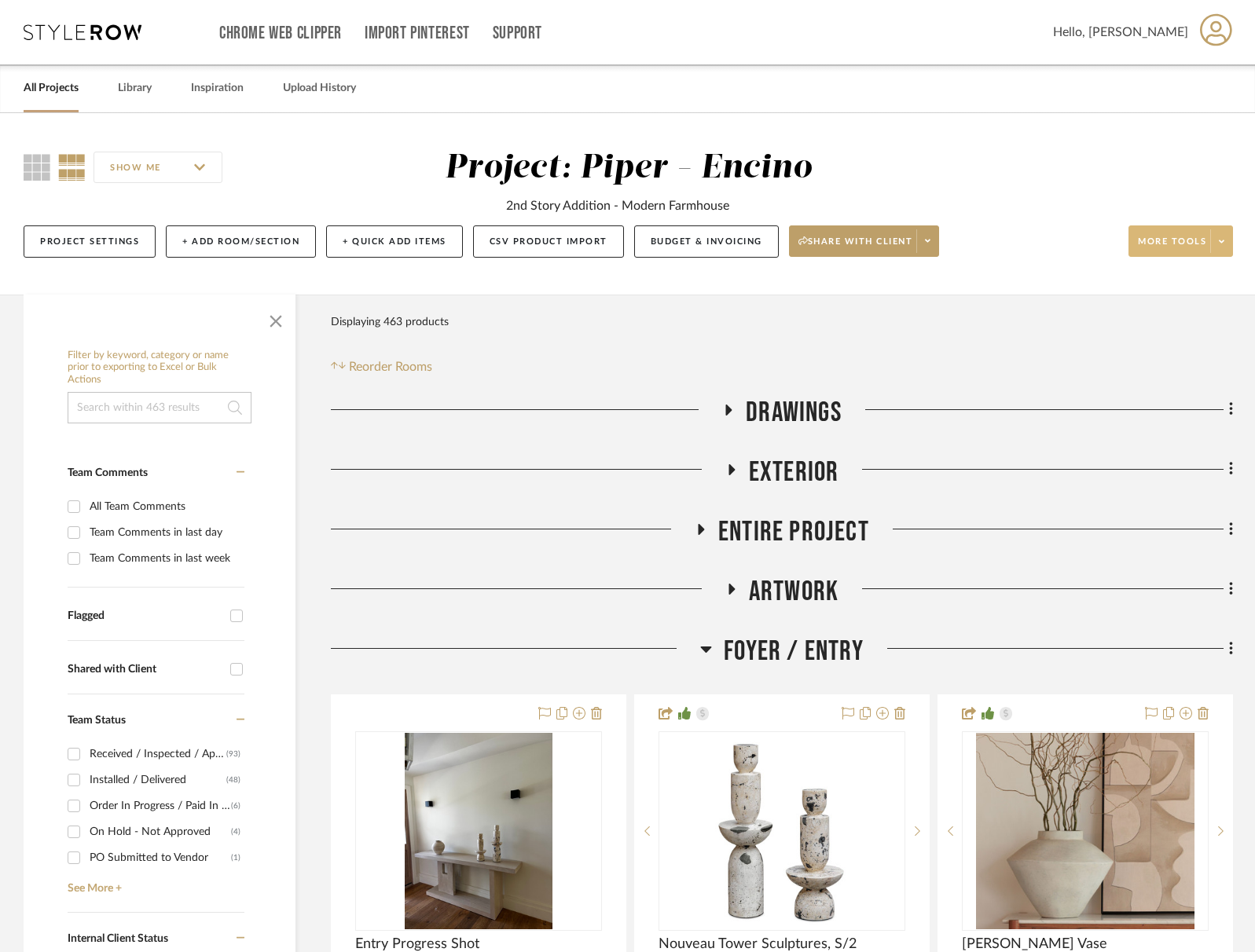
click at [1166, 239] on span "More tools" at bounding box center [1172, 248] width 68 height 23
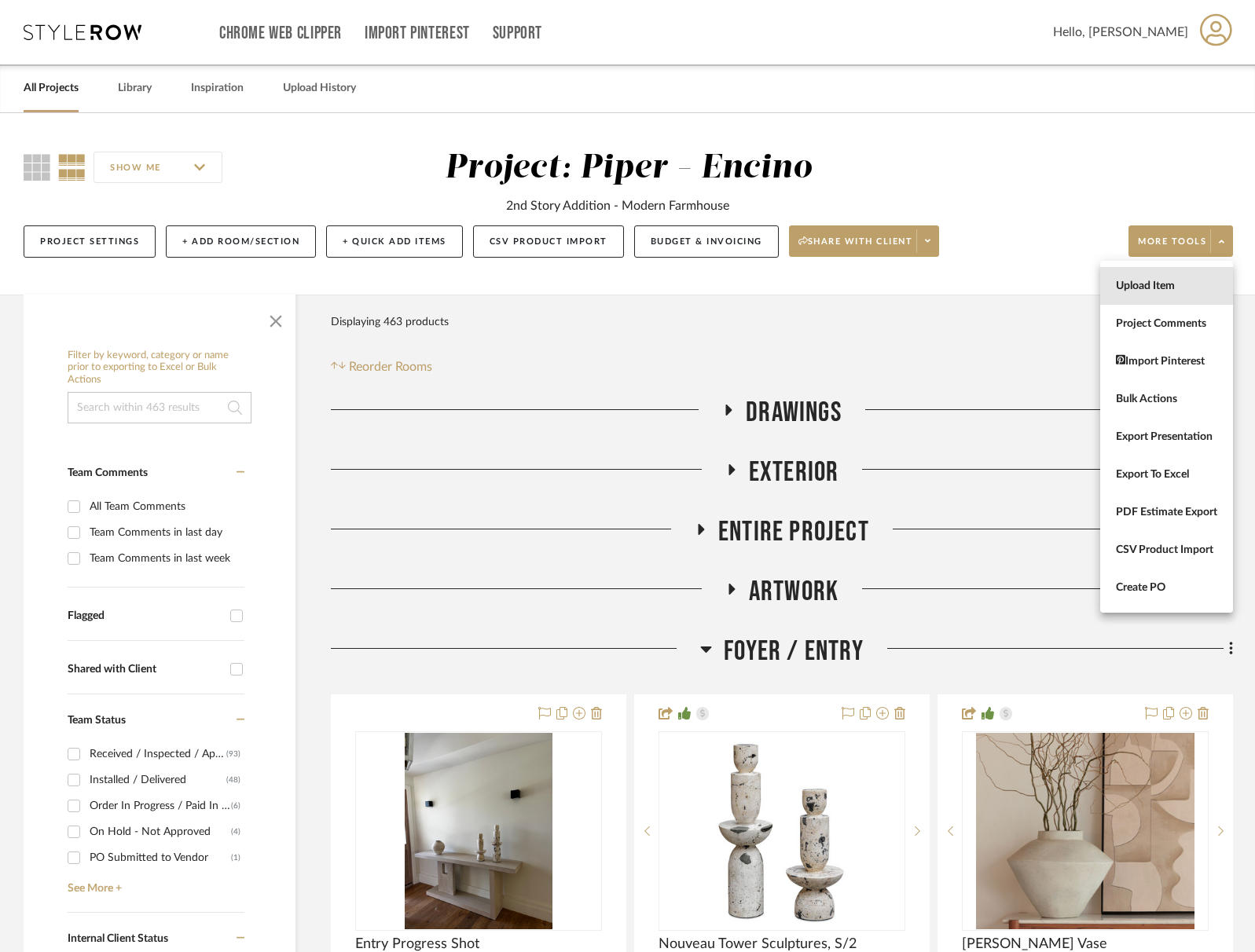
click at [1154, 278] on button "Upload Item" at bounding box center [1166, 286] width 133 height 38
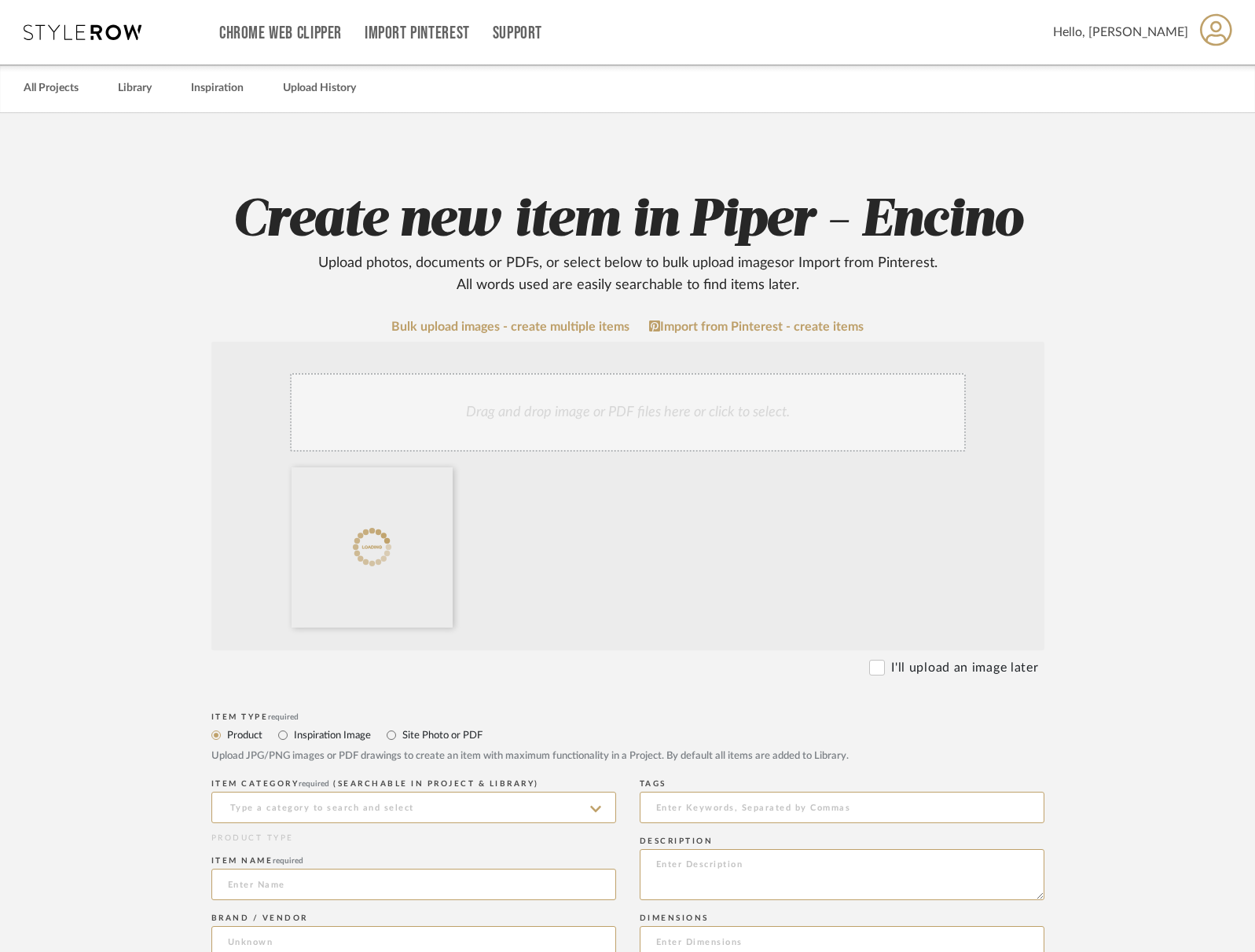
drag, startPoint x: 403, startPoint y: 736, endPoint x: 403, endPoint y: 767, distance: 31.0
click at [403, 736] on label "Site Photo or PDF" at bounding box center [441, 735] width 82 height 17
click at [401, 736] on input "Site Photo or PDF" at bounding box center [391, 735] width 19 height 19
radio input "true"
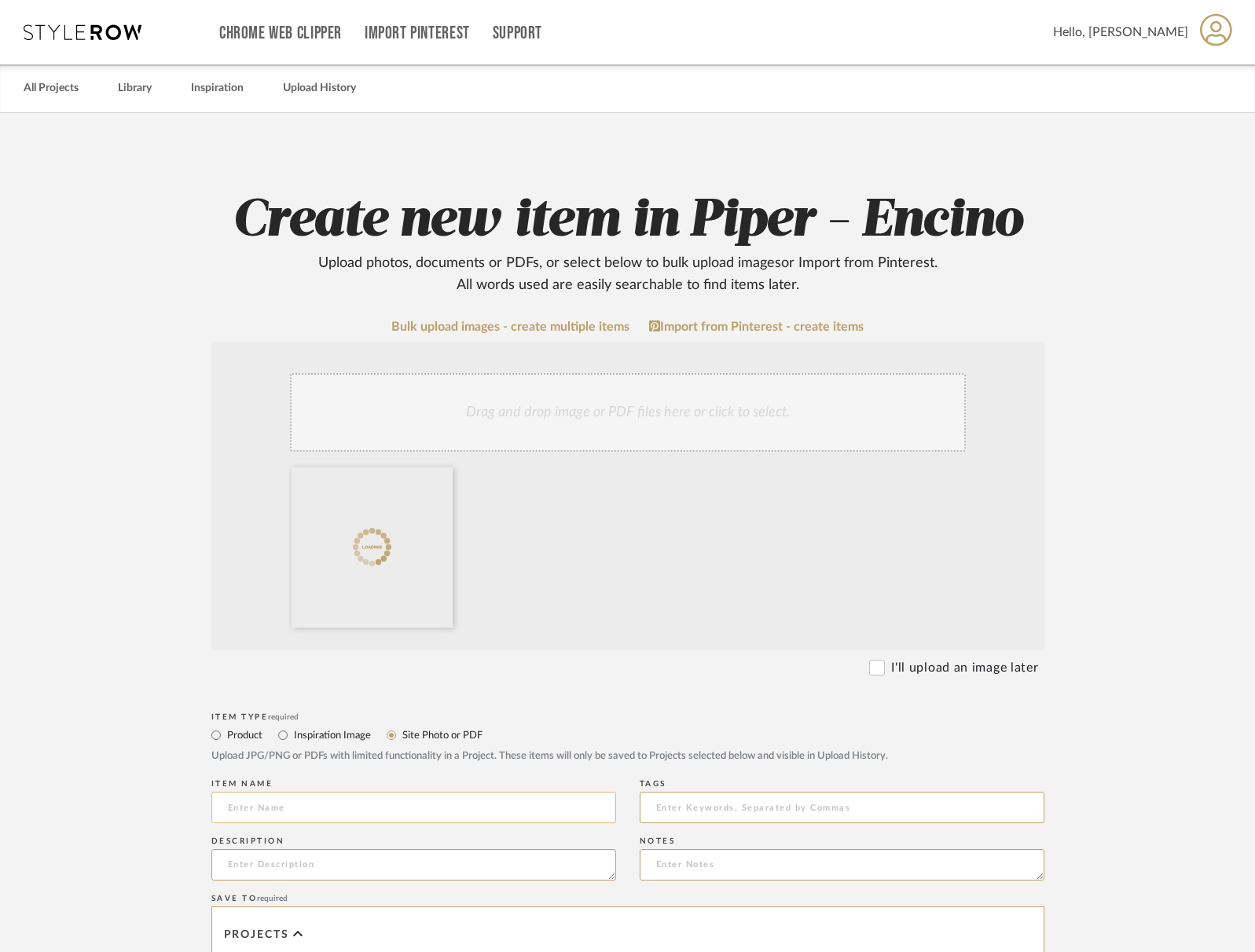
click at [370, 799] on input at bounding box center [414, 808] width 405 height 31
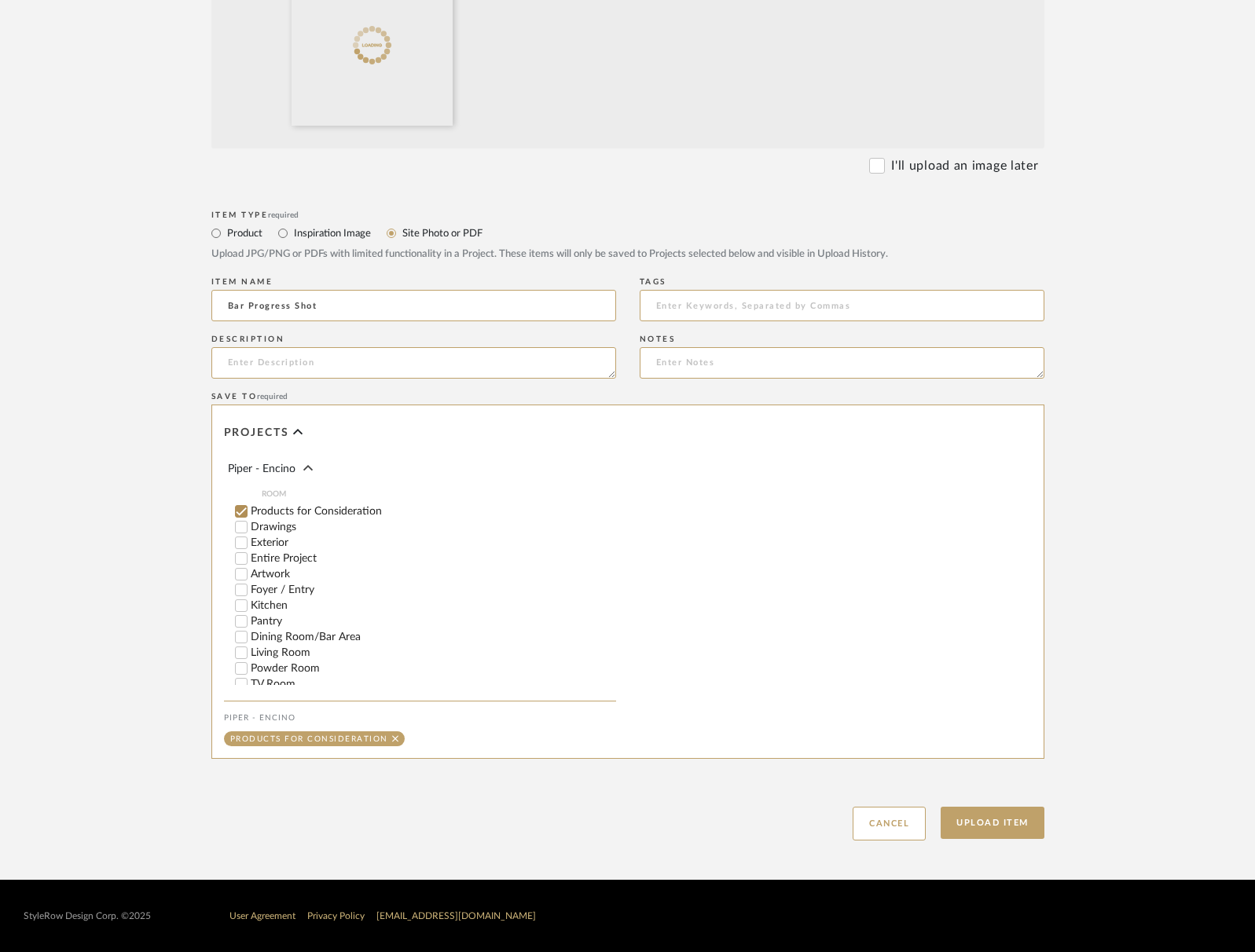
scroll to position [148, 0]
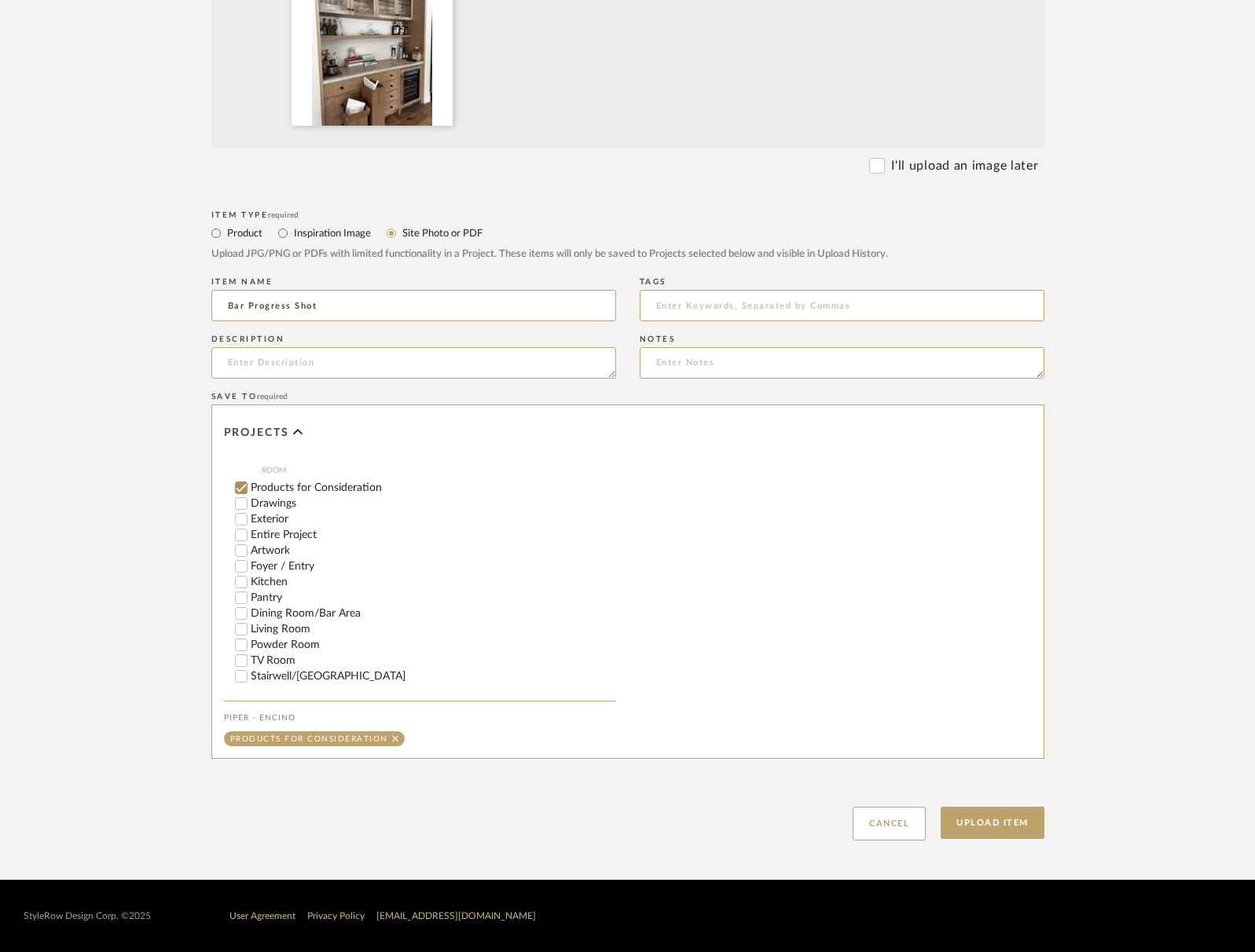
type input "Bar Progress Shot"
click at [241, 612] on input "Dining Room/Bar Area" at bounding box center [241, 614] width 16 height 16
checkbox input "false"
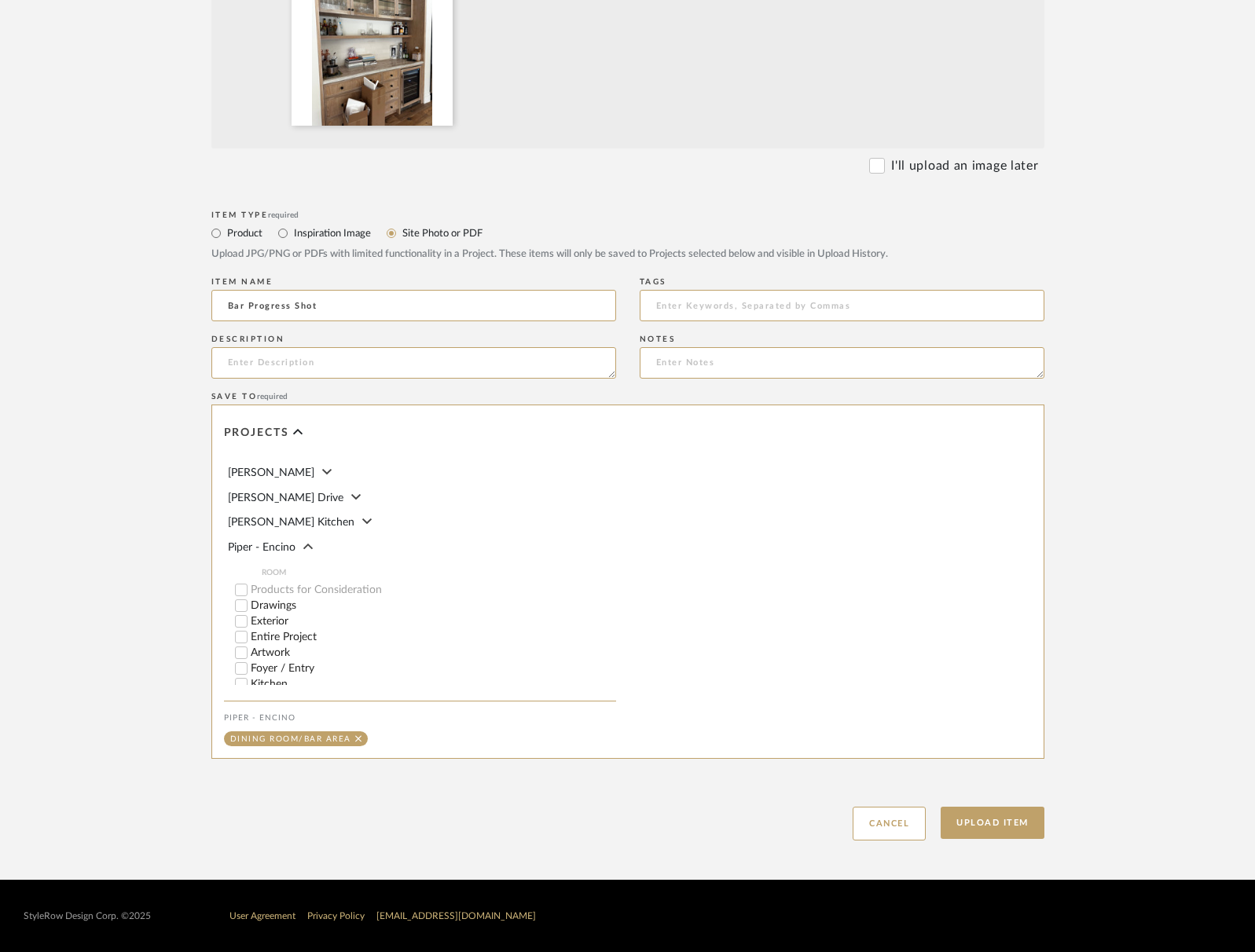
scroll to position [45, 0]
click at [1014, 825] on button "Upload Item" at bounding box center [992, 823] width 104 height 32
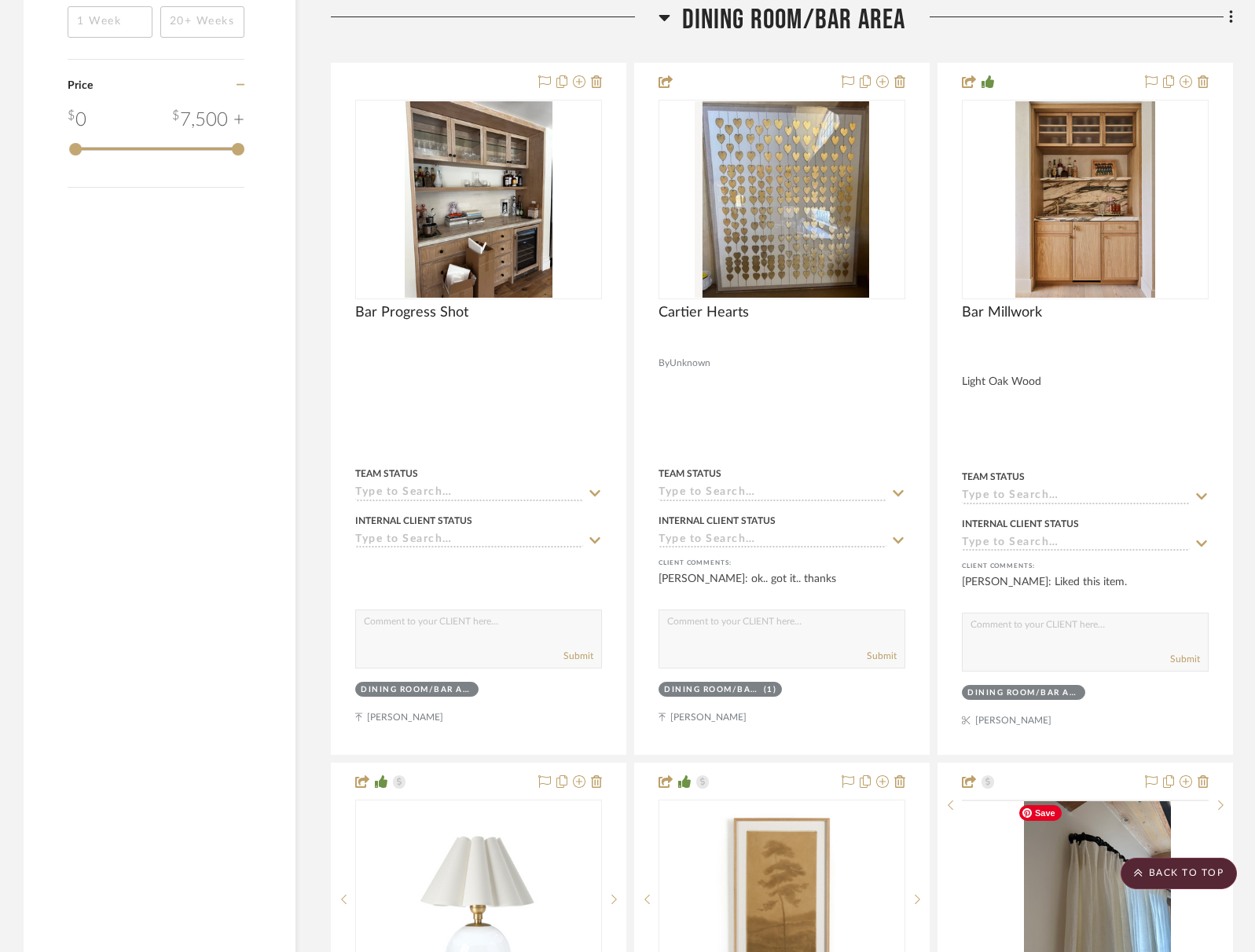
scroll to position [2979, 0]
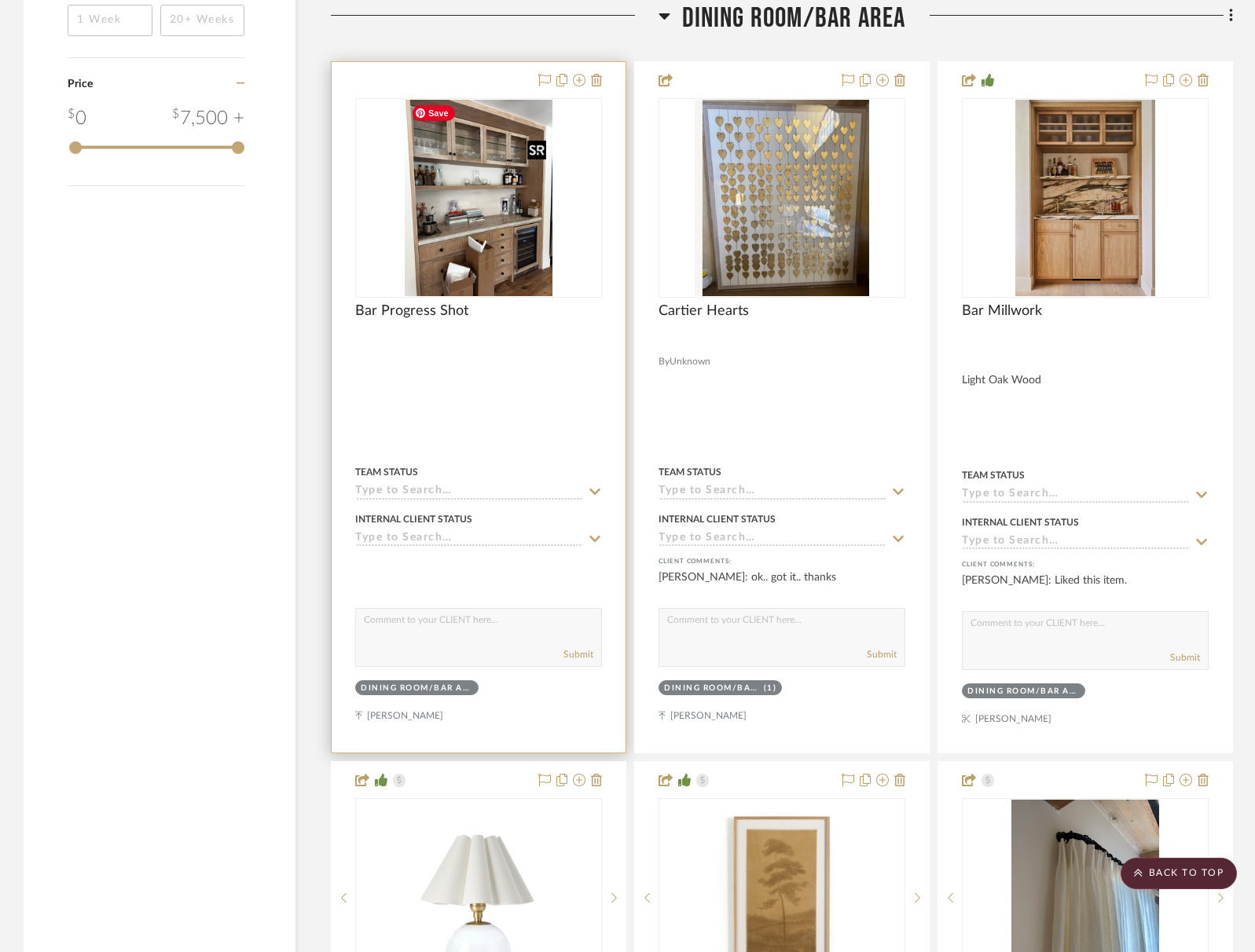
click at [0, 0] on img at bounding box center [0, 0] width 0 height 0
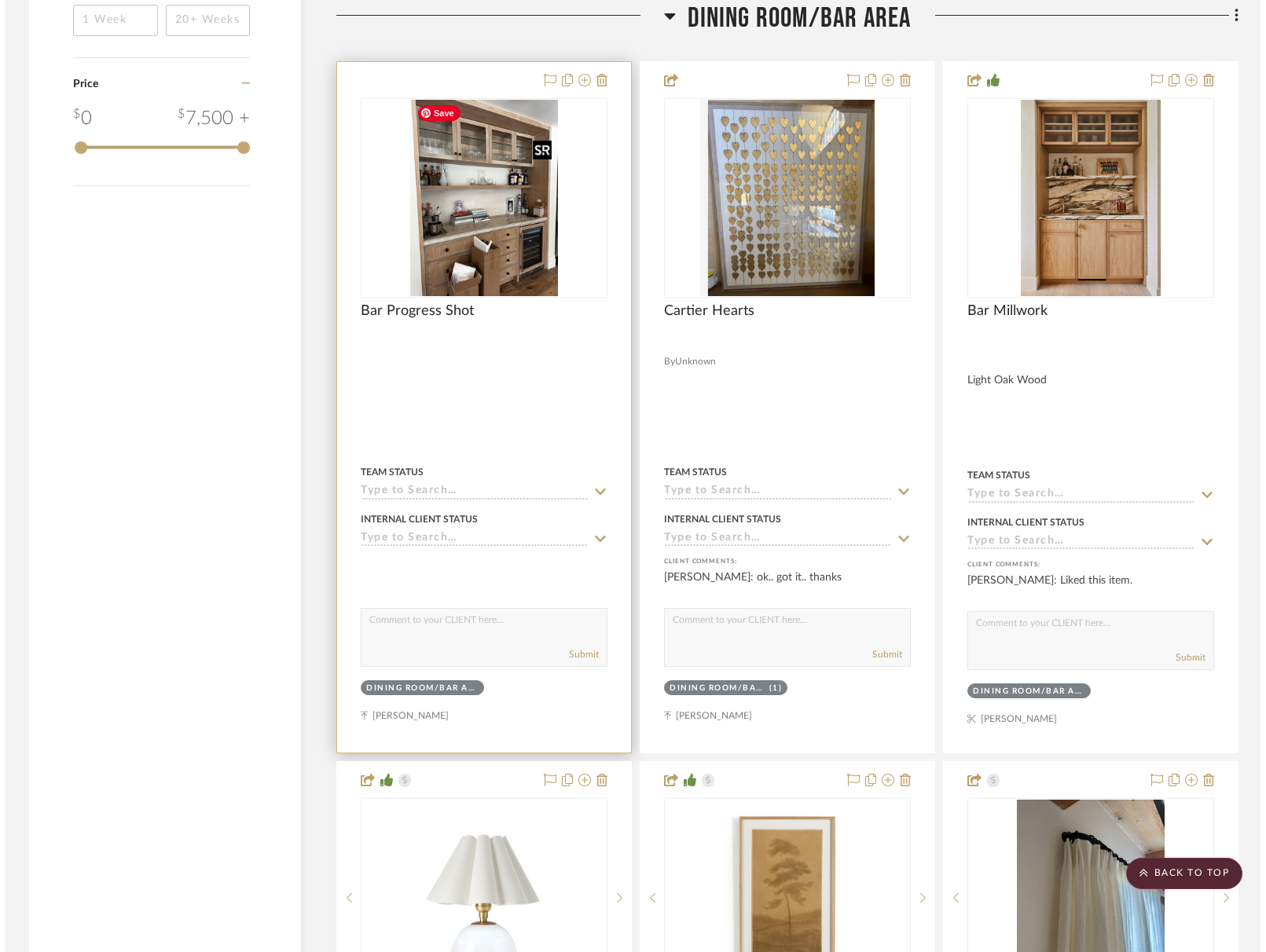
scroll to position [0, 0]
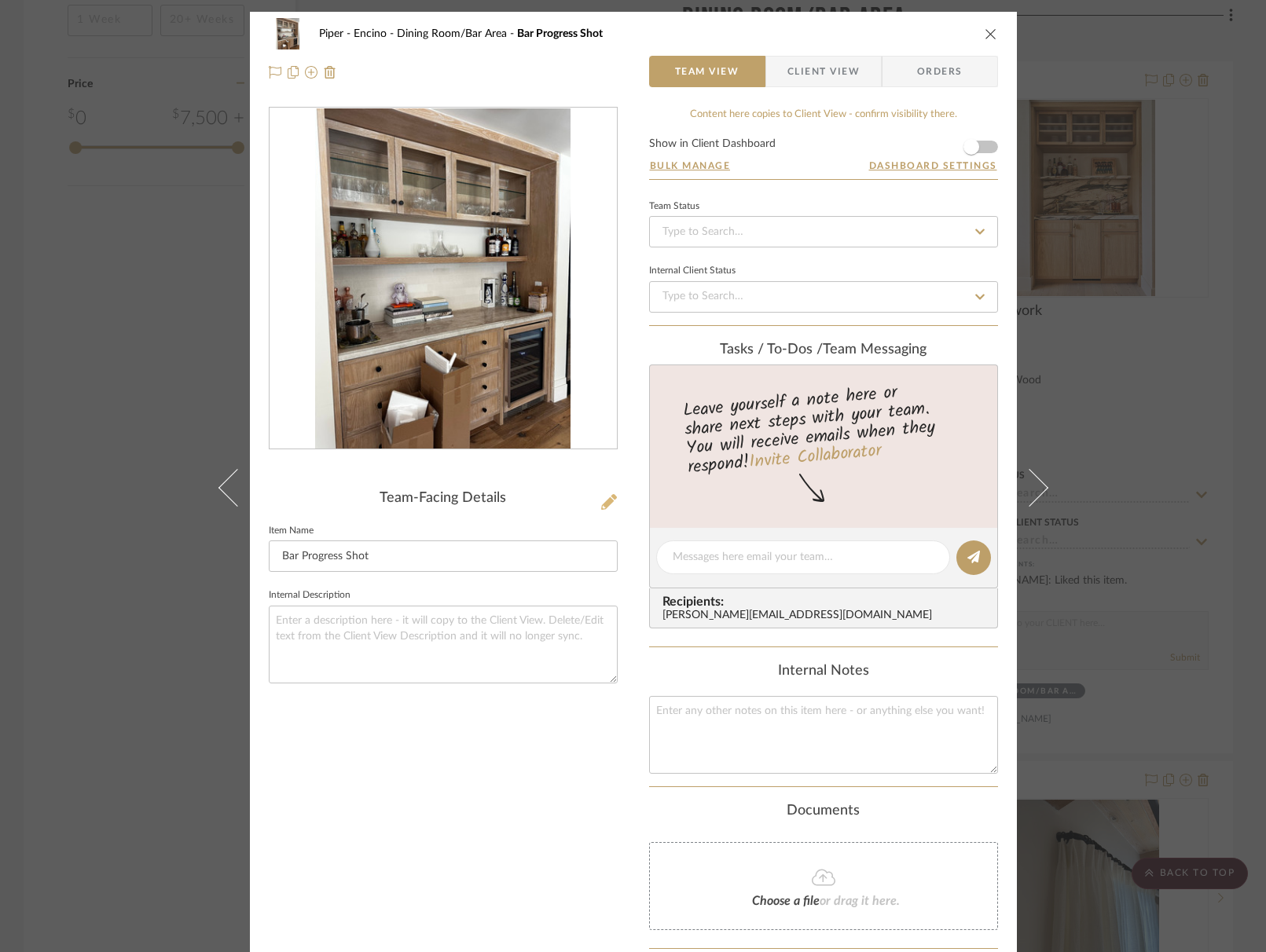
click at [601, 504] on icon at bounding box center [609, 502] width 16 height 16
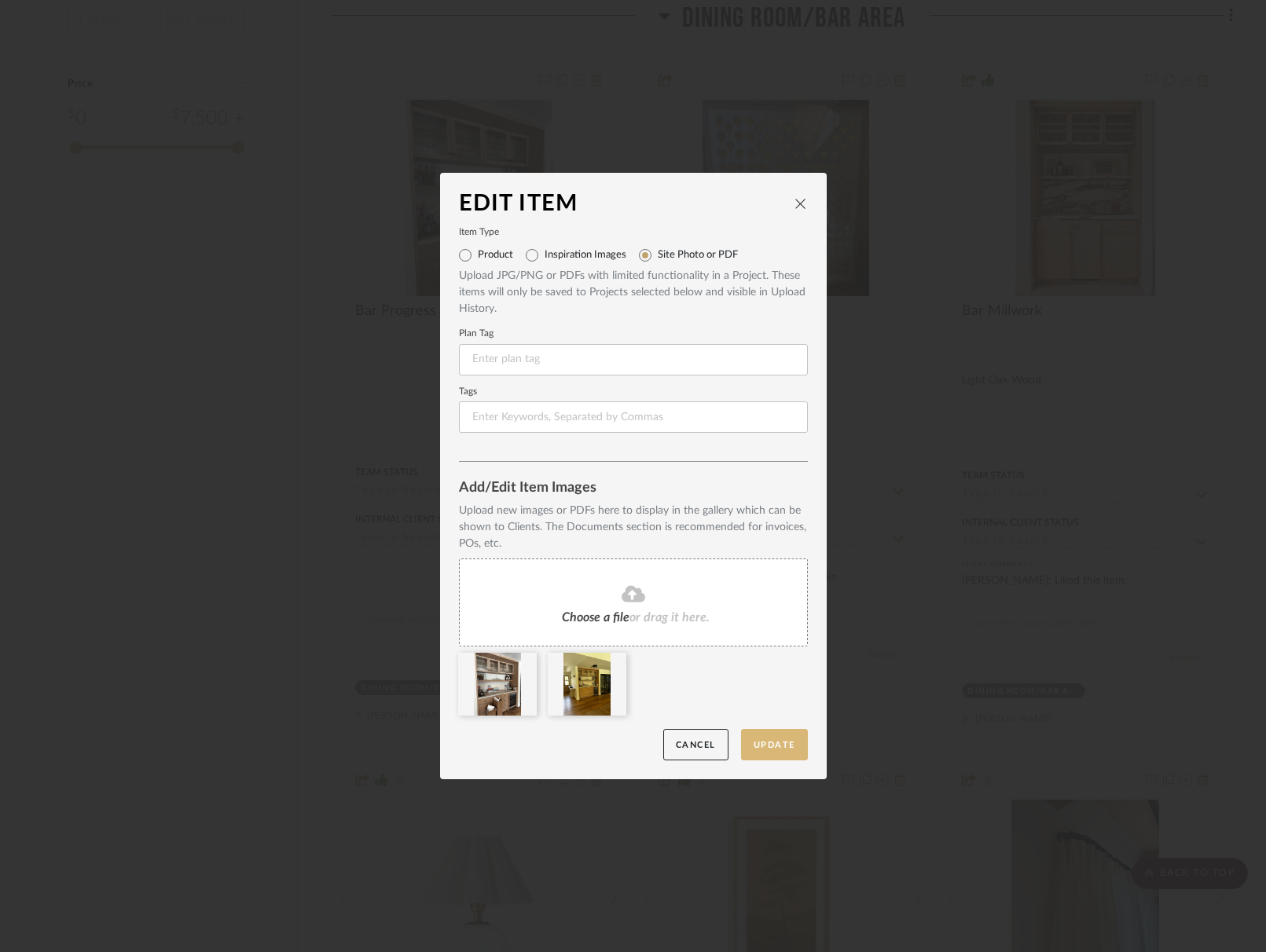
click at [760, 741] on button "Update" at bounding box center [774, 746] width 66 height 32
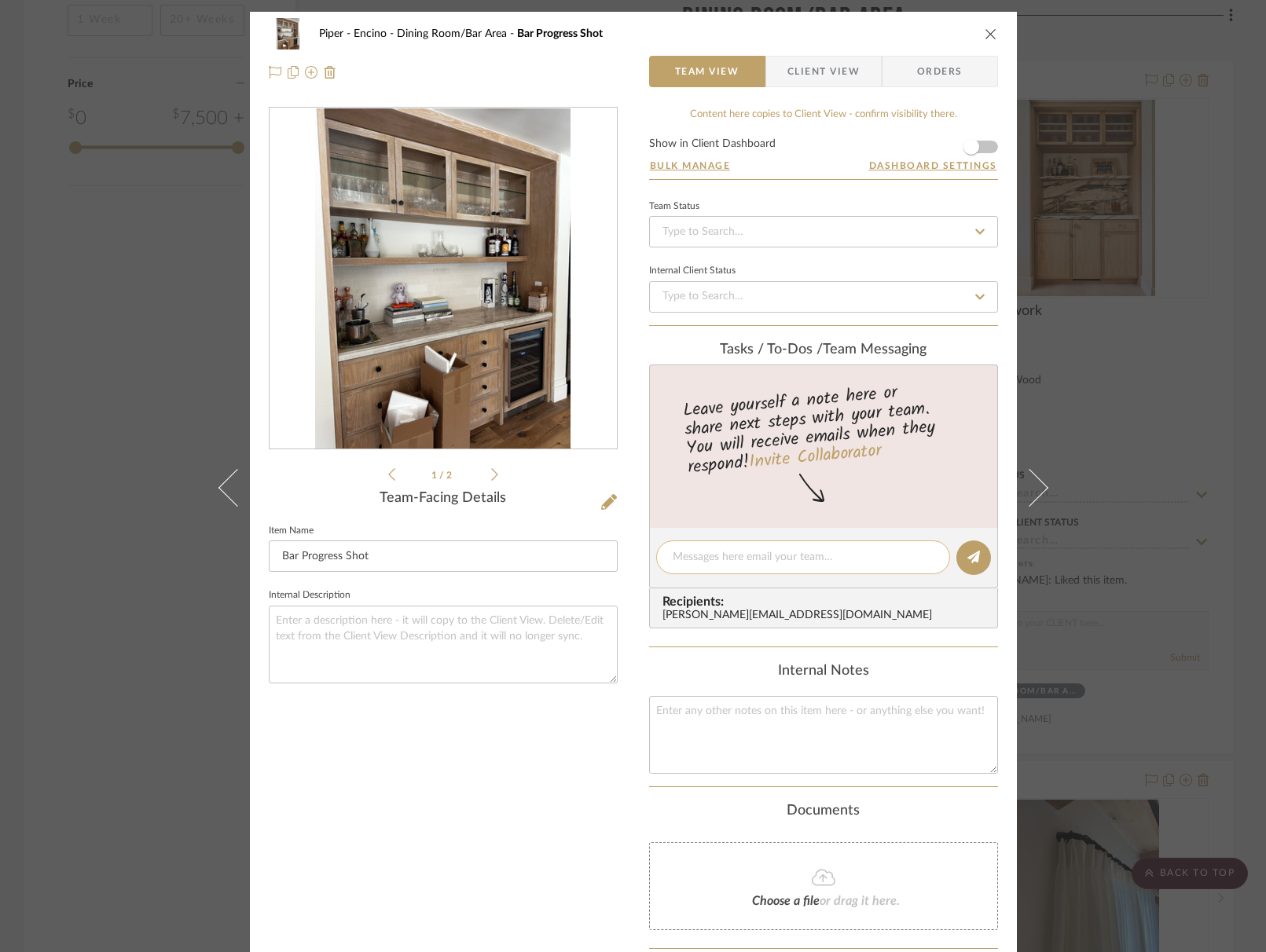
click at [730, 570] on div at bounding box center [803, 558] width 294 height 34
click at [734, 565] on textarea at bounding box center [803, 557] width 261 height 16
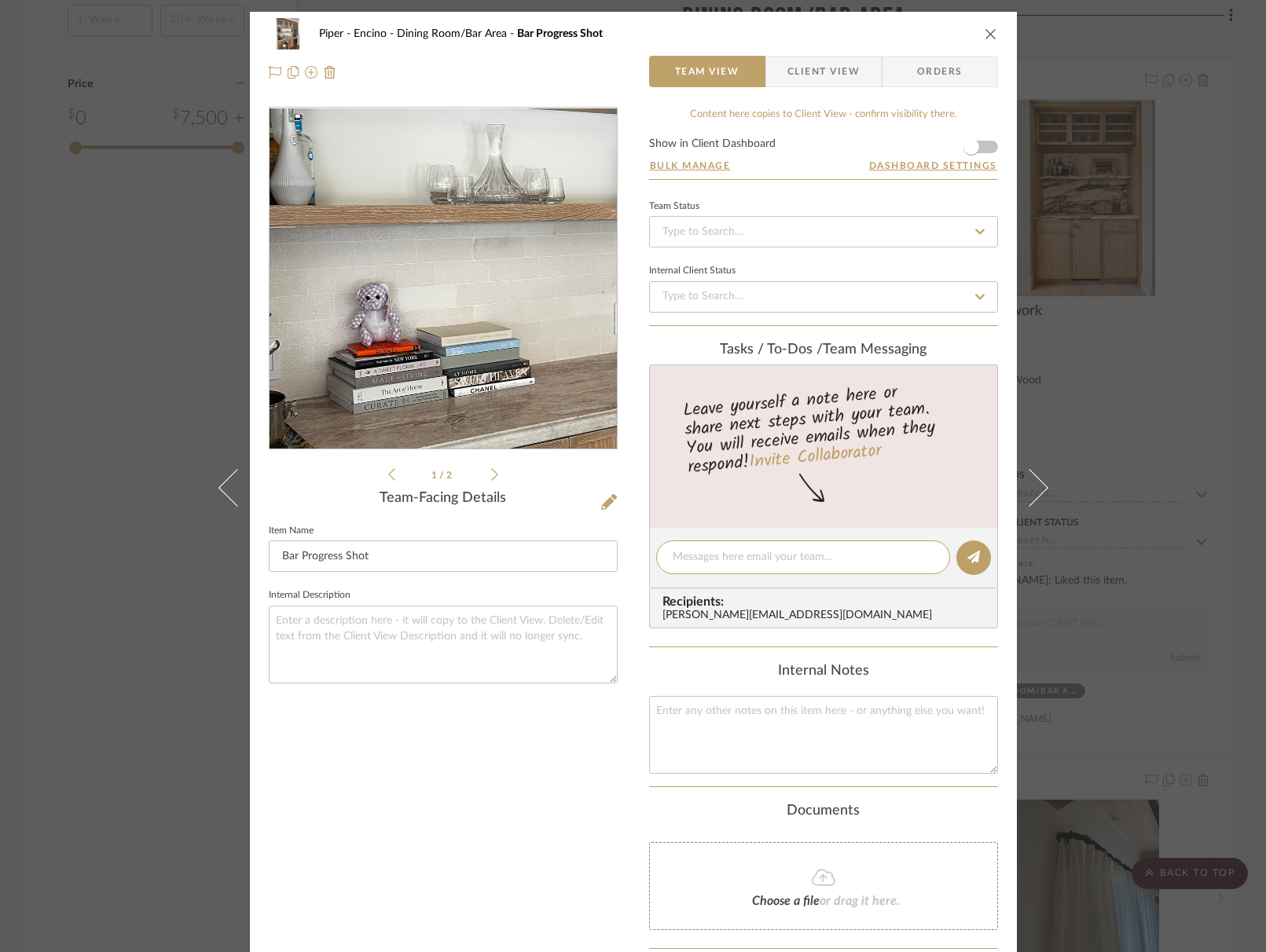
click at [417, 282] on img "0" at bounding box center [442, 279] width 256 height 341
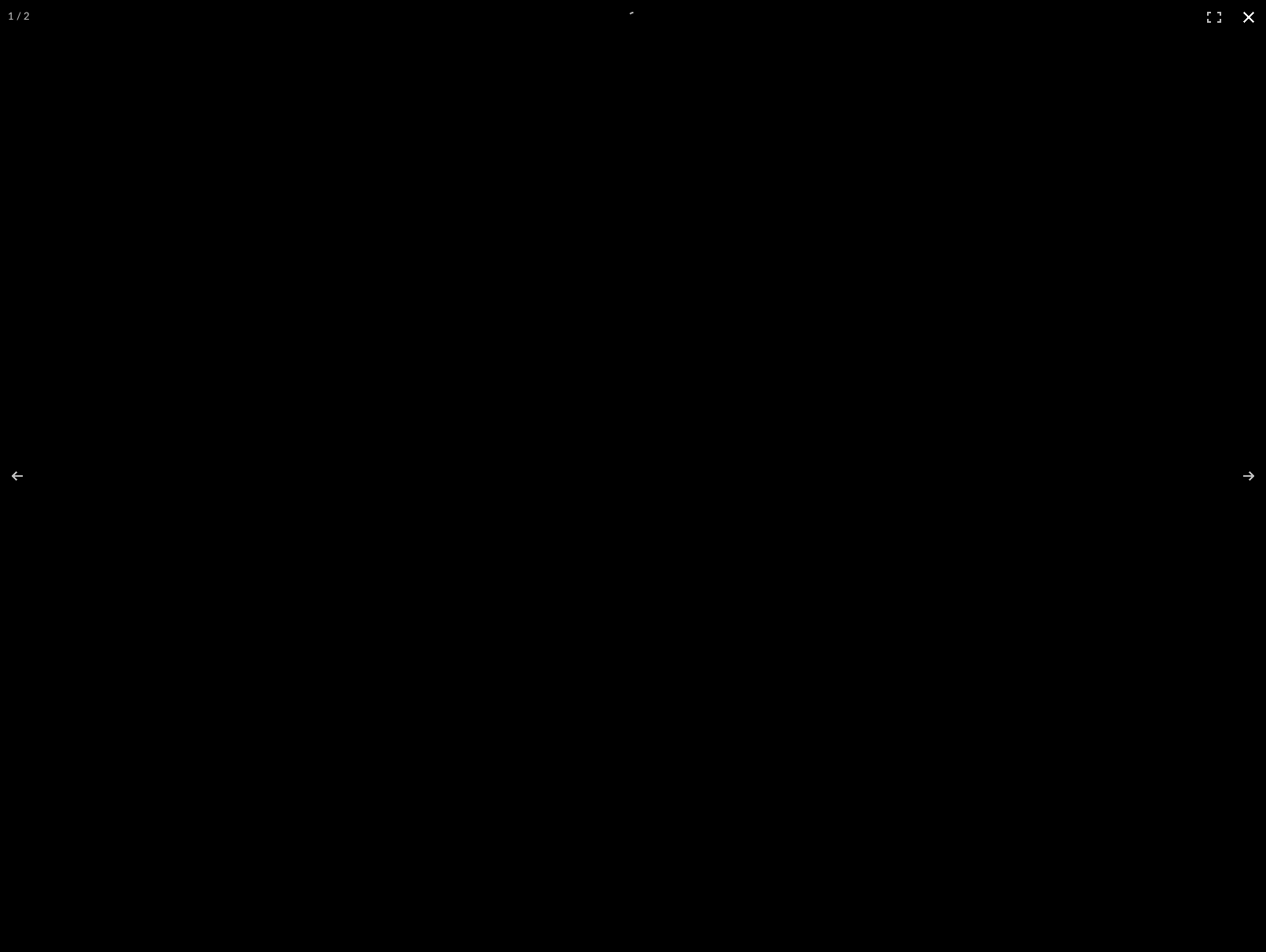
click at [1251, 17] on button at bounding box center [1248, 17] width 35 height 35
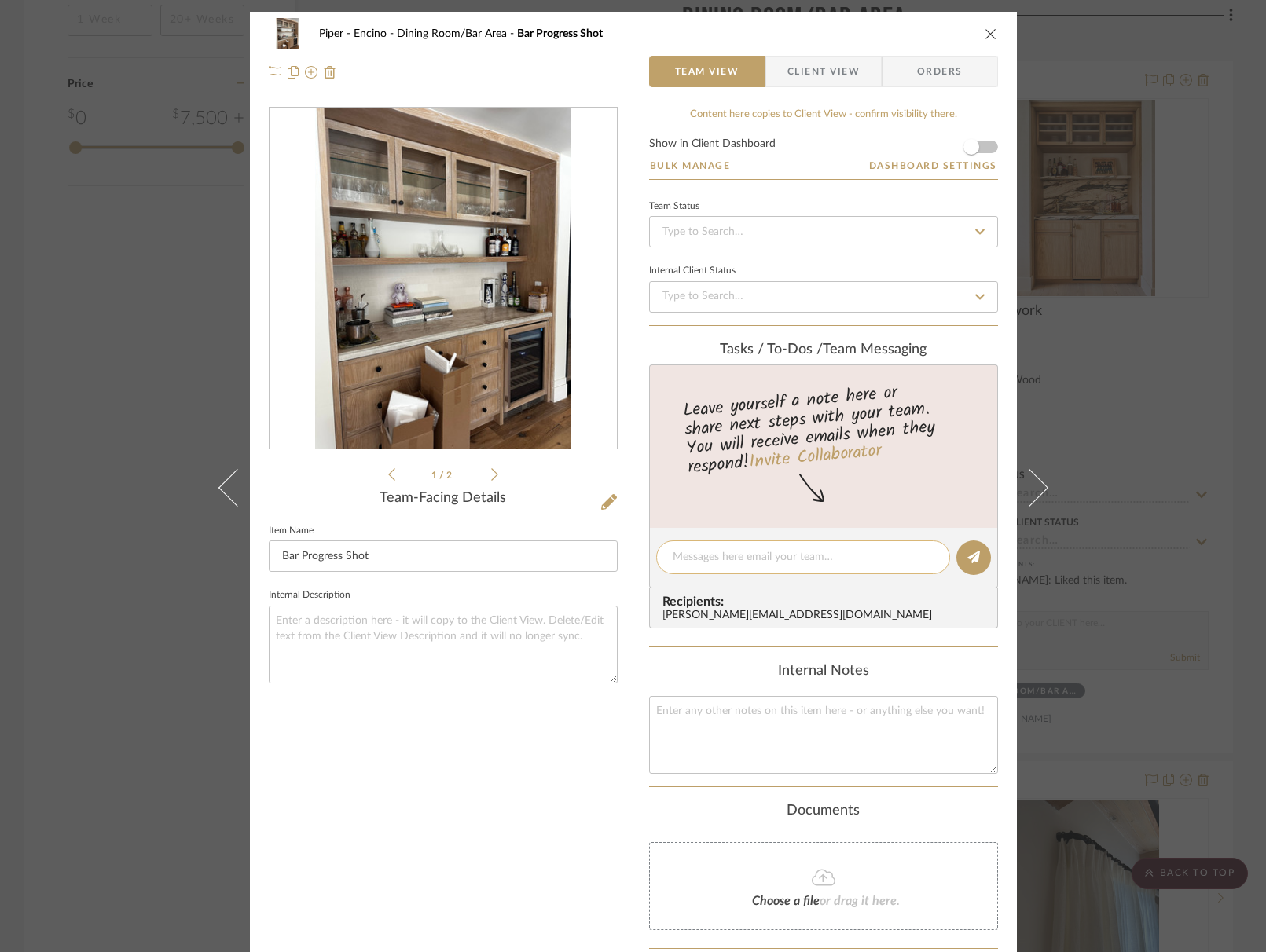
click at [788, 566] on div at bounding box center [803, 558] width 294 height 34
click at [815, 561] on textarea at bounding box center [803, 557] width 261 height 16
type textarea "Bar progress shots"
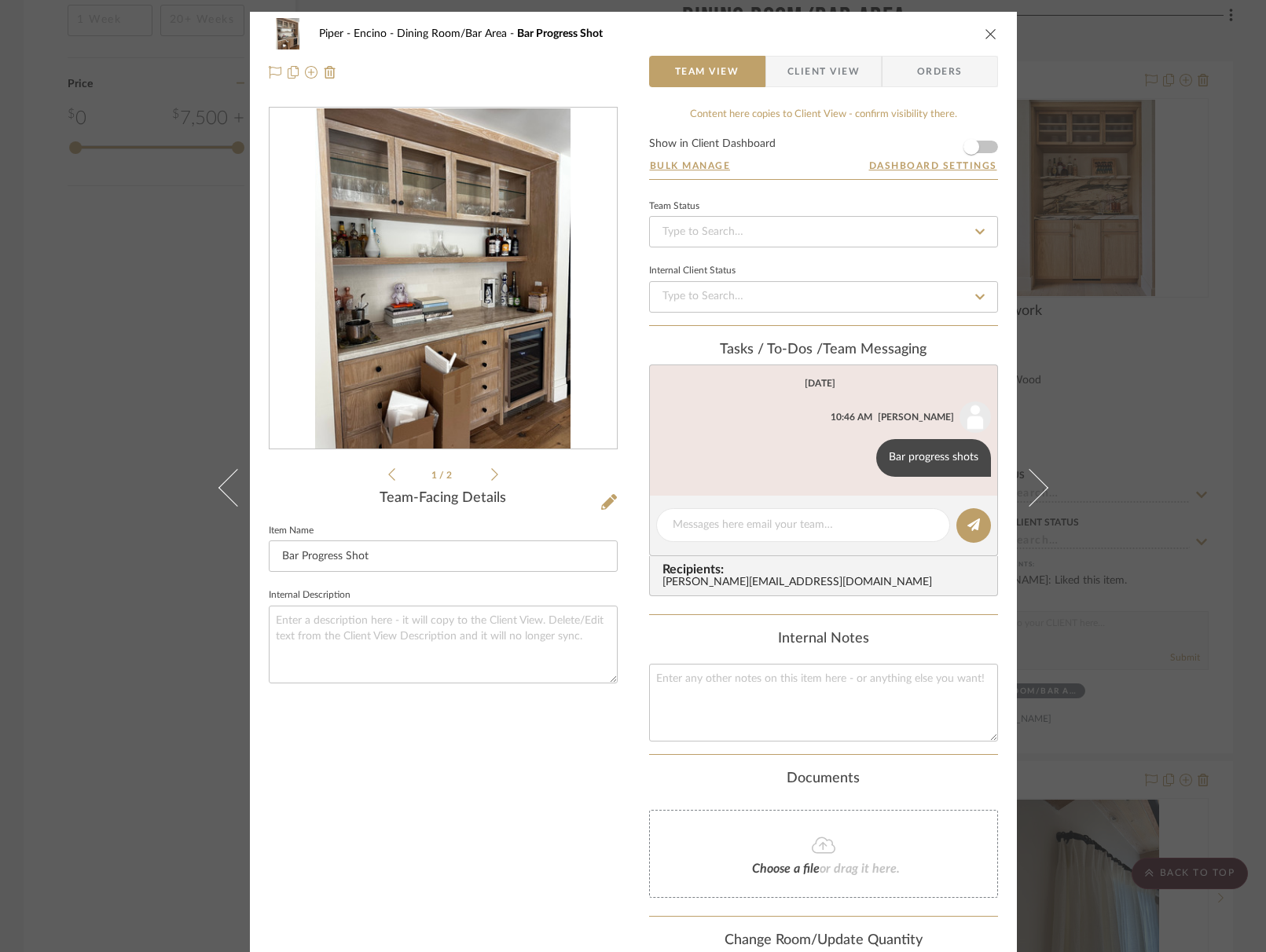
drag, startPoint x: 978, startPoint y: 22, endPoint x: 983, endPoint y: 31, distance: 10.3
click at [978, 22] on div "Piper - Encino Dining Room/Bar Area Bar Progress Shot" at bounding box center [633, 33] width 729 height 31
click at [984, 31] on icon "close" at bounding box center [991, 34] width 13 height 13
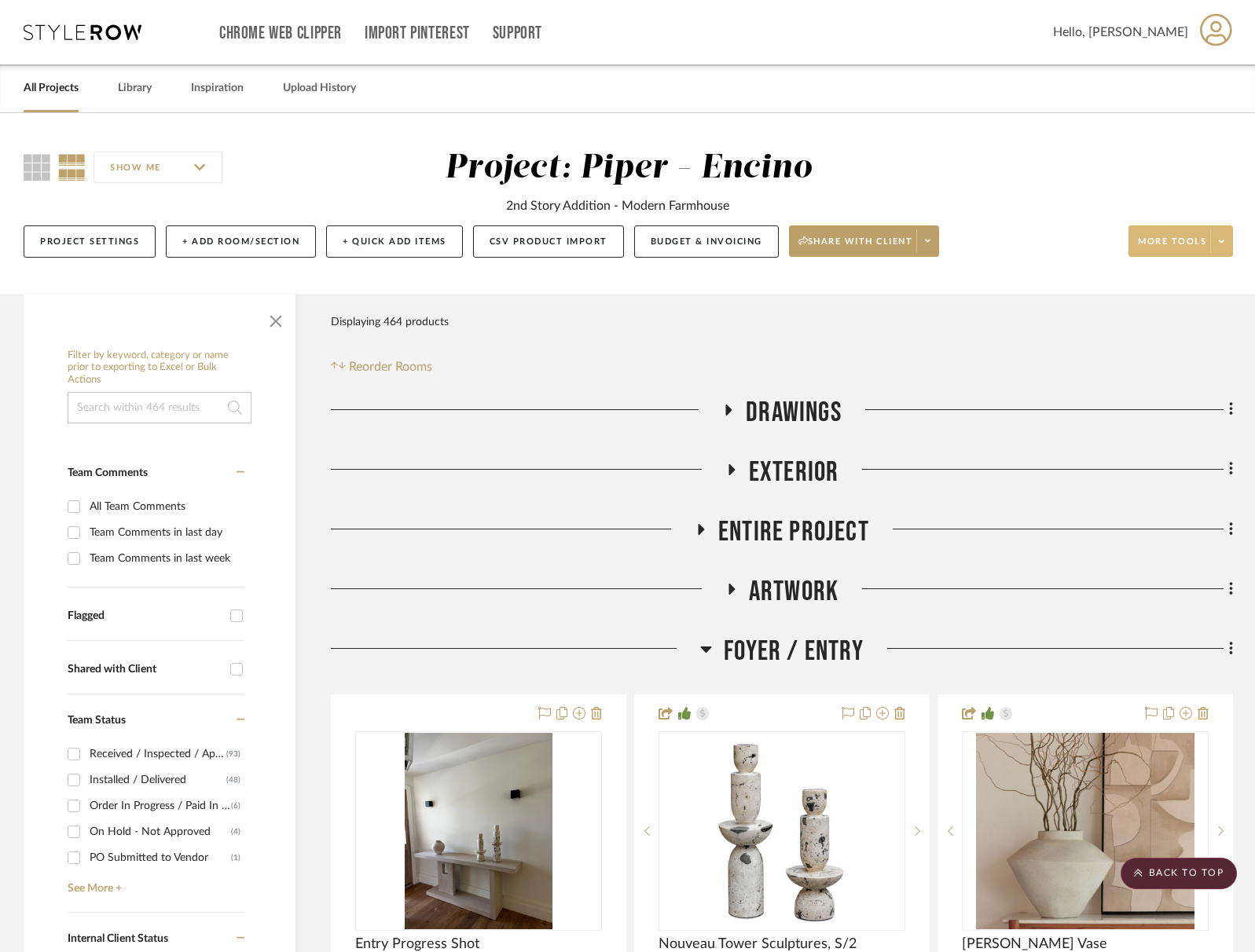
click at [1182, 233] on button "More tools" at bounding box center [1181, 240] width 104 height 31
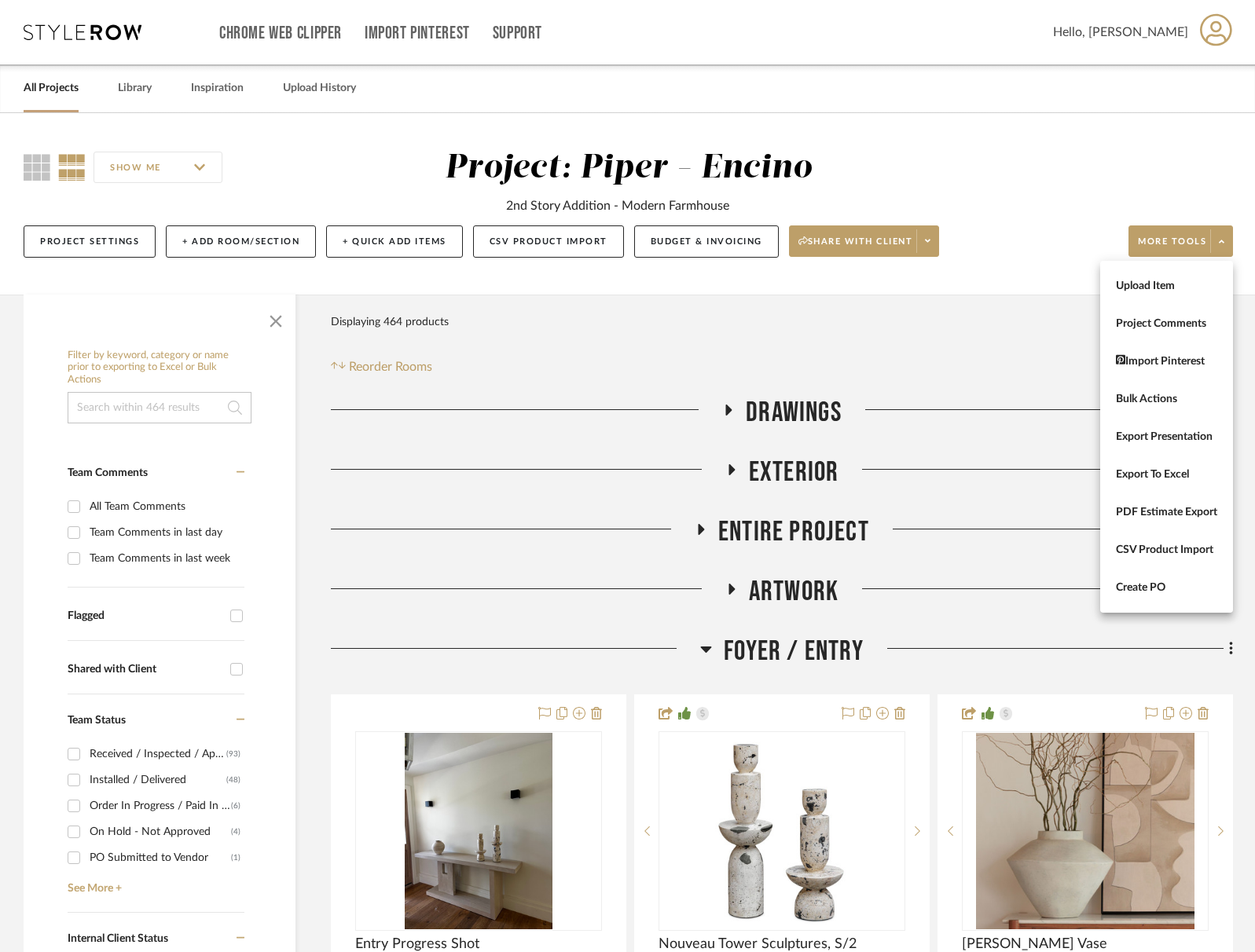
click at [1167, 278] on button "Upload Item" at bounding box center [1166, 286] width 133 height 38
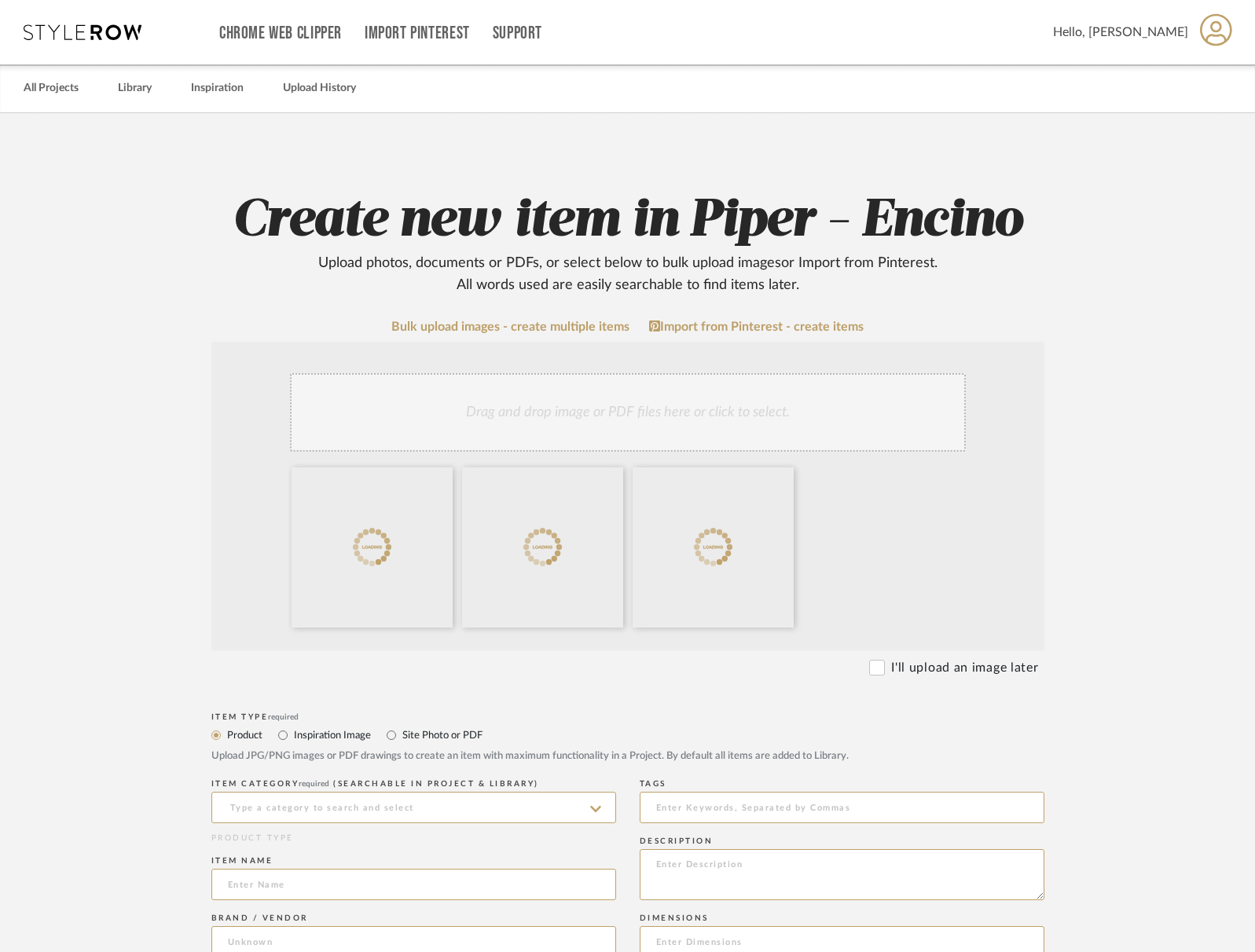
drag, startPoint x: 407, startPoint y: 738, endPoint x: 402, endPoint y: 752, distance: 14.9
click at [407, 738] on label "Site Photo or PDF" at bounding box center [441, 735] width 82 height 17
click at [401, 738] on input "Site Photo or PDF" at bounding box center [391, 735] width 19 height 19
radio input "true"
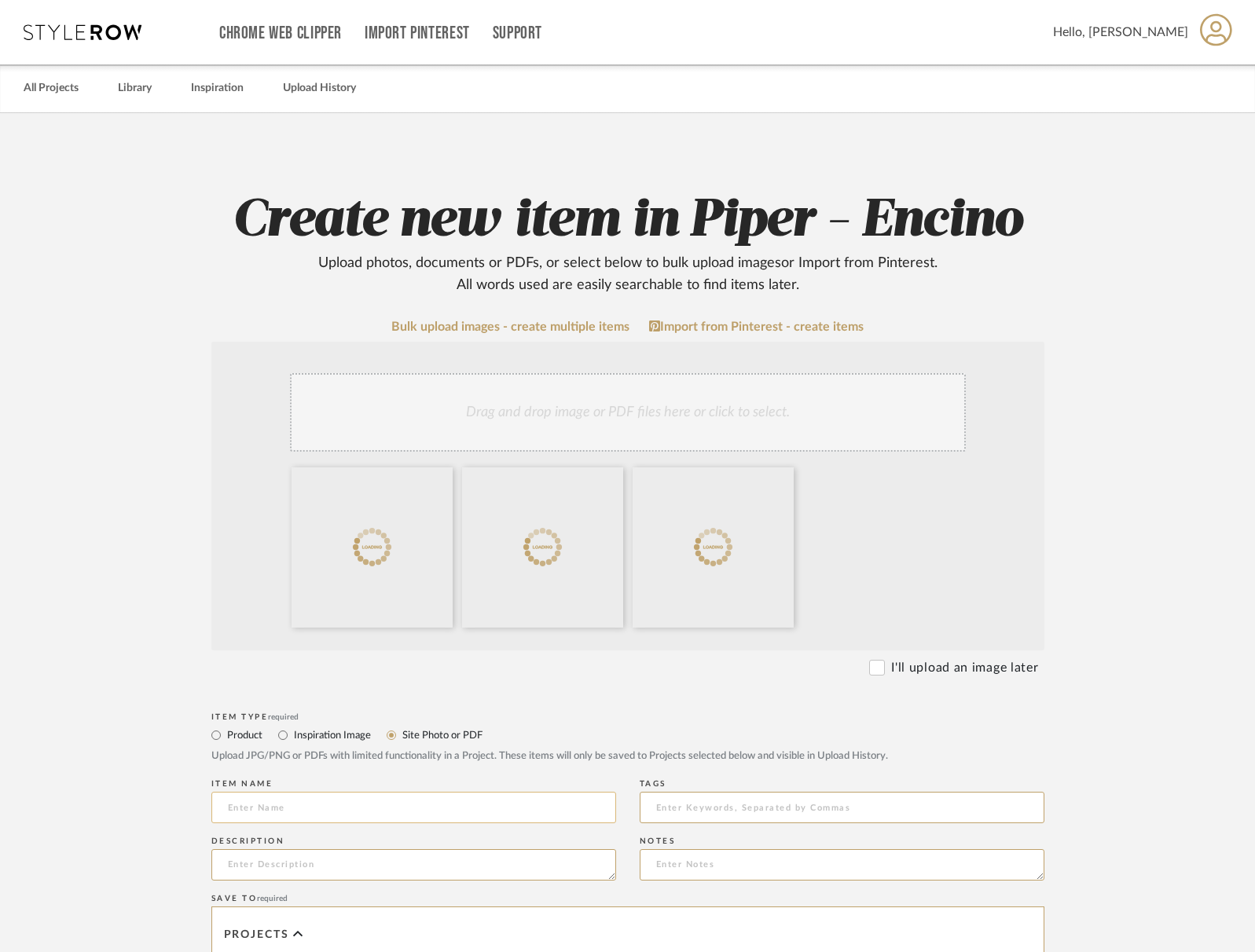
click at [360, 809] on input at bounding box center [414, 808] width 405 height 31
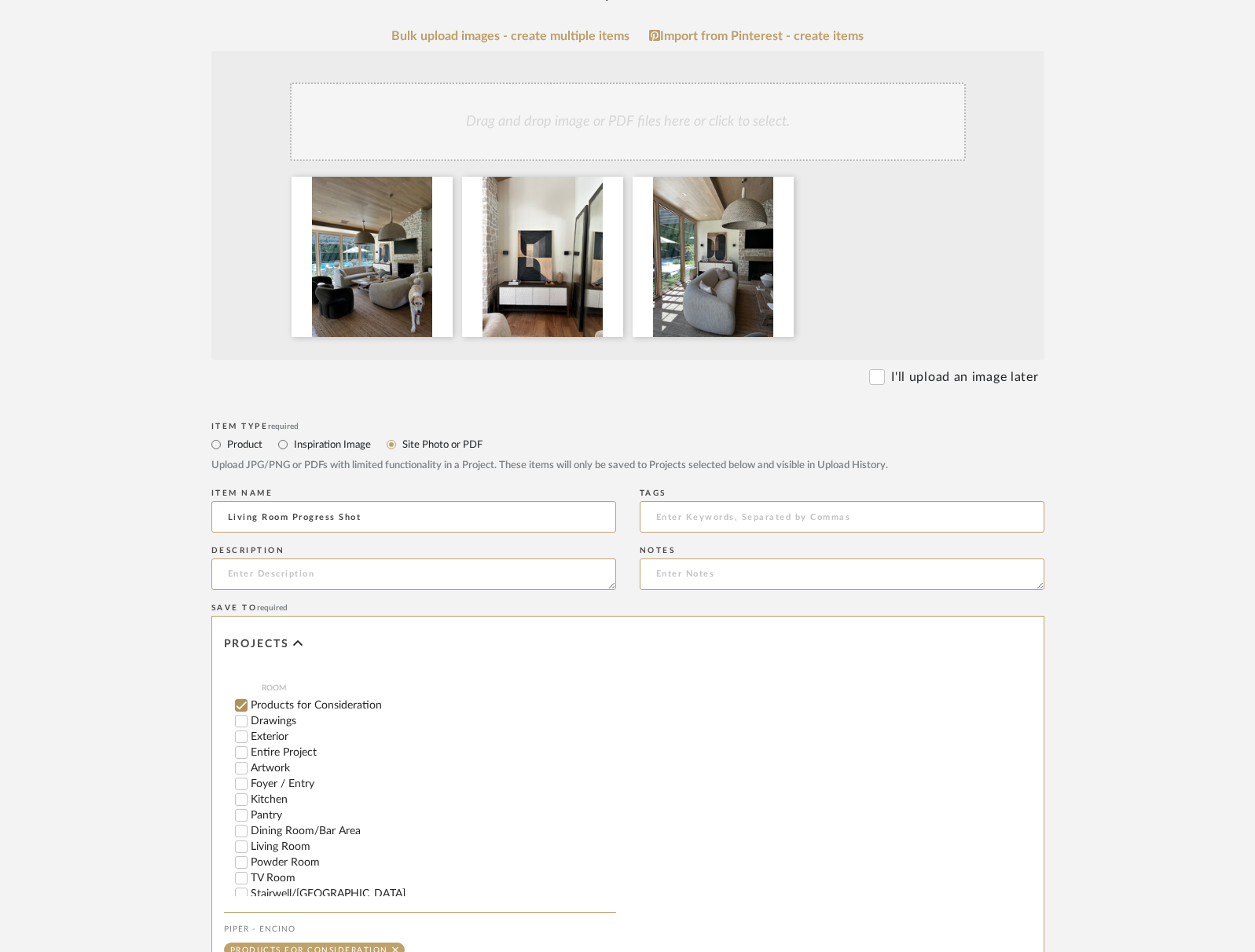
scroll to position [174, 0]
type input "Living Room Progress Shot"
click at [239, 807] on input "Living Room" at bounding box center [241, 815] width 16 height 16
checkbox input "false"
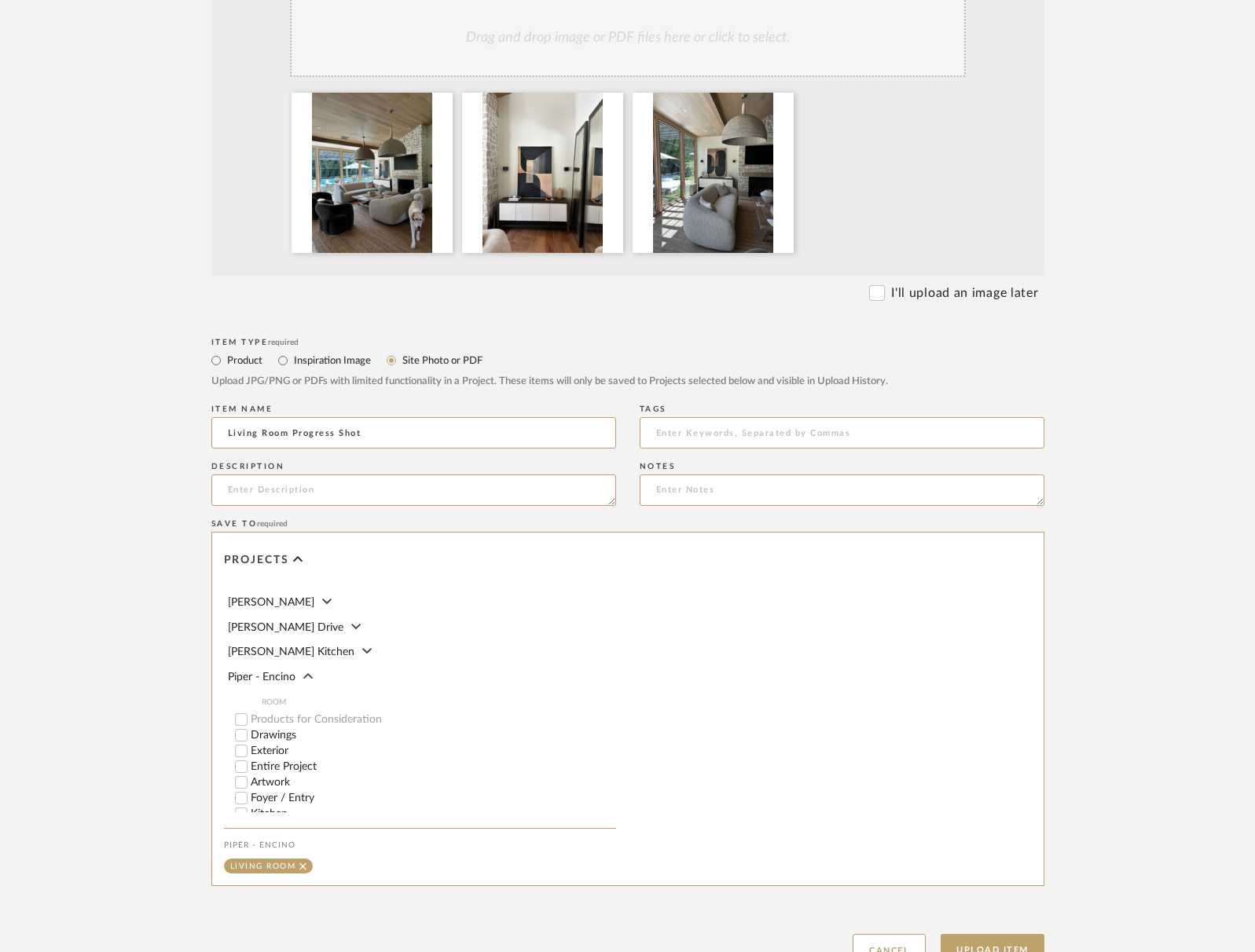
scroll to position [502, 0]
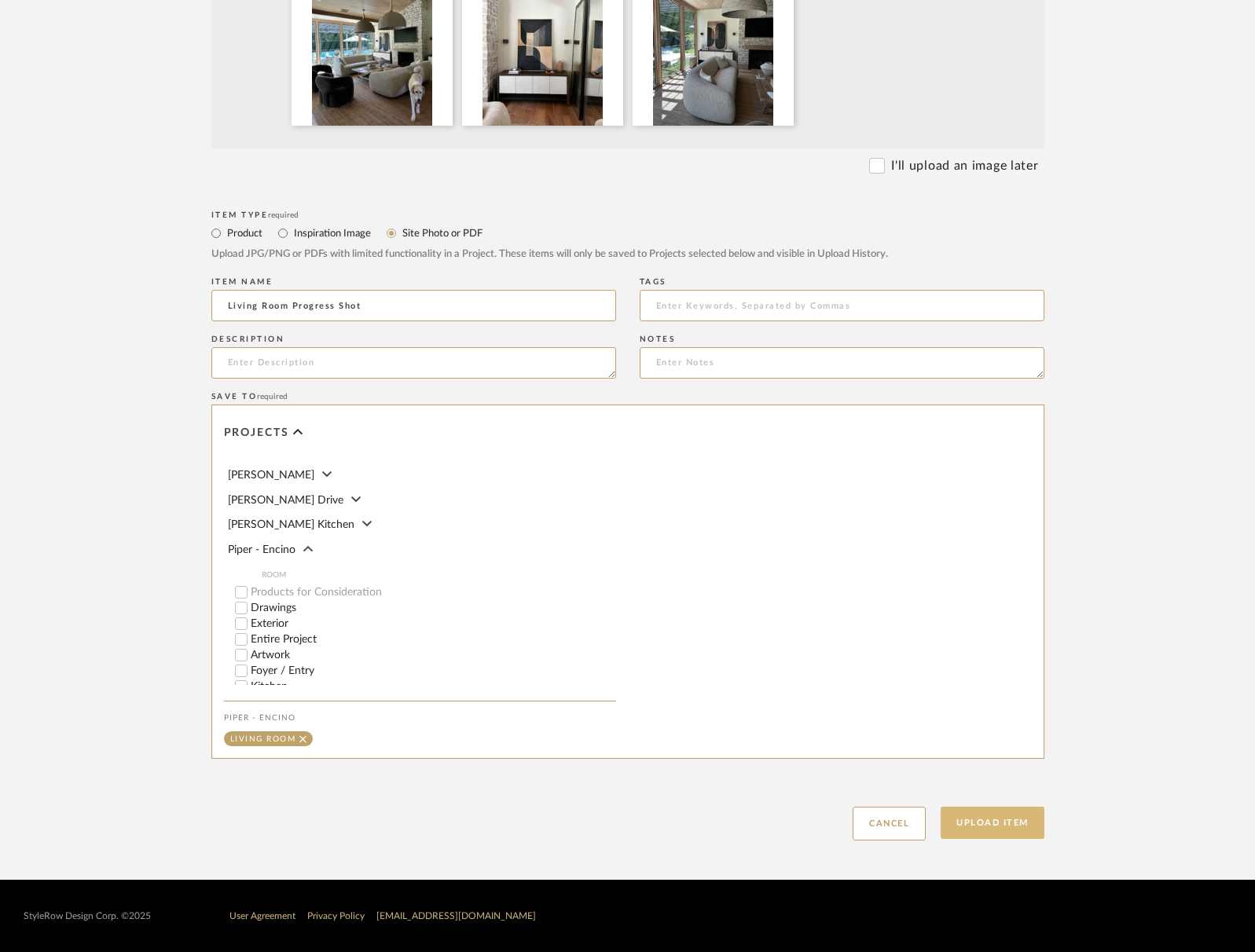
click at [1015, 824] on button "Upload Item" at bounding box center [992, 823] width 104 height 32
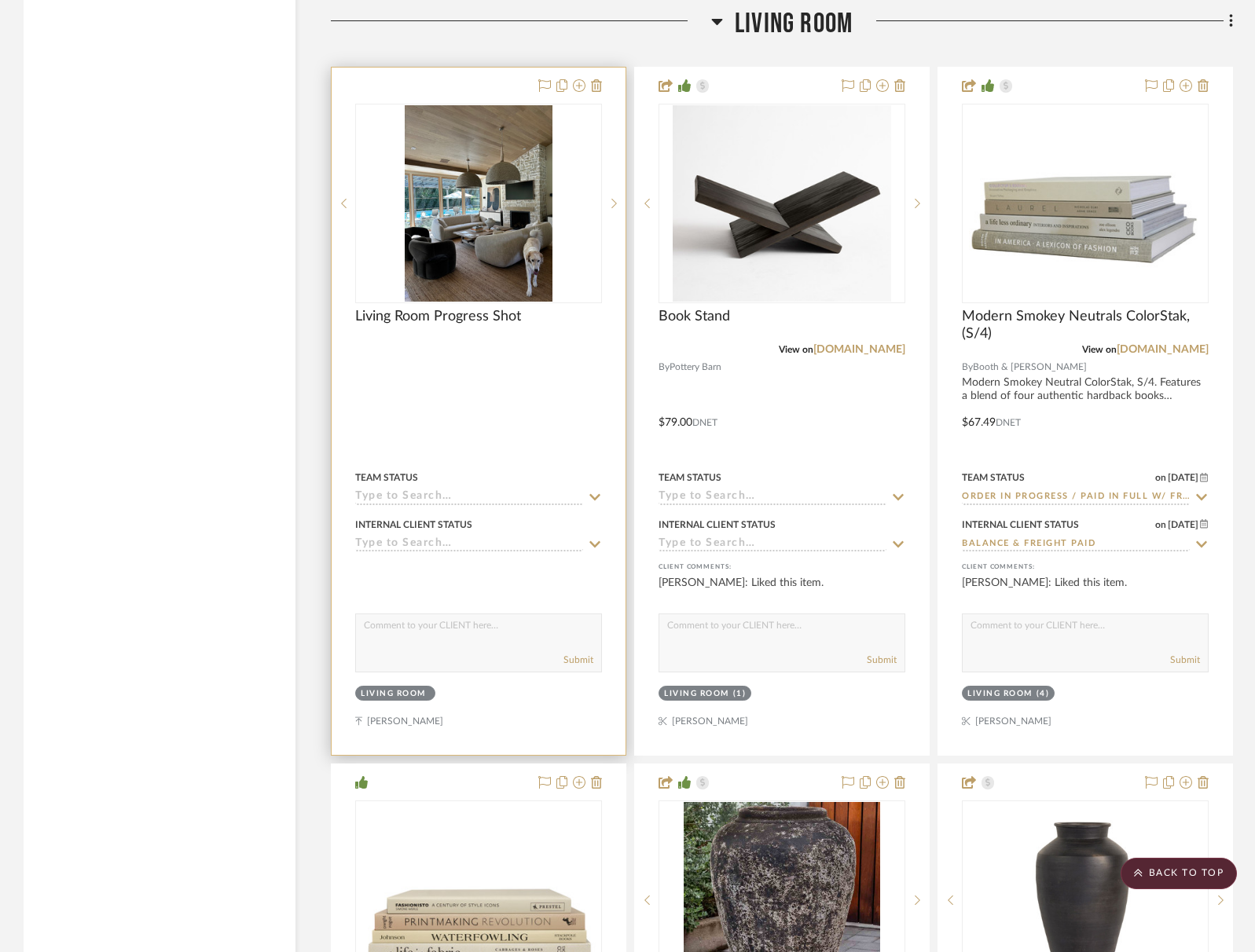
scroll to position [5204, 0]
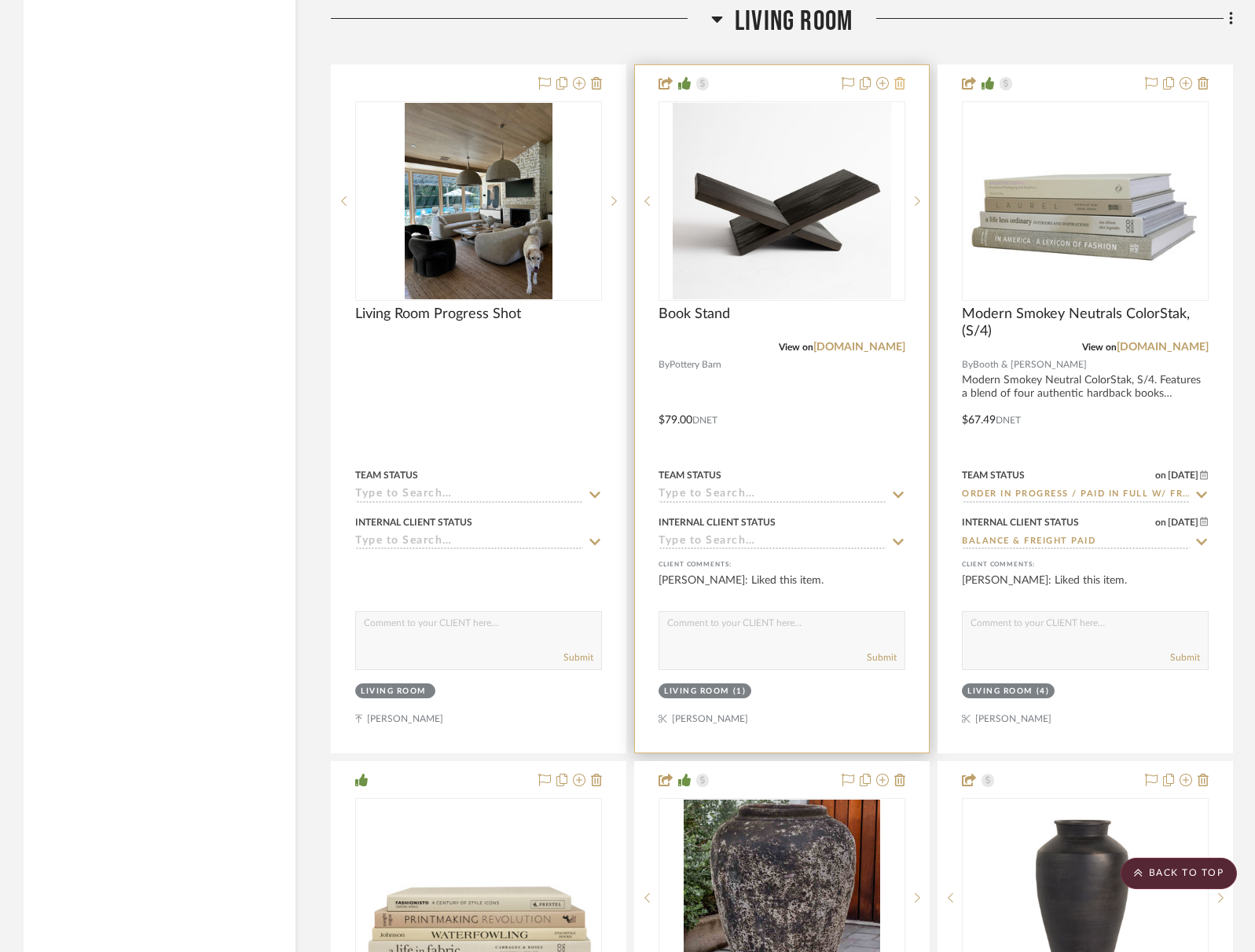
click at [900, 77] on icon at bounding box center [900, 83] width 11 height 13
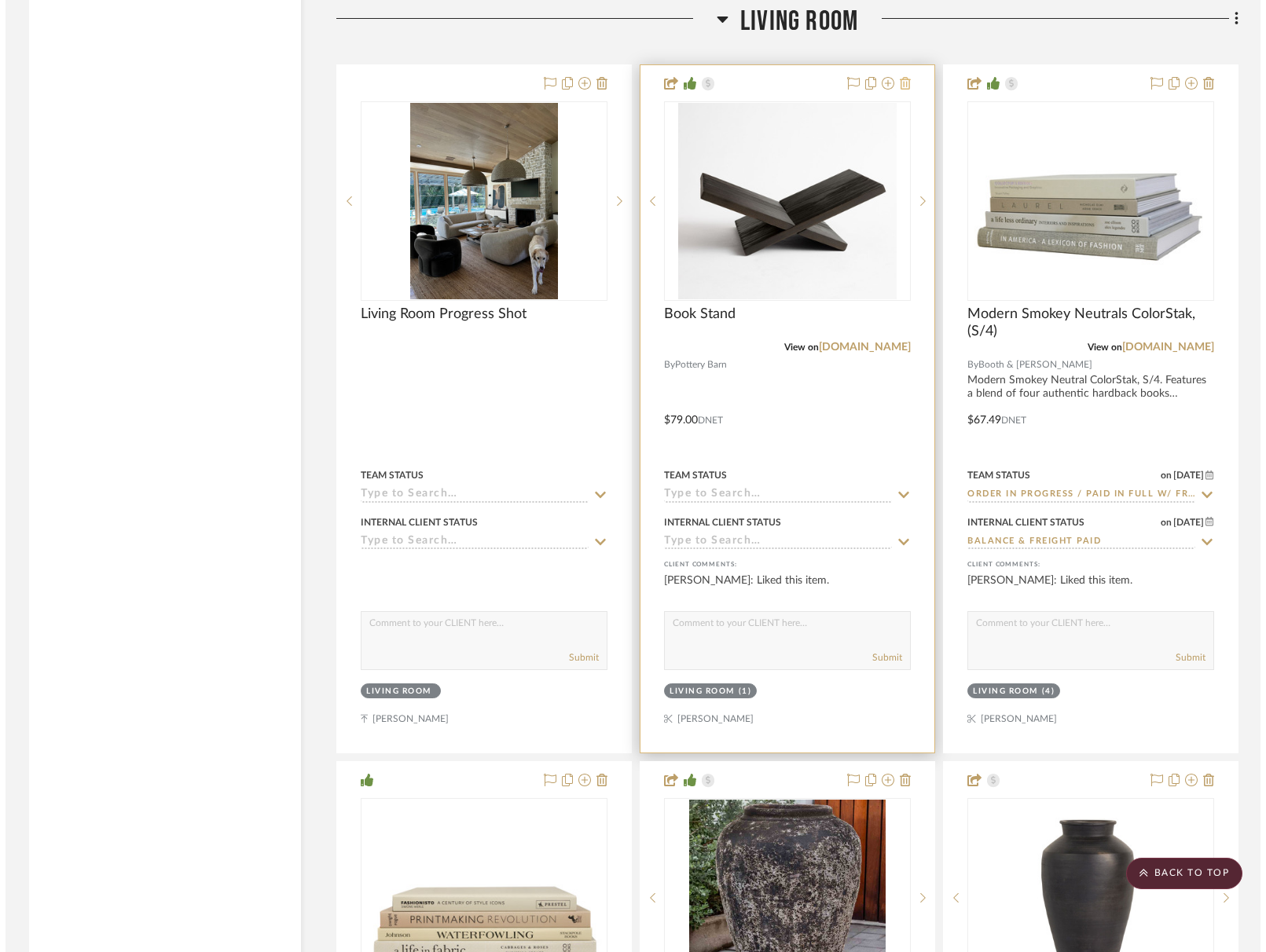
scroll to position [0, 0]
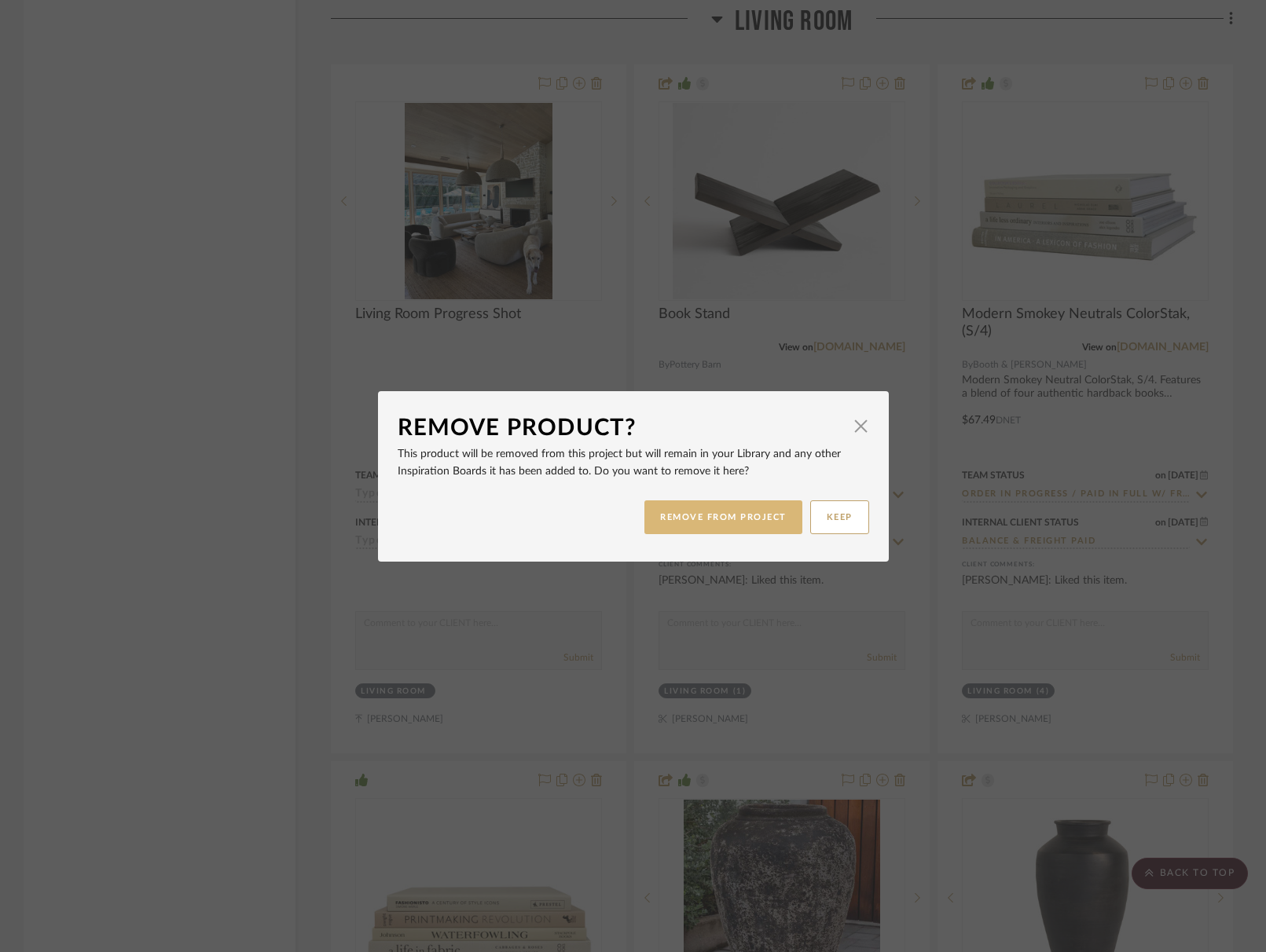
click at [745, 528] on button "REMOVE FROM PROJECT" at bounding box center [723, 518] width 158 height 34
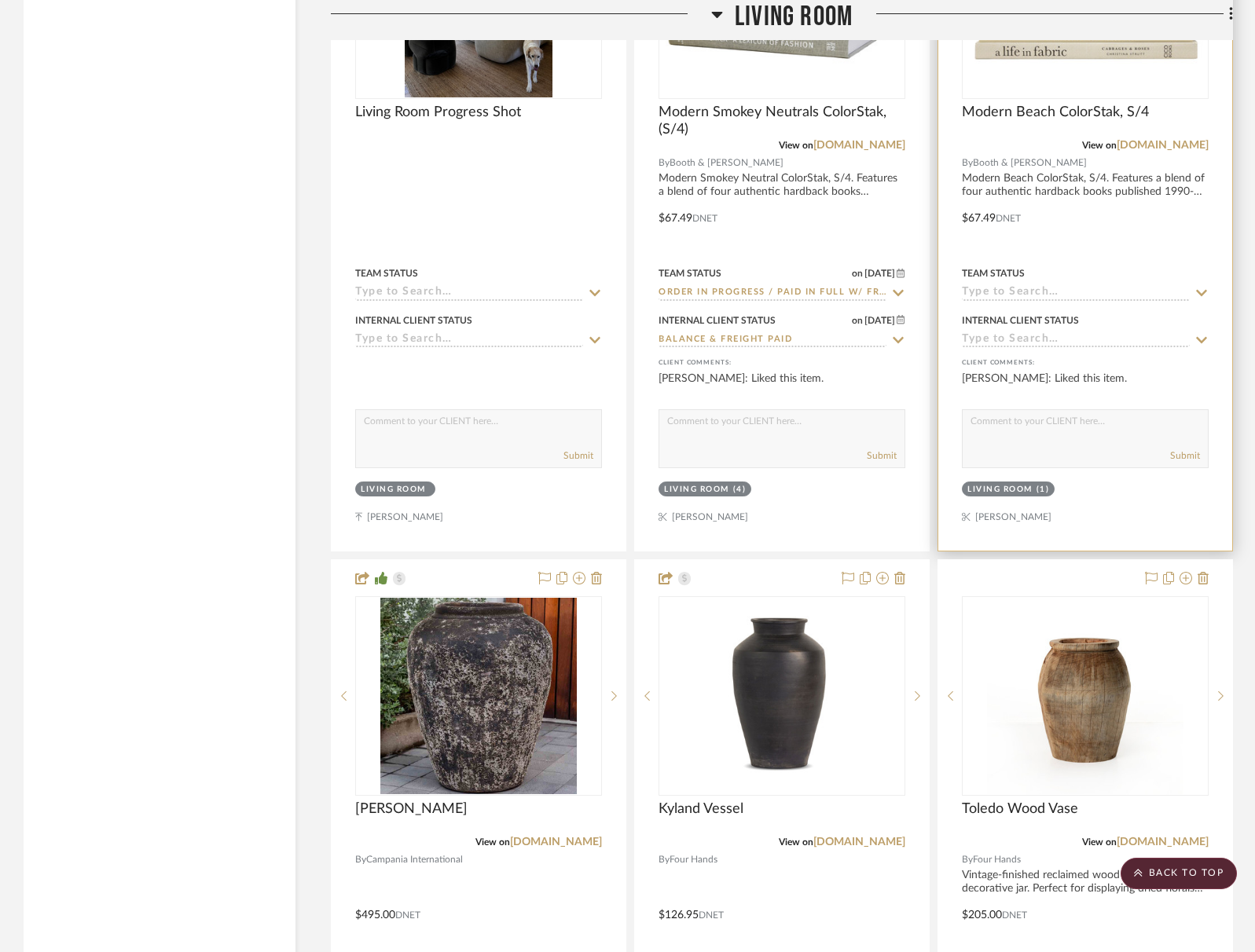
scroll to position [5408, 0]
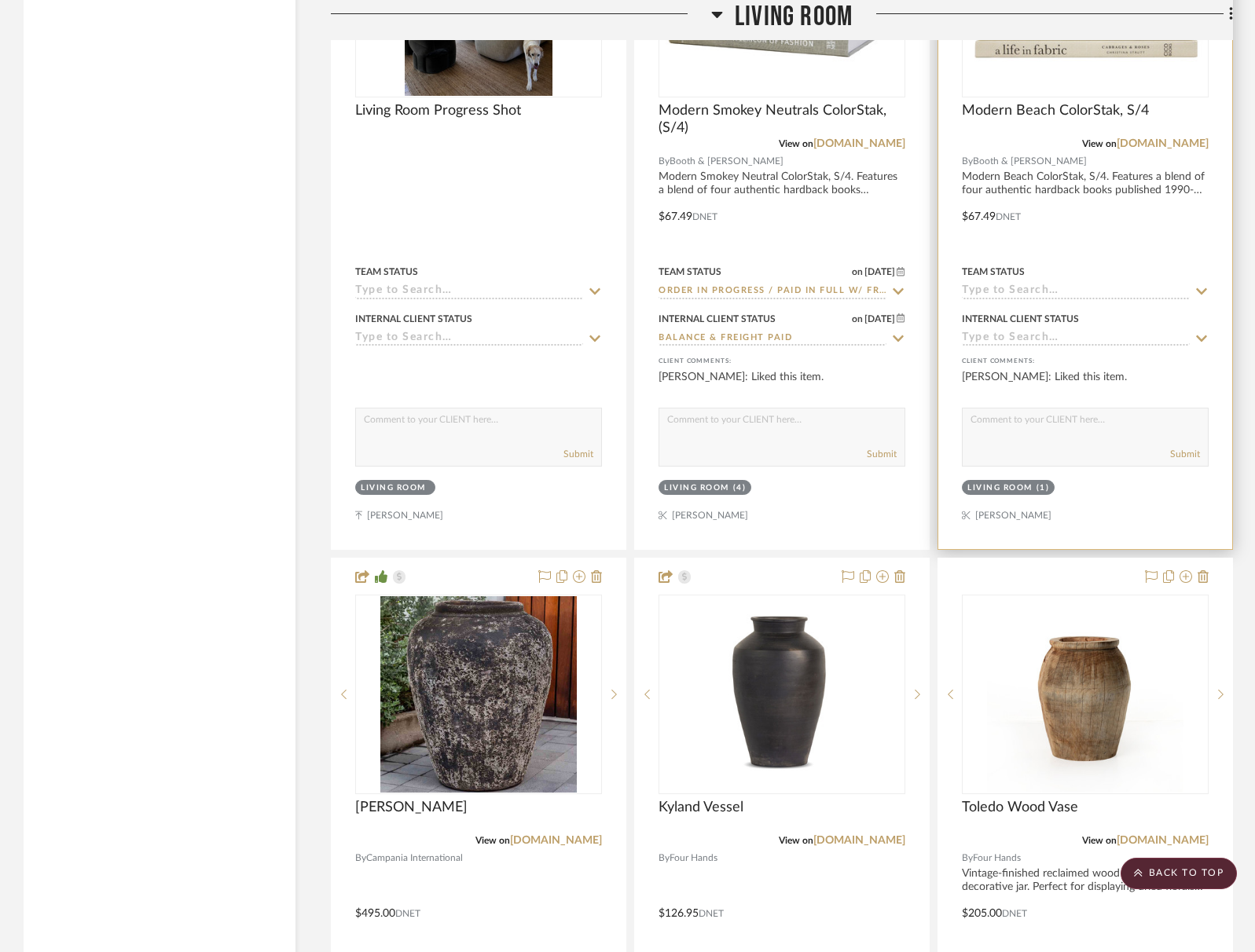
click at [597, 571] on icon at bounding box center [597, 577] width 11 height 13
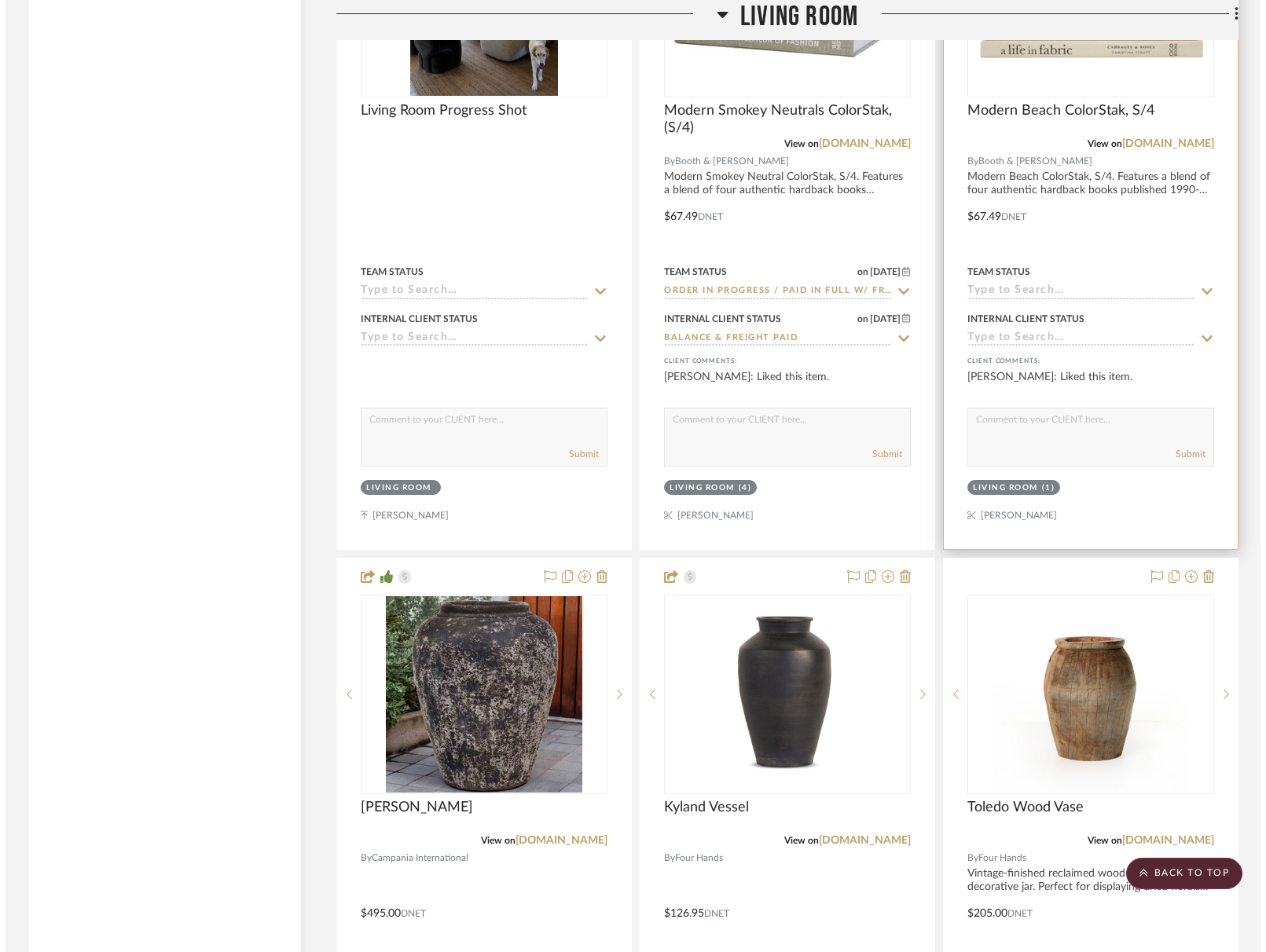
scroll to position [0, 0]
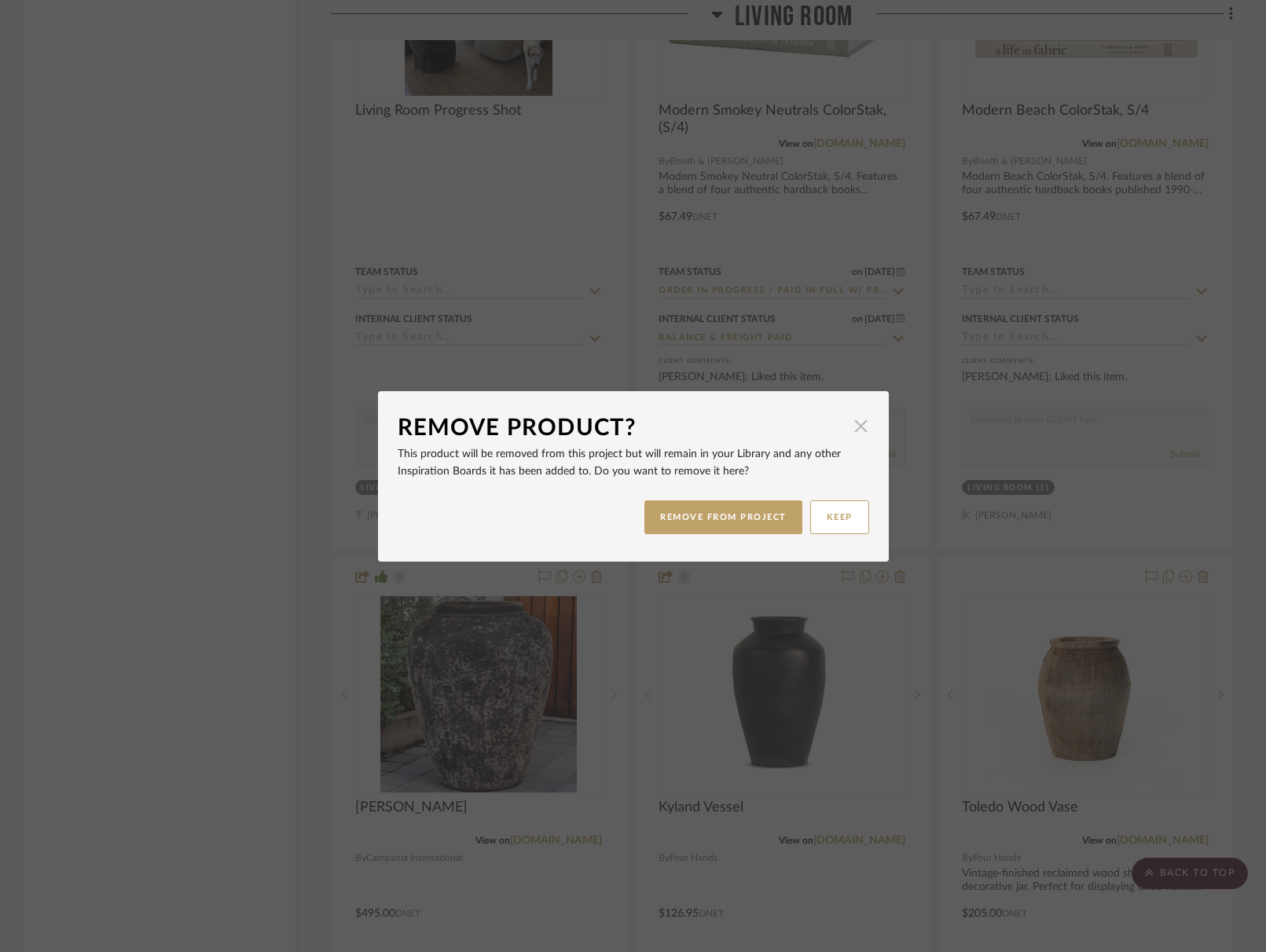
click at [855, 429] on span "button" at bounding box center [860, 426] width 31 height 31
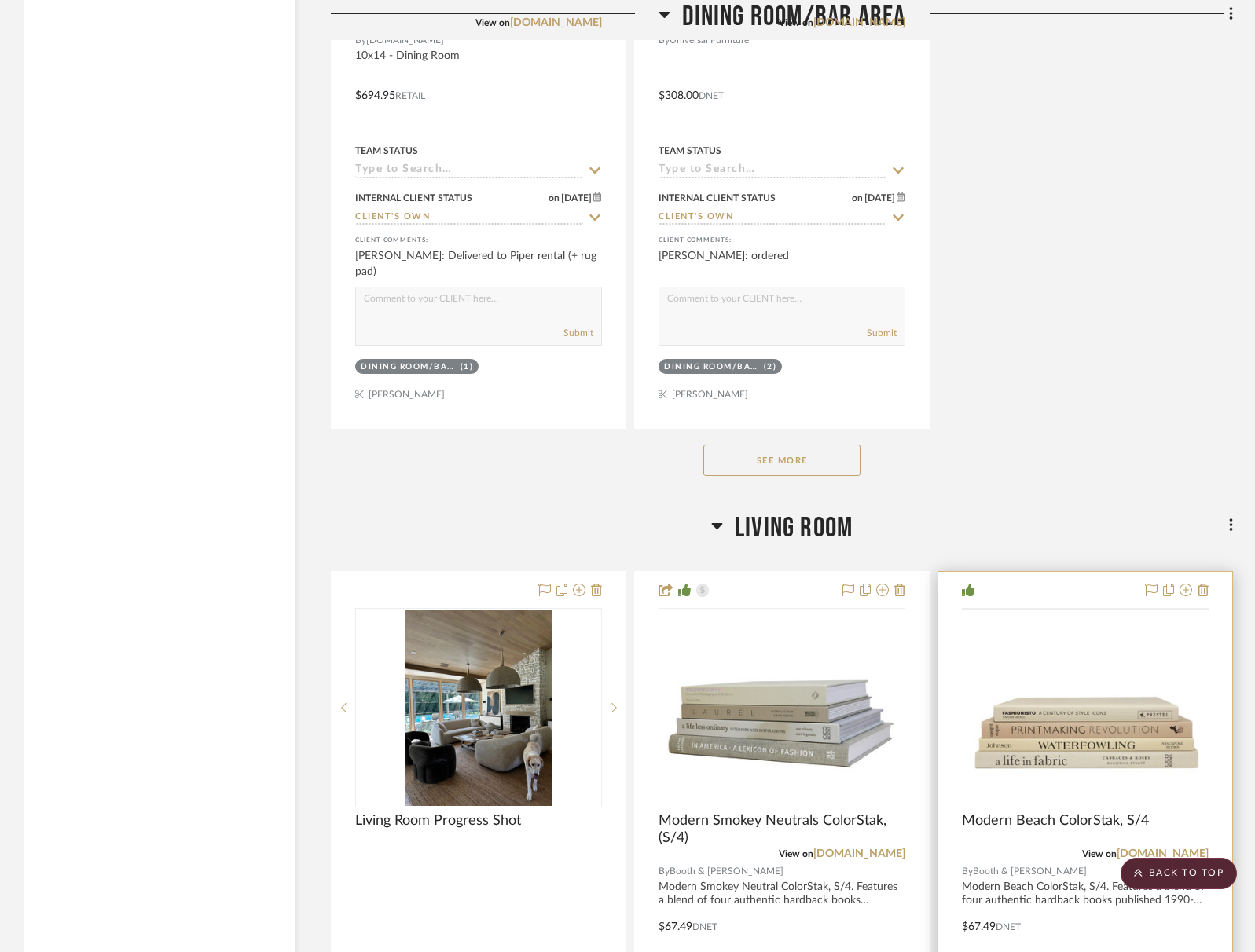
scroll to position [4701, 0]
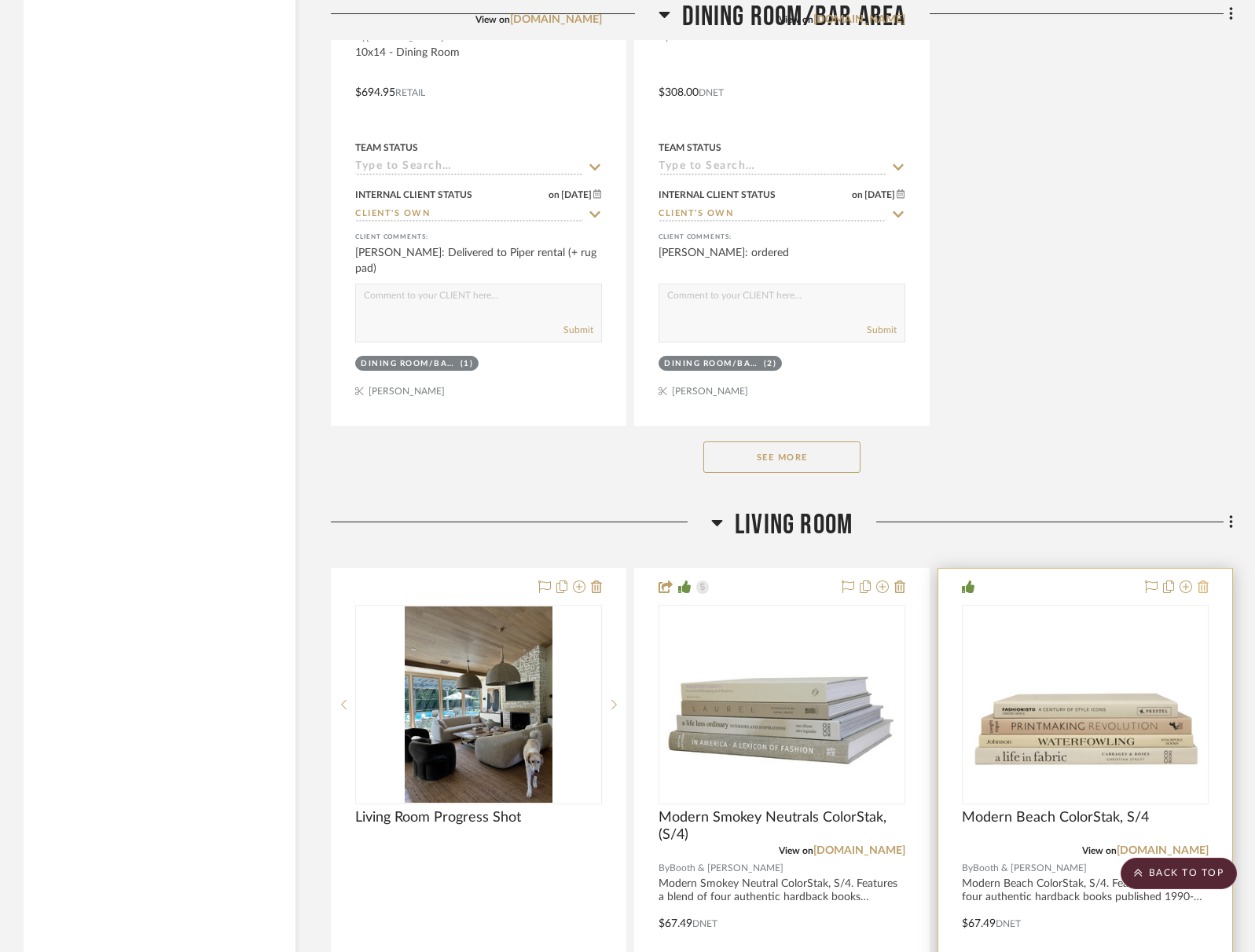
click at [1206, 581] on fa-icon at bounding box center [1203, 588] width 11 height 13
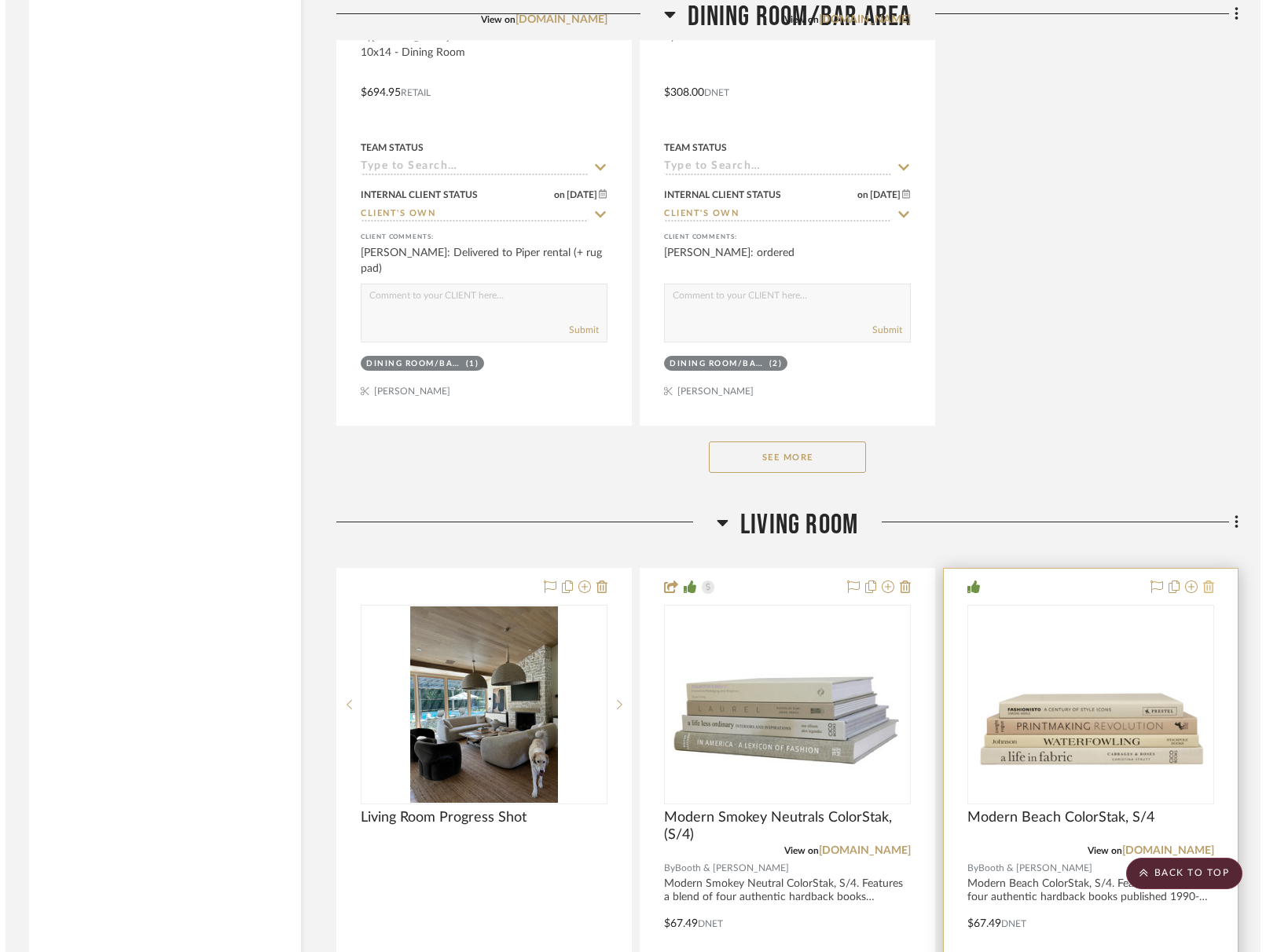
scroll to position [0, 0]
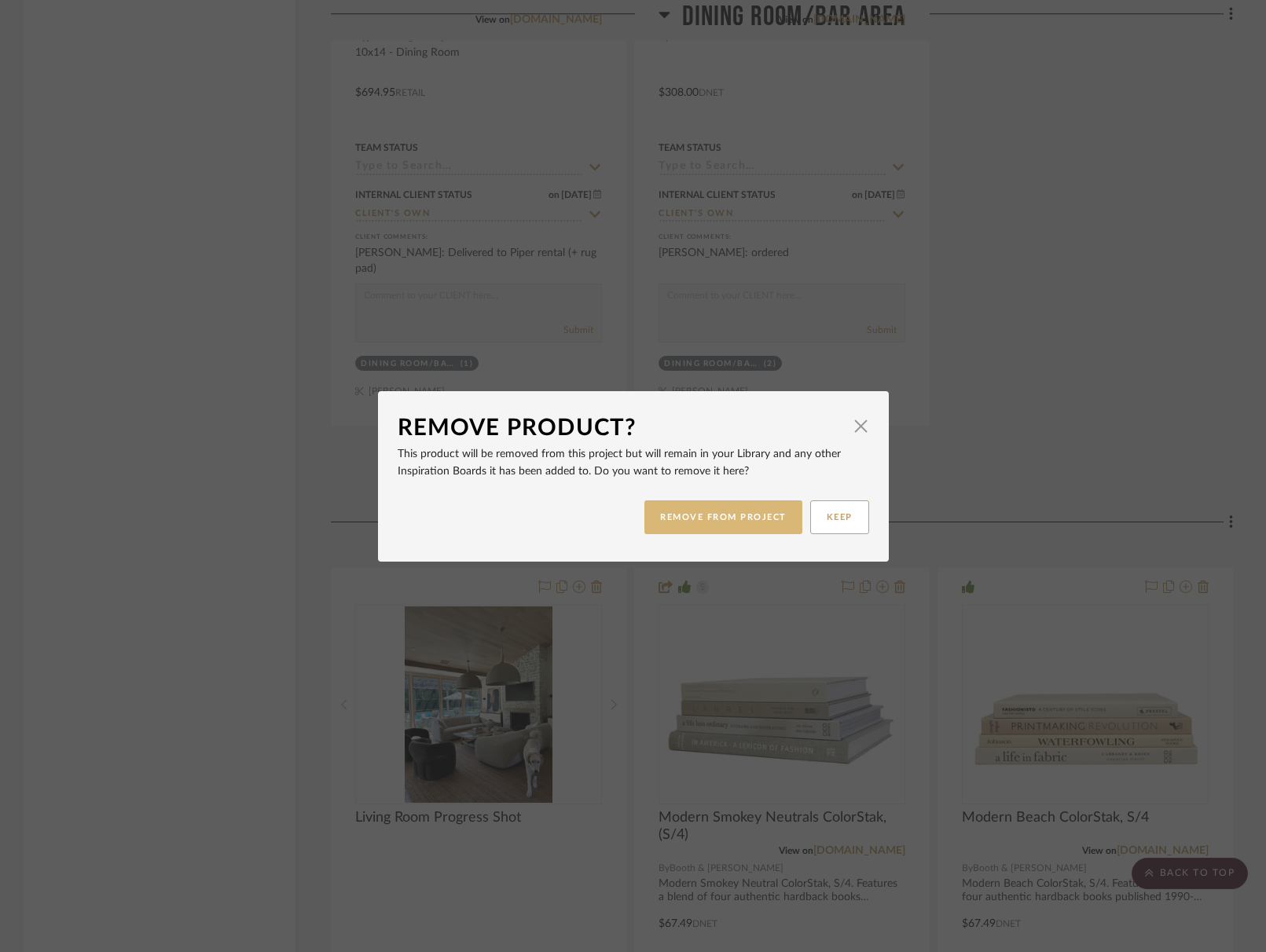
click at [737, 522] on button "REMOVE FROM PROJECT" at bounding box center [723, 518] width 158 height 34
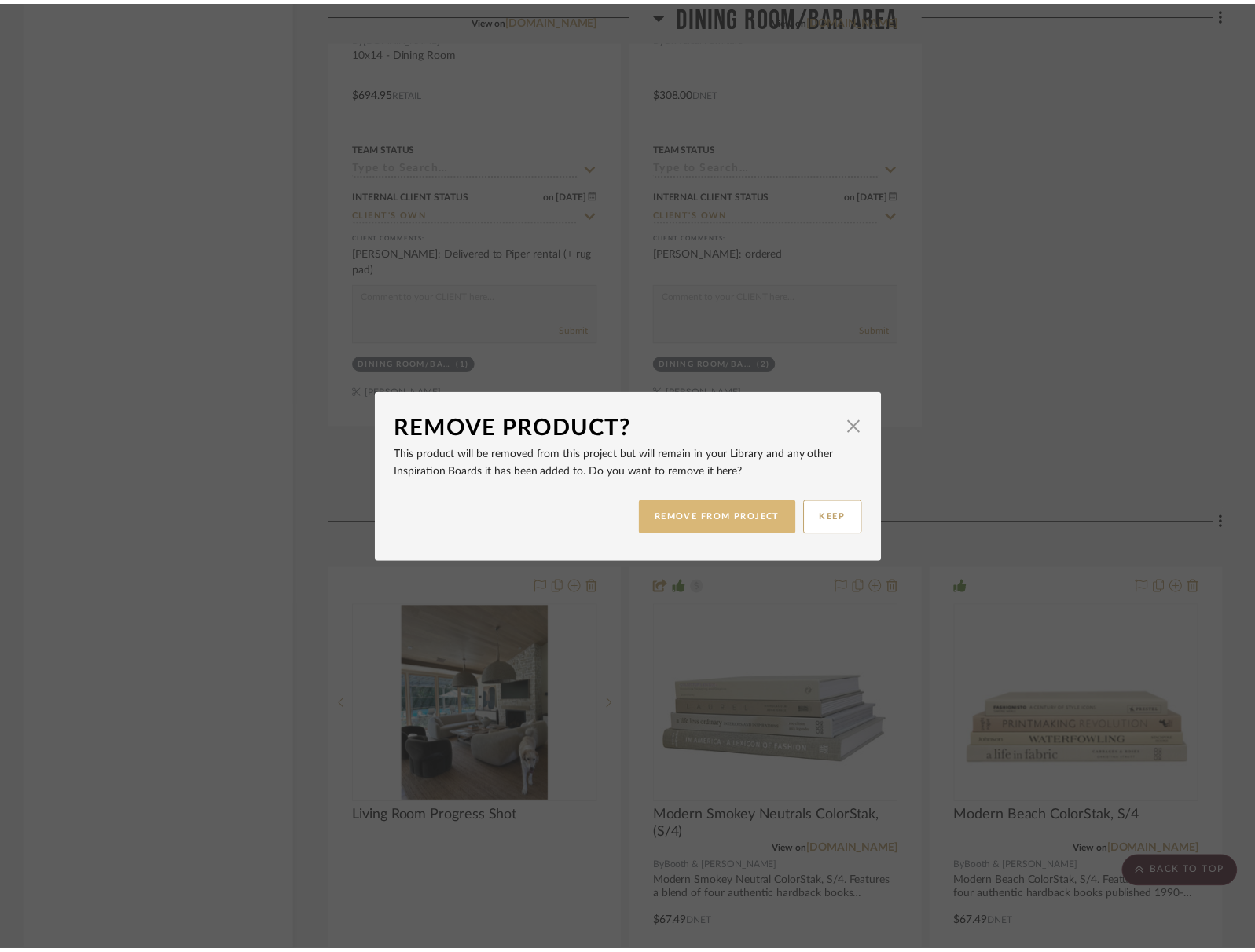
scroll to position [4701, 0]
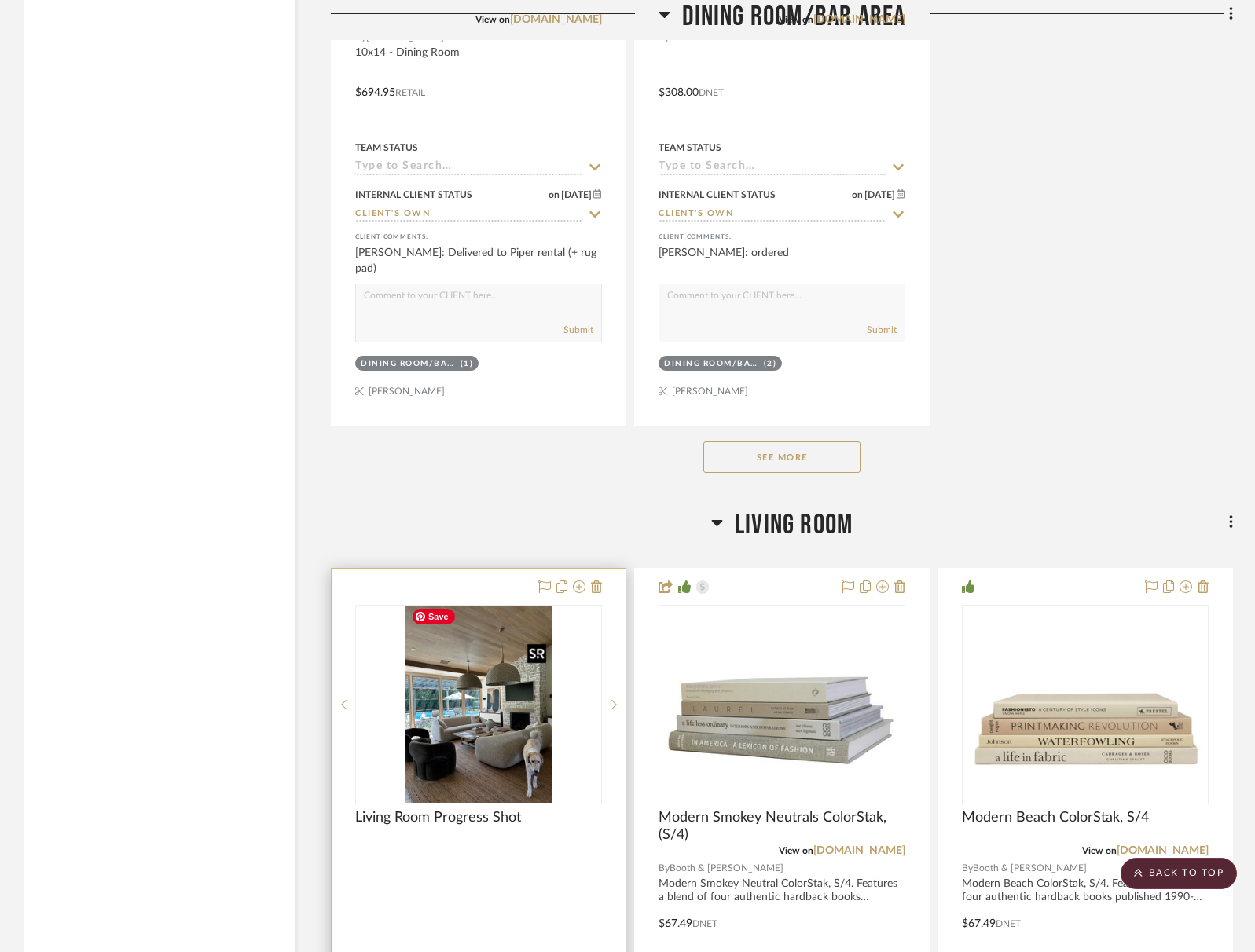
click at [524, 703] on img "0" at bounding box center [478, 704] width 148 height 197
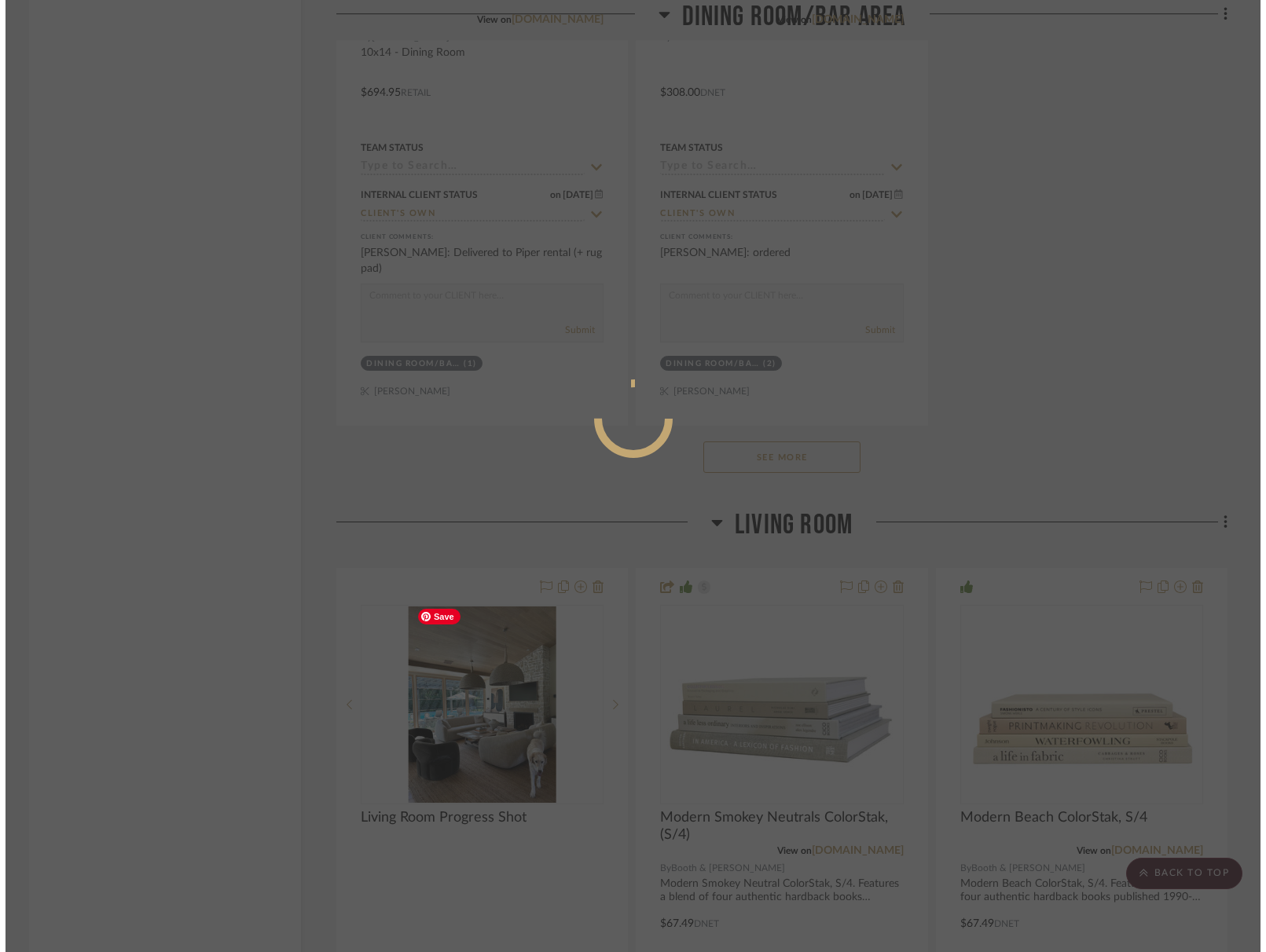
scroll to position [0, 0]
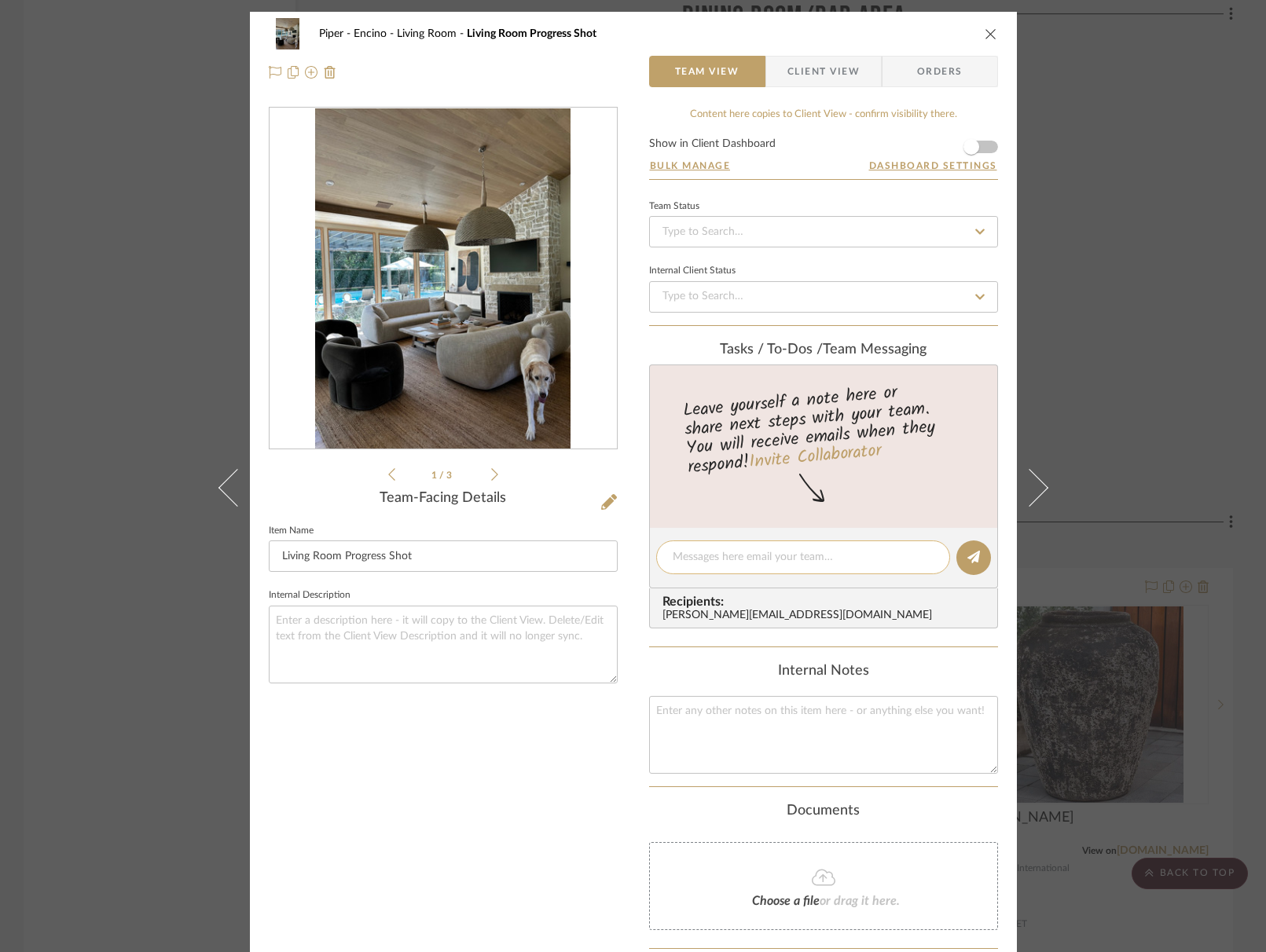
click at [765, 563] on textarea at bounding box center [803, 557] width 261 height 16
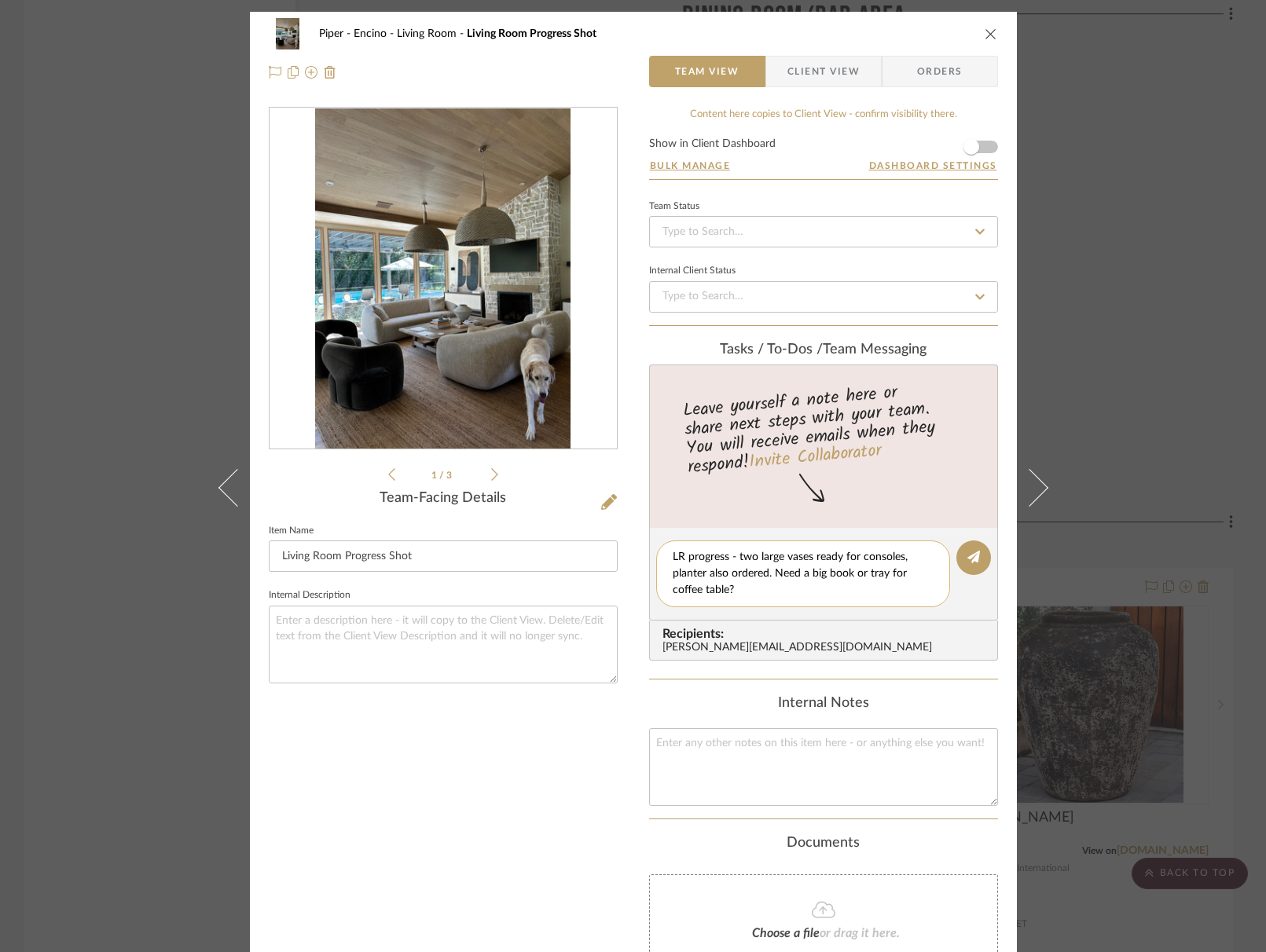
drag, startPoint x: 825, startPoint y: 572, endPoint x: 834, endPoint y: 576, distance: 9.8
click at [825, 572] on textarea "LR progress - two large vases ready for consoles, planter also ordered. Need a …" at bounding box center [803, 573] width 261 height 49
type textarea "LR progress - two large vases ready for consoles, planter also ordered. Need a …"
click at [974, 556] on icon at bounding box center [974, 557] width 13 height 13
click at [493, 325] on img "0" at bounding box center [442, 279] width 256 height 341
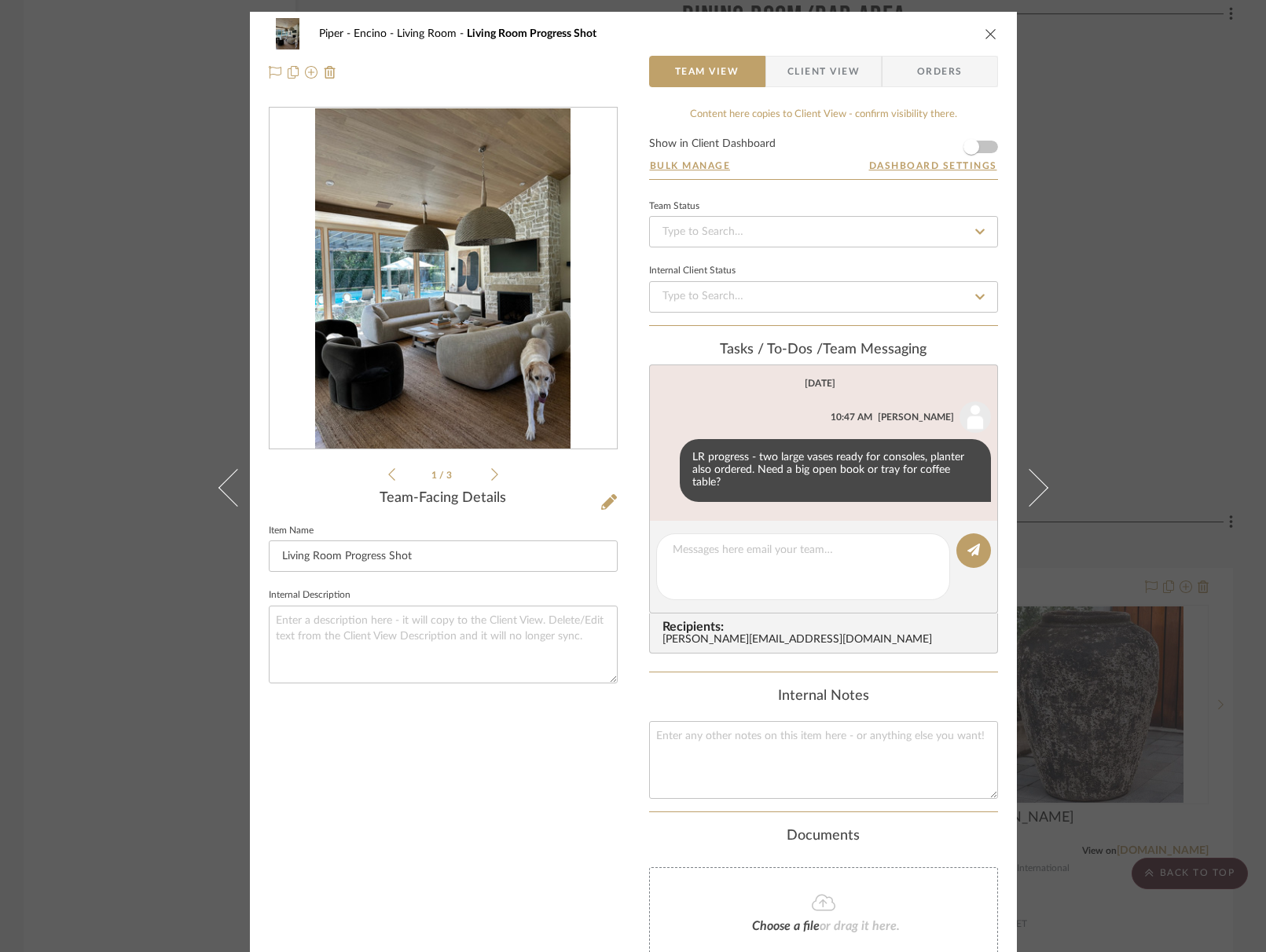
scroll to position [10, 0]
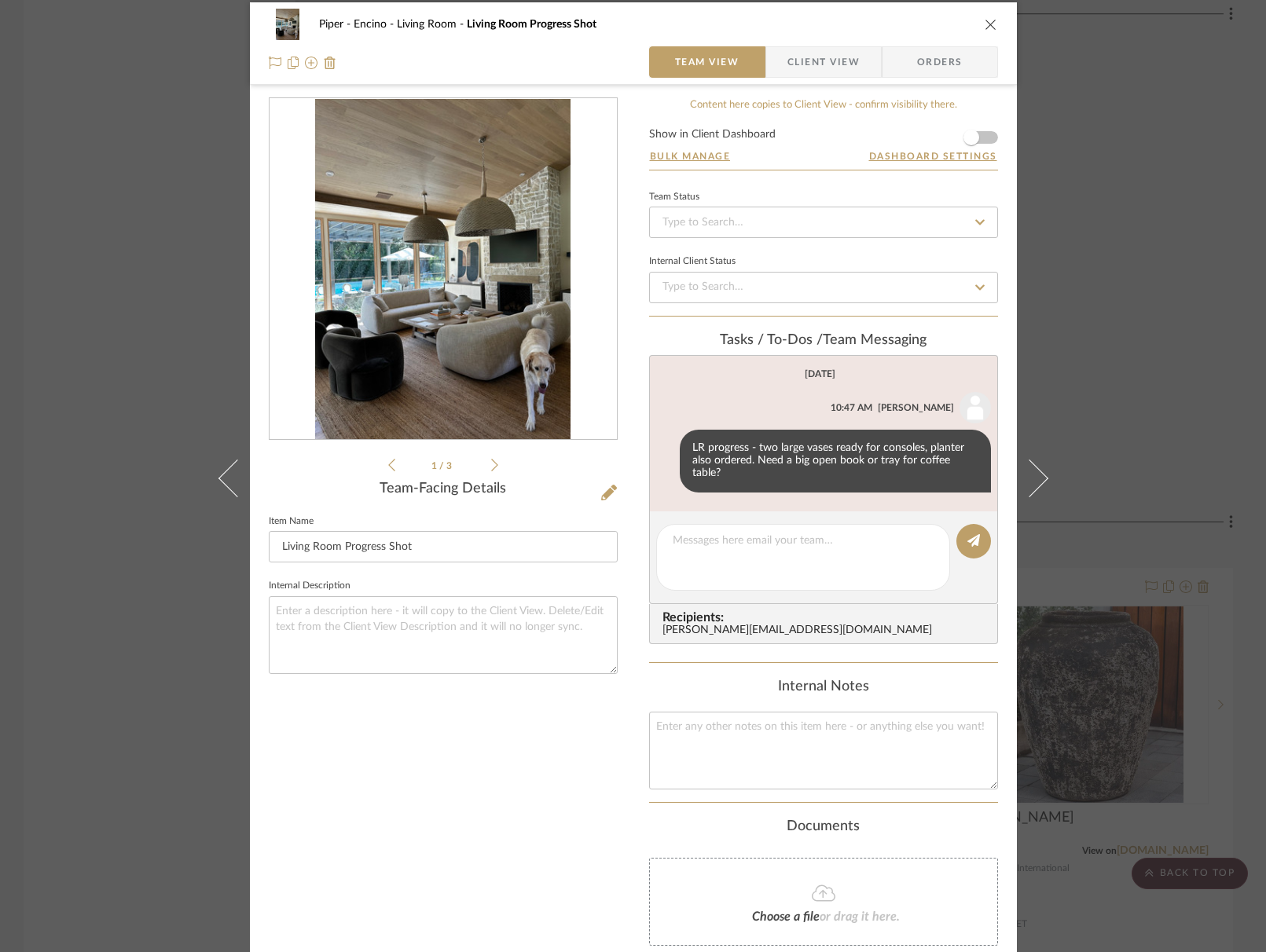
drag, startPoint x: 984, startPoint y: 26, endPoint x: 1249, endPoint y: 136, distance: 286.9
click at [984, 26] on icon "close" at bounding box center [991, 24] width 13 height 13
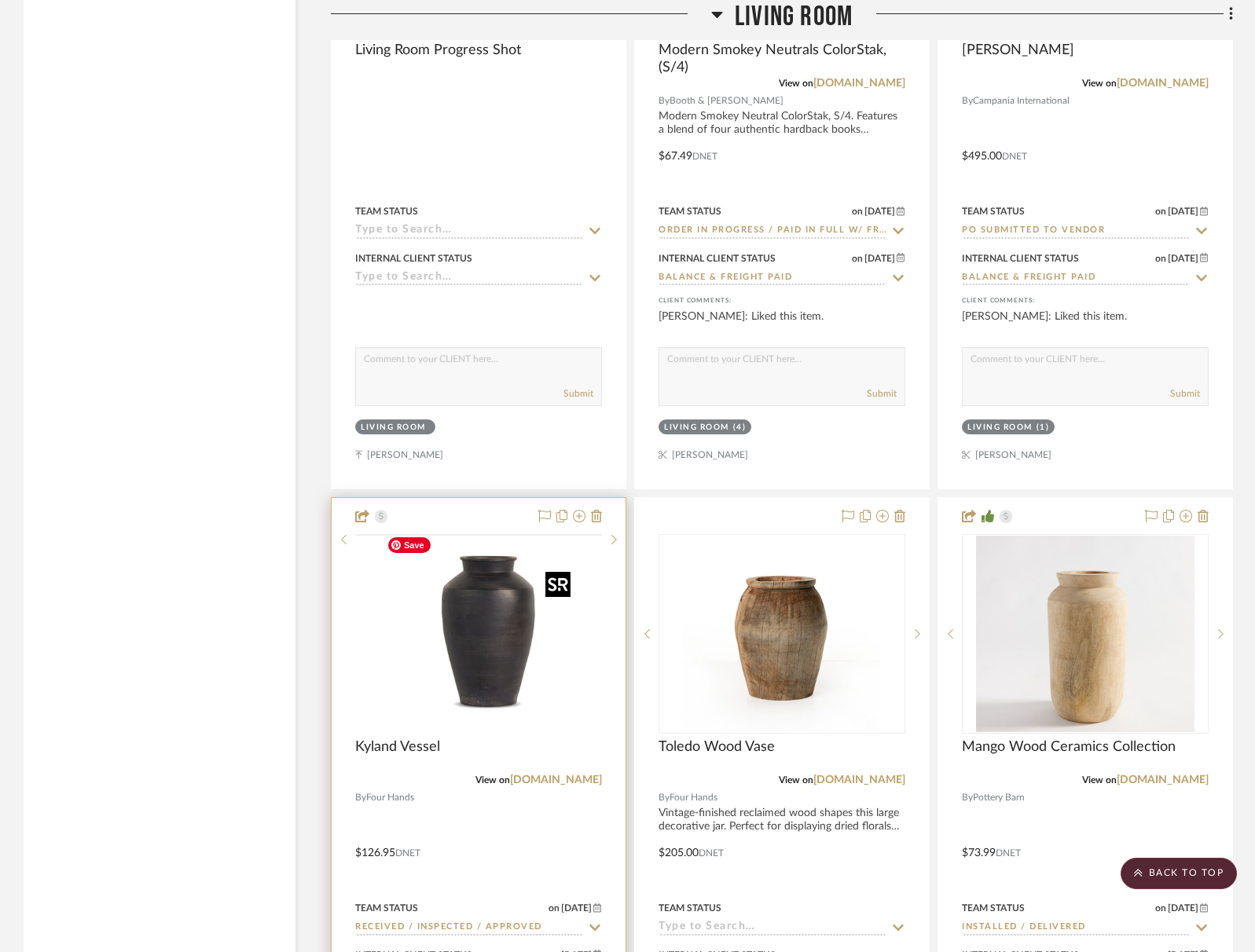
scroll to position [5638, 0]
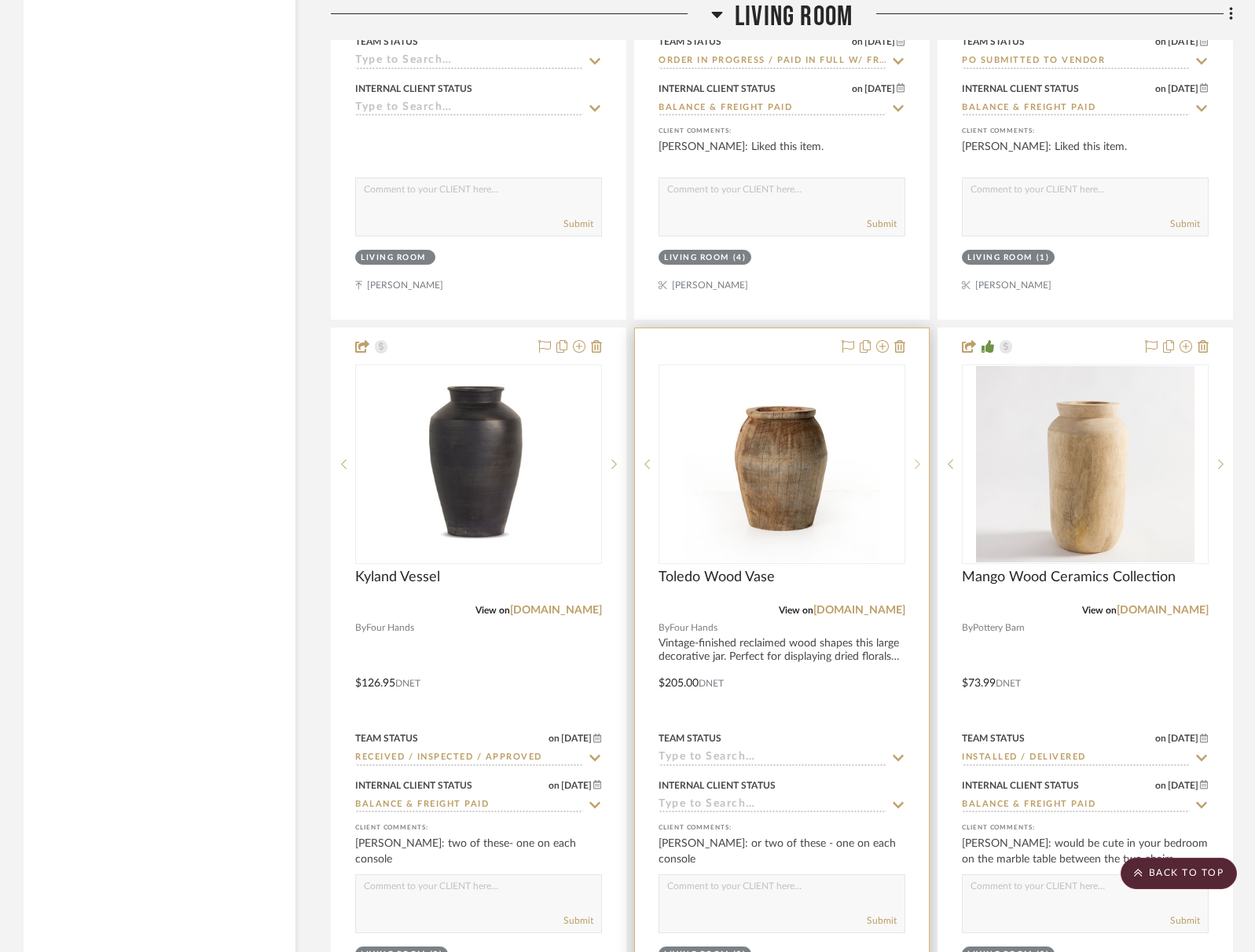
click at [920, 463] on sr-next-btn at bounding box center [917, 464] width 23 height 11
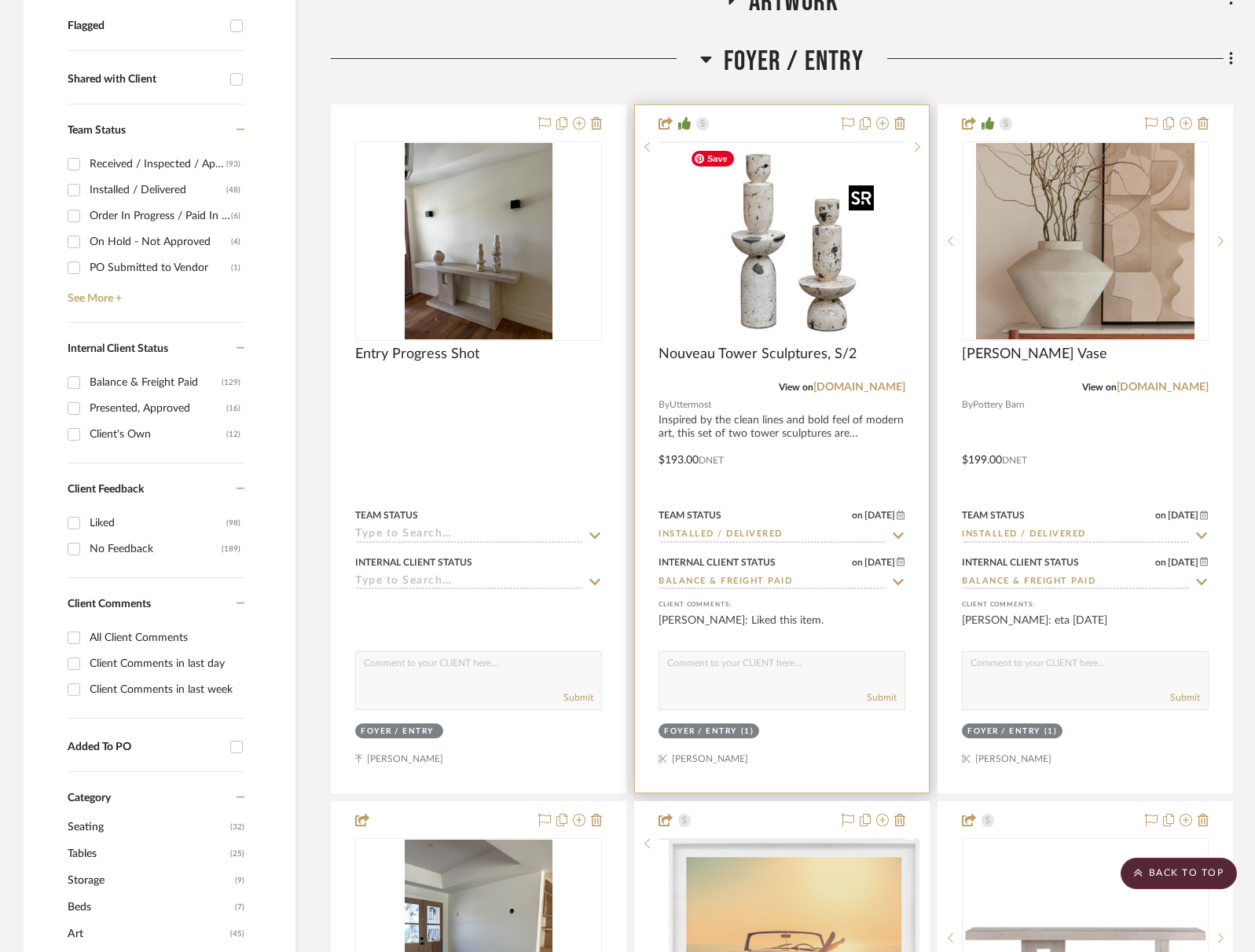
scroll to position [296, 0]
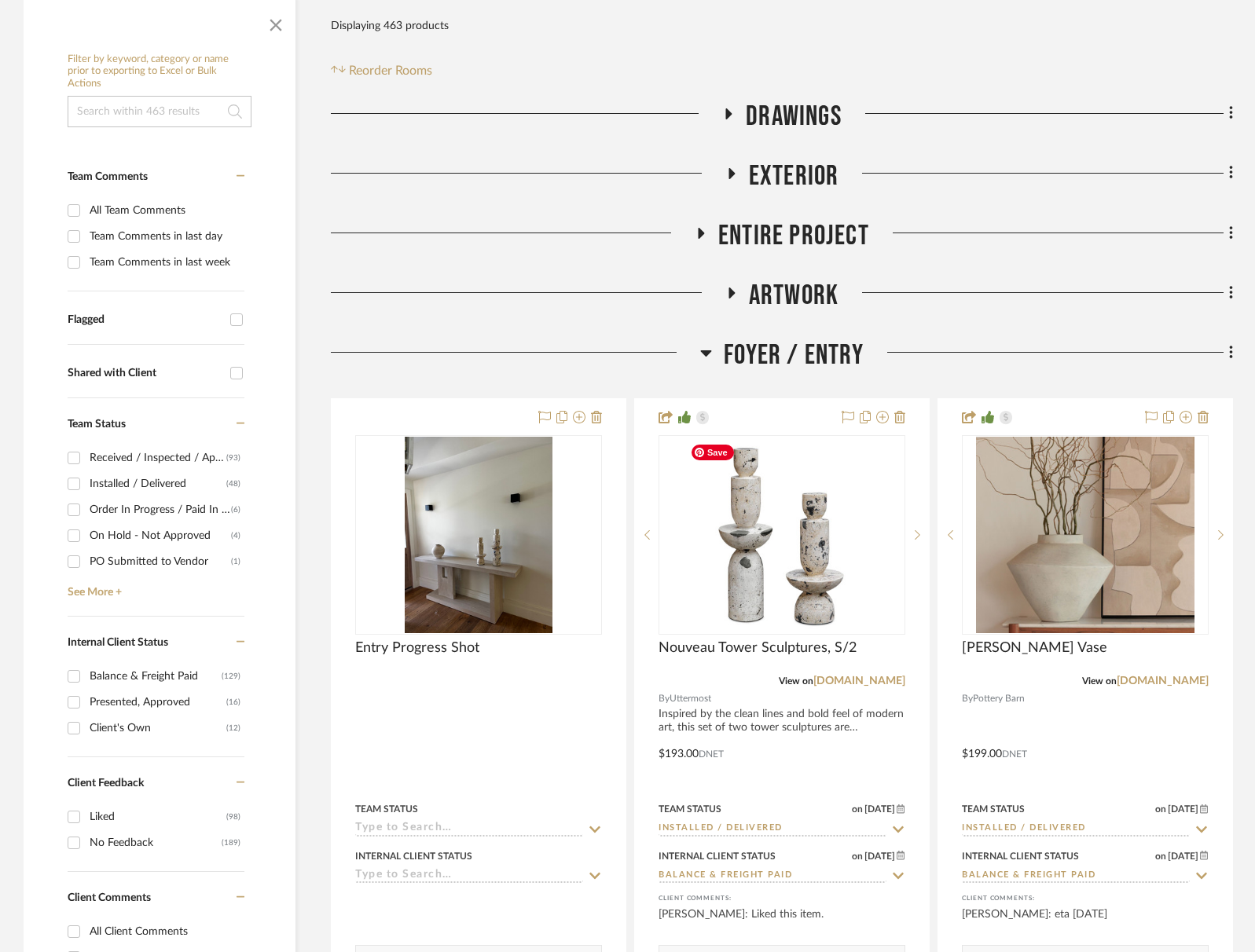
click at [791, 352] on span "Foyer / Entry" at bounding box center [794, 355] width 140 height 34
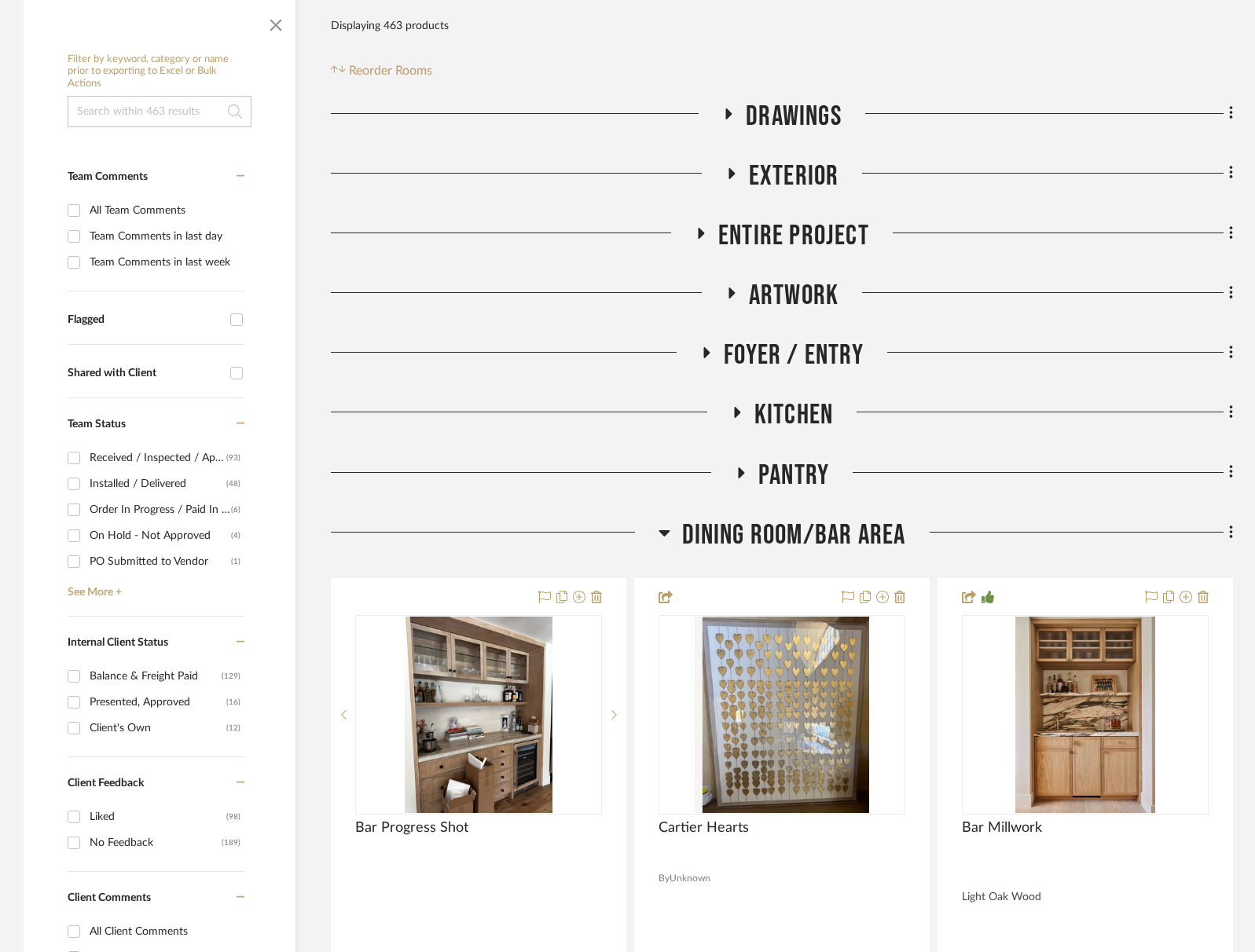
click at [792, 352] on span "Foyer / Entry" at bounding box center [794, 355] width 140 height 34
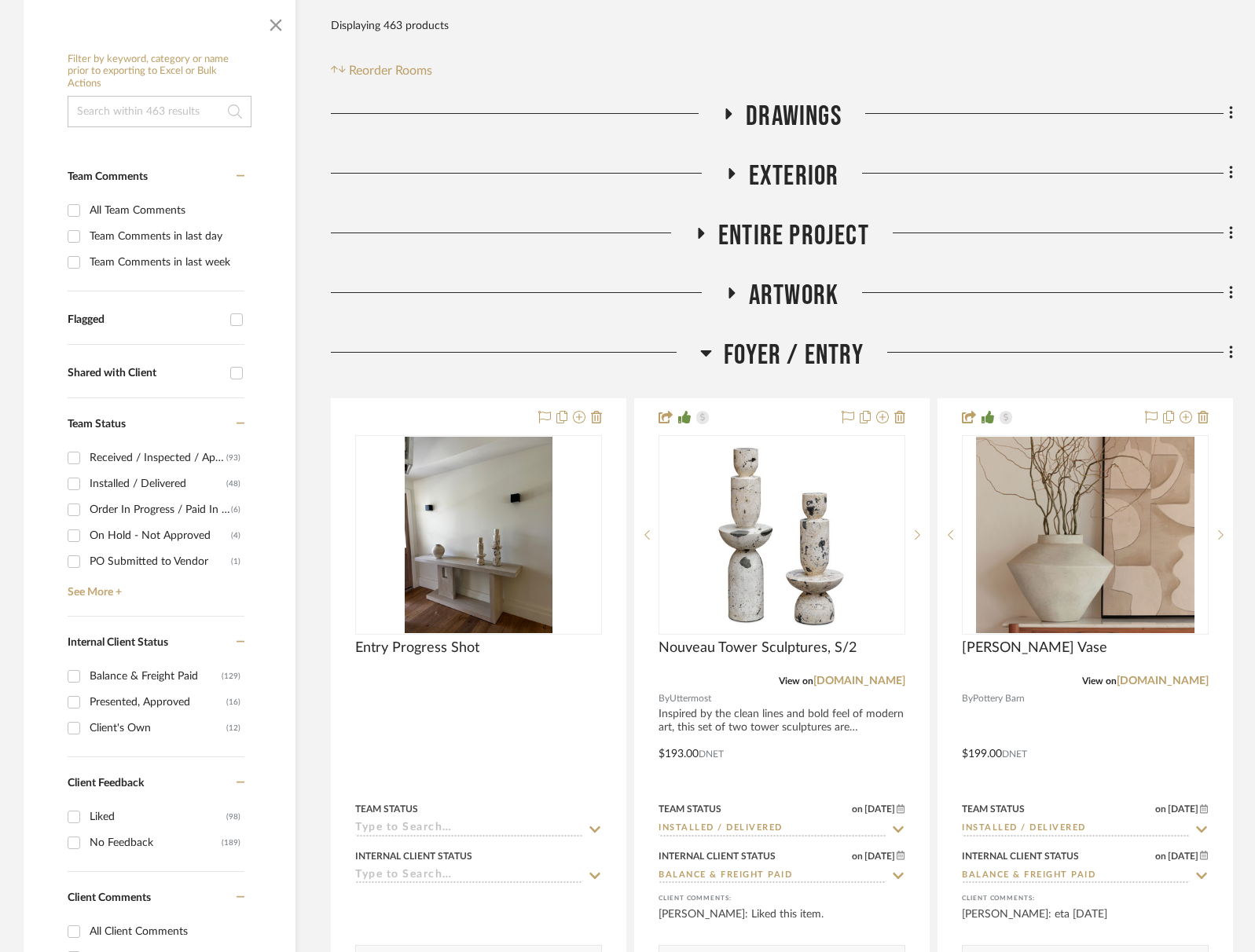
click at [792, 352] on span "Foyer / Entry" at bounding box center [794, 355] width 140 height 34
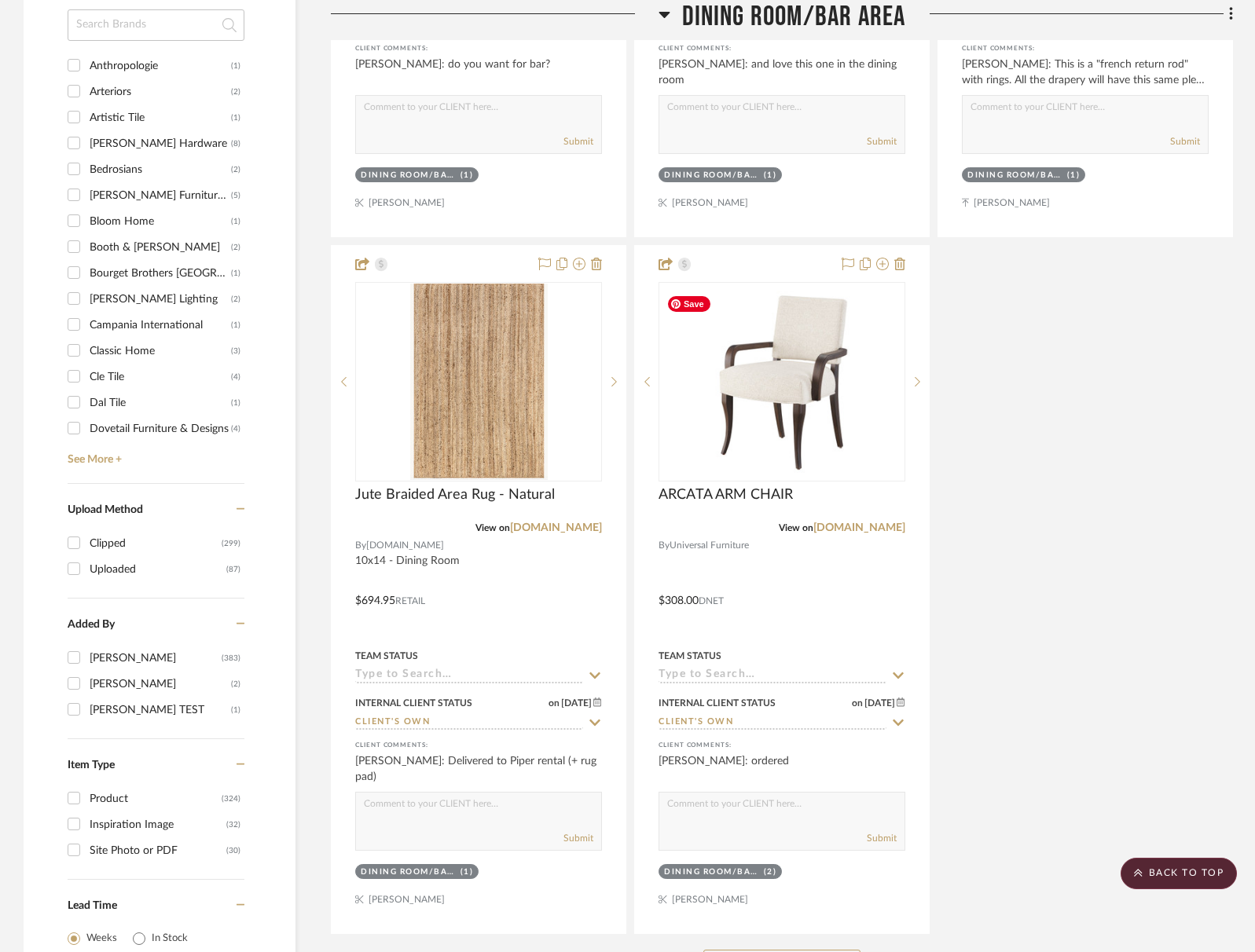
scroll to position [2639, 0]
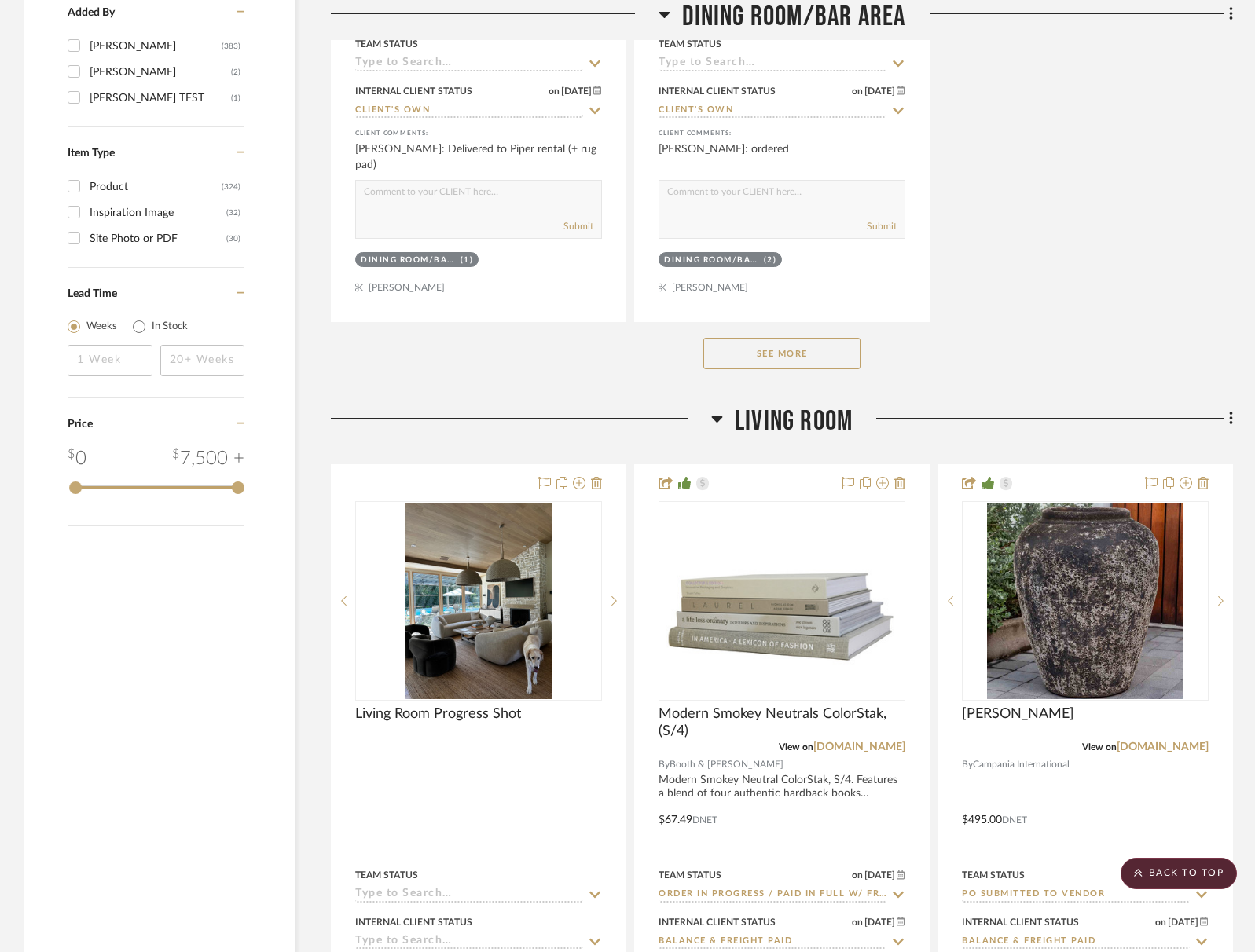
click at [782, 425] on span "Living Room" at bounding box center [793, 422] width 118 height 34
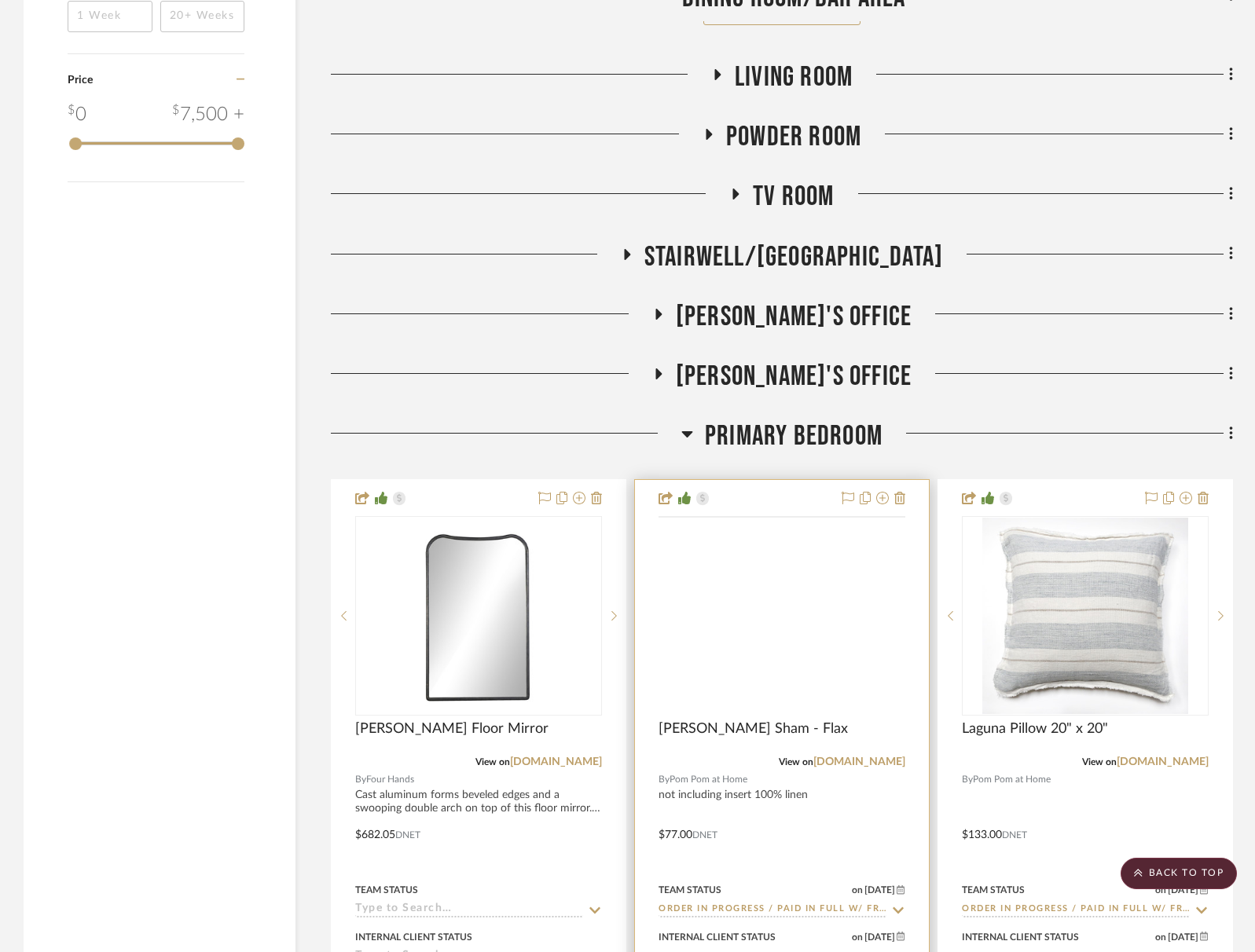
scroll to position [3165, 0]
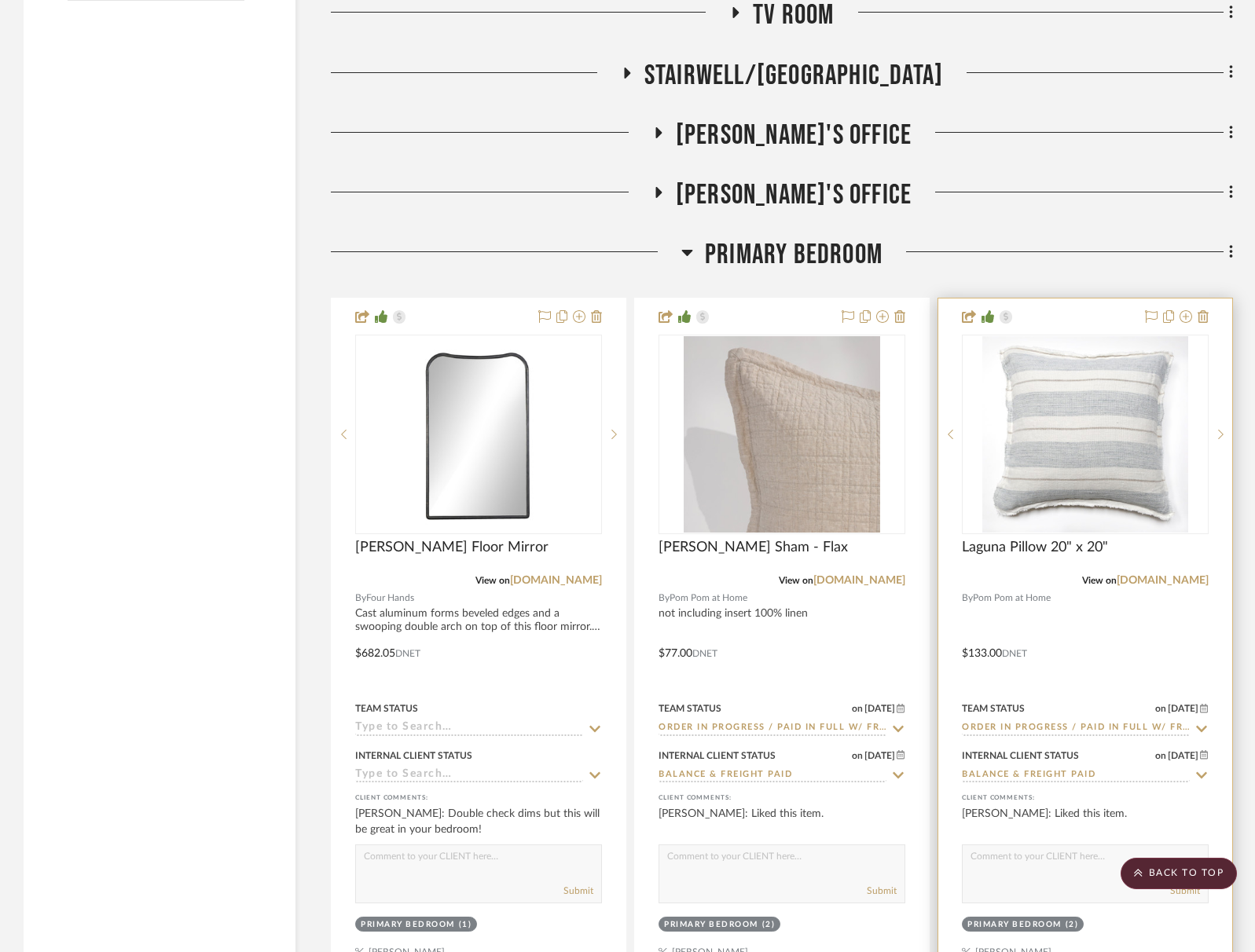
click at [1058, 726] on input "Order In Progress / Paid In Full w/ Freight, No Balance due" at bounding box center [1076, 729] width 228 height 15
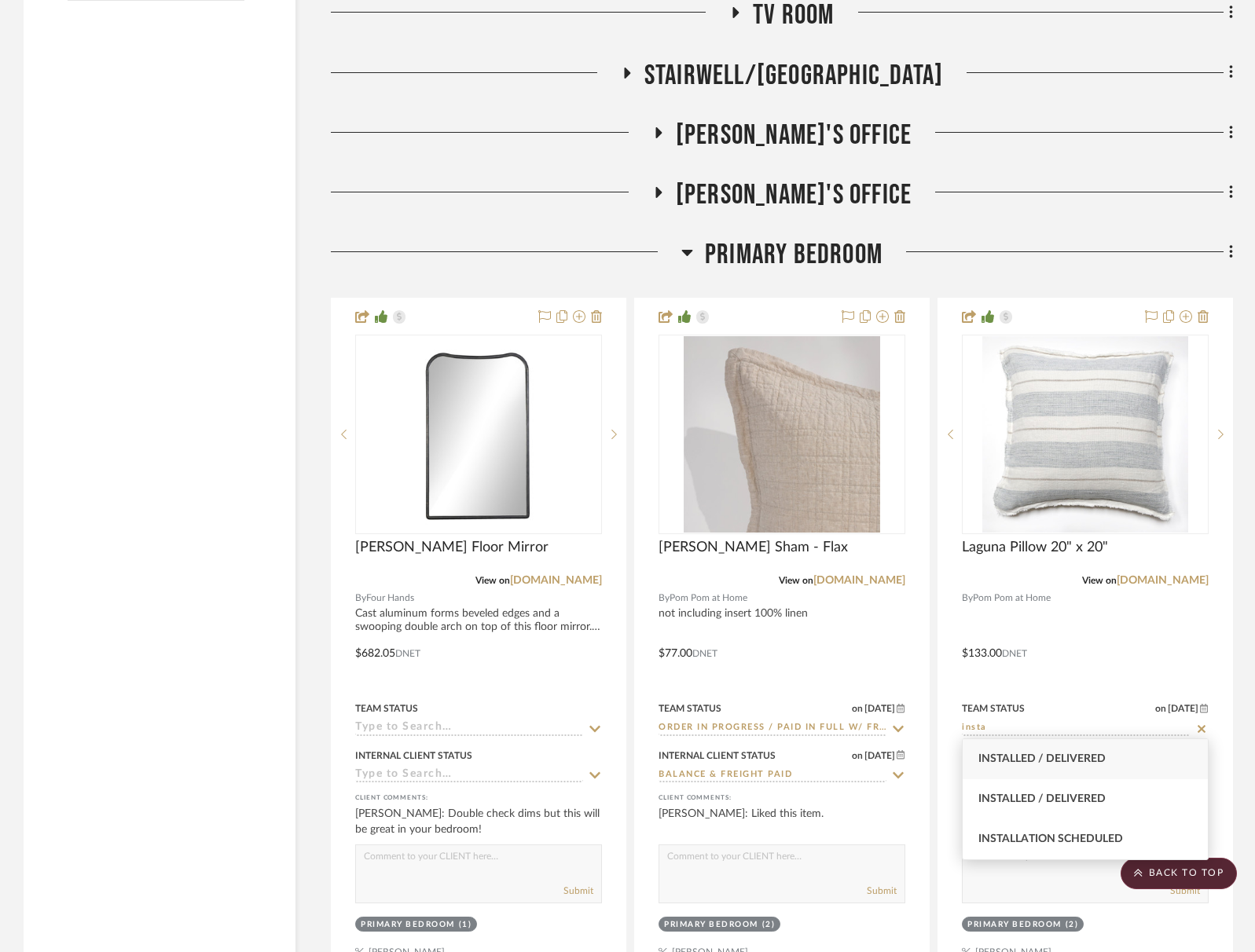
click at [1059, 766] on div "Installed / Delivered" at bounding box center [1085, 759] width 245 height 40
type input "Installed / Delivered"
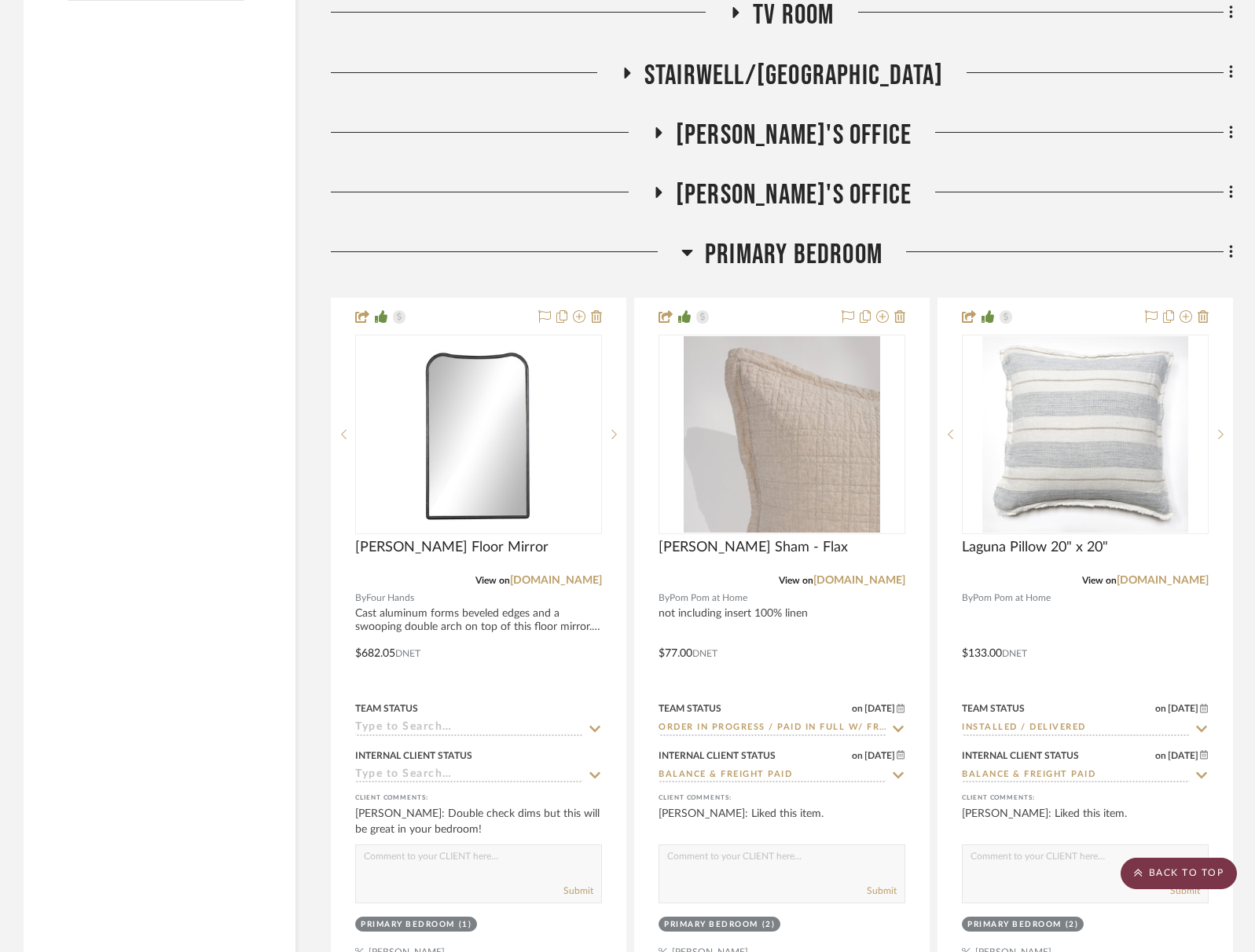
click at [1214, 873] on scroll-to-top-button "BACK TO TOP" at bounding box center [1179, 873] width 117 height 31
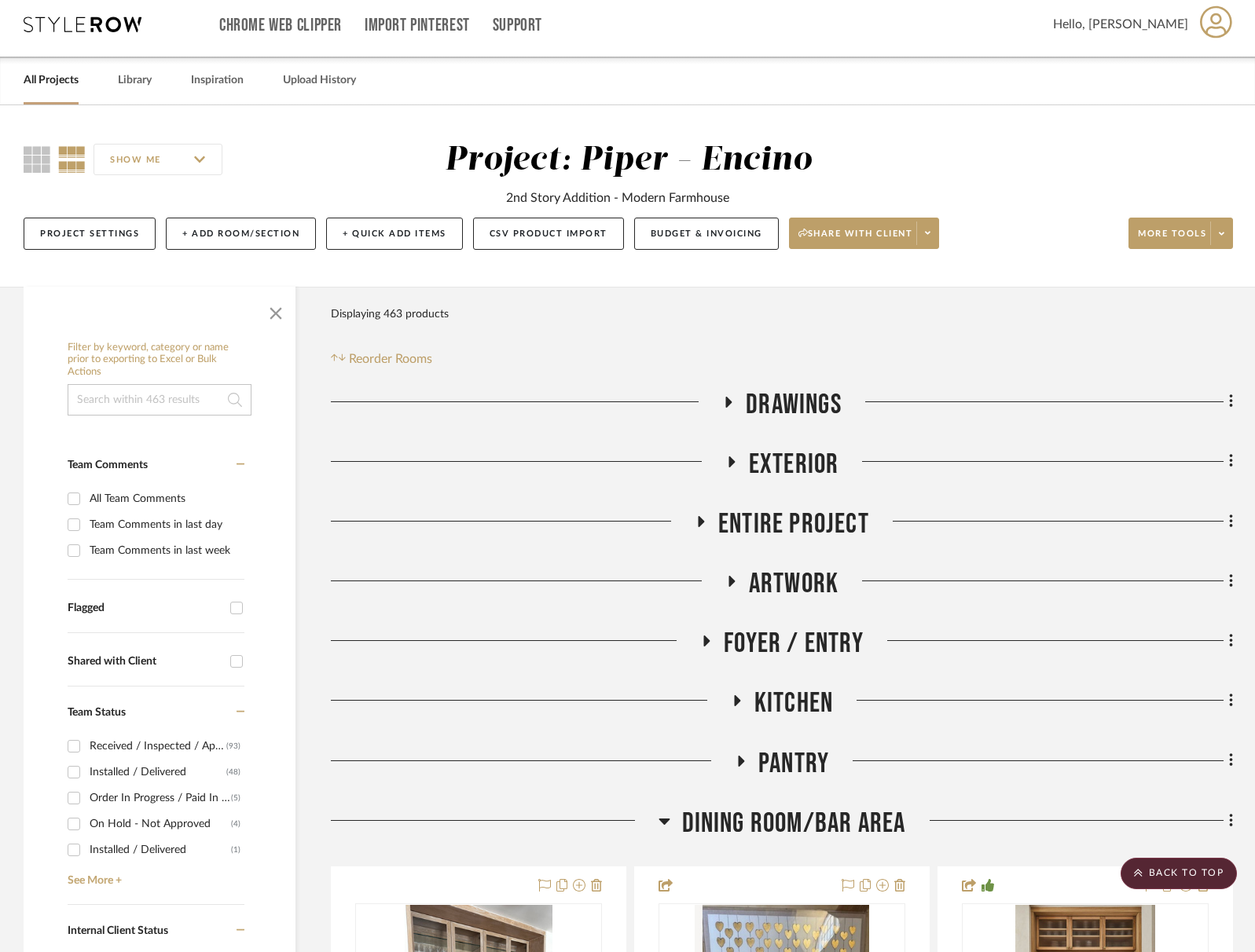
scroll to position [0, 0]
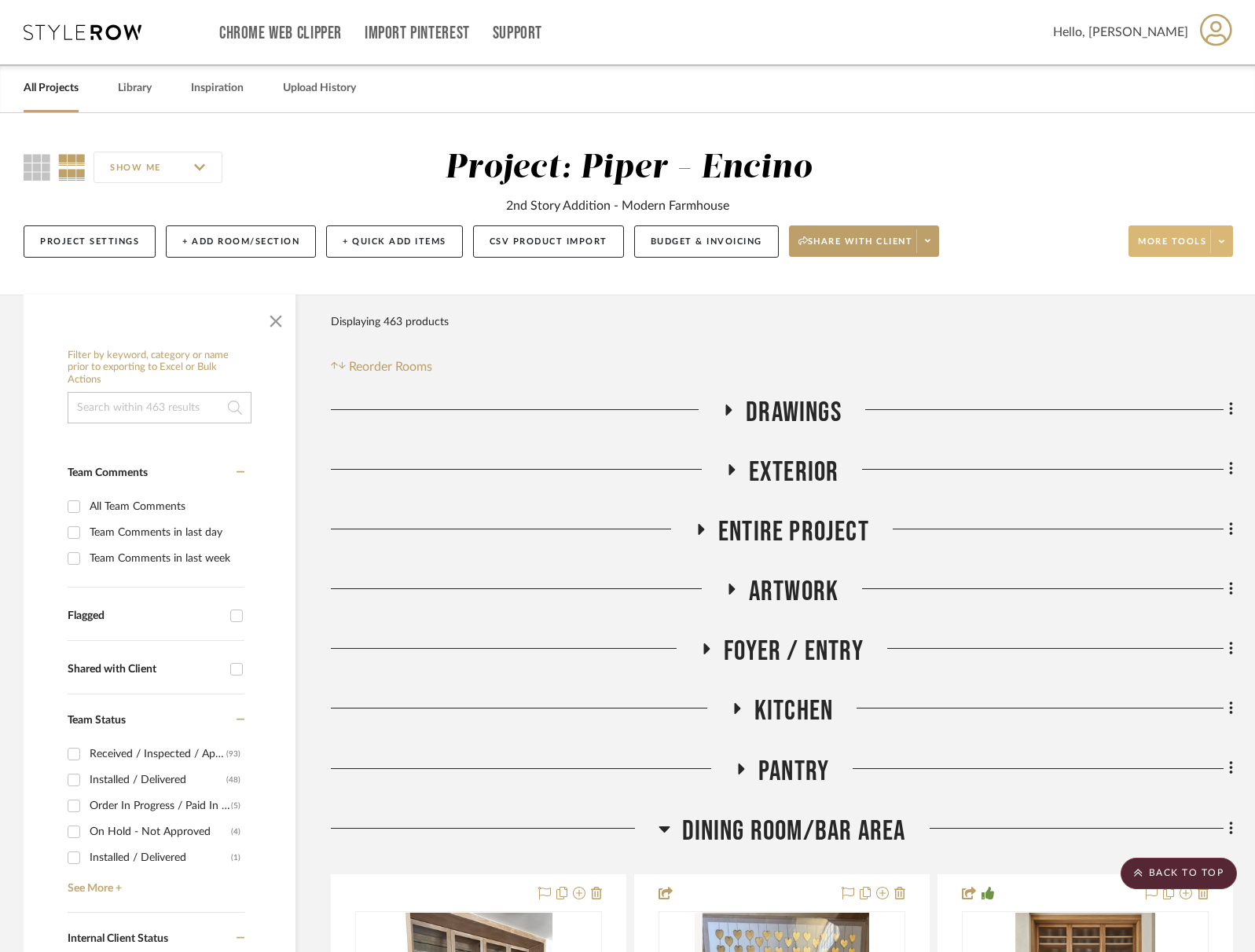
click at [1181, 236] on span "More tools" at bounding box center [1172, 248] width 68 height 23
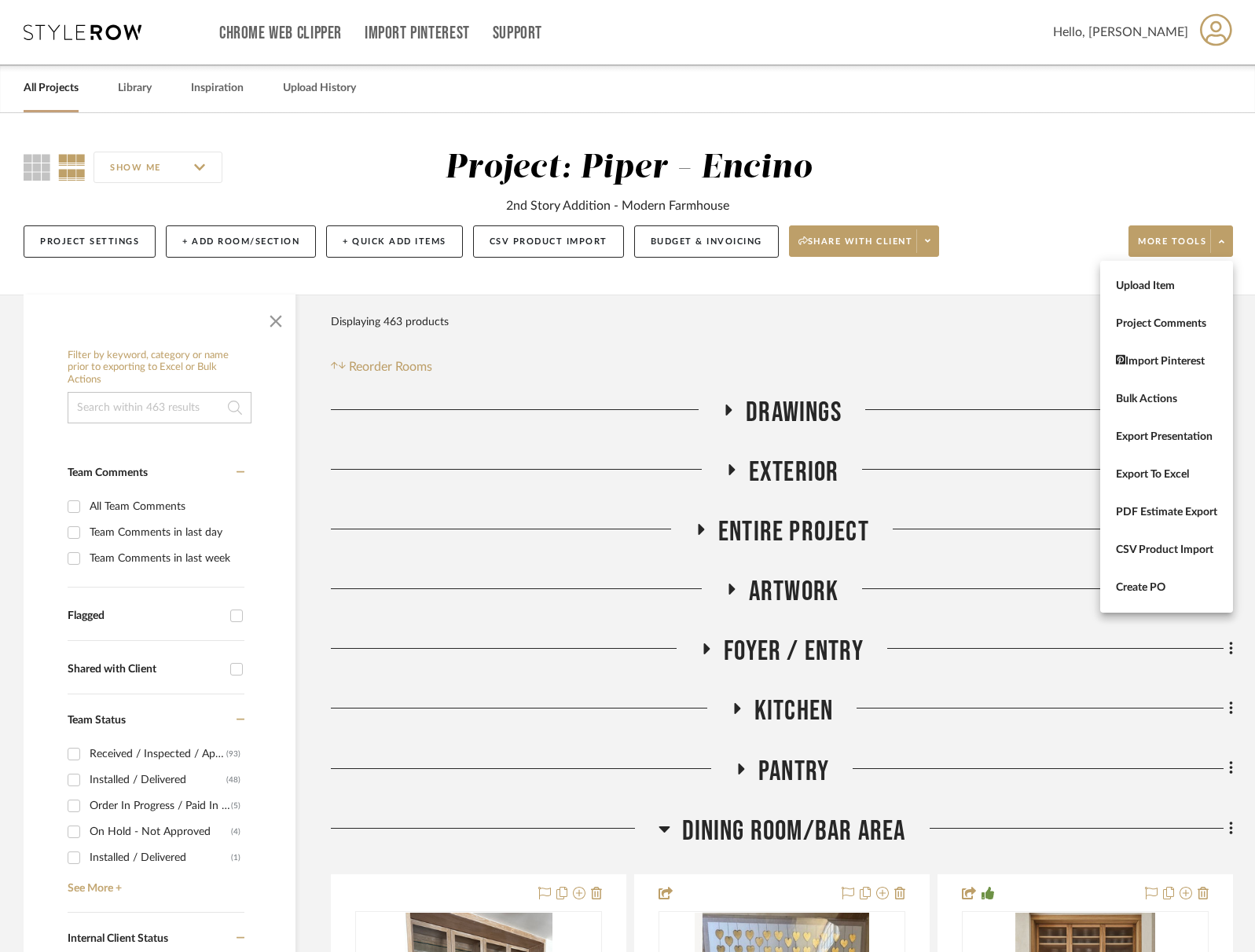
click at [1172, 294] on button "Upload Item" at bounding box center [1166, 286] width 133 height 38
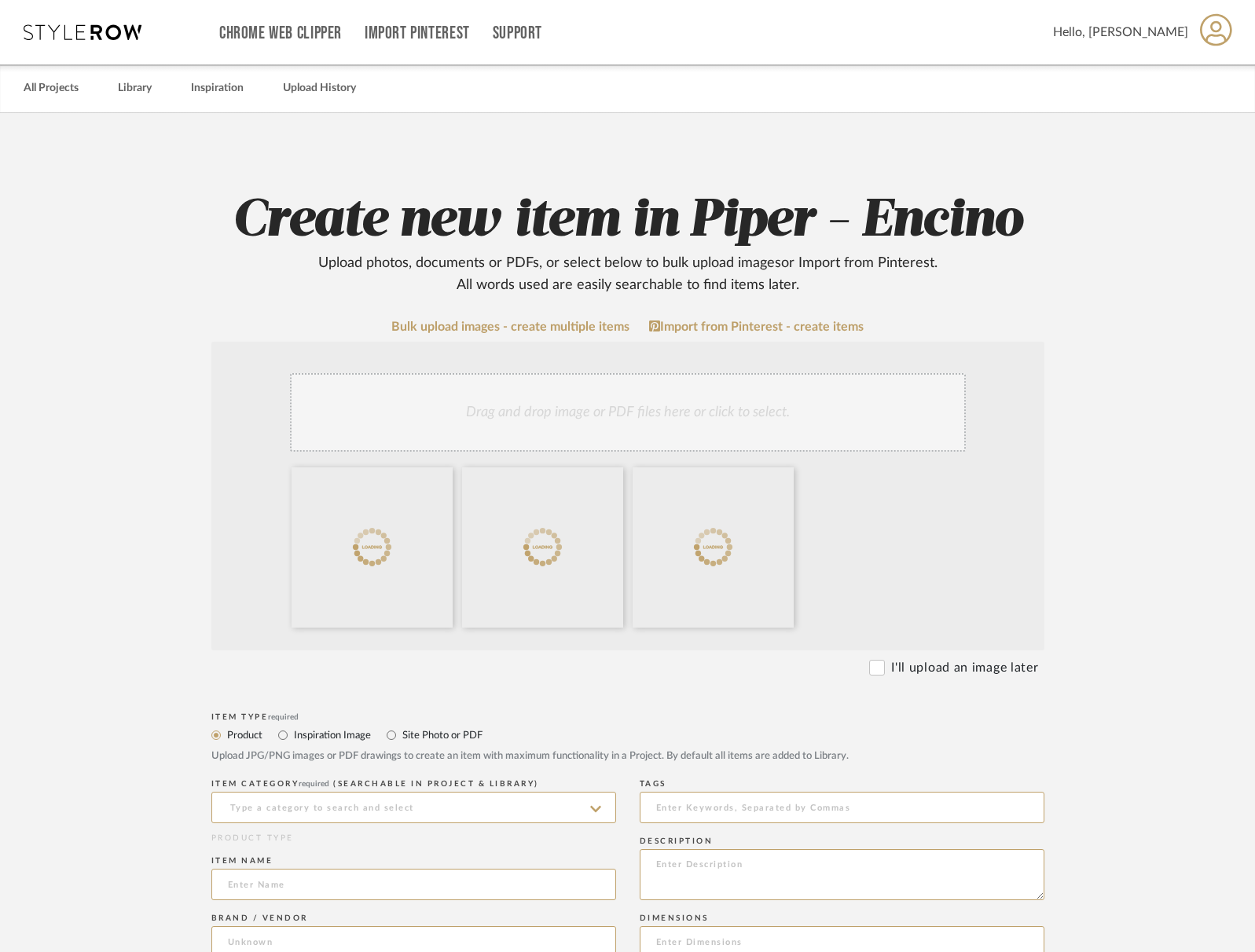
click at [391, 747] on div "Product Inspiration Image Site Photo or PDF Upload JPG/PNG images or PDF drawin…" at bounding box center [628, 744] width 832 height 39
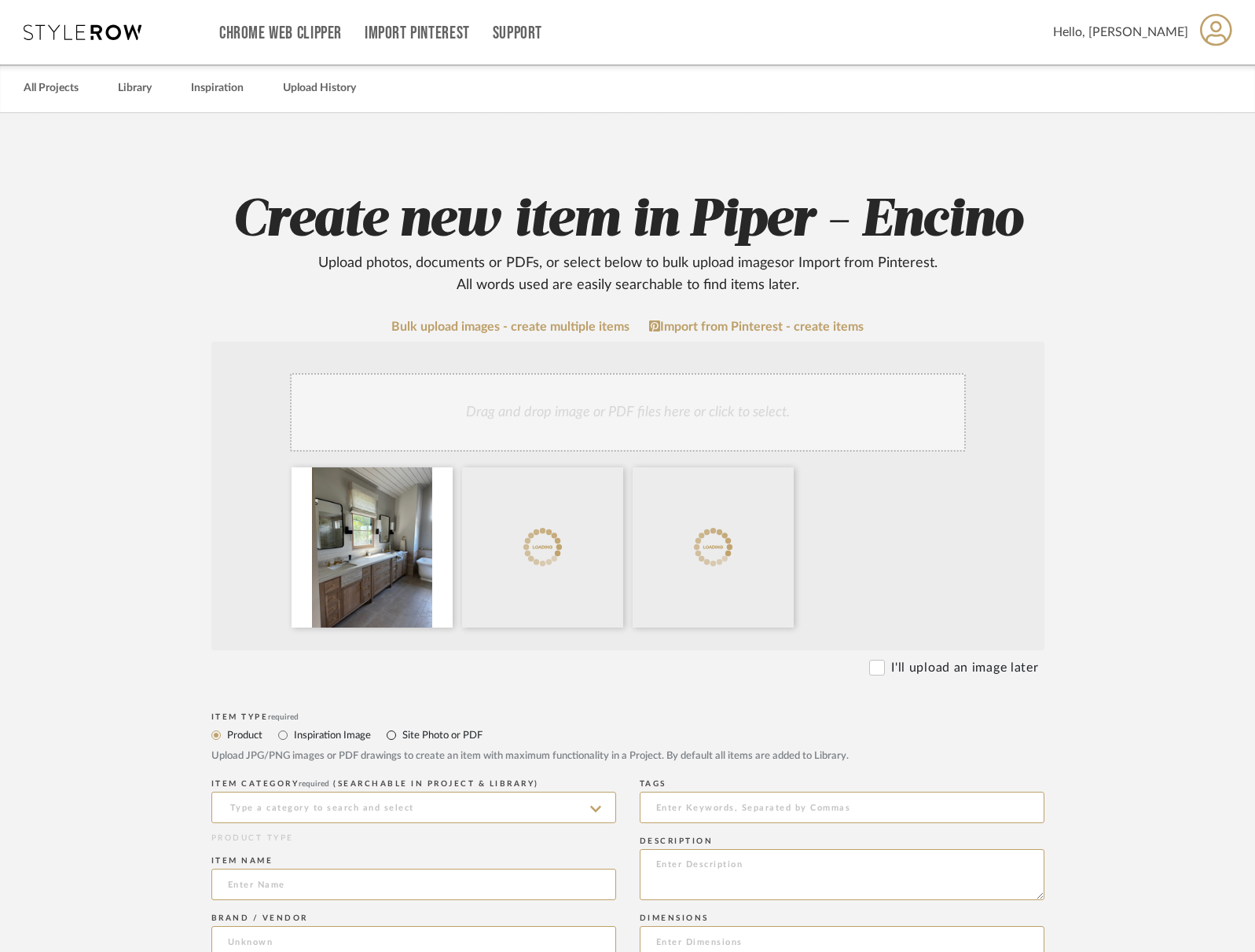
drag, startPoint x: 394, startPoint y: 737, endPoint x: 402, endPoint y: 773, distance: 36.9
click at [393, 737] on input "Site Photo or PDF" at bounding box center [391, 735] width 19 height 19
radio input "true"
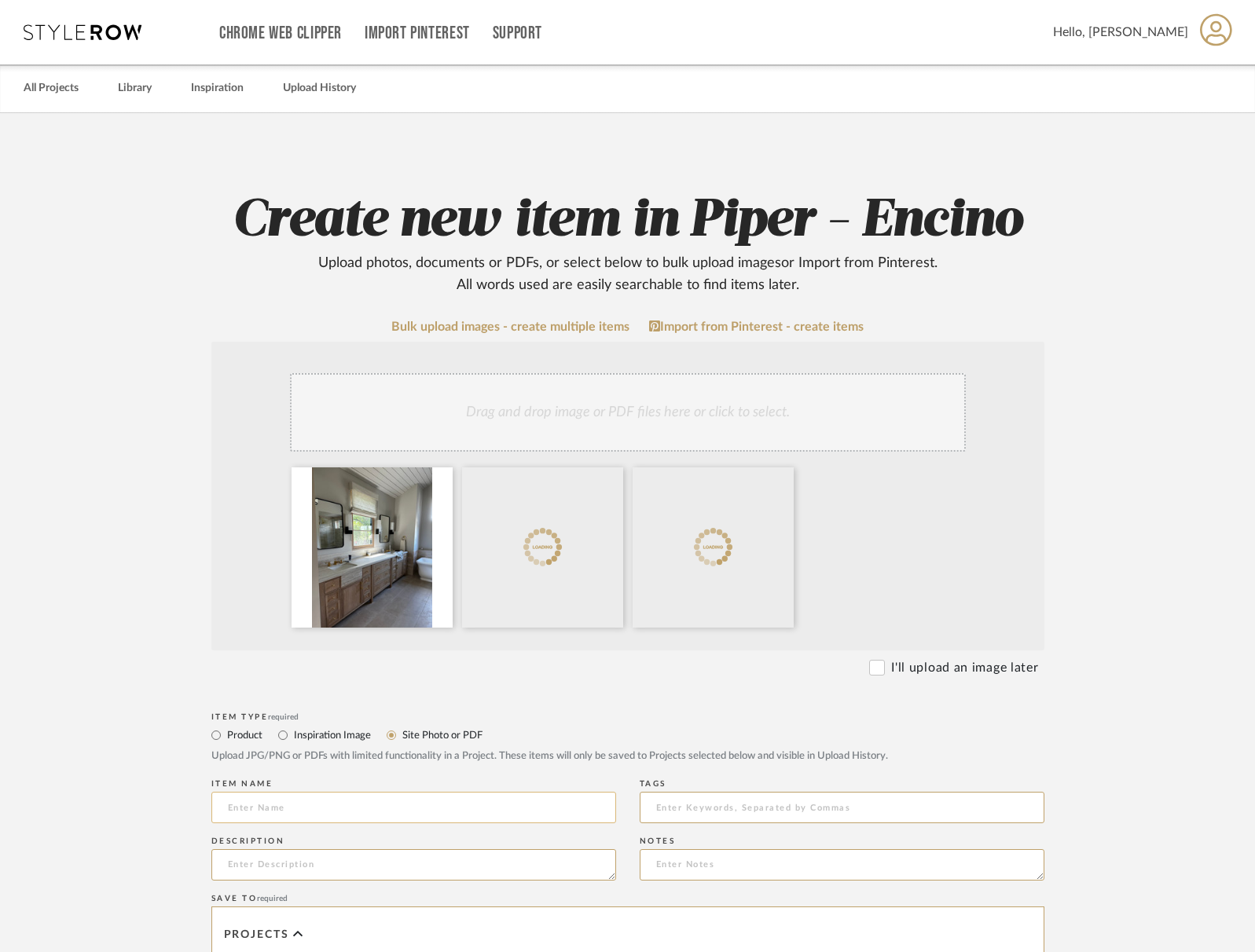
click at [414, 815] on input at bounding box center [414, 808] width 405 height 31
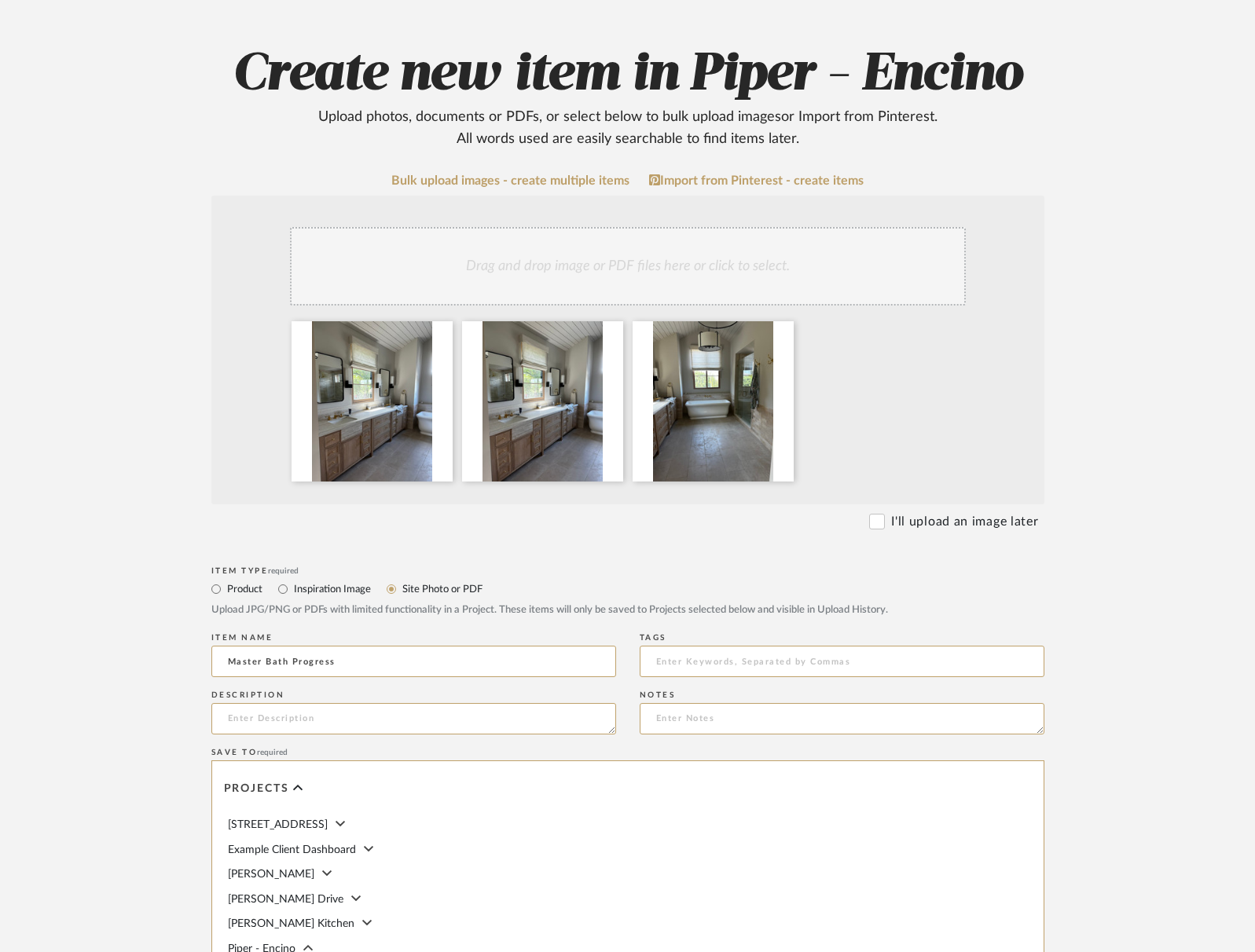
scroll to position [266, 0]
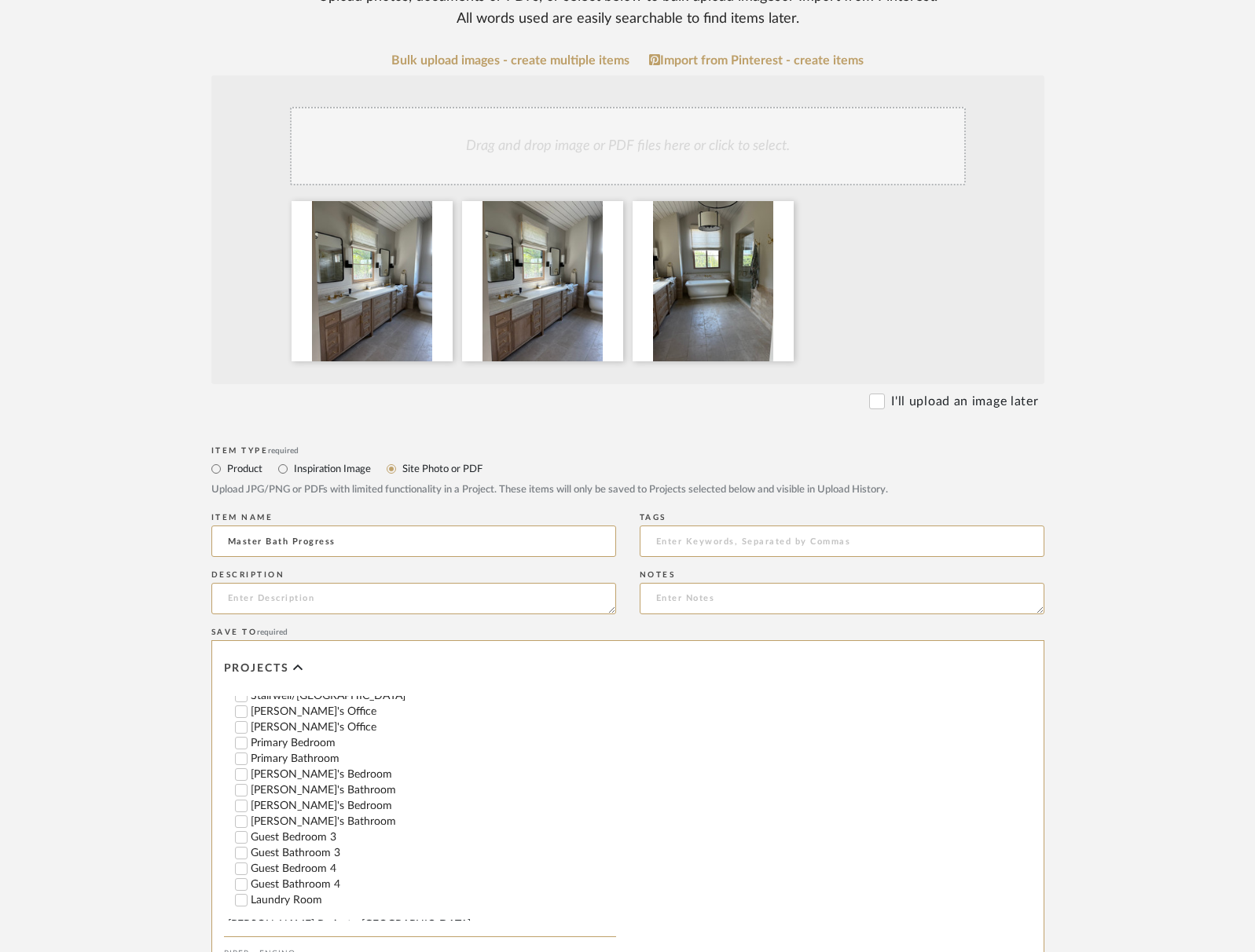
type input "Master Bath Progress"
click at [242, 751] on input "Primary Bathroom" at bounding box center [241, 759] width 16 height 16
checkbox input "false"
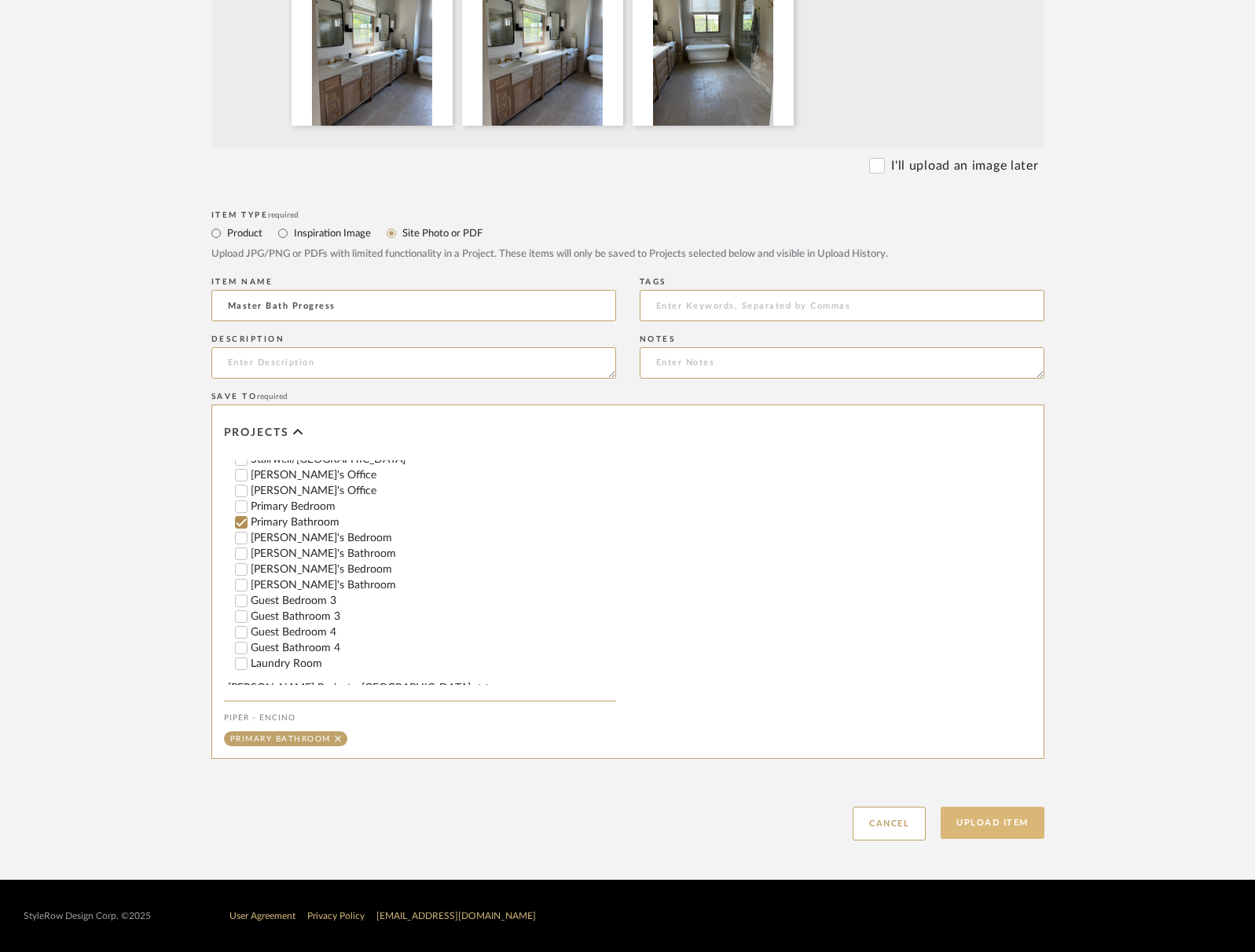
click at [1014, 825] on button "Upload Item" at bounding box center [992, 823] width 104 height 32
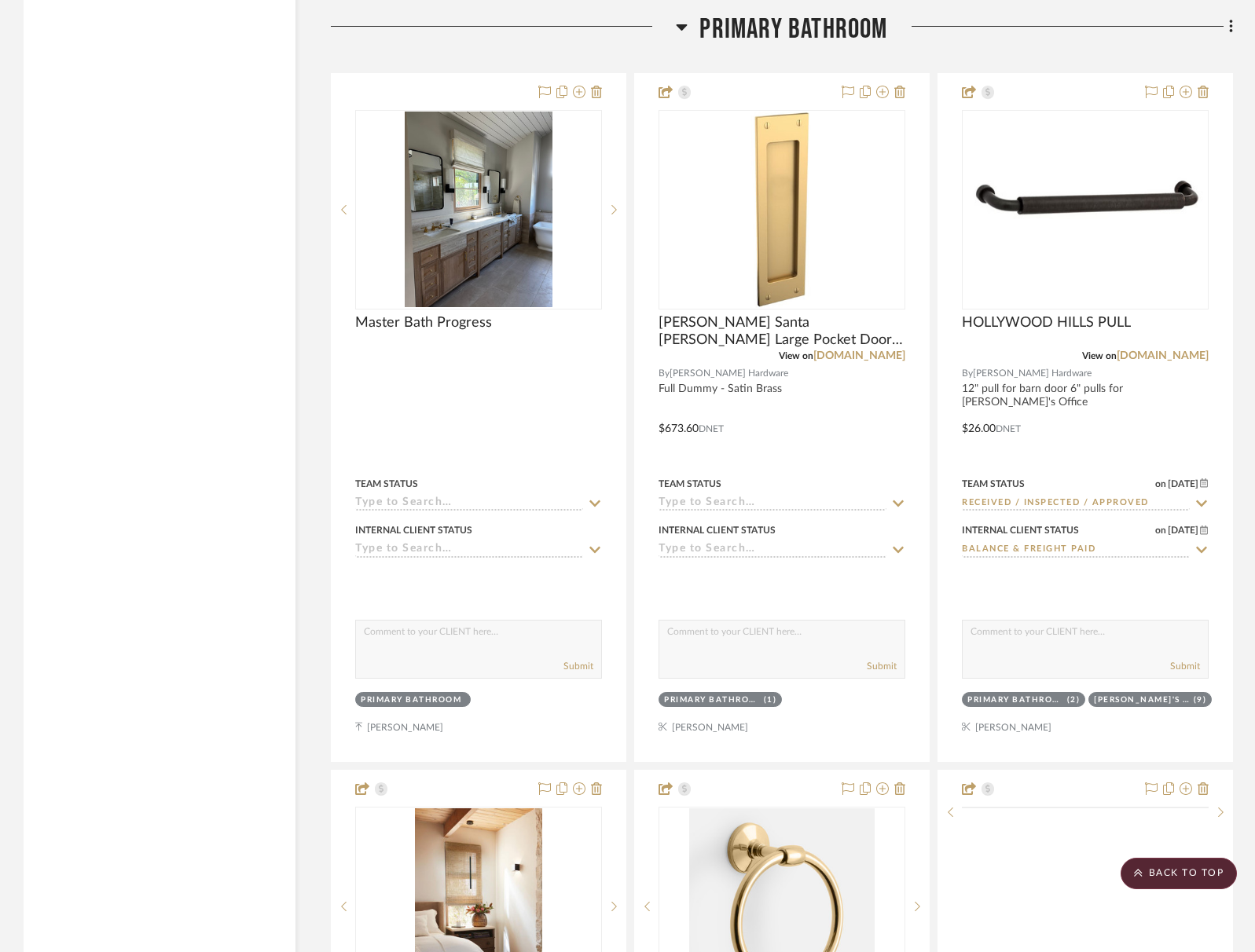
scroll to position [5616, 0]
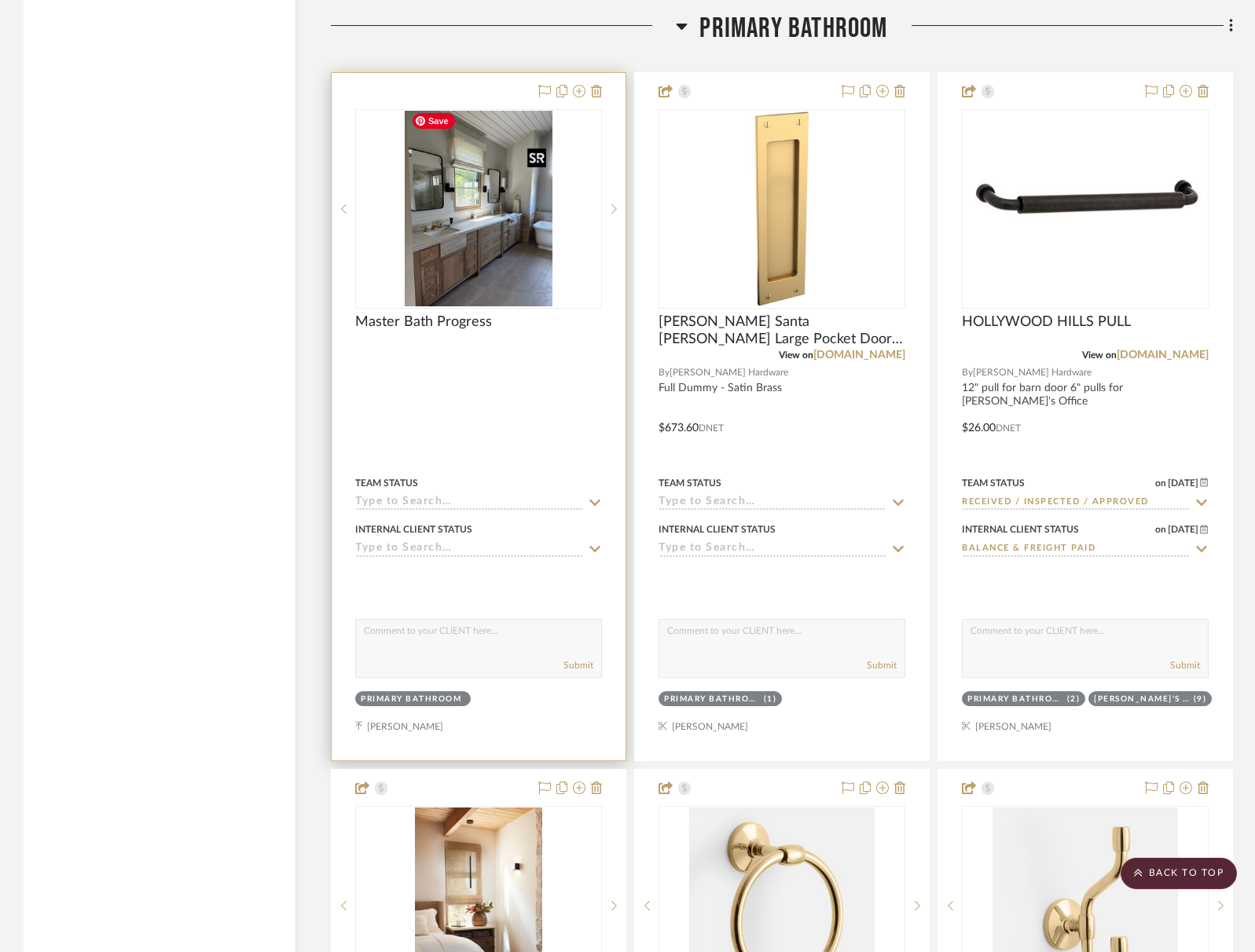
click at [0, 0] on img at bounding box center [0, 0] width 0 height 0
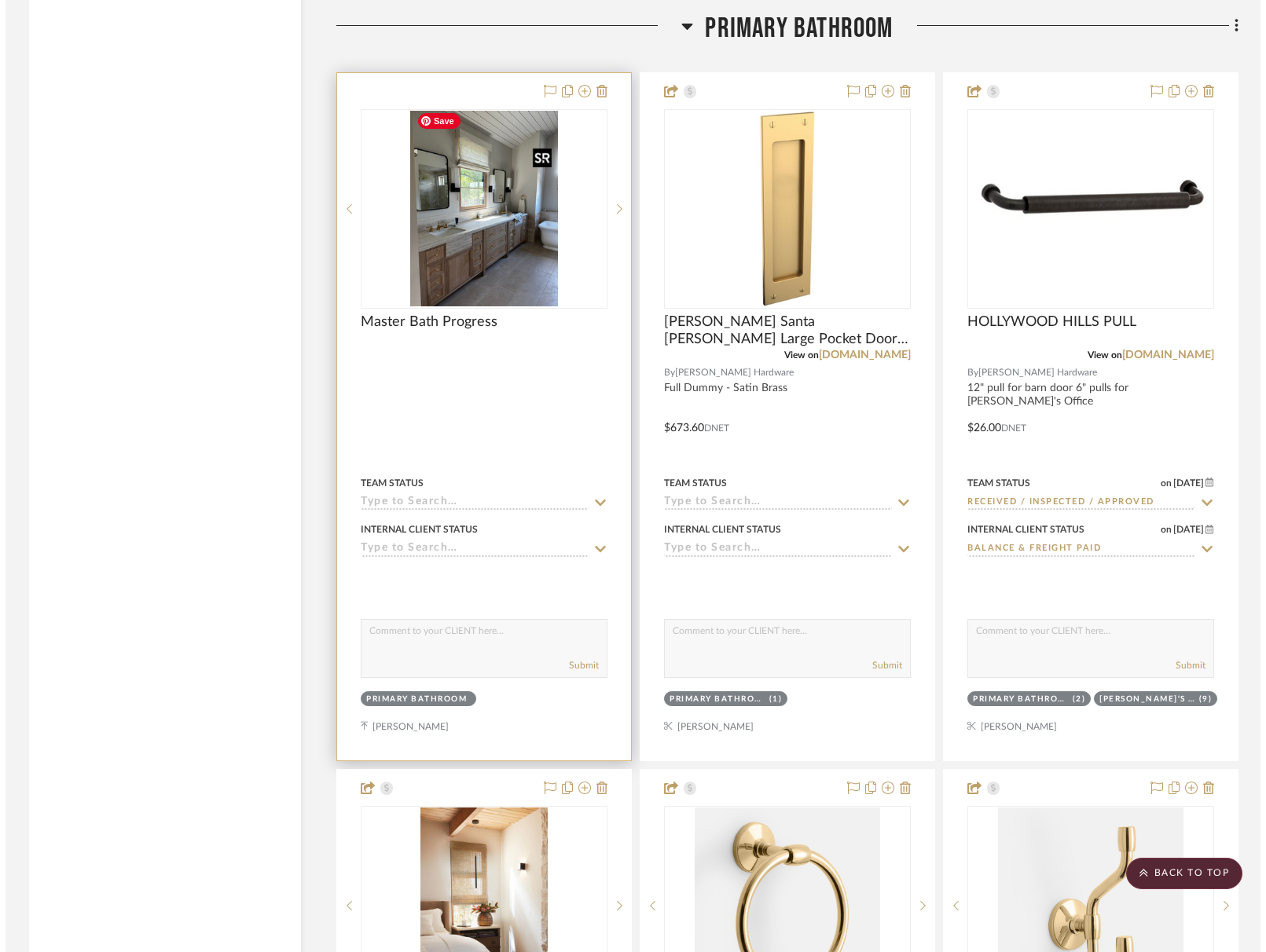
scroll to position [0, 0]
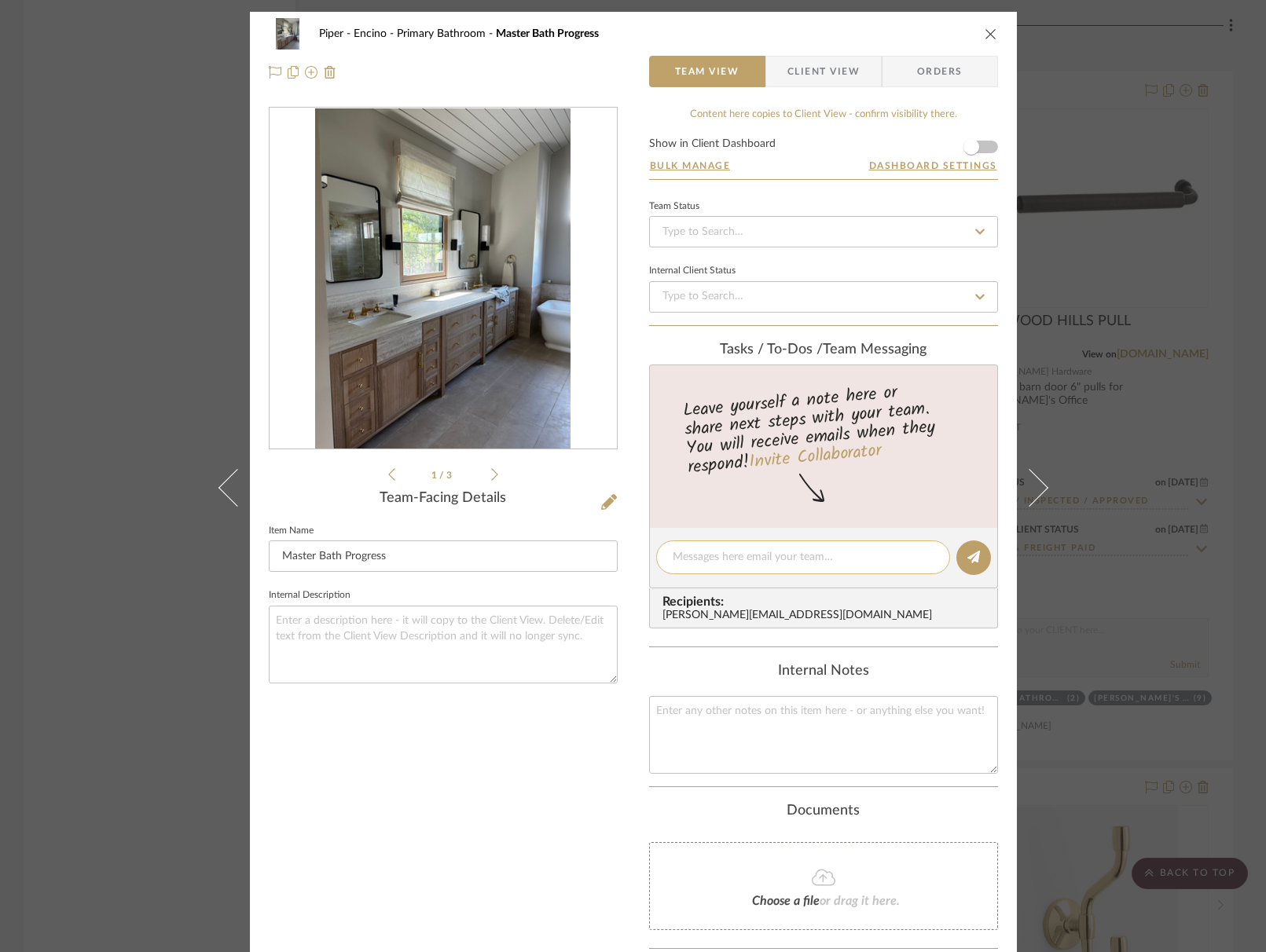
click at [711, 571] on div at bounding box center [803, 558] width 294 height 34
click at [712, 562] on textarea at bounding box center [803, 557] width 261 height 16
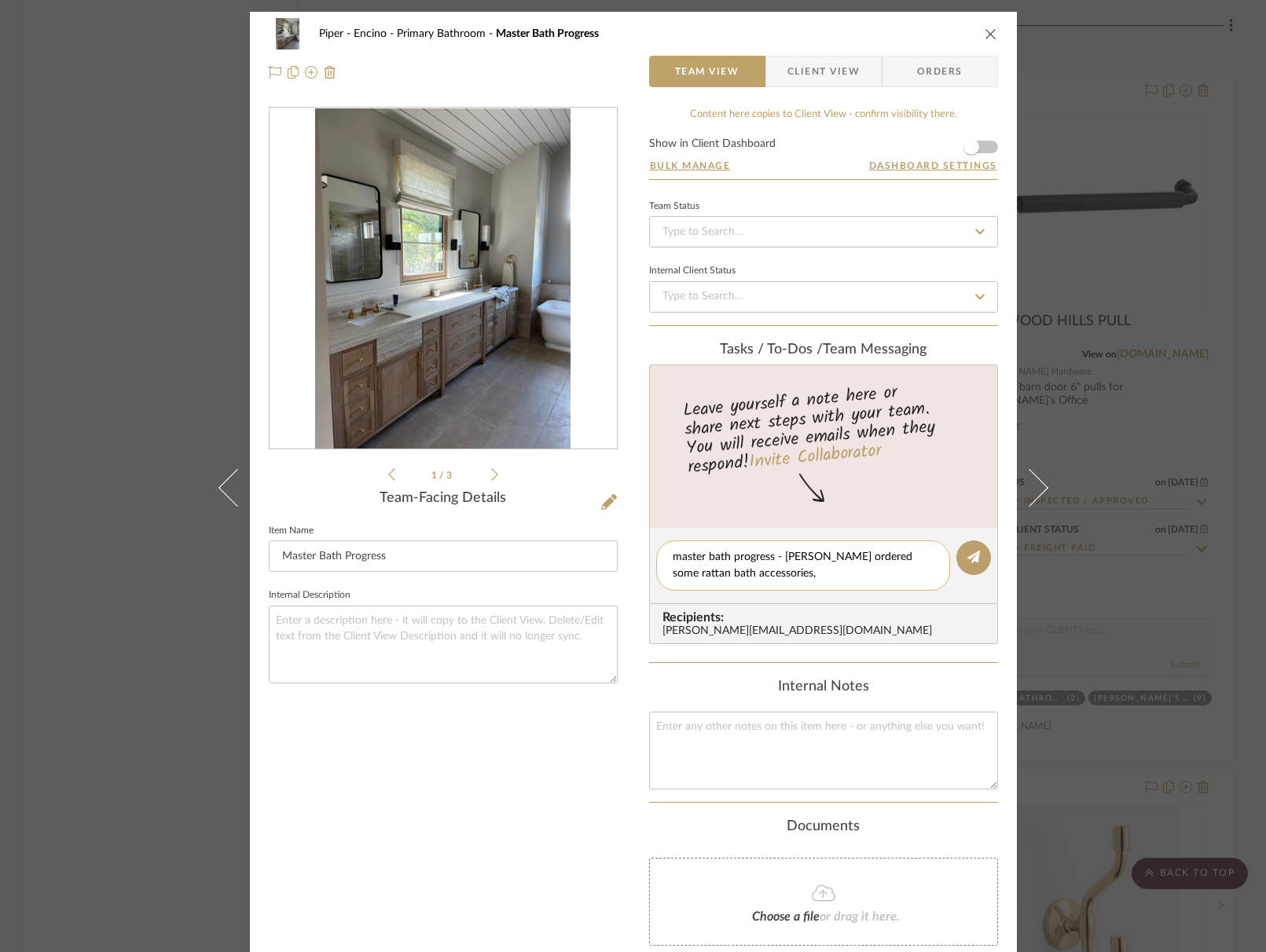
type textarea "master bath progress - Tara ordered some rattan bath accessories"
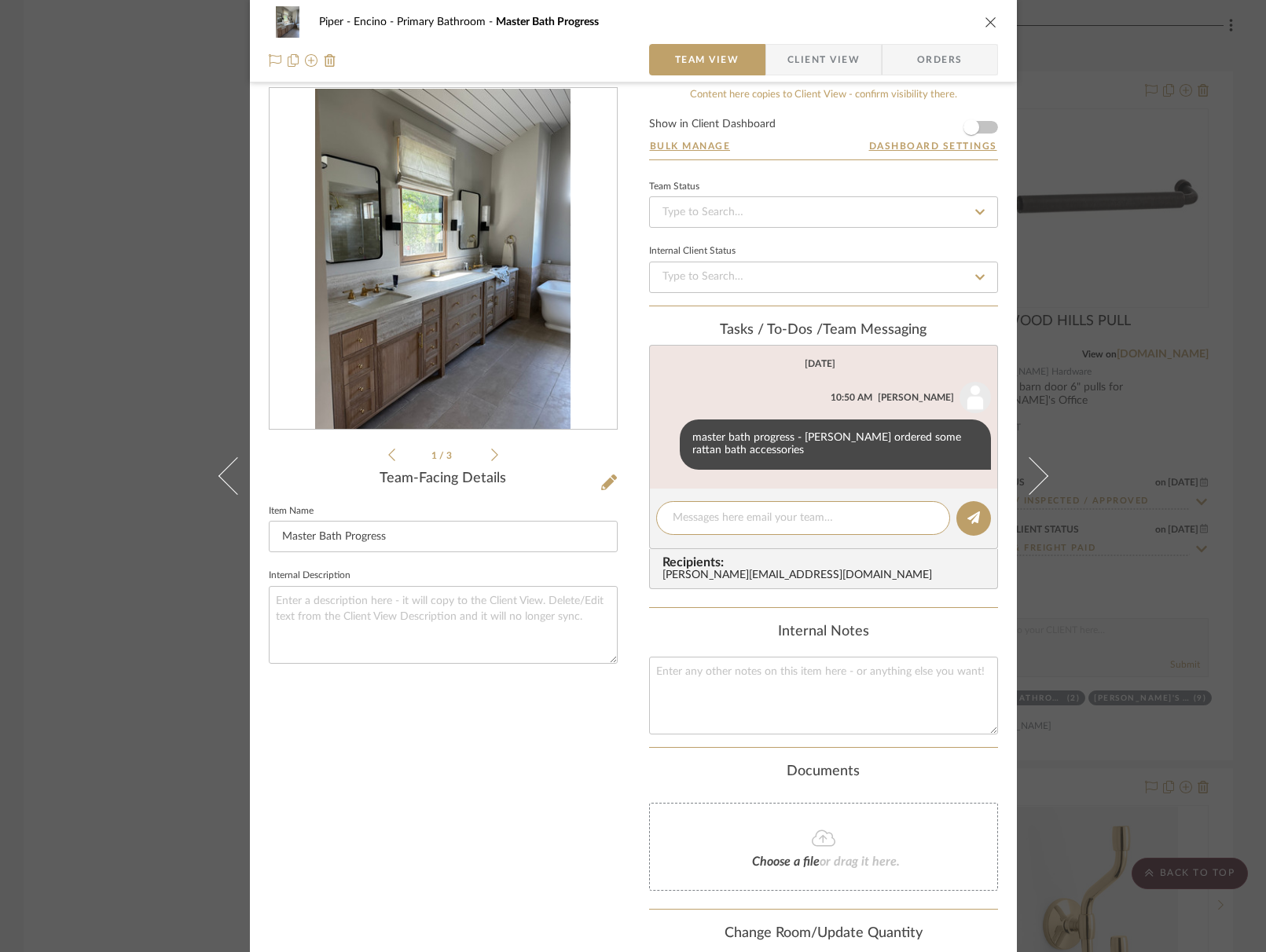
click at [984, 22] on icon "close" at bounding box center [991, 22] width 13 height 13
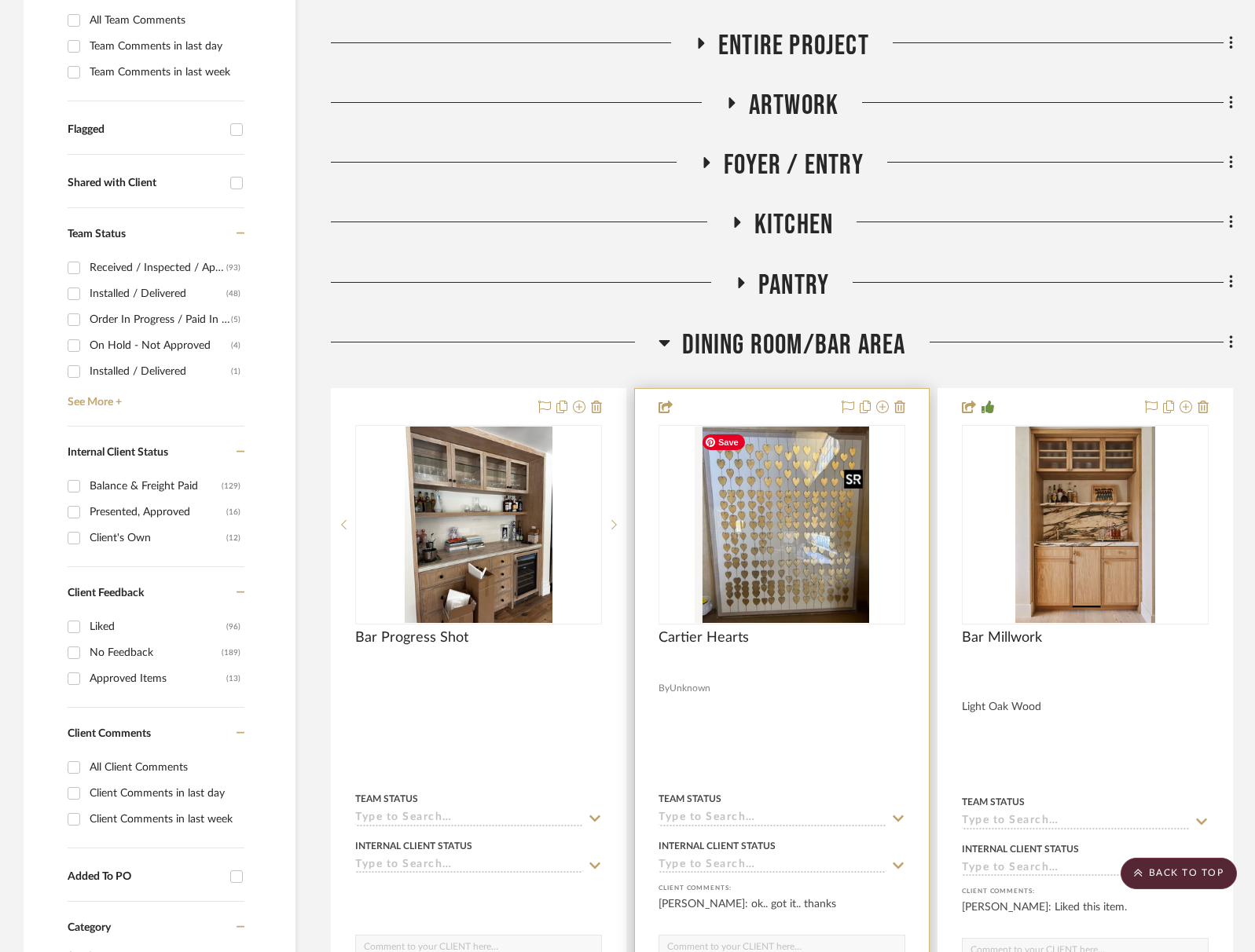
scroll to position [487, 0]
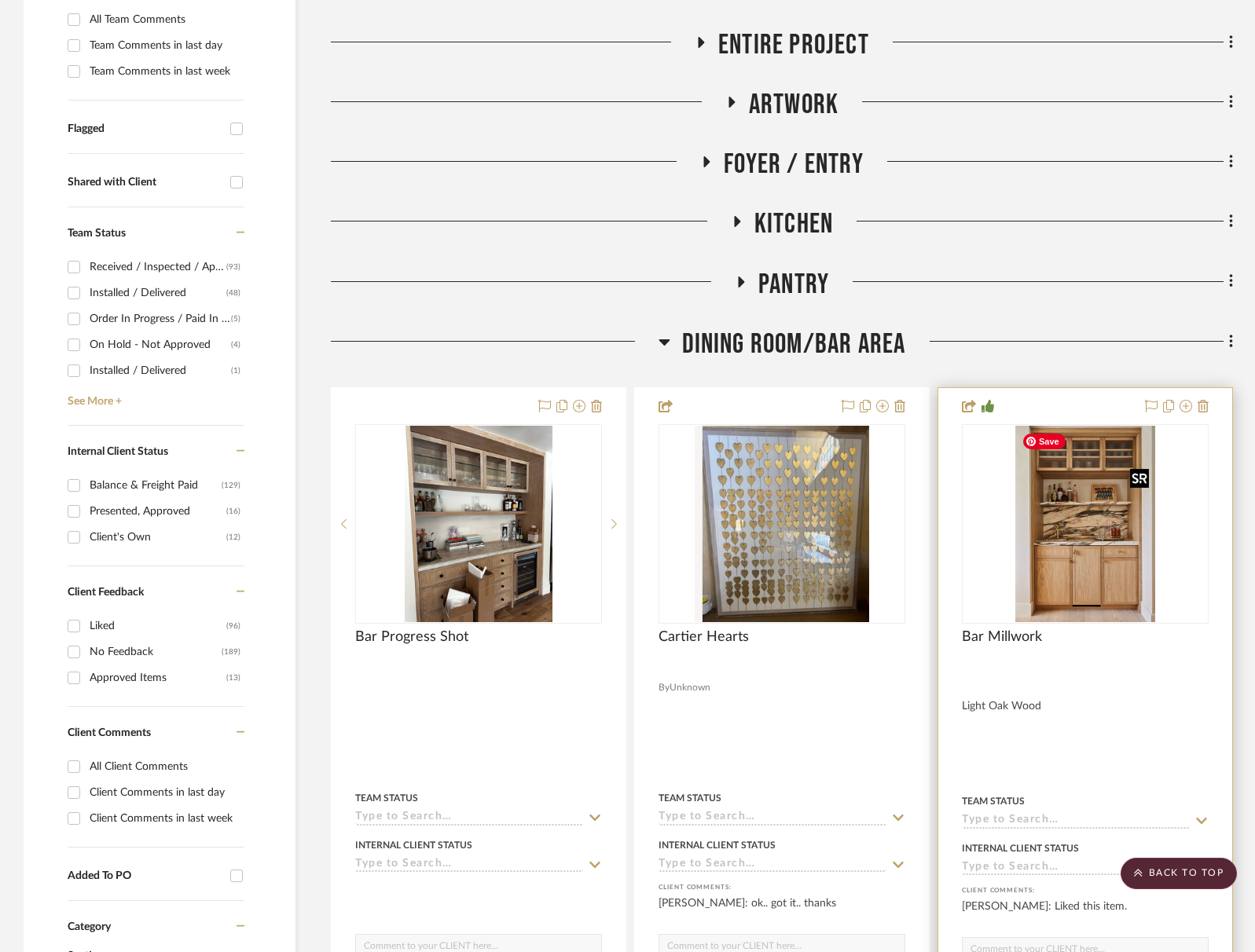
click at [1105, 528] on img "0" at bounding box center [1085, 524] width 141 height 197
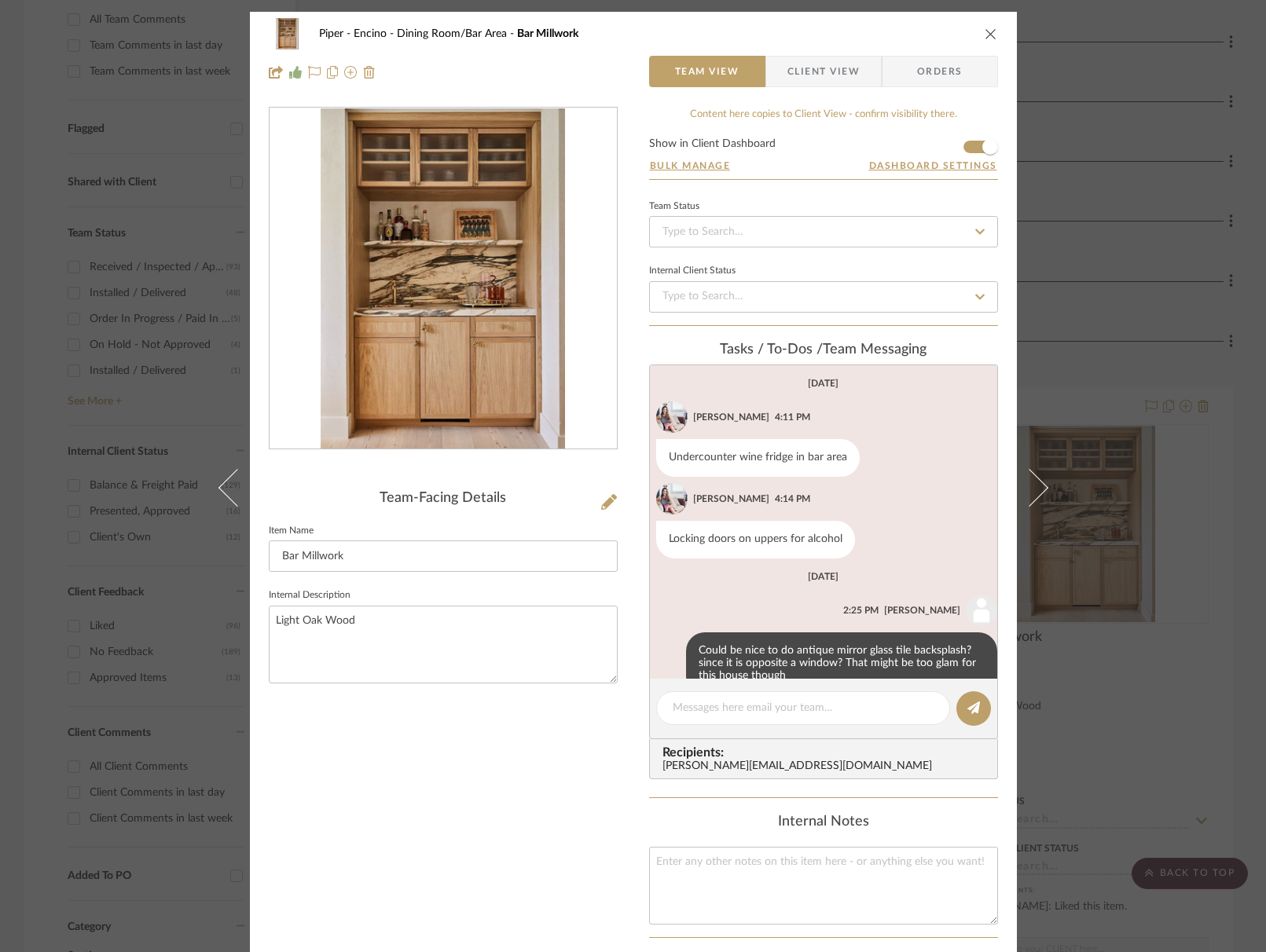
scroll to position [35, 0]
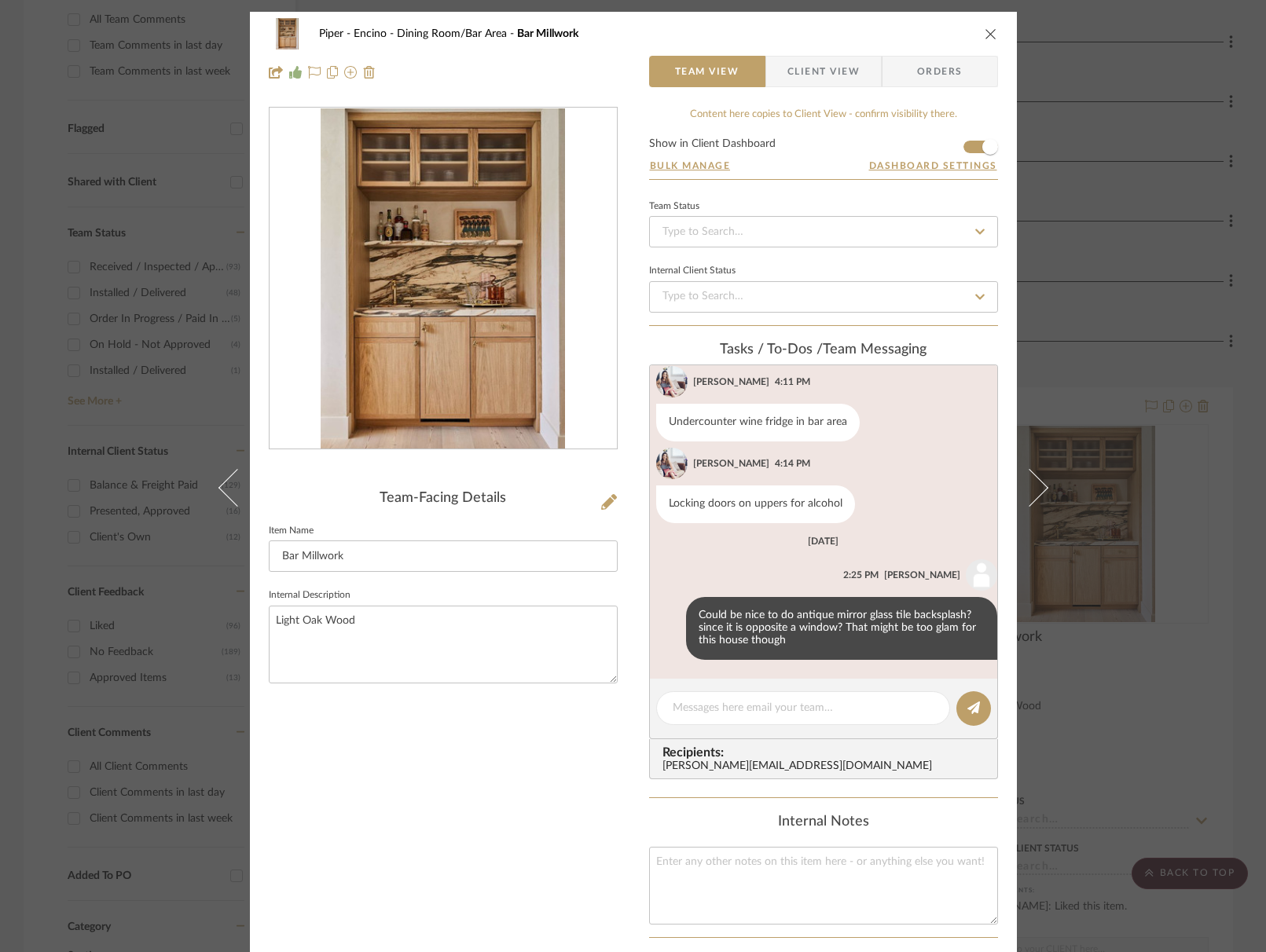
click at [989, 34] on icon "close" at bounding box center [991, 34] width 13 height 13
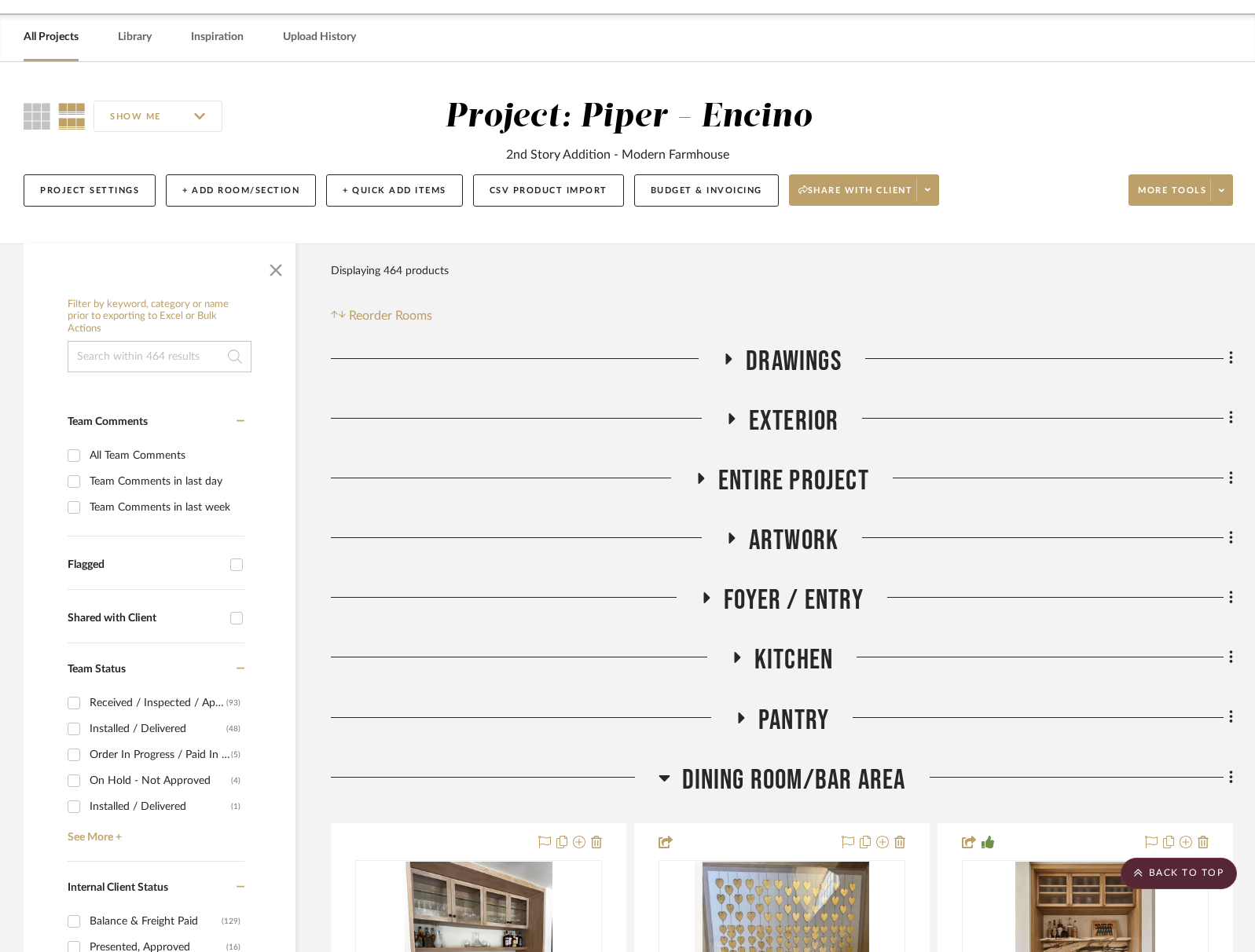
scroll to position [453, 0]
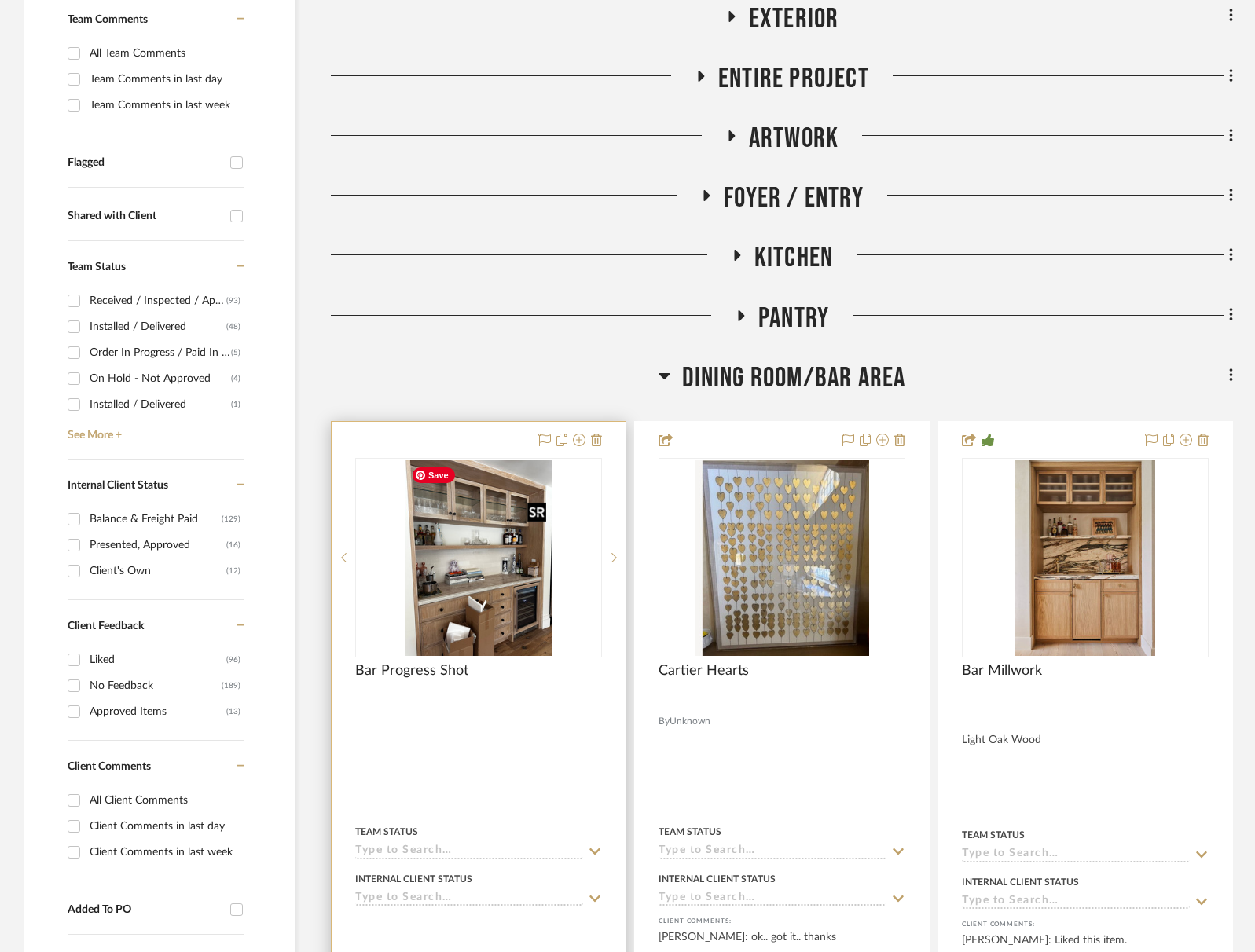
click at [471, 556] on img "0" at bounding box center [478, 557] width 148 height 197
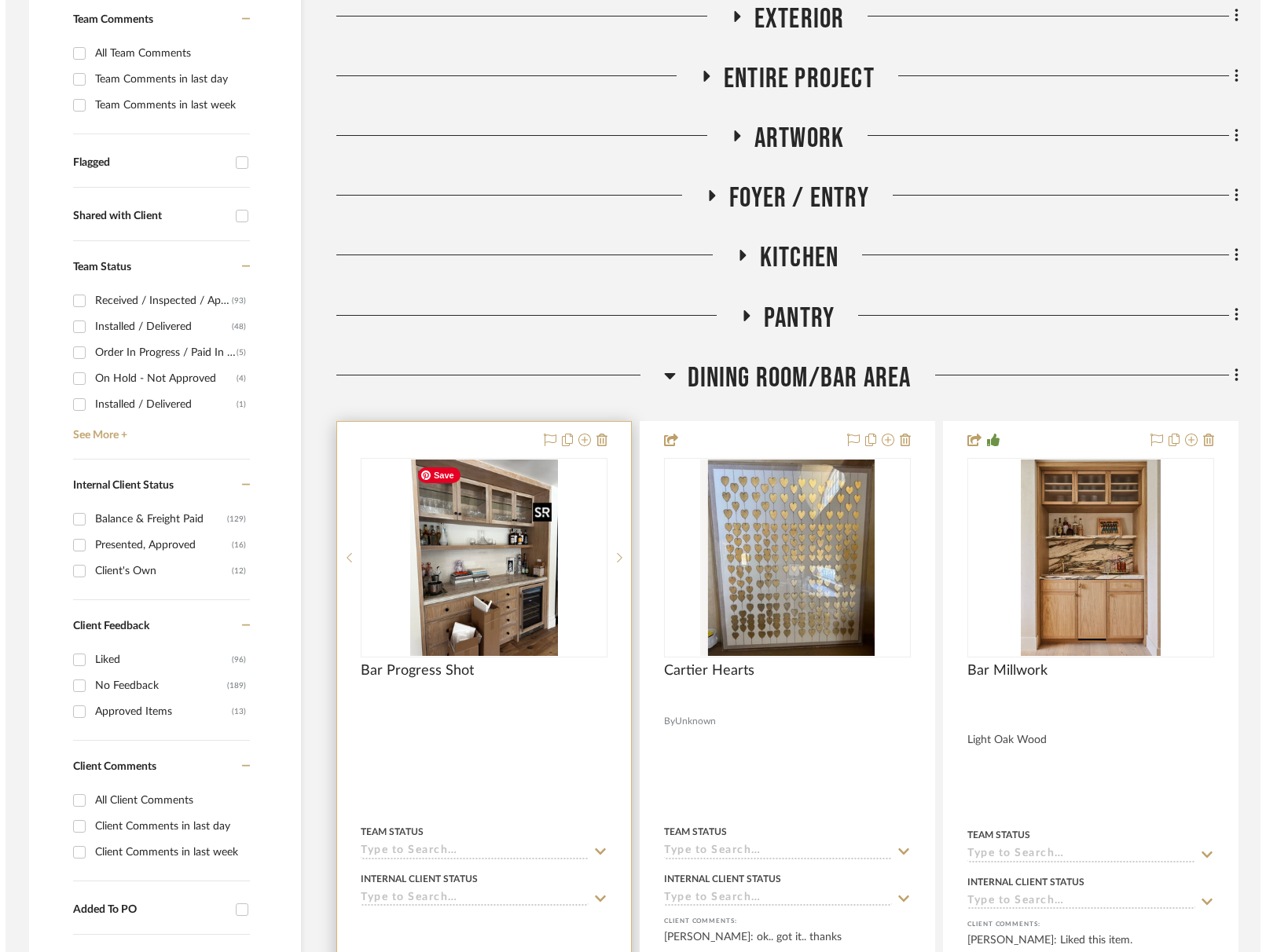
scroll to position [0, 0]
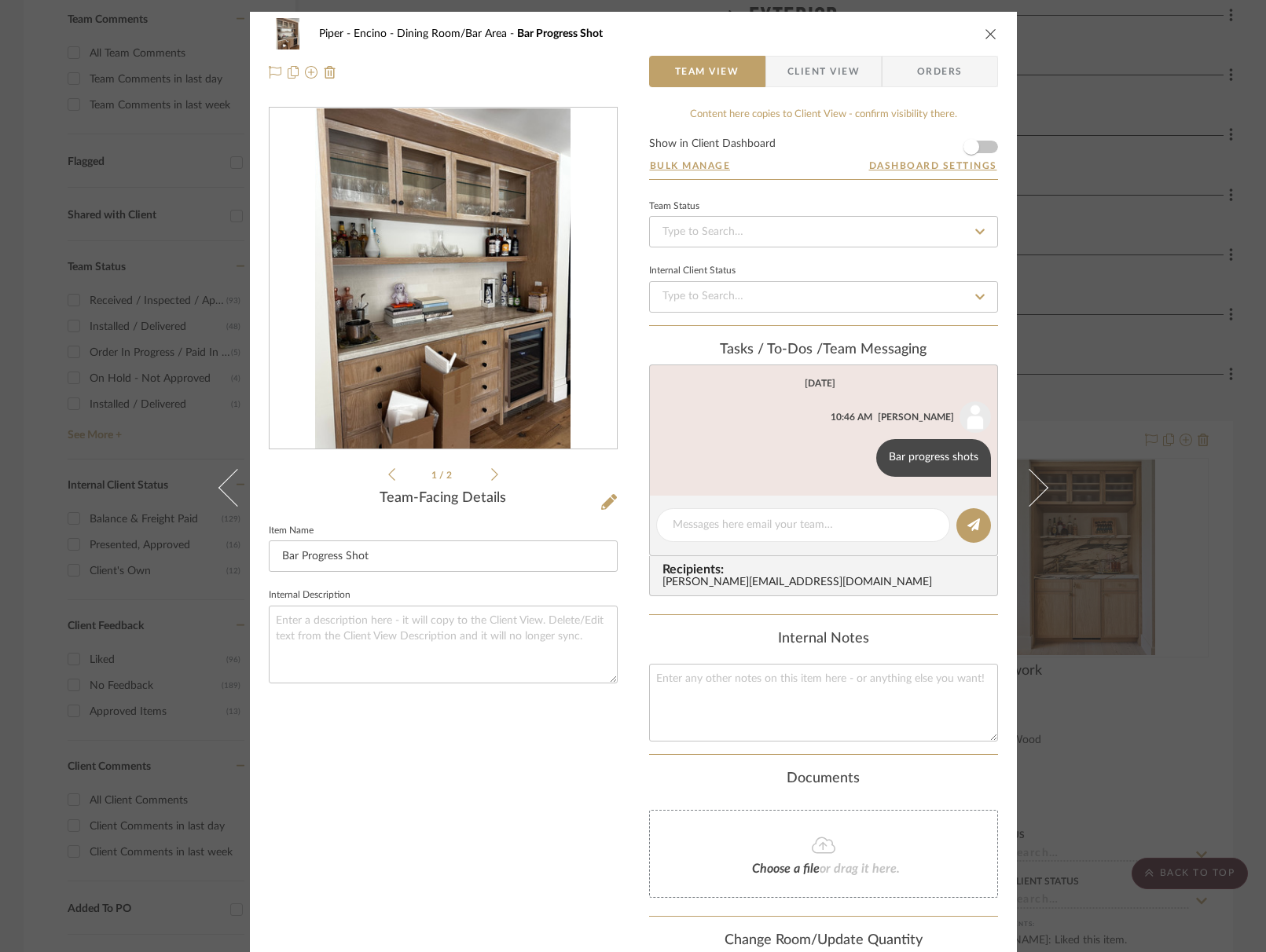
click at [491, 477] on icon at bounding box center [494, 475] width 7 height 14
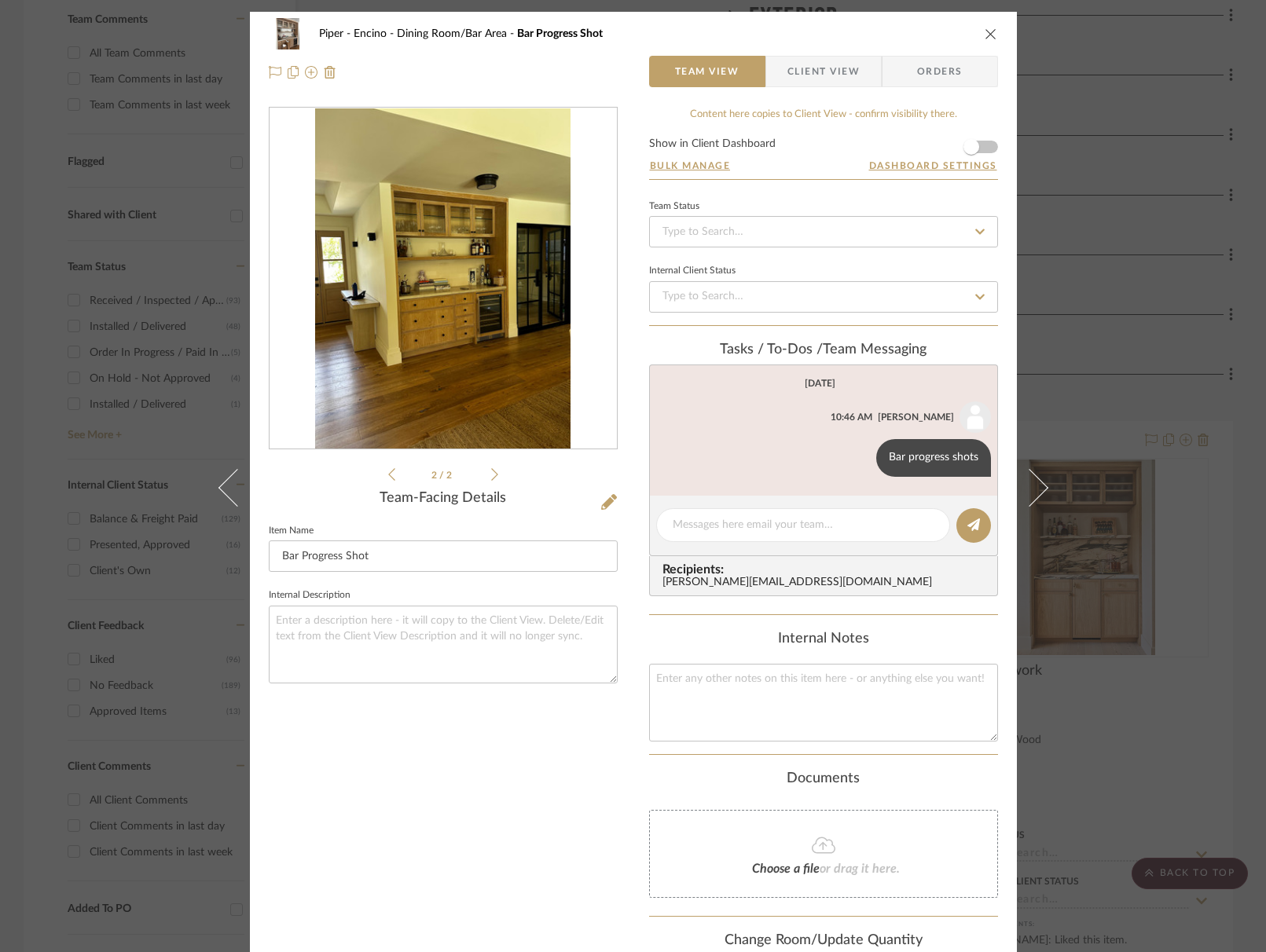
click at [989, 33] on icon "close" at bounding box center [991, 34] width 13 height 13
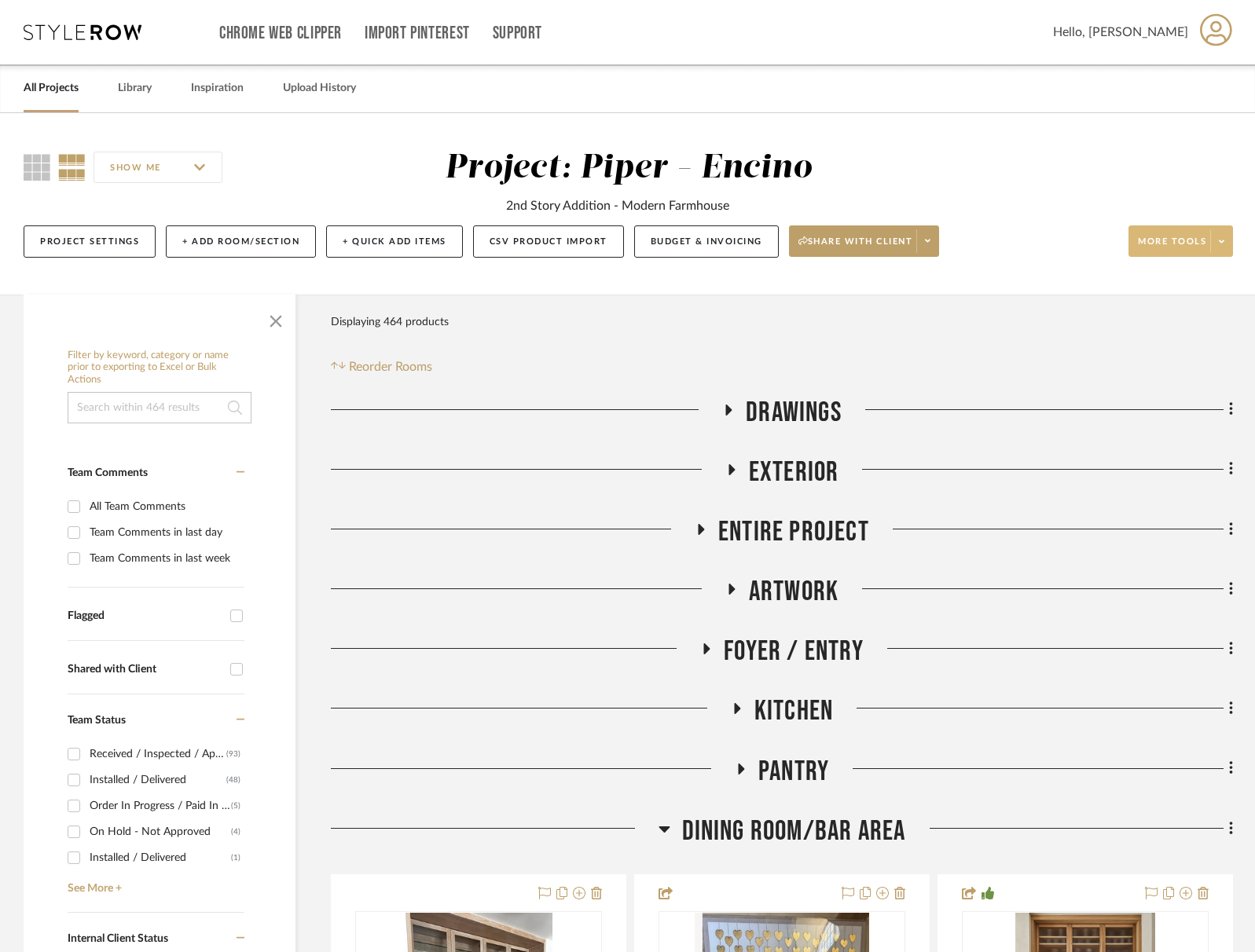
click at [1151, 243] on span "More tools" at bounding box center [1172, 248] width 68 height 23
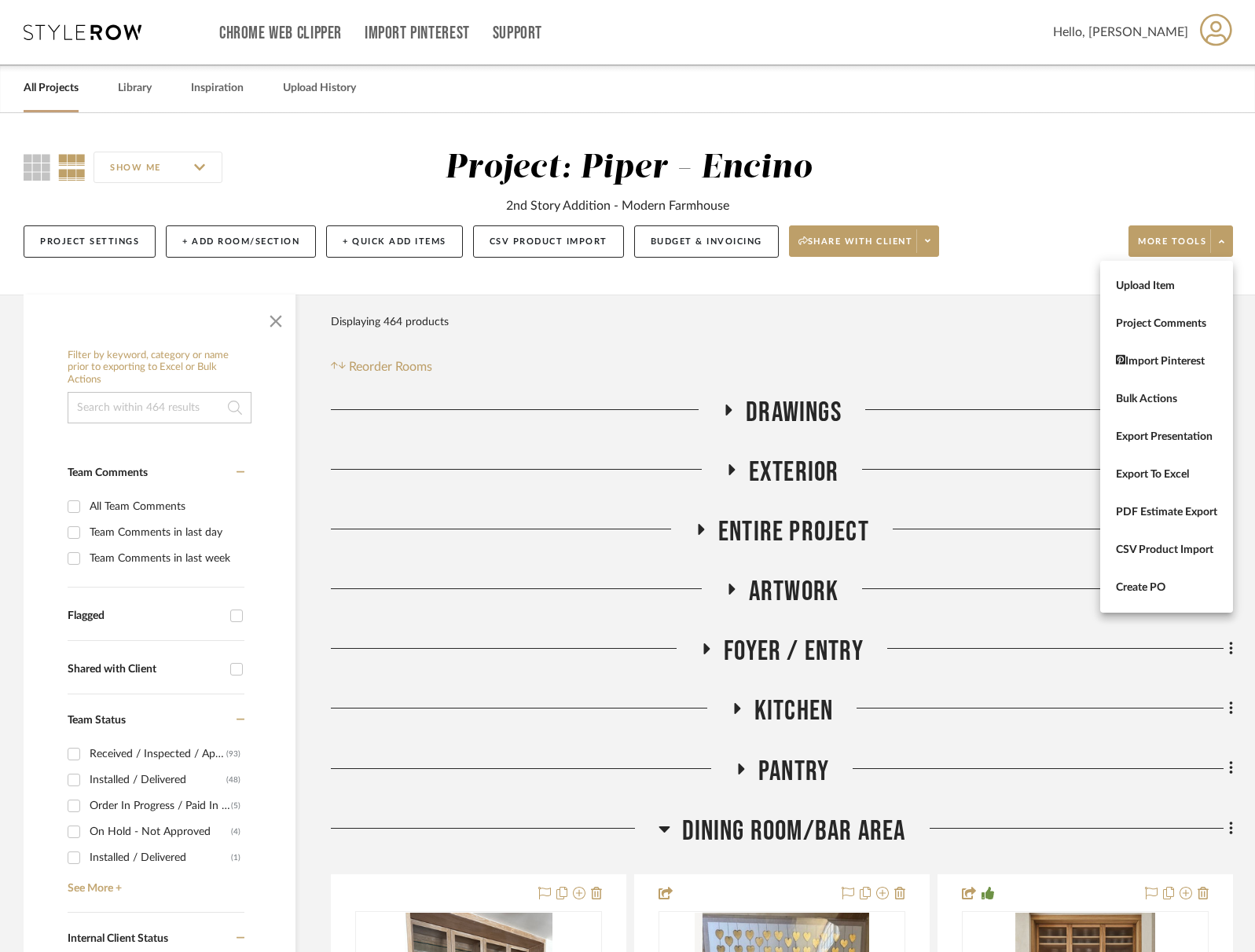
click at [1137, 282] on span "Upload Item" at bounding box center [1166, 286] width 101 height 13
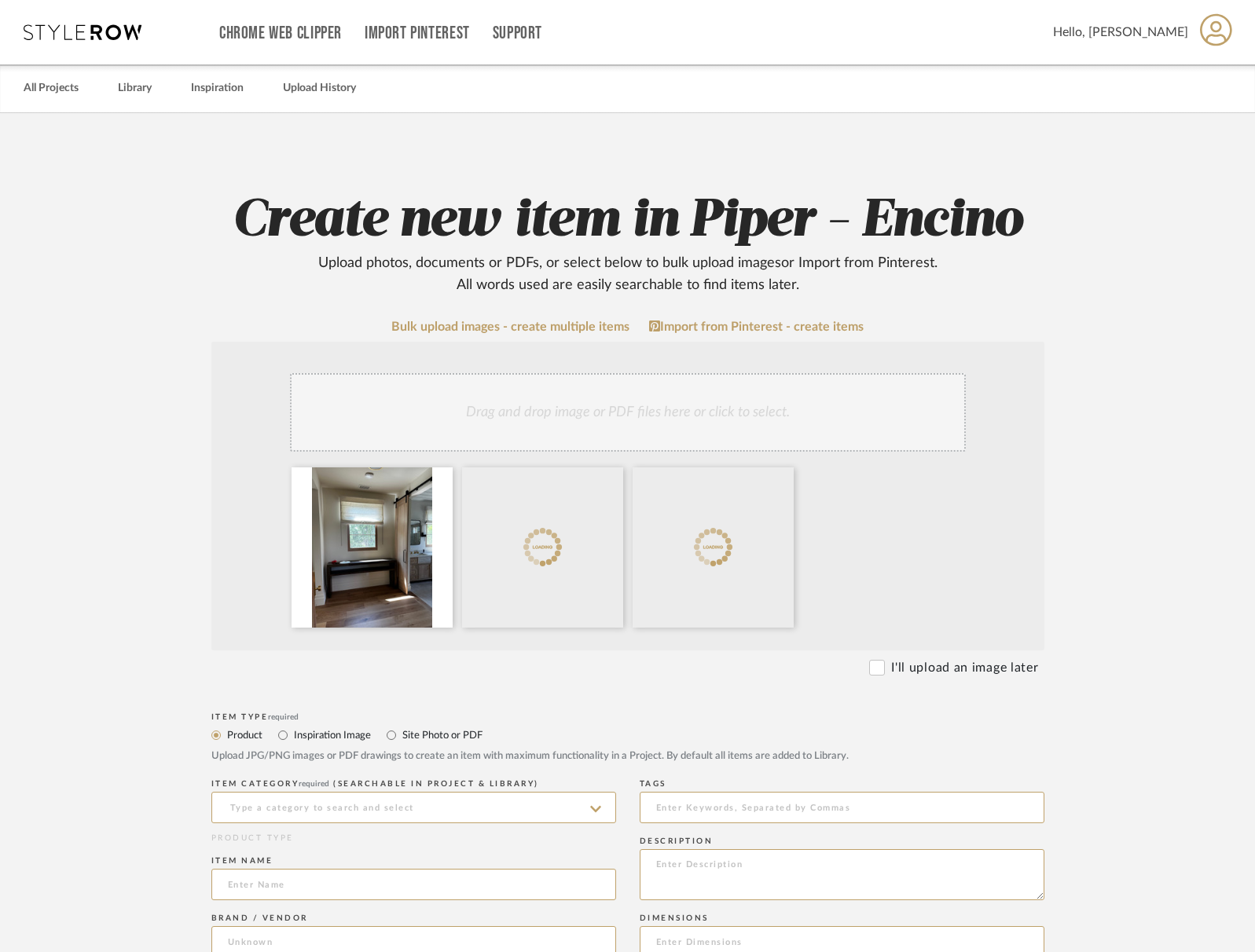
click at [449, 731] on label "Site Photo or PDF" at bounding box center [441, 735] width 82 height 17
click at [401, 731] on input "Site Photo or PDF" at bounding box center [391, 735] width 19 height 19
radio input "true"
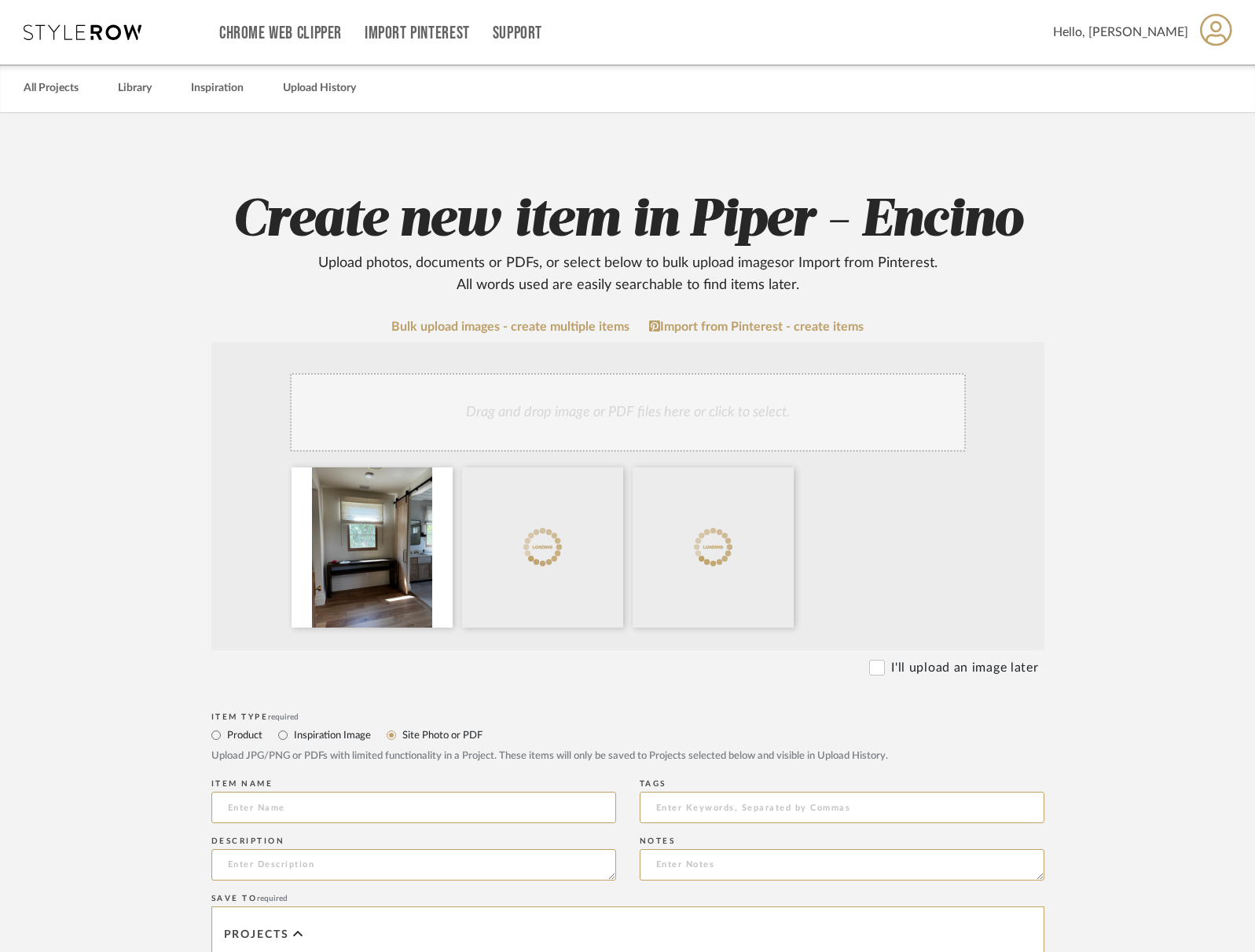
click at [389, 788] on div "Item name" at bounding box center [414, 784] width 405 height 10
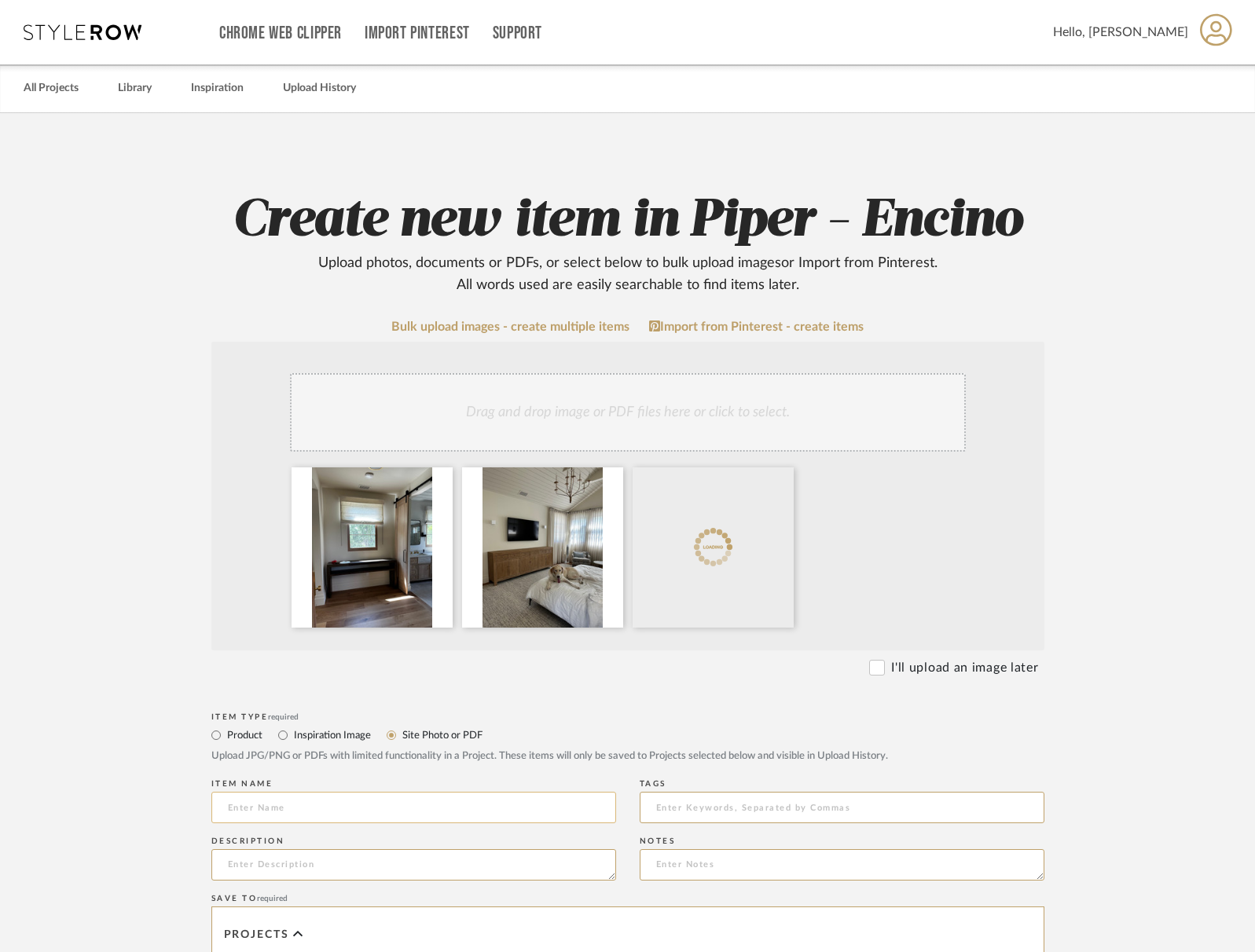
click at [390, 803] on input at bounding box center [414, 808] width 405 height 31
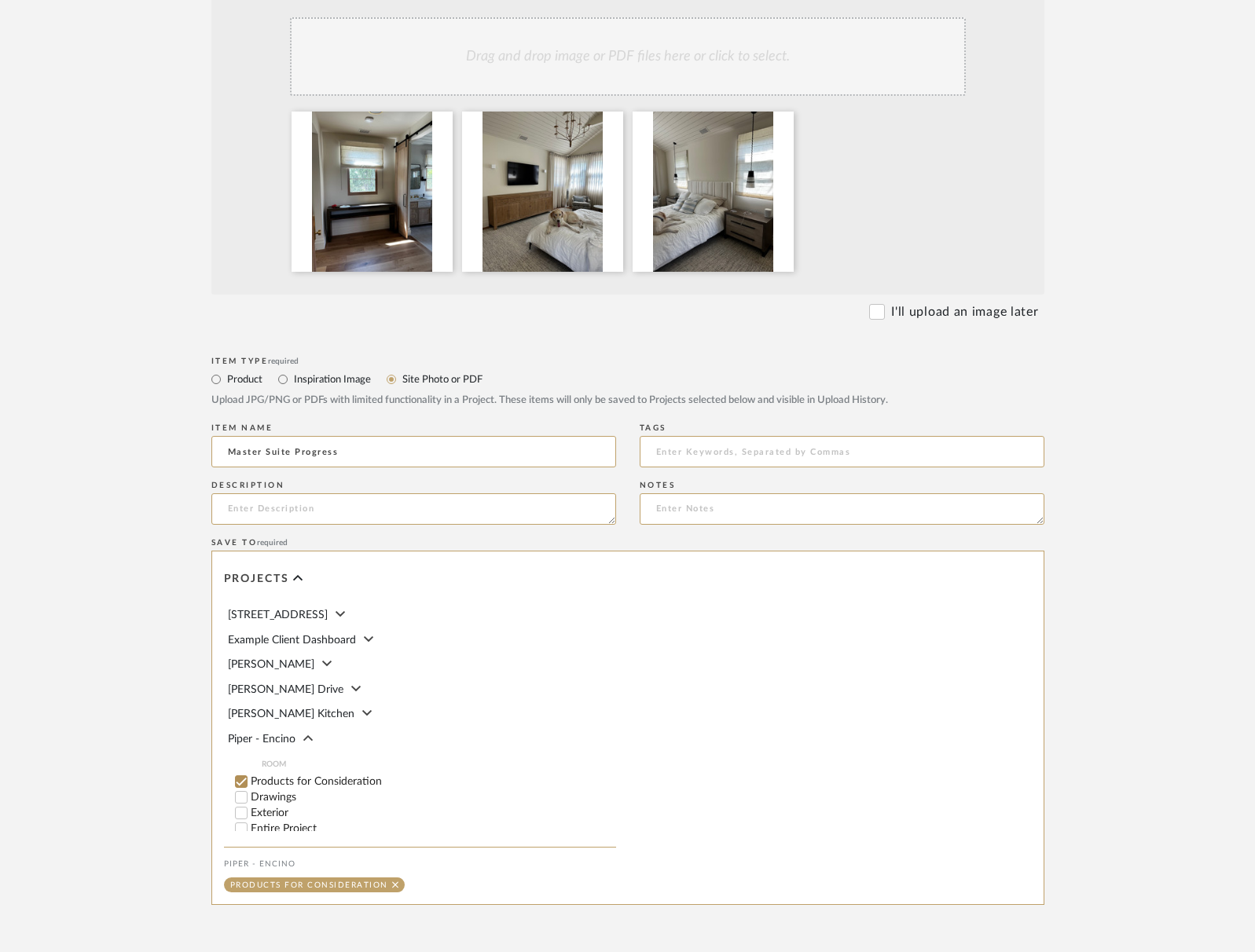
scroll to position [360, 0]
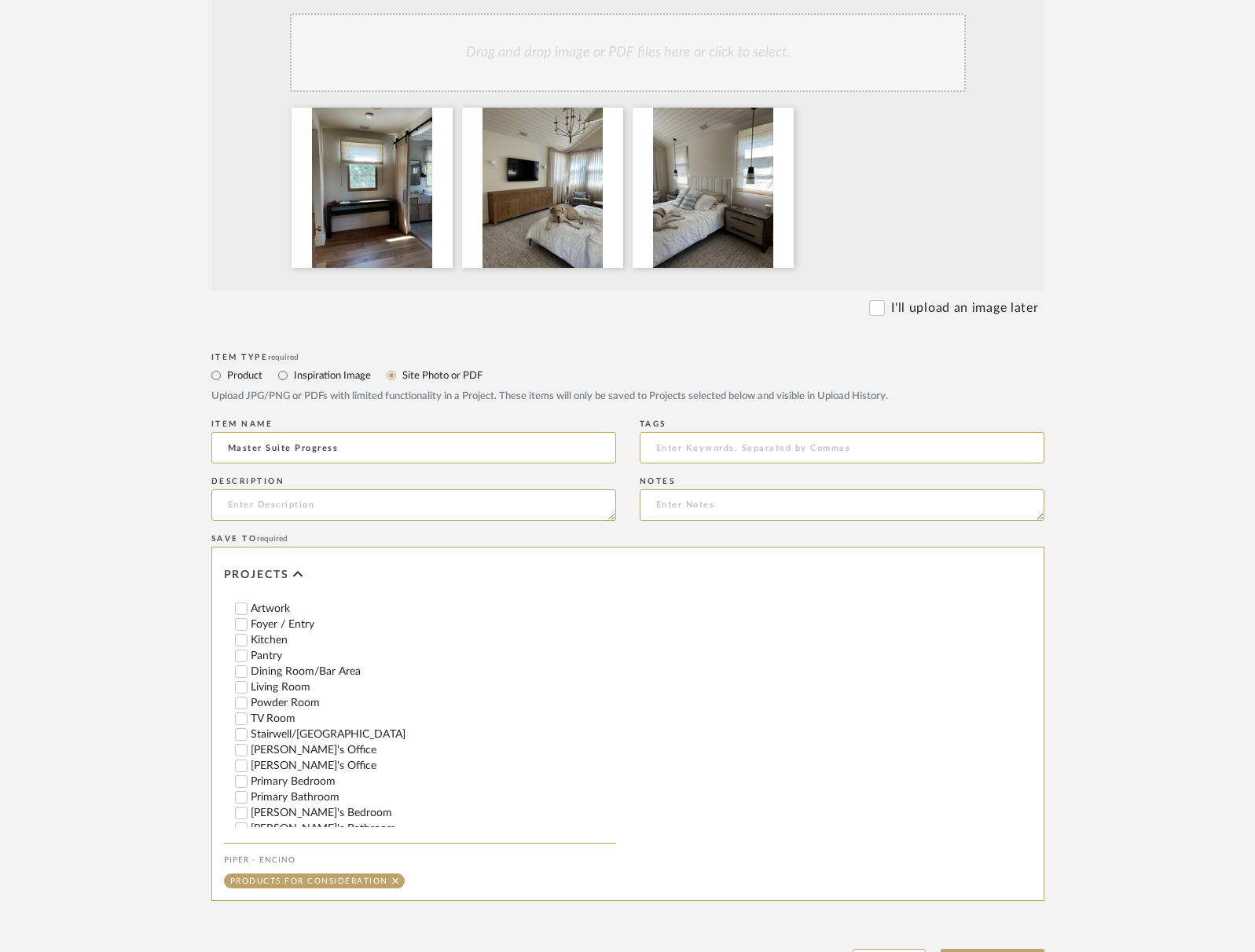
type input "Master Suite Progress"
click at [240, 775] on input "Primary Bedroom" at bounding box center [241, 782] width 16 height 16
checkbox input "false"
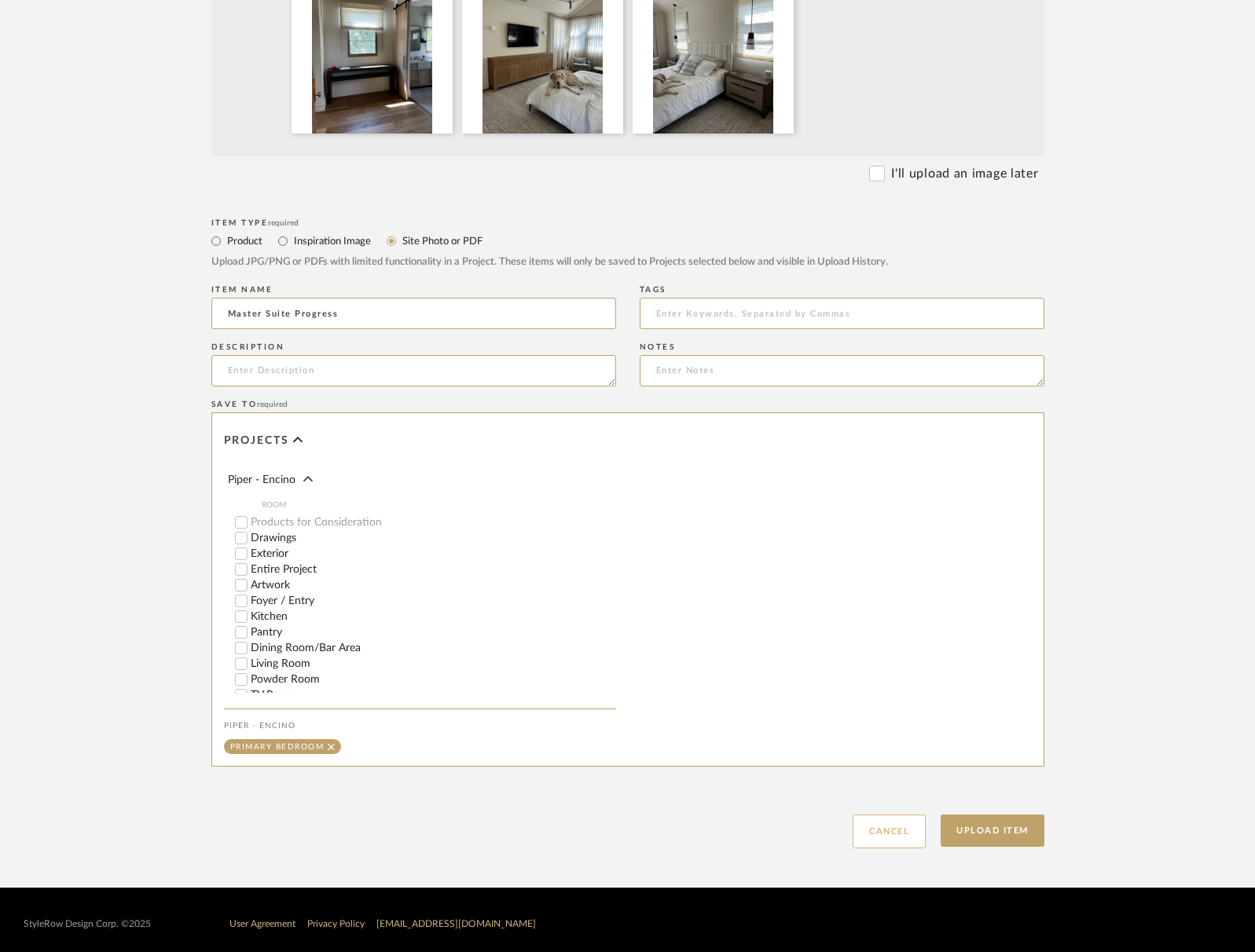
scroll to position [502, 0]
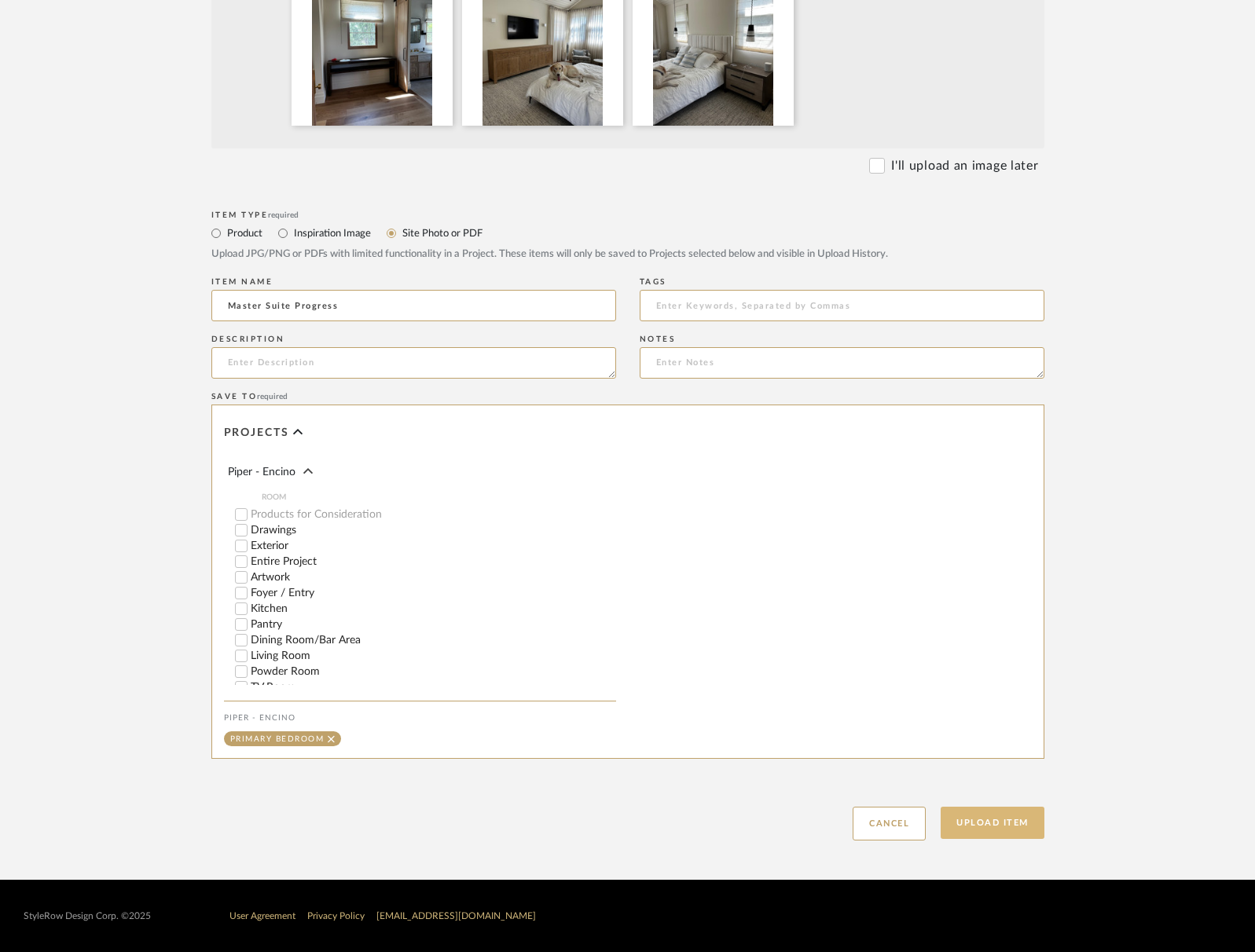
click at [989, 831] on button "Upload Item" at bounding box center [992, 823] width 104 height 32
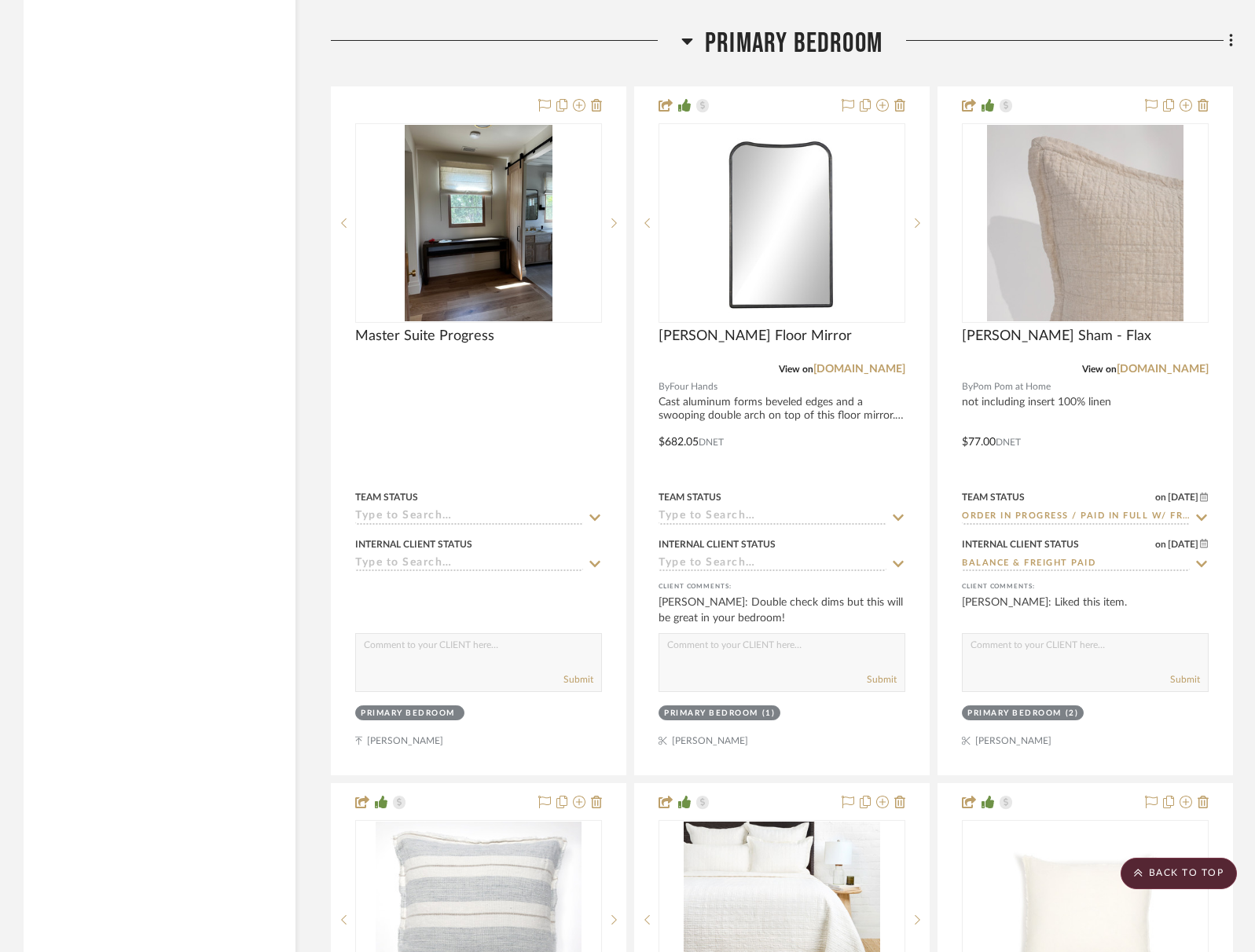
scroll to position [3398, 0]
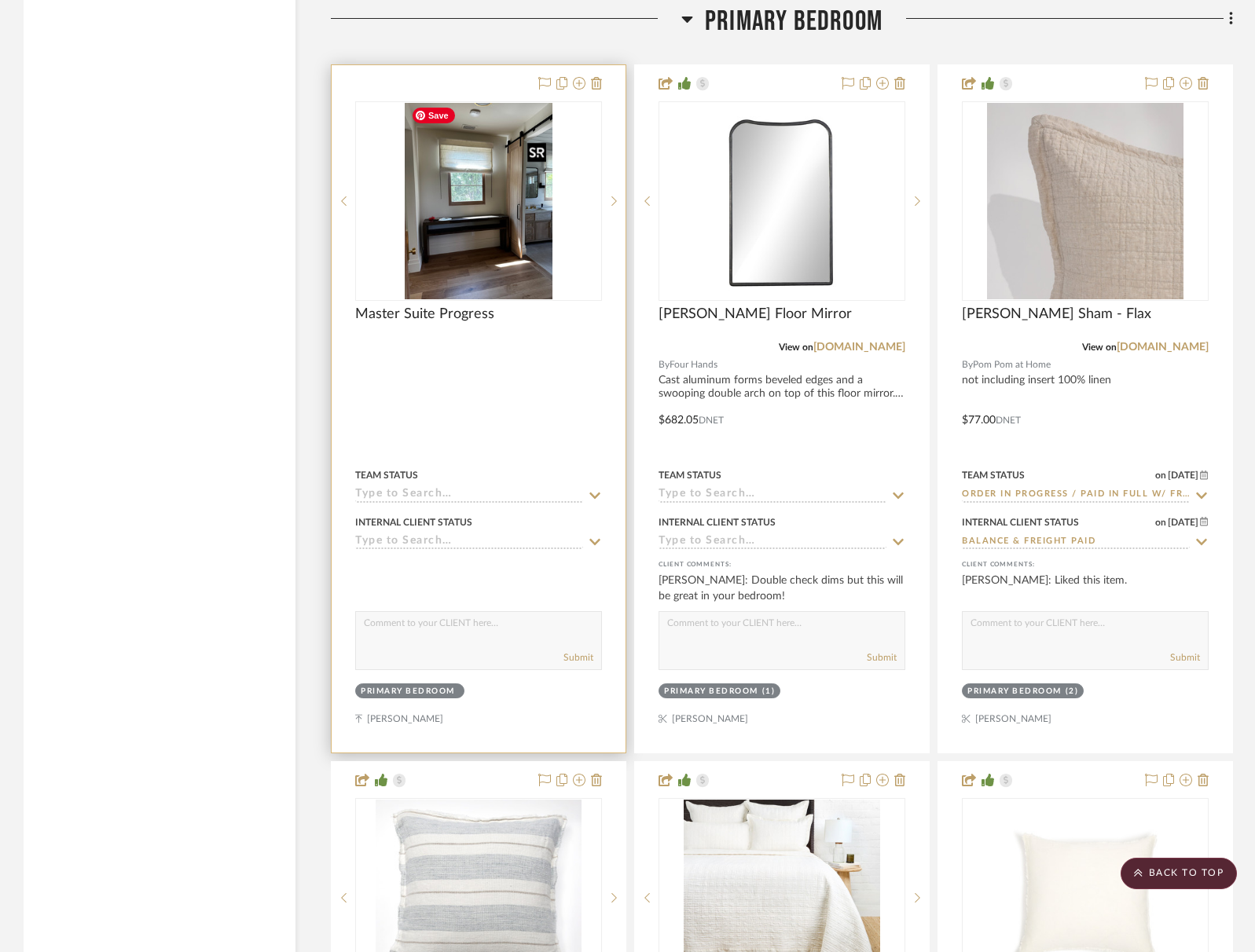
click at [518, 213] on img "0" at bounding box center [478, 201] width 148 height 197
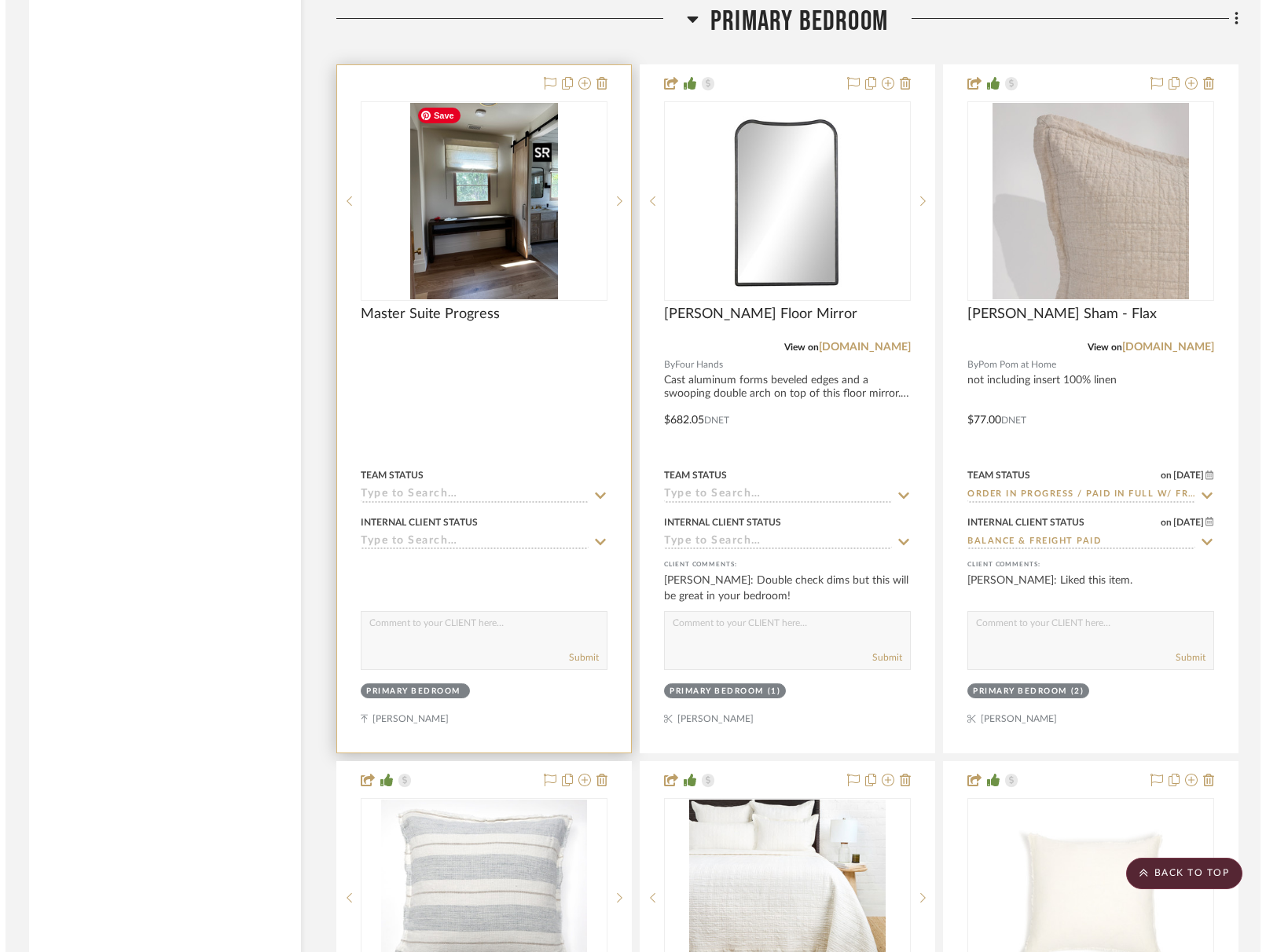
scroll to position [0, 0]
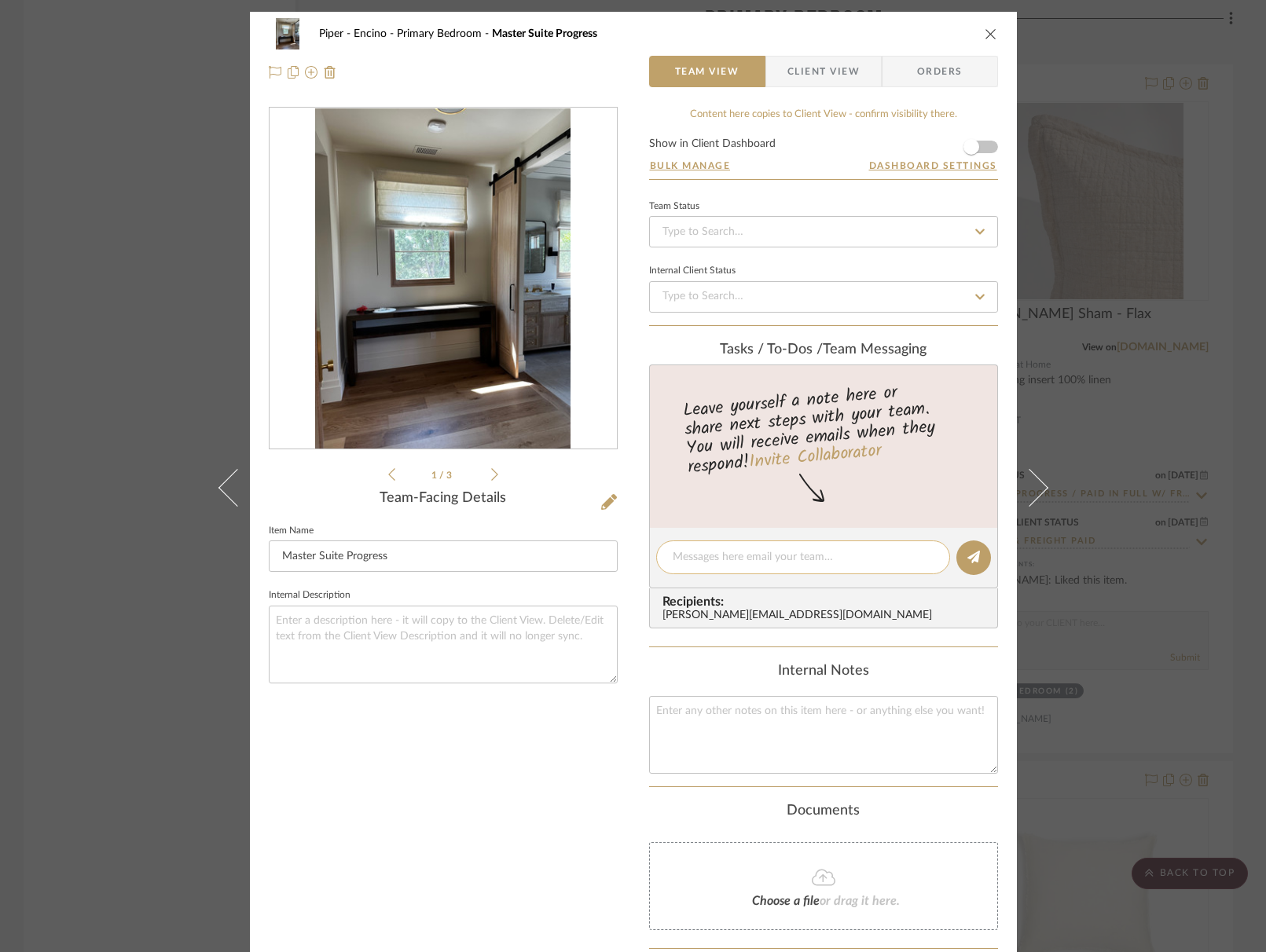
click at [790, 555] on textarea at bounding box center [803, 557] width 261 height 16
click at [721, 563] on textarea "master sbedroom progress. two "flax" at bounding box center [803, 557] width 261 height 16
drag, startPoint x: 858, startPoint y: 545, endPoint x: 865, endPoint y: 549, distance: 8.1
click at [858, 545] on div "master bedroom progress. two "flax" at bounding box center [803, 558] width 294 height 34
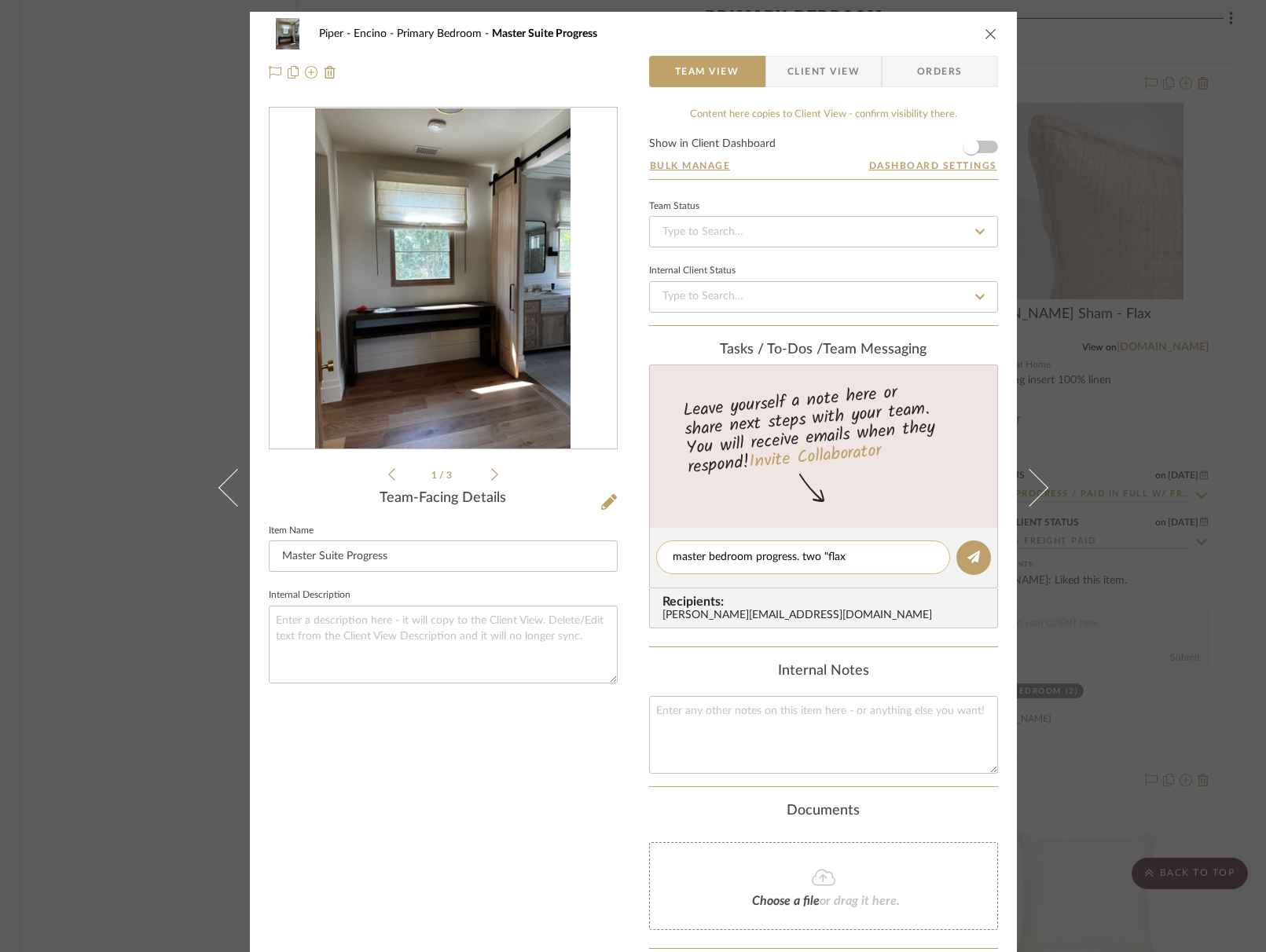
click at [851, 551] on textarea "master bedroom progress. two "flax" at bounding box center [803, 557] width 261 height 16
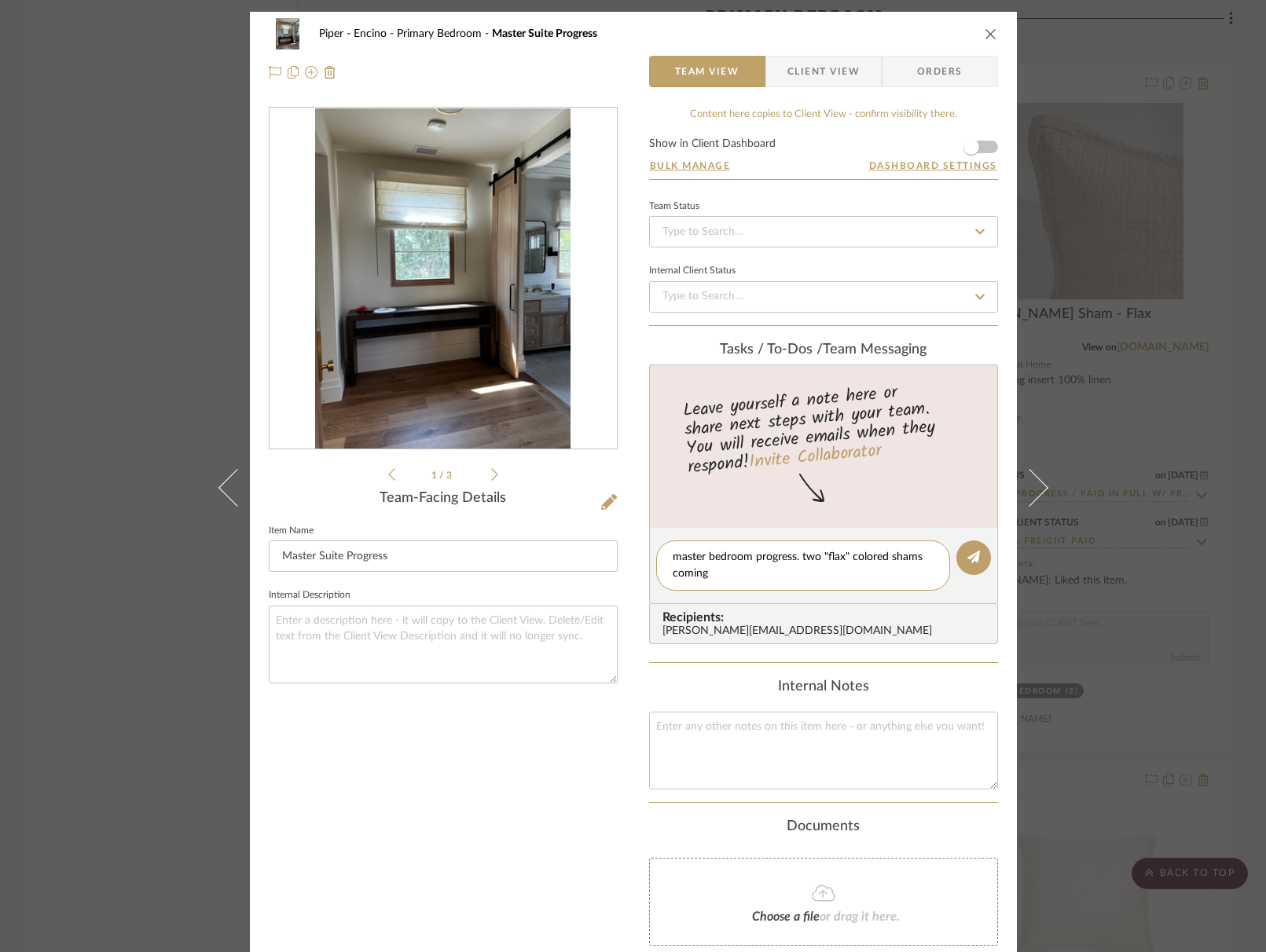
click at [477, 476] on li "1 / 3" at bounding box center [443, 474] width 96 height 19
click at [491, 474] on icon at bounding box center [494, 475] width 7 height 13
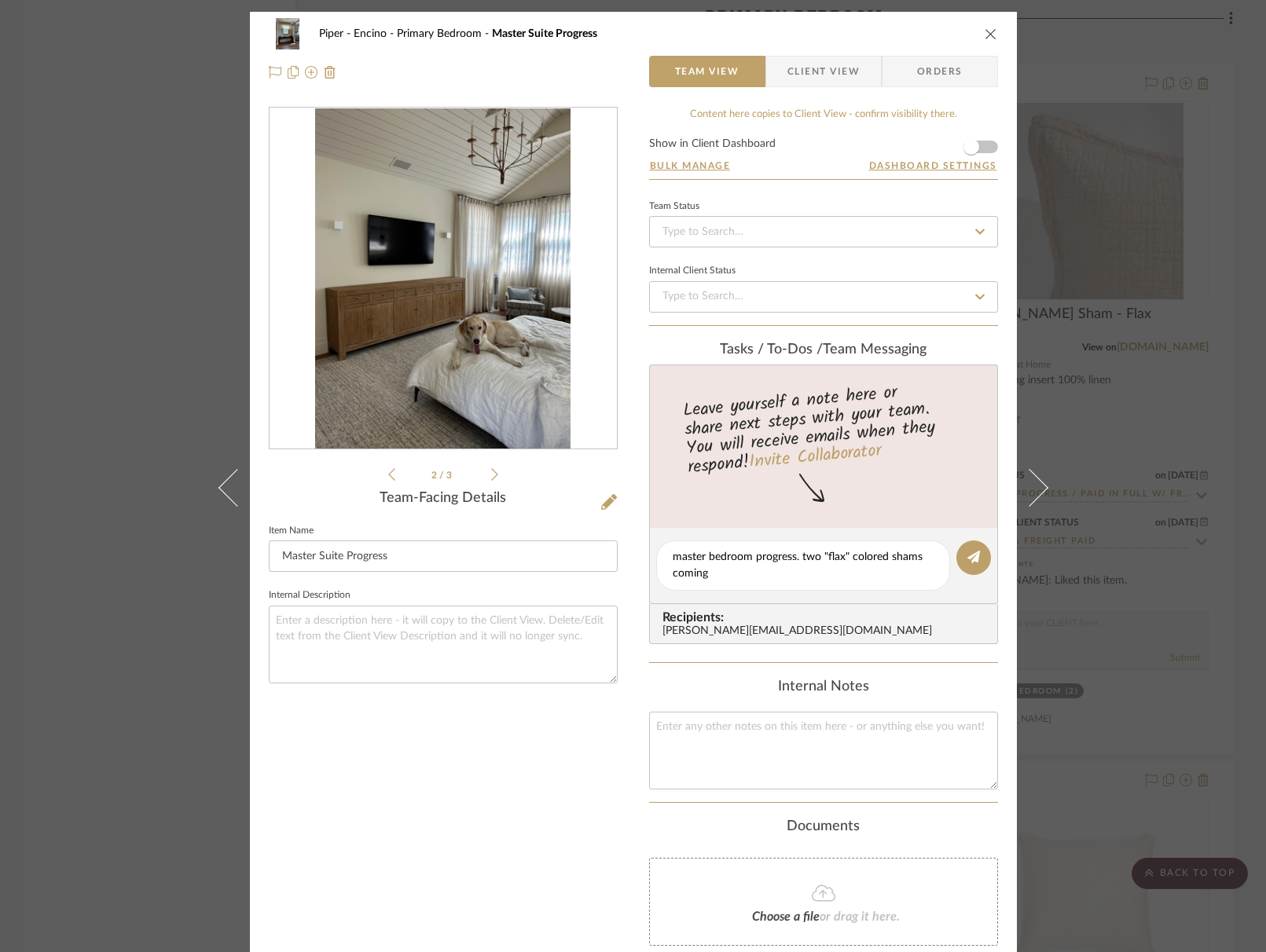
click at [491, 473] on icon at bounding box center [494, 475] width 7 height 13
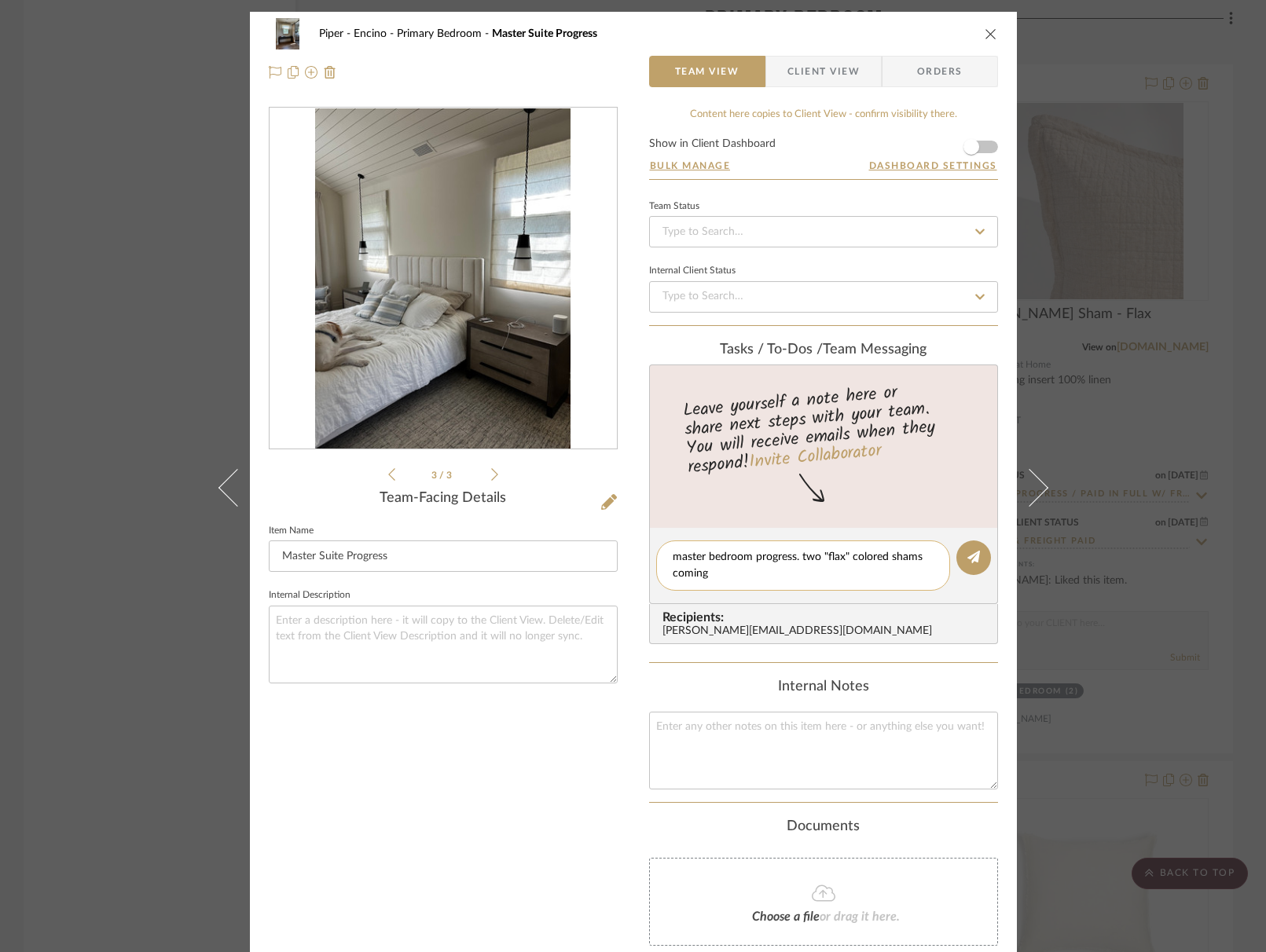
click at [713, 573] on textarea "master bedroom progress. two "flax" colored shams coming" at bounding box center [803, 565] width 261 height 33
drag, startPoint x: 728, startPoint y: 574, endPoint x: 791, endPoint y: 555, distance: 65.8
click at [791, 555] on textarea "master bedroom progress. two "flax" colored shams coming" at bounding box center [803, 565] width 261 height 33
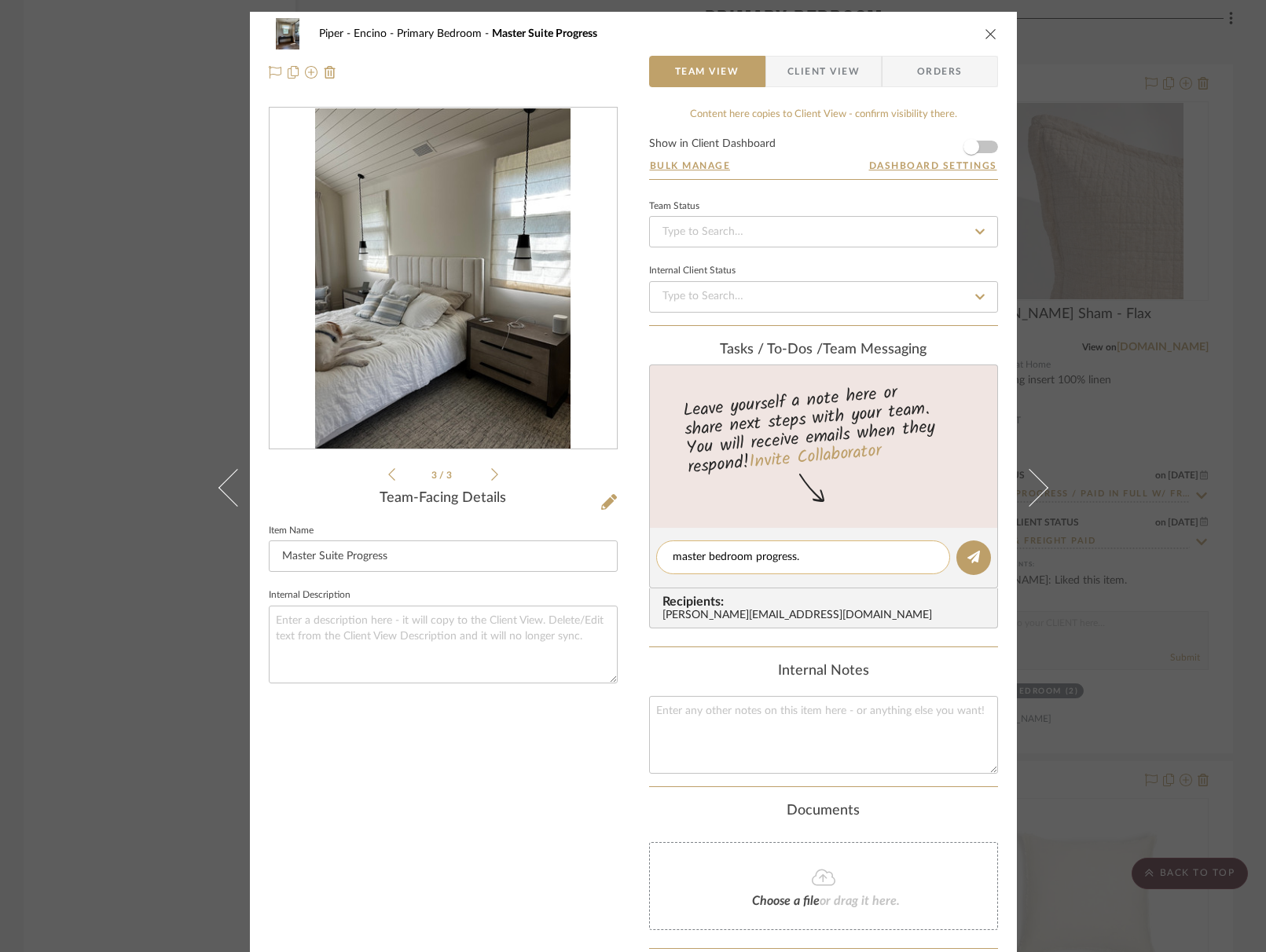
type textarea "master bedroom progress"
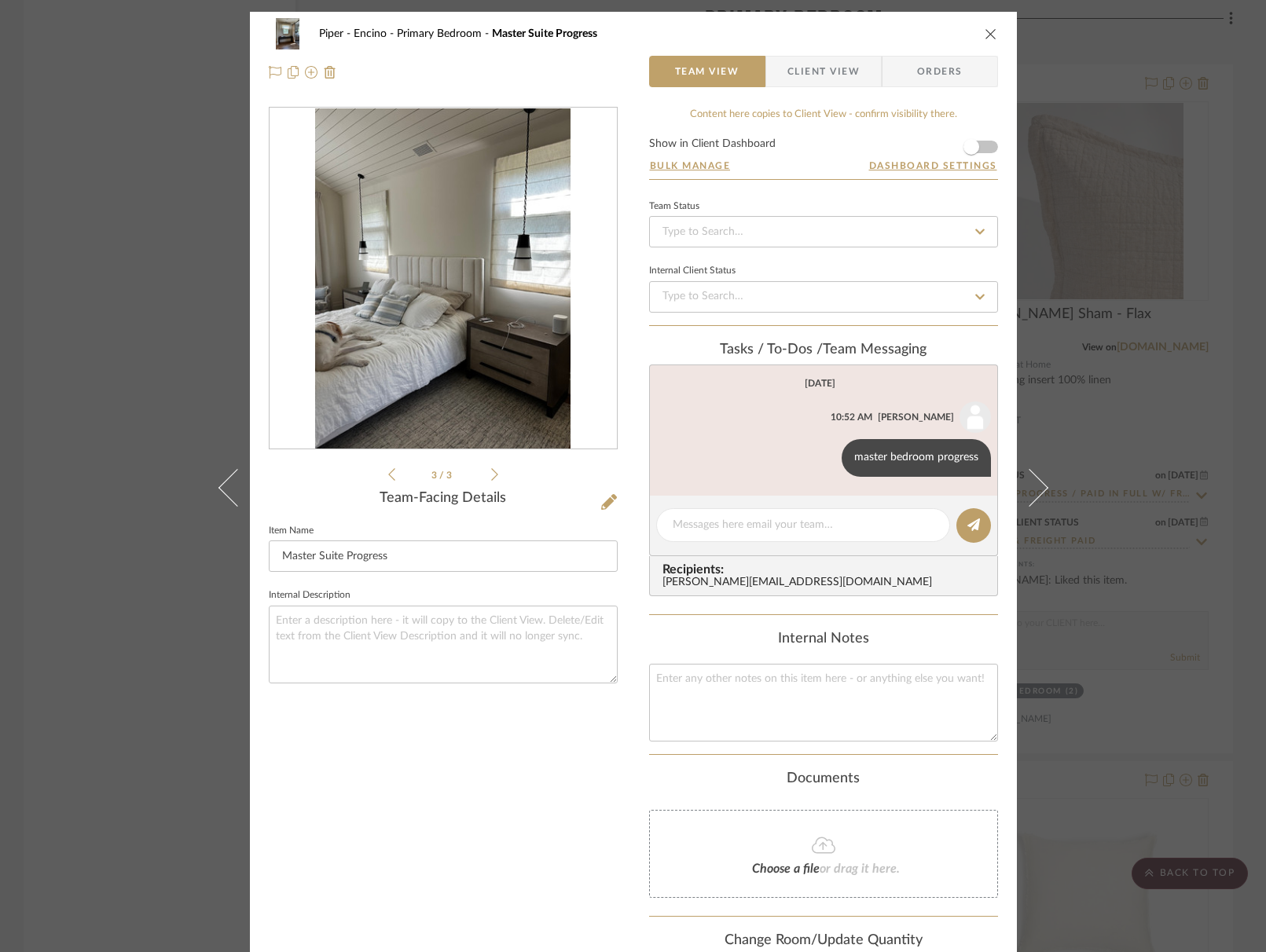
drag, startPoint x: 1074, startPoint y: 402, endPoint x: 1080, endPoint y: 450, distance: 48.4
click at [1074, 403] on div "Piper - Encino Primary Bedroom Master Suite Progress Team View Client View Orde…" at bounding box center [633, 476] width 1266 height 952
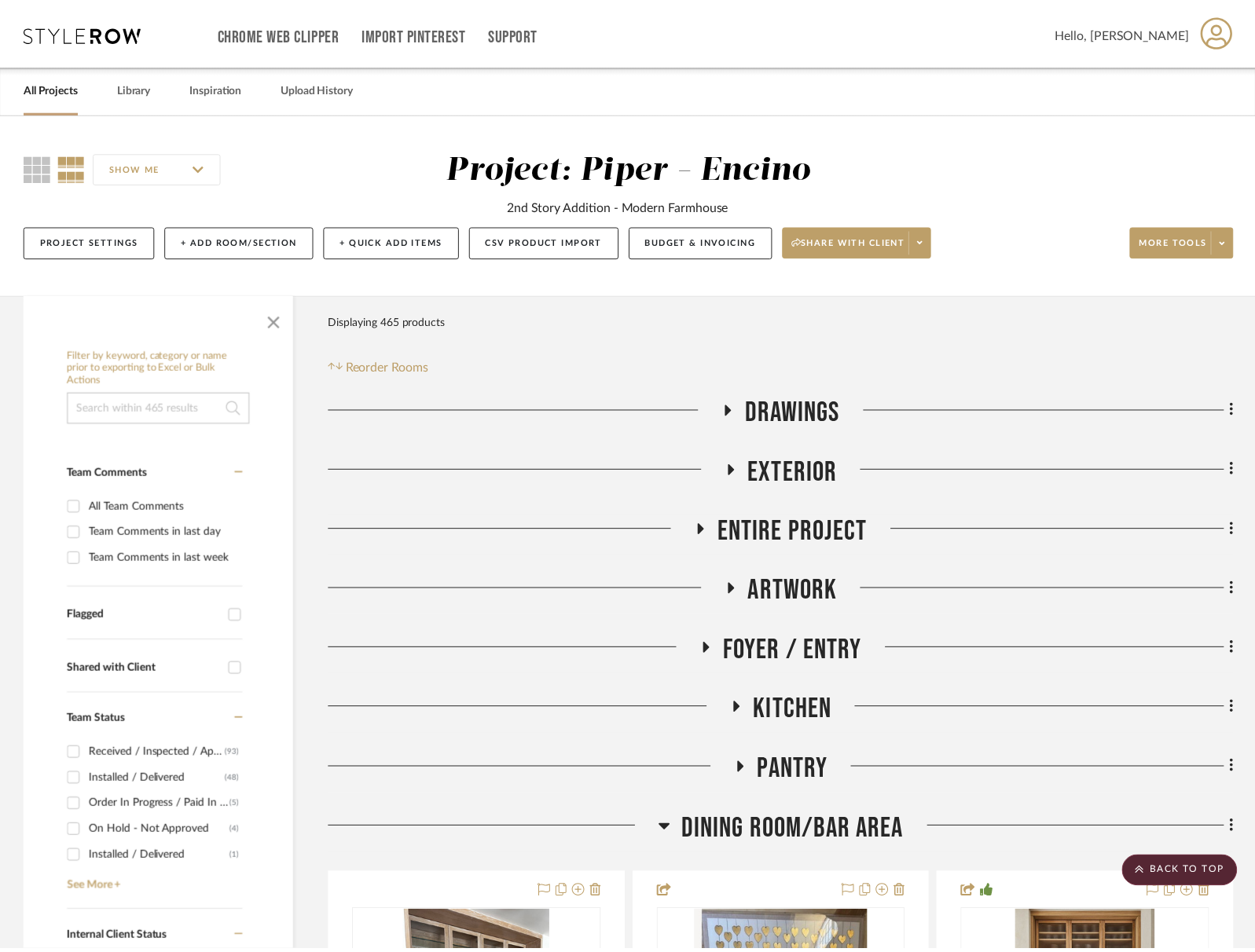
scroll to position [3398, 0]
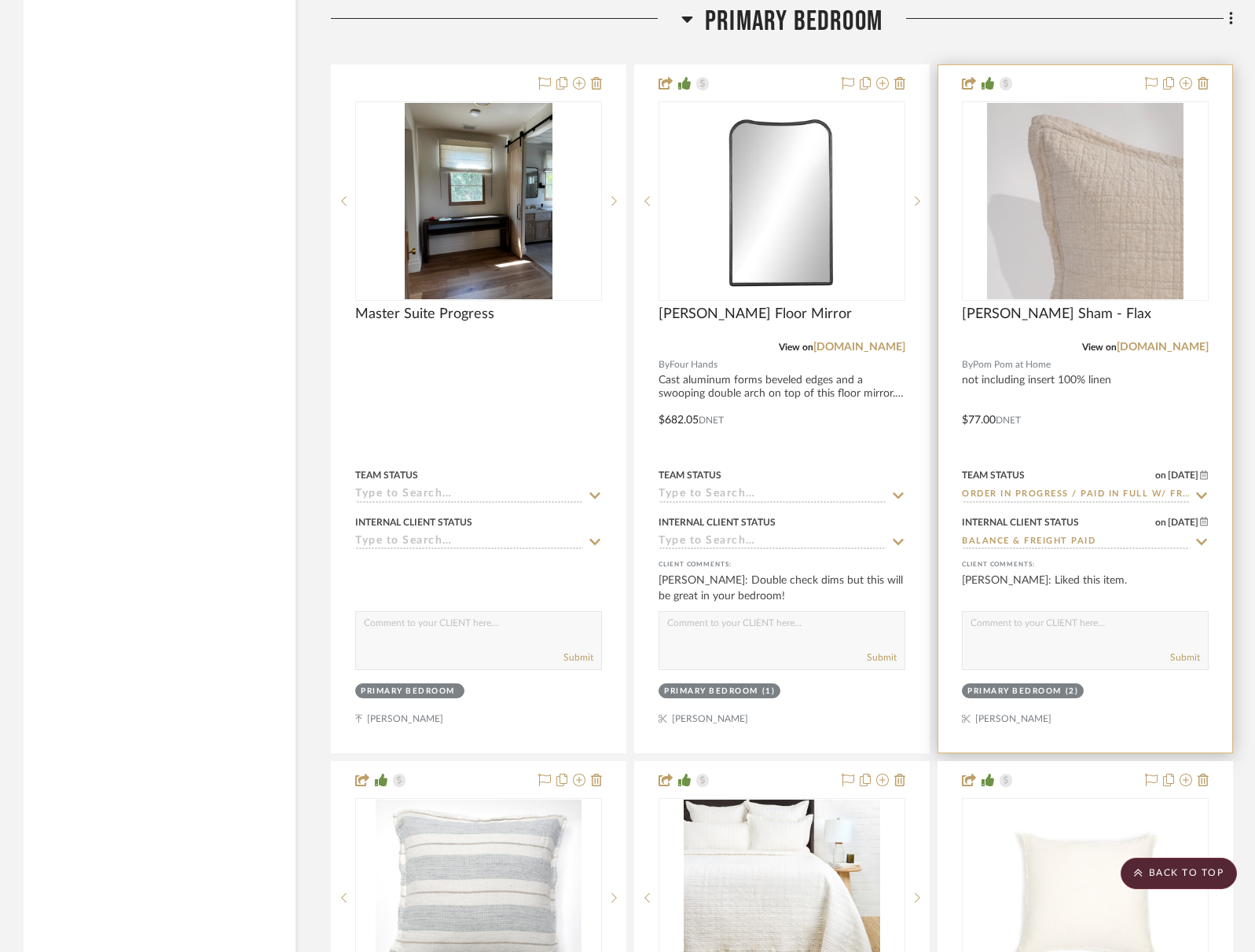
click at [1072, 492] on input "Order In Progress / Paid In Full w/ Freight, No Balance due" at bounding box center [1076, 495] width 228 height 15
drag, startPoint x: 1089, startPoint y: 525, endPoint x: 1000, endPoint y: 530, distance: 89.1
click at [1089, 525] on span "Installed / Delivered" at bounding box center [1041, 526] width 127 height 11
type input "Installed / Delivered"
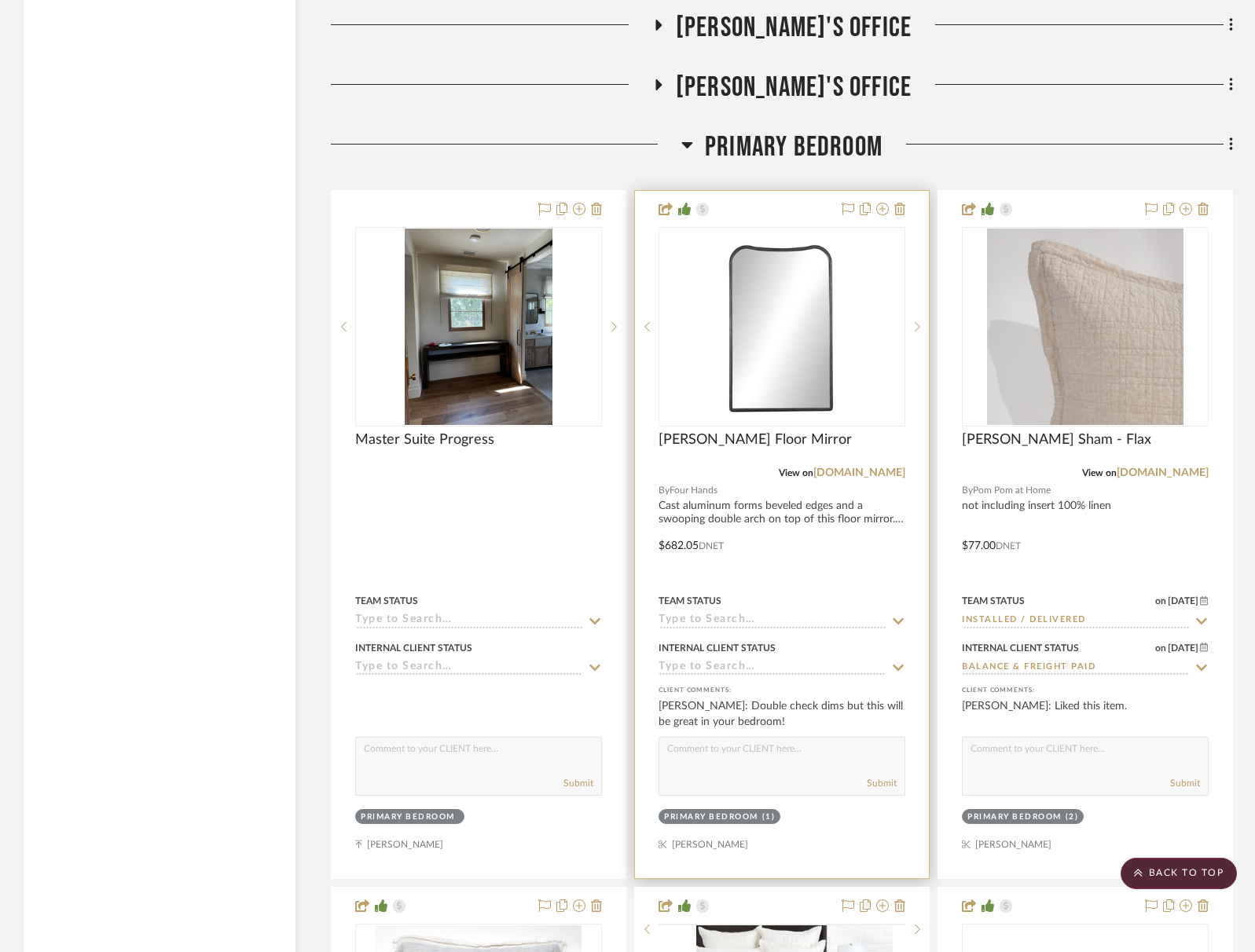
scroll to position [3123, 0]
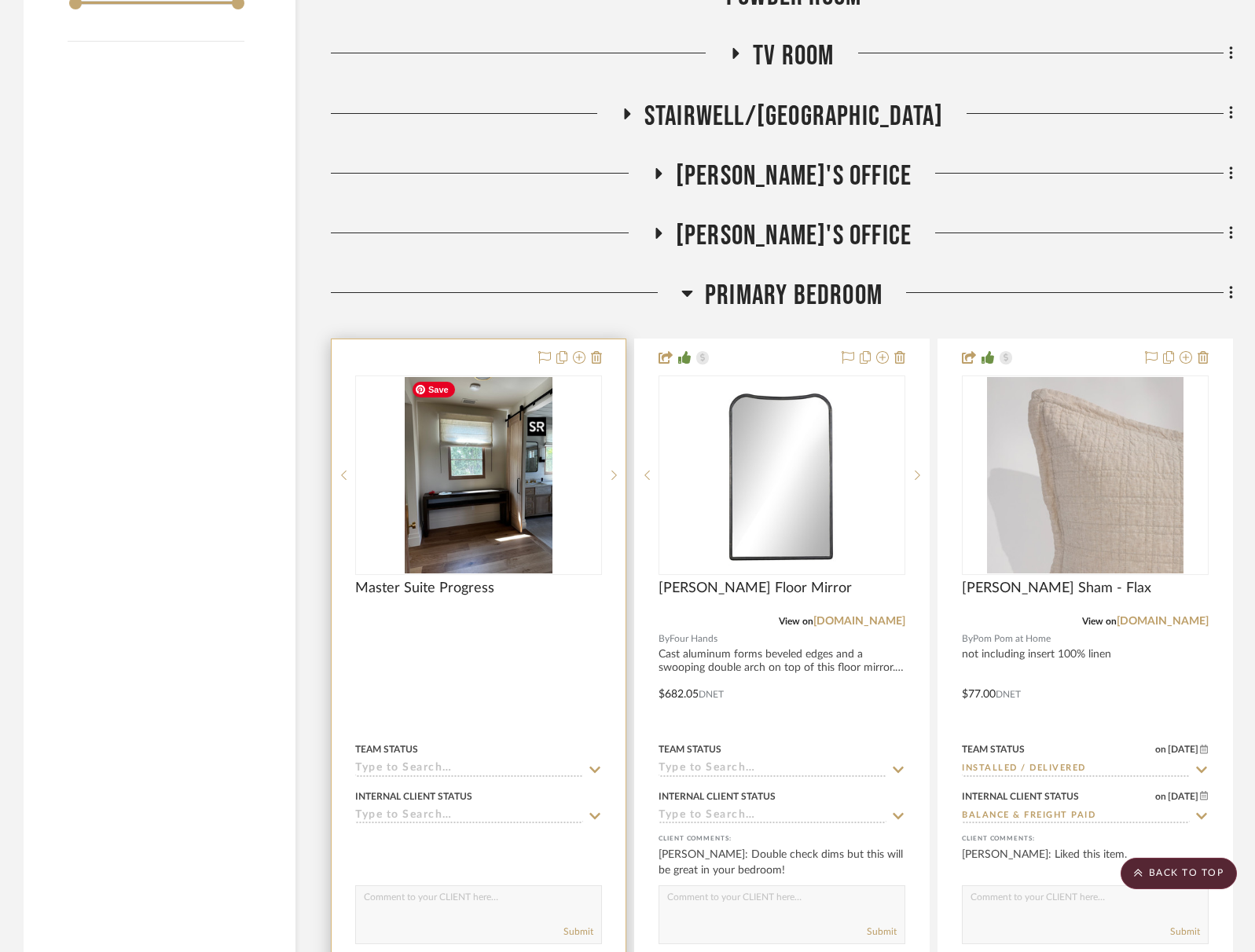
click at [521, 510] on img "0" at bounding box center [478, 475] width 148 height 197
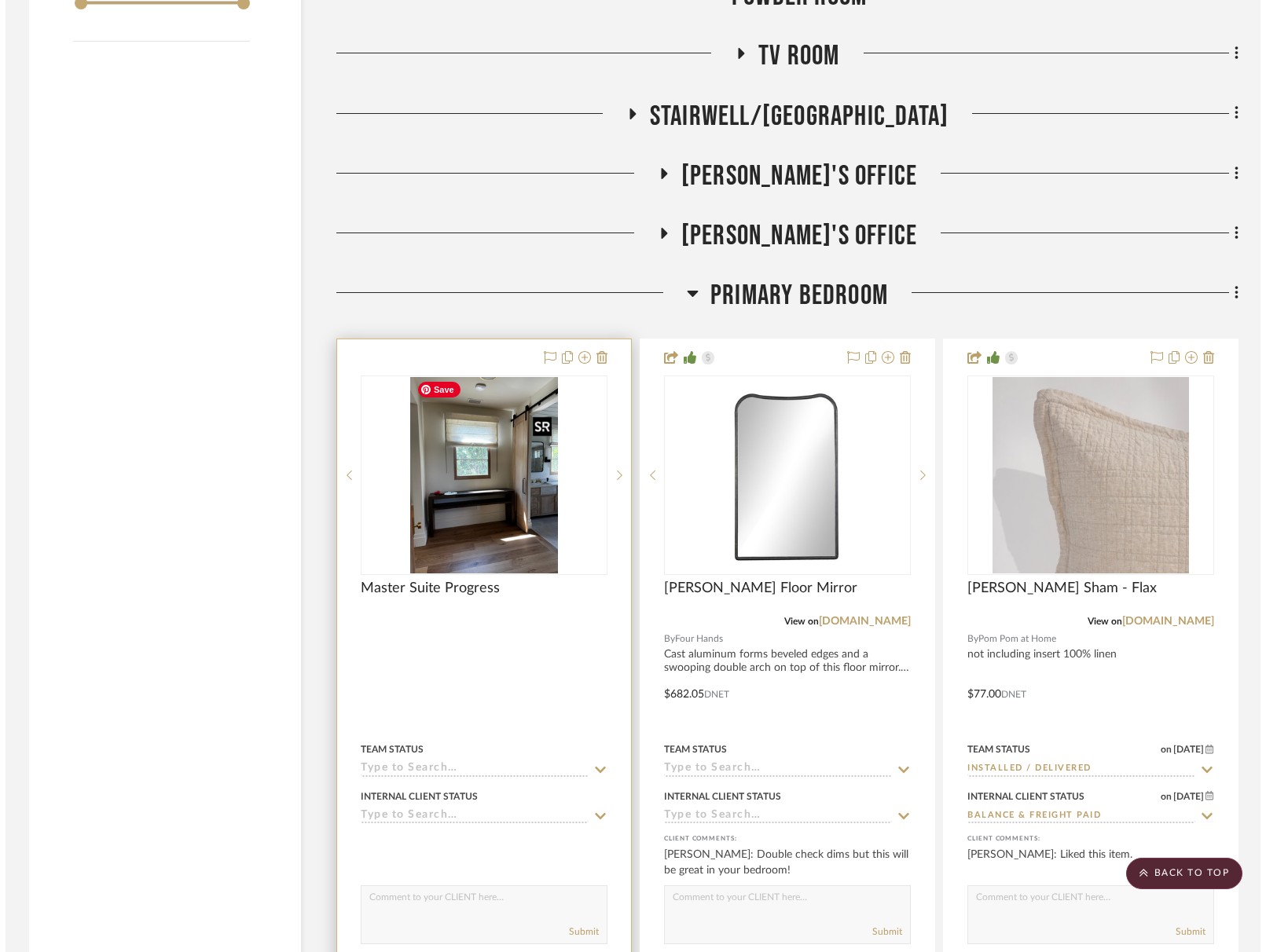
scroll to position [0, 0]
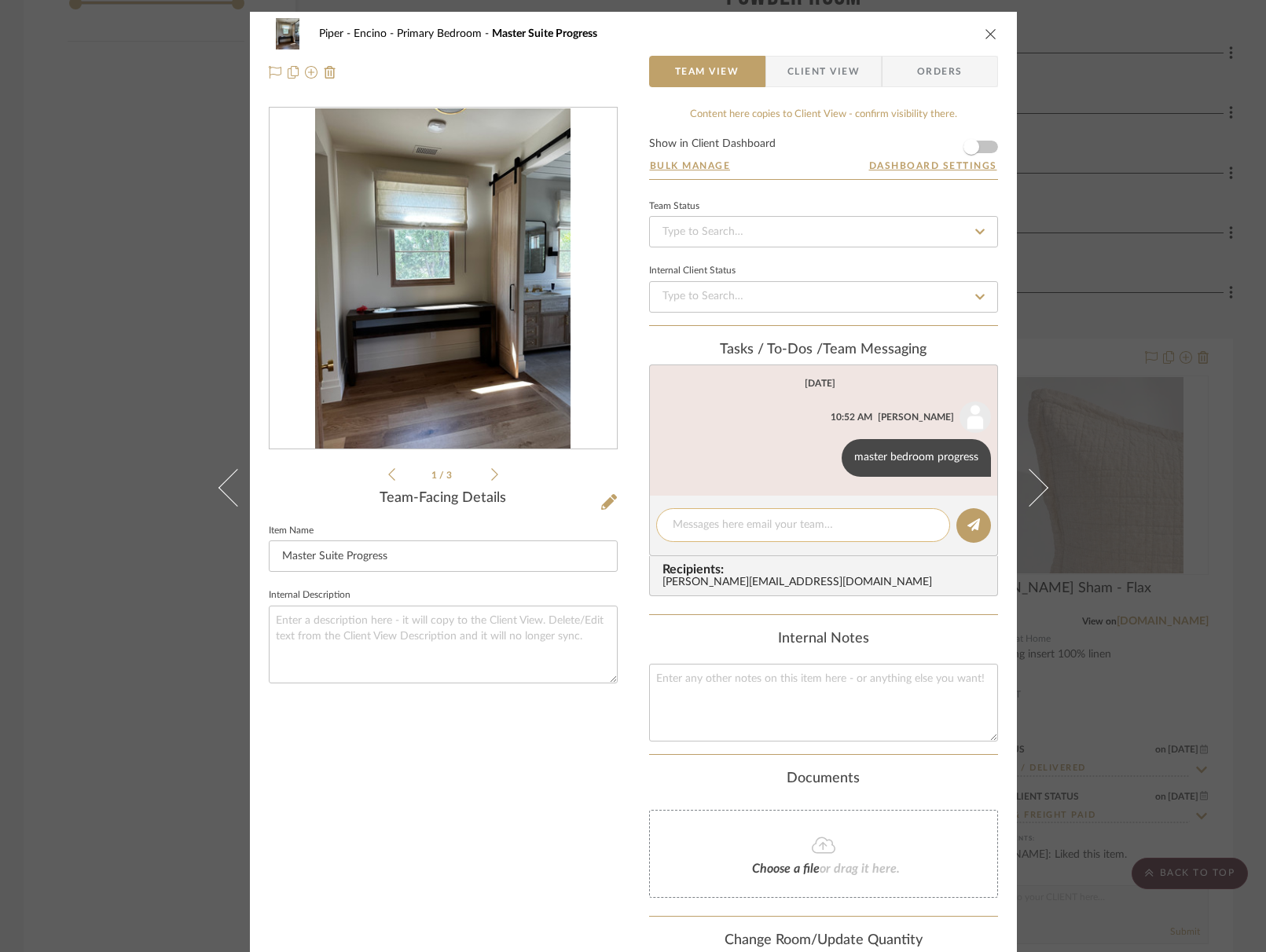
click at [738, 525] on textarea at bounding box center [803, 525] width 261 height 16
type textarea "b"
type textarea "coverlet coming"
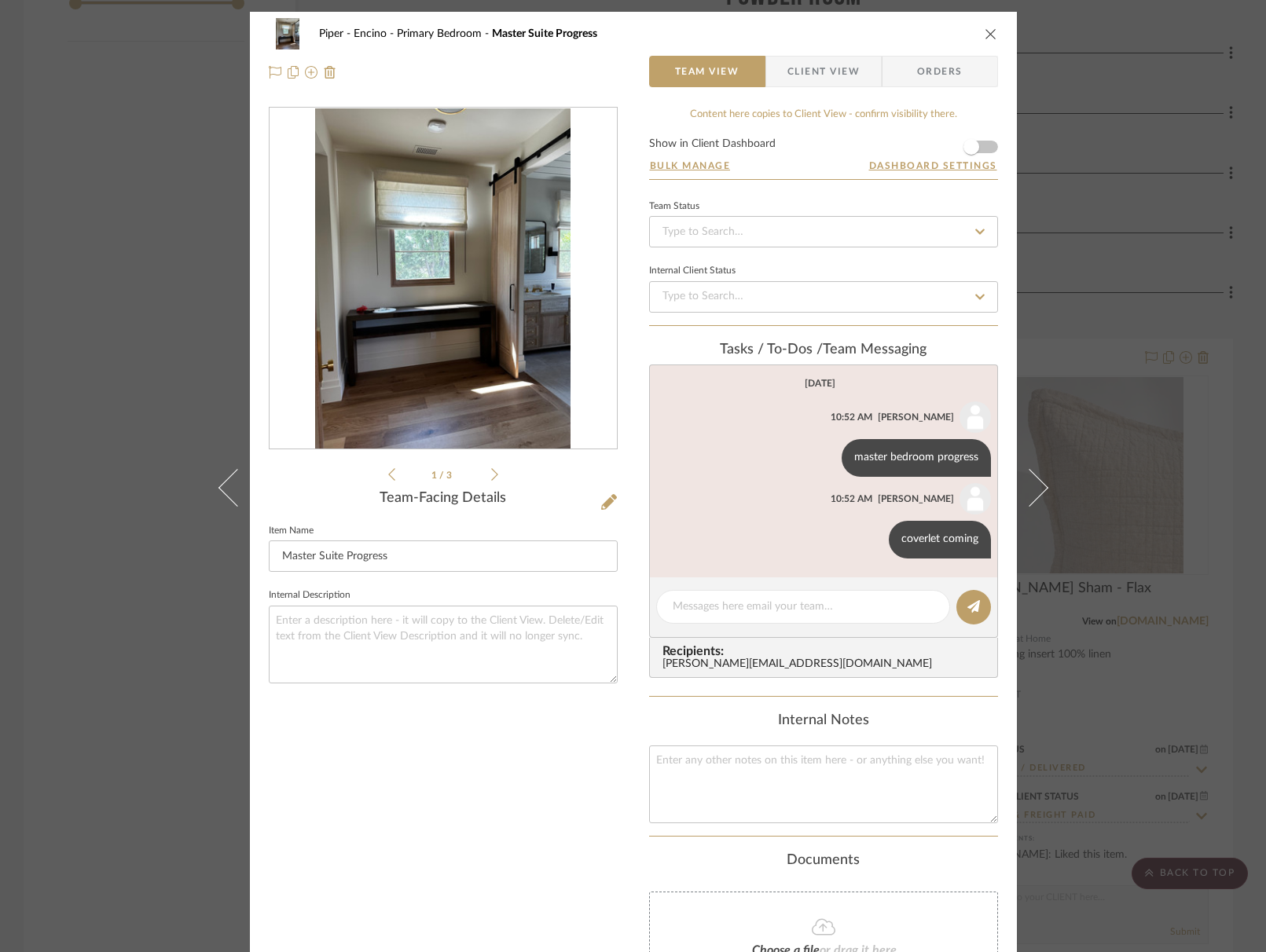
click at [491, 467] on icon at bounding box center [494, 475] width 7 height 14
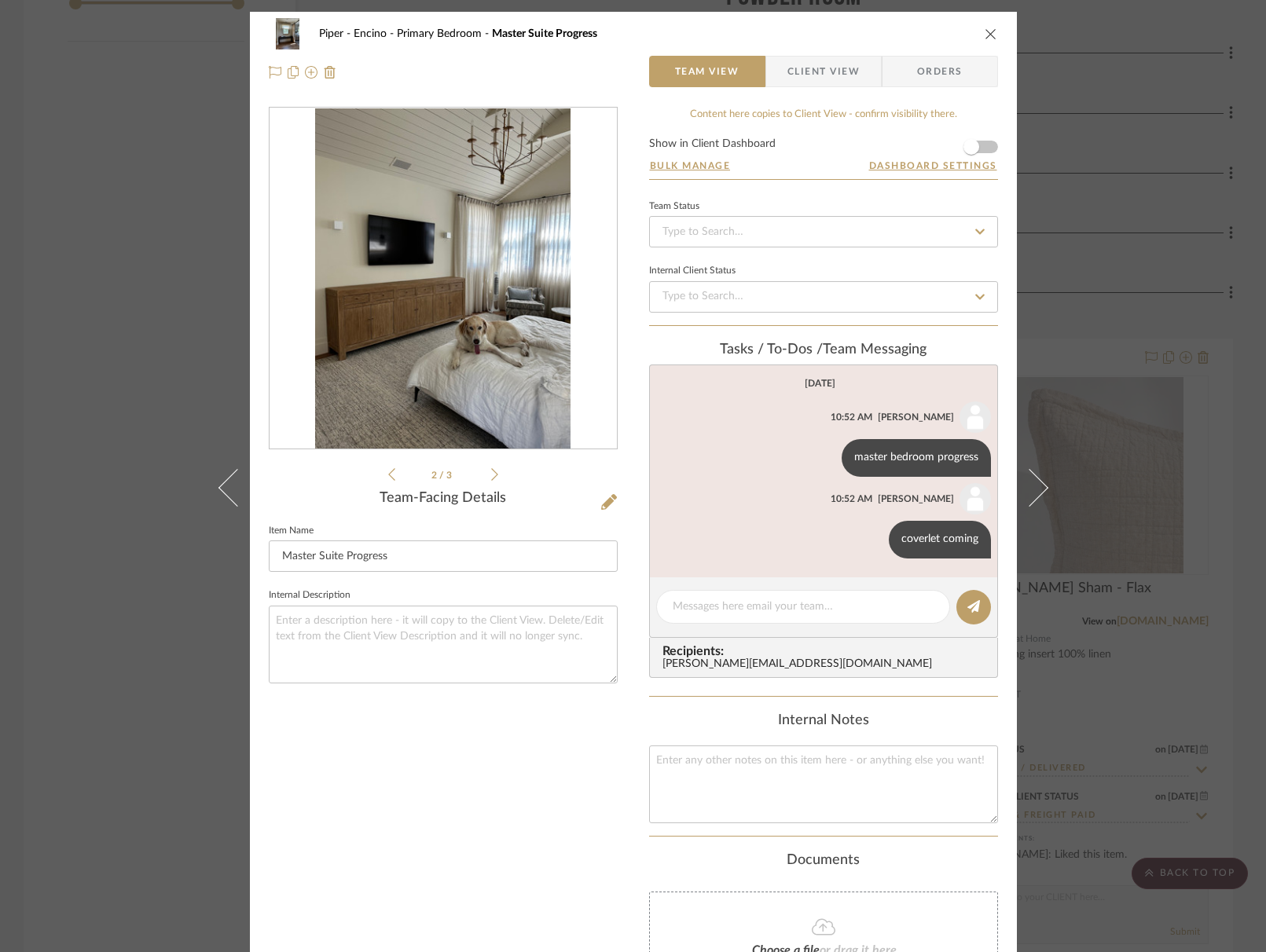
click at [491, 483] on ul "2 / 3" at bounding box center [443, 474] width 110 height 19
click at [491, 477] on icon at bounding box center [494, 475] width 7 height 14
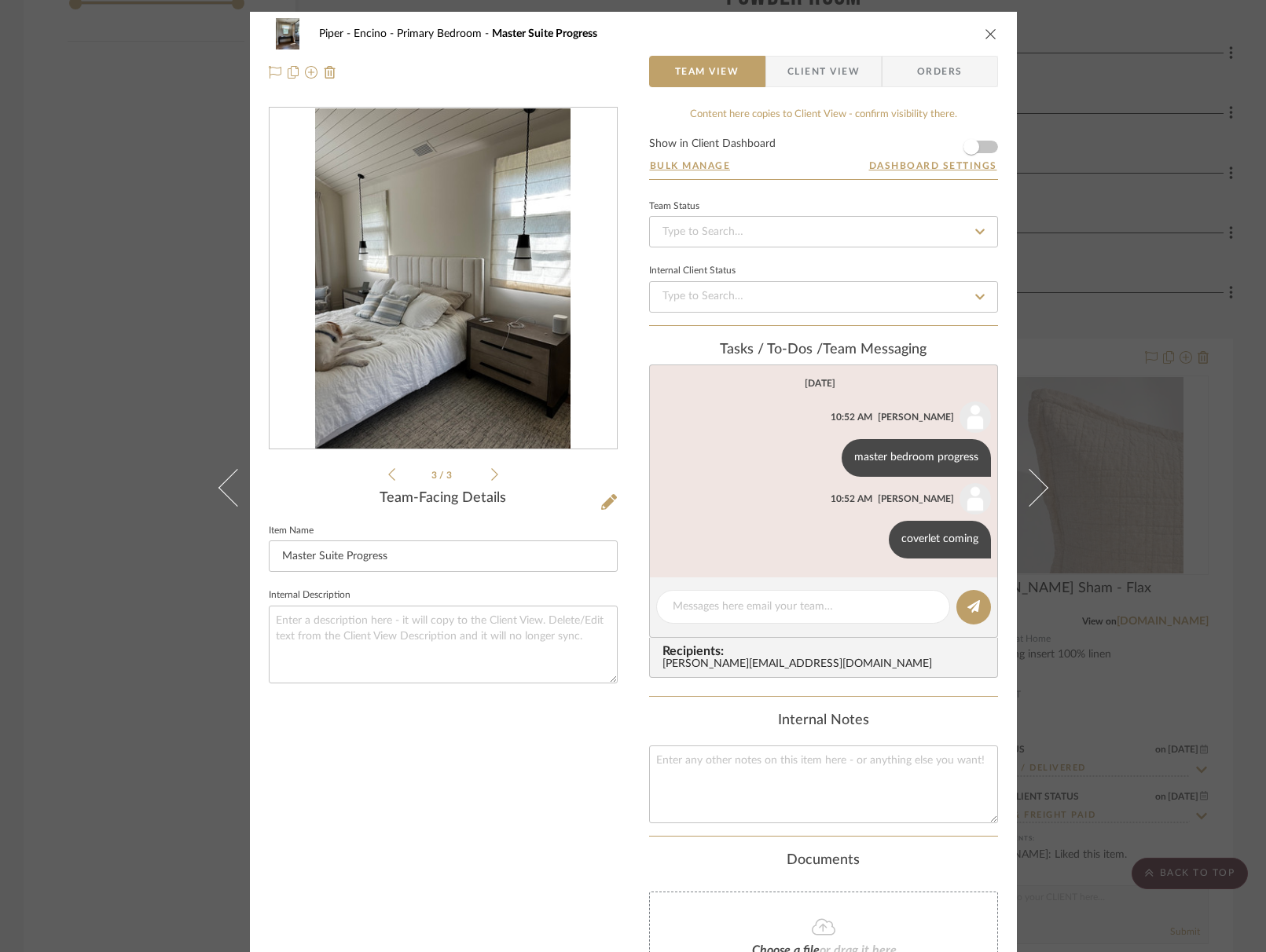
click at [396, 480] on li "3 / 3" at bounding box center [443, 474] width 96 height 19
click at [389, 478] on icon at bounding box center [392, 475] width 7 height 14
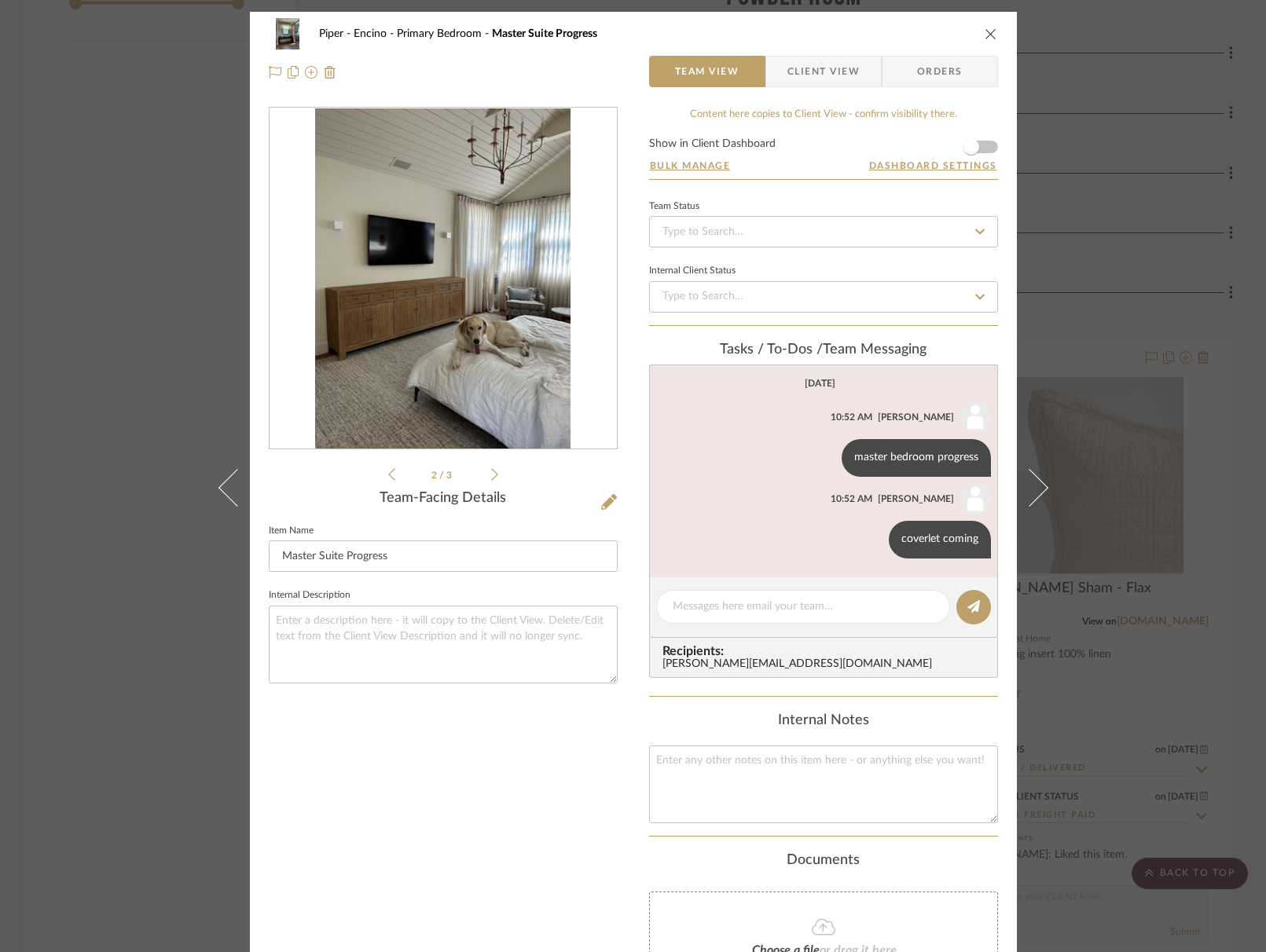
click at [987, 33] on icon "close" at bounding box center [991, 34] width 13 height 13
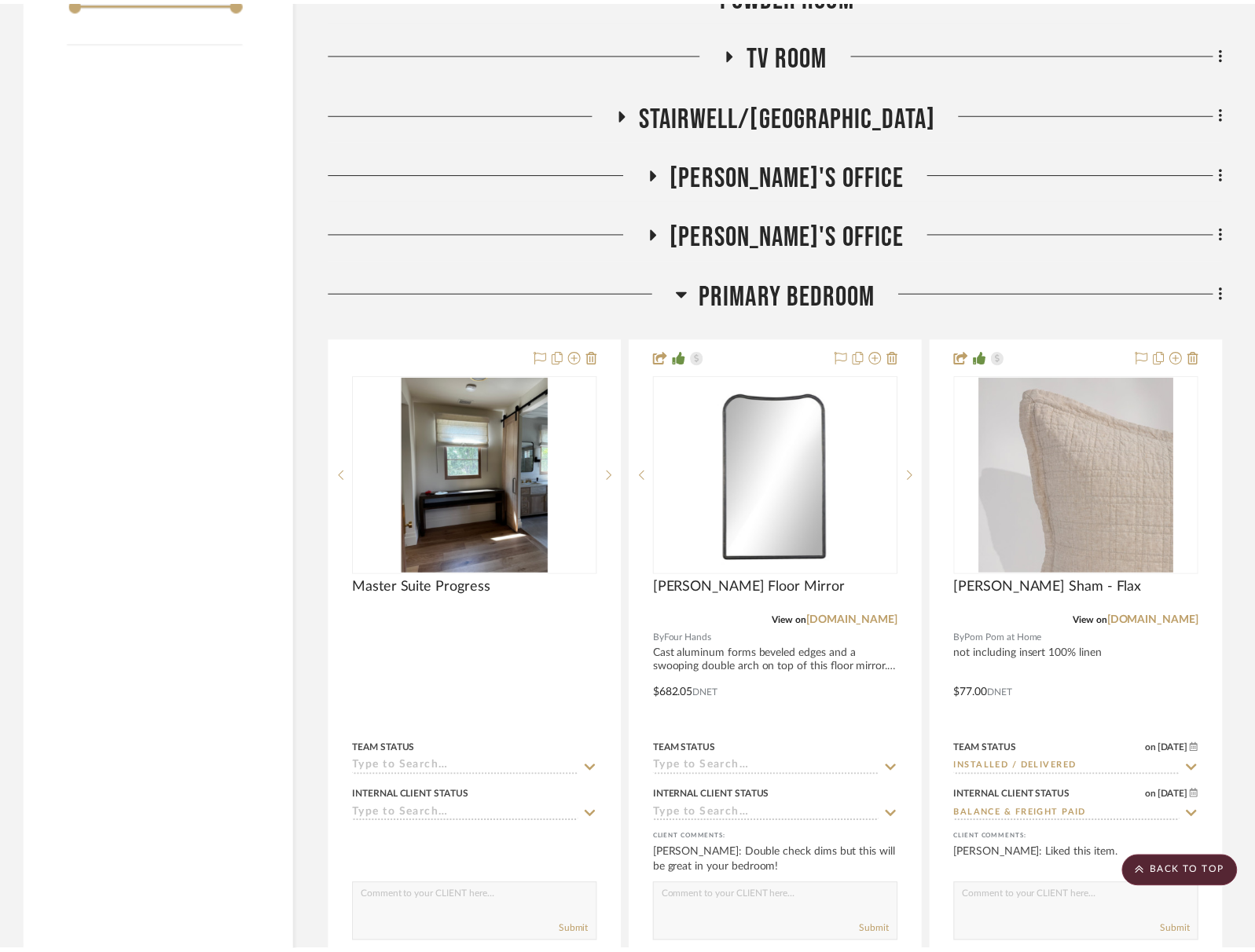
scroll to position [3123, 0]
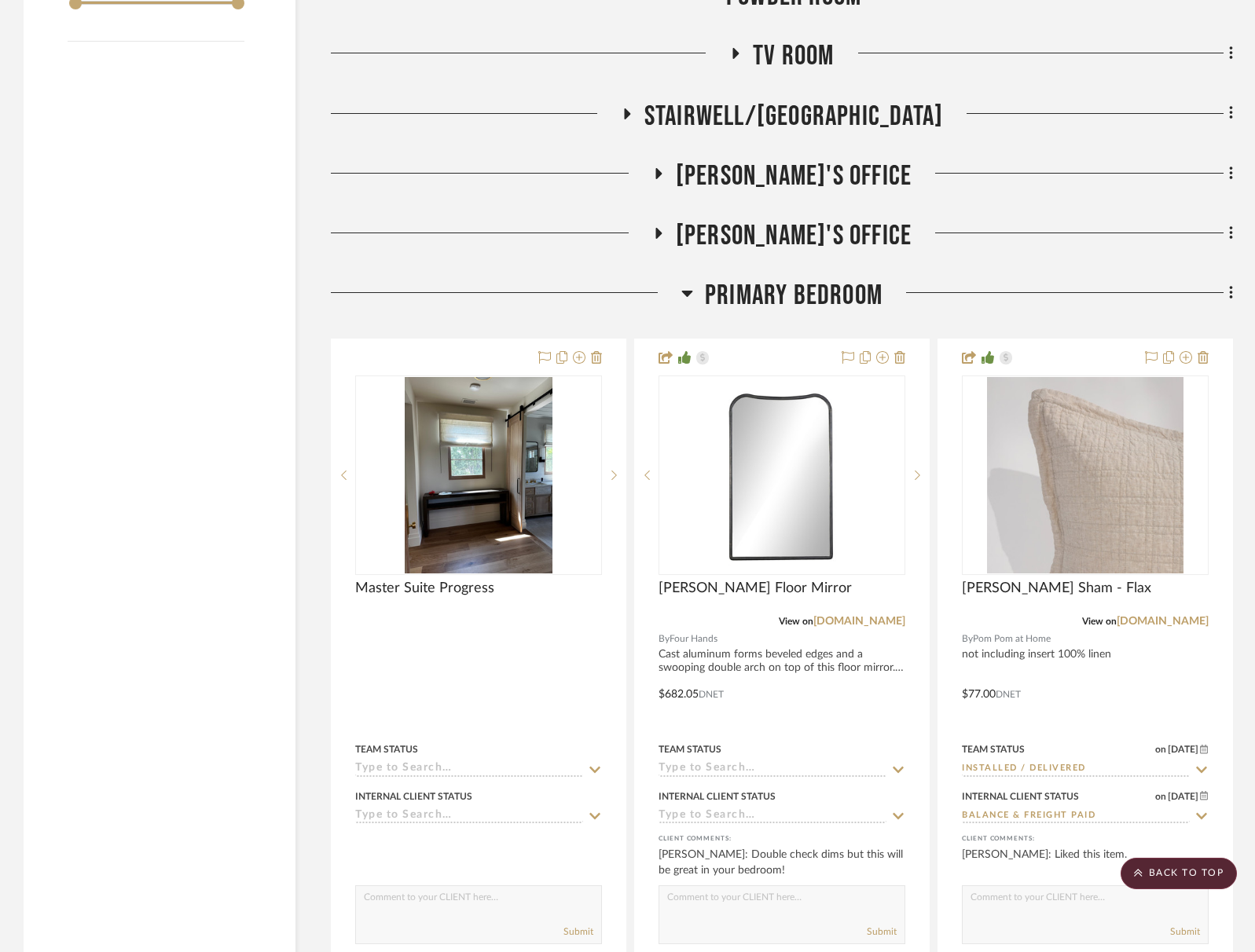
drag, startPoint x: 800, startPoint y: 284, endPoint x: 790, endPoint y: 273, distance: 14.9
click at [800, 284] on span "Primary Bedroom" at bounding box center [794, 296] width 178 height 34
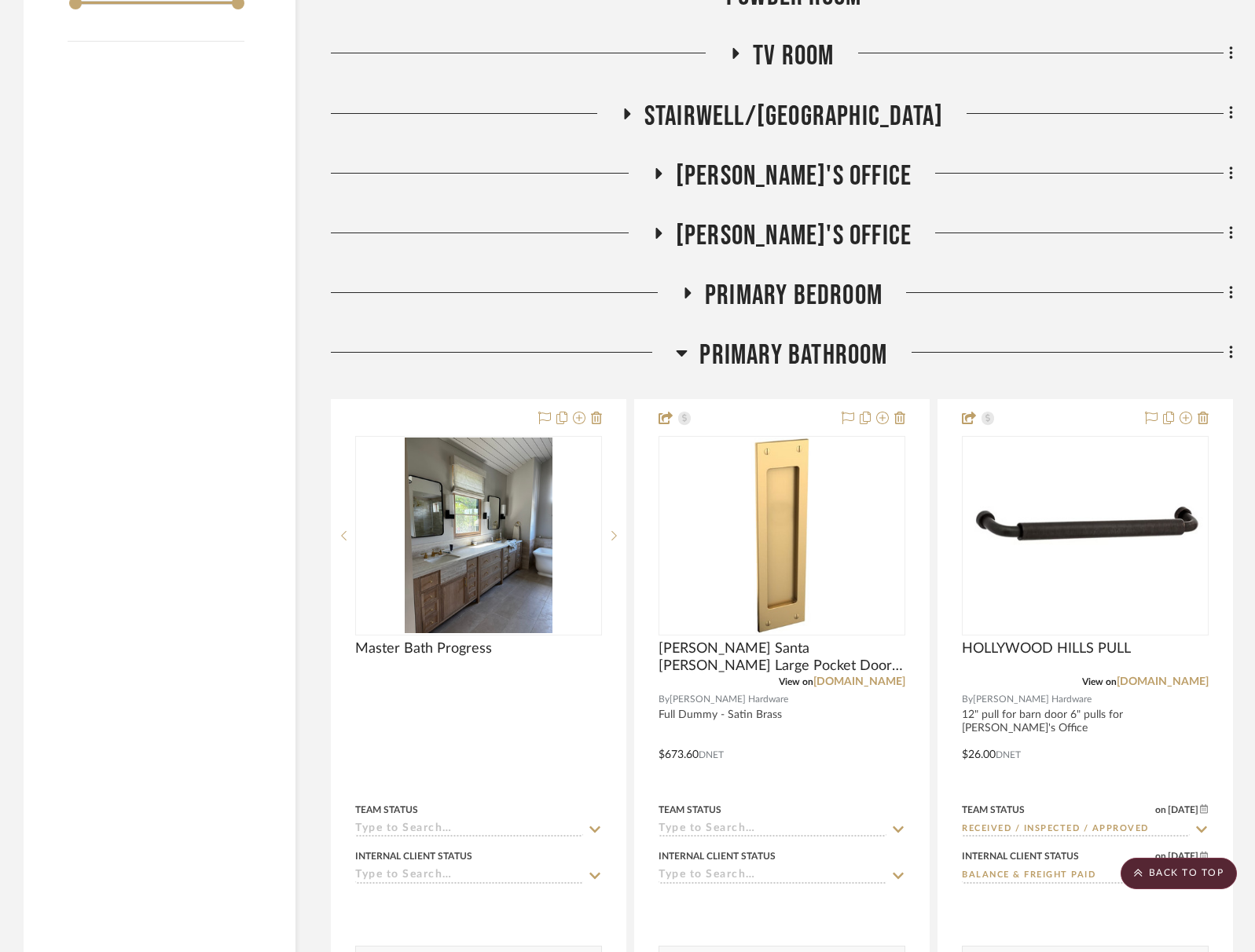
click at [815, 160] on span "Tara's Office" at bounding box center [793, 177] width 236 height 34
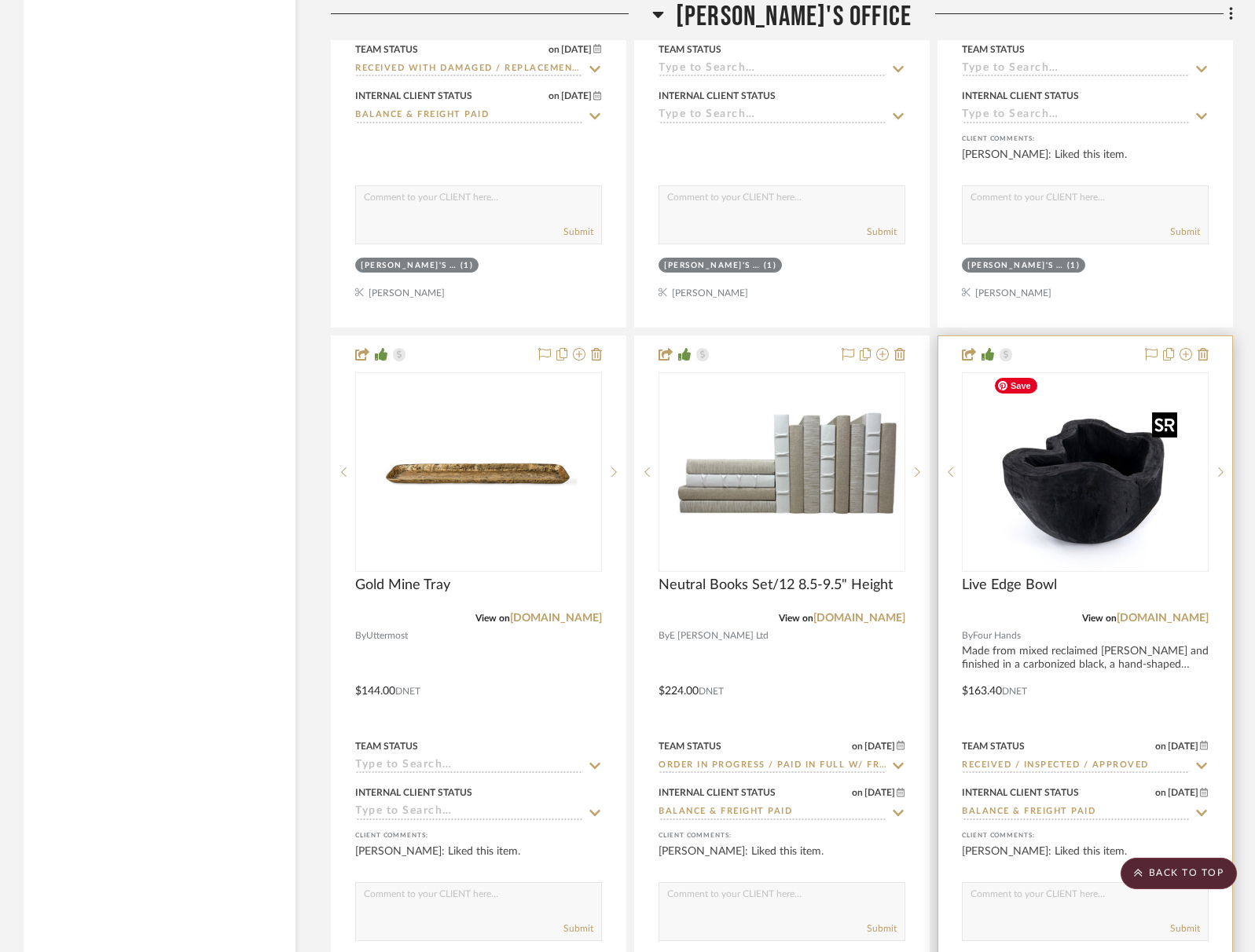
scroll to position [3705, 0]
click at [1097, 524] on img "0" at bounding box center [1085, 471] width 196 height 197
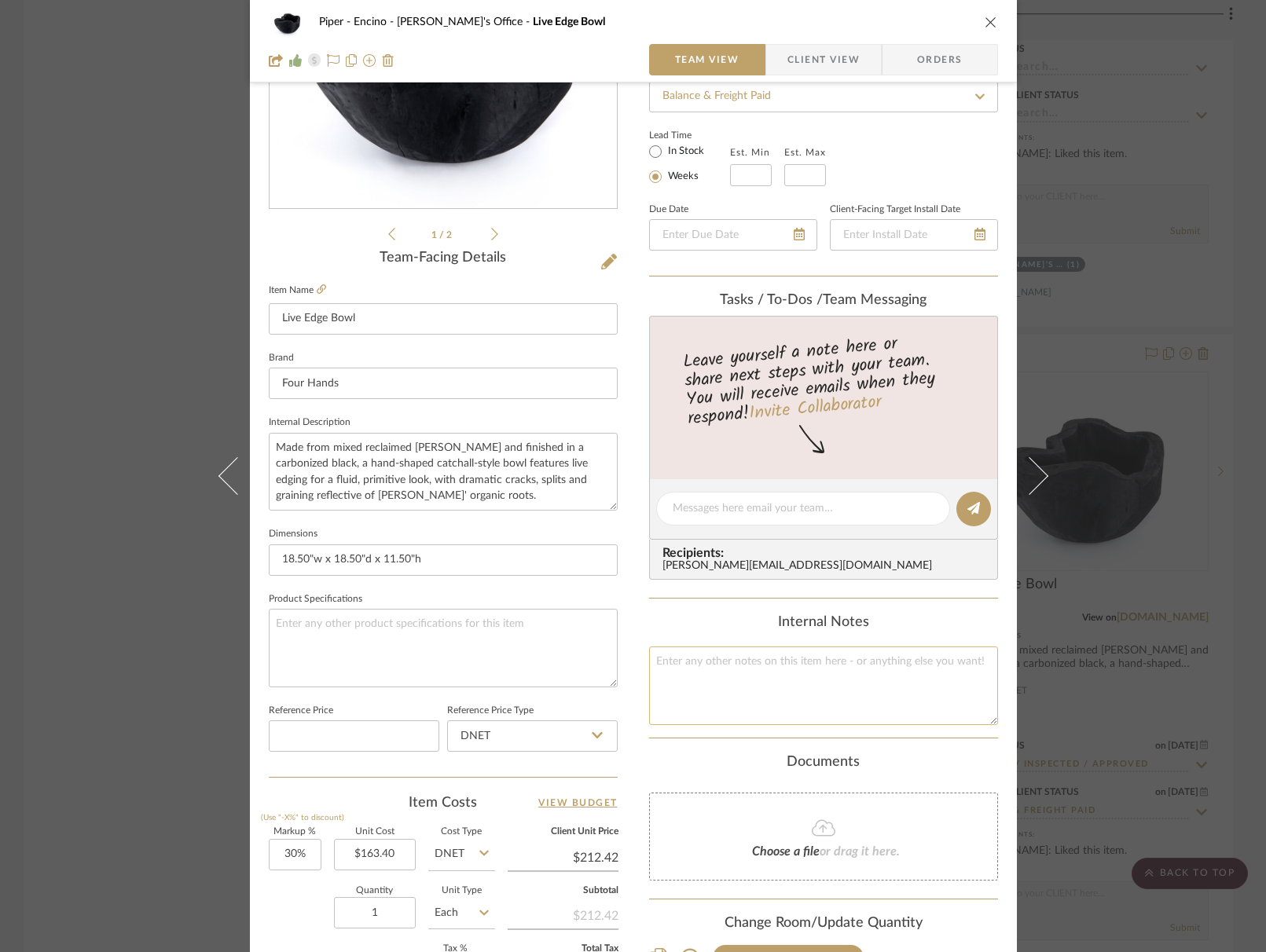
scroll to position [215, 0]
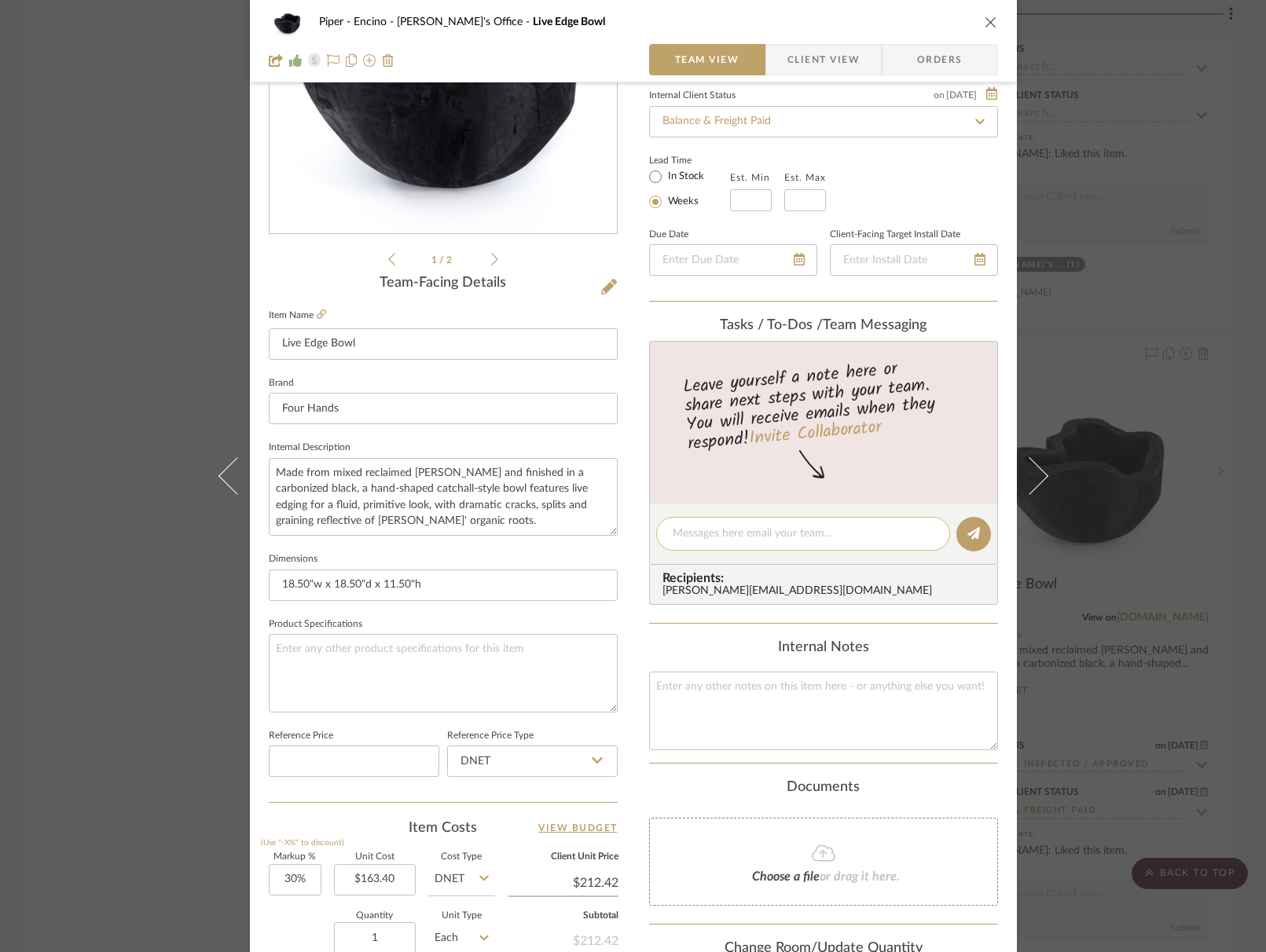
click at [755, 534] on textarea at bounding box center [803, 534] width 261 height 16
click at [686, 537] on textarea "maybe this giant bowl on the coffee table" at bounding box center [803, 534] width 261 height 16
type textarea "this giant bowl on the coffee table"
click at [851, 532] on textarea "this giant bowl on the coffee table" at bounding box center [803, 534] width 261 height 16
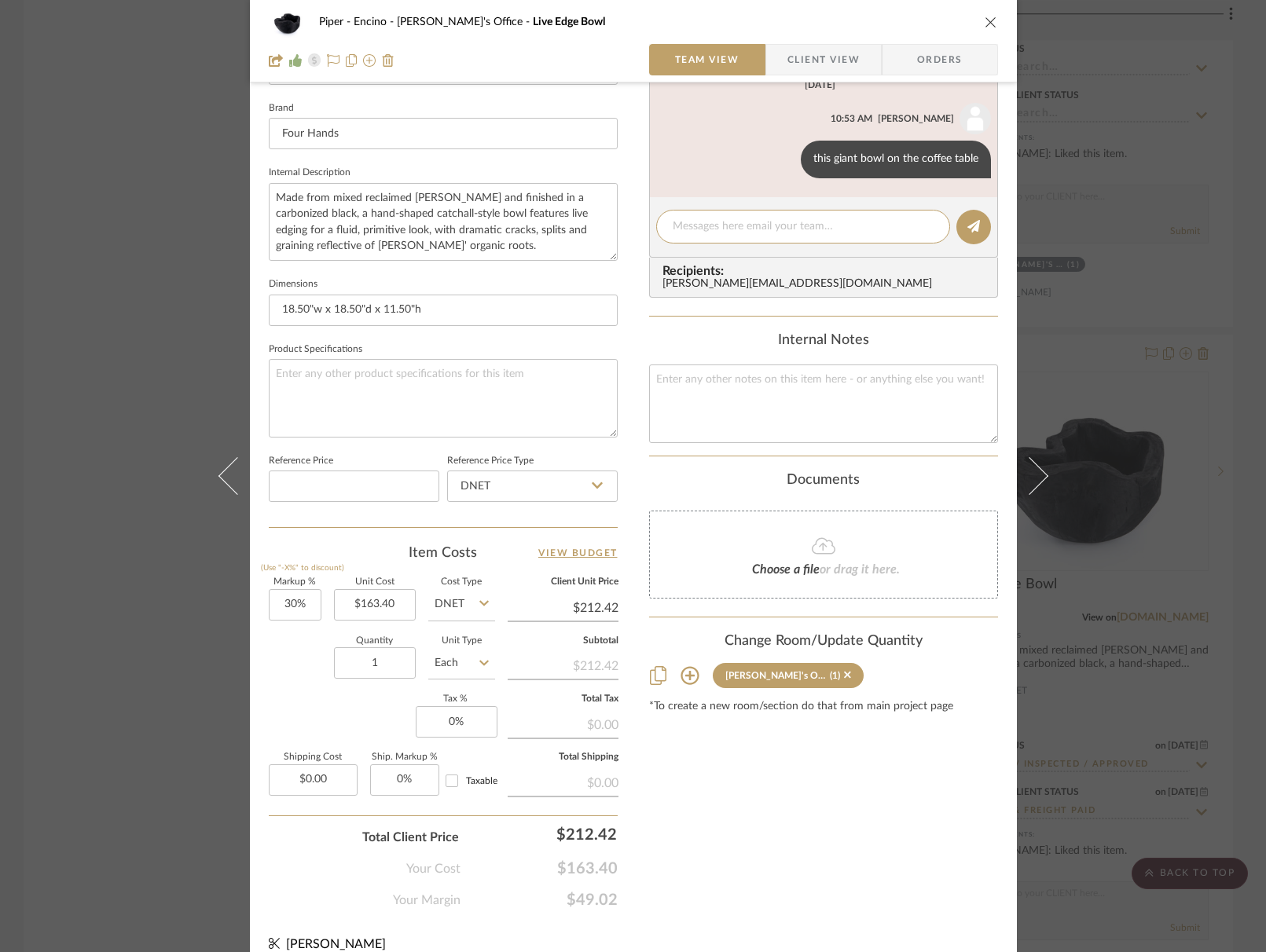
scroll to position [508, 0]
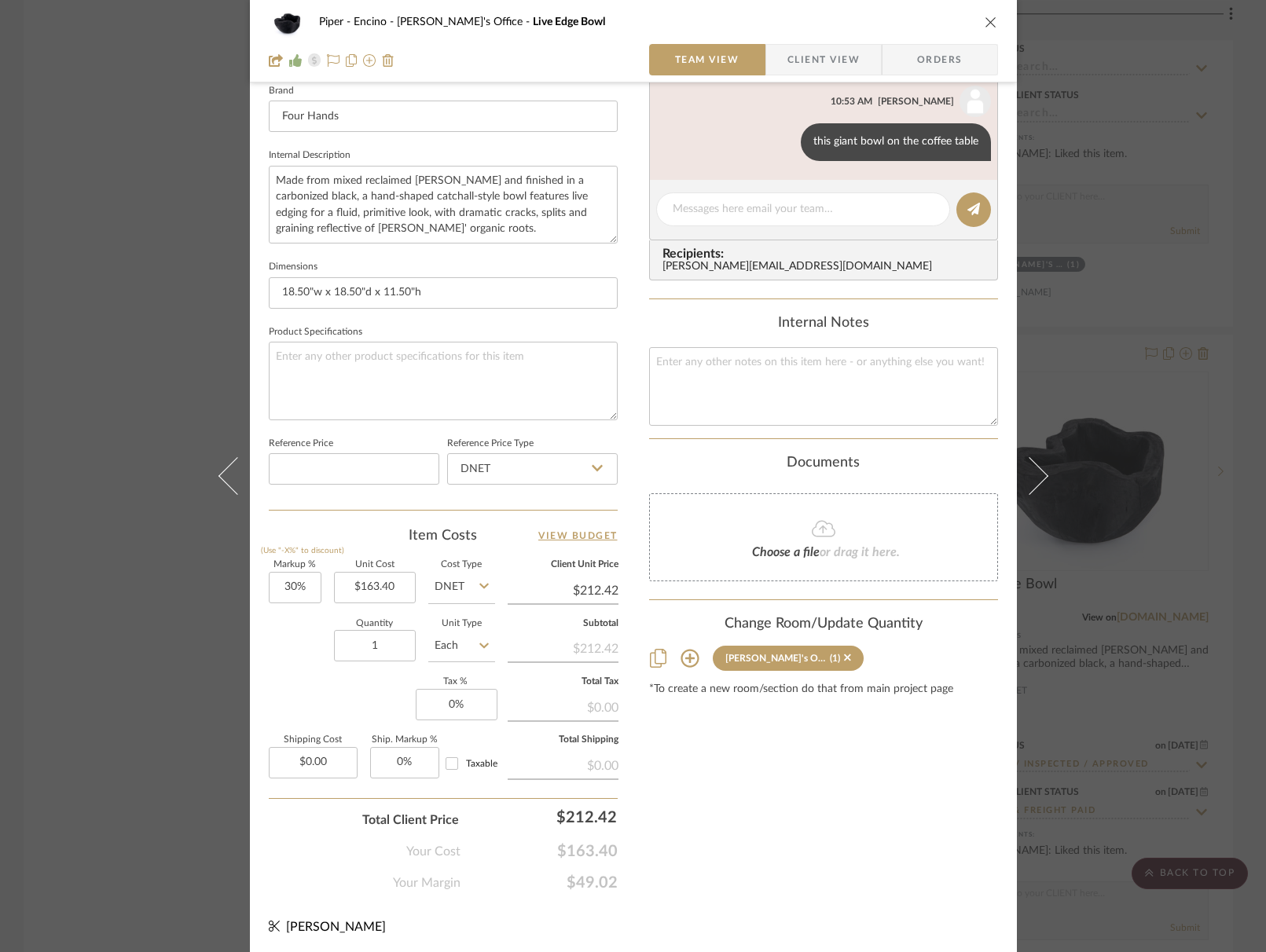
click at [688, 655] on icon at bounding box center [689, 659] width 18 height 18
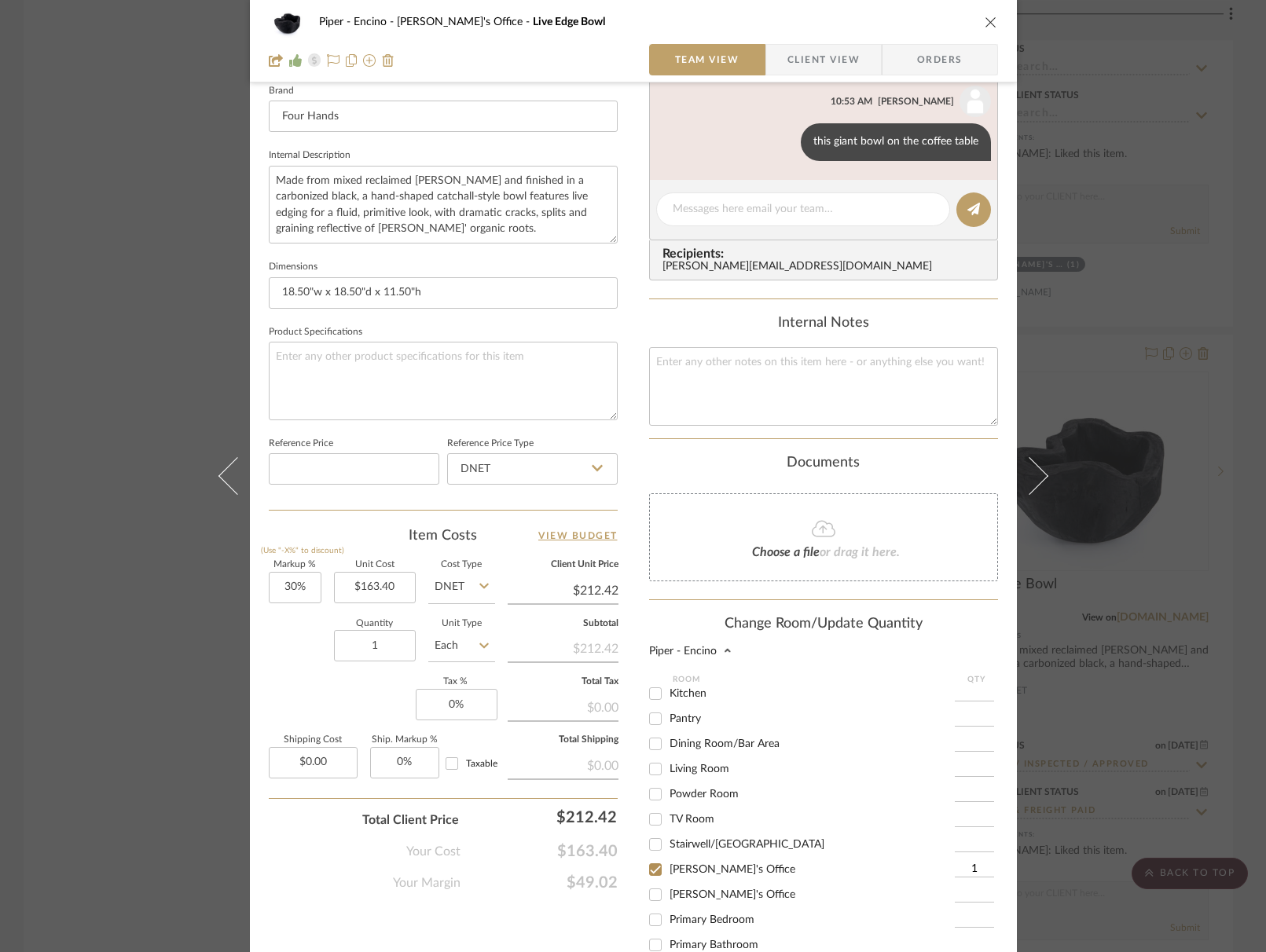
scroll to position [144, 0]
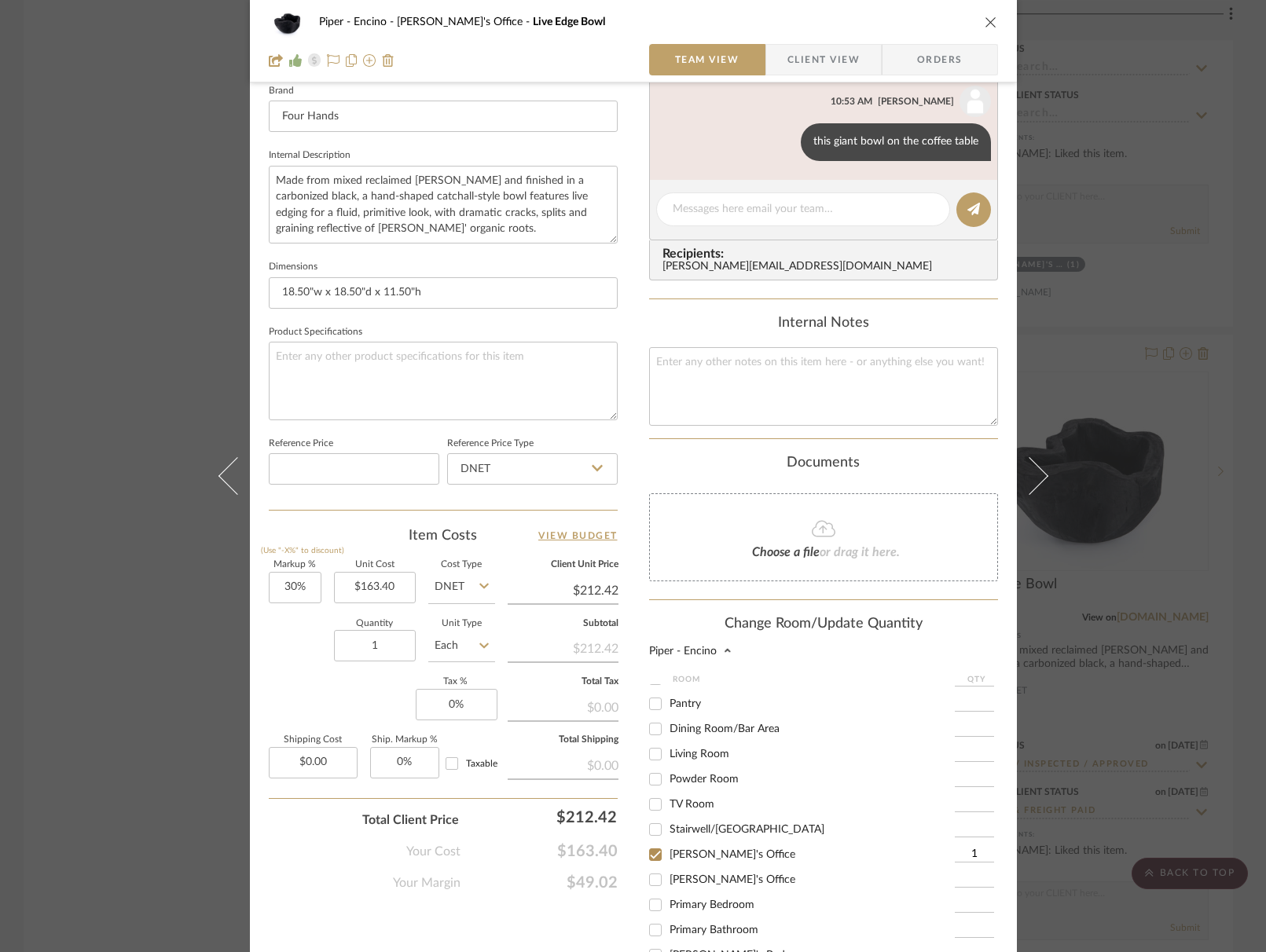
click at [674, 760] on span "Living Room" at bounding box center [699, 755] width 60 height 11
click at [668, 760] on input "Living Room" at bounding box center [655, 755] width 25 height 25
checkbox input "true"
type input "1"
click at [649, 860] on input "Tara's Office" at bounding box center [655, 855] width 25 height 25
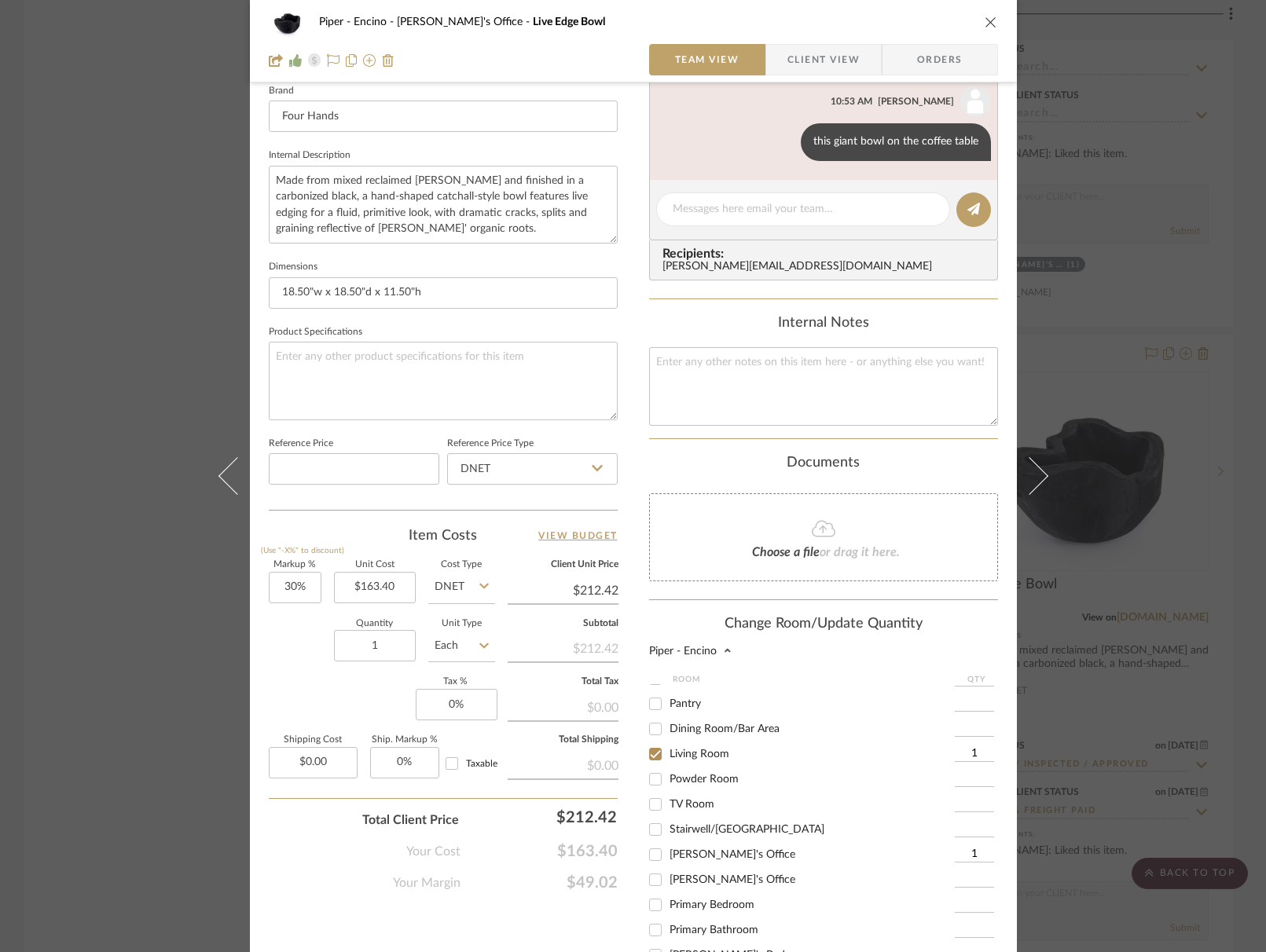
checkbox input "false"
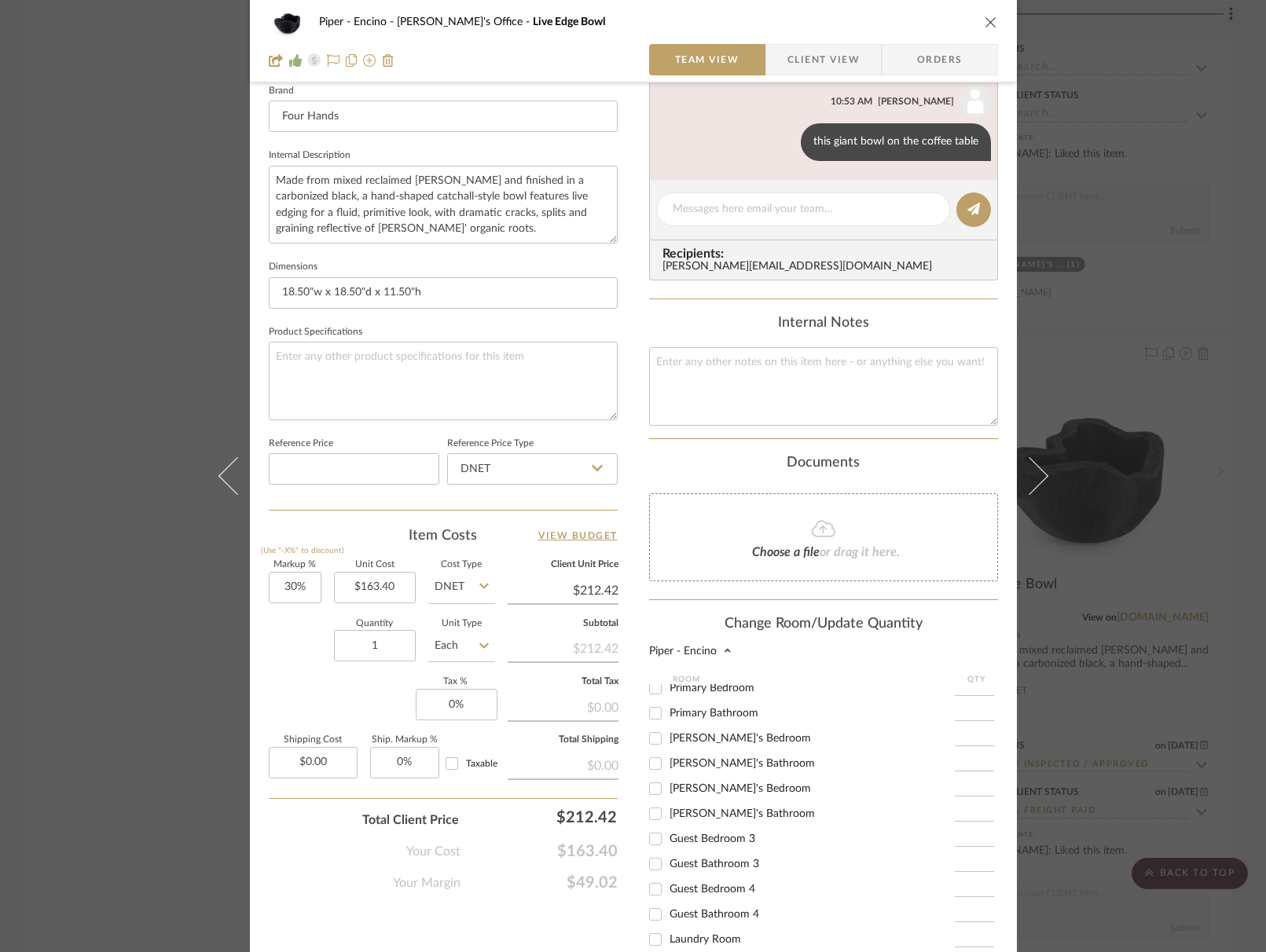
scroll to position [696, 0]
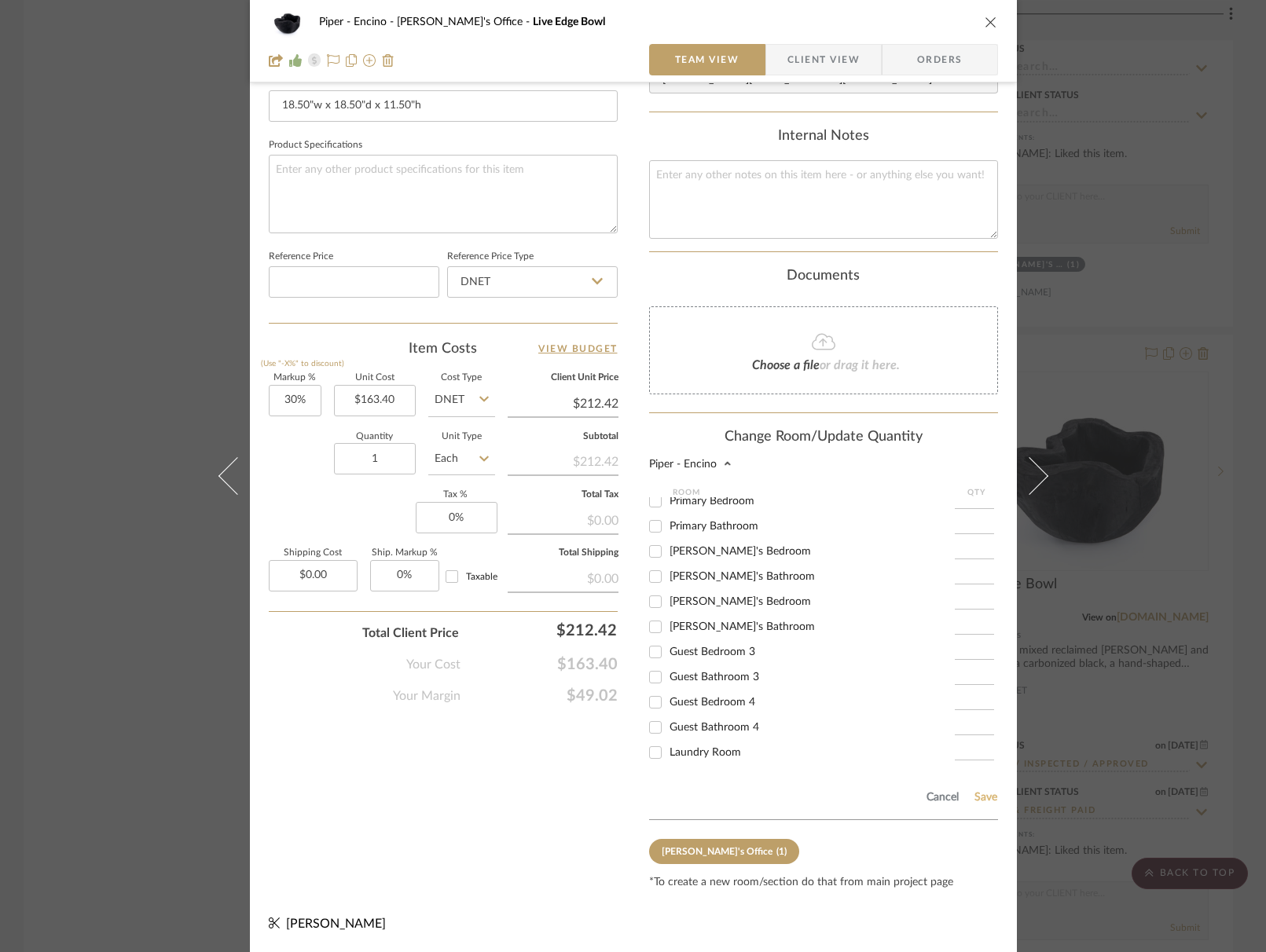
click at [983, 802] on button "Save" at bounding box center [985, 798] width 24 height 13
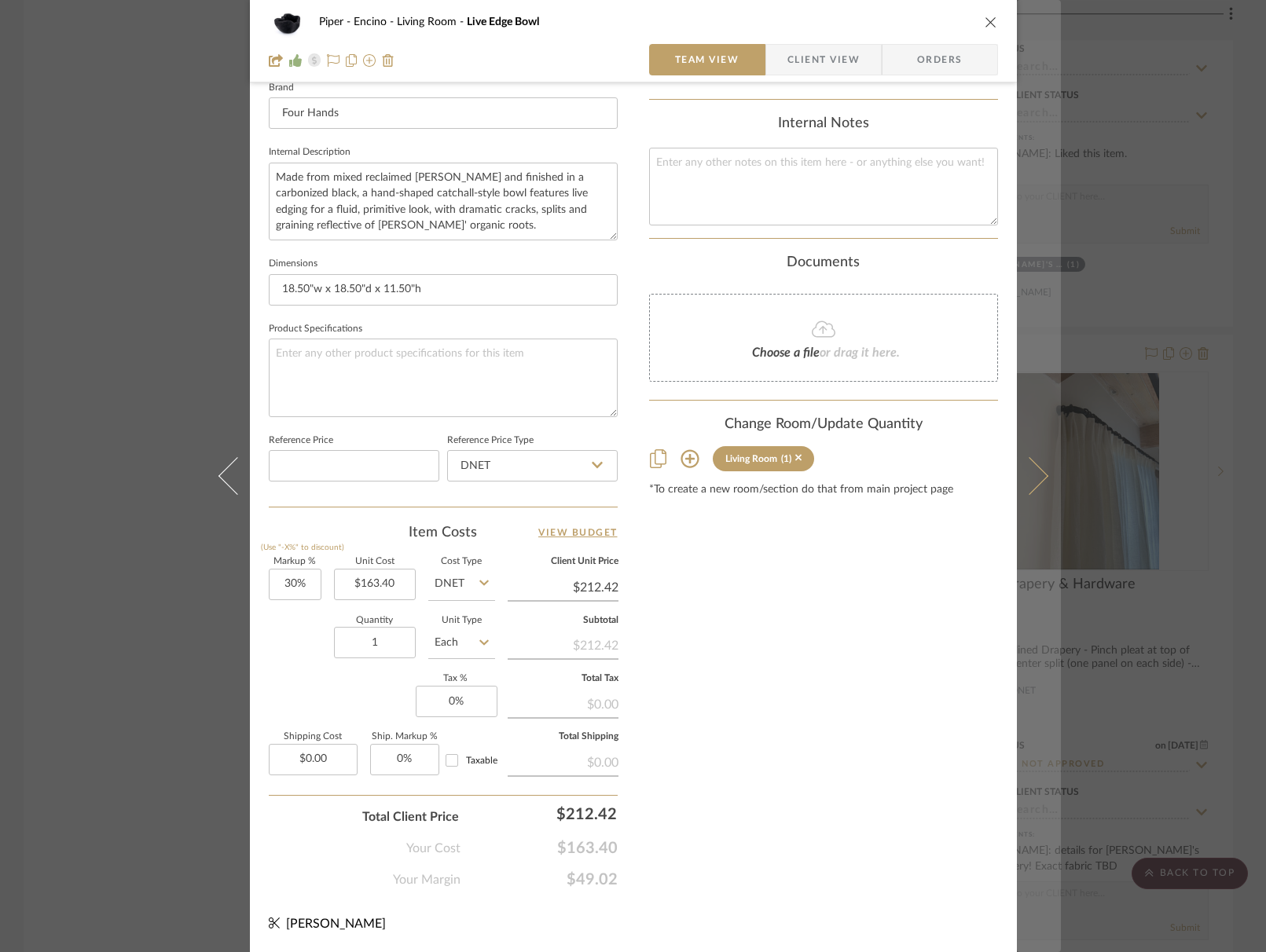
scroll to position [508, 0]
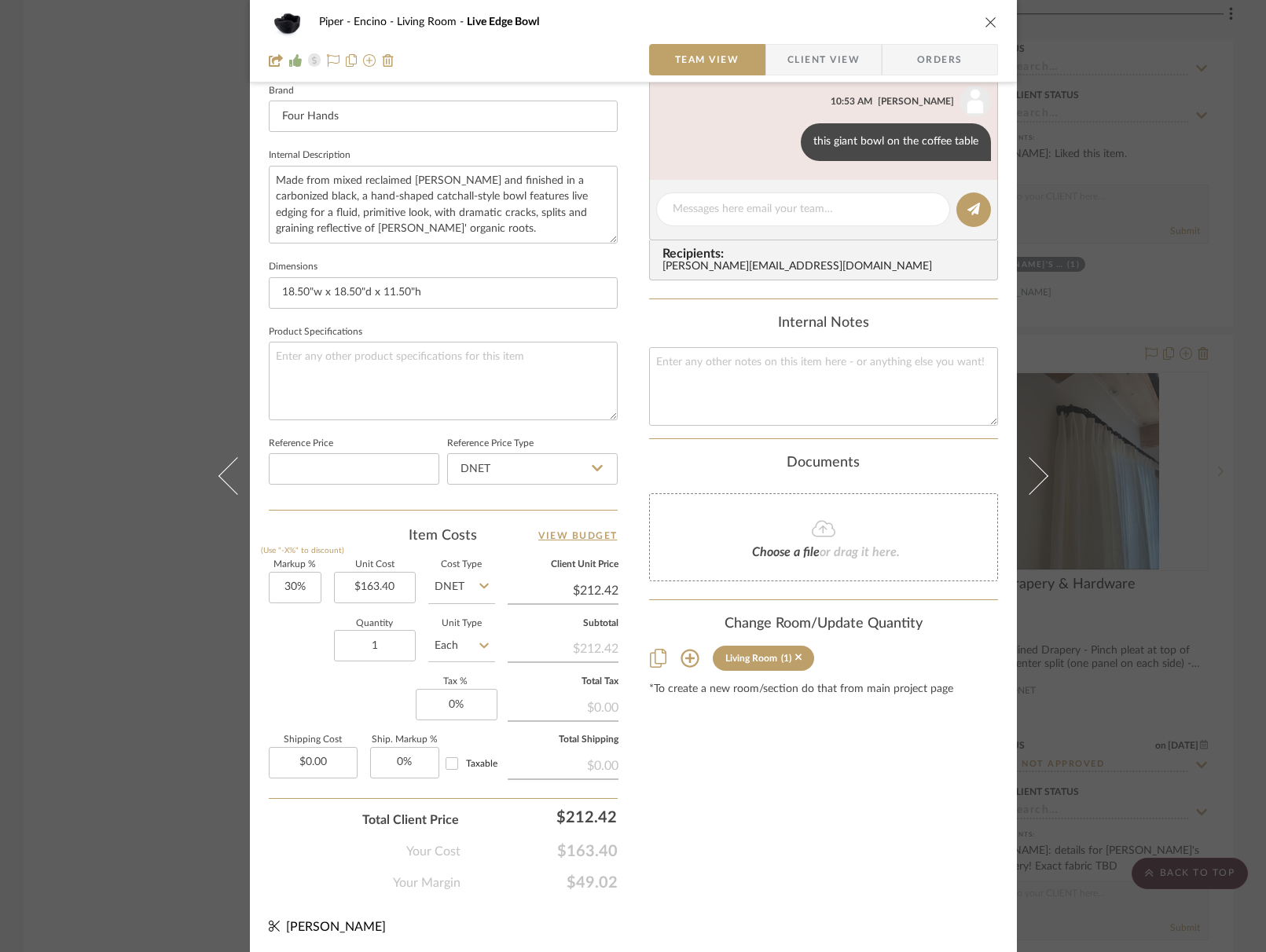
click at [984, 22] on icon "close" at bounding box center [991, 22] width 13 height 13
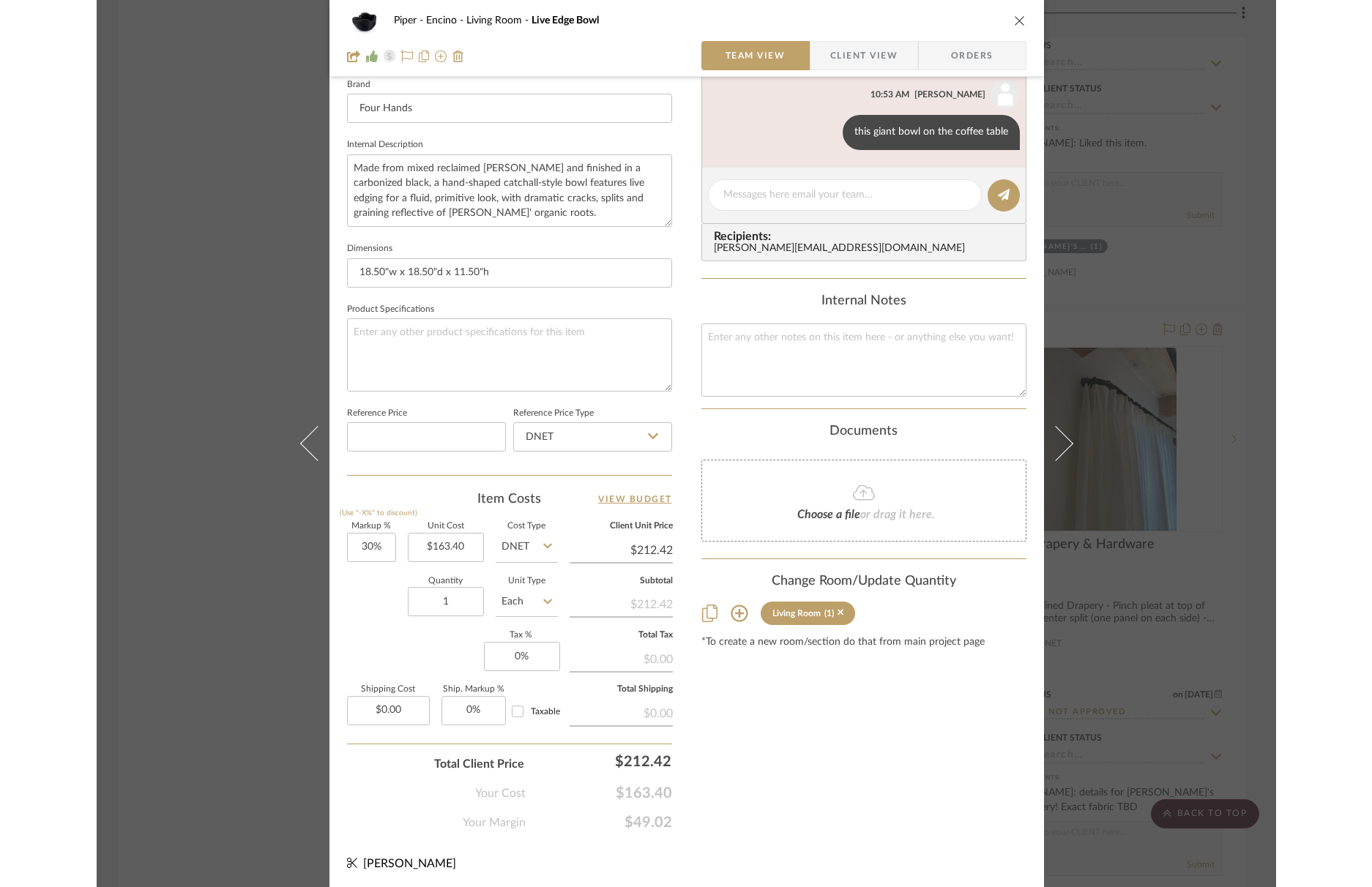
scroll to position [3452, 0]
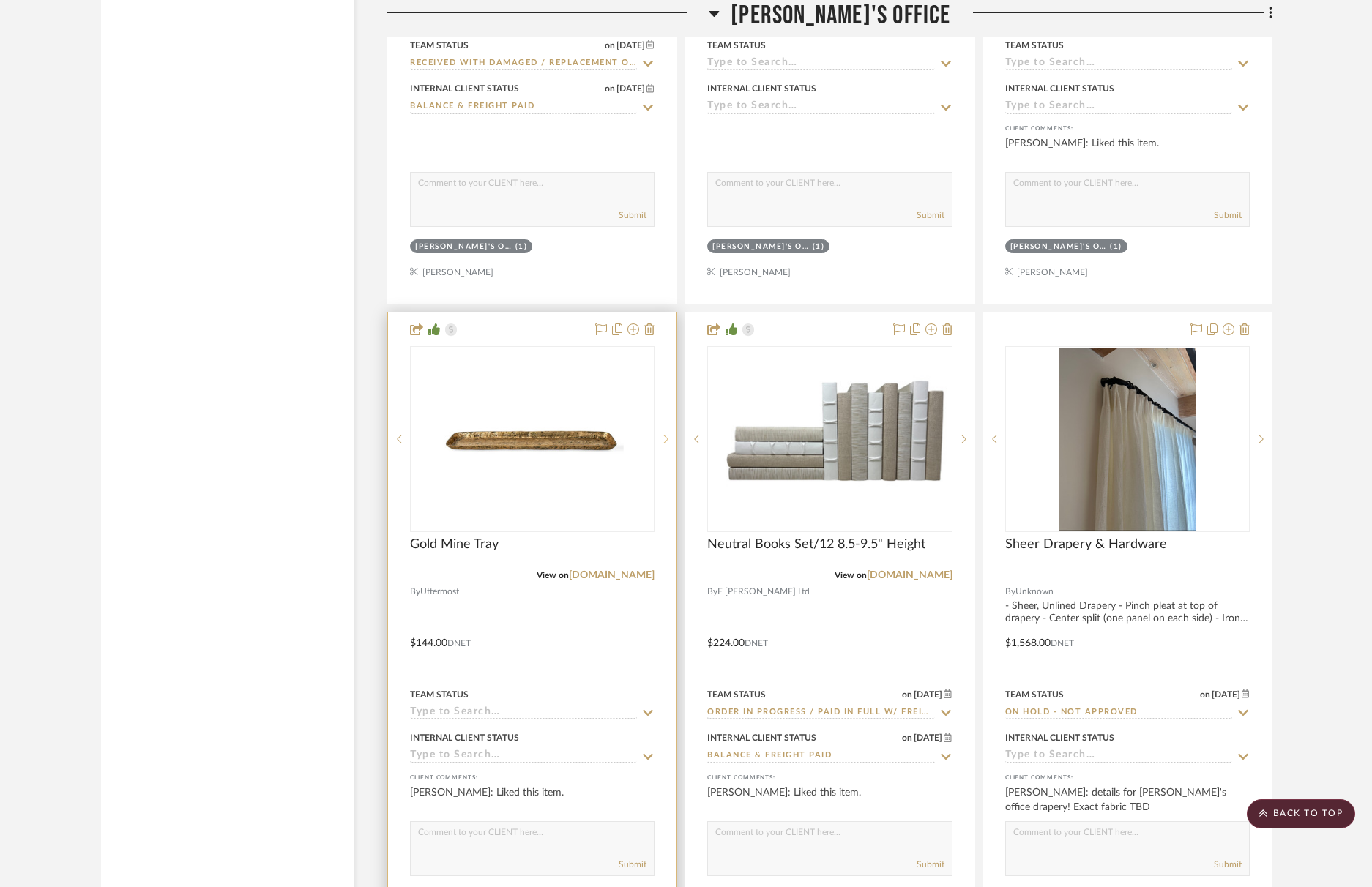
click at [666, 434] on icon at bounding box center [666, 439] width 5 height 10
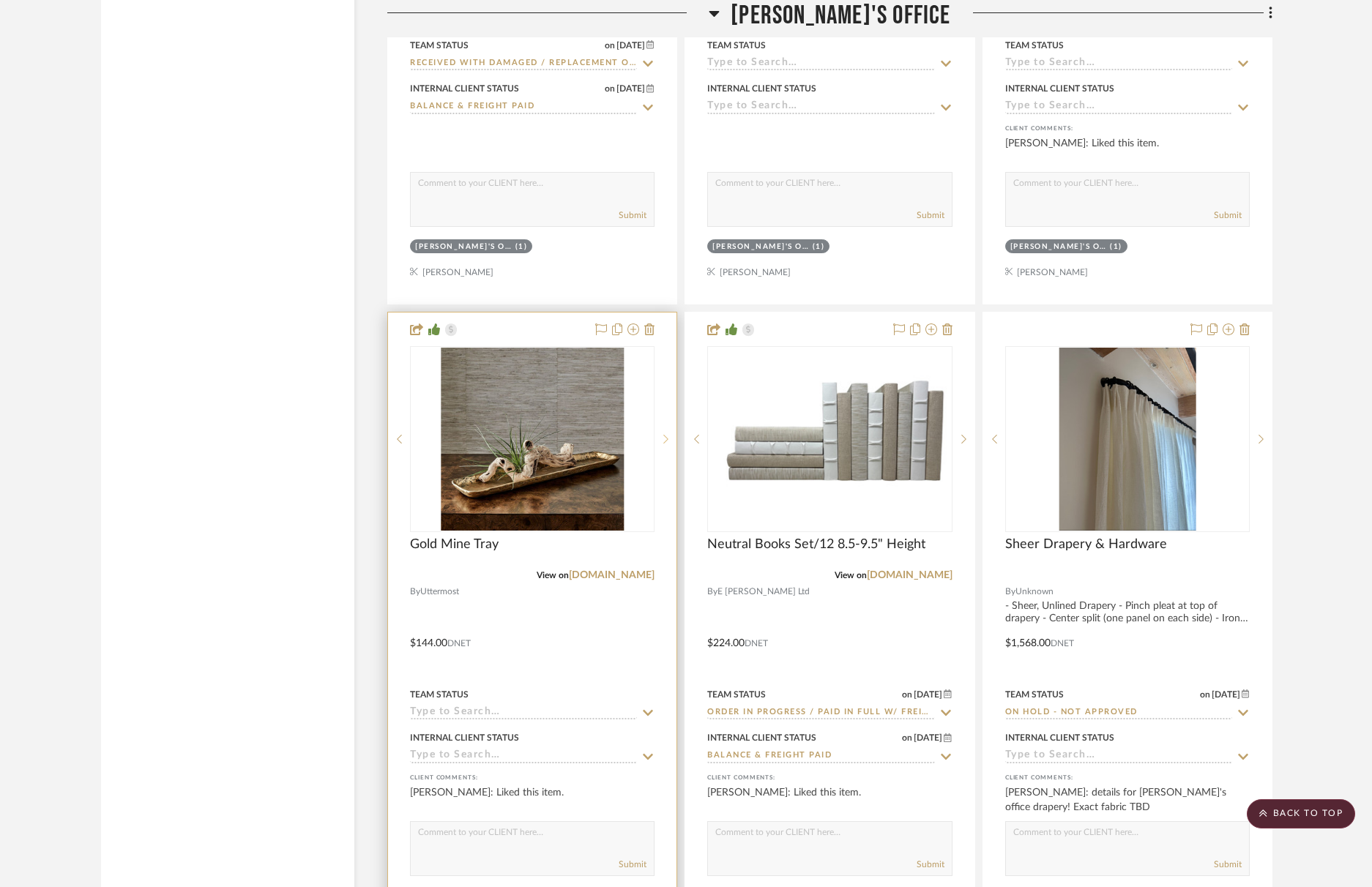
click at [666, 434] on icon at bounding box center [666, 439] width 5 height 10
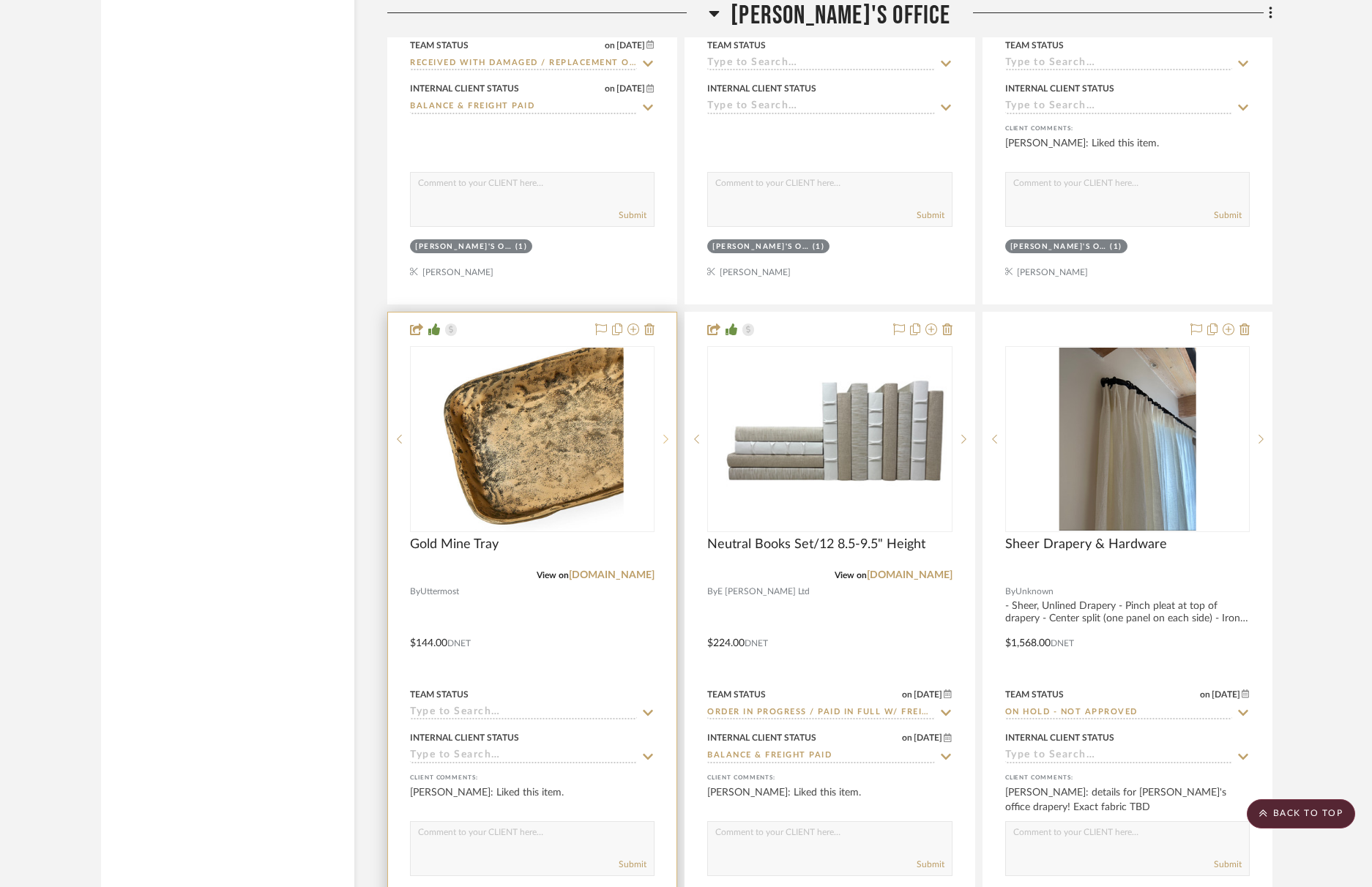
click at [666, 434] on icon at bounding box center [666, 439] width 5 height 10
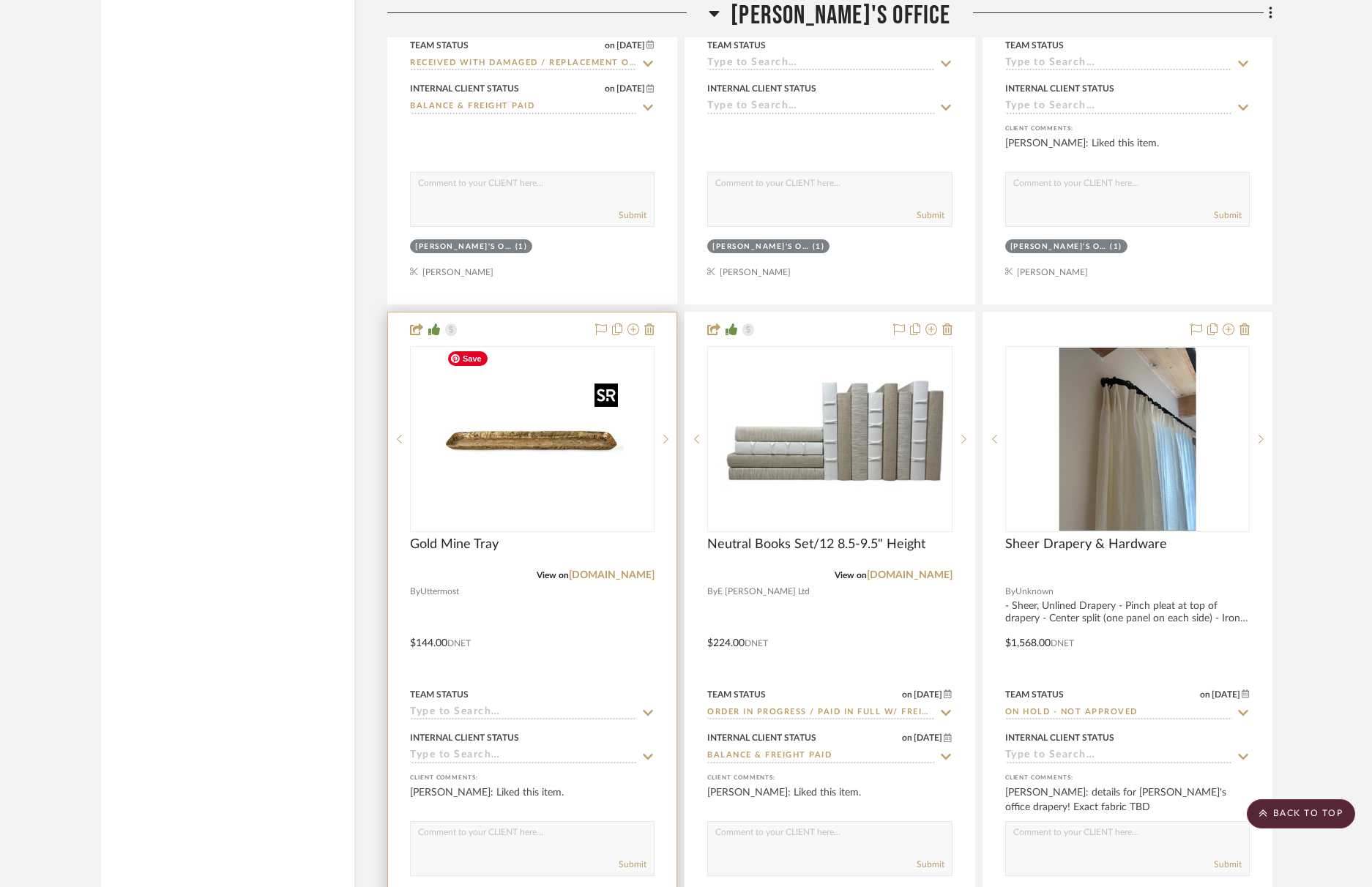
click at [477, 443] on img "0" at bounding box center [532, 439] width 183 height 183
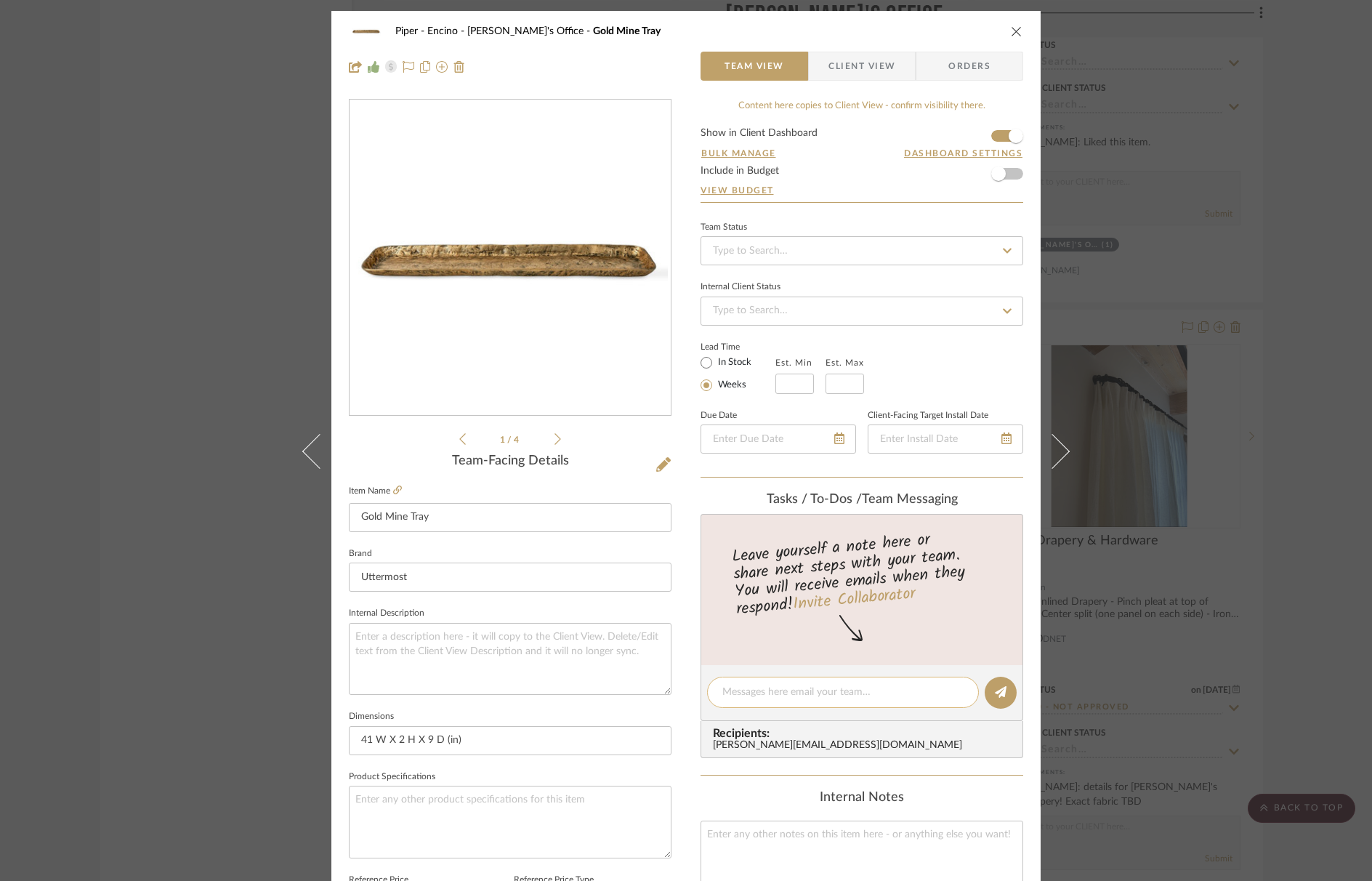
click at [793, 692] on textarea at bounding box center [843, 693] width 242 height 15
type textarea "this for the bar?"
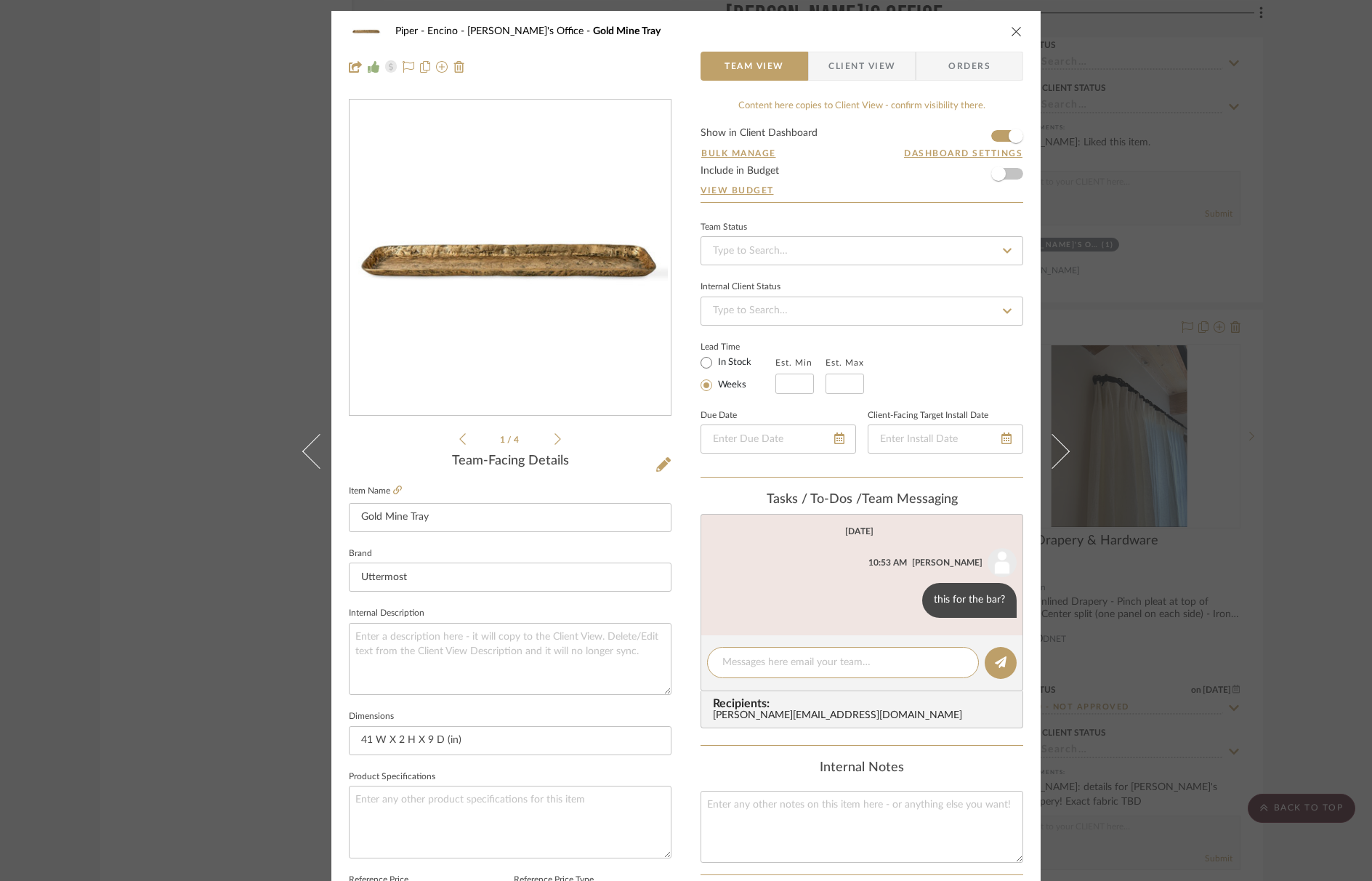
drag, startPoint x: 1008, startPoint y: 32, endPoint x: 1016, endPoint y: 42, distance: 12.8
click at [1011, 32] on icon "close" at bounding box center [1017, 32] width 12 height 12
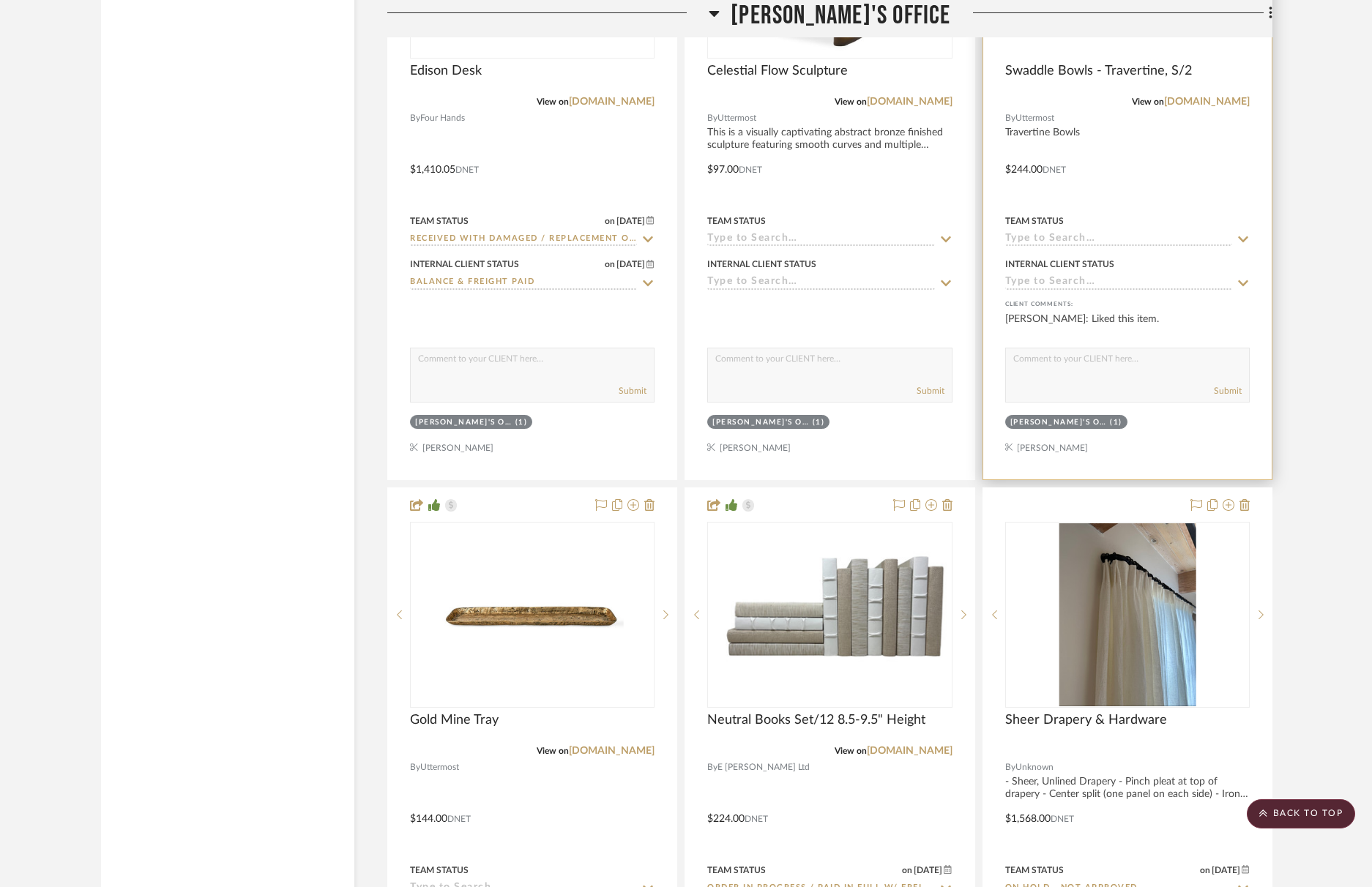
scroll to position [3097, 0]
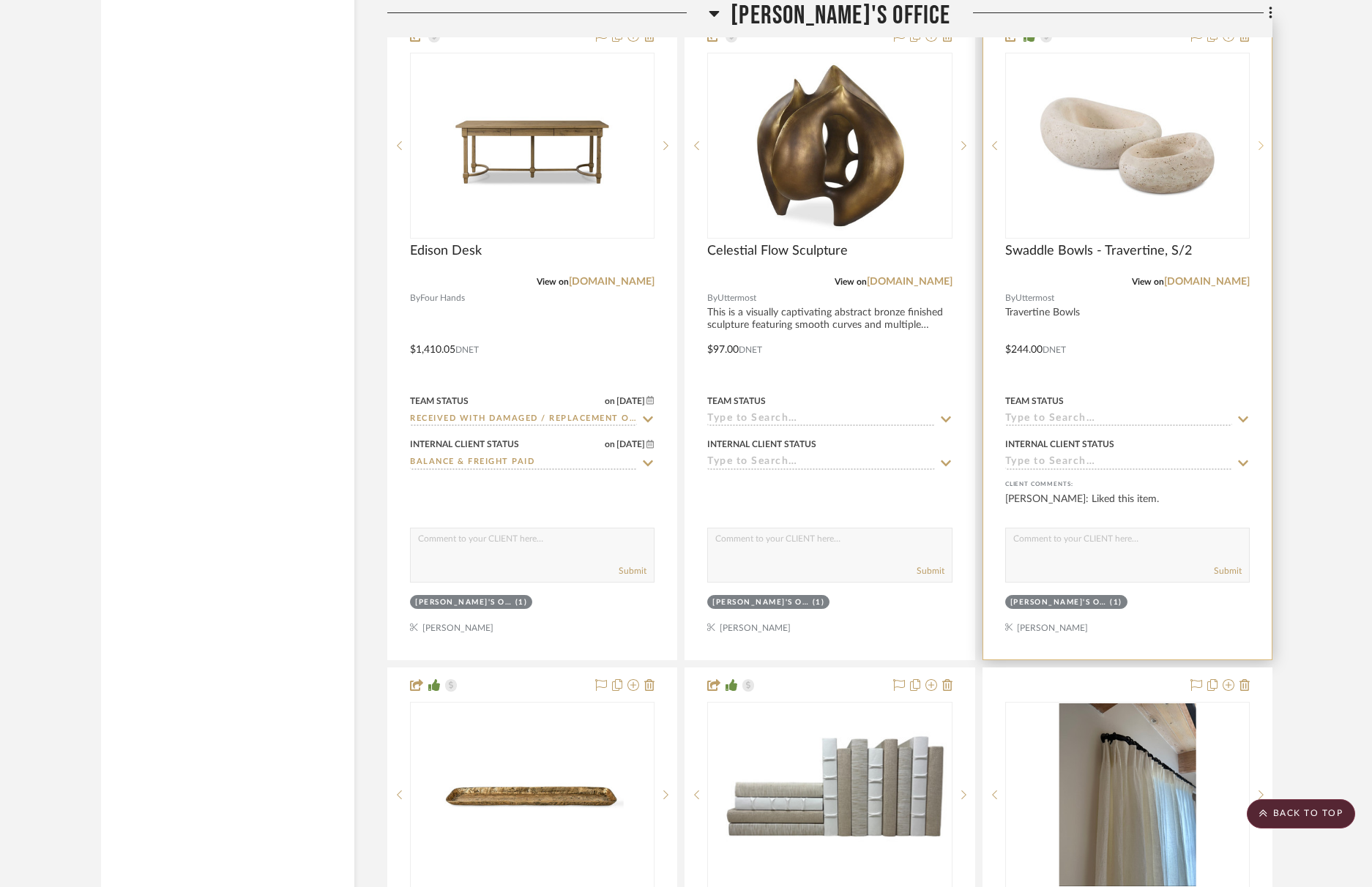
click at [1179, 148] on div at bounding box center [1261, 145] width 22 height 186
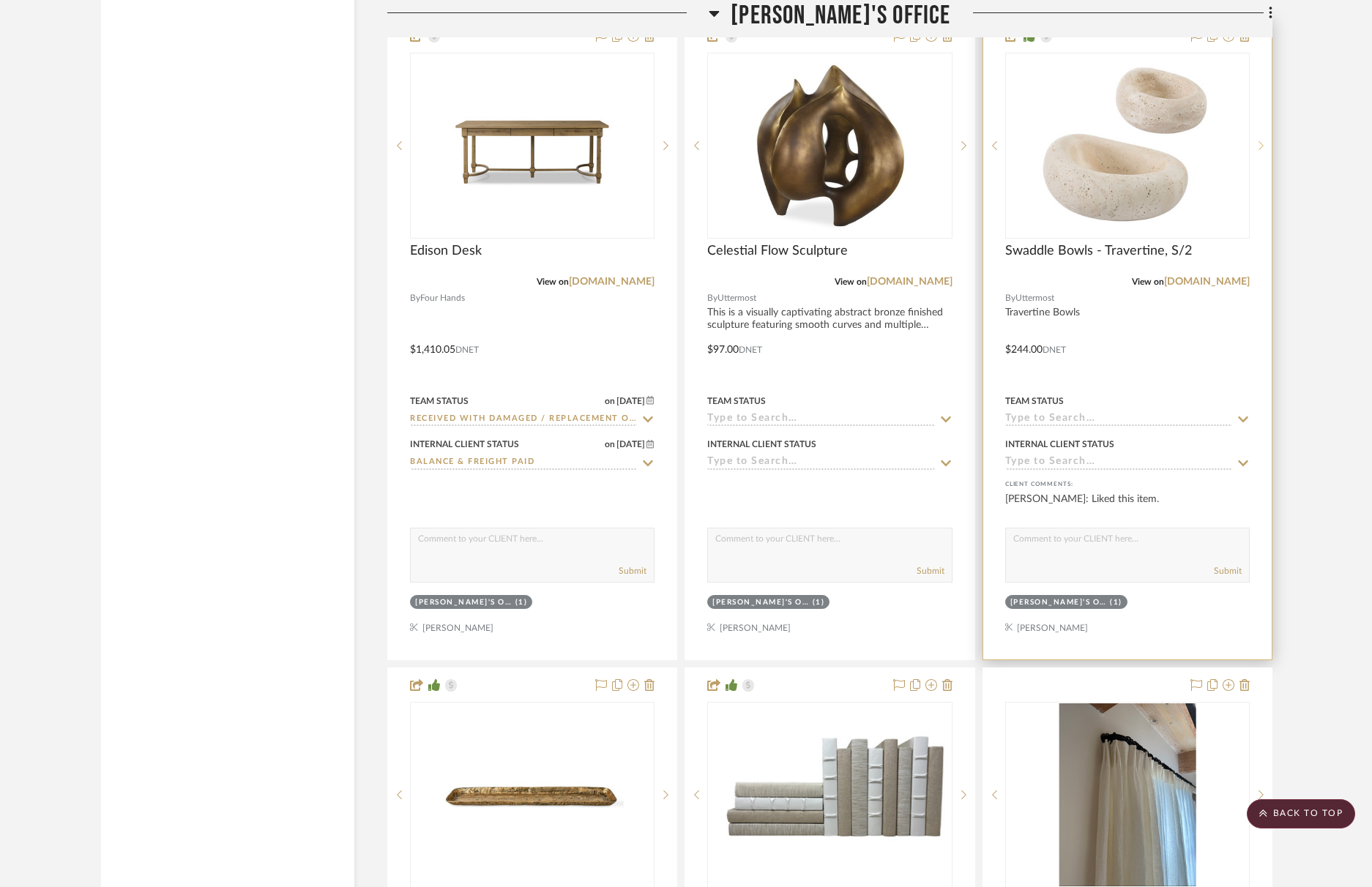
click at [1179, 148] on div at bounding box center [1261, 145] width 22 height 186
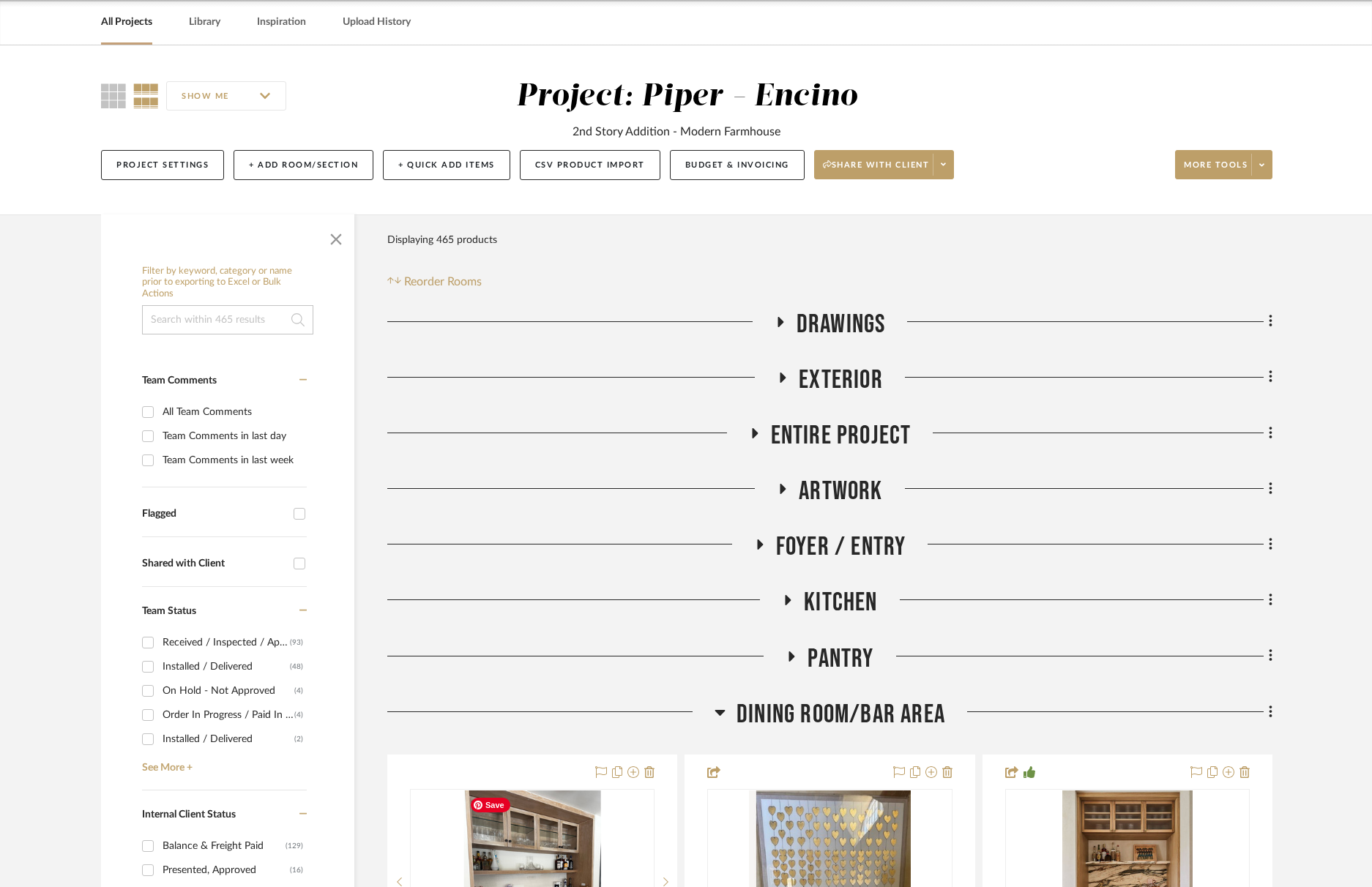
scroll to position [0, 0]
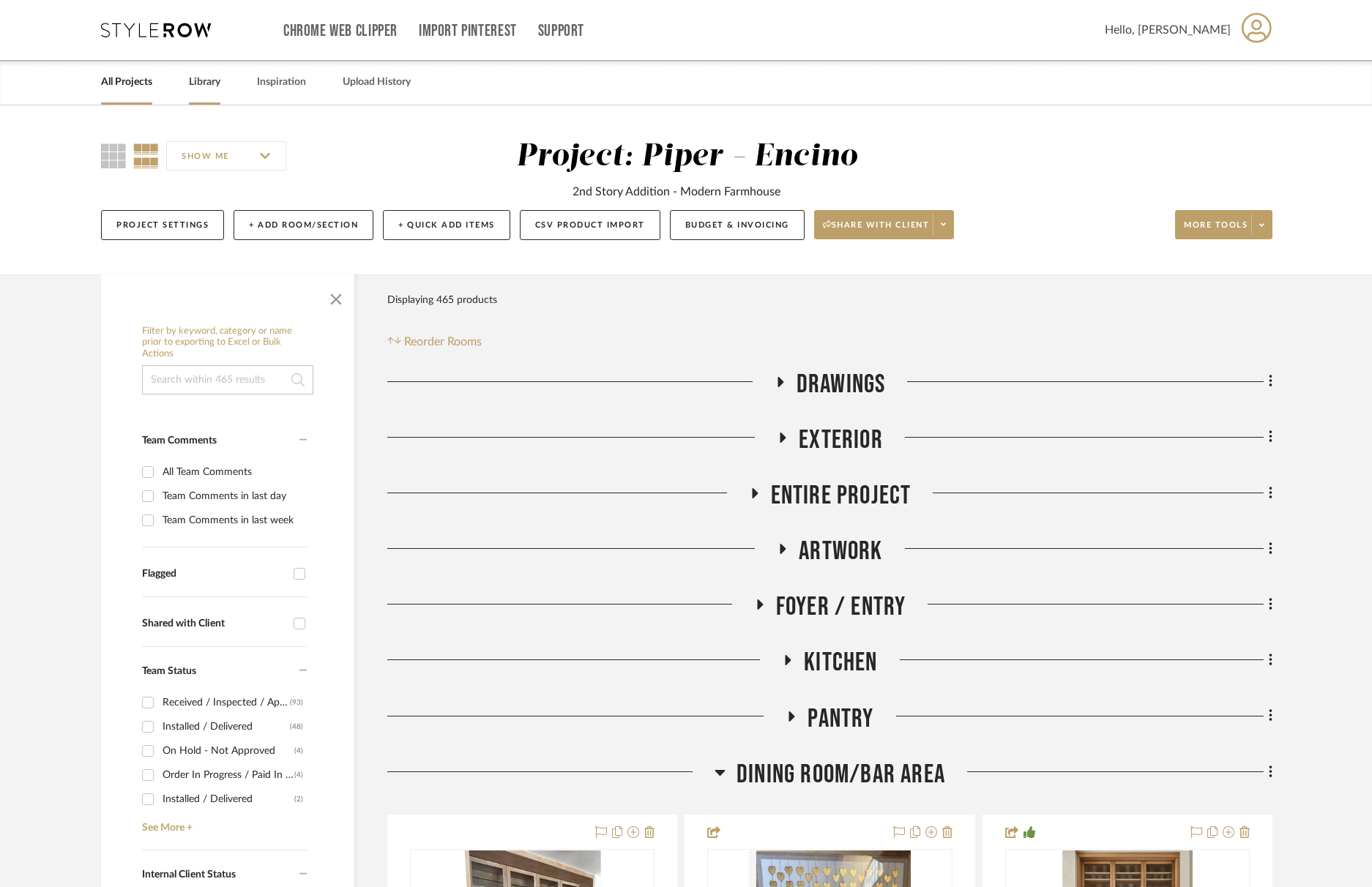
click at [207, 82] on link "Library" at bounding box center [205, 83] width 32 height 20
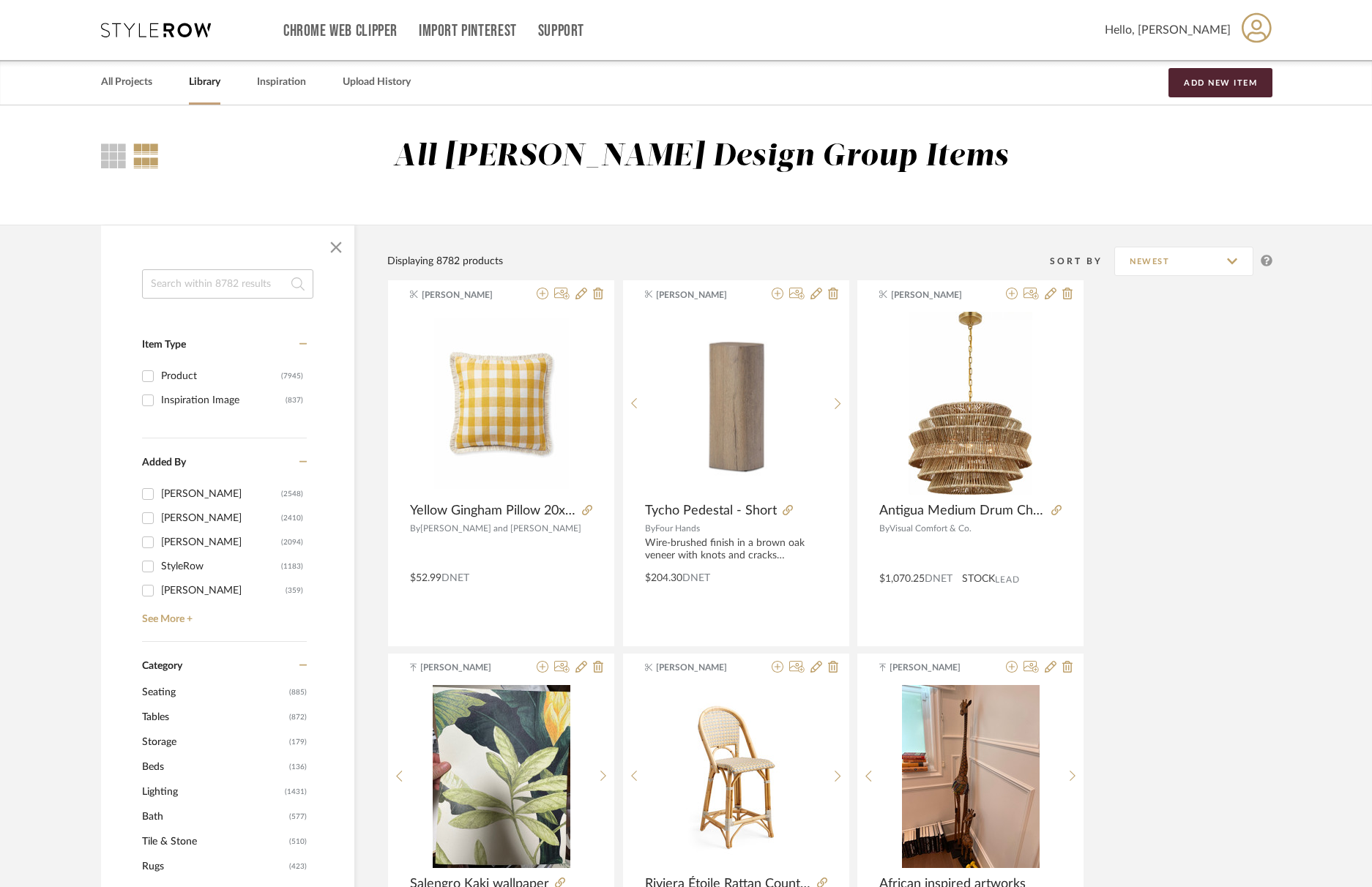
click at [203, 77] on link "Library" at bounding box center [205, 83] width 32 height 20
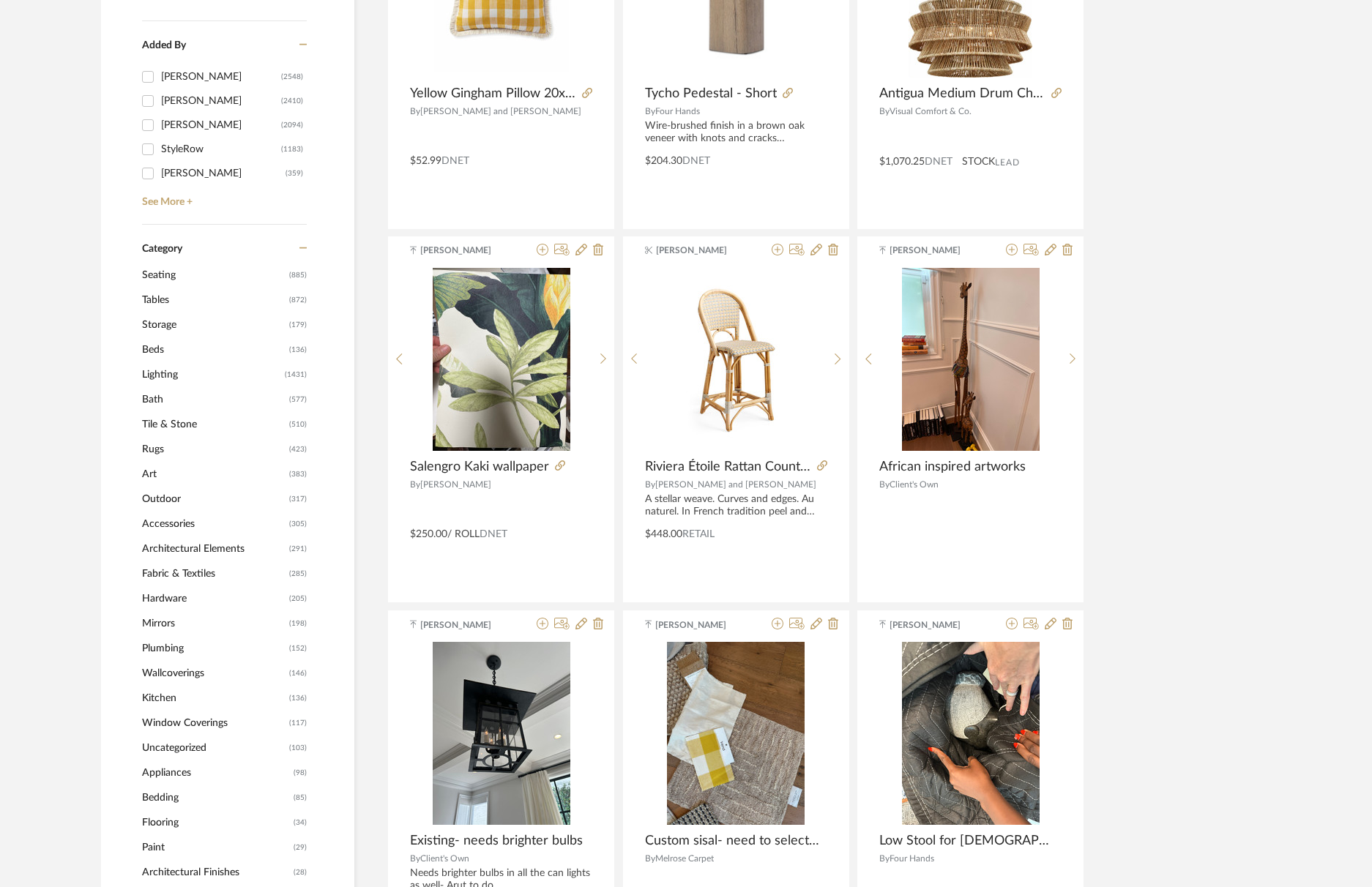
click at [151, 474] on span "Art" at bounding box center [214, 475] width 144 height 25
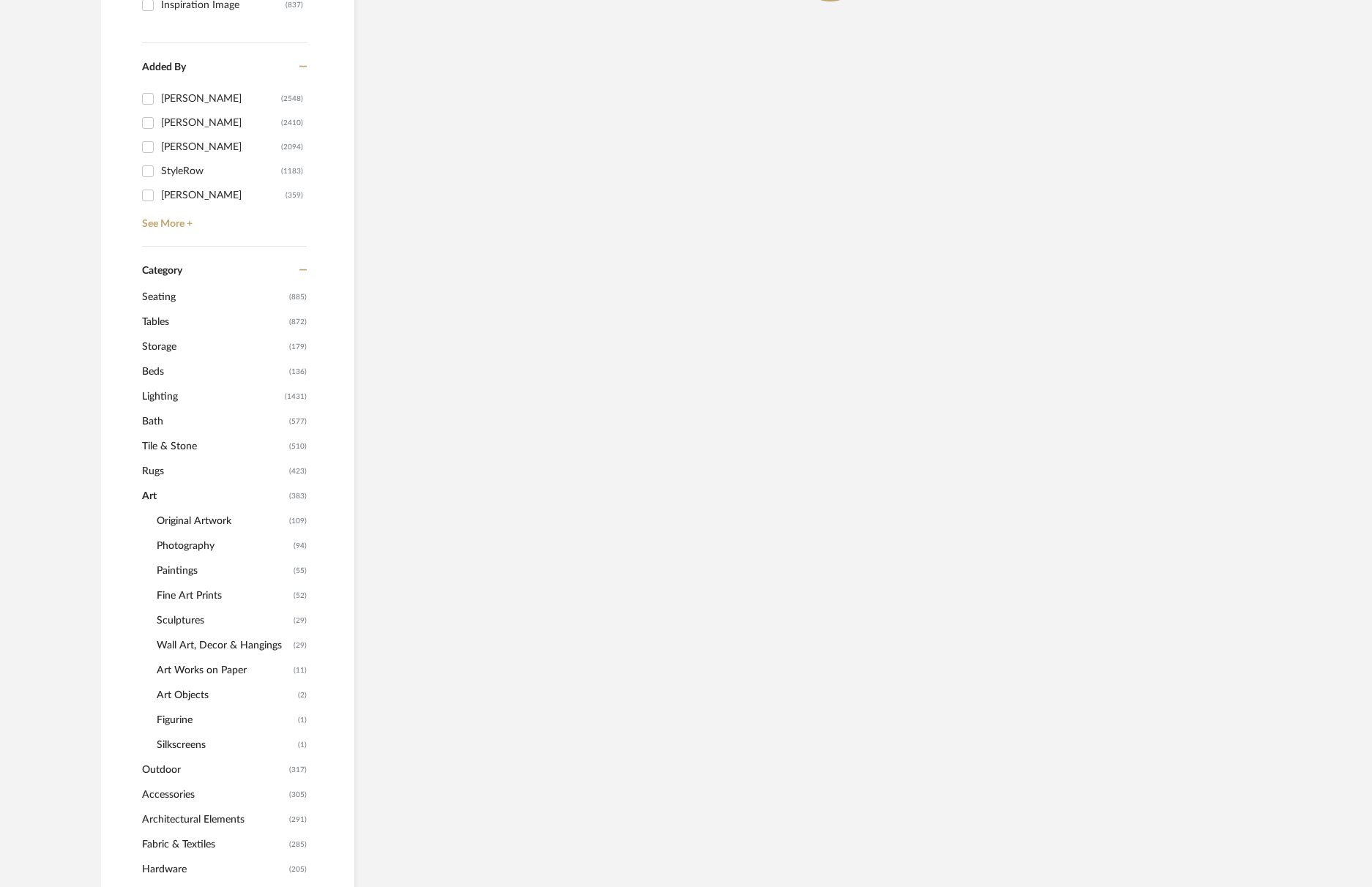
scroll to position [439, 0]
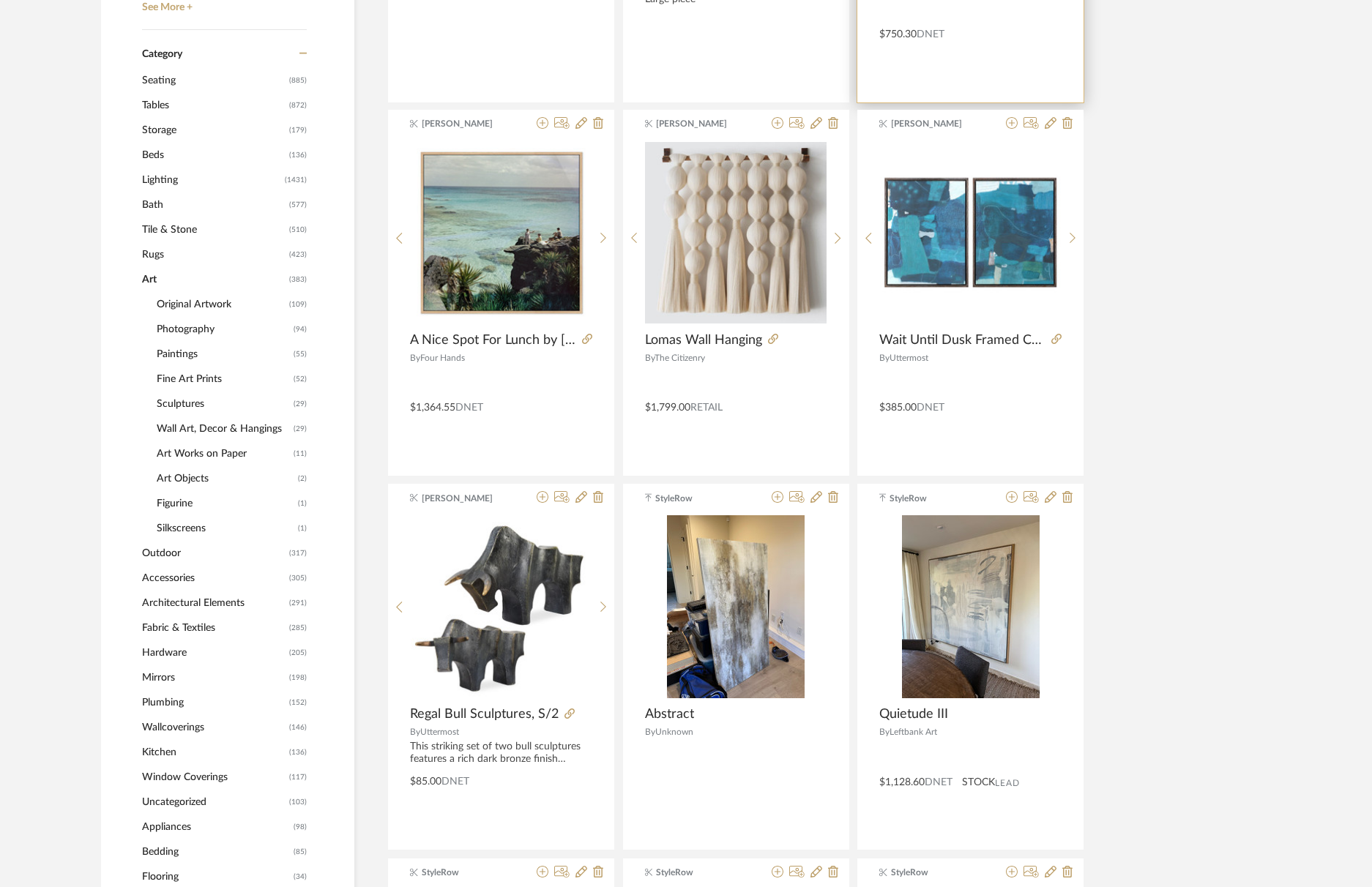
scroll to position [147, 0]
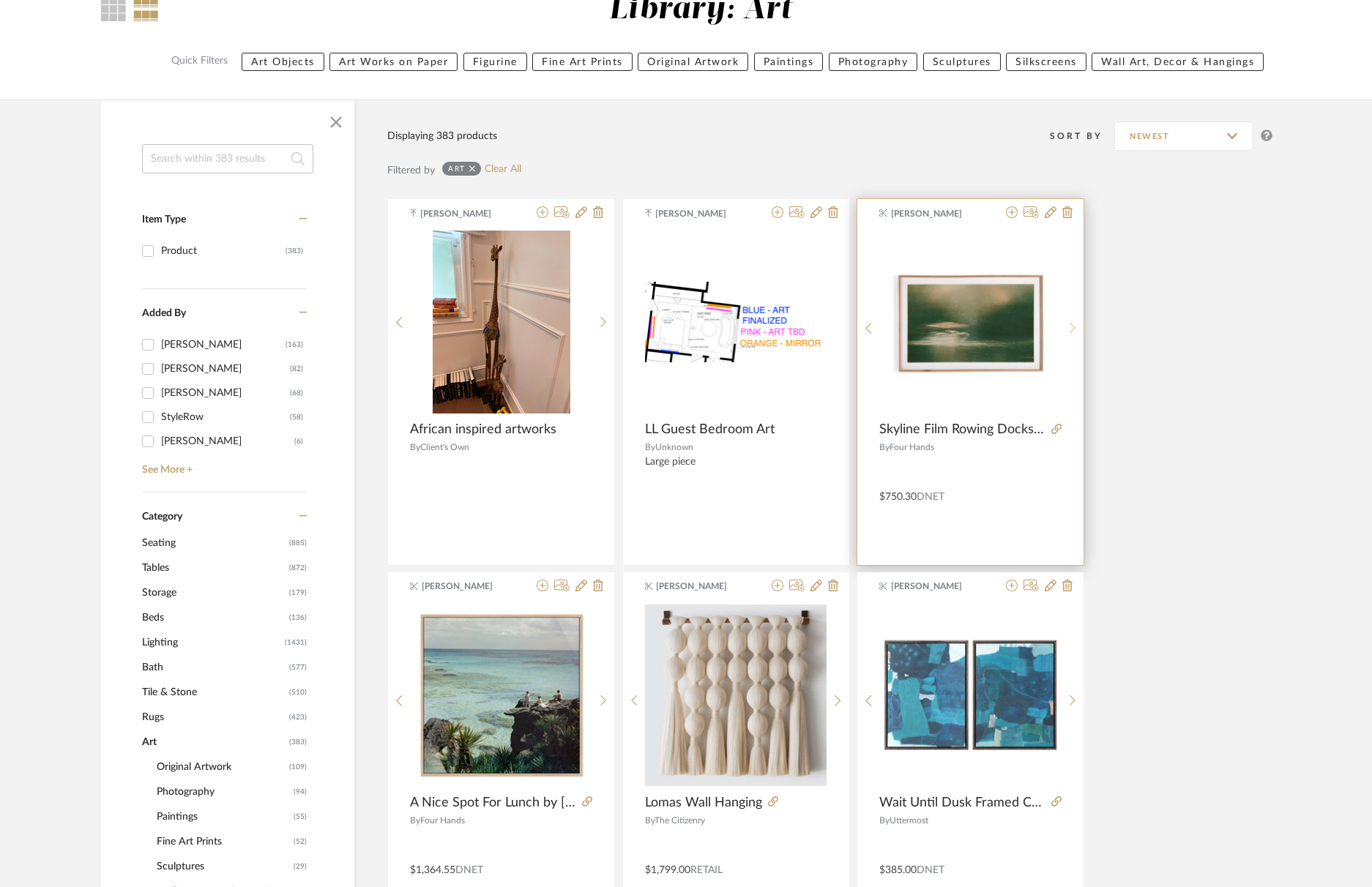
click at [1069, 325] on sr-next-btn at bounding box center [1073, 328] width 23 height 13
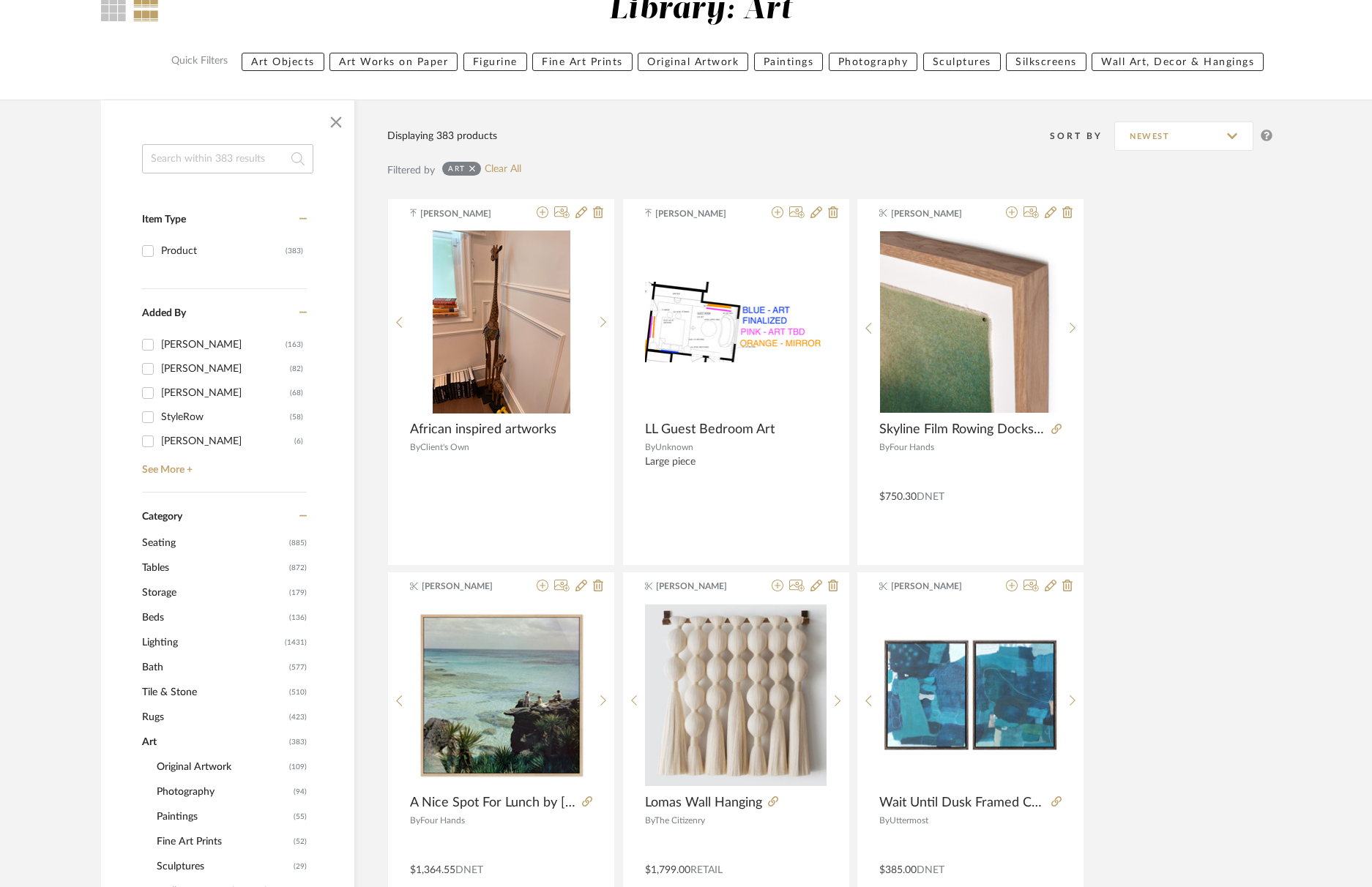
drag, startPoint x: 1069, startPoint y: 325, endPoint x: 1109, endPoint y: 340, distance: 42.7
click at [1069, 325] on sr-next-btn at bounding box center [1073, 328] width 23 height 13
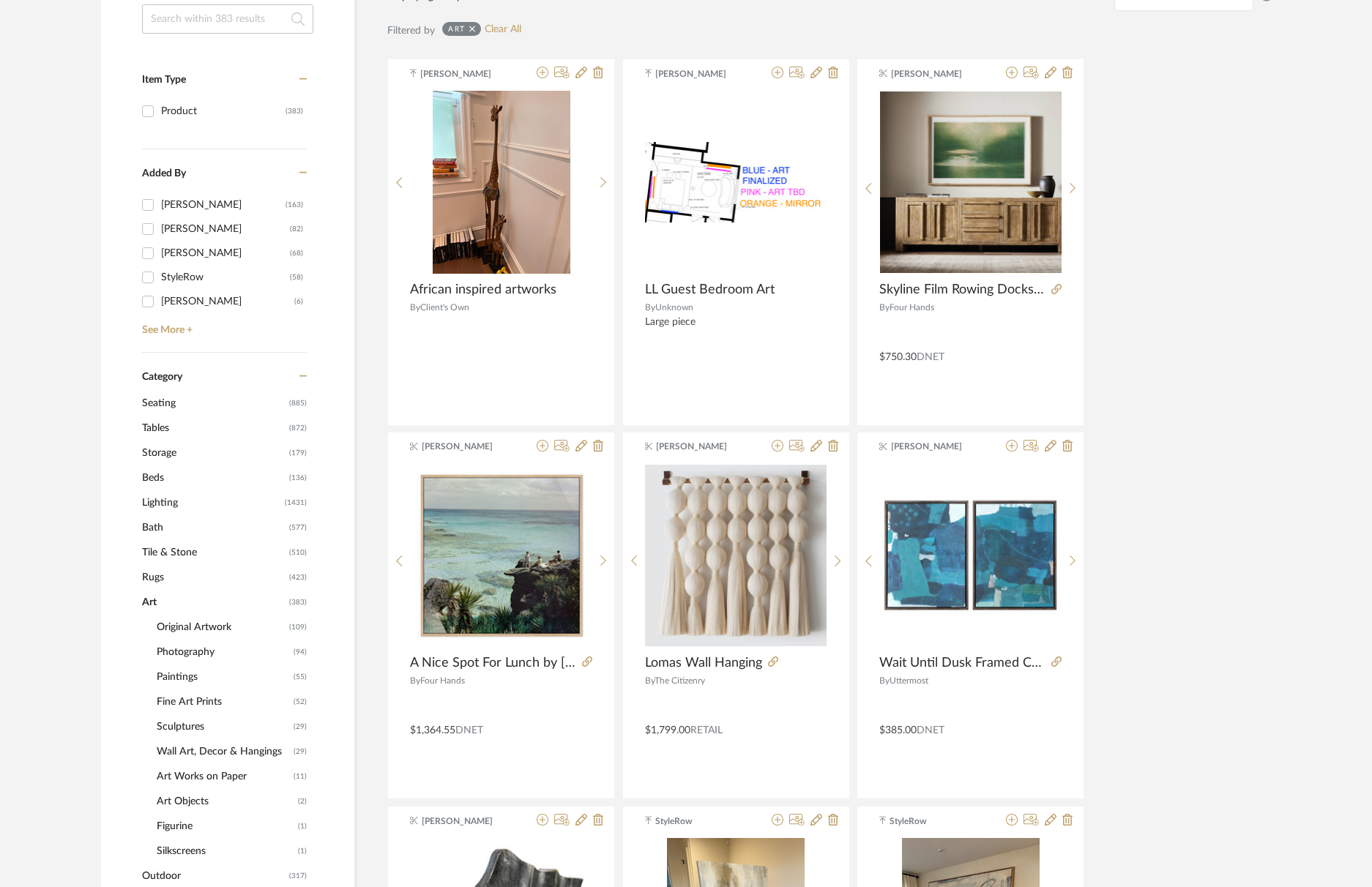
scroll to position [462, 0]
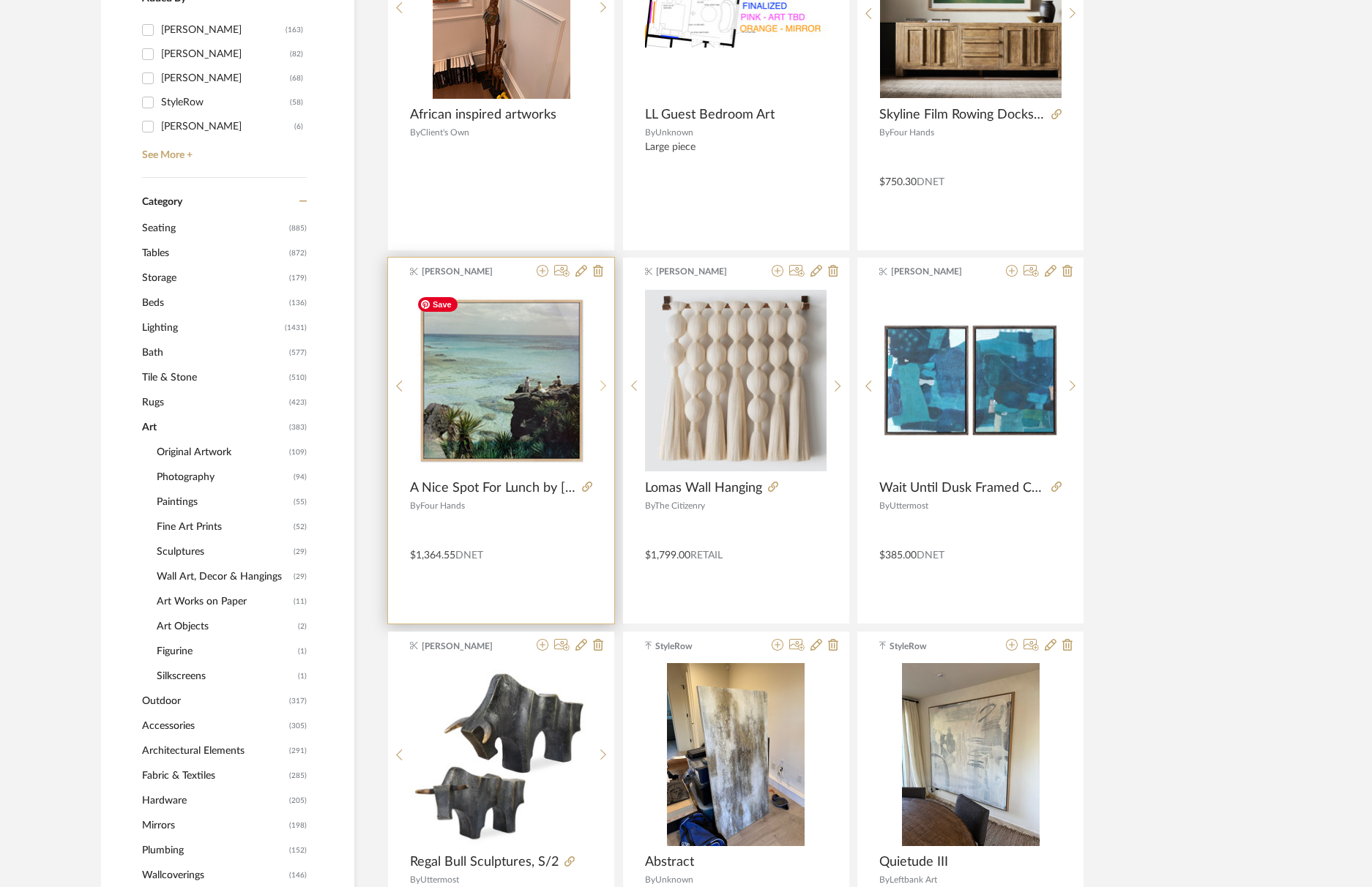
click at [604, 386] on icon at bounding box center [604, 386] width 7 height 13
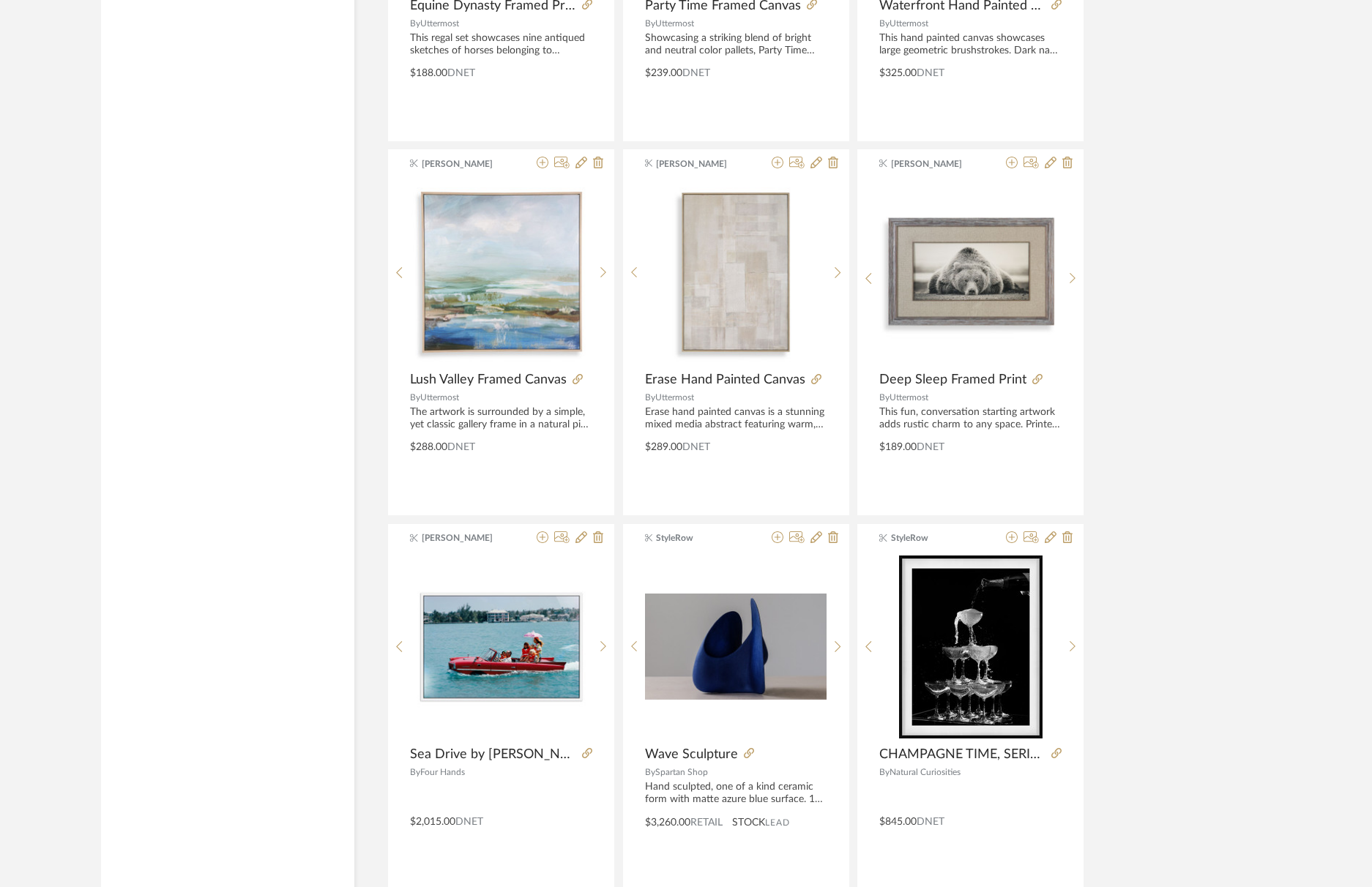
scroll to position [4099, 0]
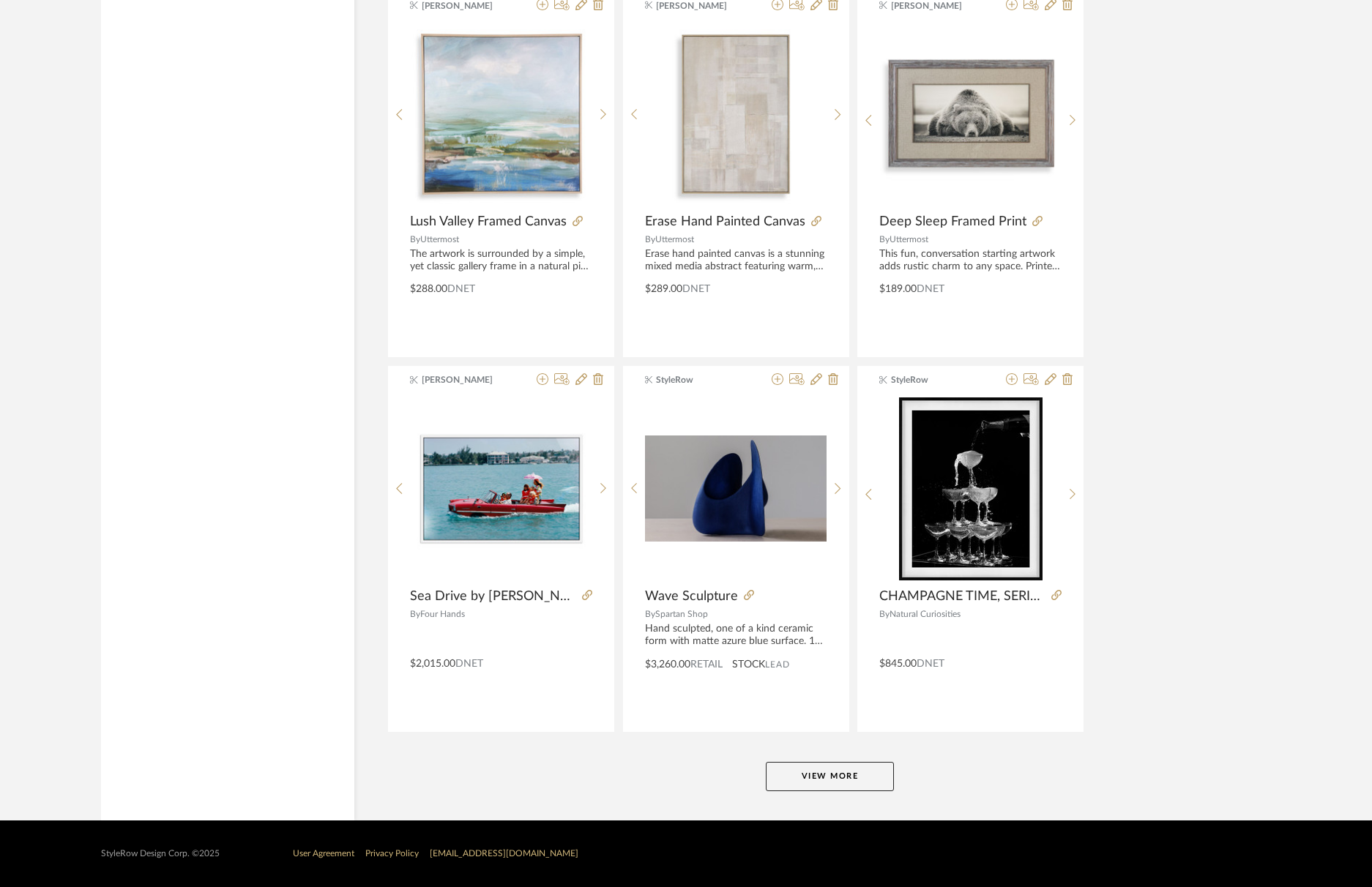
click at [842, 769] on button "View More" at bounding box center [829, 777] width 128 height 29
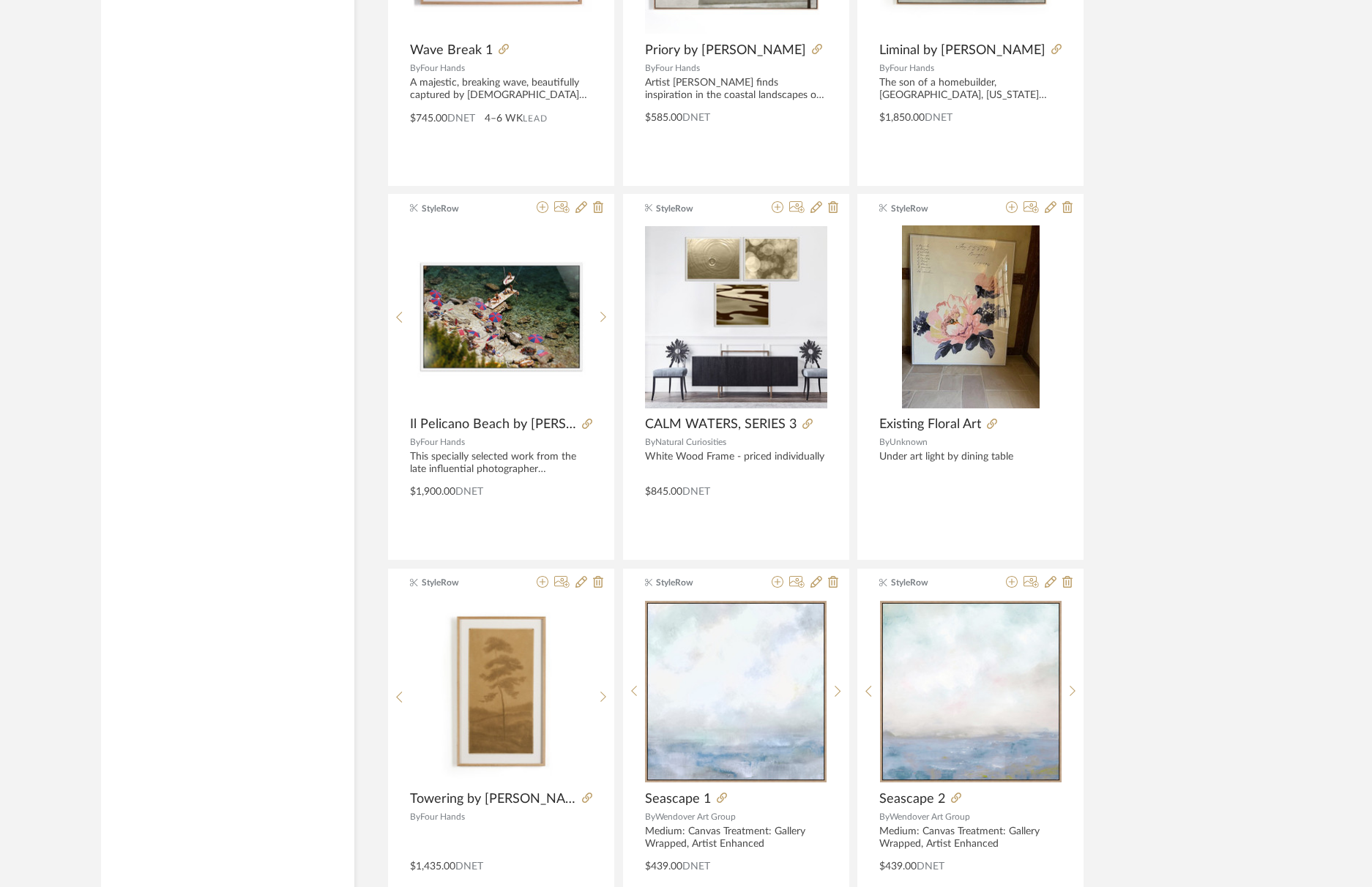
scroll to position [5126, 0]
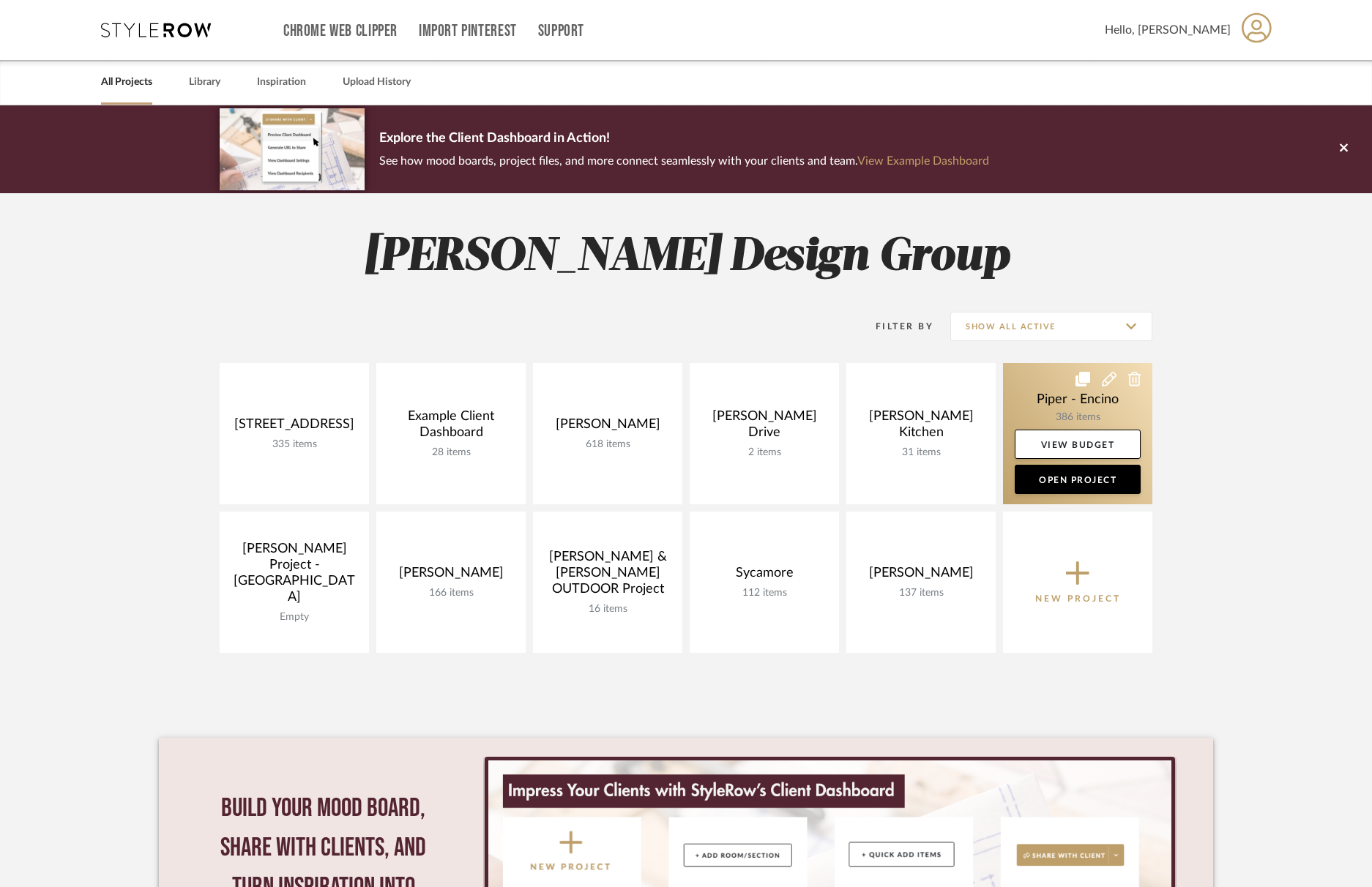
click at [1076, 410] on link at bounding box center [1078, 433] width 150 height 141
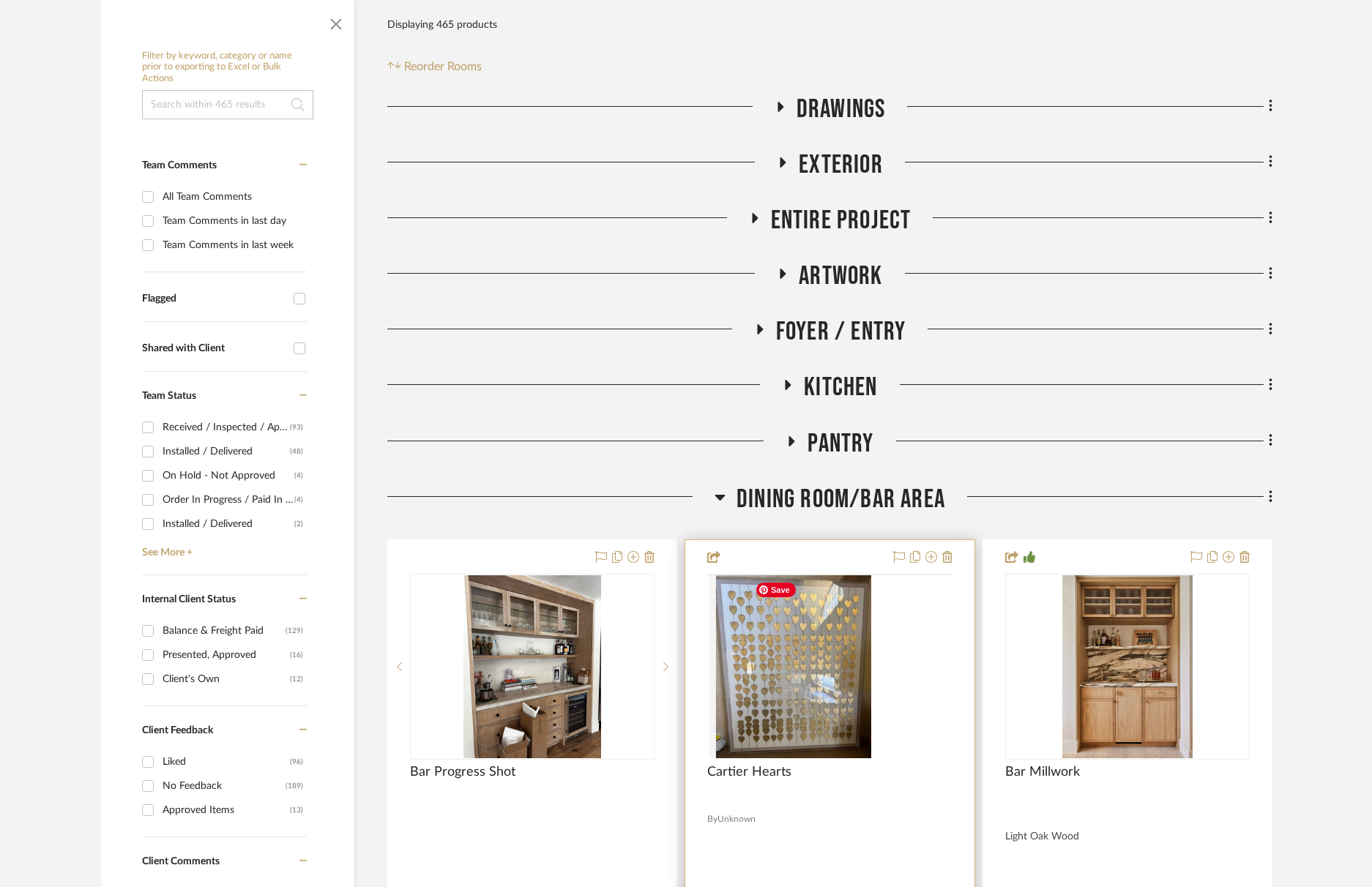
scroll to position [323, 0]
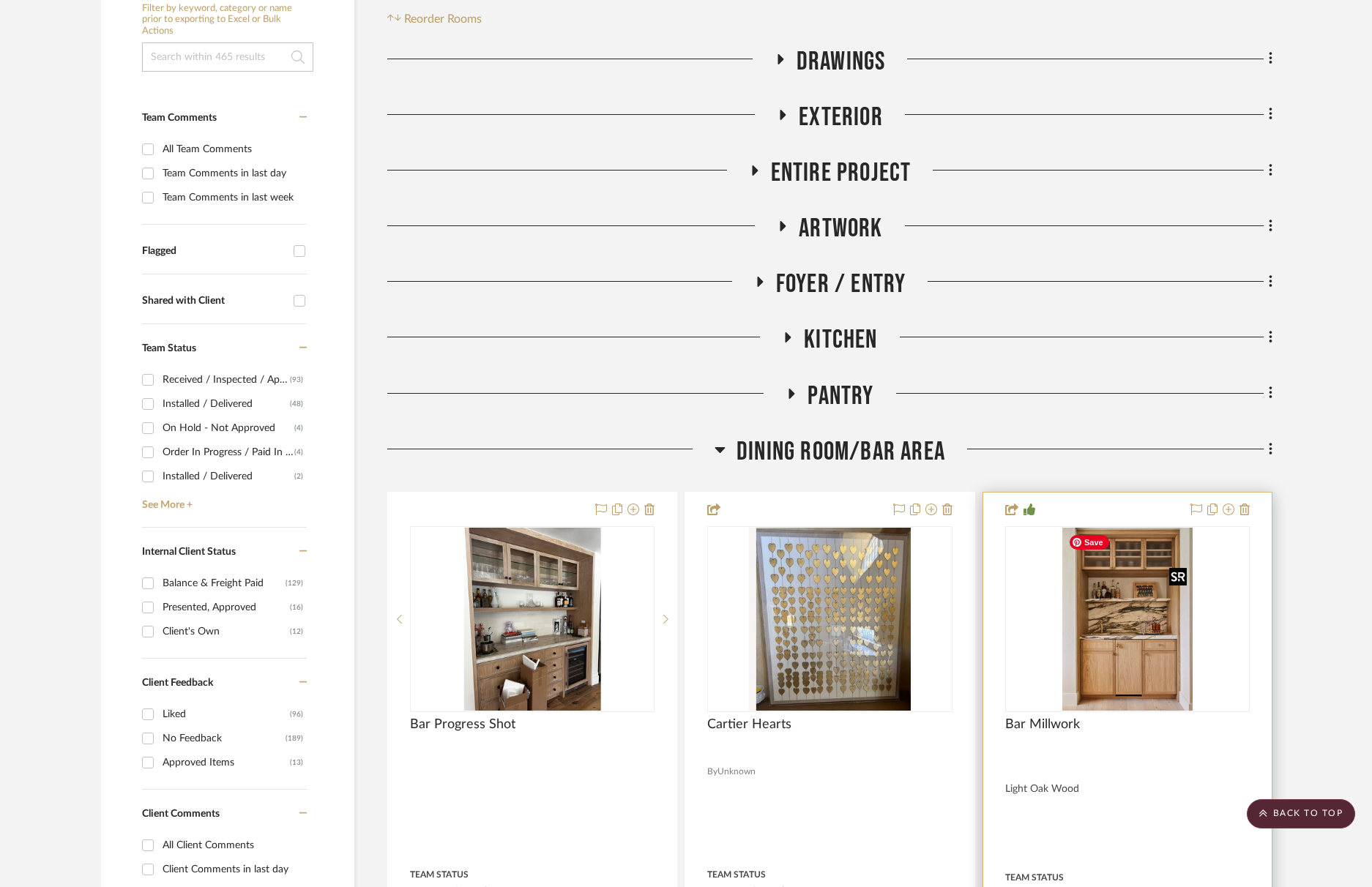
click at [0, 0] on img at bounding box center [0, 0] width 0 height 0
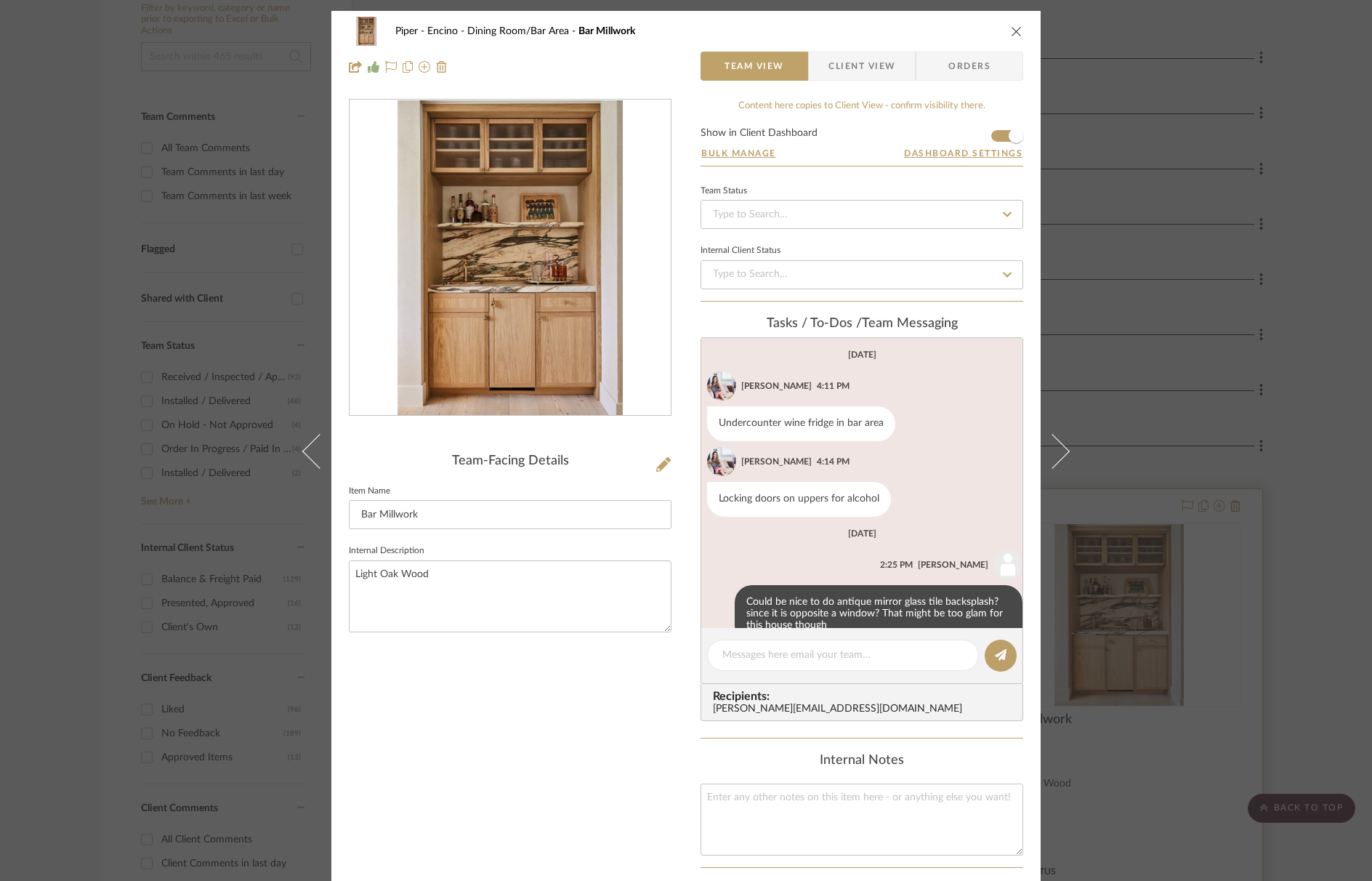
scroll to position [32, 0]
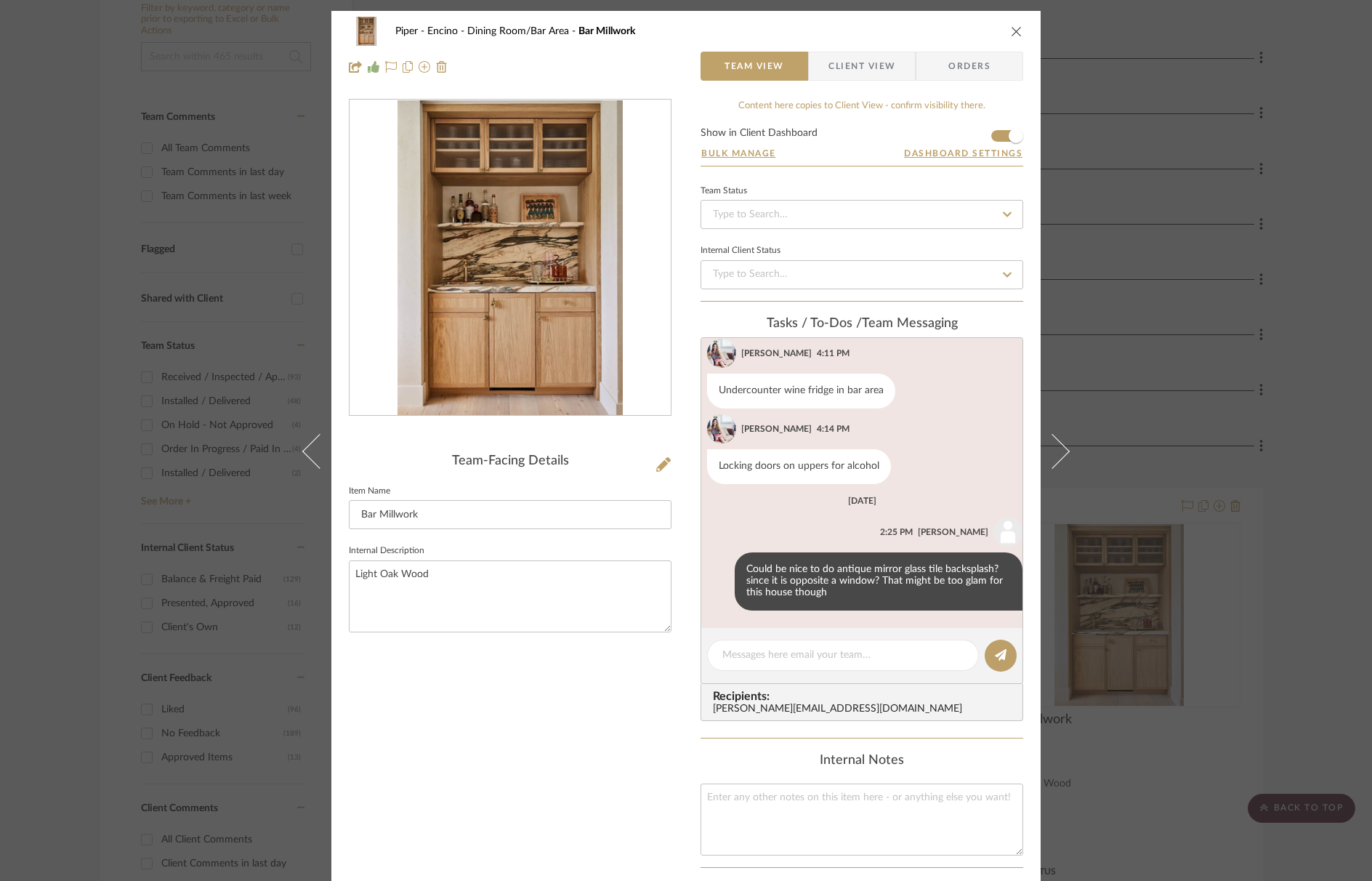
drag, startPoint x: 842, startPoint y: 65, endPoint x: 840, endPoint y: 119, distance: 54.0
click at [842, 65] on span "Client View" at bounding box center [862, 66] width 67 height 29
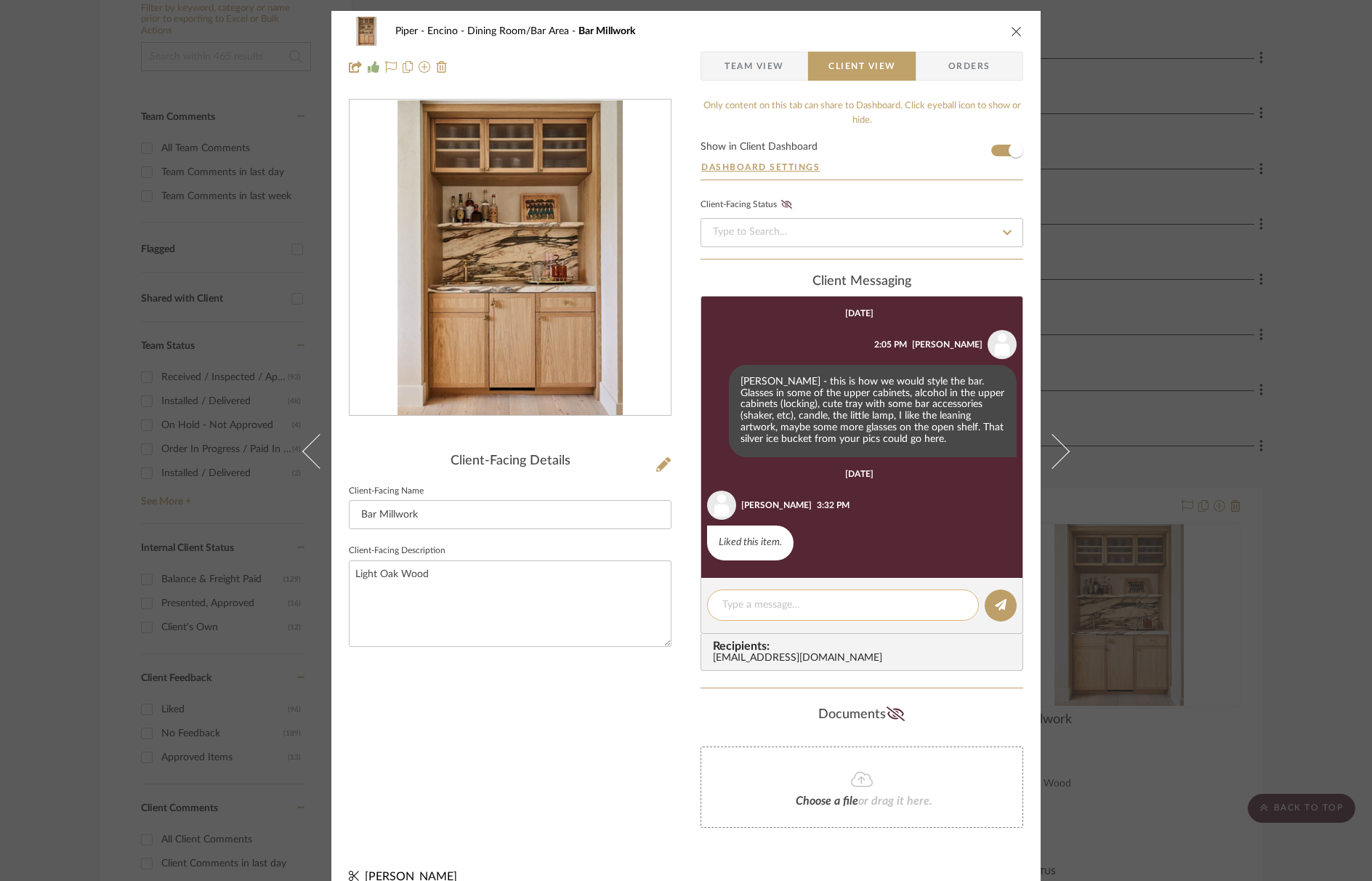
click at [818, 606] on textarea at bounding box center [843, 605] width 242 height 15
drag, startPoint x: 1013, startPoint y: 32, endPoint x: 1005, endPoint y: 50, distance: 19.7
click at [1013, 32] on icon "close" at bounding box center [1017, 32] width 12 height 12
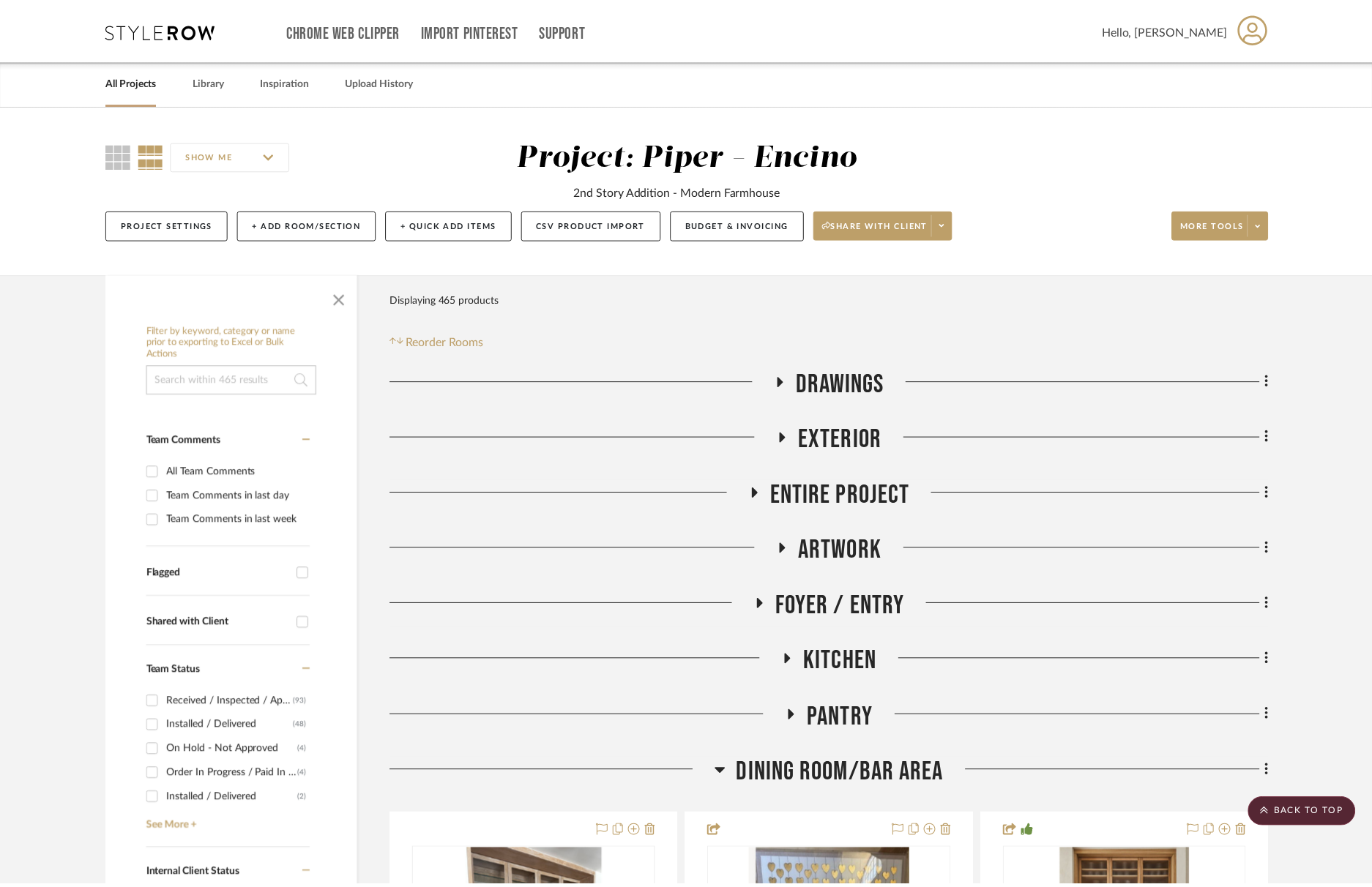
scroll to position [323, 0]
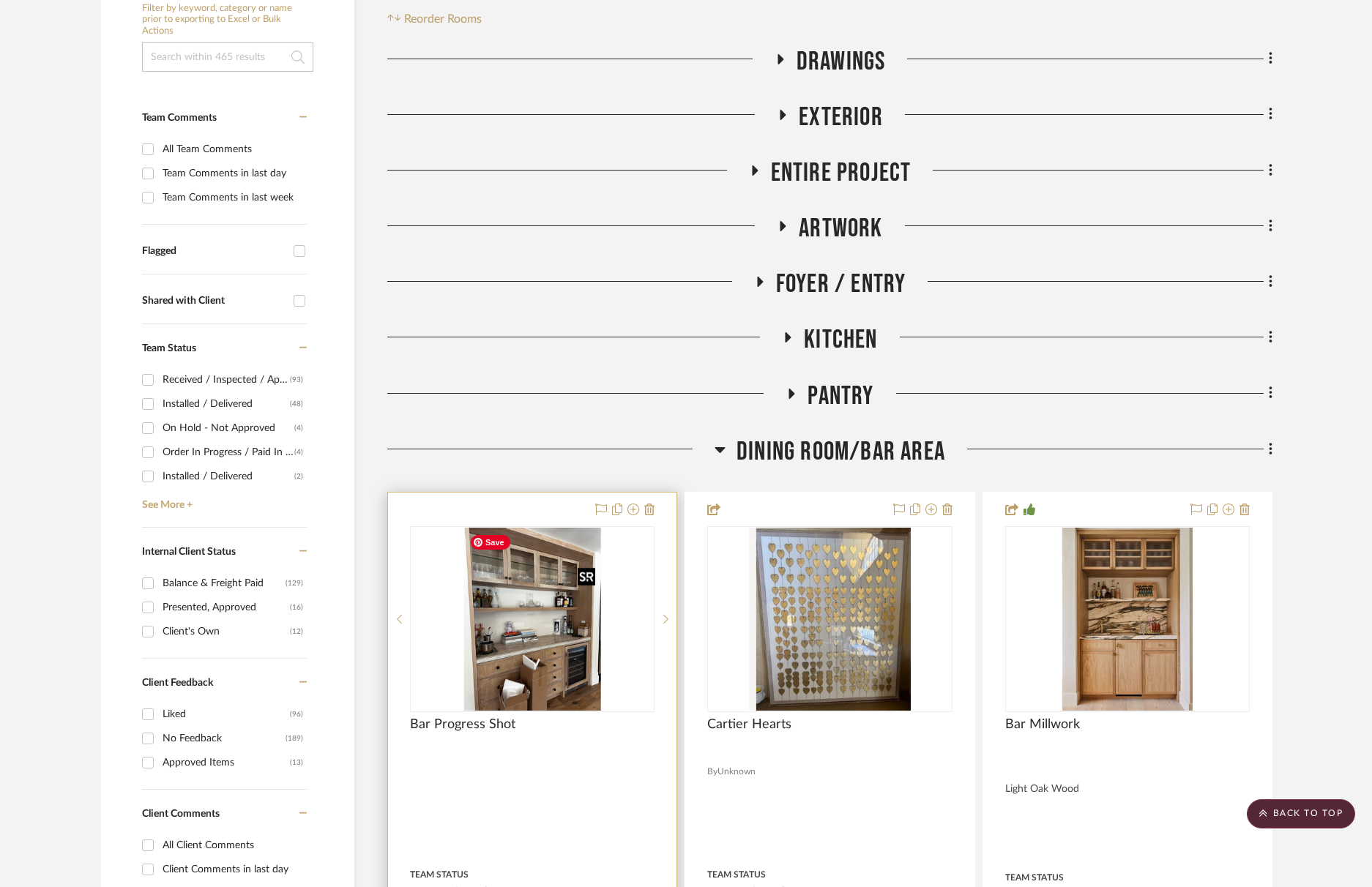
click at [557, 641] on img "0" at bounding box center [532, 619] width 138 height 183
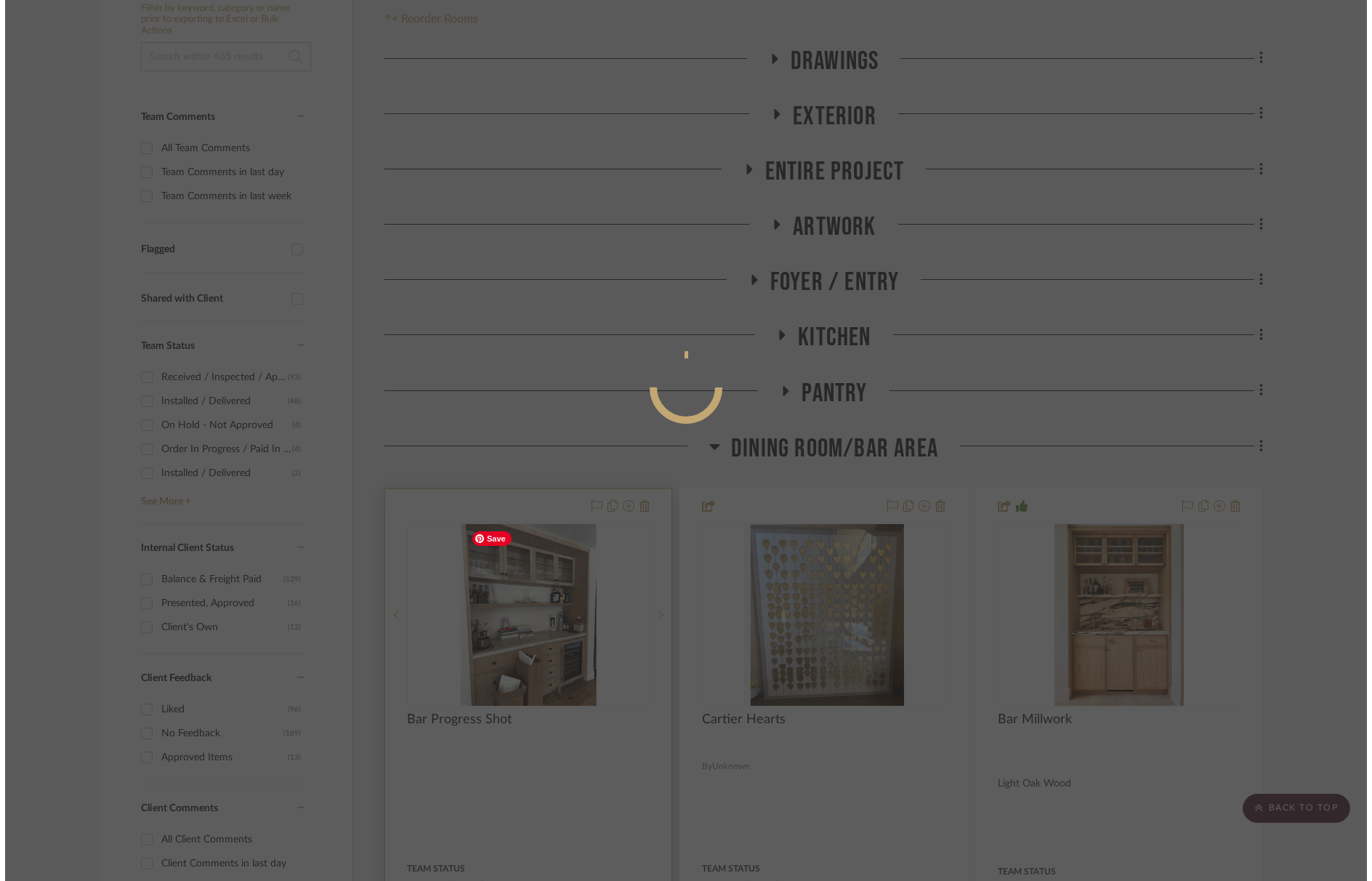
scroll to position [0, 0]
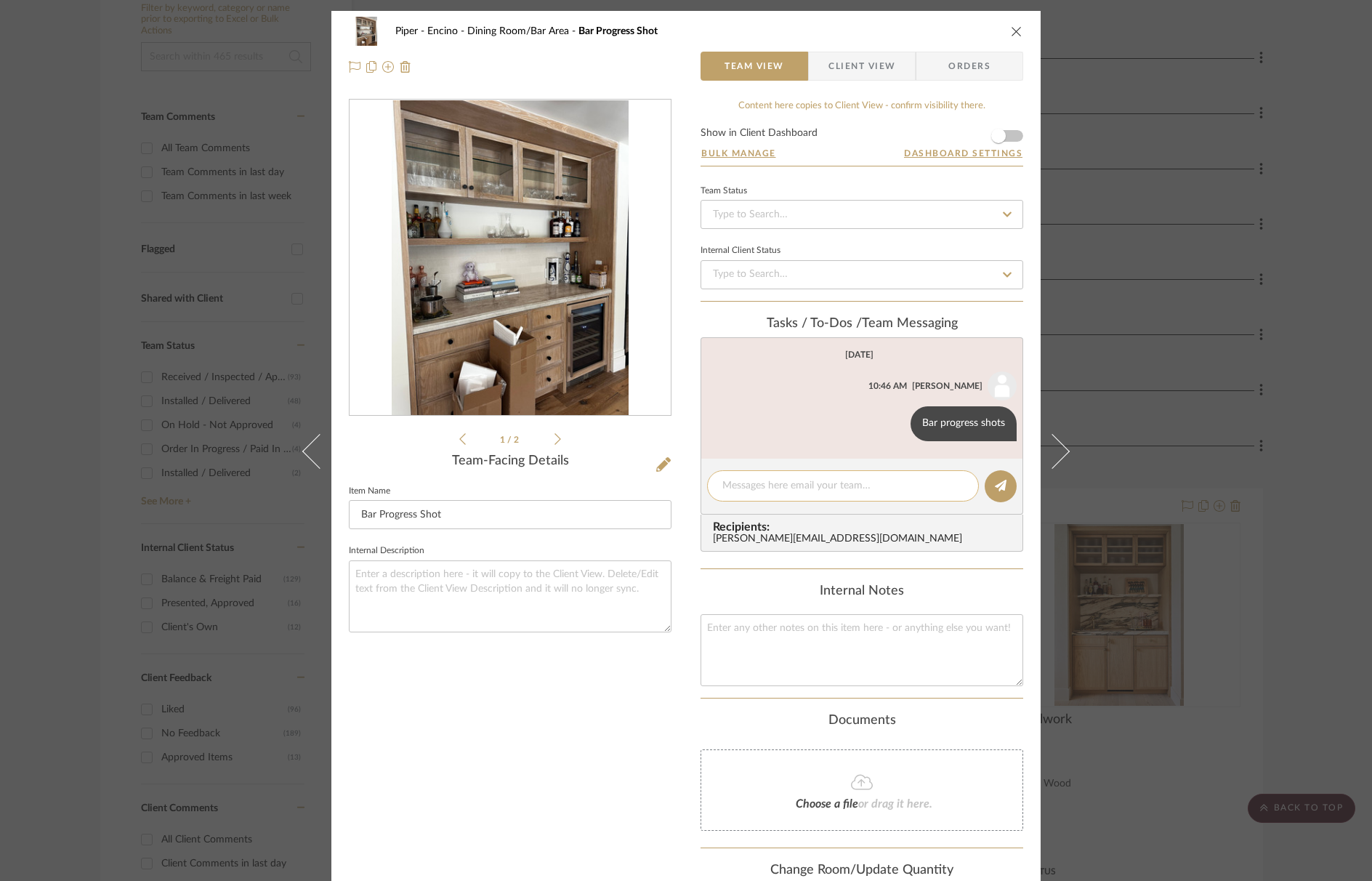
click at [775, 493] on textarea at bounding box center [843, 486] width 242 height 15
paste textarea "[URL][DOMAIN_NAME]"
type textarea "this little 10x10 leaning? [URL][DOMAIN_NAME]"
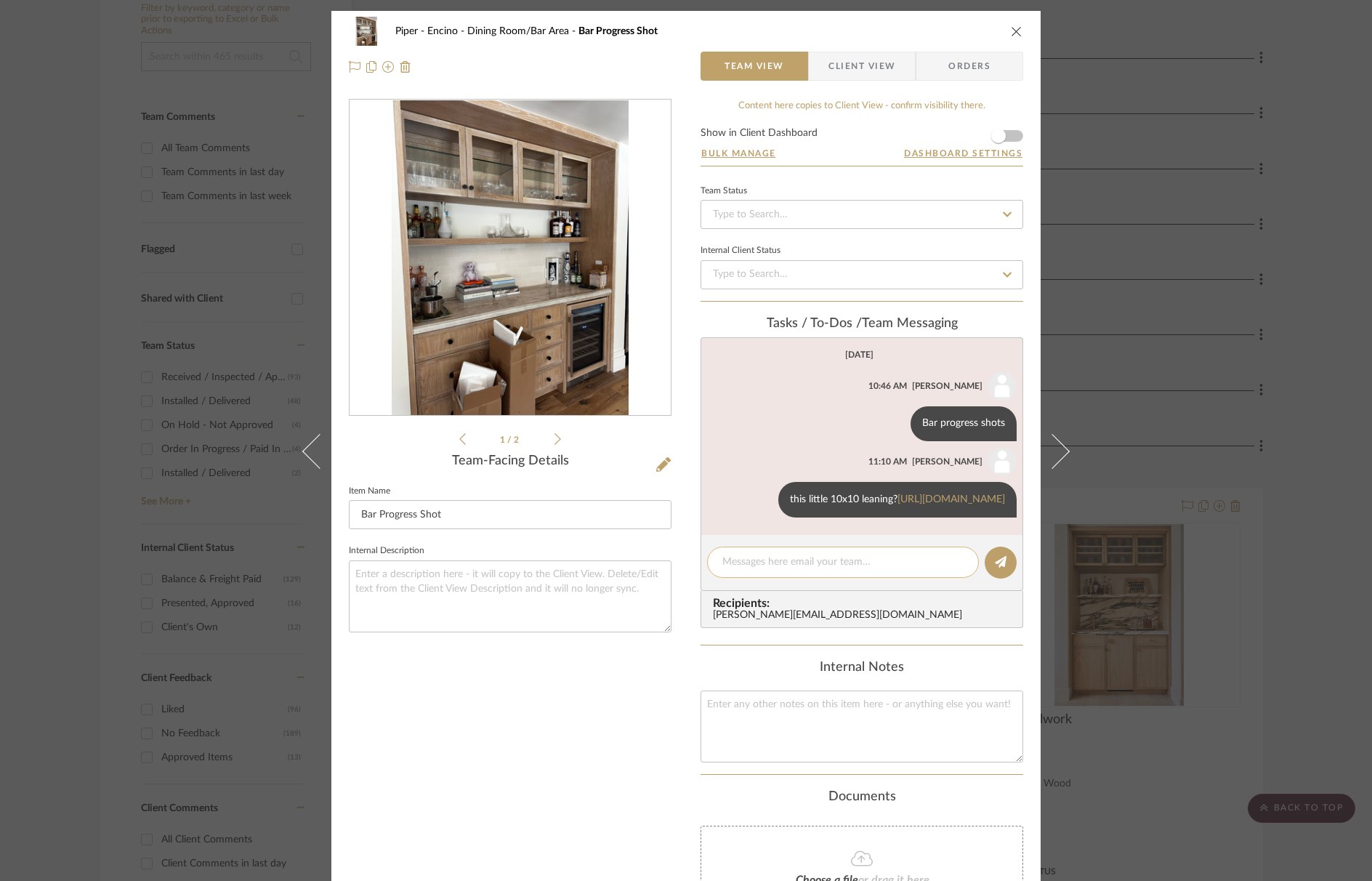
click at [807, 570] on textarea at bounding box center [843, 562] width 242 height 15
paste textarea "[URL][DOMAIN_NAME]"
type textarea "or this little 8x8? [URL][DOMAIN_NAME]"
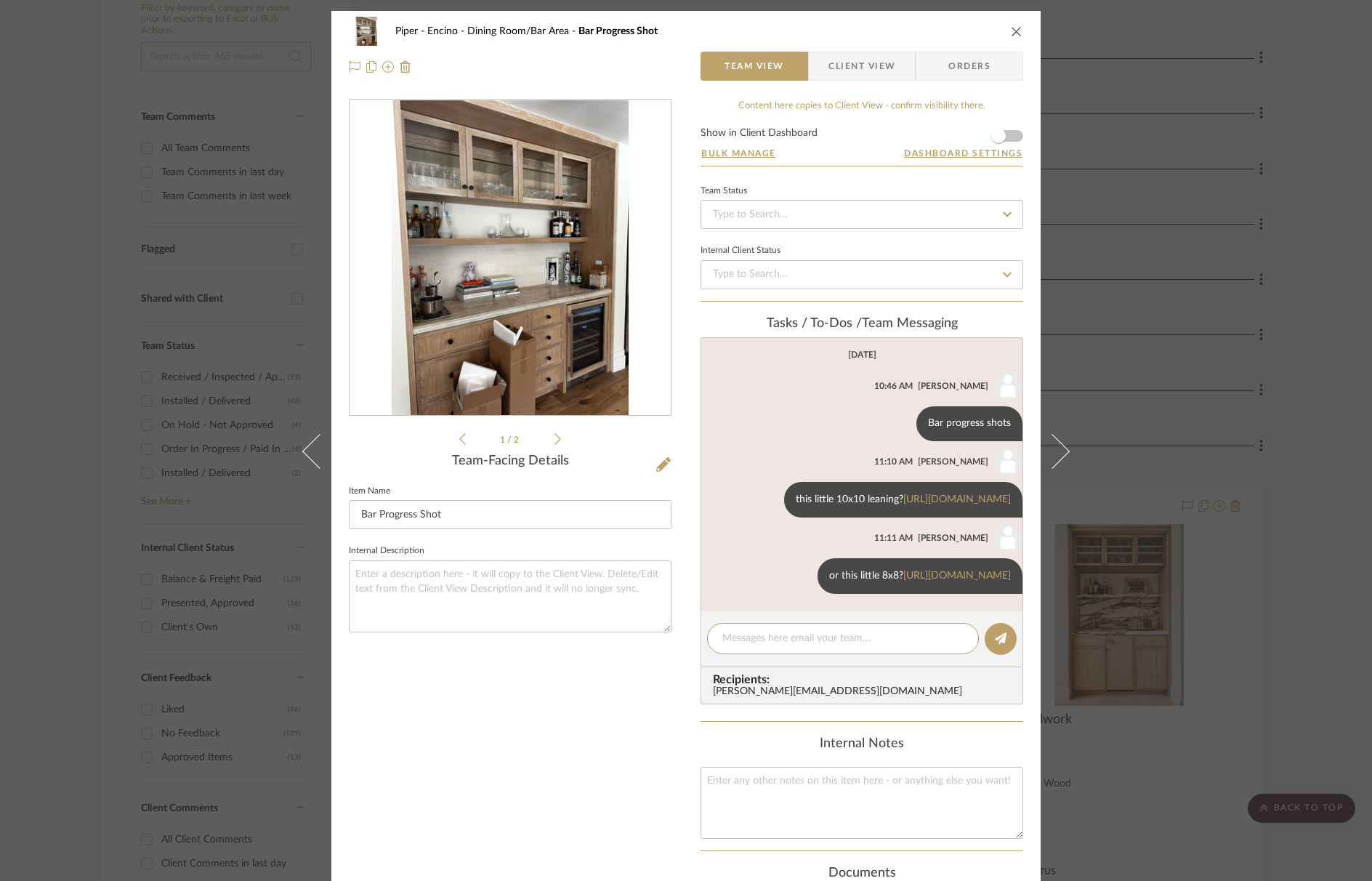
scroll to position [20, 0]
type textarea "top shelf is 12" tall"
click at [803, 582] on icon at bounding box center [804, 576] width 3 height 12
click at [657, 577] on button "Edit Message" at bounding box center [650, 570] width 100 height 35
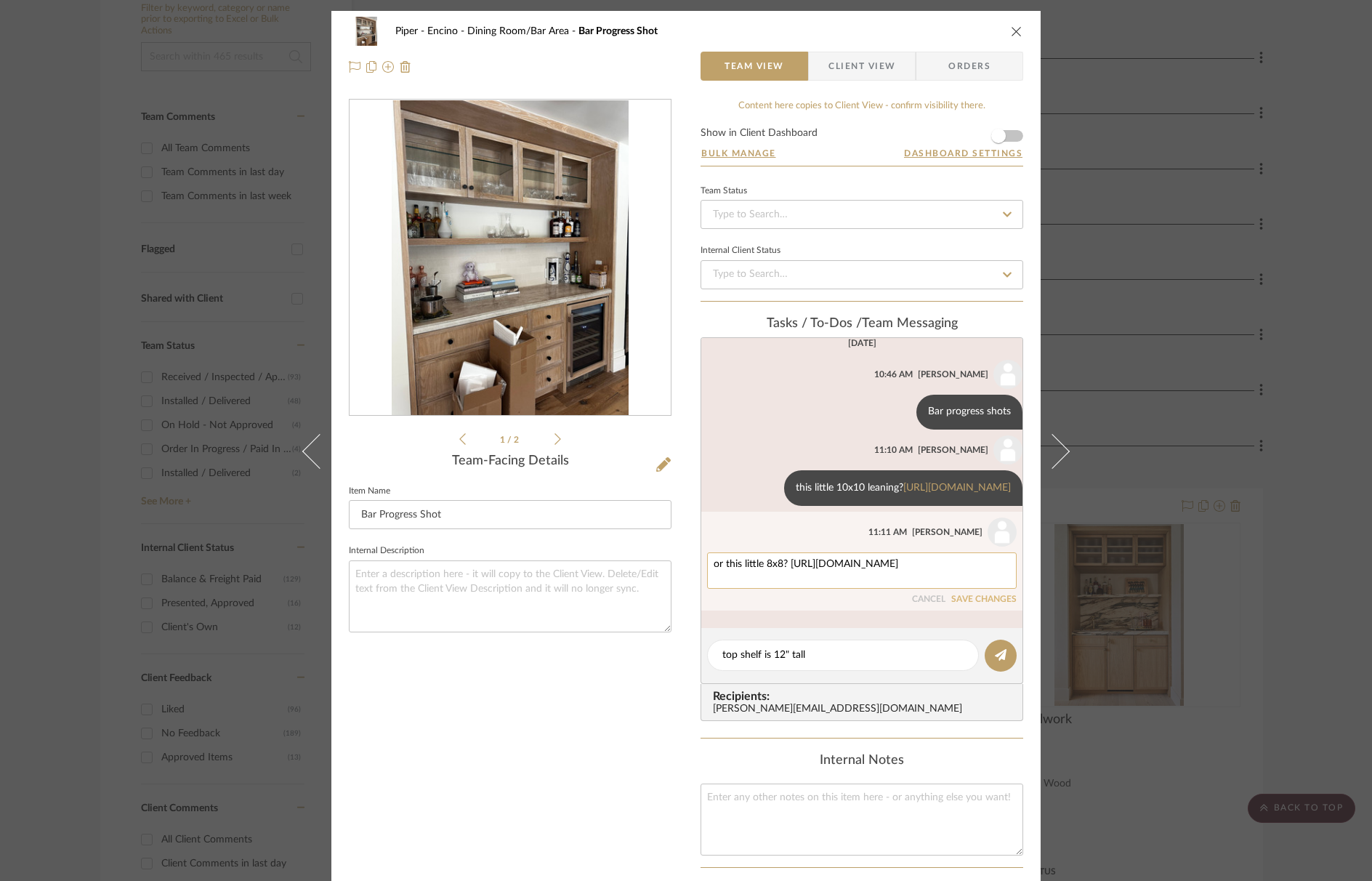
drag, startPoint x: 888, startPoint y: 592, endPoint x: 788, endPoint y: 581, distance: 100.6
click at [786, 581] on textarea "or this little 8x8? [URL][DOMAIN_NAME]" at bounding box center [862, 570] width 296 height 23
paste textarea "01-collection"
type textarea "or this little 8x8? [URL][DOMAIN_NAME]"
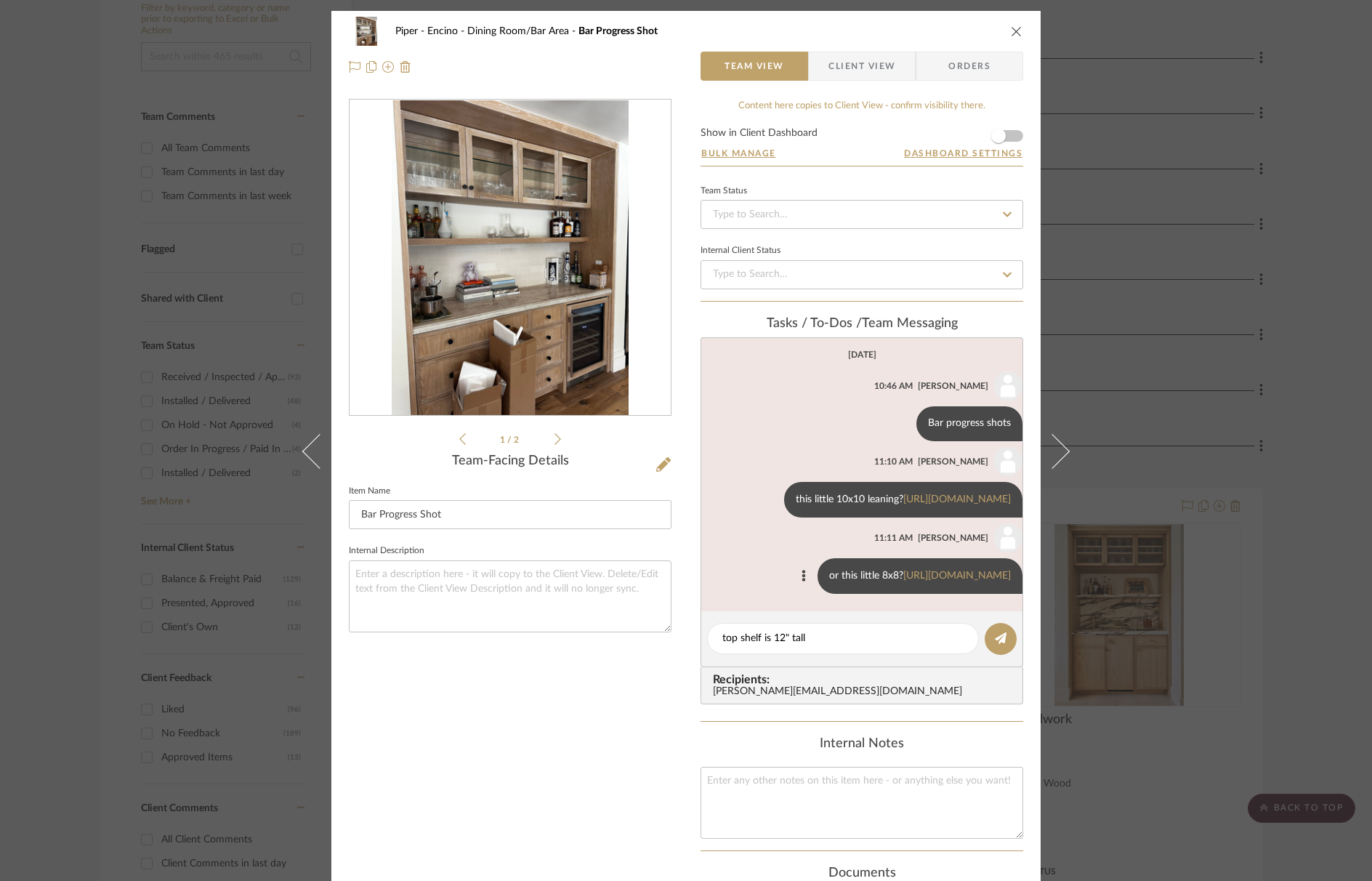
click at [367, 256] on div "0" at bounding box center [510, 258] width 321 height 316
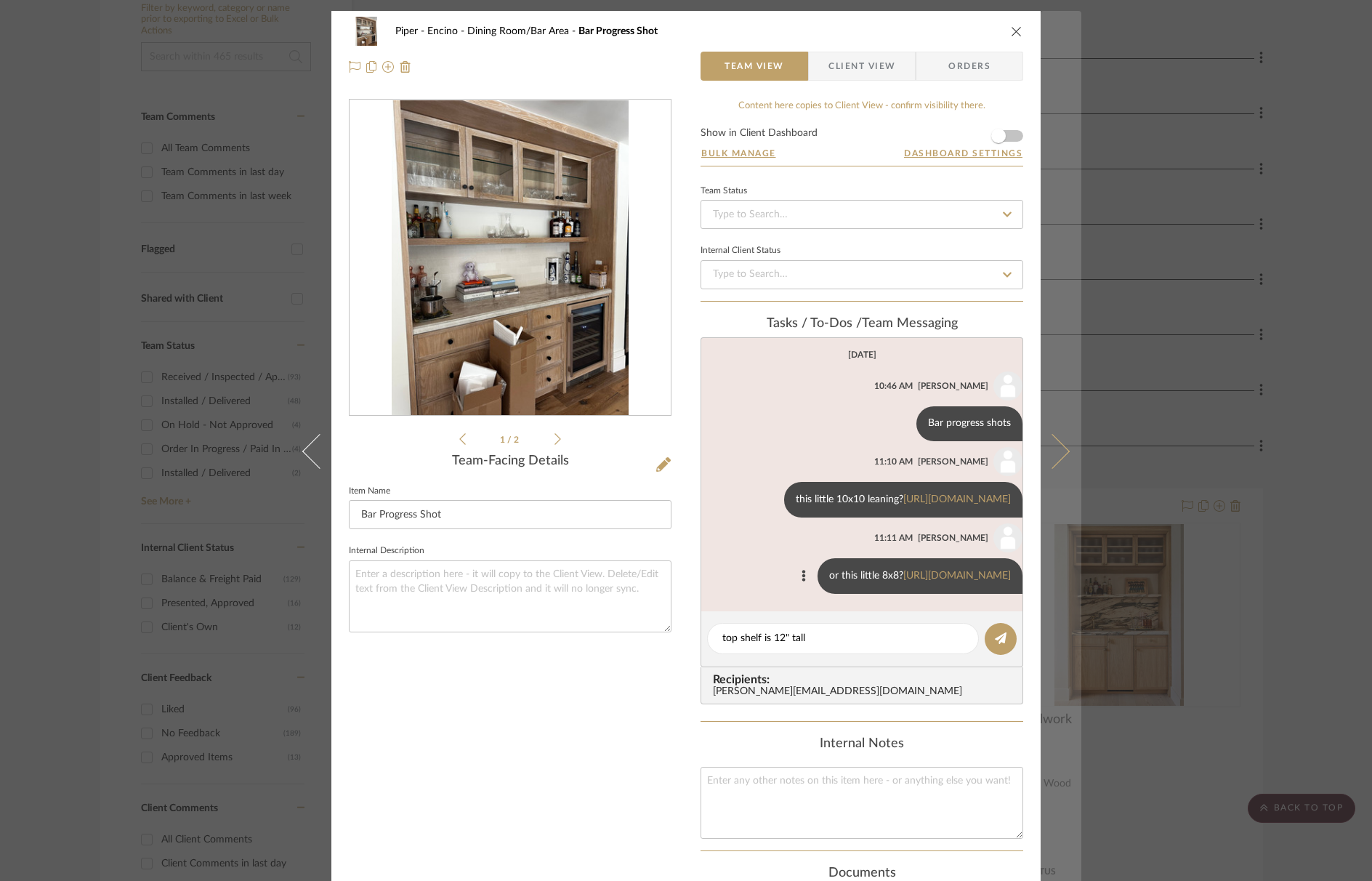
drag, startPoint x: 1014, startPoint y: 32, endPoint x: 1046, endPoint y: 91, distance: 67.1
click at [1014, 32] on icon "close" at bounding box center [1017, 32] width 12 height 12
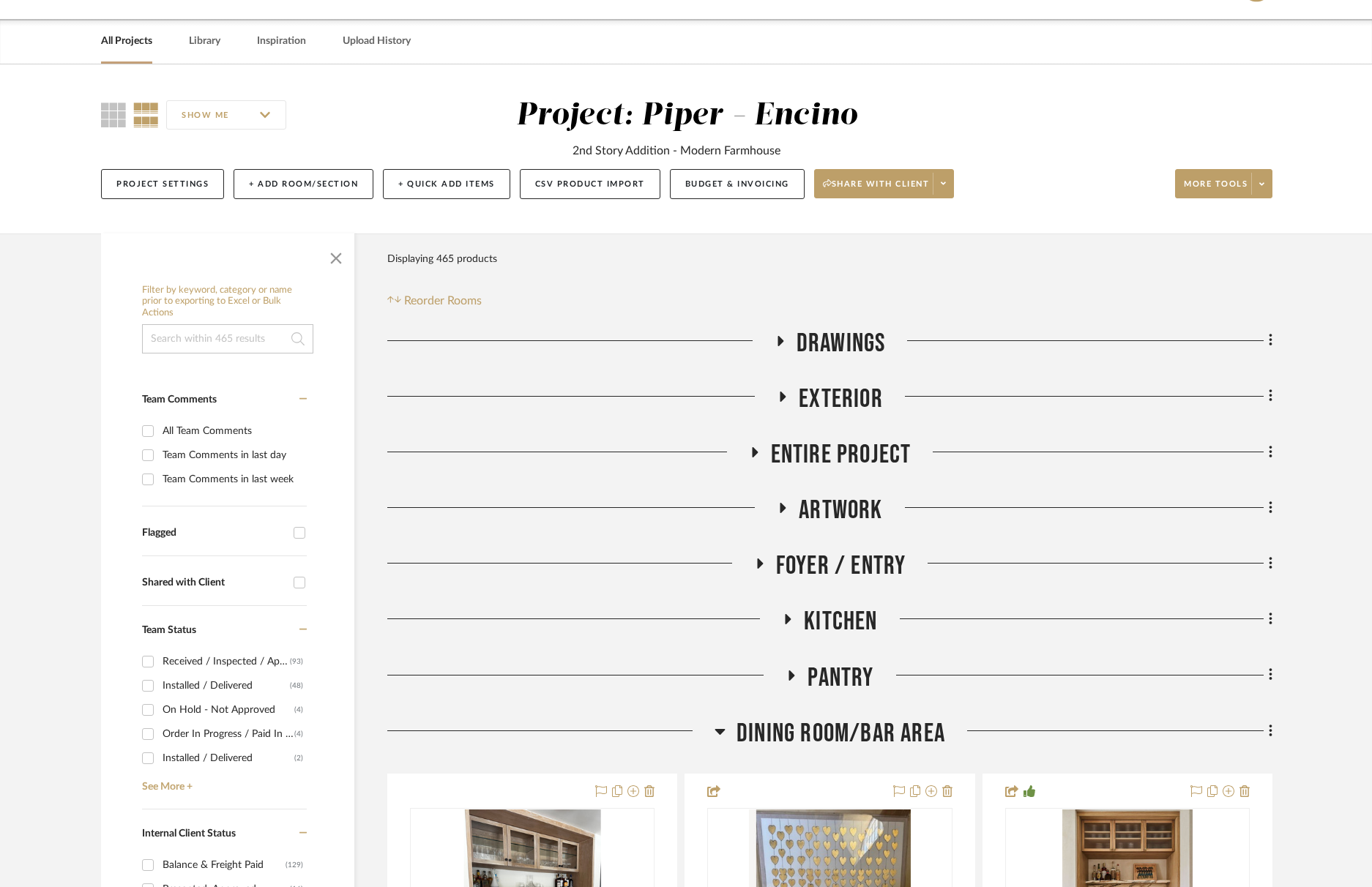
scroll to position [0, 0]
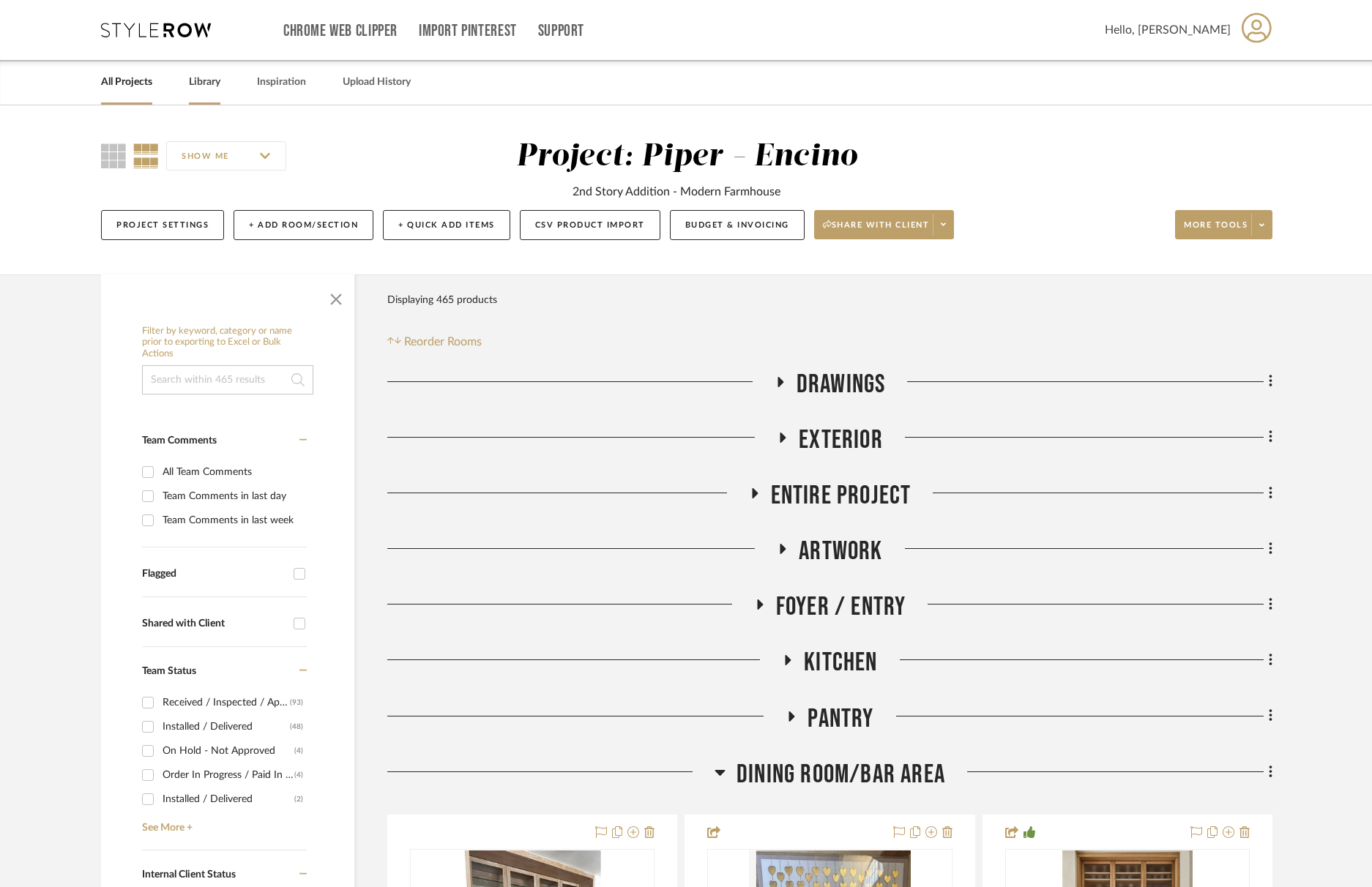
click at [197, 82] on link "Library" at bounding box center [205, 83] width 32 height 20
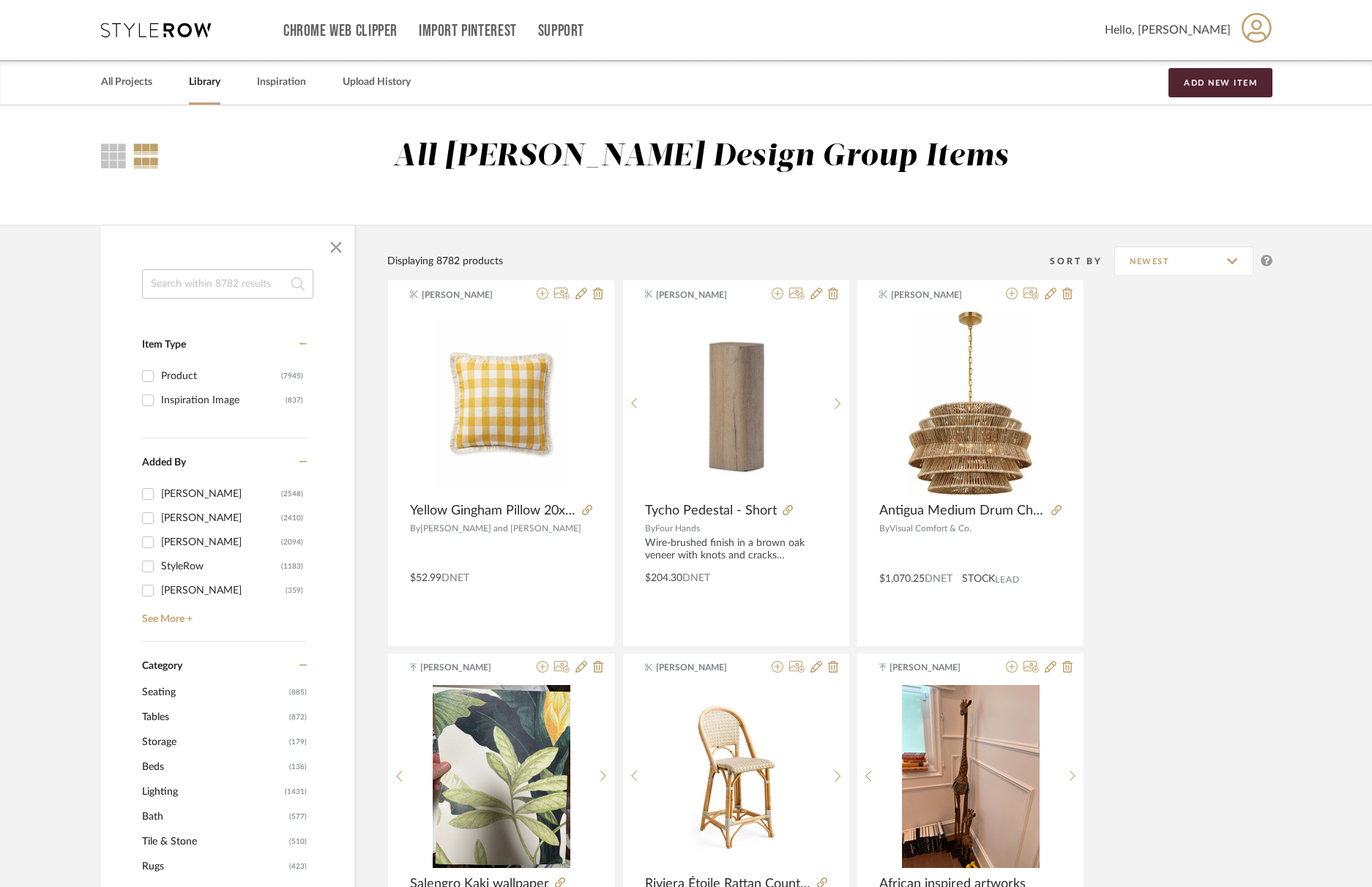
click at [251, 286] on input at bounding box center [227, 283] width 171 height 29
type input "uttermost"
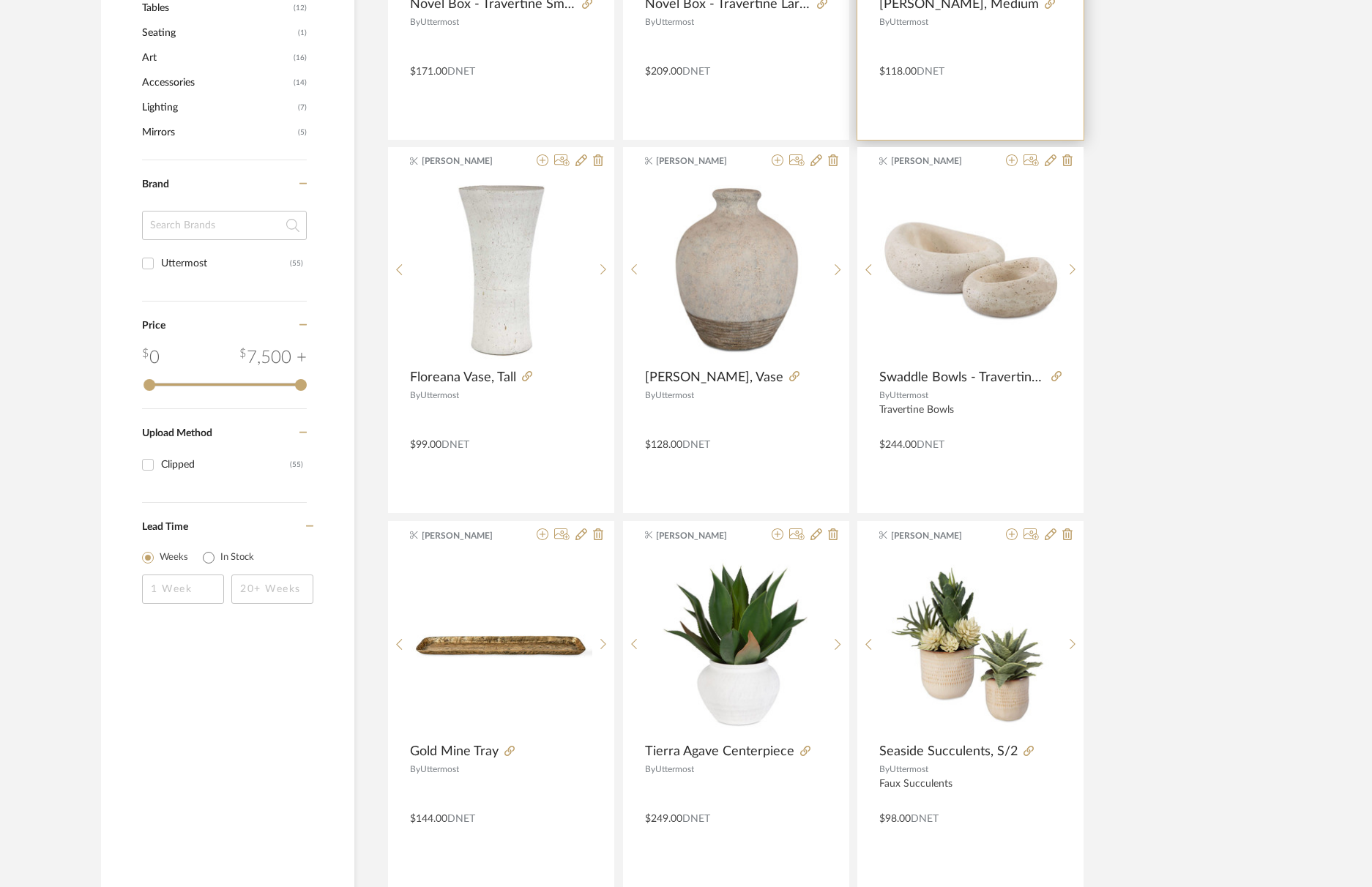
scroll to position [661, 0]
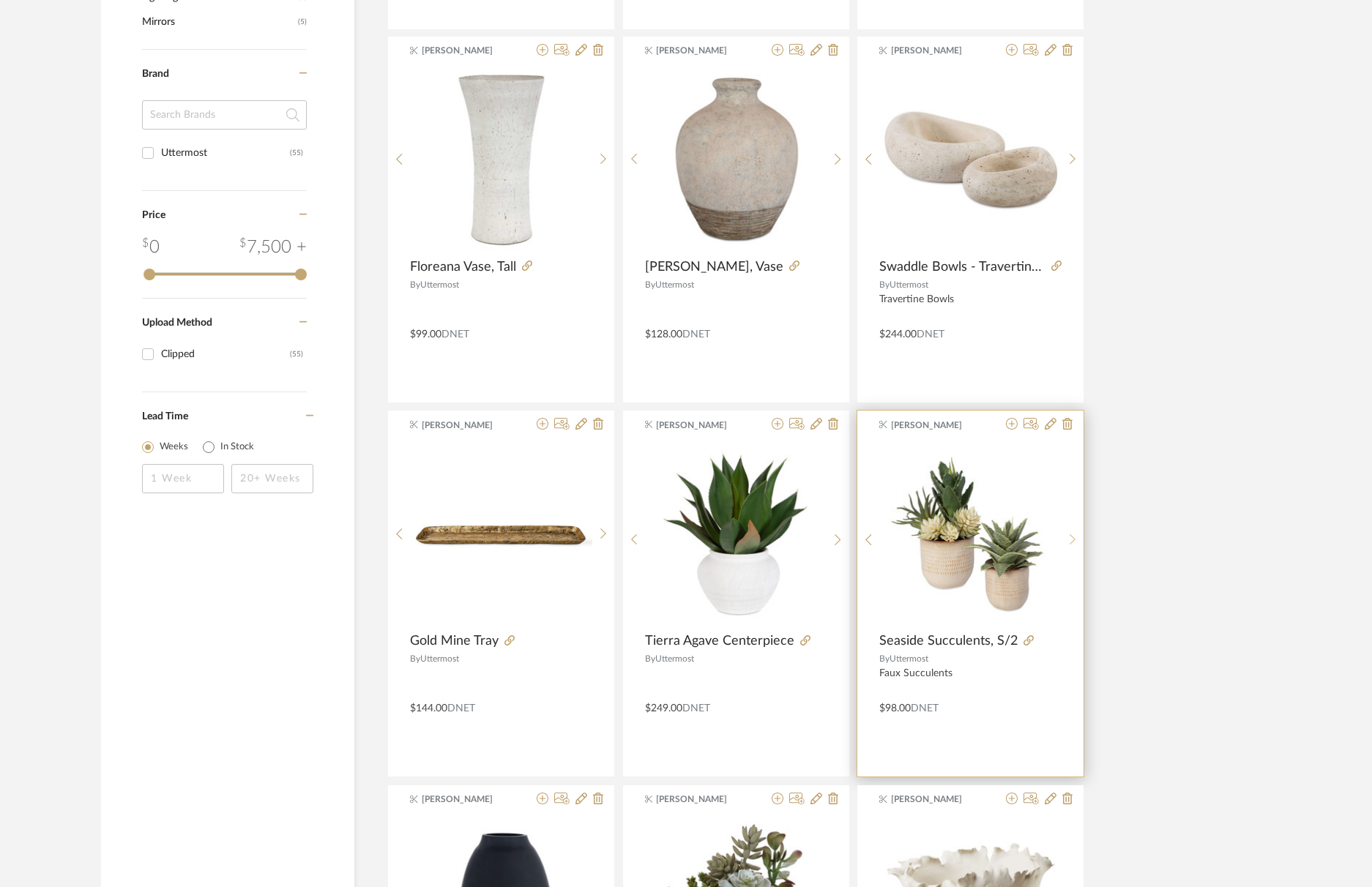
click at [1078, 536] on sr-next-btn at bounding box center [1073, 539] width 23 height 13
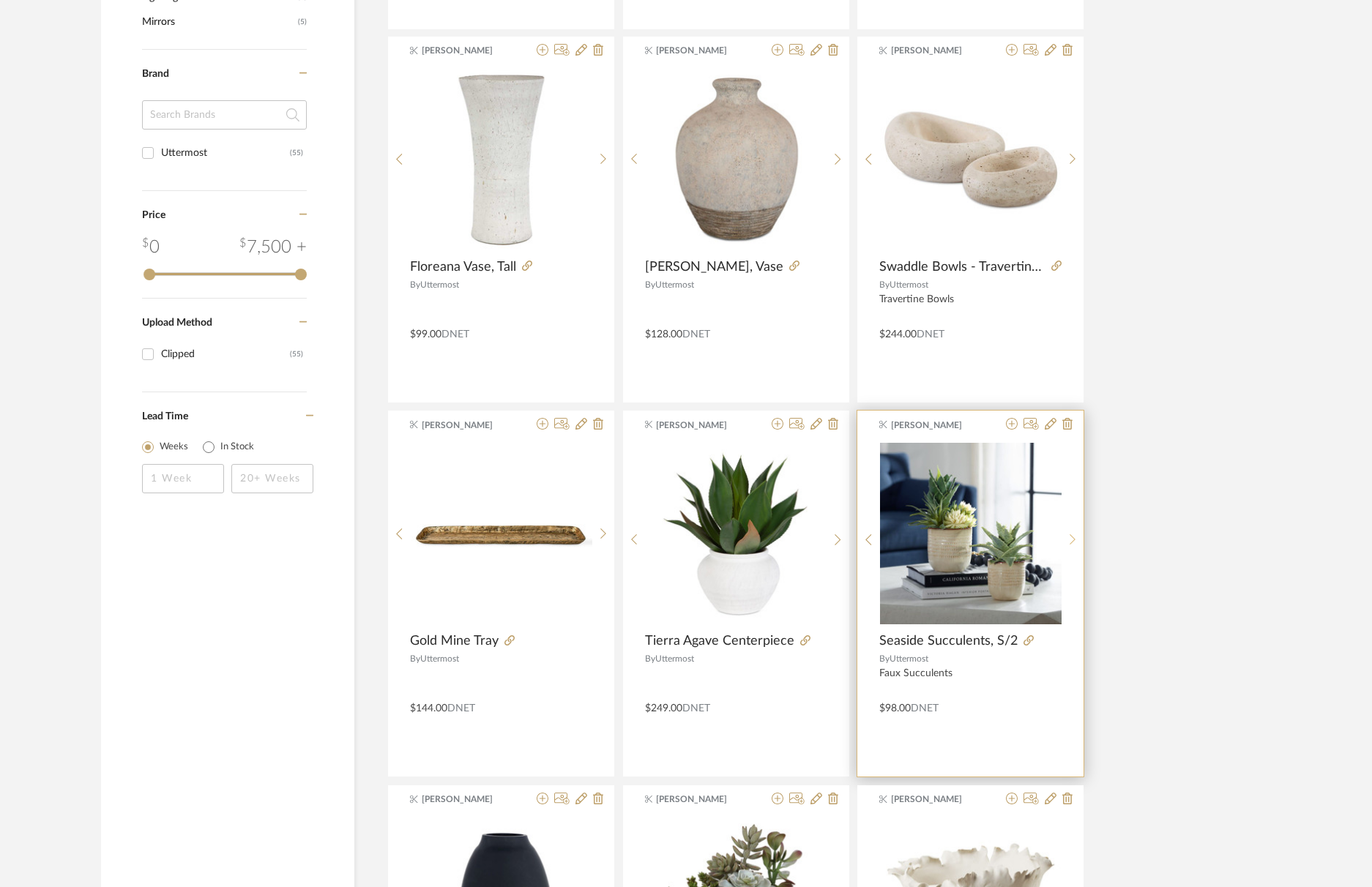
click at [1078, 536] on sr-next-btn at bounding box center [1073, 539] width 23 height 13
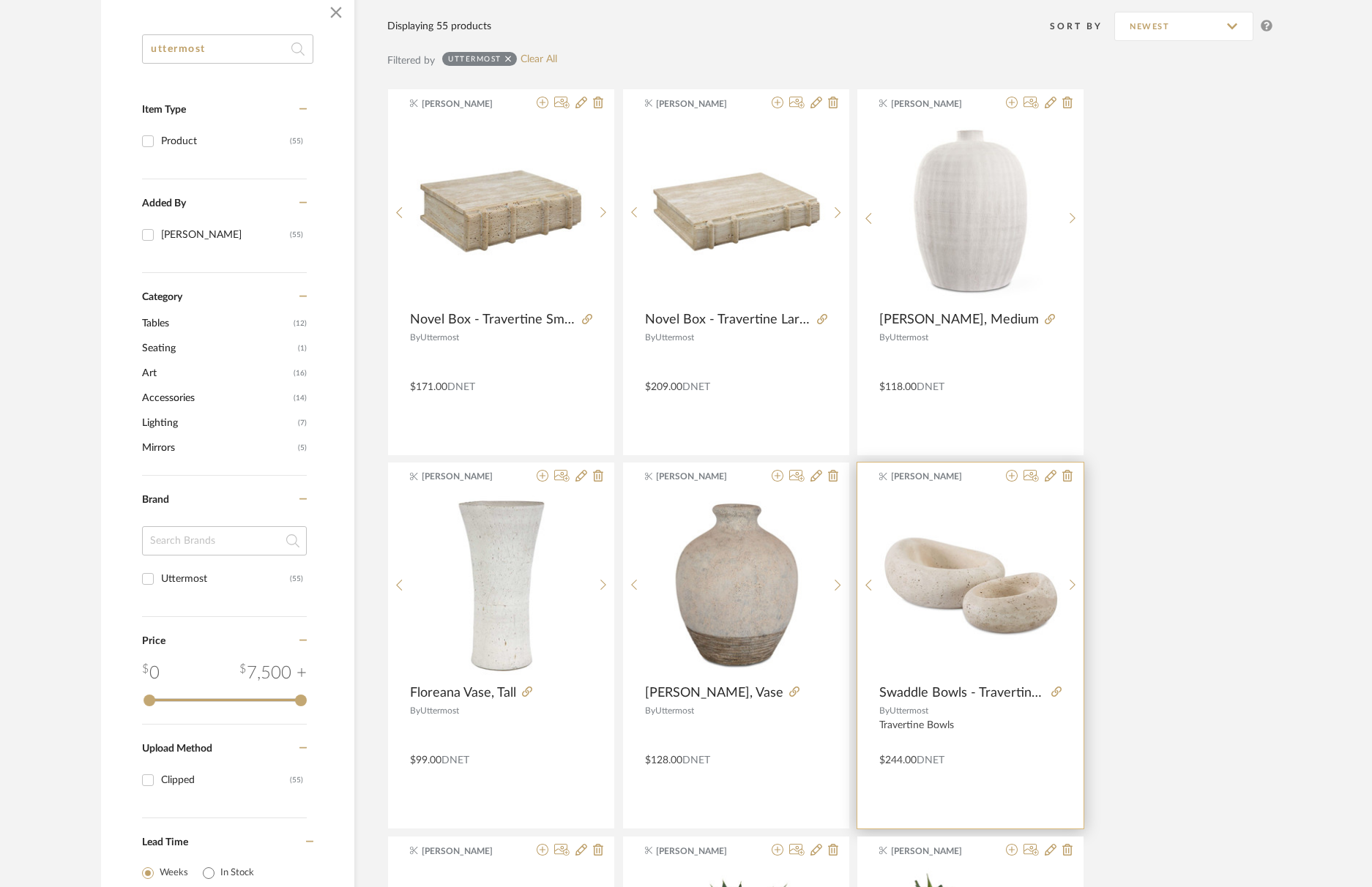
scroll to position [237, 0]
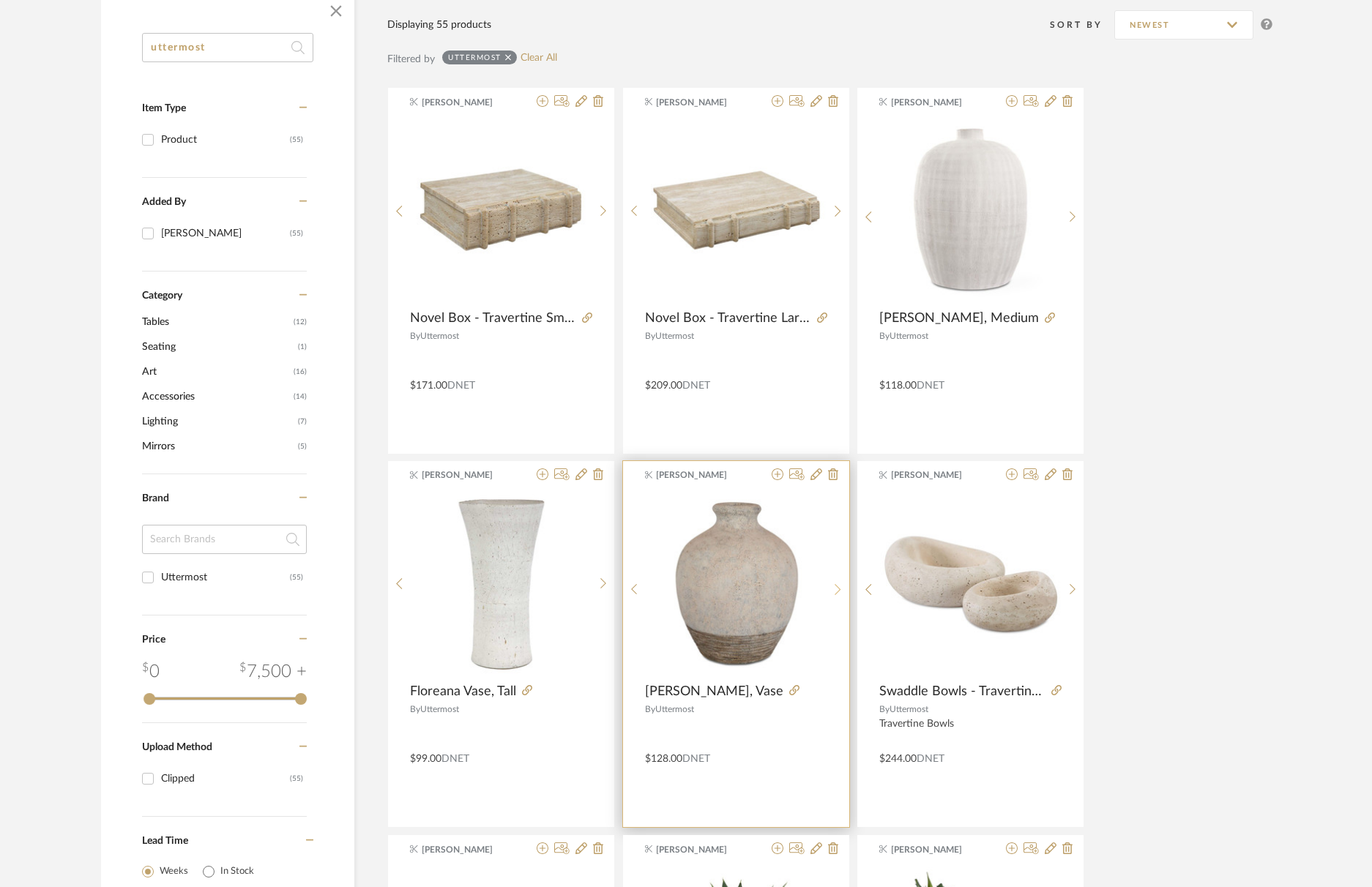
click at [831, 584] on sr-next-btn at bounding box center [838, 589] width 23 height 13
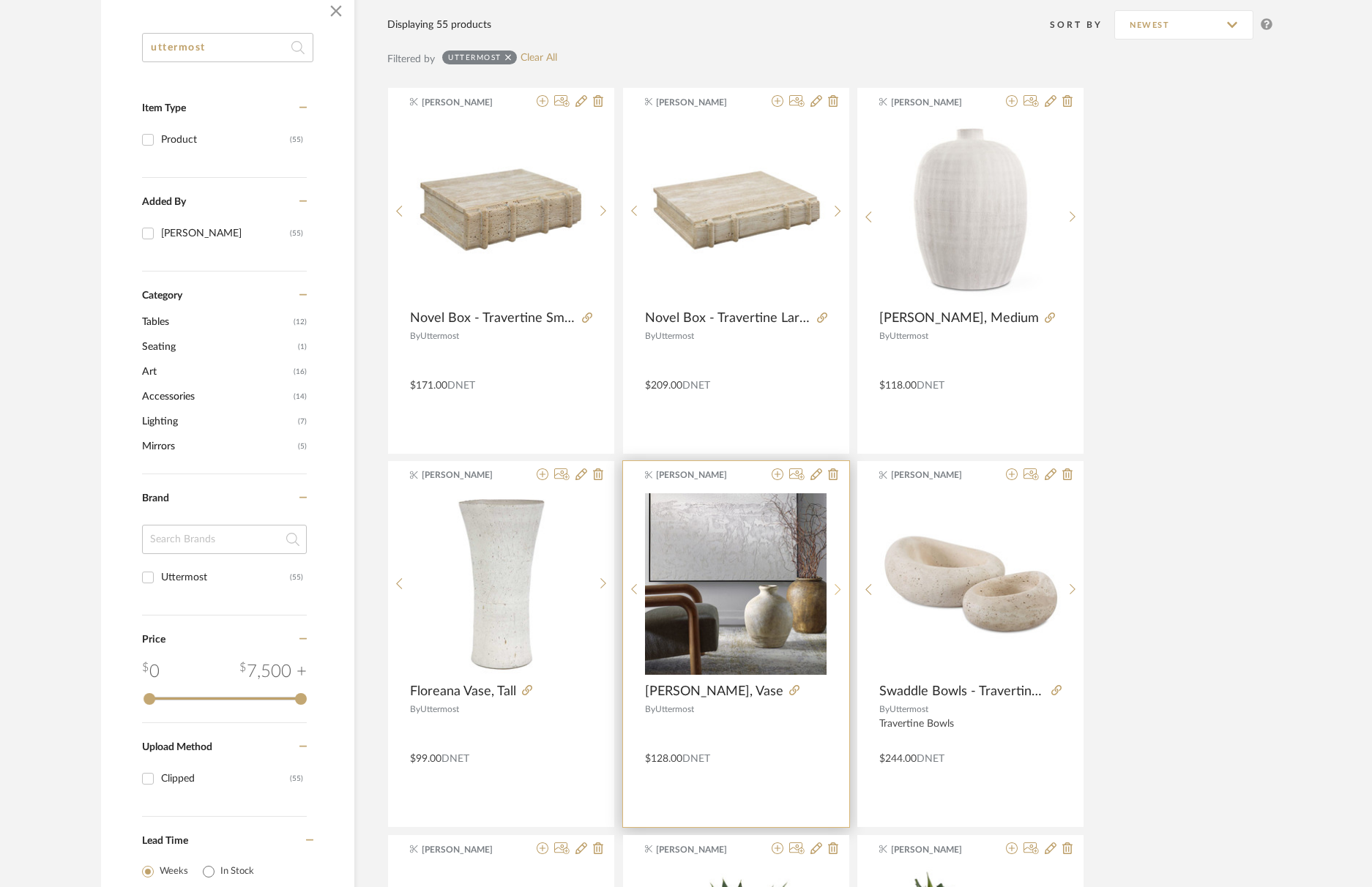
click at [835, 584] on icon at bounding box center [838, 589] width 7 height 13
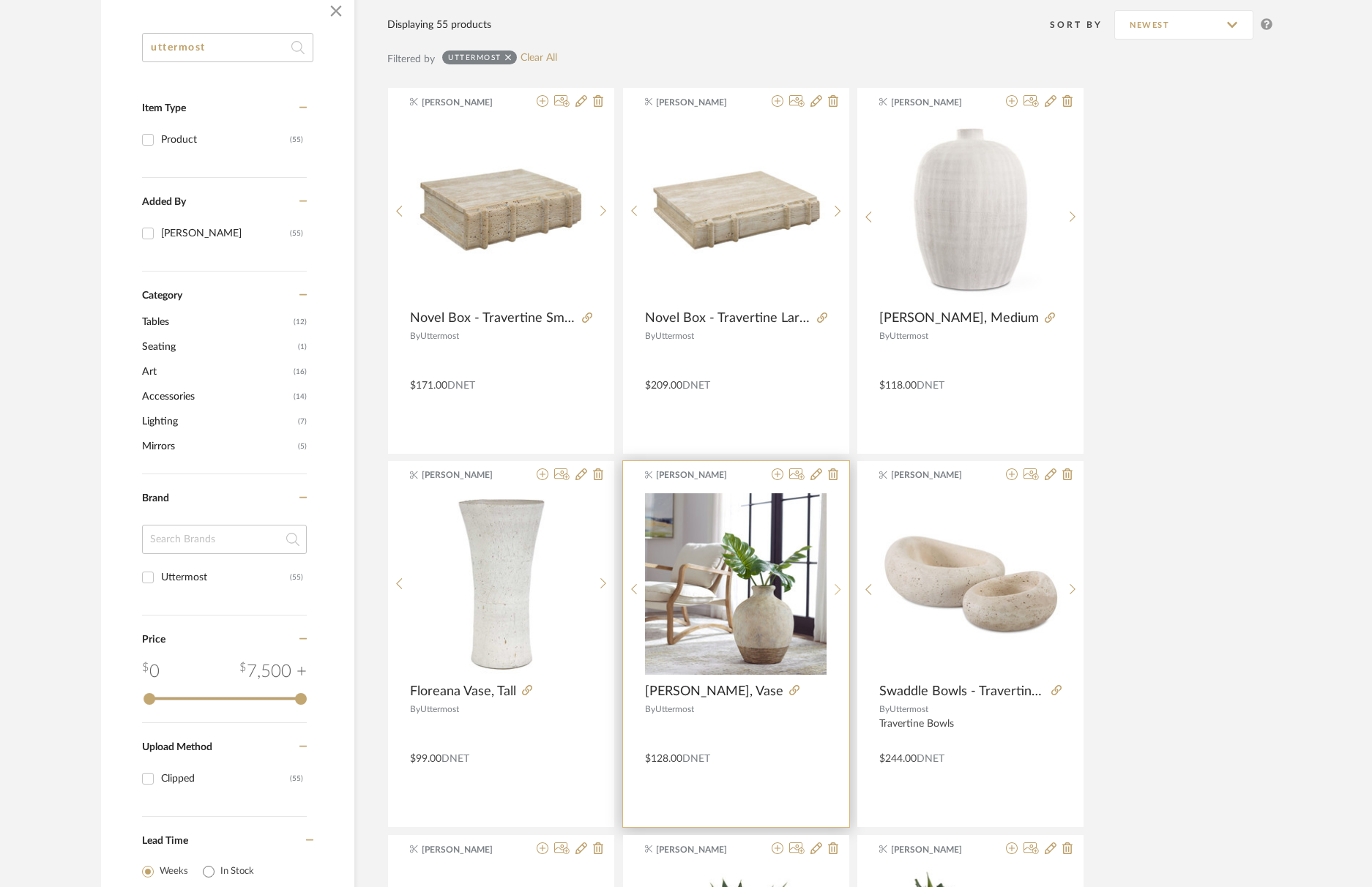
click at [835, 584] on icon at bounding box center [838, 589] width 7 height 13
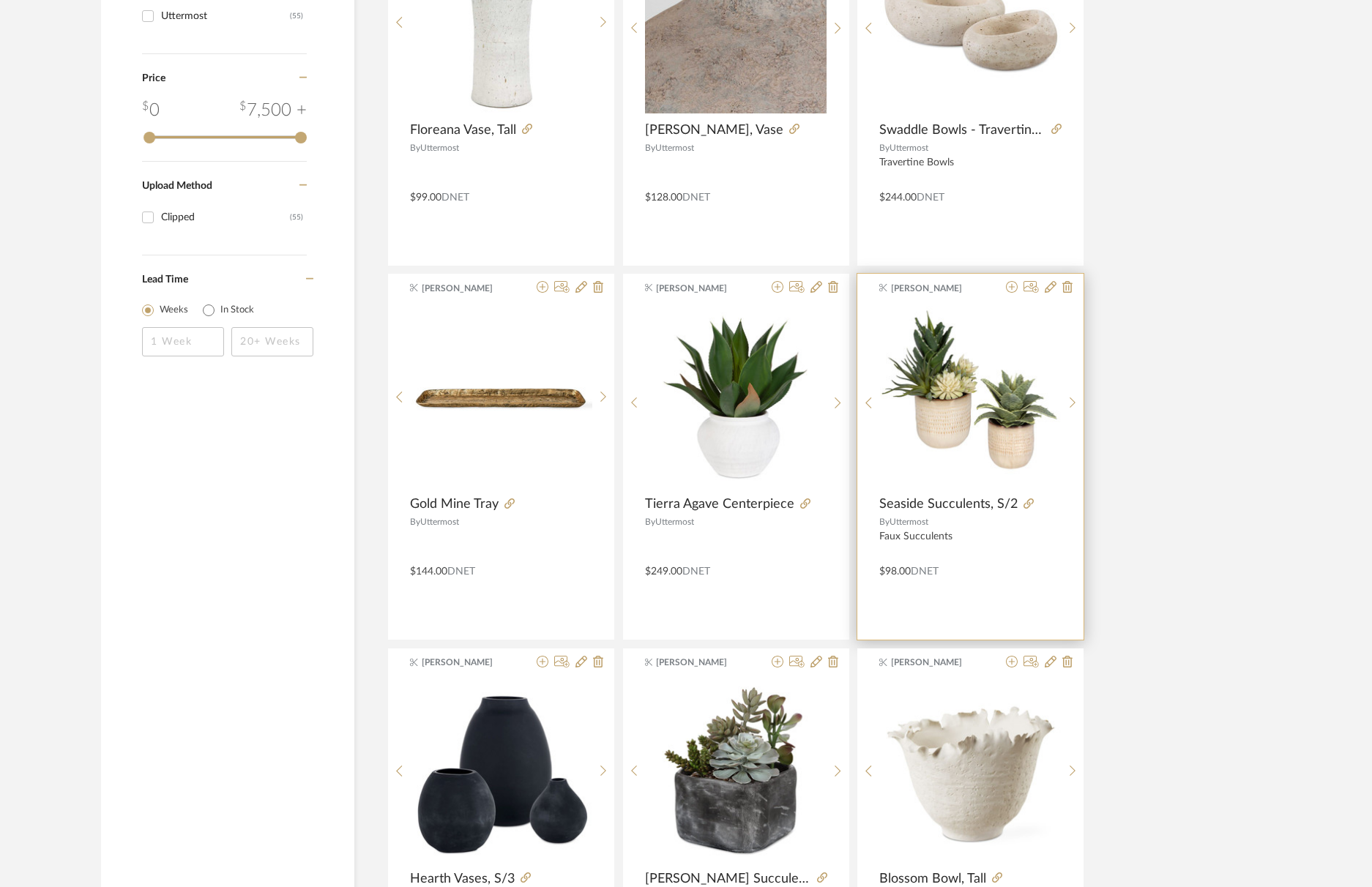
scroll to position [776, 0]
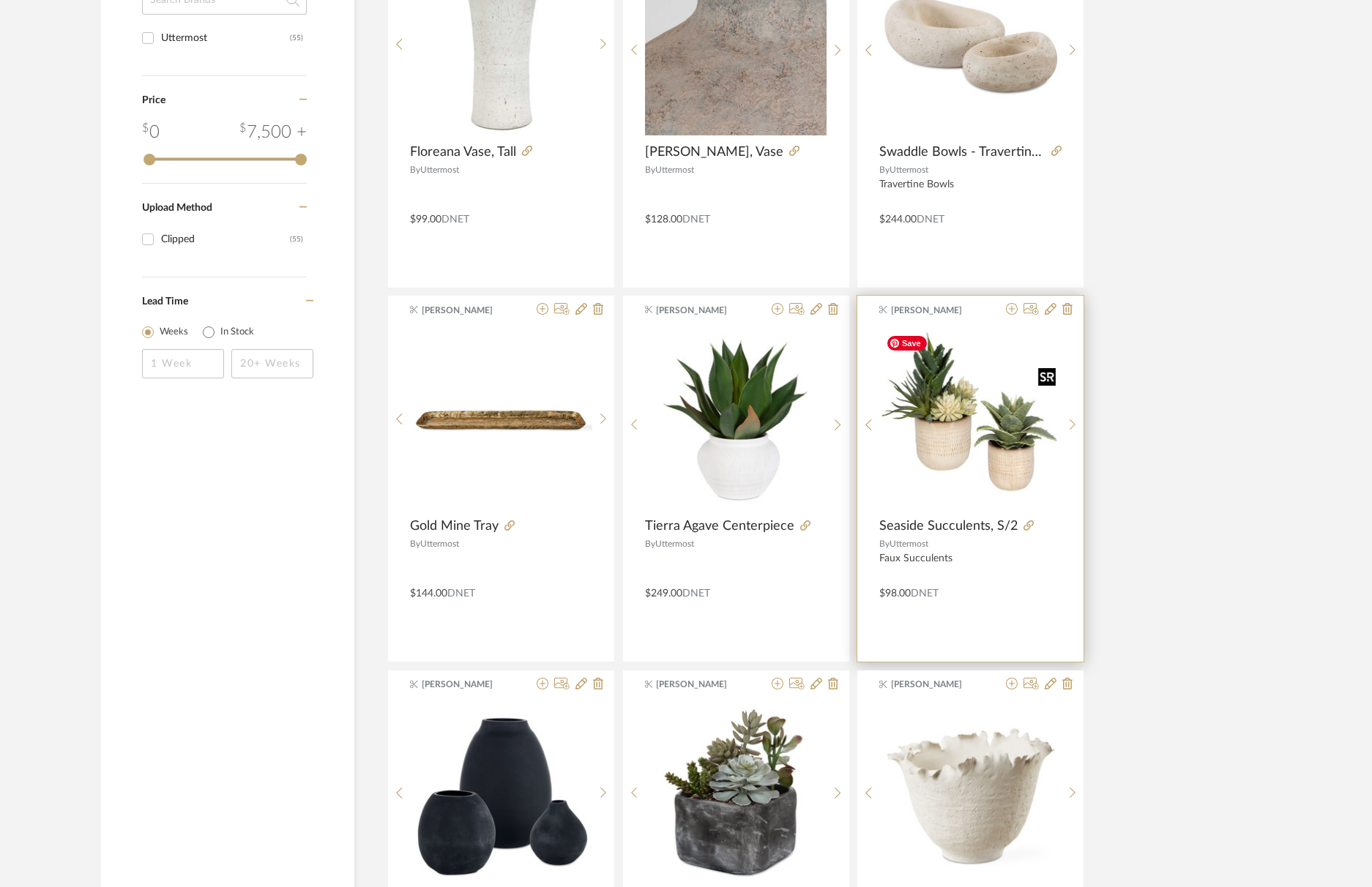
click at [972, 444] on img "2" at bounding box center [971, 418] width 181 height 181
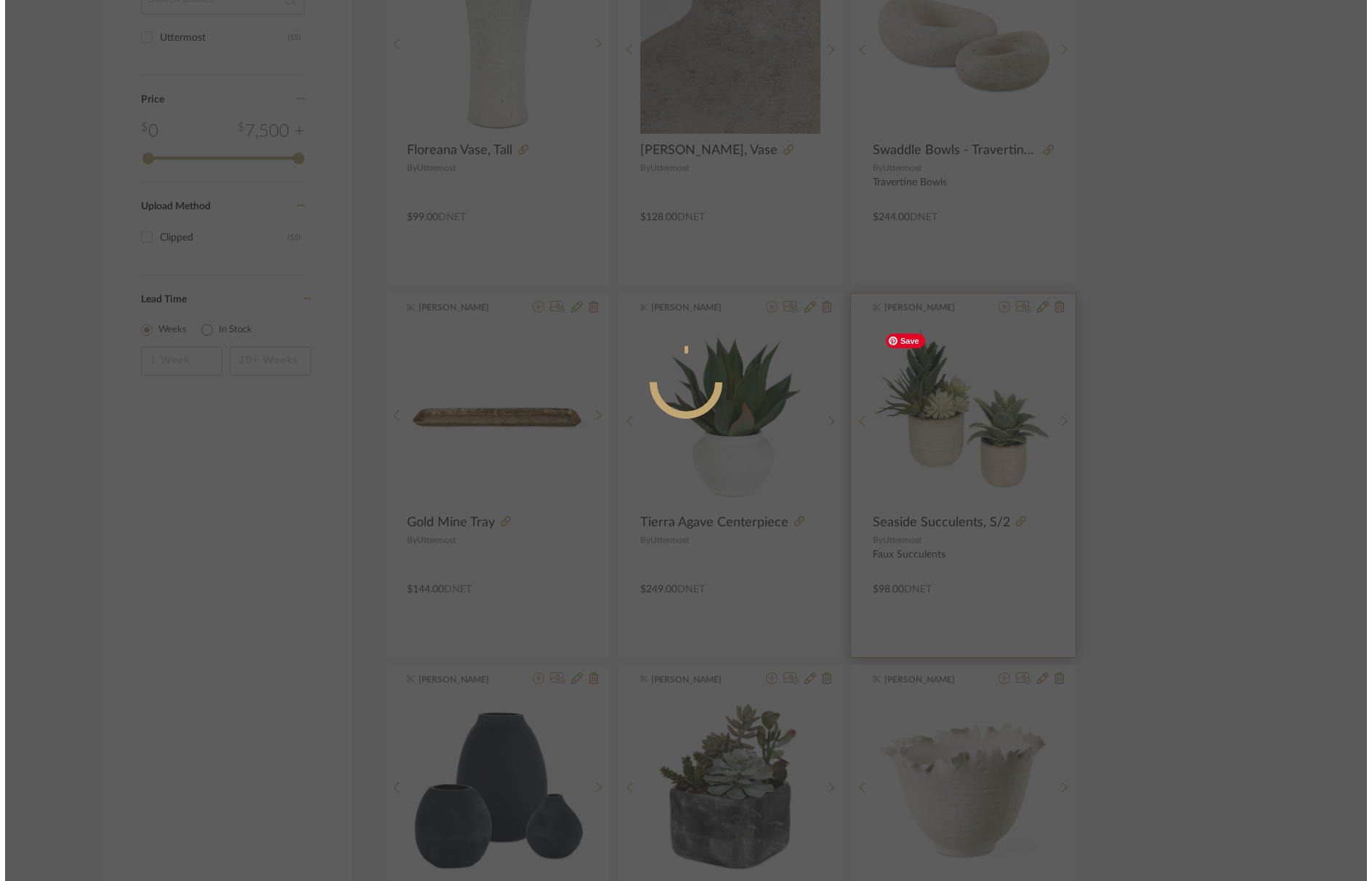
scroll to position [0, 0]
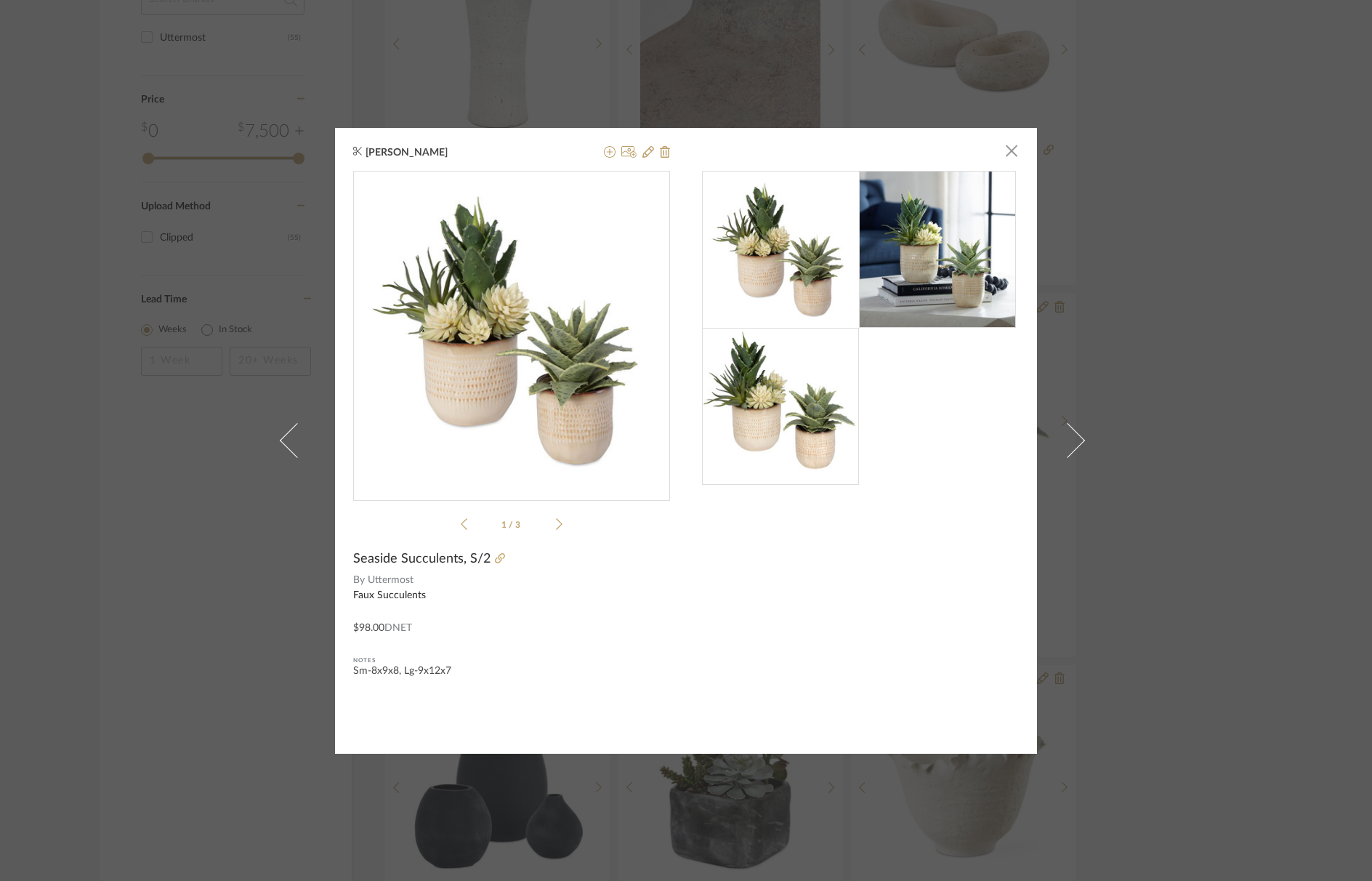
click at [556, 524] on icon at bounding box center [559, 525] width 7 height 13
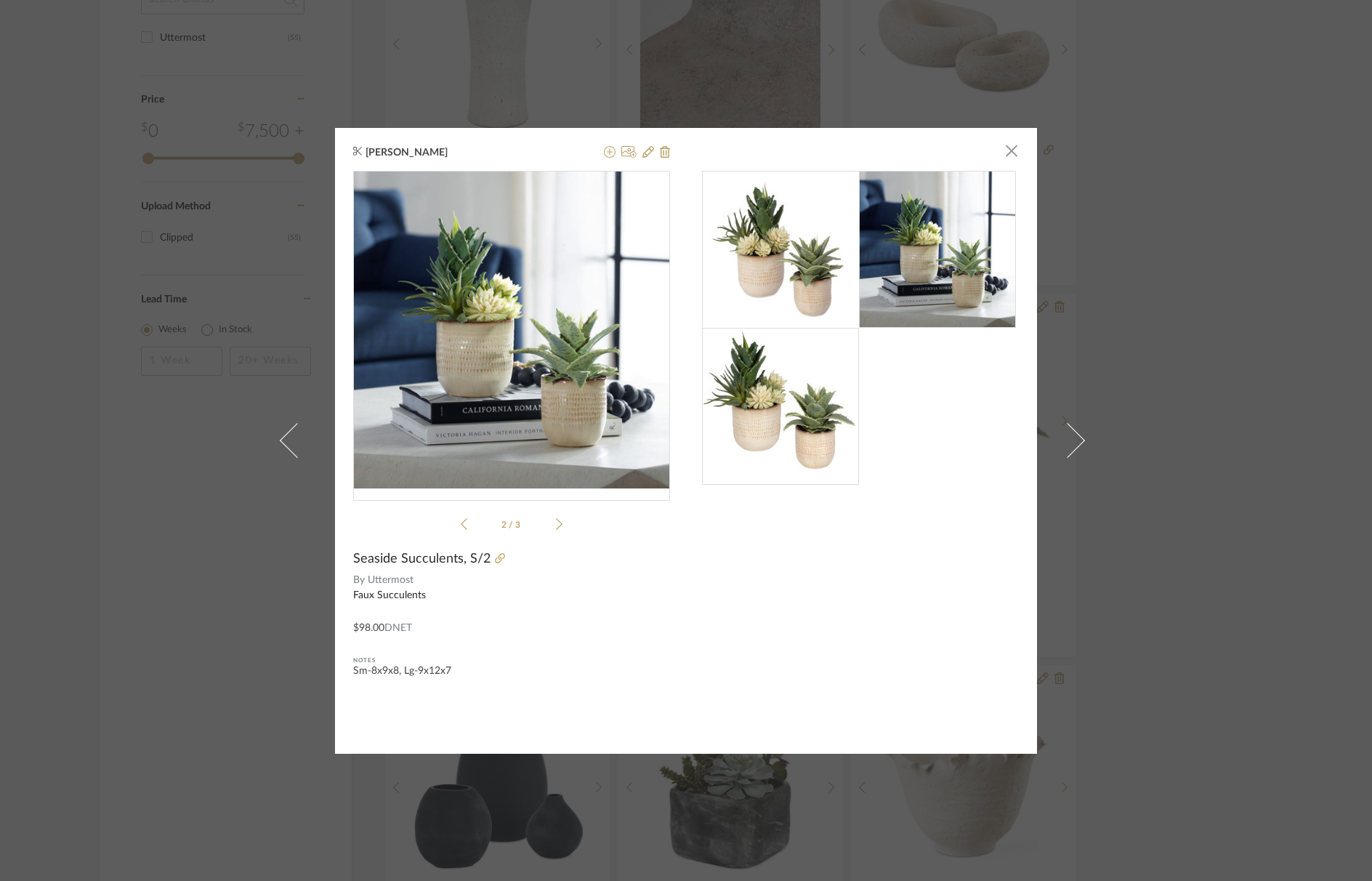
click at [556, 526] on icon at bounding box center [559, 525] width 7 height 13
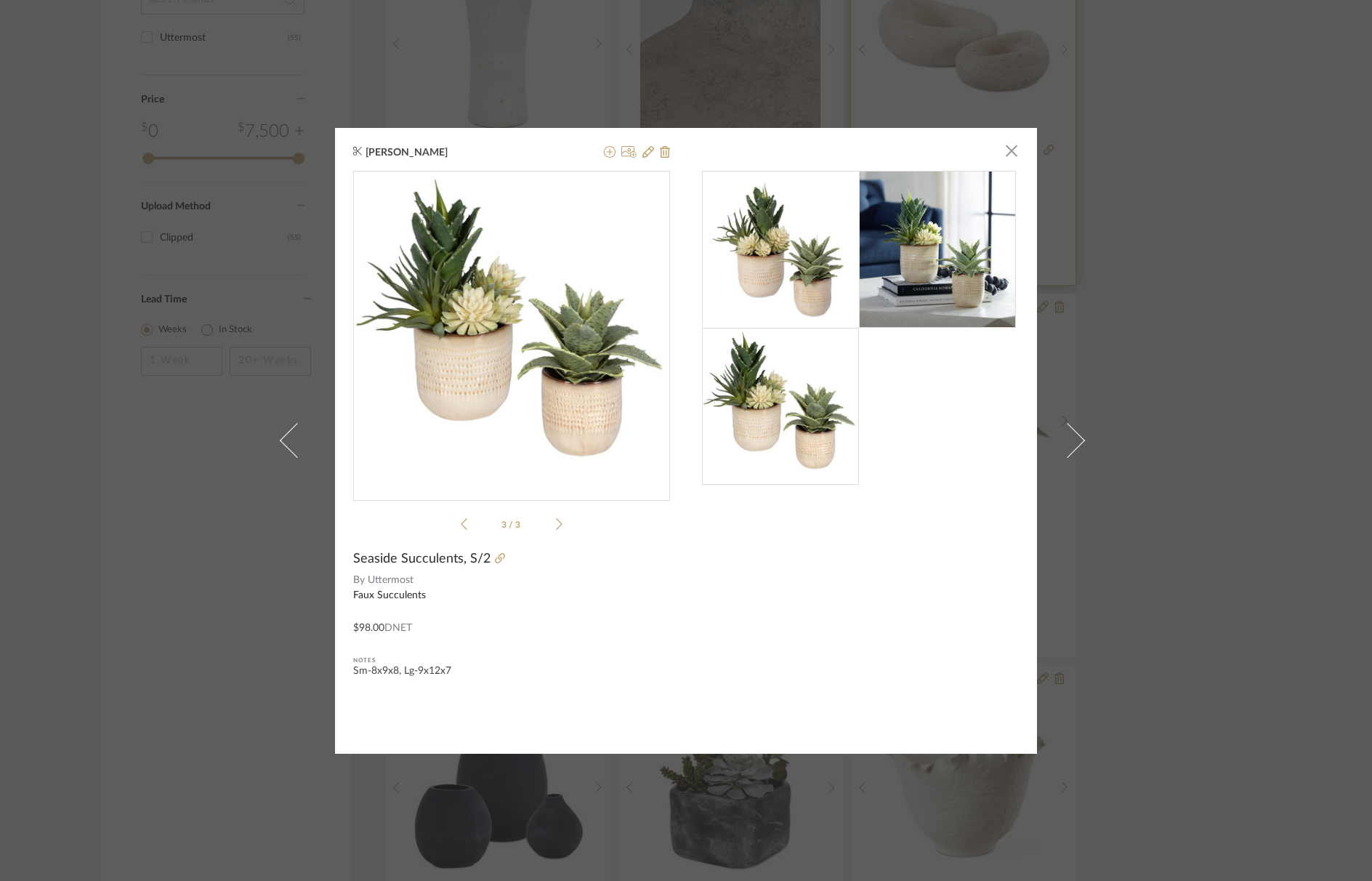
drag, startPoint x: 1009, startPoint y: 154, endPoint x: 1033, endPoint y: 222, distance: 72.1
click at [1008, 154] on span "button" at bounding box center [1012, 151] width 29 height 29
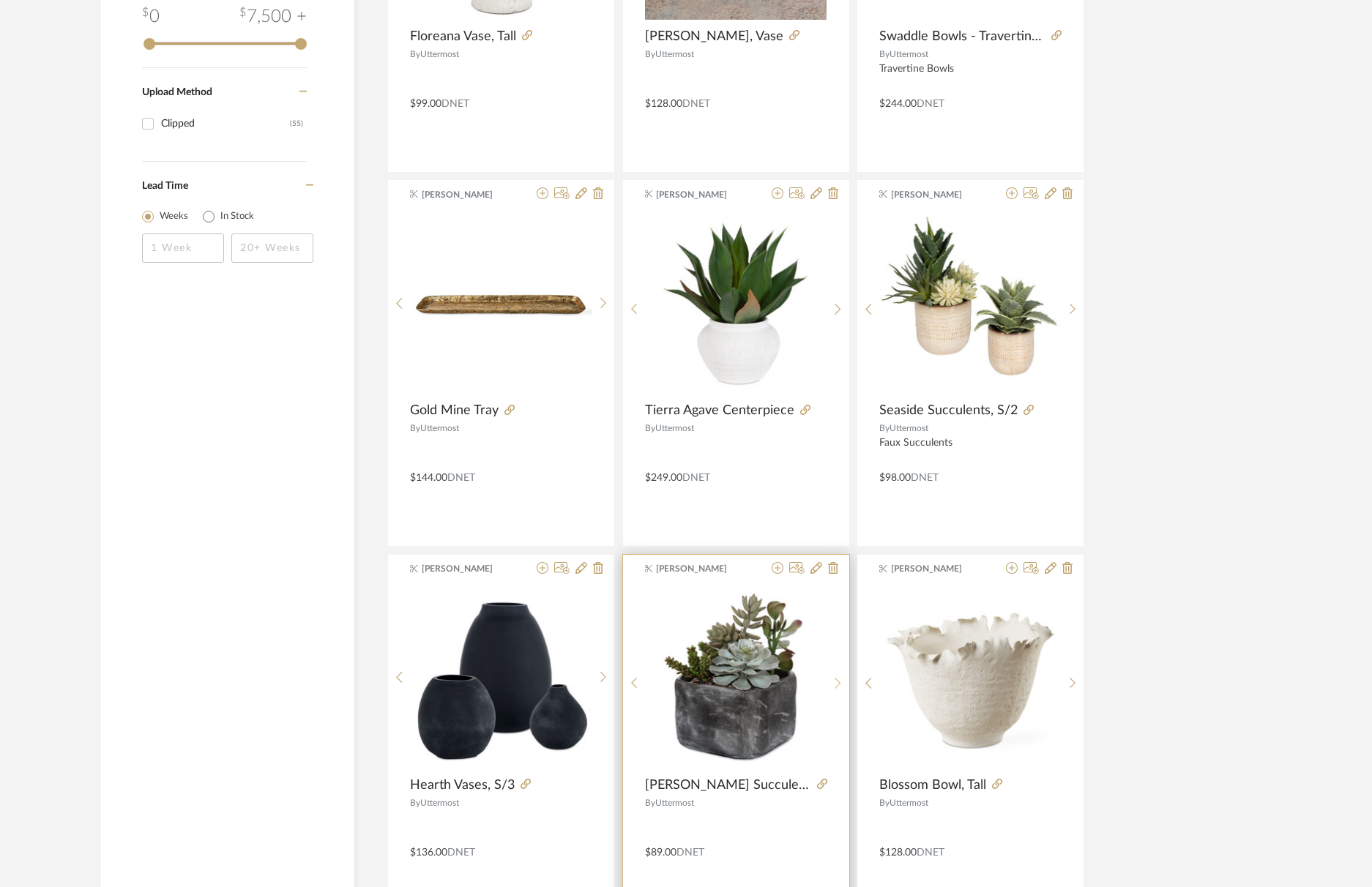
click at [839, 672] on div at bounding box center [838, 684] width 23 height 195
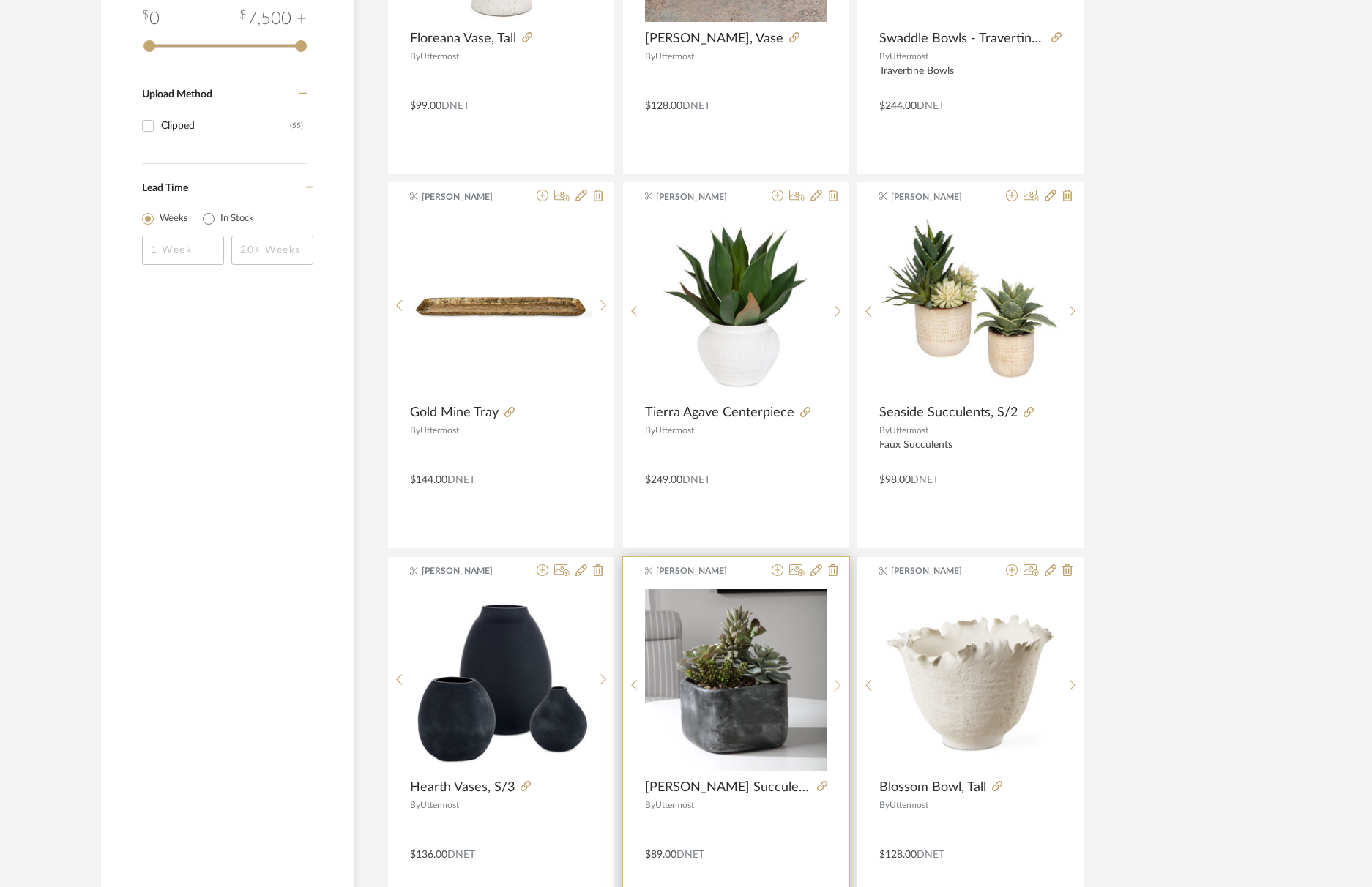
scroll to position [887, 0]
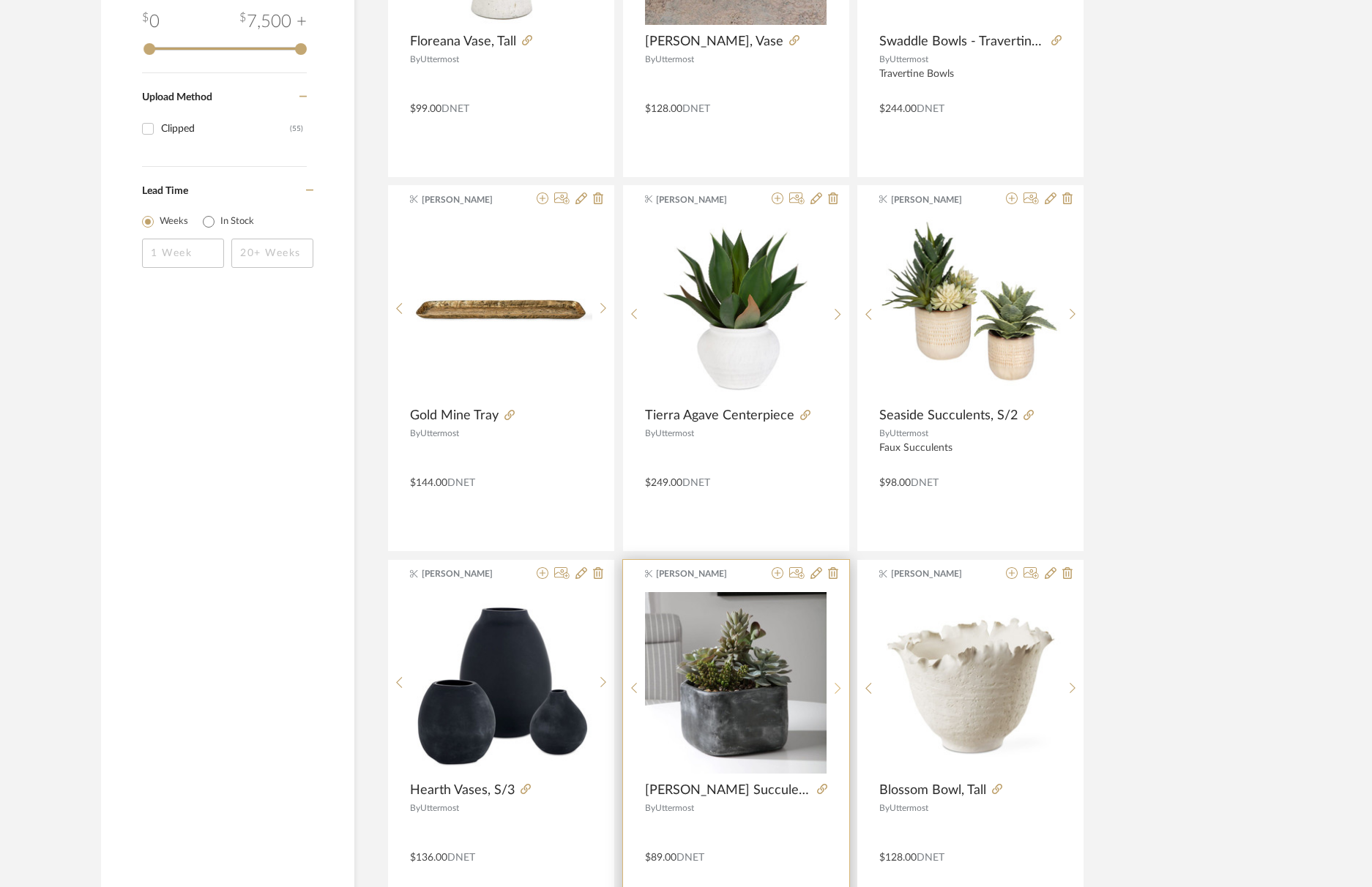
click at [838, 672] on div at bounding box center [838, 689] width 23 height 195
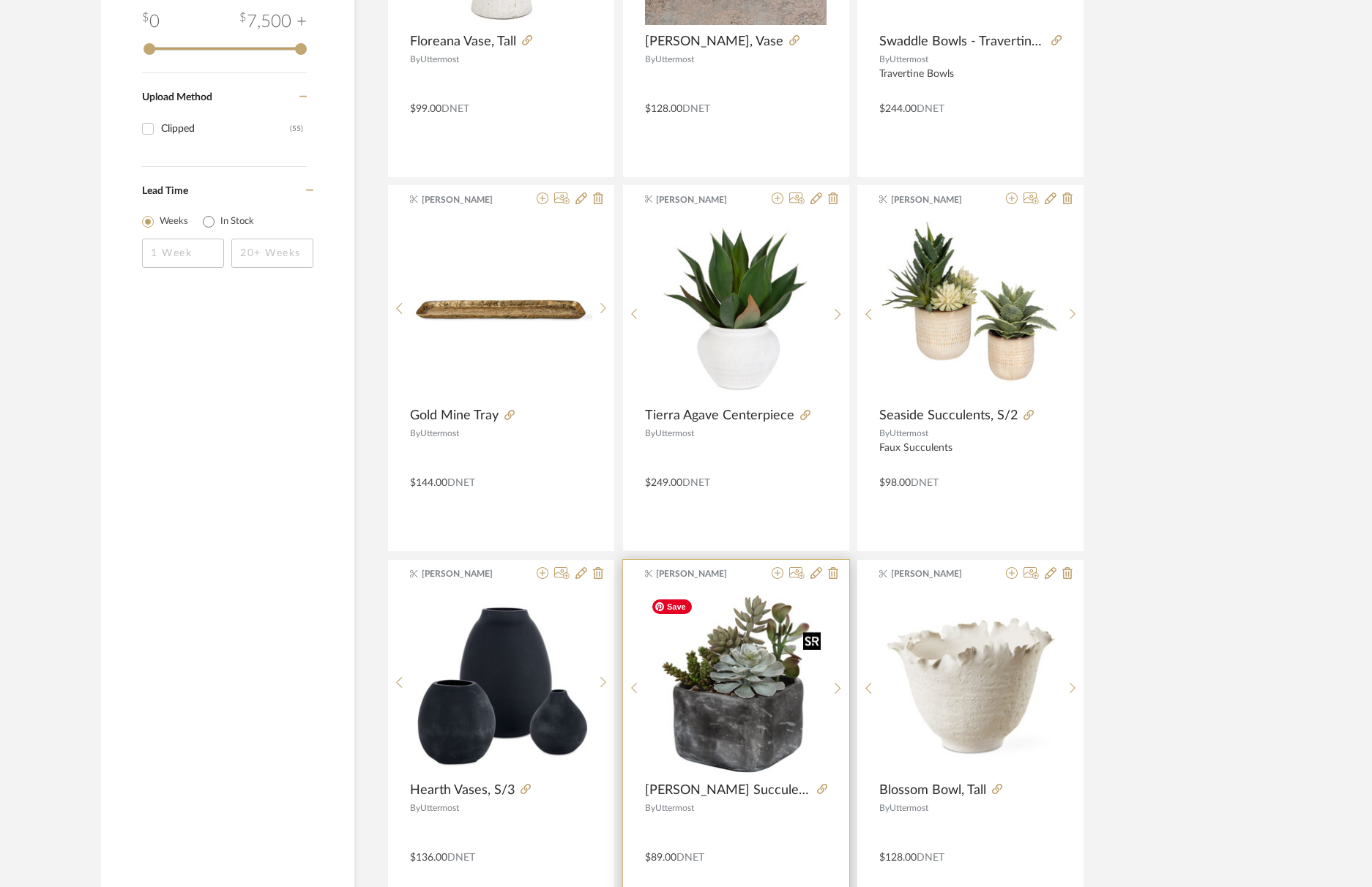
click at [768, 713] on img "2" at bounding box center [736, 683] width 181 height 181
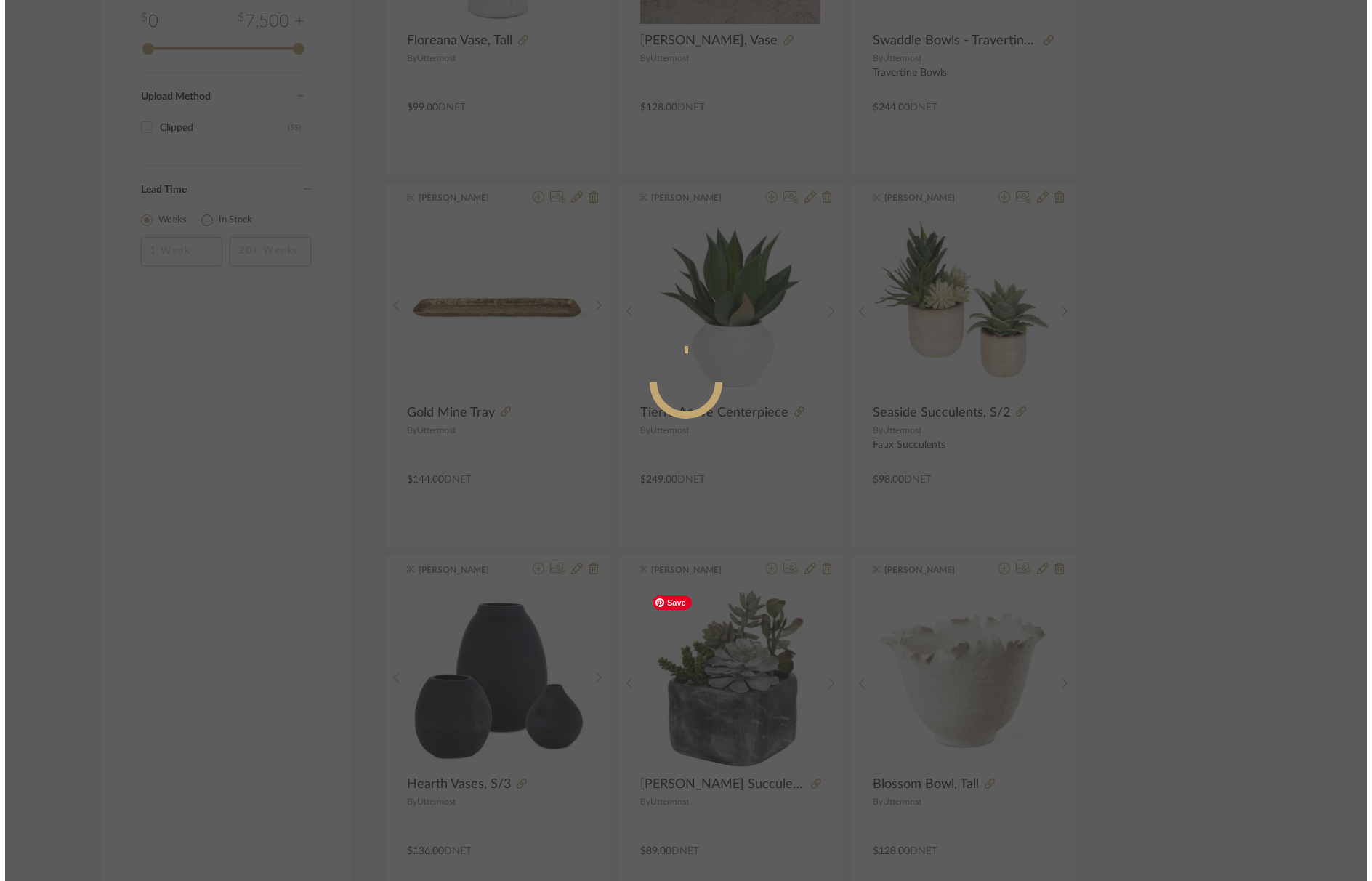
scroll to position [0, 0]
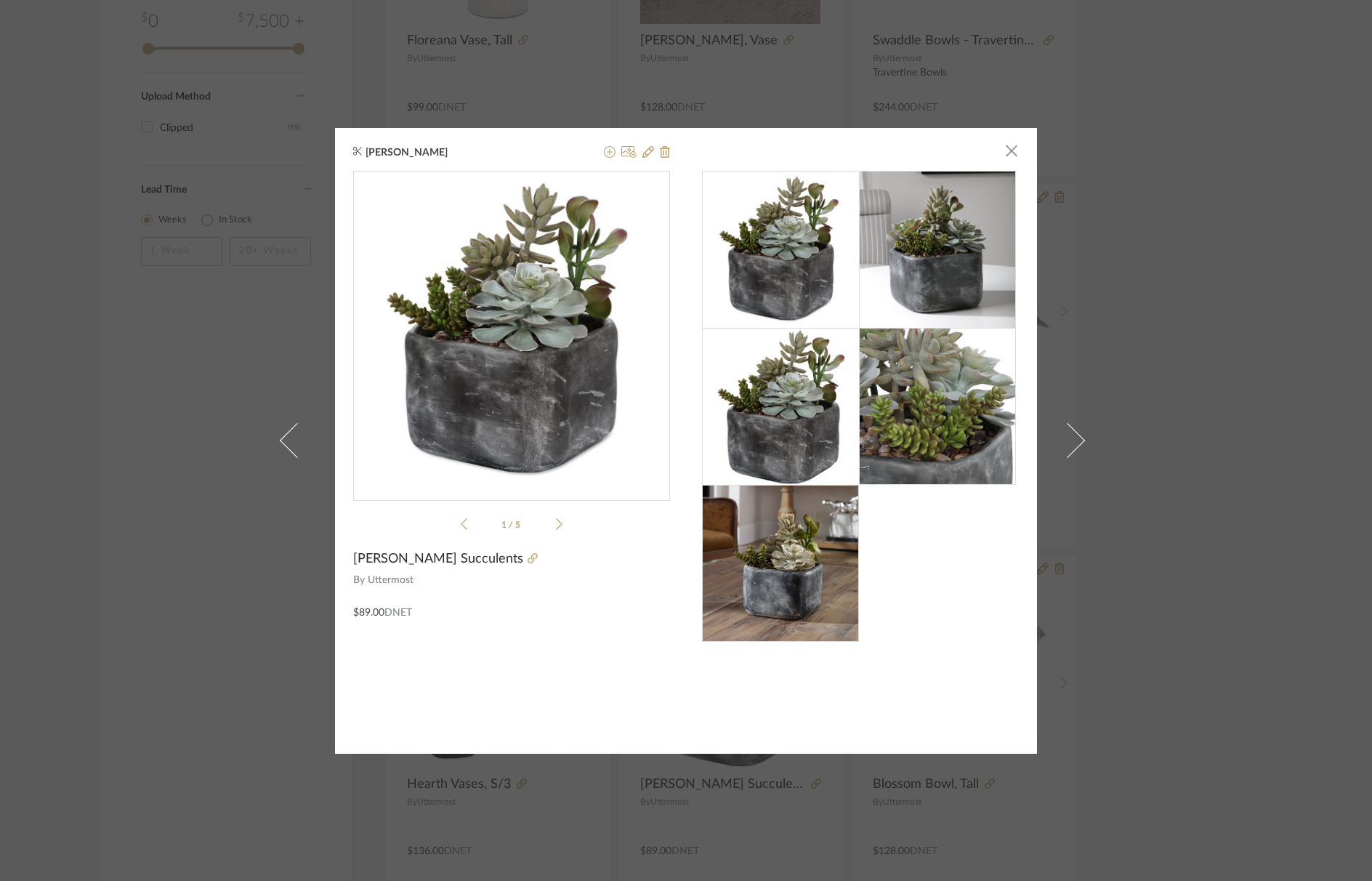
click at [549, 518] on li "1 / 5" at bounding box center [511, 524] width 89 height 17
click at [556, 523] on icon at bounding box center [559, 525] width 7 height 13
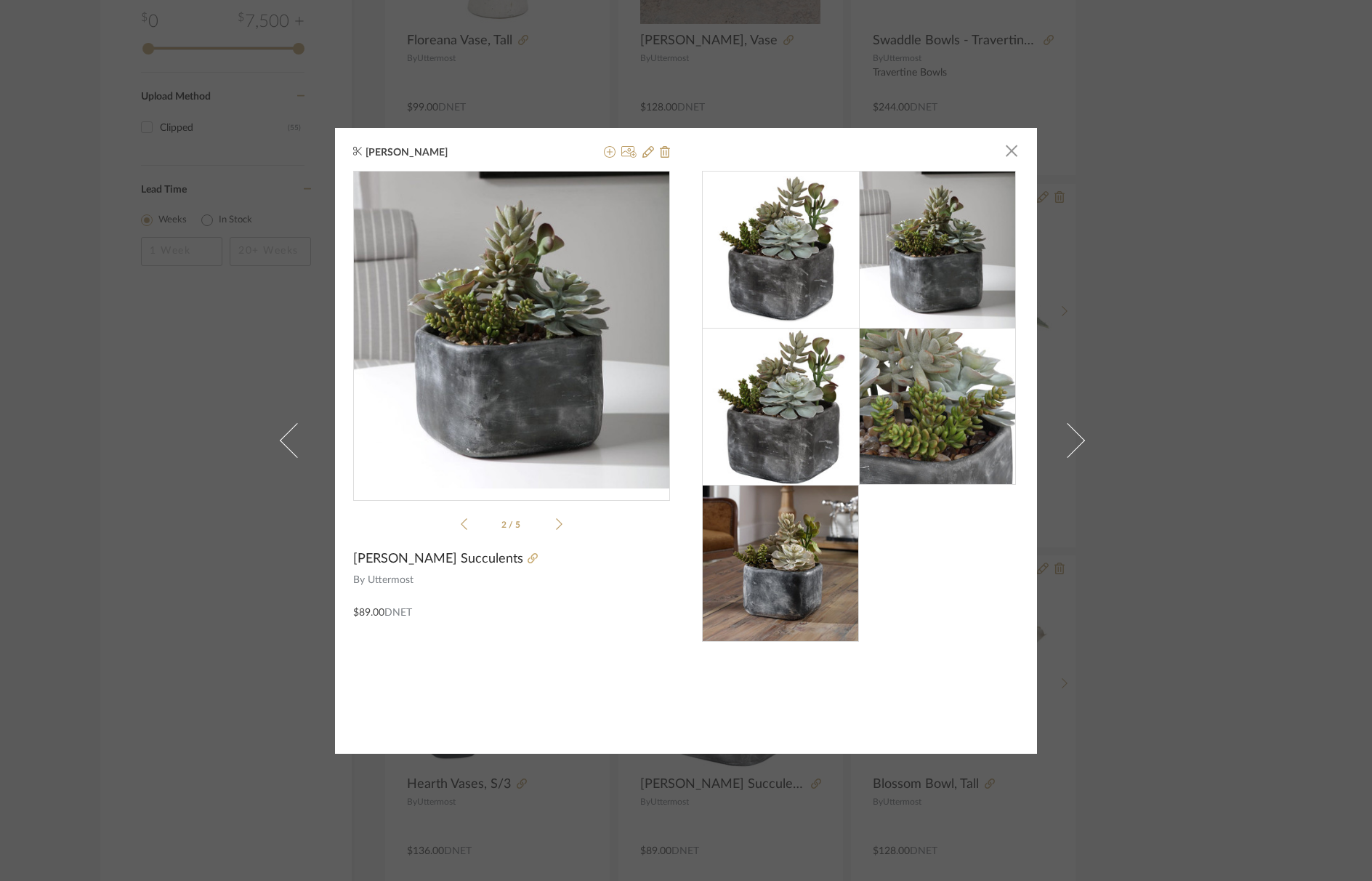
click at [556, 523] on icon at bounding box center [559, 525] width 7 height 13
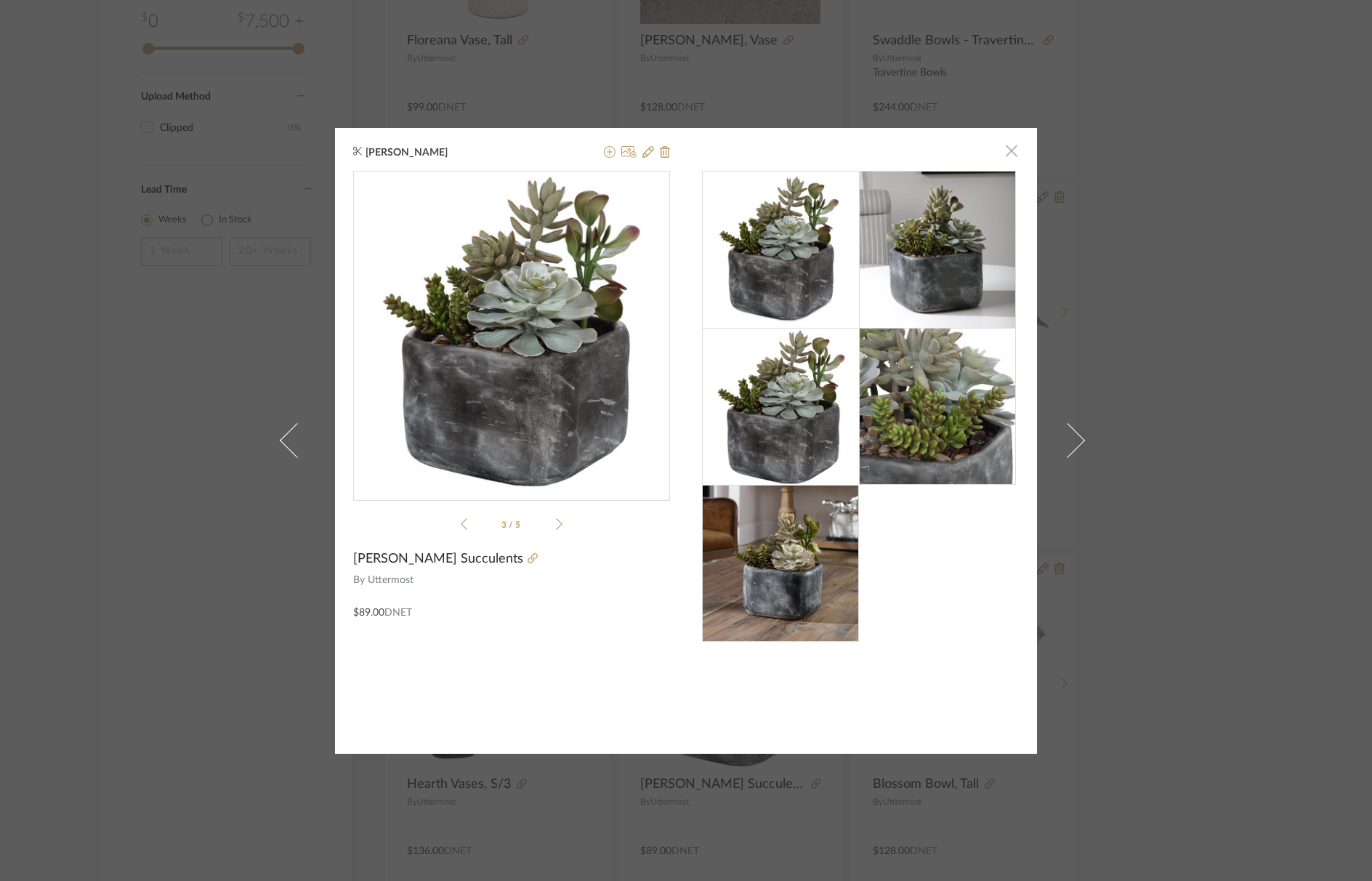
click at [1009, 151] on span "button" at bounding box center [1012, 151] width 29 height 29
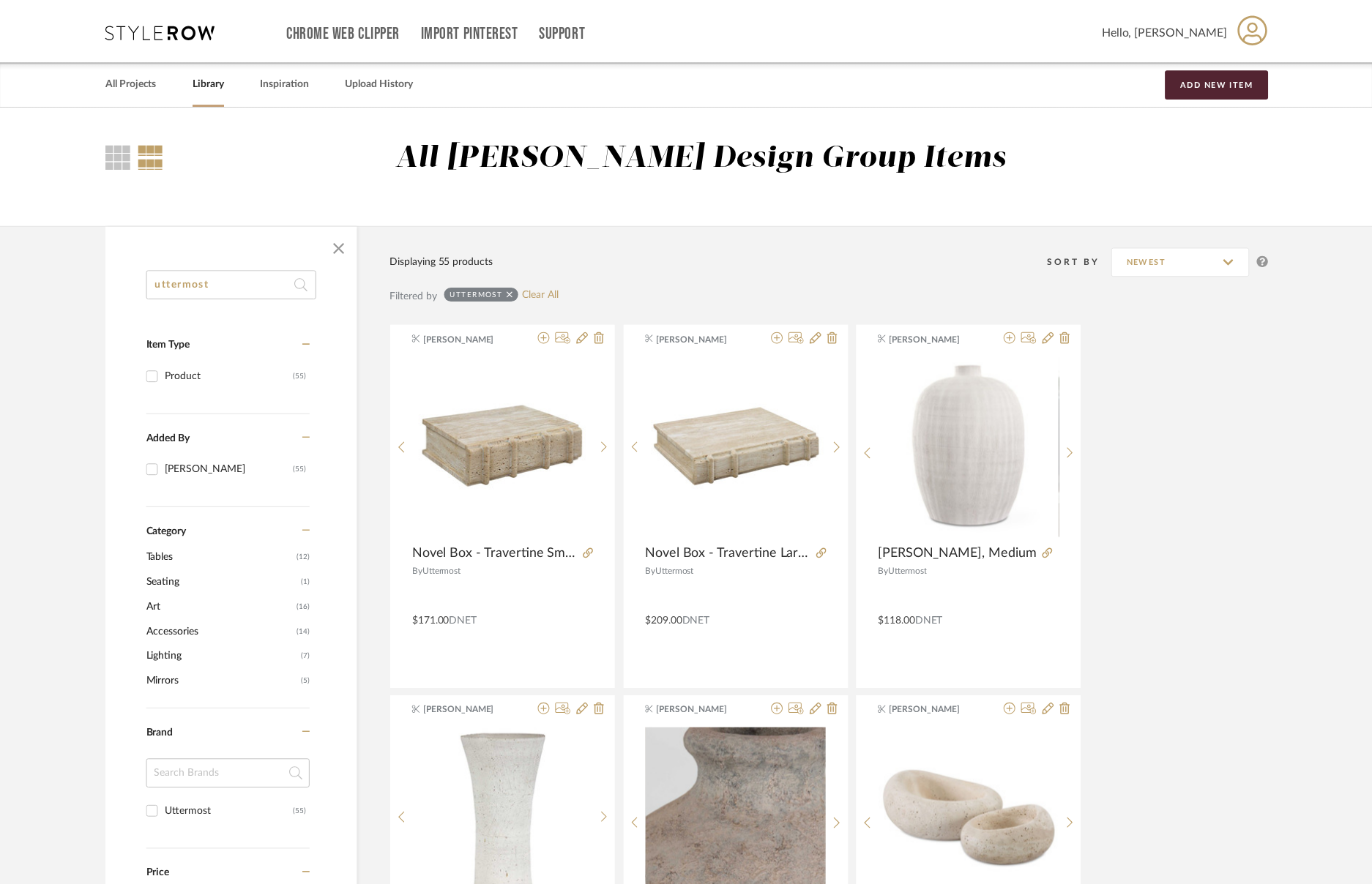
scroll to position [887, 0]
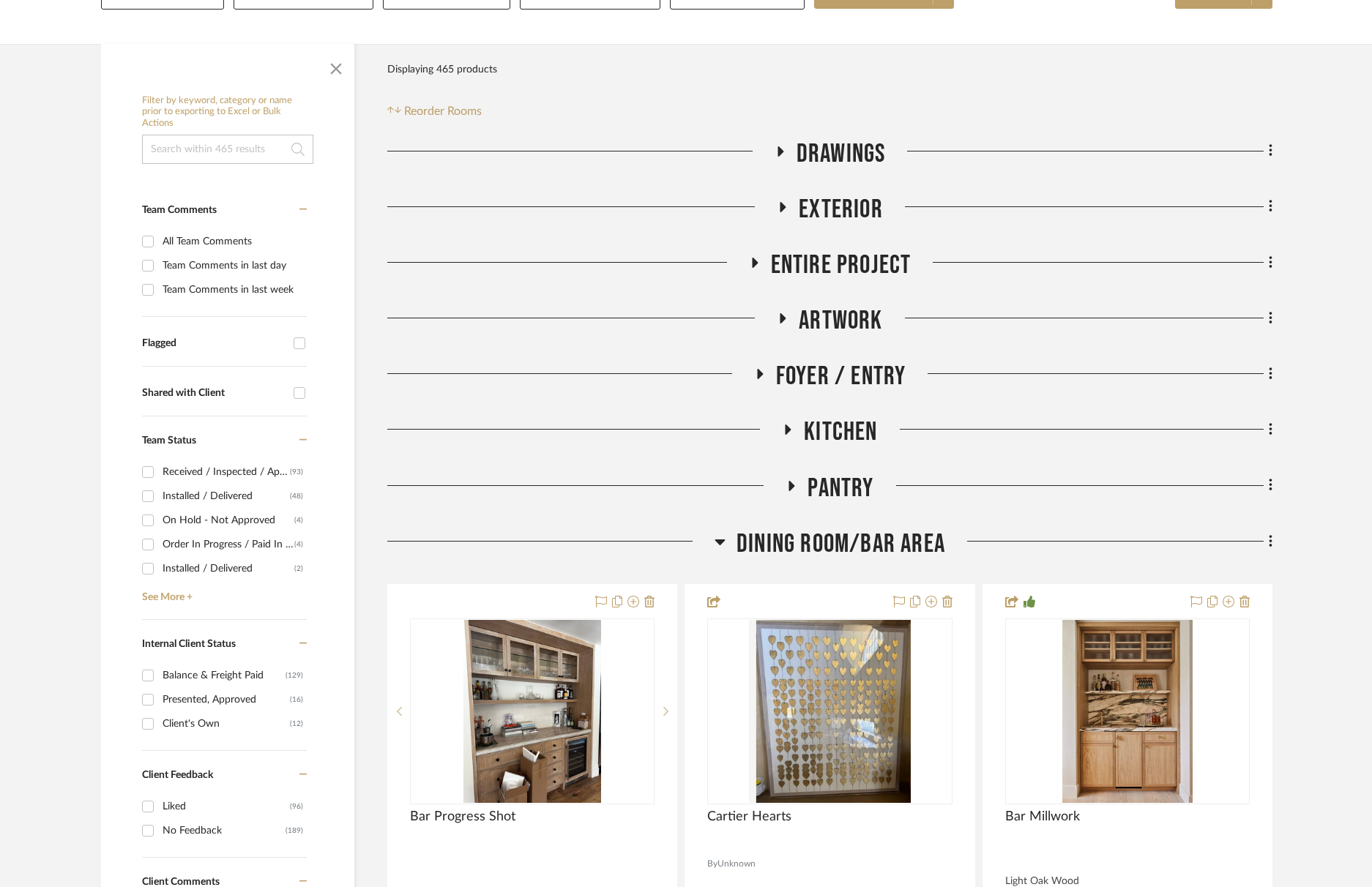
scroll to position [368, 0]
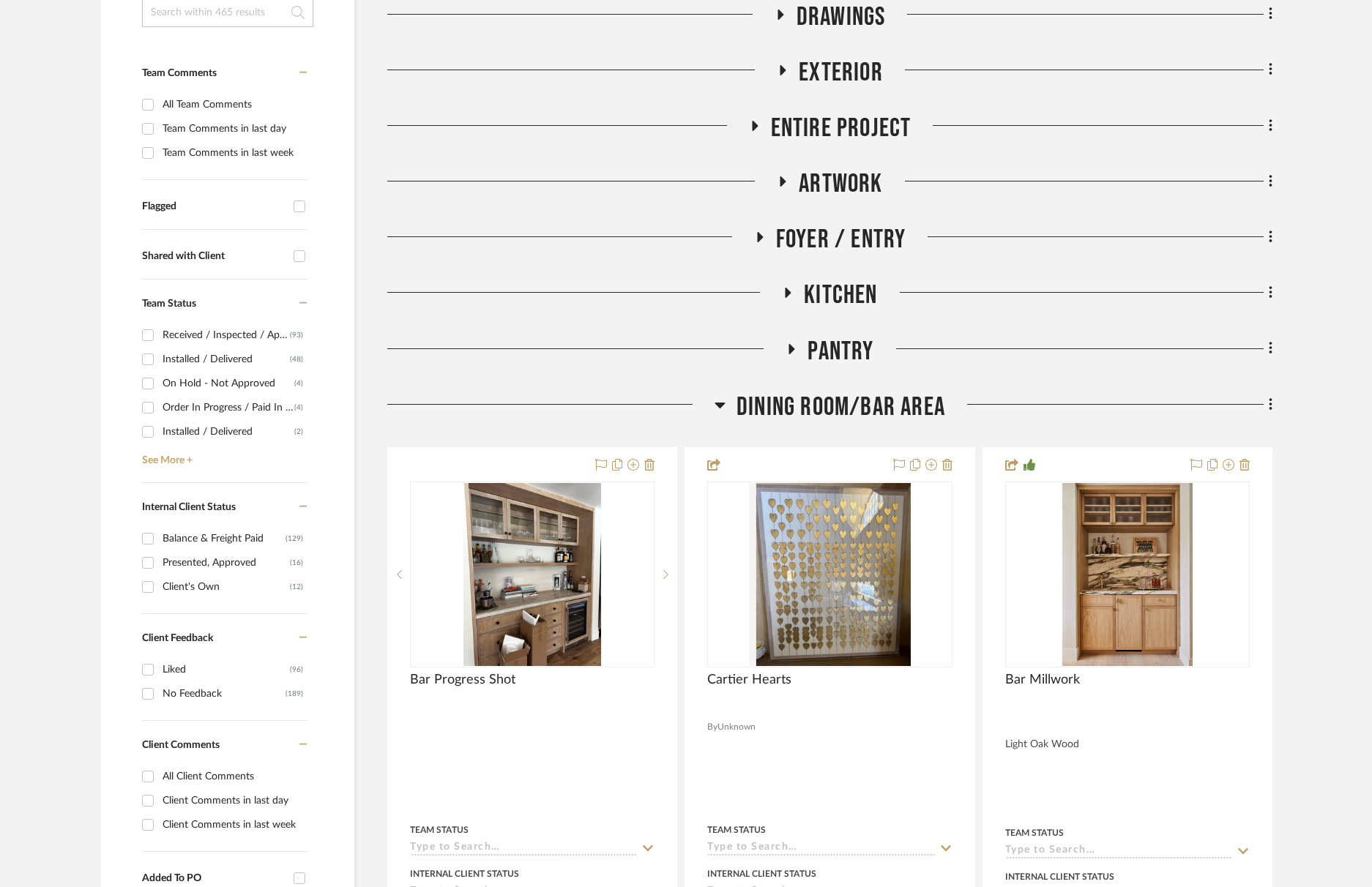
click at [866, 400] on span "Dining Room/Bar Area" at bounding box center [841, 408] width 209 height 32
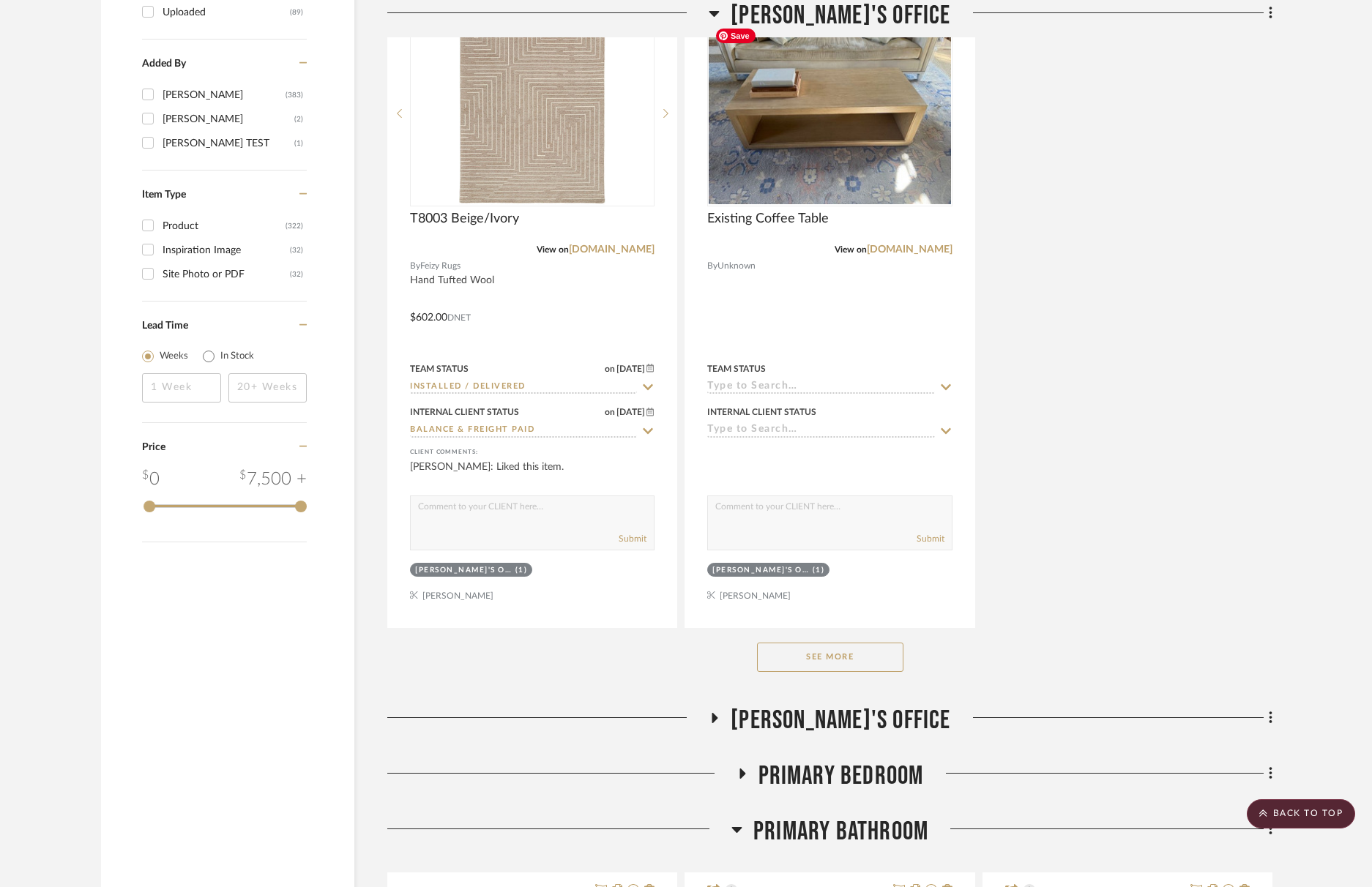
scroll to position [2692, 0]
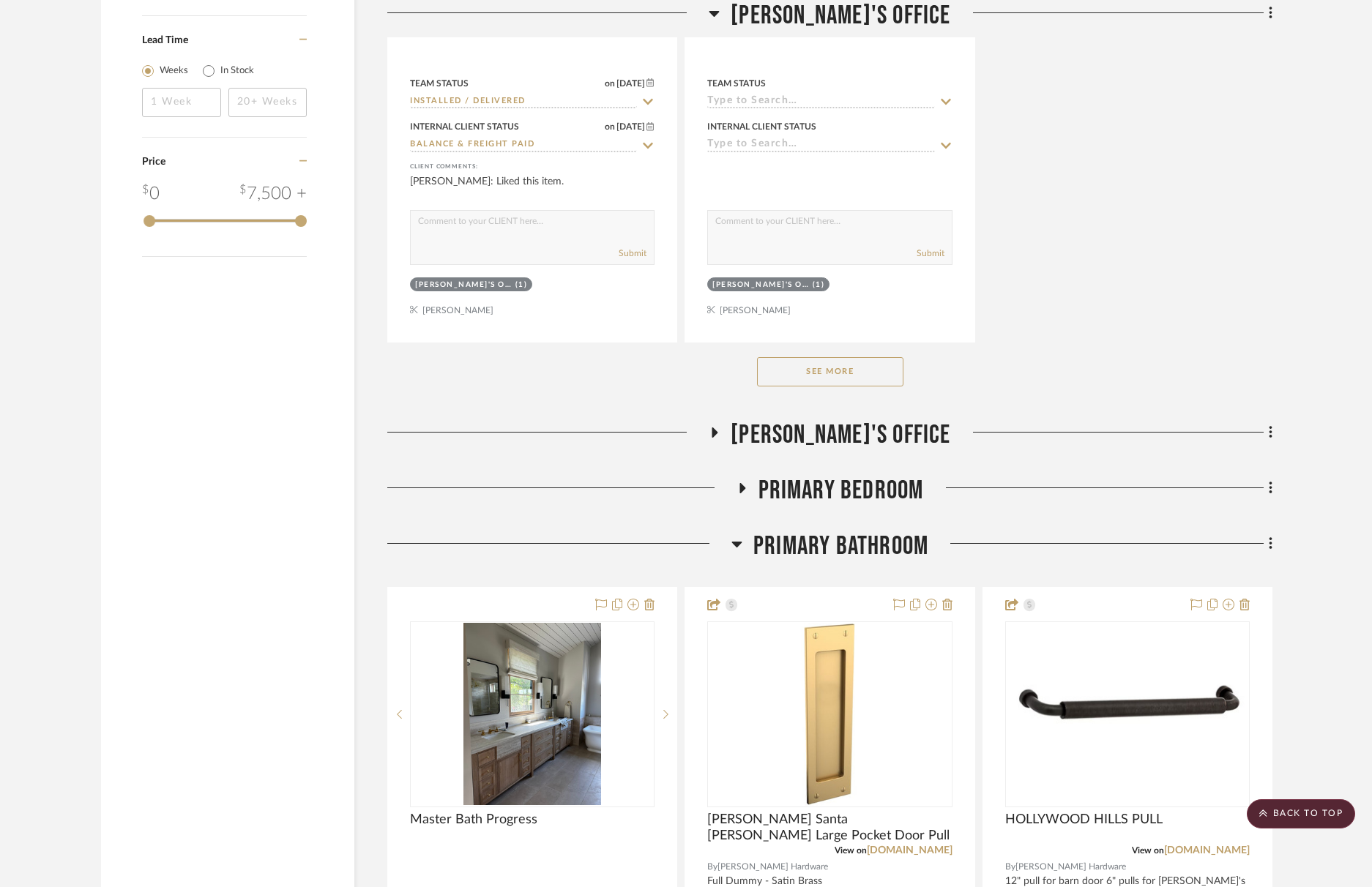
click at [849, 363] on button "See More" at bounding box center [830, 371] width 146 height 29
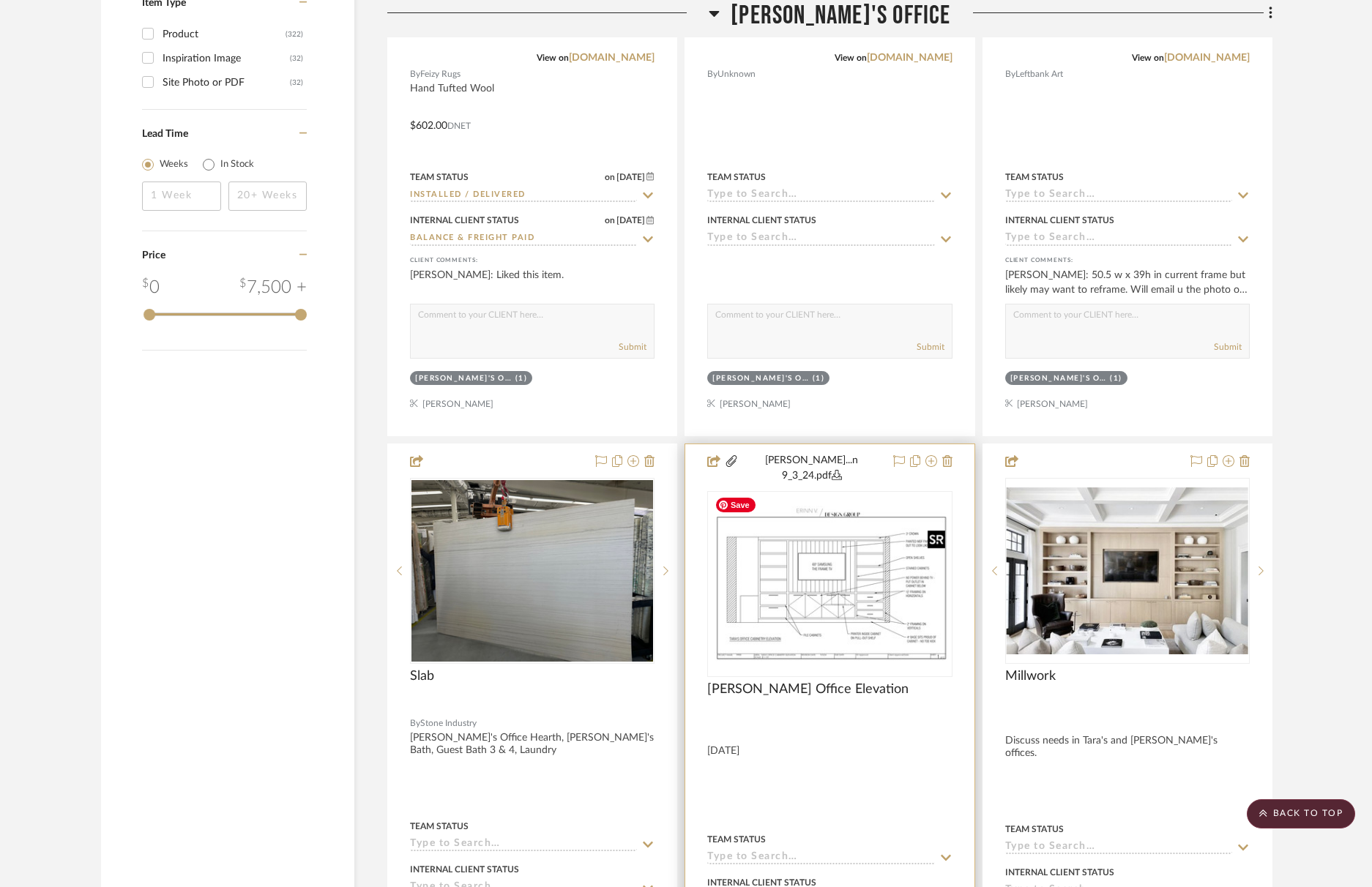
scroll to position [2599, 0]
click at [820, 610] on img "0" at bounding box center [829, 583] width 242 height 156
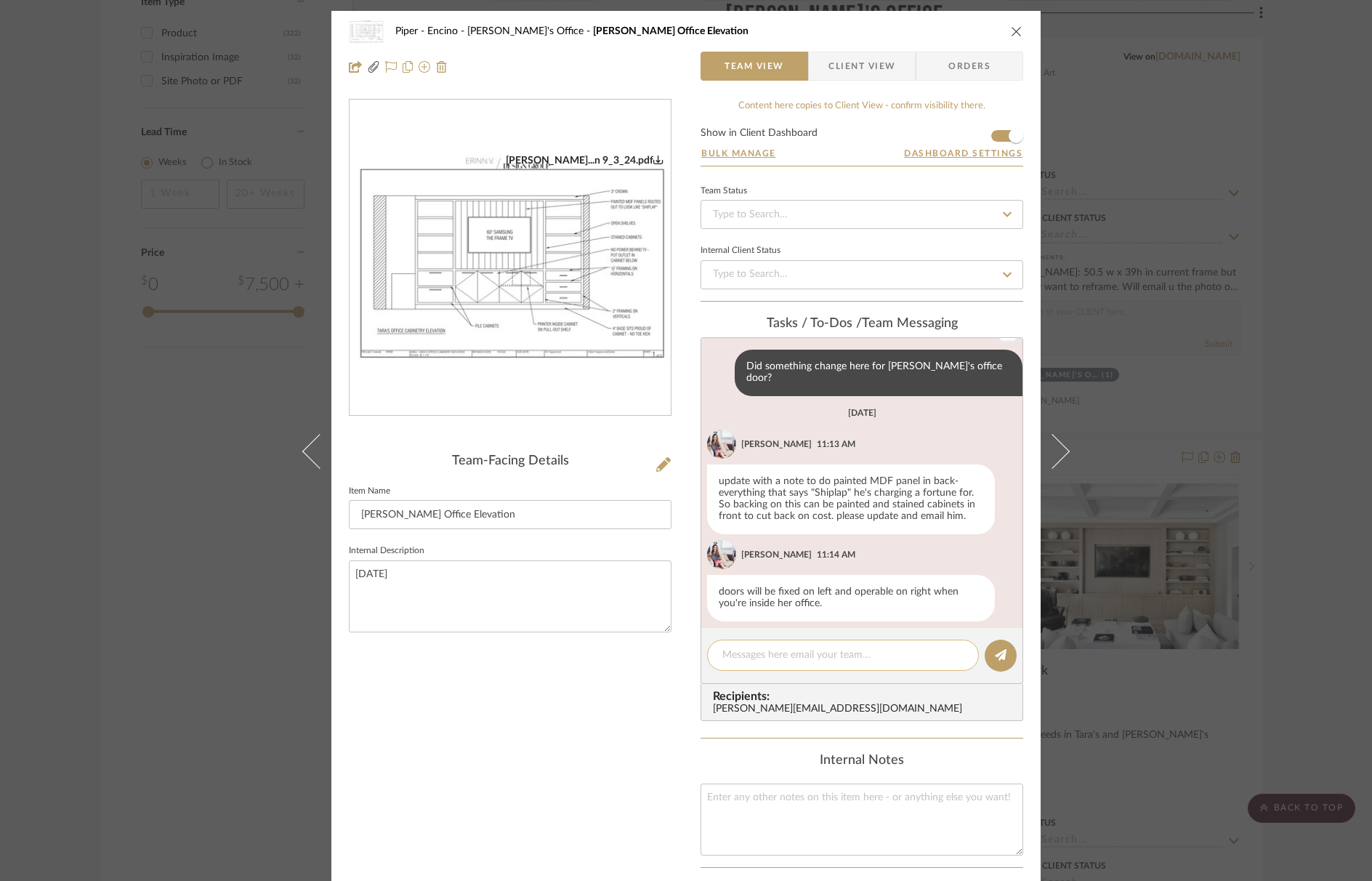
scroll to position [424, 0]
click at [786, 661] on textarea at bounding box center [843, 655] width 242 height 15
type textarea "this is pretty for office -"
drag, startPoint x: 1018, startPoint y: 24, endPoint x: 1018, endPoint y: 50, distance: 26.0
click at [1018, 24] on div "Piper - [PERSON_NAME]'s Office [PERSON_NAME] Office Elevation" at bounding box center [686, 31] width 675 height 29
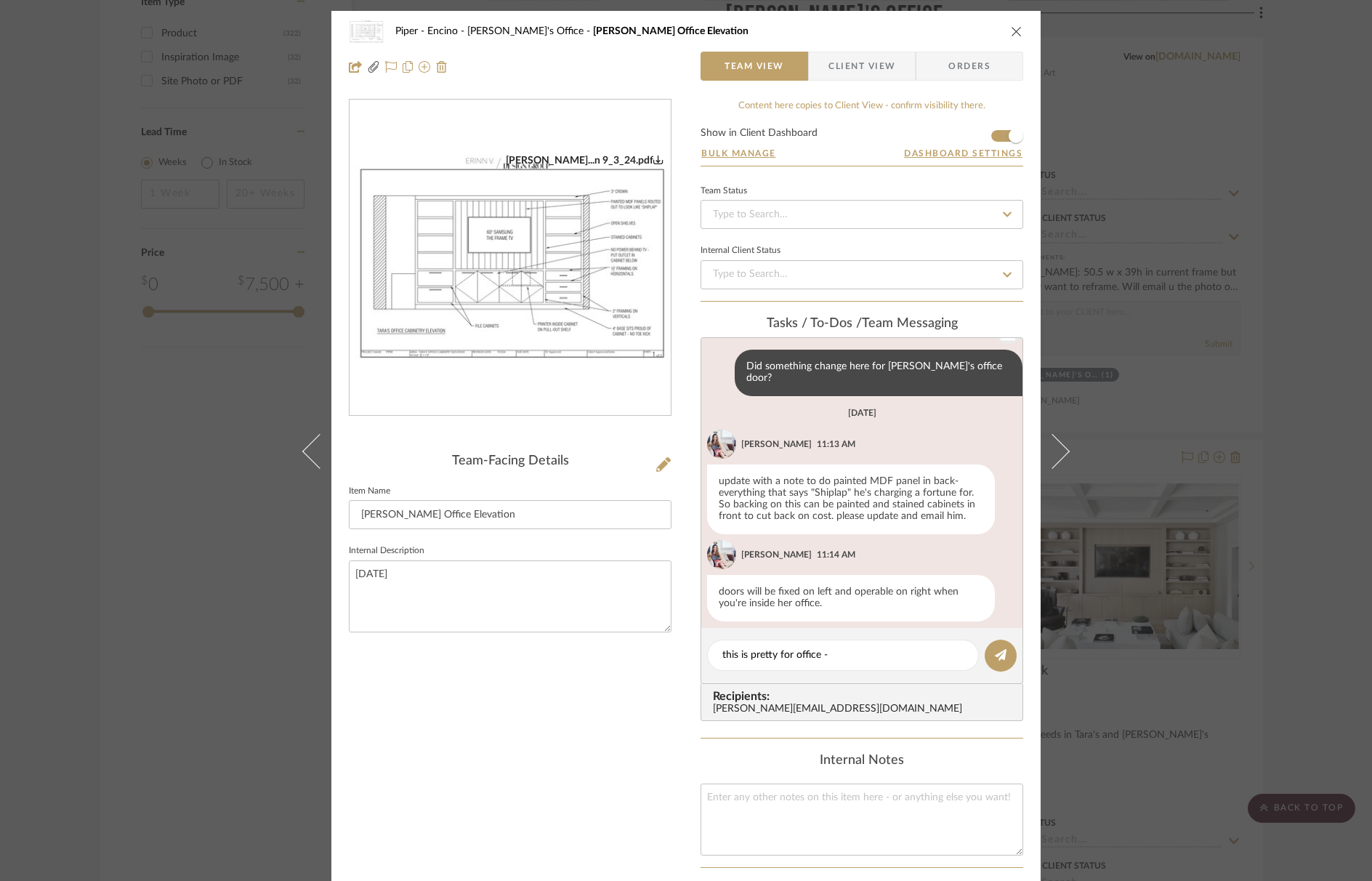
click at [1329, 819] on div "Piper - [PERSON_NAME]'s Office [PERSON_NAME] Office Elevation Team View Client …" at bounding box center [686, 440] width 1372 height 881
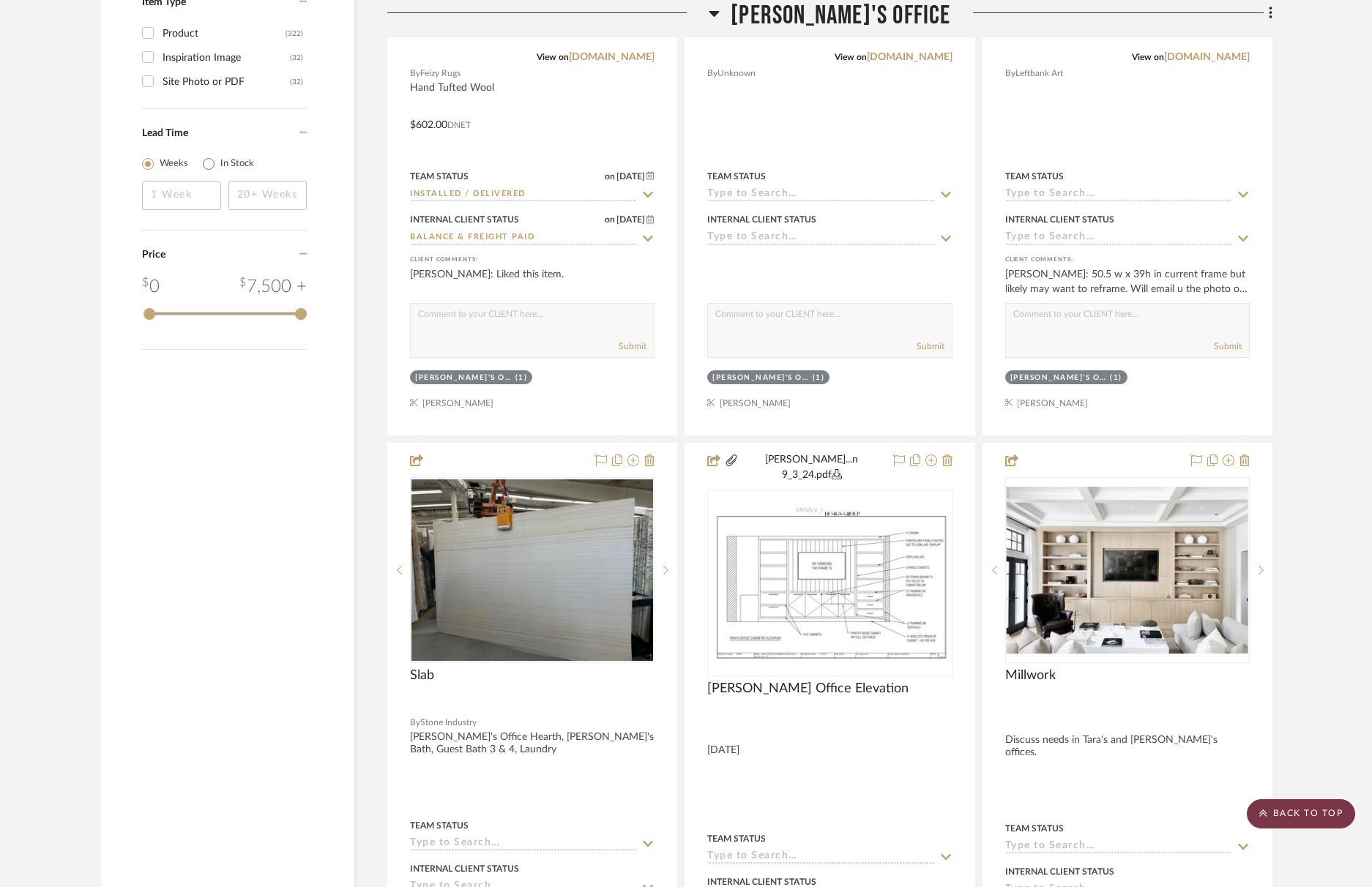
click at [1313, 816] on scroll-to-top-button "BACK TO TOP" at bounding box center [1301, 813] width 109 height 29
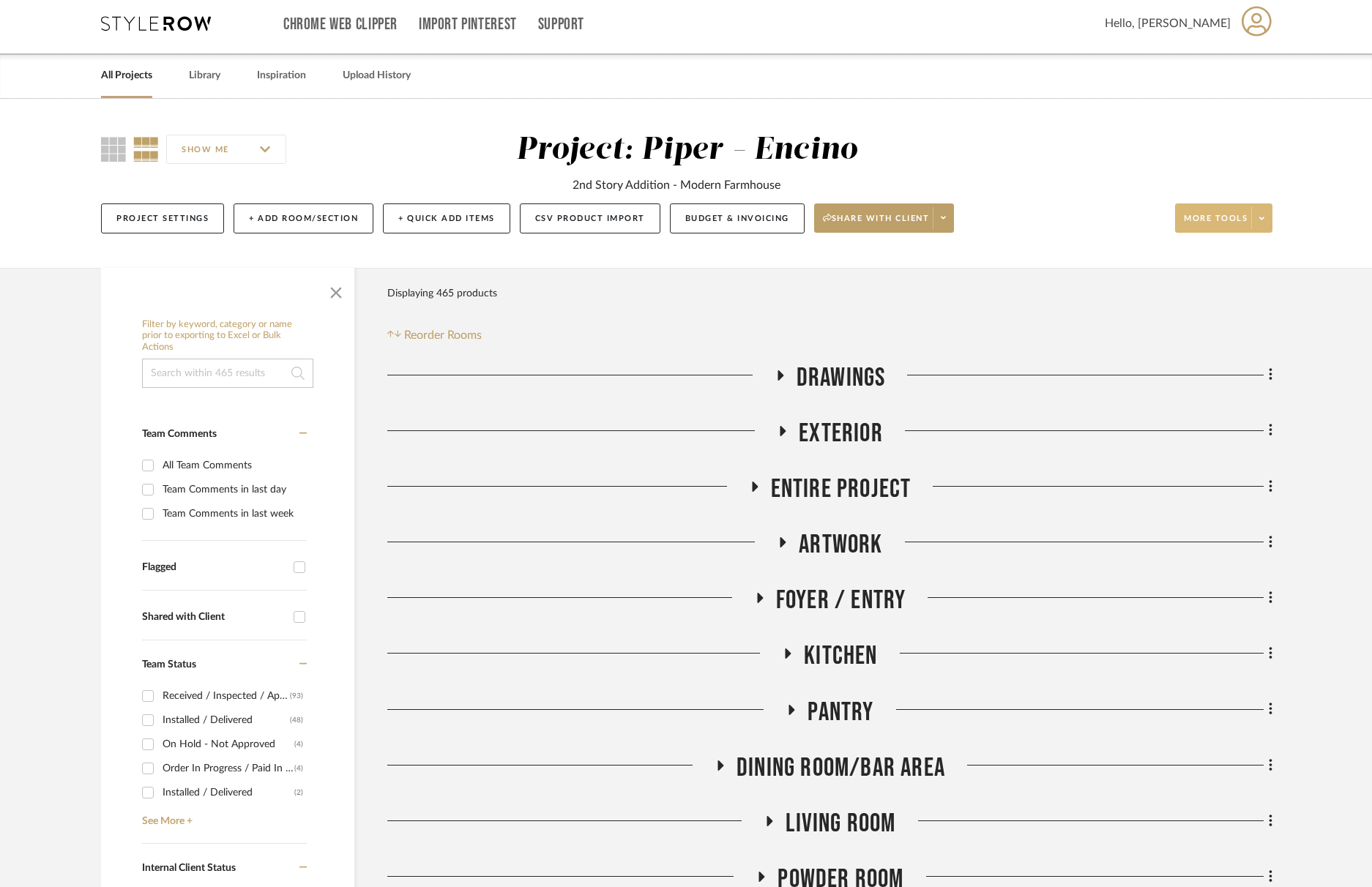
scroll to position [0, 0]
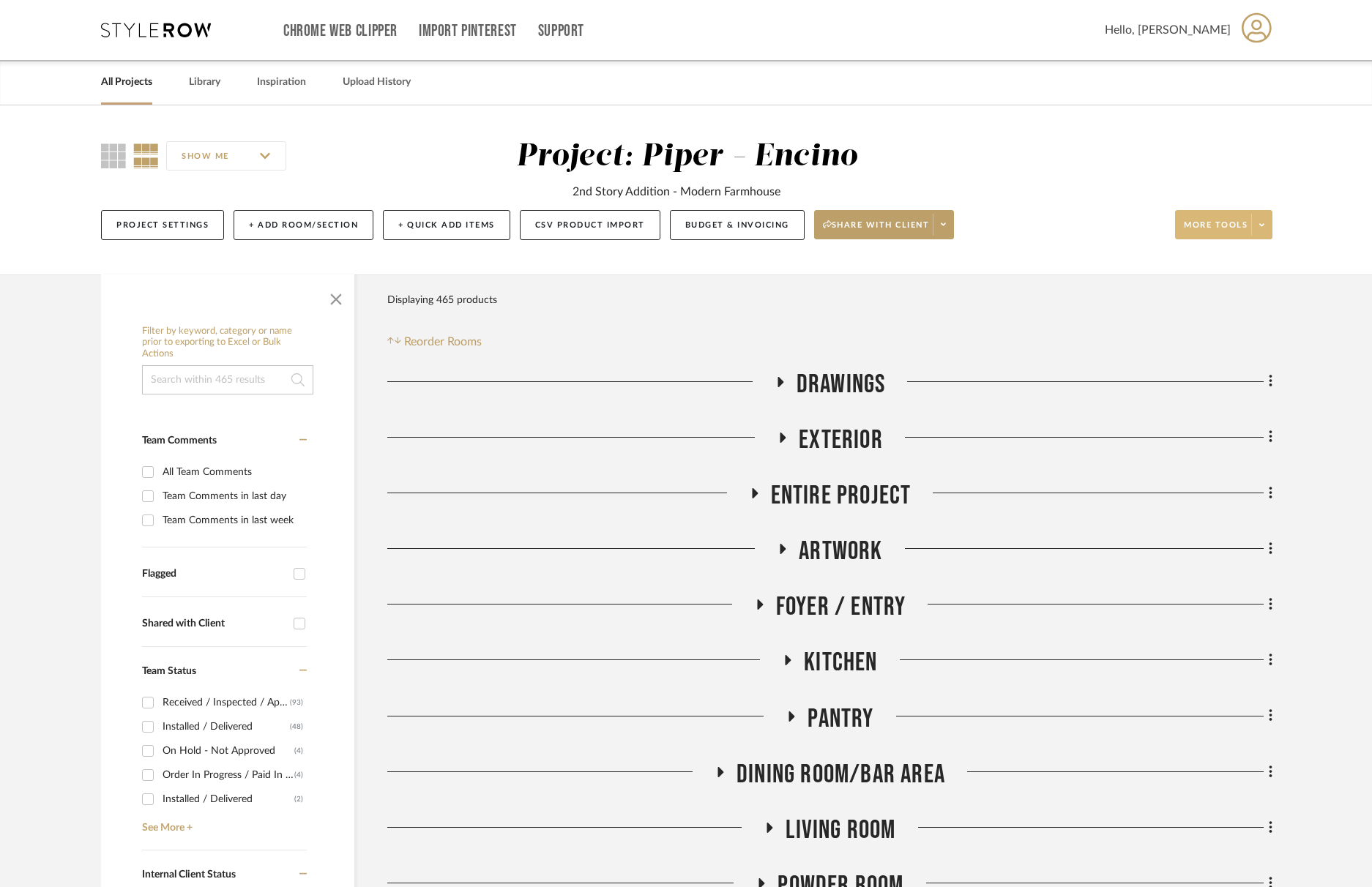
click at [1216, 218] on button "More tools" at bounding box center [1224, 224] width 97 height 29
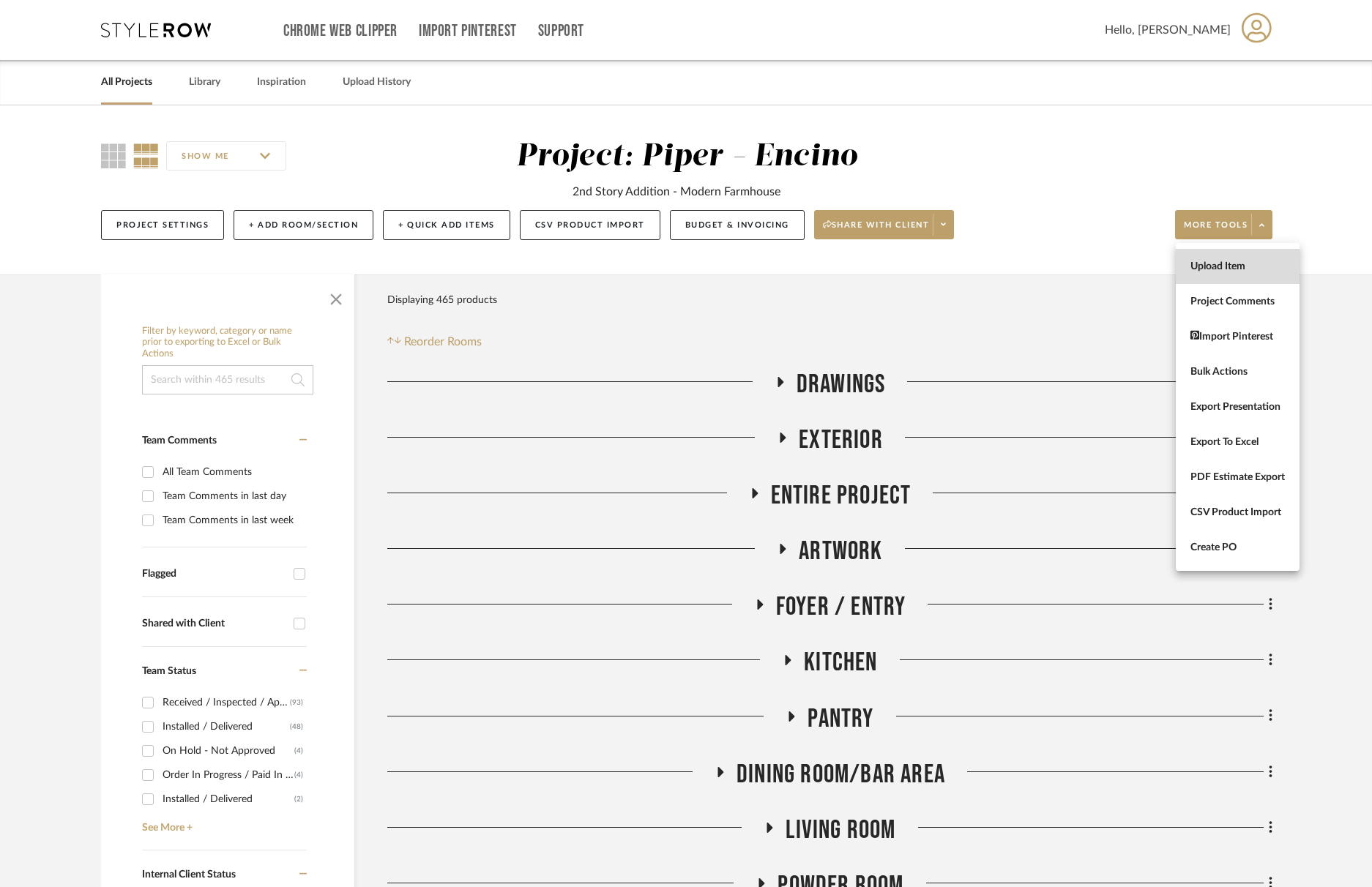
click at [1216, 270] on span "Upload Item" at bounding box center [1237, 267] width 94 height 13
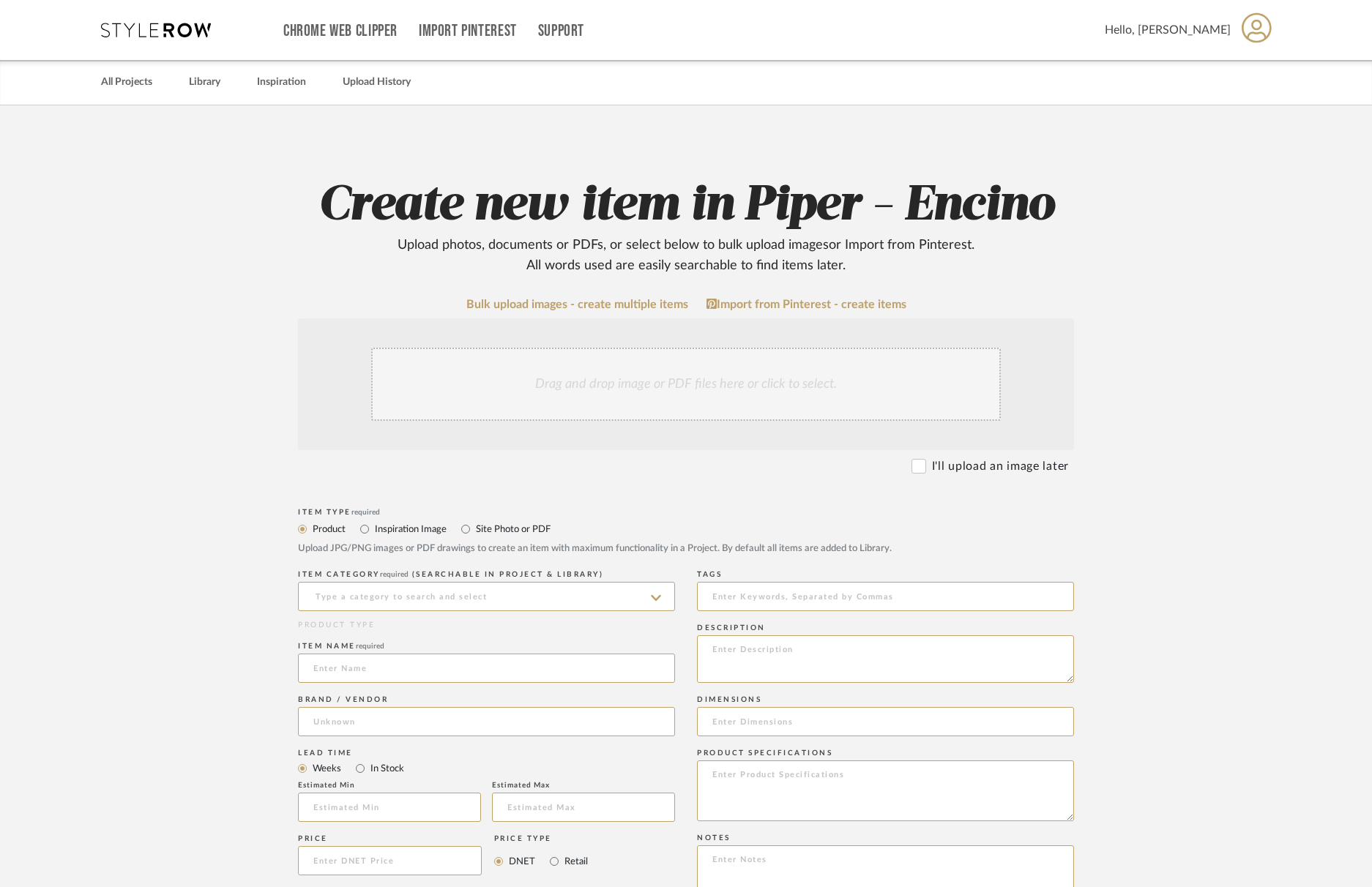
scroll to position [19, 0]
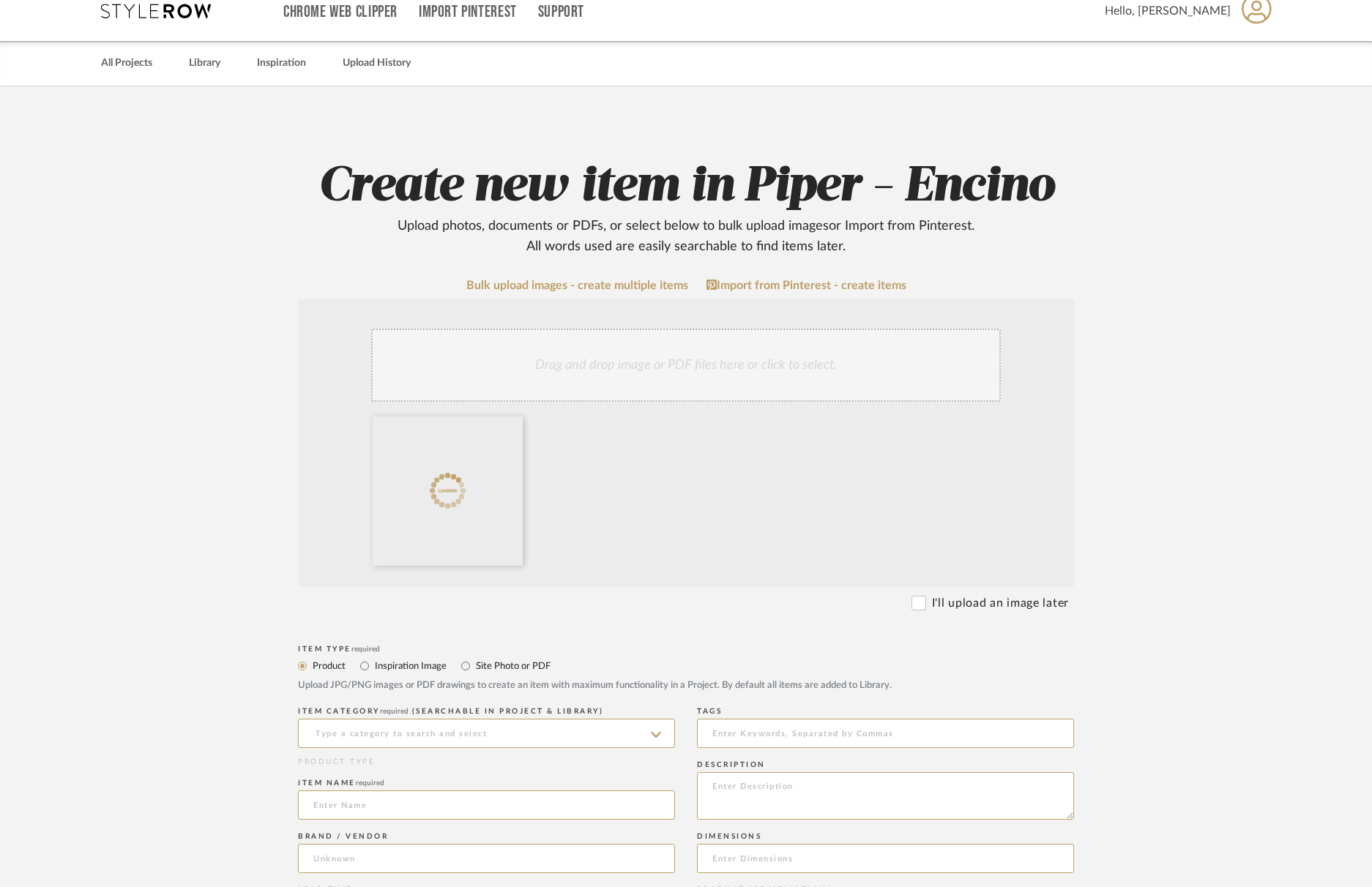
click at [501, 669] on label "Site Photo or PDF" at bounding box center [513, 665] width 76 height 16
click at [475, 669] on input "Site Photo or PDF" at bounding box center [465, 665] width 18 height 18
radio input "true"
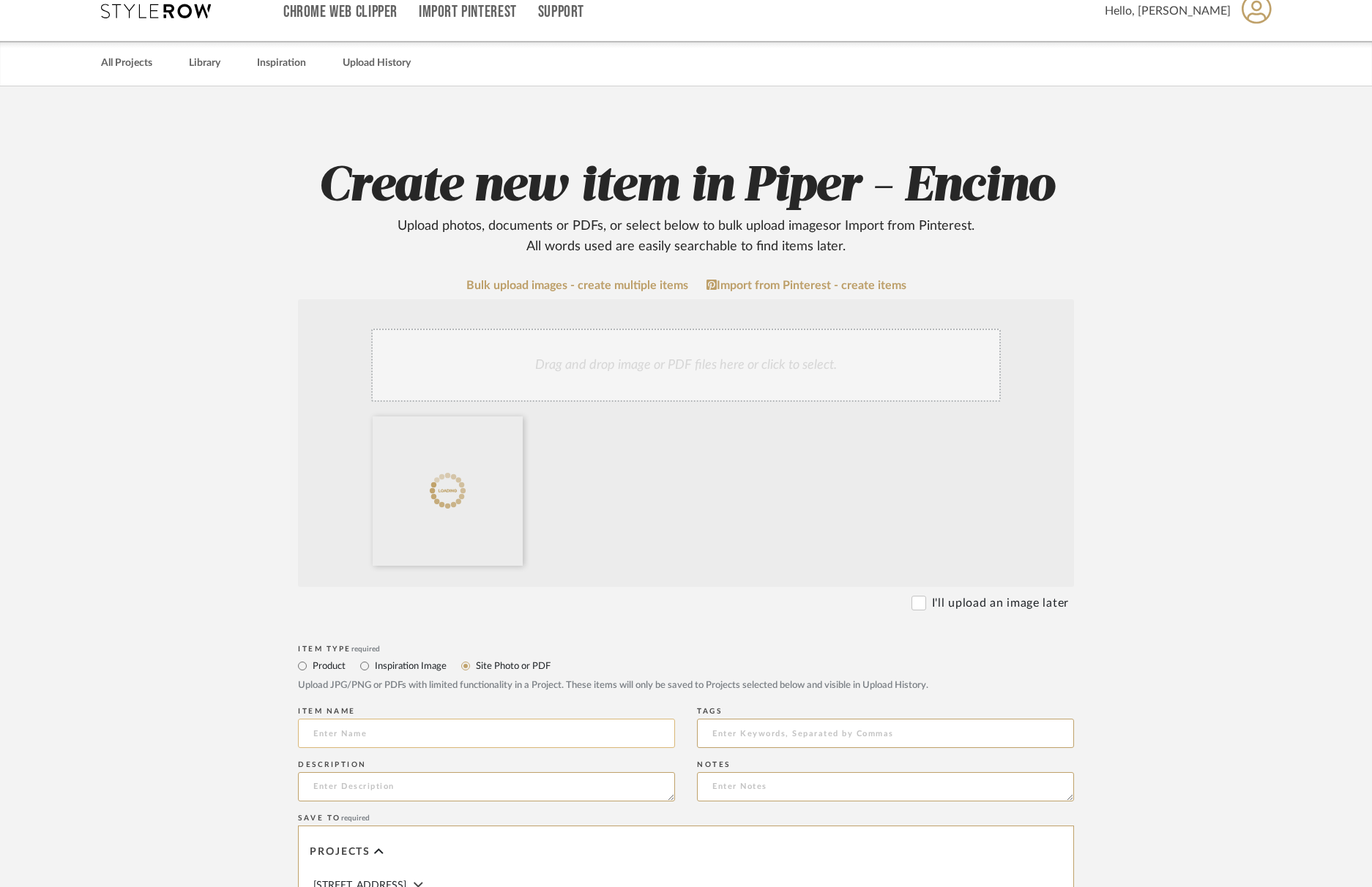
click at [391, 722] on input at bounding box center [486, 733] width 377 height 29
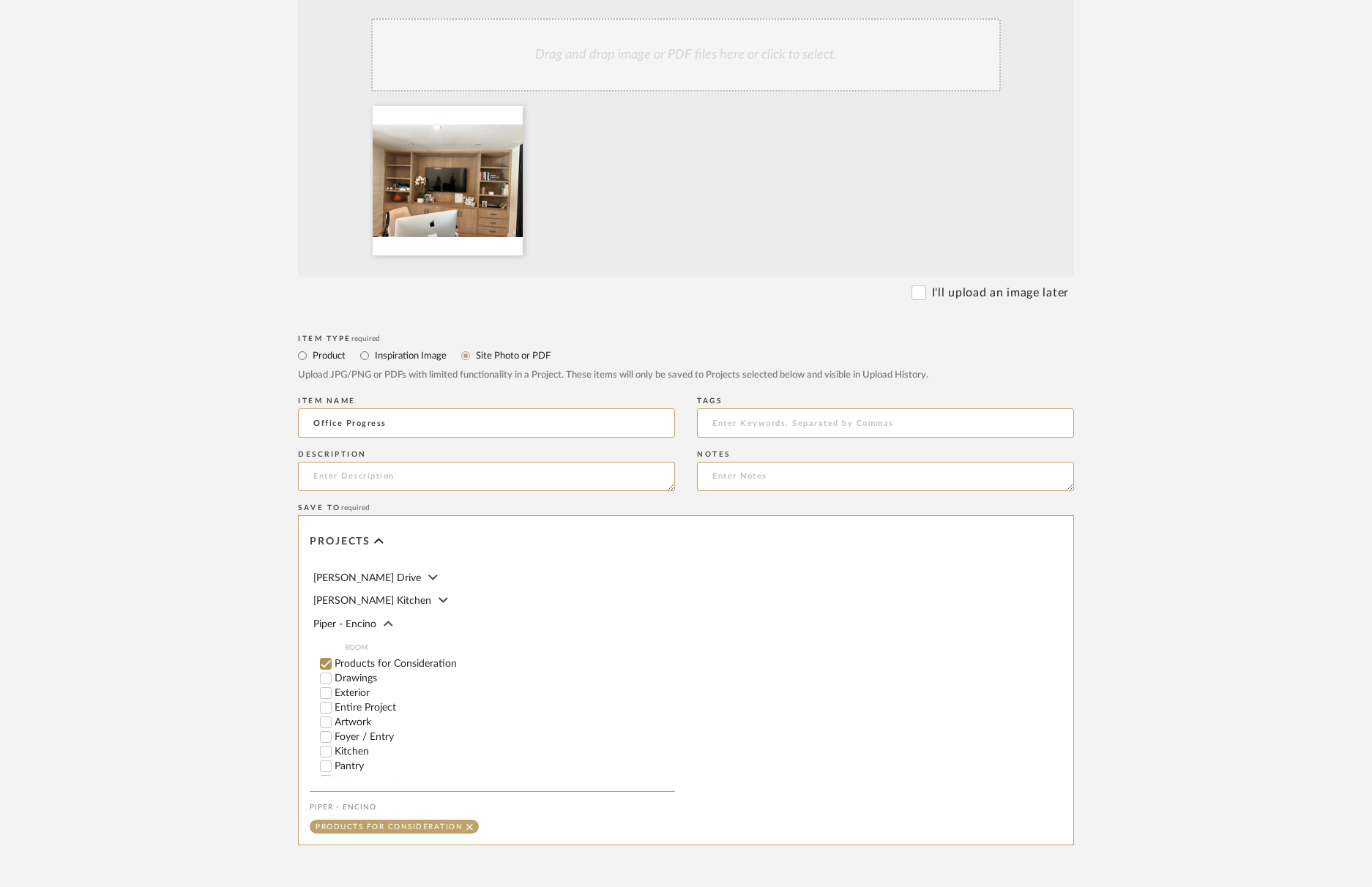
scroll to position [74, 0]
type input "Office Progress"
click at [321, 650] on input "Products for Consideration" at bounding box center [326, 657] width 15 height 15
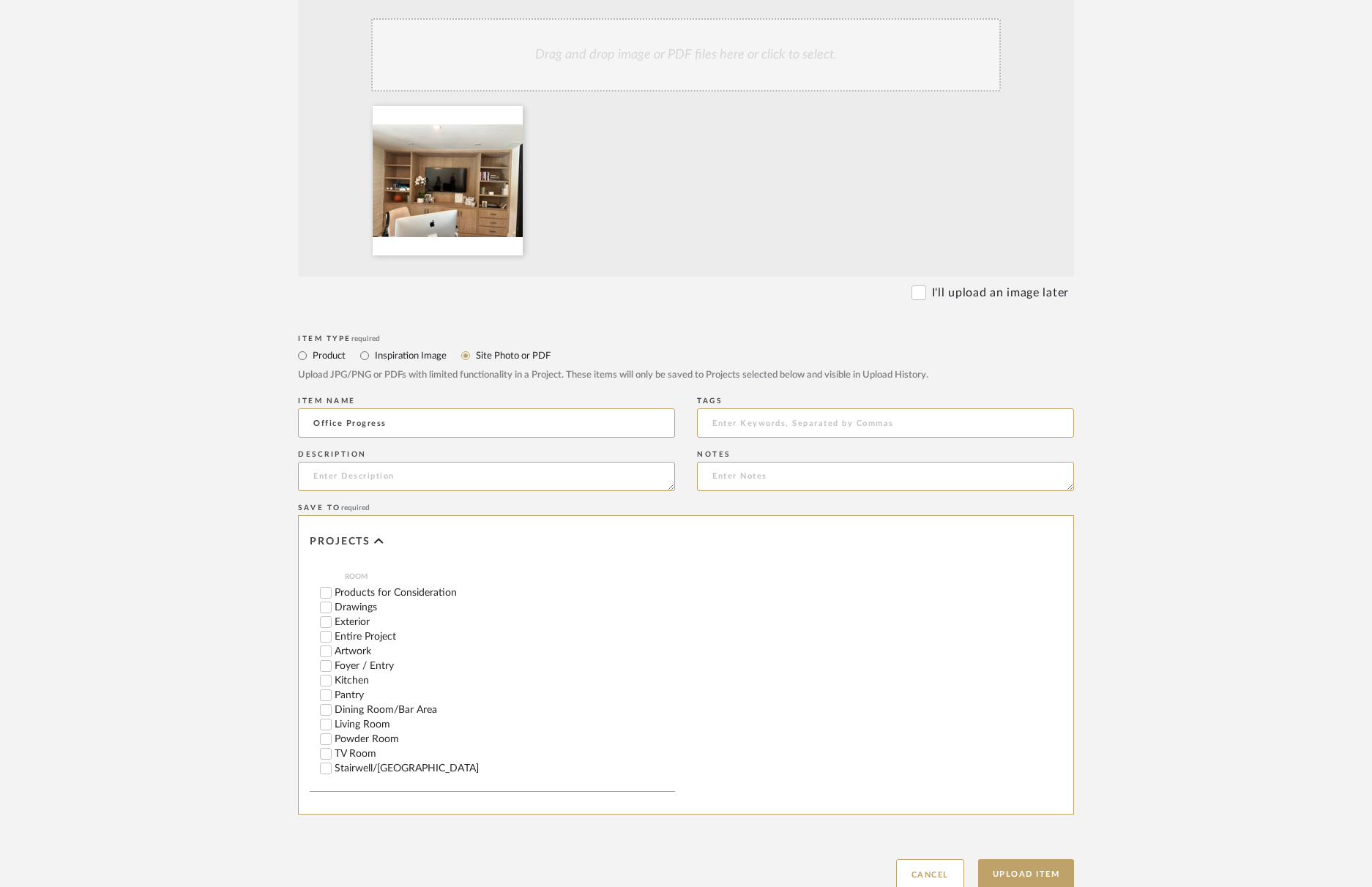
scroll to position [145, 0]
click at [330, 770] on input "[PERSON_NAME]'s Office" at bounding box center [326, 777] width 15 height 15
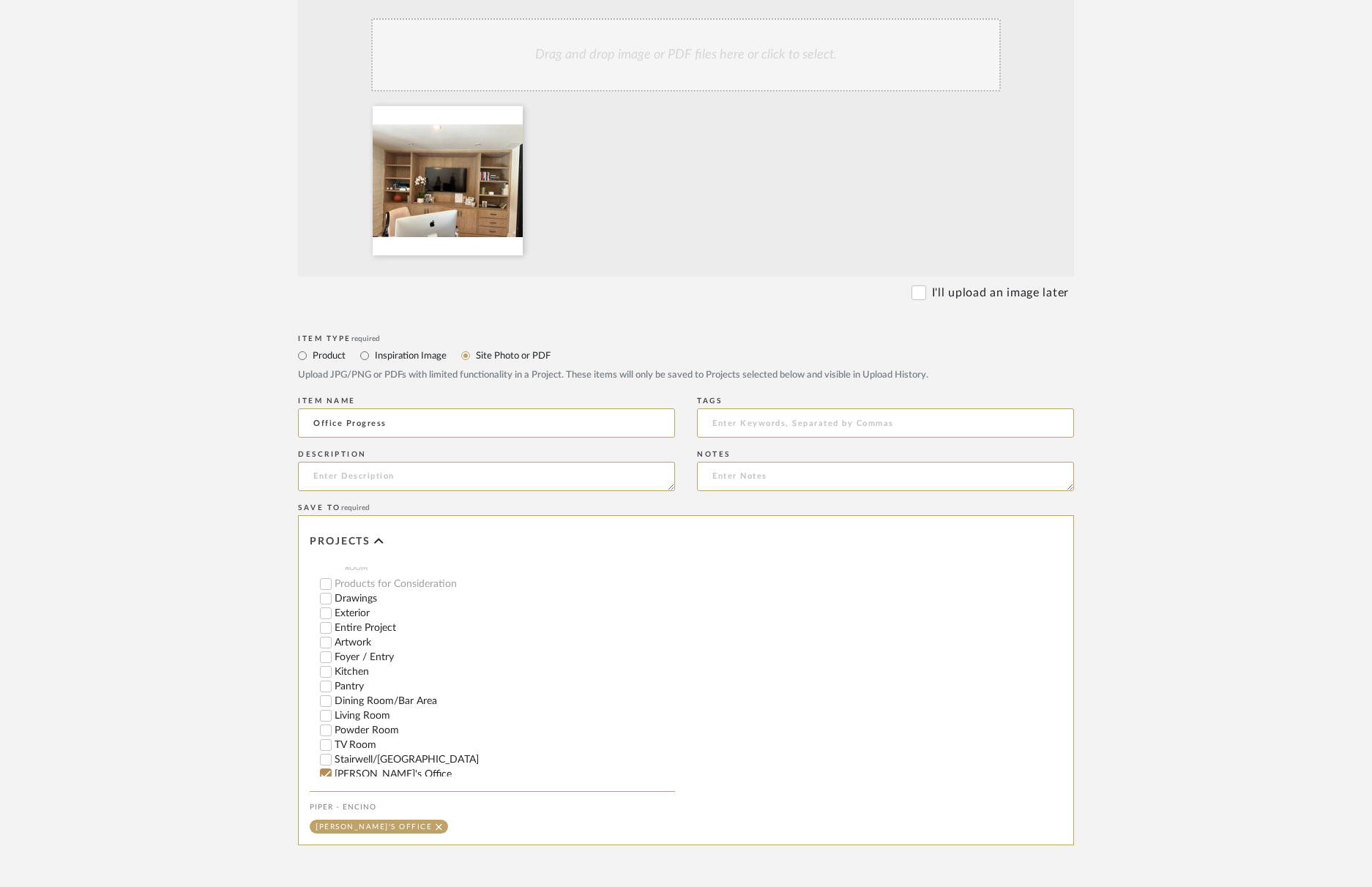
scroll to position [468, 0]
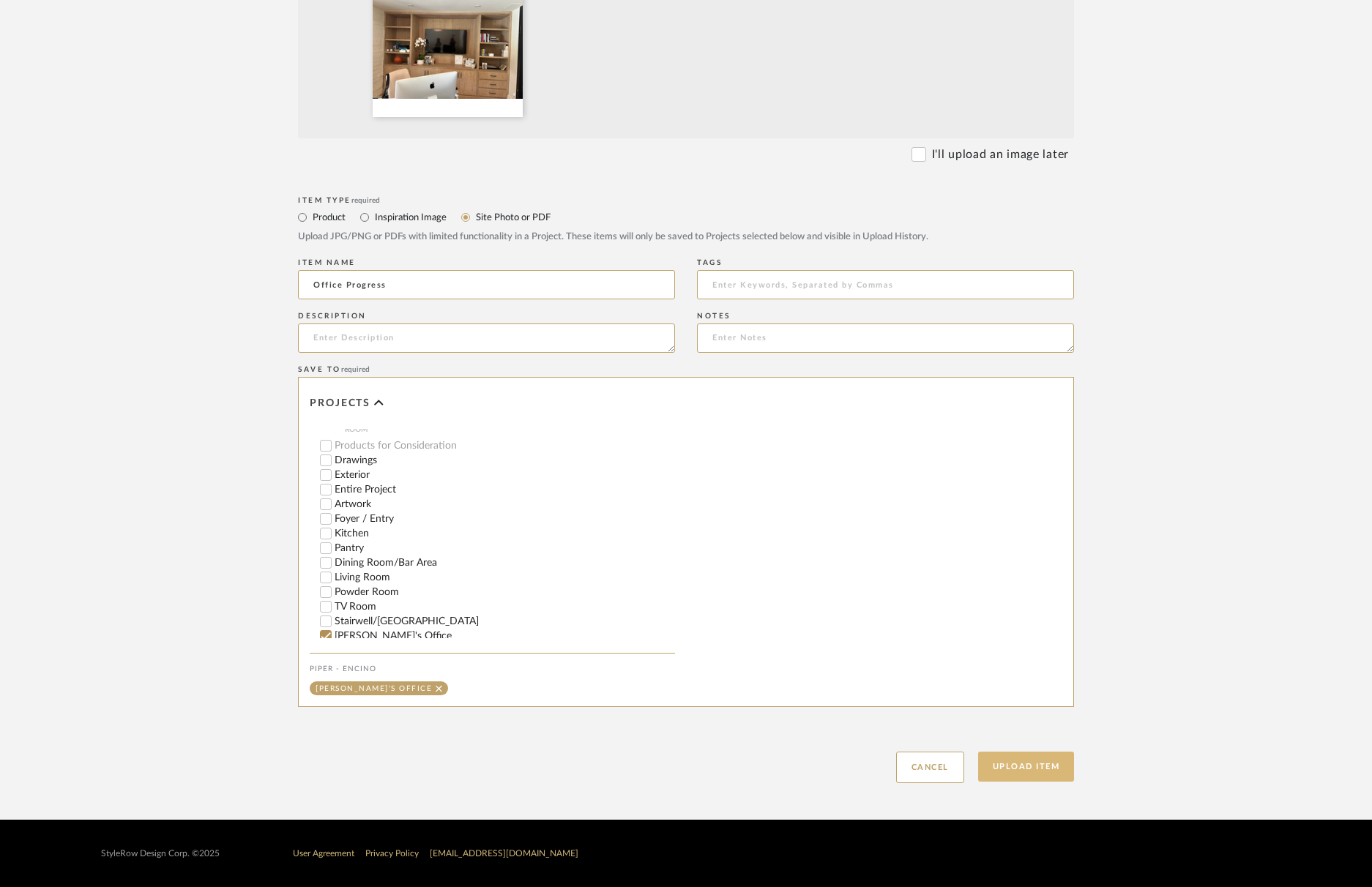
click at [1028, 769] on button "Upload Item" at bounding box center [1027, 767] width 97 height 30
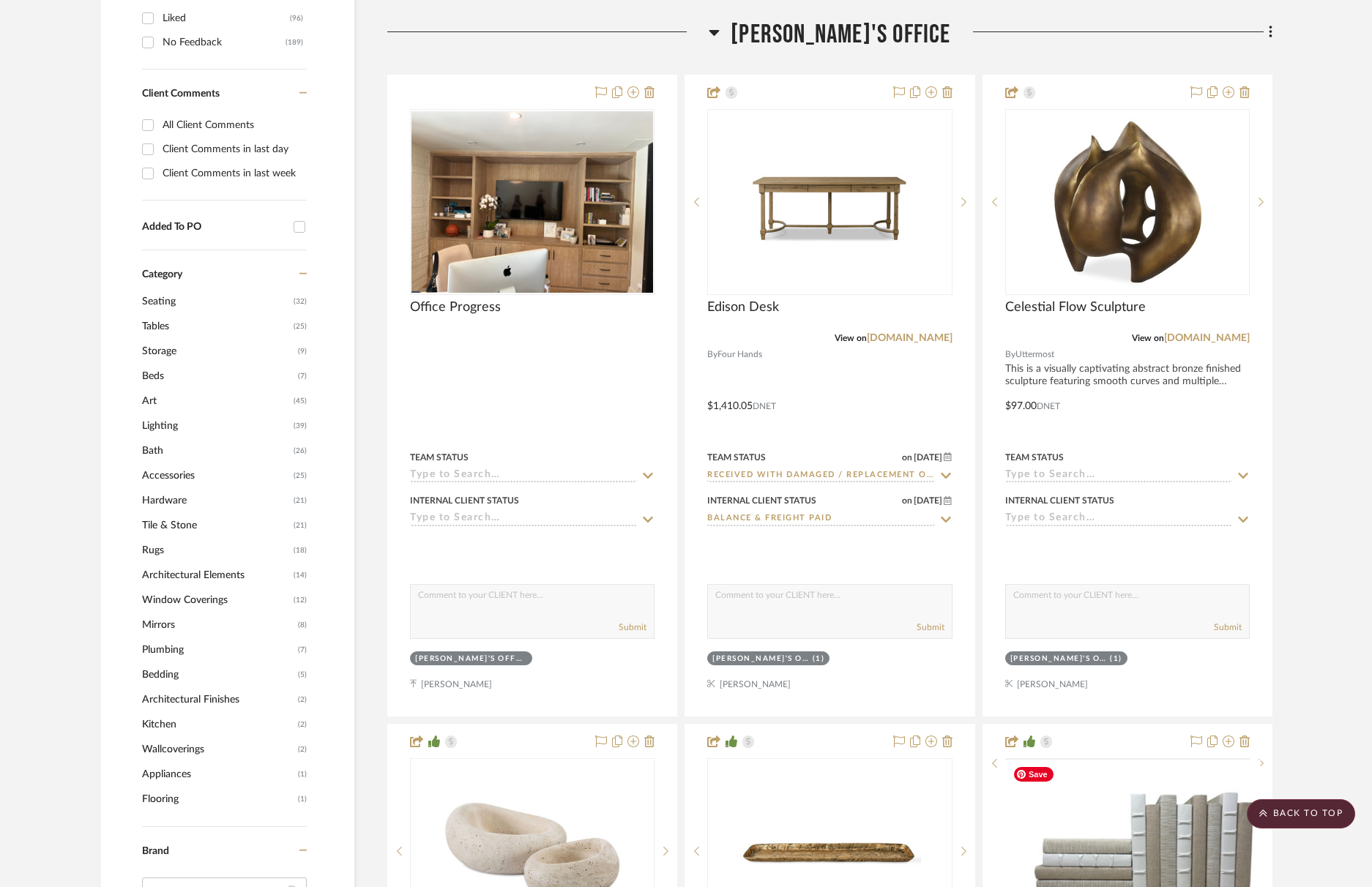
scroll to position [1038, 0]
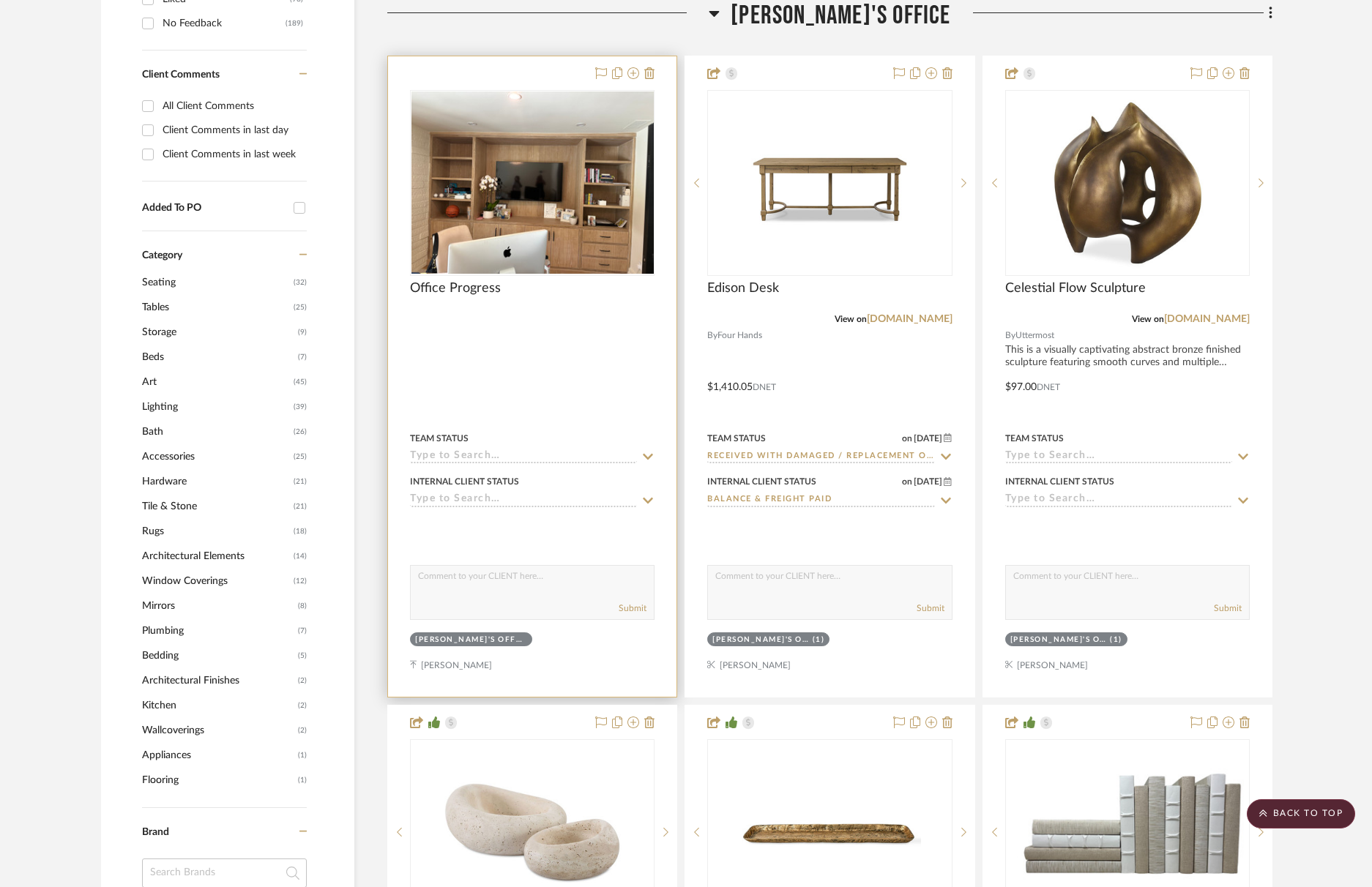
click at [569, 222] on div at bounding box center [532, 183] width 245 height 186
click at [569, 222] on img "0" at bounding box center [532, 182] width 242 height 181
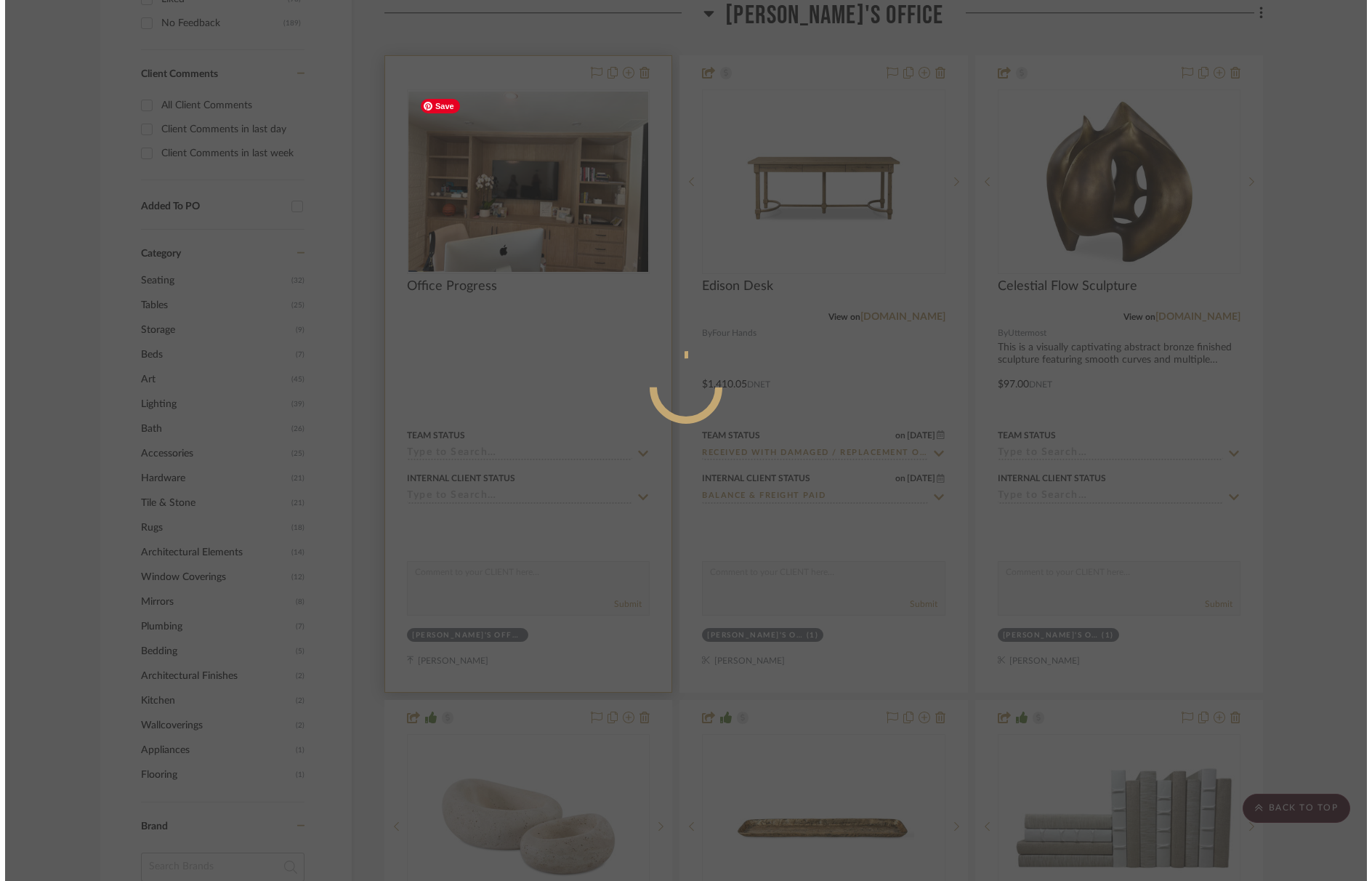
scroll to position [0, 0]
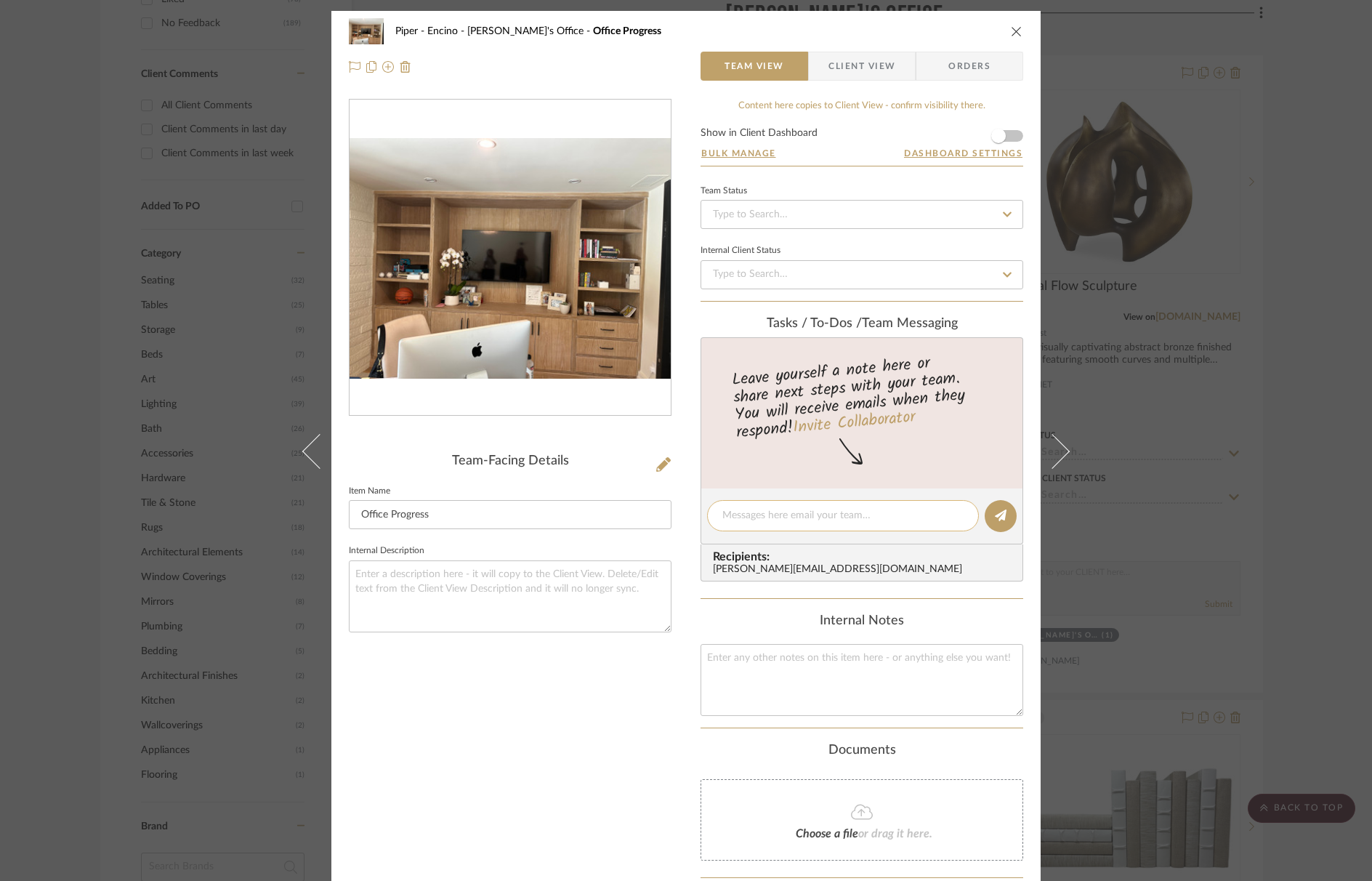
click at [774, 523] on div at bounding box center [843, 516] width 272 height 32
click at [777, 516] on textarea at bounding box center [843, 516] width 242 height 15
paste textarea "[URL][DOMAIN_NAME]"
type textarea "[URL][DOMAIN_NAME]"
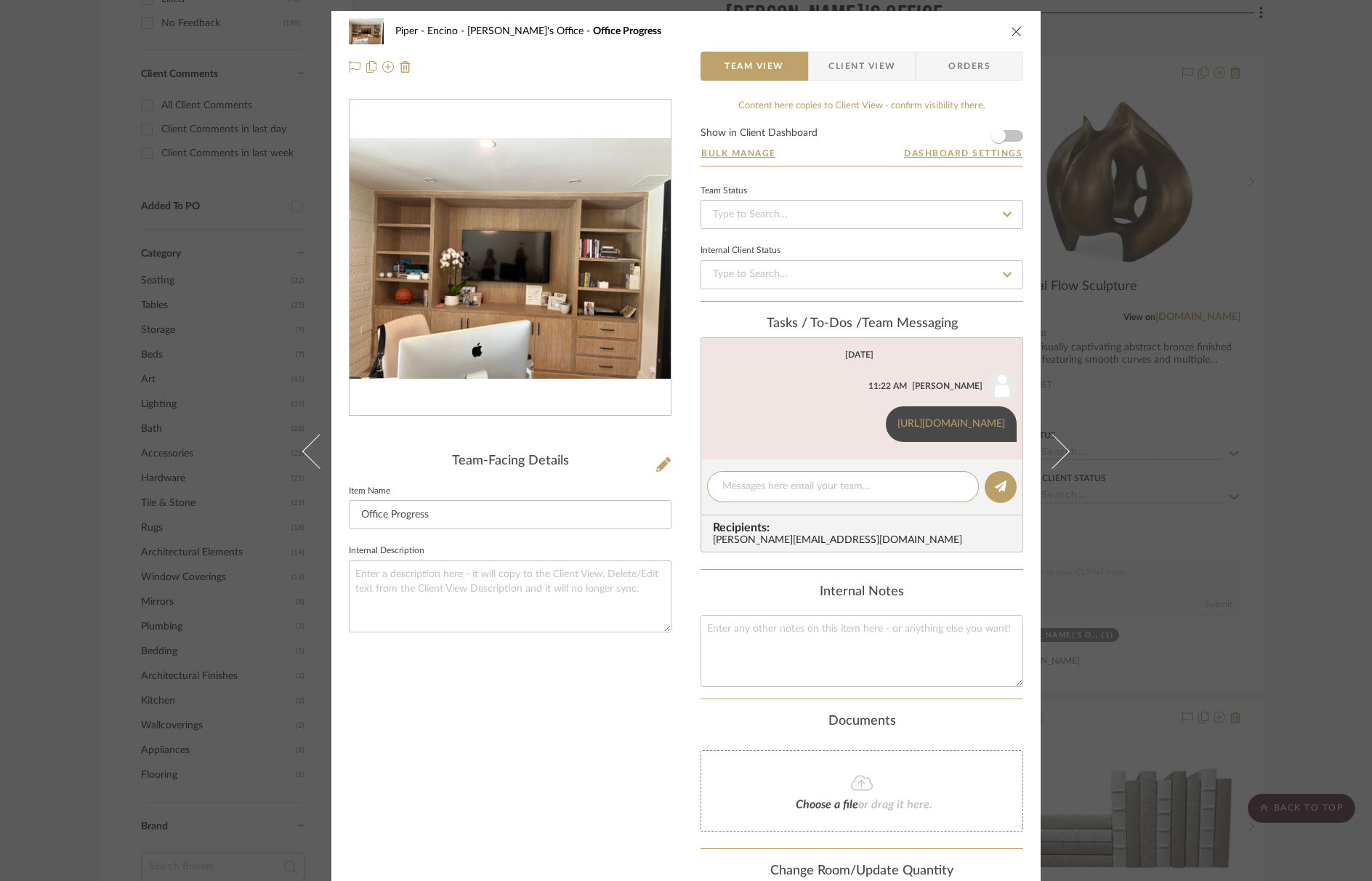
click at [1012, 33] on icon "close" at bounding box center [1017, 32] width 12 height 12
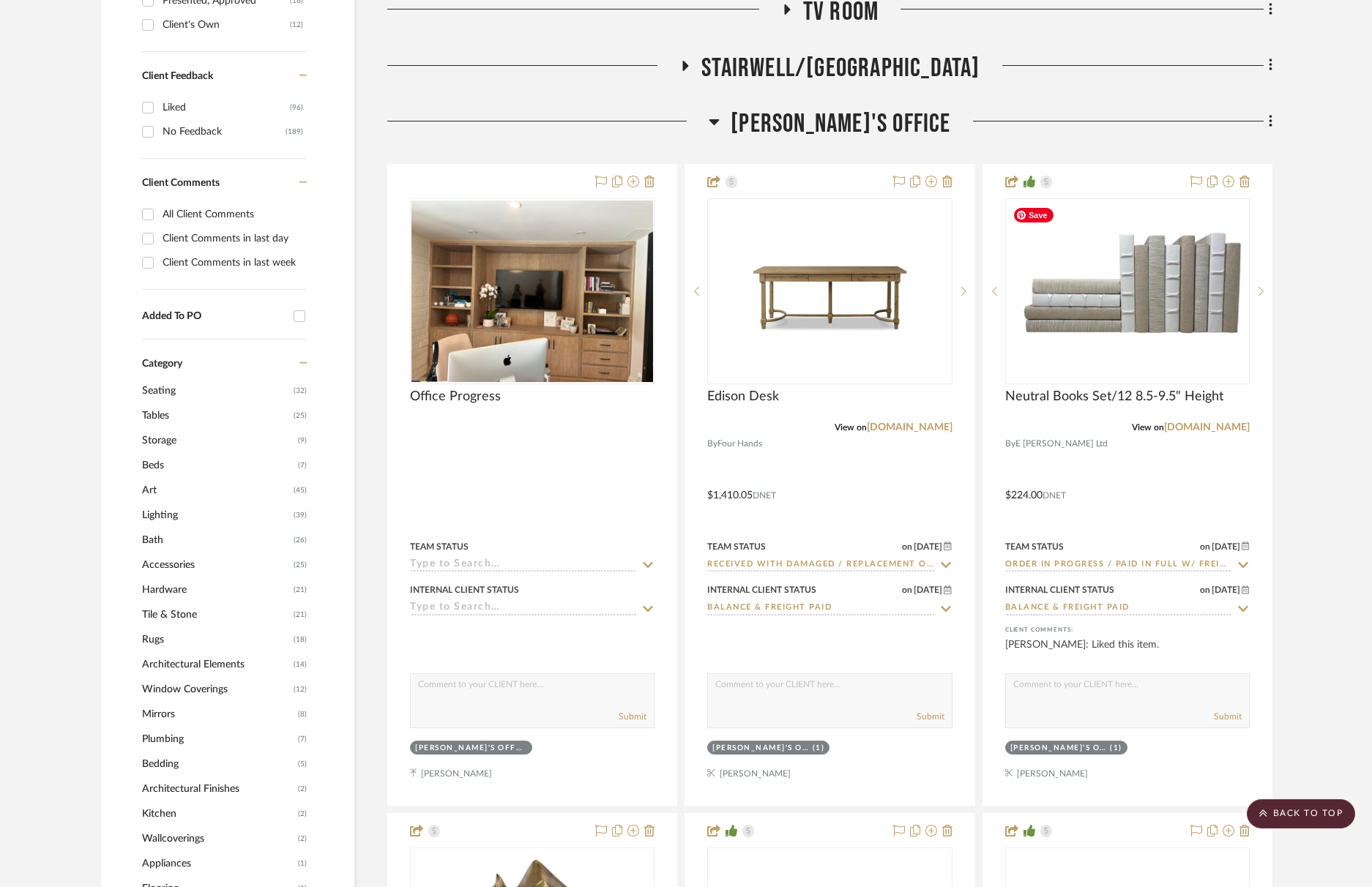
scroll to position [725, 0]
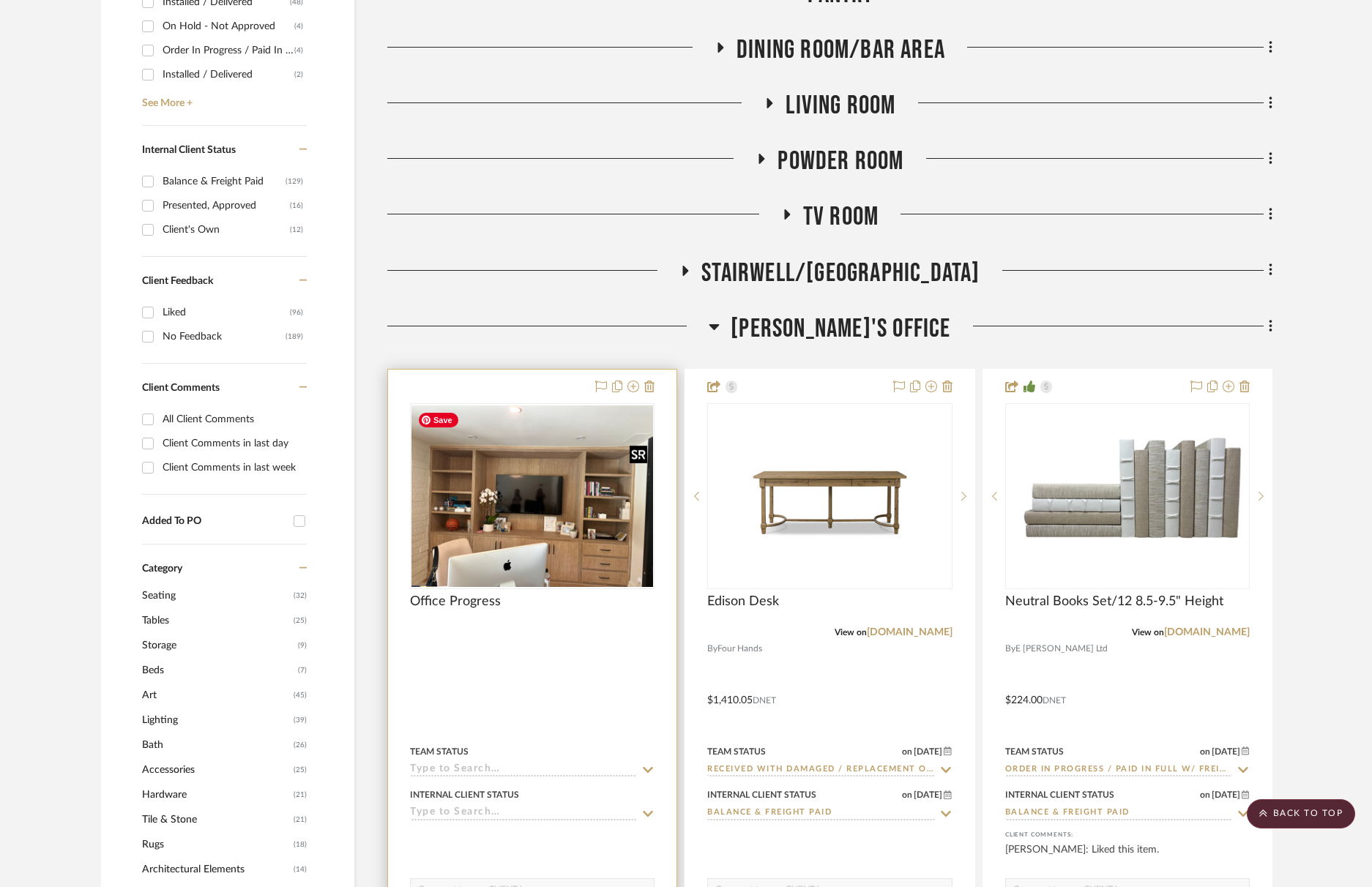
click at [473, 549] on img "0" at bounding box center [532, 496] width 242 height 181
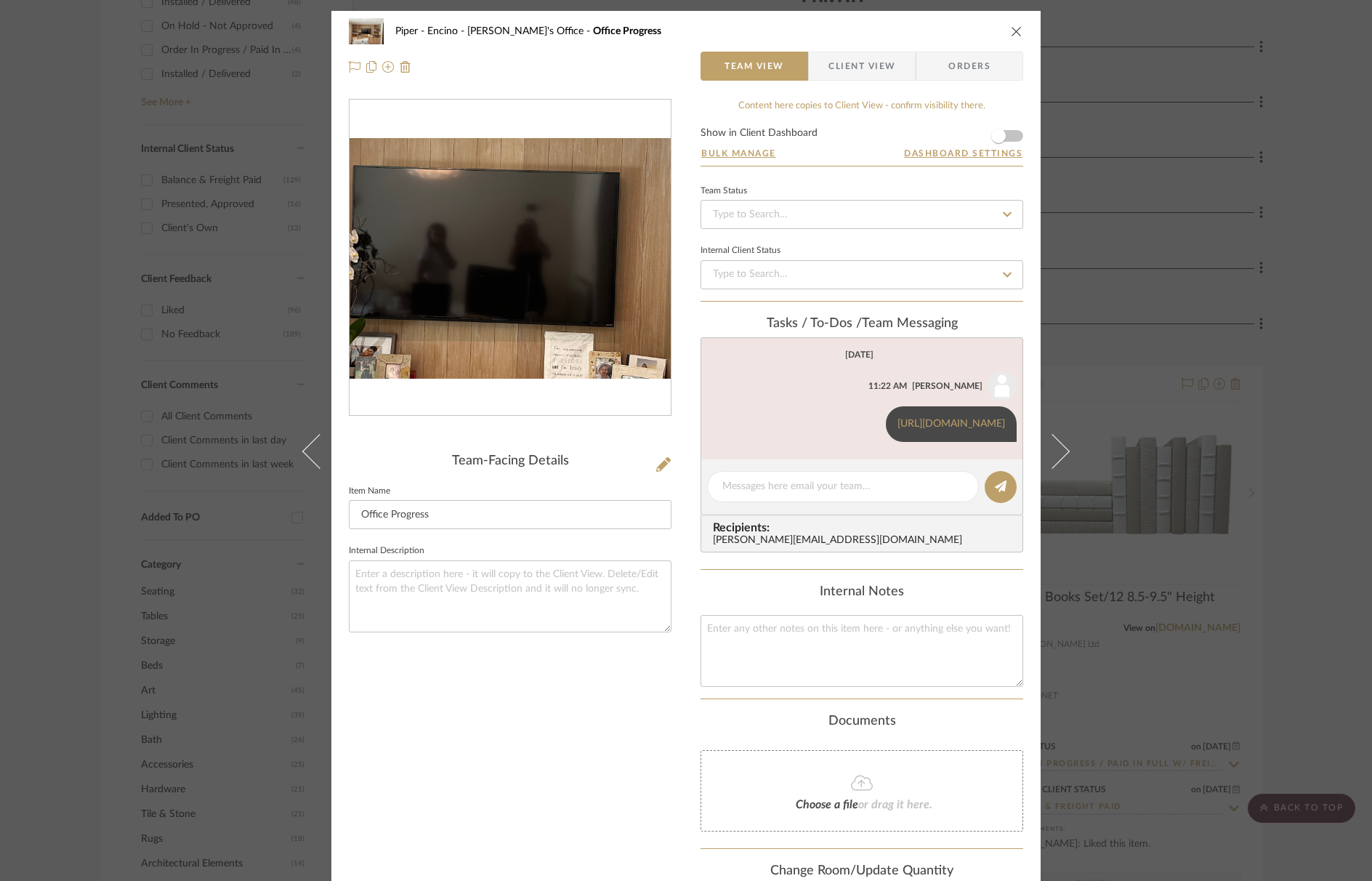
click at [509, 261] on img "0" at bounding box center [510, 258] width 321 height 241
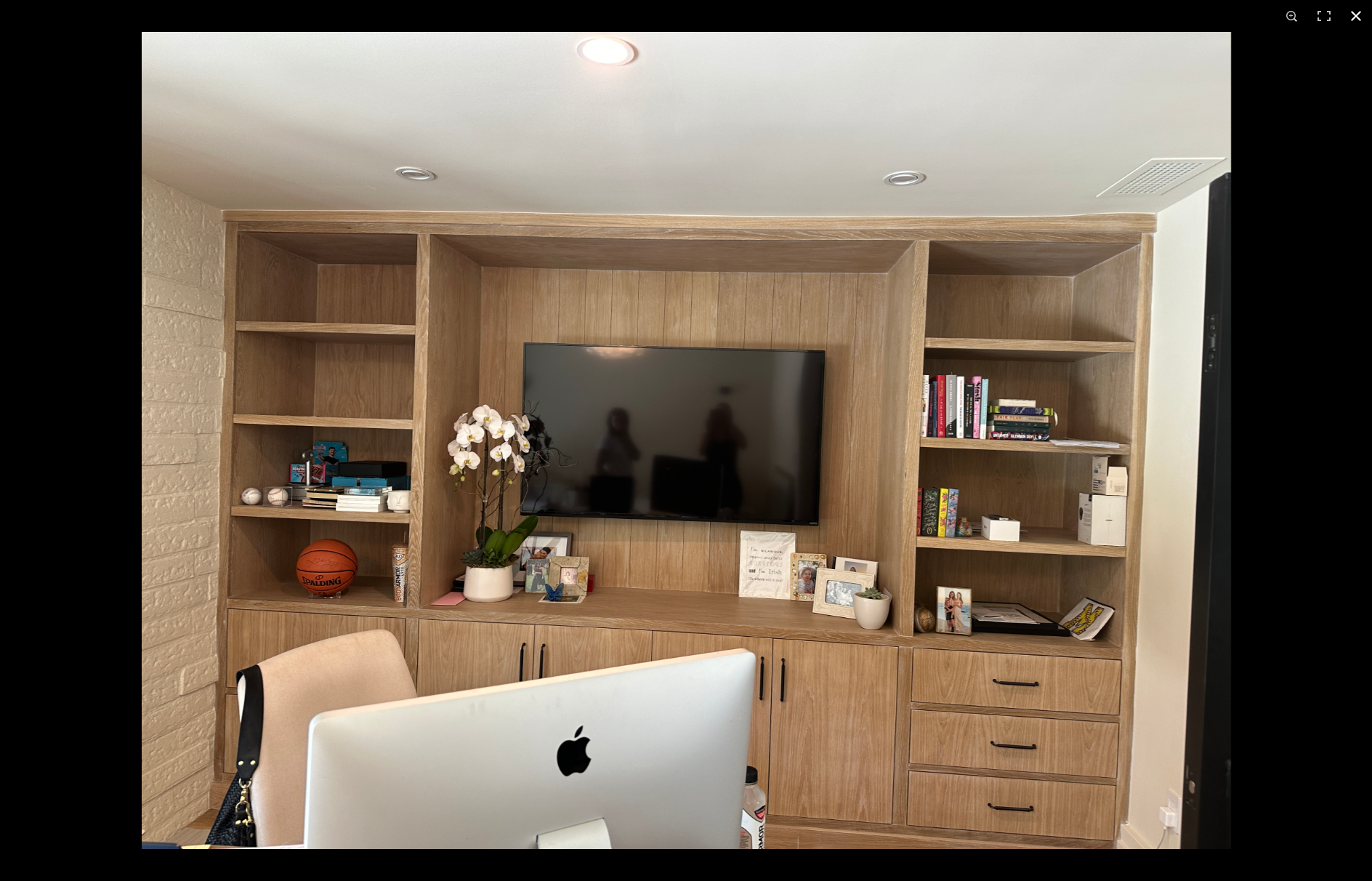
click at [1357, 14] on button at bounding box center [1356, 16] width 32 height 32
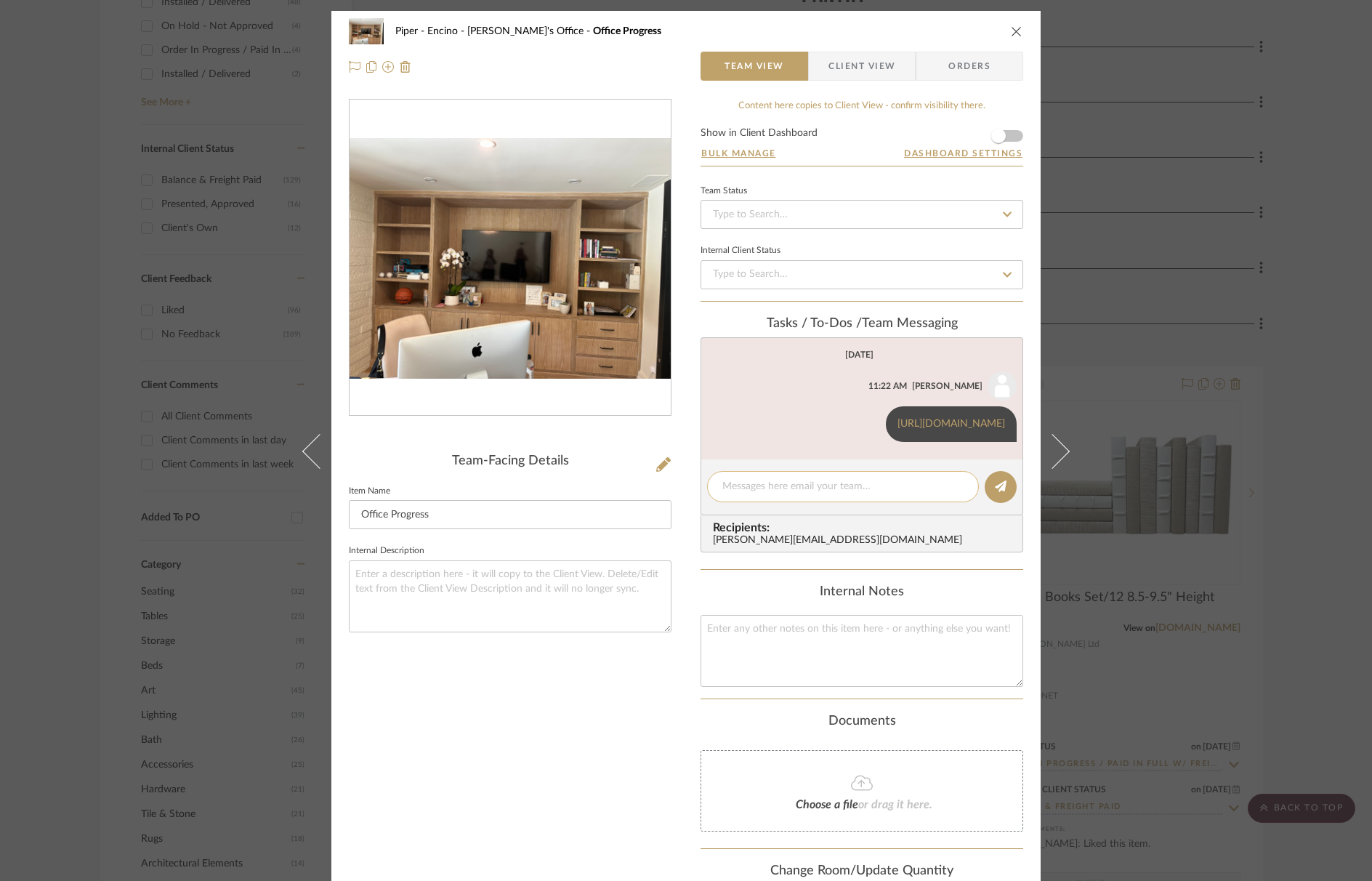
click at [795, 495] on textarea at bounding box center [843, 487] width 242 height 15
paste textarea "[URL][DOMAIN_NAME][PERSON_NAME]"
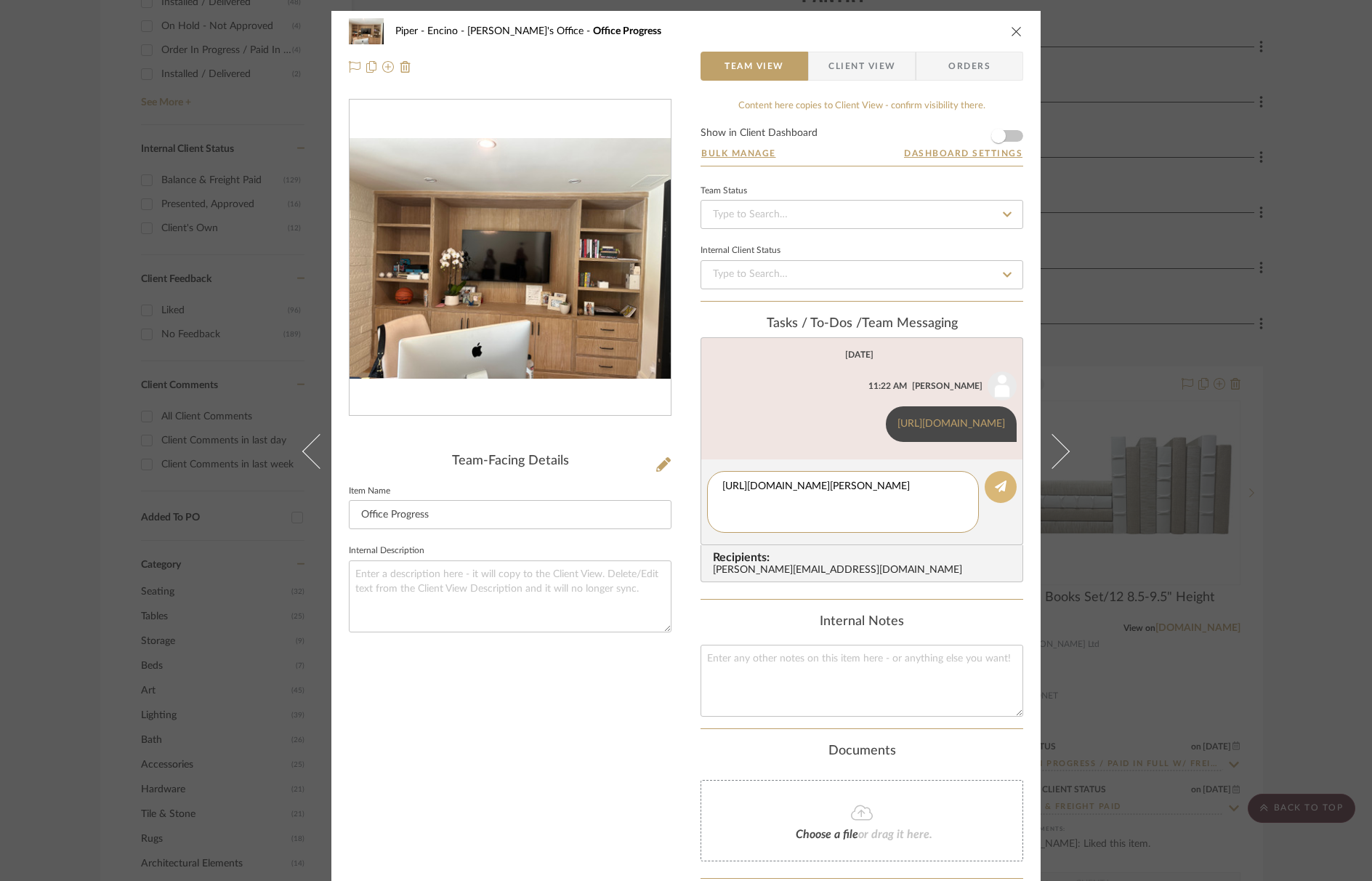
type textarea "[URL][DOMAIN_NAME][PERSON_NAME]"
drag, startPoint x: 990, startPoint y: 499, endPoint x: 969, endPoint y: 501, distance: 21.1
click at [989, 499] on button at bounding box center [1001, 487] width 32 height 32
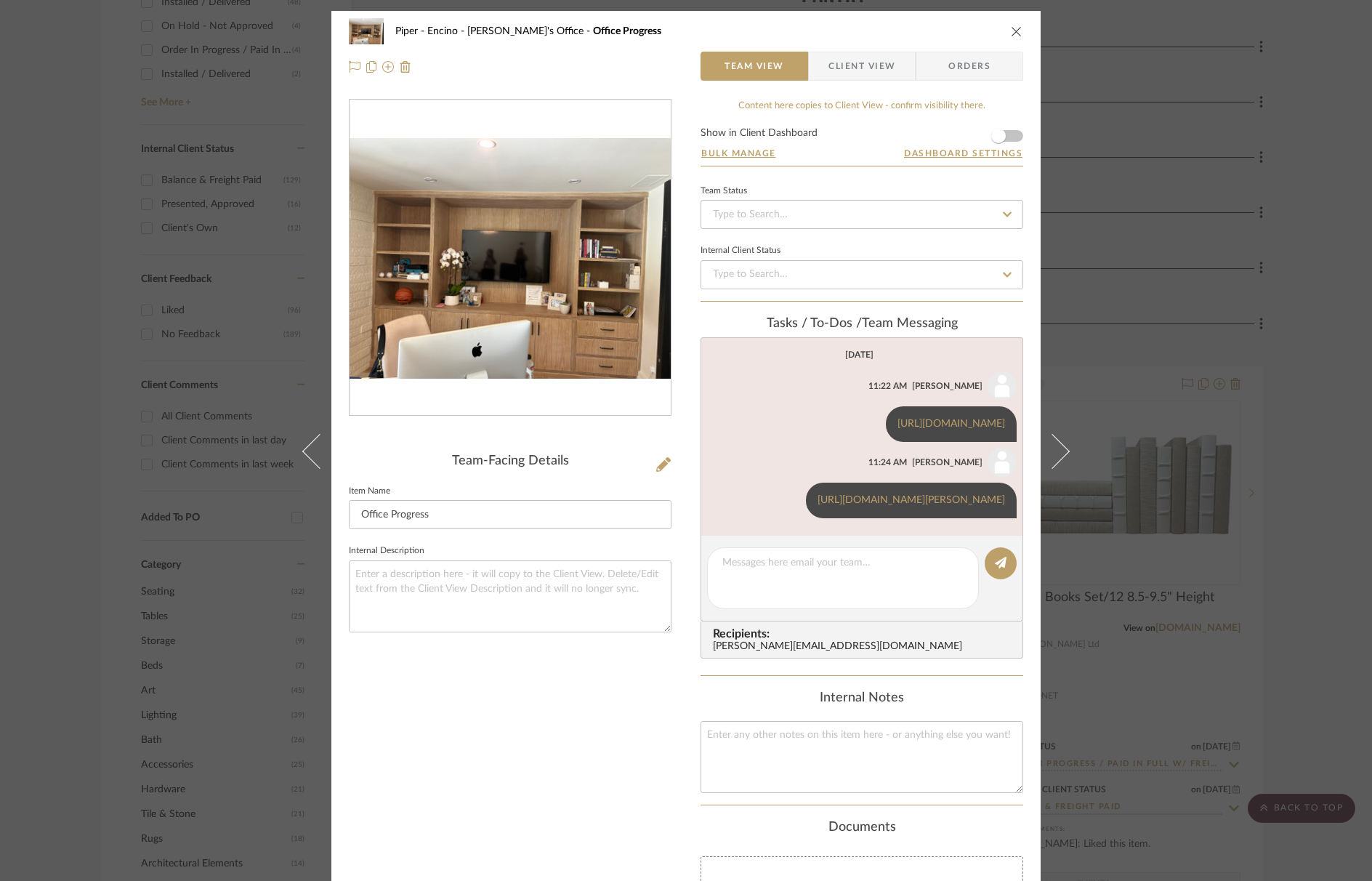
click at [1011, 31] on icon "close" at bounding box center [1017, 32] width 12 height 12
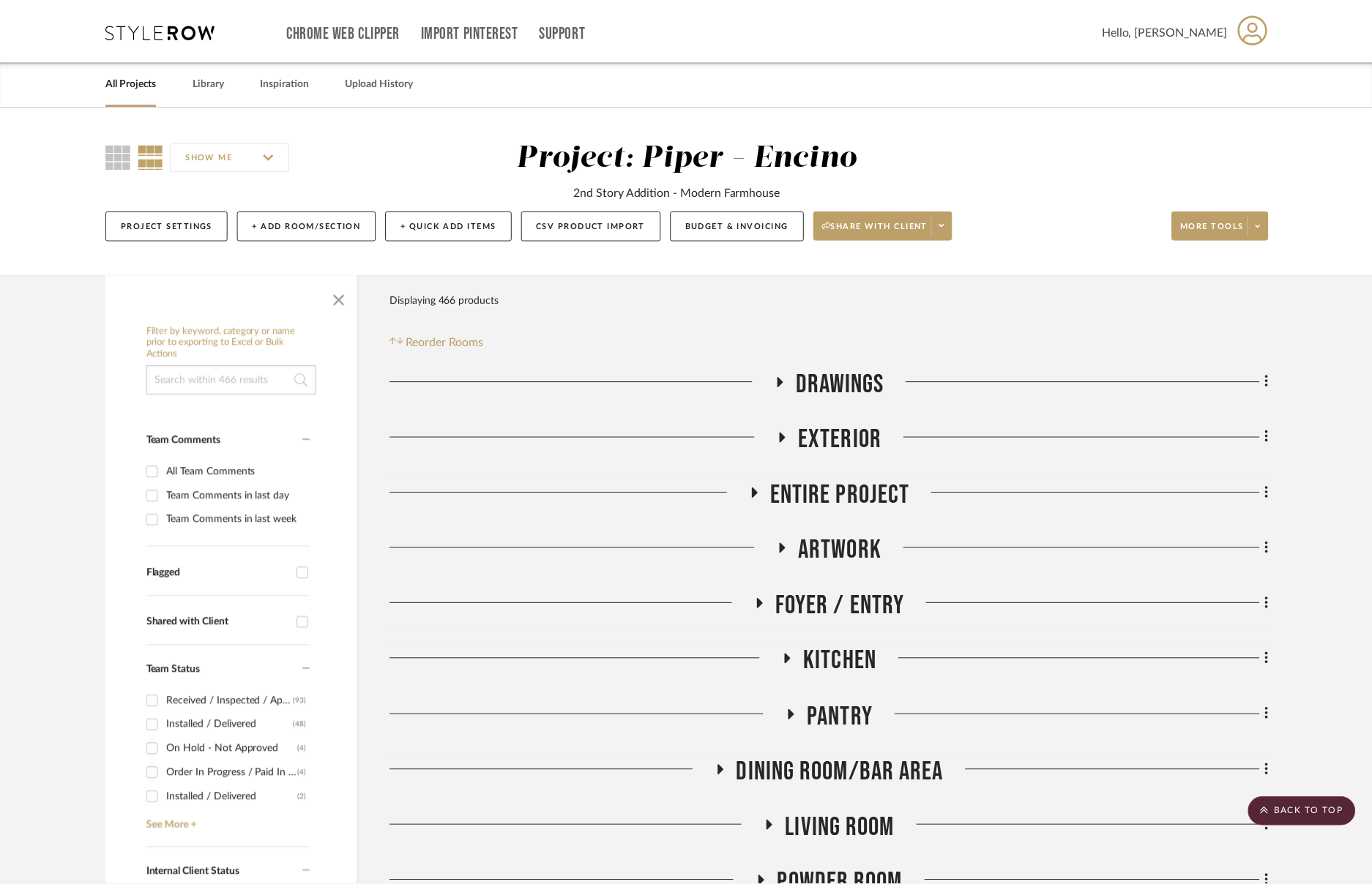
scroll to position [725, 0]
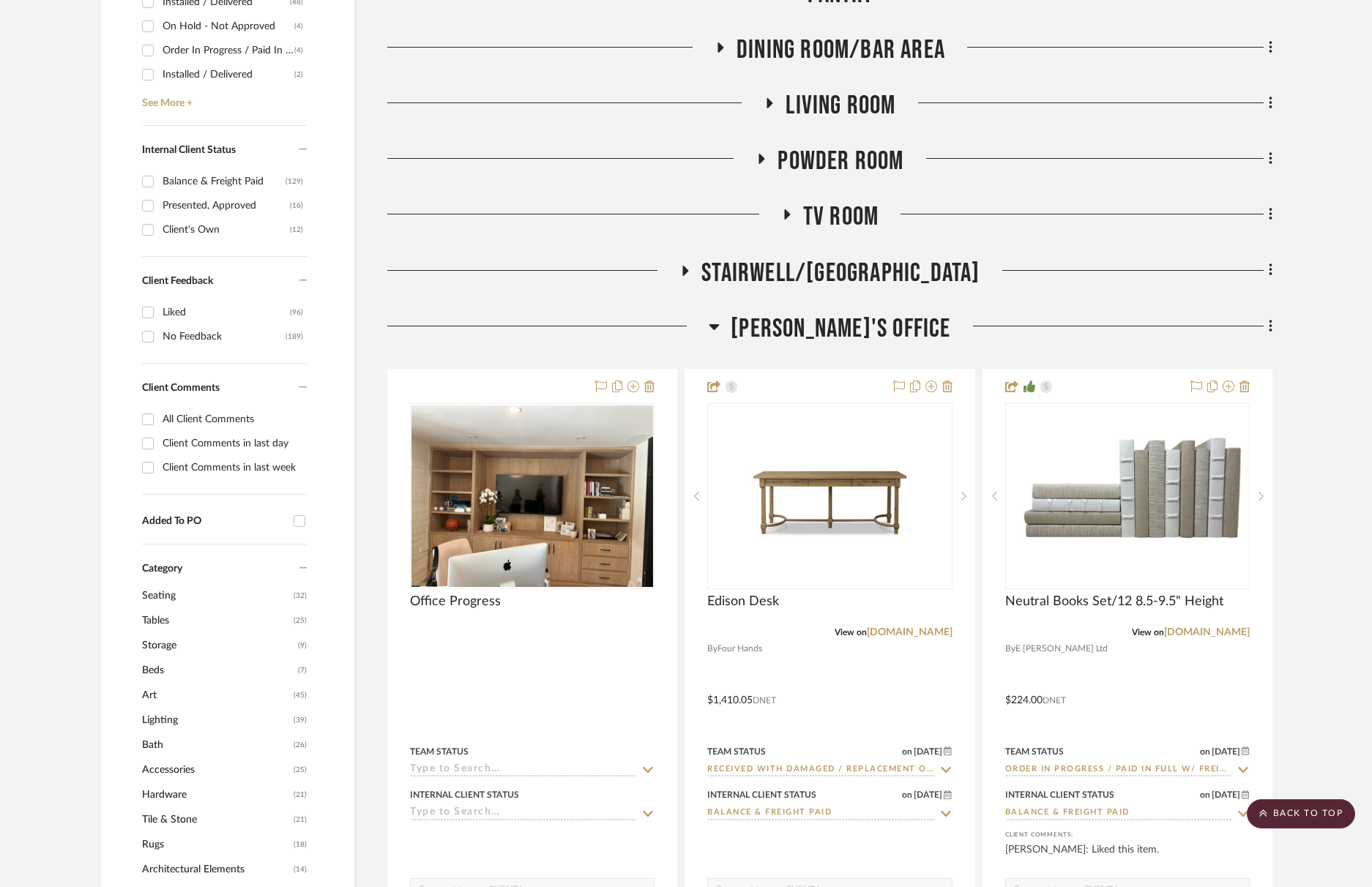
click at [880, 333] on span "[PERSON_NAME]'s Office" at bounding box center [840, 329] width 220 height 32
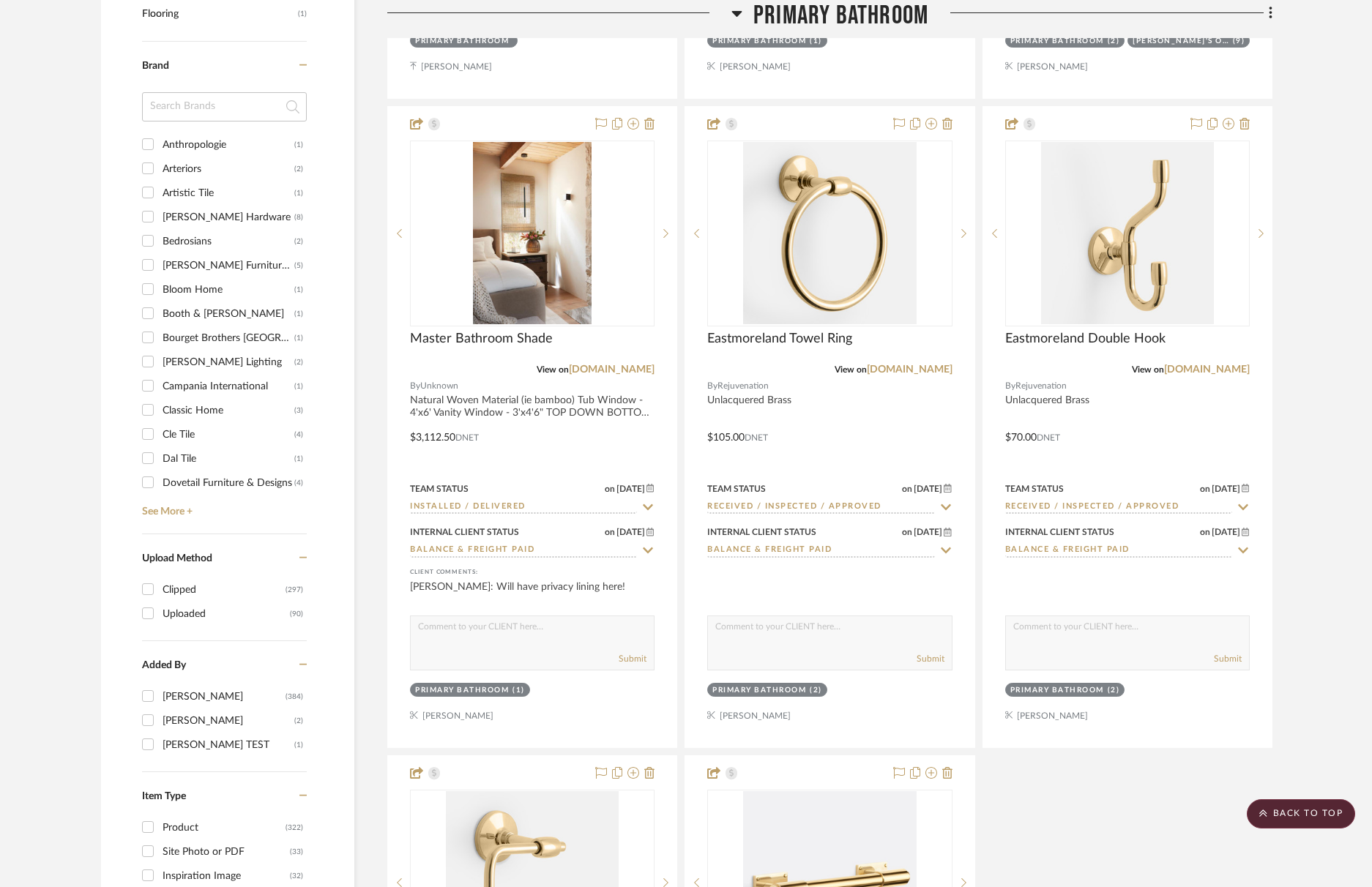
scroll to position [1748, 0]
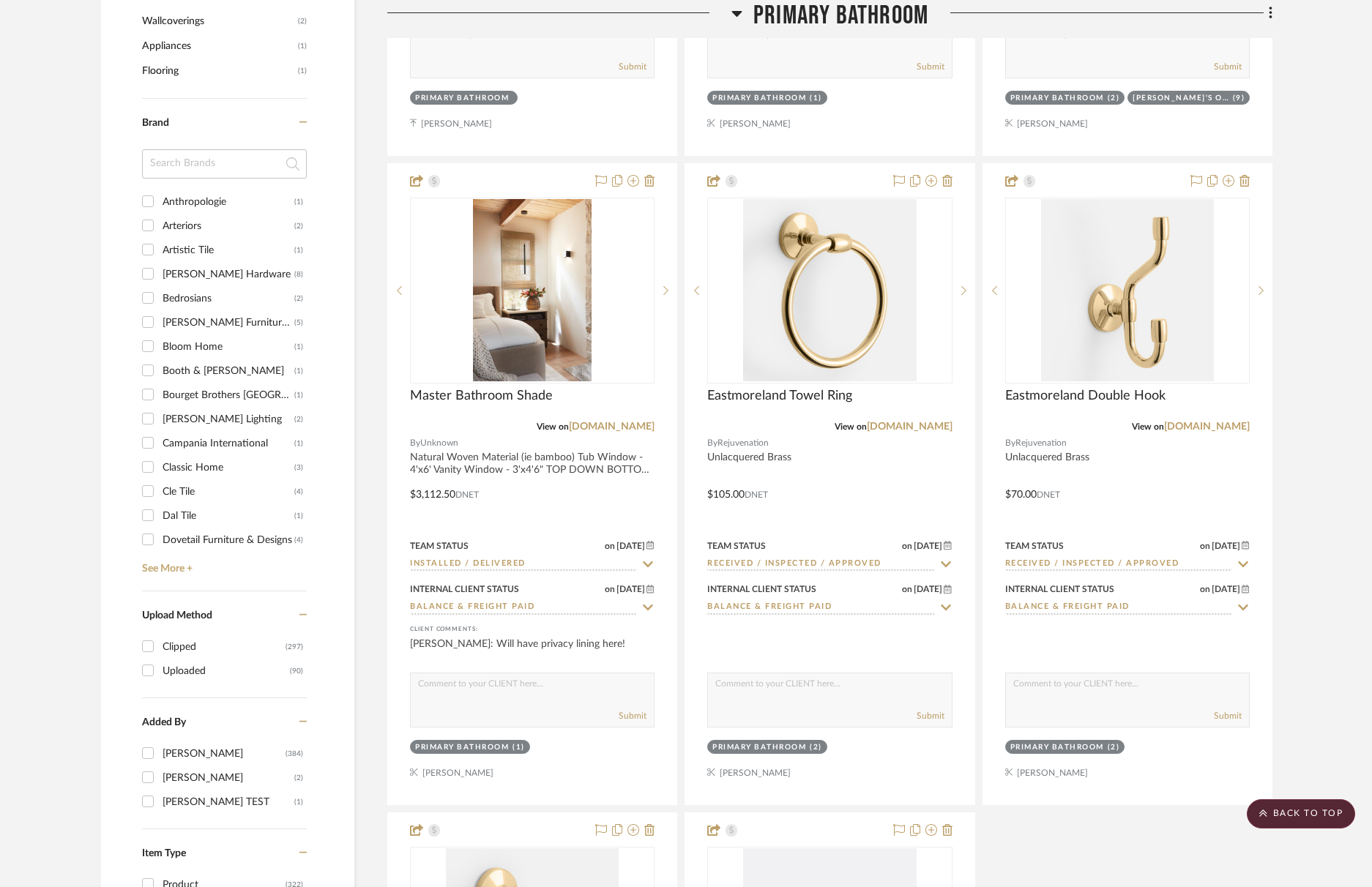
click at [208, 172] on input at bounding box center [224, 164] width 165 height 29
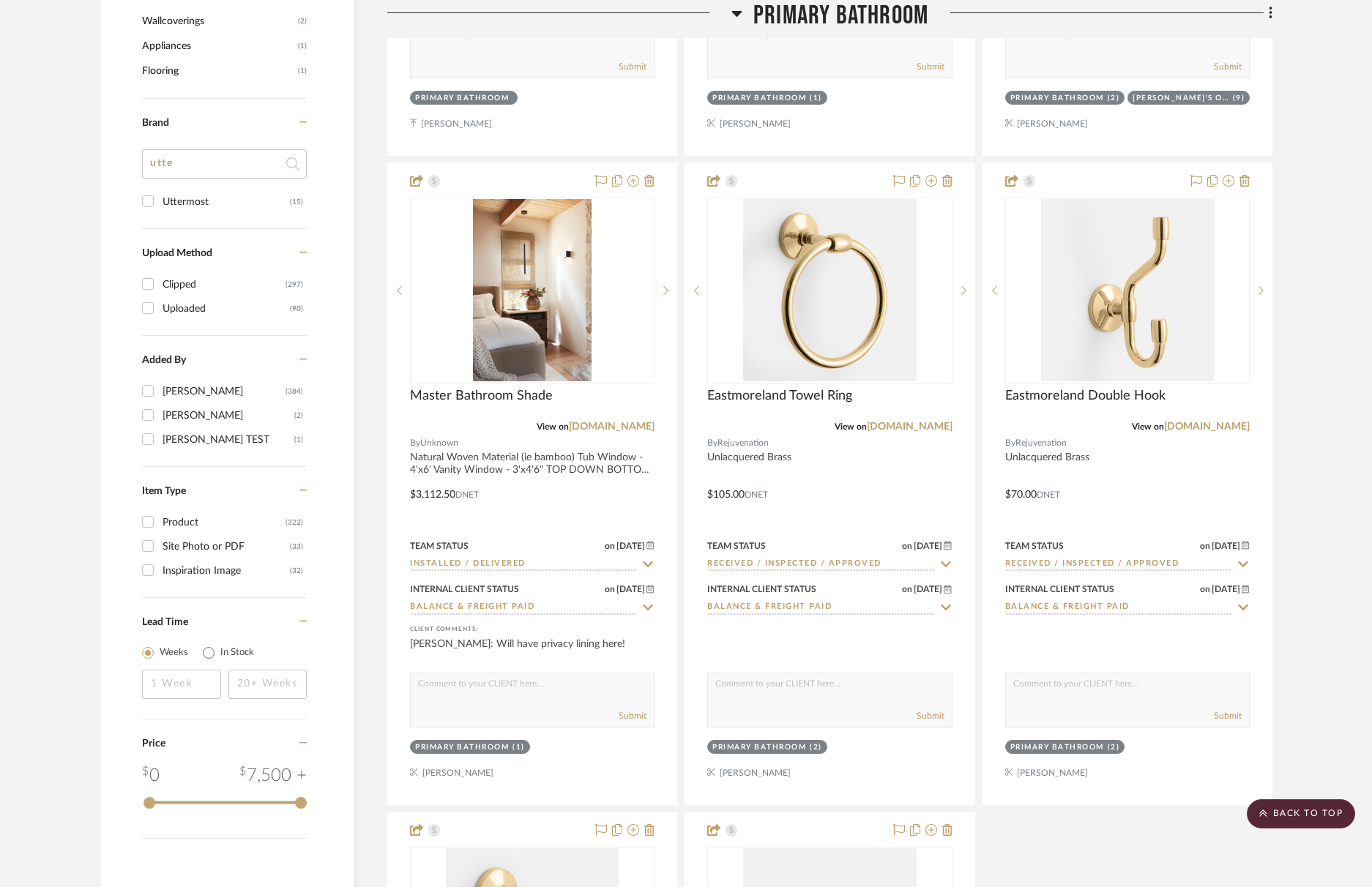
type input "utte"
click at [190, 196] on div "Uttermost" at bounding box center [226, 202] width 127 height 23
click at [160, 196] on input "Uttermost (15)" at bounding box center [148, 201] width 23 height 23
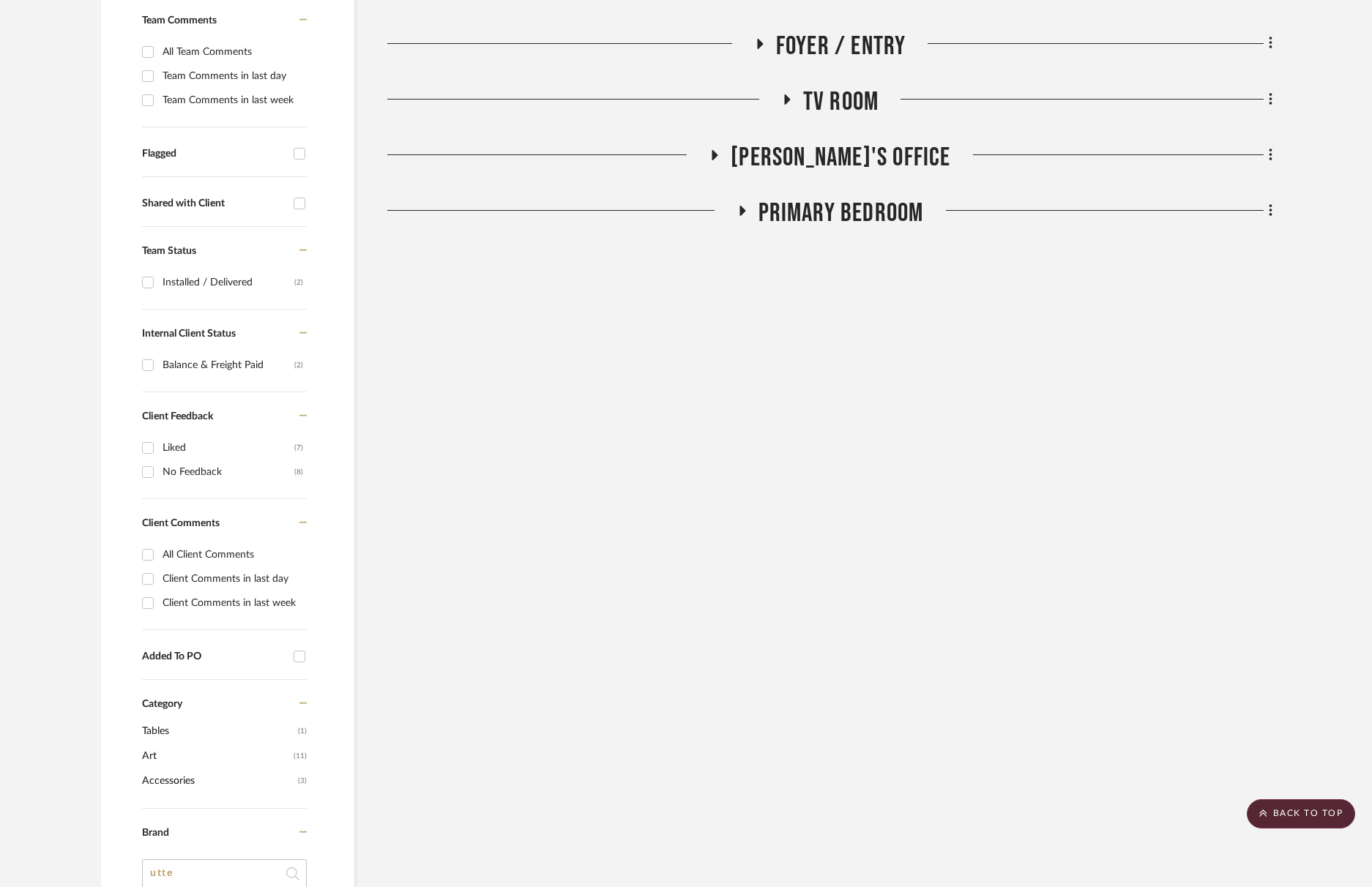
scroll to position [0, 0]
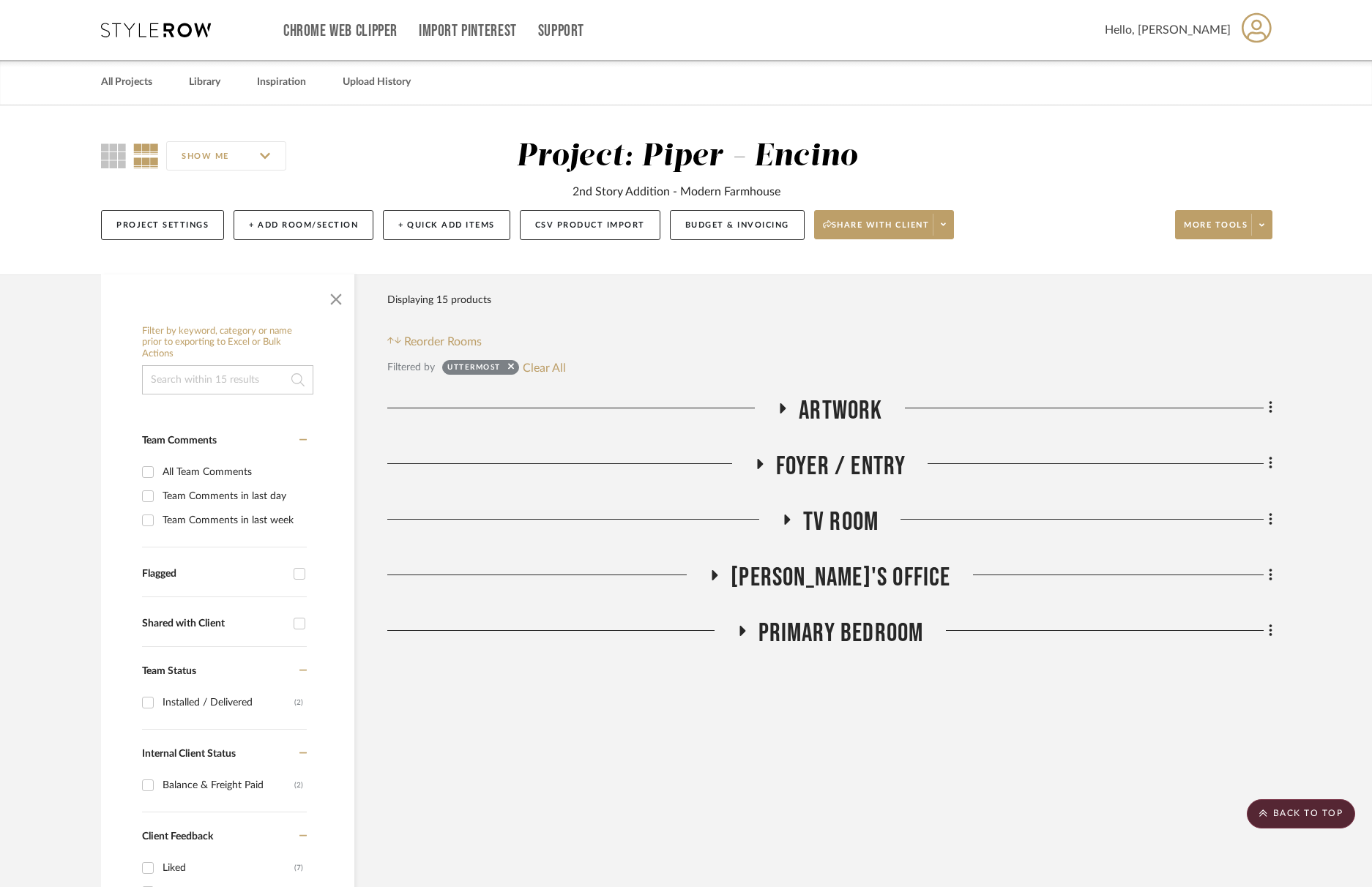
click at [847, 401] on span "Artwork" at bounding box center [840, 411] width 84 height 32
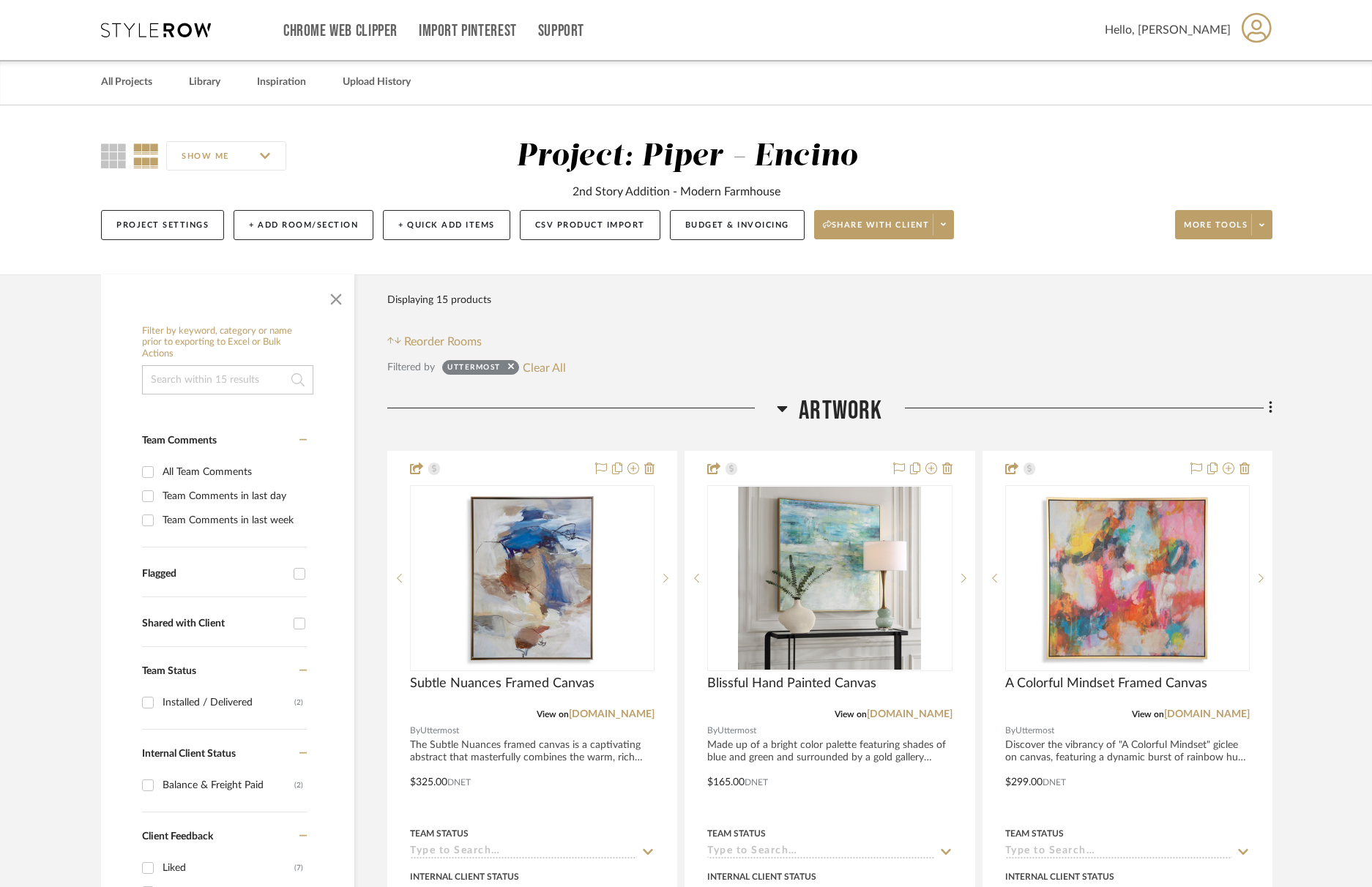
click at [847, 402] on span "Artwork" at bounding box center [840, 411] width 84 height 32
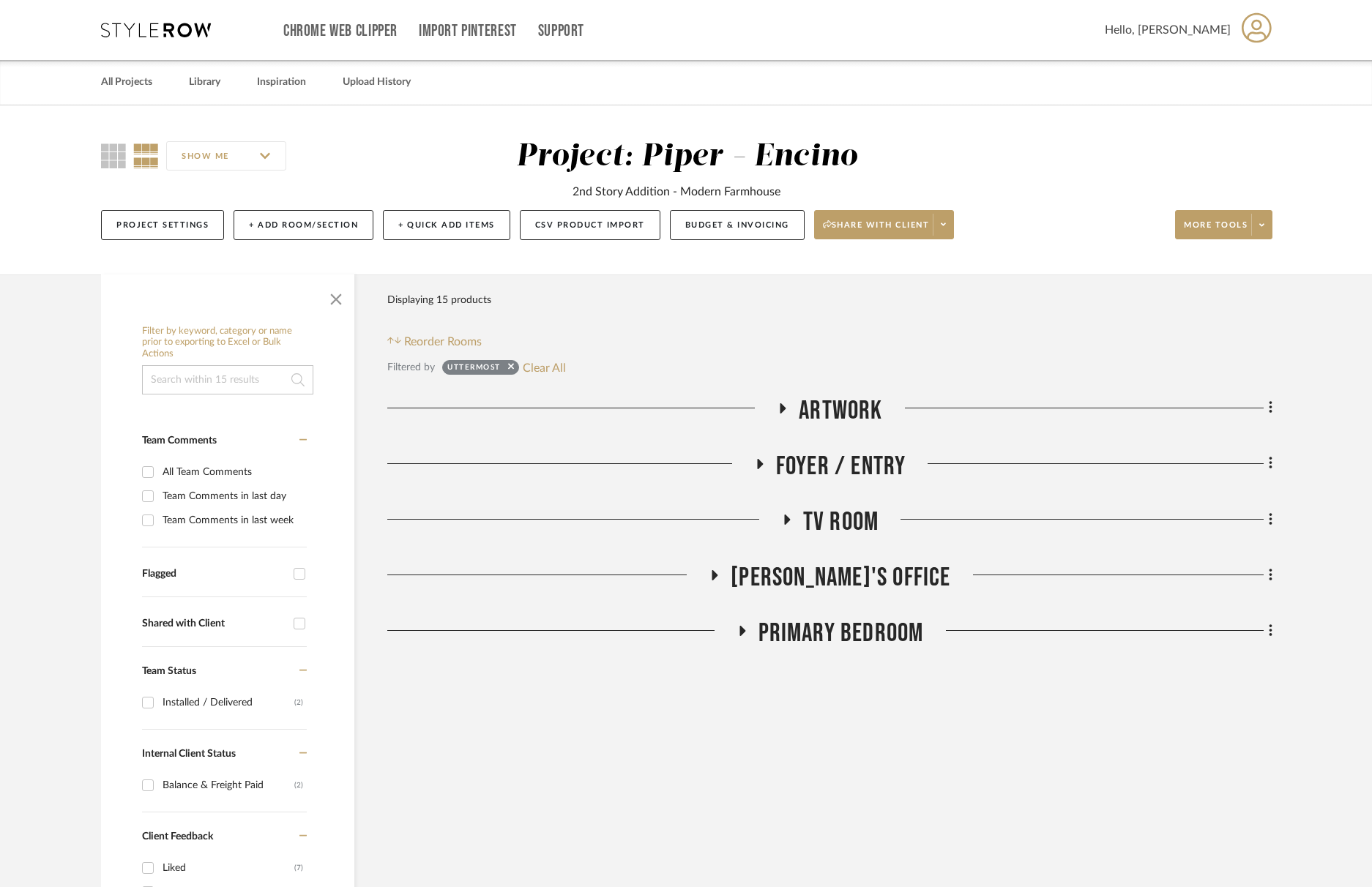
click at [868, 472] on span "Foyer / Entry" at bounding box center [841, 466] width 130 height 32
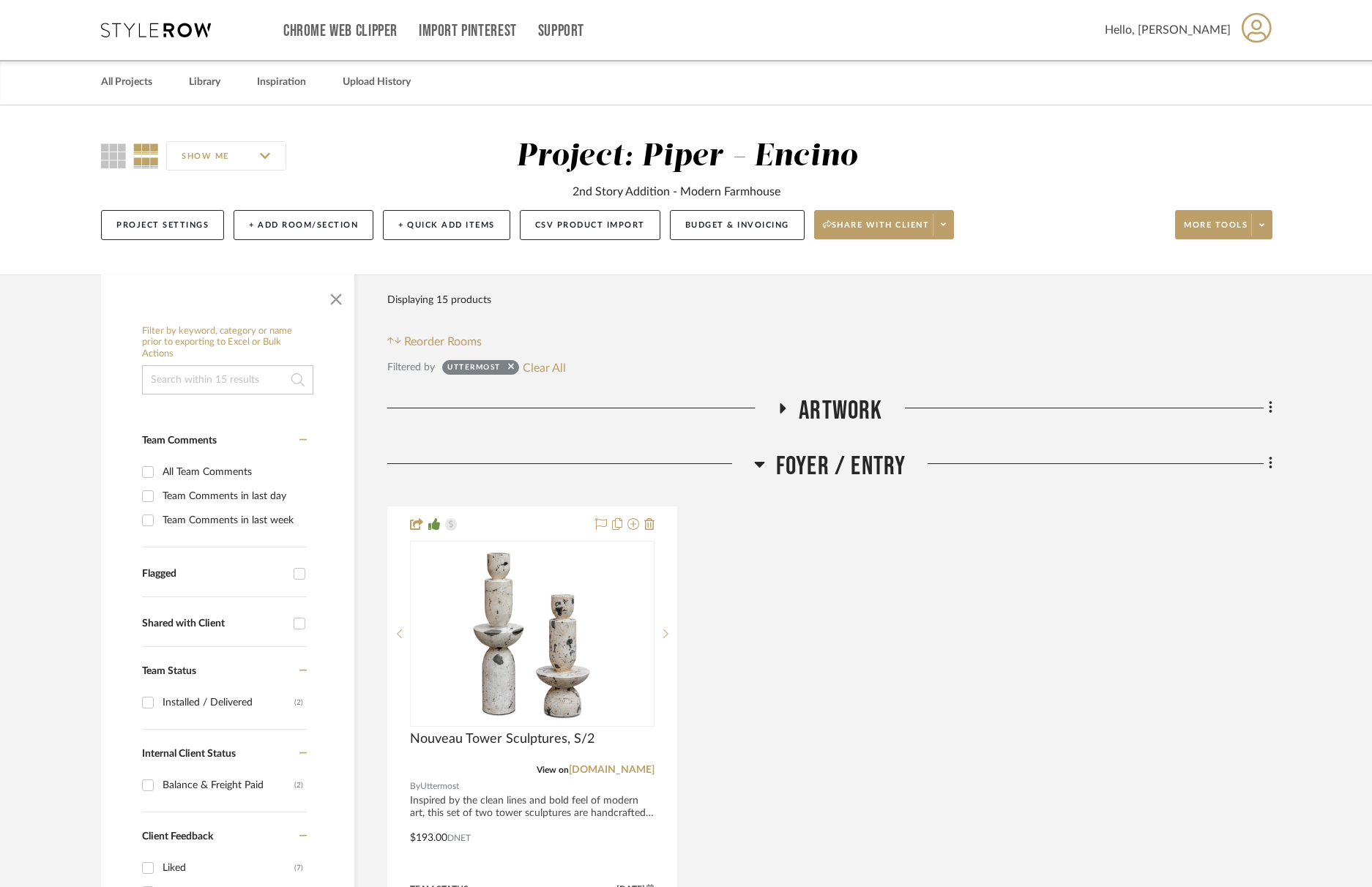
click at [868, 472] on span "Foyer / Entry" at bounding box center [841, 466] width 130 height 32
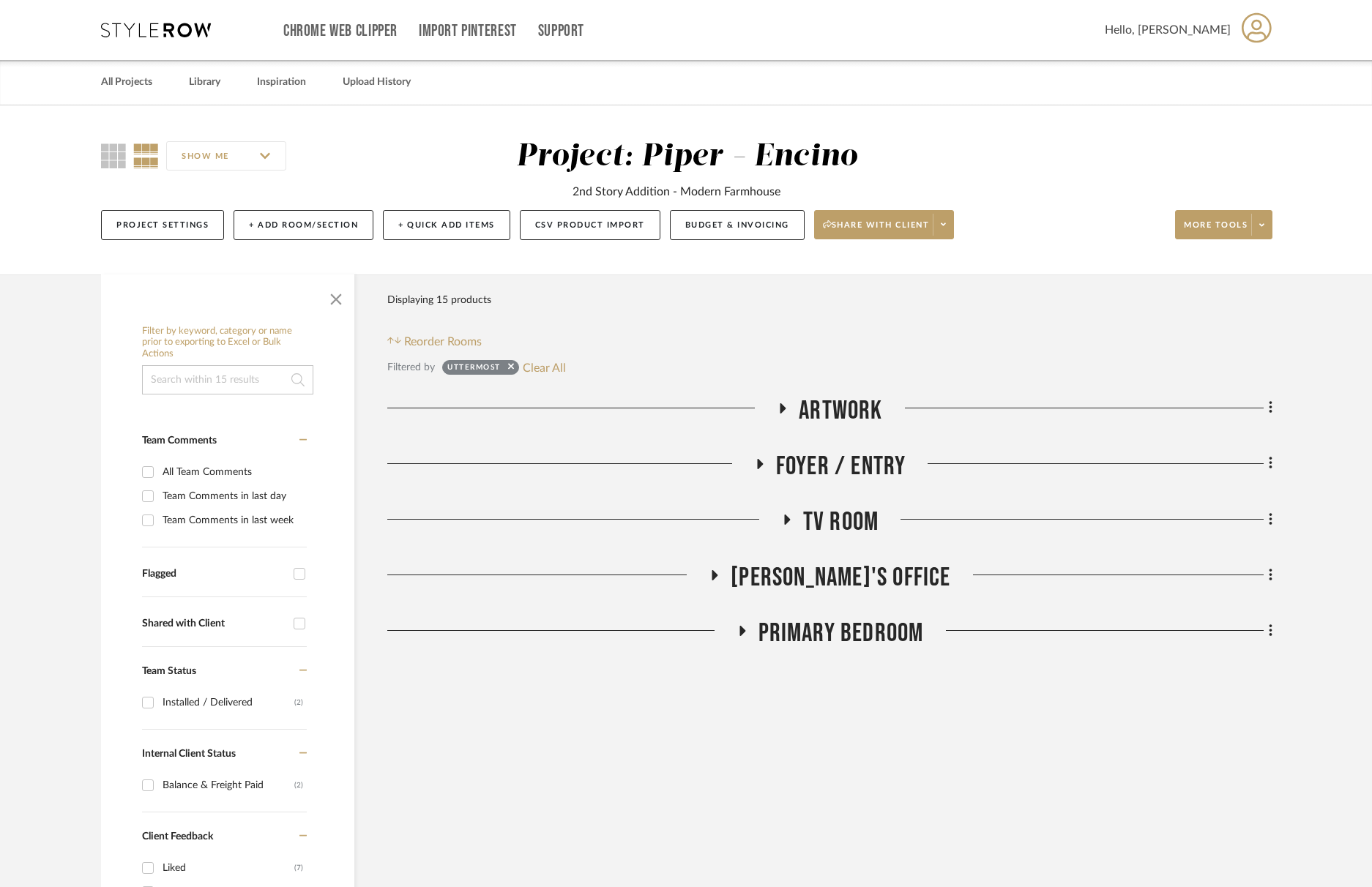
click at [867, 518] on span "TV Room" at bounding box center [841, 523] width 75 height 32
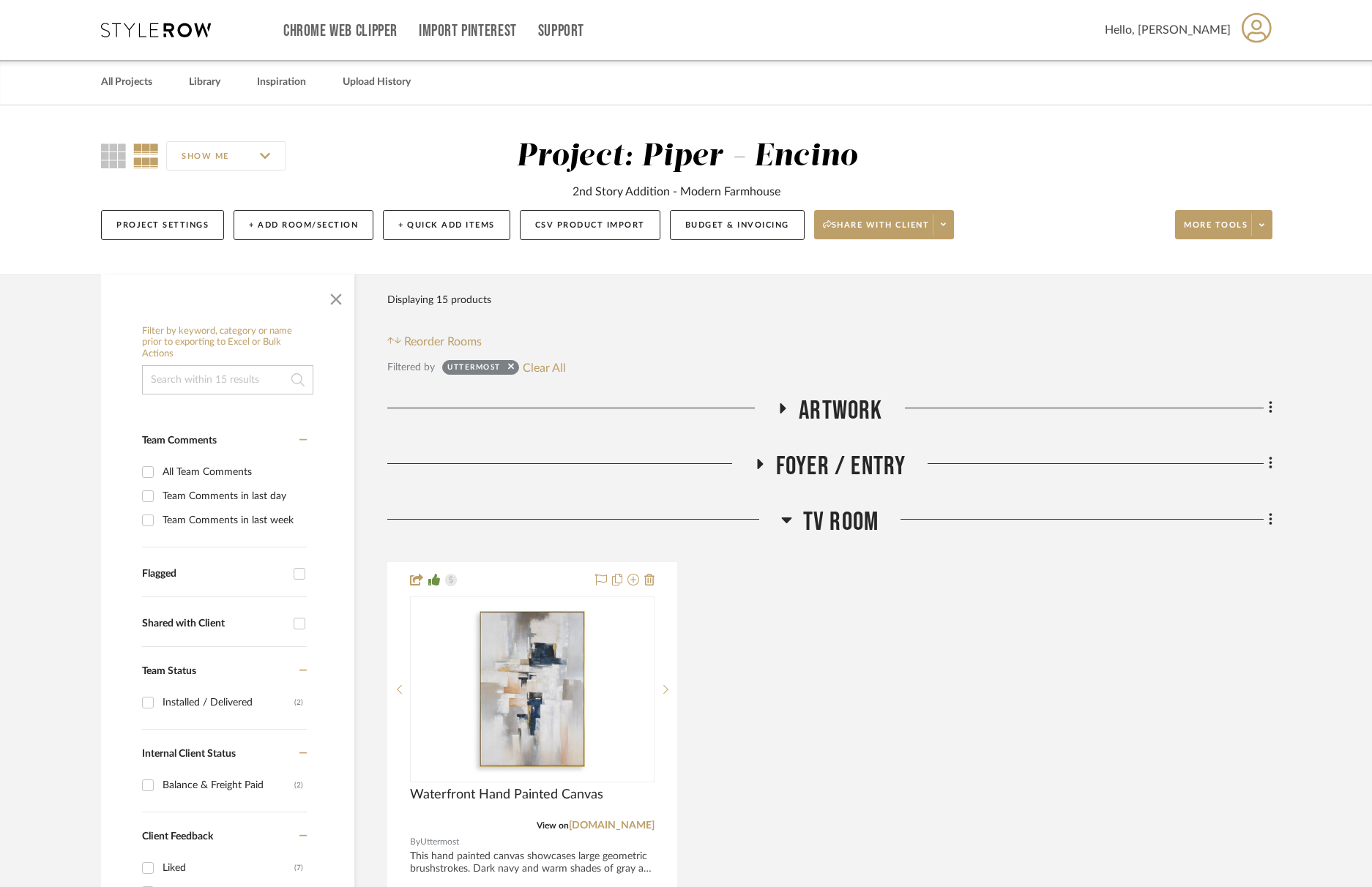
drag, startPoint x: 867, startPoint y: 518, endPoint x: 870, endPoint y: 537, distance: 19.2
click at [867, 518] on span "TV Room" at bounding box center [841, 523] width 75 height 32
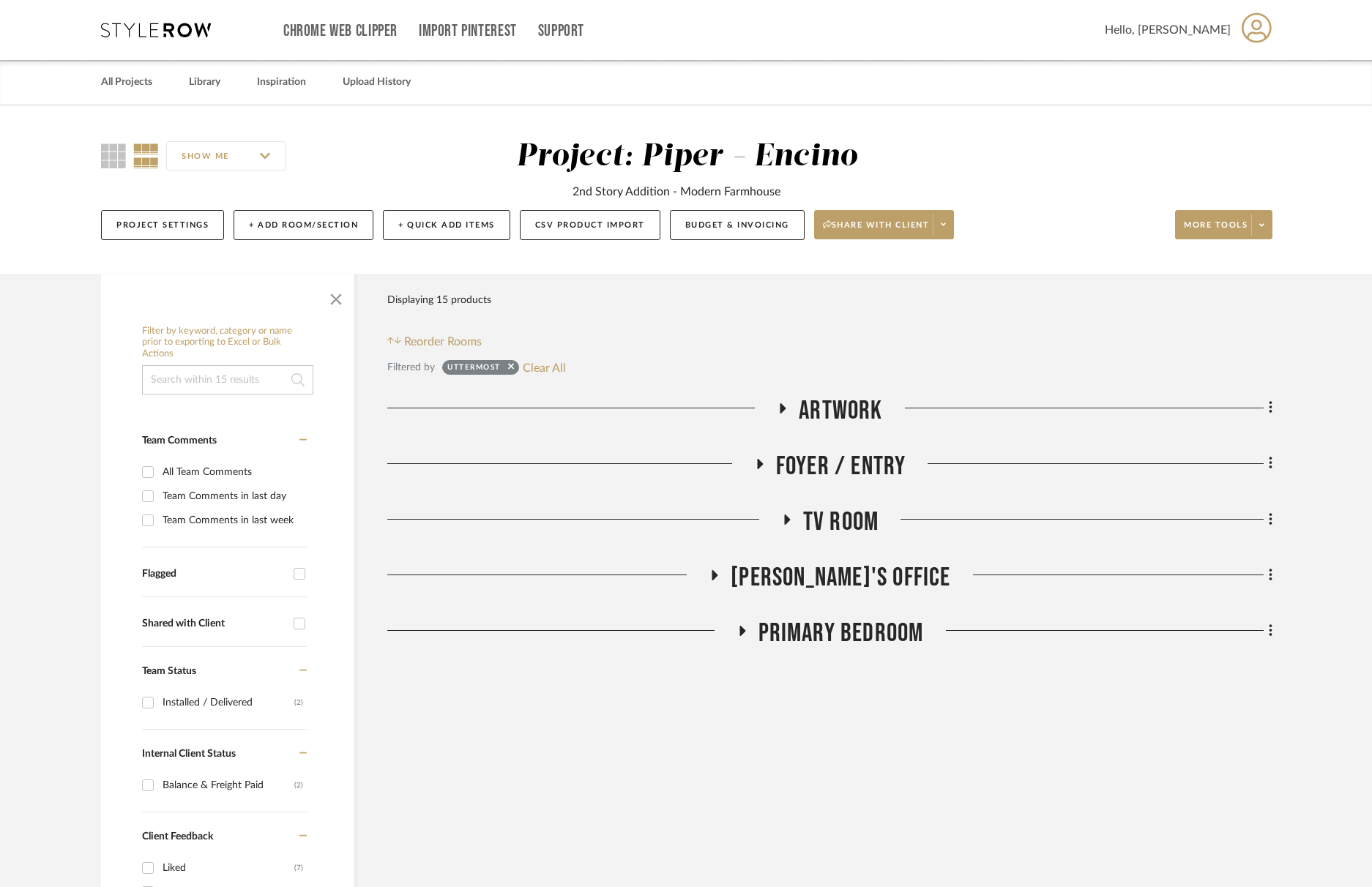
click at [870, 555] on div "Drawings Exterior Entire Project Artwork Foyer / Entry Kitchen Pantry Dining Ro…" at bounding box center [829, 526] width 885 height 261
click at [873, 574] on span "[PERSON_NAME]'s Office" at bounding box center [840, 579] width 220 height 32
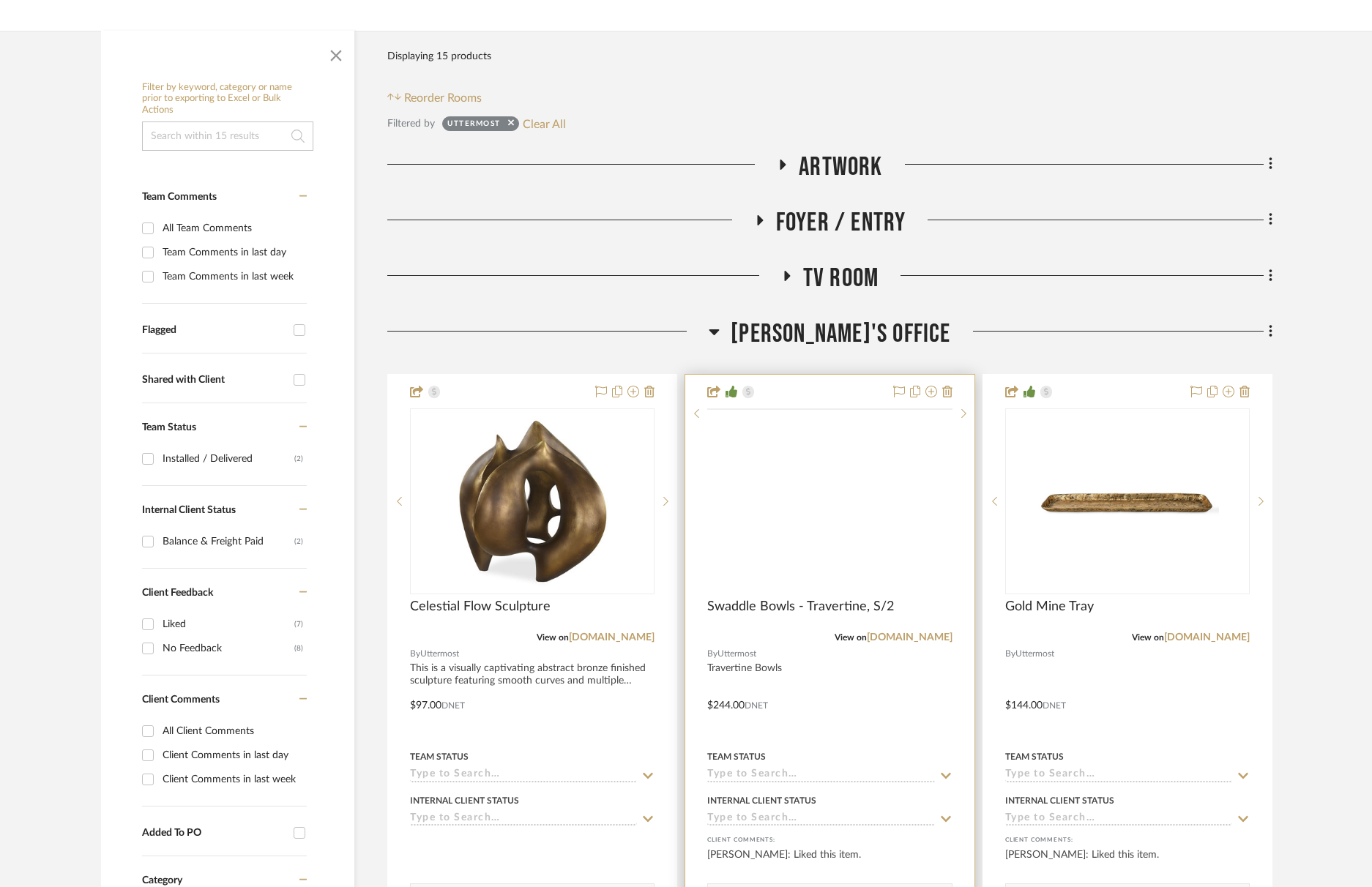
scroll to position [469, 0]
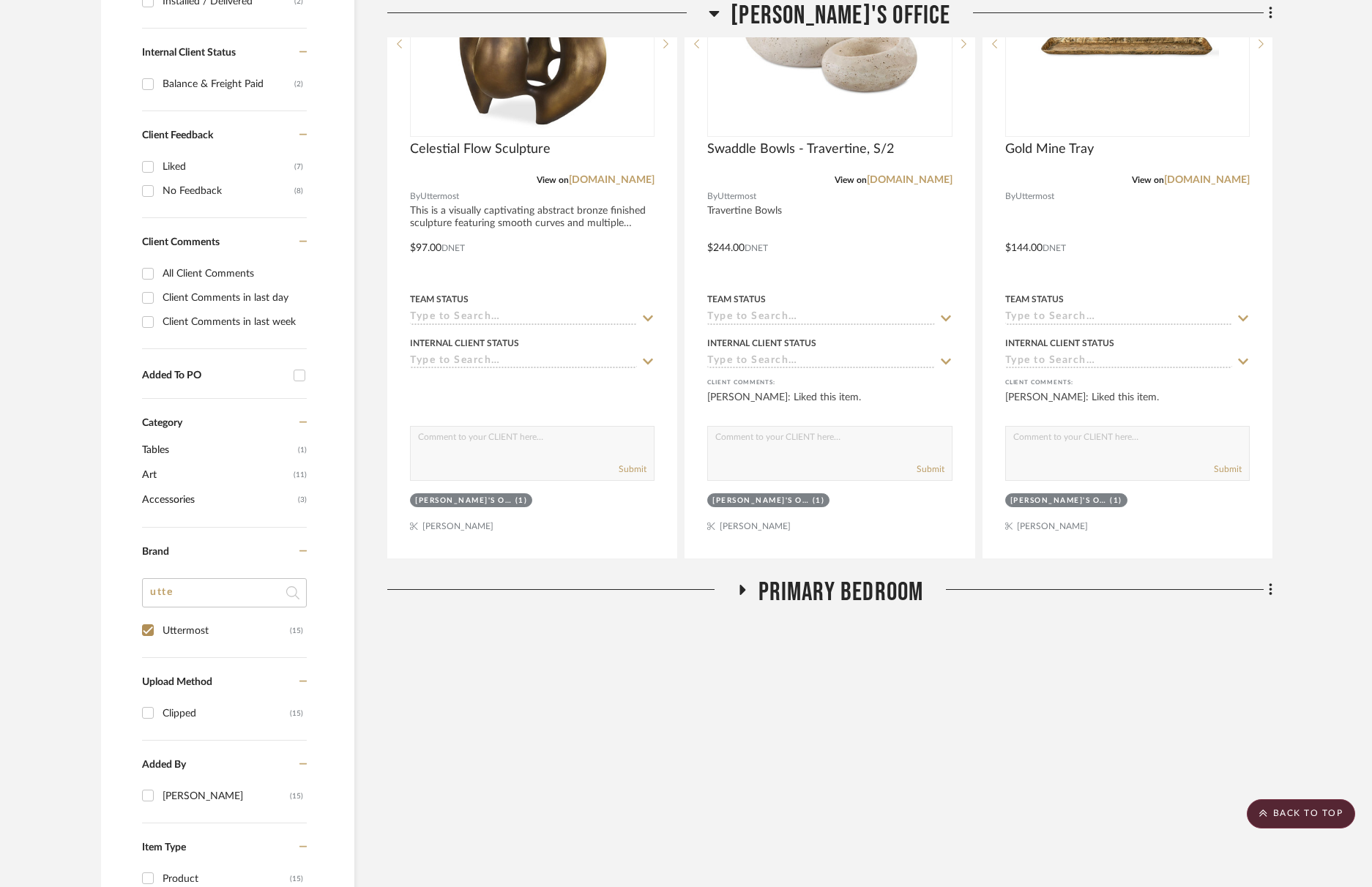
click at [849, 587] on span "Primary Bedroom" at bounding box center [841, 593] width 166 height 32
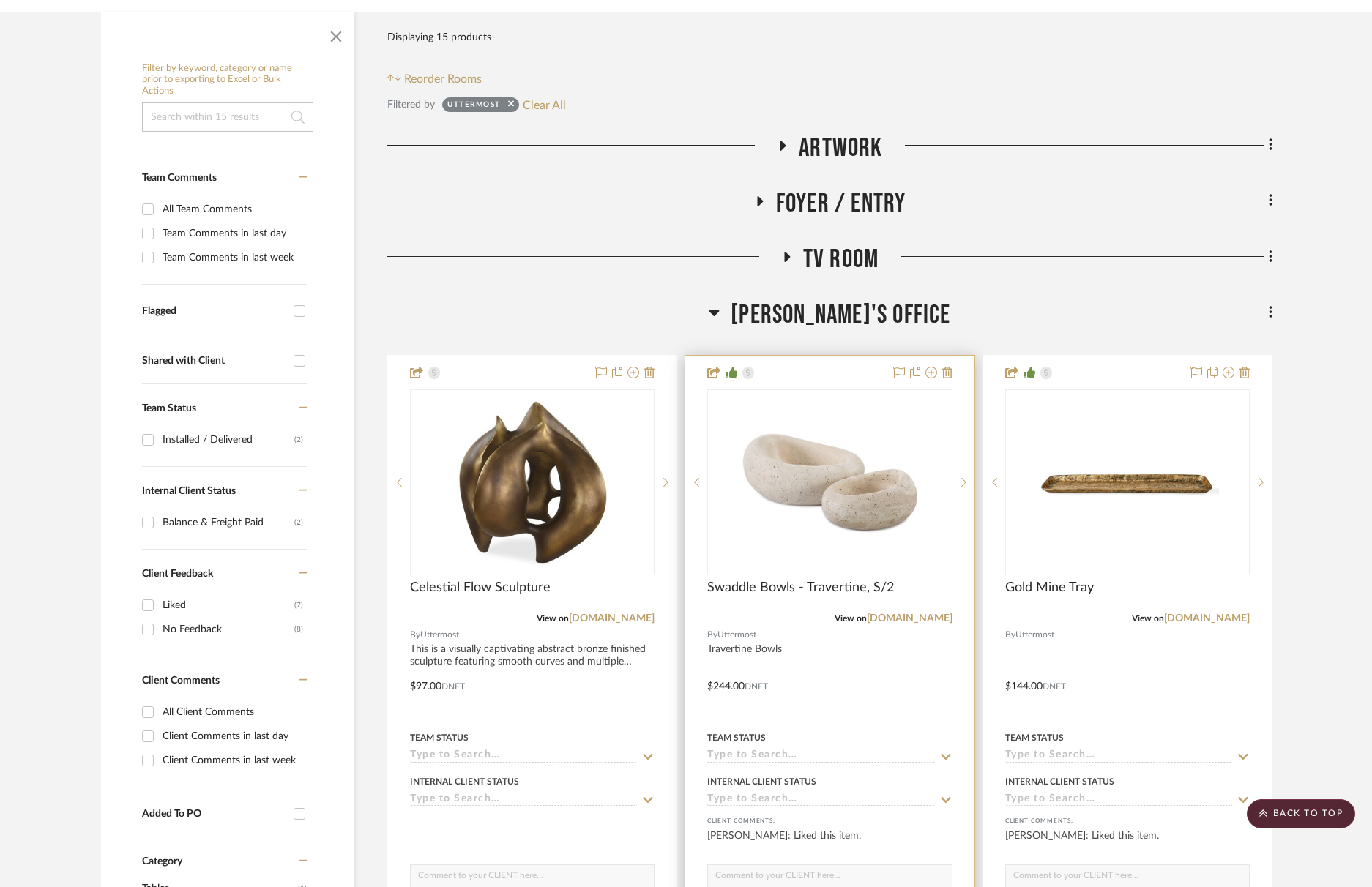
scroll to position [0, 0]
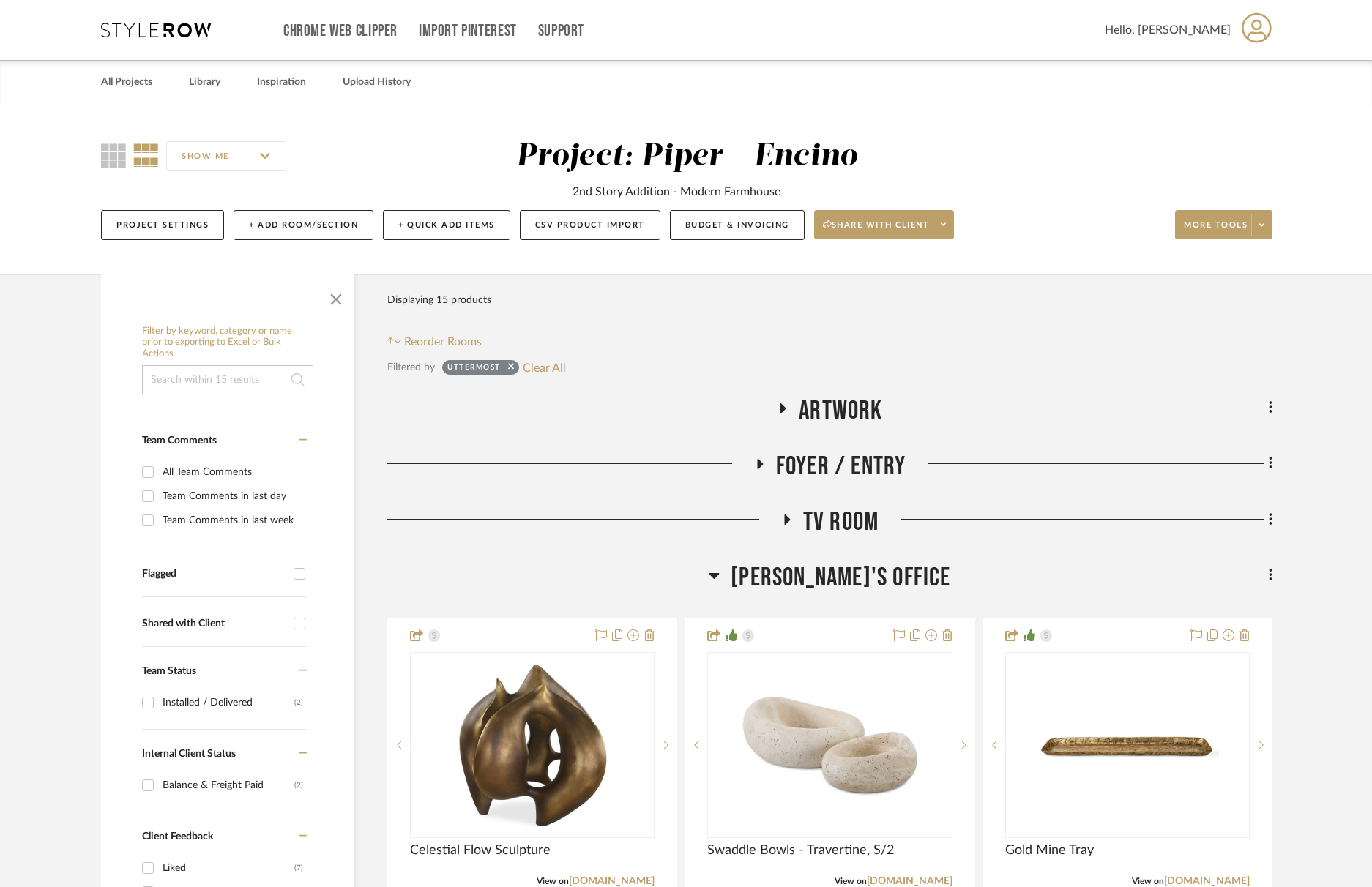
click at [824, 563] on span "[PERSON_NAME]'s Office" at bounding box center [840, 579] width 220 height 32
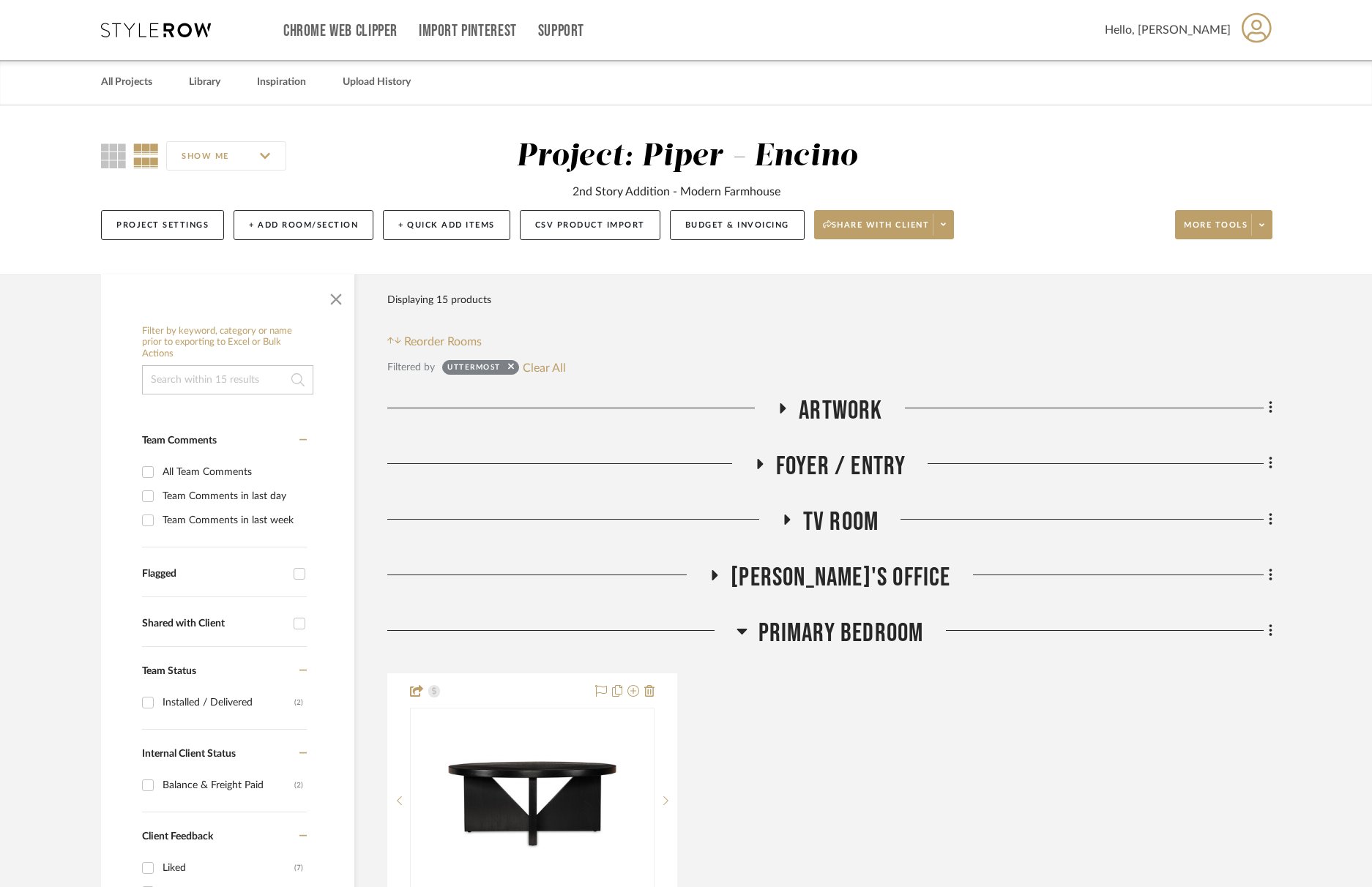
click at [824, 563] on span "[PERSON_NAME]'s Office" at bounding box center [840, 579] width 220 height 32
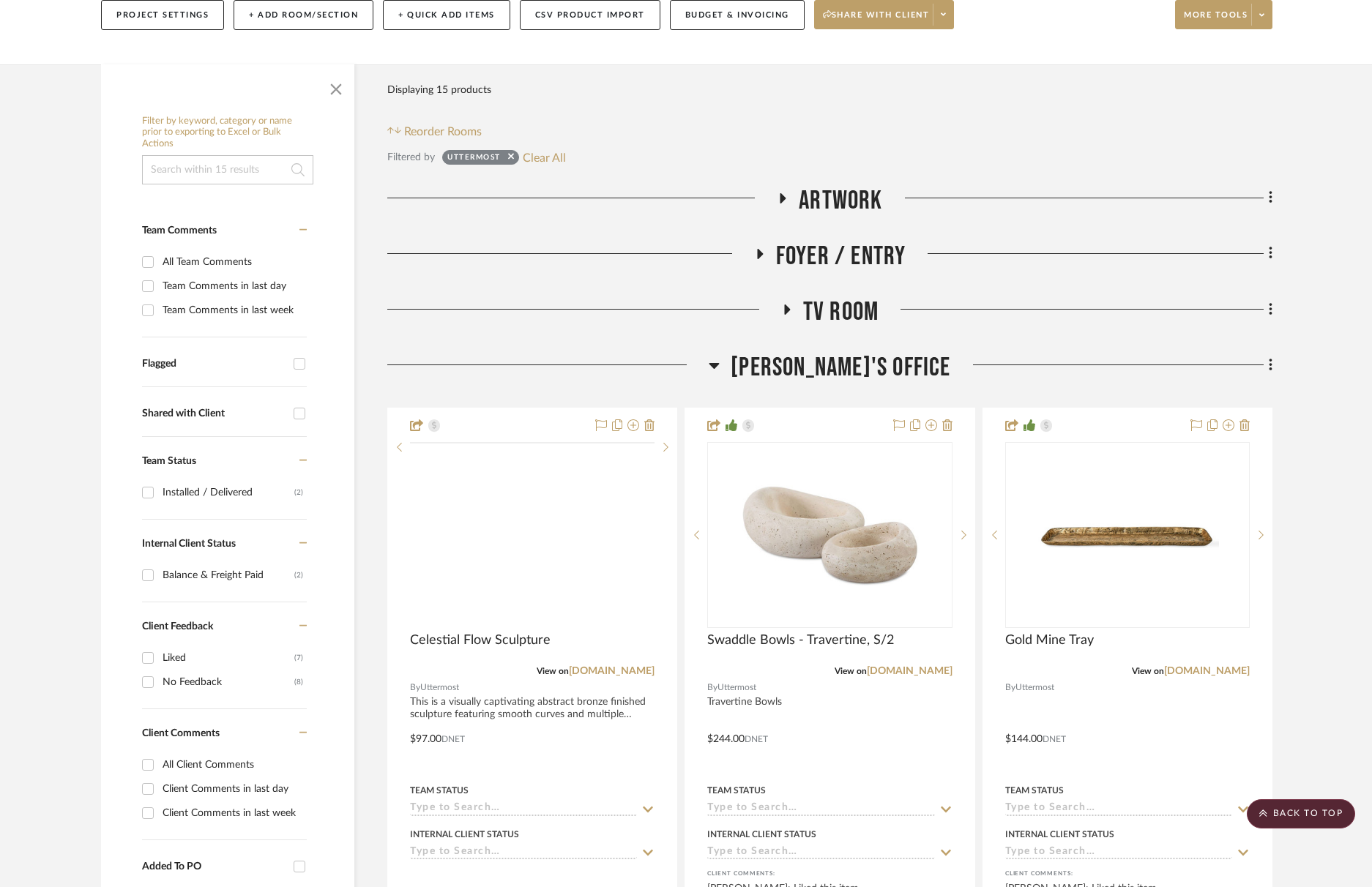
scroll to position [188, 0]
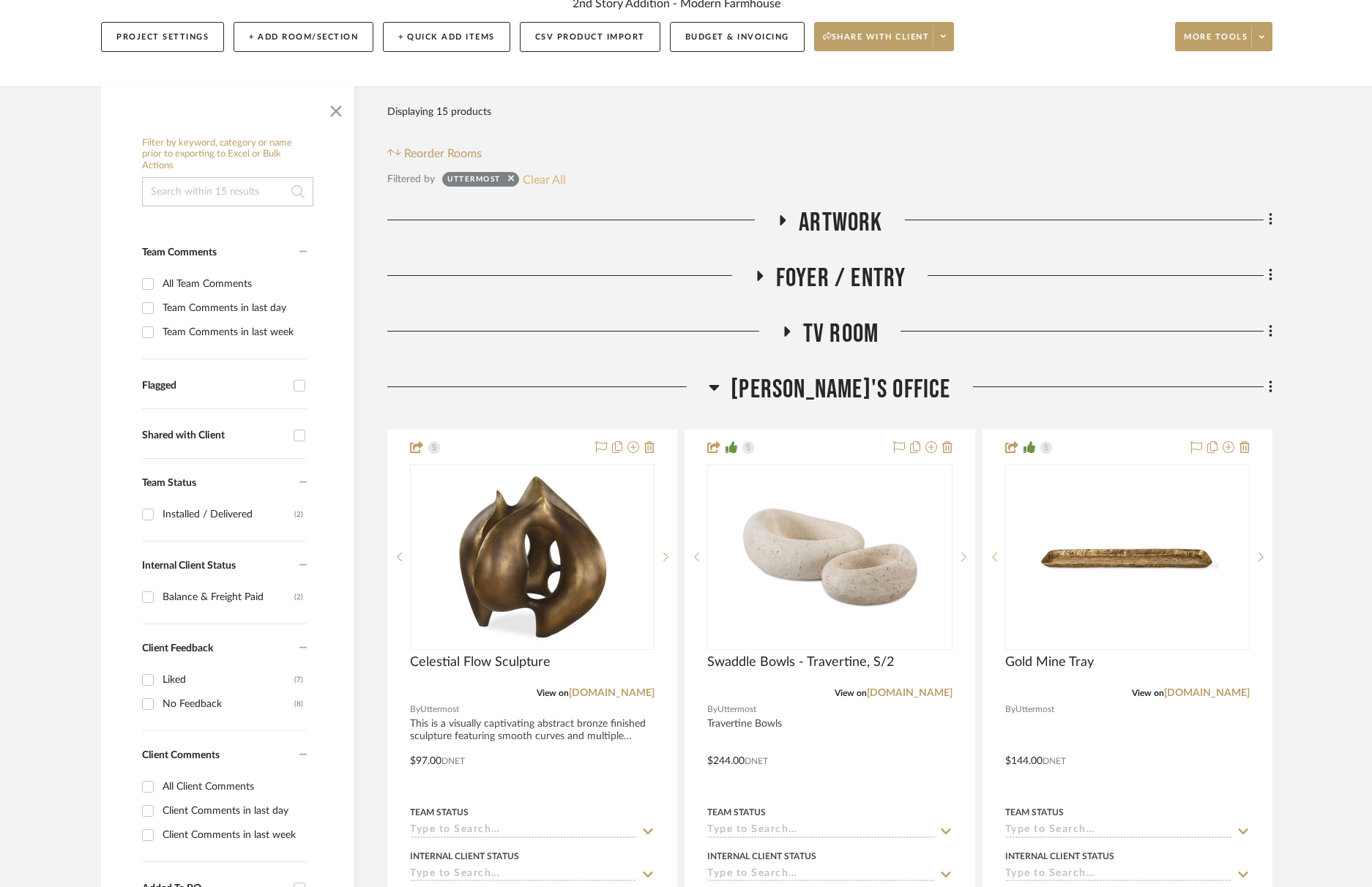
click at [542, 181] on button "Clear All" at bounding box center [544, 179] width 43 height 19
checkbox input "false"
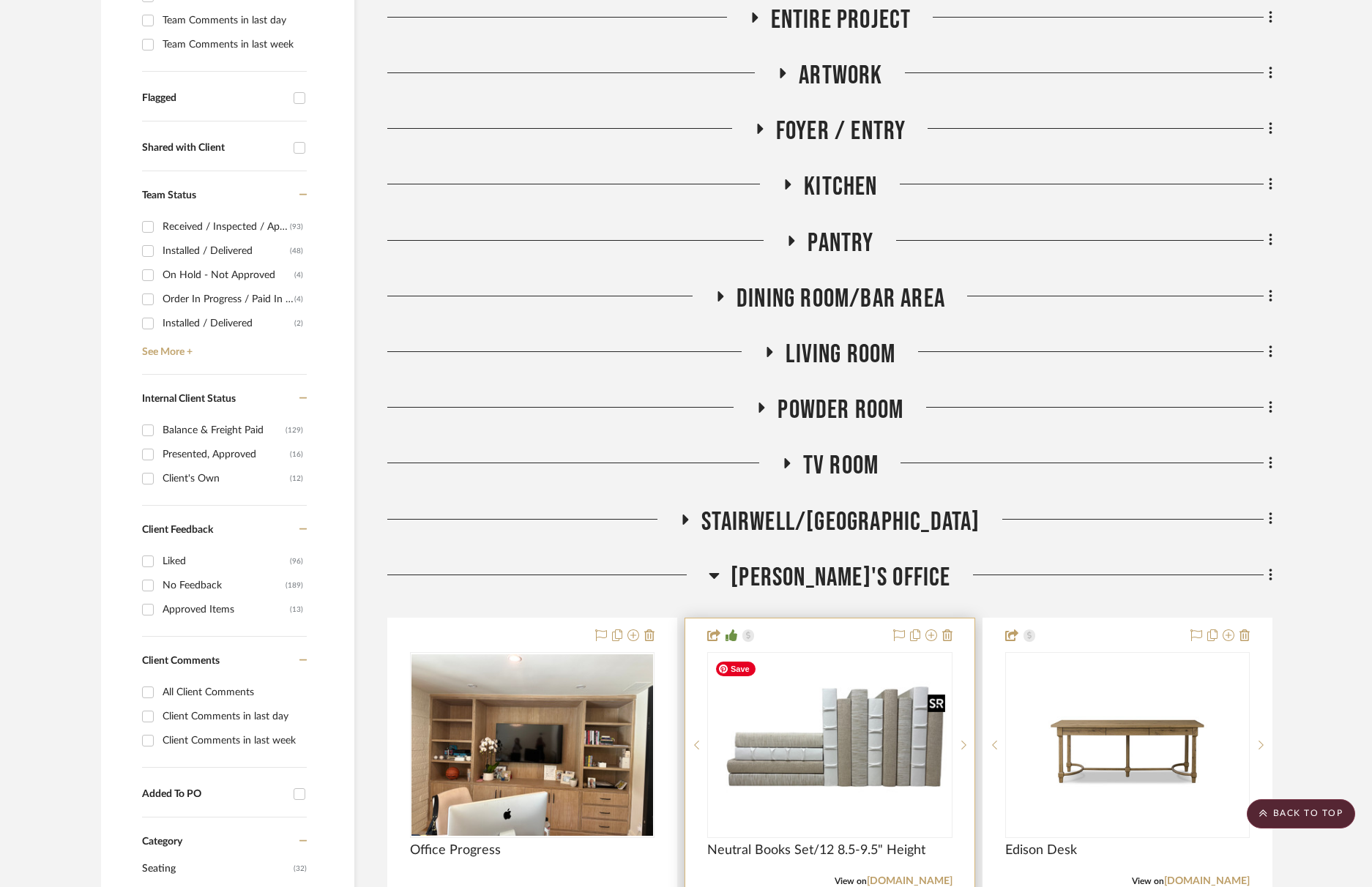
scroll to position [498, 0]
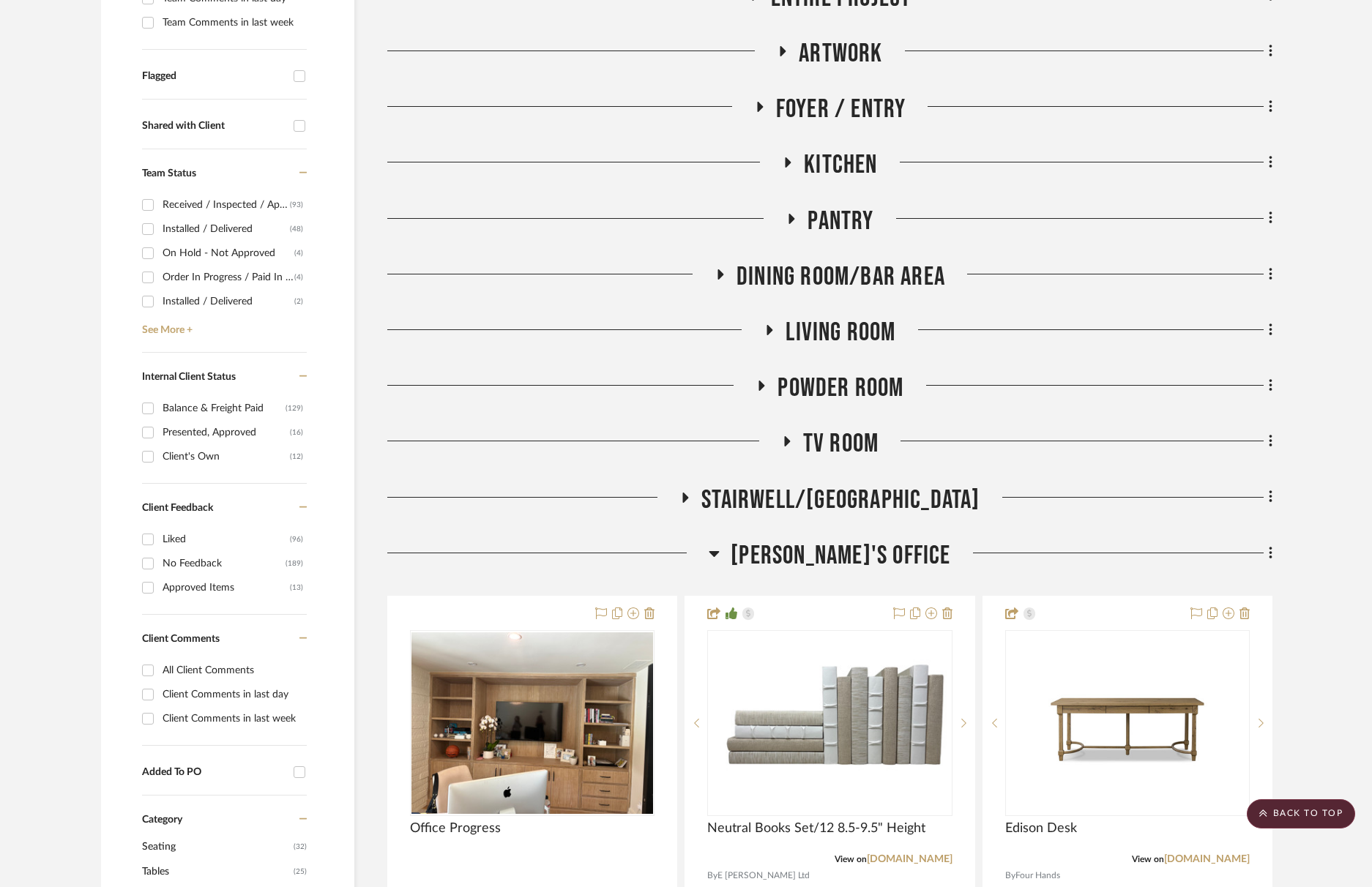
click at [812, 553] on span "[PERSON_NAME]'s Office" at bounding box center [840, 556] width 220 height 32
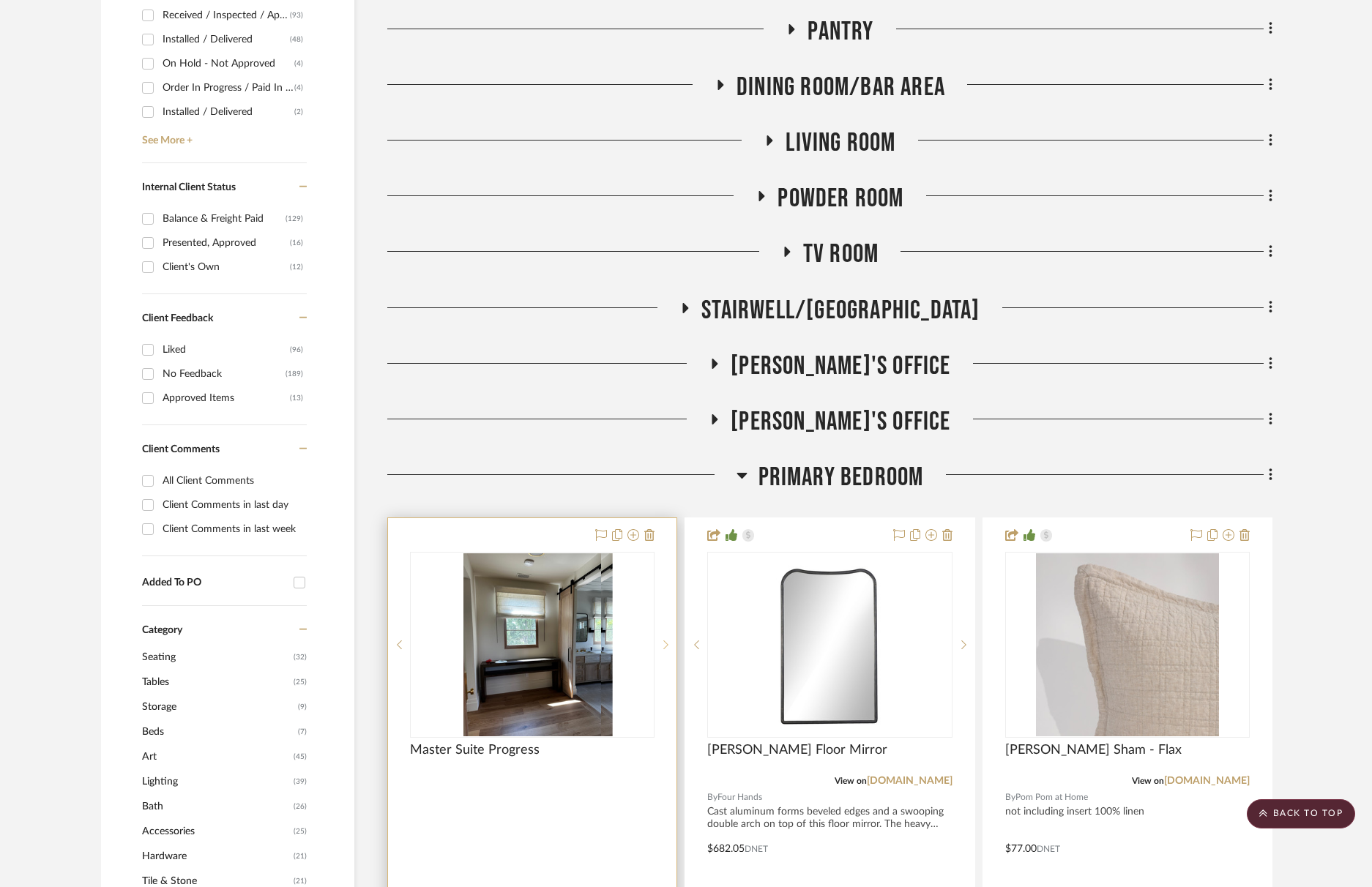
click at [671, 650] on sr-next-btn at bounding box center [666, 645] width 22 height 10
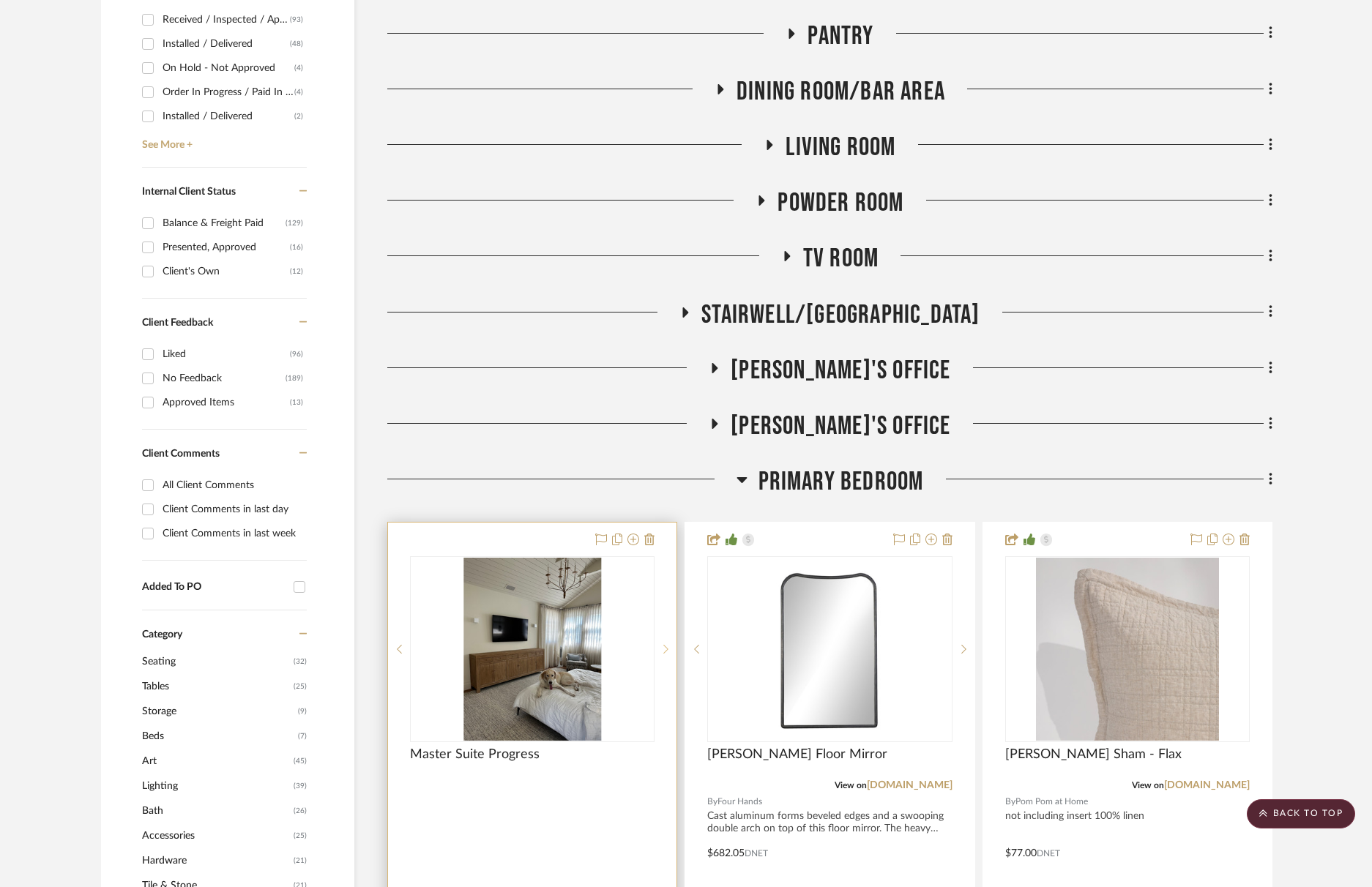
scroll to position [684, 0]
click at [533, 651] on img "1" at bounding box center [532, 648] width 138 height 183
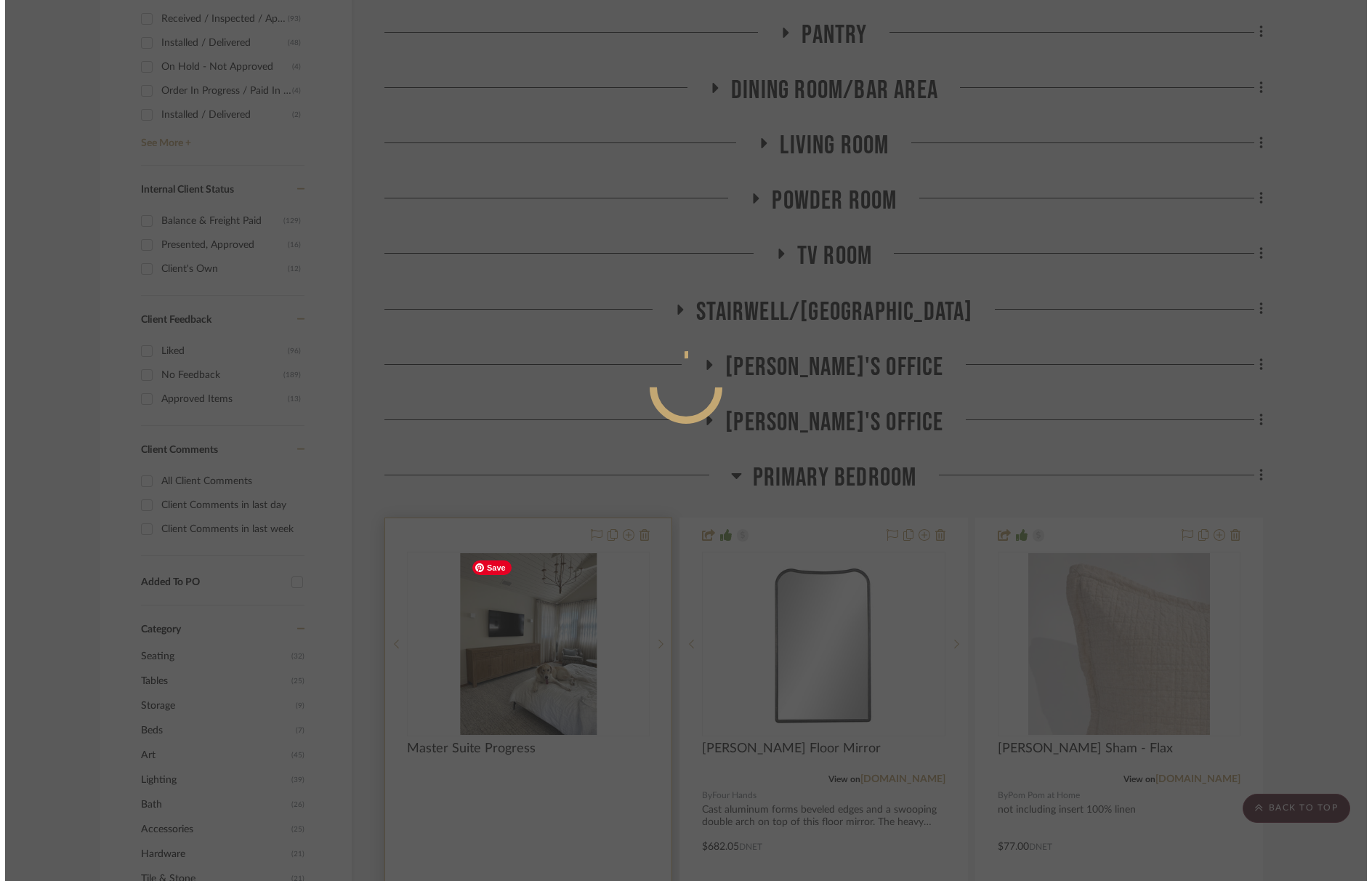
scroll to position [0, 0]
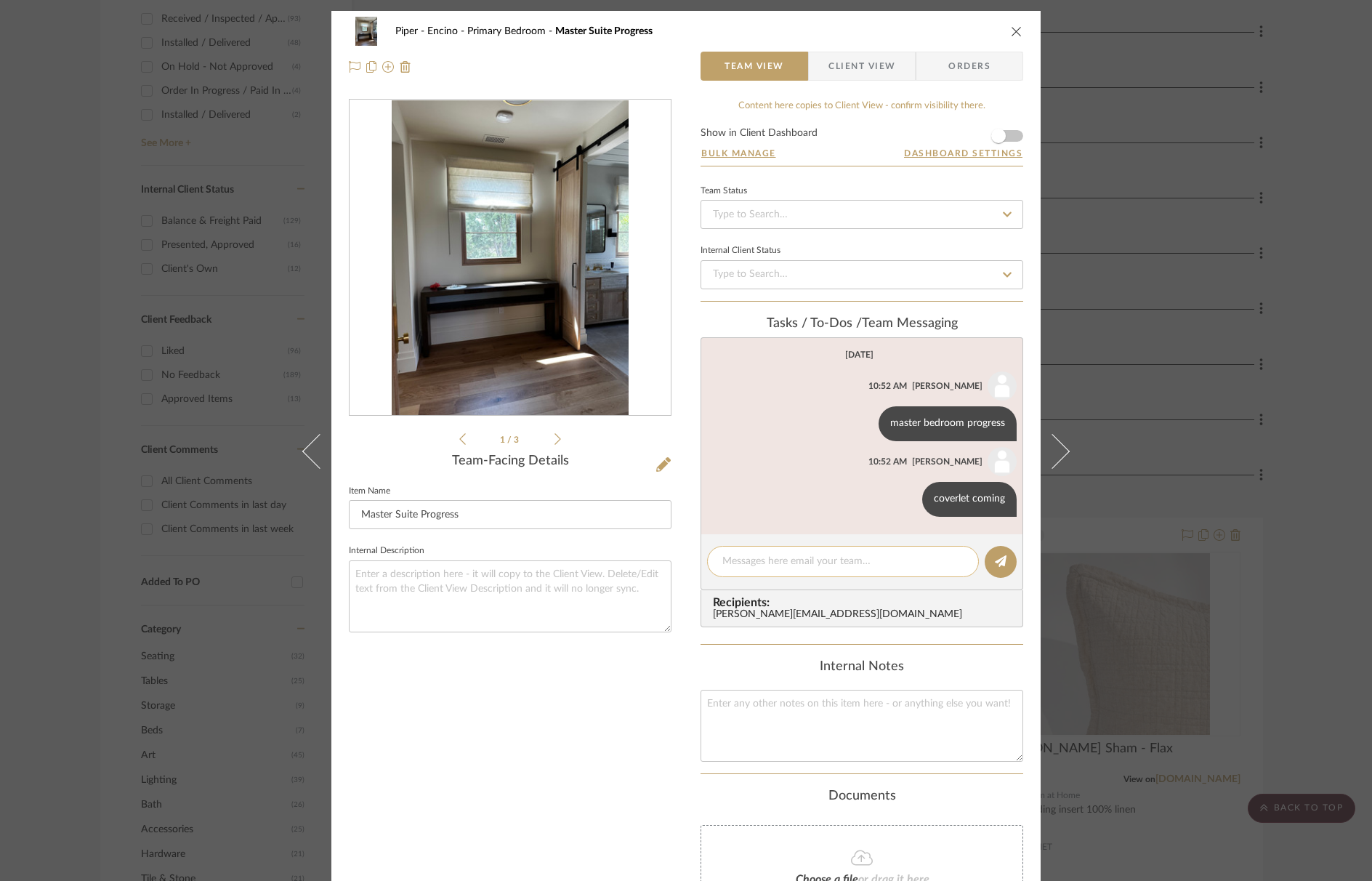
click at [872, 565] on textarea at bounding box center [843, 561] width 242 height 15
paste textarea "[URL][DOMAIN_NAME]"
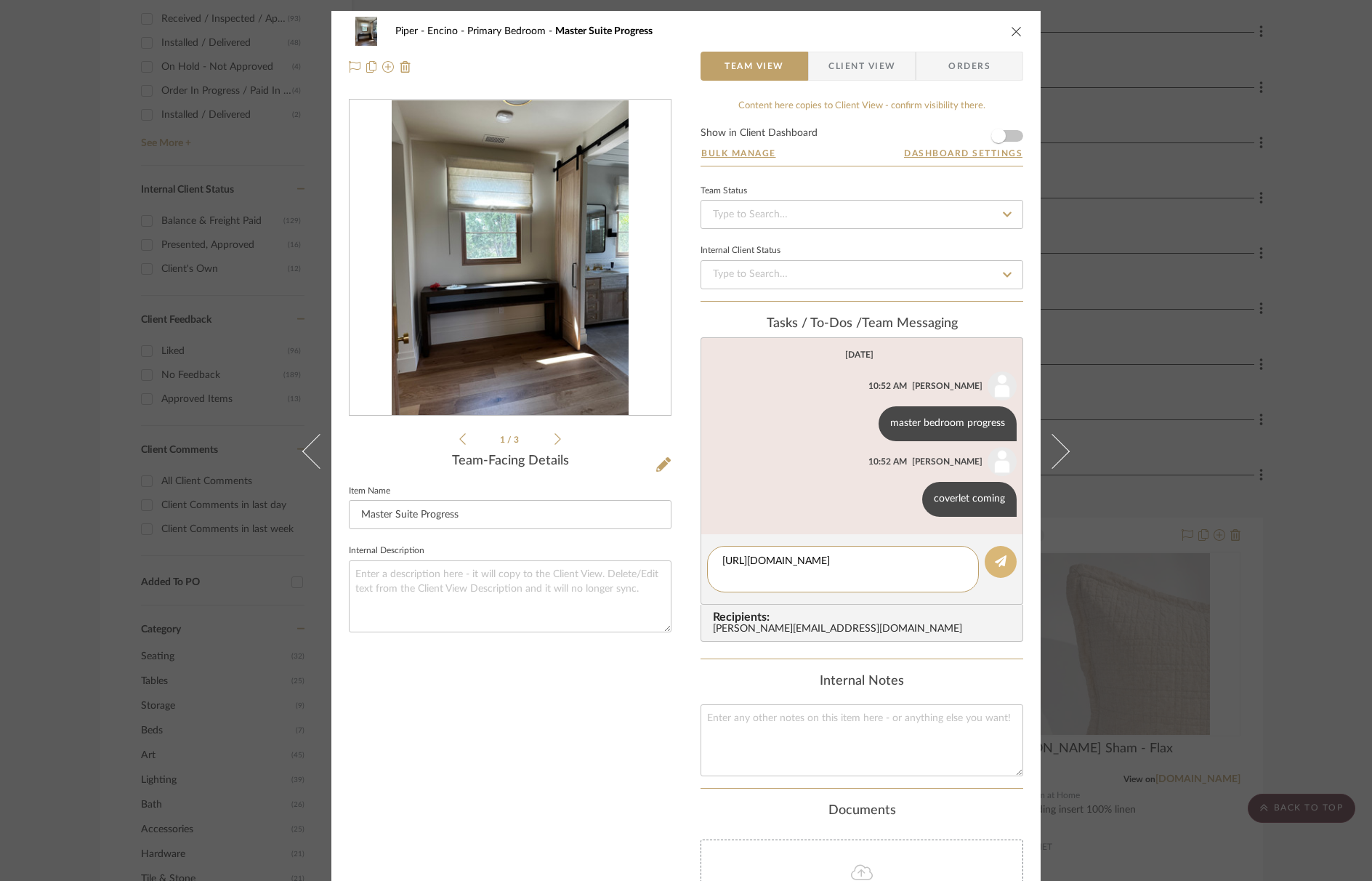
type textarea "[URL][DOMAIN_NAME]"
click at [995, 560] on icon at bounding box center [1001, 561] width 12 height 12
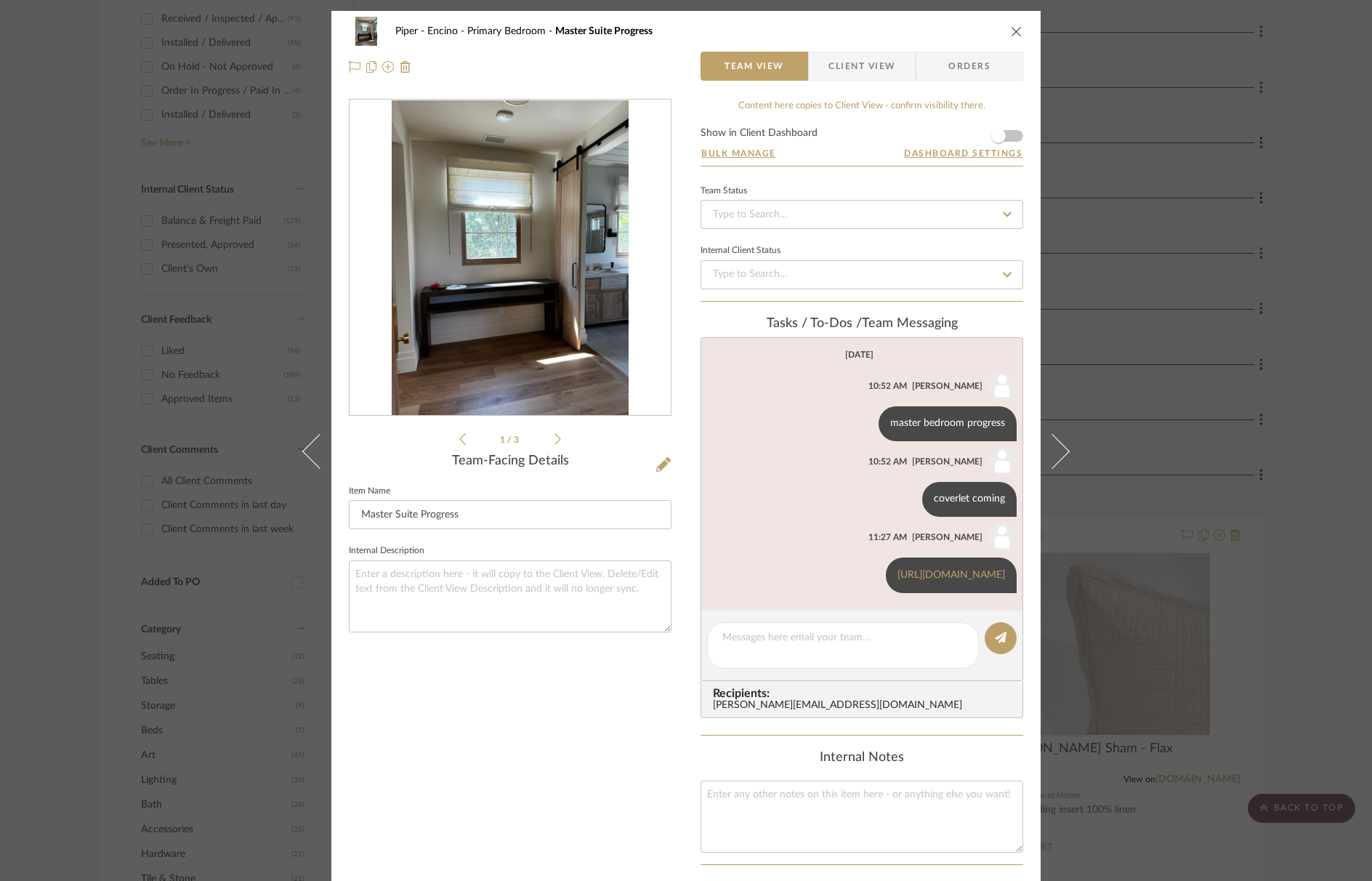
click at [1017, 29] on icon "close" at bounding box center [1017, 32] width 12 height 12
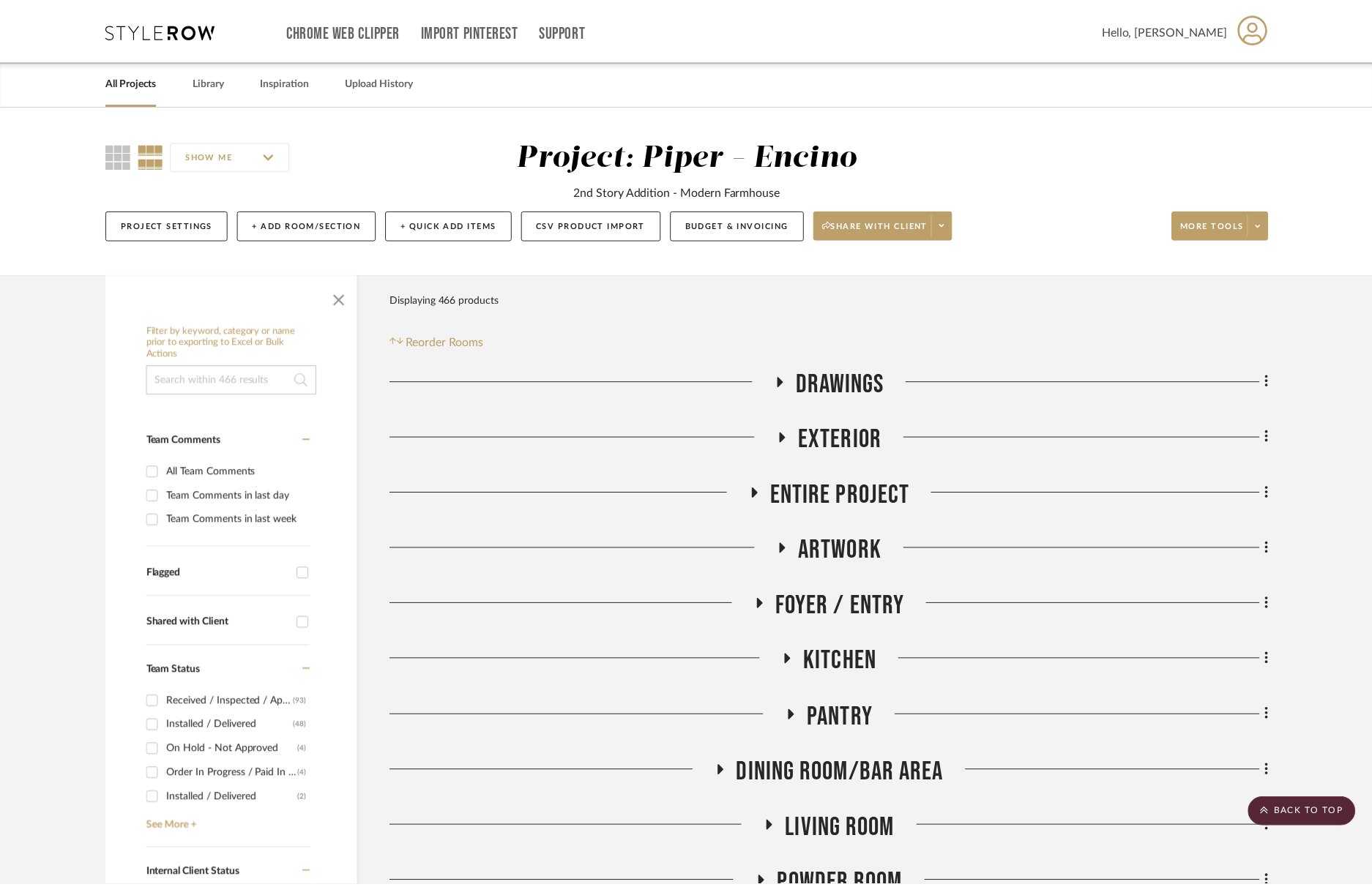
scroll to position [684, 0]
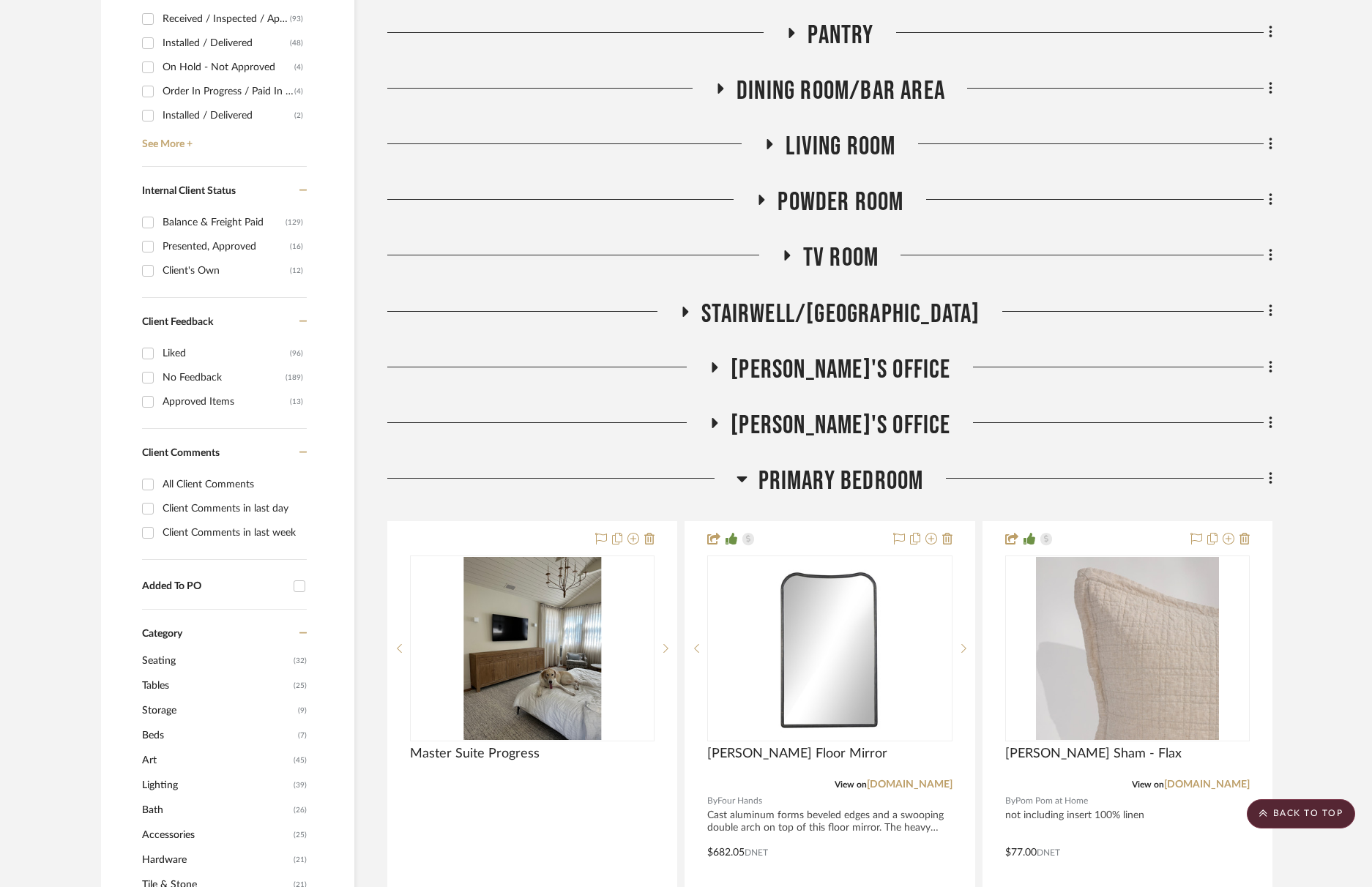
click at [840, 487] on span "Primary Bedroom" at bounding box center [841, 482] width 166 height 32
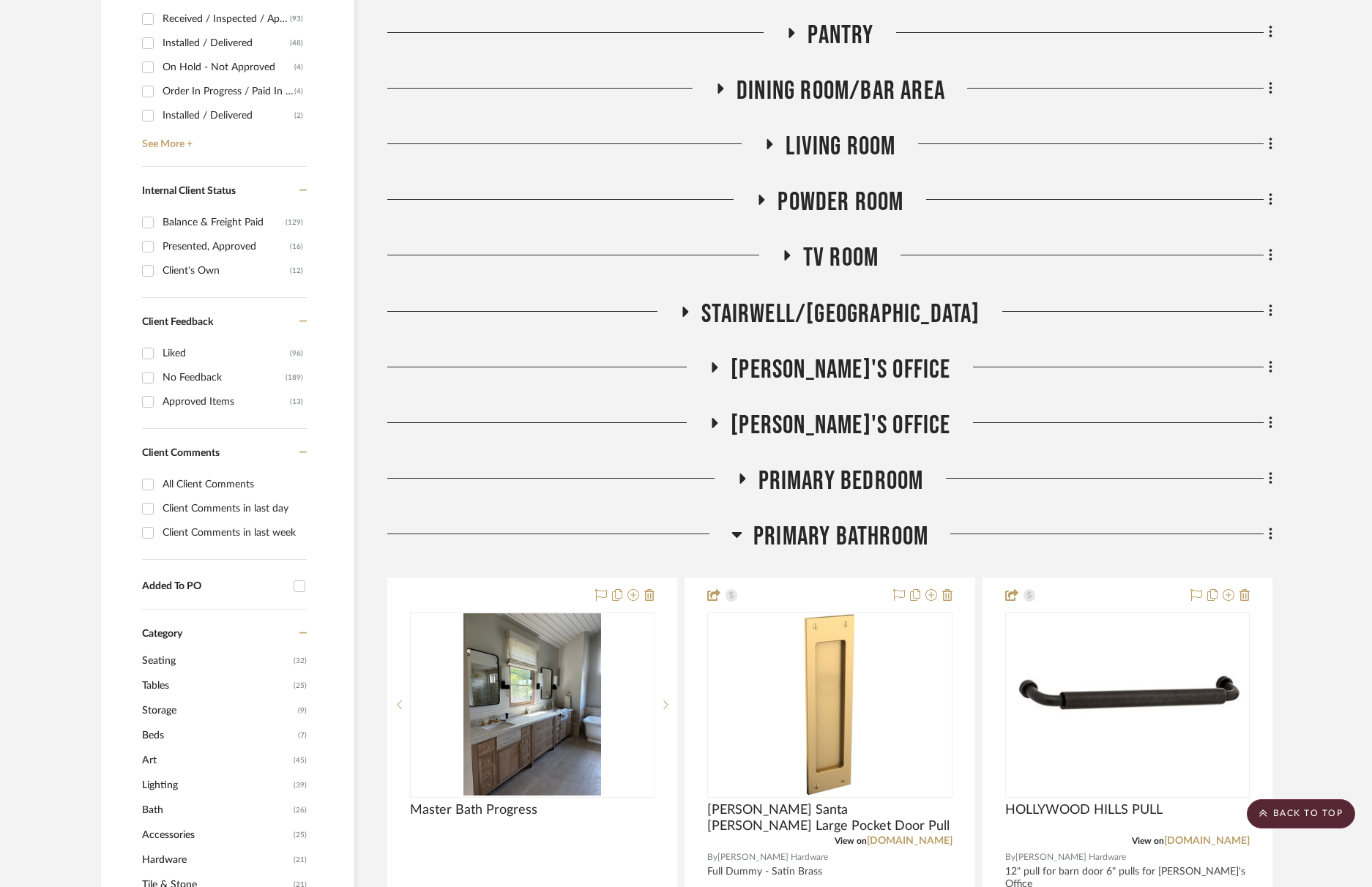
click at [855, 96] on span "Dining Room/Bar Area" at bounding box center [841, 91] width 209 height 32
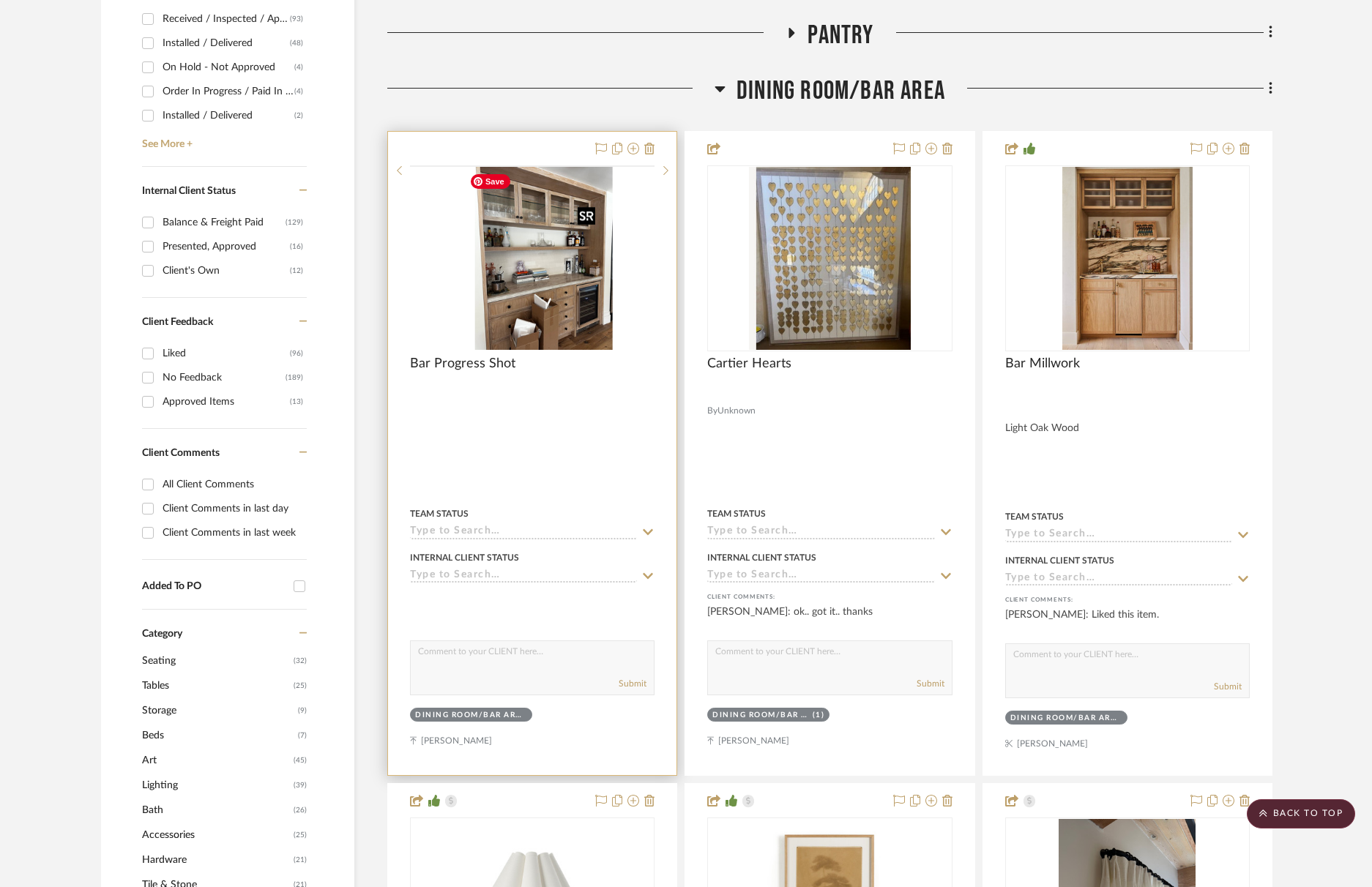
click at [0, 0] on img at bounding box center [0, 0] width 0 height 0
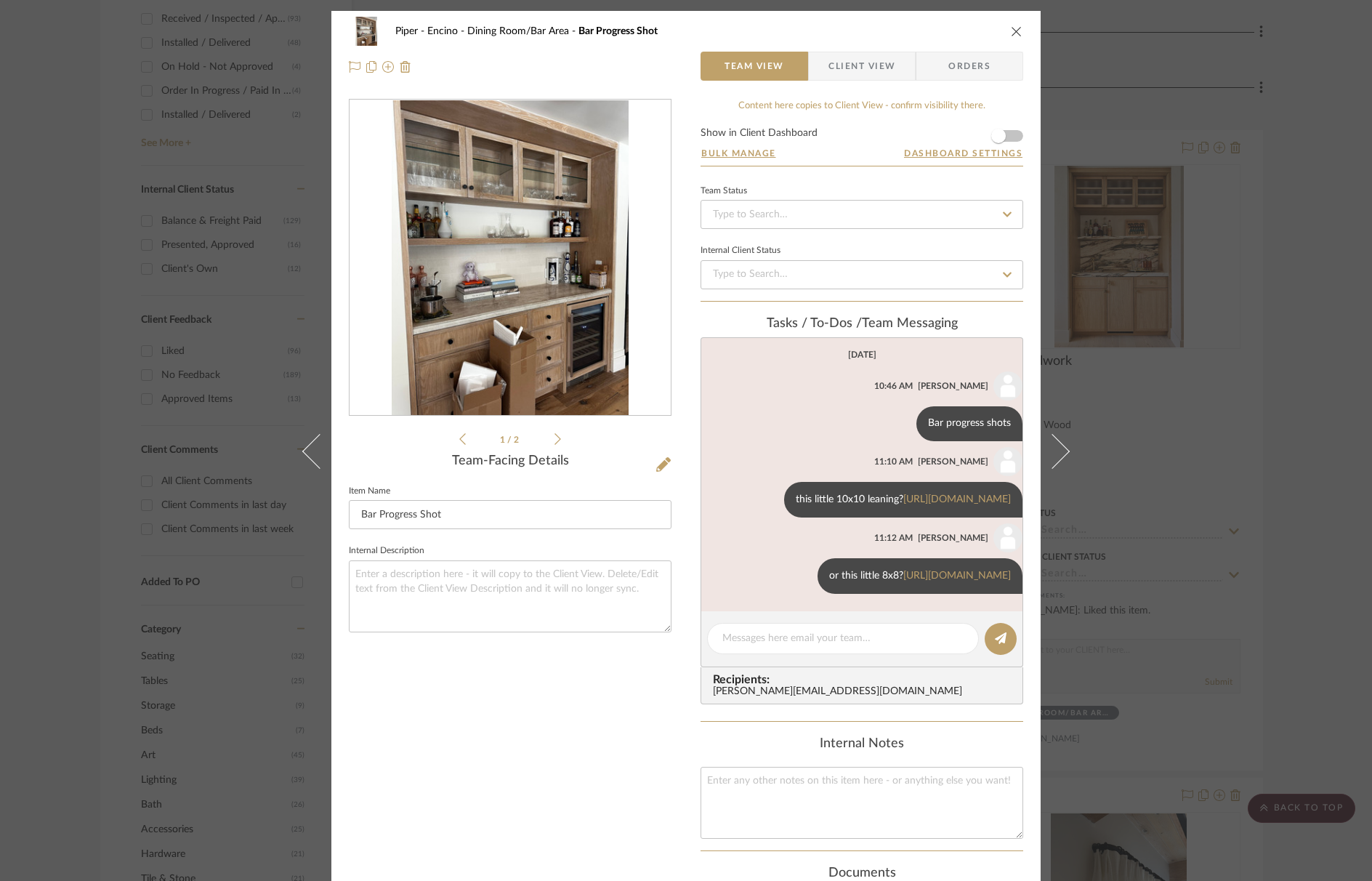
scroll to position [20, 0]
click at [814, 654] on div at bounding box center [843, 639] width 272 height 32
click at [799, 647] on textarea at bounding box center [843, 639] width 242 height 15
paste textarea "[URL][DOMAIN_NAME]"
type textarea "[URL][DOMAIN_NAME]"
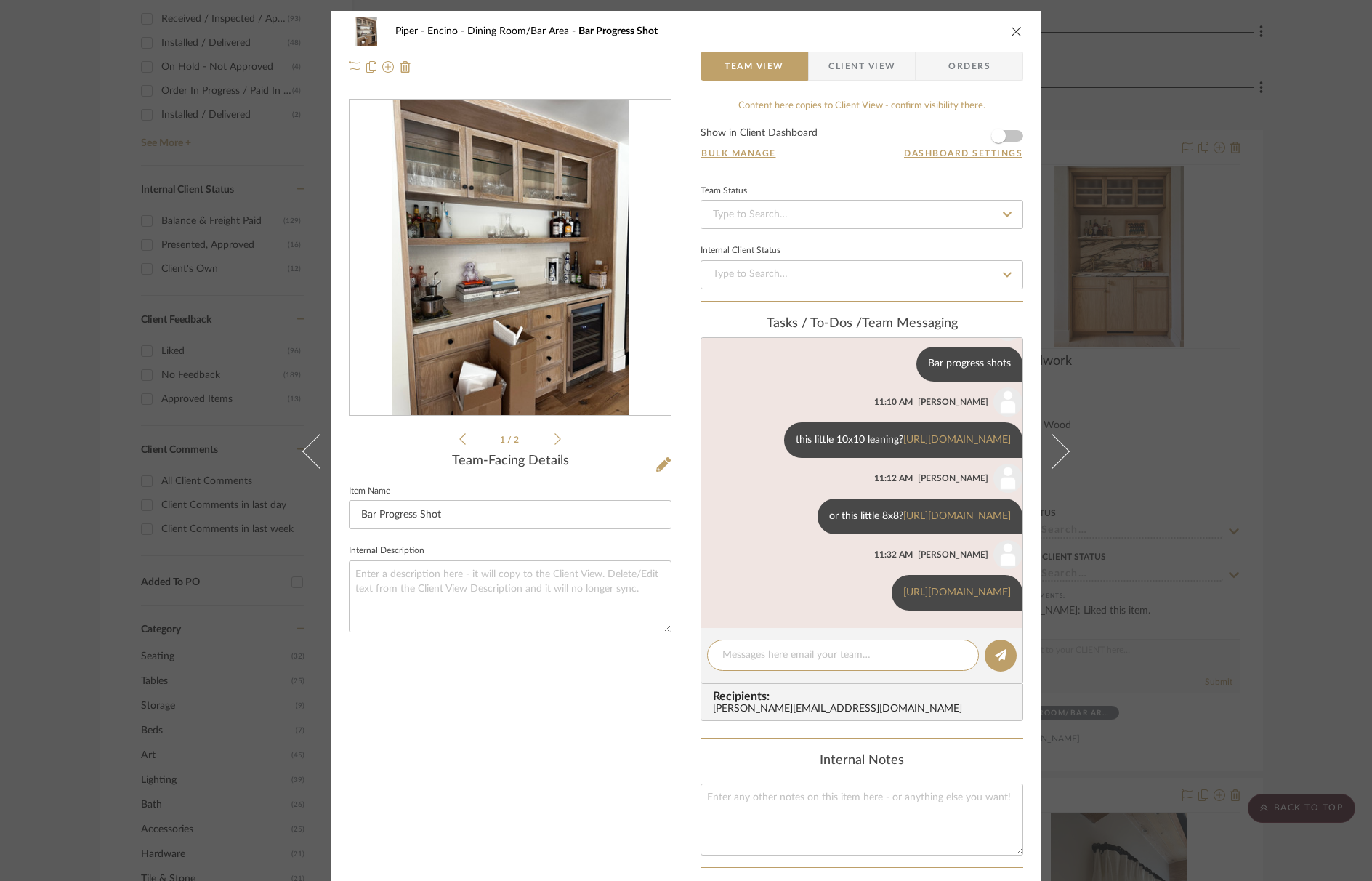
scroll to position [108, 0]
drag, startPoint x: 1015, startPoint y: 27, endPoint x: 923, endPoint y: 7, distance: 94.1
click at [1015, 27] on icon "close" at bounding box center [1017, 32] width 12 height 12
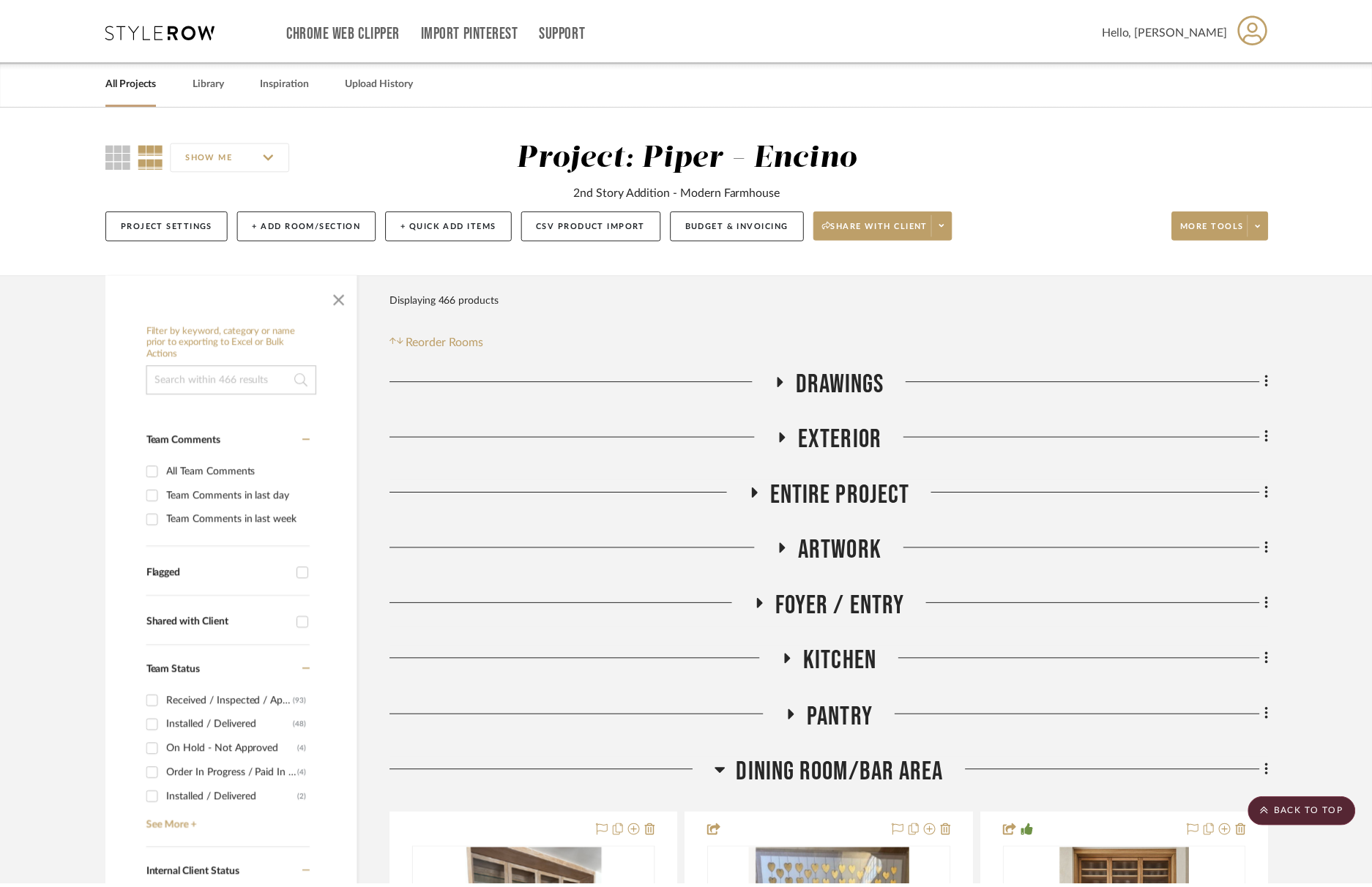
scroll to position [684, 0]
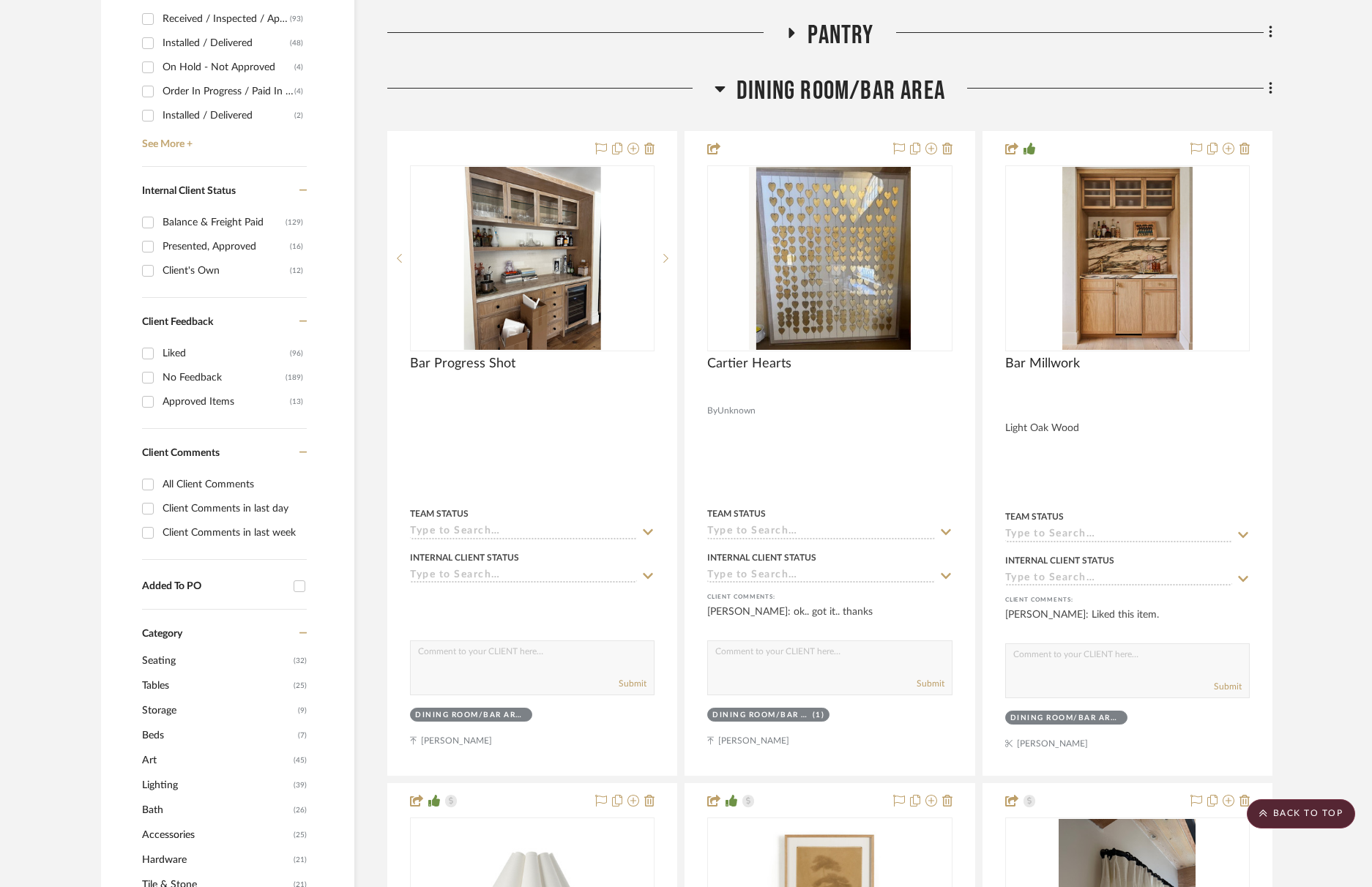
click at [918, 86] on span "Dining Room/Bar Area" at bounding box center [841, 91] width 209 height 32
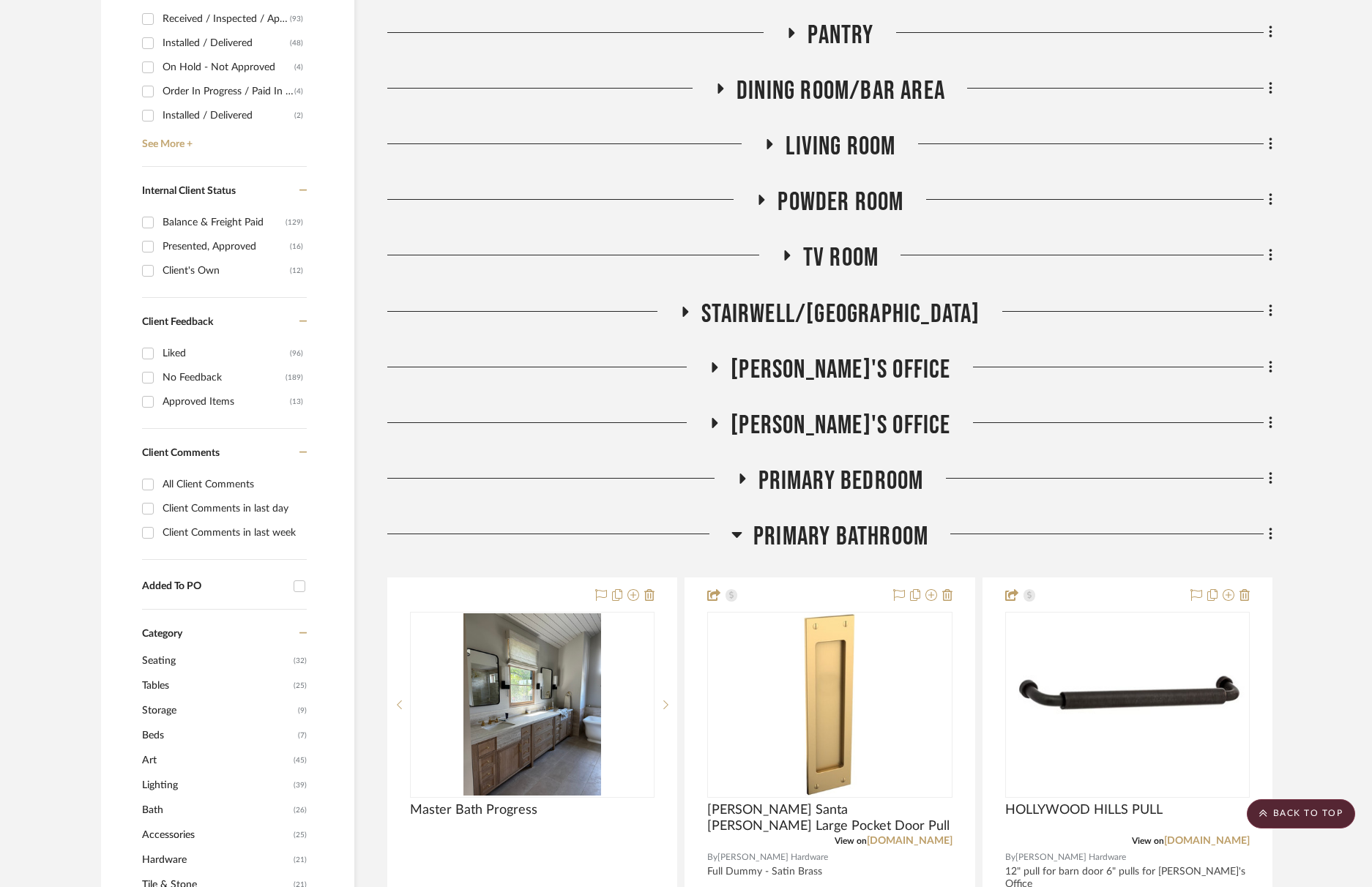
click at [846, 485] on span "Primary Bedroom" at bounding box center [841, 482] width 166 height 32
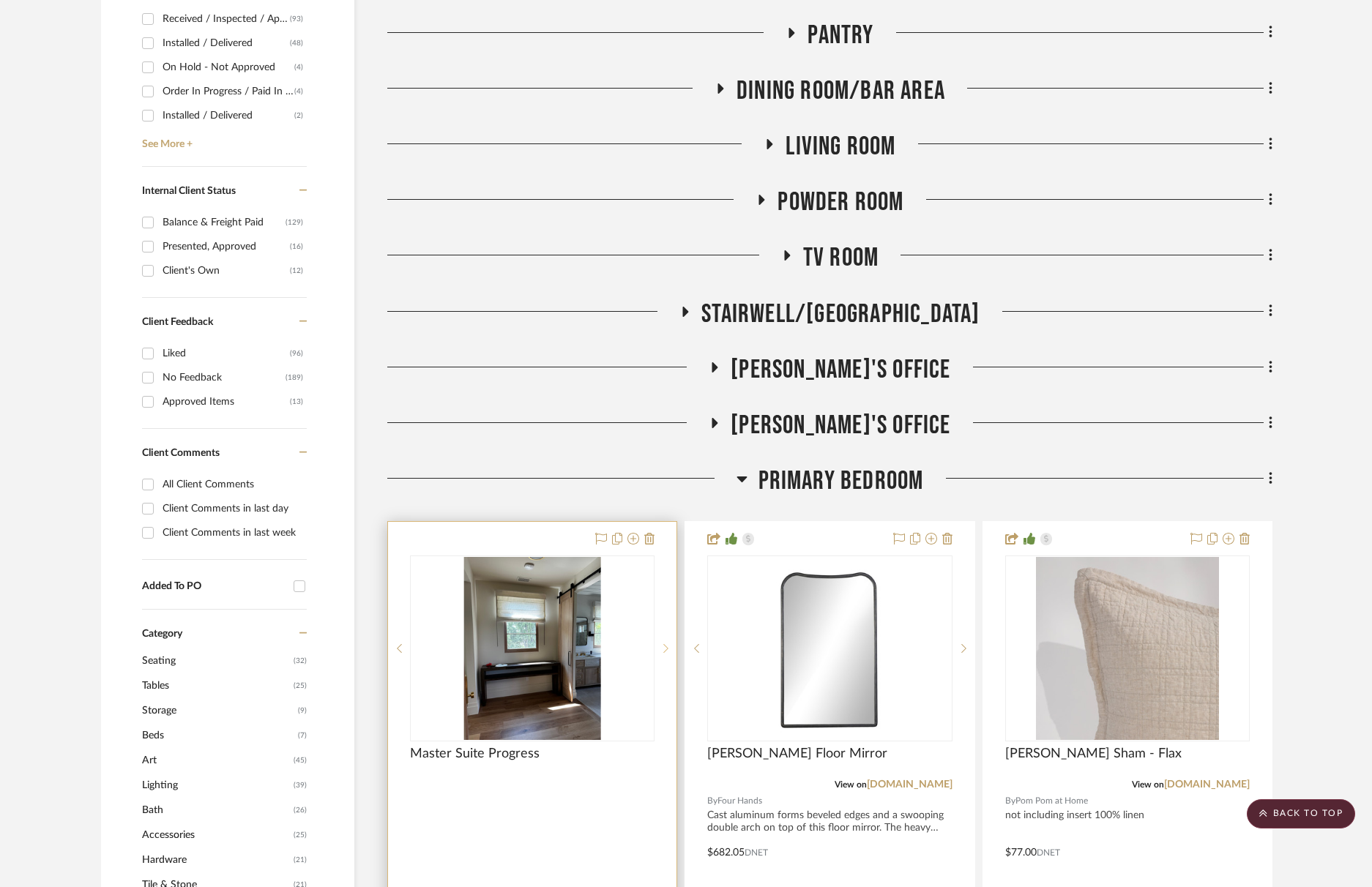
click at [666, 645] on icon at bounding box center [666, 649] width 5 height 10
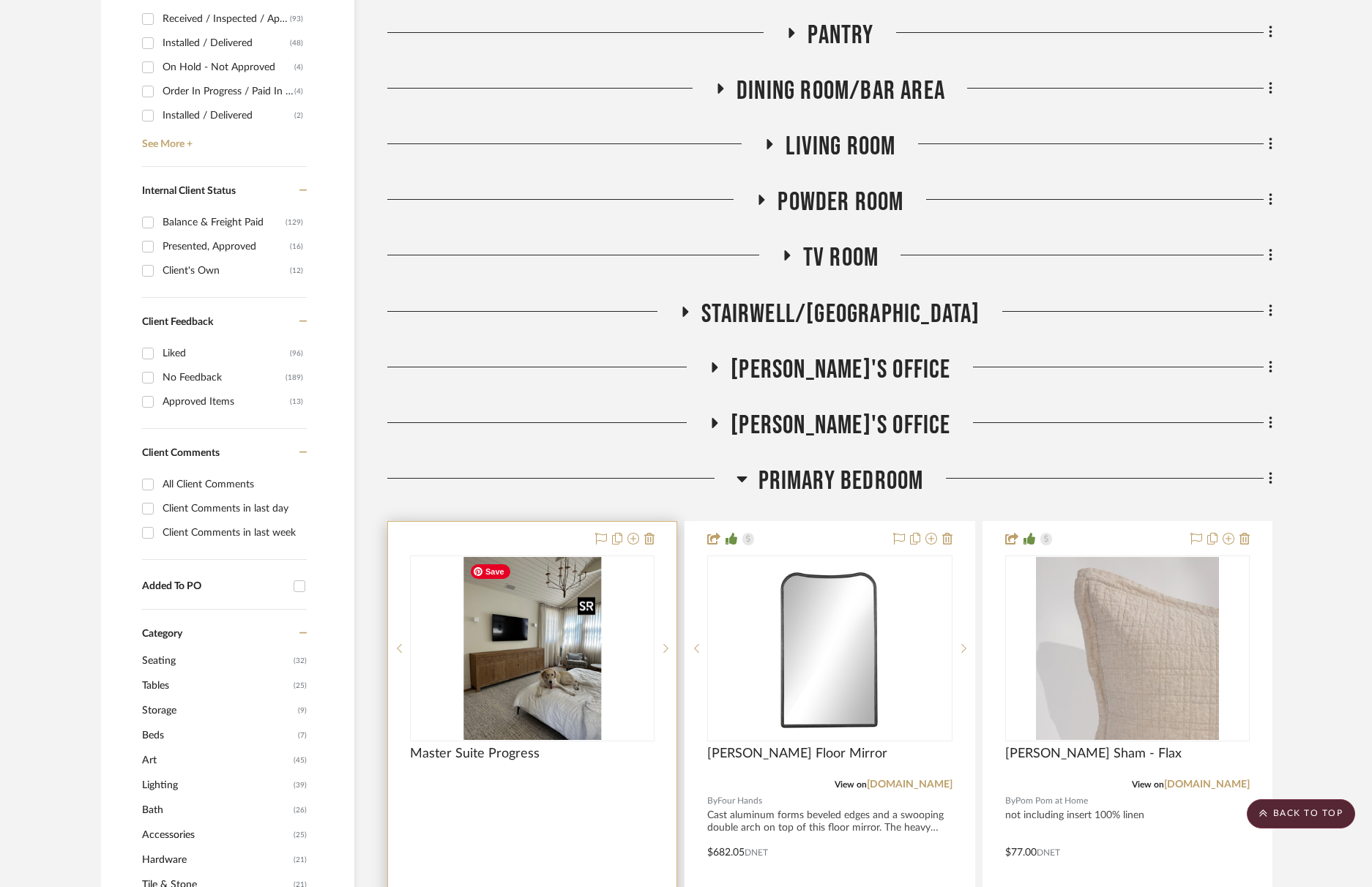
click at [550, 663] on img "1" at bounding box center [532, 648] width 138 height 183
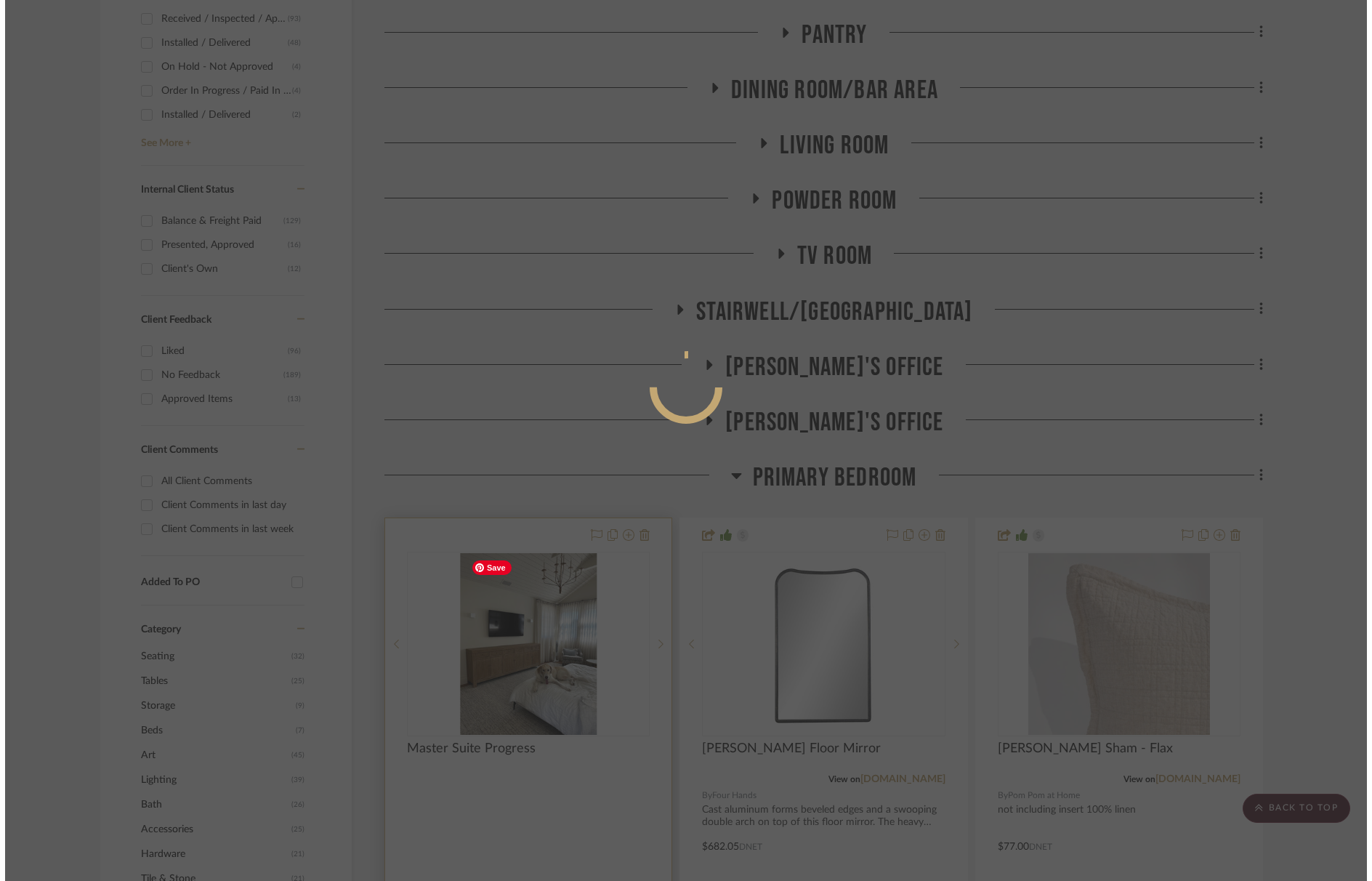
scroll to position [0, 0]
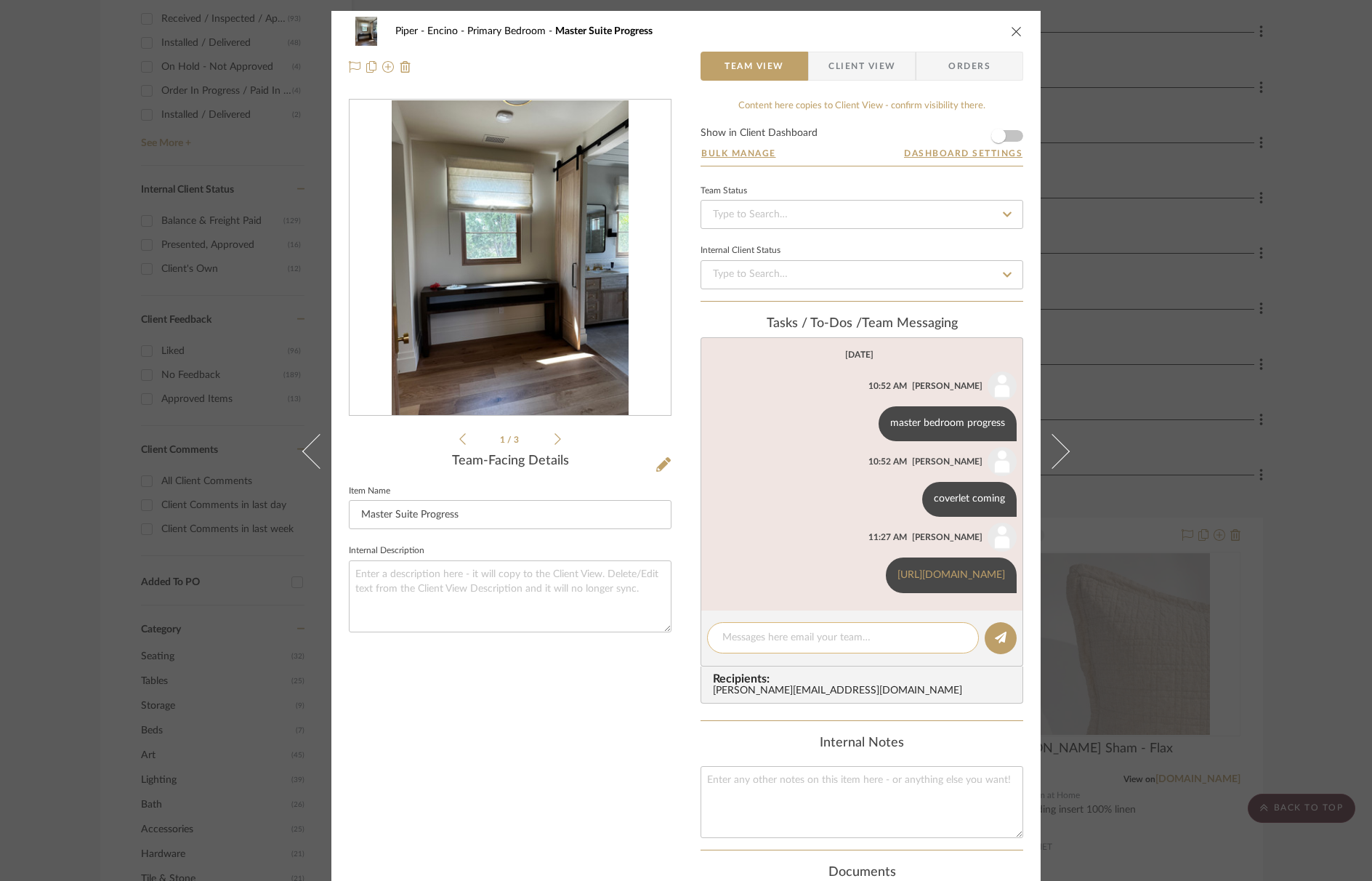
drag, startPoint x: 832, startPoint y: 672, endPoint x: 823, endPoint y: 659, distance: 15.8
click at [832, 667] on editor-of-message at bounding box center [862, 639] width 323 height 56
click at [823, 646] on textarea at bounding box center [843, 638] width 242 height 15
paste textarea "[URL][DOMAIN_NAME]"
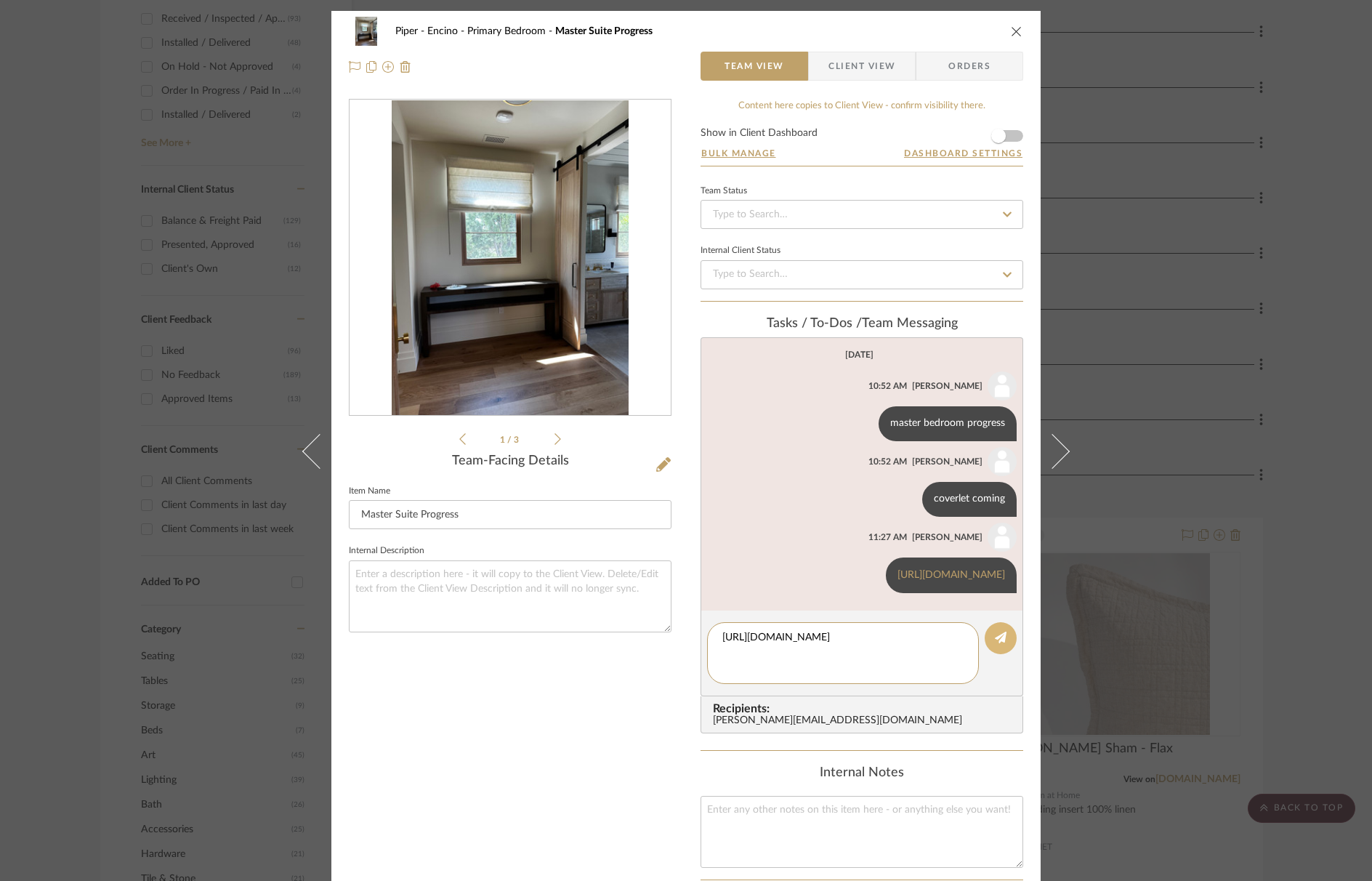
type textarea "[URL][DOMAIN_NAME]"
click at [1003, 647] on button at bounding box center [1001, 639] width 32 height 32
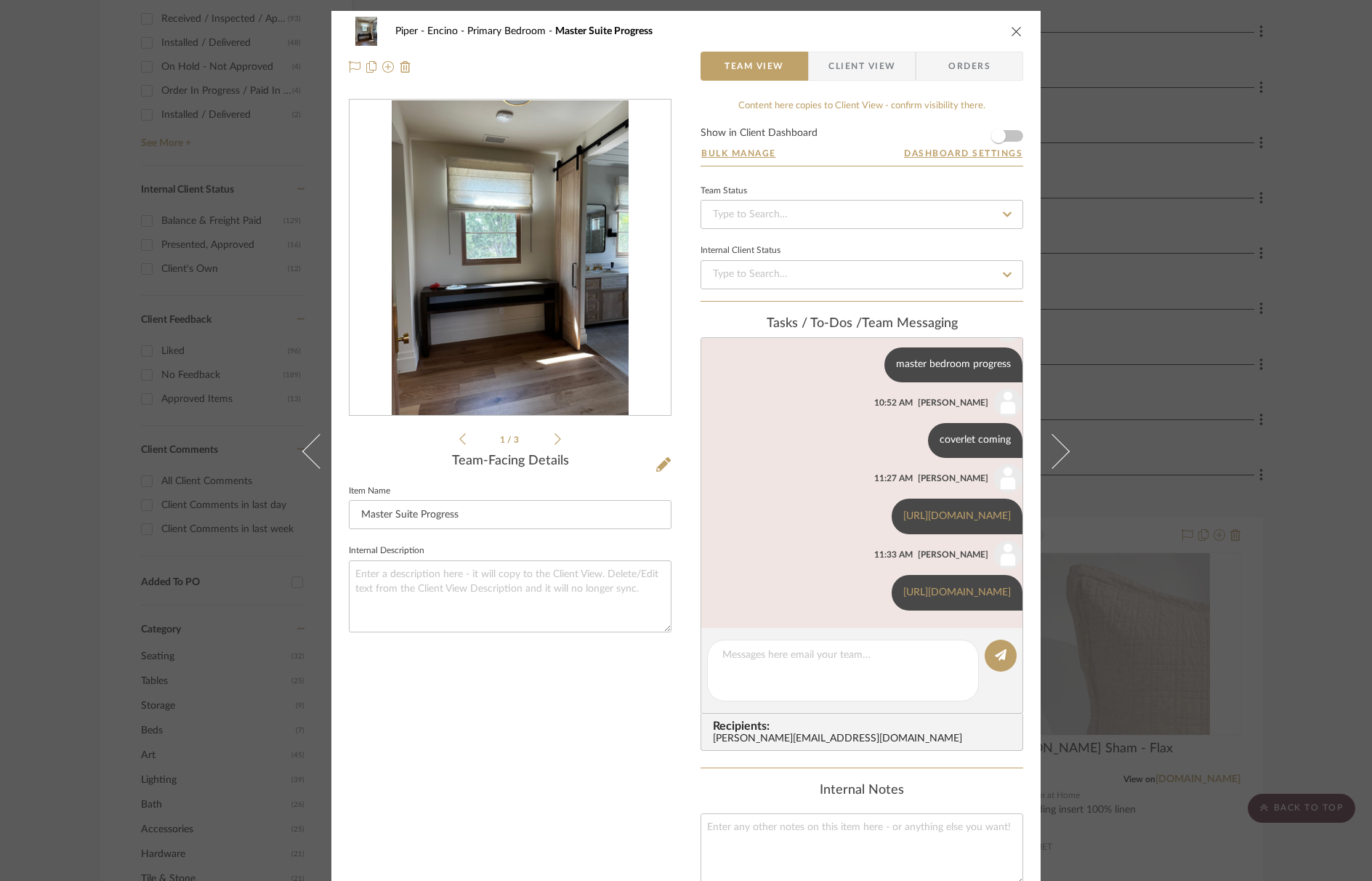
scroll to position [84, 0]
click at [554, 440] on icon at bounding box center [558, 439] width 7 height 13
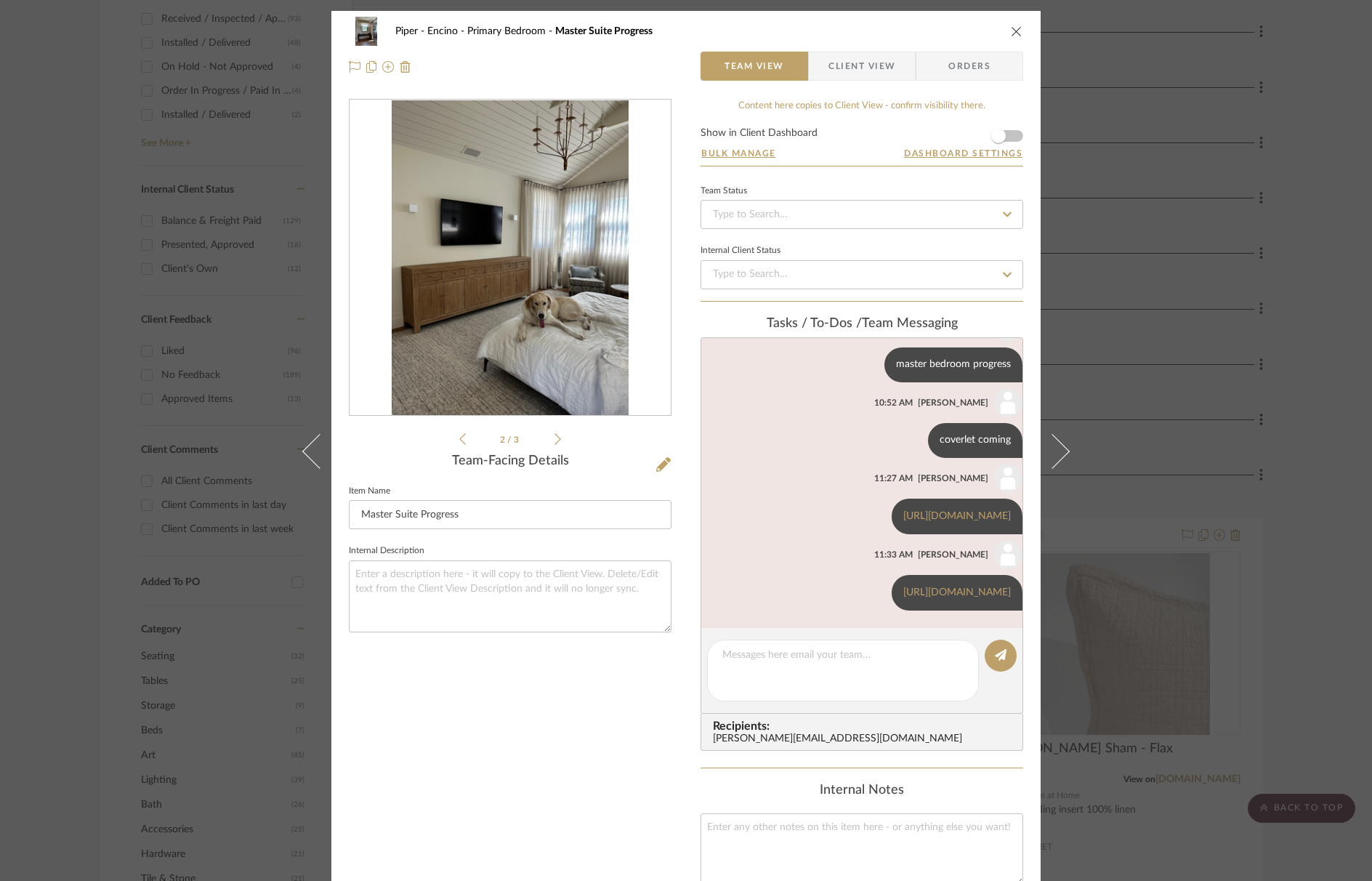
click at [554, 440] on icon at bounding box center [558, 439] width 7 height 13
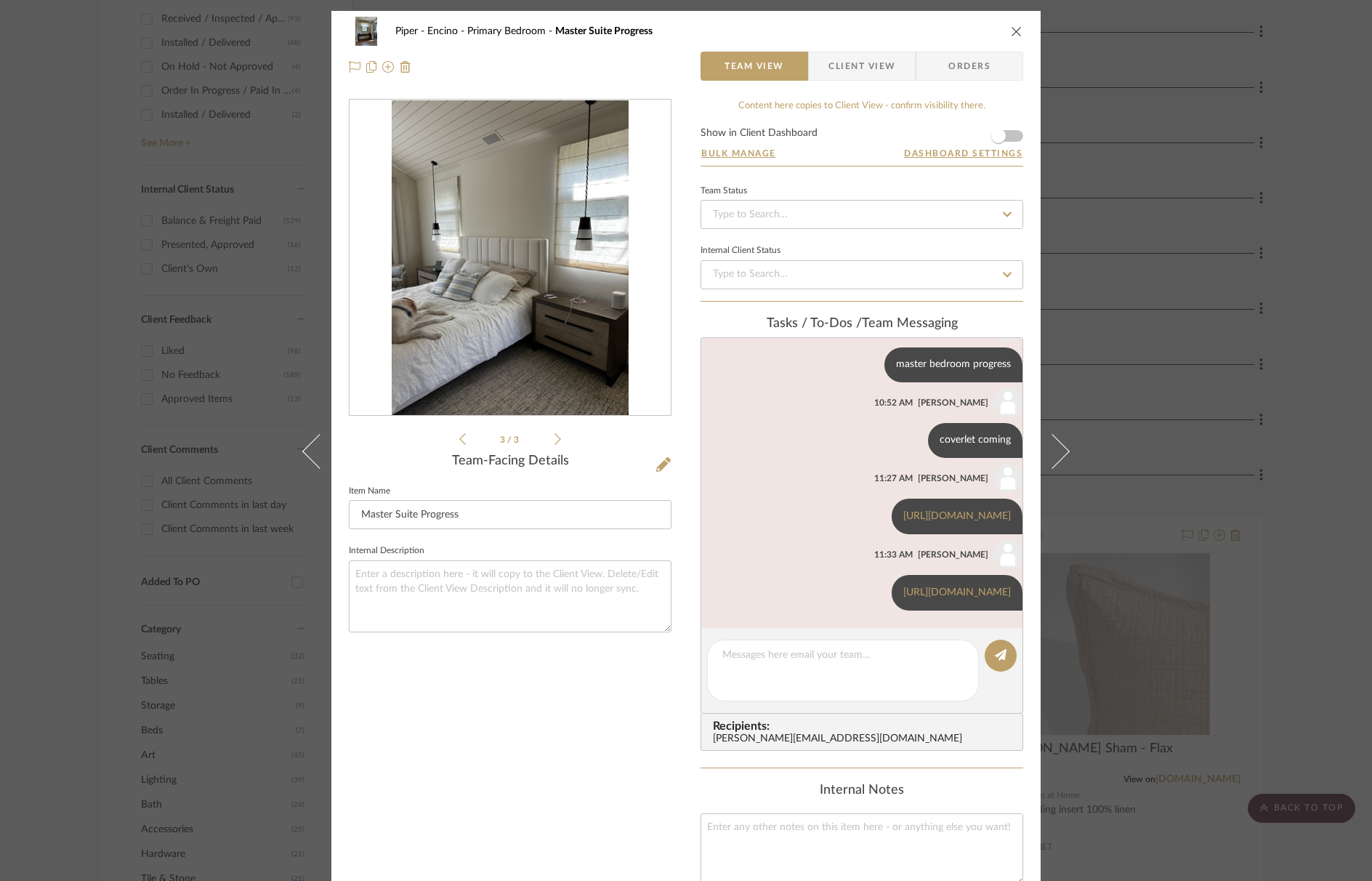
click at [554, 440] on icon at bounding box center [558, 439] width 7 height 13
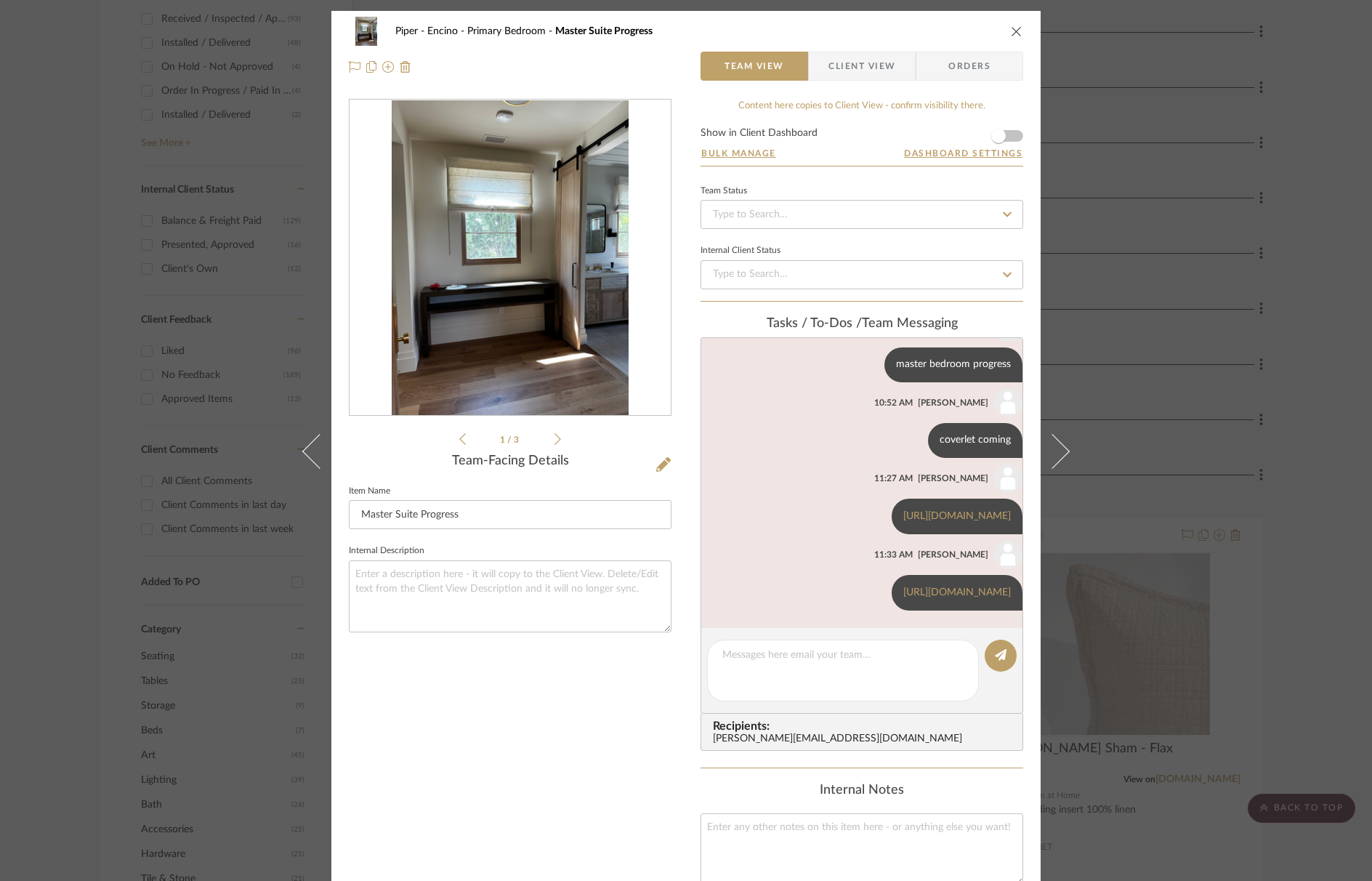
drag, startPoint x: 1012, startPoint y: 28, endPoint x: 1095, endPoint y: 2, distance: 87.0
click at [1013, 27] on icon "close" at bounding box center [1017, 32] width 12 height 12
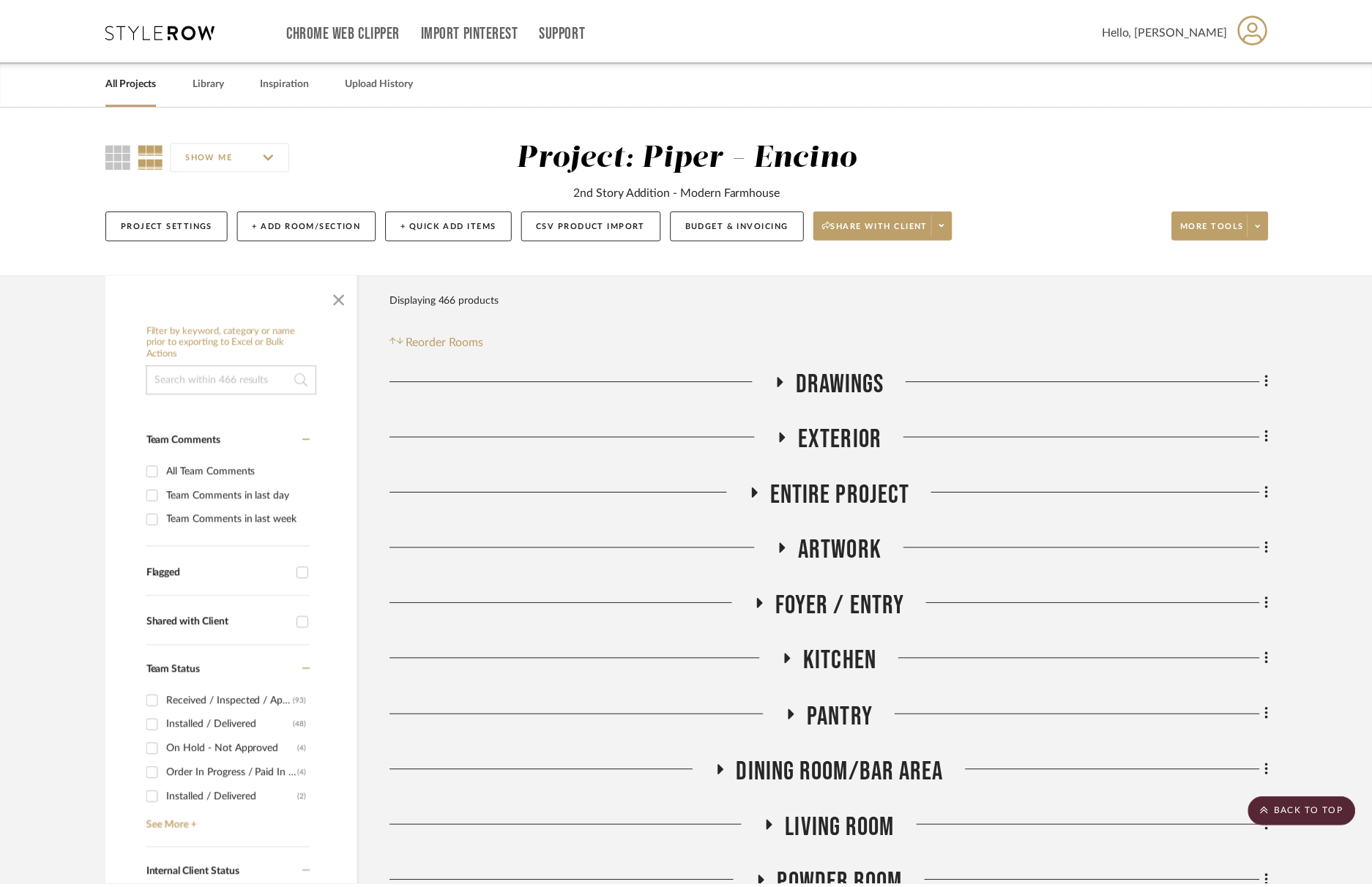
scroll to position [684, 0]
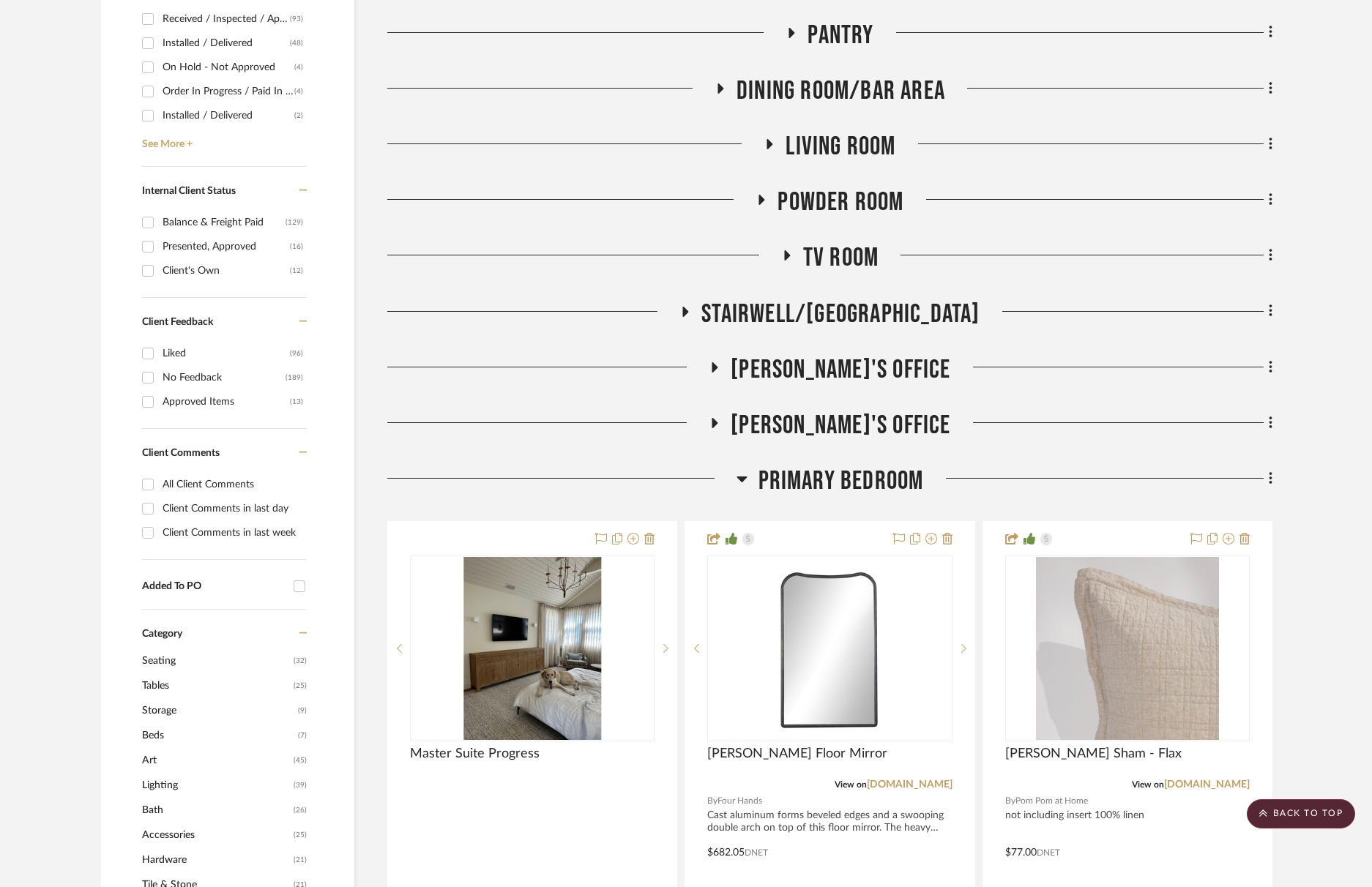
click at [668, 648] on icon at bounding box center [666, 649] width 5 height 9
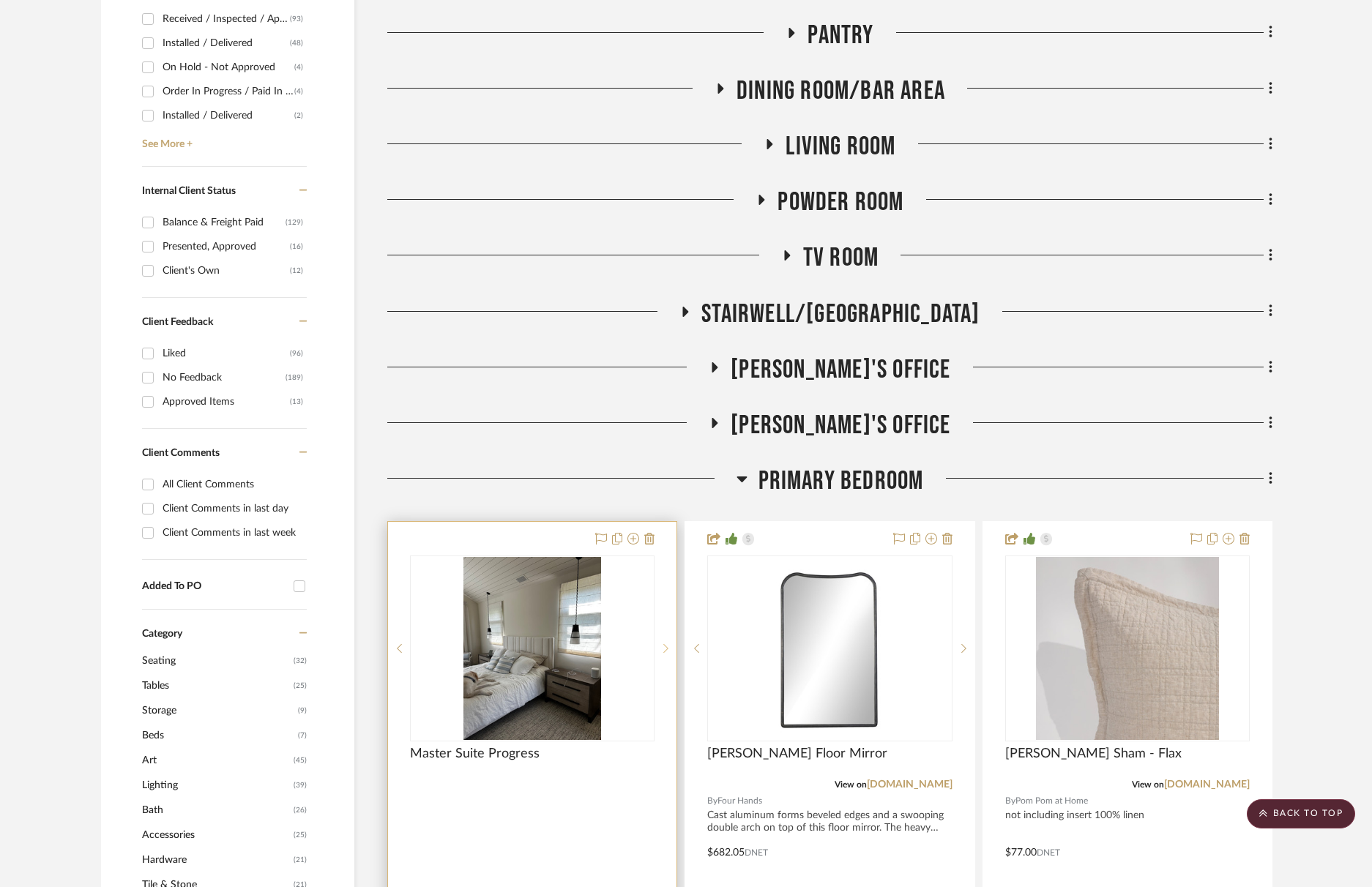
click at [669, 648] on icon at bounding box center [666, 649] width 5 height 10
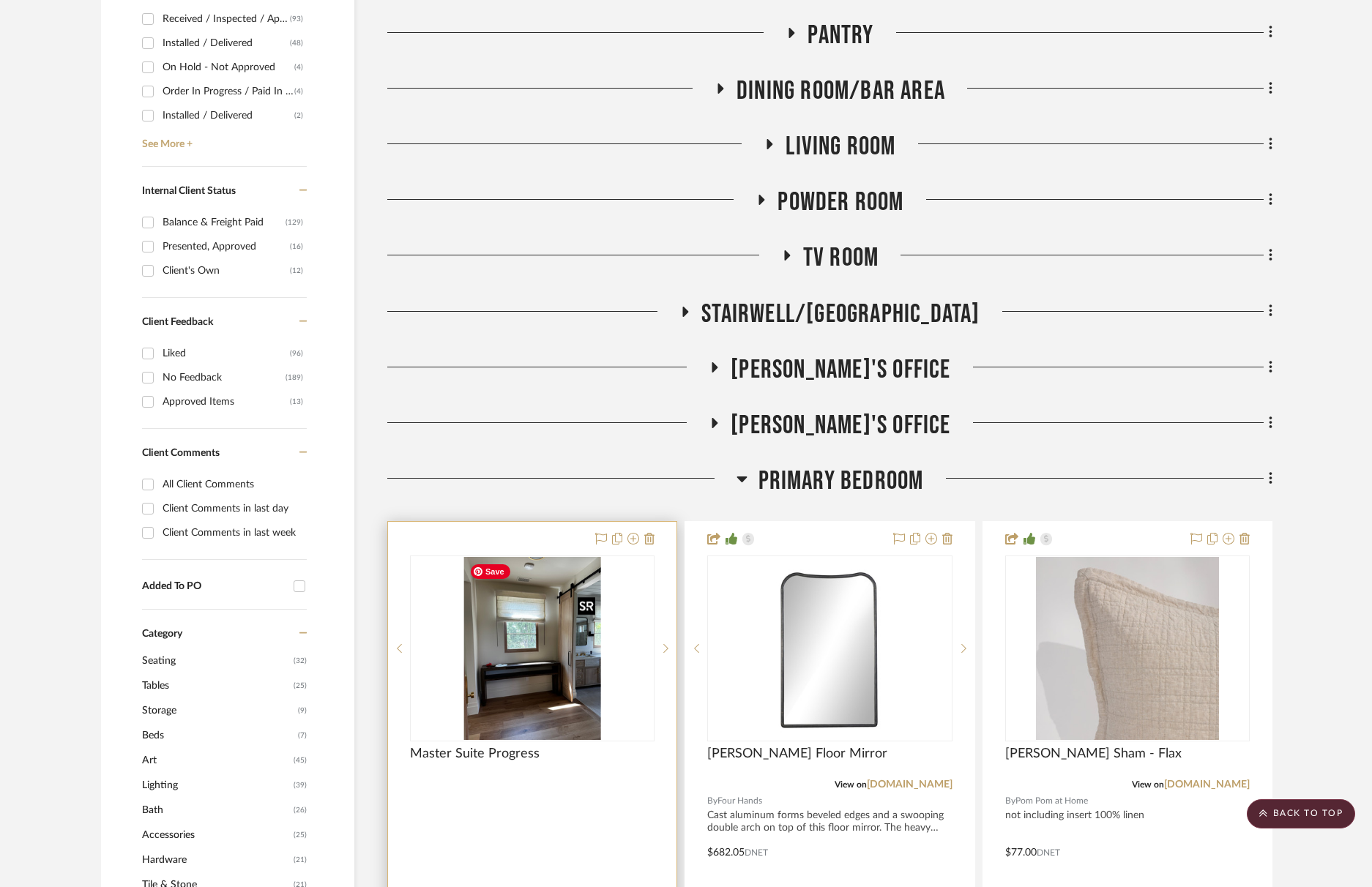
click at [534, 695] on img "0" at bounding box center [532, 648] width 138 height 183
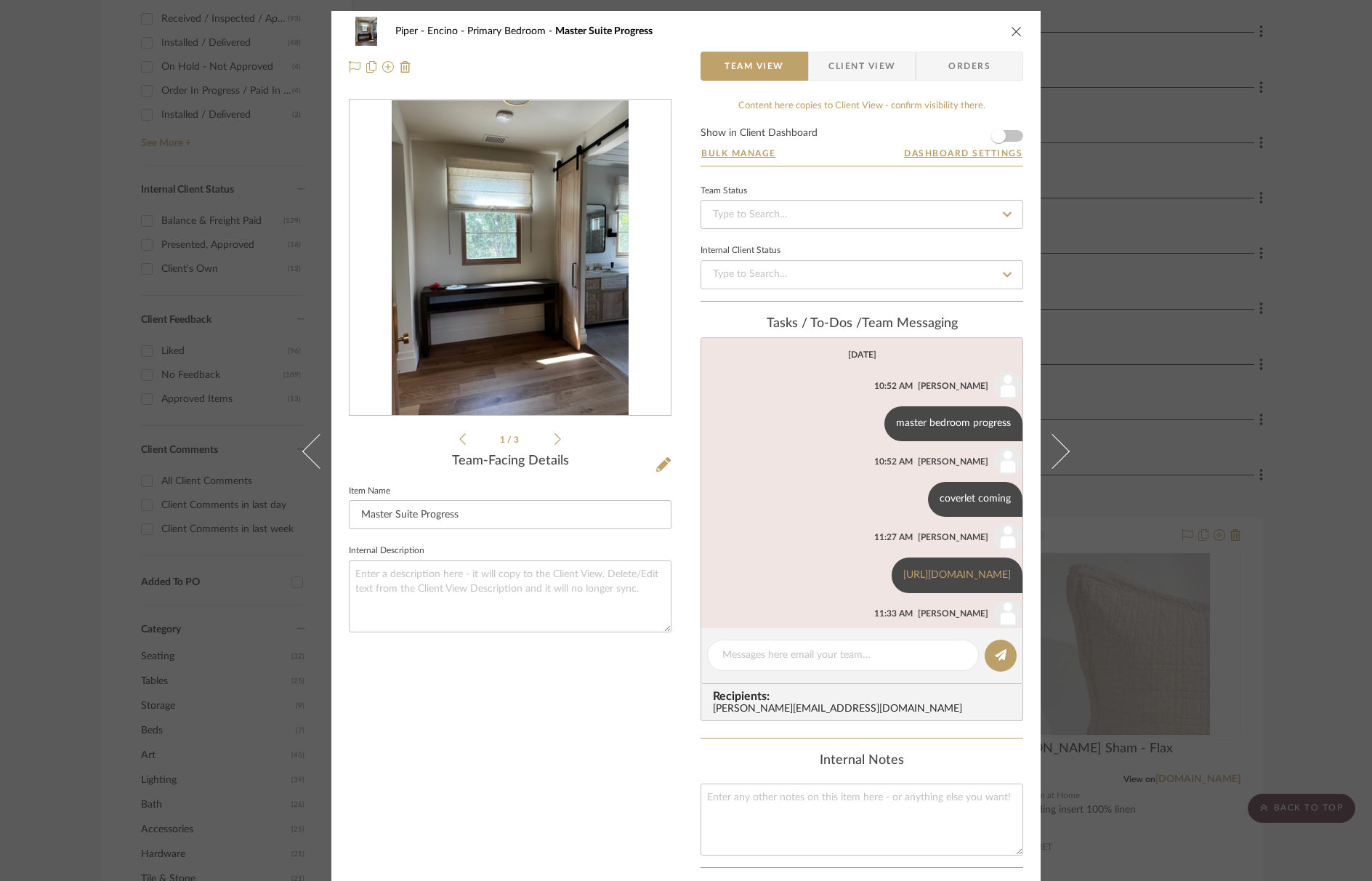
scroll to position [84, 0]
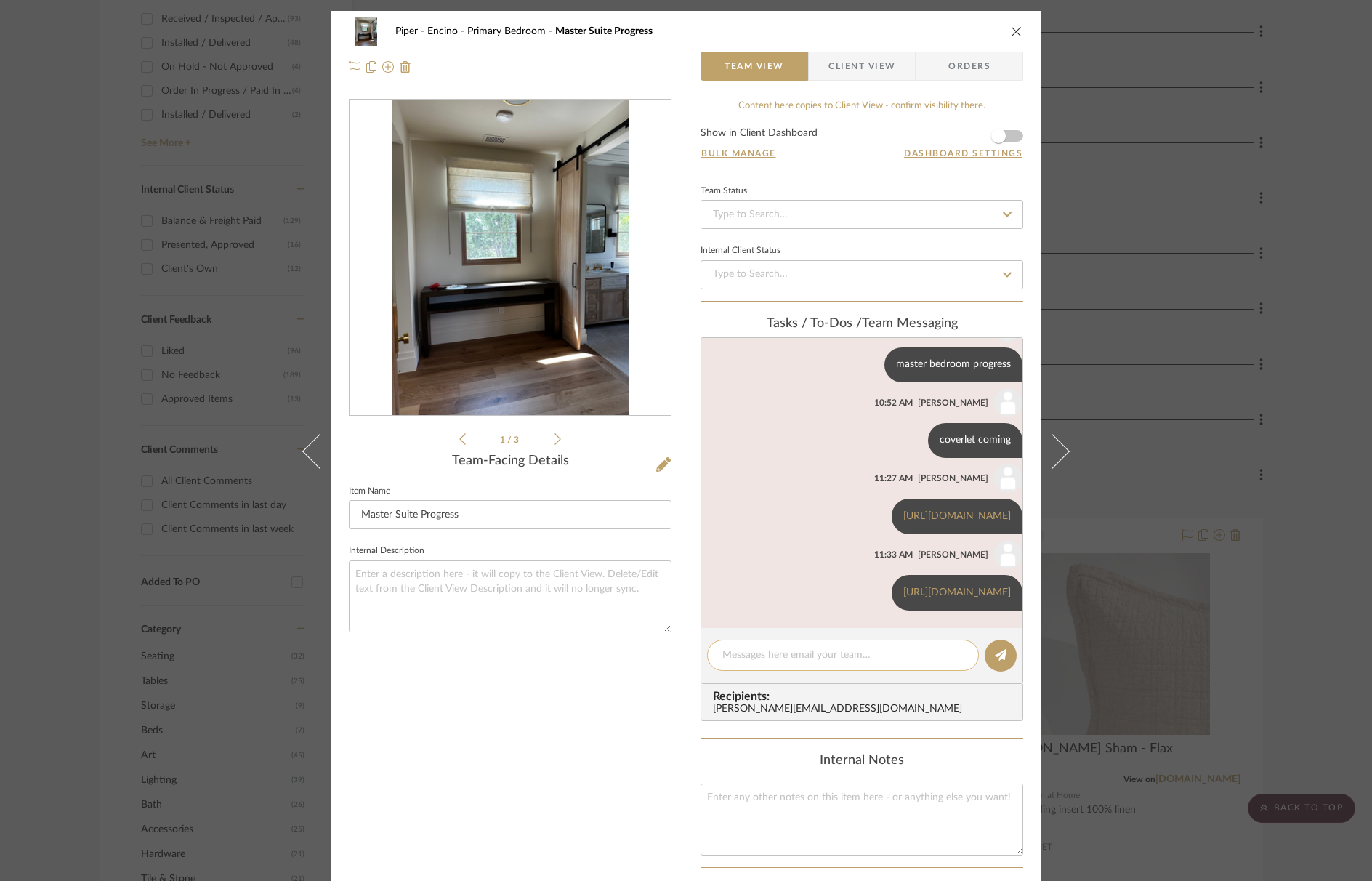
click at [777, 658] on textarea at bounding box center [843, 655] width 242 height 15
click at [1013, 29] on icon "close" at bounding box center [1017, 32] width 12 height 12
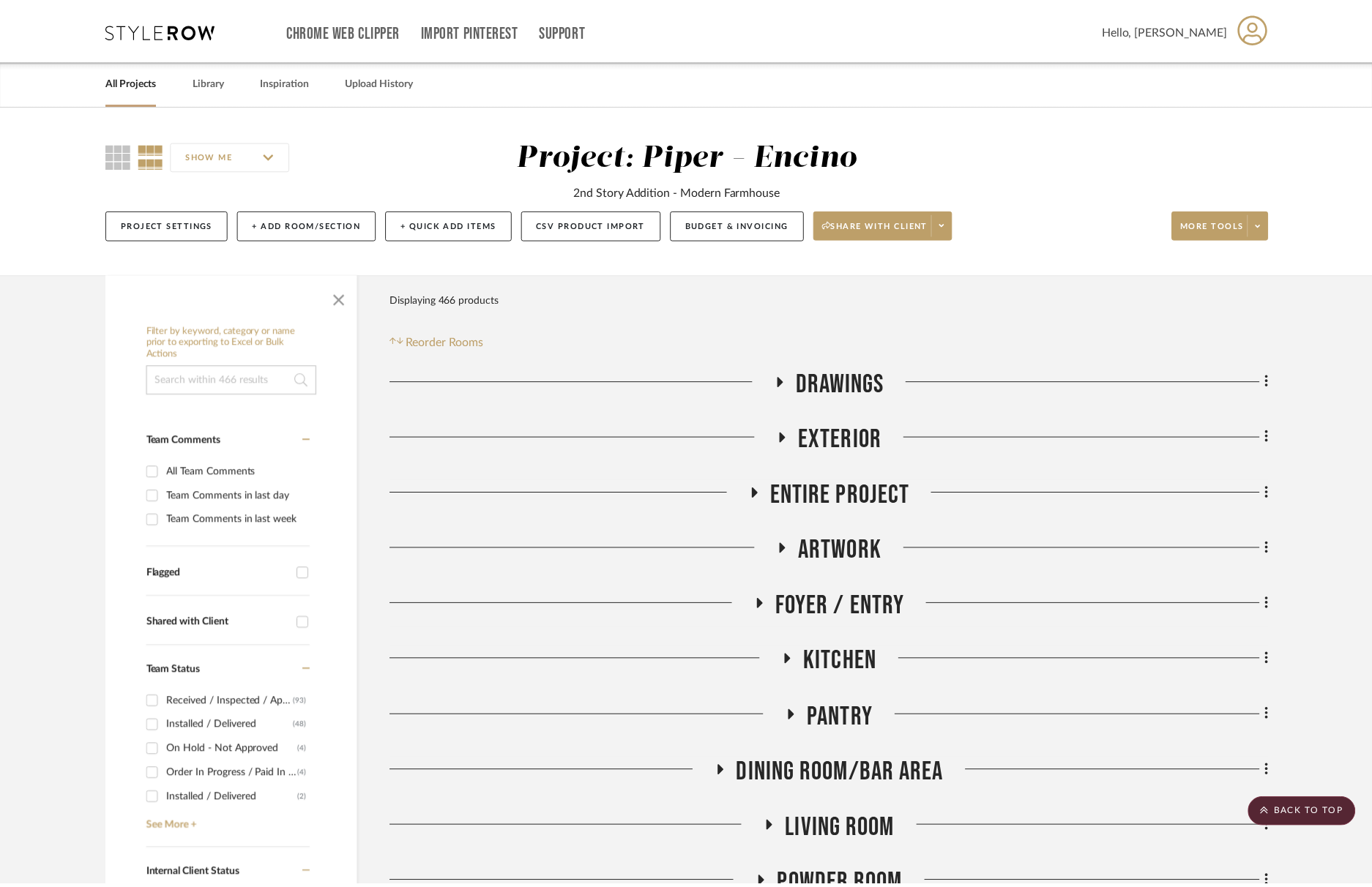
scroll to position [684, 0]
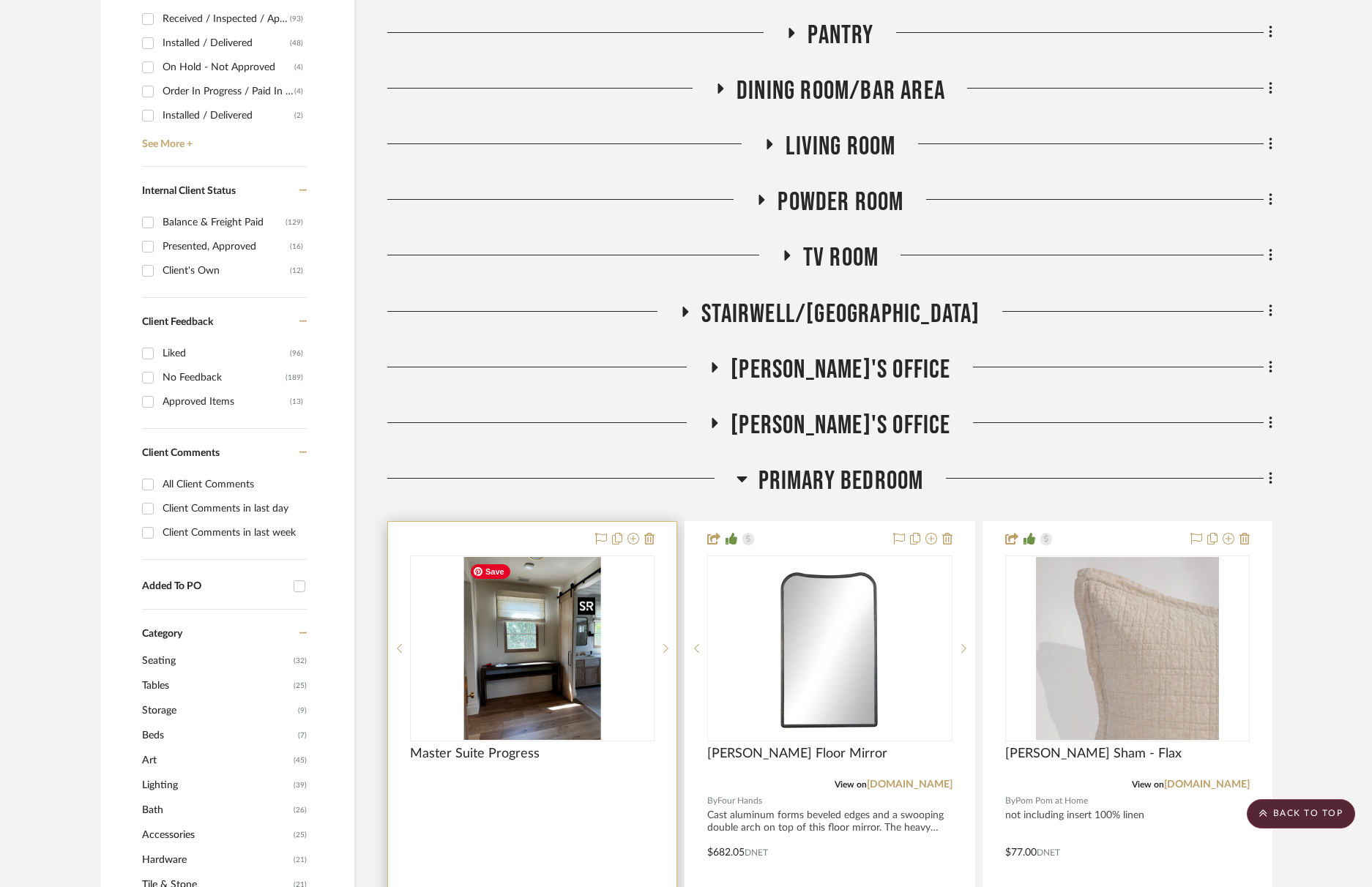
click at [593, 630] on img "0" at bounding box center [532, 648] width 138 height 183
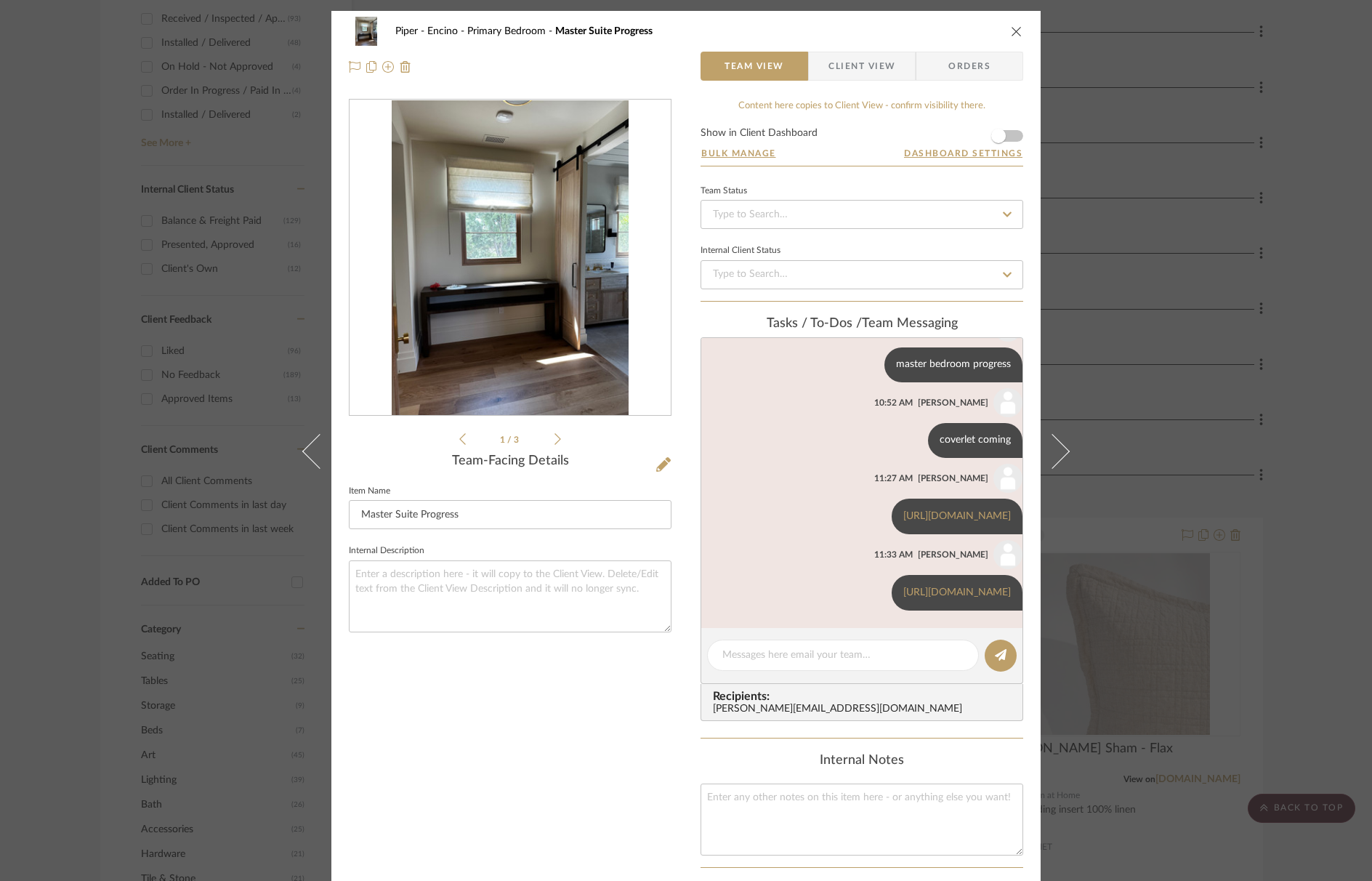
scroll to position [84, 0]
click at [762, 645] on div at bounding box center [843, 656] width 272 height 32
click at [762, 653] on textarea at bounding box center [843, 655] width 242 height 15
type textarea "p"
paste textarea "https://luxartsilks.com/products/maple-41x35"
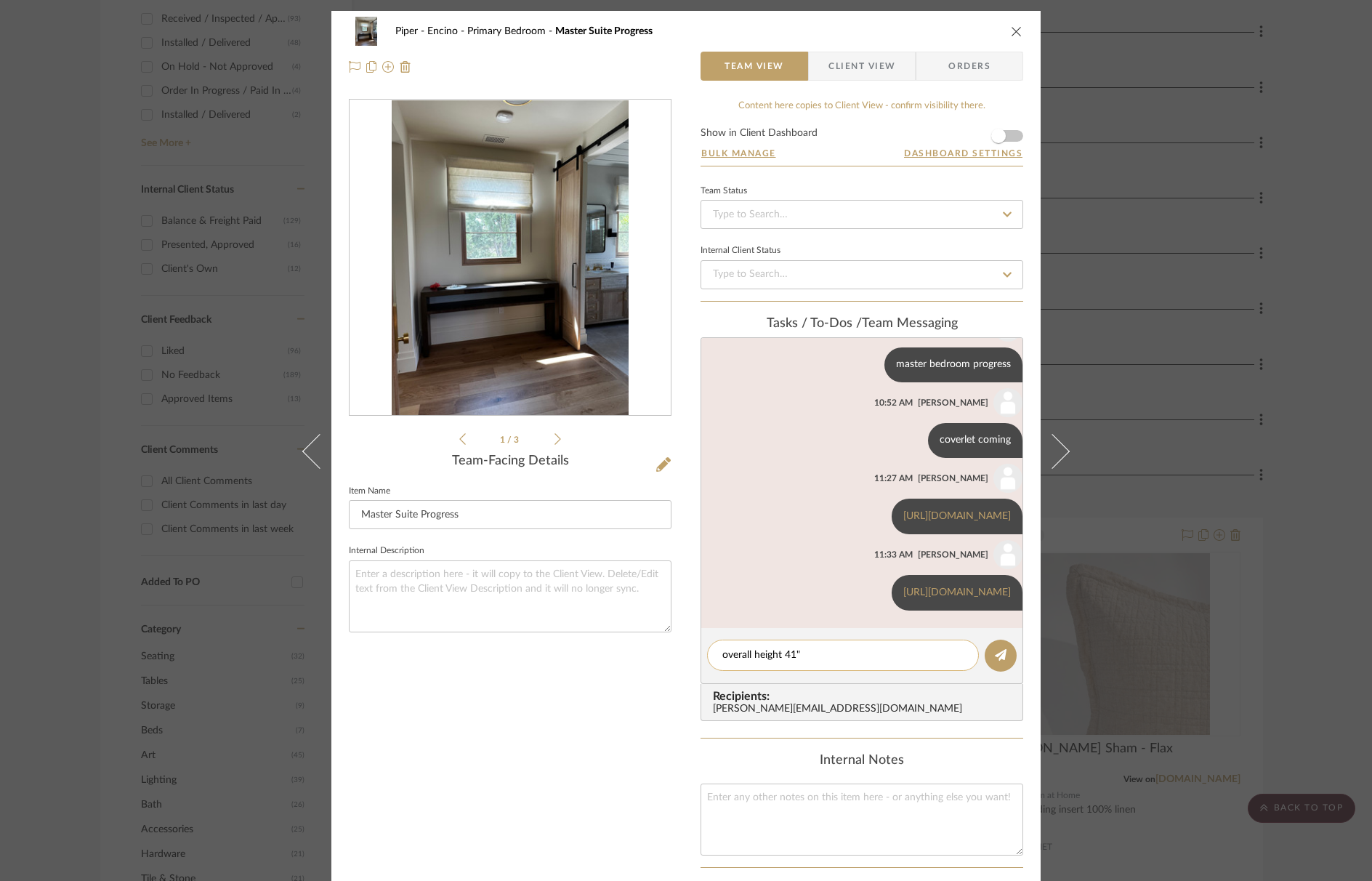
type textarea "overall height 41" https://luxartsilks.com/products/maple-41x35"
drag, startPoint x: 762, startPoint y: 676, endPoint x: 759, endPoint y: 668, distance: 8.5
click at [761, 675] on editor-of-message at bounding box center [862, 656] width 323 height 56
click at [759, 664] on div at bounding box center [843, 656] width 272 height 32
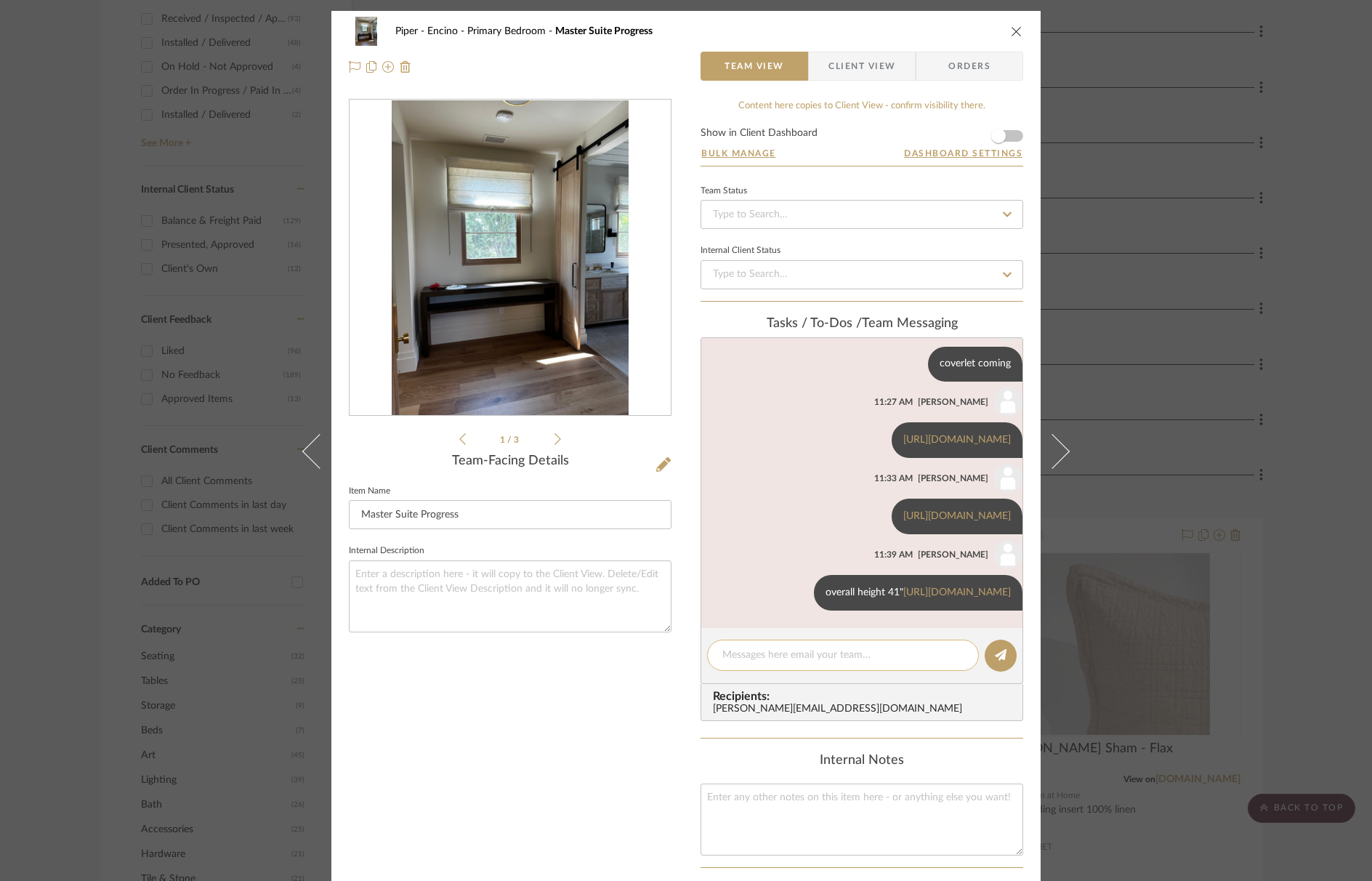
click at [759, 660] on textarea at bounding box center [843, 655] width 242 height 15
paste textarea "https://luxartsilks.com/products/fw-birch-asian-69x38"
type textarea "70" height - maybe downstairs? https://luxartsilks.com/products/fw-birch-asian-…"
click at [1011, 32] on icon "close" at bounding box center [1017, 32] width 12 height 12
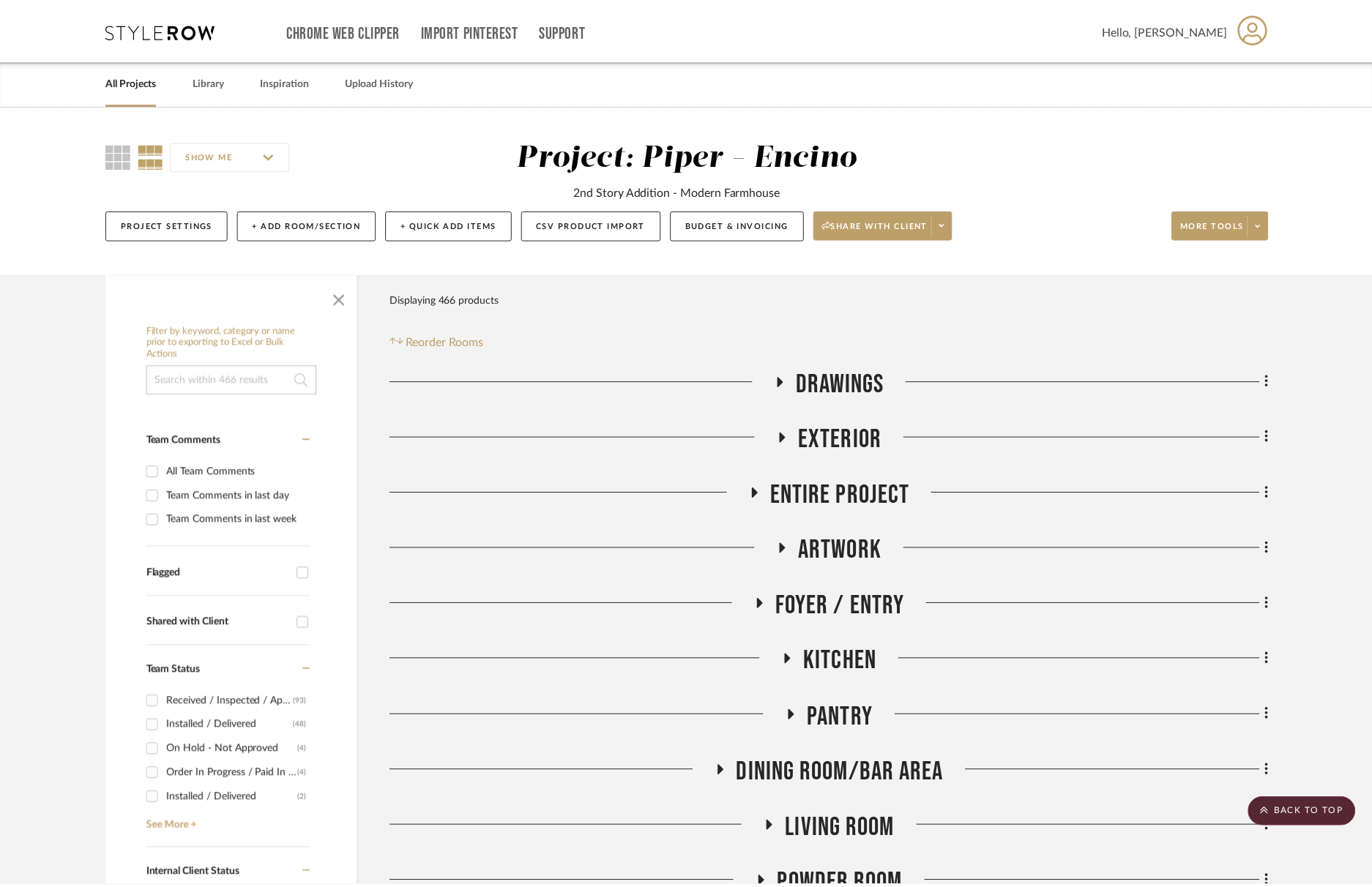
scroll to position [684, 0]
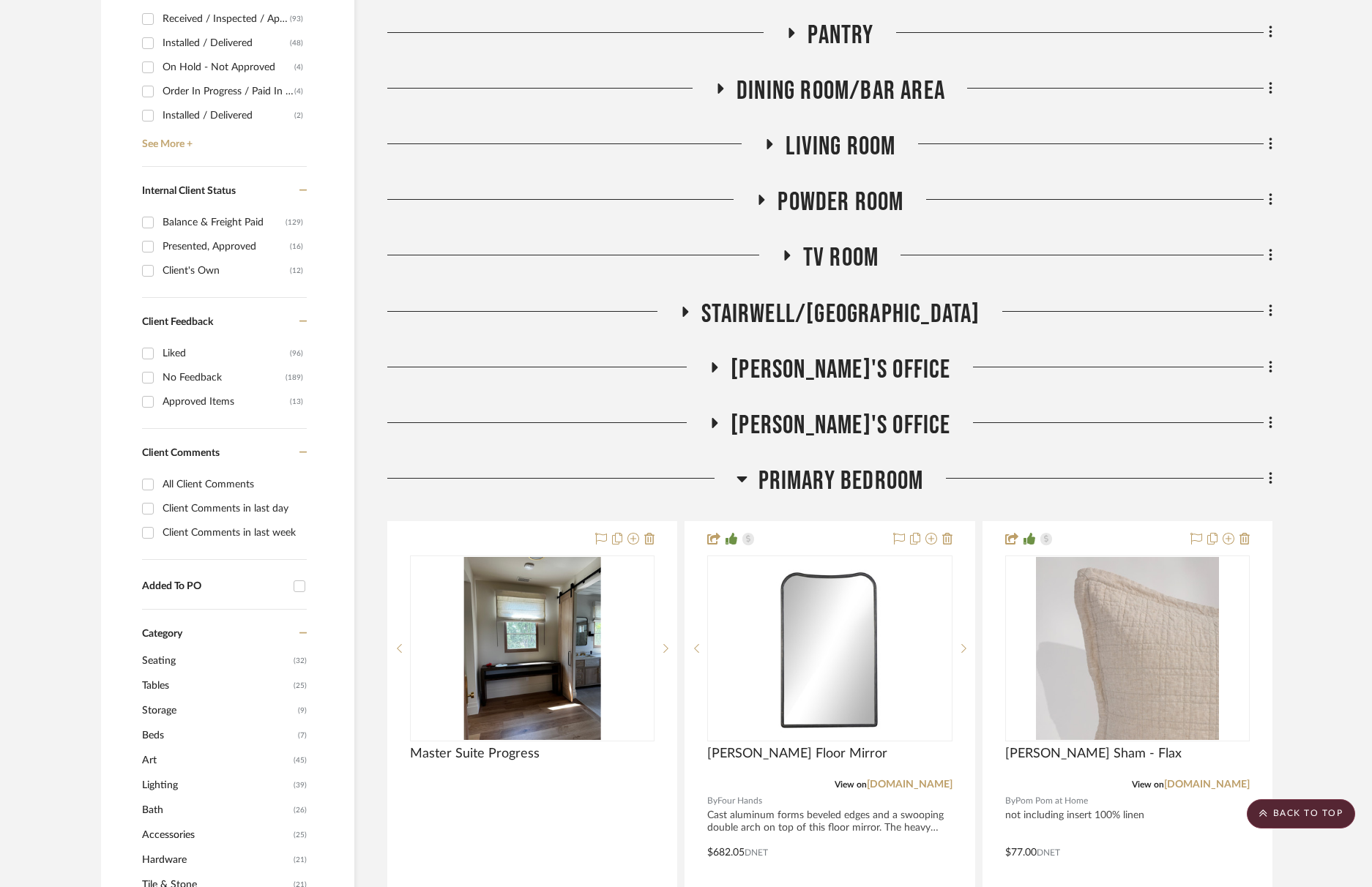
drag, startPoint x: 809, startPoint y: 471, endPoint x: 804, endPoint y: 456, distance: 15.8
click at [809, 471] on span "Primary Bedroom" at bounding box center [841, 482] width 166 height 32
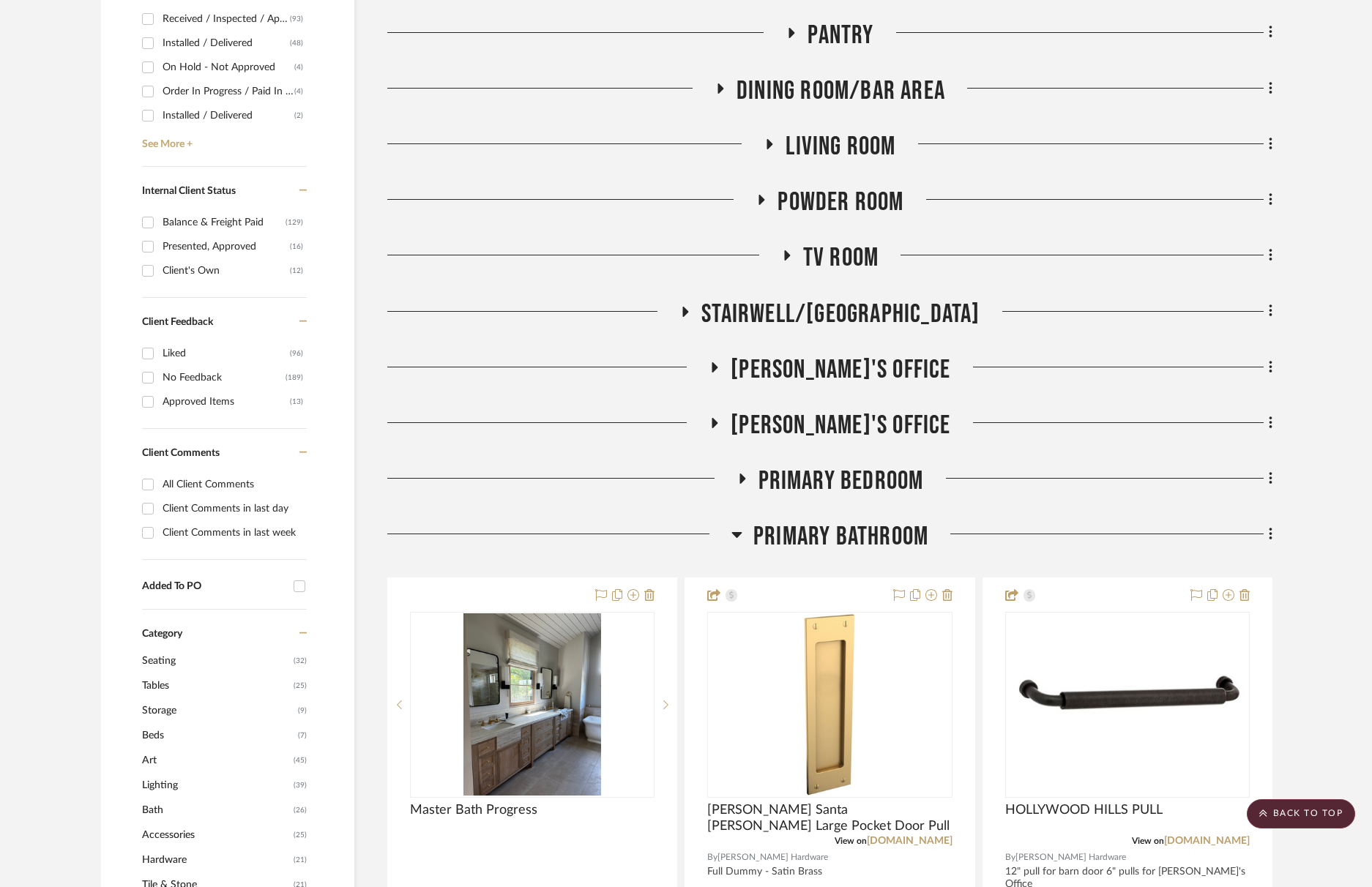
click at [836, 200] on span "Powder Room" at bounding box center [840, 202] width 126 height 32
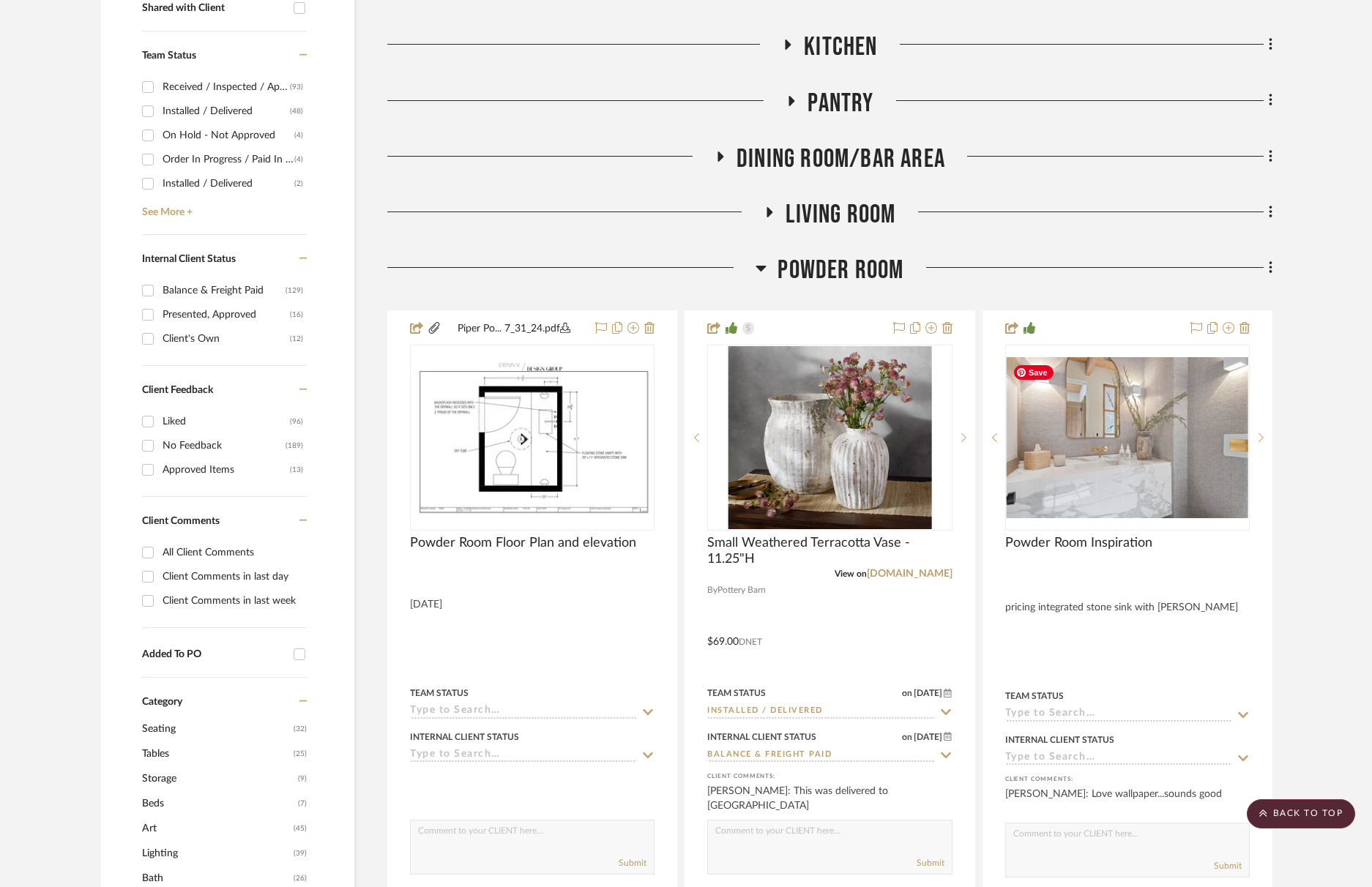
scroll to position [0, 0]
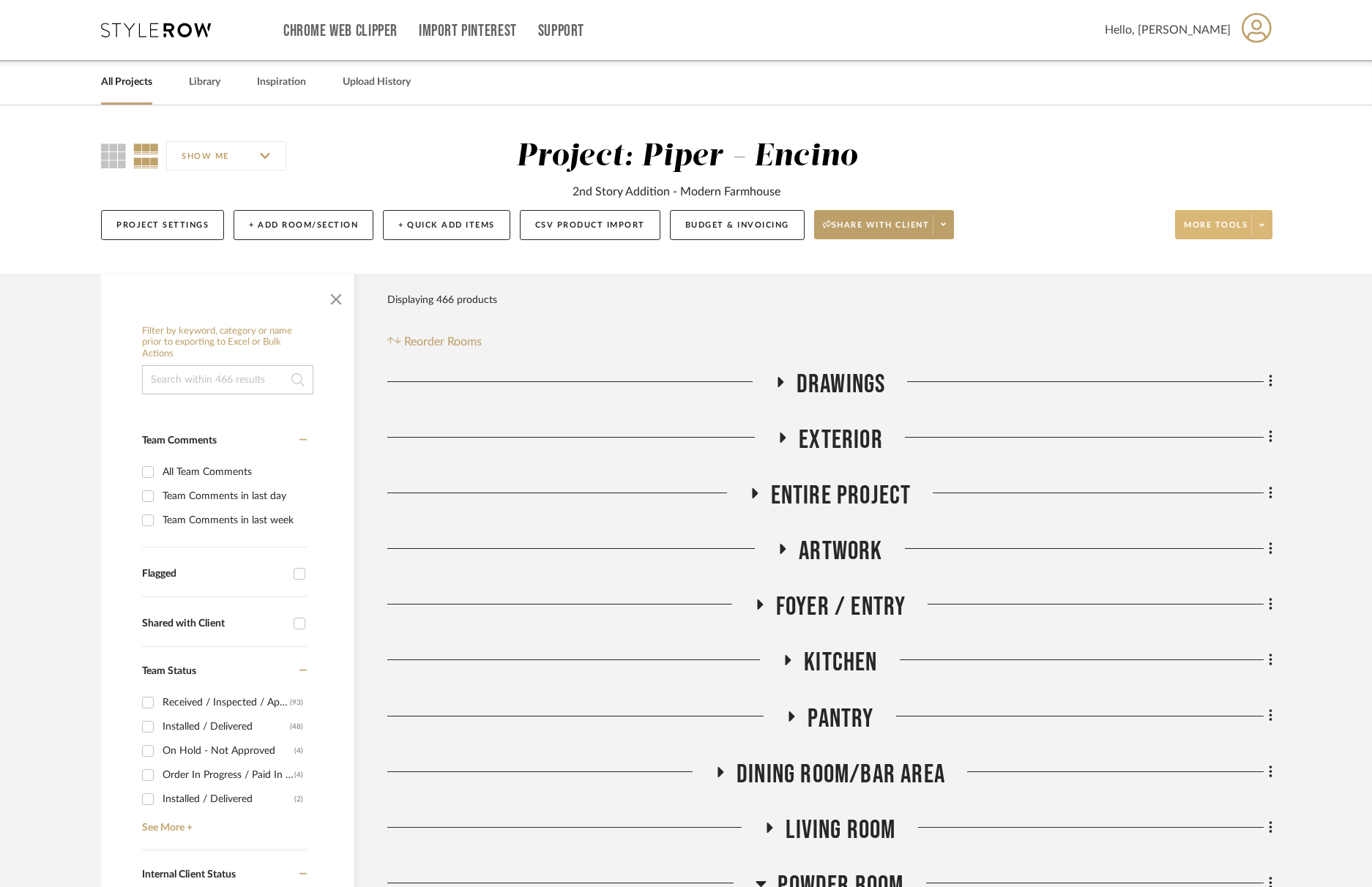
click at [1217, 233] on span "More tools" at bounding box center [1216, 231] width 64 height 22
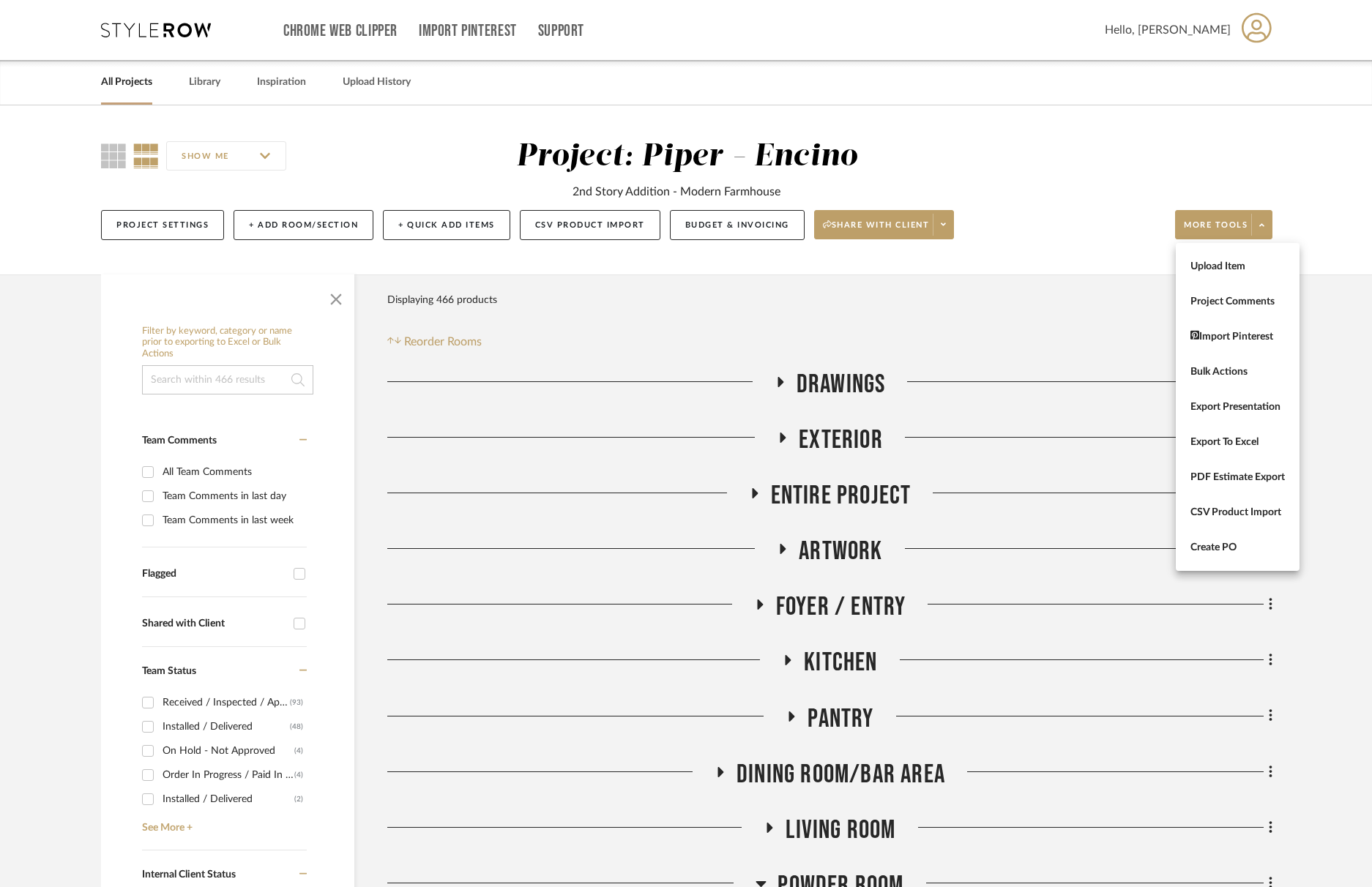
drag, startPoint x: 1214, startPoint y: 263, endPoint x: 1206, endPoint y: 265, distance: 8.2
click at [1214, 263] on span "Upload Item" at bounding box center [1237, 267] width 94 height 13
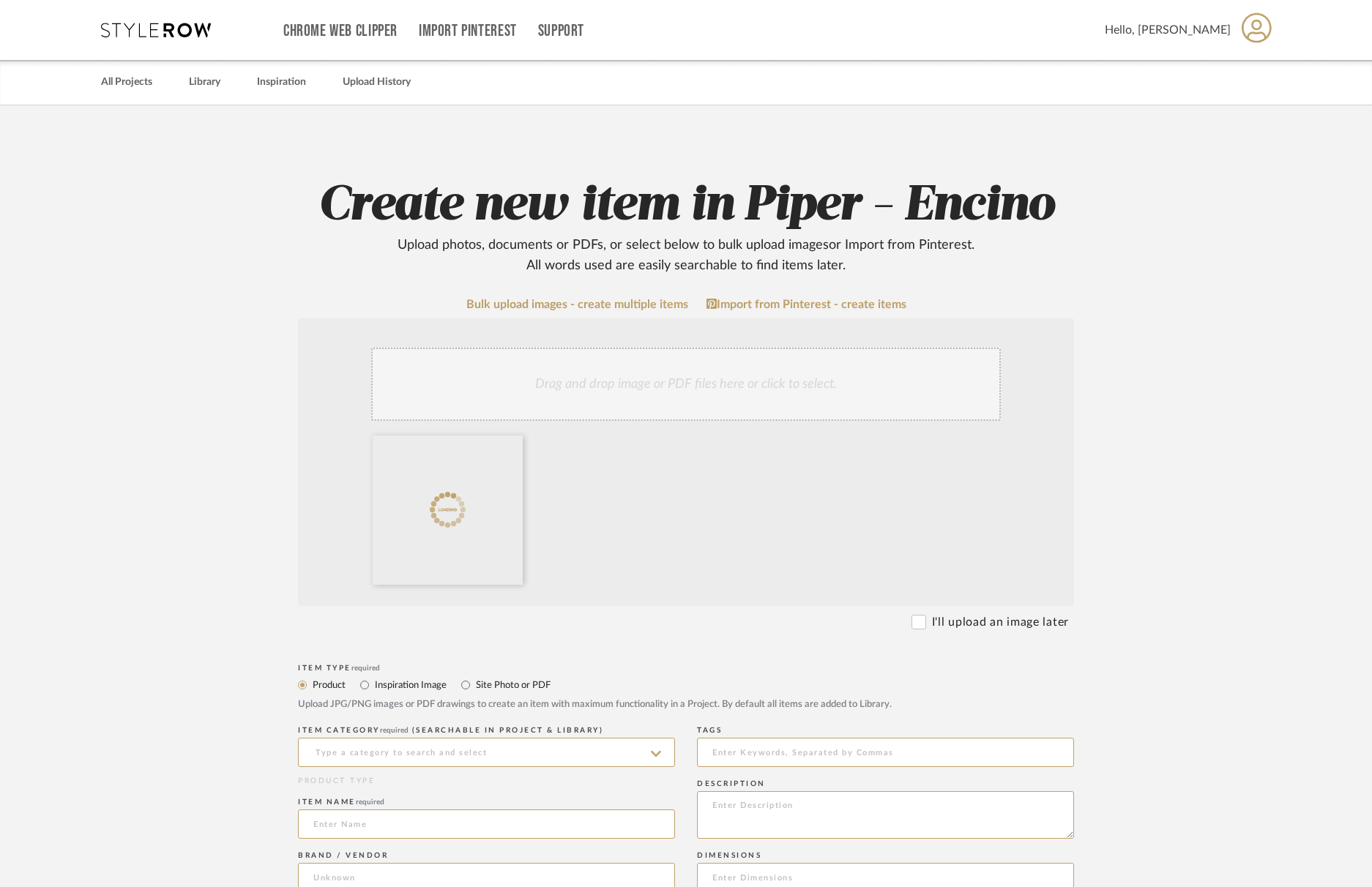
drag, startPoint x: 492, startPoint y: 692, endPoint x: 481, endPoint y: 686, distance: 12.5
click at [492, 692] on label "Site Photo or PDF" at bounding box center [513, 685] width 76 height 16
click at [475, 692] on input "Site Photo or PDF" at bounding box center [465, 685] width 18 height 18
radio input "true"
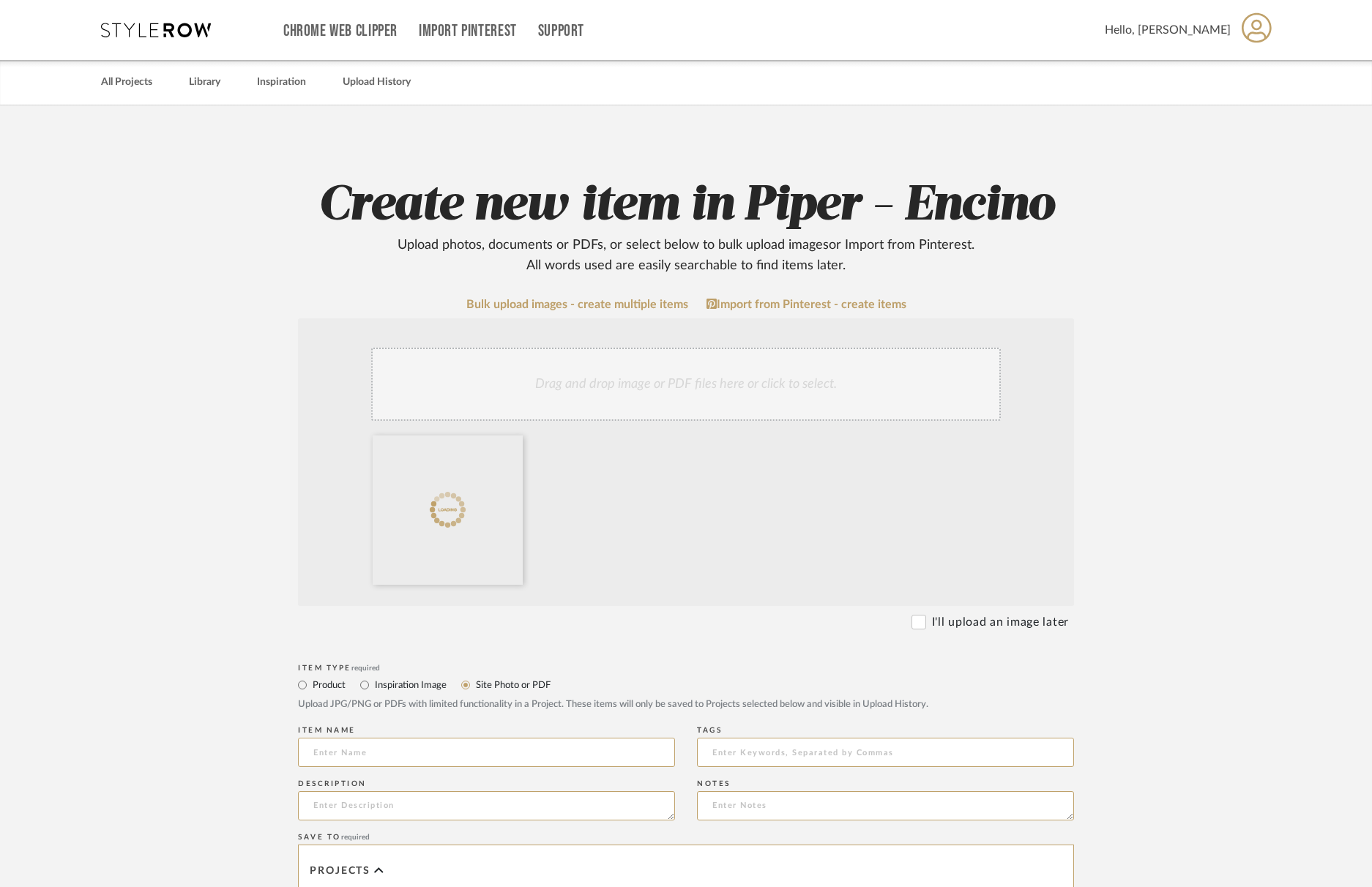
drag, startPoint x: 480, startPoint y: 685, endPoint x: 482, endPoint y: 706, distance: 21.1
click at [480, 685] on label "Site Photo or PDF" at bounding box center [513, 685] width 76 height 16
click at [475, 685] on input "Site Photo or PDF" at bounding box center [465, 685] width 18 height 18
click at [478, 746] on input at bounding box center [486, 752] width 377 height 29
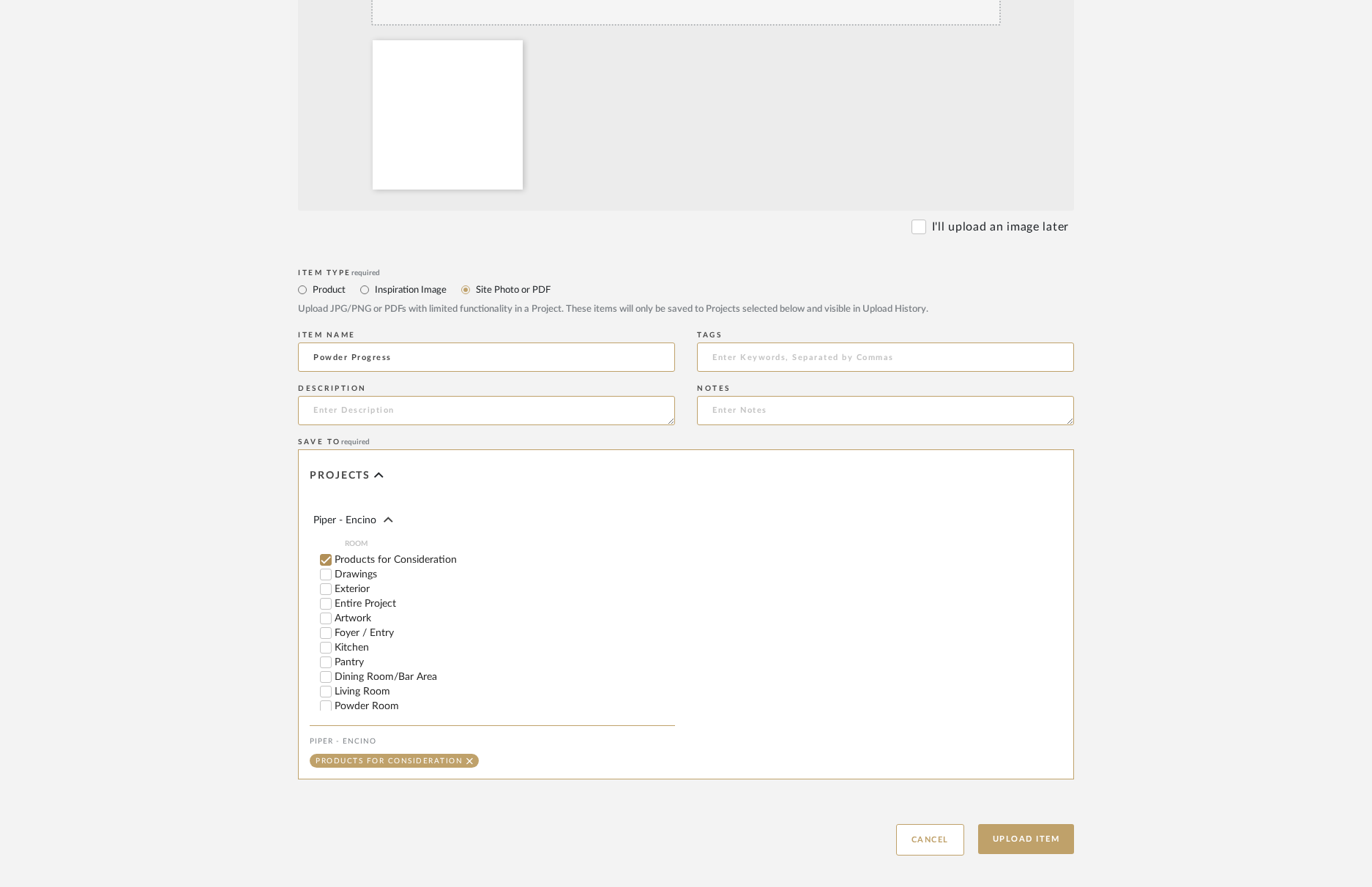
scroll to position [108, 0]
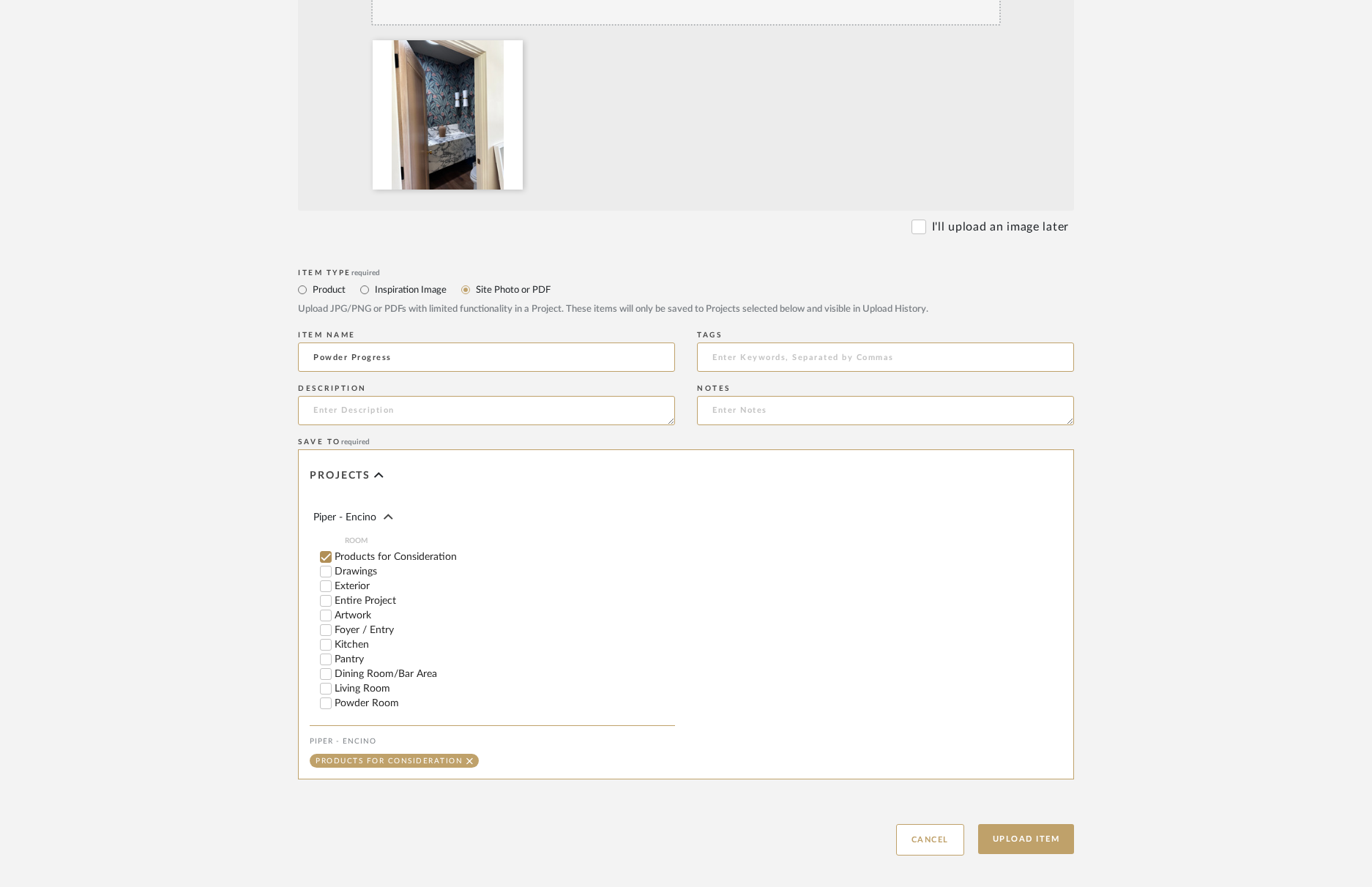
type input "Powder Progress"
drag, startPoint x: 325, startPoint y: 693, endPoint x: 322, endPoint y: 681, distance: 12.4
click at [325, 696] on input "Powder Room" at bounding box center [326, 704] width 15 height 15
checkbox input "false"
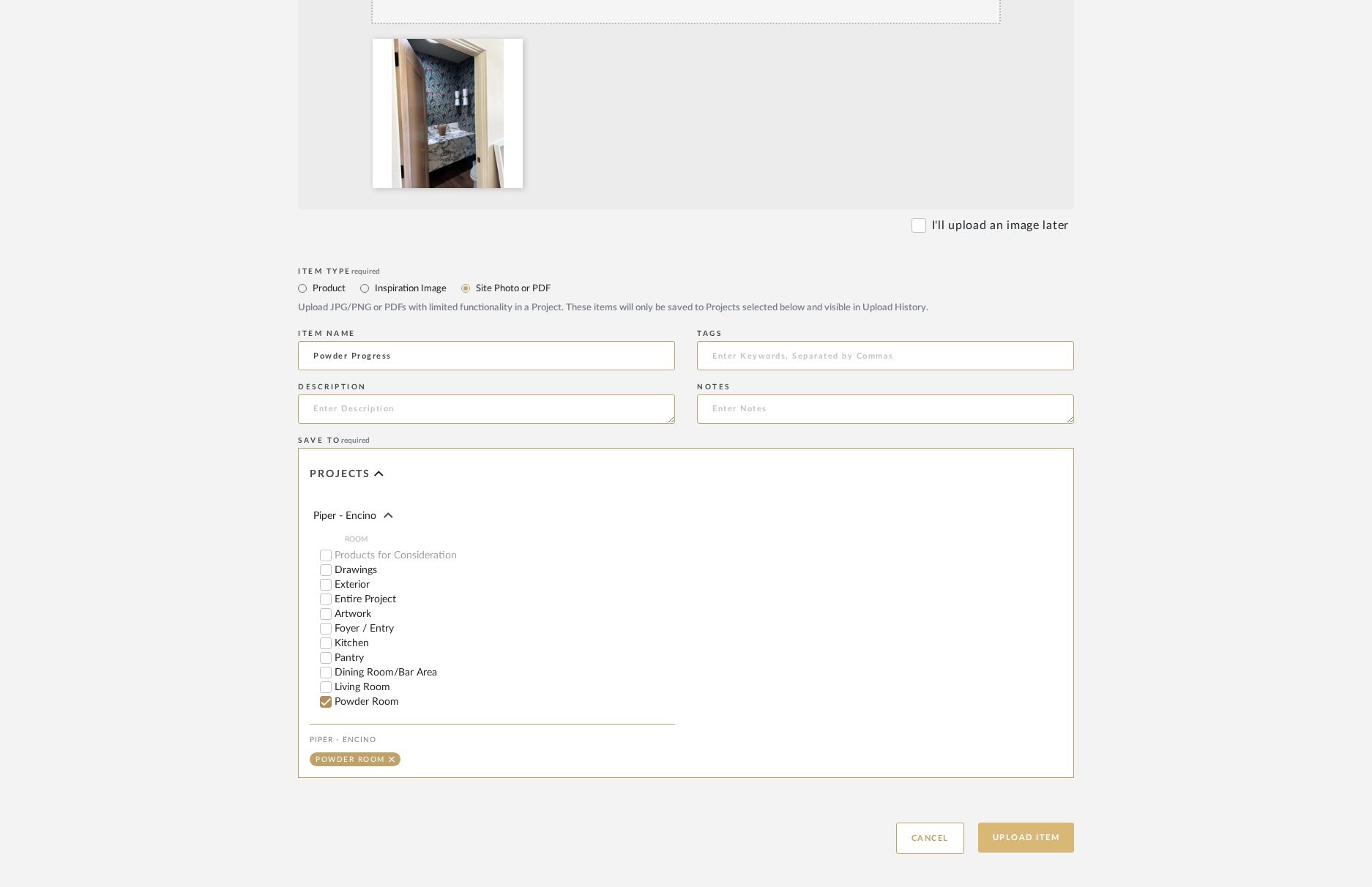
click at [1016, 833] on button "Upload Item" at bounding box center [1027, 838] width 97 height 30
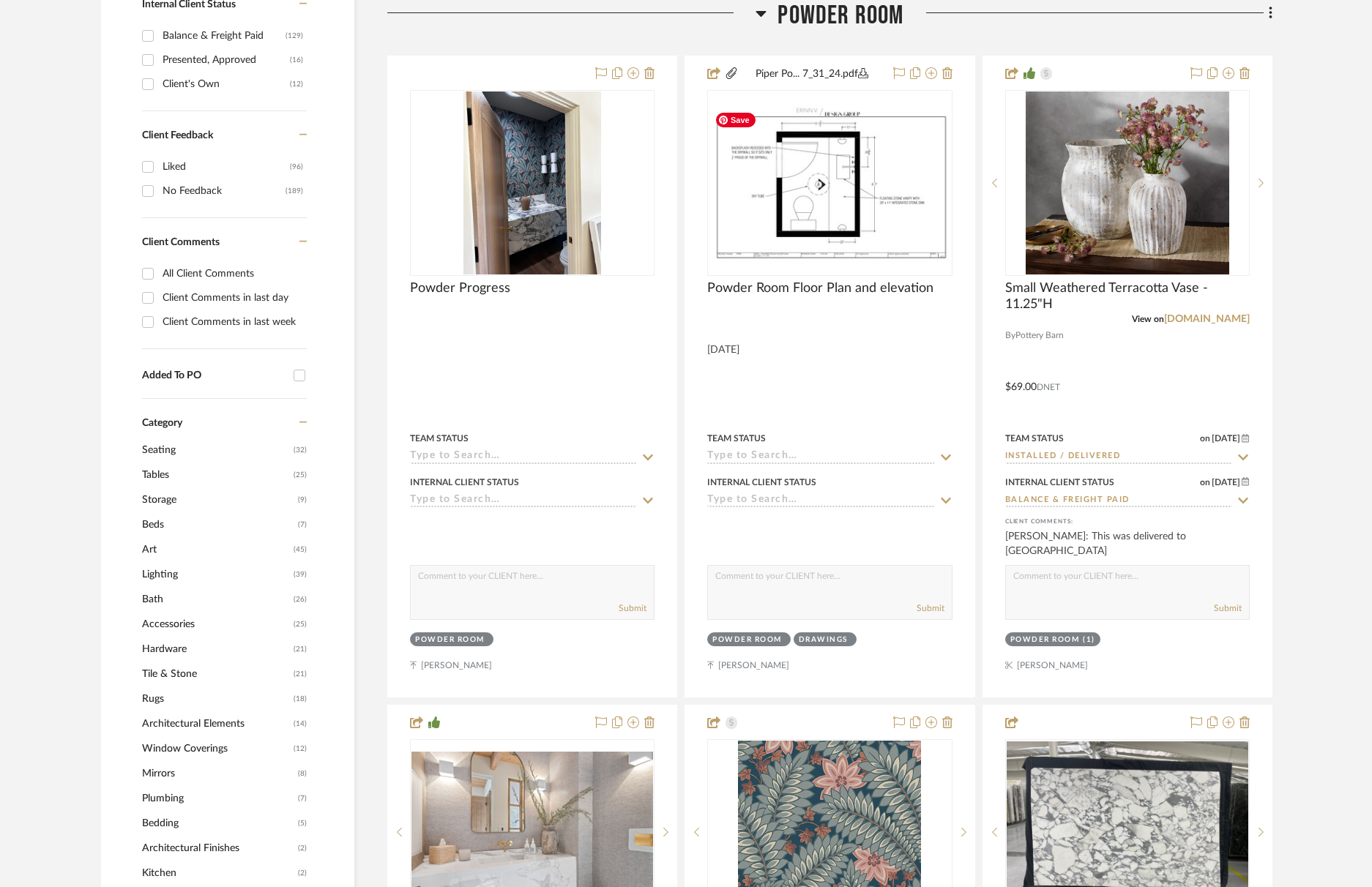
scroll to position [870, 0]
click at [835, 0] on span "Powder Room" at bounding box center [840, 16] width 126 height 32
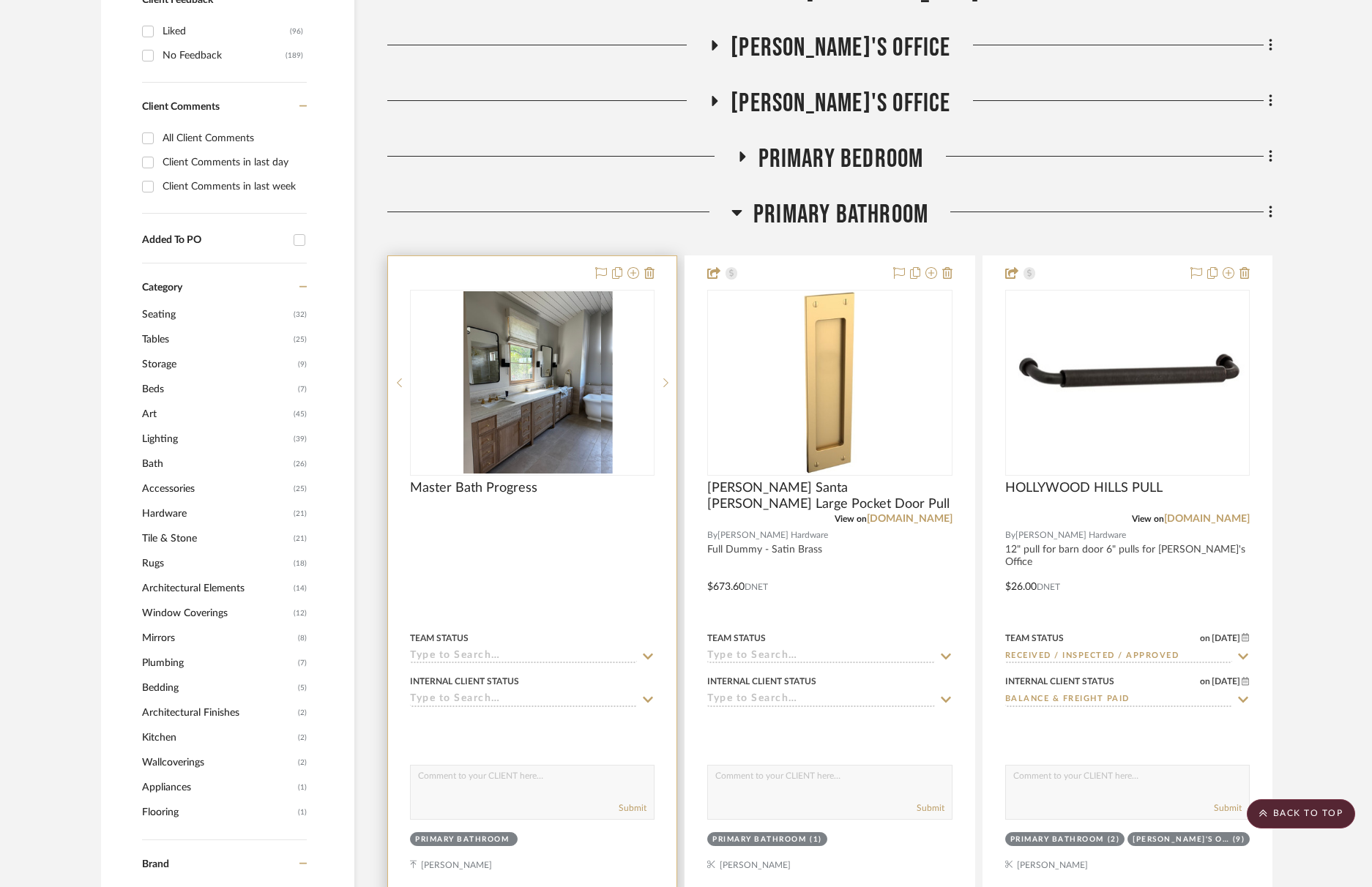
scroll to position [1083, 0]
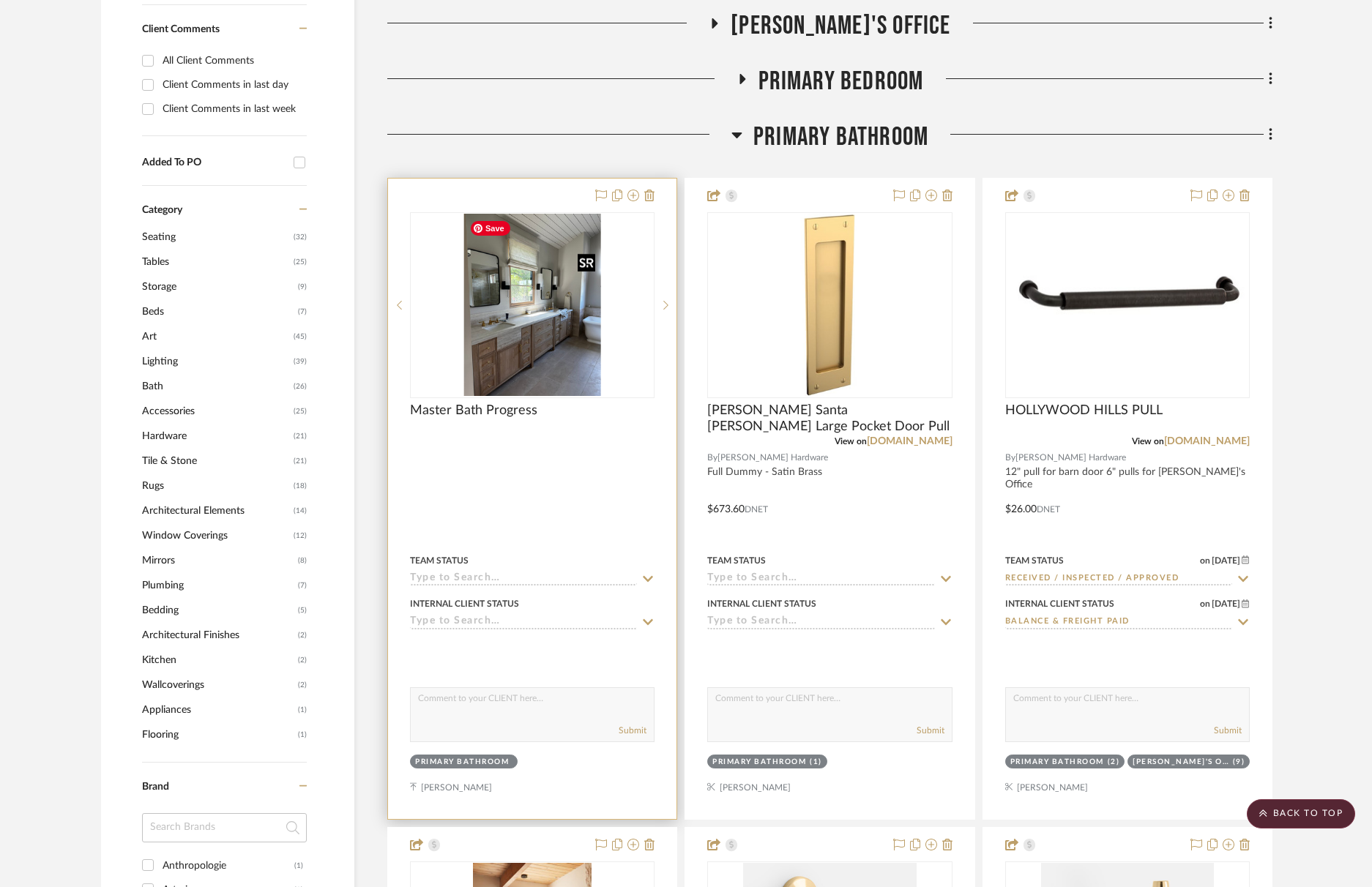
click at [539, 358] on img "0" at bounding box center [532, 305] width 138 height 183
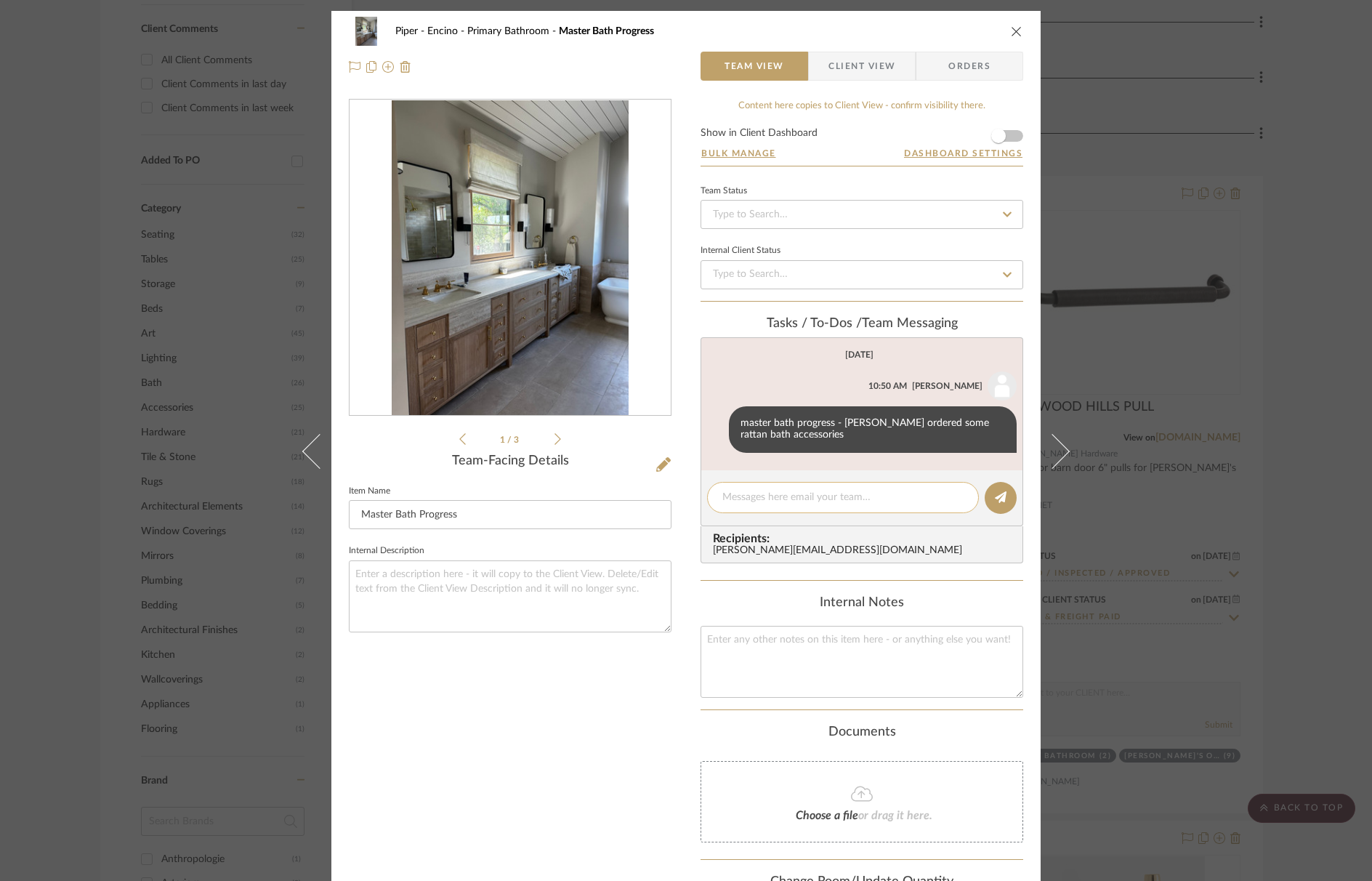
click at [761, 497] on textarea at bounding box center [843, 497] width 242 height 15
paste textarea "https://luxartsilks.com/products/fw-eucalyptus-24x18"
type textarea "https://luxartsilks.com/products/fw-eucalyptus-24x18"
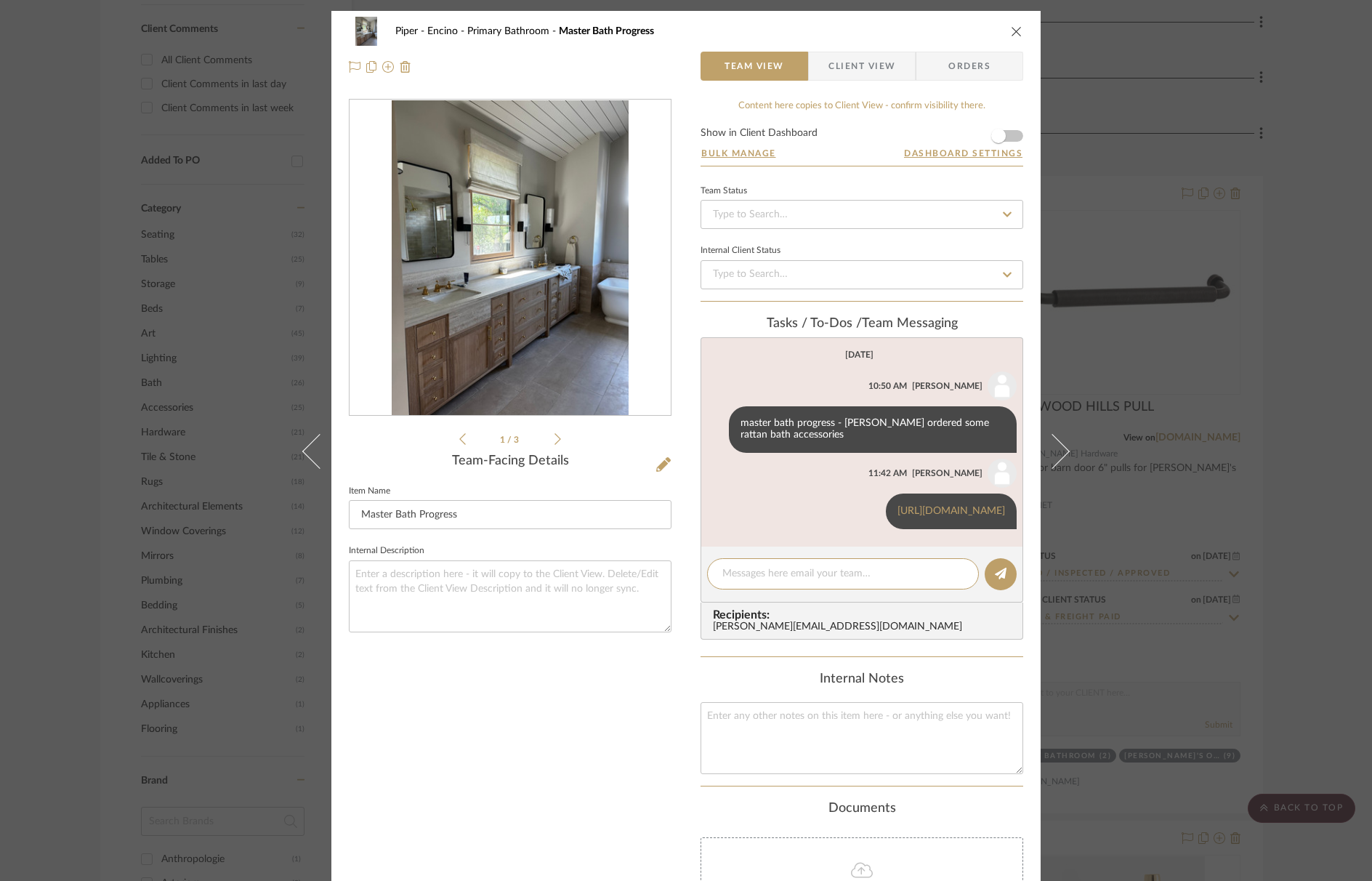
click at [1013, 32] on icon "close" at bounding box center [1017, 32] width 12 height 12
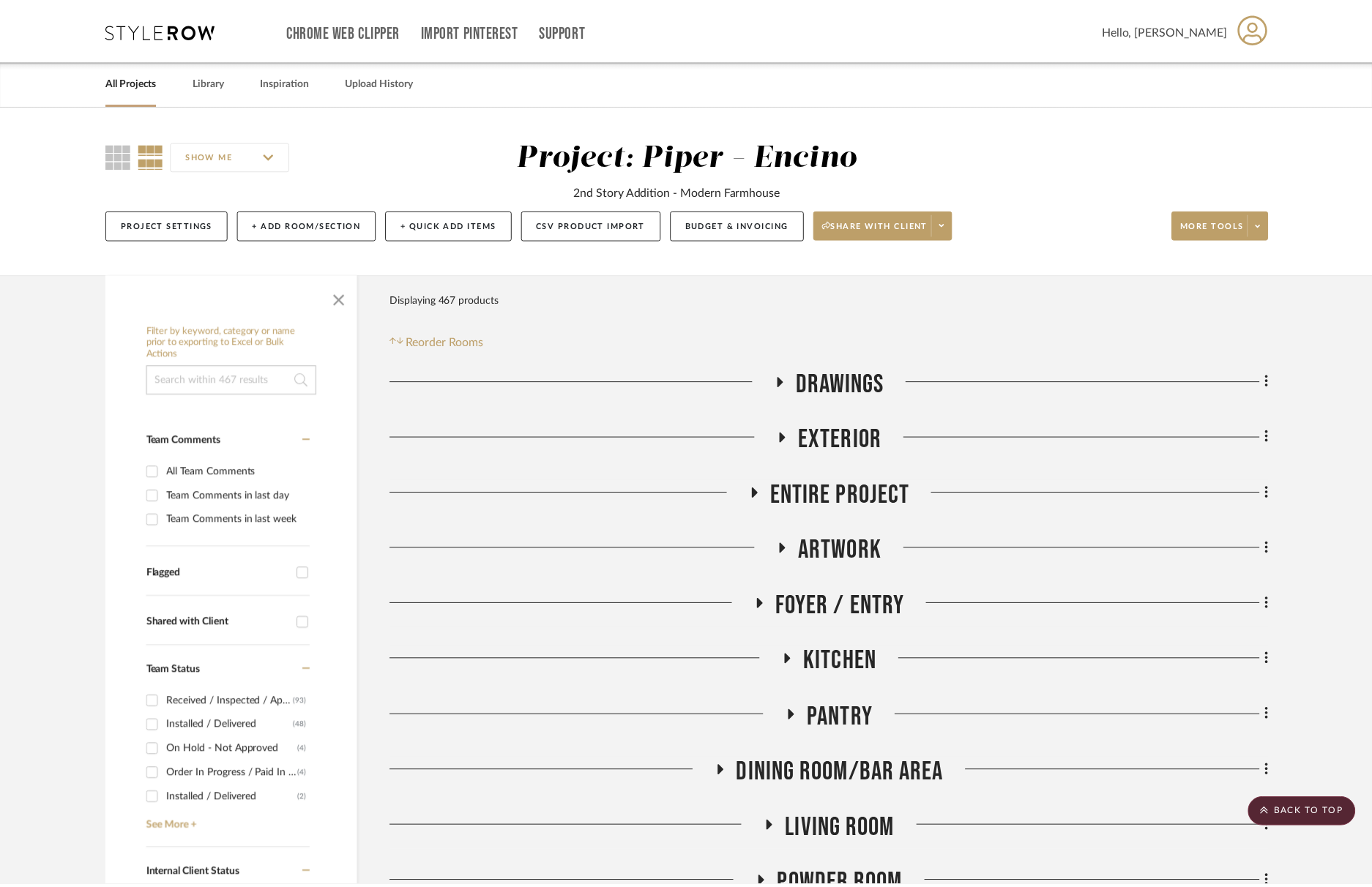
scroll to position [1083, 0]
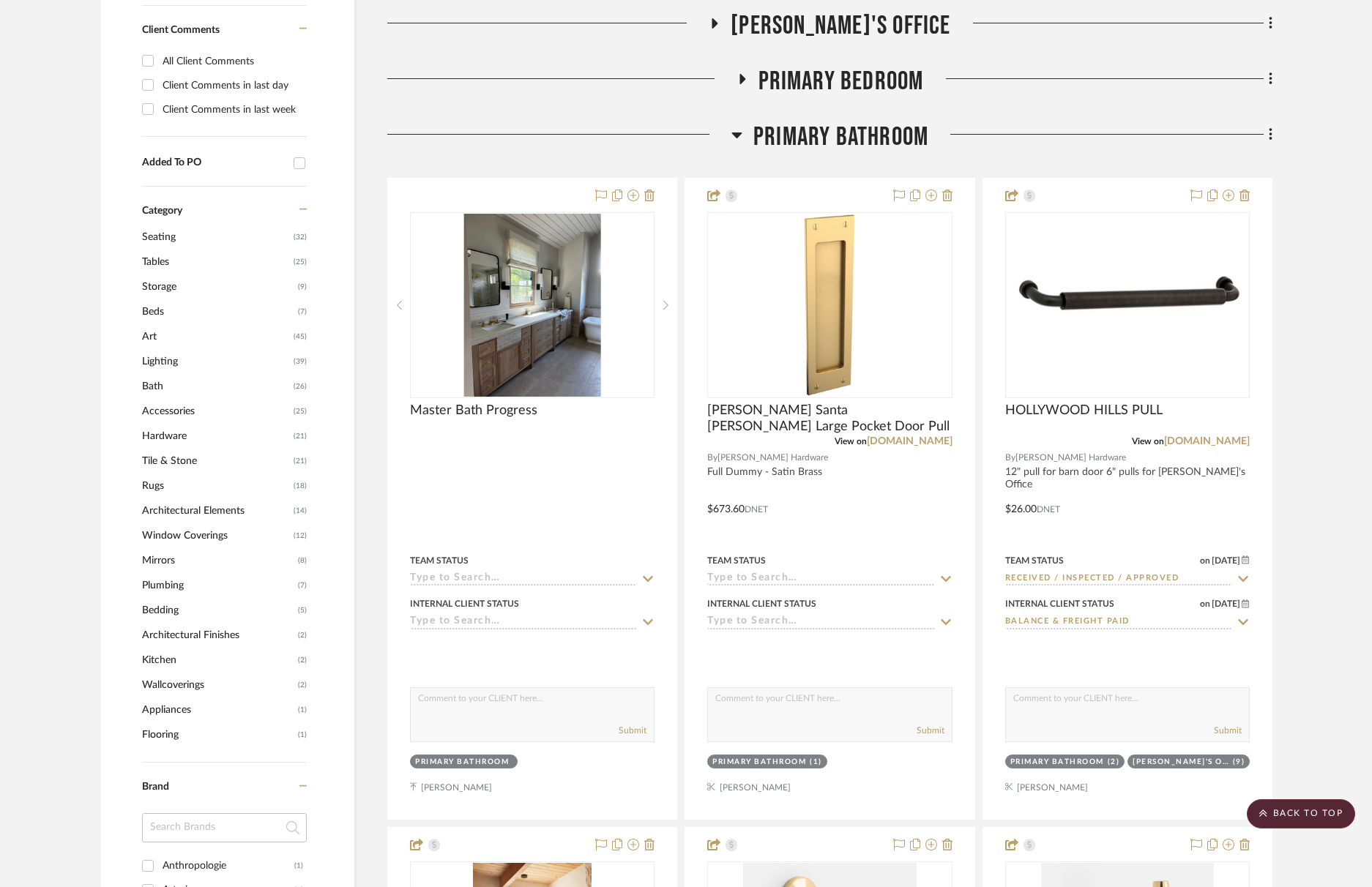
click at [856, 127] on span "Primary Bathroom" at bounding box center [840, 137] width 175 height 32
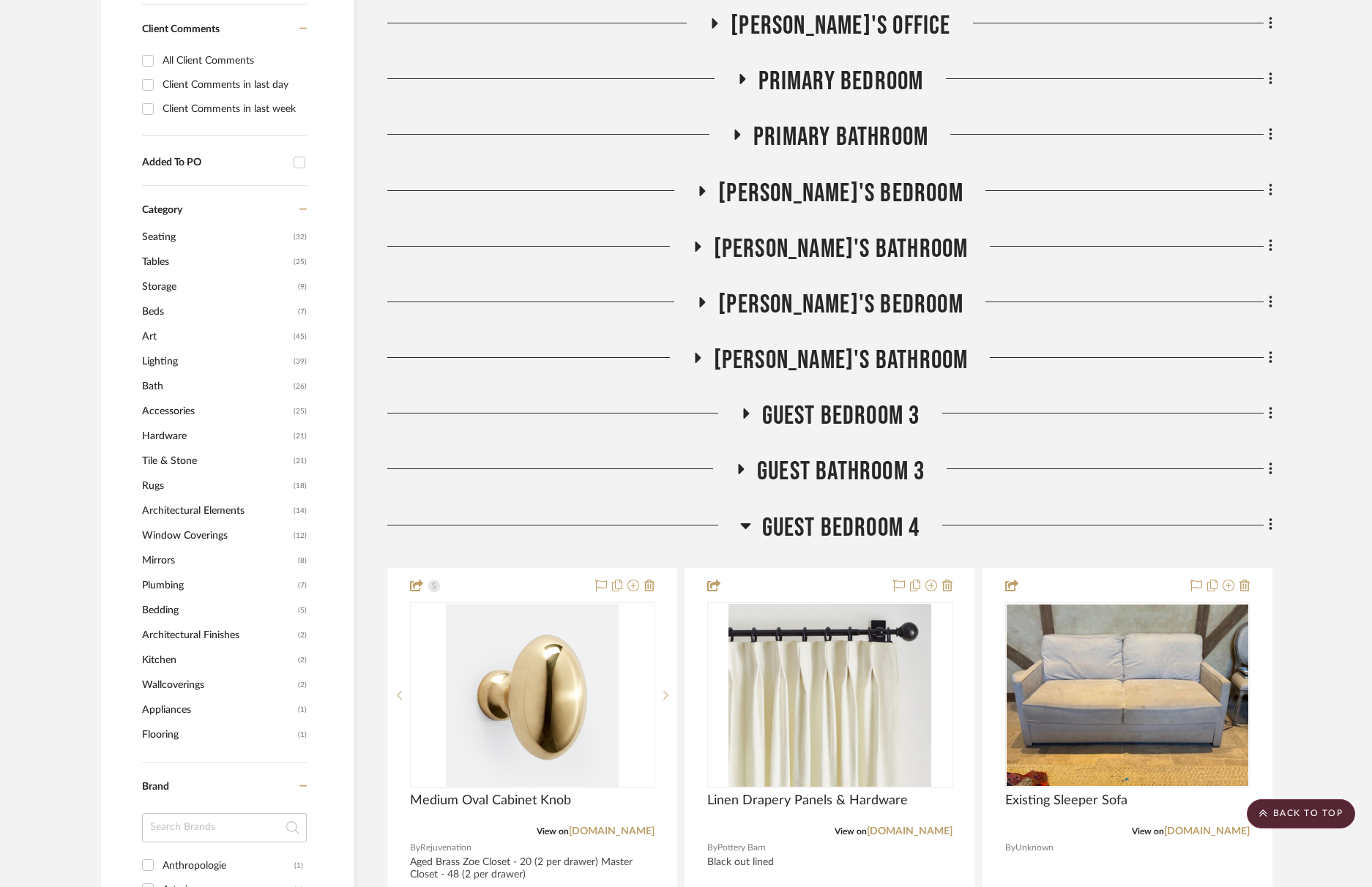
click at [873, 533] on span "Guest Bedroom 4" at bounding box center [841, 528] width 158 height 32
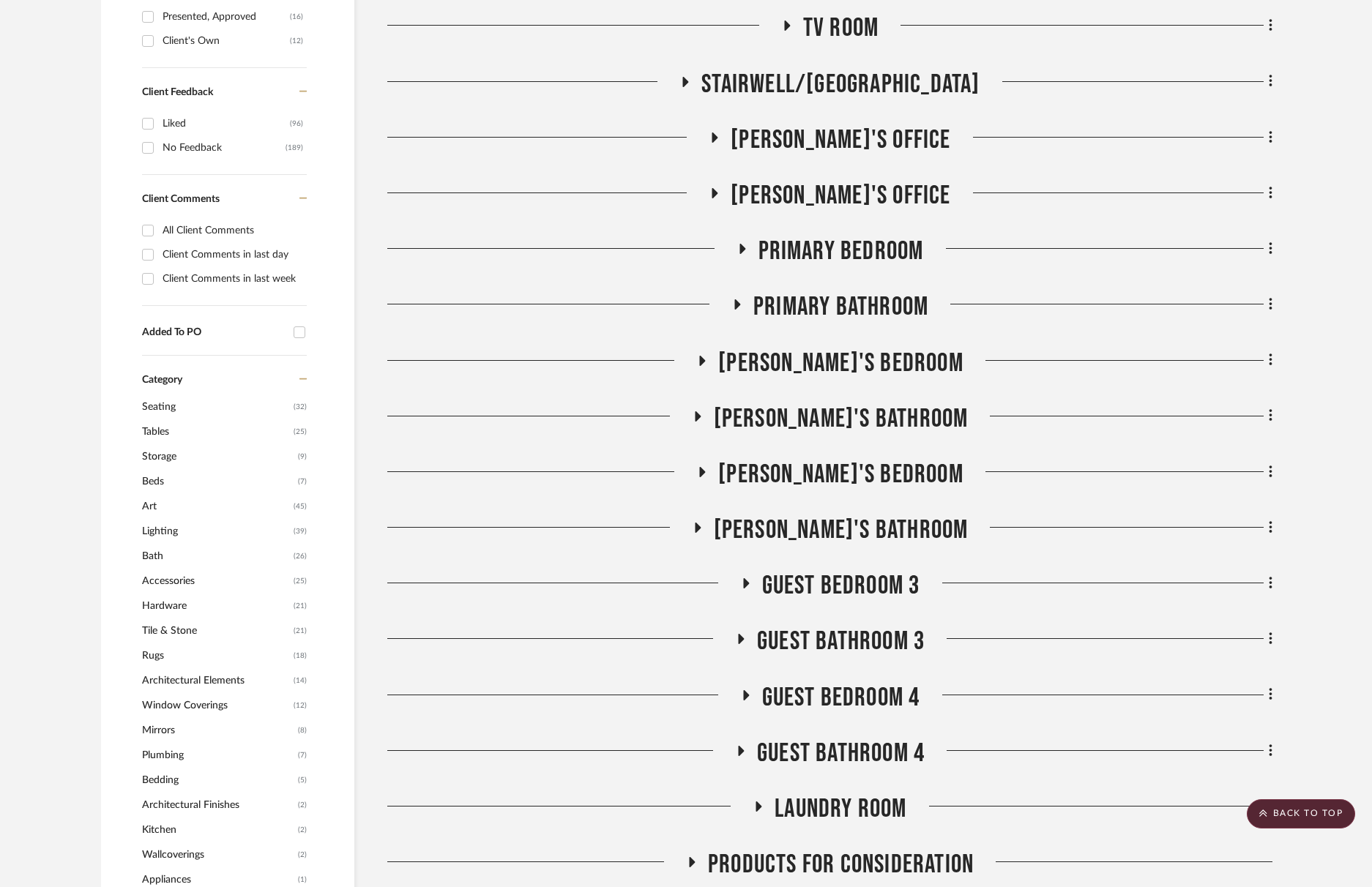
scroll to position [884, 0]
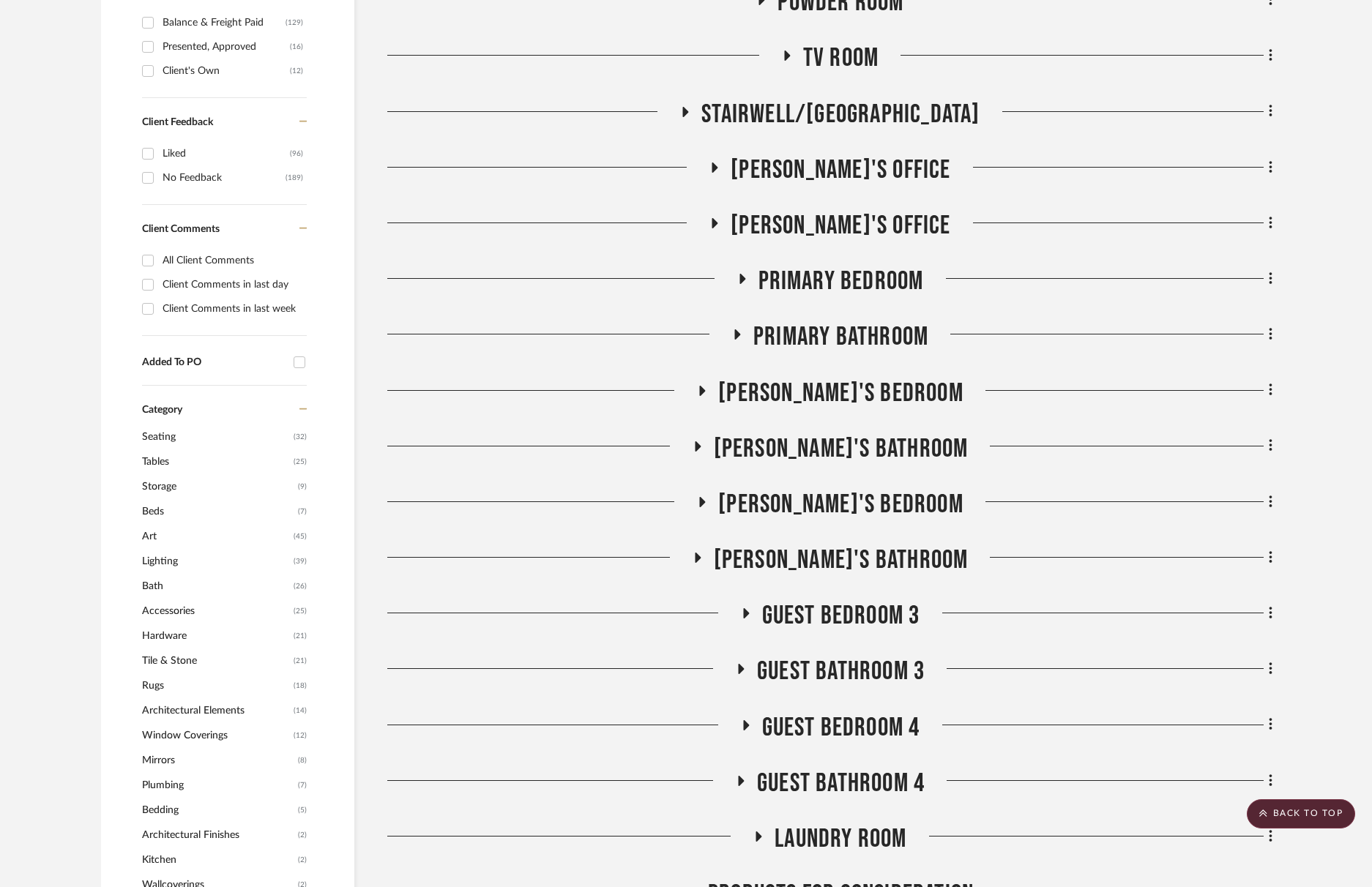
click at [812, 283] on span "Primary Bedroom" at bounding box center [841, 282] width 166 height 32
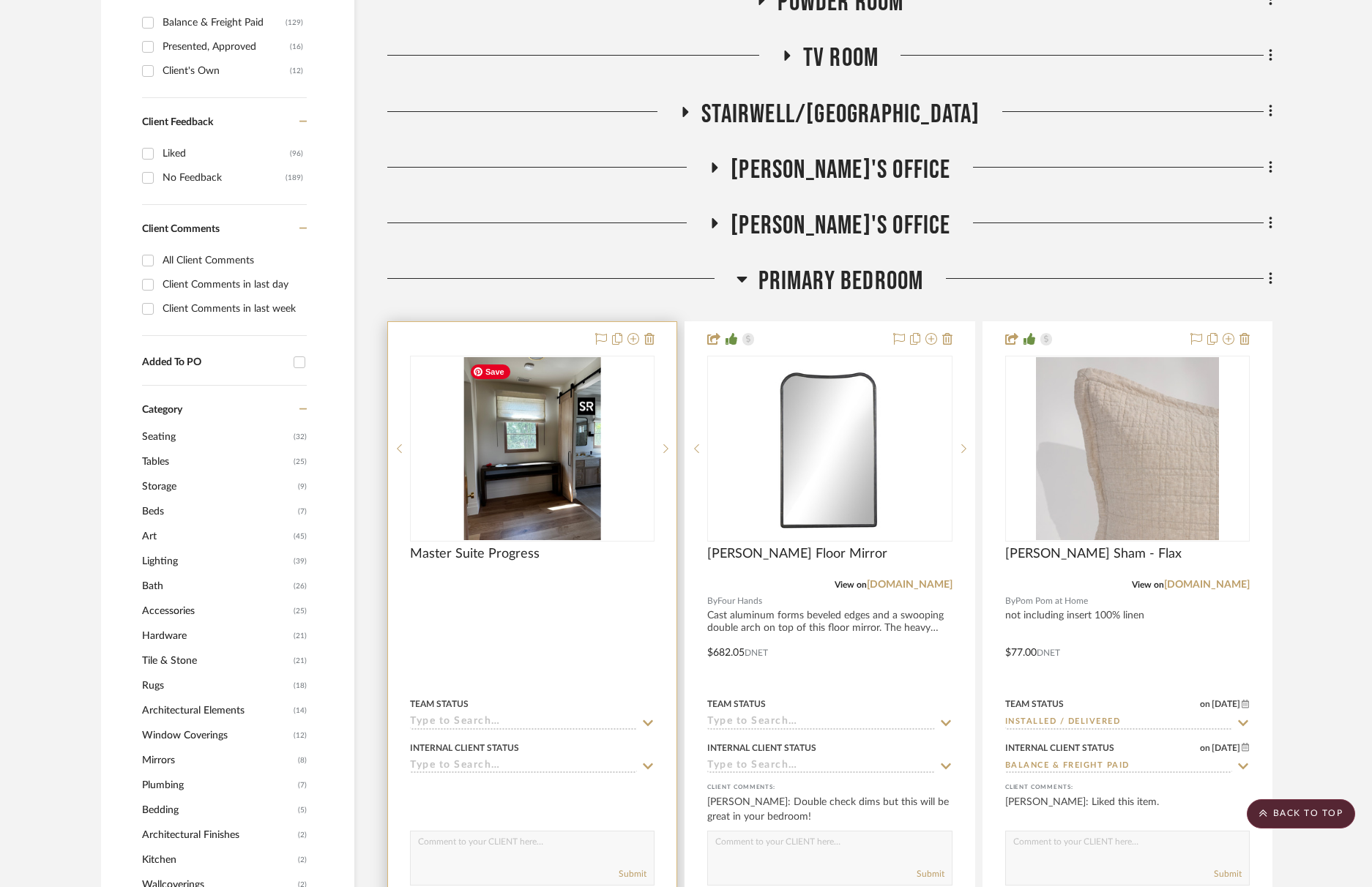
click at [553, 487] on img "0" at bounding box center [532, 448] width 138 height 183
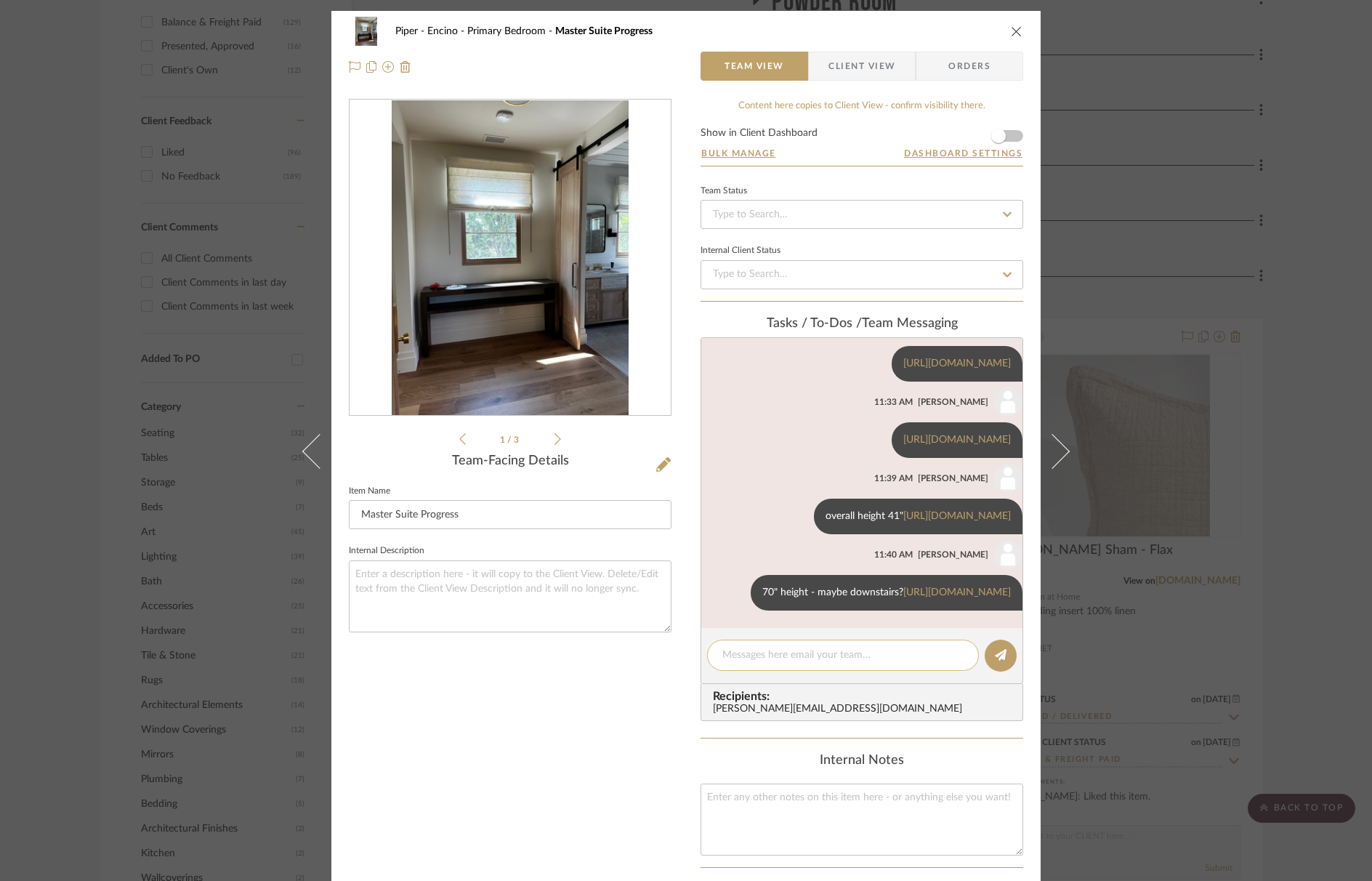
scroll to position [261, 0]
click at [769, 652] on textarea at bounding box center [843, 655] width 242 height 15
paste textarea "https://www.potterybarn.com/products/beachcomber-console-basket/?cm_sp=ossa-186…"
type textarea "https://www.potterybarn.com/products/beachcomber-console-basket/?cm_sp=ossa-186…"
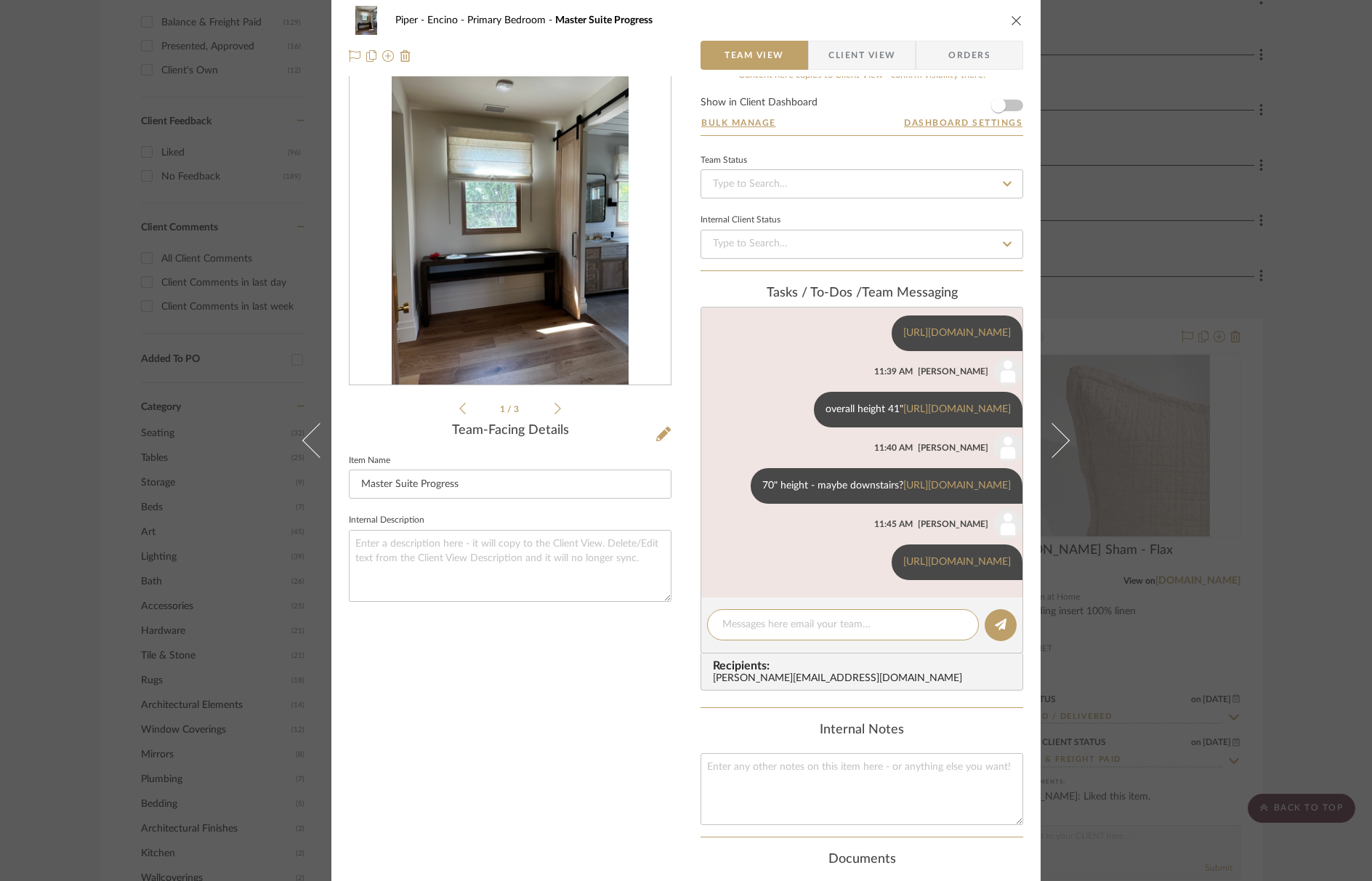
scroll to position [41, 0]
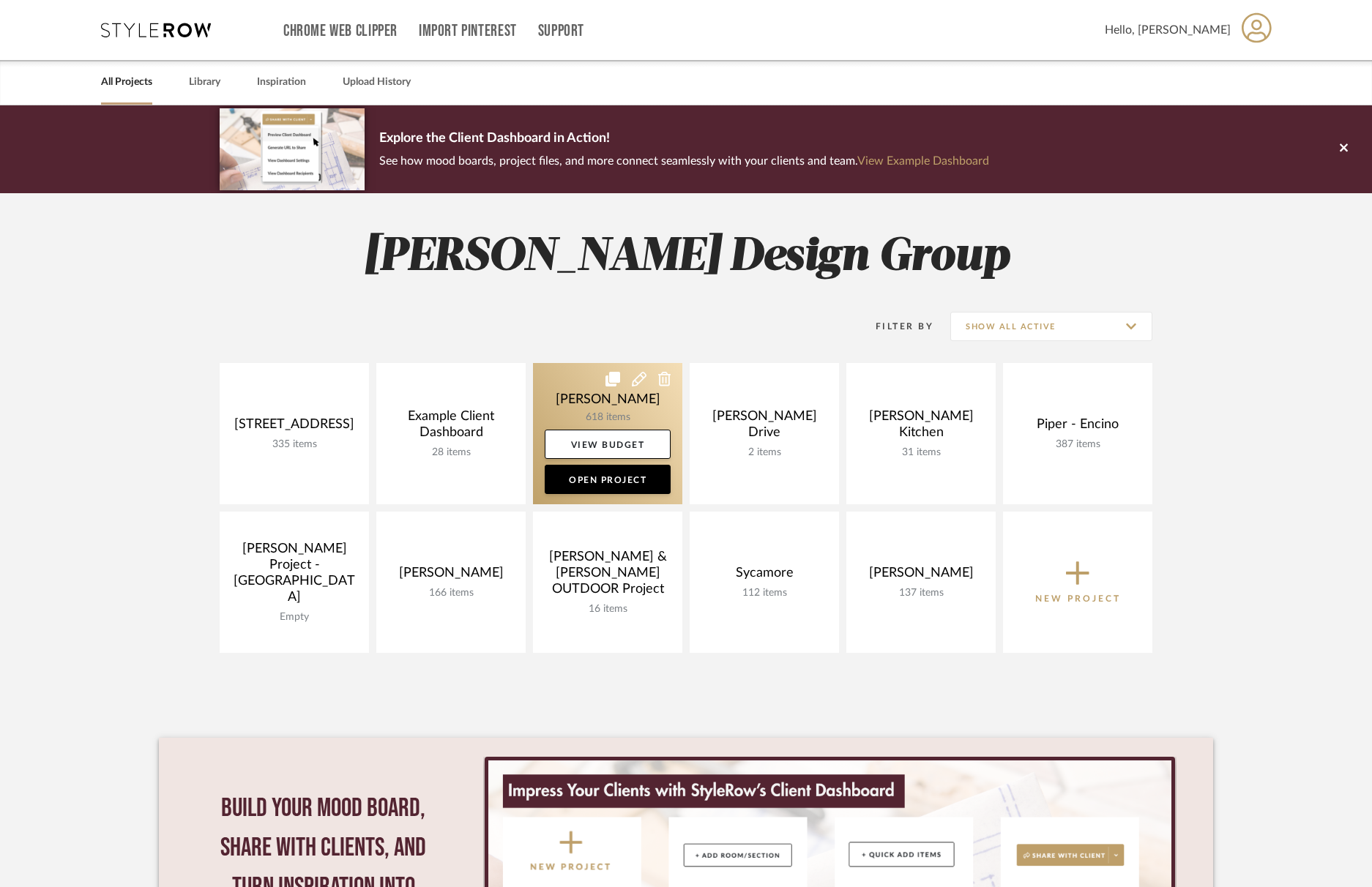
click at [585, 406] on link at bounding box center [608, 433] width 150 height 141
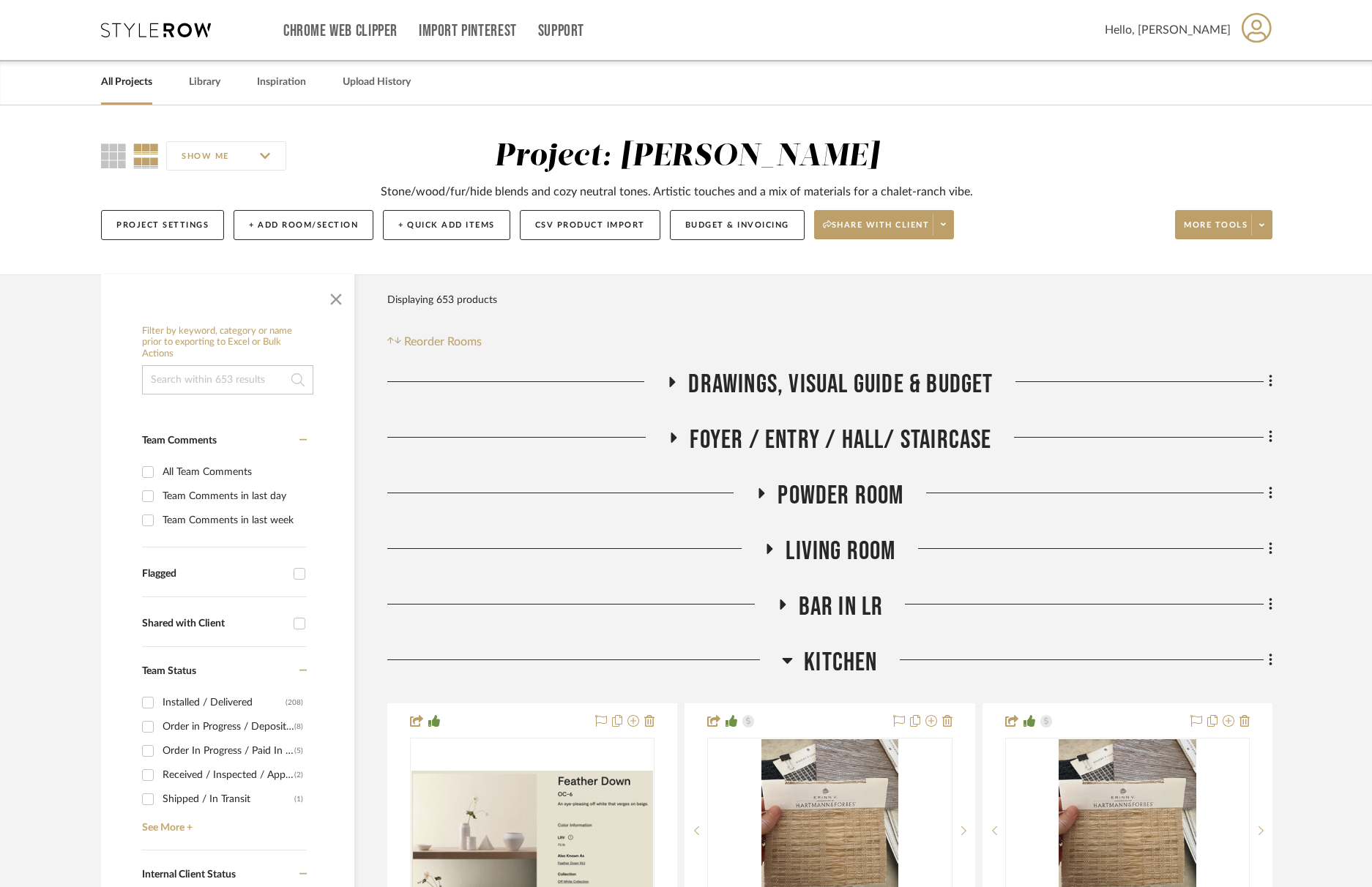
click at [823, 538] on span "Living Room" at bounding box center [840, 552] width 110 height 32
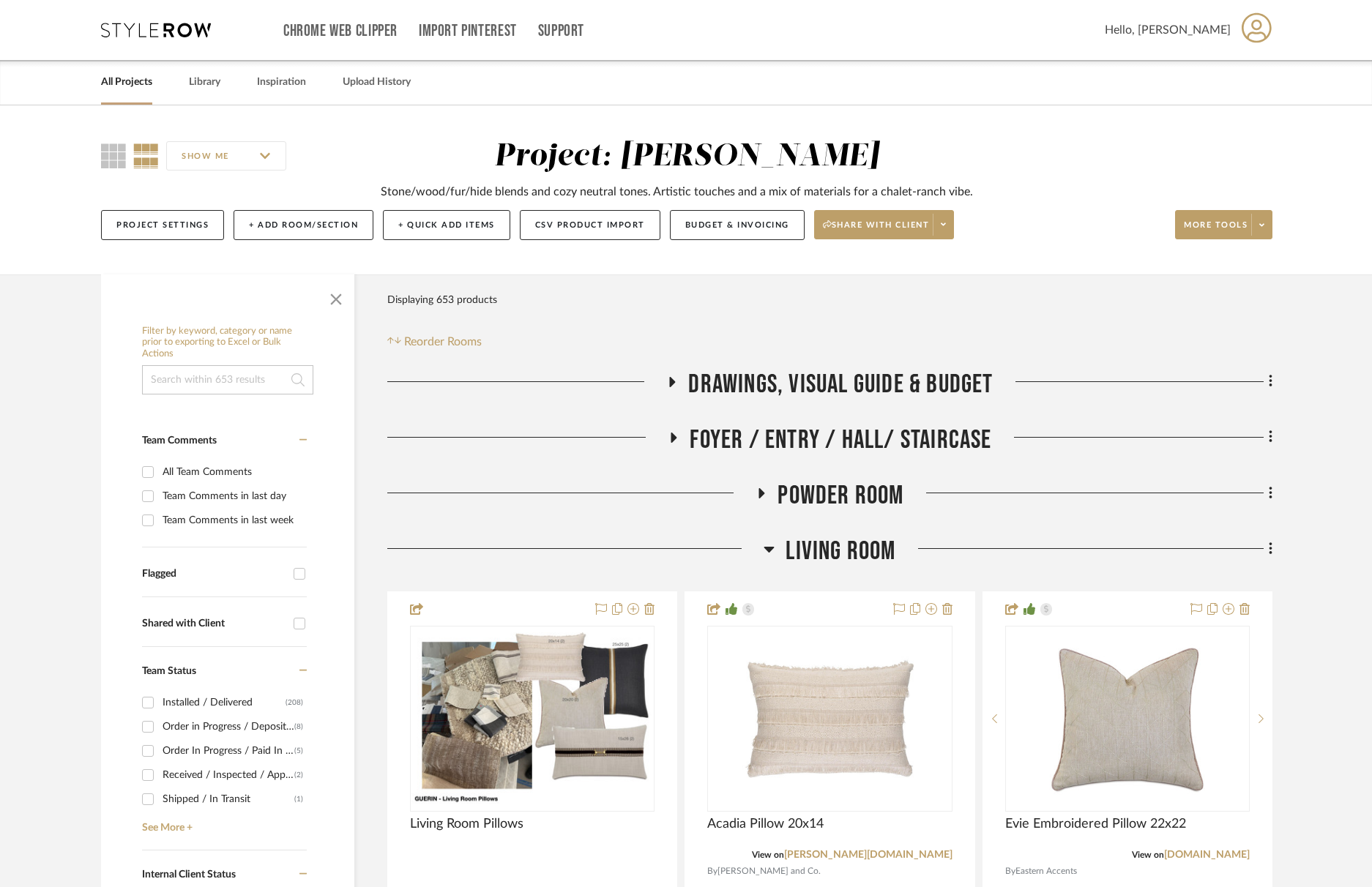
click at [823, 538] on span "Living Room" at bounding box center [840, 552] width 110 height 32
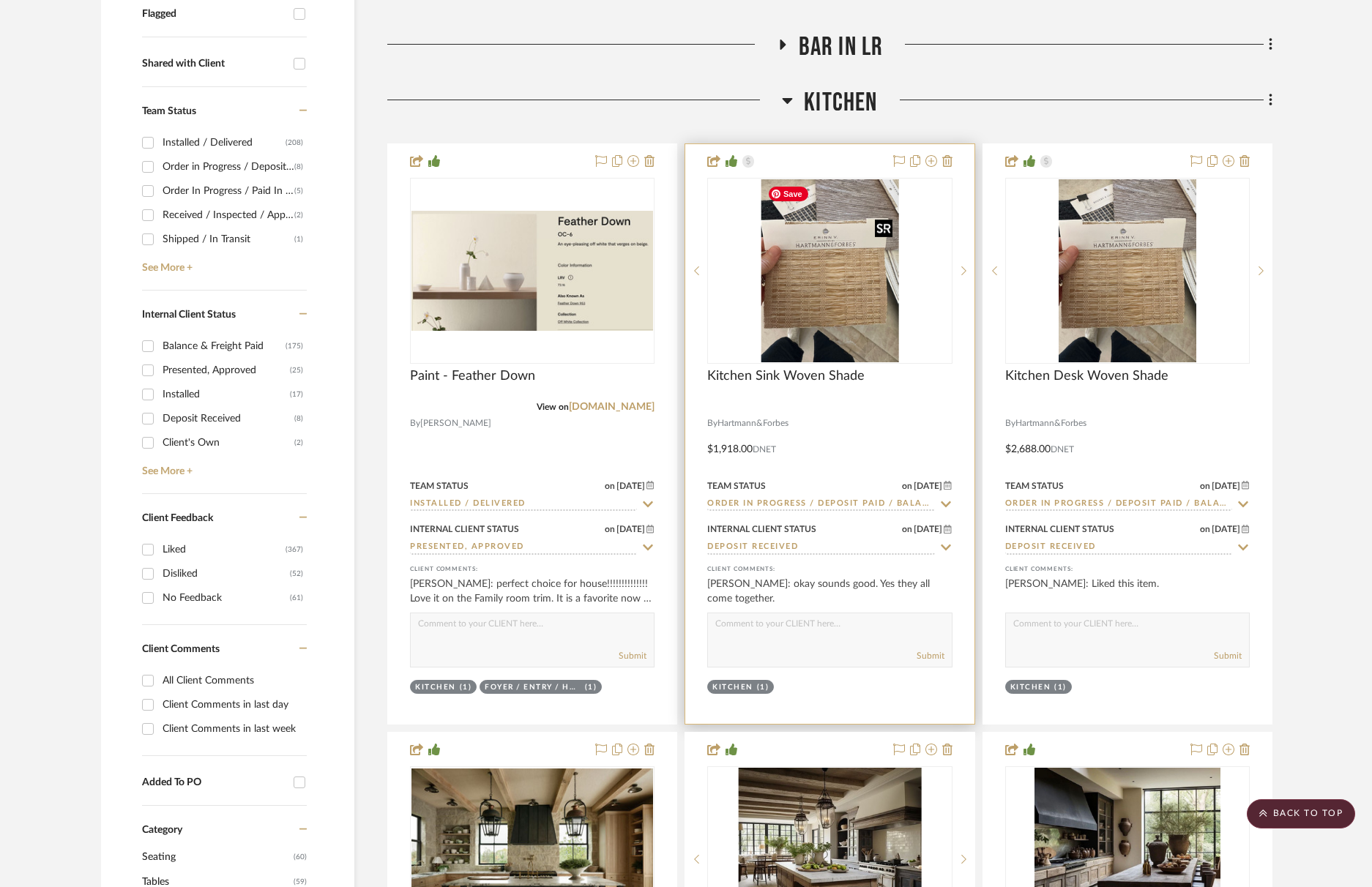
scroll to position [528, 0]
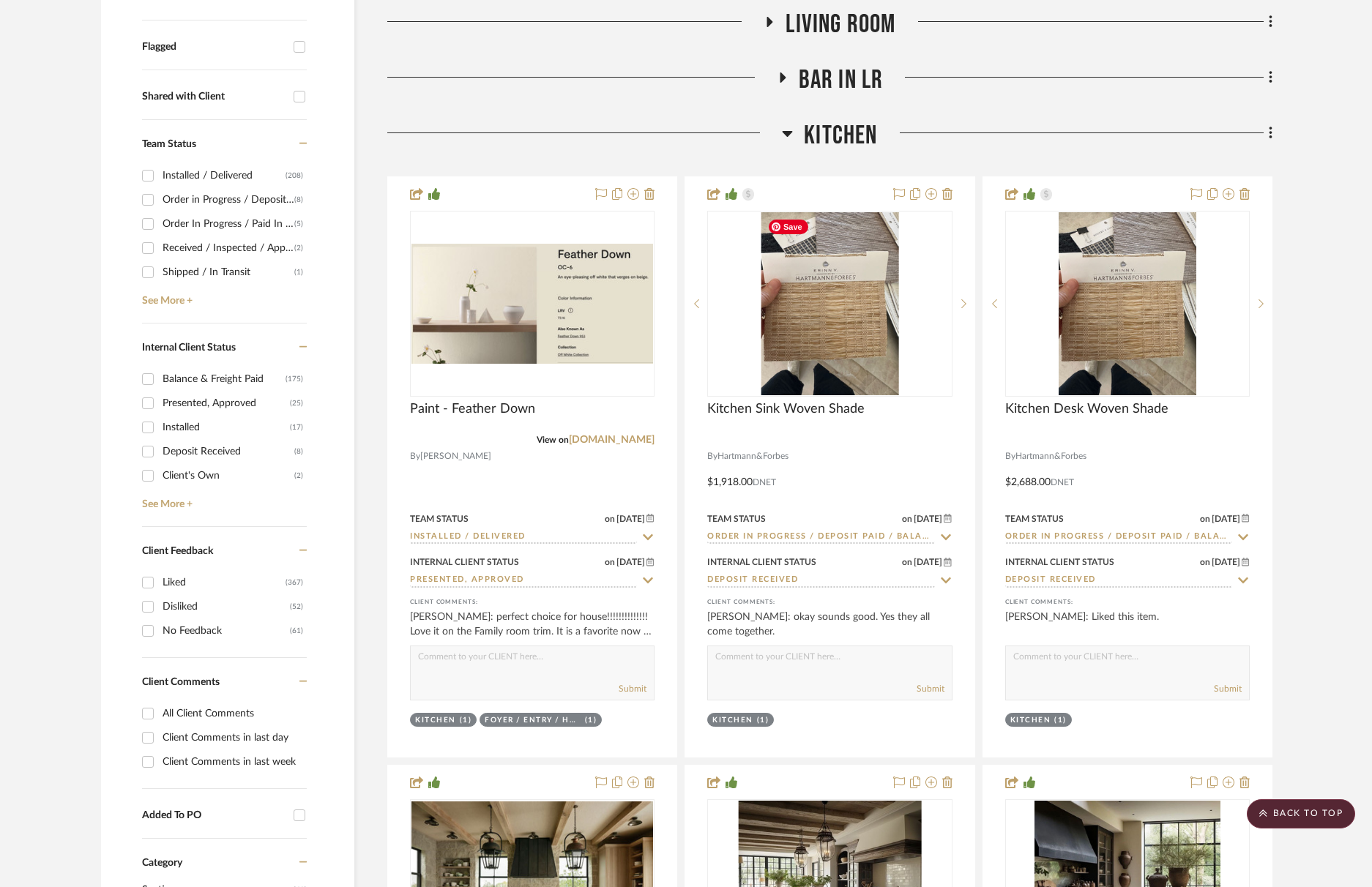
click at [844, 127] on span "Kitchen" at bounding box center [841, 136] width 74 height 32
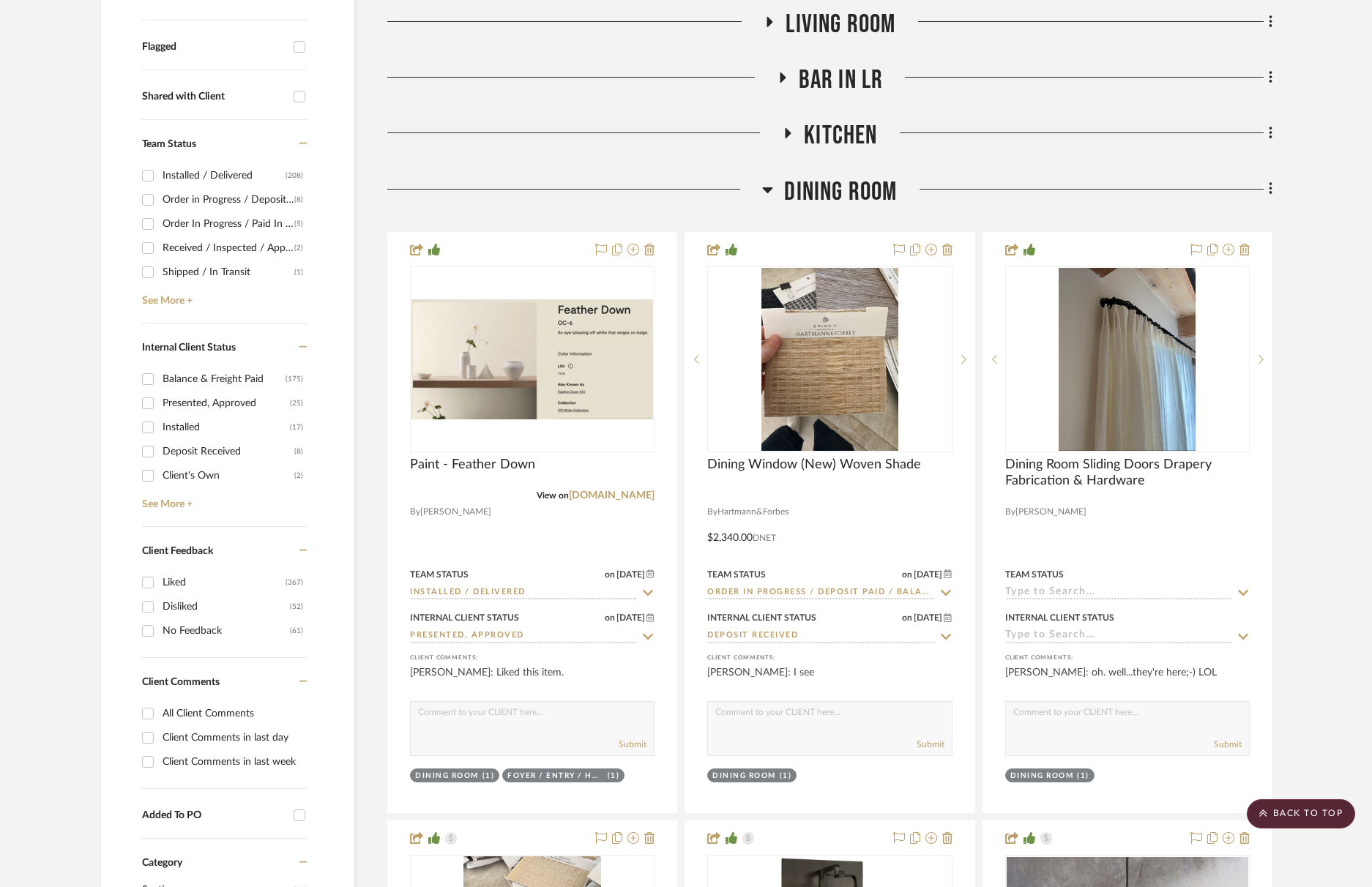
click at [846, 196] on span "Dining Room" at bounding box center [840, 192] width 113 height 32
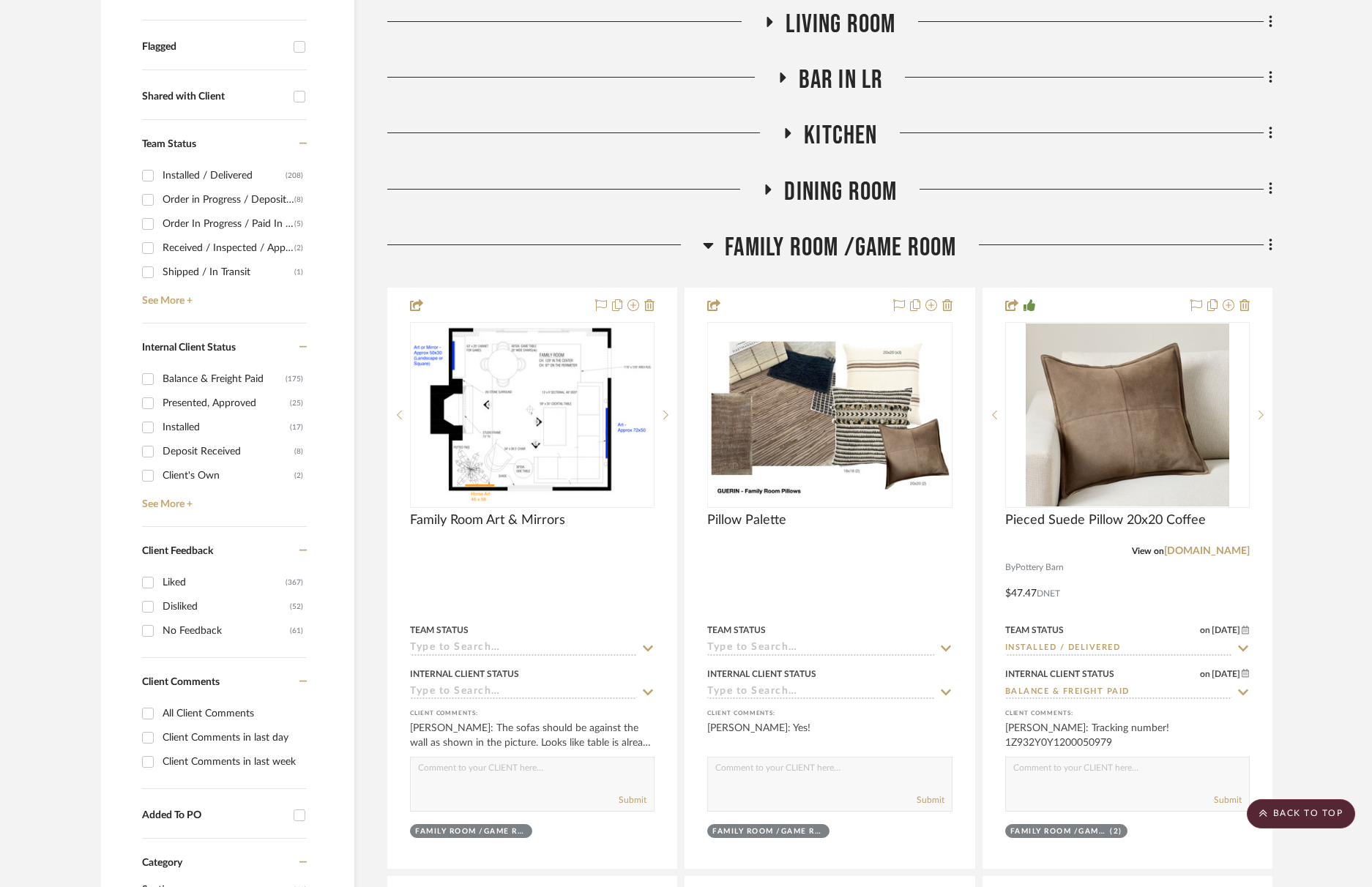
click at [854, 251] on span "Family Room /Game Room" at bounding box center [840, 248] width 232 height 32
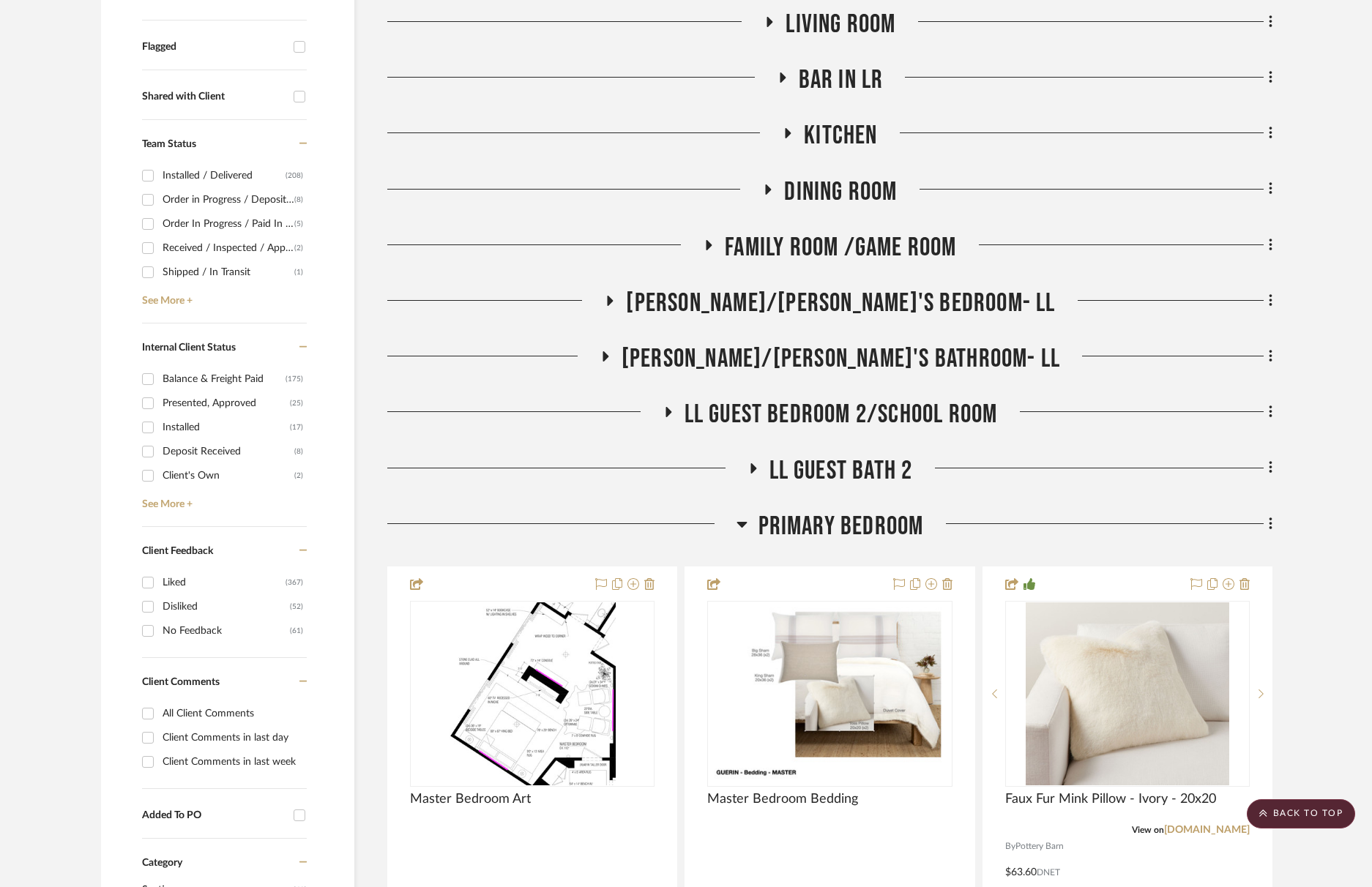
click at [870, 538] on span "Primary Bedroom" at bounding box center [841, 527] width 166 height 32
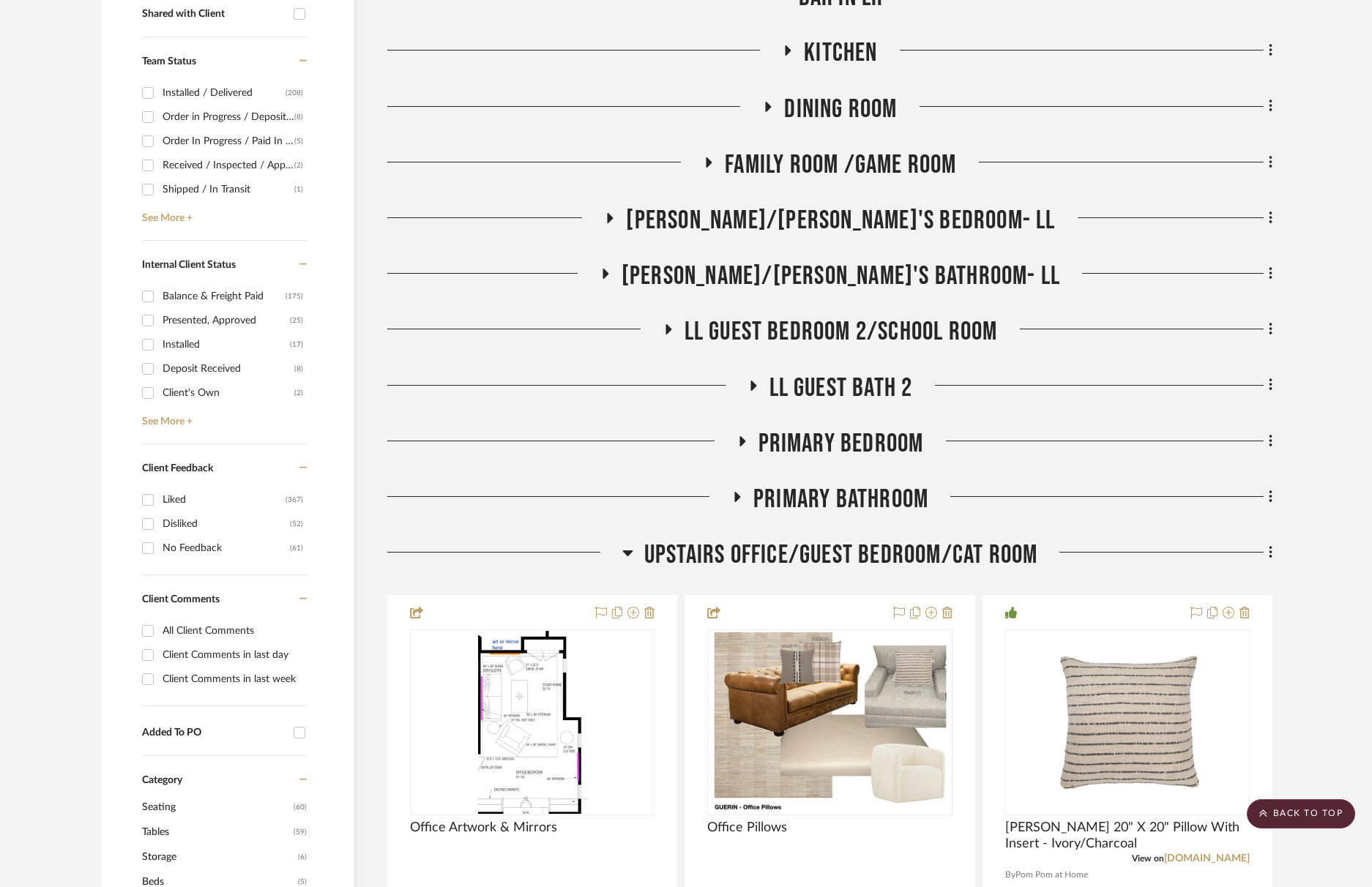
scroll to position [620, 0]
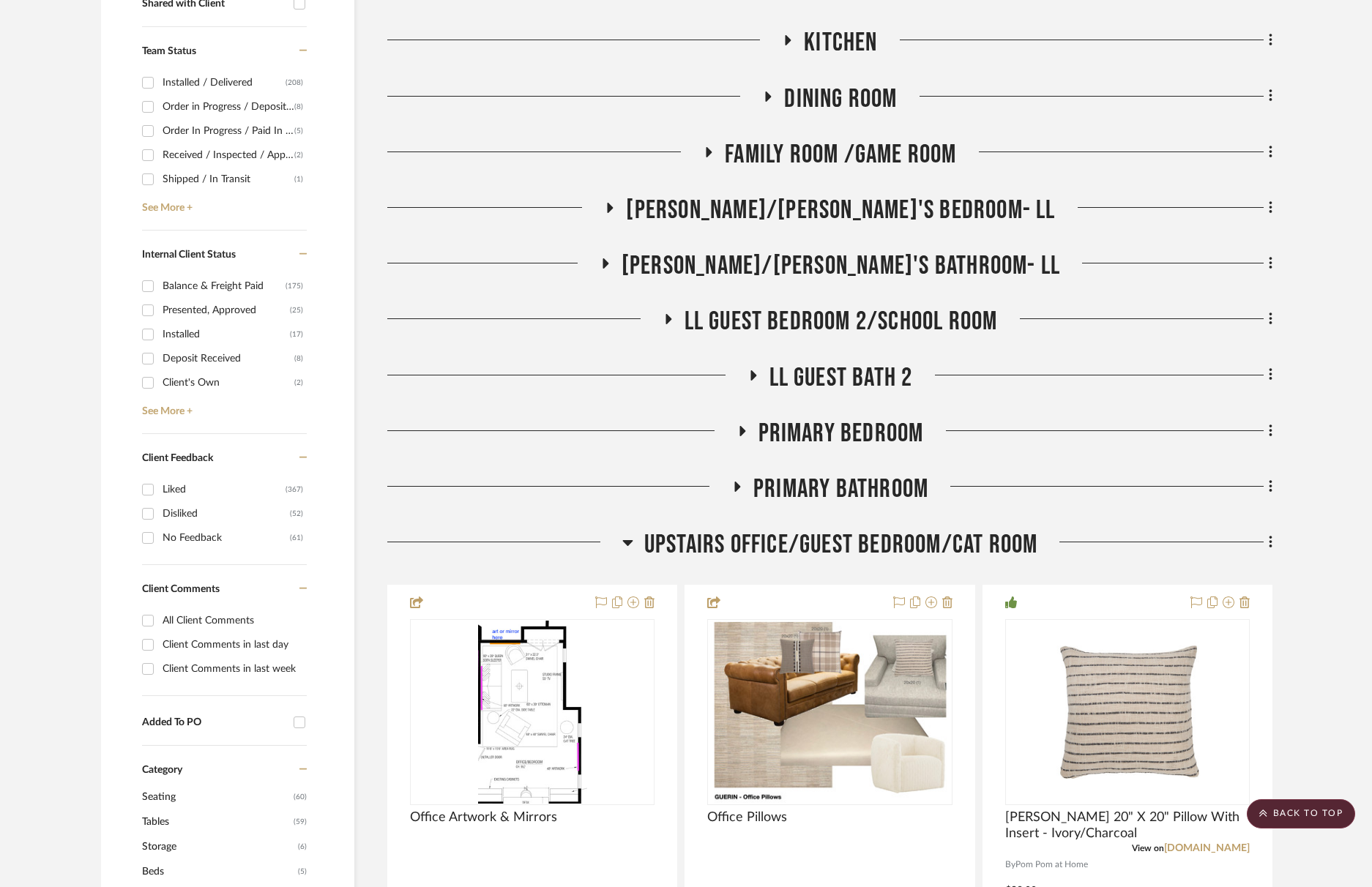
click at [854, 558] on span "Upstairs Office/Guest Bedroom/Cat Room" at bounding box center [841, 545] width 394 height 32
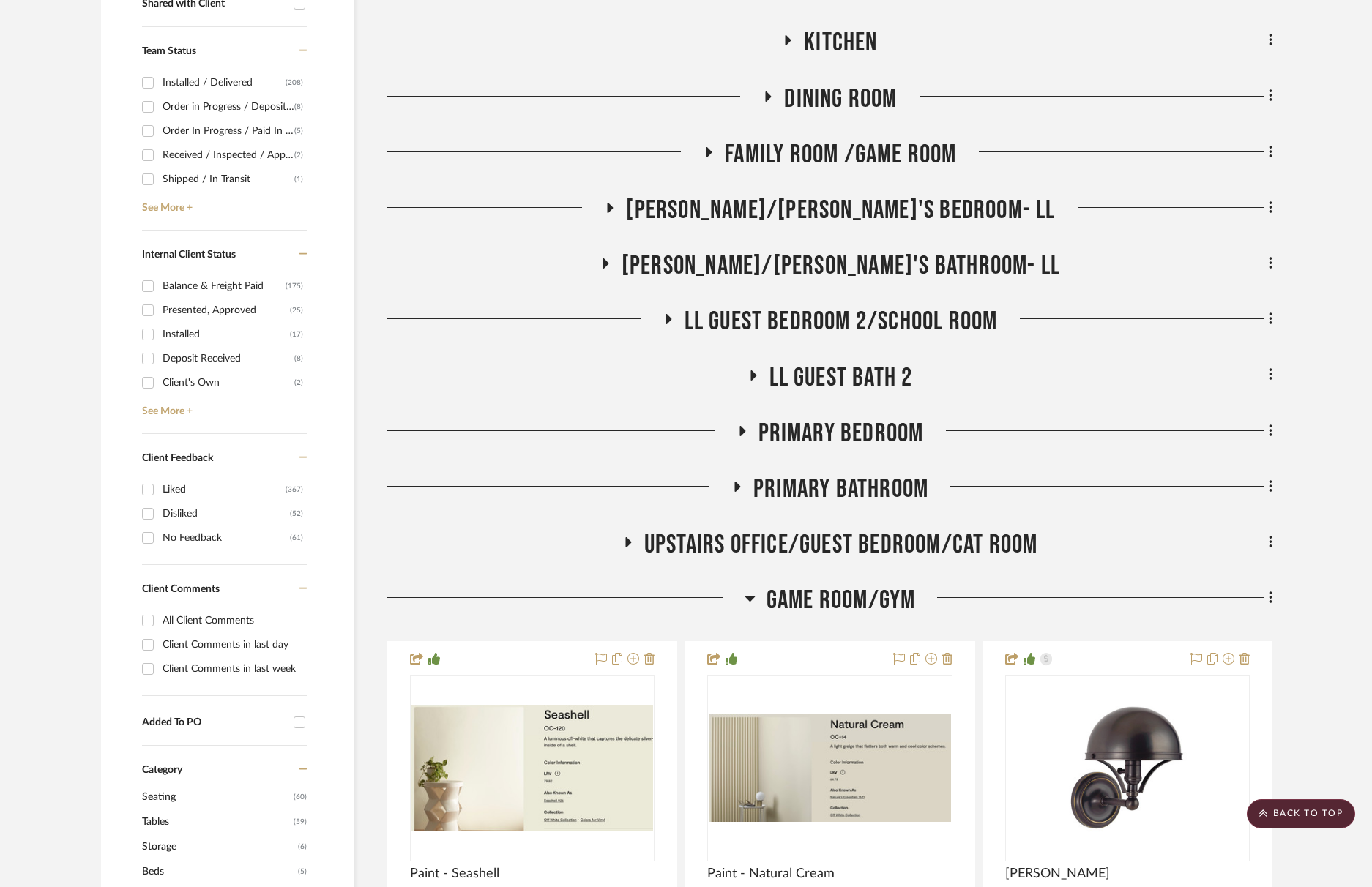
scroll to position [621, 0]
click at [849, 538] on span "Upstairs Office/Guest Bedroom/Cat Room" at bounding box center [841, 544] width 394 height 32
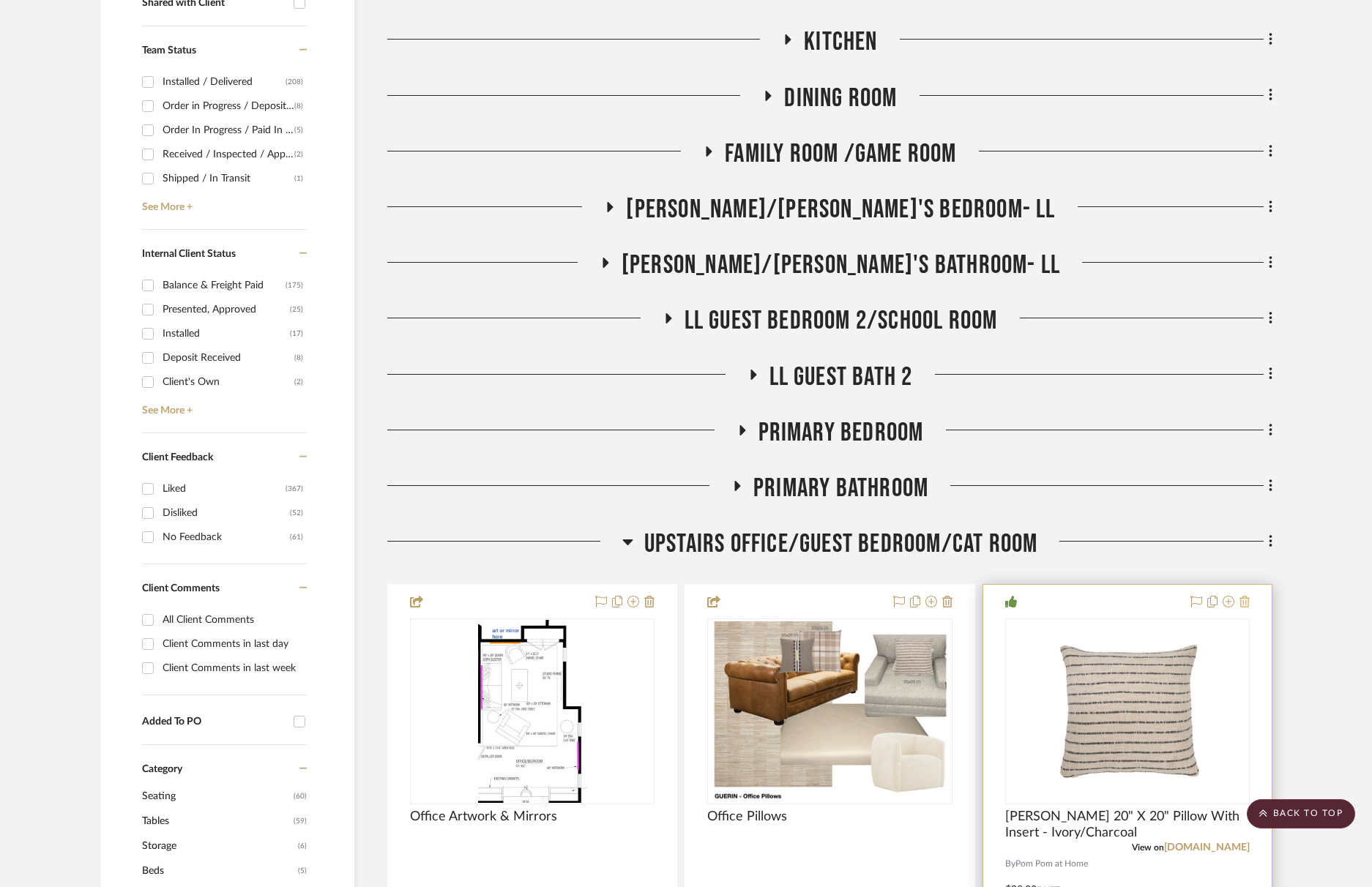
click at [1246, 607] on icon at bounding box center [1245, 602] width 10 height 12
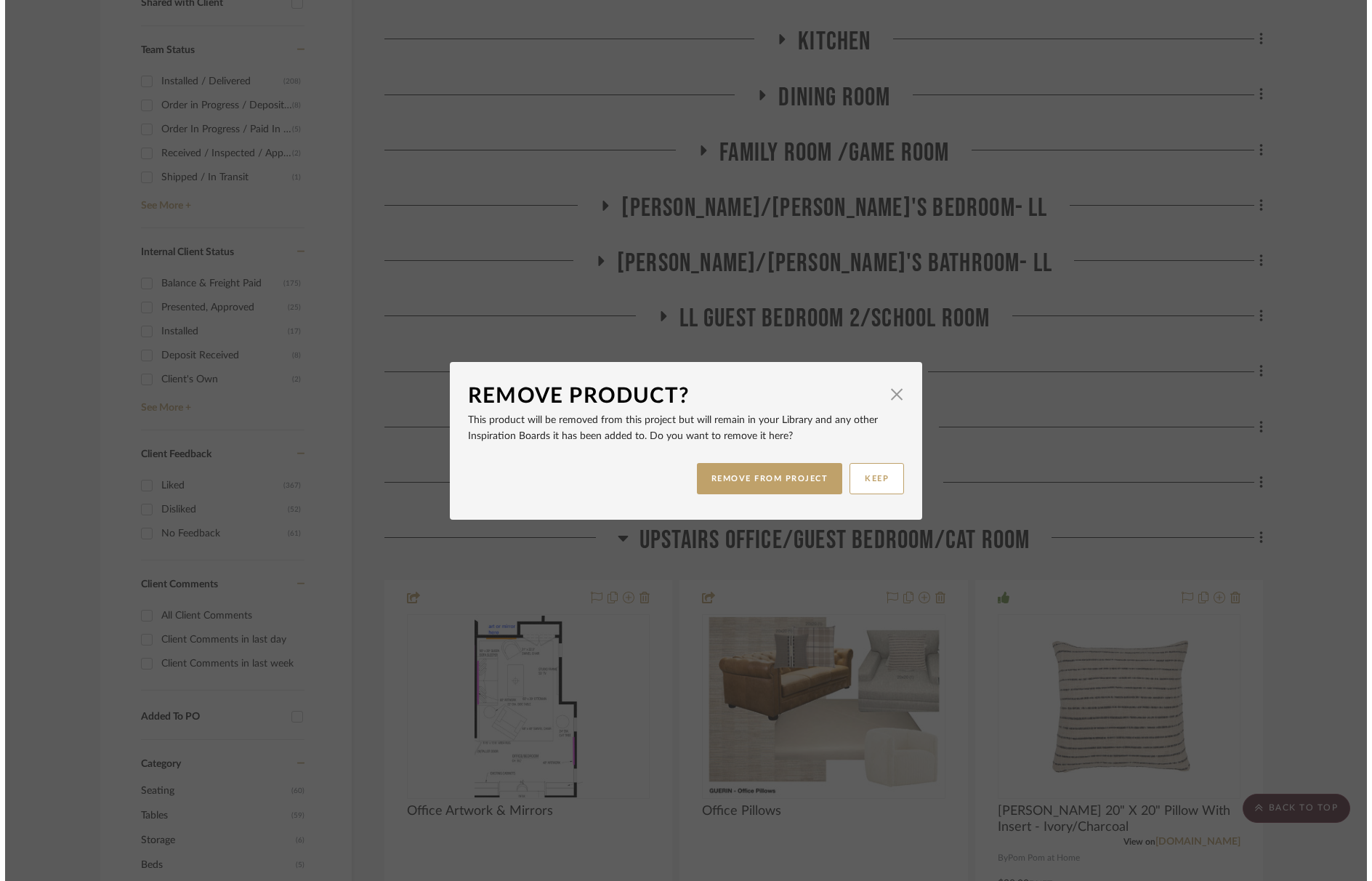
scroll to position [0, 0]
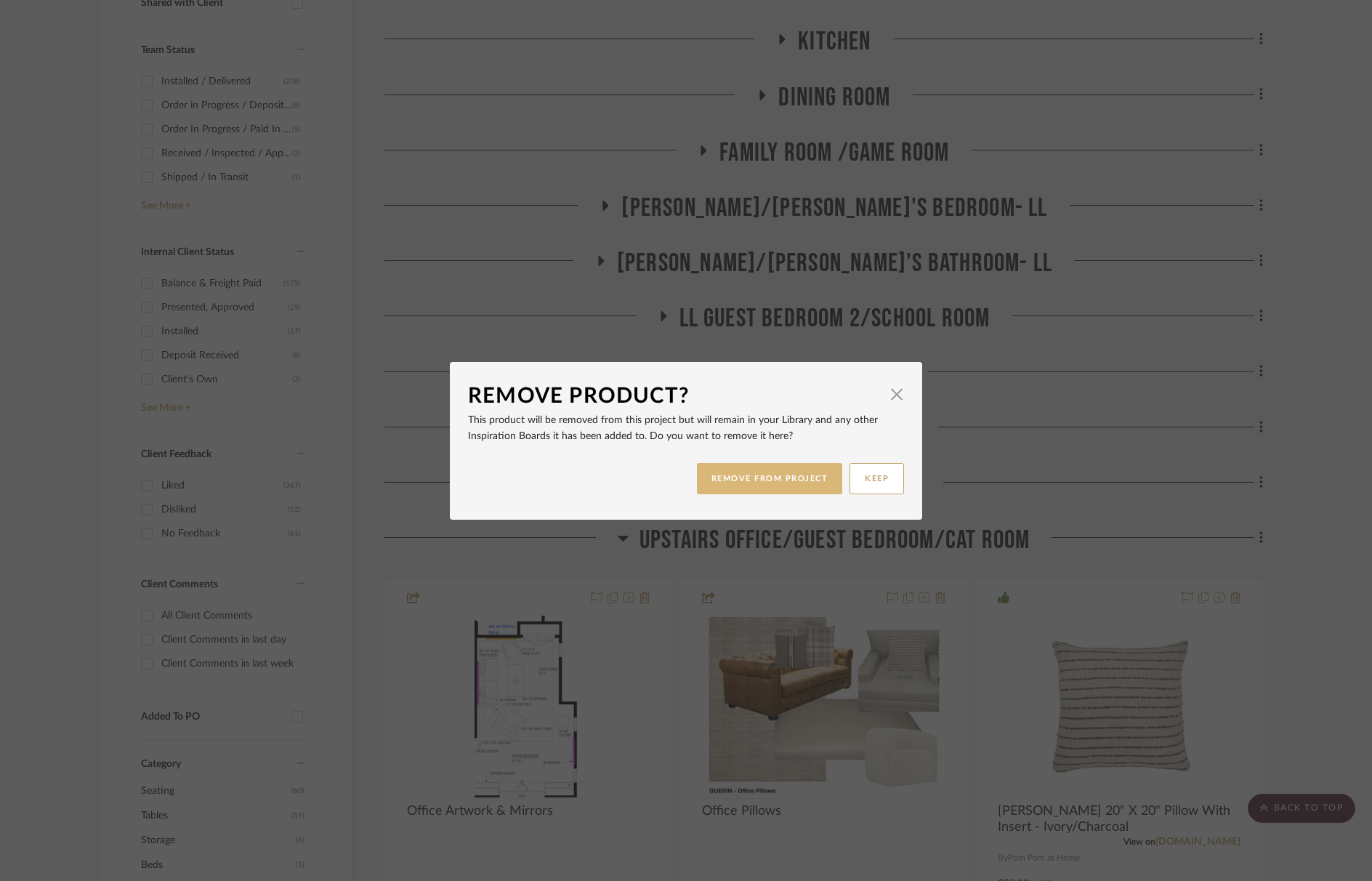
click at [728, 482] on button "REMOVE FROM PROJECT" at bounding box center [770, 479] width 146 height 32
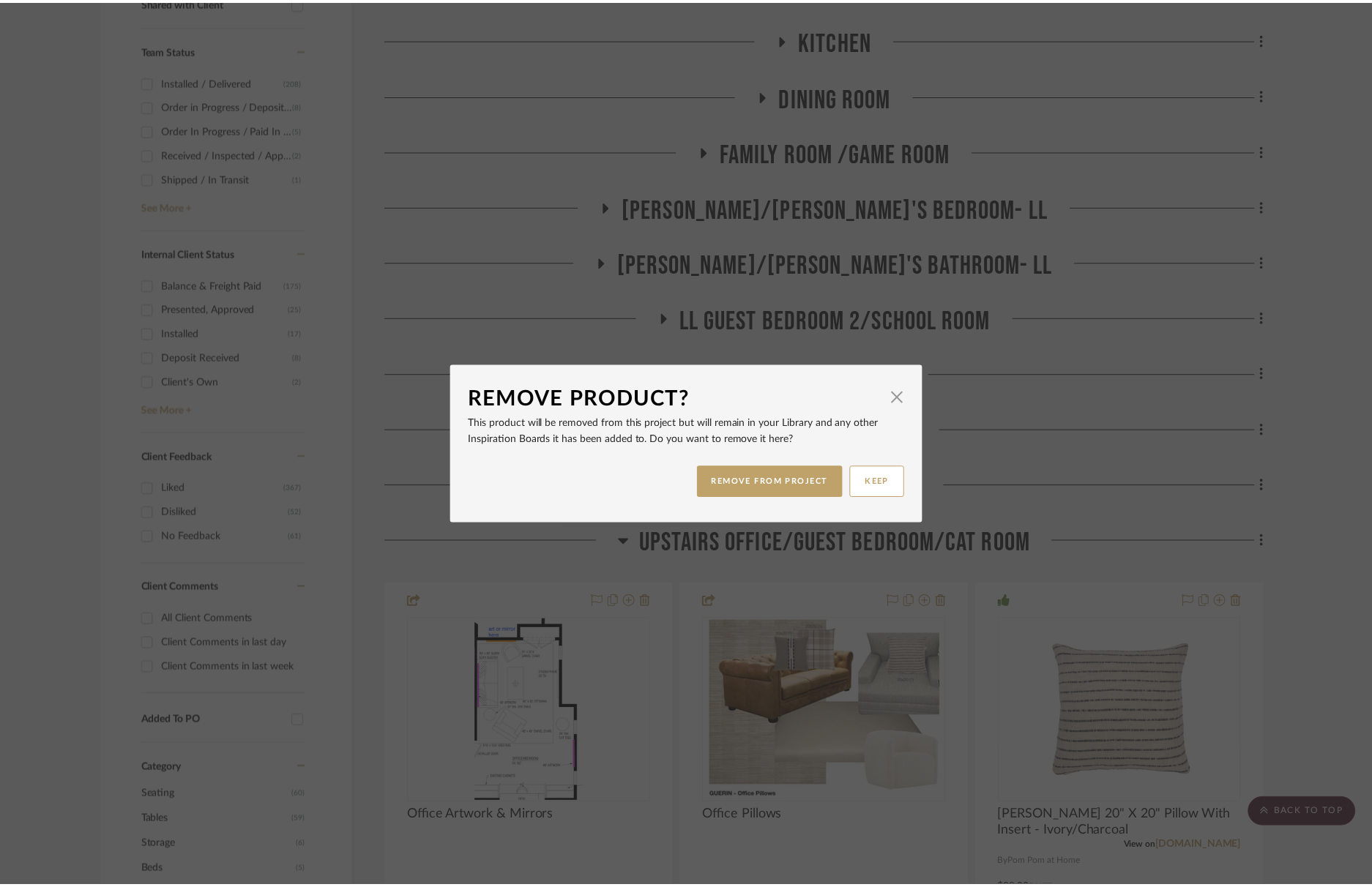
scroll to position [621, 0]
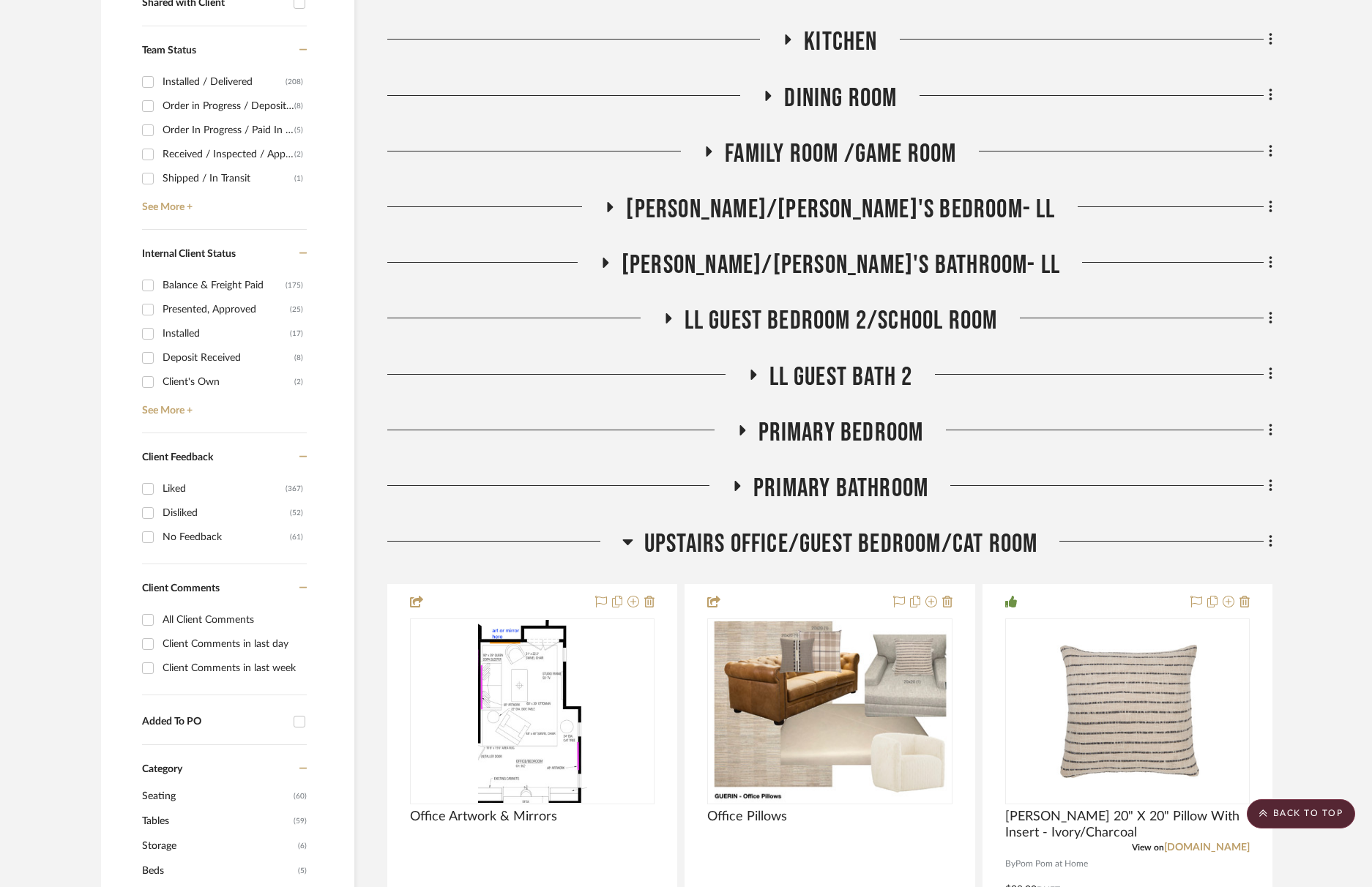
click at [806, 533] on span "Upstairs Office/Guest Bedroom/Cat Room" at bounding box center [841, 544] width 394 height 32
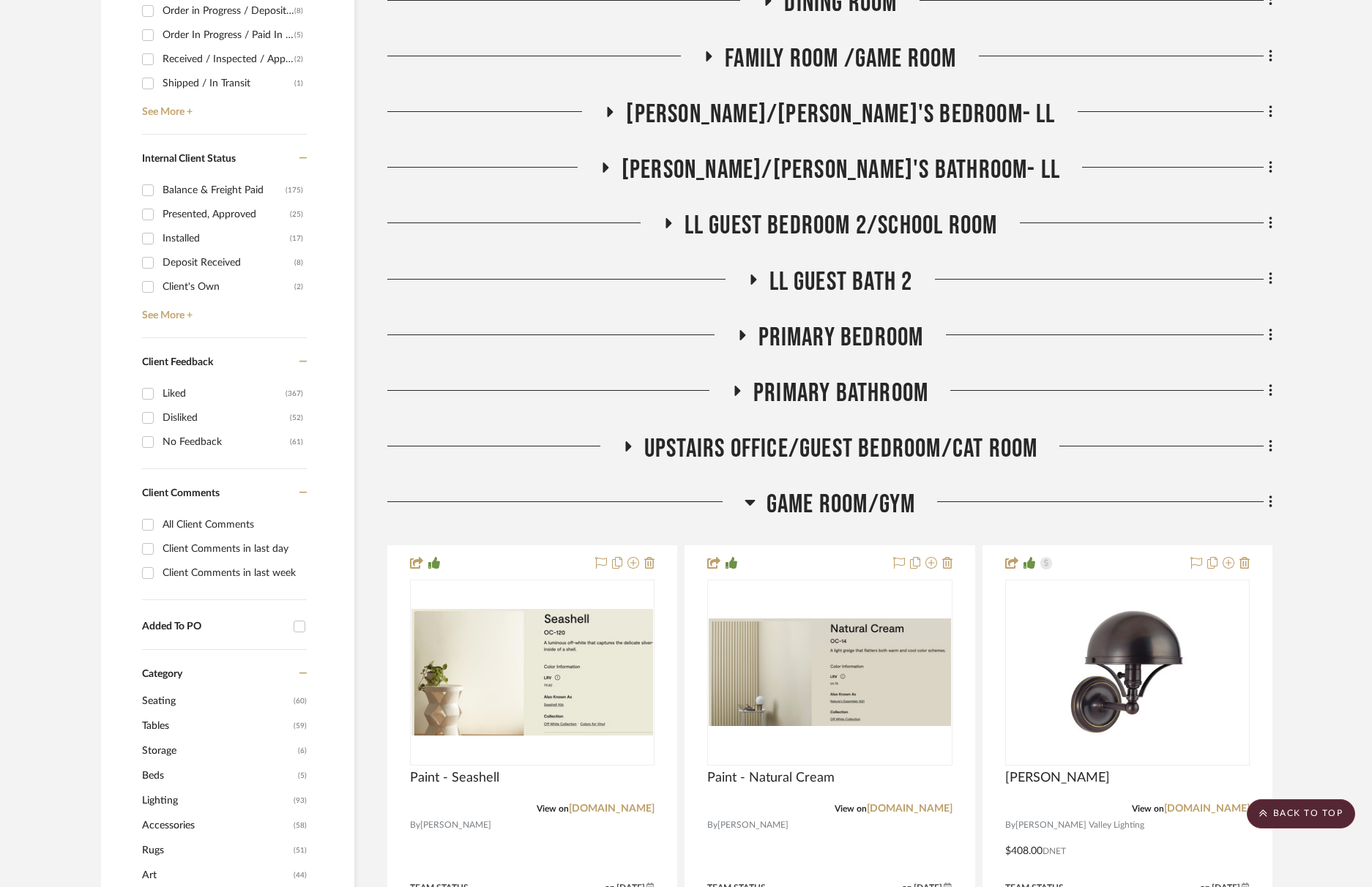
scroll to position [720, 0]
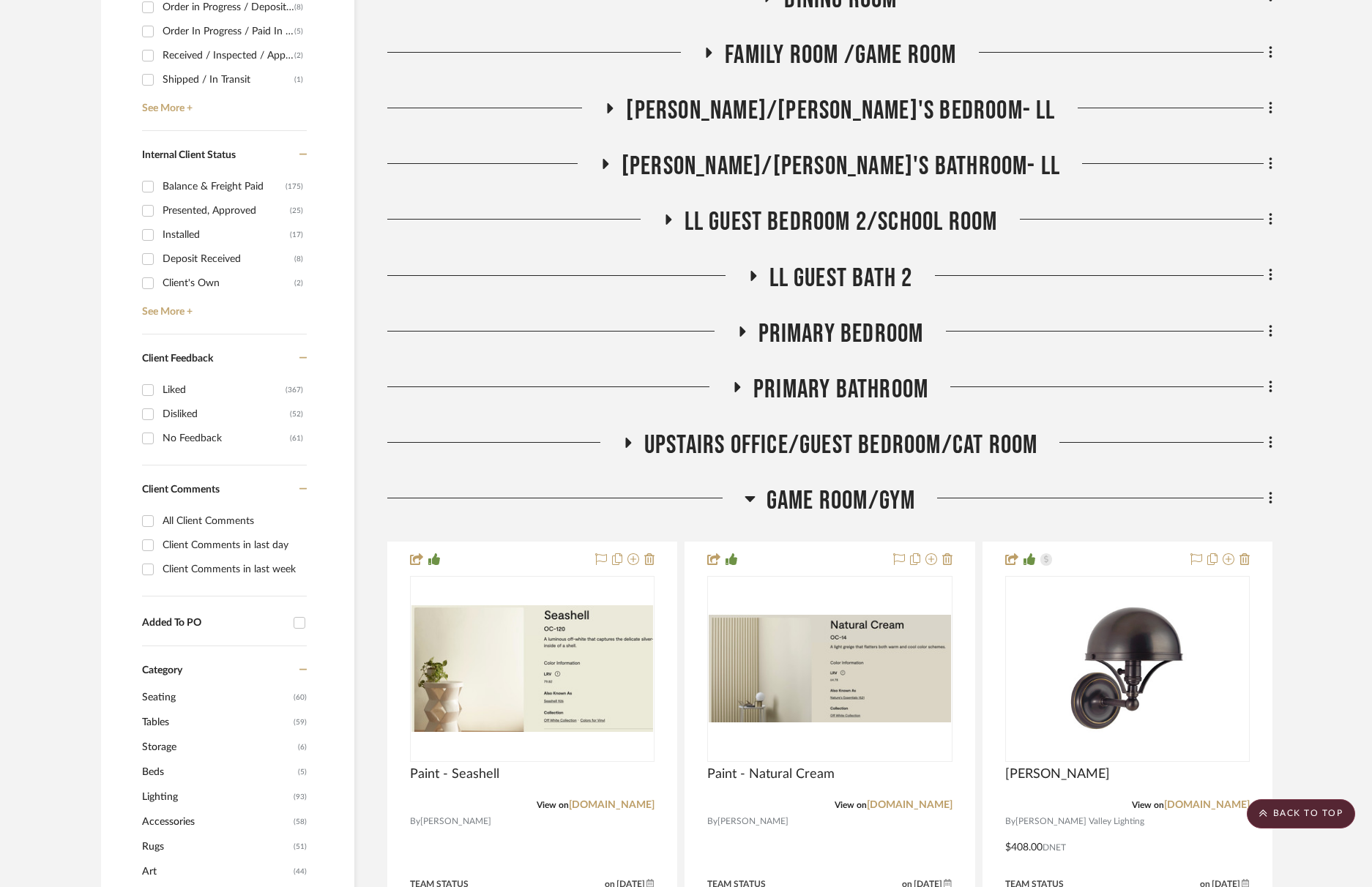
click at [817, 503] on span "Game Room/Gym" at bounding box center [841, 502] width 150 height 32
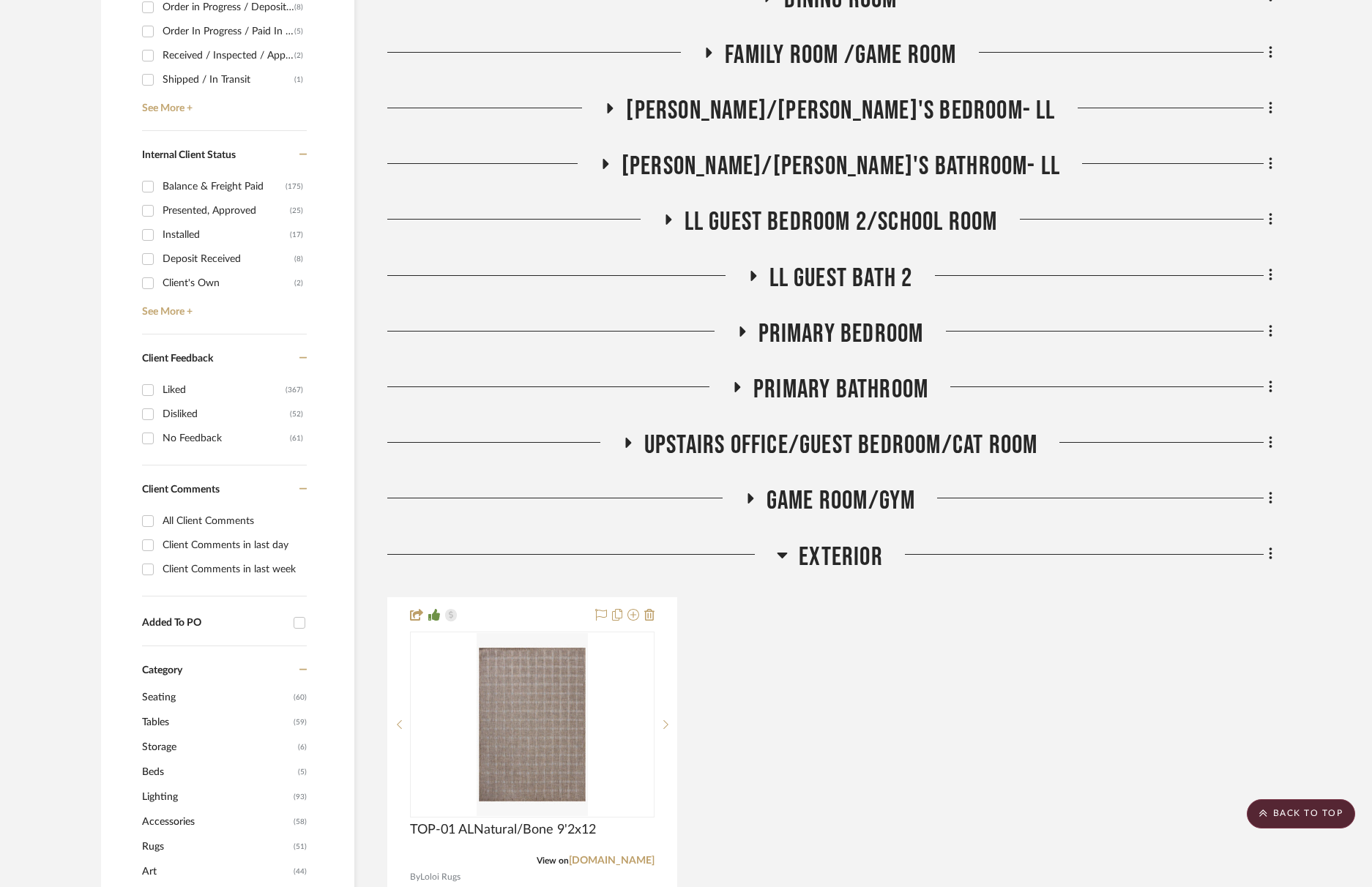
click at [845, 547] on span "Exterior" at bounding box center [840, 558] width 84 height 32
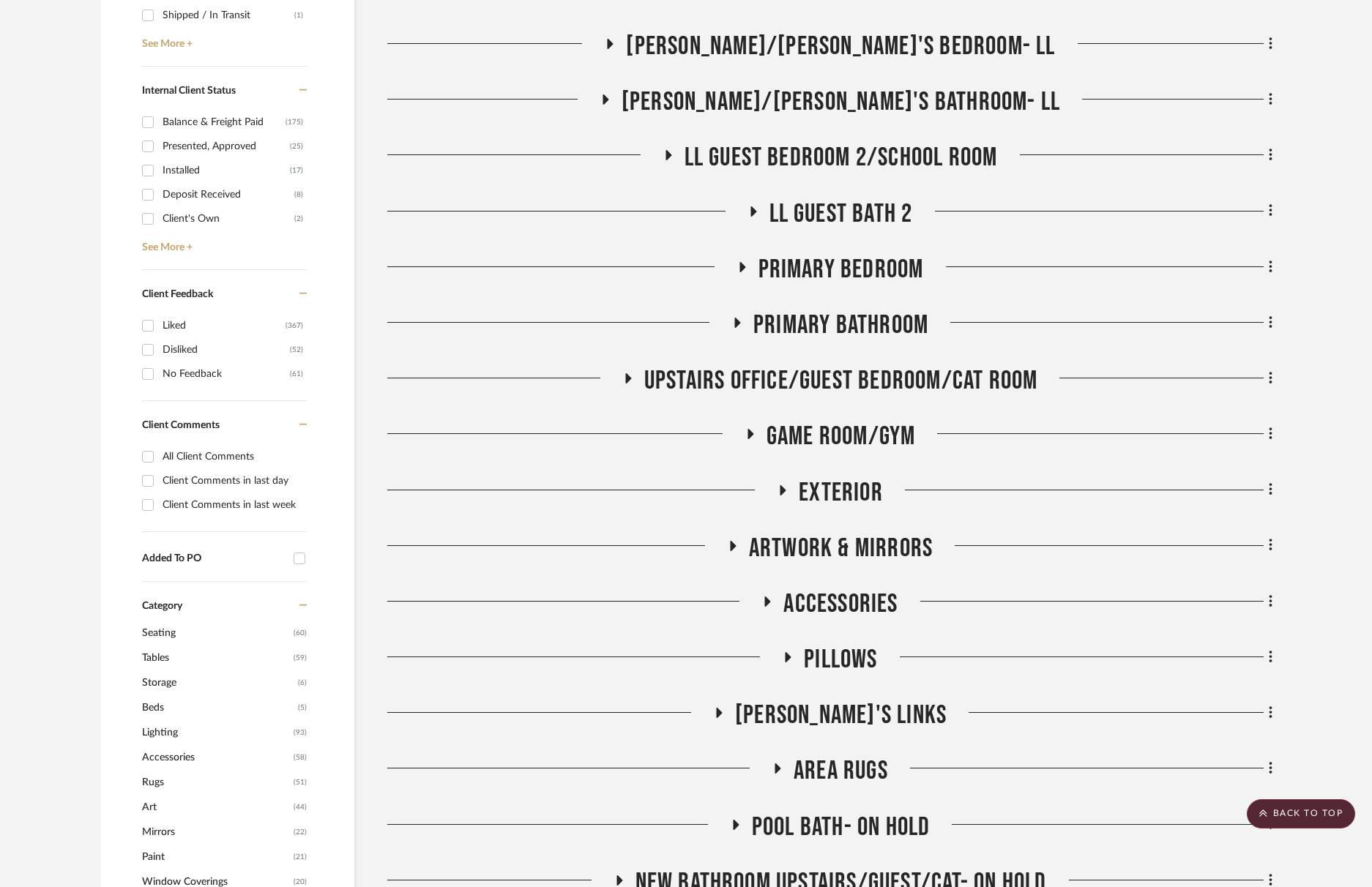
click at [852, 599] on span "Accessories" at bounding box center [840, 604] width 115 height 32
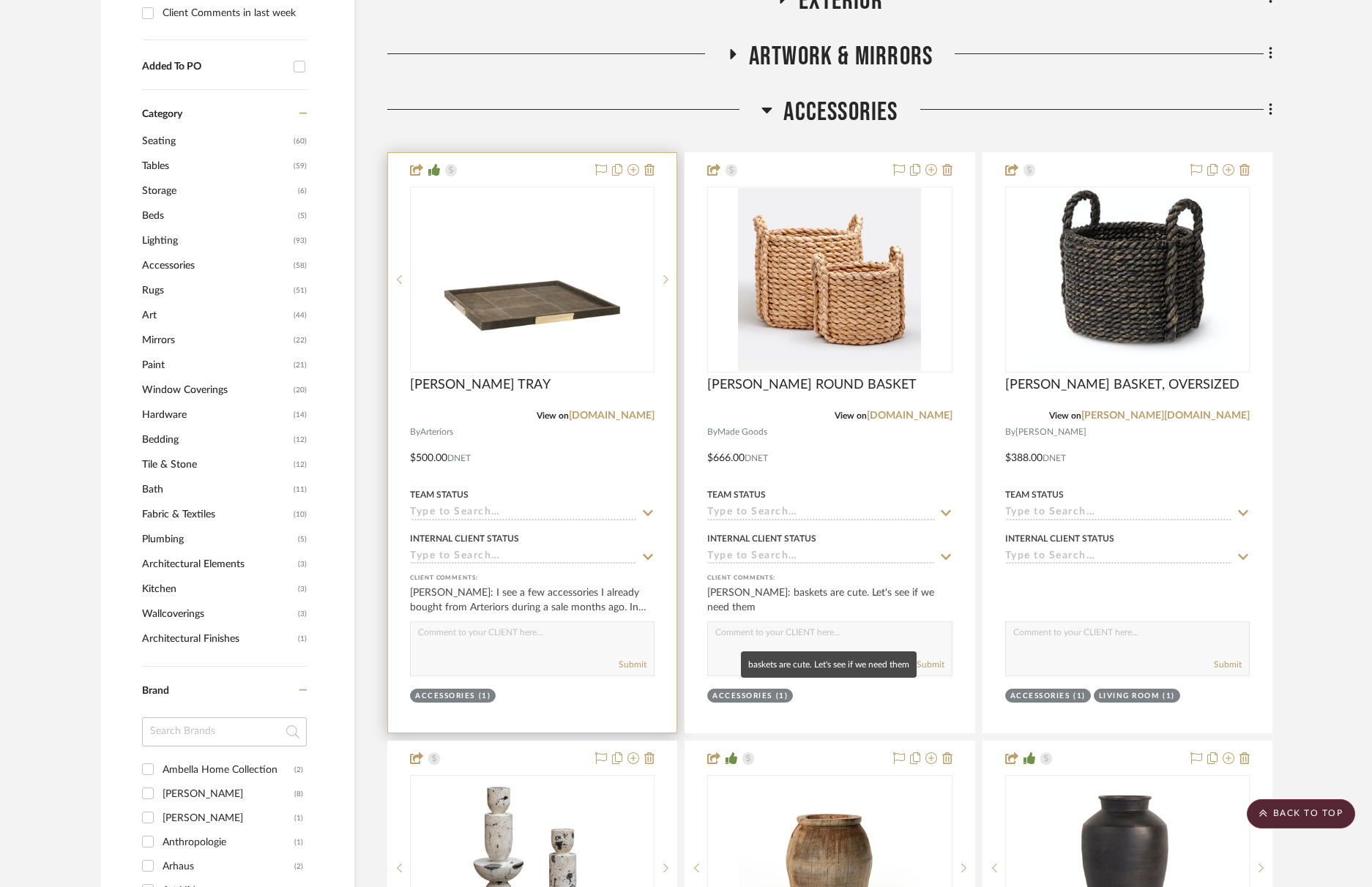
scroll to position [1233, 0]
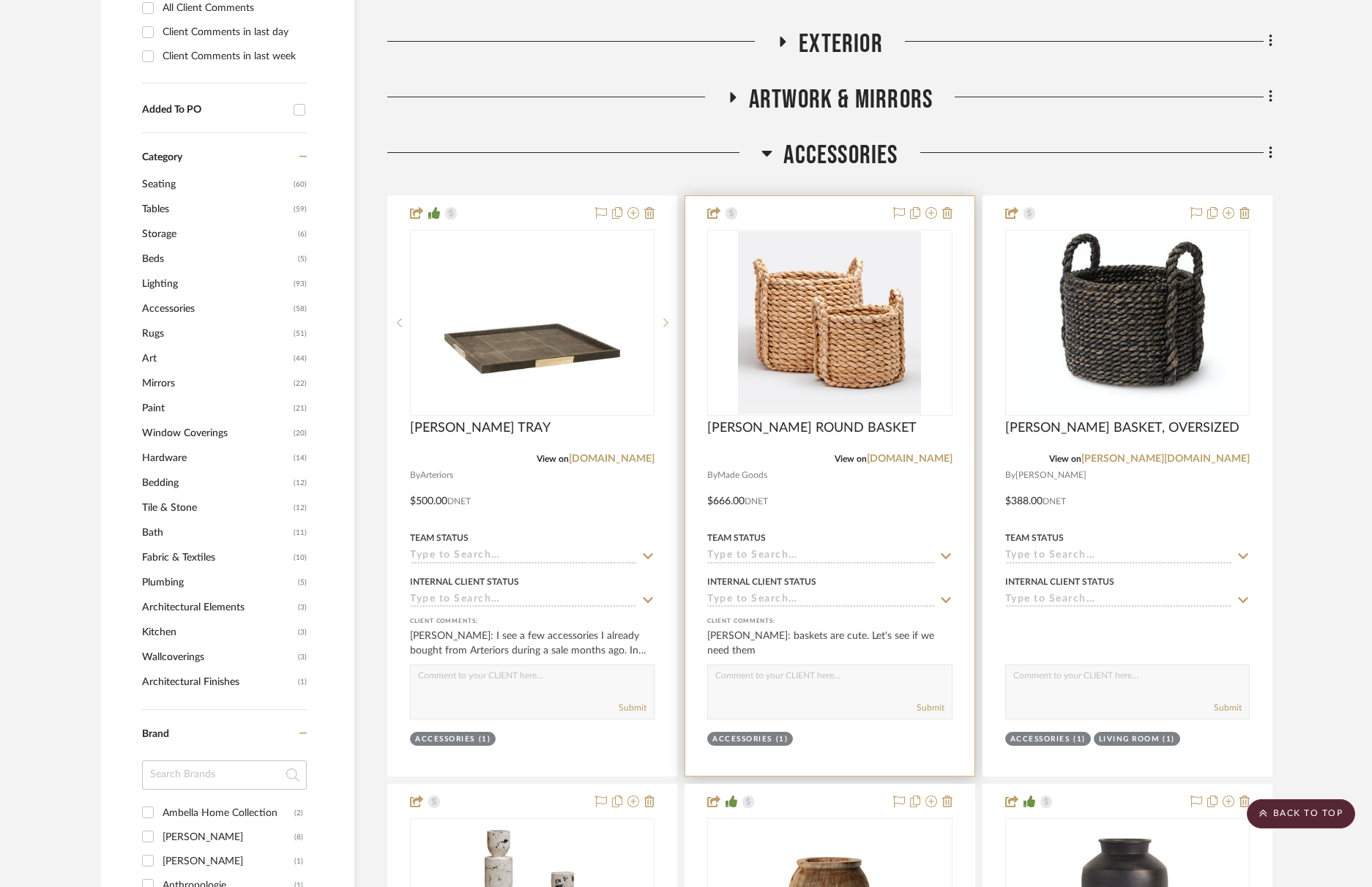
click at [858, 692] on textarea at bounding box center [829, 679] width 243 height 28
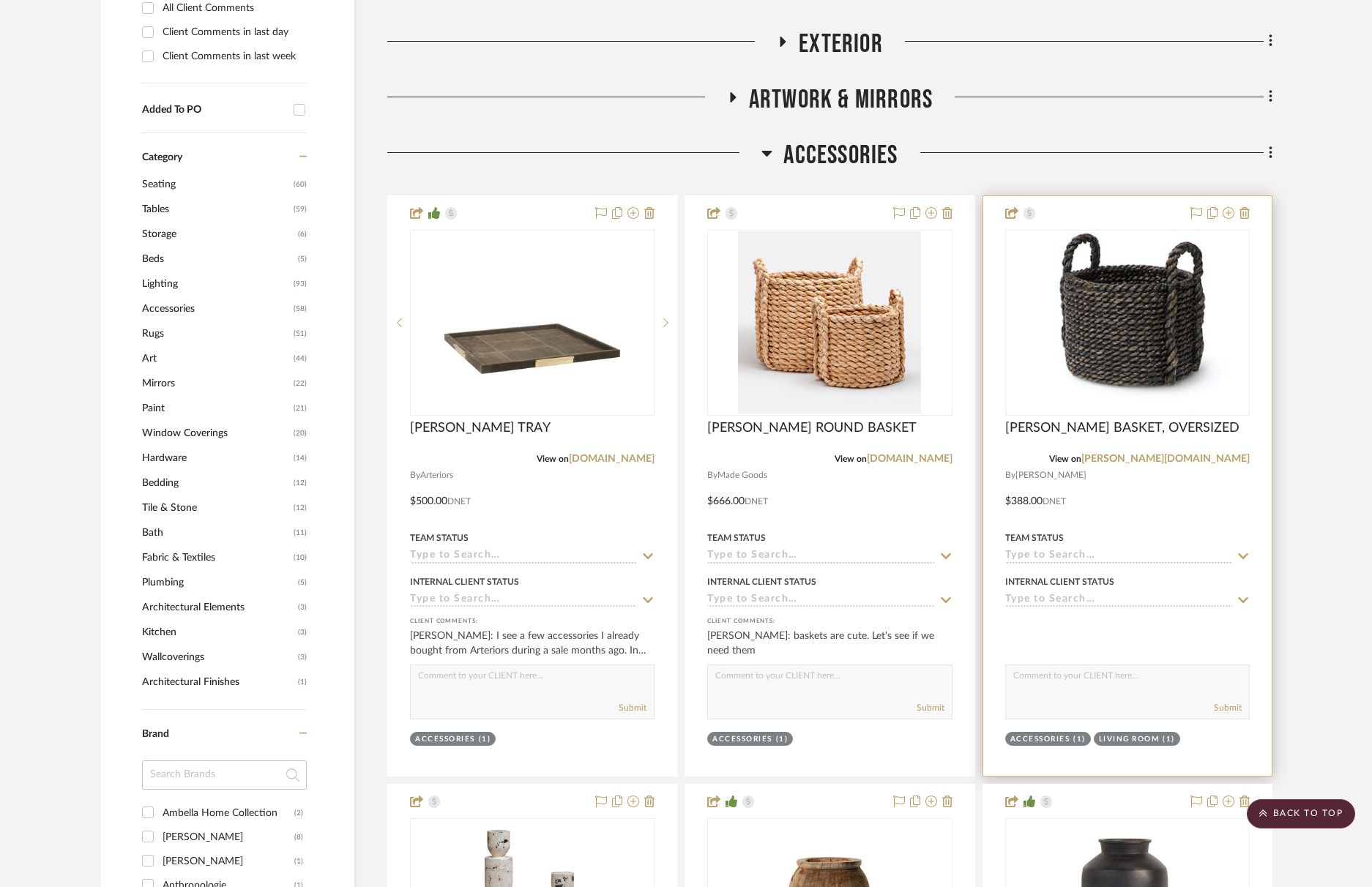
click at [1061, 663] on div at bounding box center [1127, 487] width 288 height 580
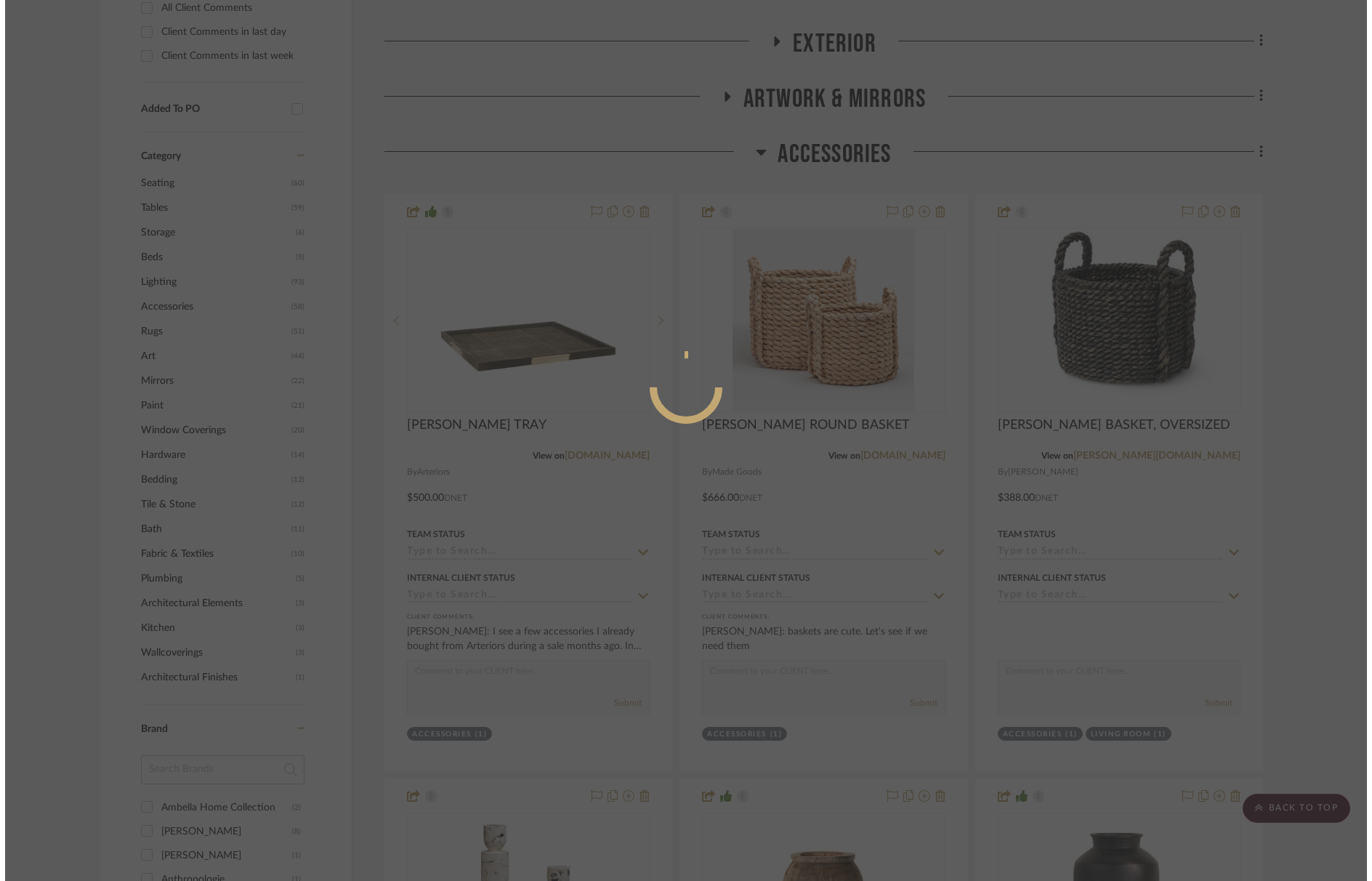
scroll to position [0, 0]
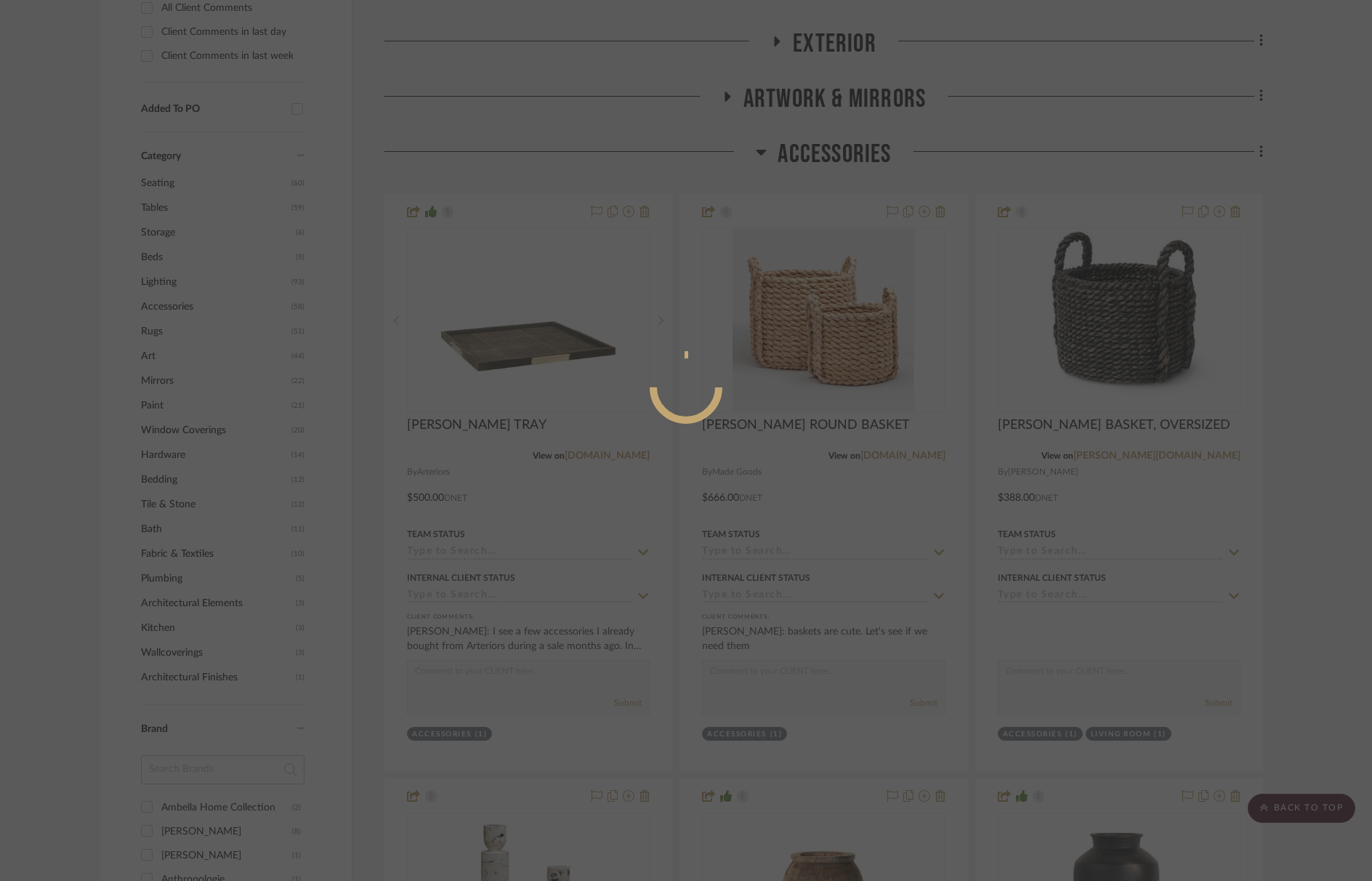
click at [1063, 689] on div at bounding box center [686, 440] width 1372 height 881
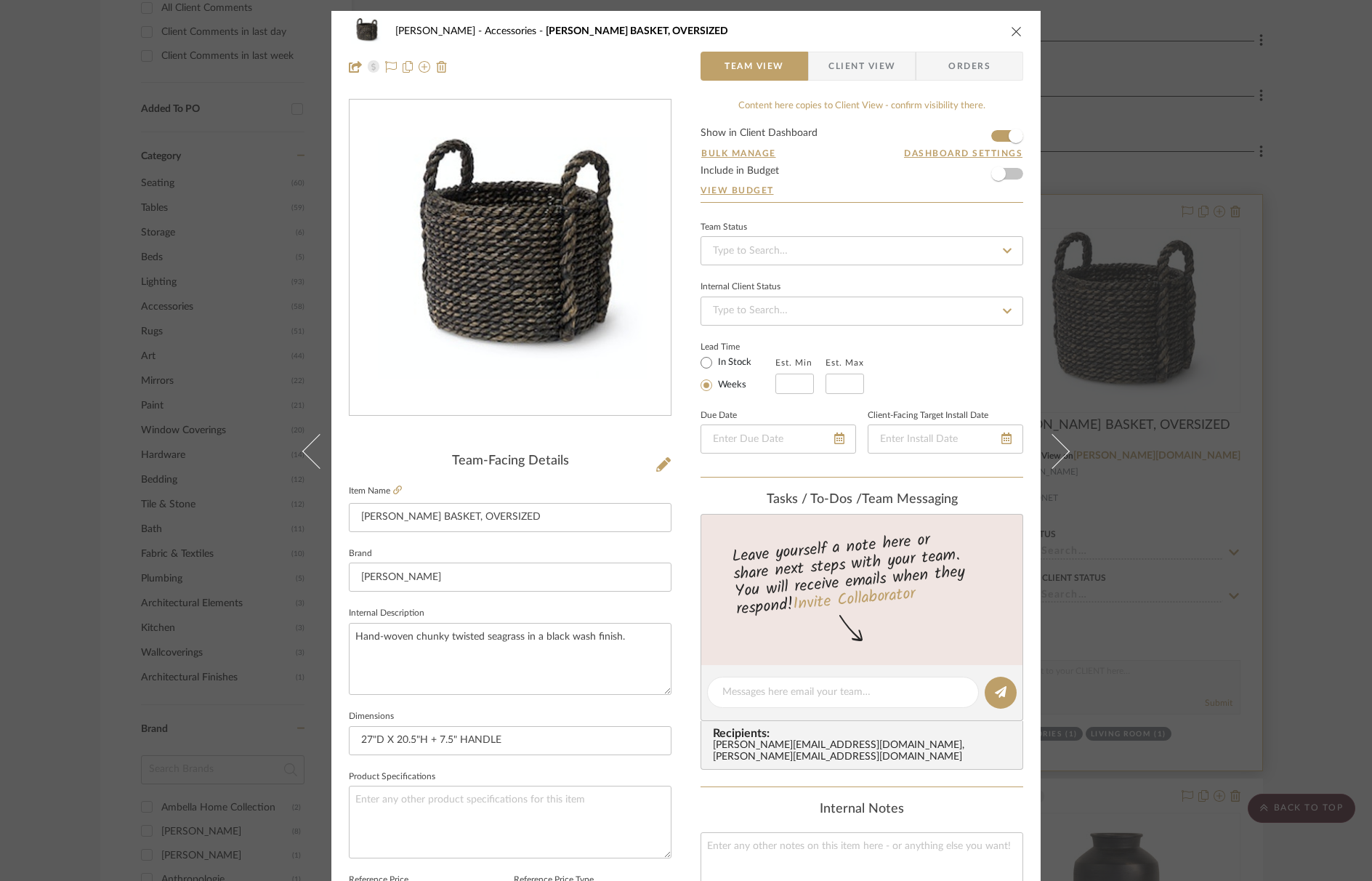
drag, startPoint x: 1015, startPoint y: 29, endPoint x: 1116, endPoint y: 388, distance: 372.9
click at [1015, 29] on icon "close" at bounding box center [1017, 32] width 12 height 12
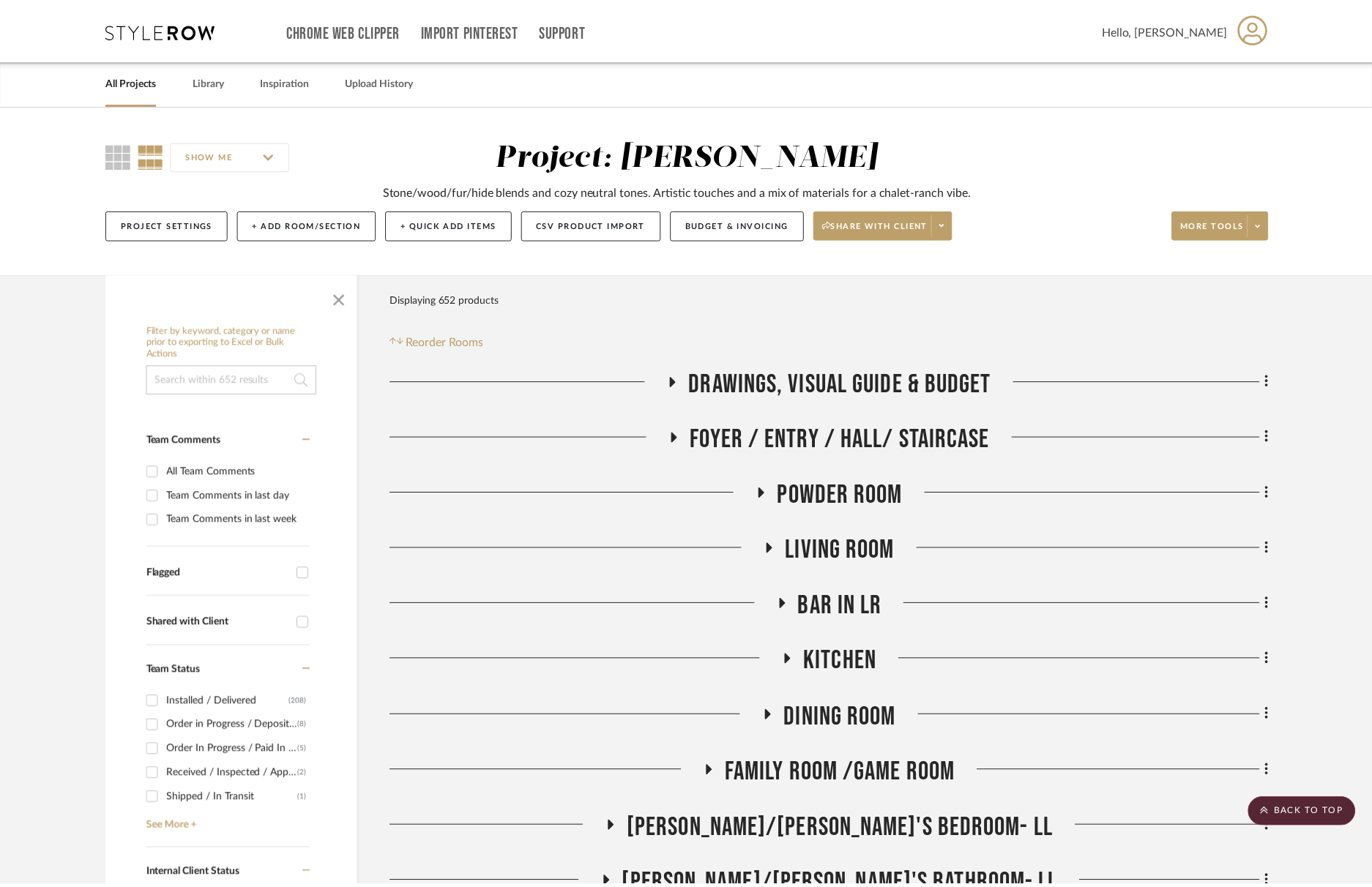
scroll to position [1233, 0]
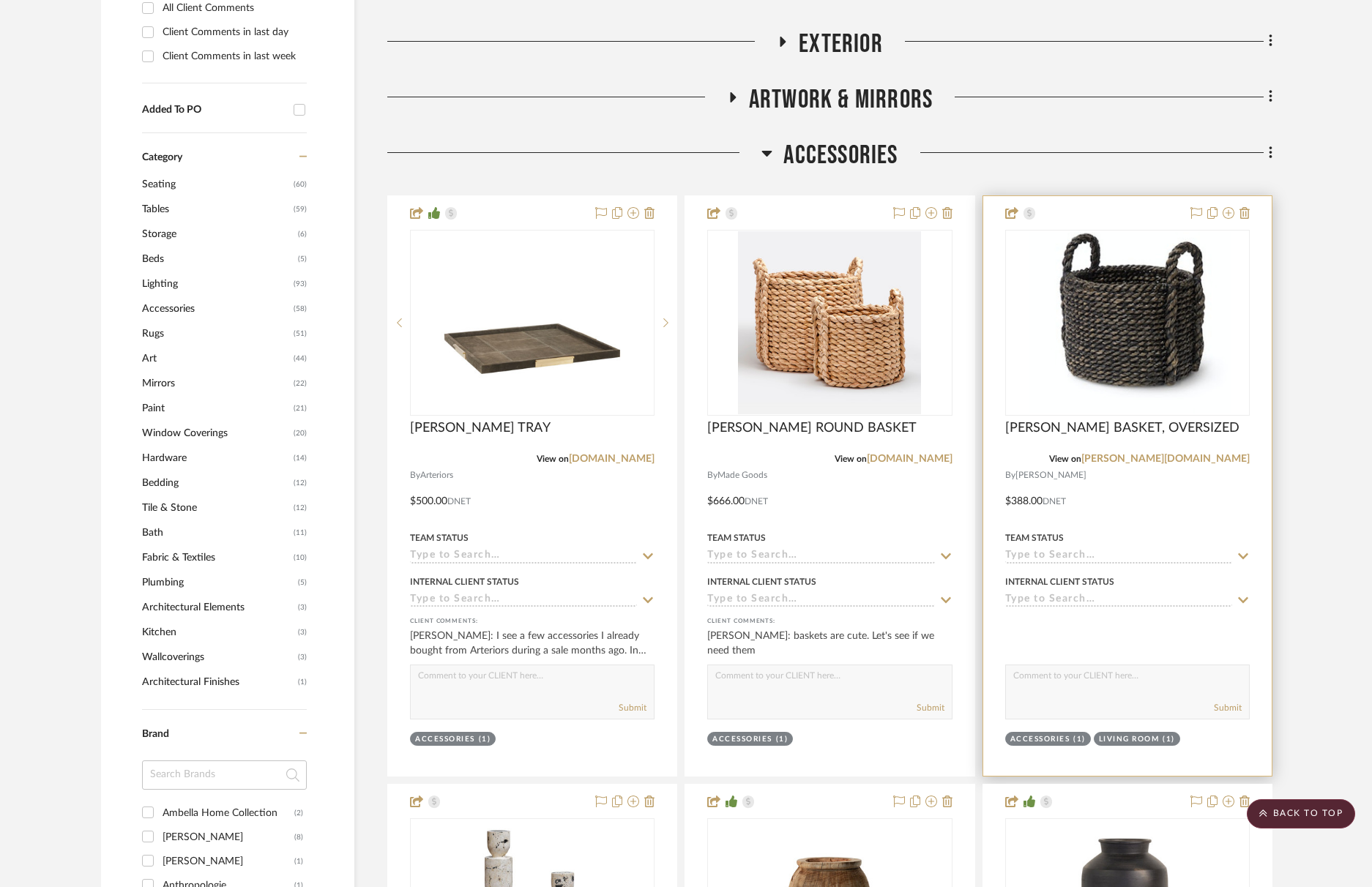
click at [1088, 695] on div "Submit" at bounding box center [1127, 692] width 245 height 55
click at [1082, 686] on textarea at bounding box center [1127, 679] width 243 height 28
type textarea "S"
